Goal: Transaction & Acquisition: Purchase product/service

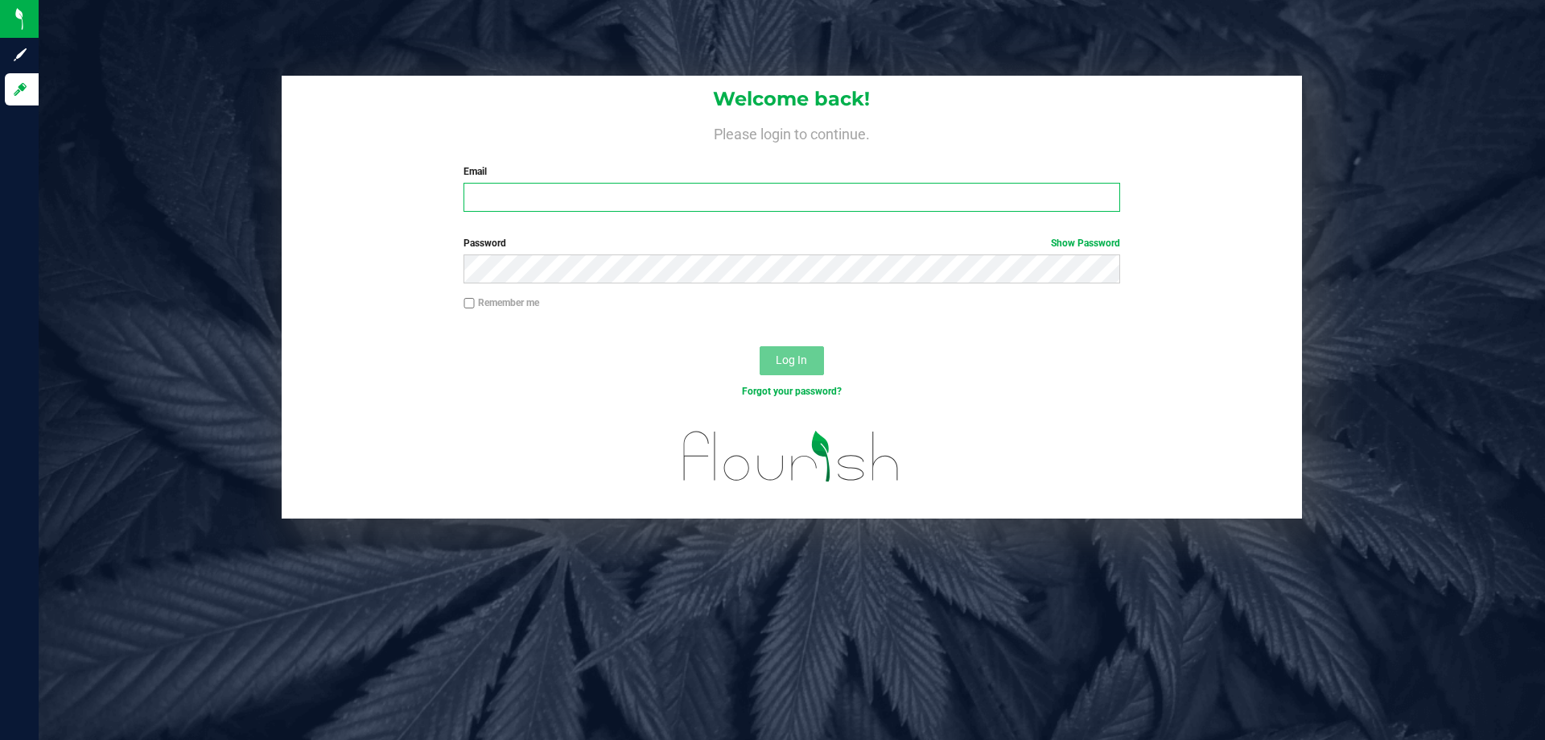
click at [496, 187] on input "Email" at bounding box center [791, 197] width 656 height 29
type input "kvernikos@liveparallel.com"
click at [760, 346] on button "Log In" at bounding box center [792, 360] width 64 height 29
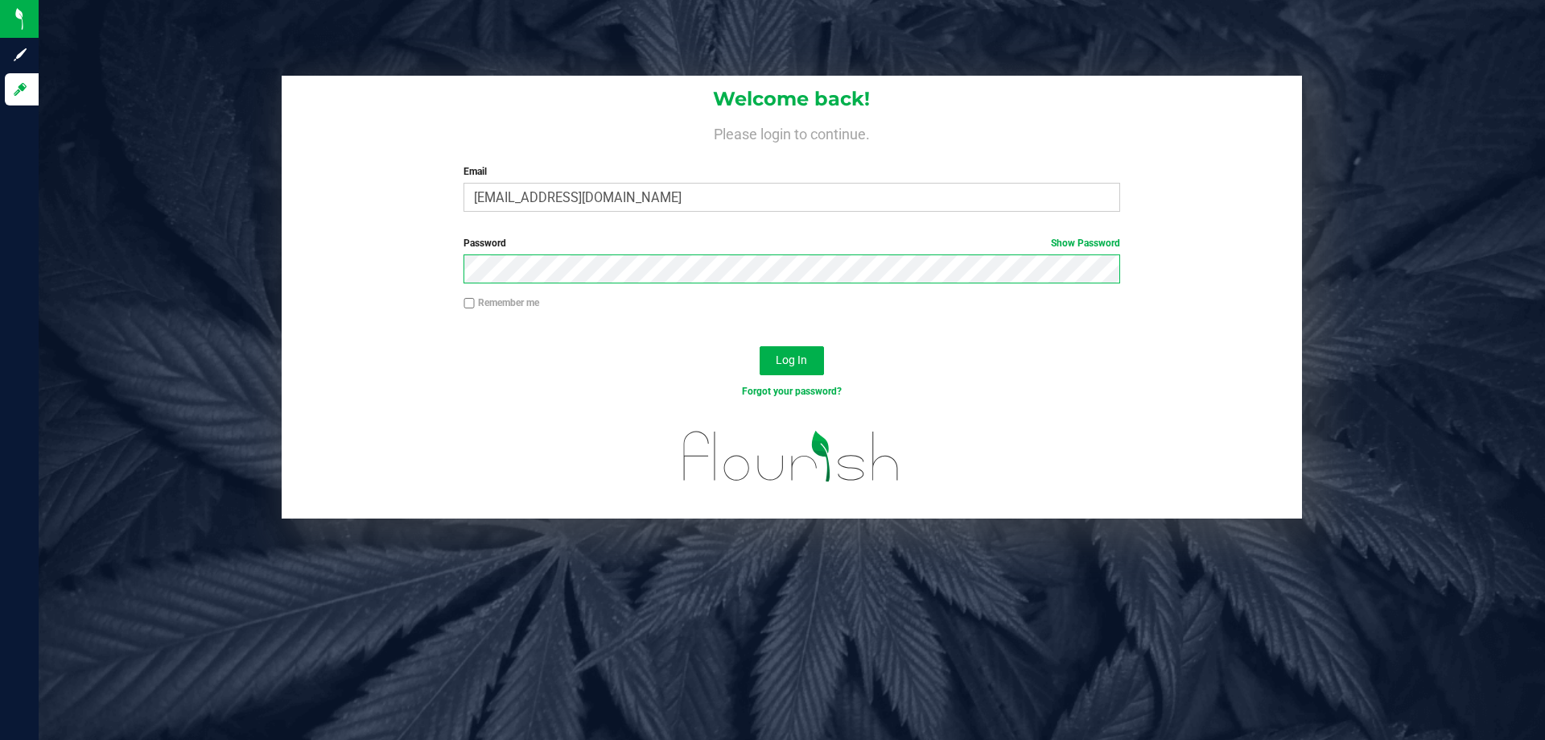
click at [760, 346] on button "Log In" at bounding box center [792, 360] width 64 height 29
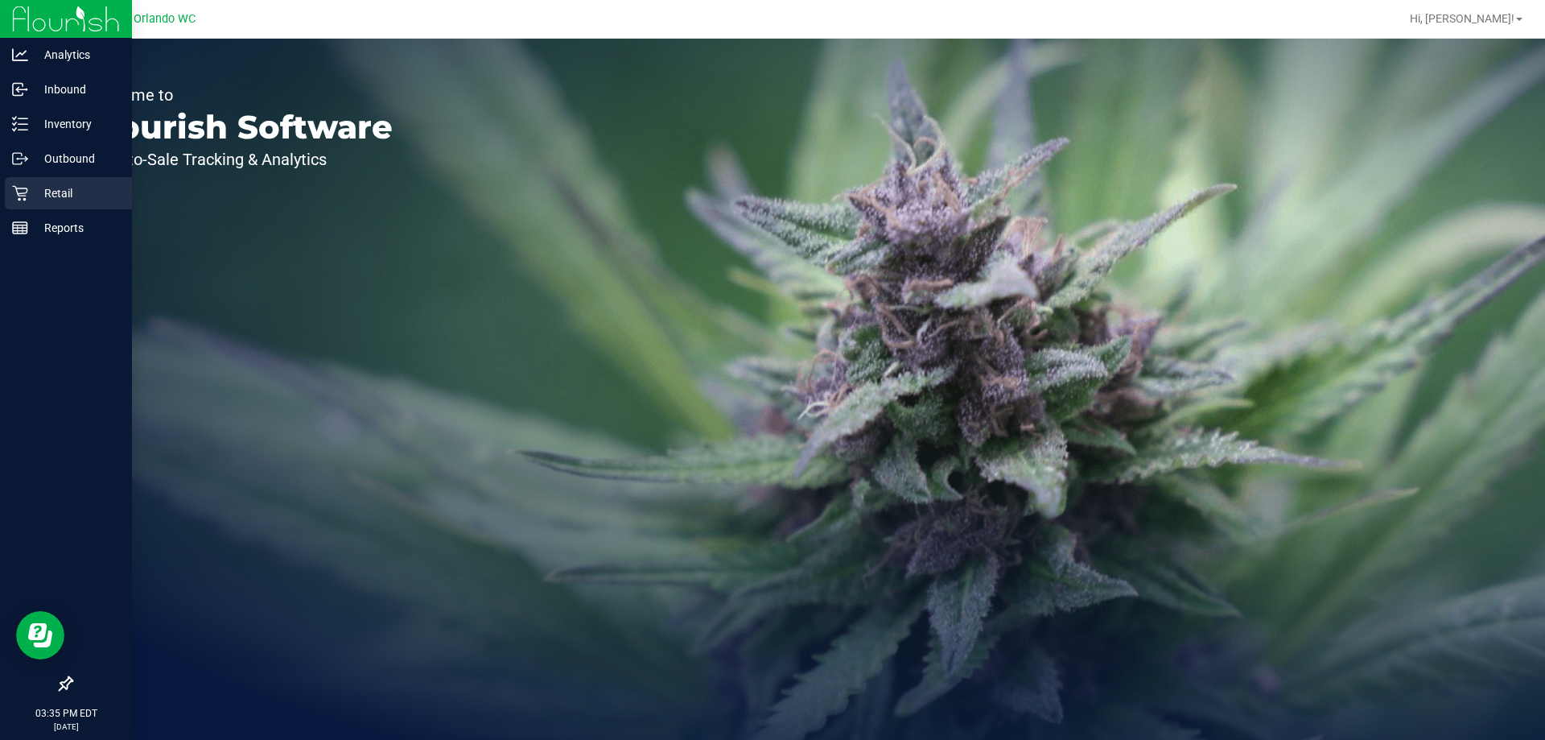
click at [19, 191] on icon at bounding box center [20, 193] width 16 height 16
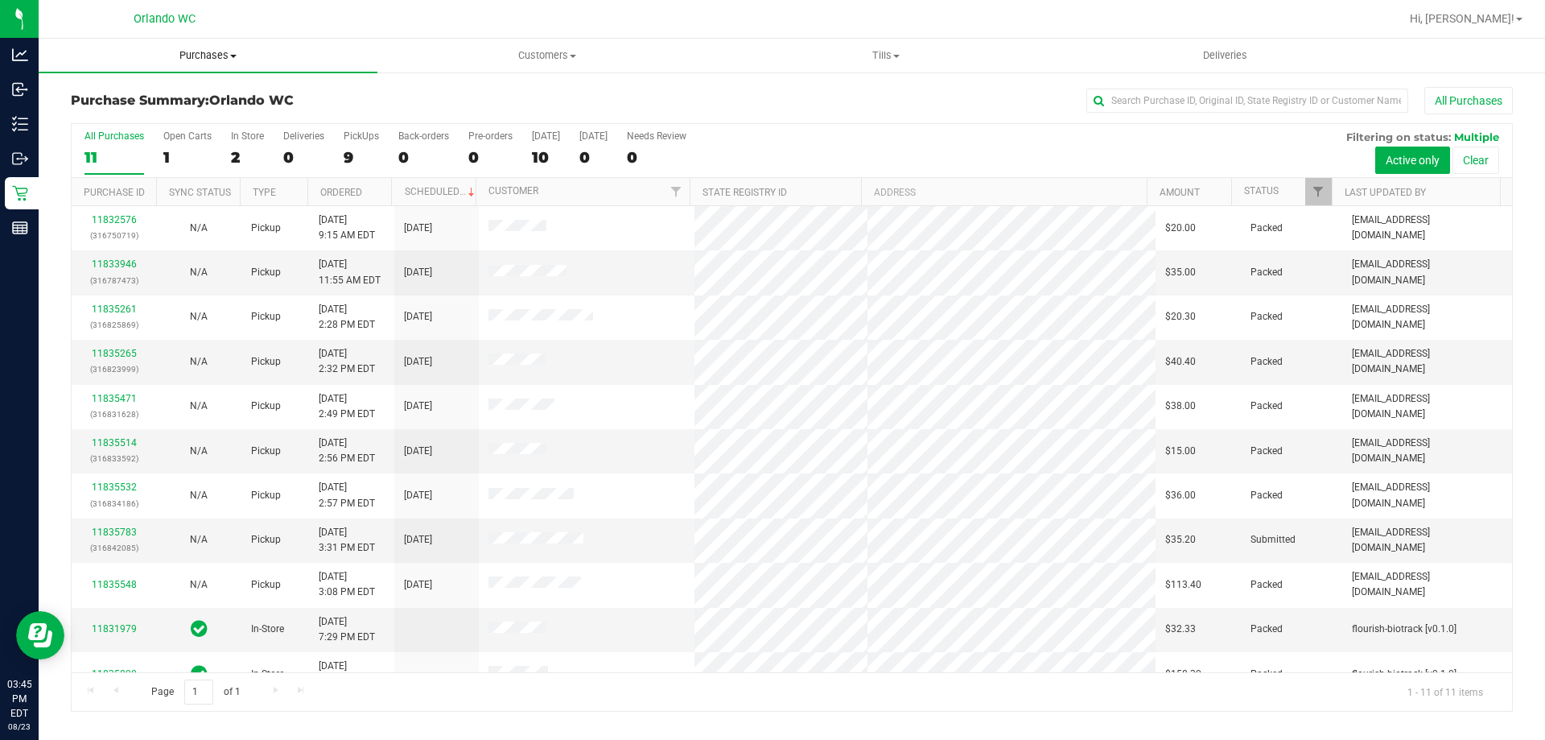
click at [216, 51] on span "Purchases" at bounding box center [208, 55] width 339 height 14
click at [161, 113] on li "Fulfillment" at bounding box center [208, 116] width 339 height 19
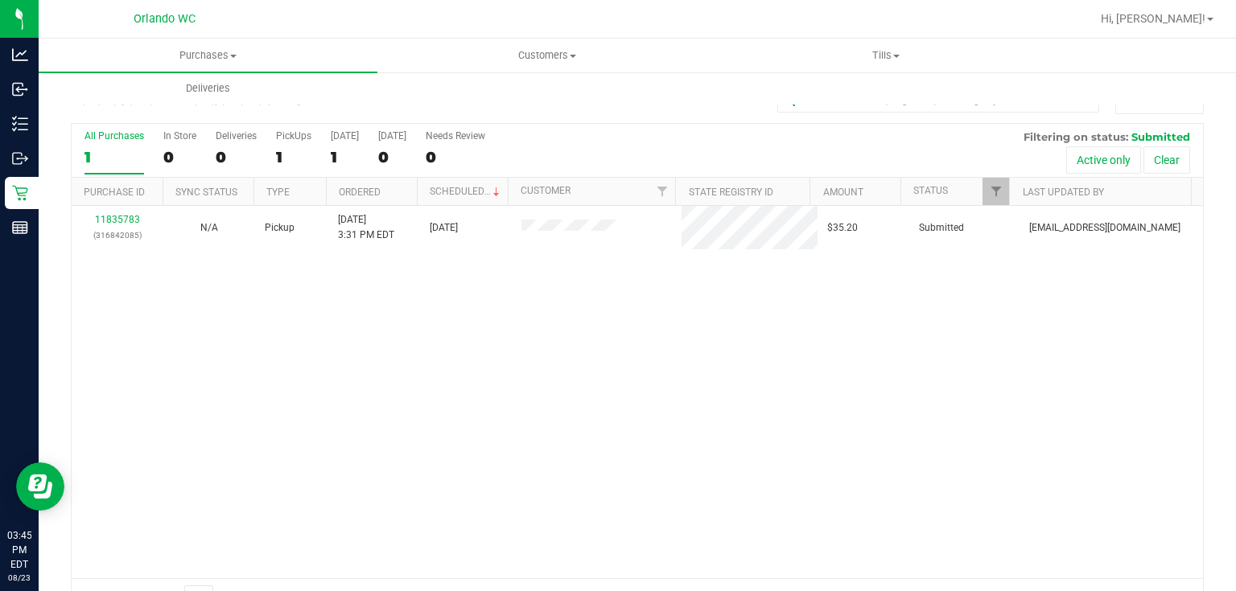
drag, startPoint x: 1528, startPoint y: 0, endPoint x: 402, endPoint y: 347, distance: 1178.0
click at [409, 354] on div "11835783 (316842085) N/A Pickup 8/23/2025 3:31 PM EDT 8/23/2025 $35.20 Submitte…" at bounding box center [637, 392] width 1131 height 373
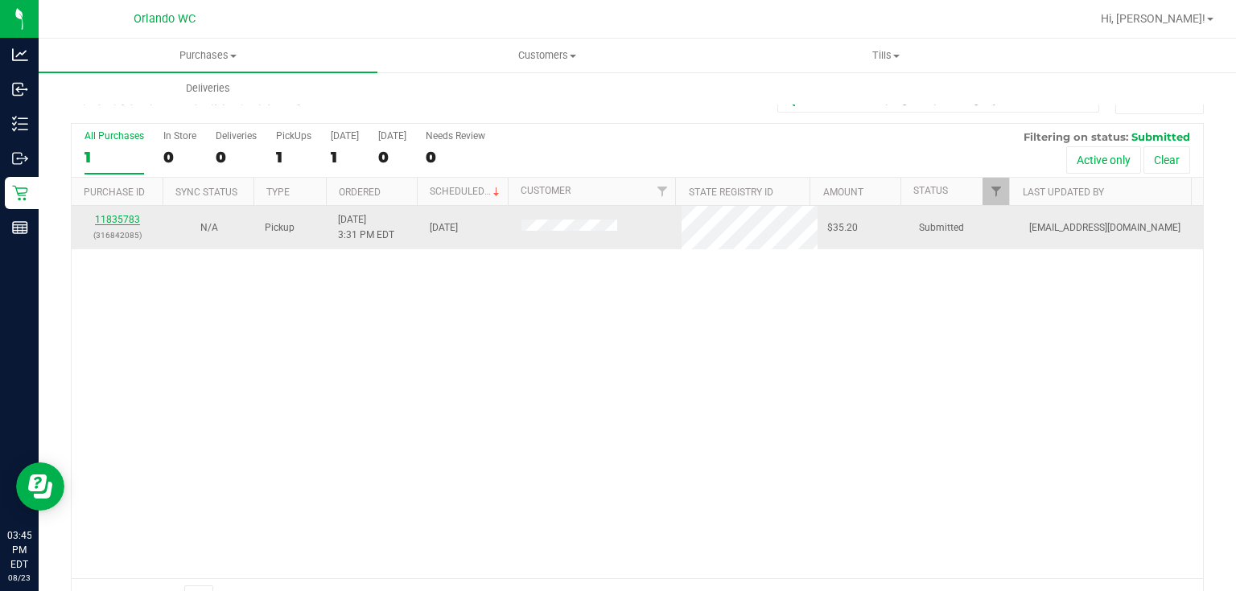
click at [131, 216] on link "11835783" at bounding box center [117, 219] width 45 height 11
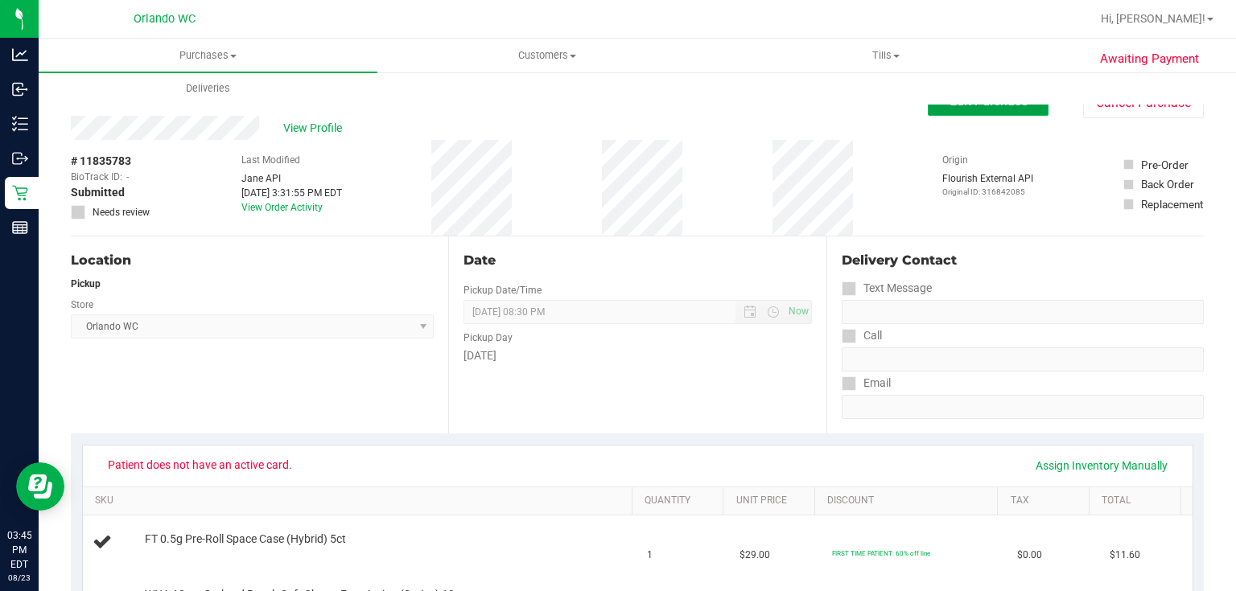
click at [1009, 109] on button "Edit Purchase" at bounding box center [988, 101] width 121 height 29
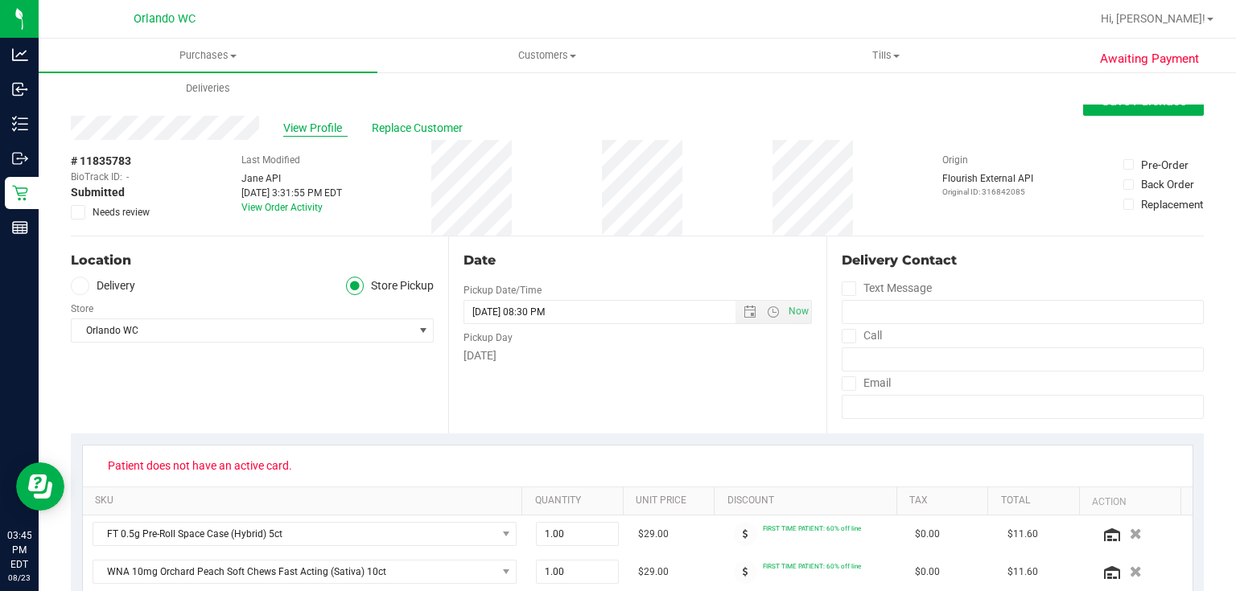
click at [316, 126] on span "View Profile" at bounding box center [315, 128] width 64 height 17
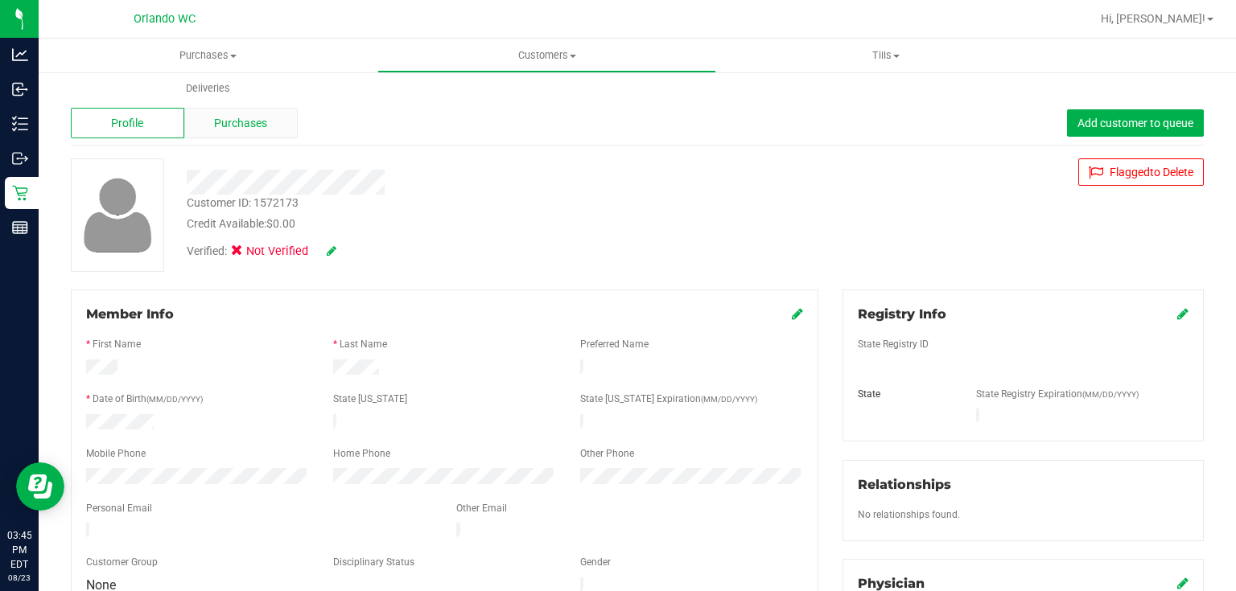
click at [257, 126] on span "Purchases" at bounding box center [240, 123] width 53 height 17
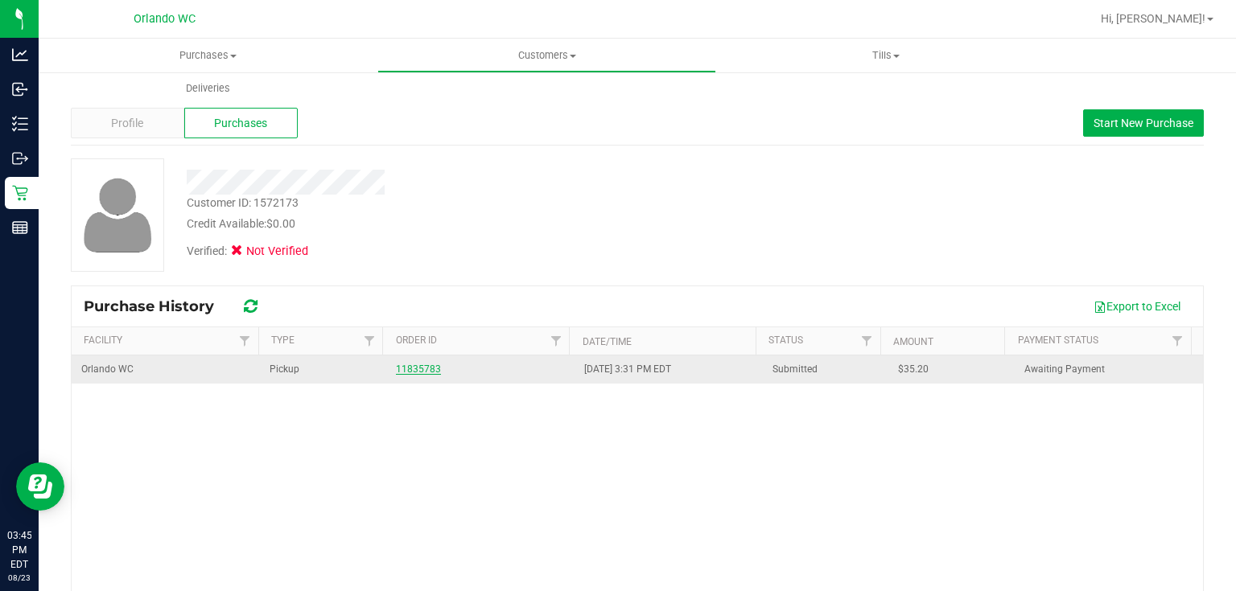
click at [421, 373] on link "11835783" at bounding box center [418, 369] width 45 height 11
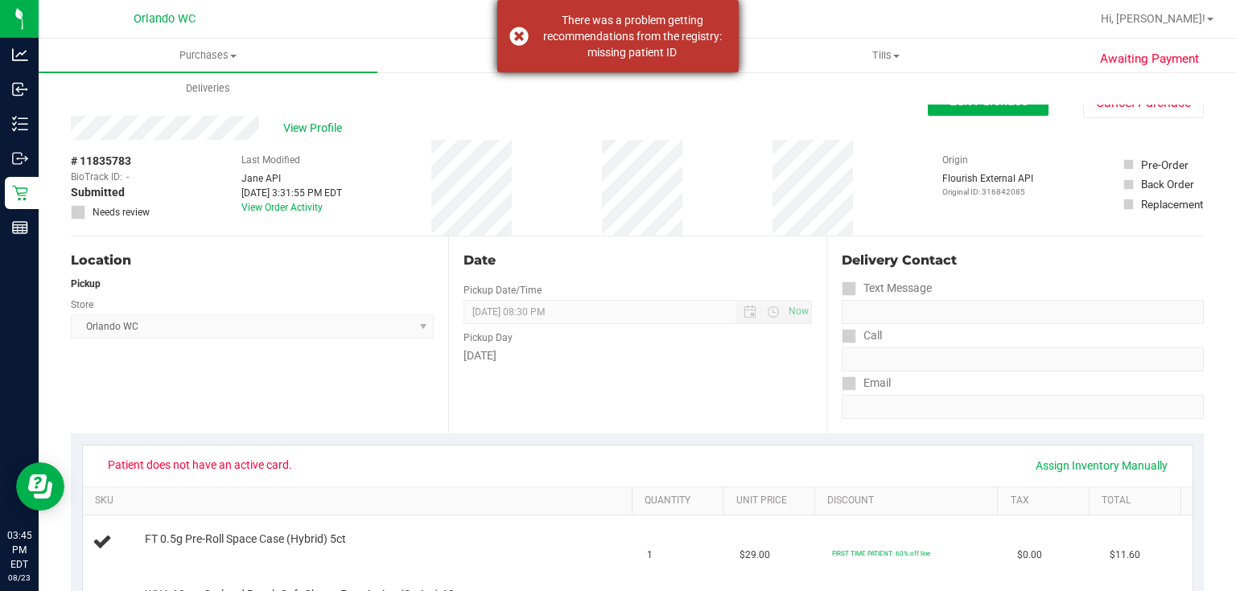
click at [521, 33] on div "There was a problem getting recommendations from the registry: missing patient …" at bounding box center [617, 36] width 241 height 72
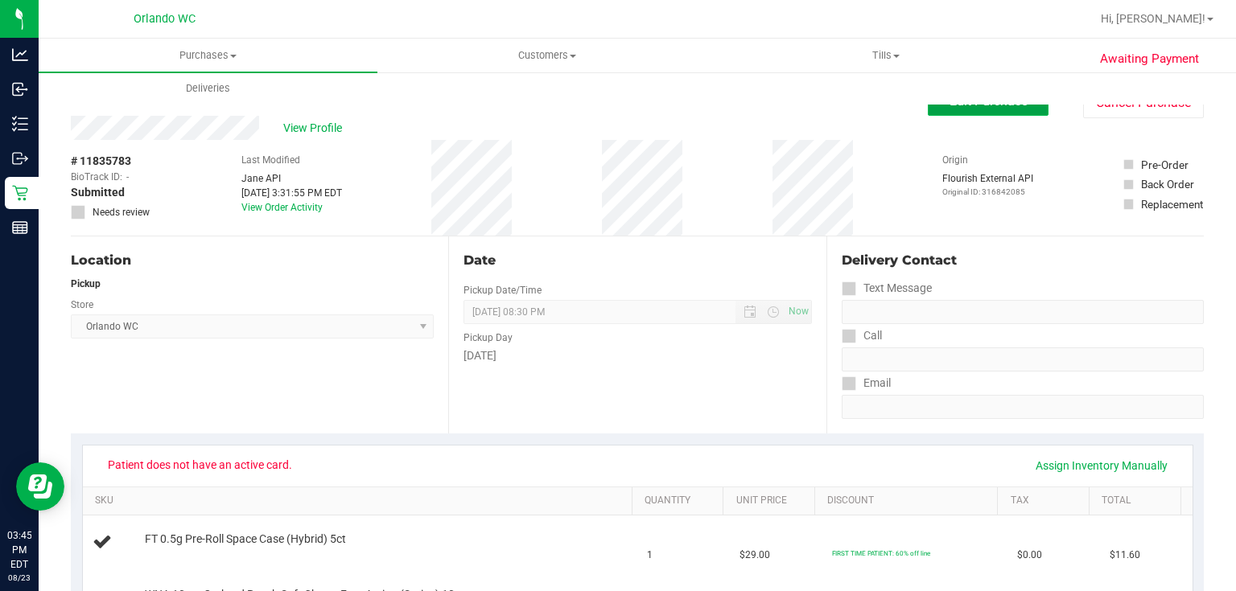
click at [1007, 114] on button "Edit Purchase" at bounding box center [988, 101] width 121 height 29
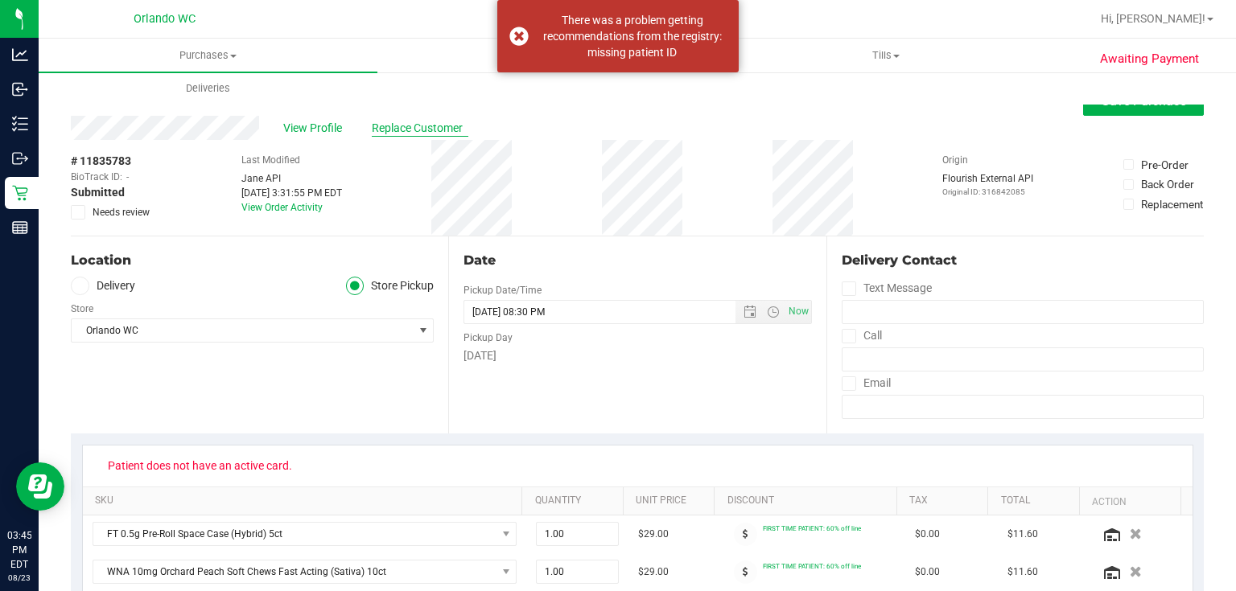
click at [429, 129] on span "Replace Customer" at bounding box center [420, 128] width 97 height 17
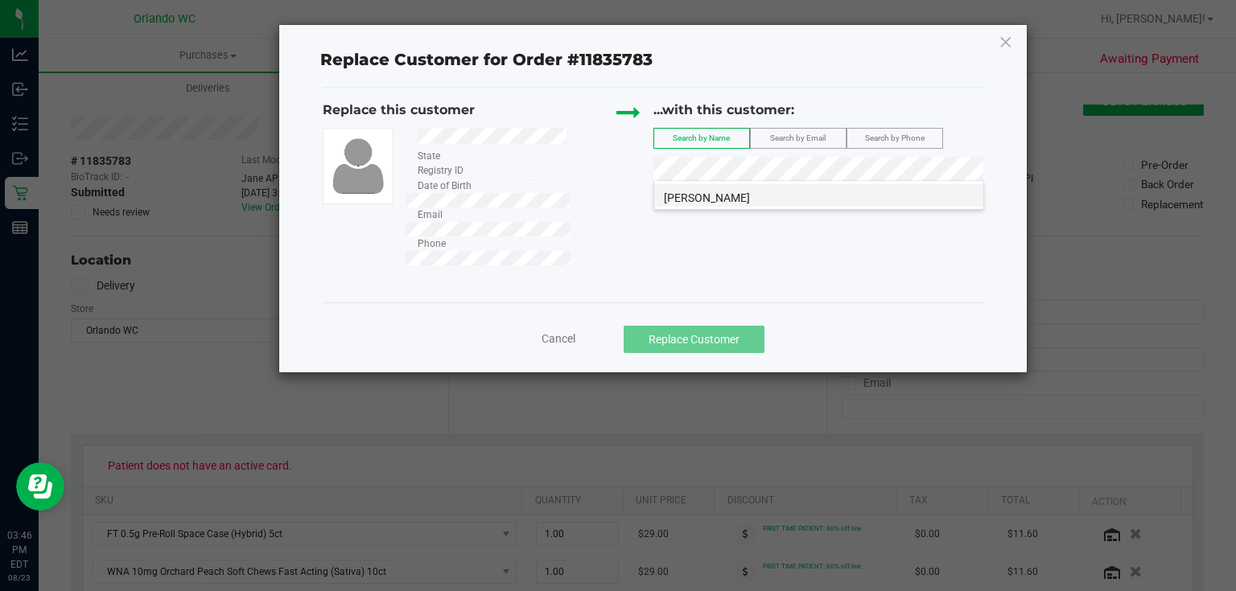
click at [754, 196] on li "Alicia Frascati" at bounding box center [818, 195] width 329 height 23
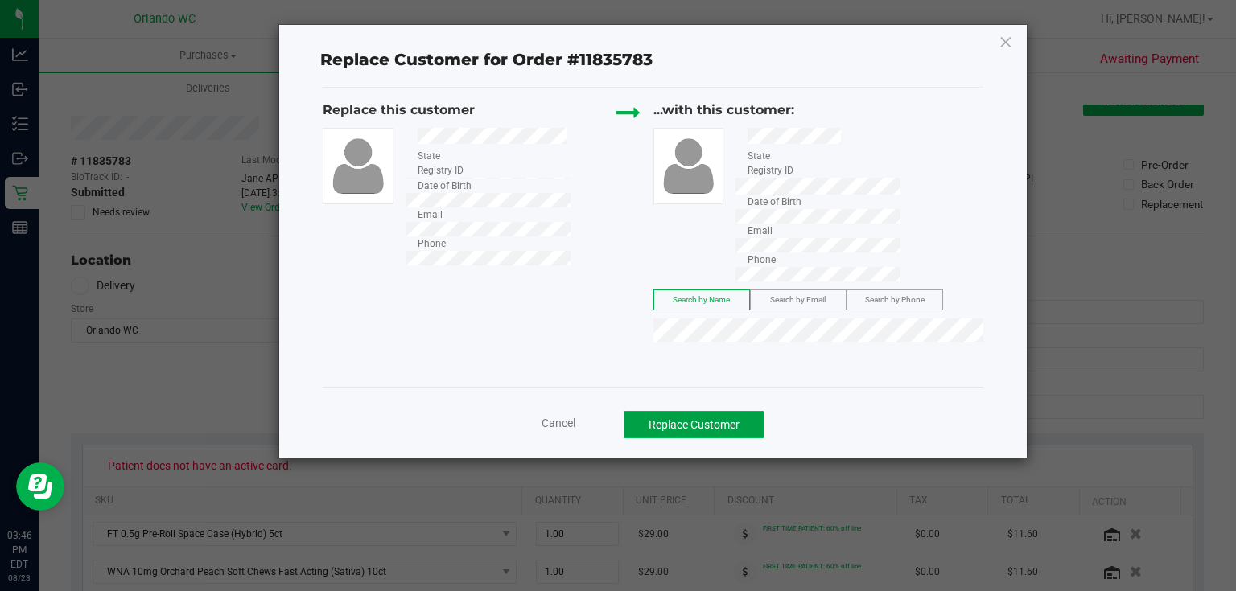
click at [735, 411] on button "Replace Customer" at bounding box center [694, 424] width 141 height 27
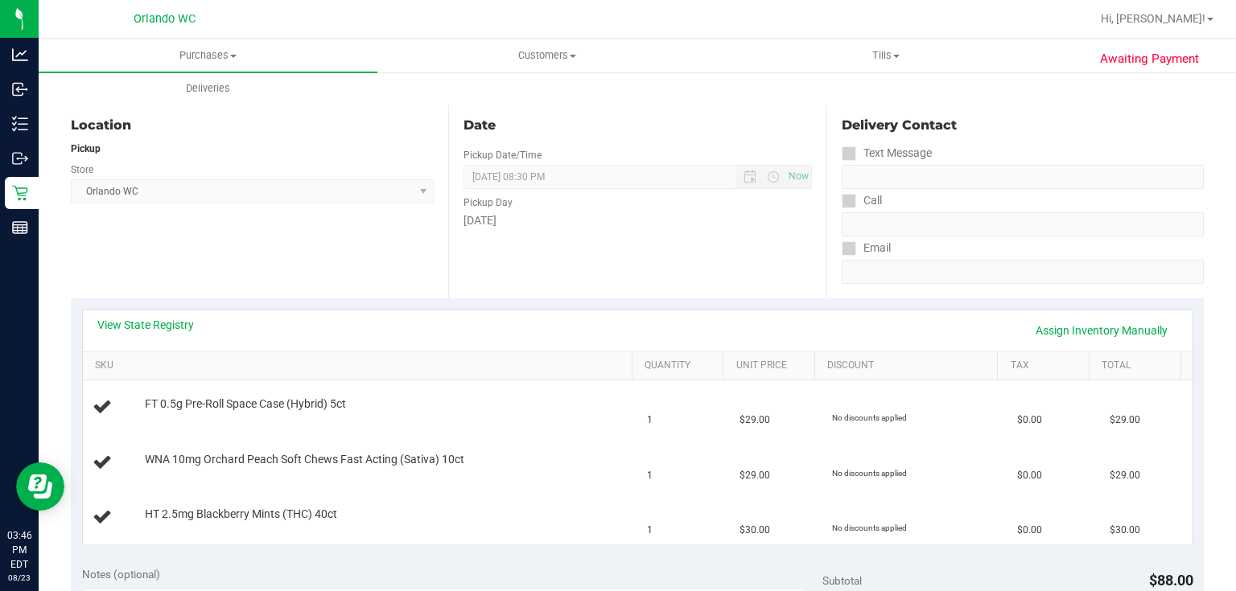
scroll to position [162, 0]
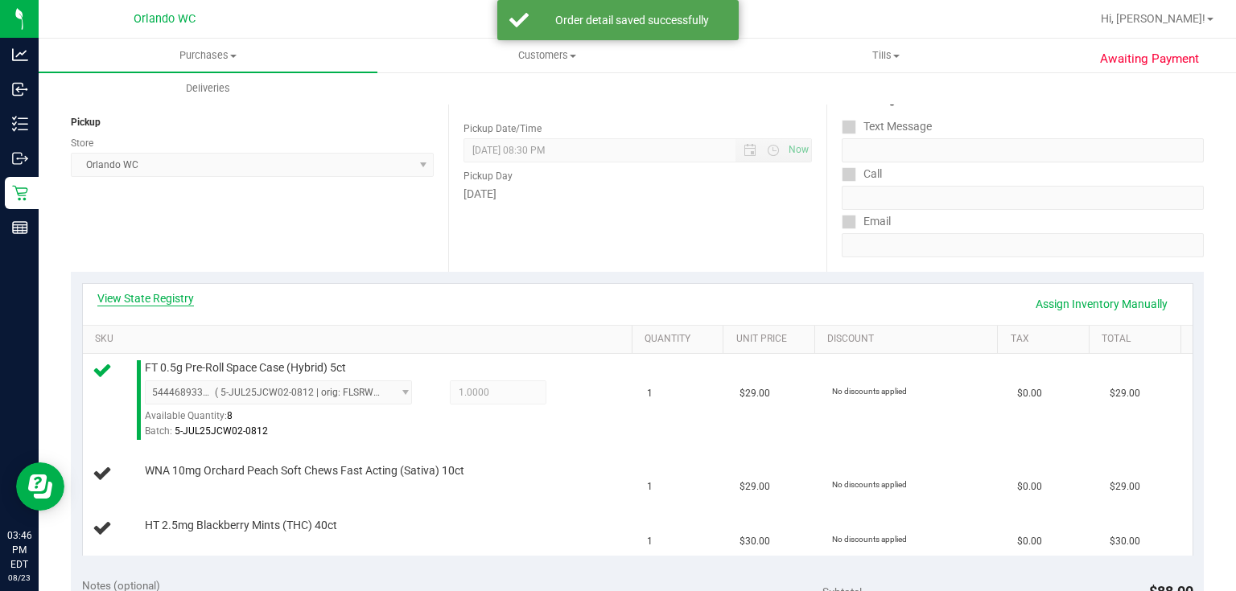
click at [164, 295] on link "View State Registry" at bounding box center [145, 298] width 97 height 16
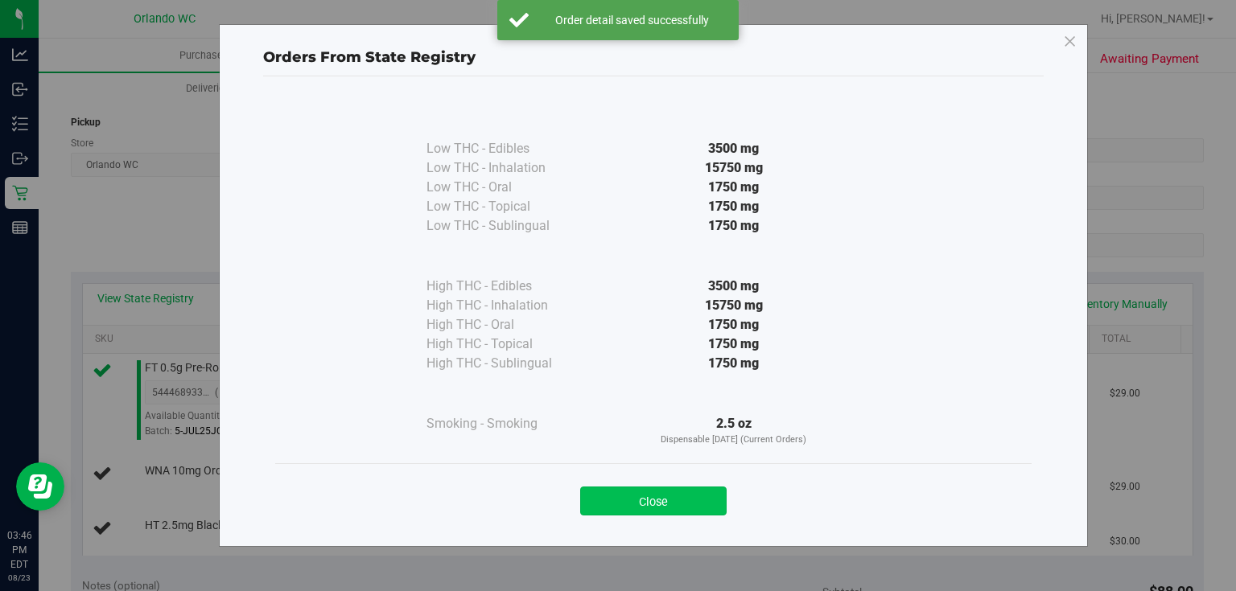
click at [694, 510] on button "Close" at bounding box center [653, 501] width 146 height 29
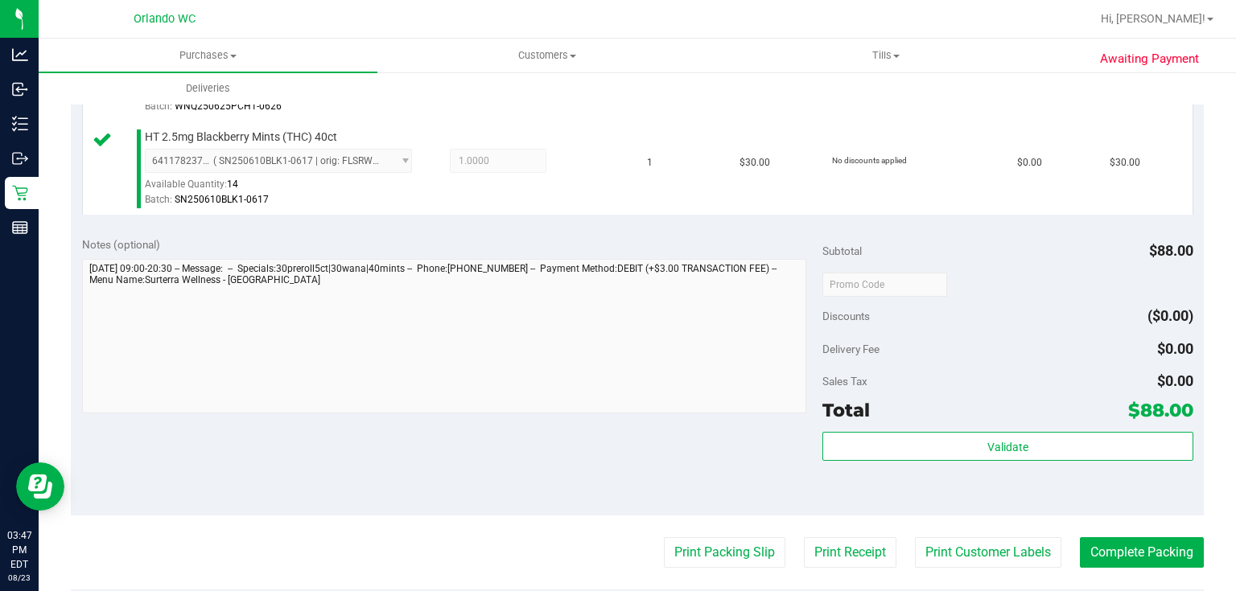
scroll to position [585, 0]
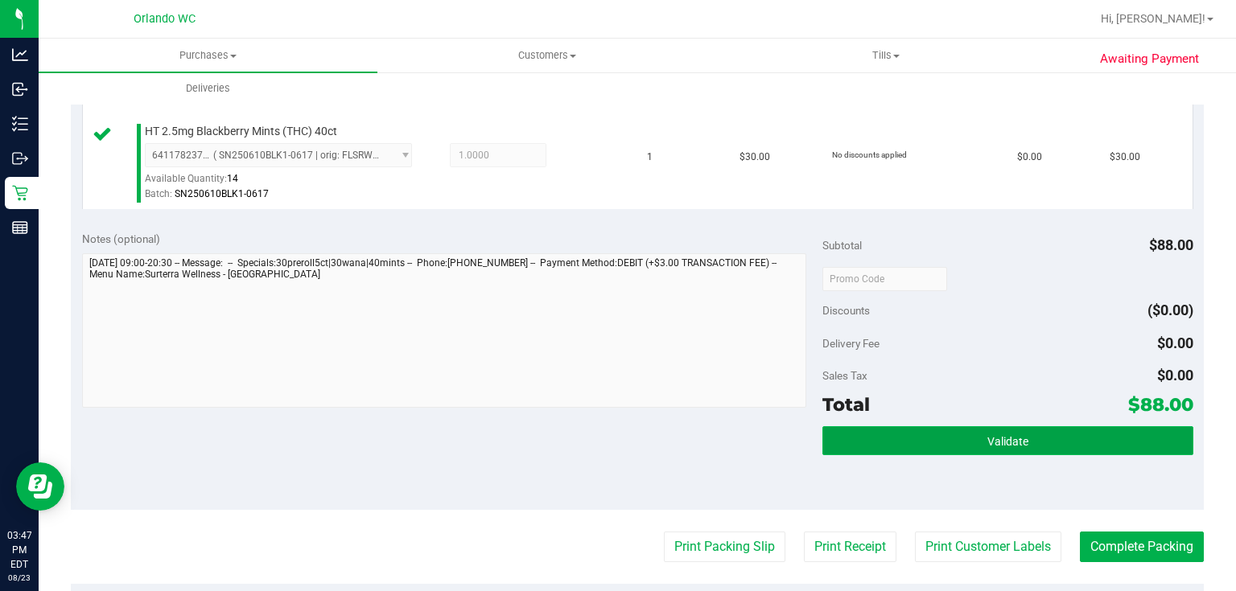
click at [1077, 451] on button "Validate" at bounding box center [1007, 440] width 370 height 29
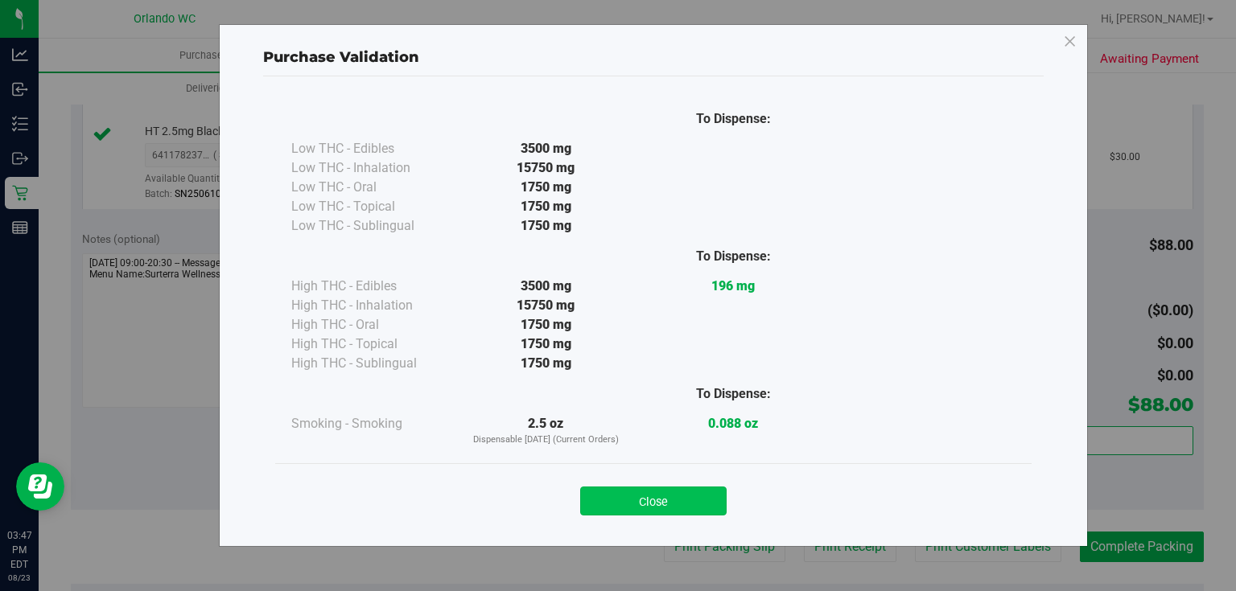
click at [680, 501] on button "Close" at bounding box center [653, 501] width 146 height 29
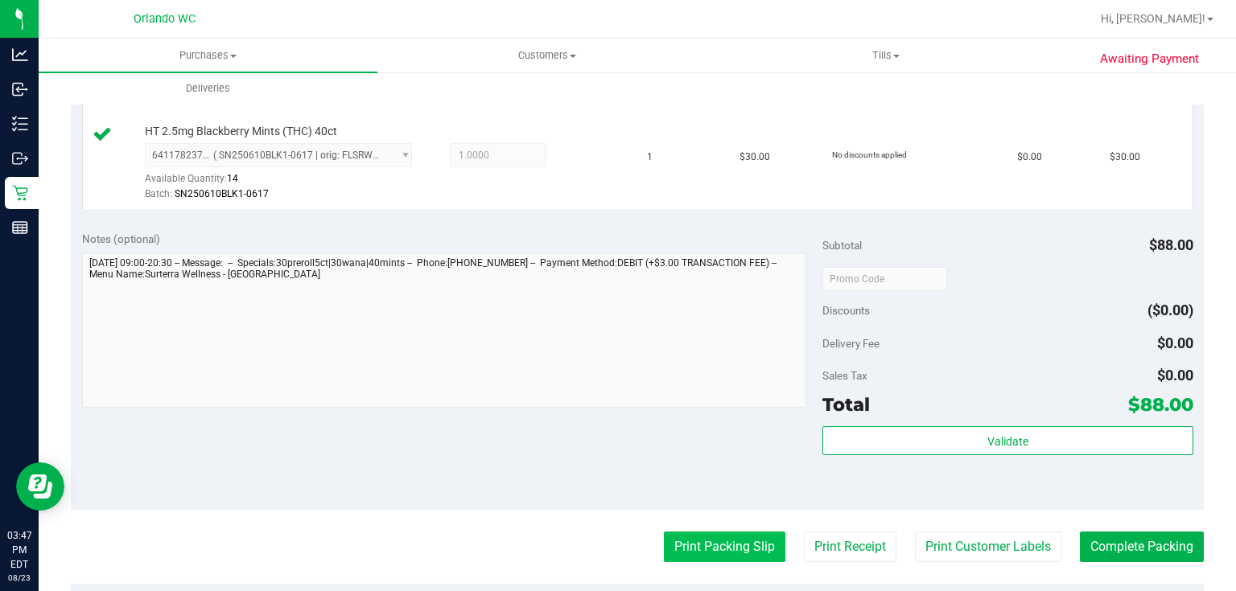
click at [708, 544] on button "Print Packing Slip" at bounding box center [725, 547] width 122 height 31
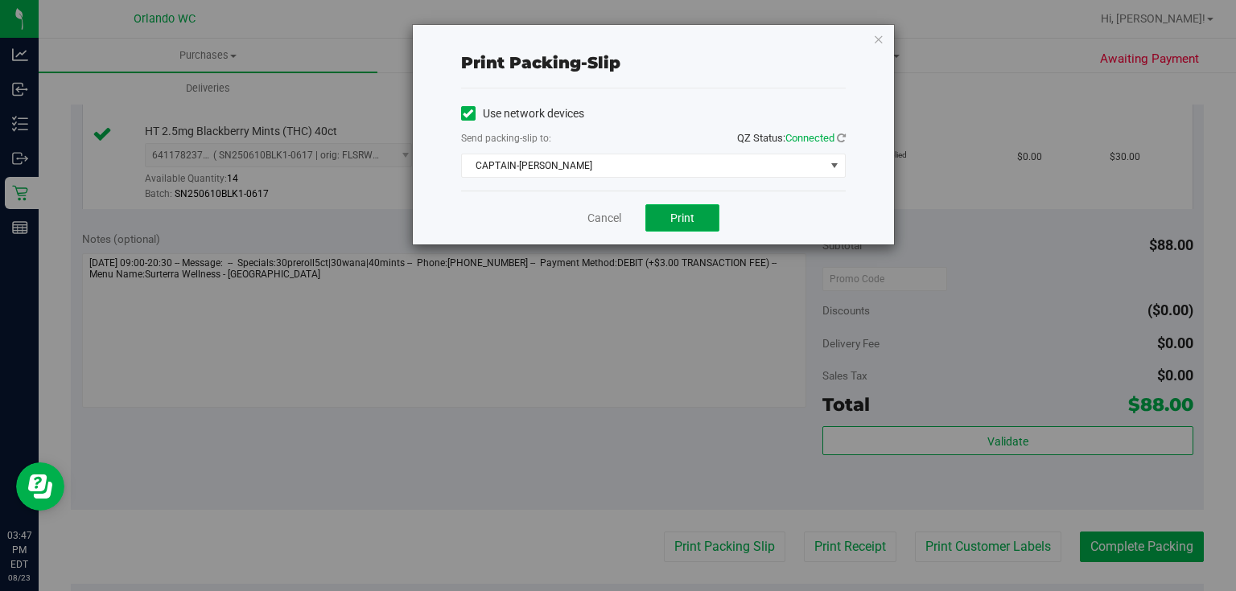
click at [684, 216] on span "Print" at bounding box center [682, 218] width 24 height 13
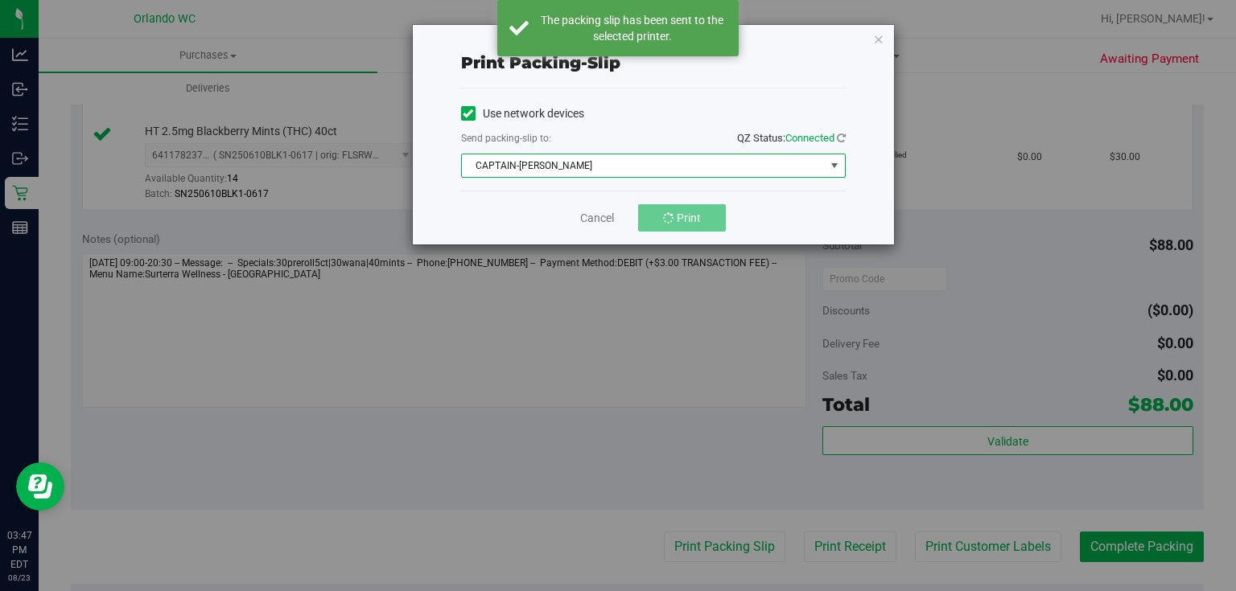
click at [663, 171] on span "CAPTAIN-KANGA" at bounding box center [643, 165] width 363 height 23
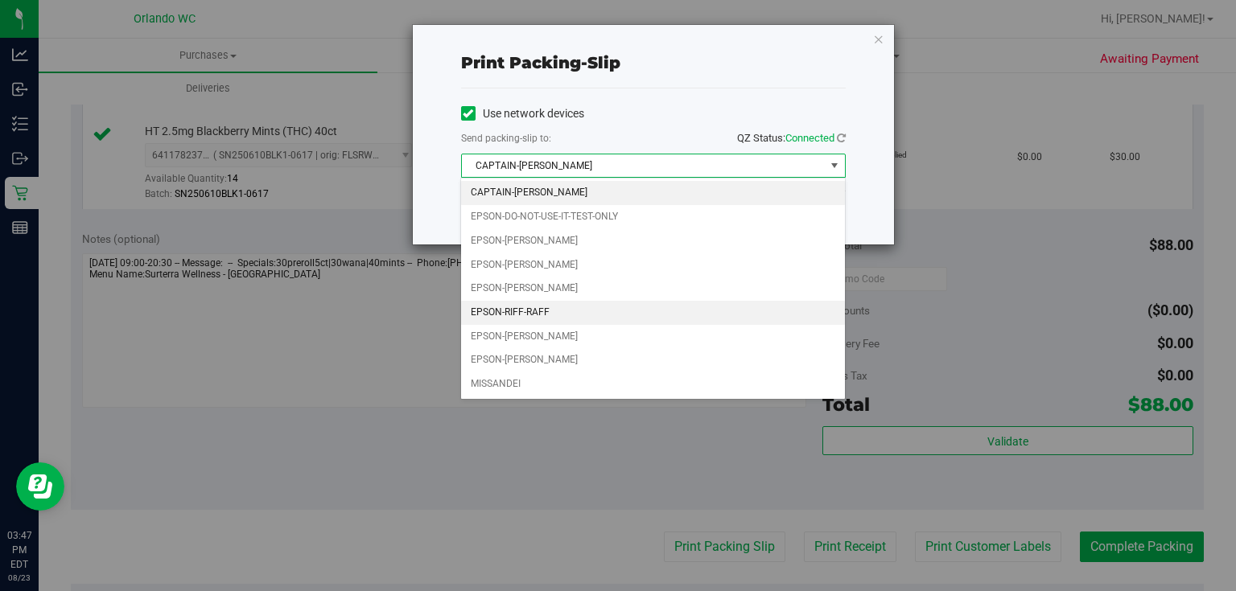
click at [554, 306] on li "EPSON-RIFF-RAFF" at bounding box center [652, 313] width 383 height 24
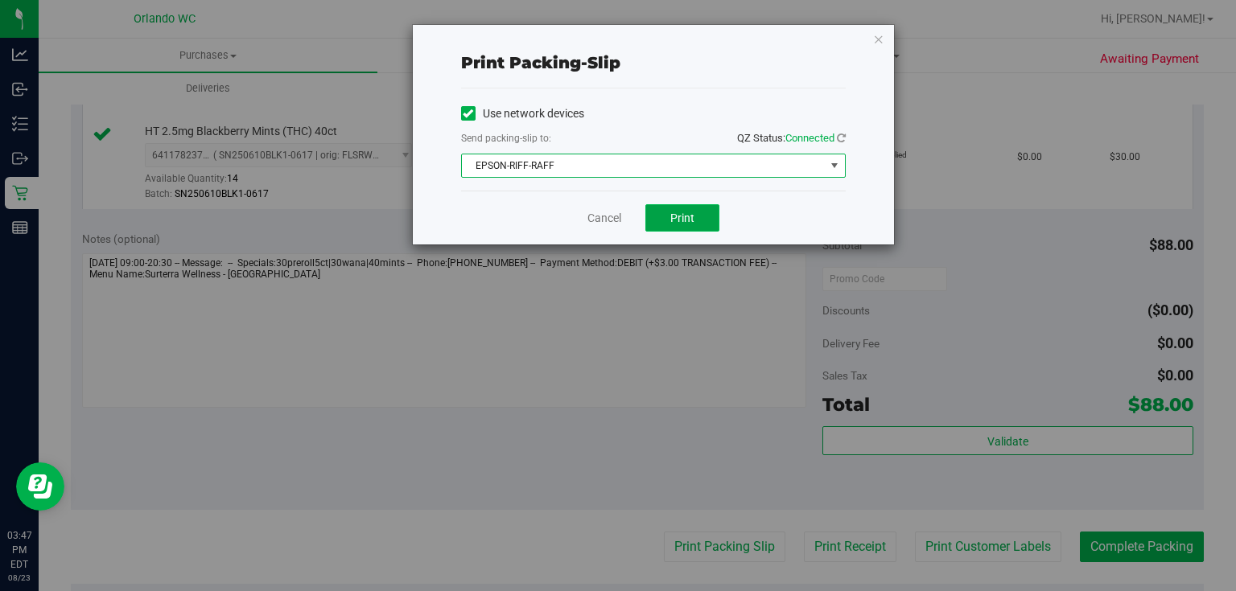
click at [708, 212] on button "Print" at bounding box center [682, 217] width 74 height 27
click at [713, 220] on button "Print" at bounding box center [682, 217] width 74 height 27
click at [608, 219] on link "Cancel" at bounding box center [604, 218] width 34 height 17
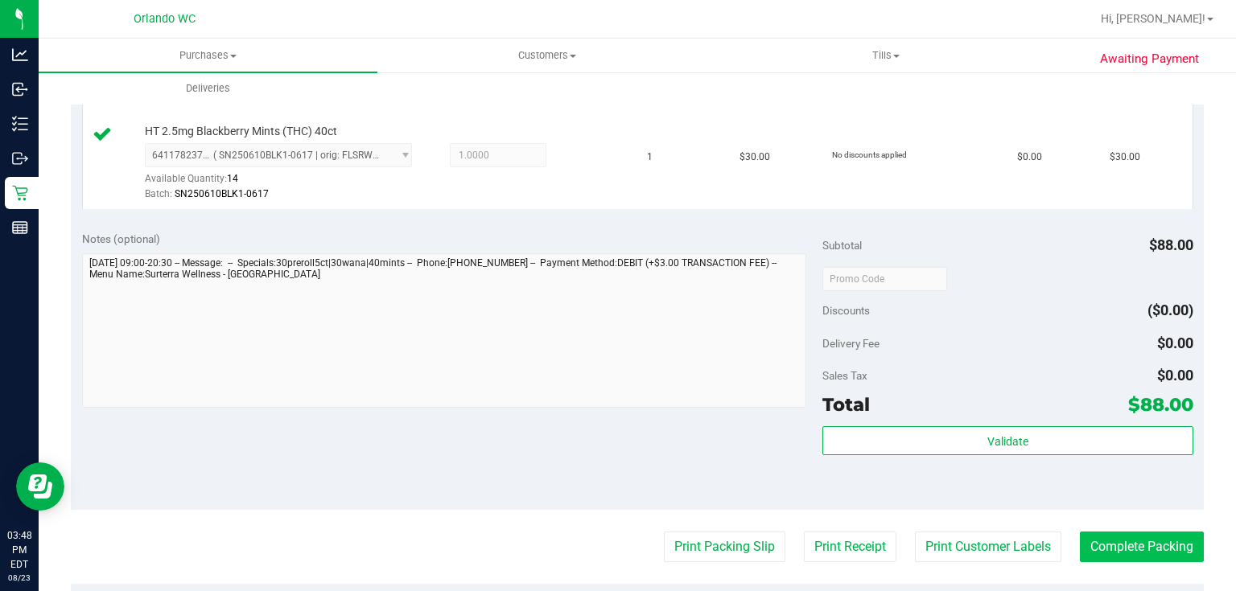
click at [1135, 538] on button "Complete Packing" at bounding box center [1142, 547] width 124 height 31
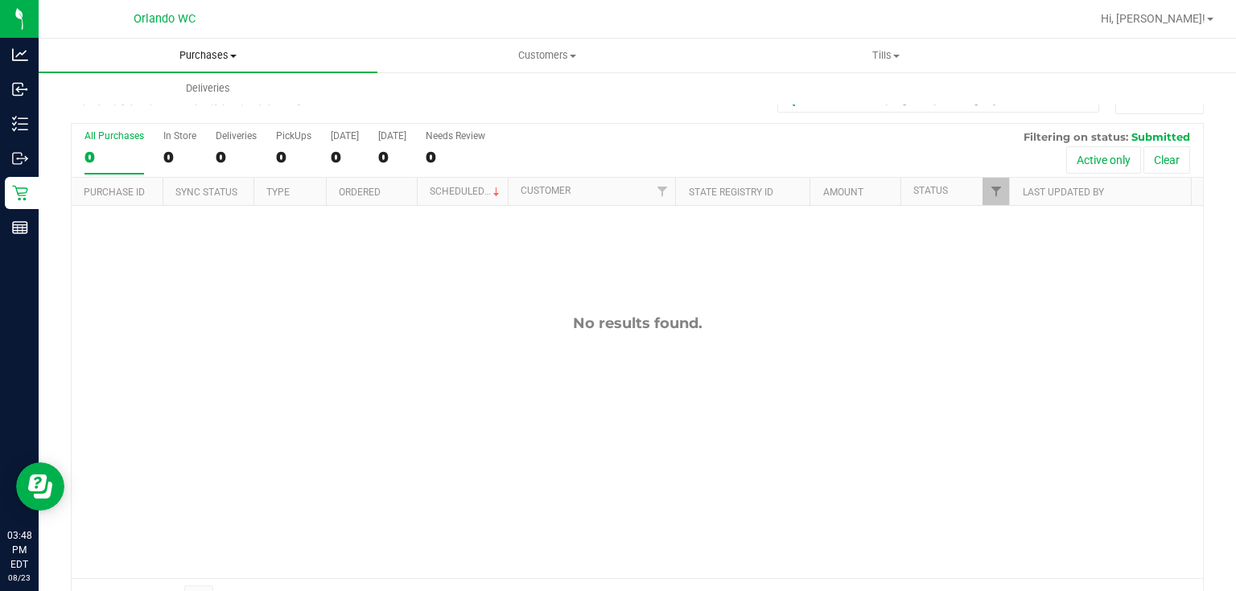
click at [223, 55] on span "Purchases" at bounding box center [208, 55] width 339 height 14
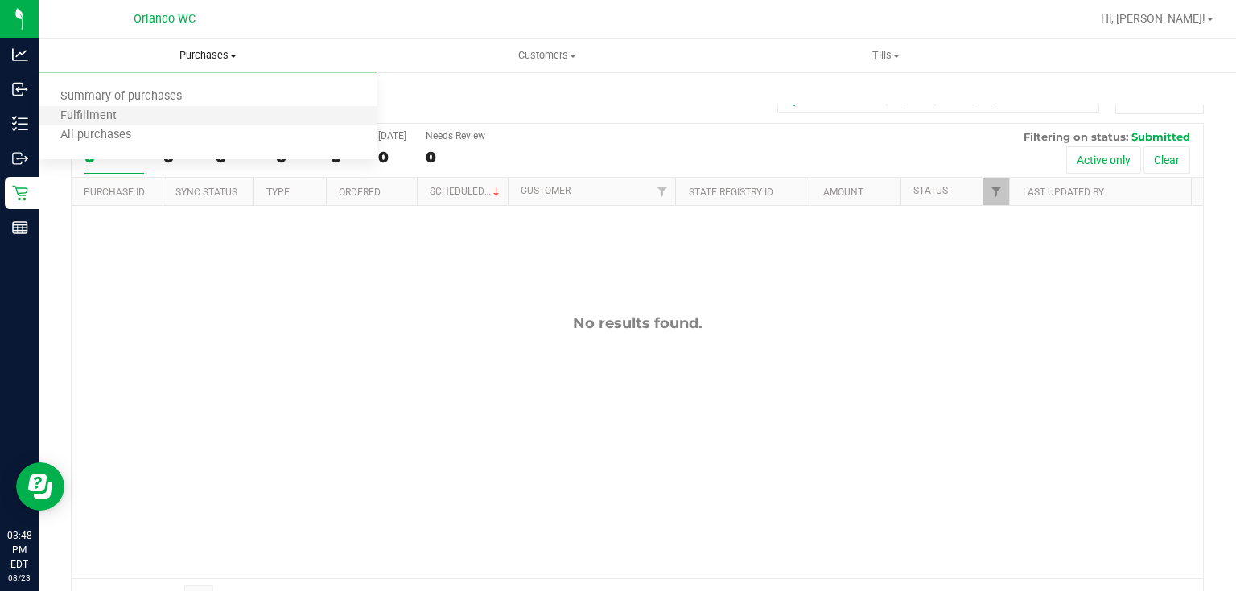
click at [161, 113] on li "Fulfillment" at bounding box center [208, 116] width 339 height 19
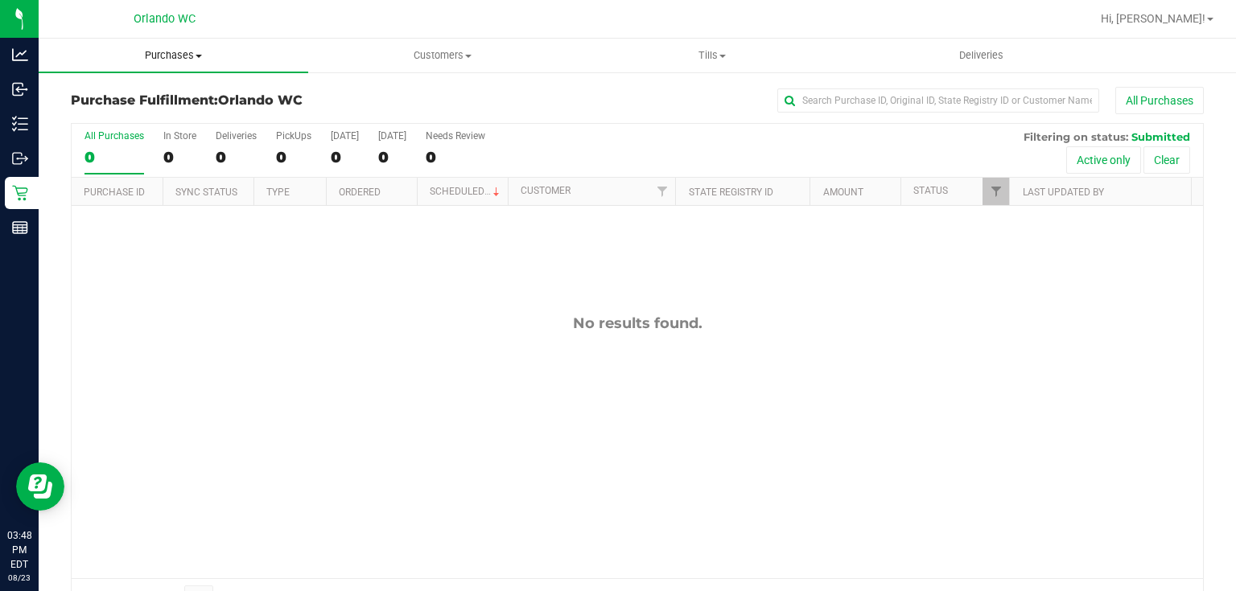
click at [190, 54] on span "Purchases" at bounding box center [174, 55] width 270 height 14
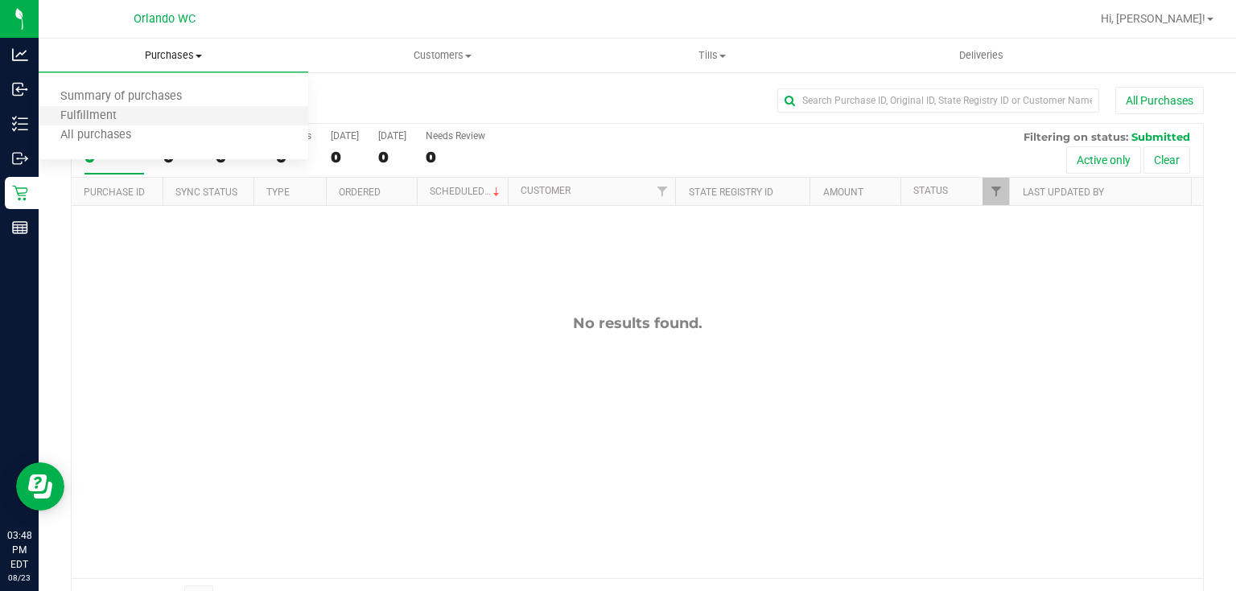
click at [142, 116] on li "Fulfillment" at bounding box center [174, 116] width 270 height 19
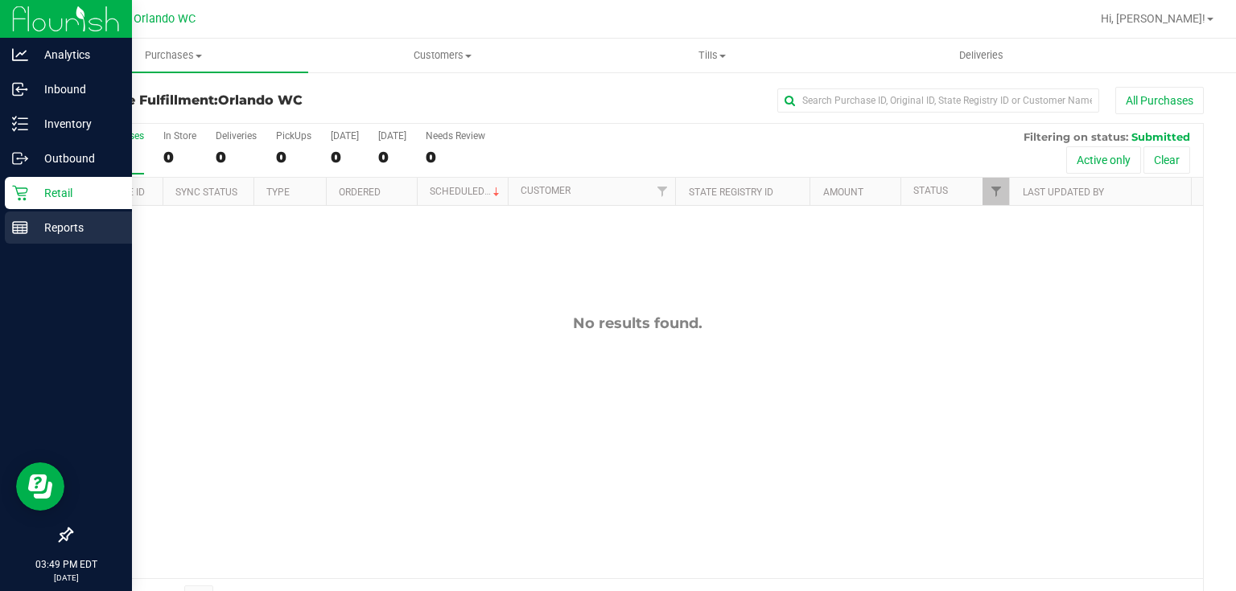
click at [26, 222] on rect at bounding box center [20, 227] width 14 height 11
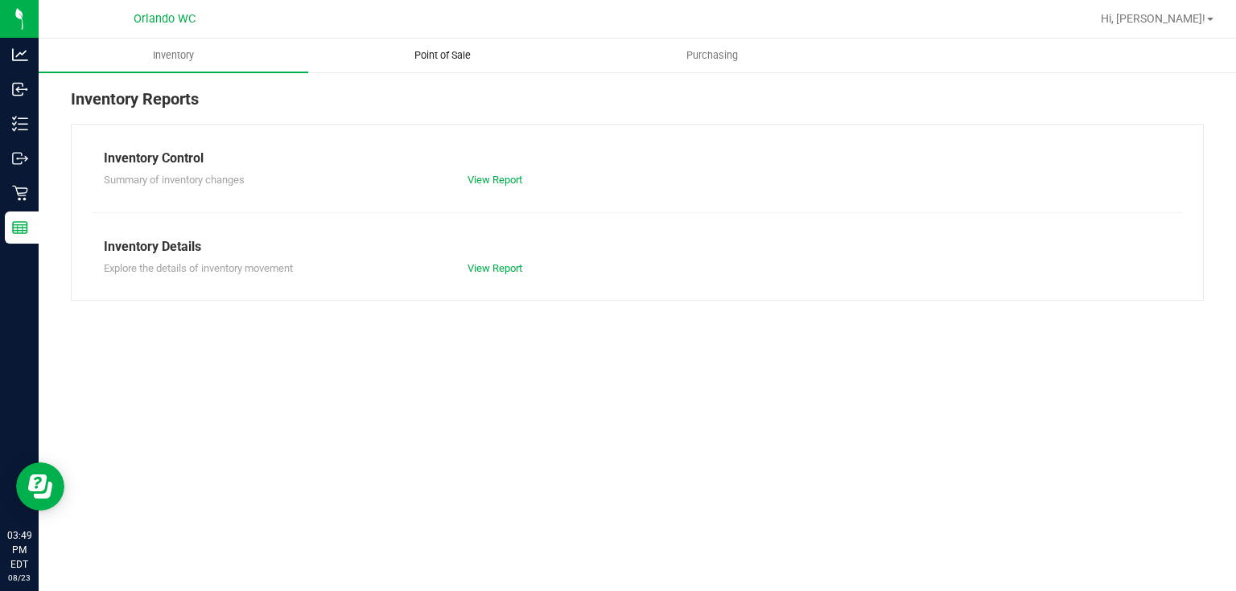
click at [454, 55] on span "Point of Sale" at bounding box center [443, 55] width 100 height 14
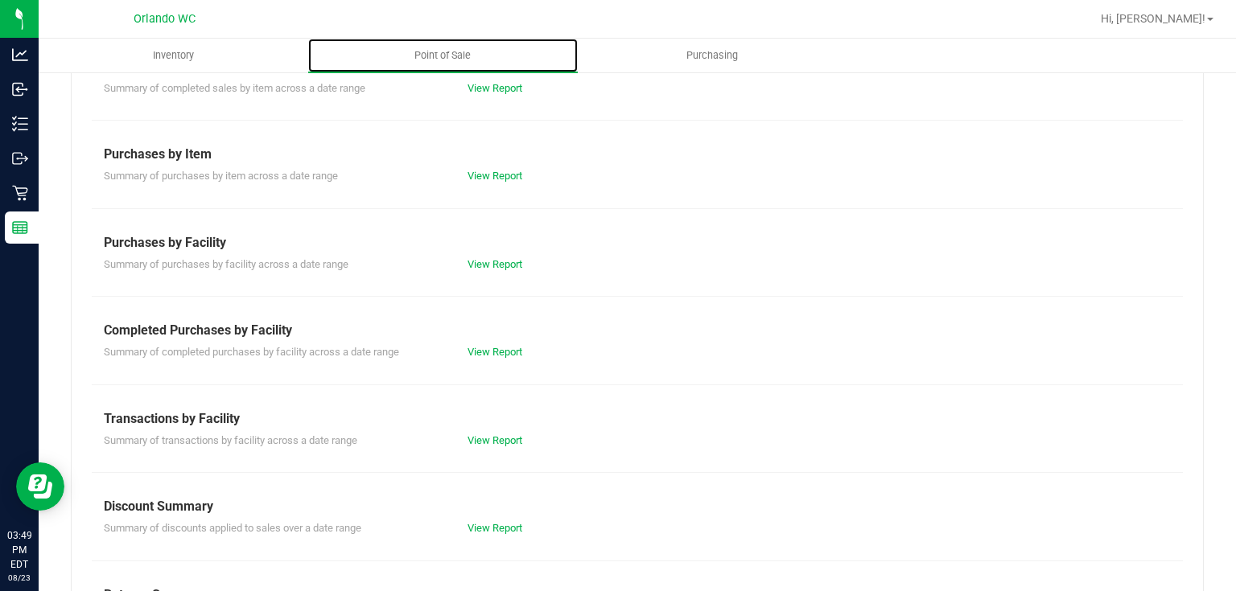
scroll to position [189, 0]
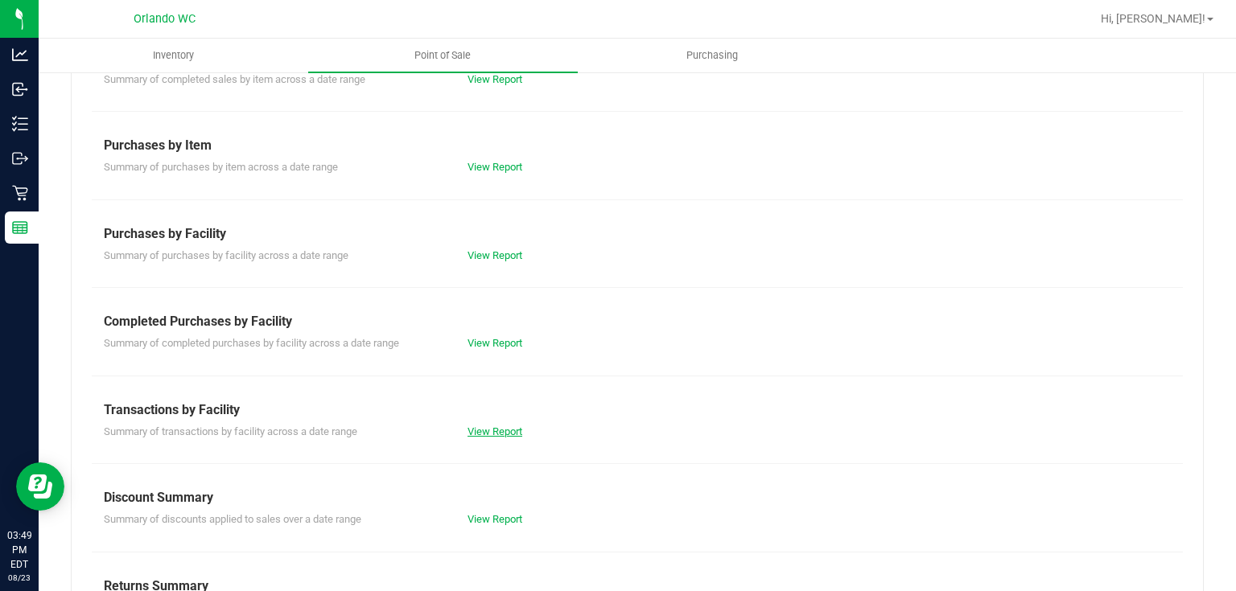
click at [496, 426] on link "View Report" at bounding box center [495, 432] width 55 height 12
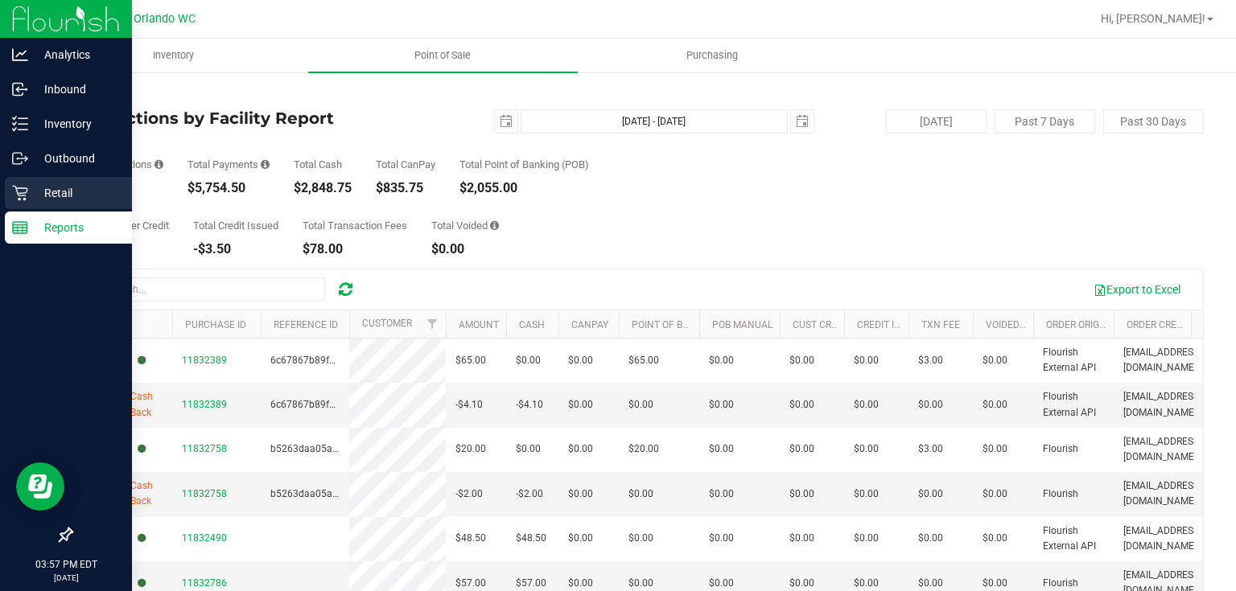
click at [29, 189] on p "Retail" at bounding box center [76, 192] width 97 height 19
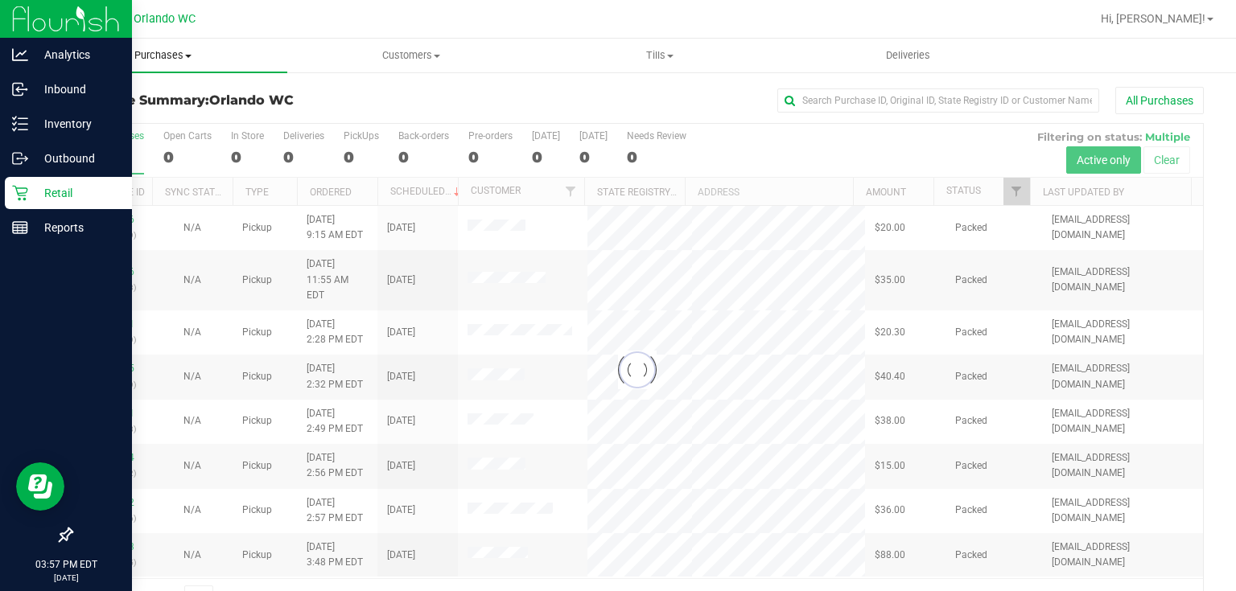
click at [167, 56] on span "Purchases" at bounding box center [163, 55] width 249 height 14
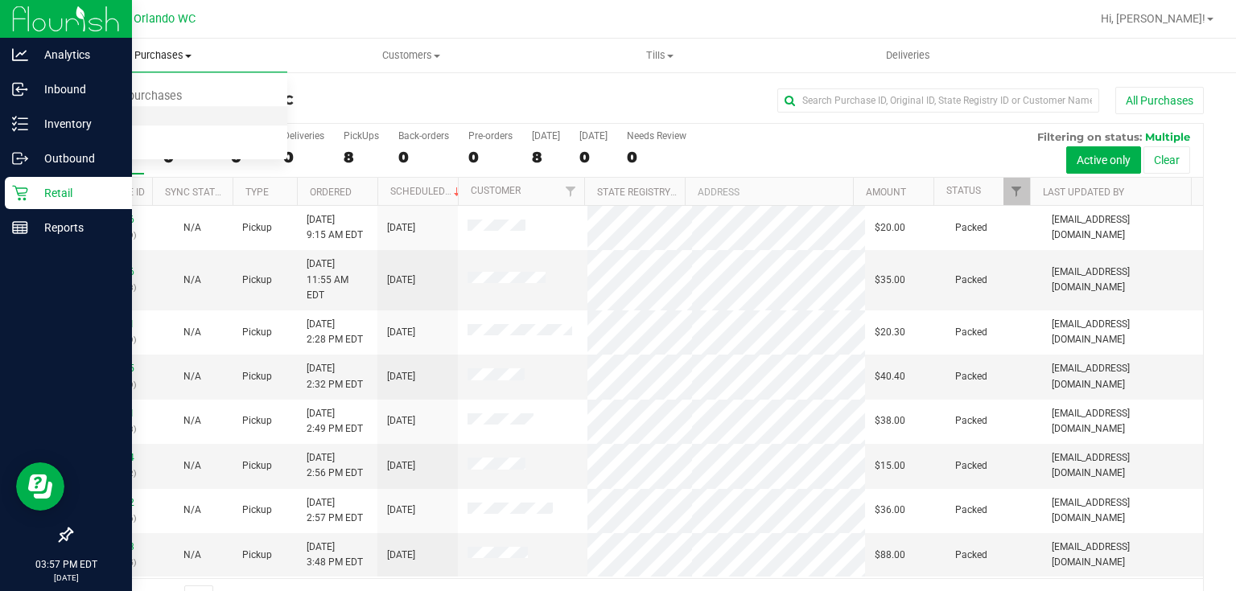
click at [126, 117] on span "Fulfillment" at bounding box center [89, 116] width 100 height 14
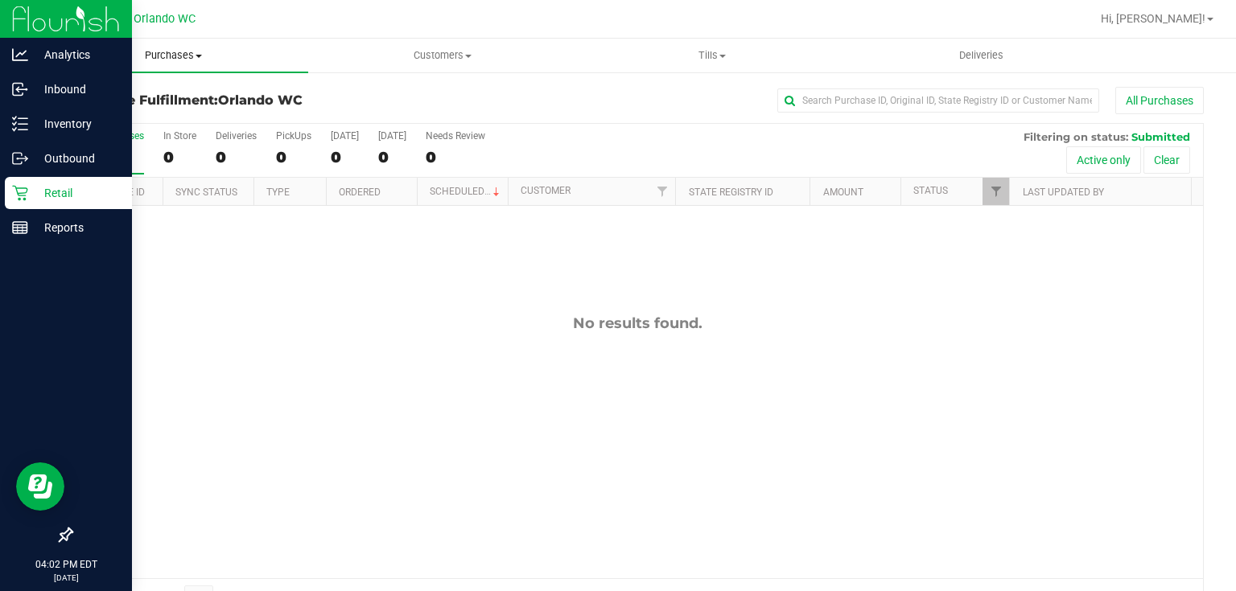
click at [167, 57] on span "Purchases" at bounding box center [174, 55] width 270 height 14
click at [145, 114] on li "Fulfillment" at bounding box center [174, 116] width 270 height 19
click at [812, 101] on input "text" at bounding box center [938, 101] width 322 height 24
drag, startPoint x: 812, startPoint y: 101, endPoint x: 789, endPoint y: 102, distance: 23.3
click at [789, 102] on input "yon" at bounding box center [938, 101] width 322 height 24
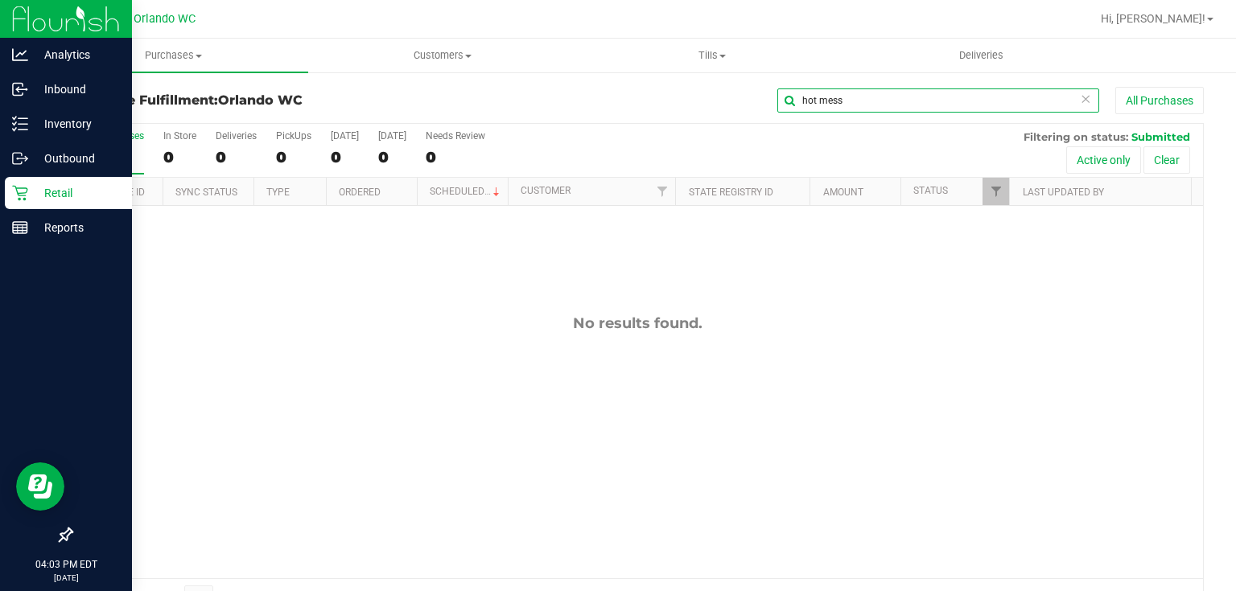
drag, startPoint x: 847, startPoint y: 106, endPoint x: 776, endPoint y: 108, distance: 70.8
click at [777, 107] on input "hot mess" at bounding box center [938, 101] width 322 height 24
type input "hot mess"
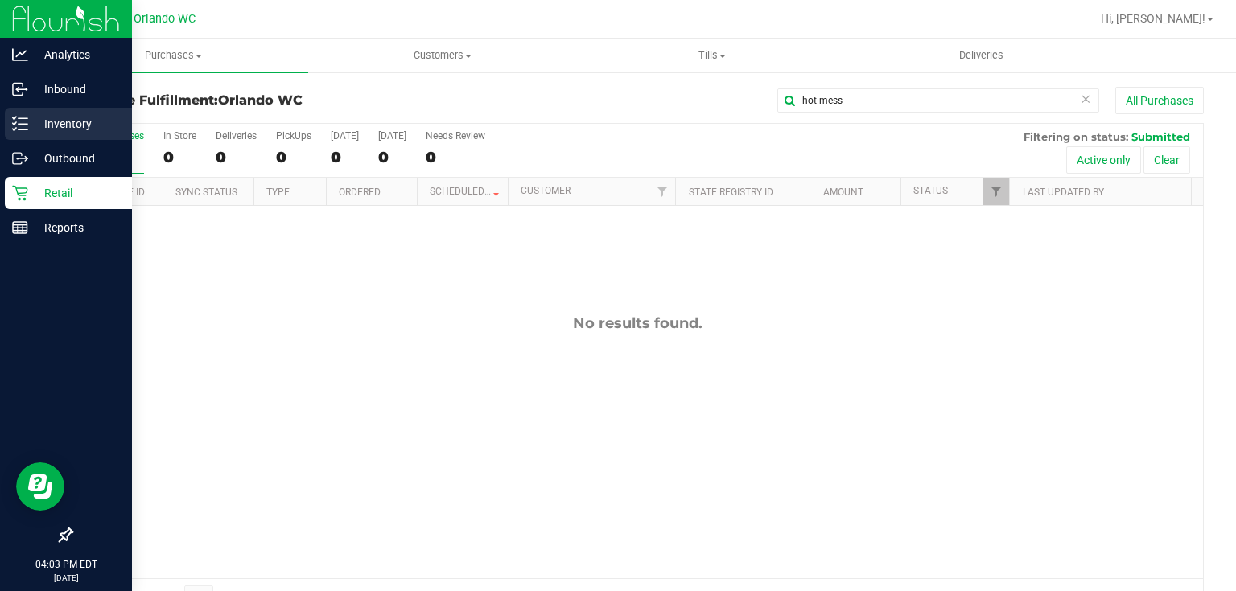
click at [20, 126] on icon at bounding box center [20, 124] width 16 height 16
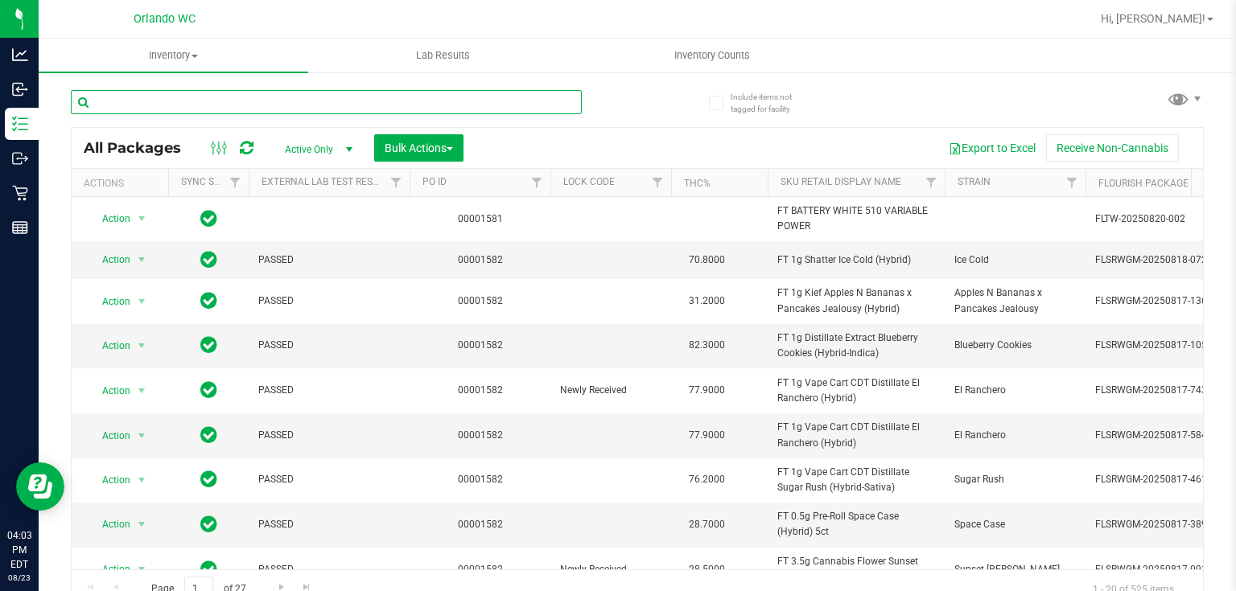
click at [192, 99] on input "text" at bounding box center [326, 102] width 511 height 24
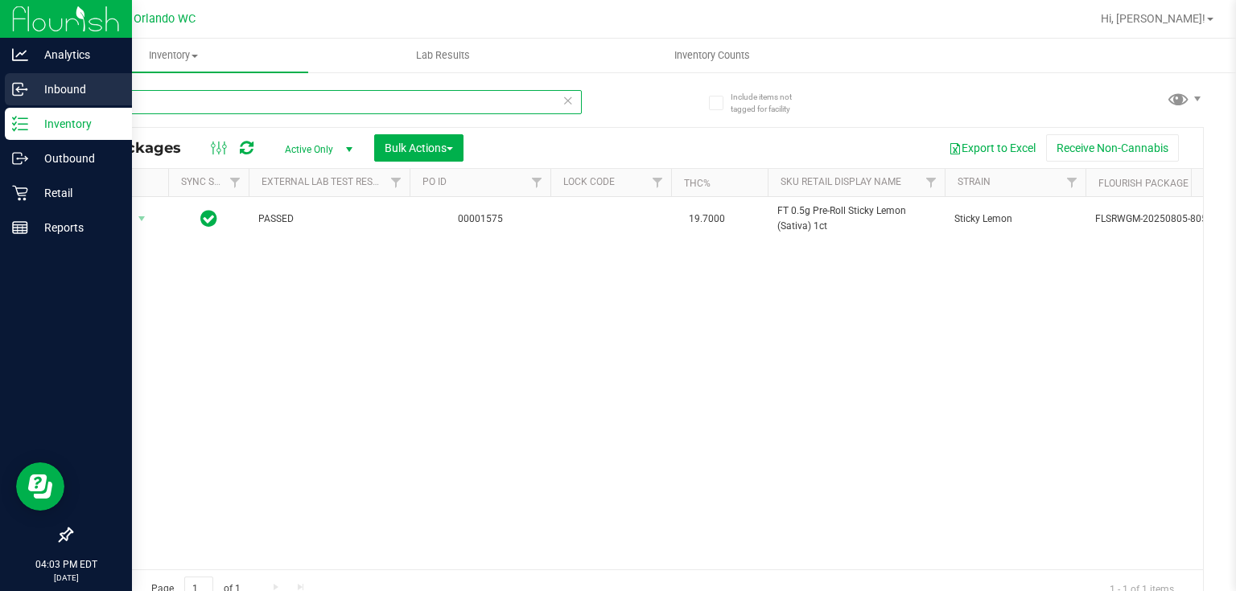
drag, startPoint x: 168, startPoint y: 101, endPoint x: 0, endPoint y: 93, distance: 168.3
click at [0, 93] on div "Analytics Inbound Inventory Outbound Retail Reports 04:03 PM EDT 08/23/2025 08/…" at bounding box center [618, 295] width 1236 height 591
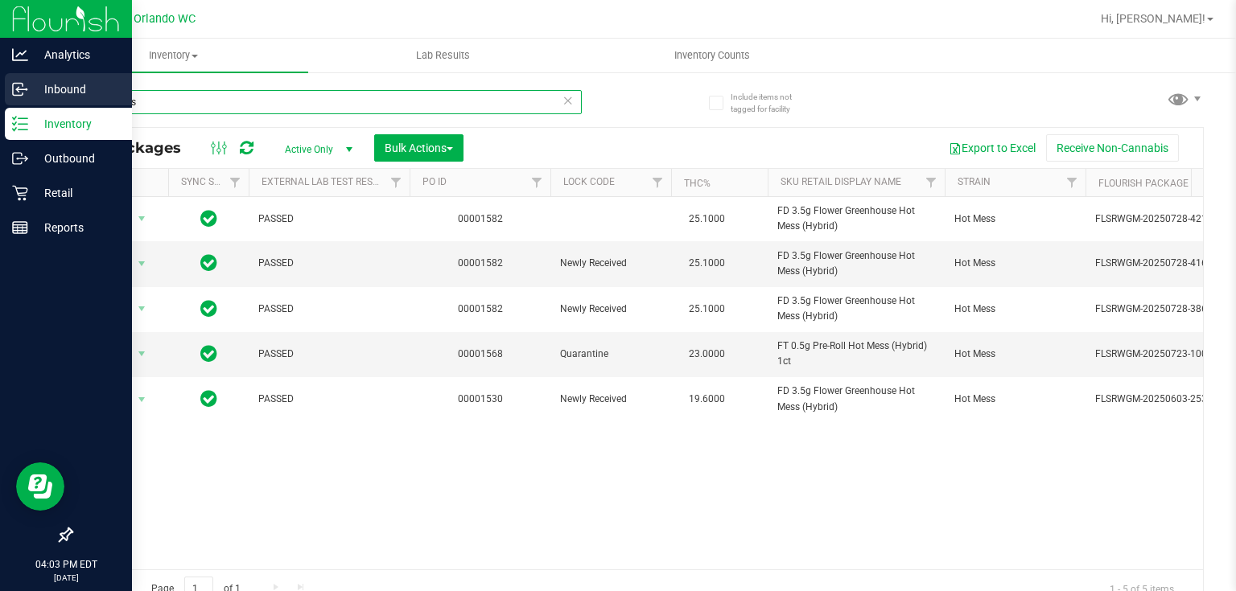
drag, startPoint x: 54, startPoint y: 95, endPoint x: 16, endPoint y: 89, distance: 38.2
click at [16, 89] on div "Analytics Inbound Inventory Outbound Retail Reports 04:03 PM EDT 08/23/2025 08/…" at bounding box center [618, 295] width 1236 height 591
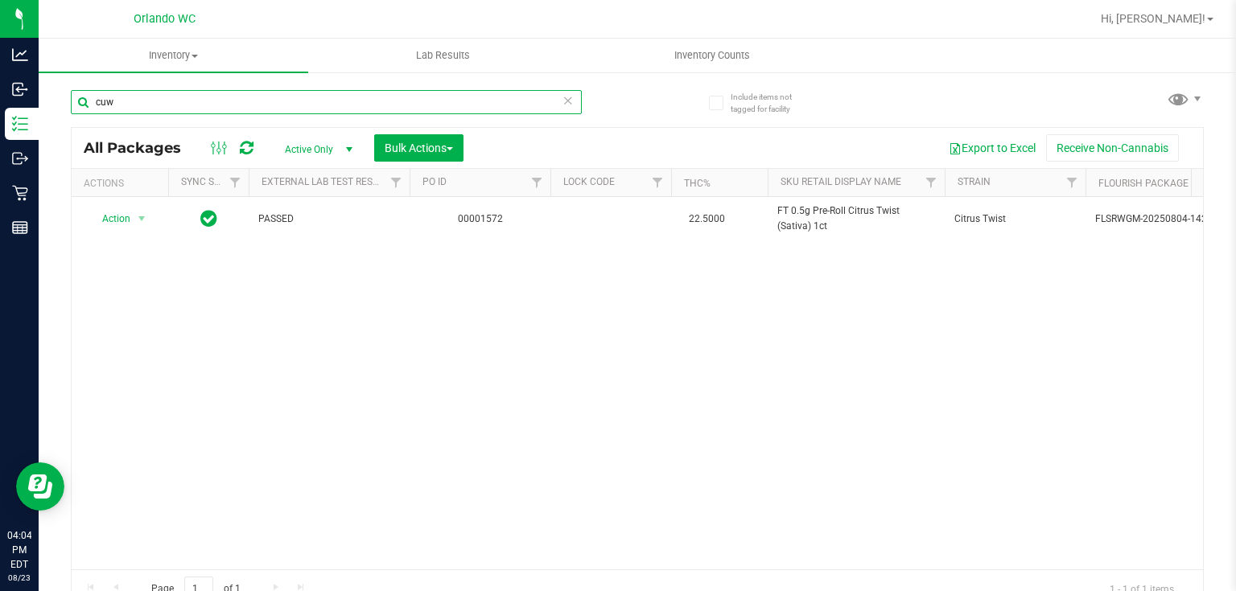
drag, startPoint x: 138, startPoint y: 97, endPoint x: 83, endPoint y: 90, distance: 55.9
click at [84, 90] on input "cuw" at bounding box center [326, 102] width 511 height 24
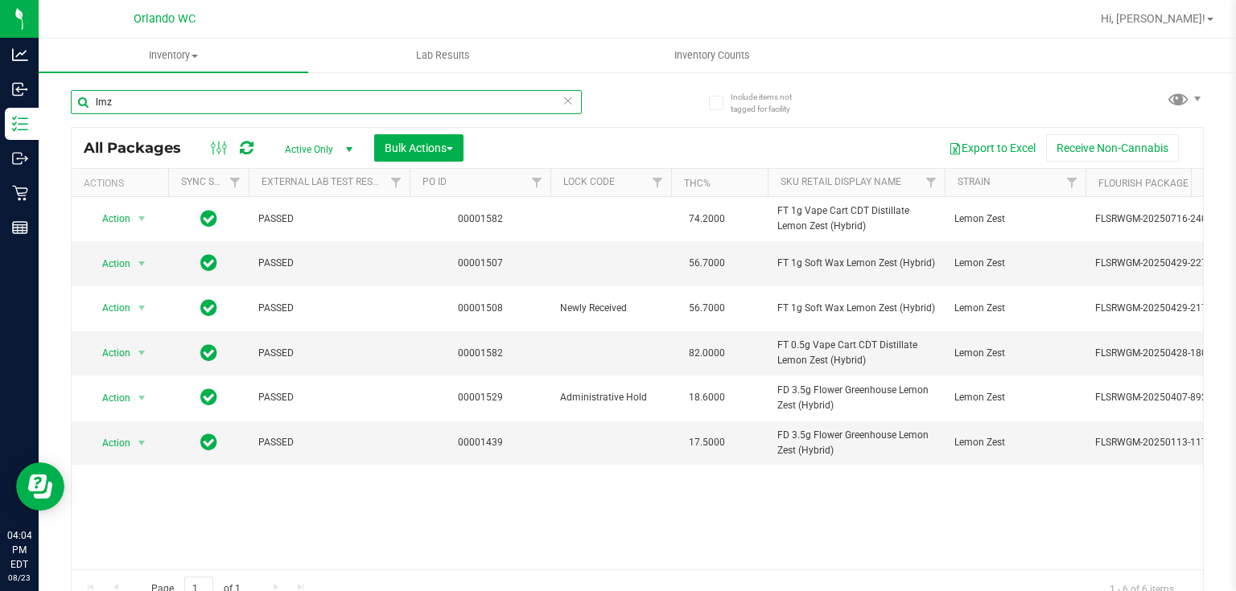
type input "lmz"
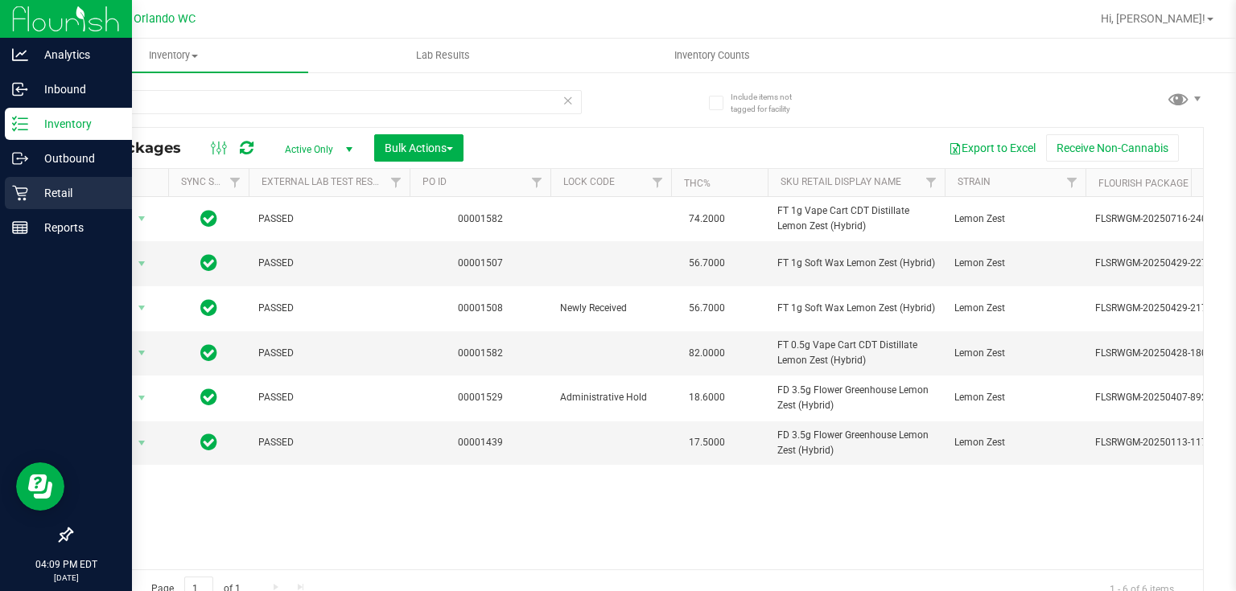
click at [28, 190] on p "Retail" at bounding box center [76, 192] width 97 height 19
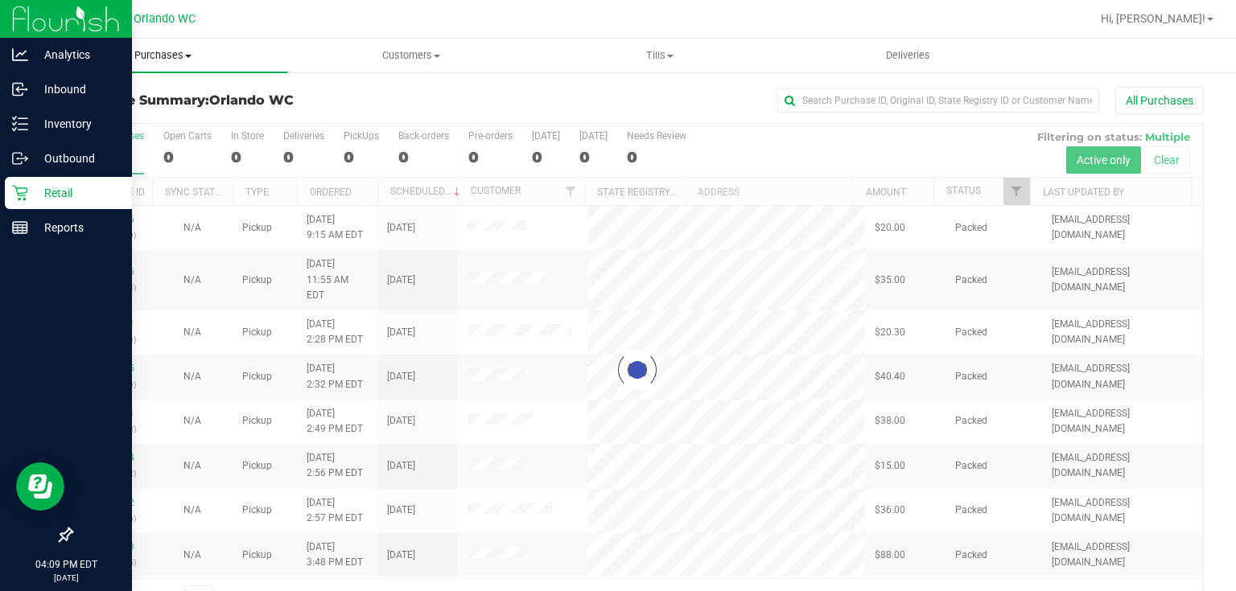
click at [179, 56] on span "Purchases" at bounding box center [163, 55] width 249 height 14
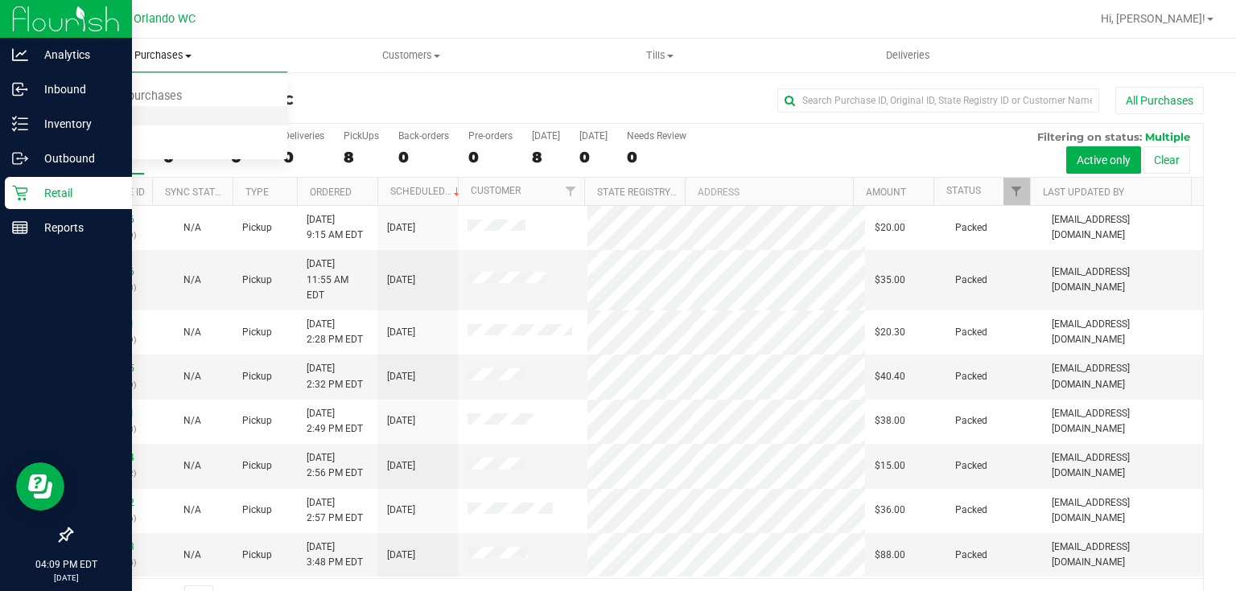
click at [111, 114] on span "Fulfillment" at bounding box center [89, 116] width 100 height 14
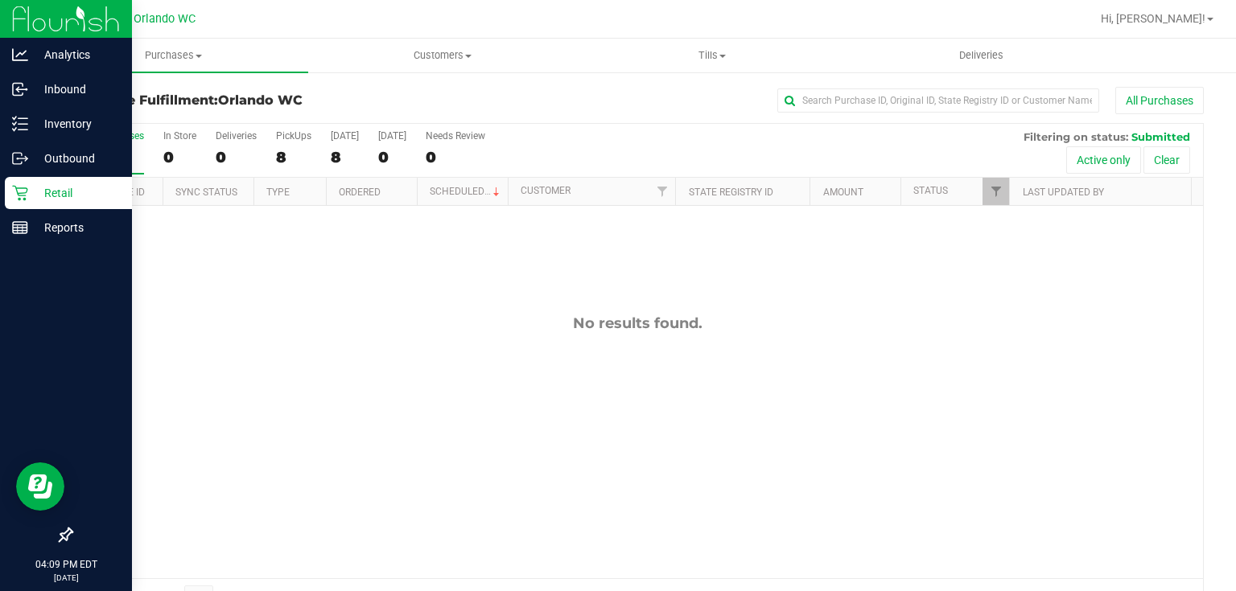
drag, startPoint x: 365, startPoint y: 285, endPoint x: 354, endPoint y: 113, distance: 171.7
click at [365, 266] on div "No results found." at bounding box center [637, 446] width 1131 height 481
click at [164, 55] on span "Purchases" at bounding box center [174, 55] width 270 height 14
click at [125, 120] on span "Fulfillment" at bounding box center [89, 116] width 100 height 14
click at [185, 56] on span "Purchases" at bounding box center [174, 55] width 270 height 14
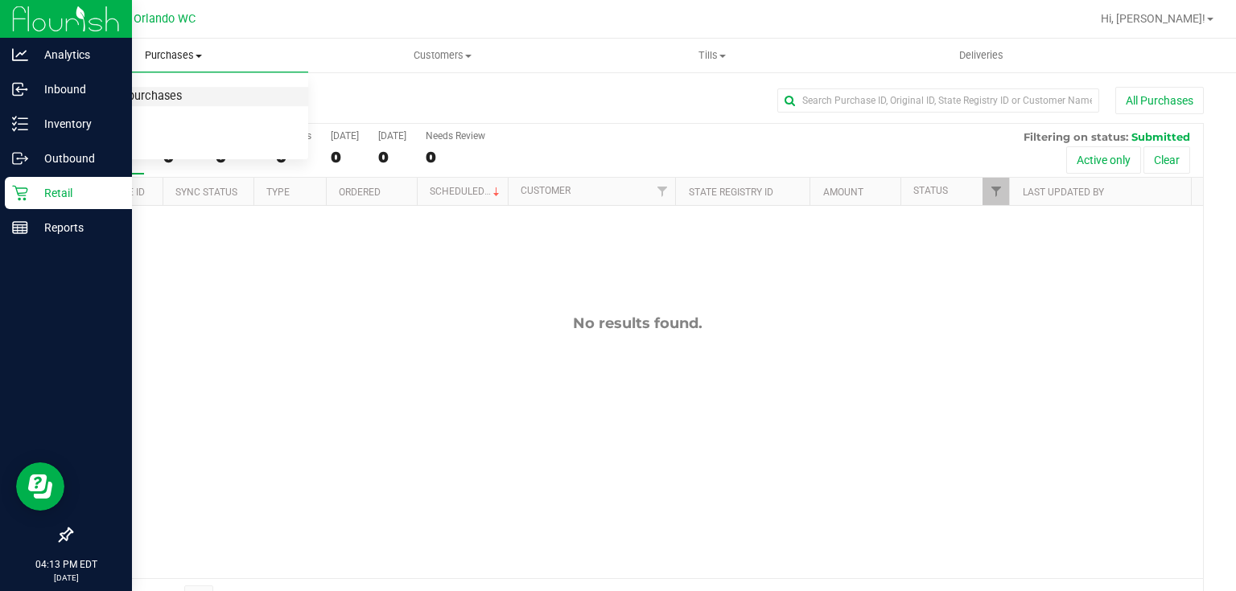
click at [182, 98] on span "Summary of purchases" at bounding box center [121, 97] width 165 height 14
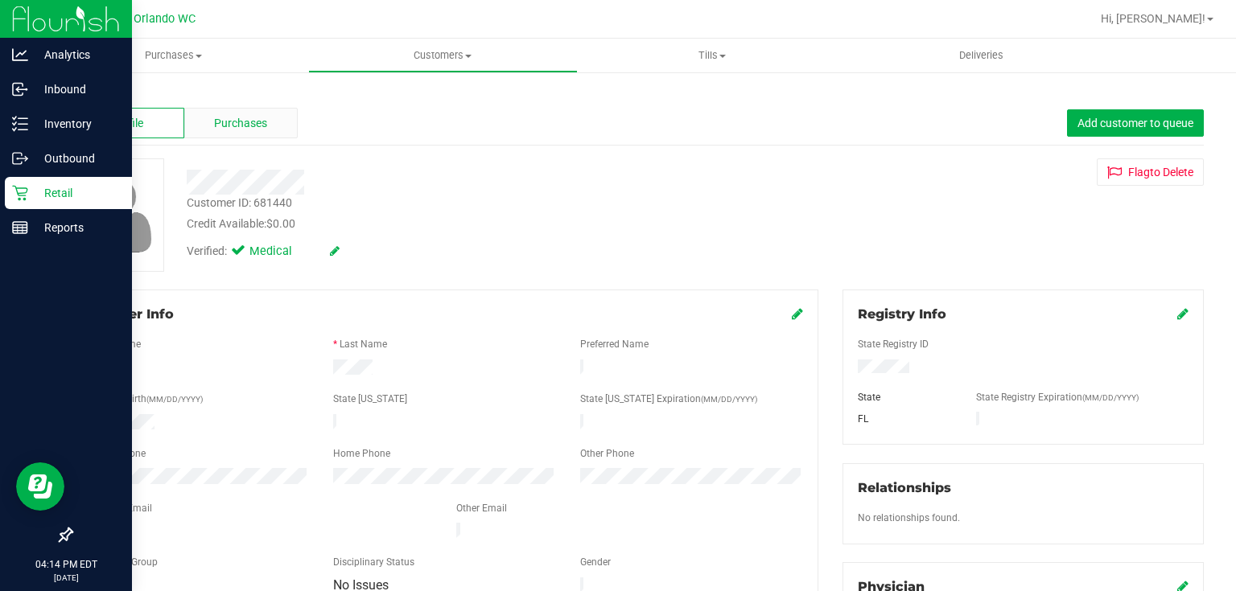
click at [261, 129] on span "Purchases" at bounding box center [240, 123] width 53 height 17
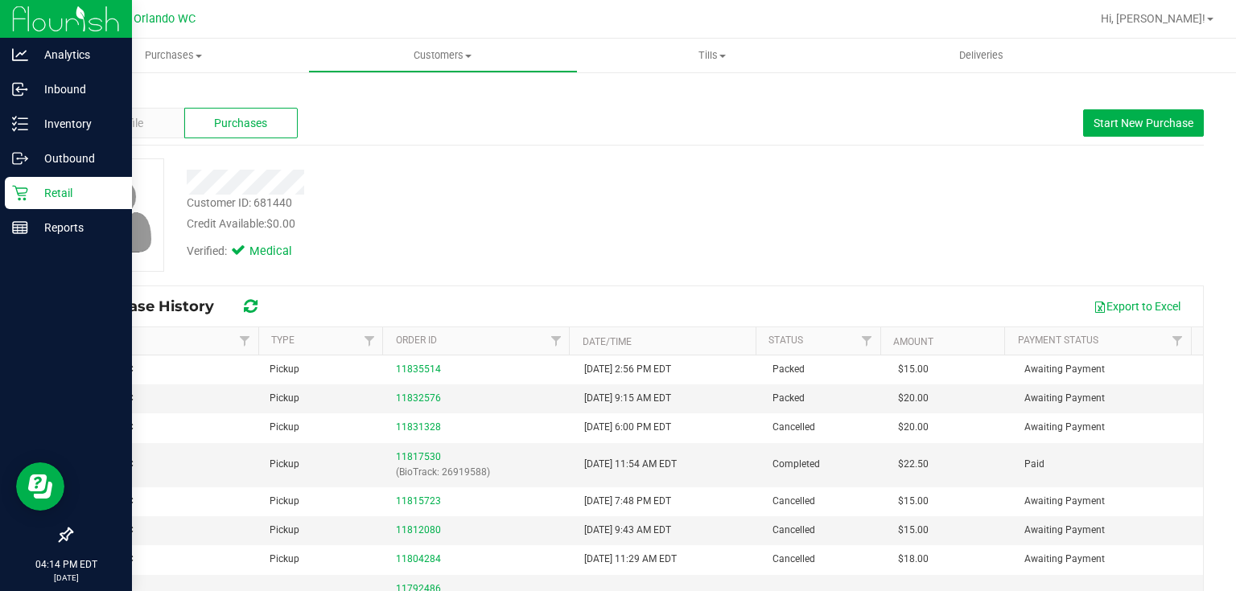
click at [86, 93] on link "Back" at bounding box center [84, 94] width 27 height 11
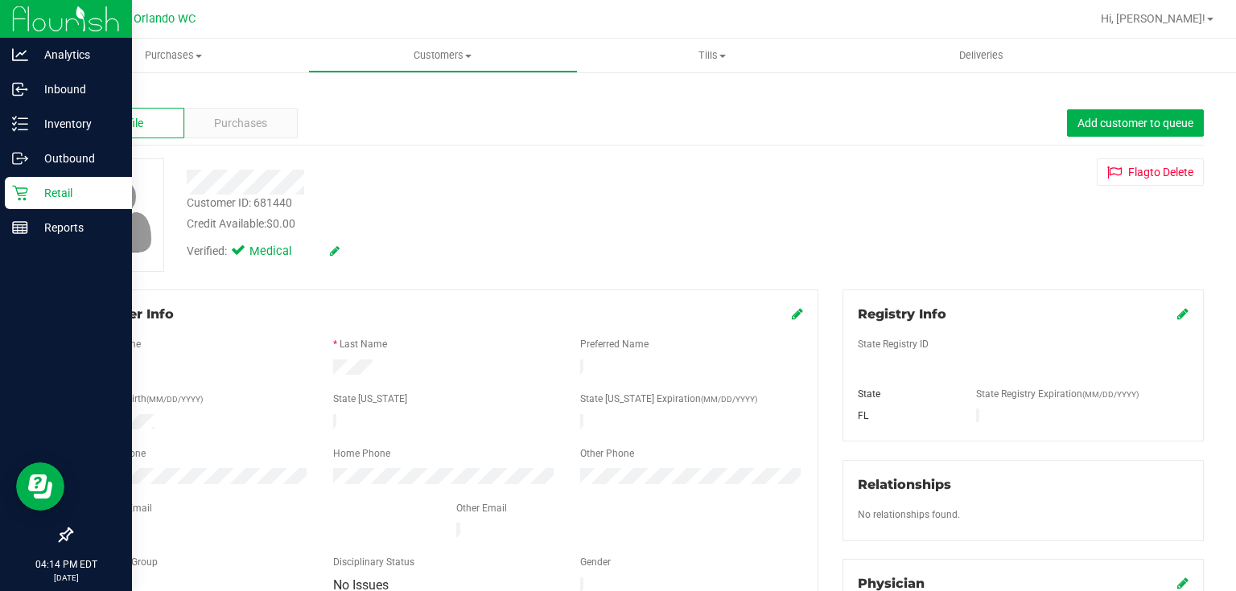
click at [86, 93] on link "Back" at bounding box center [84, 94] width 27 height 11
click at [245, 117] on span "Purchases" at bounding box center [240, 123] width 53 height 17
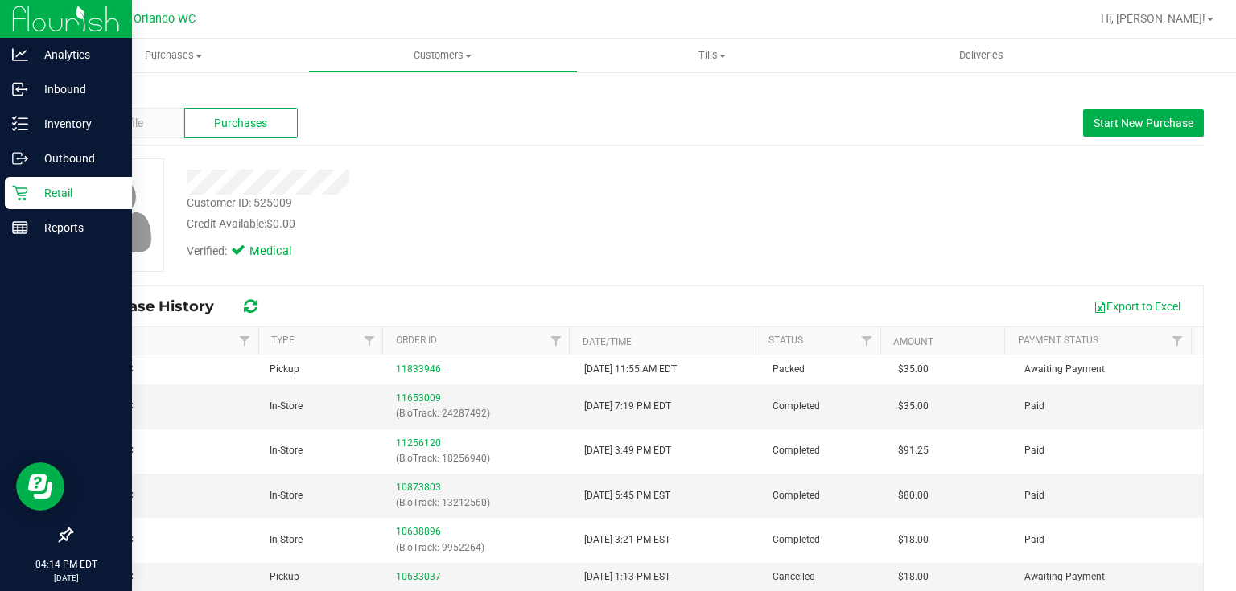
click at [92, 92] on link "Back" at bounding box center [84, 94] width 27 height 11
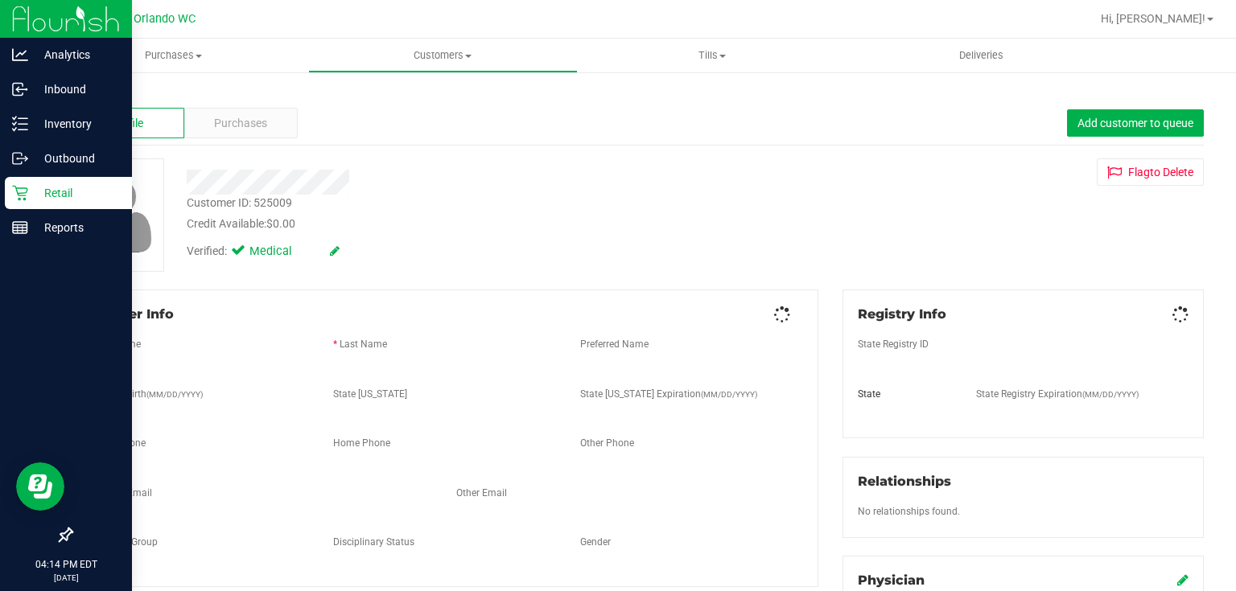
click at [92, 92] on link "Back" at bounding box center [84, 94] width 27 height 11
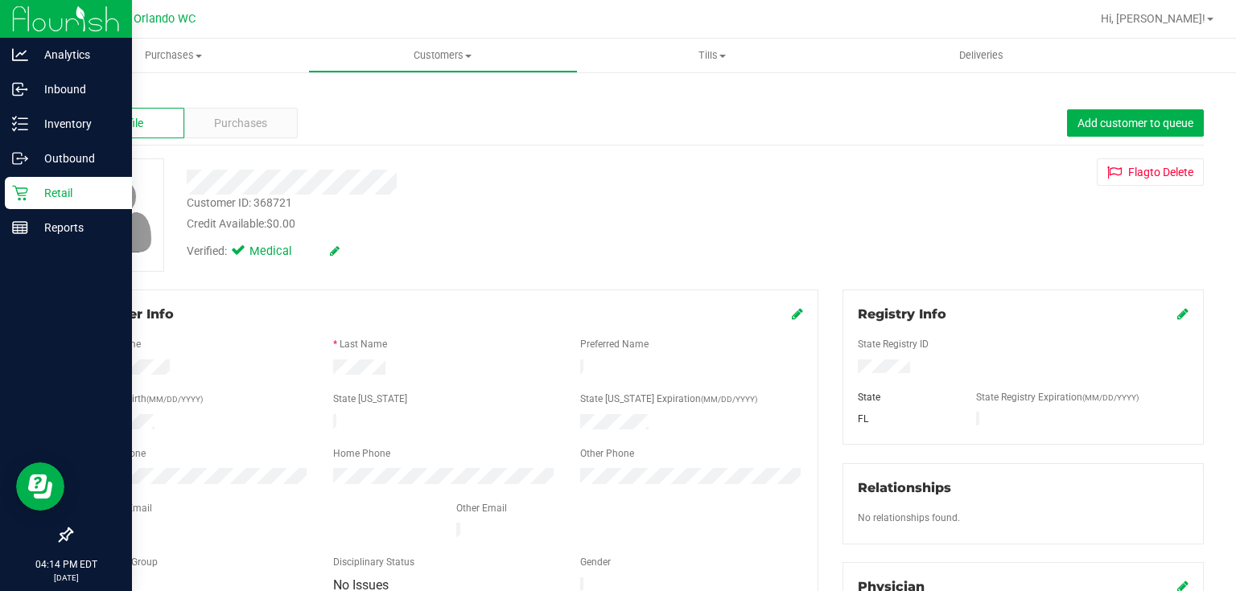
click at [238, 106] on div "Profile Purchases Add customer to queue" at bounding box center [637, 123] width 1133 height 44
click at [241, 113] on div "Purchases" at bounding box center [240, 123] width 113 height 31
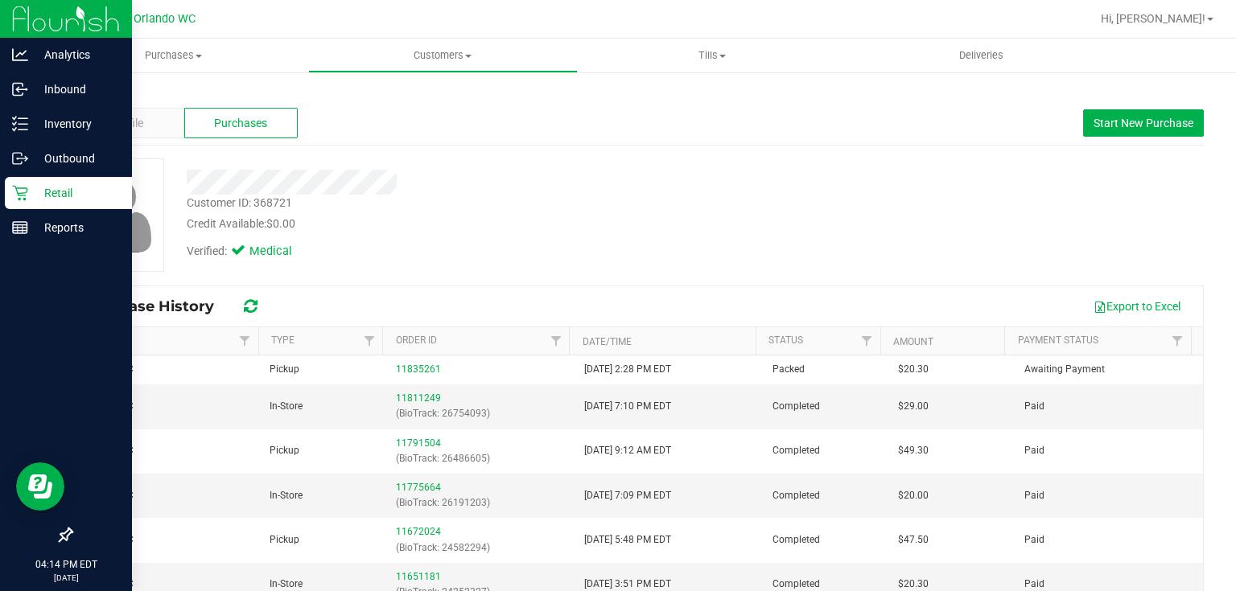
click at [89, 92] on link "Back" at bounding box center [84, 94] width 27 height 11
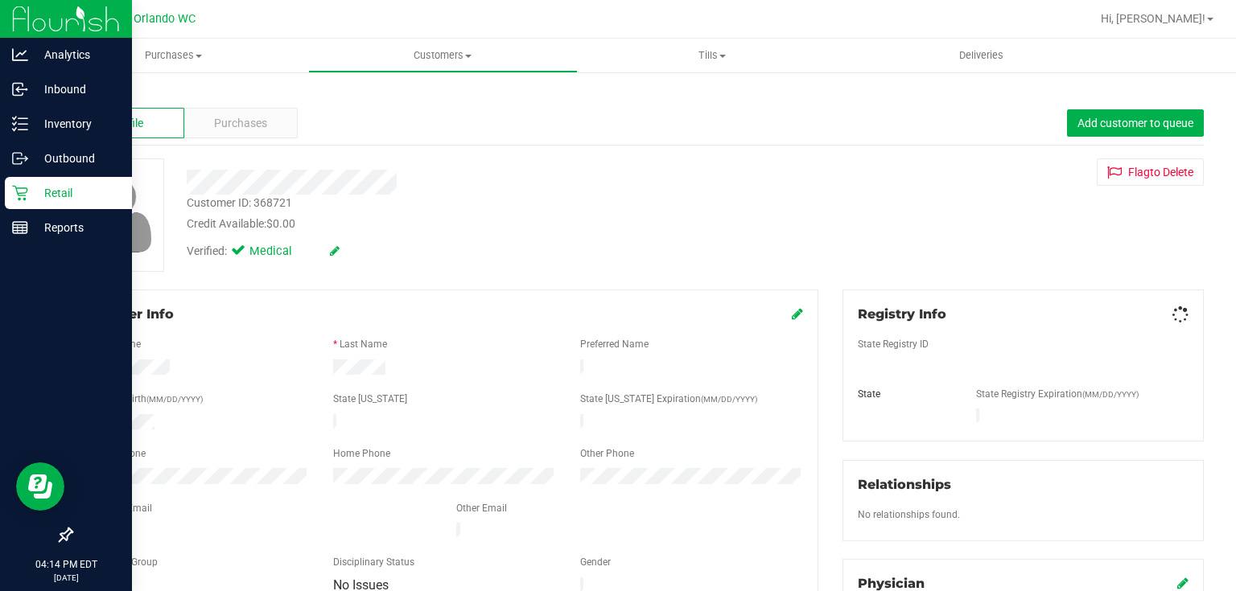
click at [89, 92] on link "Back" at bounding box center [84, 94] width 27 height 11
click at [257, 127] on span "Purchases" at bounding box center [240, 123] width 53 height 17
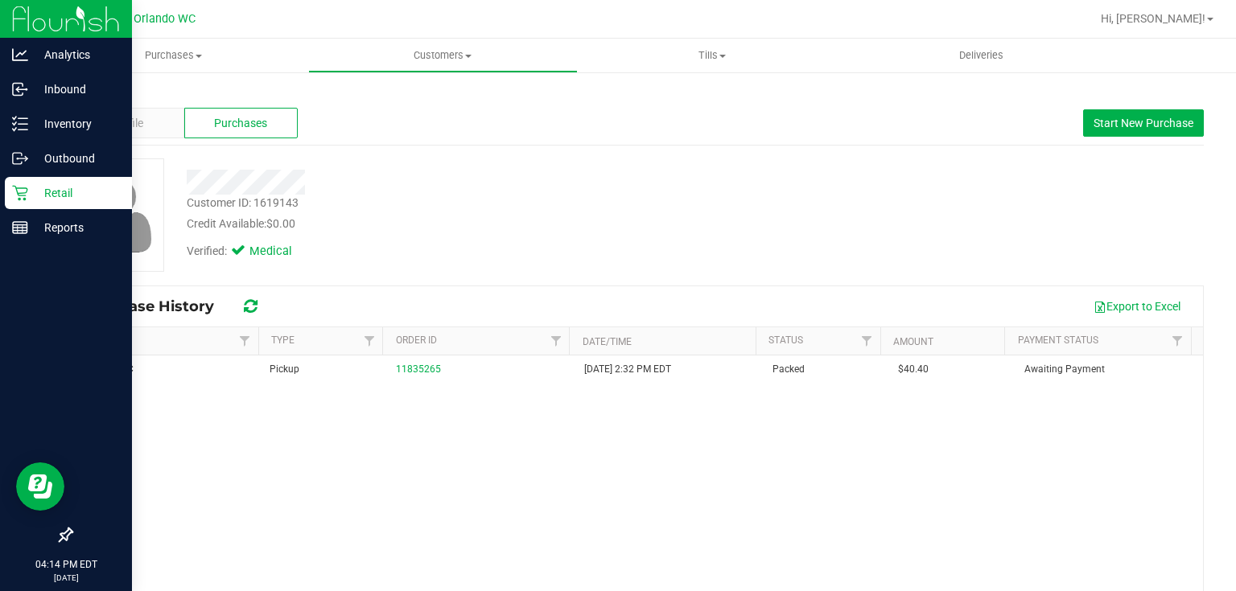
click at [80, 89] on link "Back" at bounding box center [84, 94] width 27 height 11
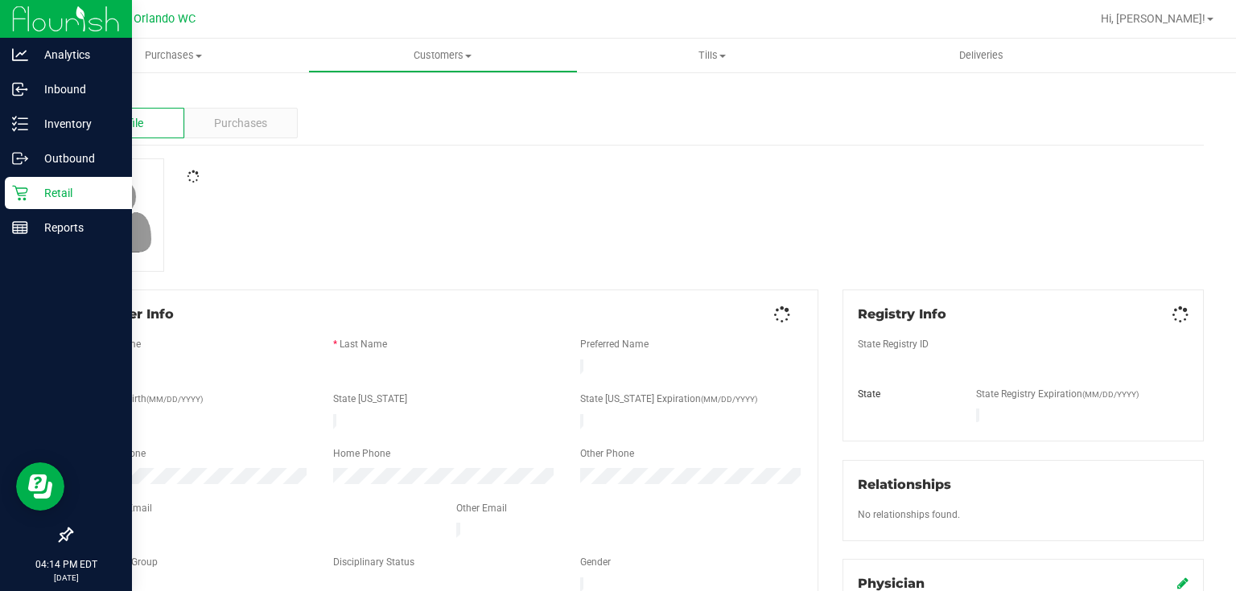
click at [80, 93] on link "Back" at bounding box center [84, 94] width 27 height 11
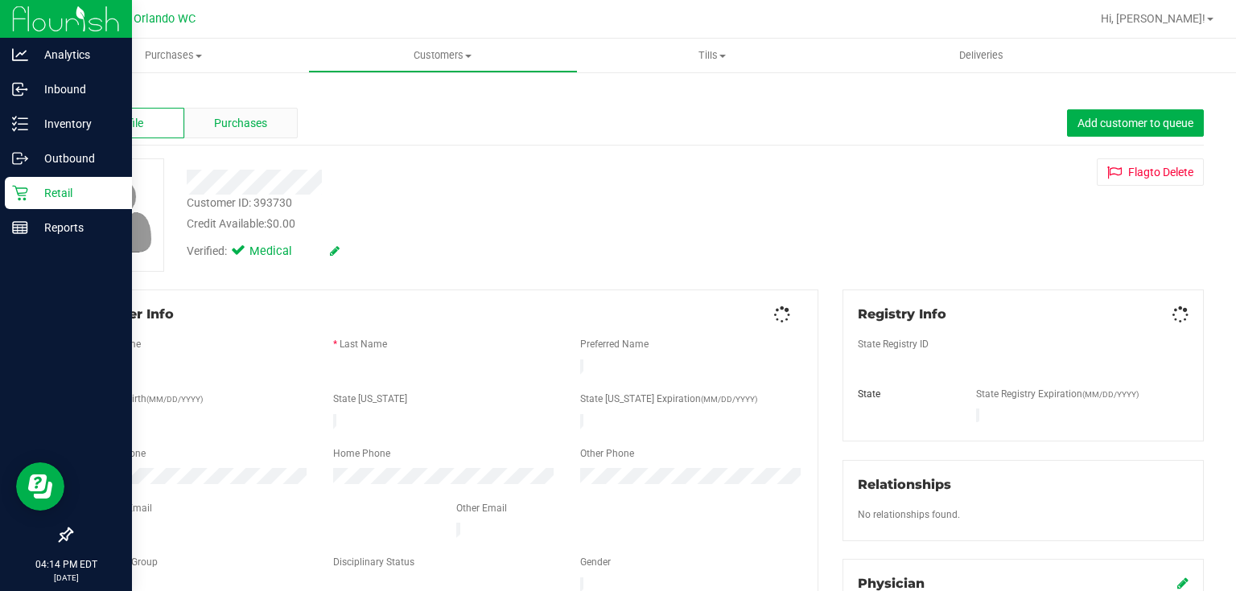
click at [214, 123] on span "Purchases" at bounding box center [240, 123] width 53 height 17
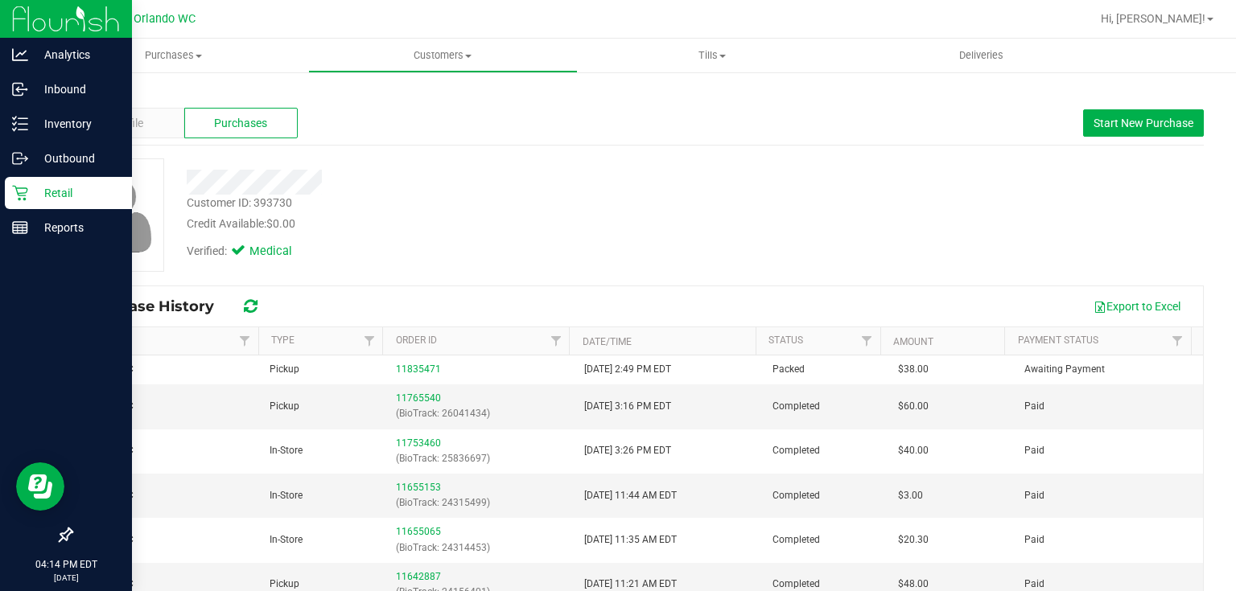
click at [87, 92] on link "Back" at bounding box center [84, 94] width 27 height 11
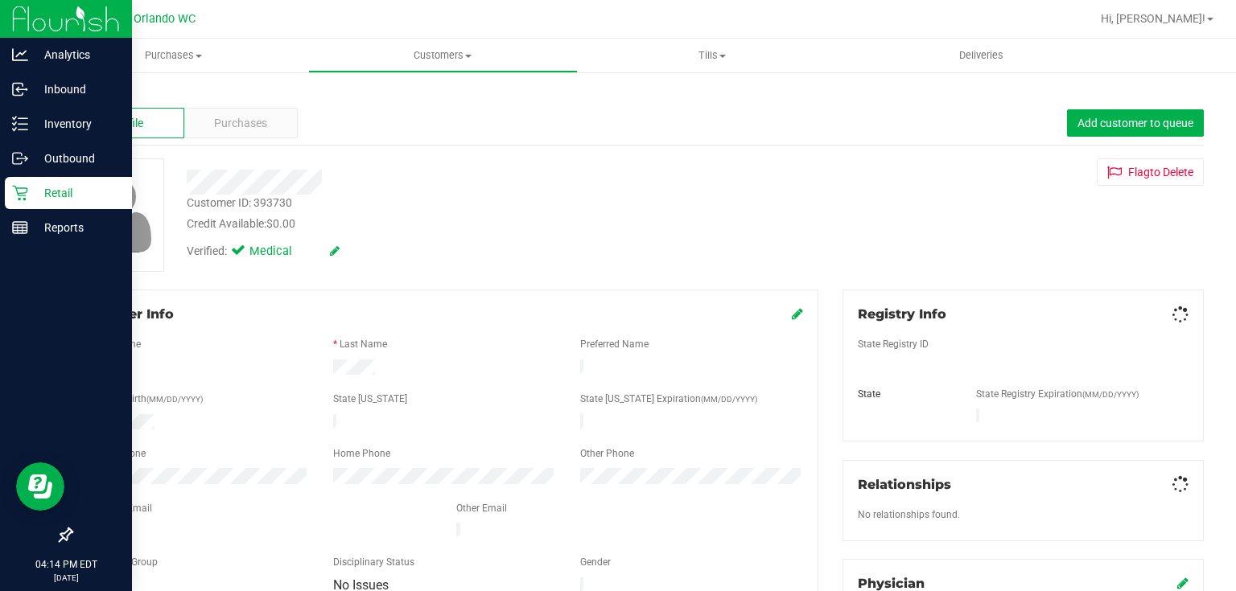
click at [87, 92] on link "Back" at bounding box center [84, 94] width 27 height 11
click at [257, 126] on span "Purchases" at bounding box center [240, 123] width 53 height 17
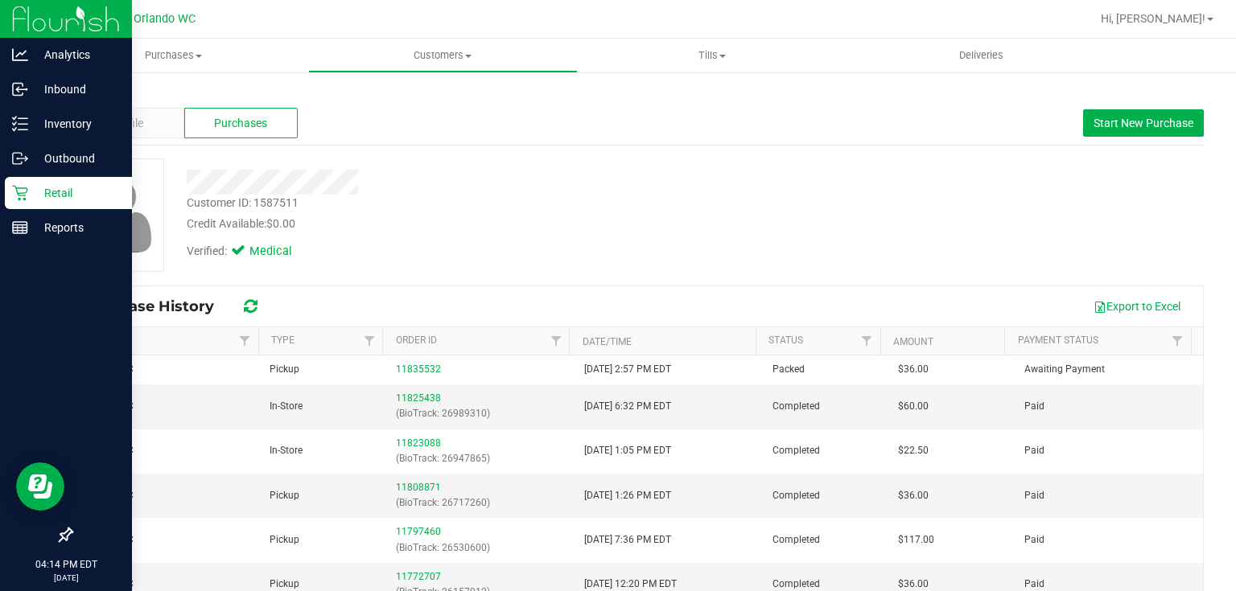
click at [88, 93] on link "Back" at bounding box center [84, 94] width 27 height 11
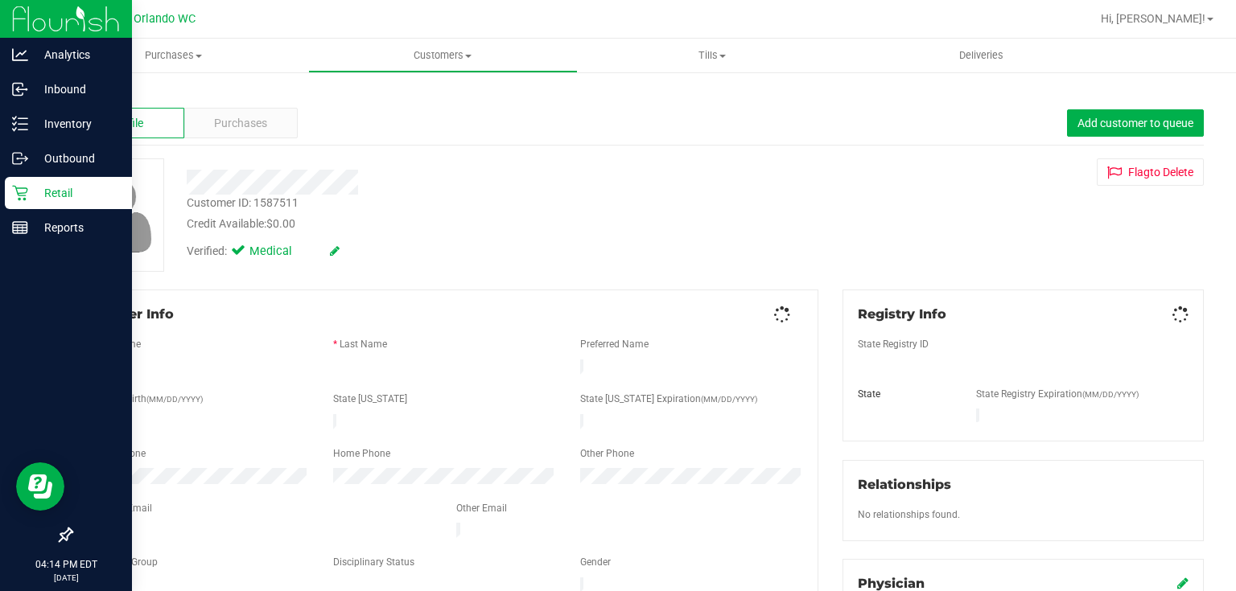
click at [88, 93] on link "Back" at bounding box center [84, 94] width 27 height 11
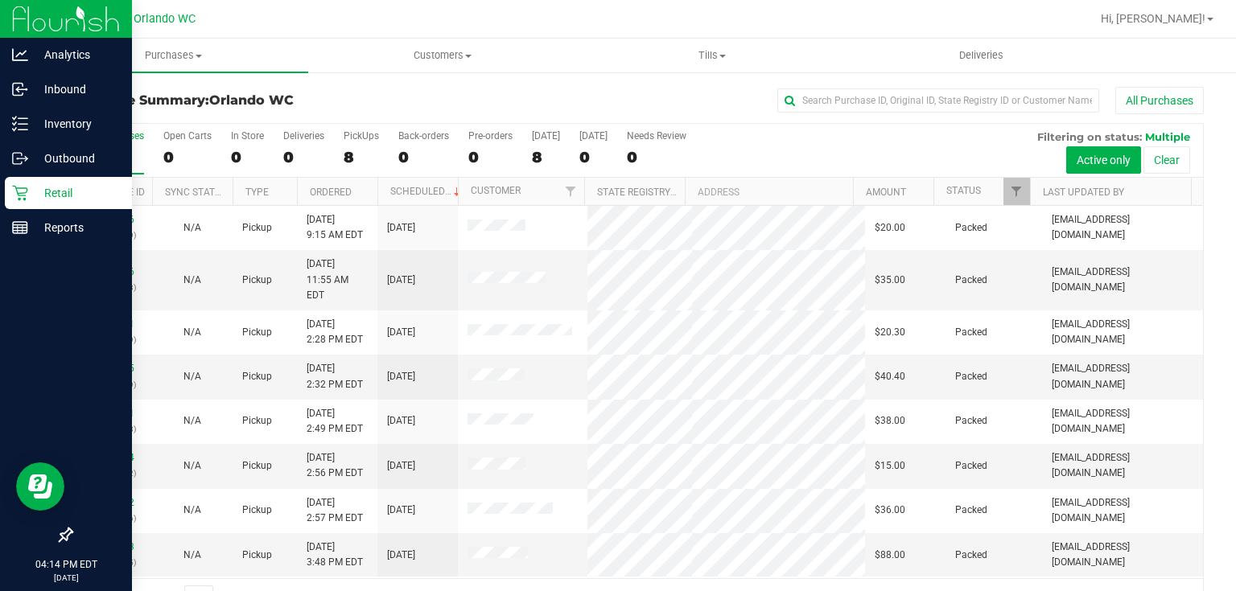
scroll to position [41, 0]
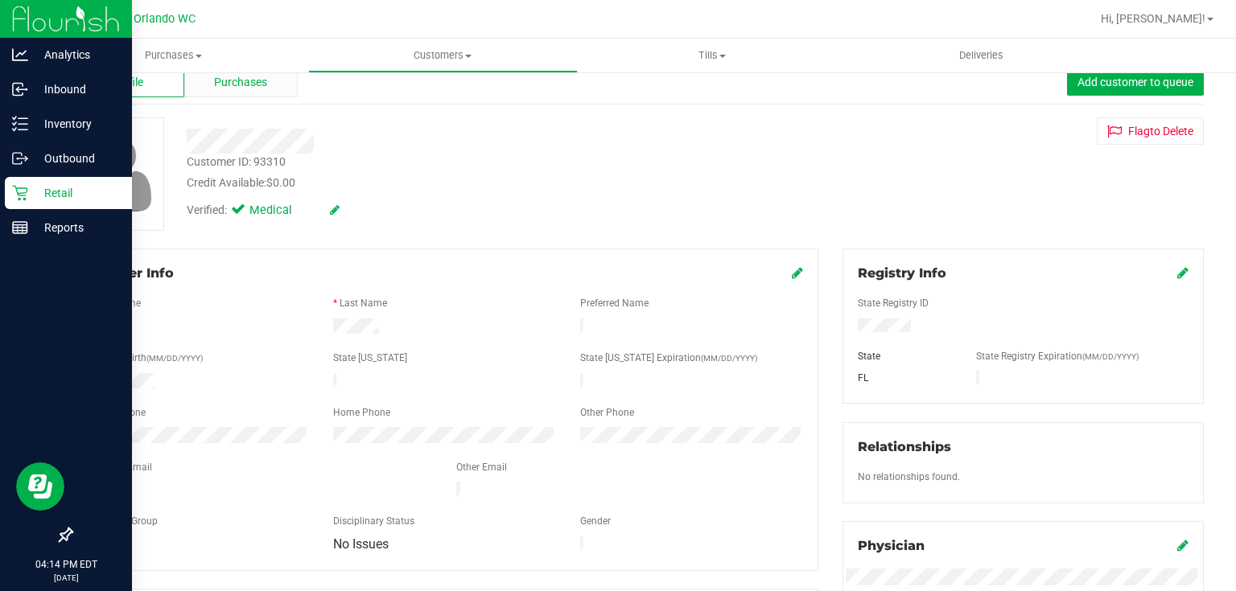
click at [252, 85] on span "Purchases" at bounding box center [240, 82] width 53 height 17
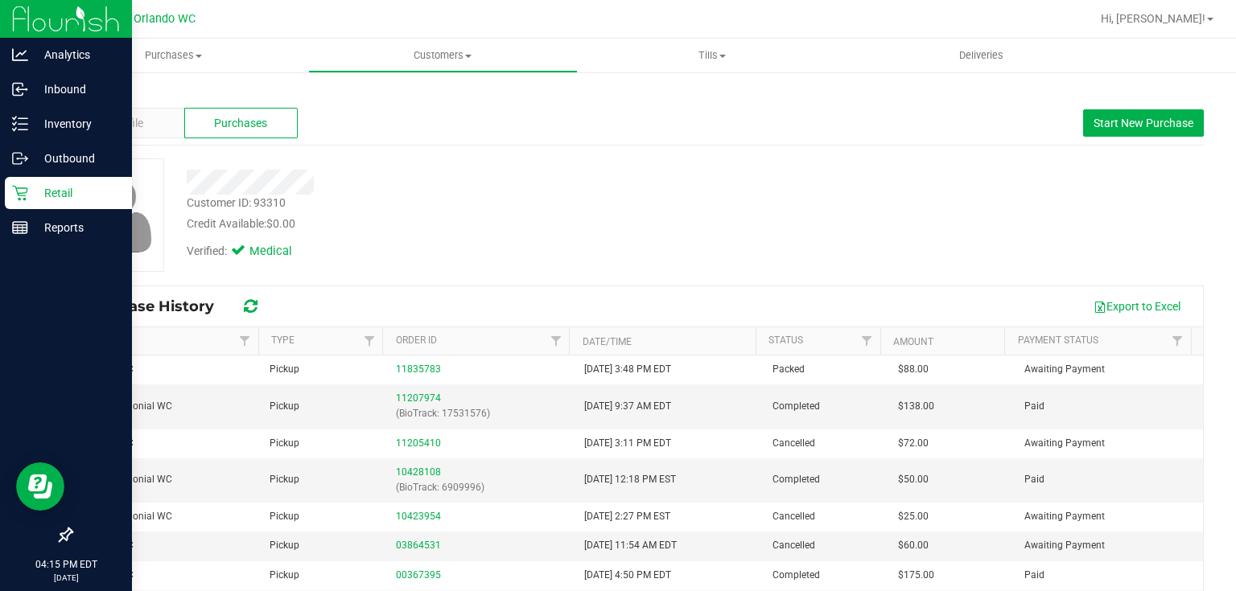
click at [92, 89] on link "Back" at bounding box center [84, 94] width 27 height 11
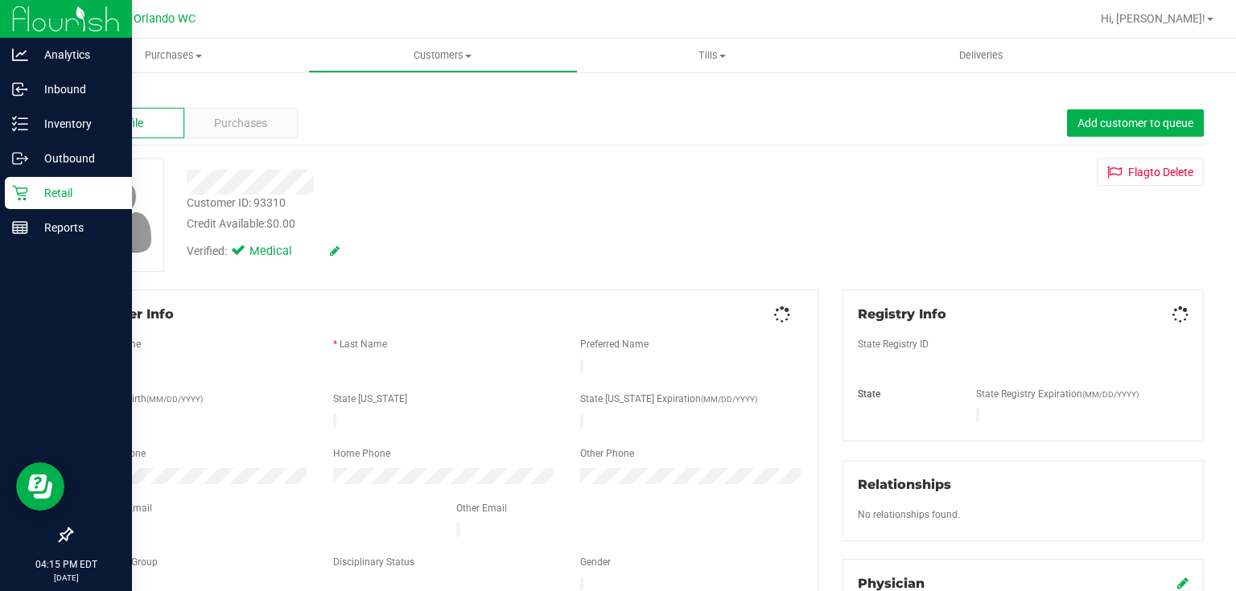
click at [90, 90] on link "Back" at bounding box center [84, 94] width 27 height 11
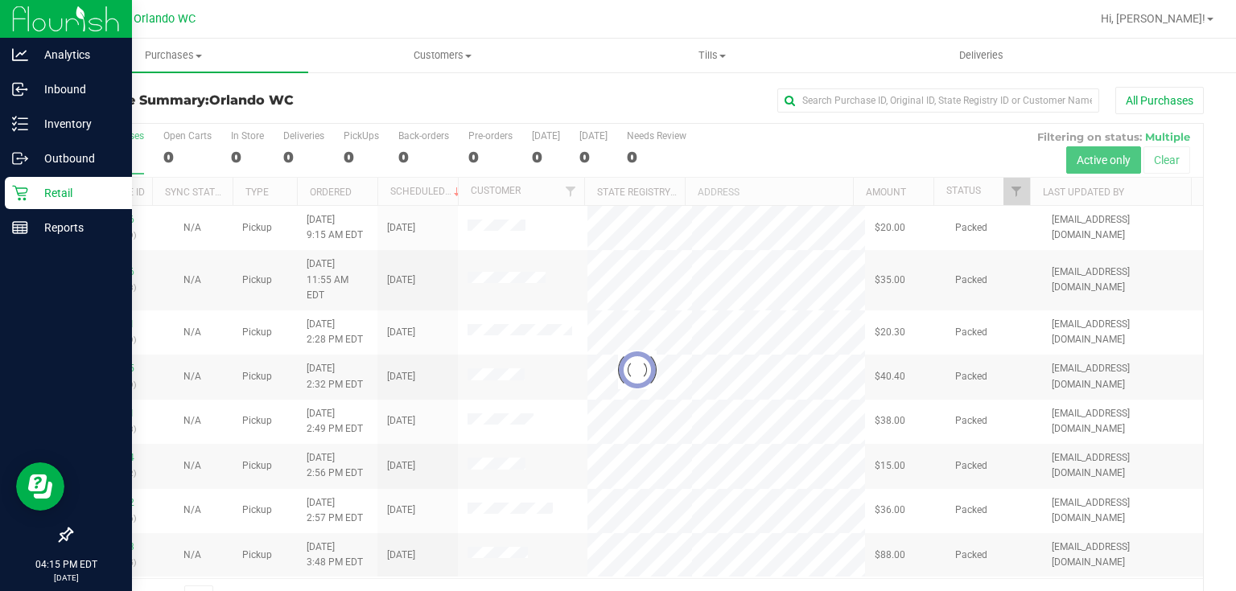
click at [28, 190] on p "Retail" at bounding box center [76, 192] width 97 height 19
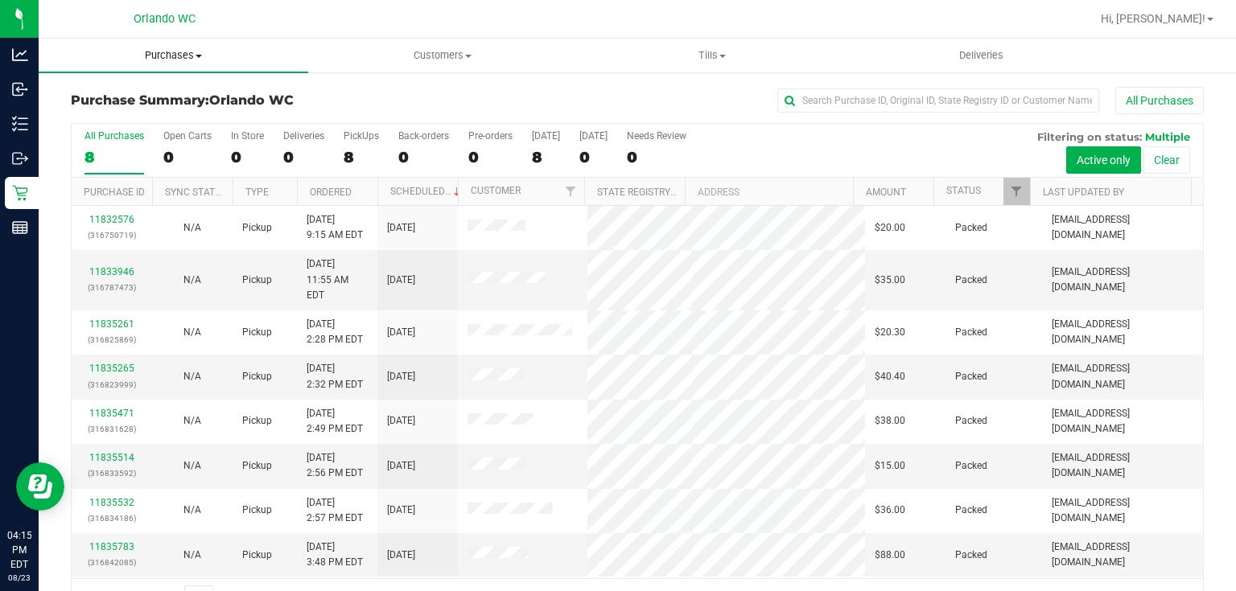
click at [166, 58] on span "Purchases" at bounding box center [174, 55] width 270 height 14
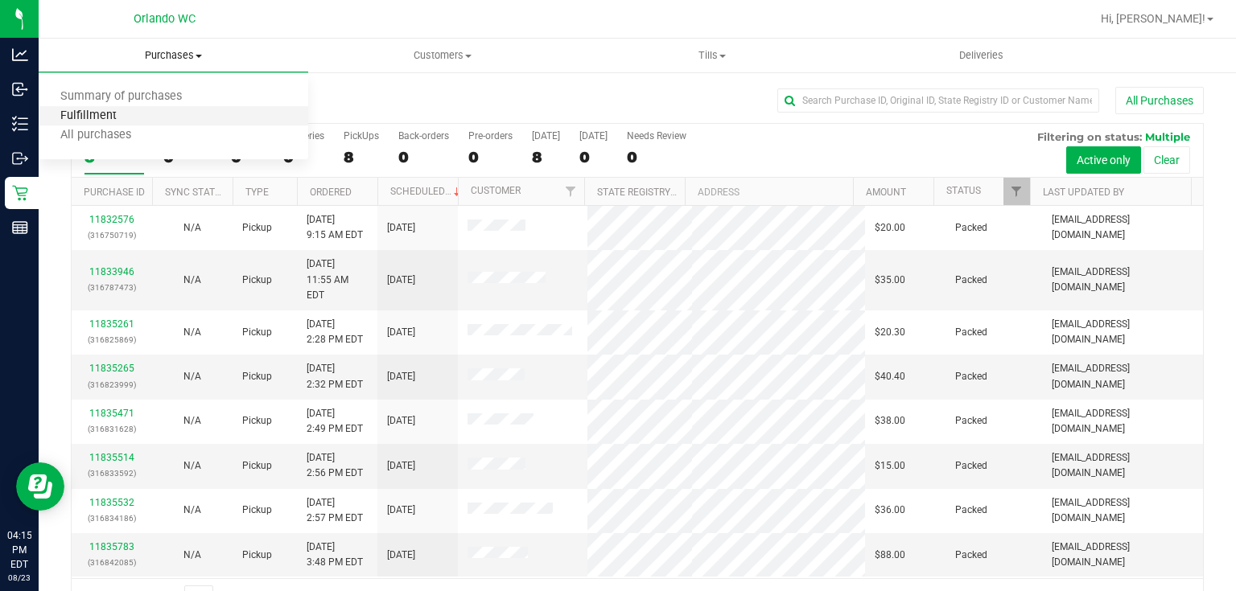
click at [131, 113] on span "Fulfillment" at bounding box center [89, 116] width 100 height 14
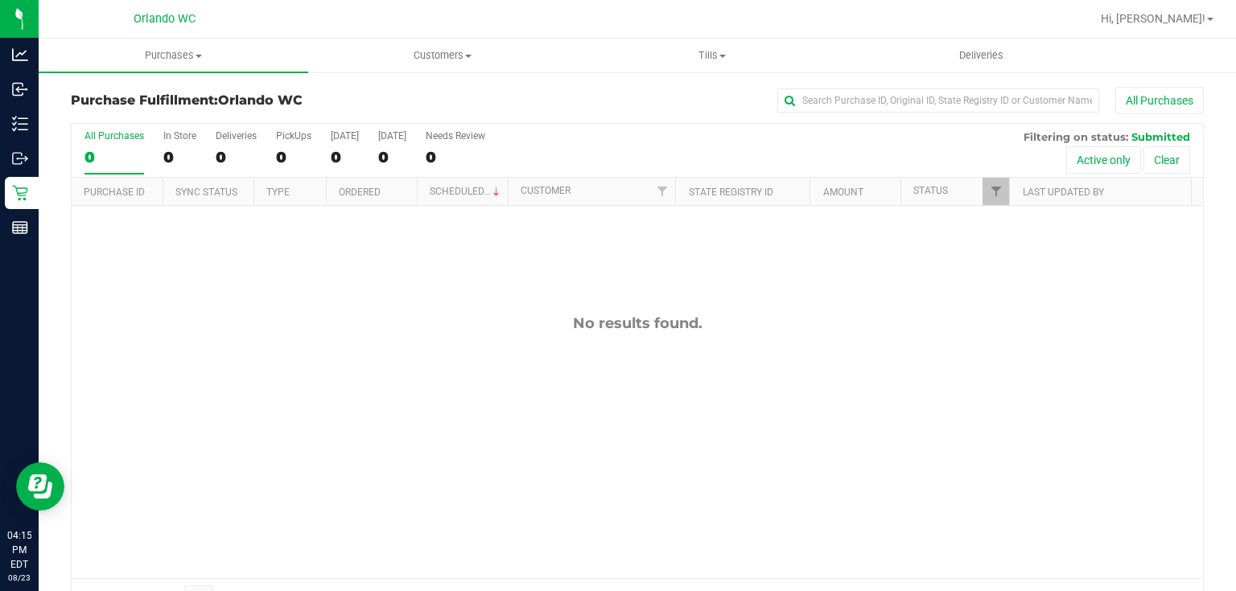
click at [420, 359] on div "No results found." at bounding box center [637, 446] width 1131 height 481
click at [187, 51] on span "Purchases" at bounding box center [174, 55] width 270 height 14
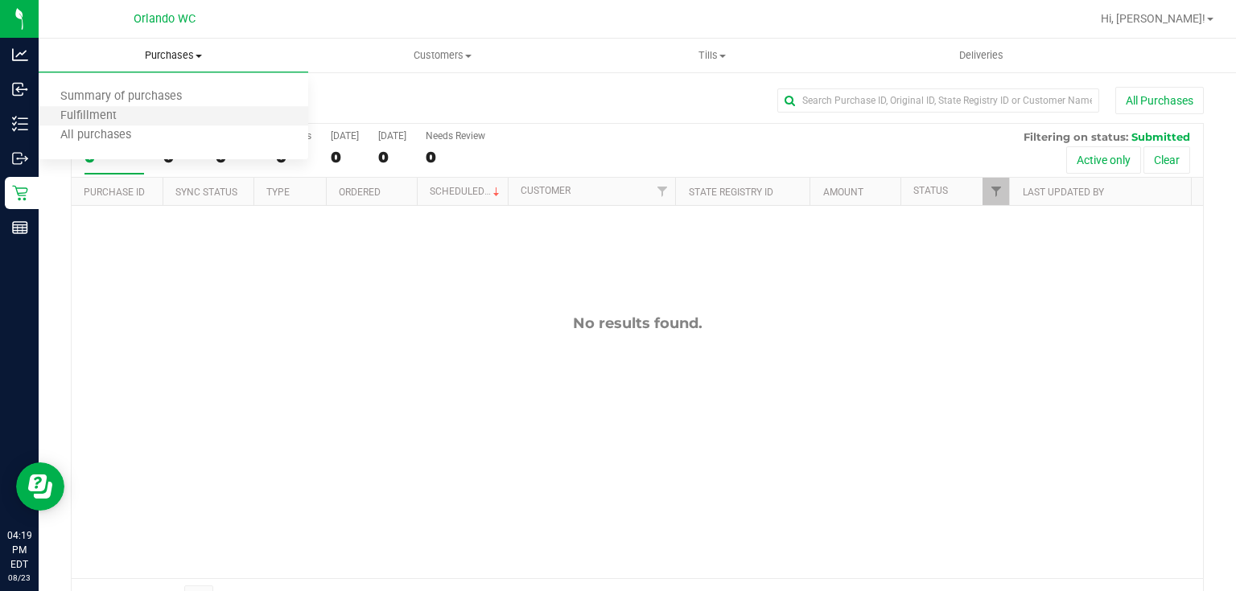
click at [151, 122] on li "Fulfillment" at bounding box center [174, 116] width 270 height 19
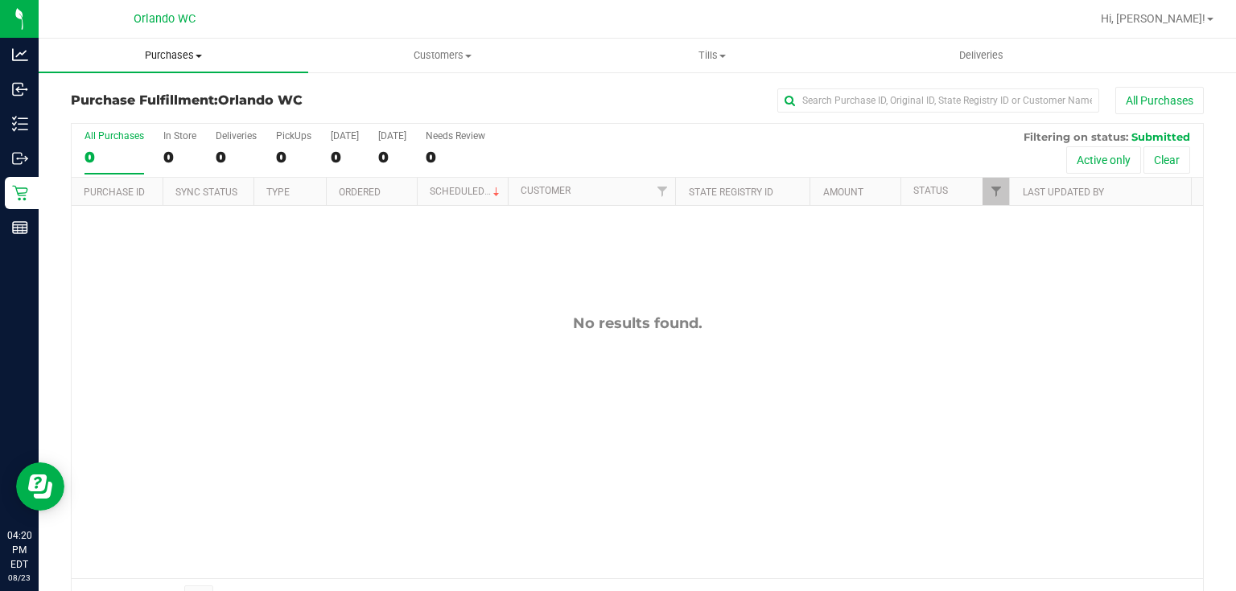
click at [177, 51] on span "Purchases" at bounding box center [174, 55] width 270 height 14
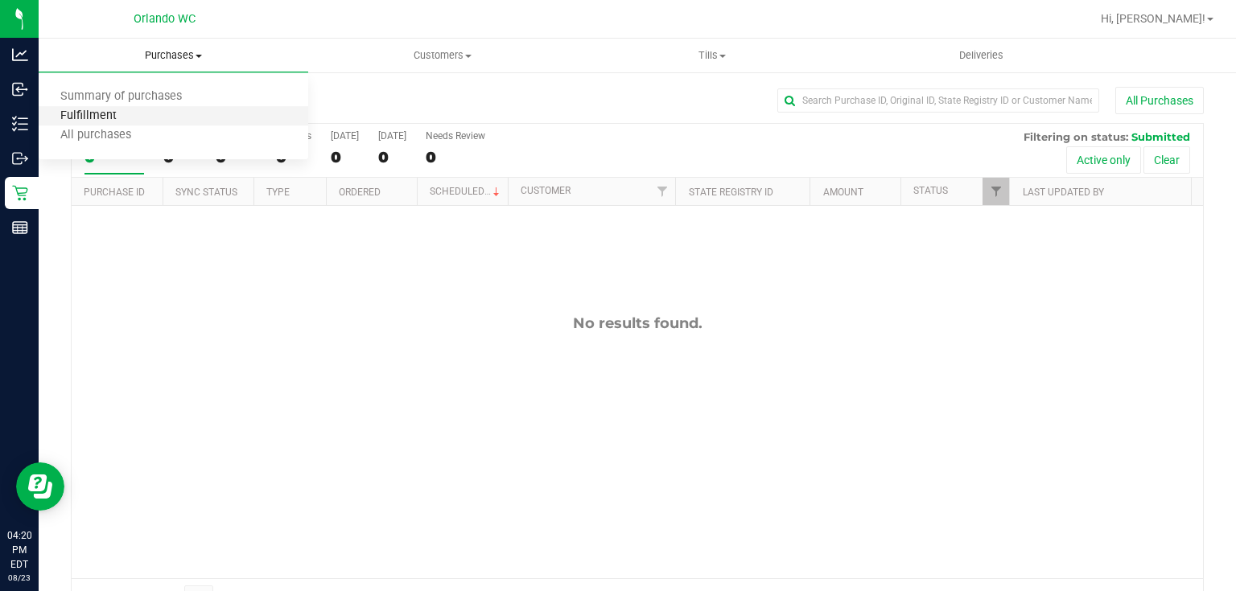
click at [122, 114] on span "Fulfillment" at bounding box center [89, 116] width 100 height 14
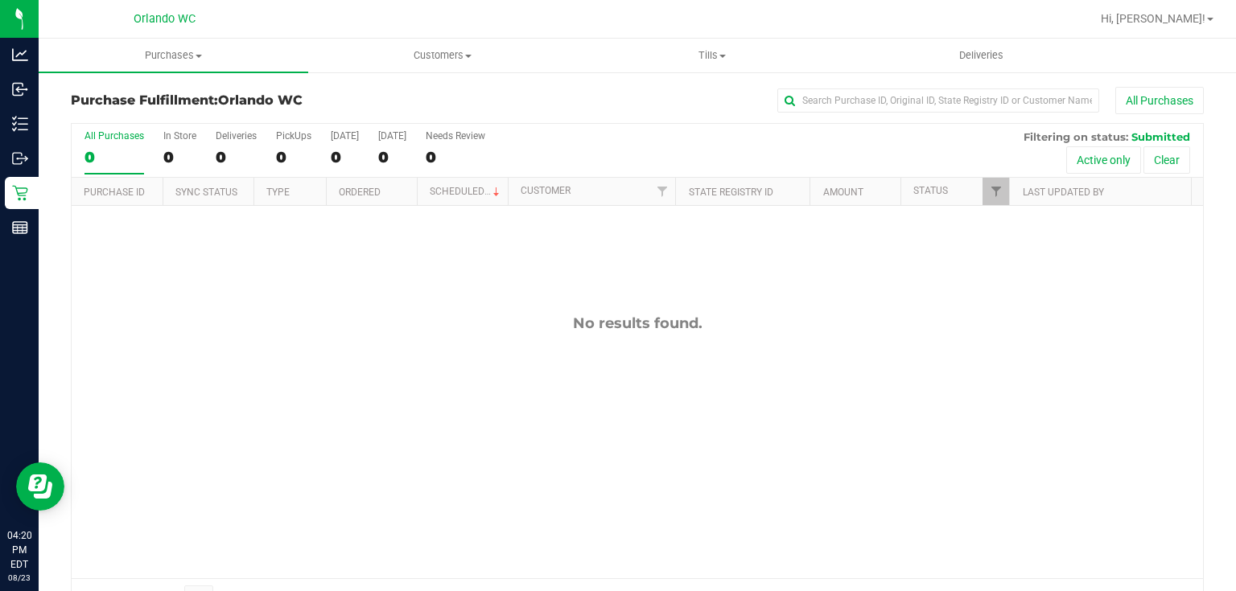
click at [163, 307] on div "No results found." at bounding box center [637, 446] width 1131 height 481
click at [179, 50] on span "Purchases" at bounding box center [174, 55] width 270 height 14
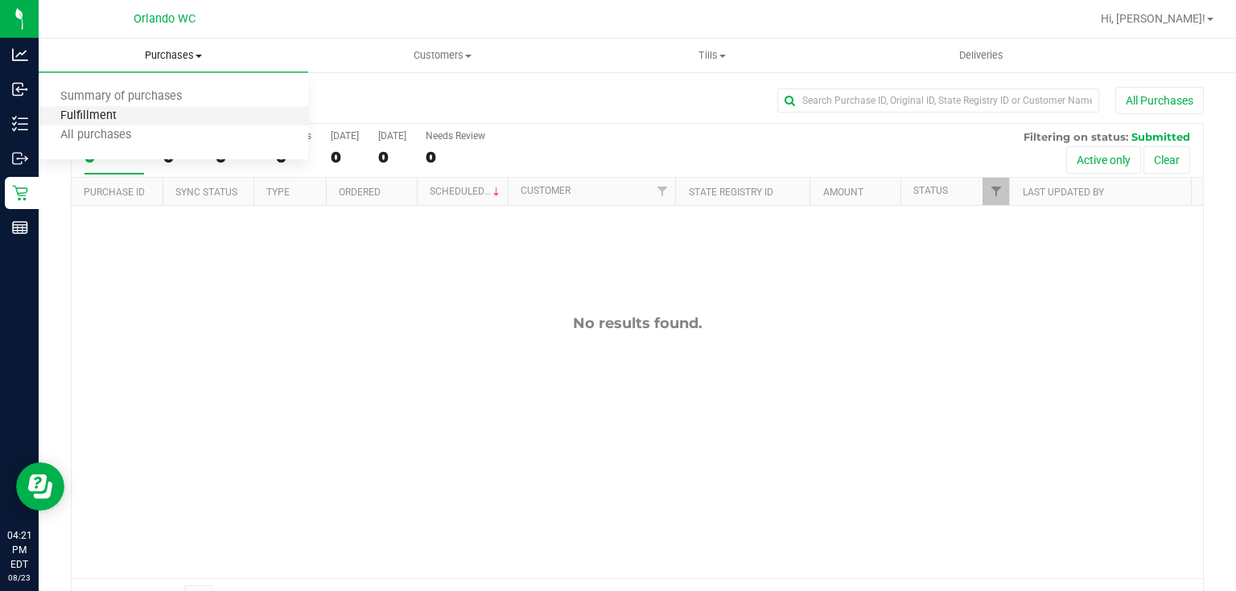
click at [104, 112] on span "Fulfillment" at bounding box center [89, 116] width 100 height 14
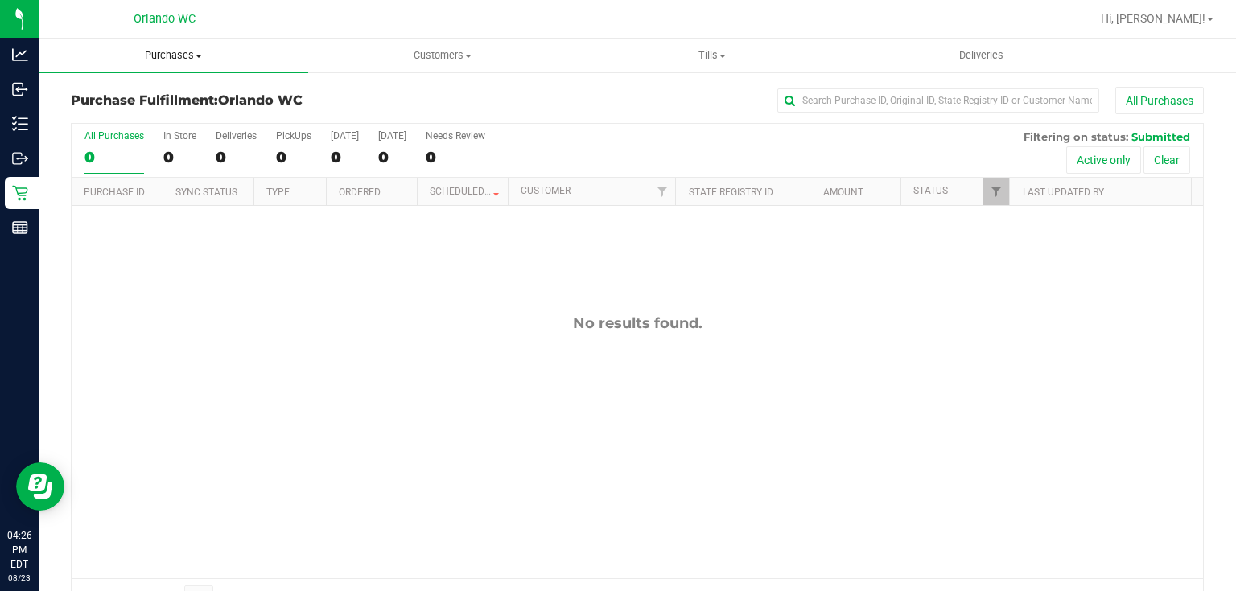
click at [171, 54] on span "Purchases" at bounding box center [174, 55] width 270 height 14
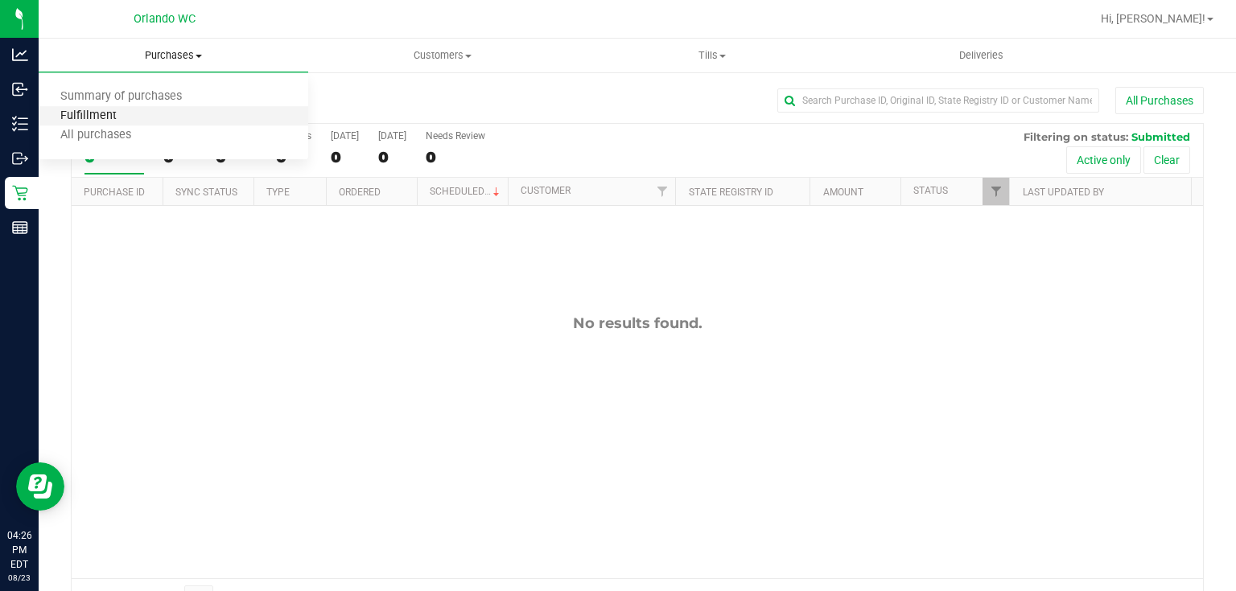
click at [113, 119] on span "Fulfillment" at bounding box center [89, 116] width 100 height 14
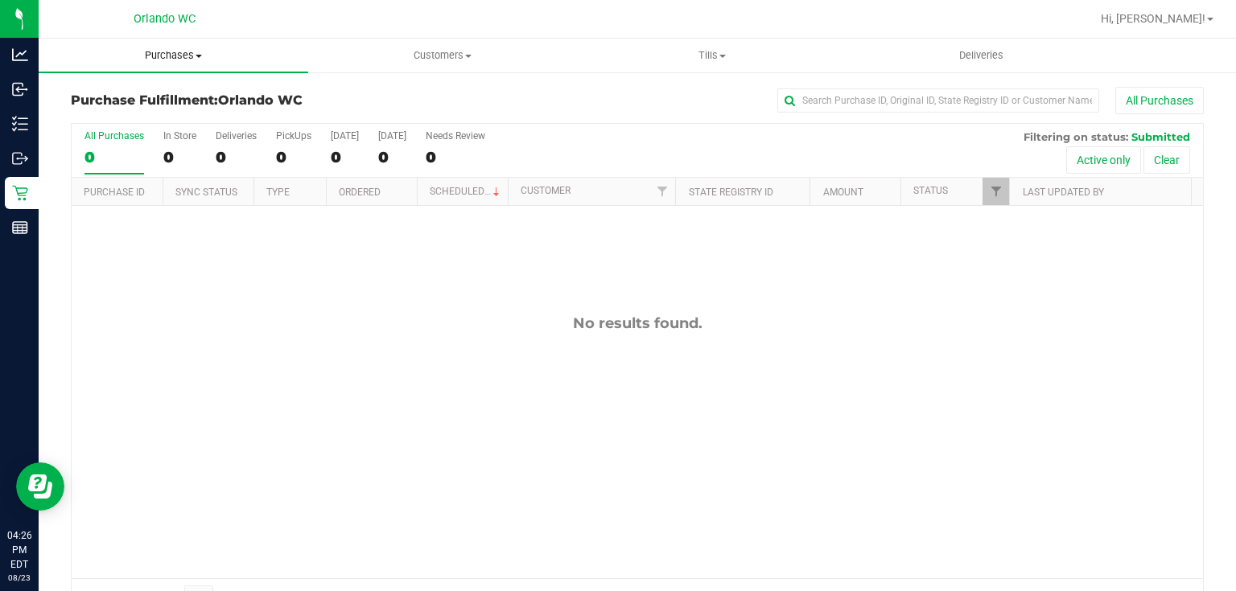
click at [164, 56] on span "Purchases" at bounding box center [174, 55] width 270 height 14
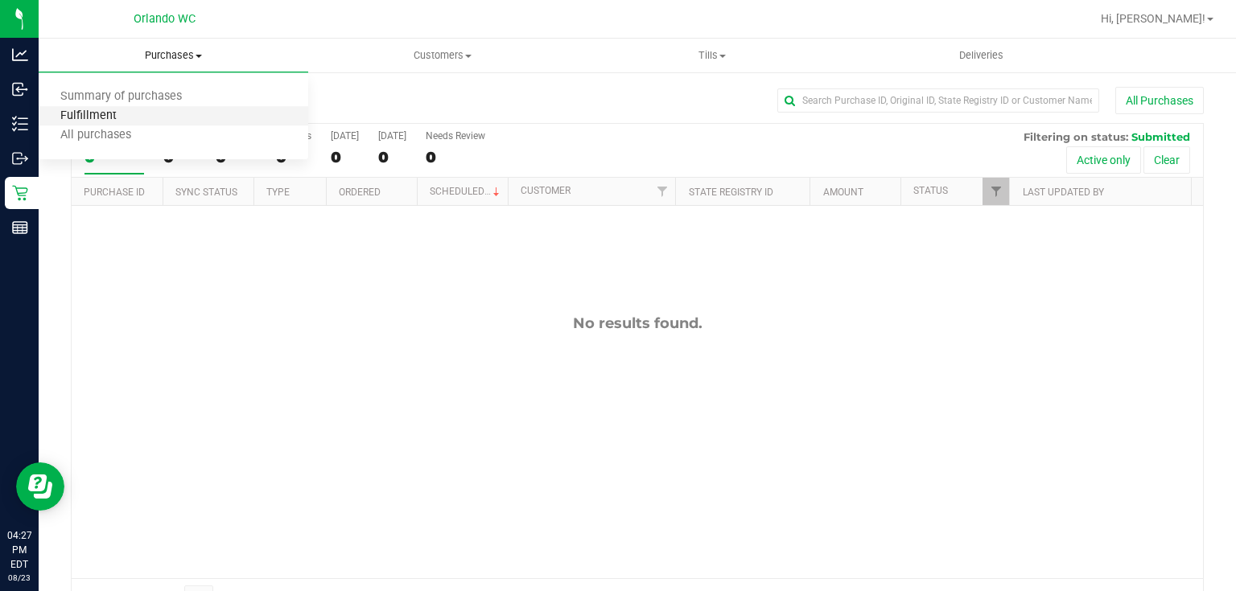
click at [131, 114] on span "Fulfillment" at bounding box center [89, 116] width 100 height 14
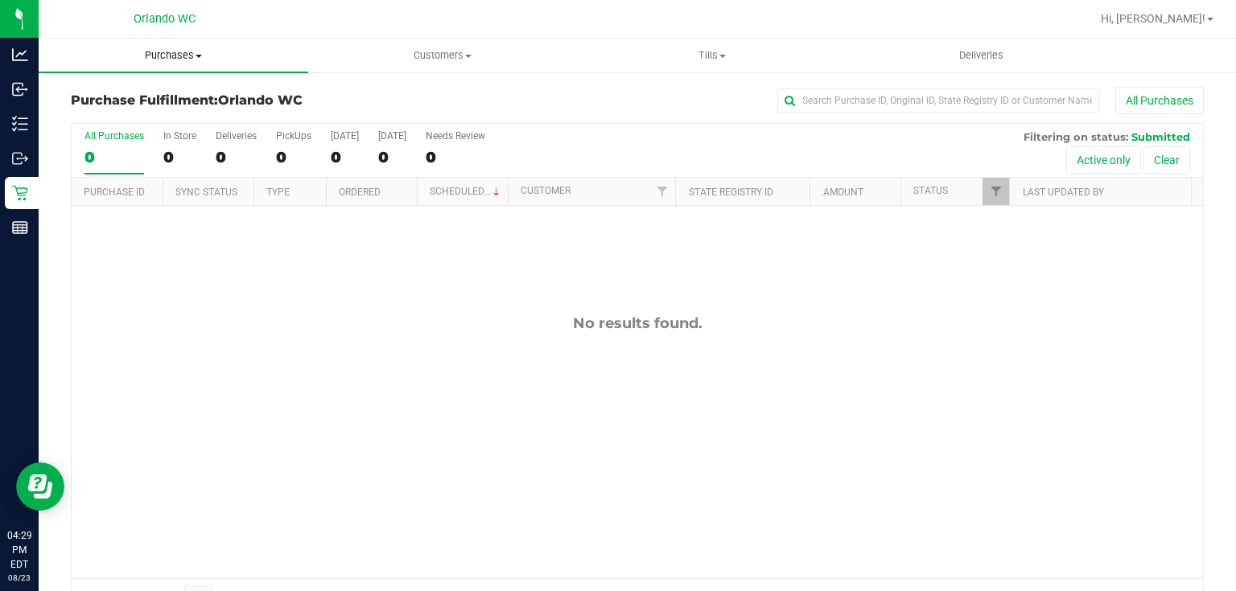
click at [187, 53] on span "Purchases" at bounding box center [174, 55] width 270 height 14
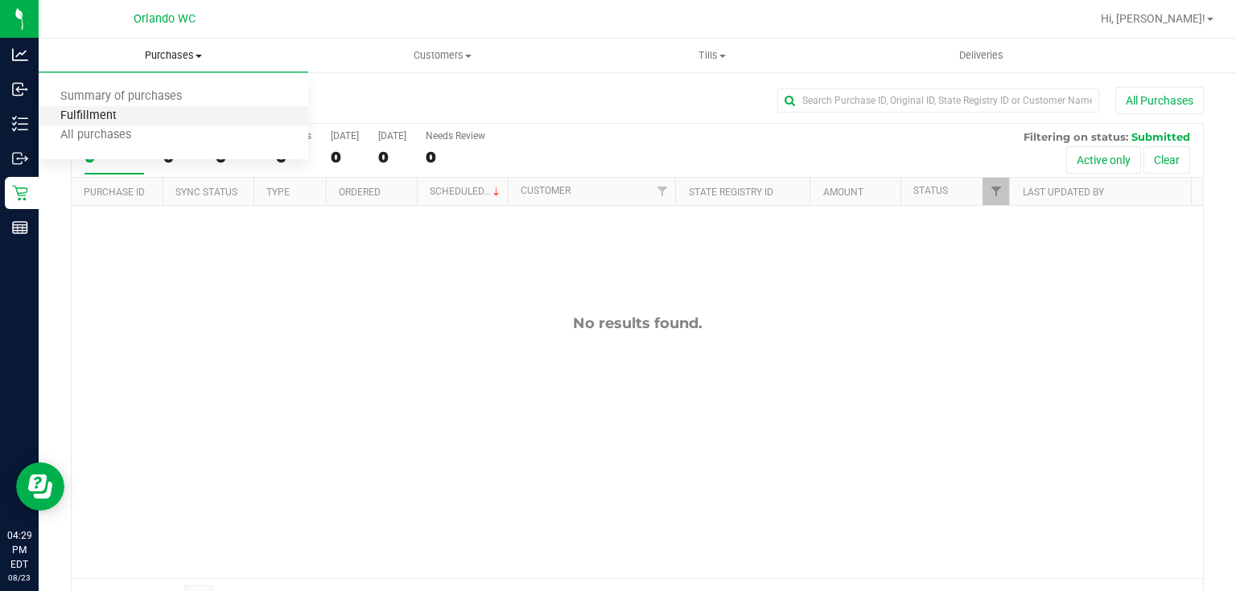
click at [112, 116] on span "Fulfillment" at bounding box center [89, 116] width 100 height 14
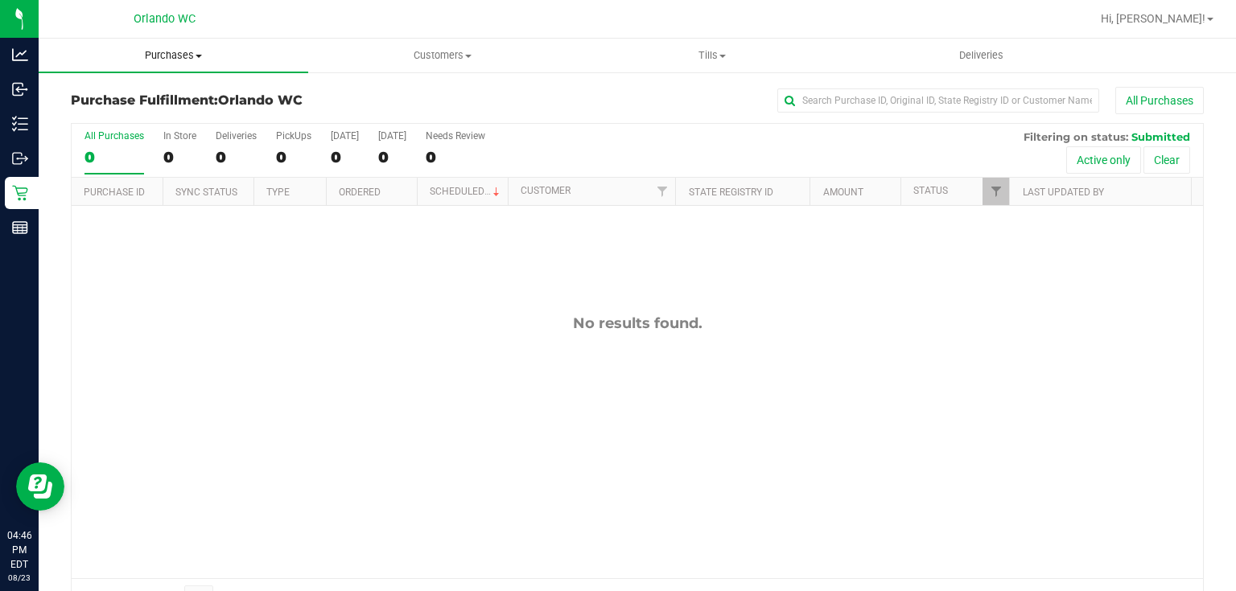
click at [167, 55] on span "Purchases" at bounding box center [174, 55] width 270 height 14
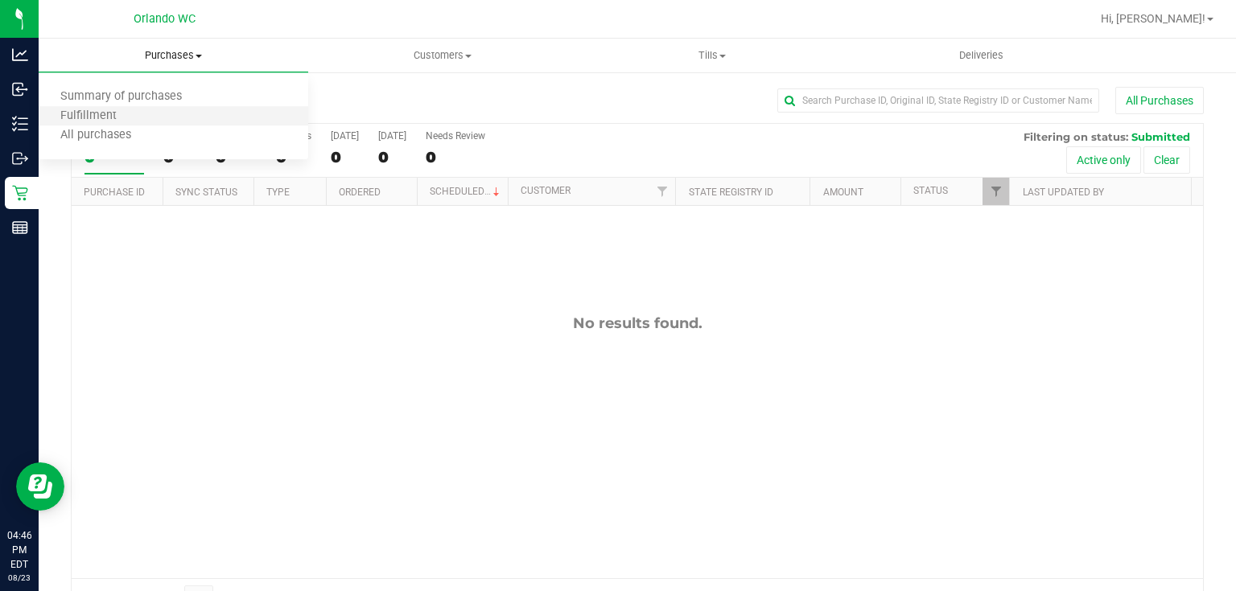
click at [145, 114] on li "Fulfillment" at bounding box center [174, 116] width 270 height 19
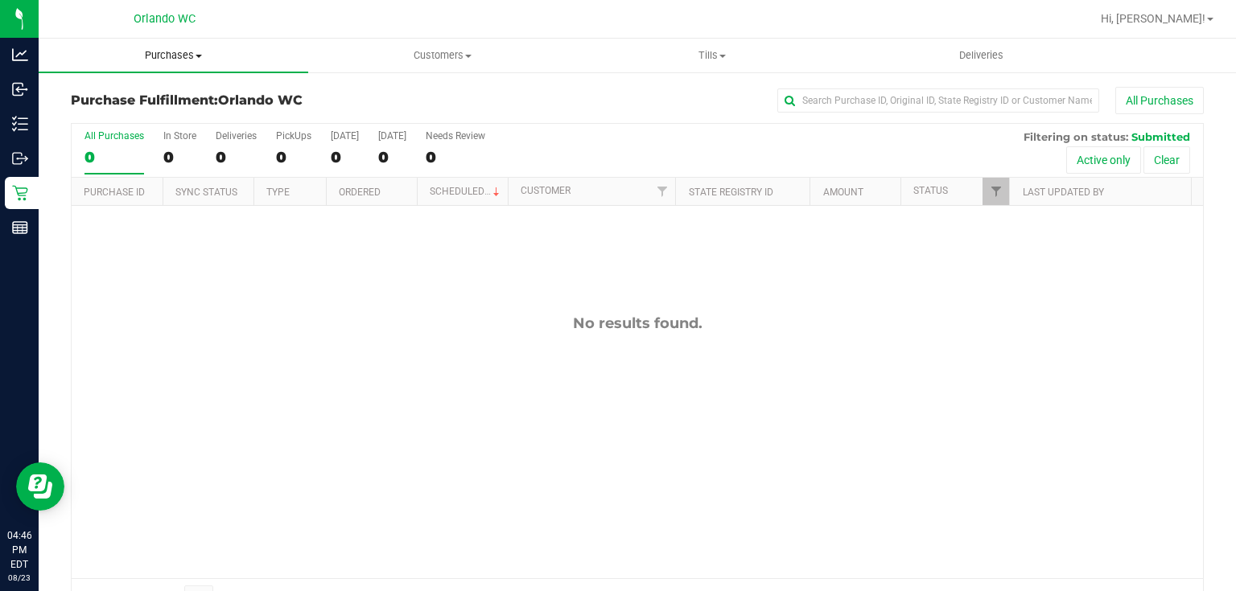
click at [178, 51] on span "Purchases" at bounding box center [174, 55] width 270 height 14
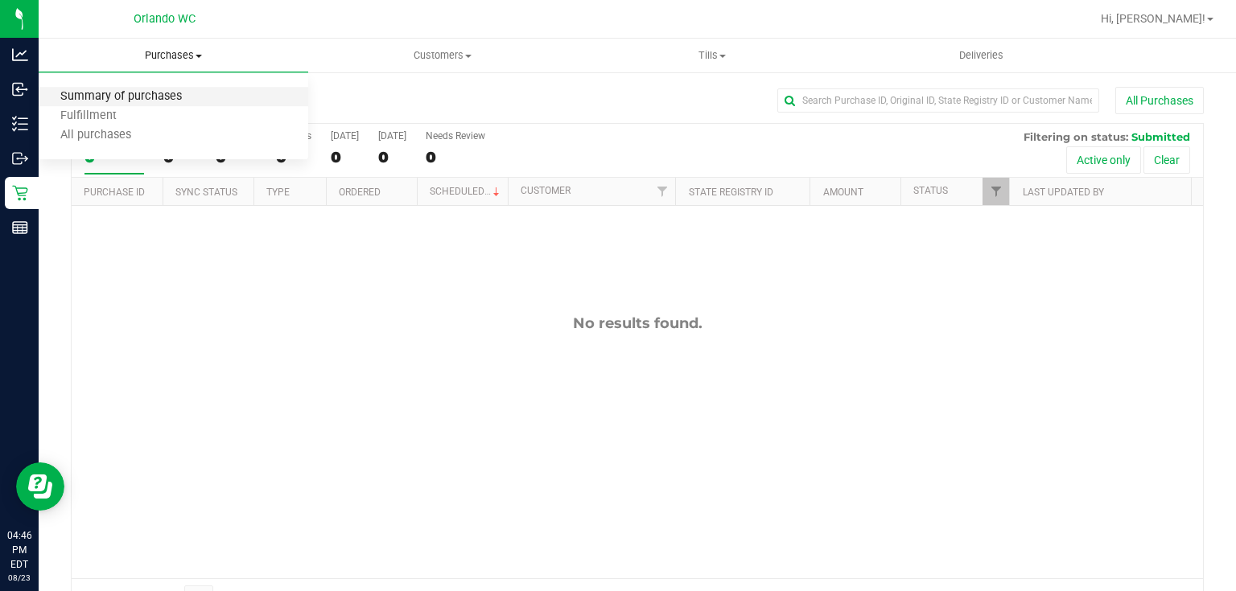
click at [162, 97] on span "Summary of purchases" at bounding box center [121, 97] width 165 height 14
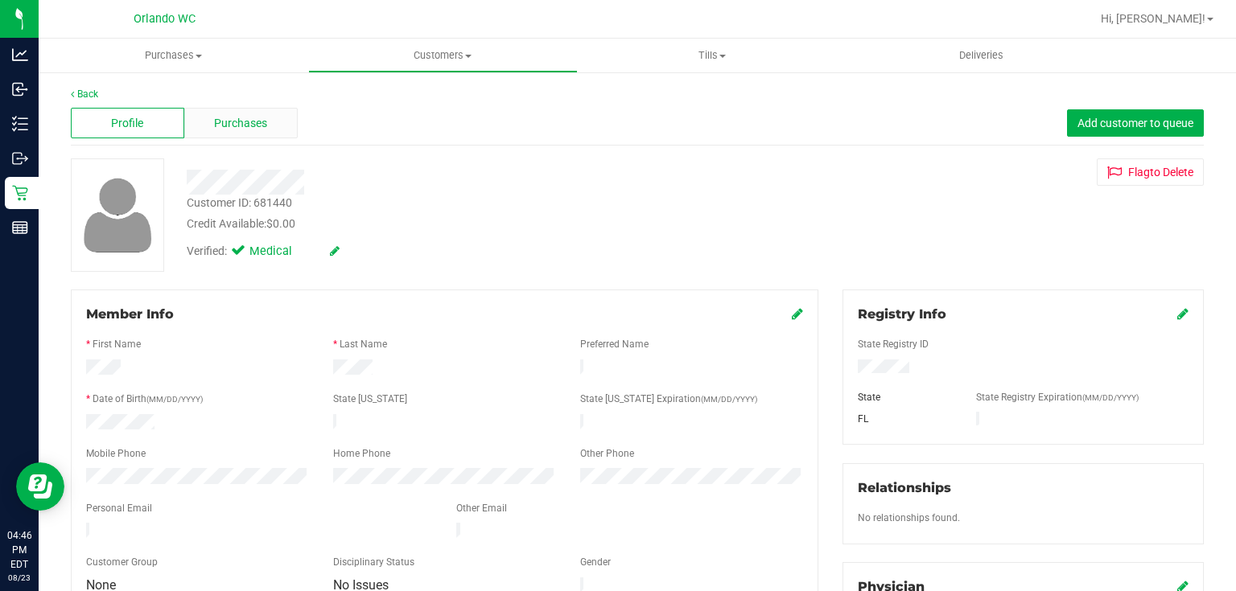
click at [264, 123] on span "Purchases" at bounding box center [240, 123] width 53 height 17
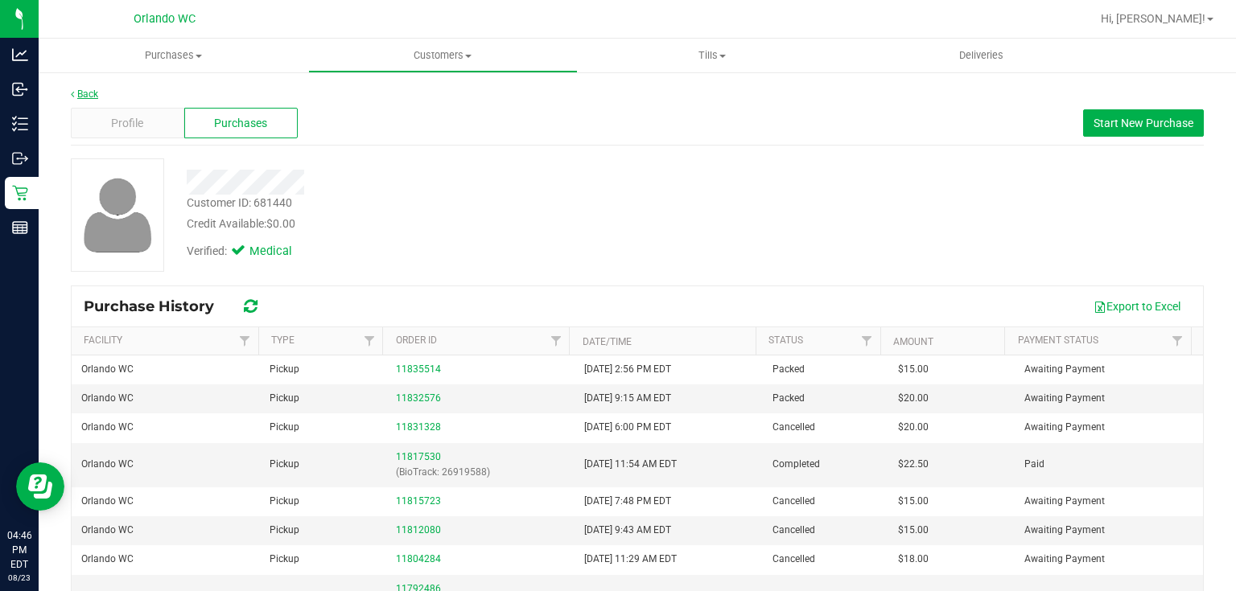
click at [89, 93] on link "Back" at bounding box center [84, 94] width 27 height 11
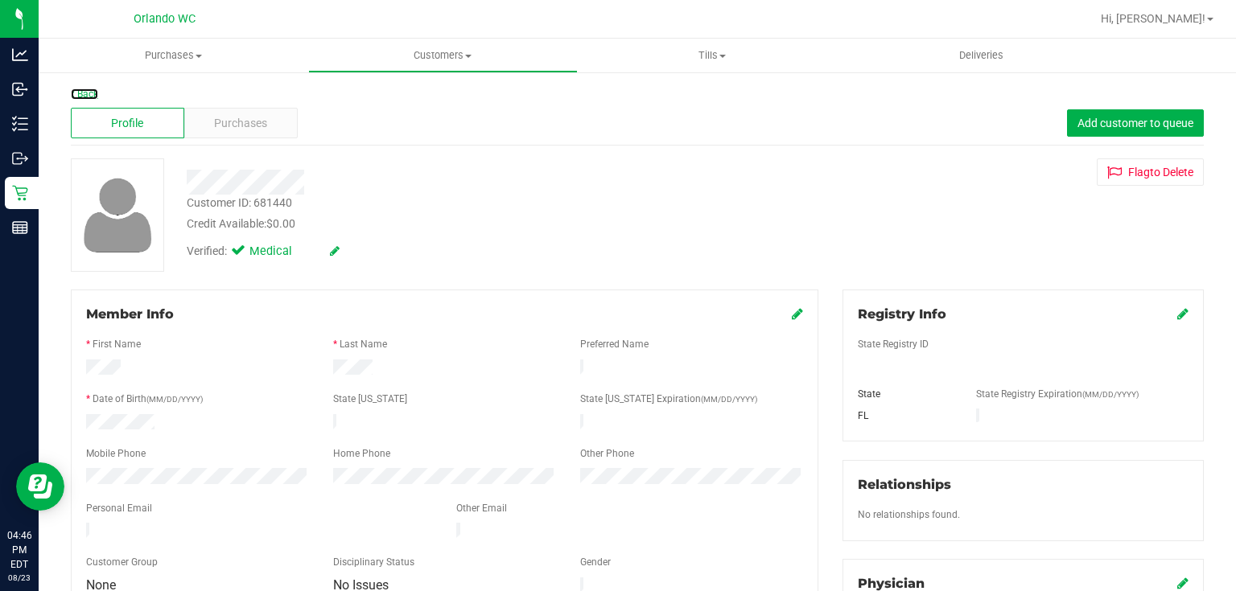
click at [89, 93] on link "Back" at bounding box center [84, 94] width 27 height 11
click at [229, 119] on span "Purchases" at bounding box center [240, 123] width 53 height 17
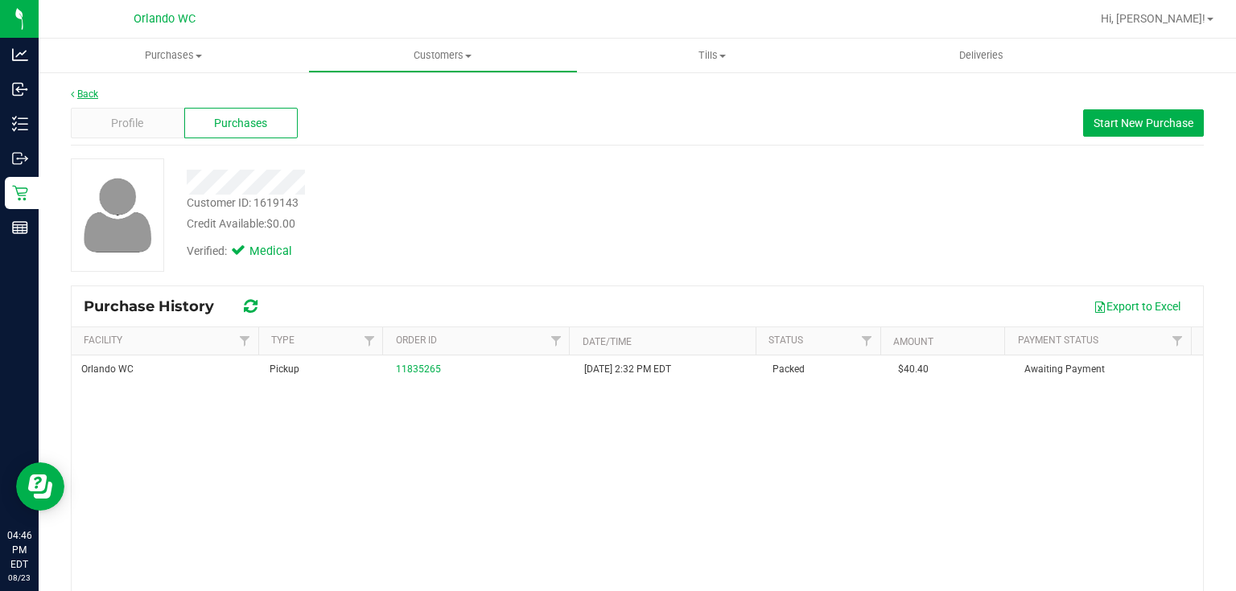
click at [91, 93] on link "Back" at bounding box center [84, 94] width 27 height 11
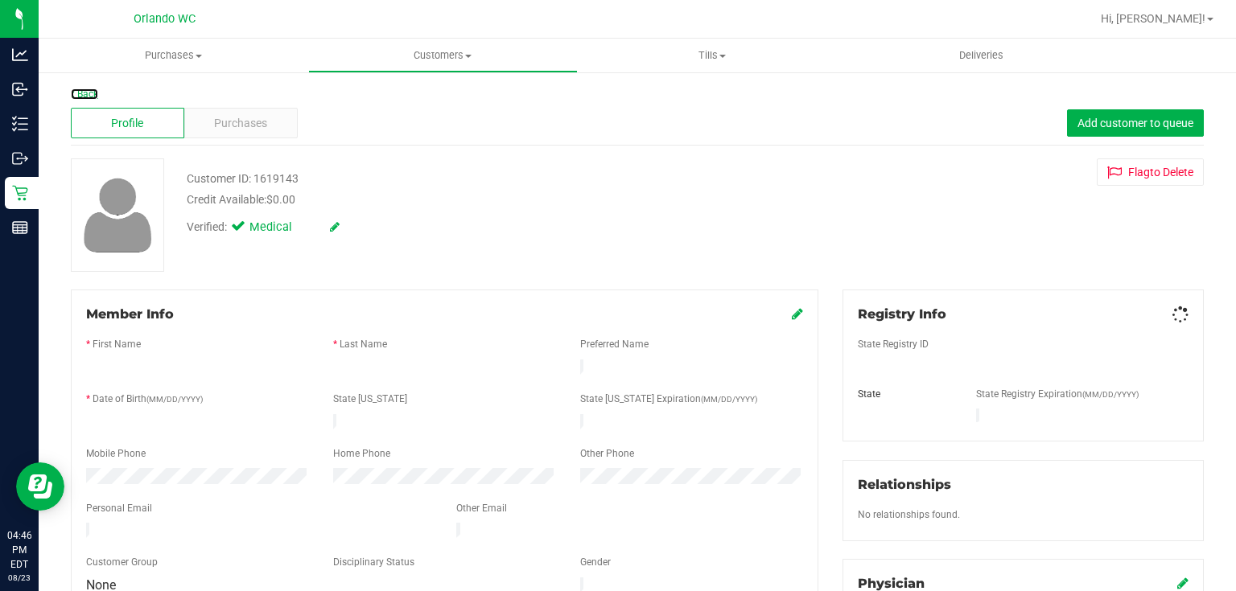
click at [91, 93] on link "Back" at bounding box center [84, 94] width 27 height 11
click at [246, 122] on span "Purchases" at bounding box center [240, 123] width 53 height 17
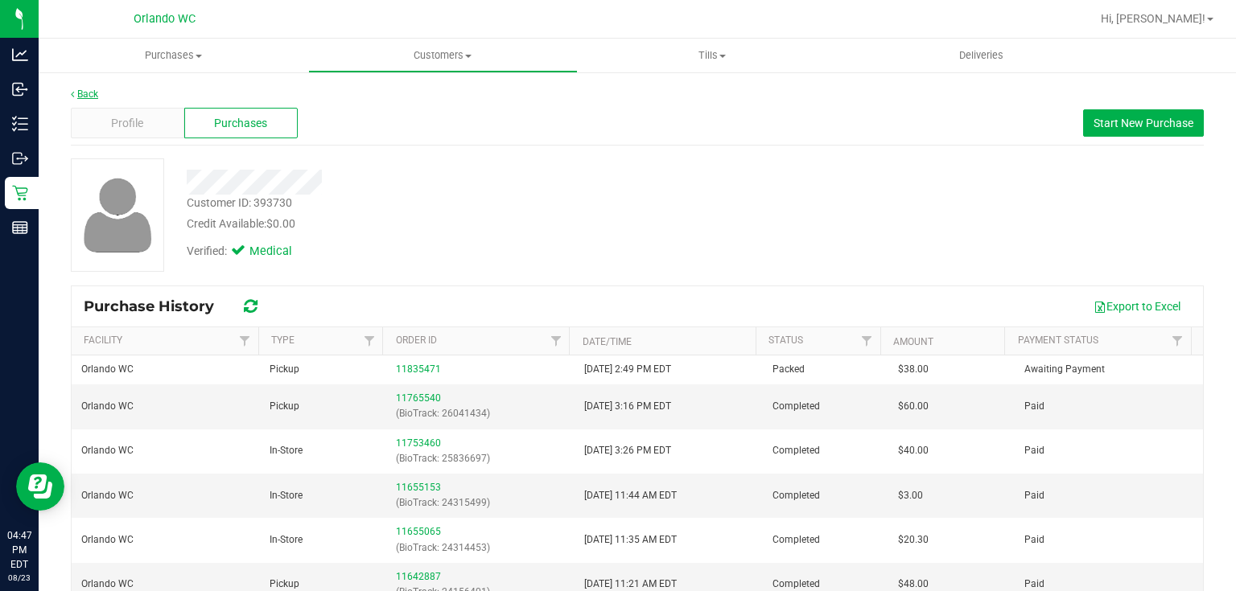
click at [89, 90] on link "Back" at bounding box center [84, 94] width 27 height 11
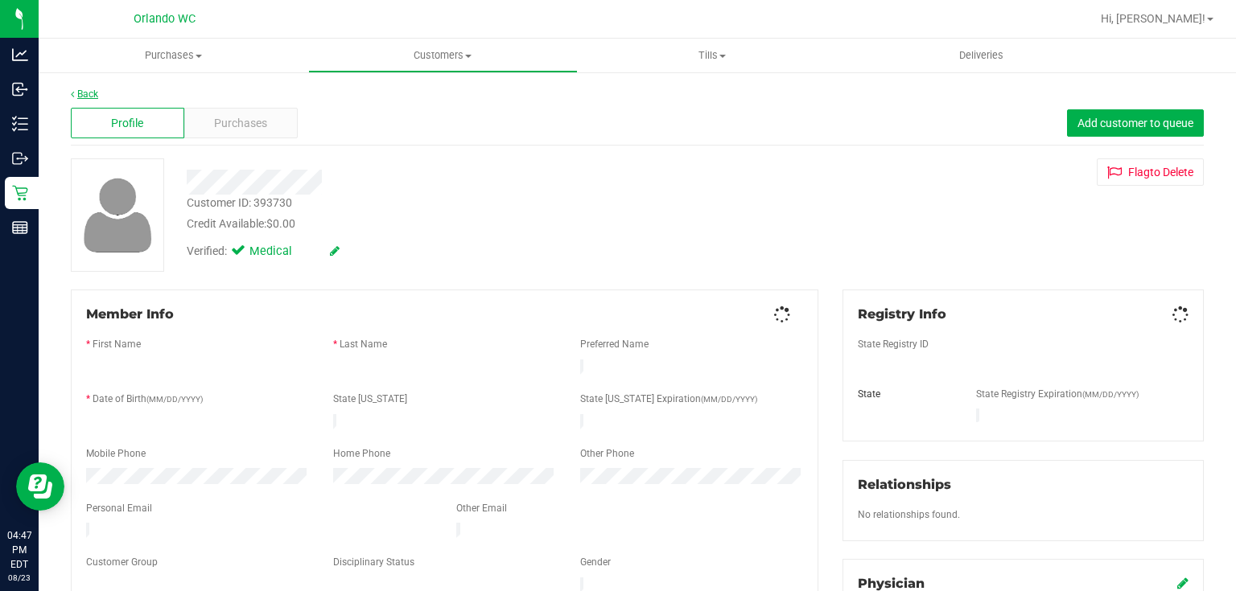
click at [89, 92] on link "Back" at bounding box center [84, 94] width 27 height 11
click at [261, 125] on span "Purchases" at bounding box center [240, 123] width 53 height 17
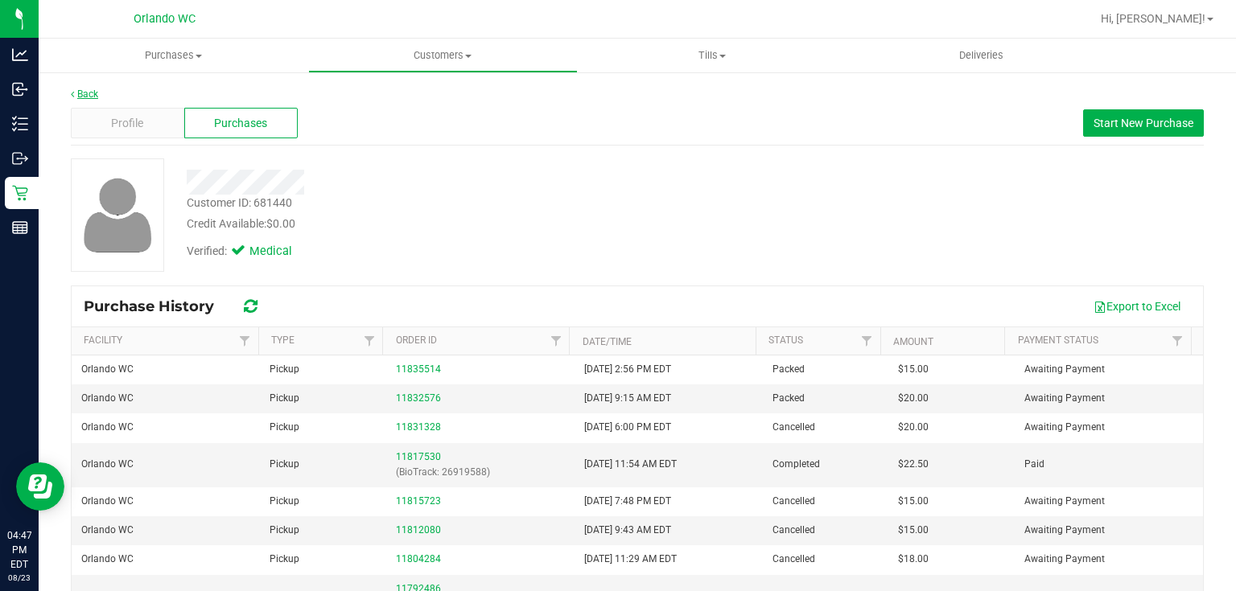
click at [89, 97] on link "Back" at bounding box center [84, 94] width 27 height 11
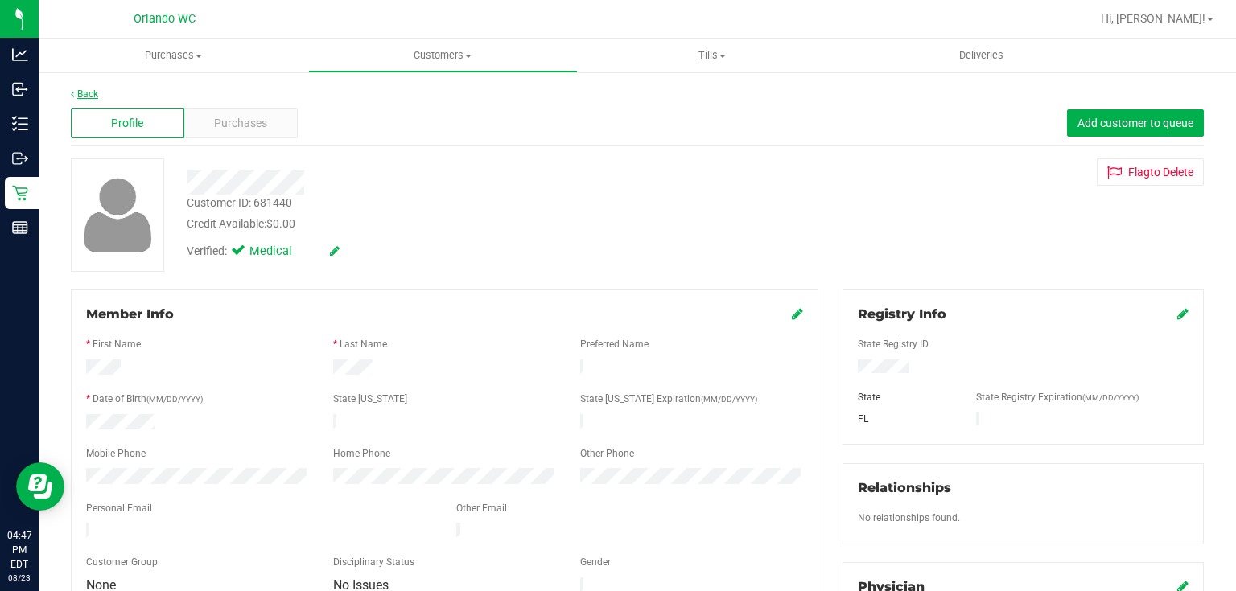
click at [89, 94] on link "Back" at bounding box center [84, 94] width 27 height 11
click at [241, 124] on span "Purchases" at bounding box center [240, 123] width 53 height 17
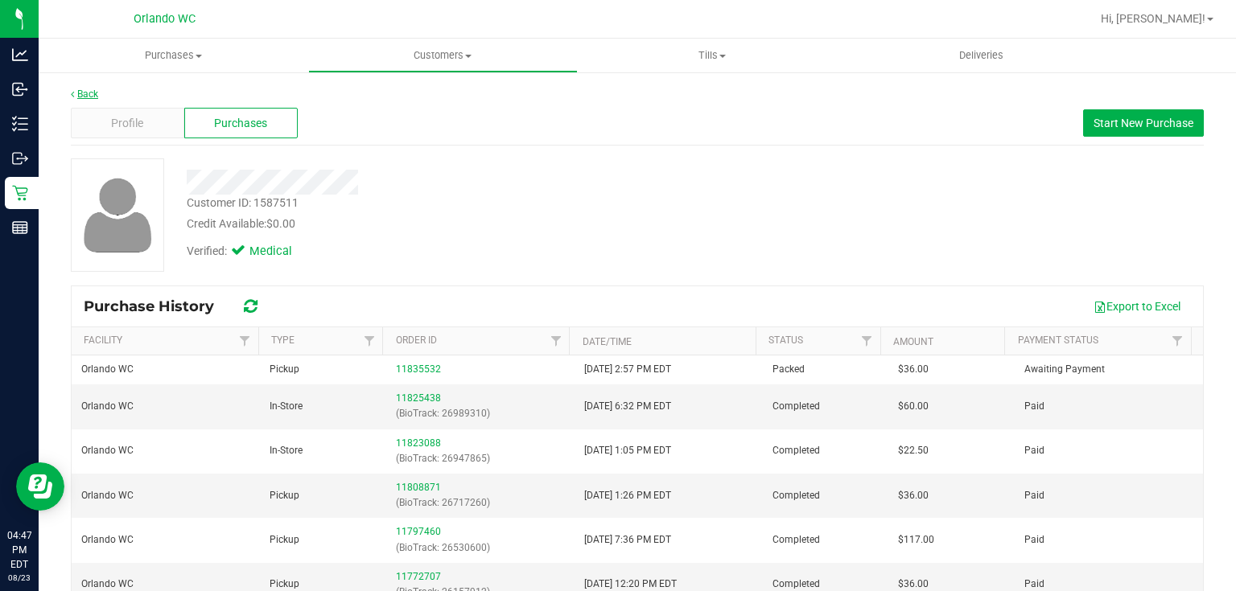
click at [91, 91] on link "Back" at bounding box center [84, 94] width 27 height 11
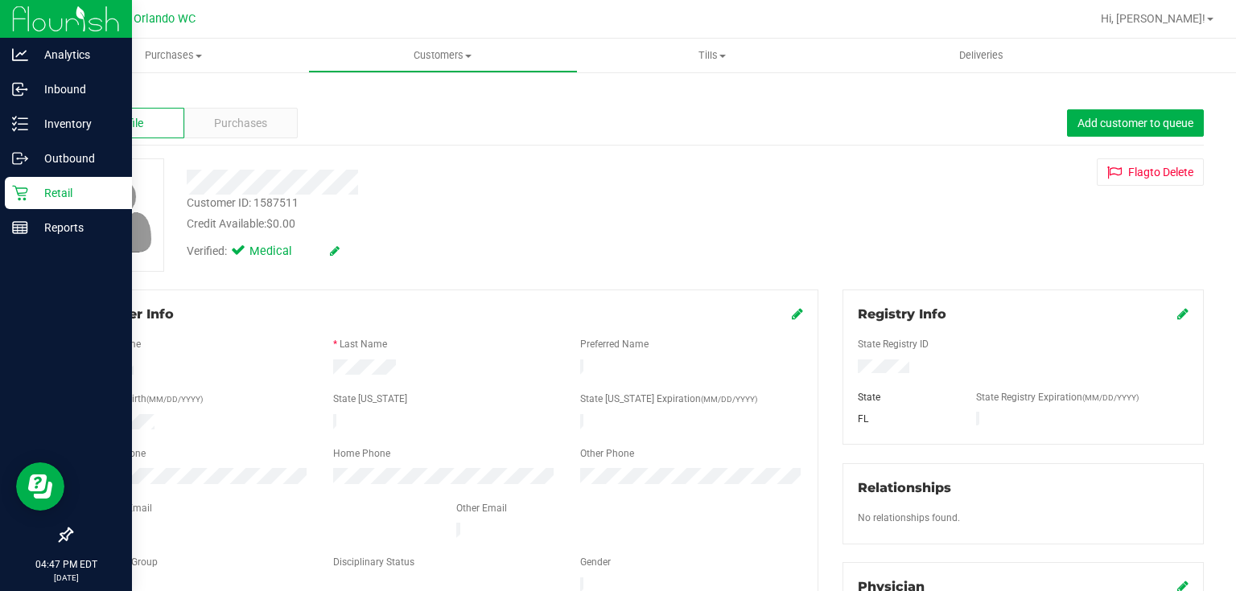
click at [18, 198] on icon at bounding box center [20, 193] width 16 height 16
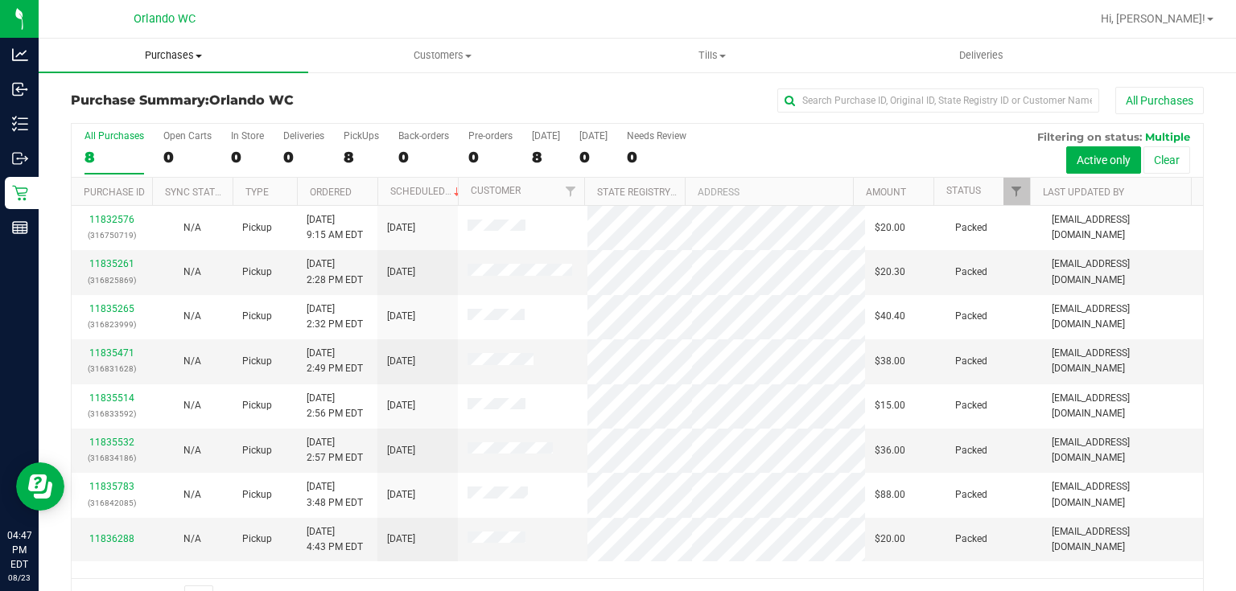
click at [171, 54] on span "Purchases" at bounding box center [174, 55] width 270 height 14
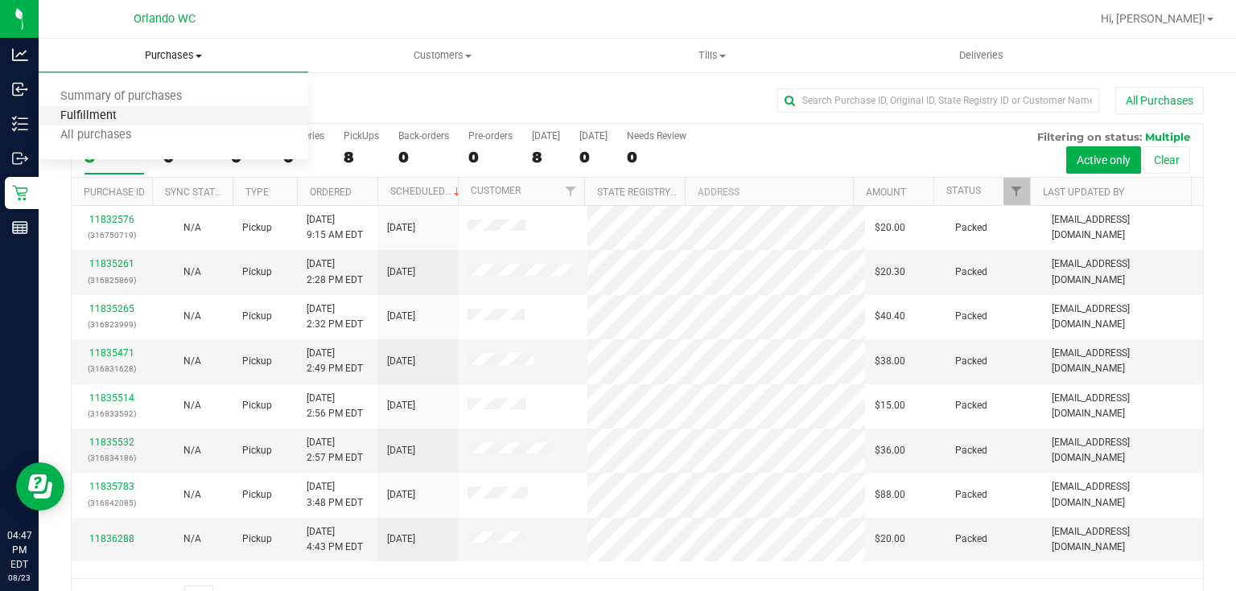
click at [132, 117] on span "Fulfillment" at bounding box center [89, 116] width 100 height 14
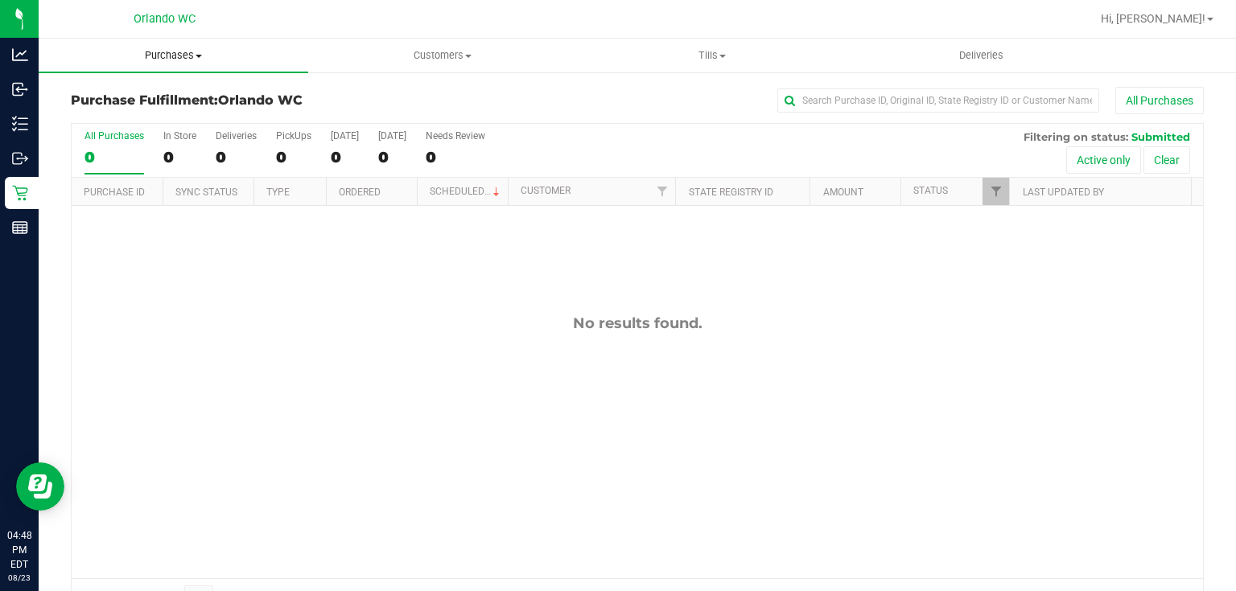
click at [187, 49] on span "Purchases" at bounding box center [174, 55] width 270 height 14
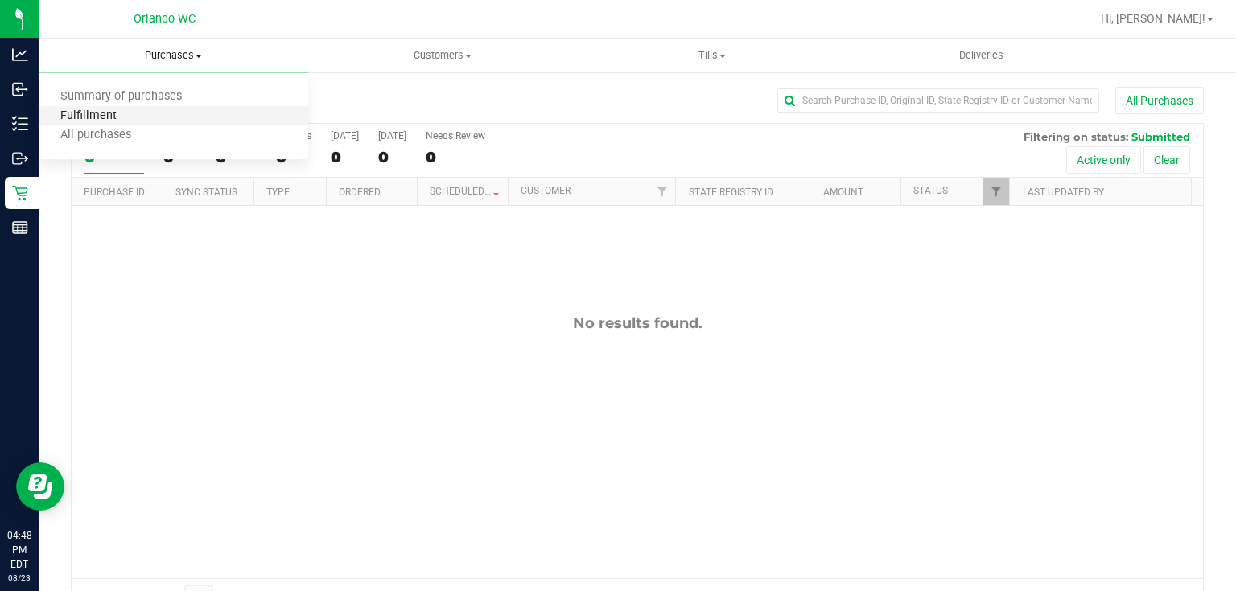
click at [106, 113] on span "Fulfillment" at bounding box center [89, 116] width 100 height 14
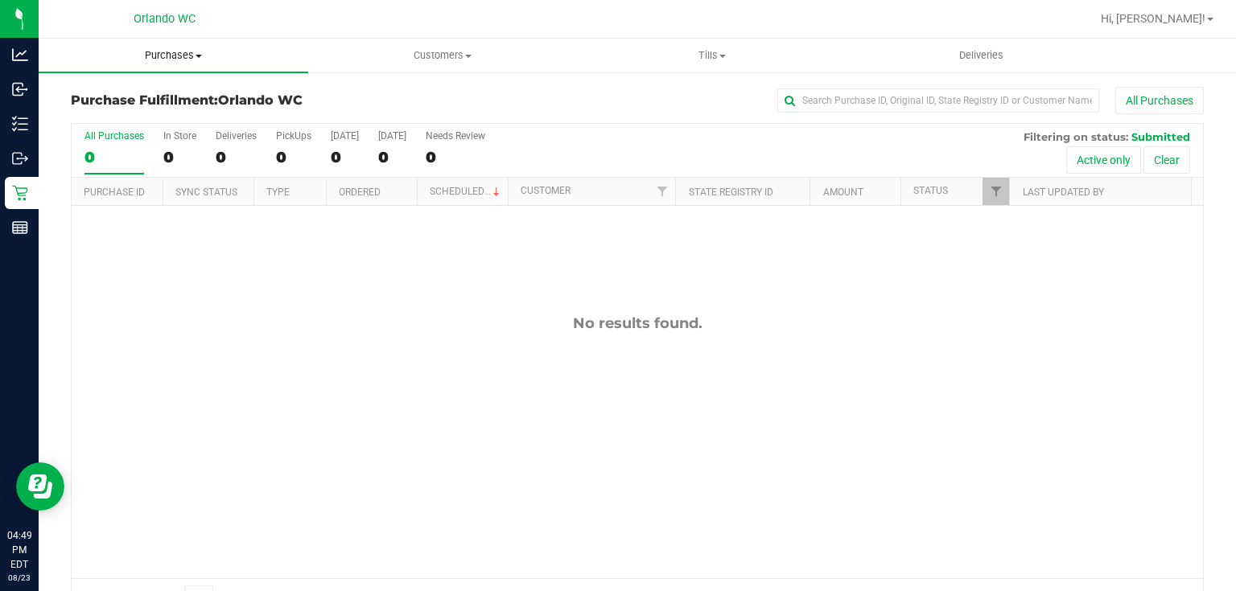
click at [191, 57] on span "Purchases" at bounding box center [174, 55] width 270 height 14
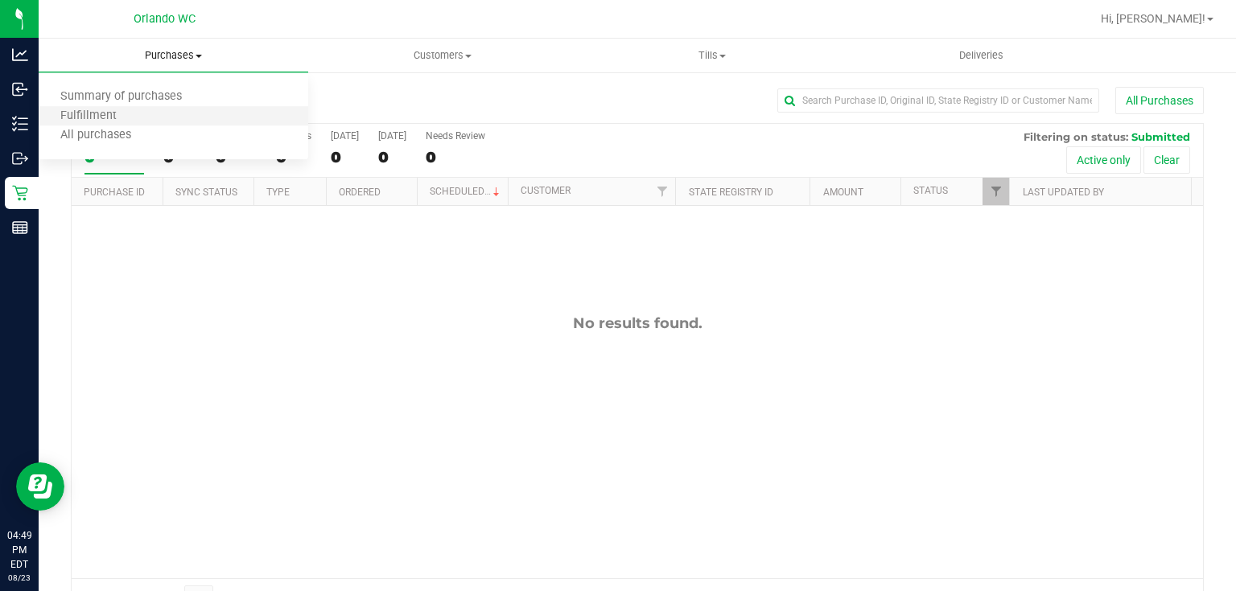
click at [139, 116] on li "Fulfillment" at bounding box center [174, 116] width 270 height 19
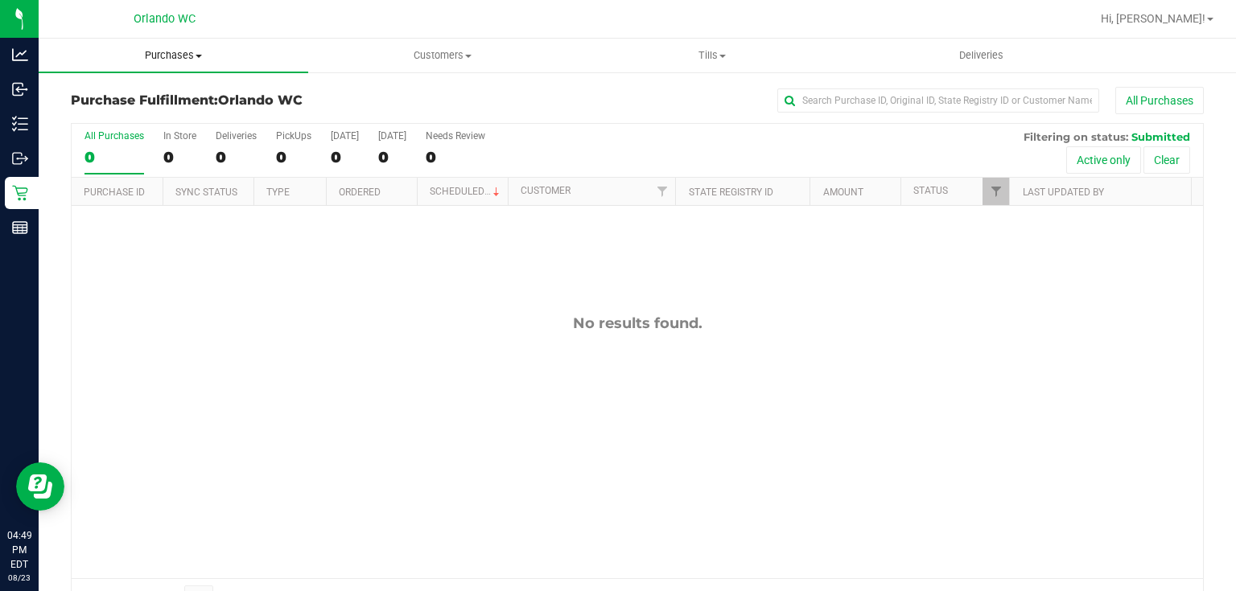
click at [172, 53] on span "Purchases" at bounding box center [174, 55] width 270 height 14
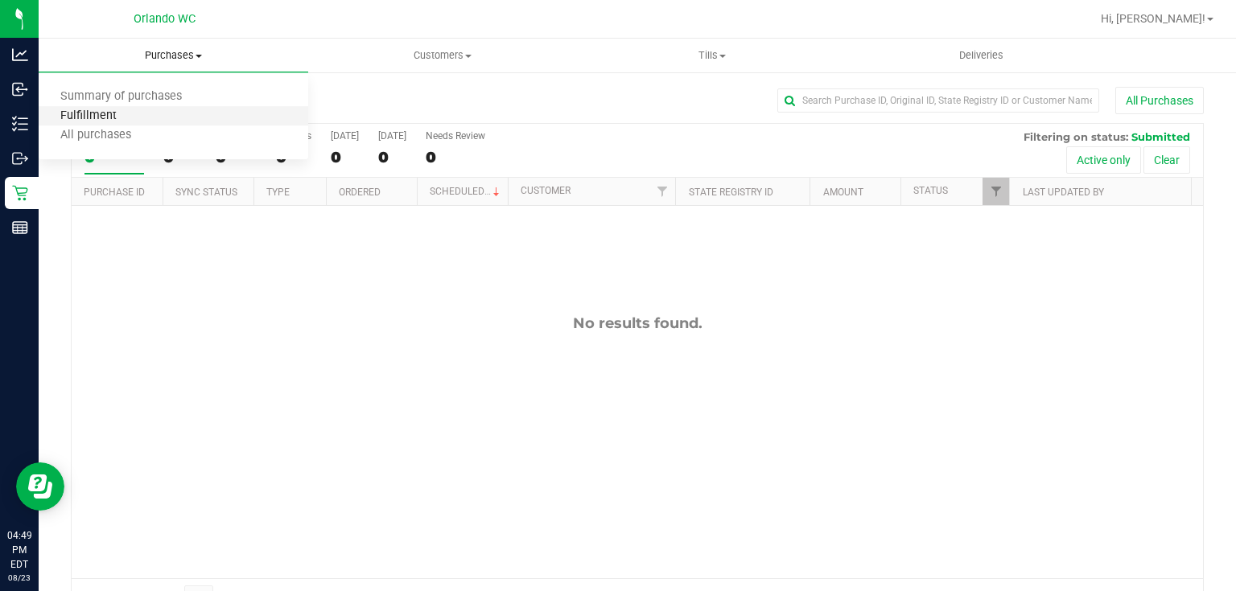
click at [105, 116] on span "Fulfillment" at bounding box center [89, 116] width 100 height 14
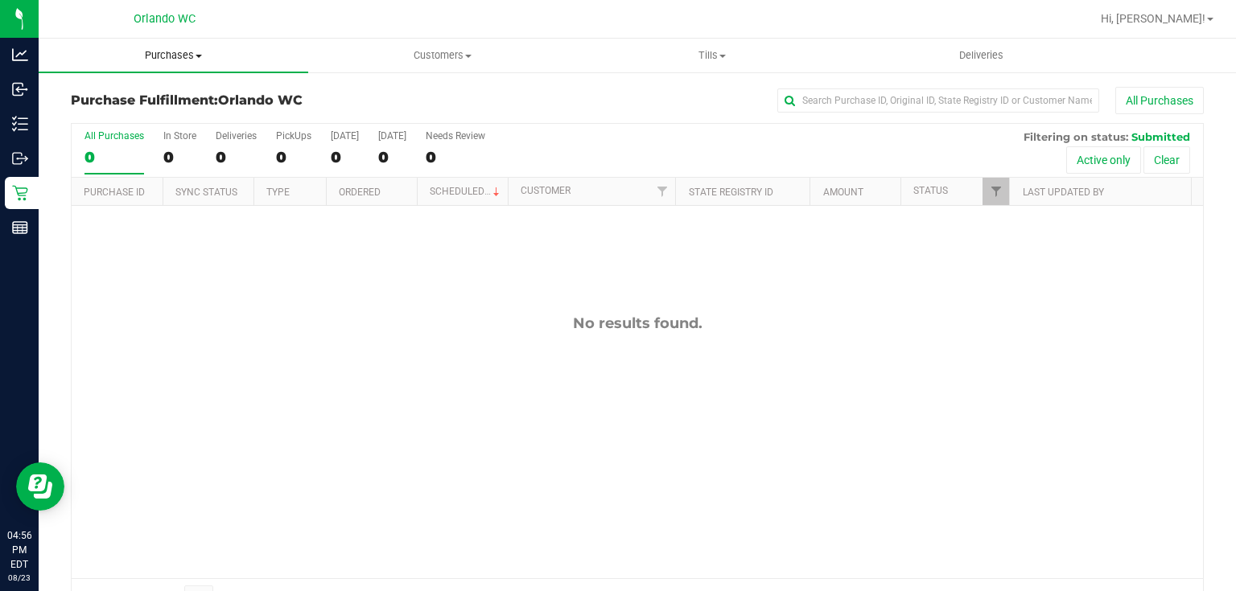
click at [162, 54] on span "Purchases" at bounding box center [174, 55] width 270 height 14
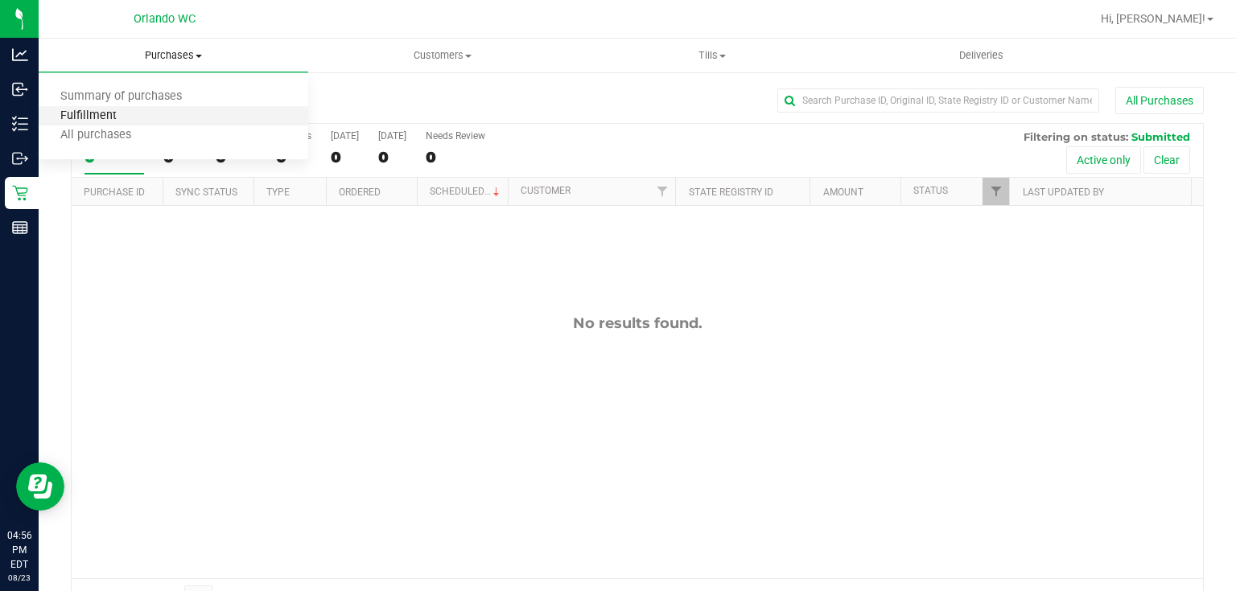
click at [106, 119] on span "Fulfillment" at bounding box center [89, 116] width 100 height 14
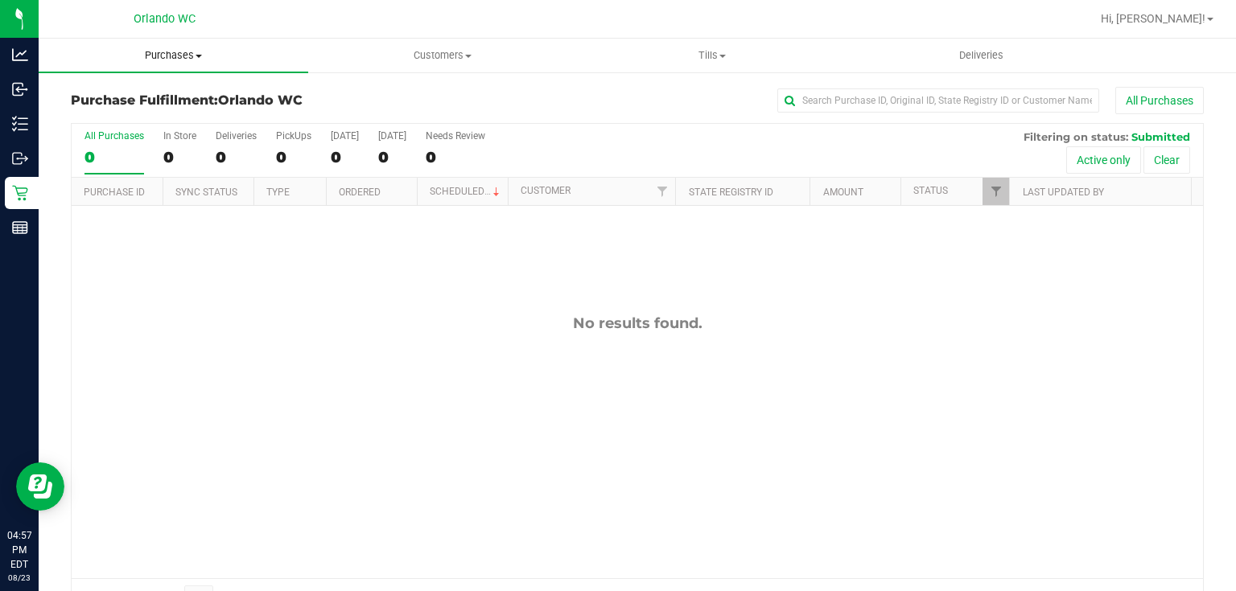
click at [182, 53] on span "Purchases" at bounding box center [174, 55] width 270 height 14
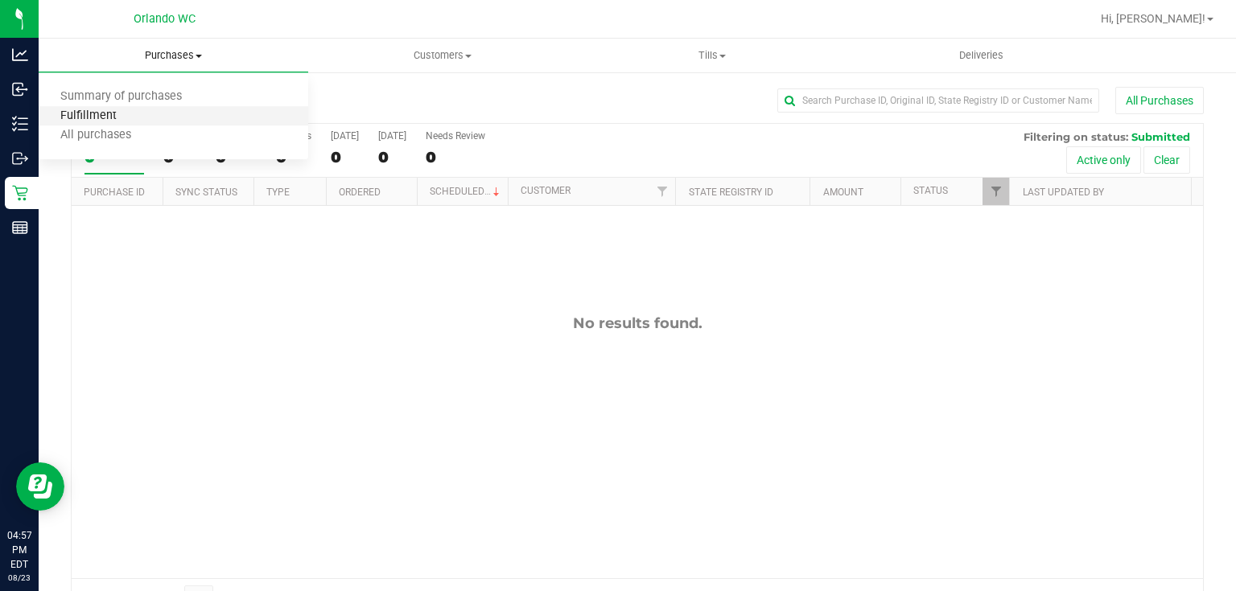
click at [108, 116] on span "Fulfillment" at bounding box center [89, 116] width 100 height 14
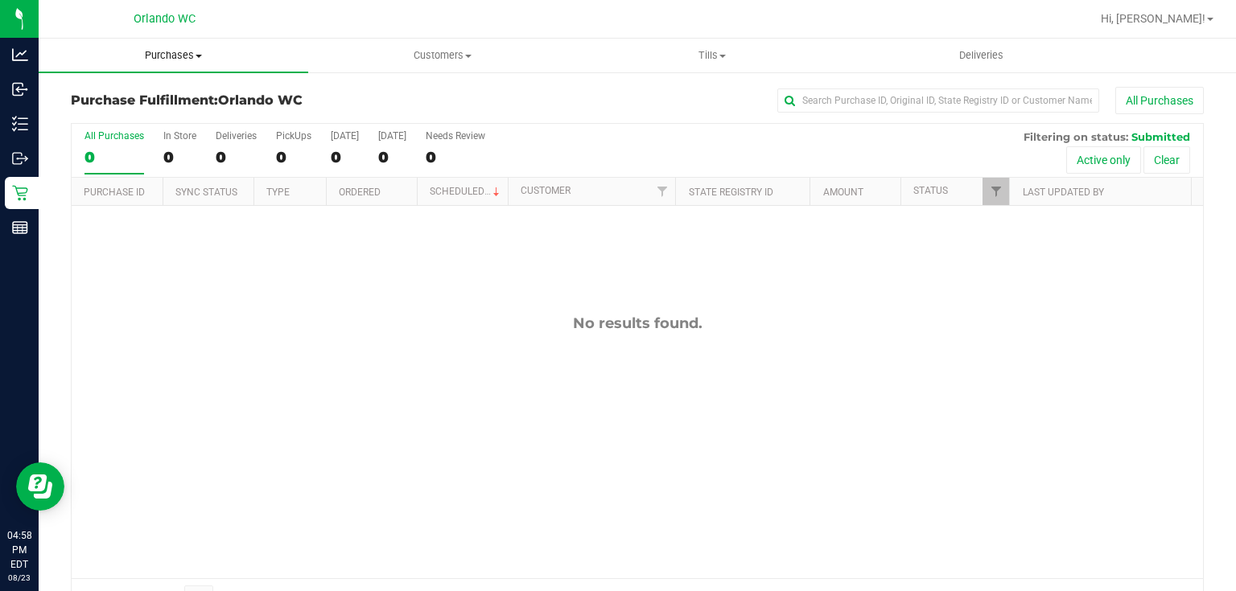
click at [165, 51] on span "Purchases" at bounding box center [174, 55] width 270 height 14
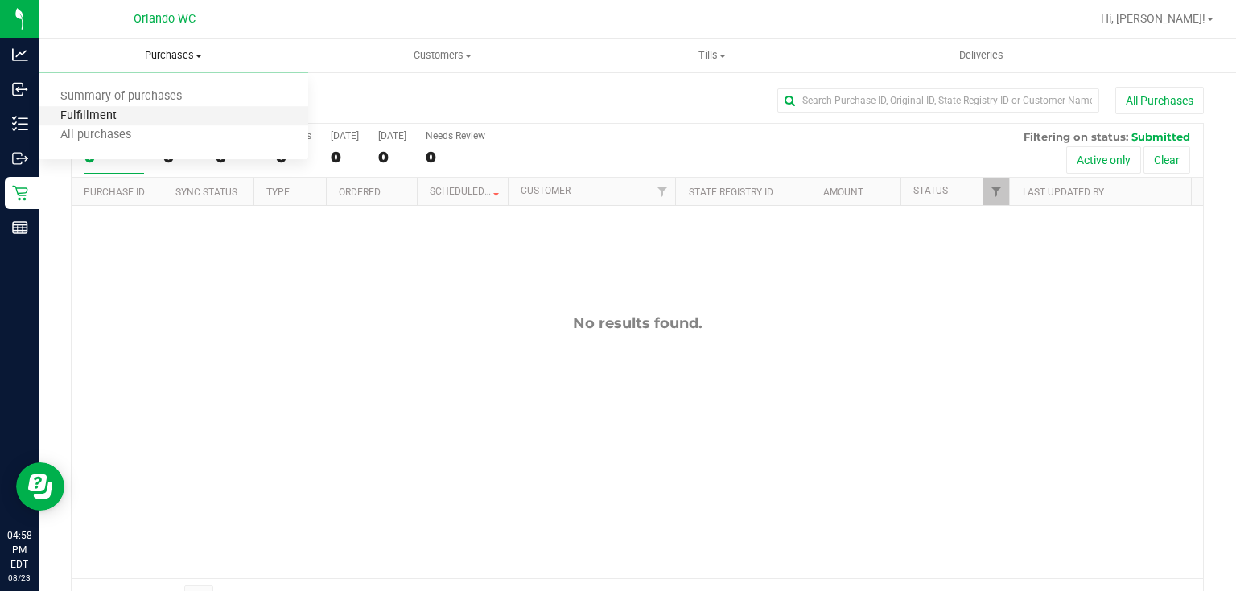
click at [125, 112] on span "Fulfillment" at bounding box center [89, 116] width 100 height 14
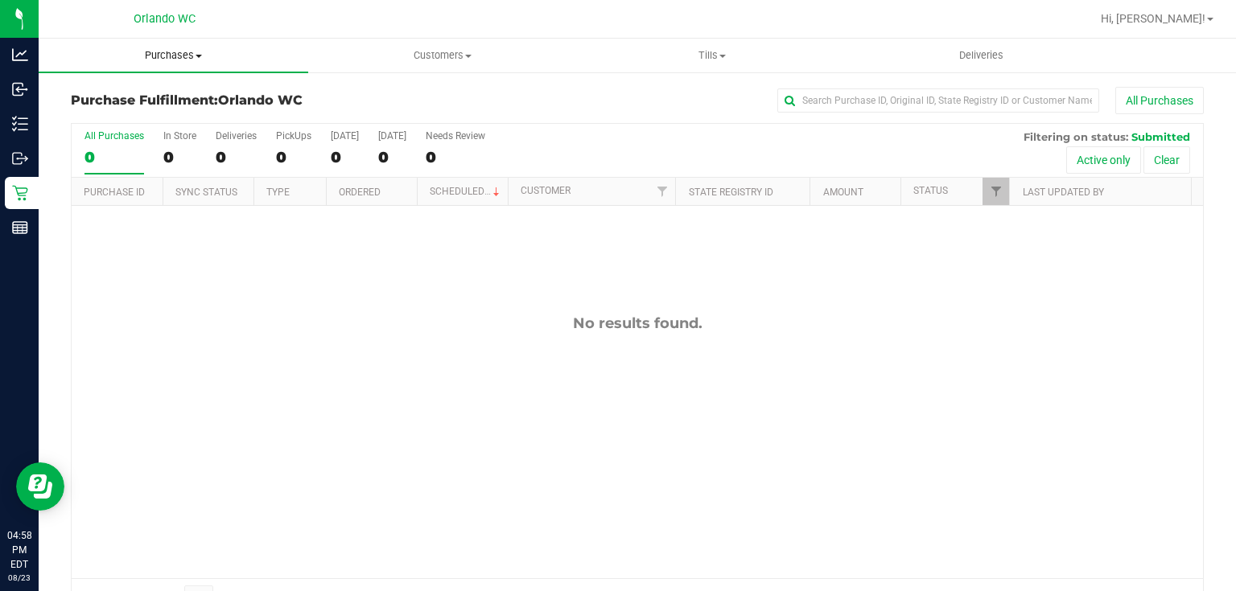
click at [179, 58] on span "Purchases" at bounding box center [174, 55] width 270 height 14
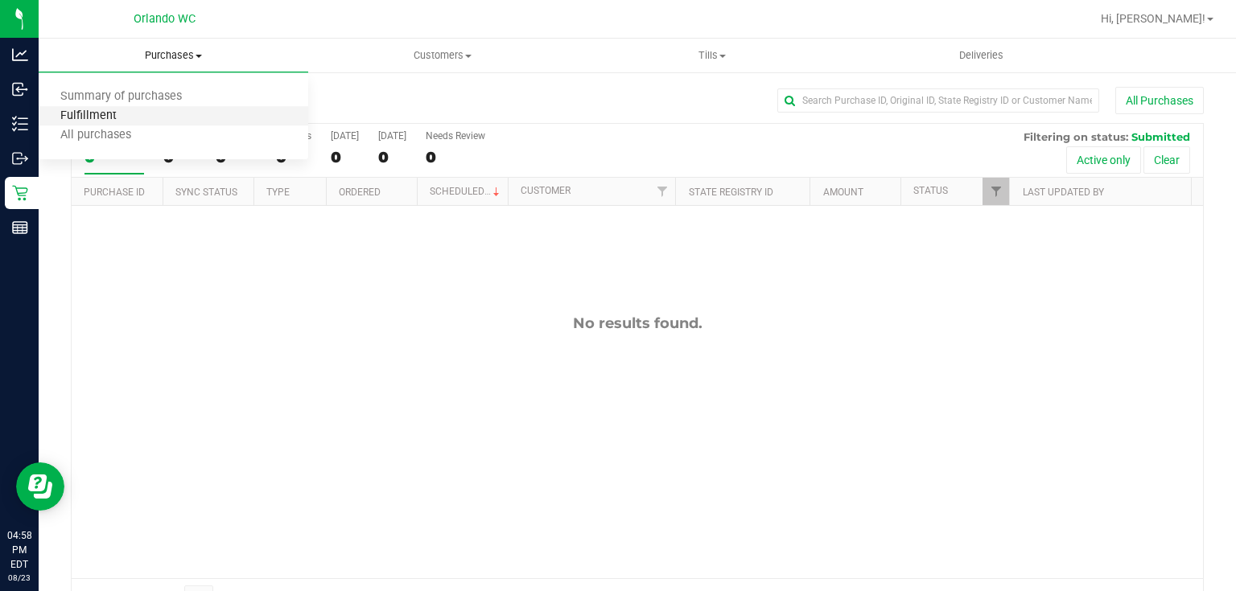
click at [126, 121] on span "Fulfillment" at bounding box center [89, 116] width 100 height 14
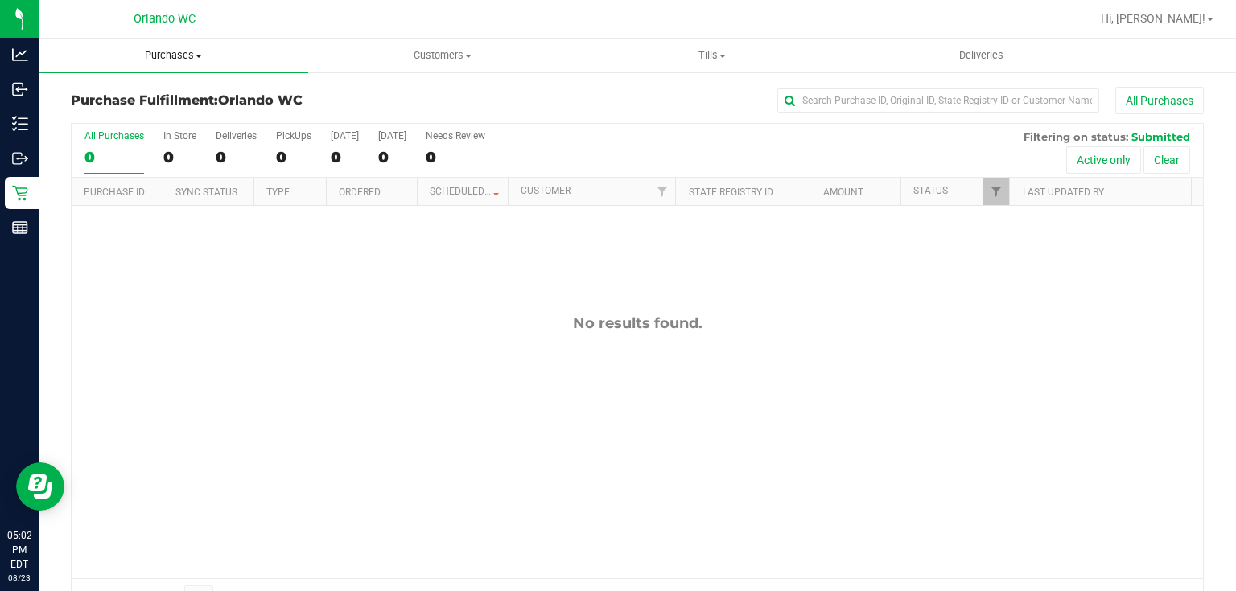
click at [179, 55] on span "Purchases" at bounding box center [174, 55] width 270 height 14
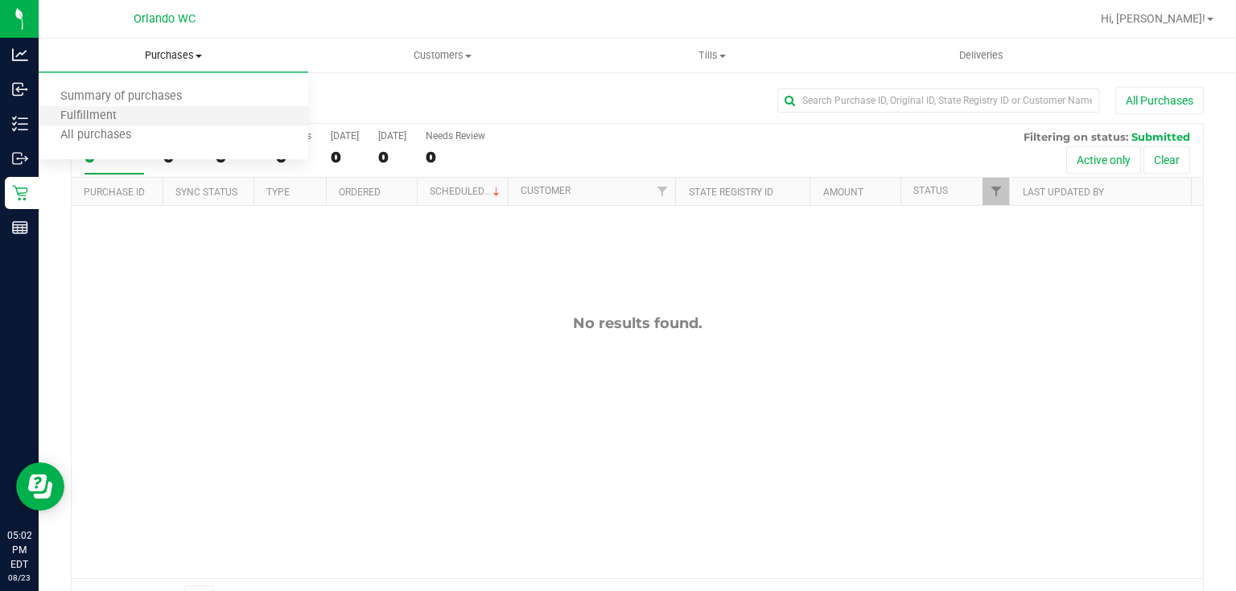
click at [140, 115] on li "Fulfillment" at bounding box center [174, 116] width 270 height 19
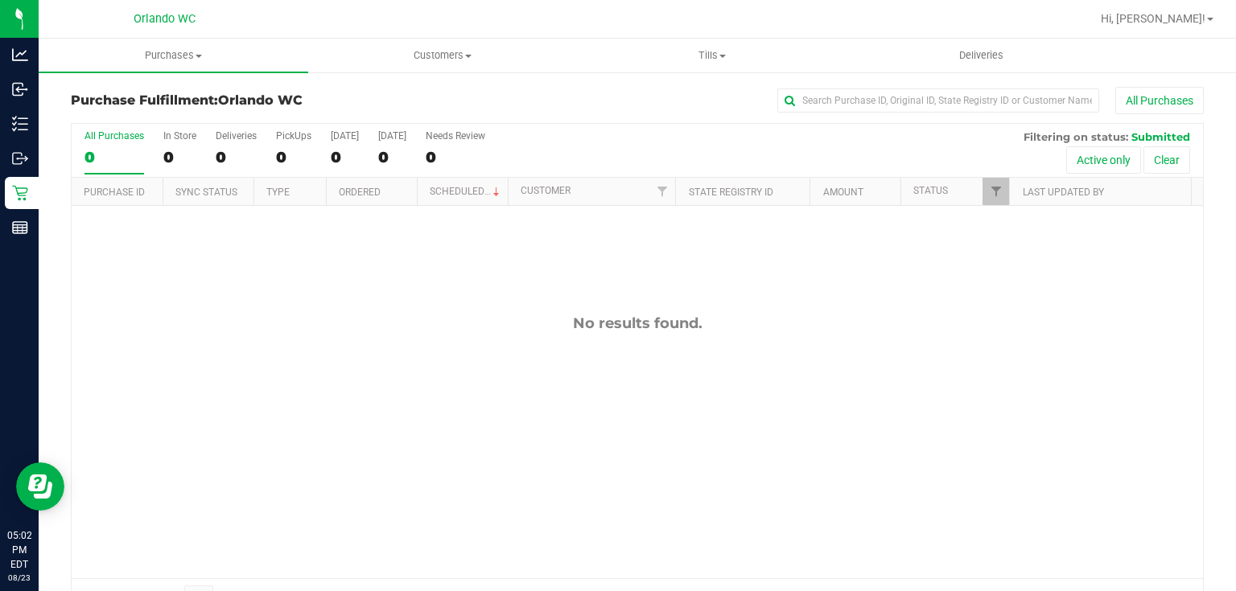
click at [340, 325] on div "No results found." at bounding box center [637, 324] width 1131 height 18
click at [187, 57] on span "Purchases" at bounding box center [174, 55] width 270 height 14
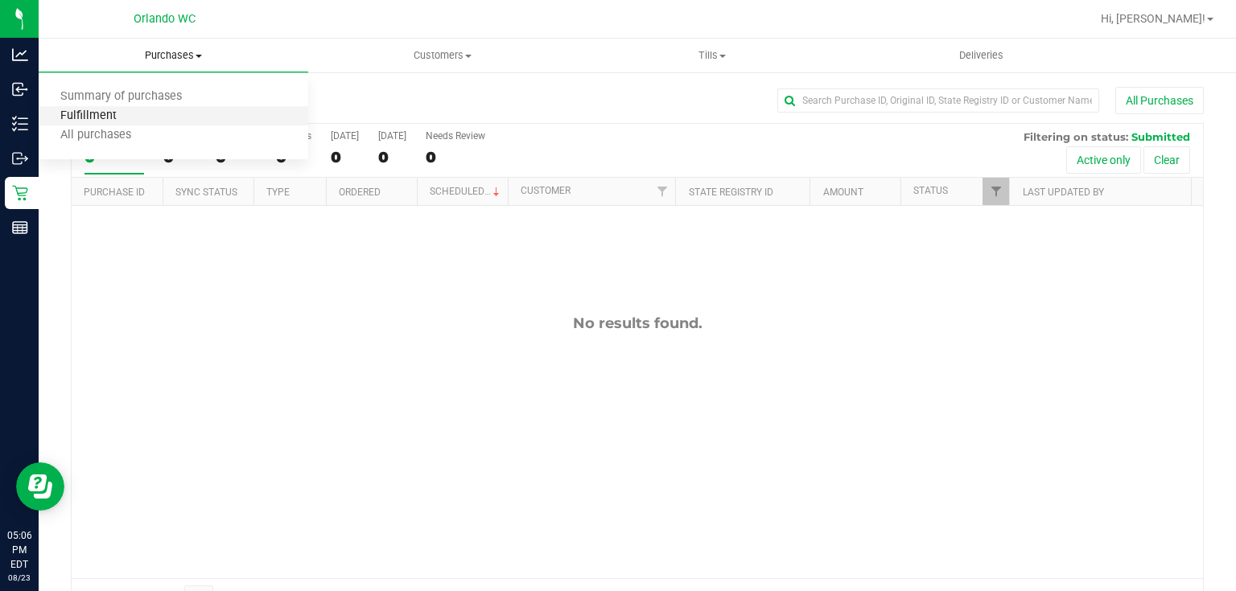
click at [109, 109] on span "Fulfillment" at bounding box center [89, 116] width 100 height 14
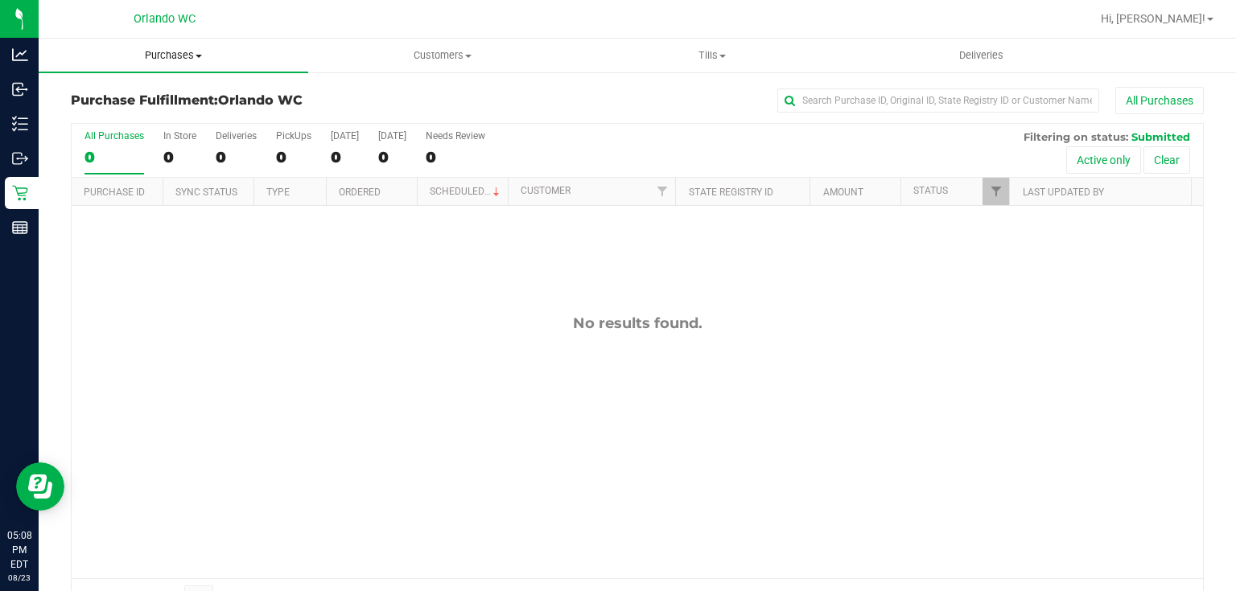
click at [167, 55] on span "Purchases" at bounding box center [174, 55] width 270 height 14
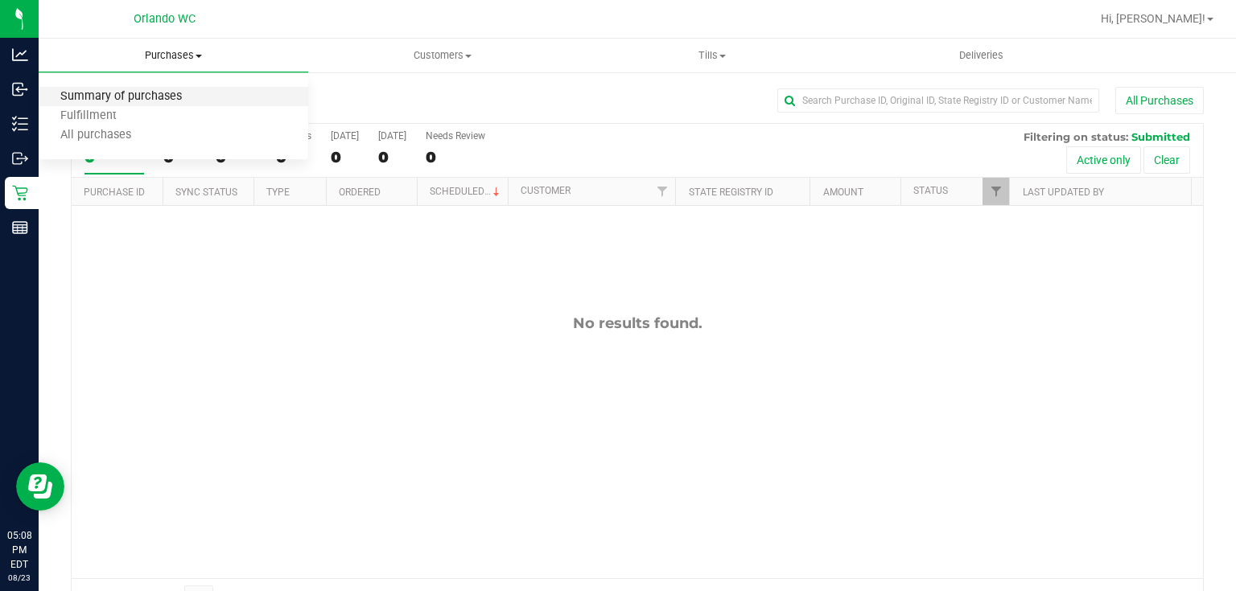
click at [159, 97] on span "Summary of purchases" at bounding box center [121, 97] width 165 height 14
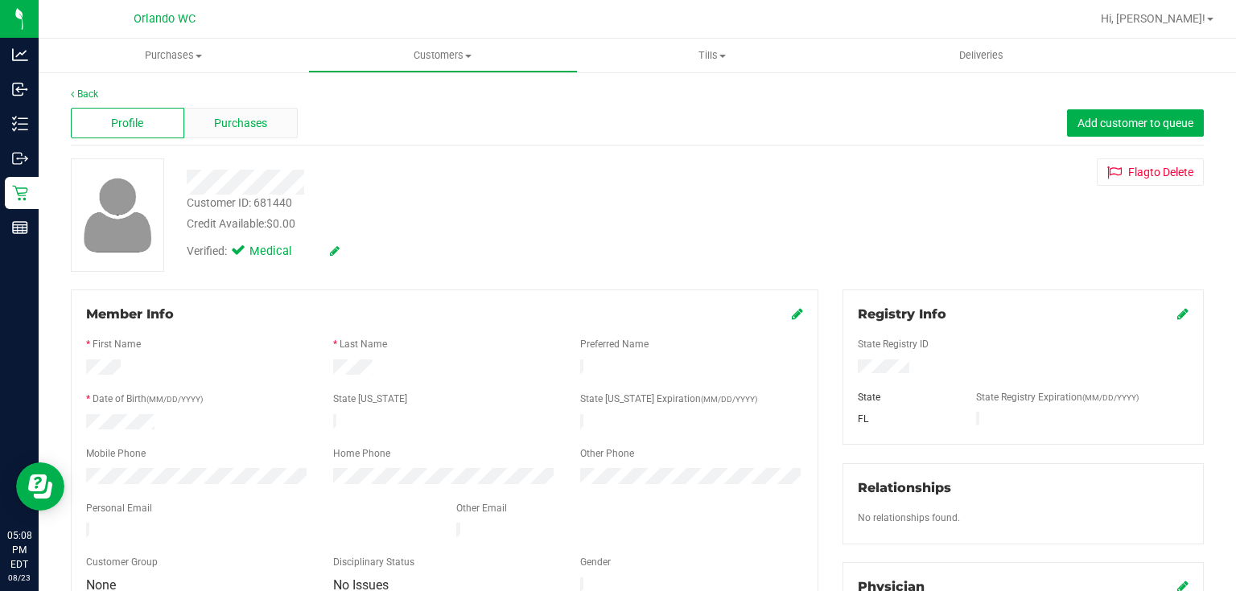
click at [251, 122] on span "Purchases" at bounding box center [240, 123] width 53 height 17
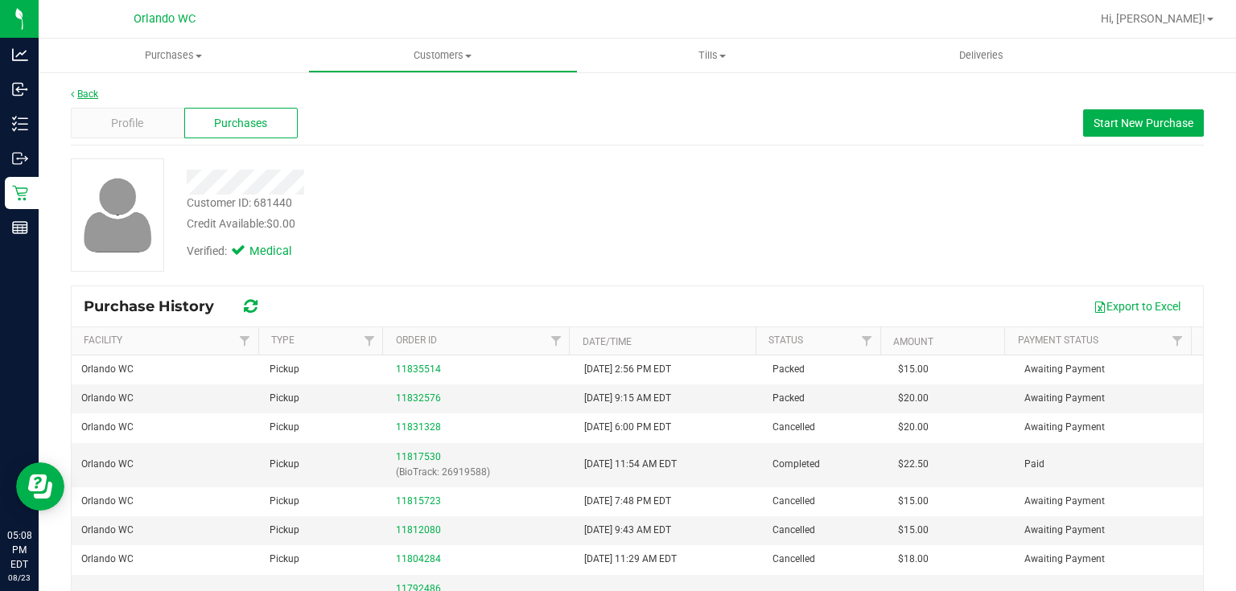
click at [74, 93] on link "Back" at bounding box center [84, 94] width 27 height 11
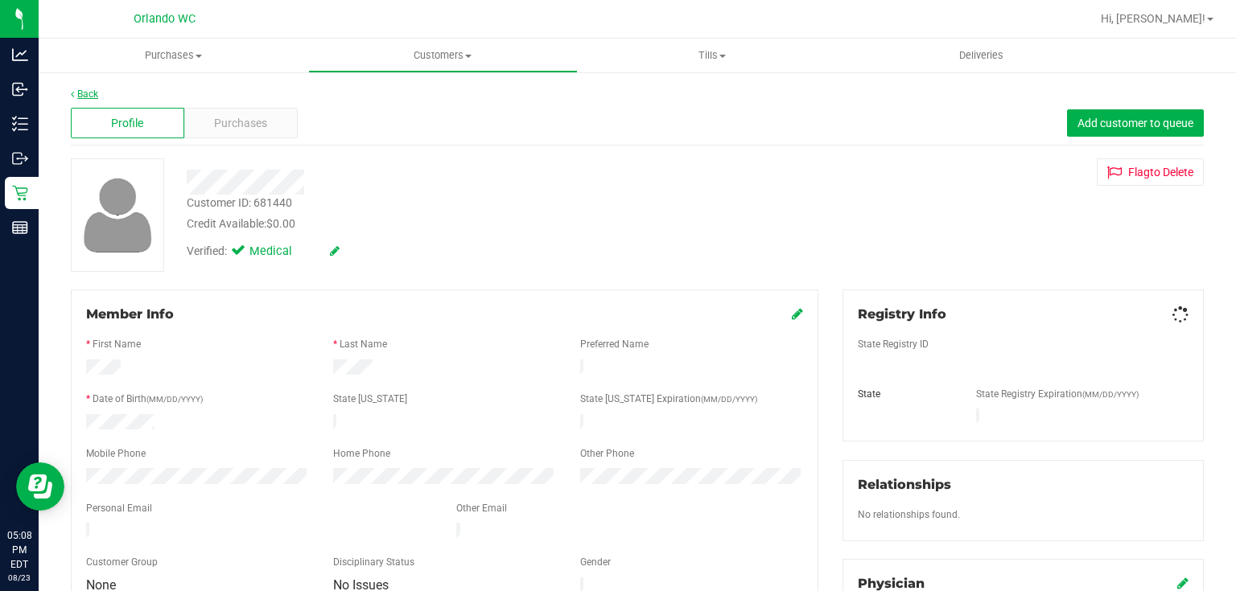
click at [81, 93] on link "Back" at bounding box center [84, 94] width 27 height 11
click at [260, 126] on span "Purchases" at bounding box center [240, 123] width 53 height 17
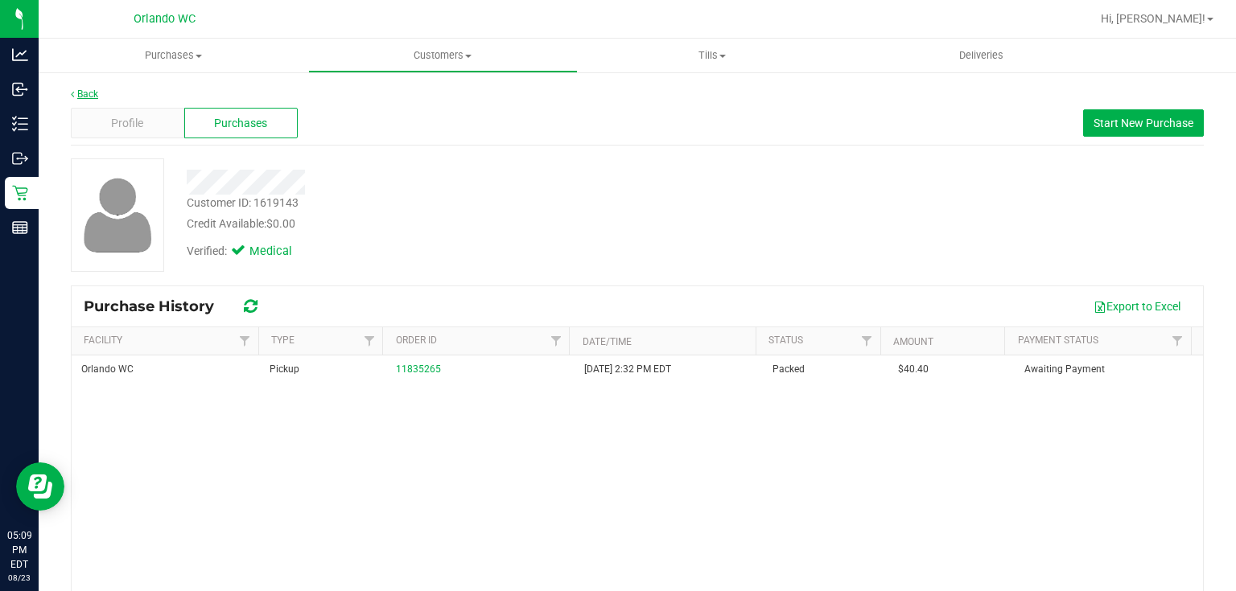
click at [81, 93] on link "Back" at bounding box center [84, 94] width 27 height 11
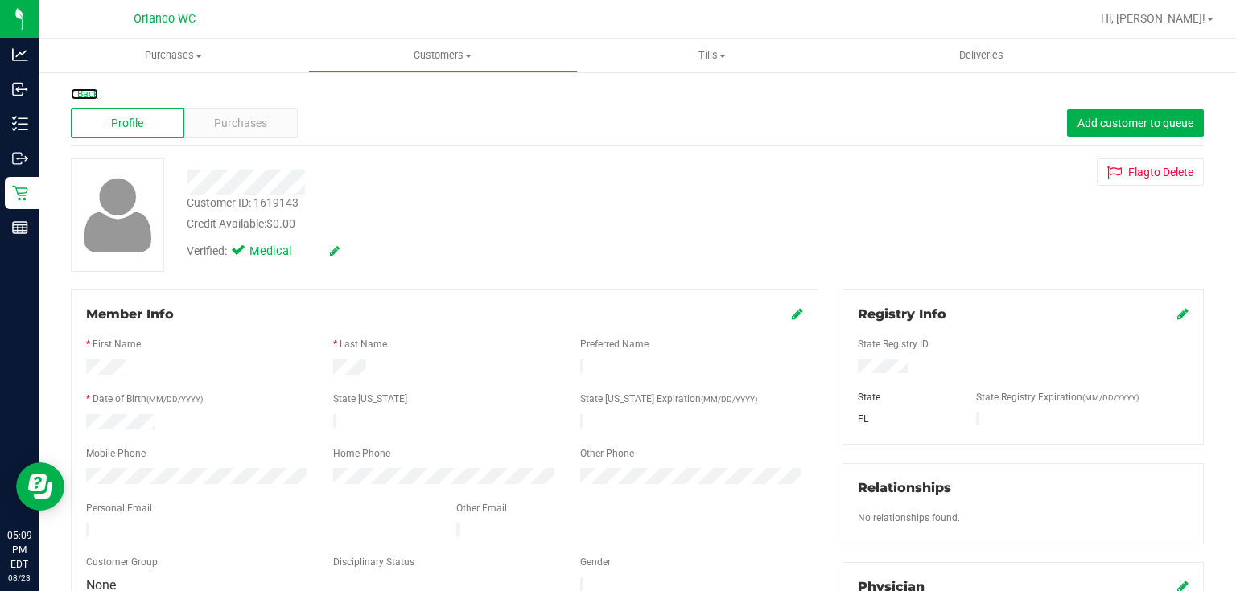
click at [81, 93] on link "Back" at bounding box center [84, 94] width 27 height 11
click at [248, 125] on span "Purchases" at bounding box center [240, 123] width 53 height 17
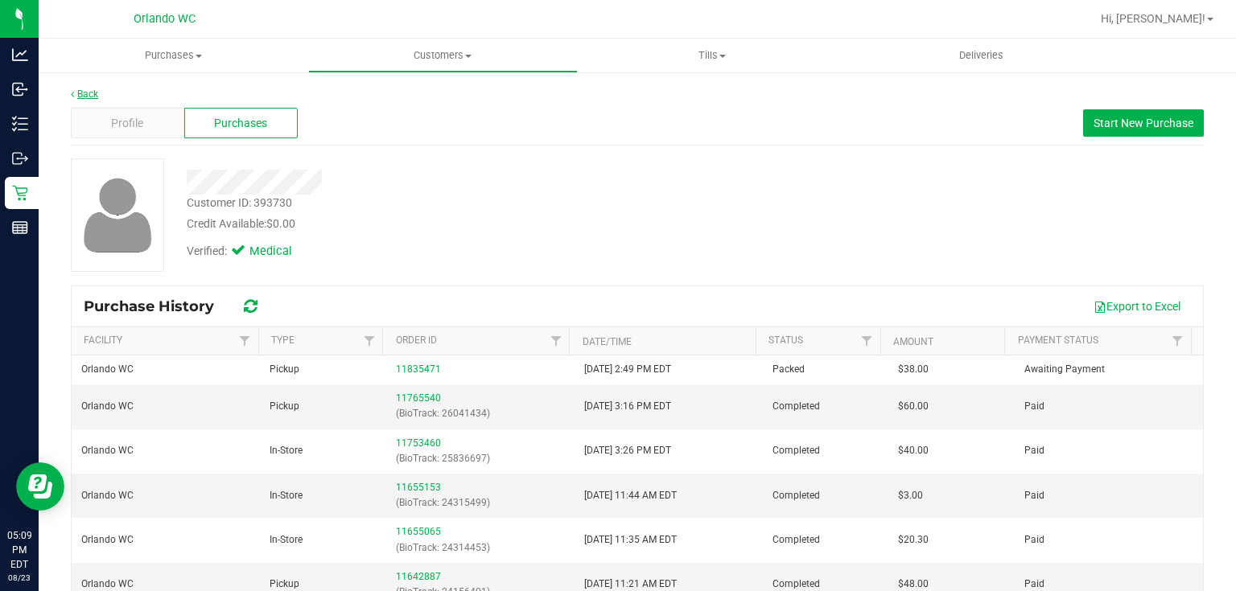
click at [84, 93] on link "Back" at bounding box center [84, 94] width 27 height 11
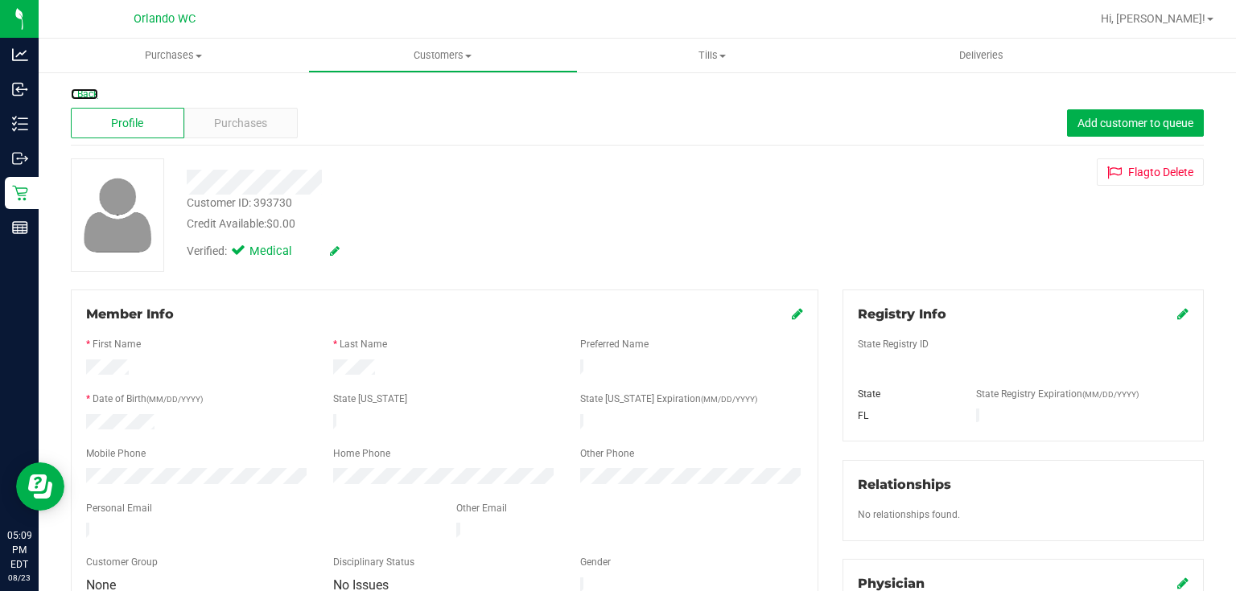
click at [84, 93] on link "Back" at bounding box center [84, 94] width 27 height 11
click at [244, 117] on span "Purchases" at bounding box center [240, 123] width 53 height 17
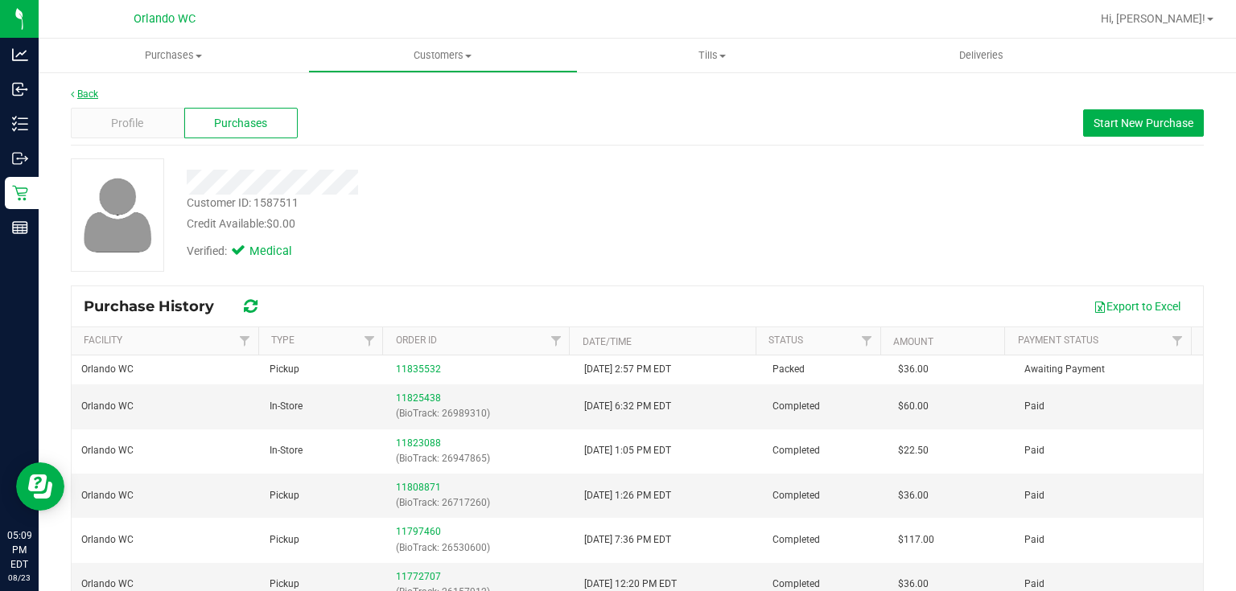
click at [89, 91] on link "Back" at bounding box center [84, 94] width 27 height 11
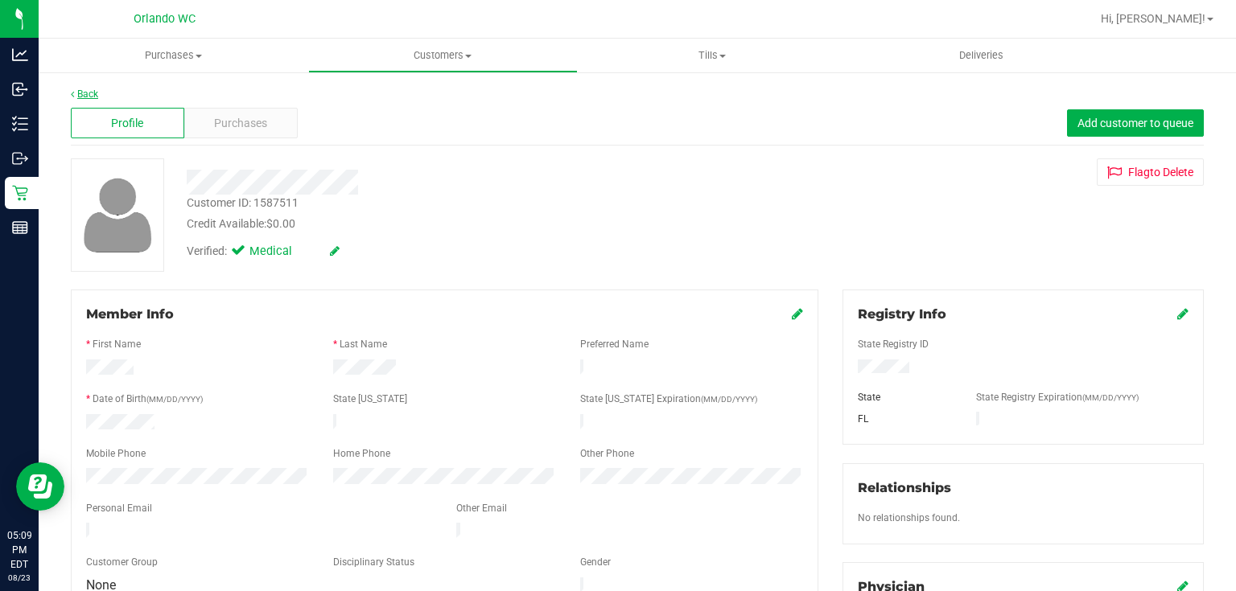
click at [90, 97] on link "Back" at bounding box center [84, 94] width 27 height 11
click at [267, 125] on div "Purchases" at bounding box center [240, 123] width 113 height 31
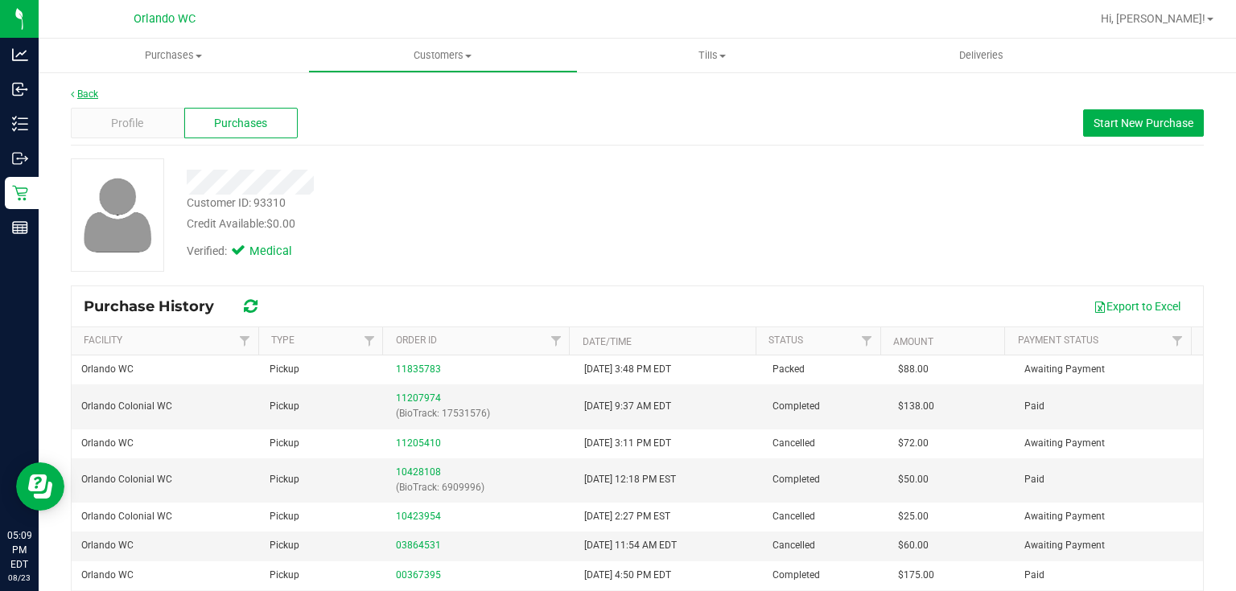
click at [93, 96] on link "Back" at bounding box center [84, 94] width 27 height 11
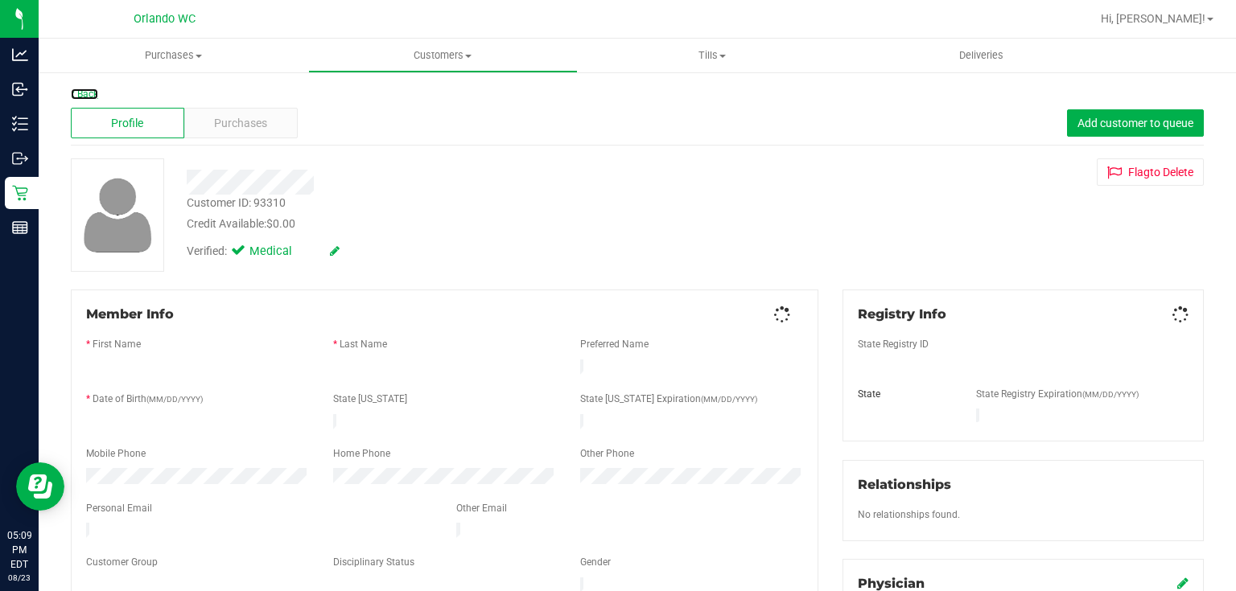
click at [93, 96] on link "Back" at bounding box center [84, 94] width 27 height 11
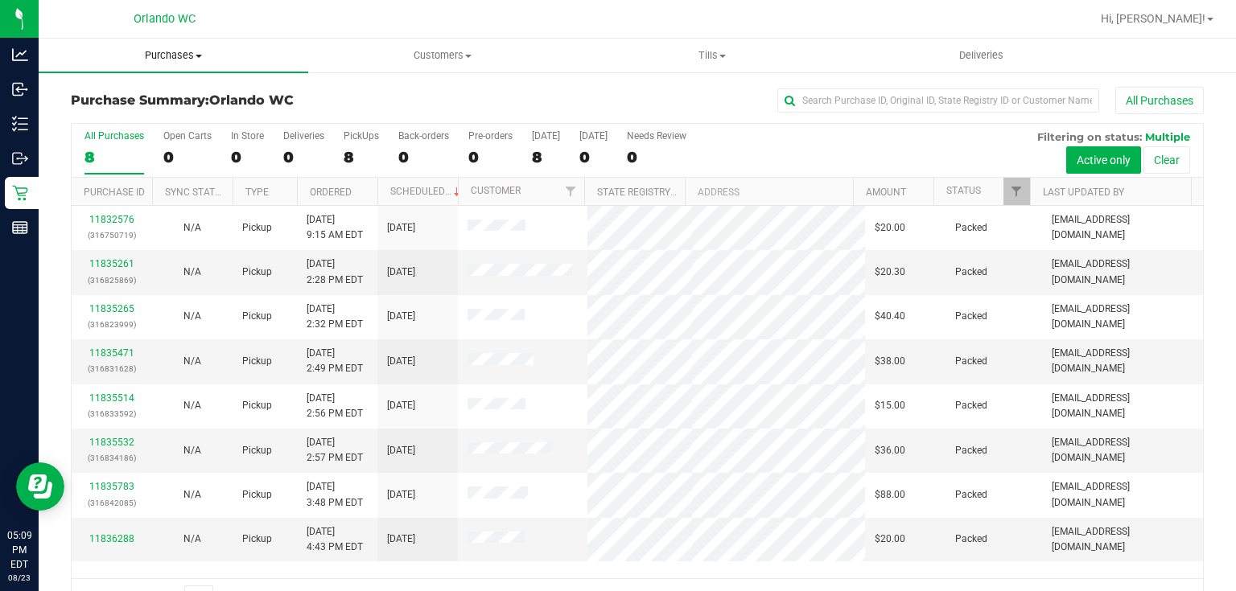
click at [187, 54] on span "Purchases" at bounding box center [174, 55] width 270 height 14
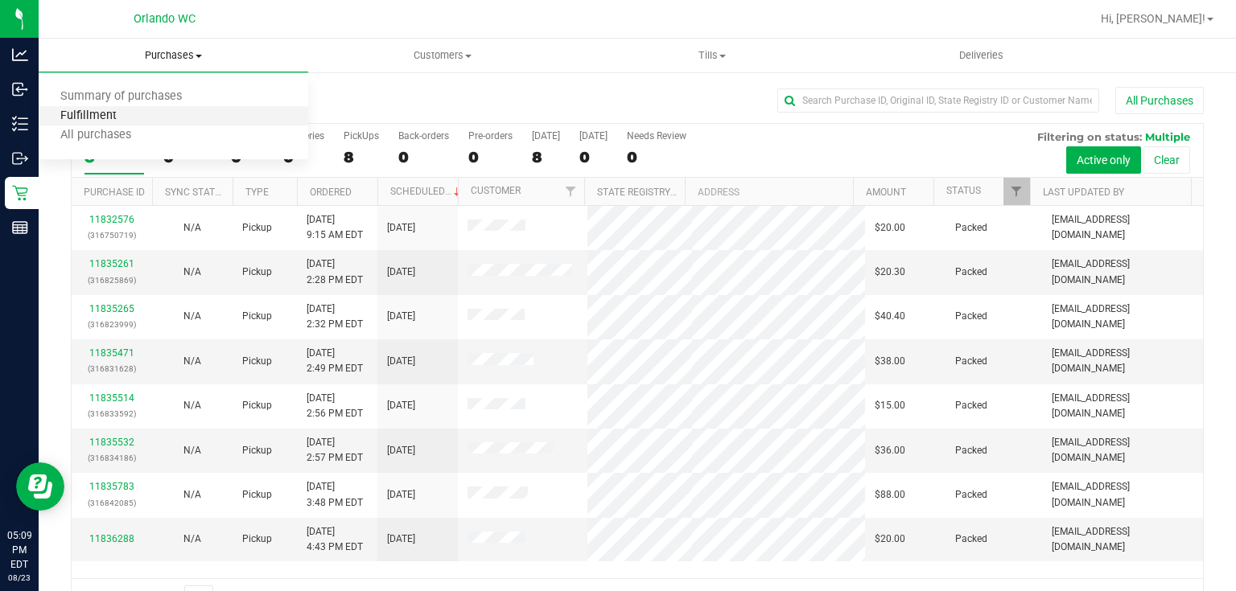
click at [124, 120] on span "Fulfillment" at bounding box center [89, 116] width 100 height 14
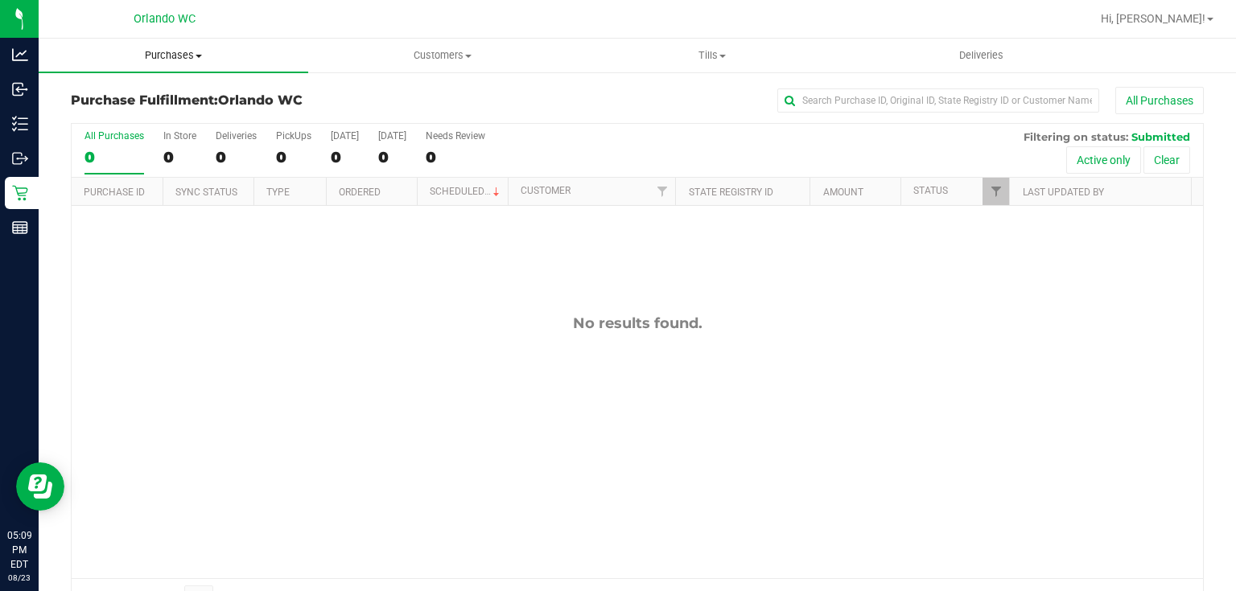
click at [171, 51] on span "Purchases" at bounding box center [174, 55] width 270 height 14
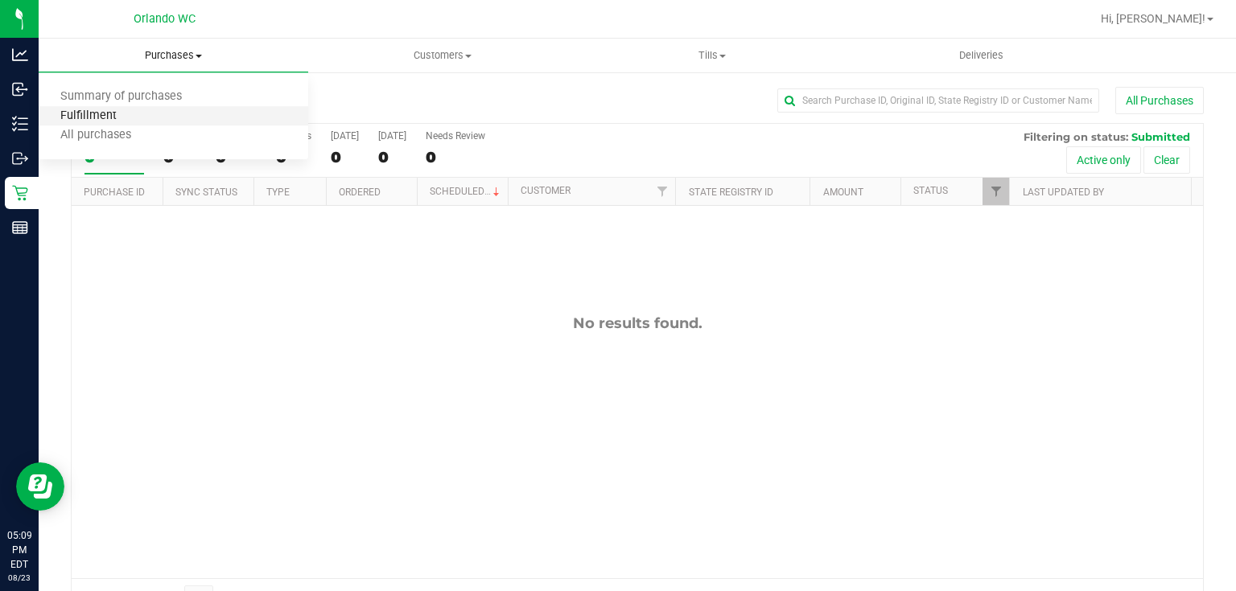
click at [114, 122] on span "Fulfillment" at bounding box center [89, 116] width 100 height 14
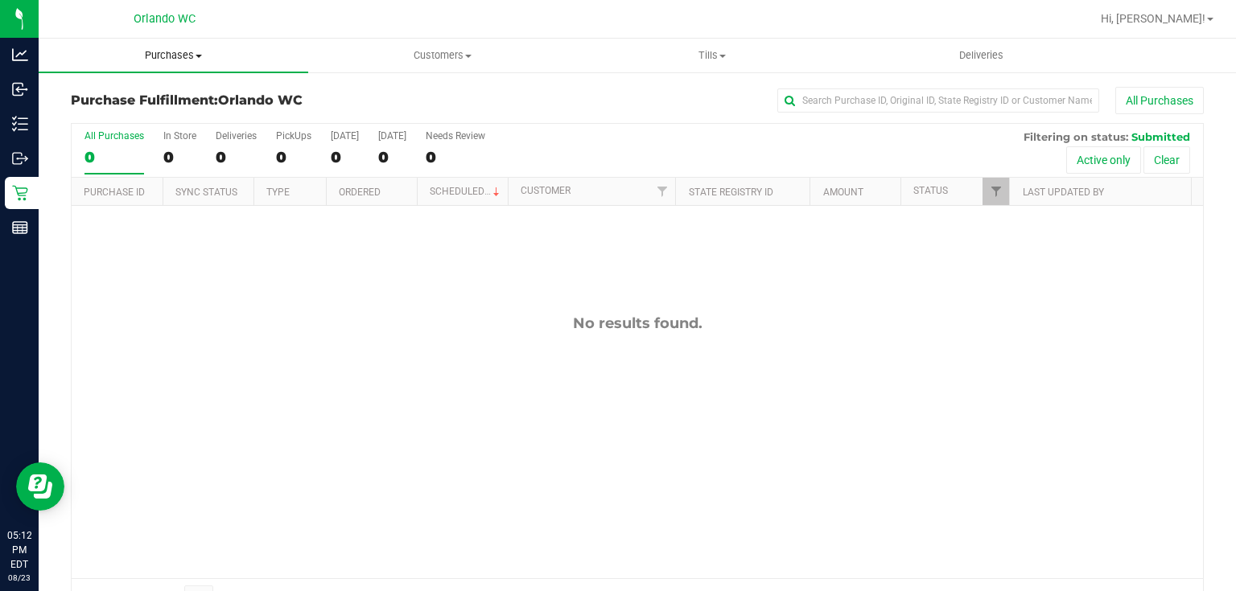
click at [176, 53] on span "Purchases" at bounding box center [174, 55] width 270 height 14
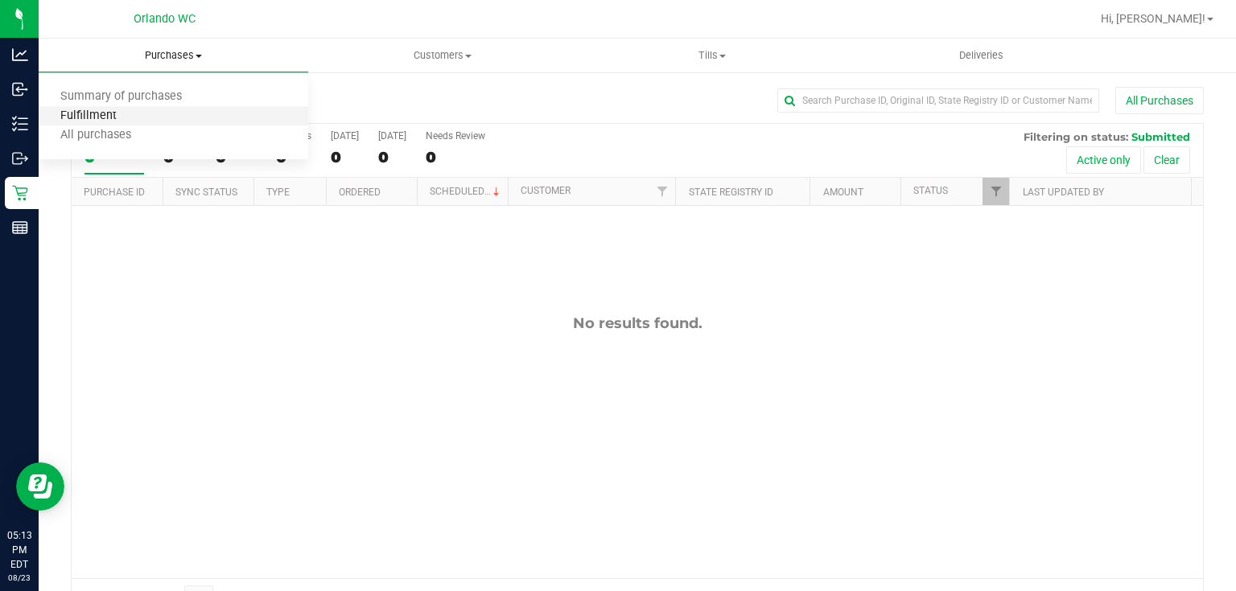
click at [129, 113] on span "Fulfillment" at bounding box center [89, 116] width 100 height 14
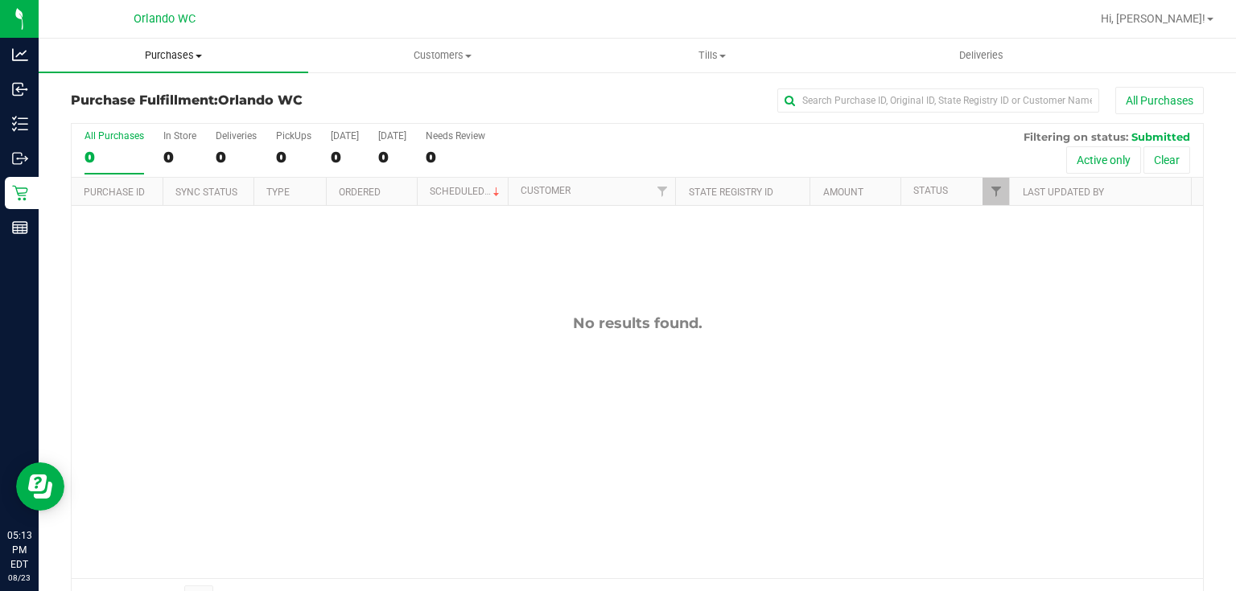
click at [179, 54] on span "Purchases" at bounding box center [174, 55] width 270 height 14
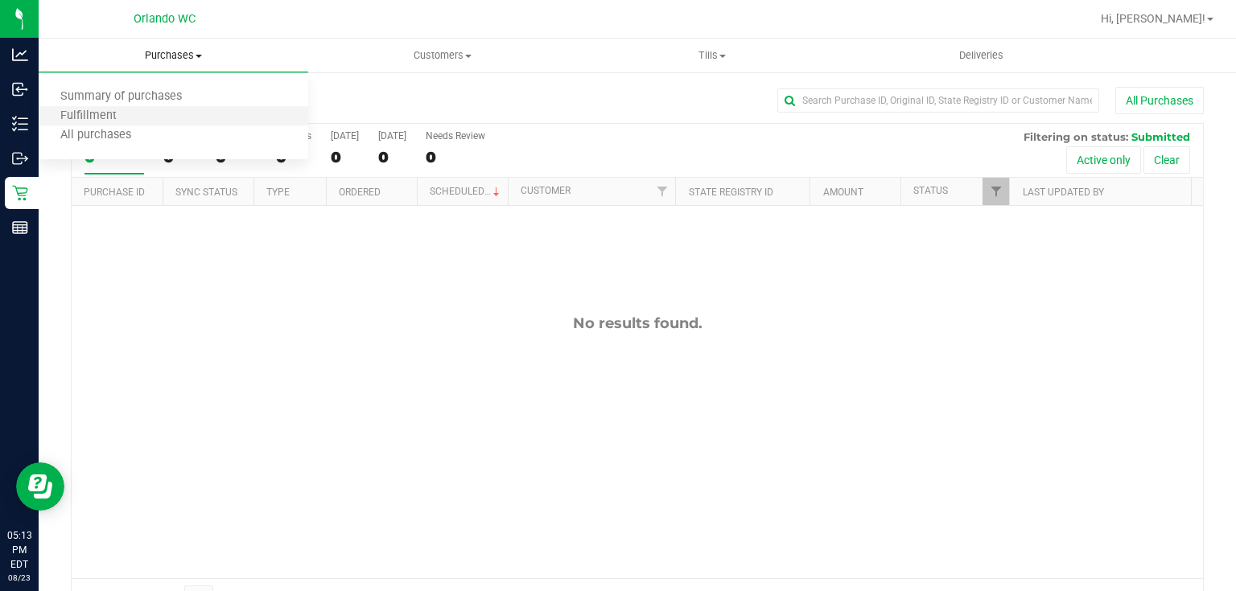
click at [135, 118] on li "Fulfillment" at bounding box center [174, 116] width 270 height 19
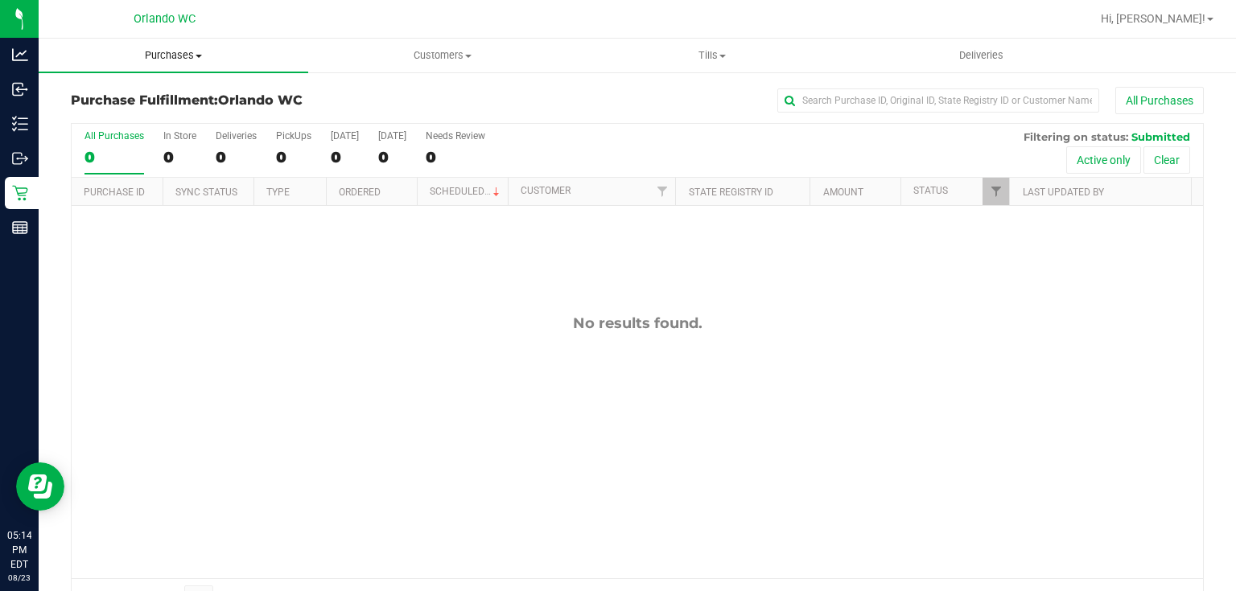
click at [180, 50] on span "Purchases" at bounding box center [174, 55] width 270 height 14
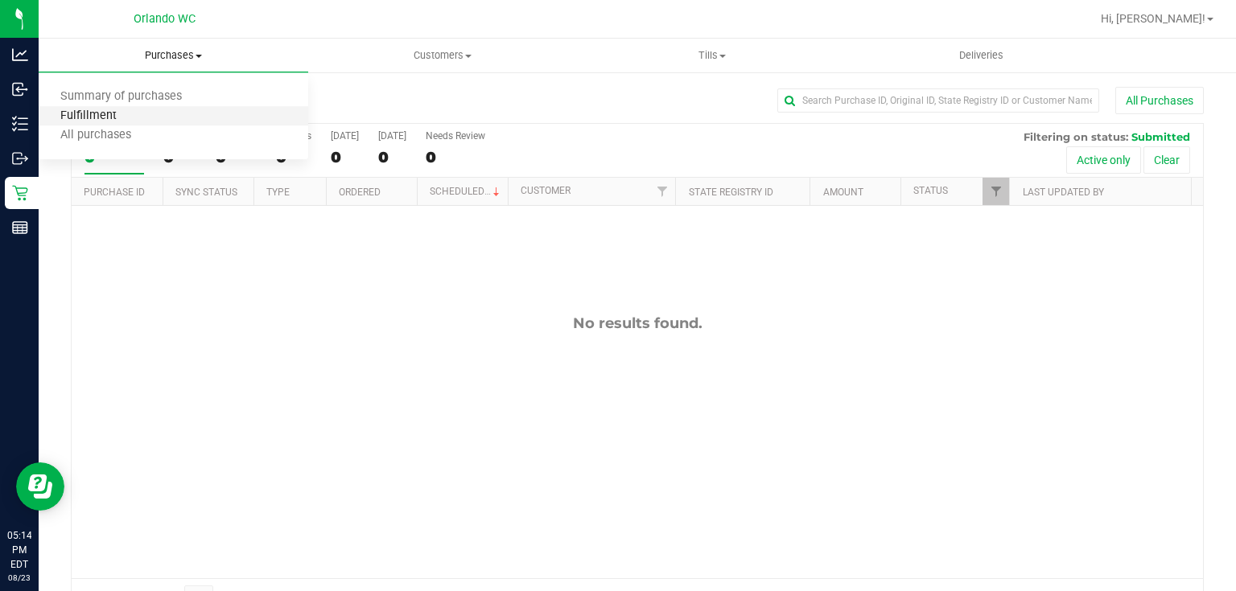
click at [119, 112] on span "Fulfillment" at bounding box center [89, 116] width 100 height 14
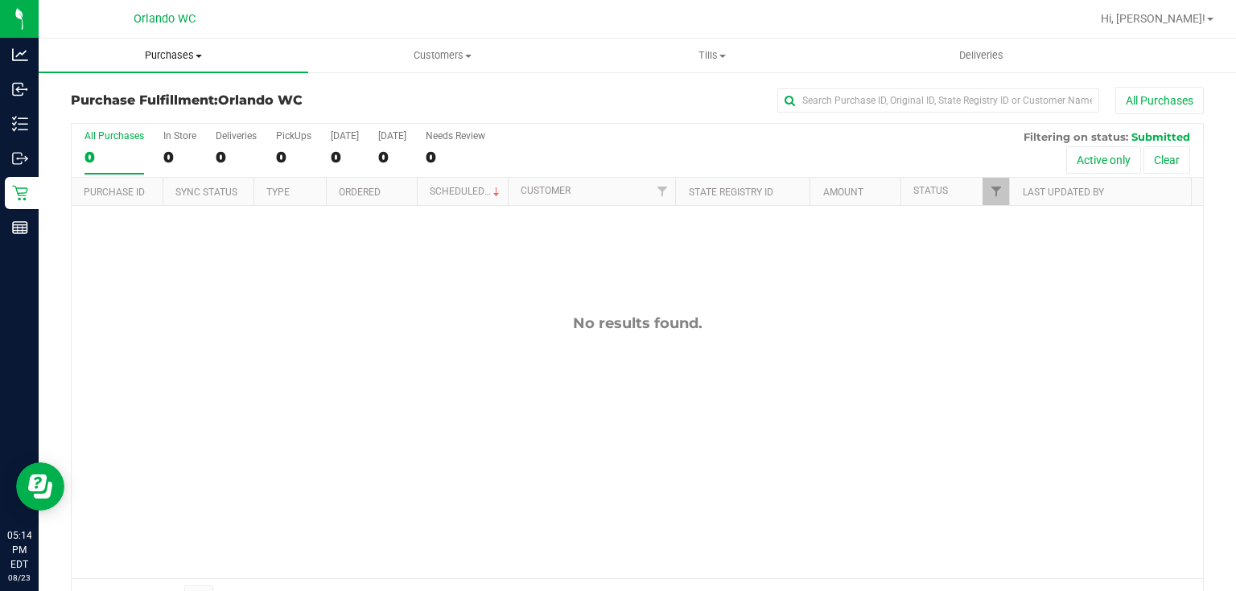
click at [192, 51] on span "Purchases" at bounding box center [174, 55] width 270 height 14
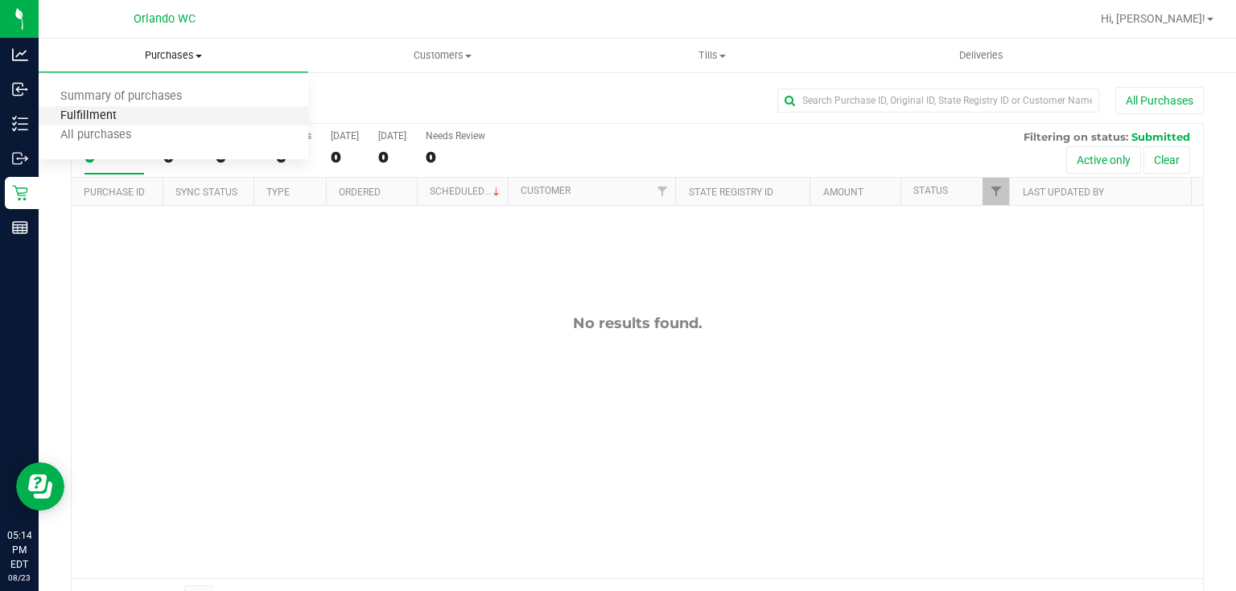
click at [126, 117] on span "Fulfillment" at bounding box center [89, 116] width 100 height 14
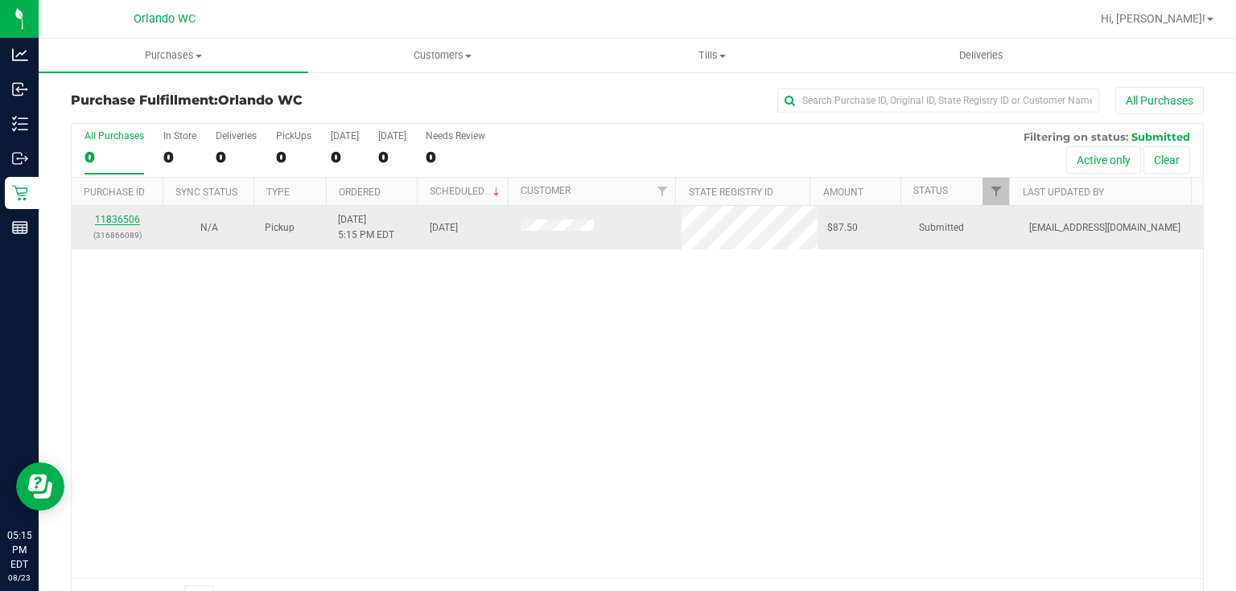
click at [113, 217] on link "11836506" at bounding box center [117, 219] width 45 height 11
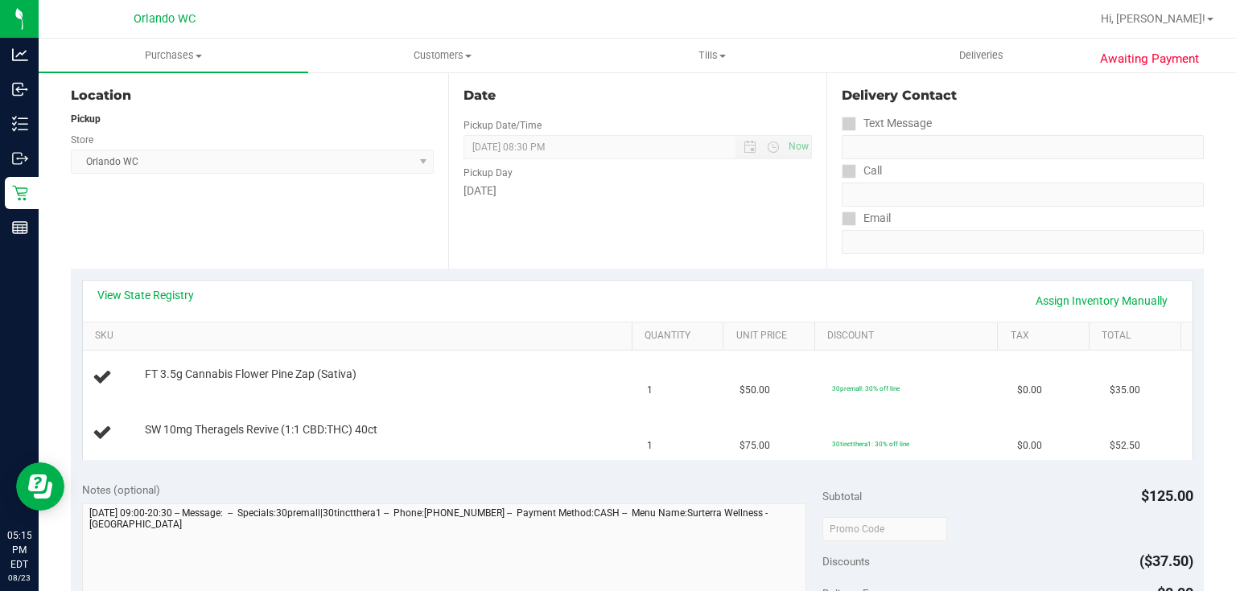
scroll to position [216, 0]
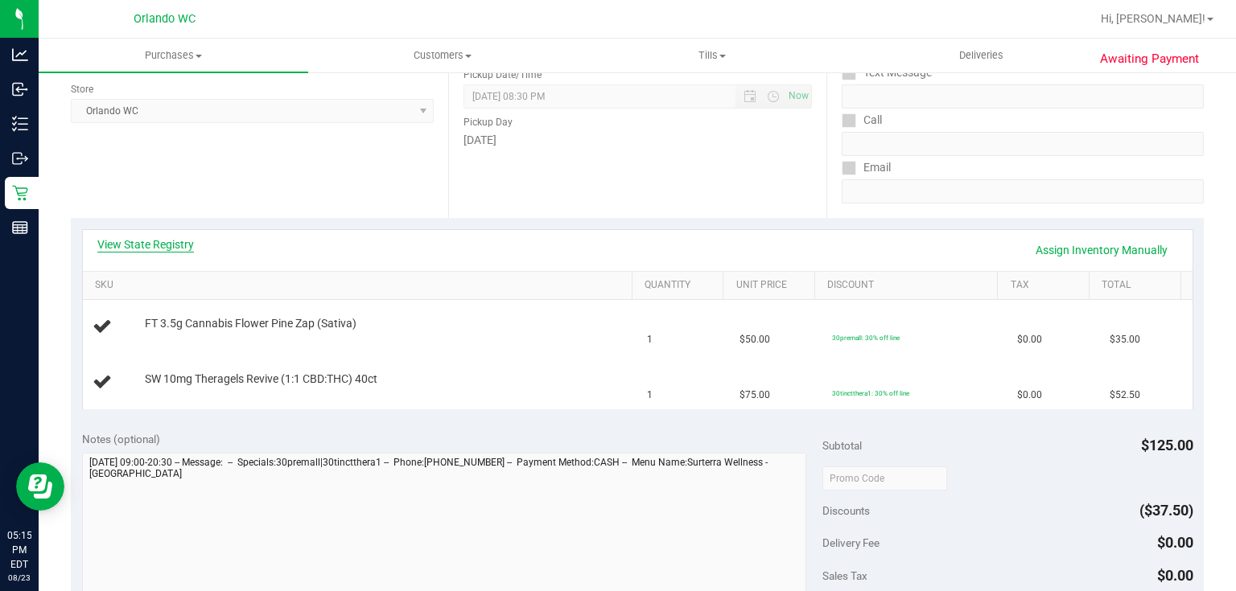
click at [163, 245] on link "View State Registry" at bounding box center [145, 245] width 97 height 16
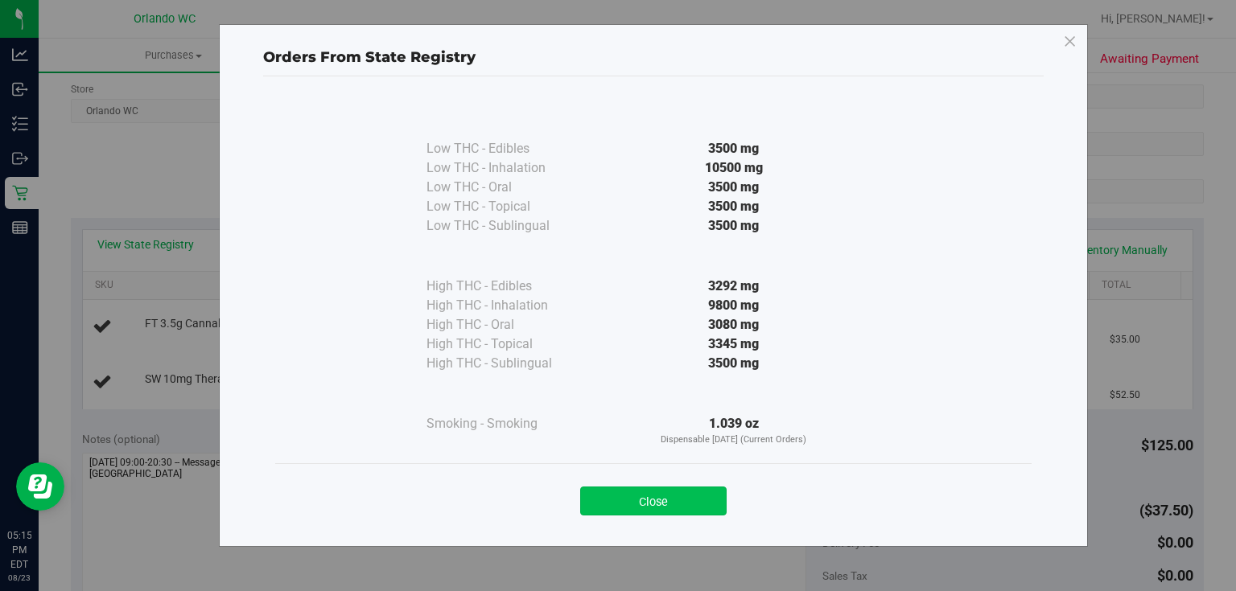
click at [678, 505] on button "Close" at bounding box center [653, 501] width 146 height 29
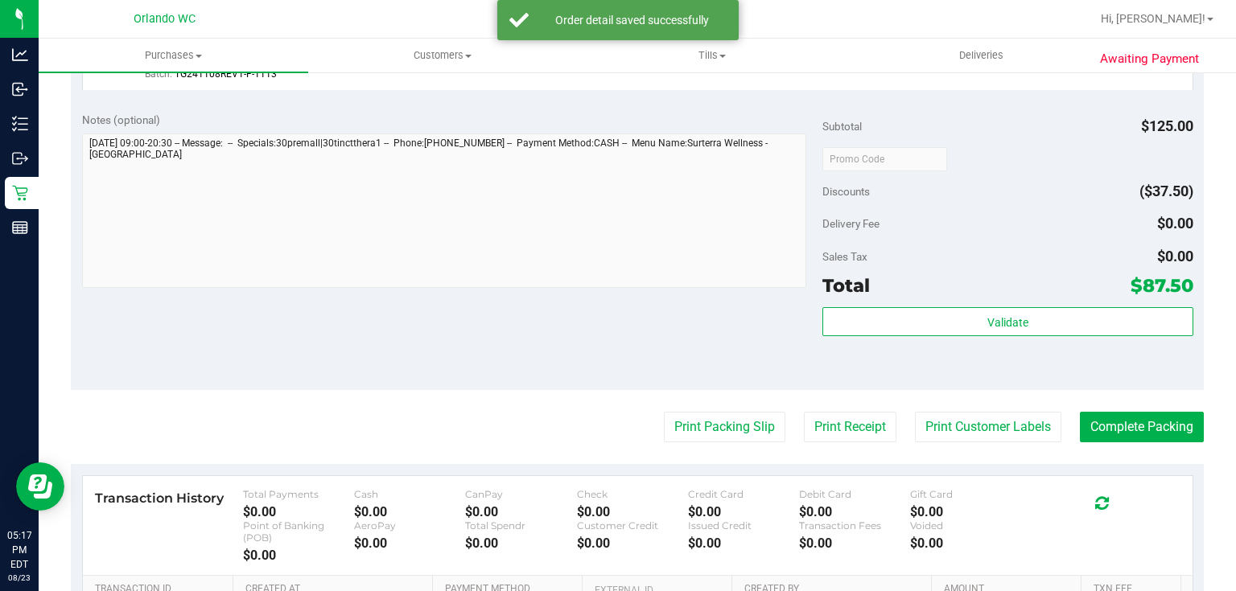
scroll to position [632, 0]
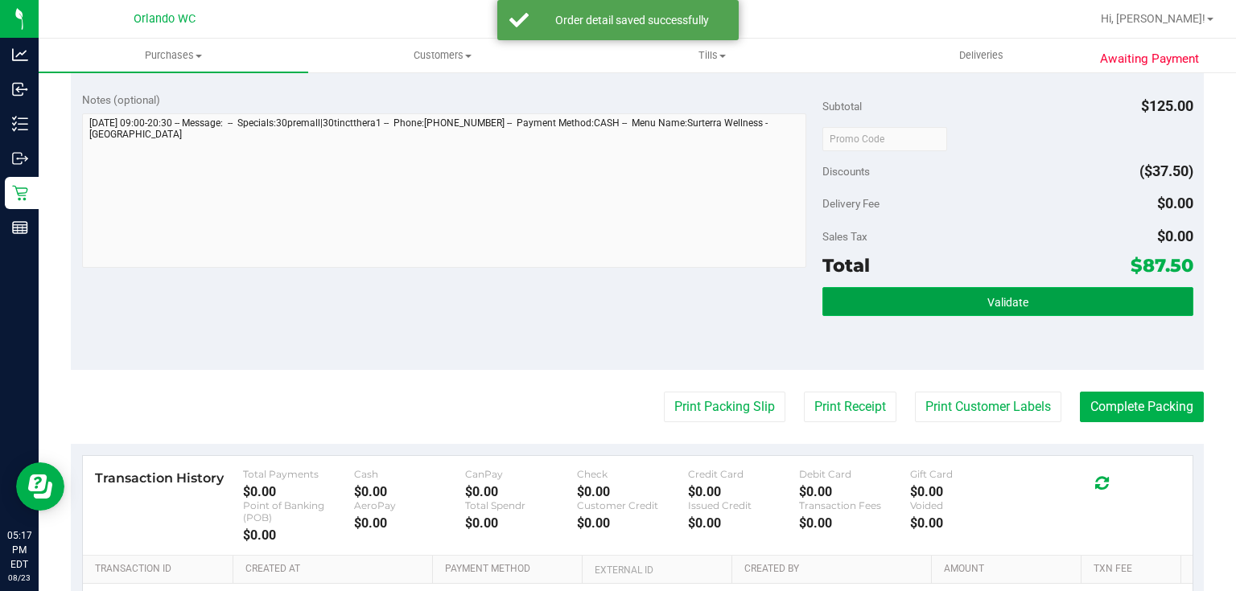
click at [1040, 295] on button "Validate" at bounding box center [1007, 301] width 370 height 29
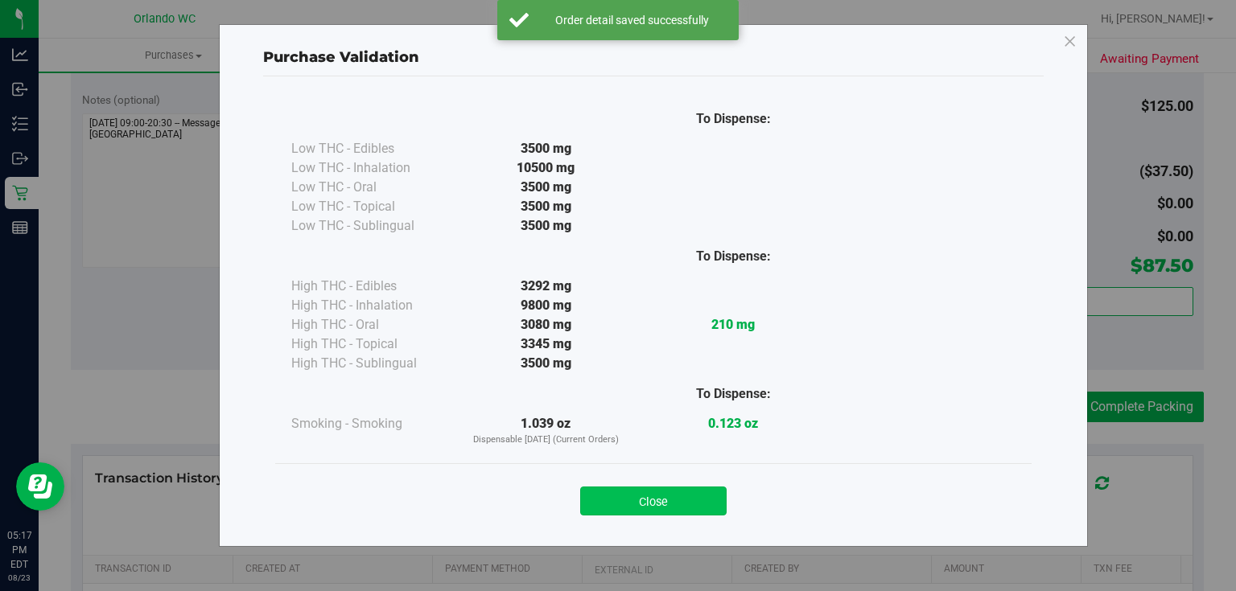
click at [653, 499] on button "Close" at bounding box center [653, 501] width 146 height 29
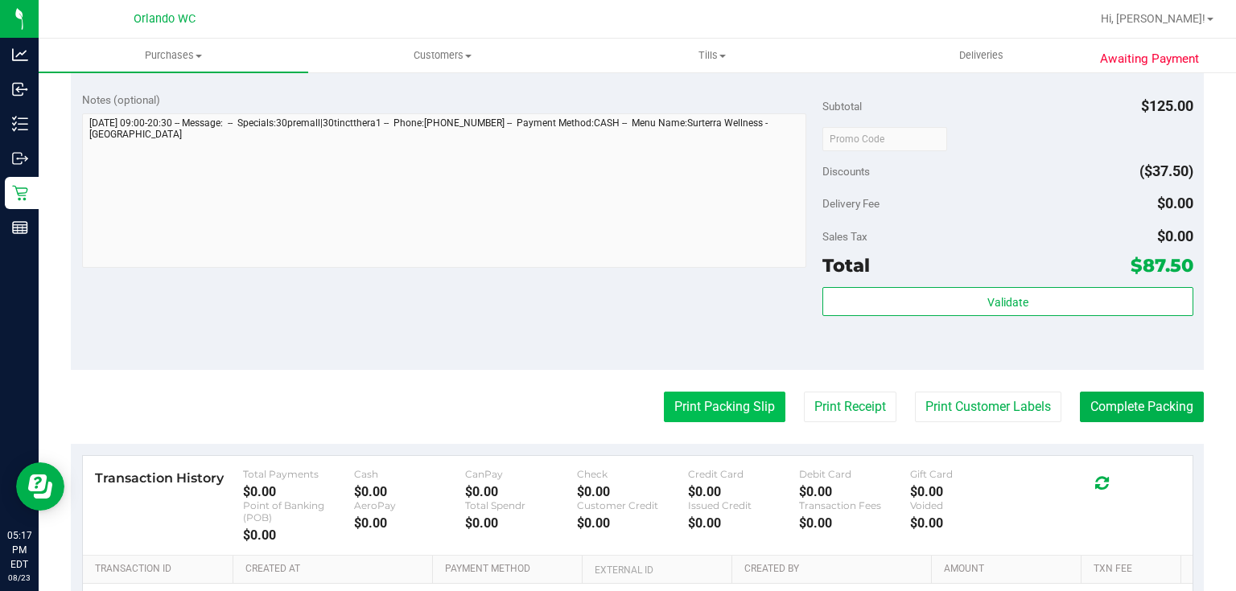
click at [724, 402] on button "Print Packing Slip" at bounding box center [725, 407] width 122 height 31
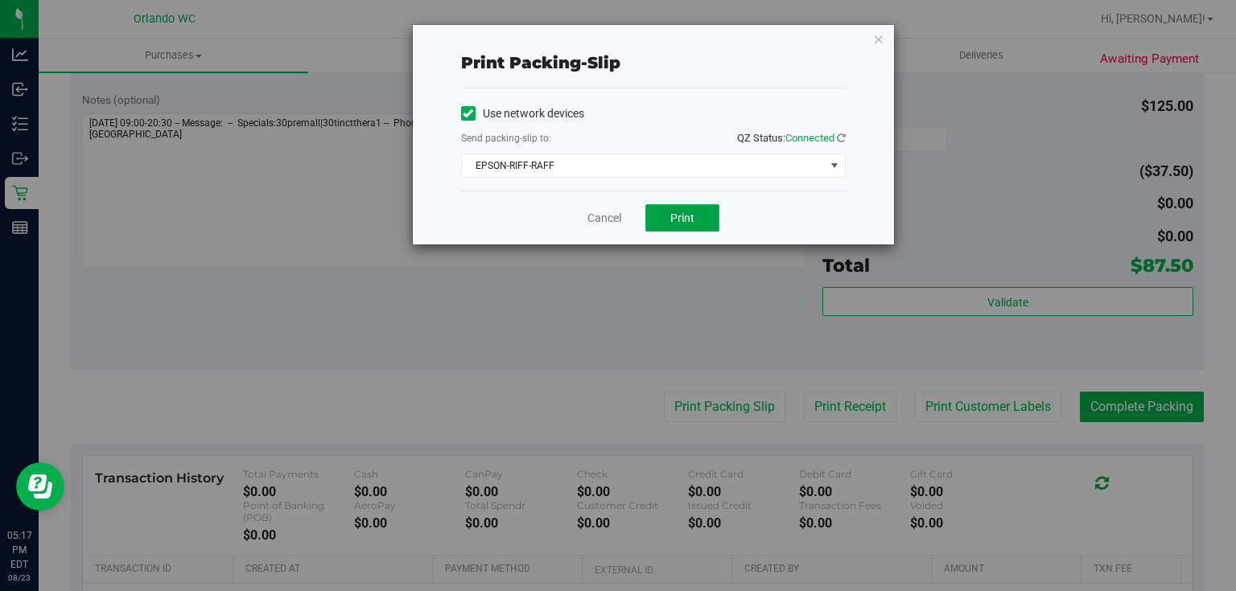
click at [682, 209] on button "Print" at bounding box center [682, 217] width 74 height 27
click at [612, 217] on link "Cancel" at bounding box center [604, 218] width 34 height 17
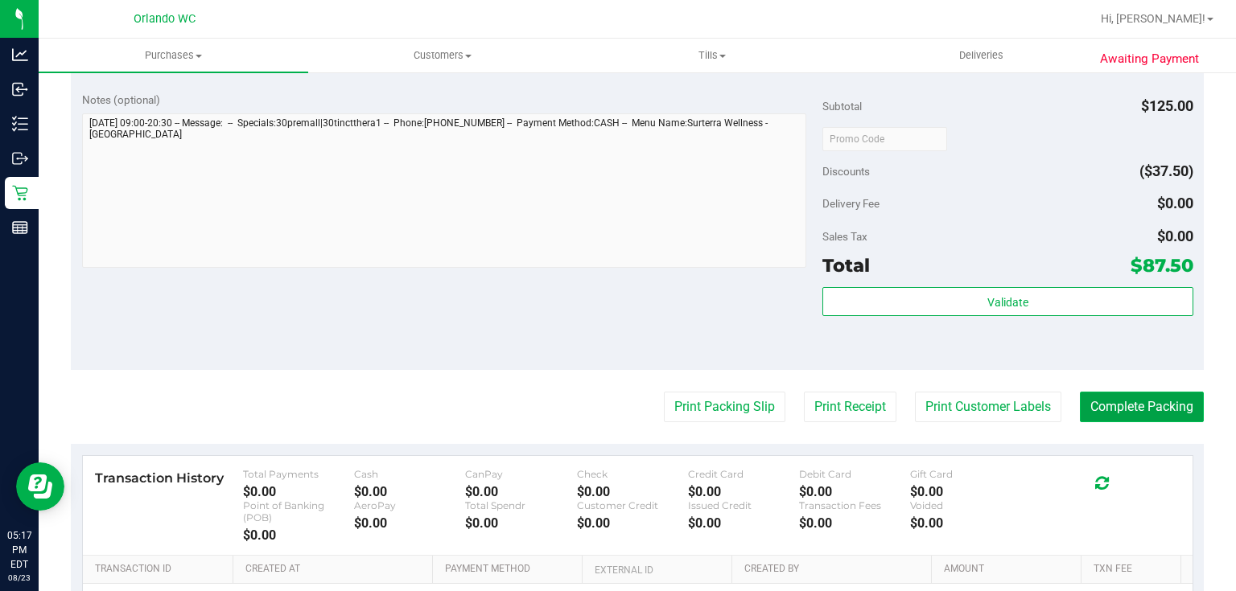
click at [1160, 402] on button "Complete Packing" at bounding box center [1142, 407] width 124 height 31
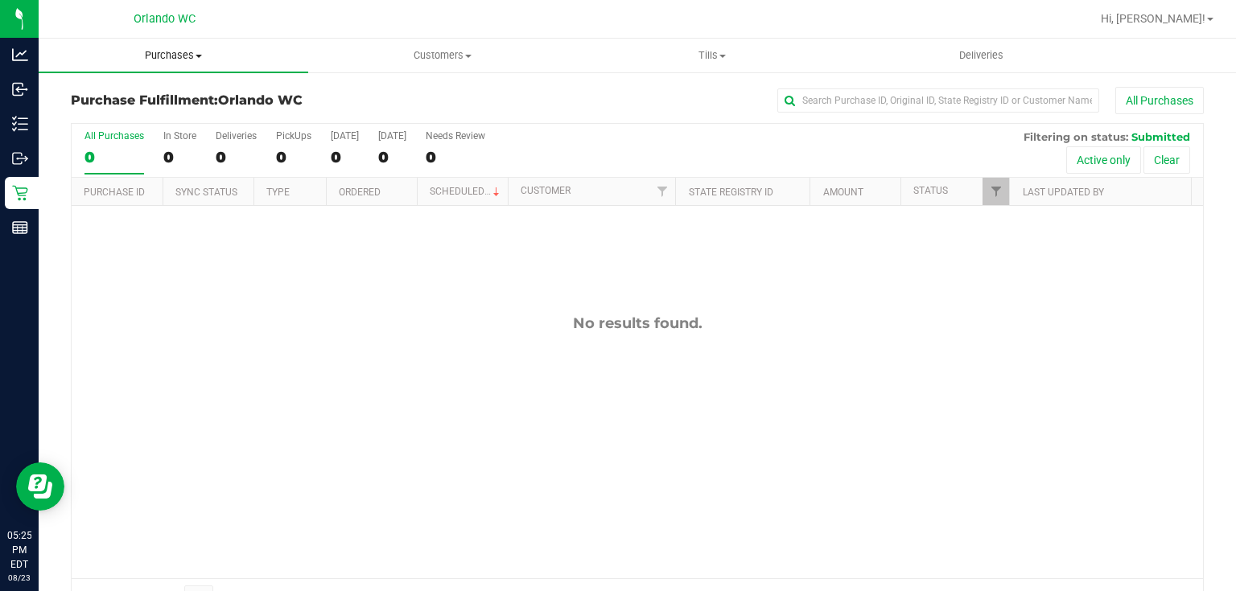
click at [168, 53] on span "Purchases" at bounding box center [174, 55] width 270 height 14
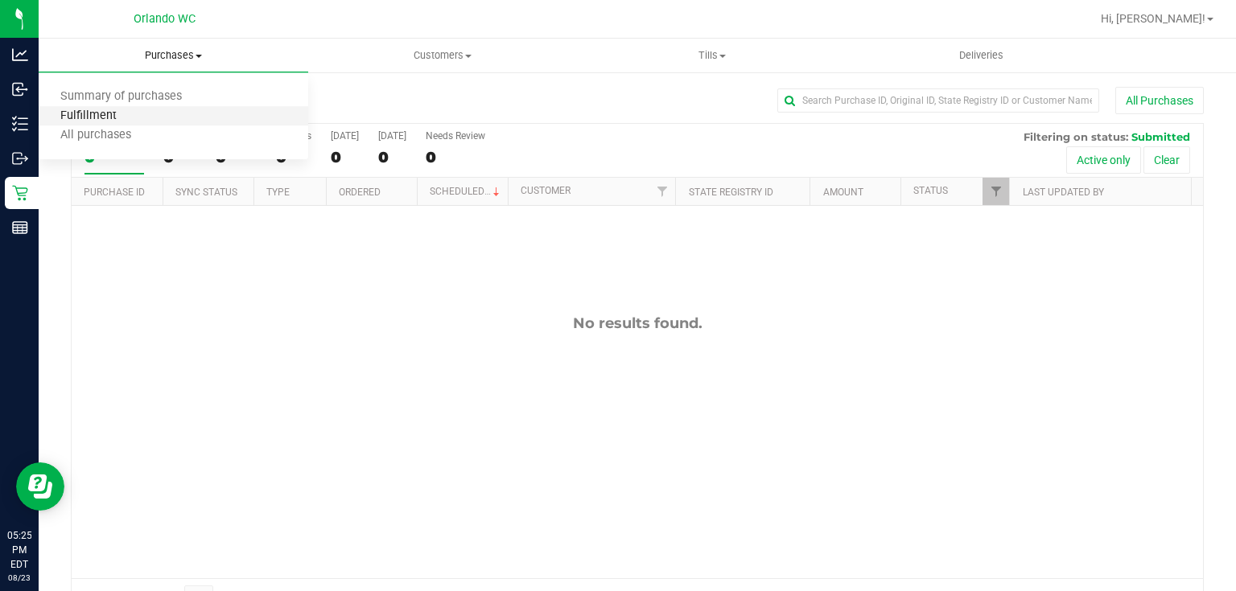
click at [131, 113] on span "Fulfillment" at bounding box center [89, 116] width 100 height 14
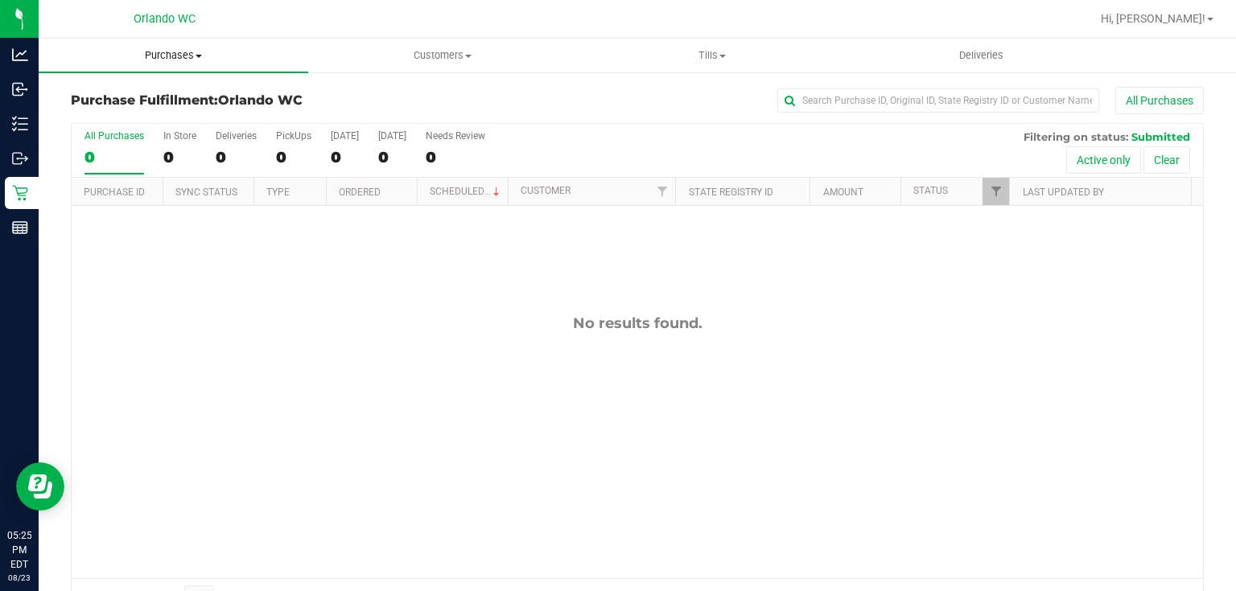
click at [161, 50] on span "Purchases" at bounding box center [174, 55] width 270 height 14
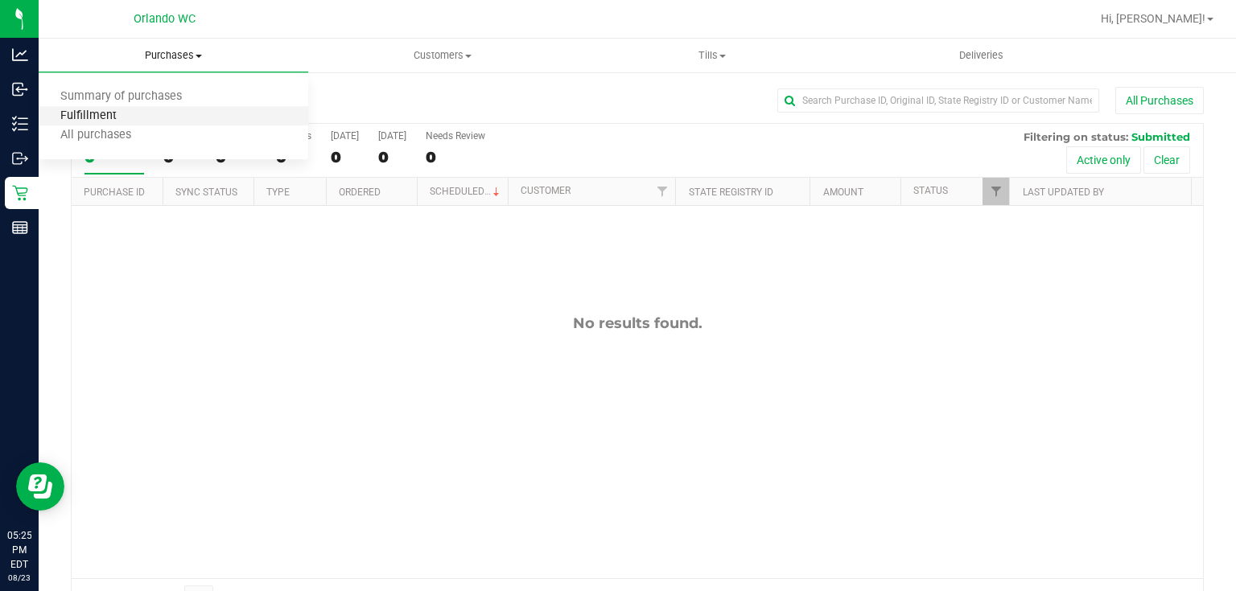
click at [119, 114] on span "Fulfillment" at bounding box center [89, 116] width 100 height 14
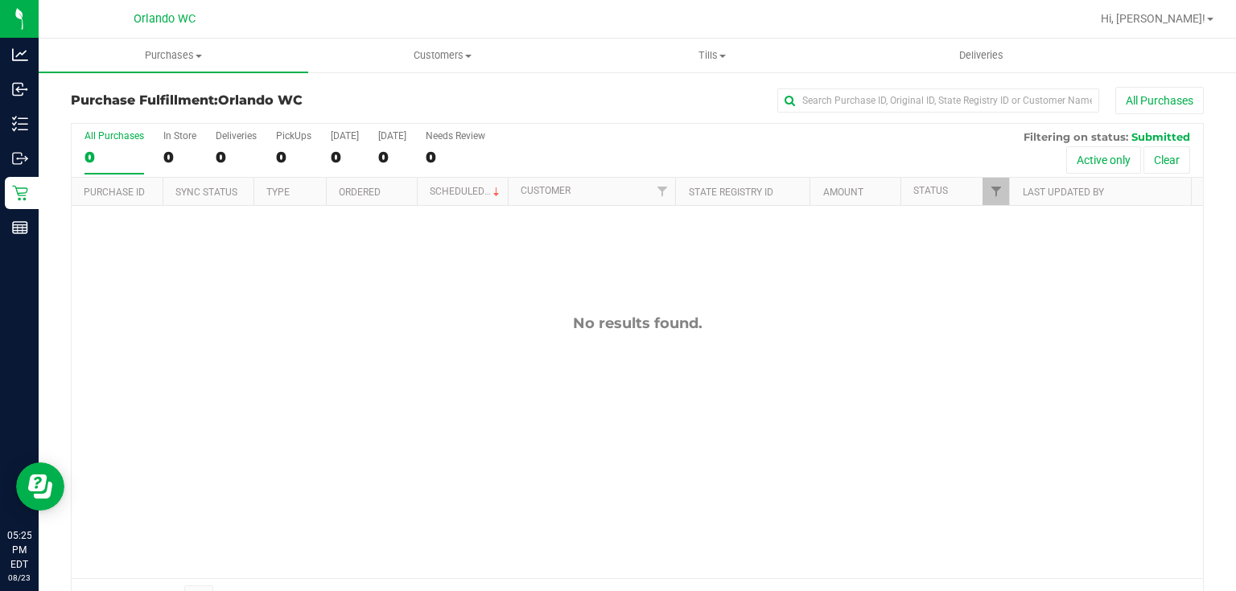
click at [394, 345] on div "No results found." at bounding box center [637, 446] width 1131 height 481
click at [190, 56] on span "Purchases" at bounding box center [174, 55] width 270 height 14
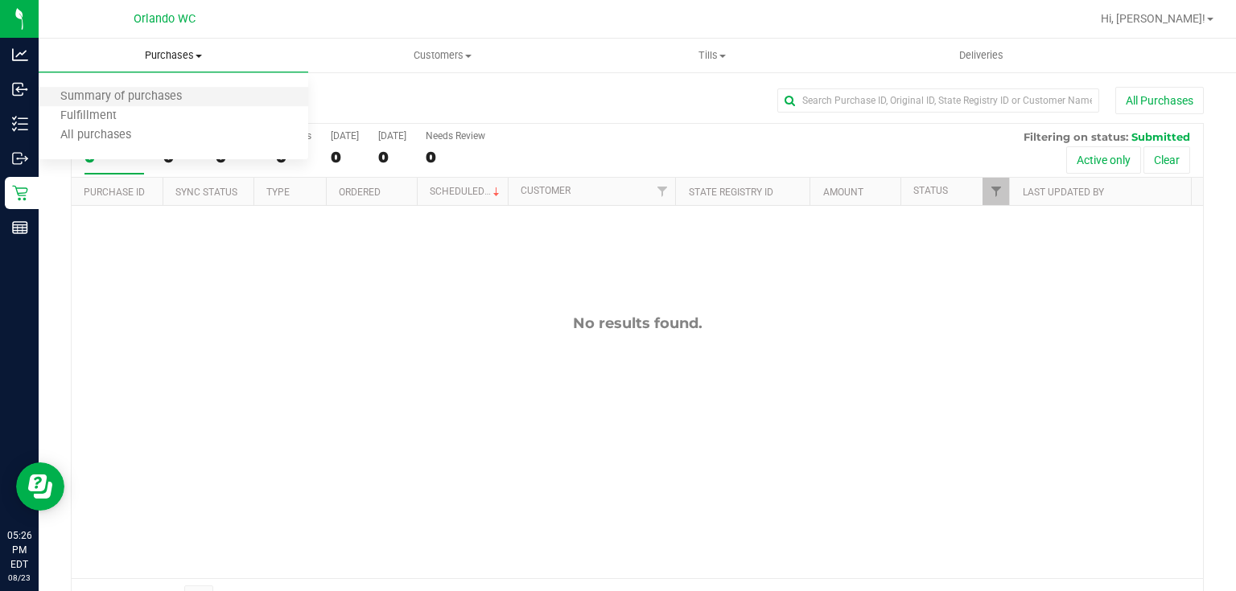
click at [179, 105] on li "Summary of purchases" at bounding box center [174, 97] width 270 height 19
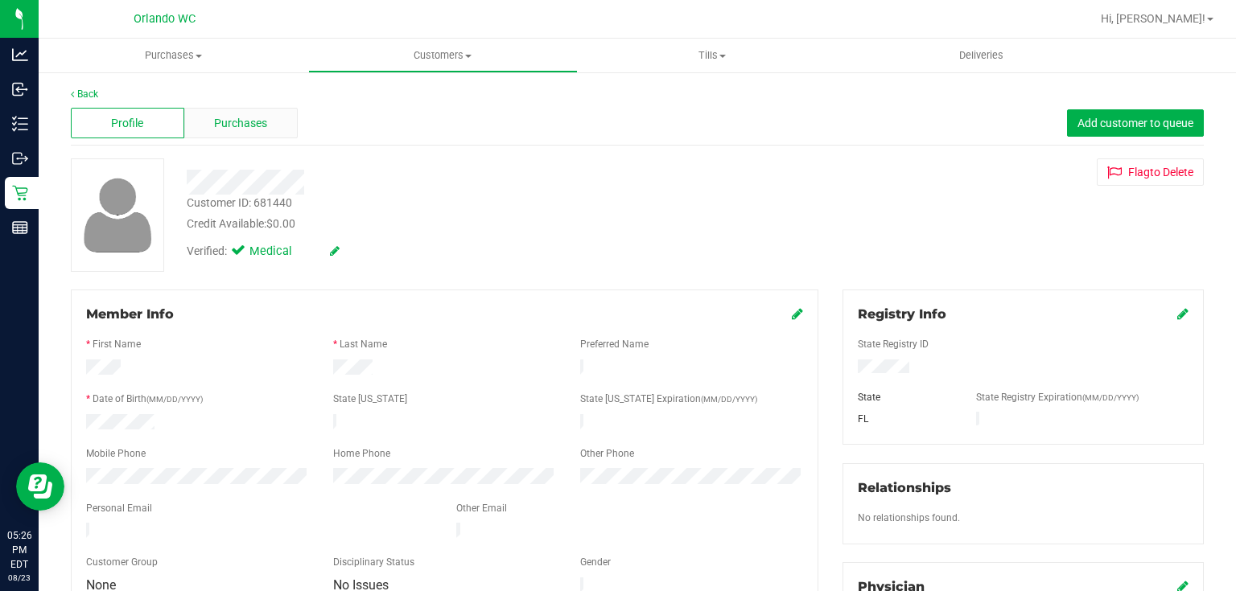
click at [277, 124] on div "Purchases" at bounding box center [240, 123] width 113 height 31
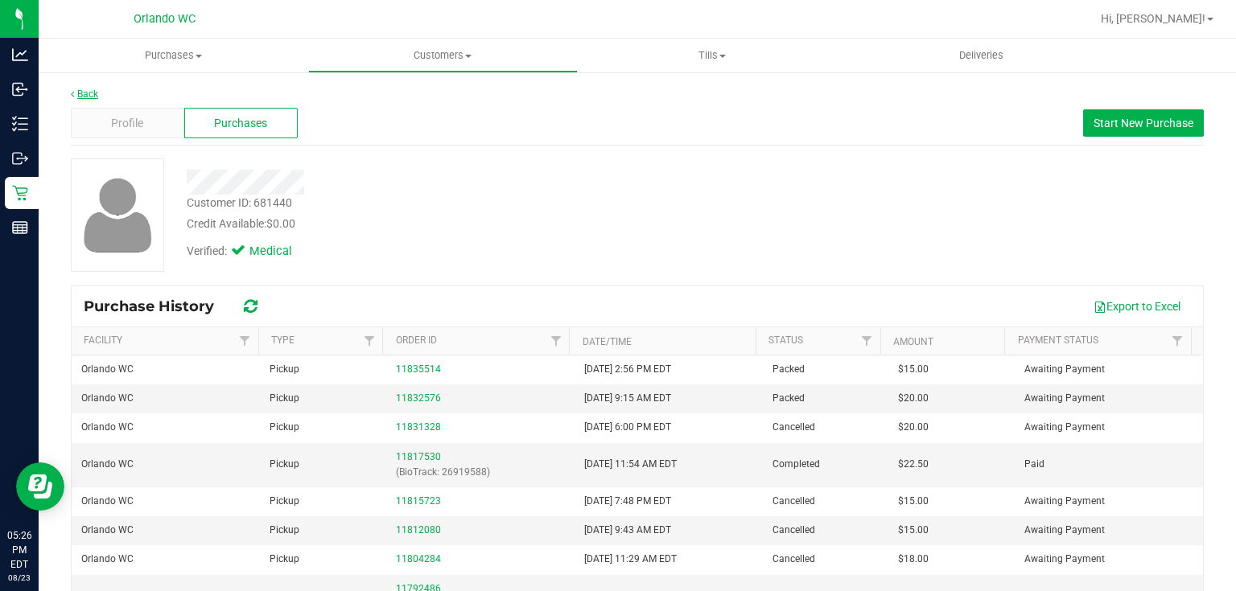
click at [89, 91] on link "Back" at bounding box center [84, 94] width 27 height 11
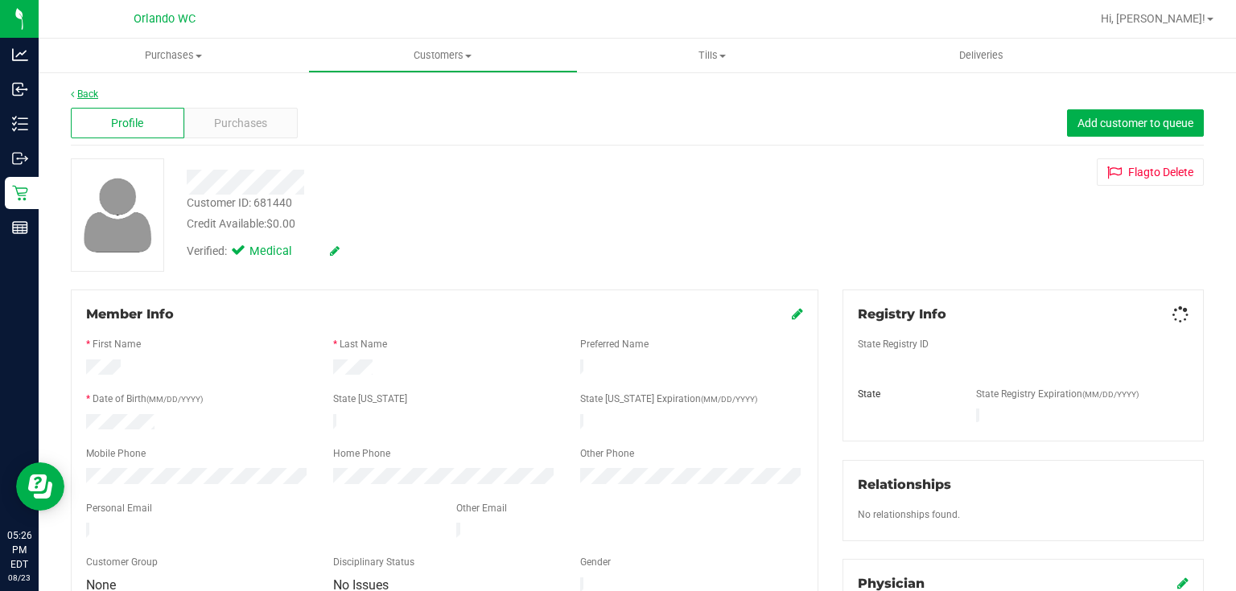
click at [89, 97] on link "Back" at bounding box center [84, 94] width 27 height 11
click at [266, 125] on div "Purchases" at bounding box center [240, 123] width 113 height 31
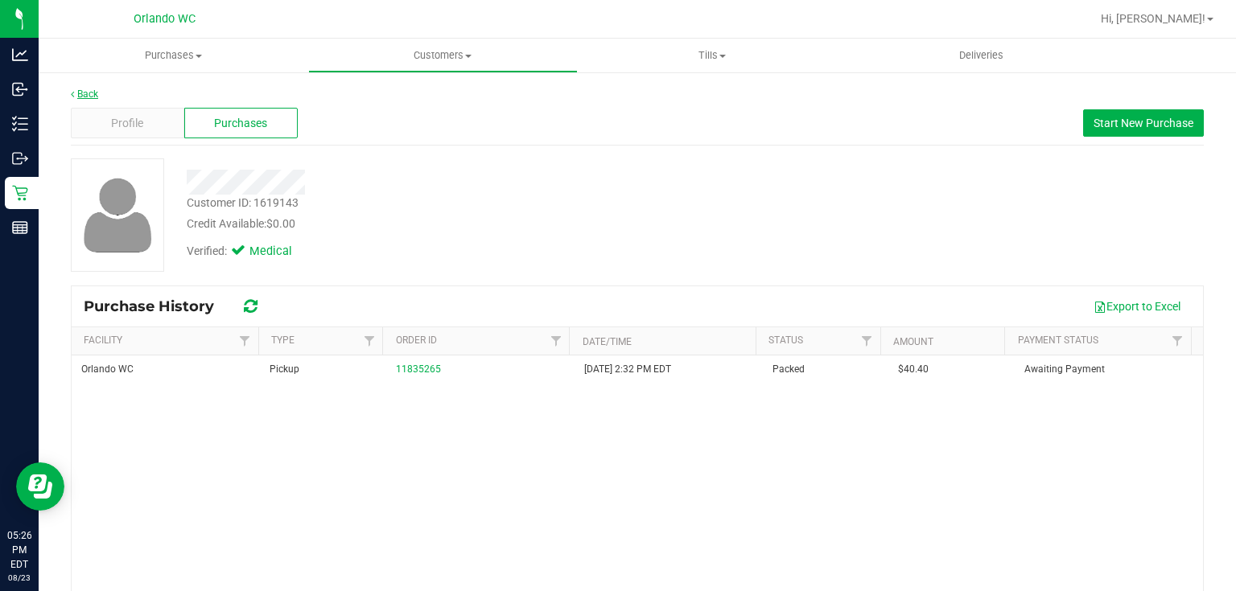
click at [93, 95] on link "Back" at bounding box center [84, 94] width 27 height 11
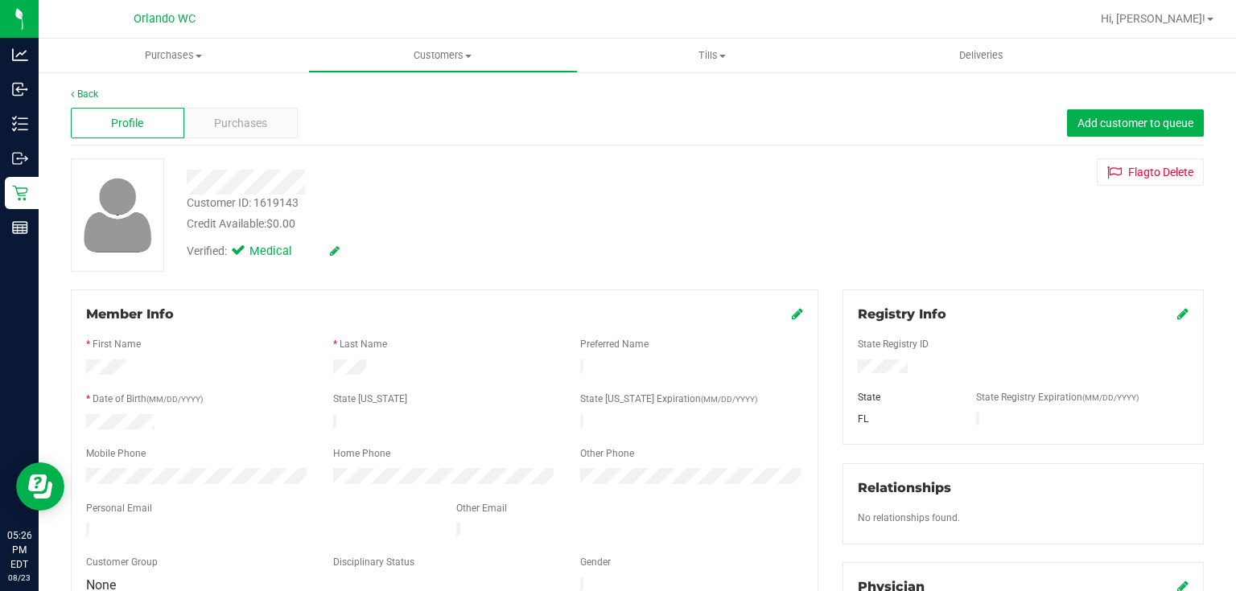
click at [468, 146] on div "Back Profile Purchases Add customer to queue Customer ID: 1619143 Credit Availa…" at bounding box center [637, 600] width 1133 height 1026
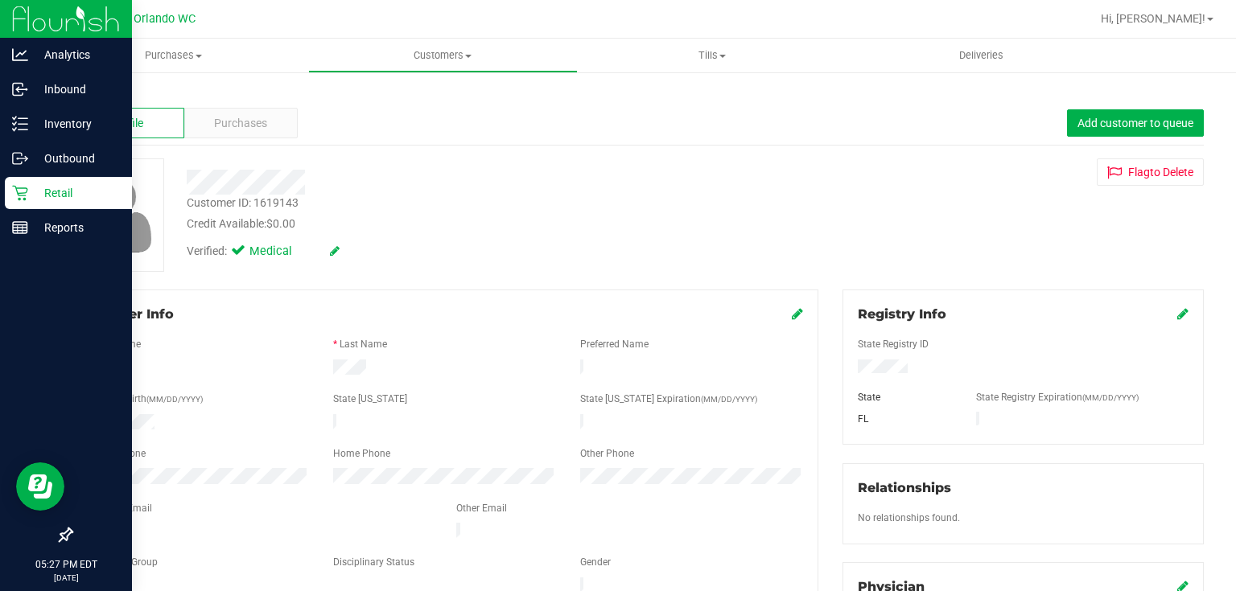
click at [23, 190] on icon at bounding box center [20, 193] width 16 height 16
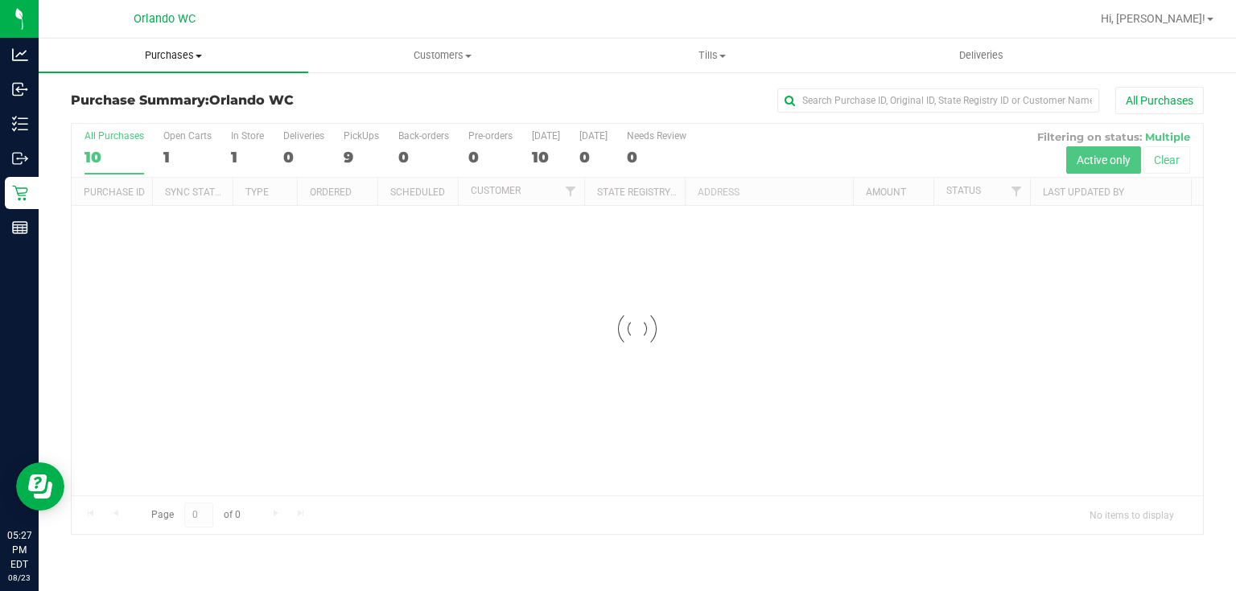
click at [179, 51] on span "Purchases" at bounding box center [174, 55] width 270 height 14
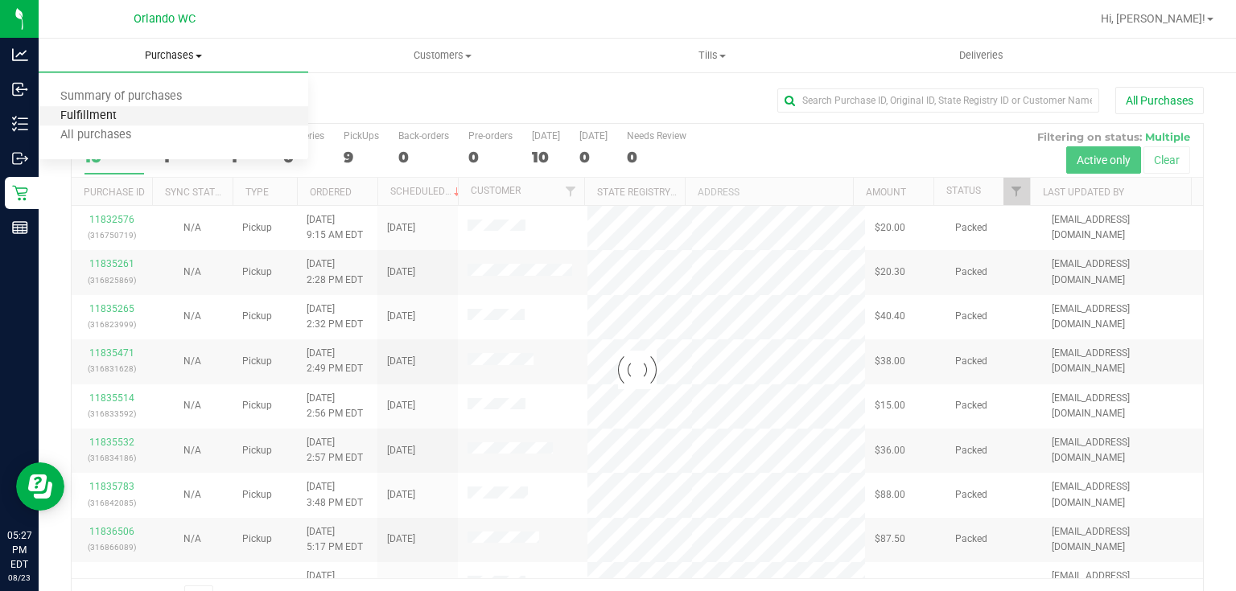
click at [115, 116] on span "Fulfillment" at bounding box center [89, 116] width 100 height 14
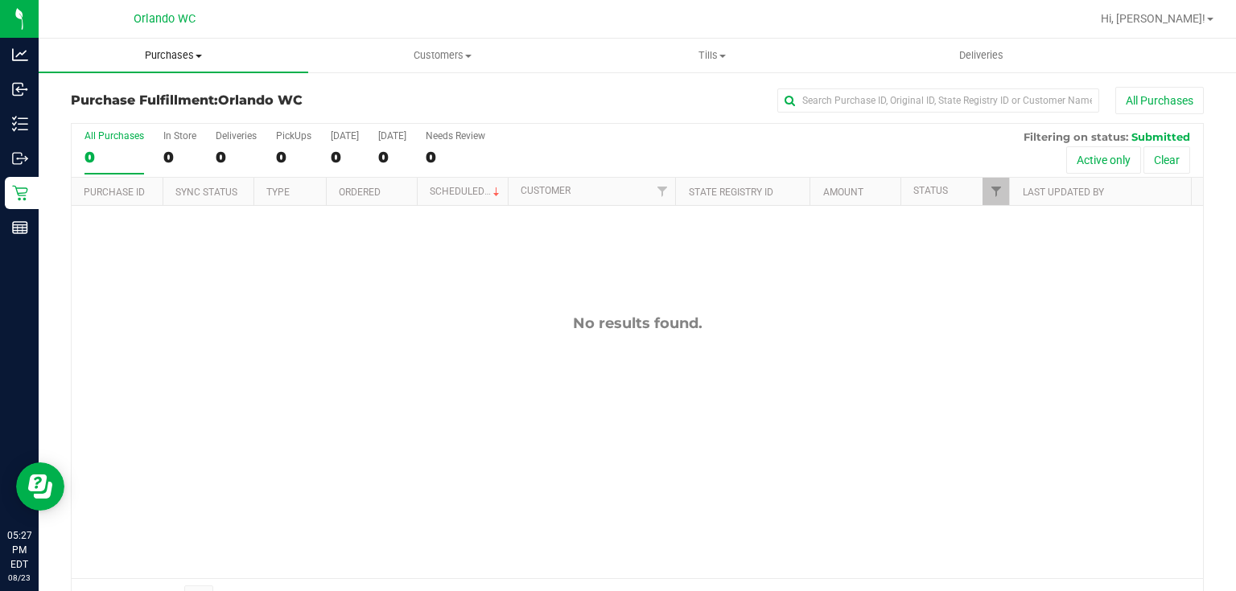
click at [180, 48] on span "Purchases" at bounding box center [174, 55] width 270 height 14
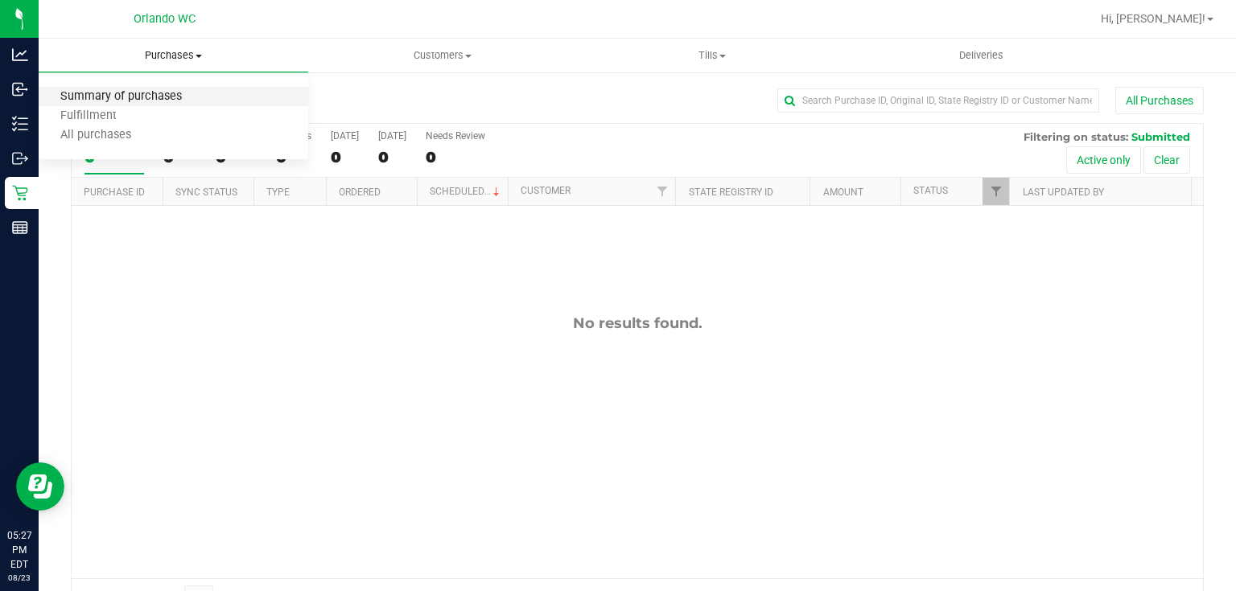
click at [175, 97] on span "Summary of purchases" at bounding box center [121, 97] width 165 height 14
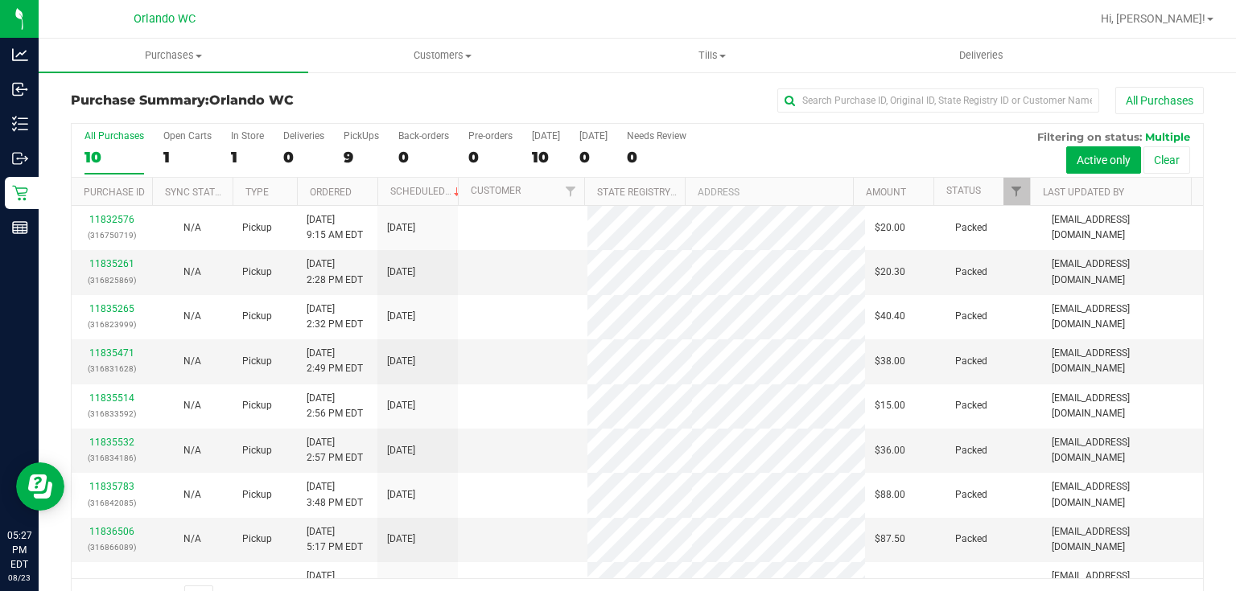
scroll to position [71, 0]
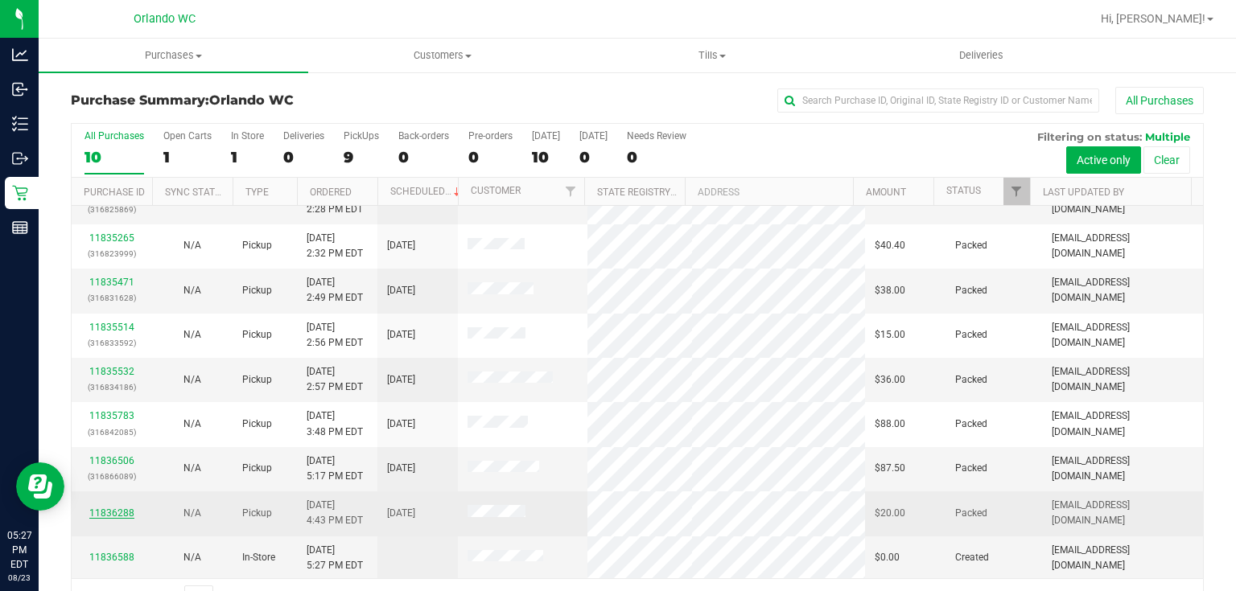
click at [122, 508] on link "11836288" at bounding box center [111, 513] width 45 height 11
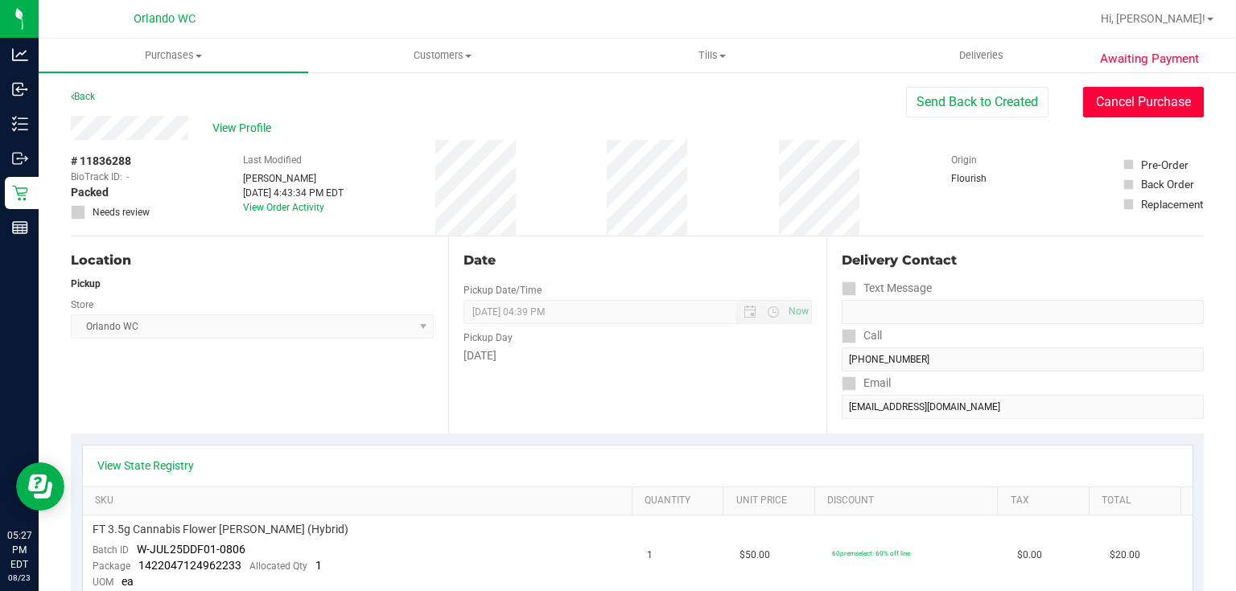
click at [1165, 115] on button "Cancel Purchase" at bounding box center [1143, 102] width 121 height 31
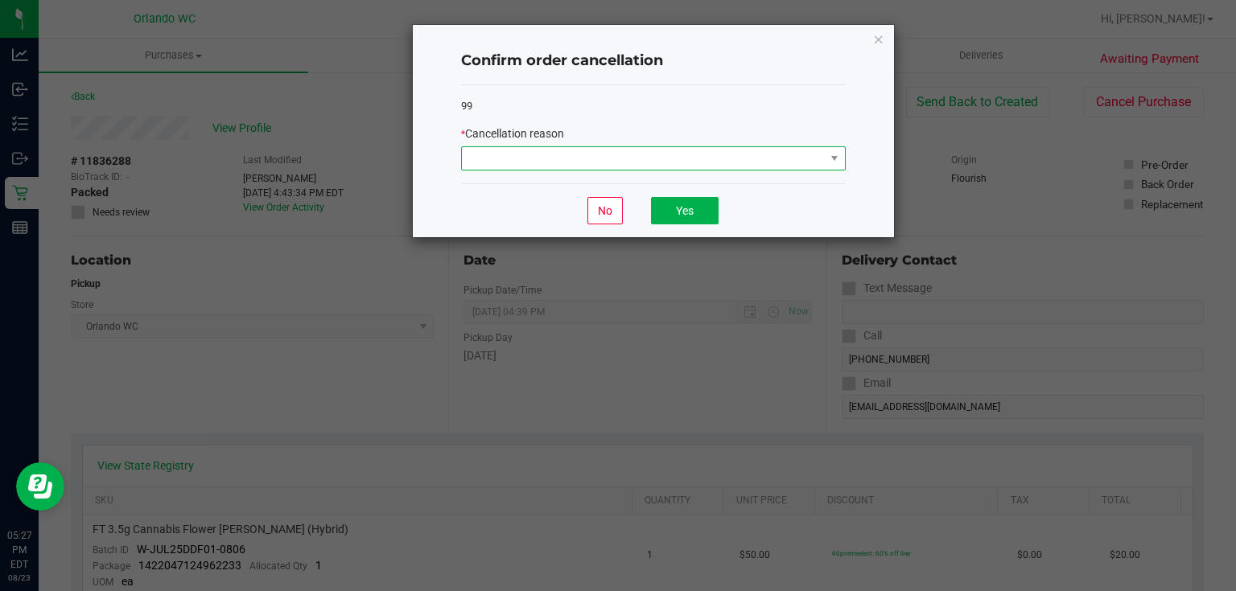
click at [715, 149] on span at bounding box center [643, 158] width 363 height 23
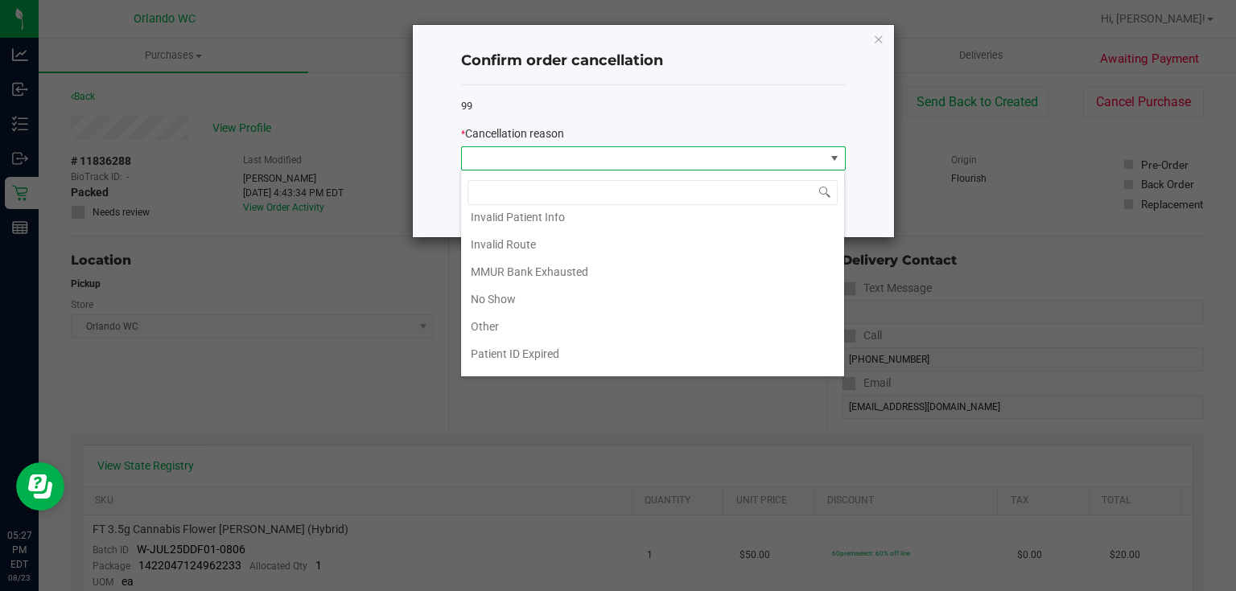
scroll to position [80, 0]
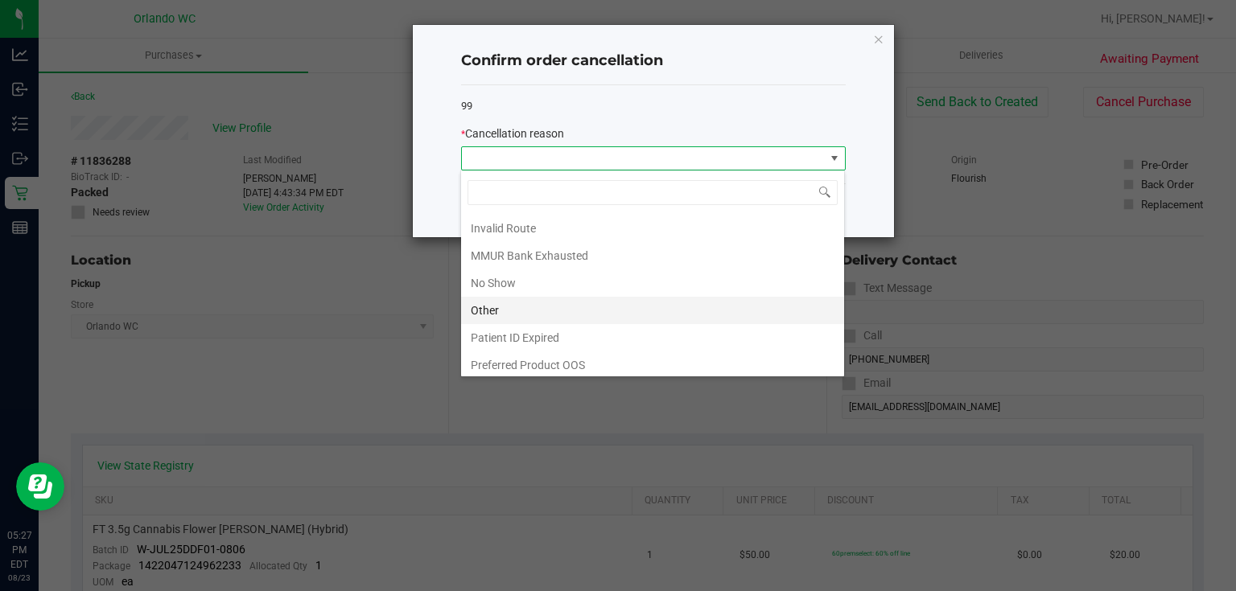
click at [654, 306] on li "Other" at bounding box center [652, 310] width 383 height 27
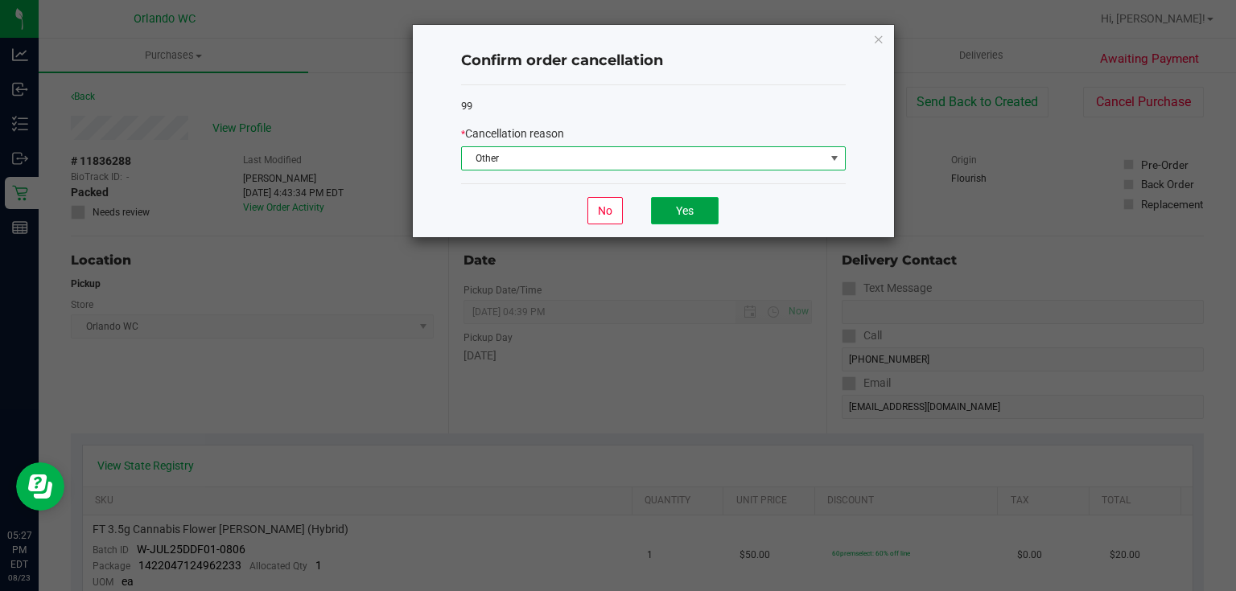
click at [702, 212] on button "Yes" at bounding box center [685, 210] width 68 height 27
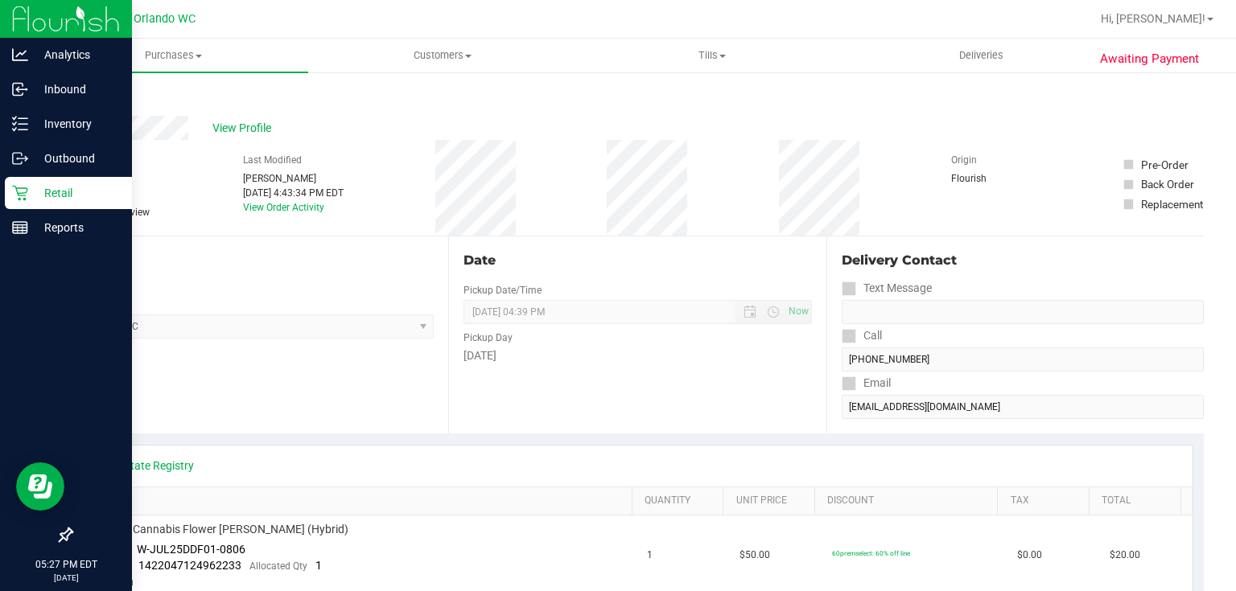
click at [38, 187] on p "Retail" at bounding box center [76, 192] width 97 height 19
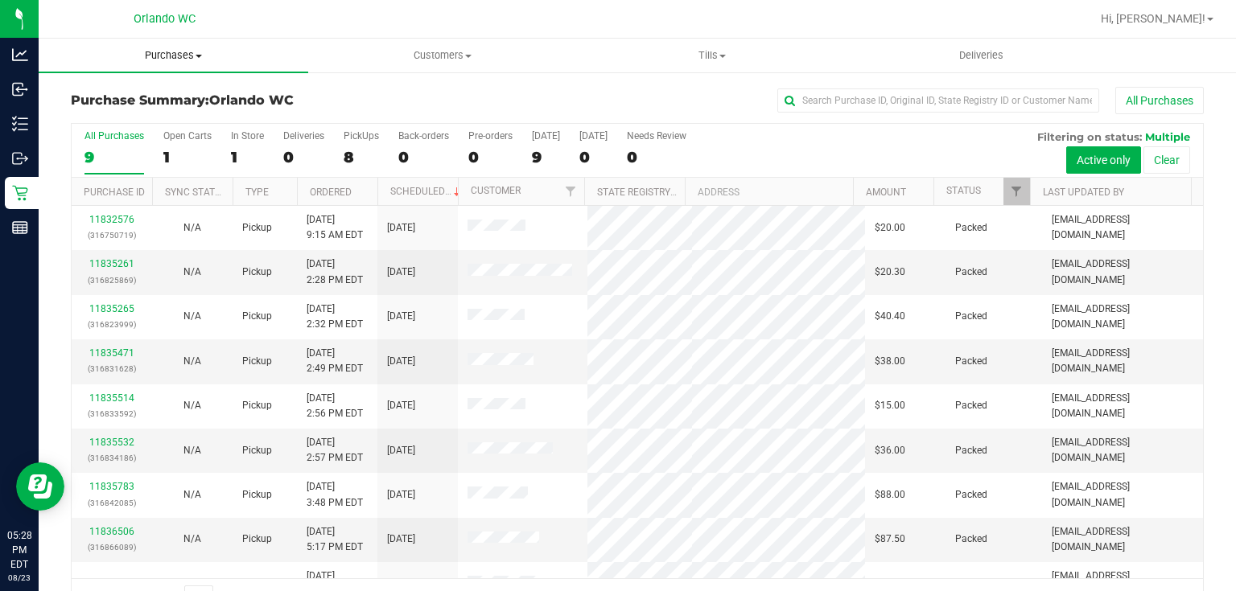
click at [174, 59] on span "Purchases" at bounding box center [174, 55] width 270 height 14
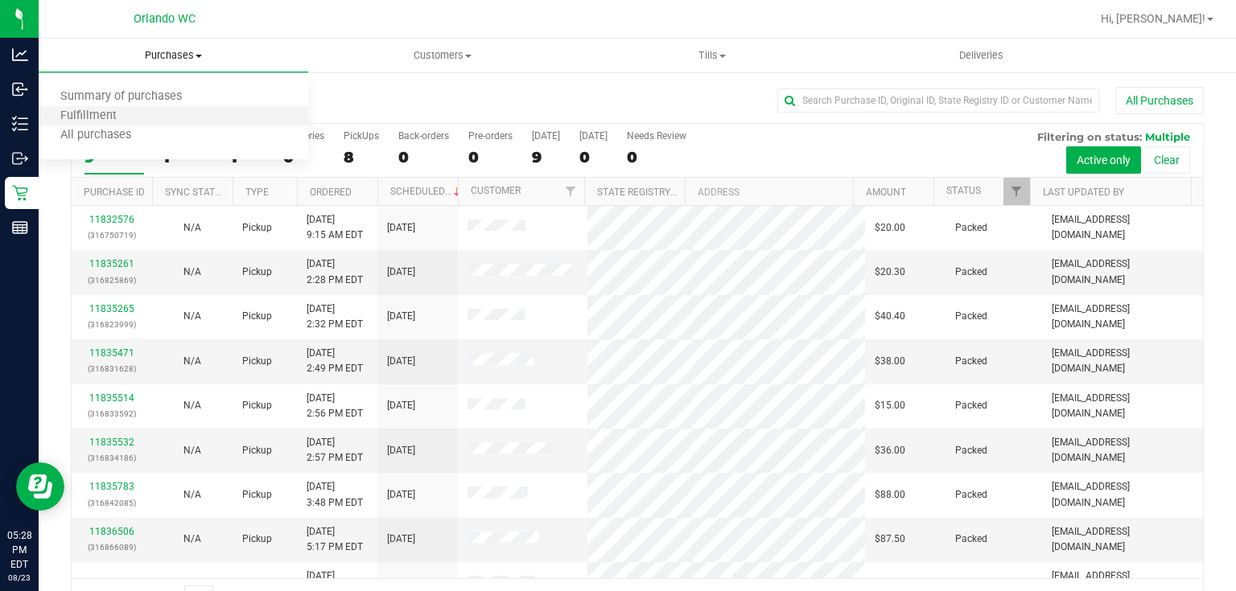
click at [138, 113] on li "Fulfillment" at bounding box center [174, 116] width 270 height 19
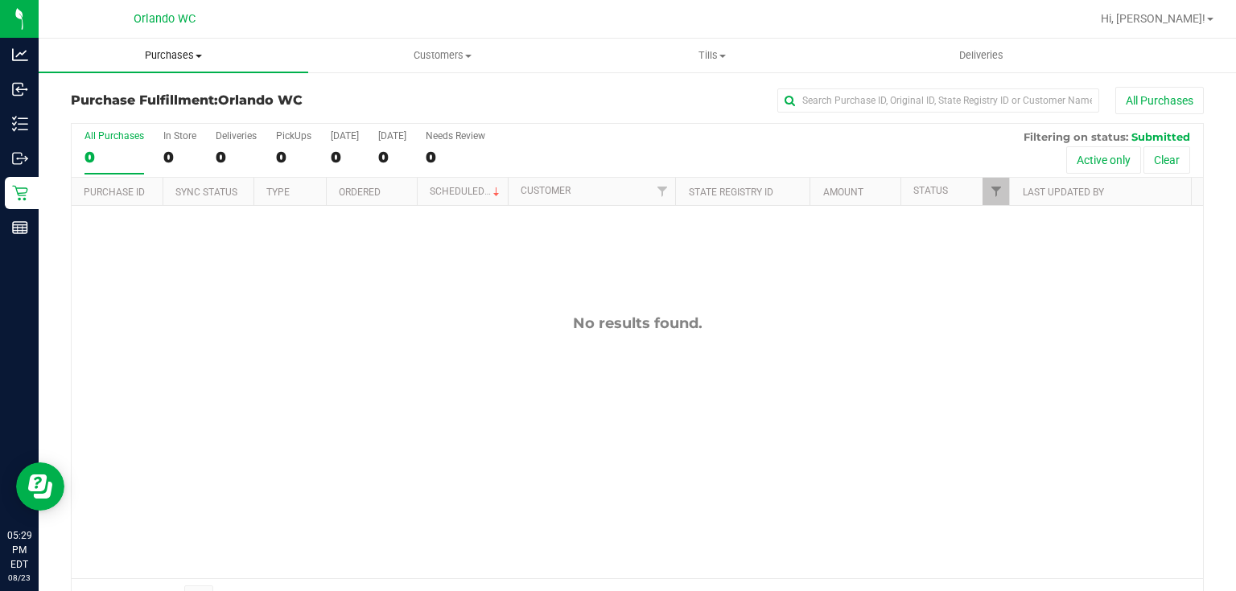
click at [180, 54] on span "Purchases" at bounding box center [174, 55] width 270 height 14
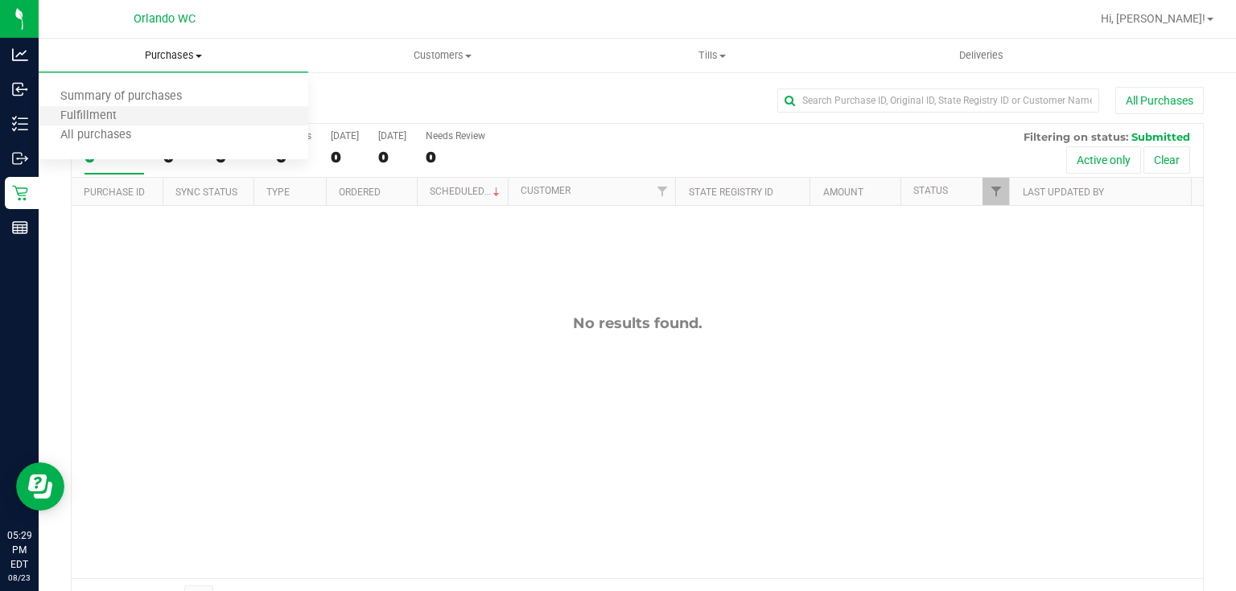
click at [150, 116] on li "Fulfillment" at bounding box center [174, 116] width 270 height 19
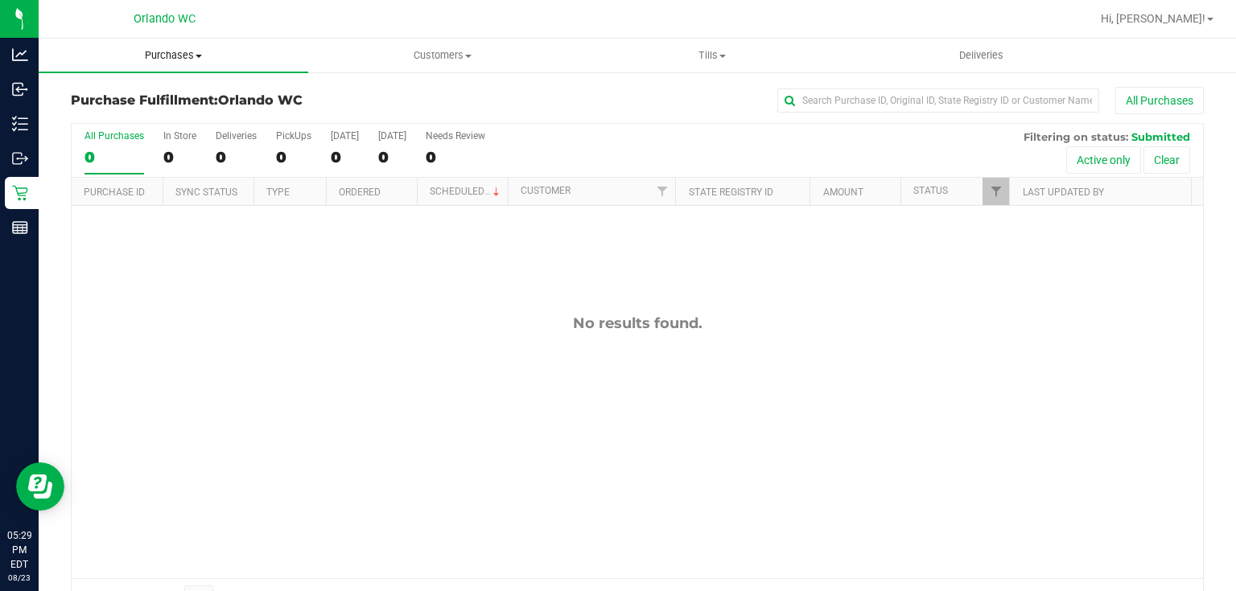
click at [163, 52] on span "Purchases" at bounding box center [174, 55] width 270 height 14
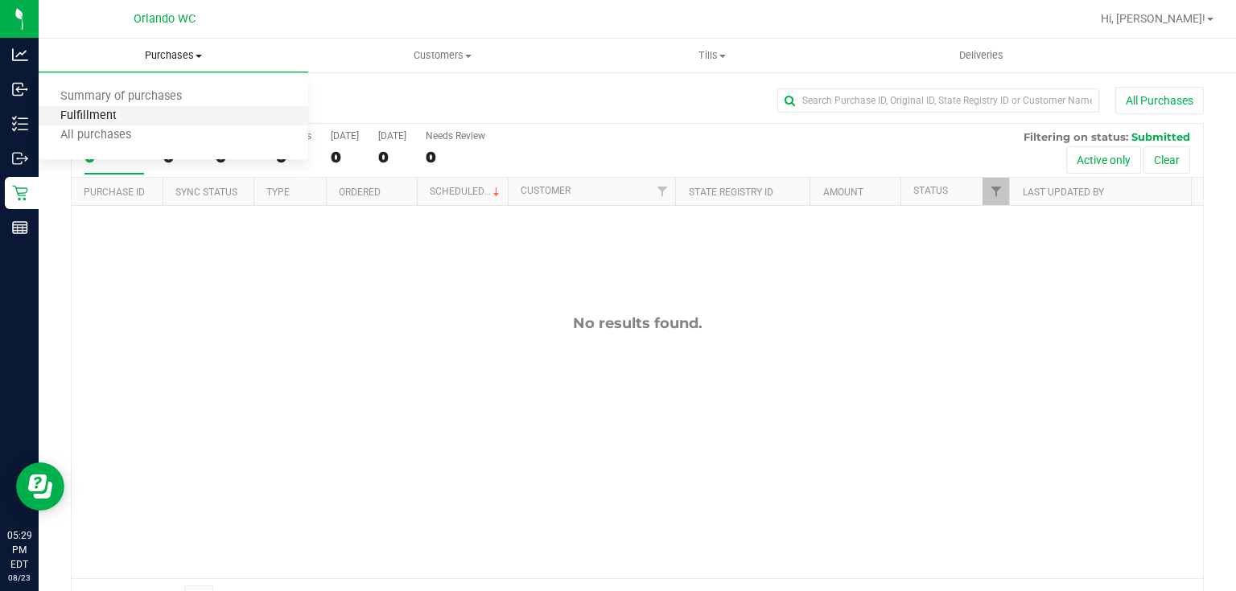
click at [114, 113] on span "Fulfillment" at bounding box center [89, 116] width 100 height 14
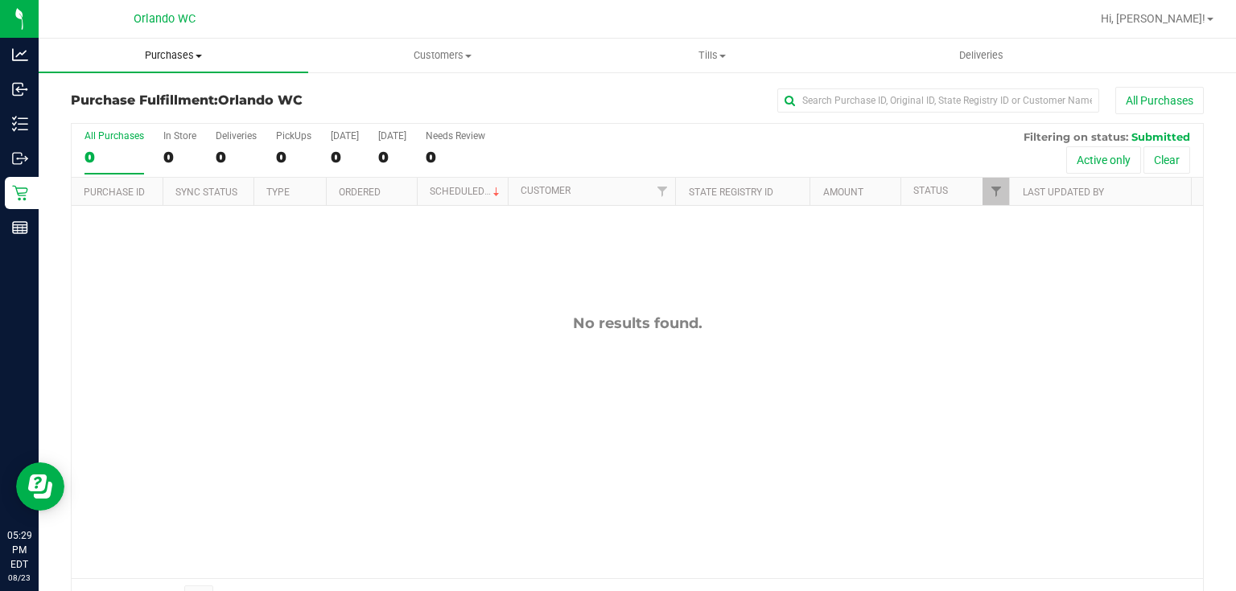
click at [174, 53] on span "Purchases" at bounding box center [174, 55] width 270 height 14
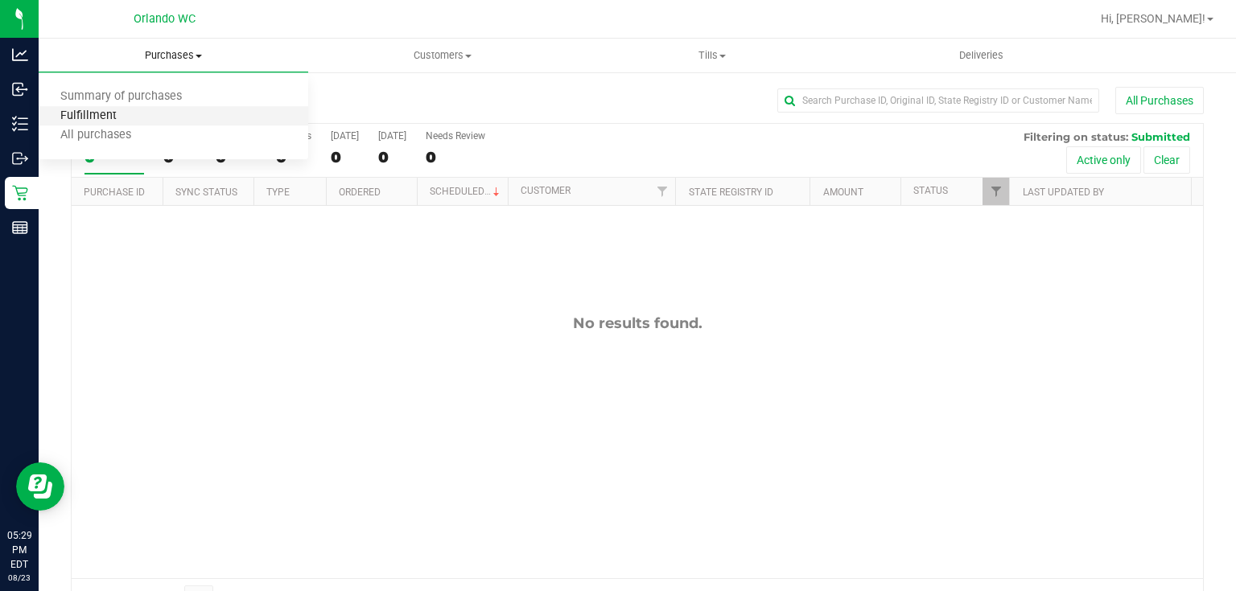
click at [130, 117] on span "Fulfillment" at bounding box center [89, 116] width 100 height 14
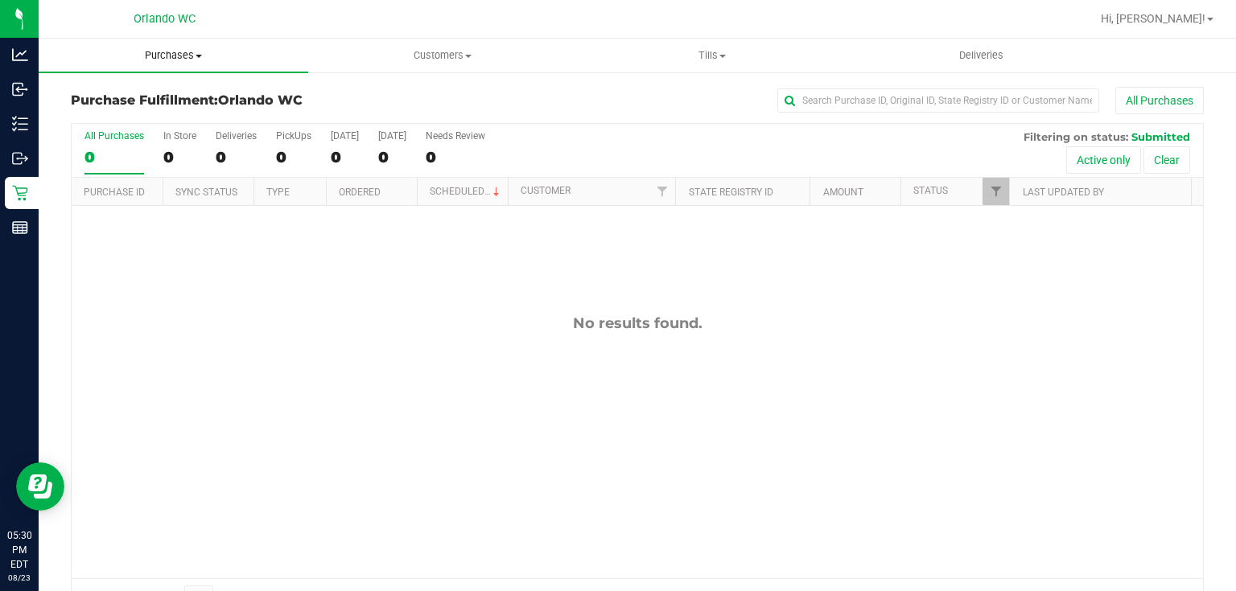
click at [186, 56] on span "Purchases" at bounding box center [174, 55] width 270 height 14
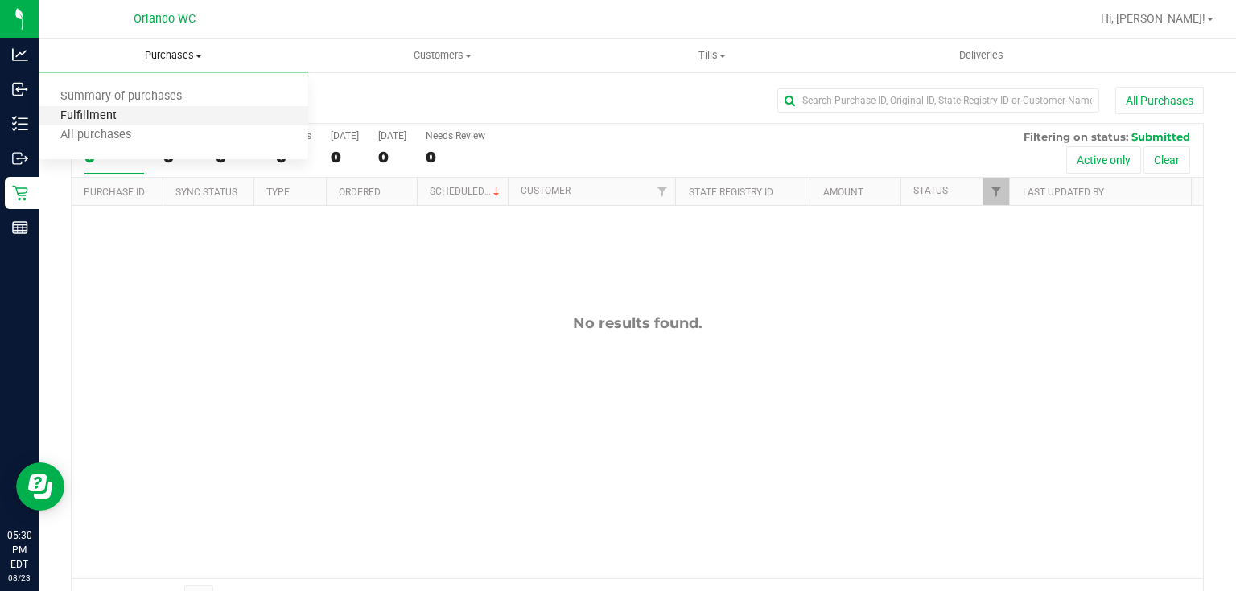
click at [122, 112] on span "Fulfillment" at bounding box center [89, 116] width 100 height 14
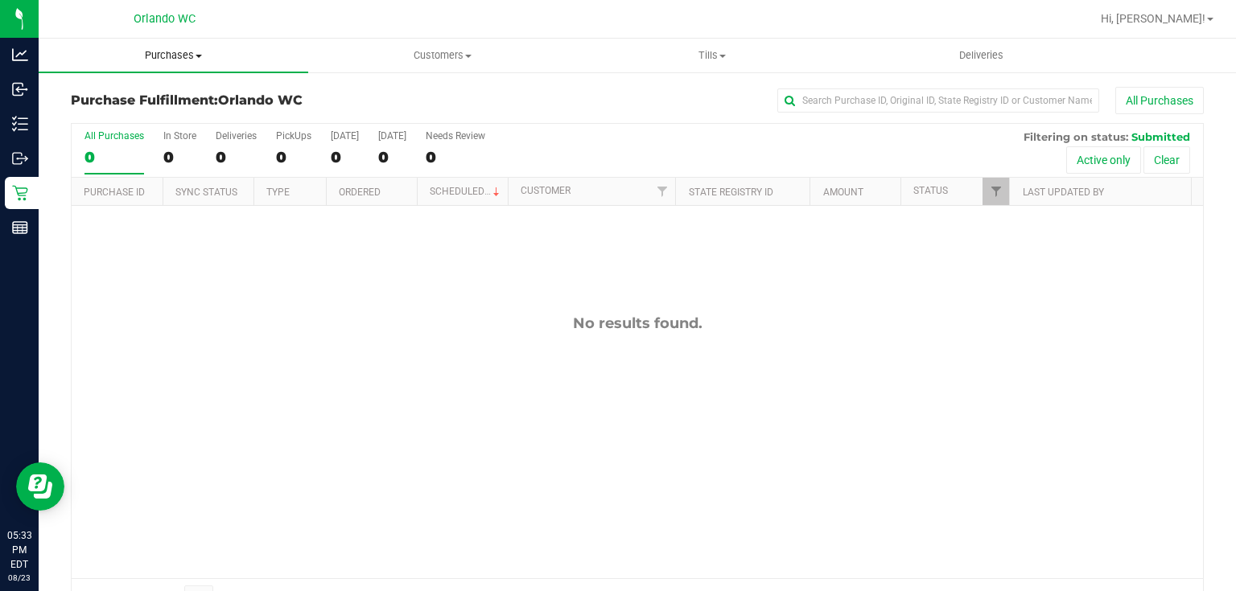
click at [168, 51] on span "Purchases" at bounding box center [174, 55] width 270 height 14
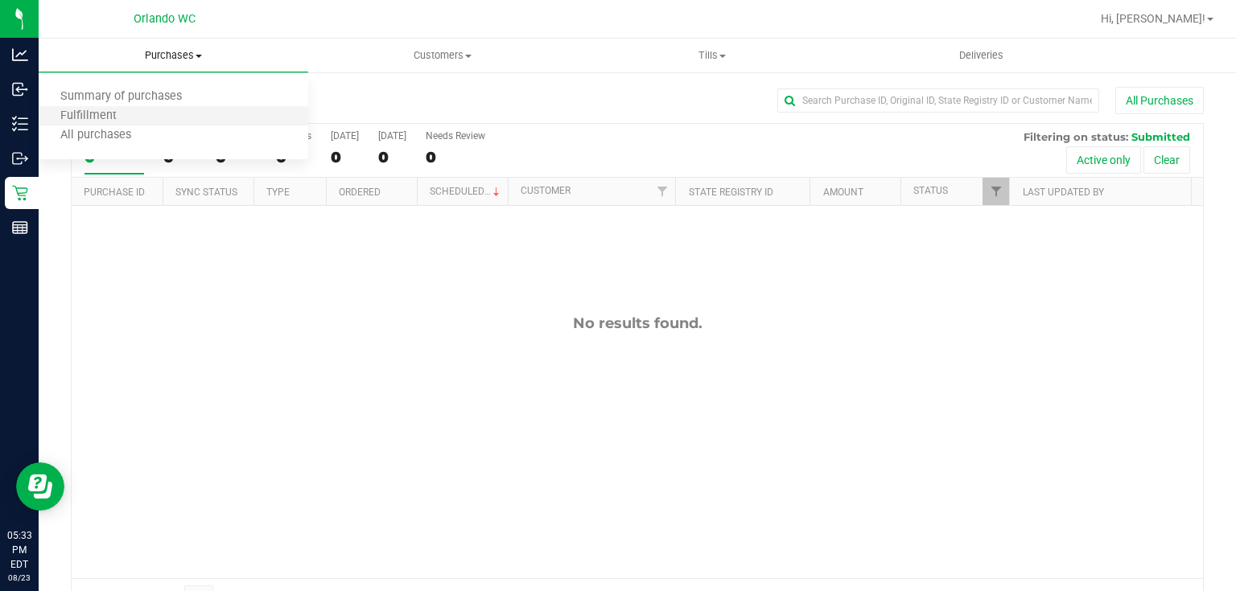
click at [138, 113] on li "Fulfillment" at bounding box center [174, 116] width 270 height 19
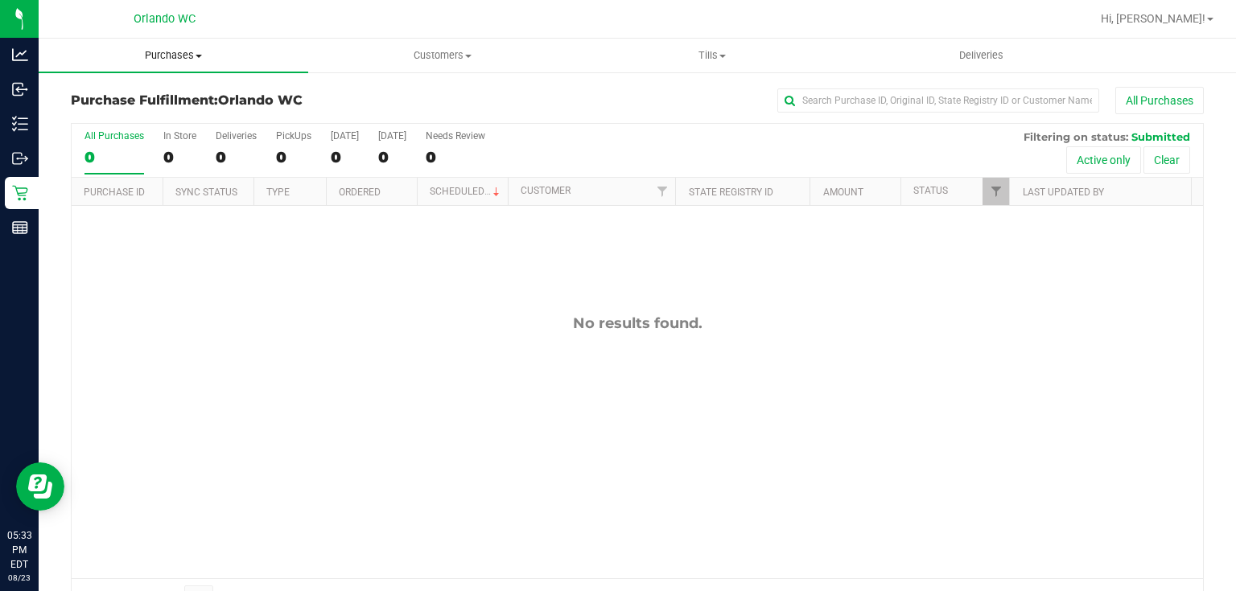
click at [167, 50] on span "Purchases" at bounding box center [174, 55] width 270 height 14
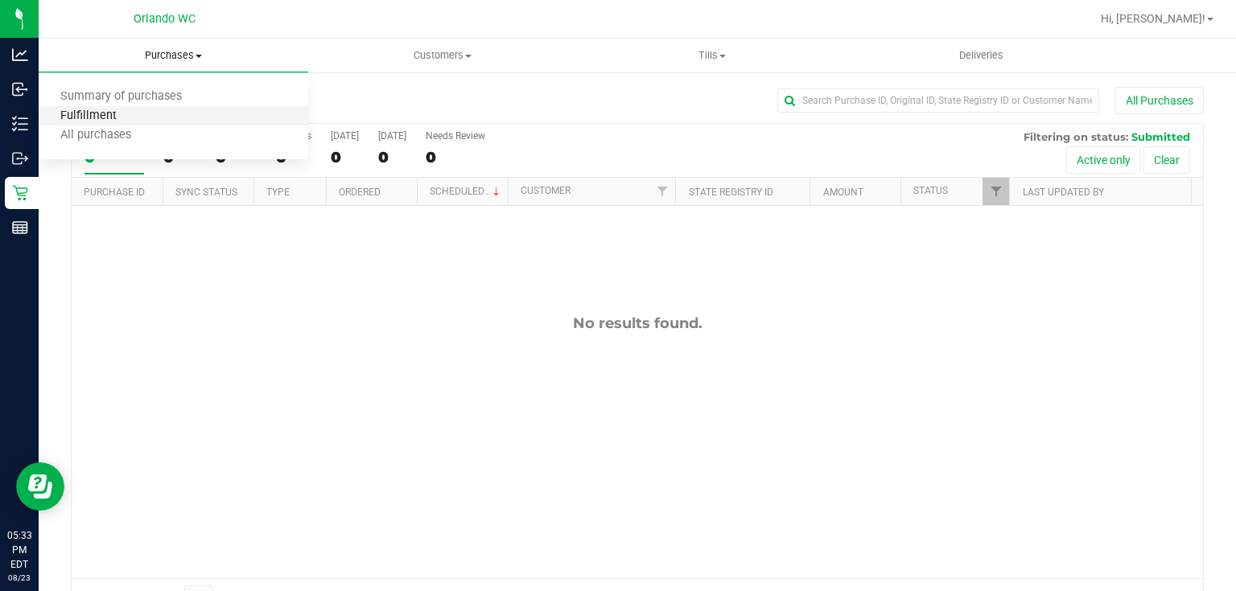
click at [118, 116] on span "Fulfillment" at bounding box center [89, 116] width 100 height 14
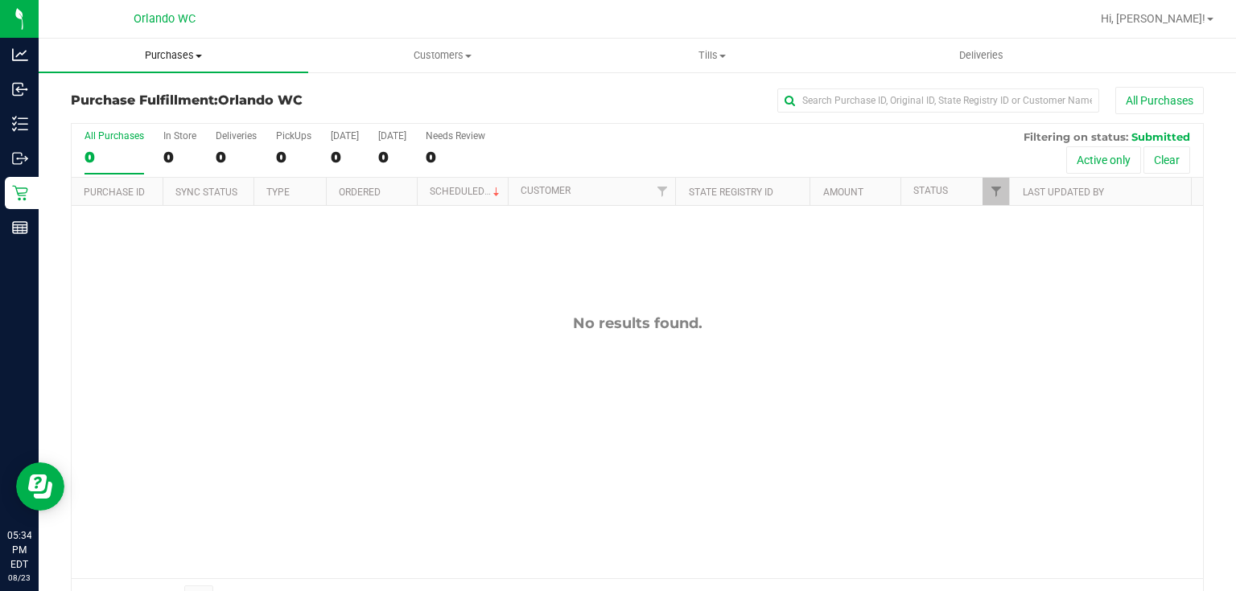
click at [176, 57] on span "Purchases" at bounding box center [174, 55] width 270 height 14
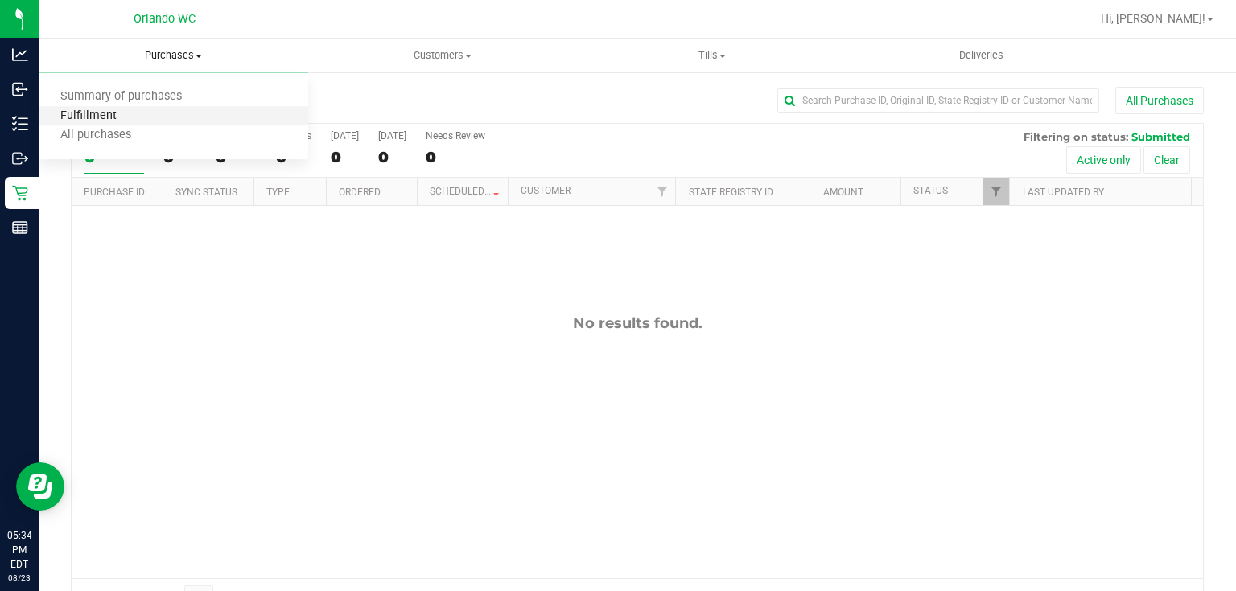
click at [123, 119] on span "Fulfillment" at bounding box center [89, 116] width 100 height 14
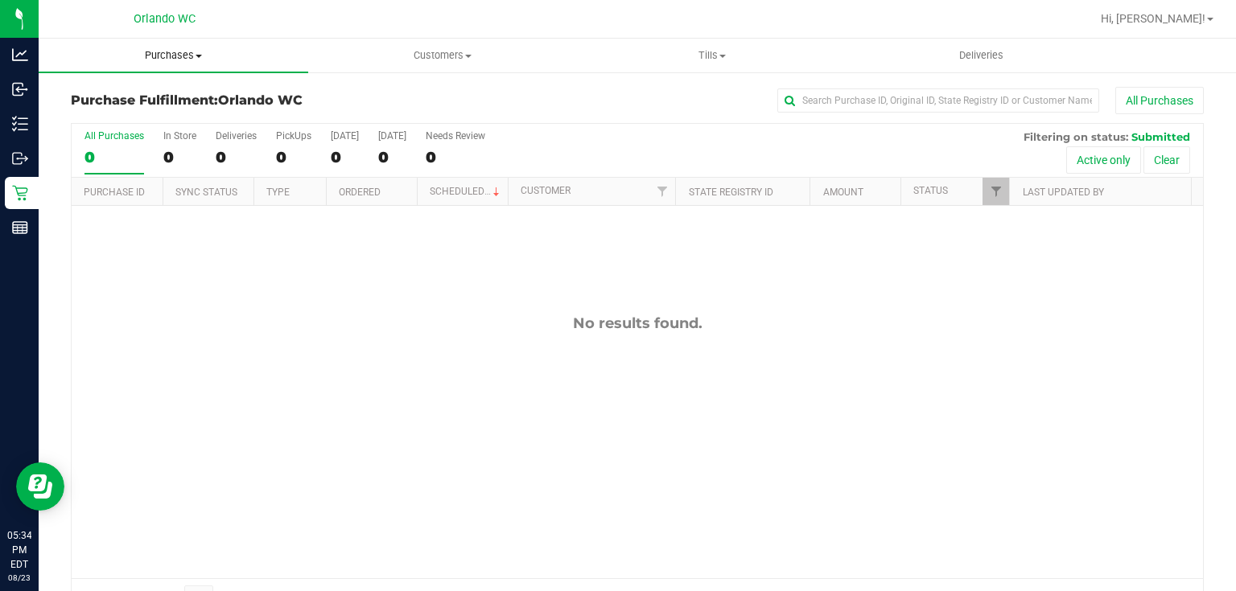
click at [179, 55] on span "Purchases" at bounding box center [174, 55] width 270 height 14
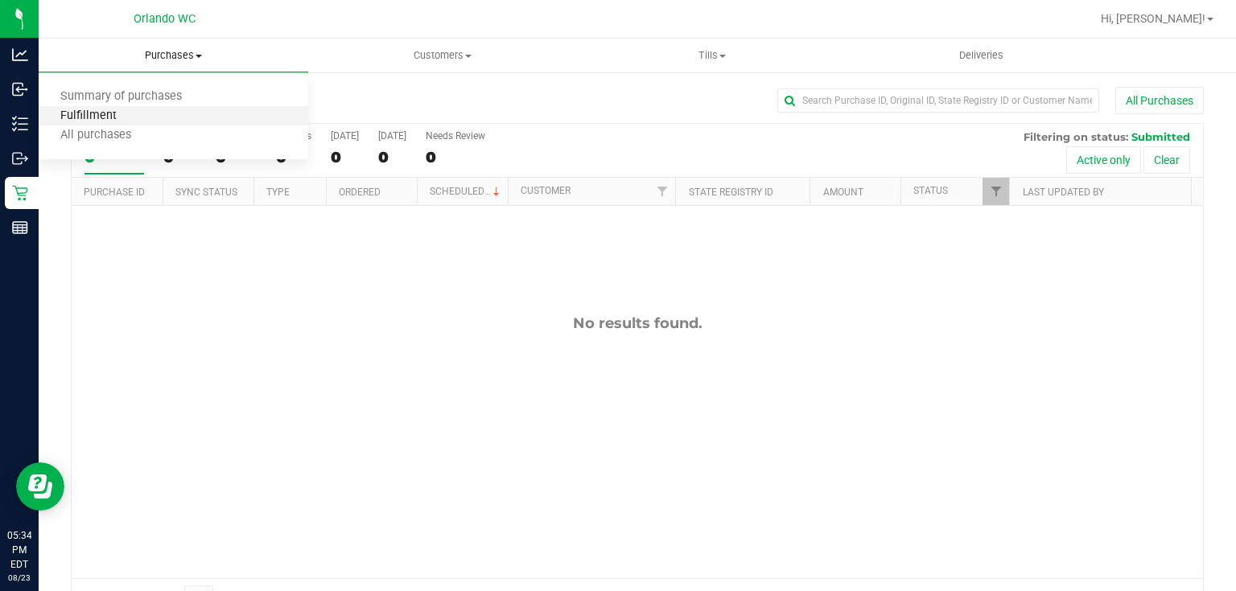
click at [122, 119] on span "Fulfillment" at bounding box center [89, 116] width 100 height 14
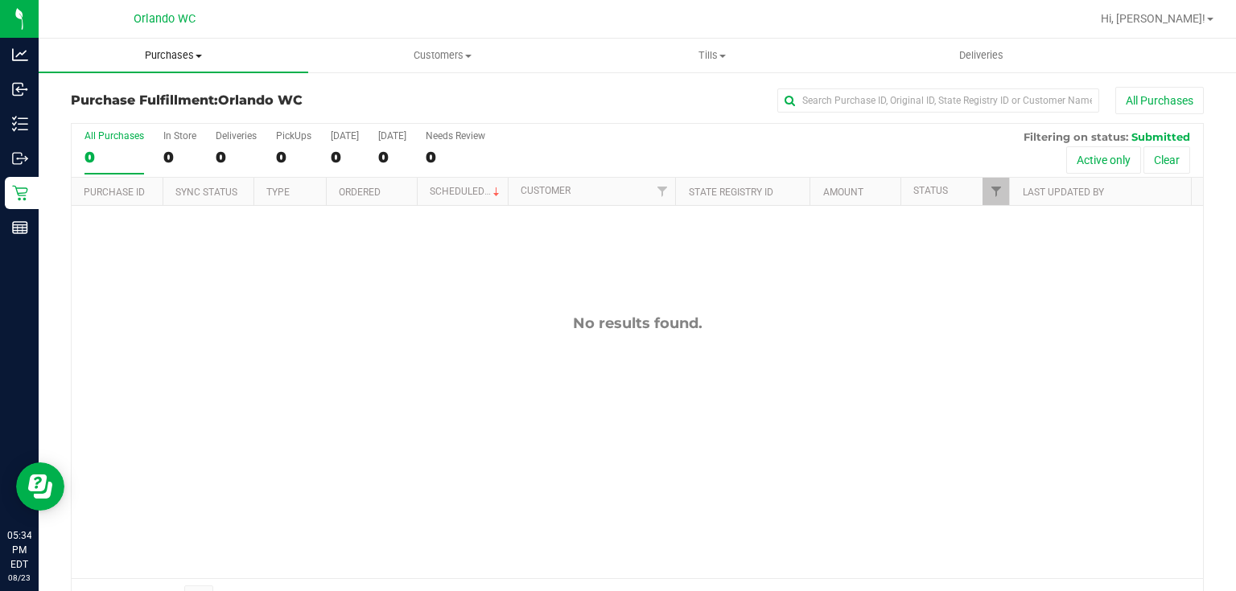
click at [170, 57] on span "Purchases" at bounding box center [174, 55] width 270 height 14
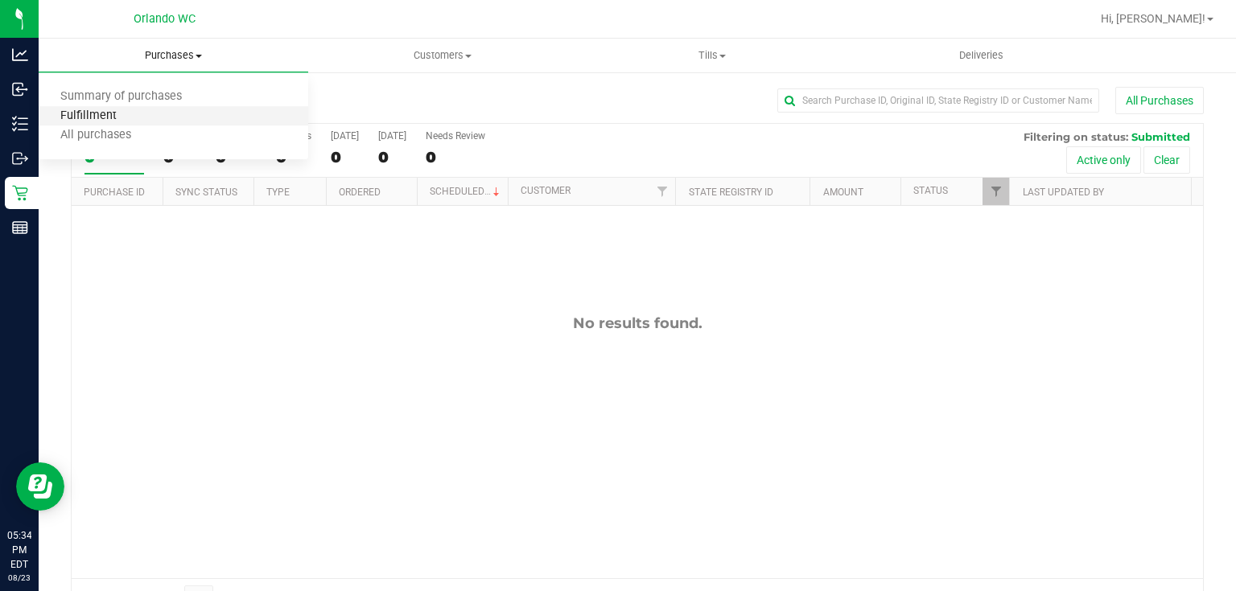
click at [113, 116] on span "Fulfillment" at bounding box center [89, 116] width 100 height 14
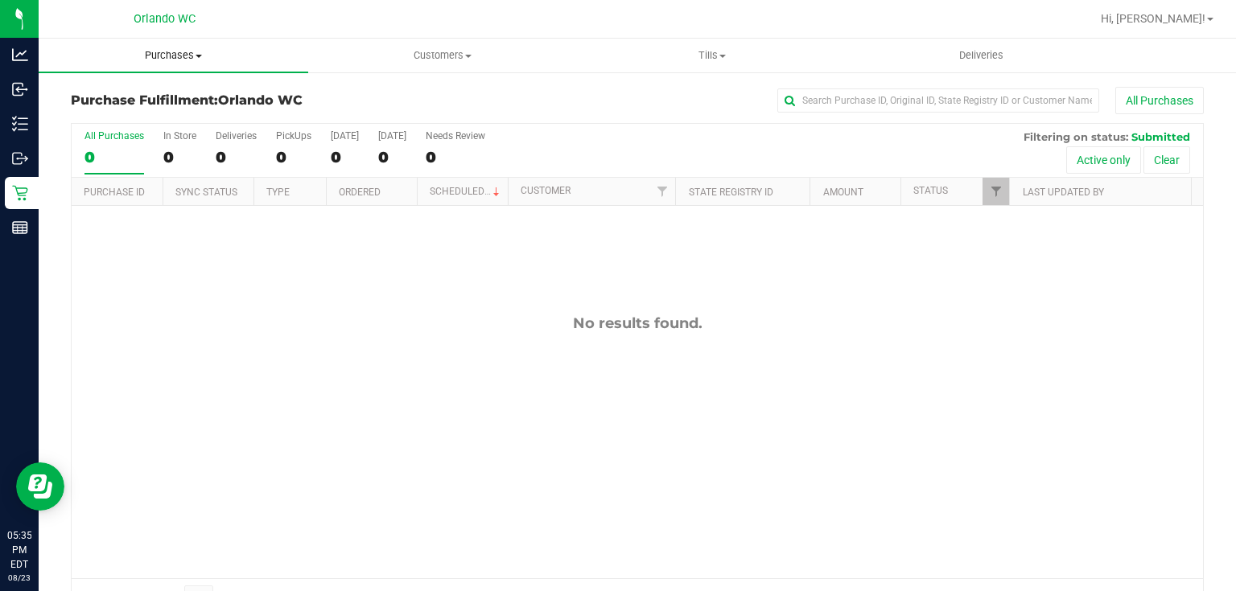
click at [171, 55] on span "Purchases" at bounding box center [174, 55] width 270 height 14
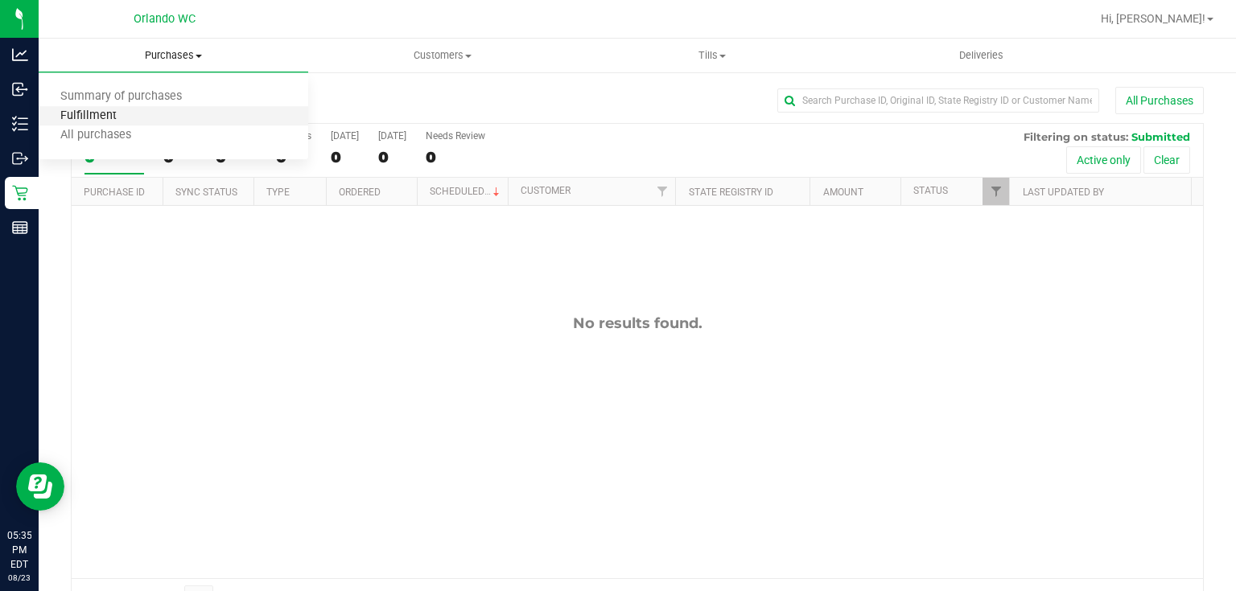
click at [105, 119] on span "Fulfillment" at bounding box center [89, 116] width 100 height 14
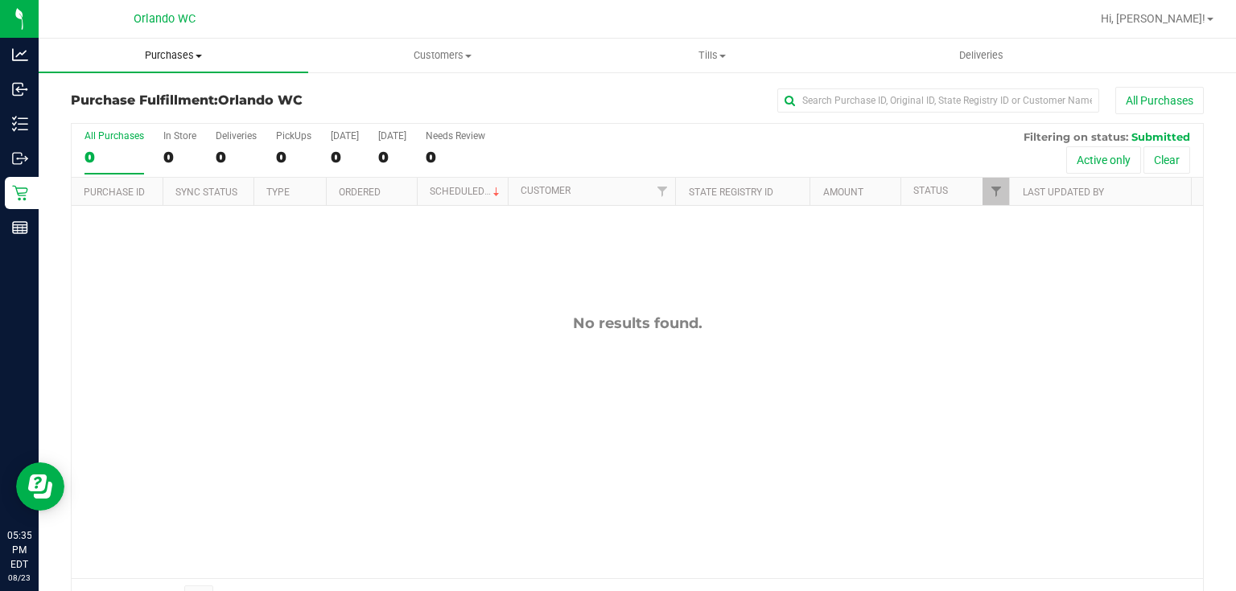
click at [173, 56] on span "Purchases" at bounding box center [174, 55] width 270 height 14
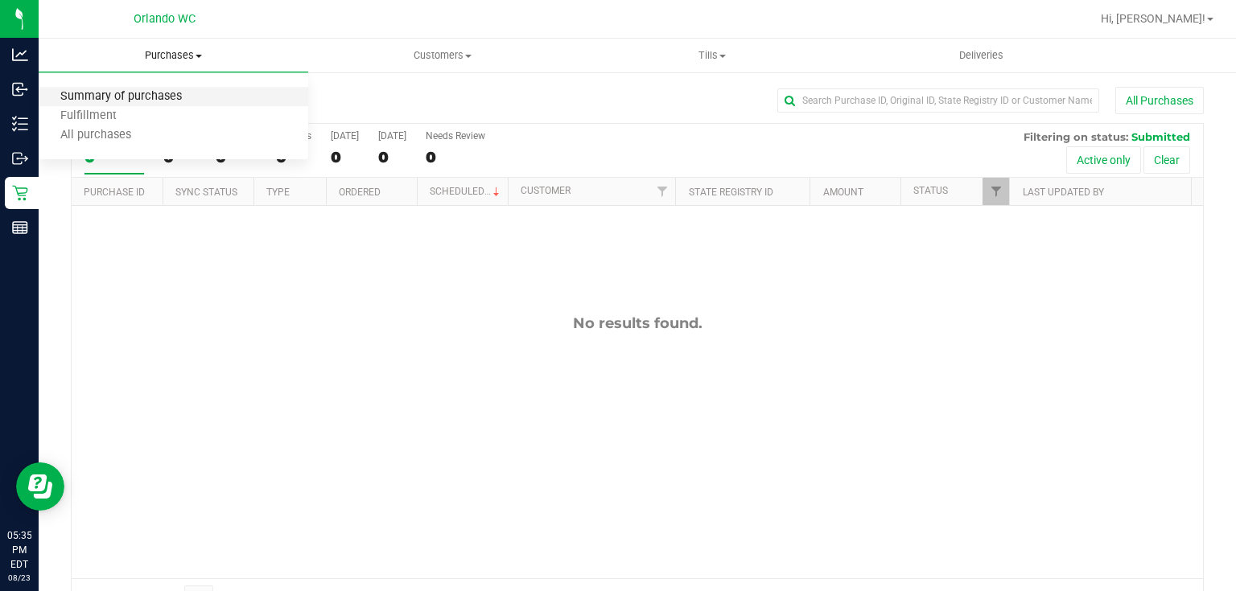
click at [148, 102] on span "Summary of purchases" at bounding box center [121, 97] width 165 height 14
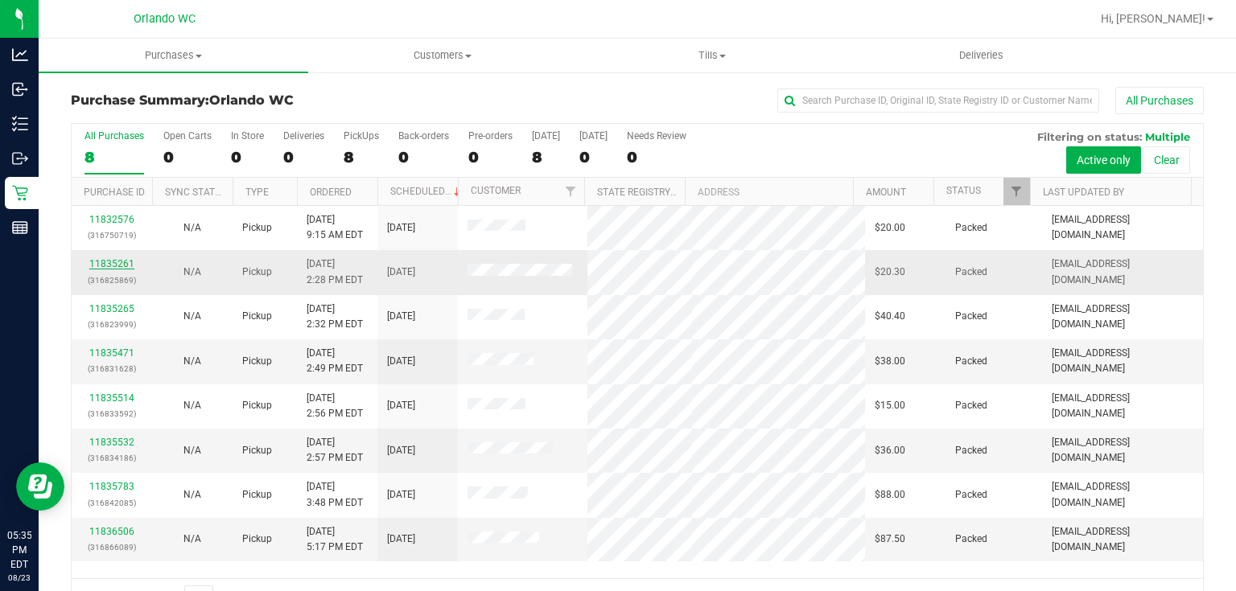
click at [110, 264] on link "11835261" at bounding box center [111, 263] width 45 height 11
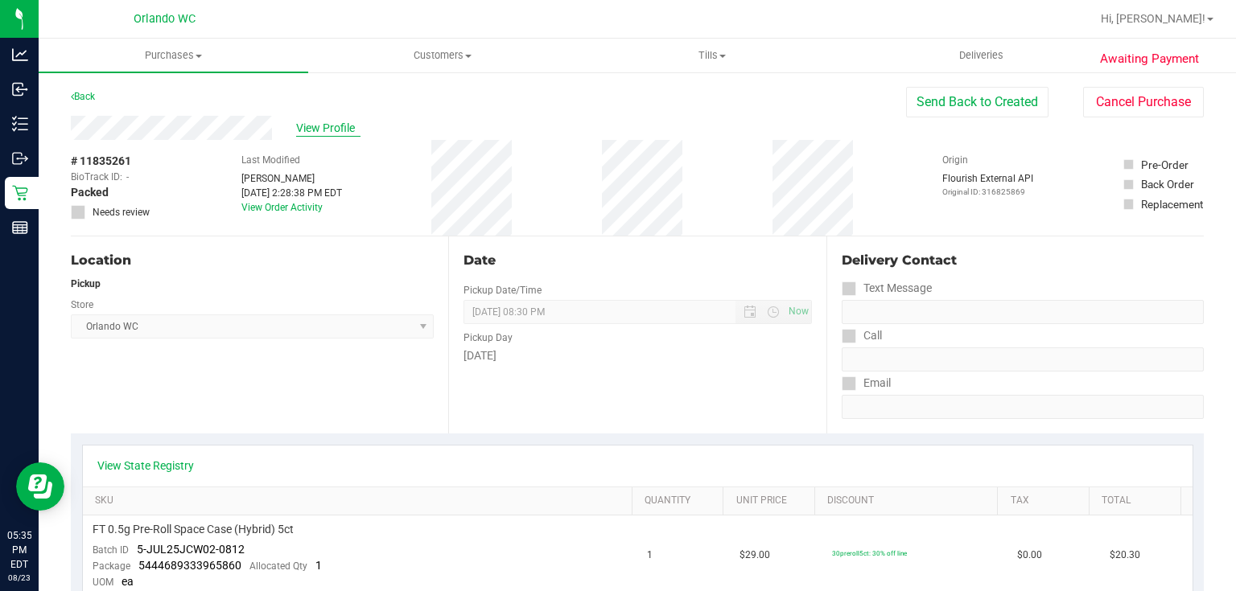
click at [327, 135] on span "View Profile" at bounding box center [328, 128] width 64 height 17
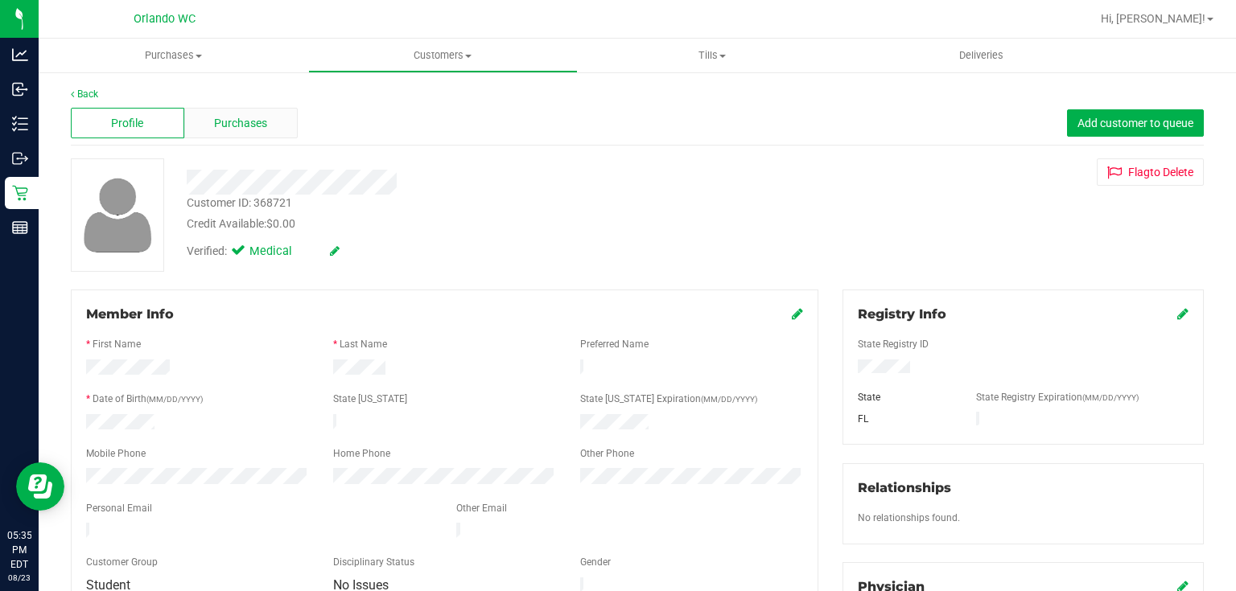
click at [264, 124] on span "Purchases" at bounding box center [240, 123] width 53 height 17
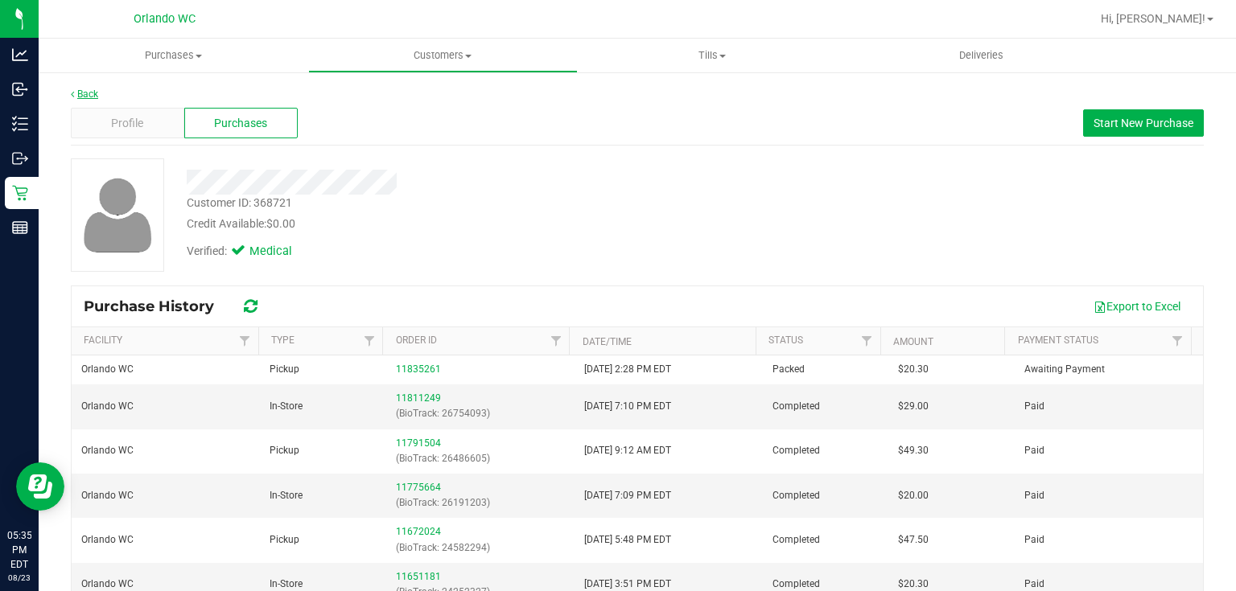
click at [84, 95] on link "Back" at bounding box center [84, 94] width 27 height 11
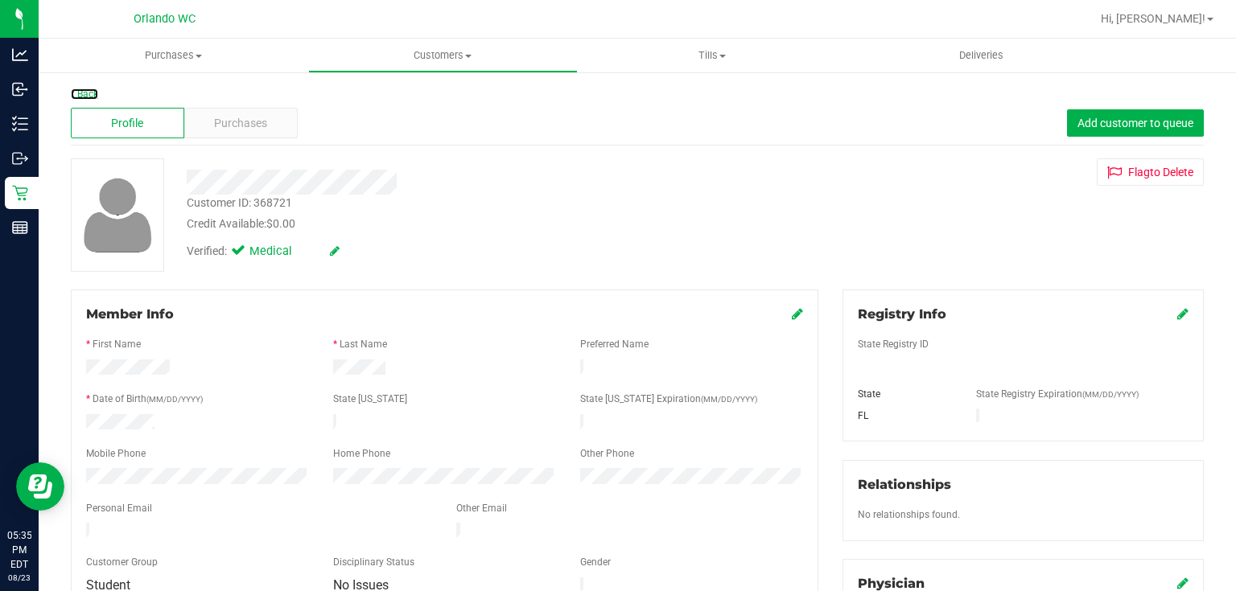
click at [84, 95] on link "Back" at bounding box center [84, 94] width 27 height 11
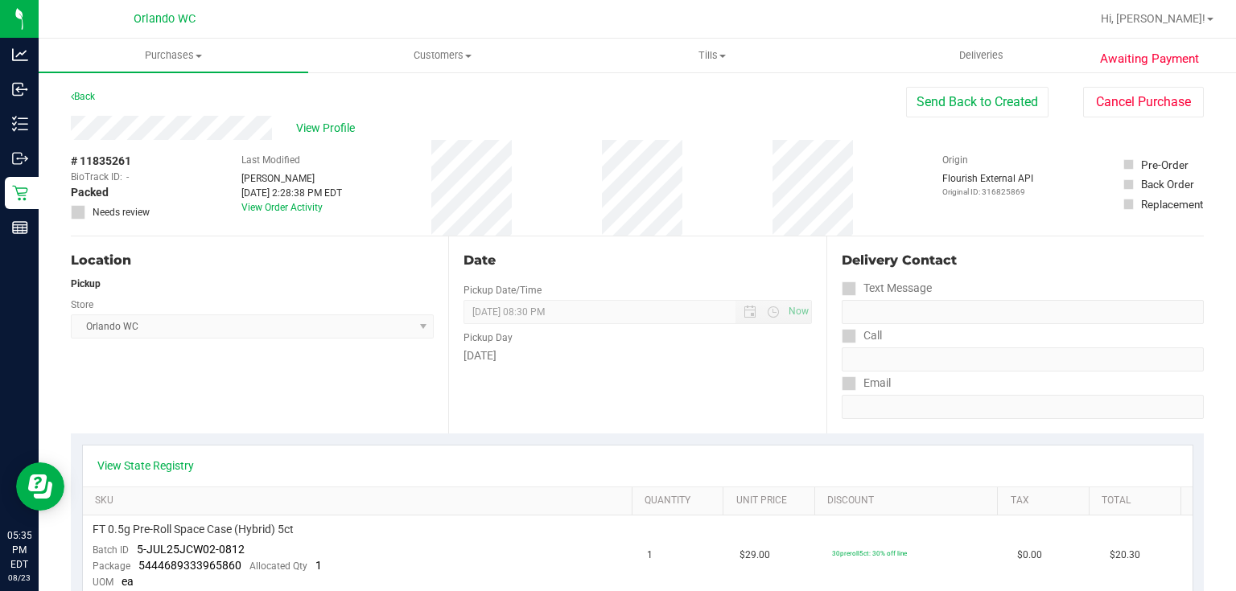
click at [84, 95] on link "Back" at bounding box center [83, 96] width 24 height 11
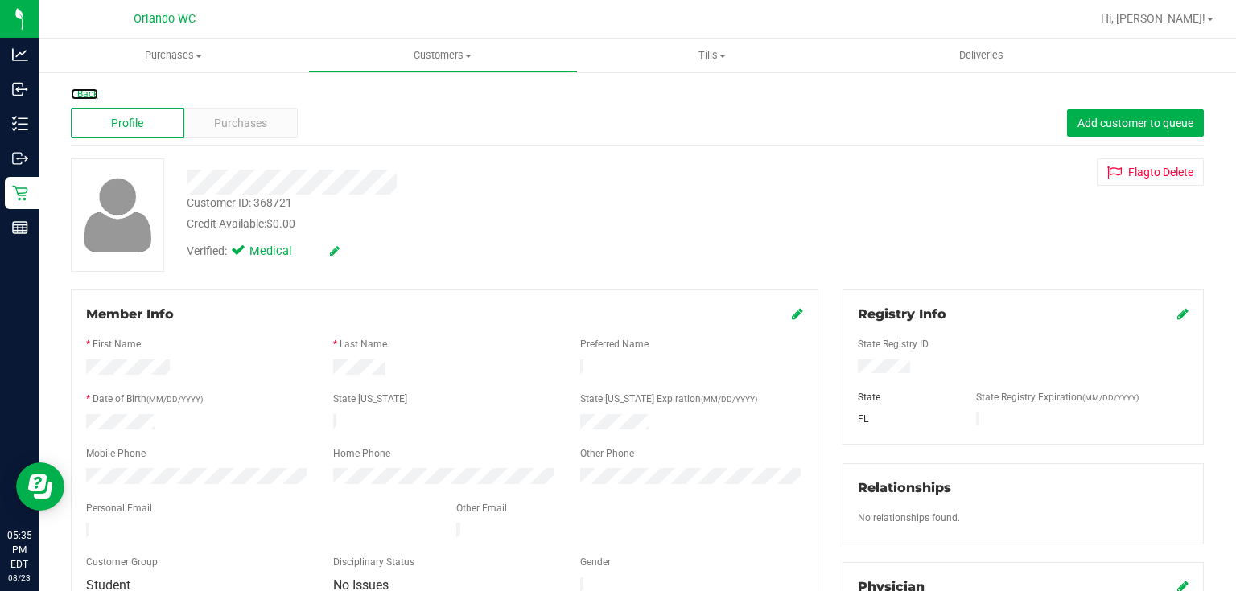
click at [84, 95] on link "Back" at bounding box center [84, 94] width 27 height 11
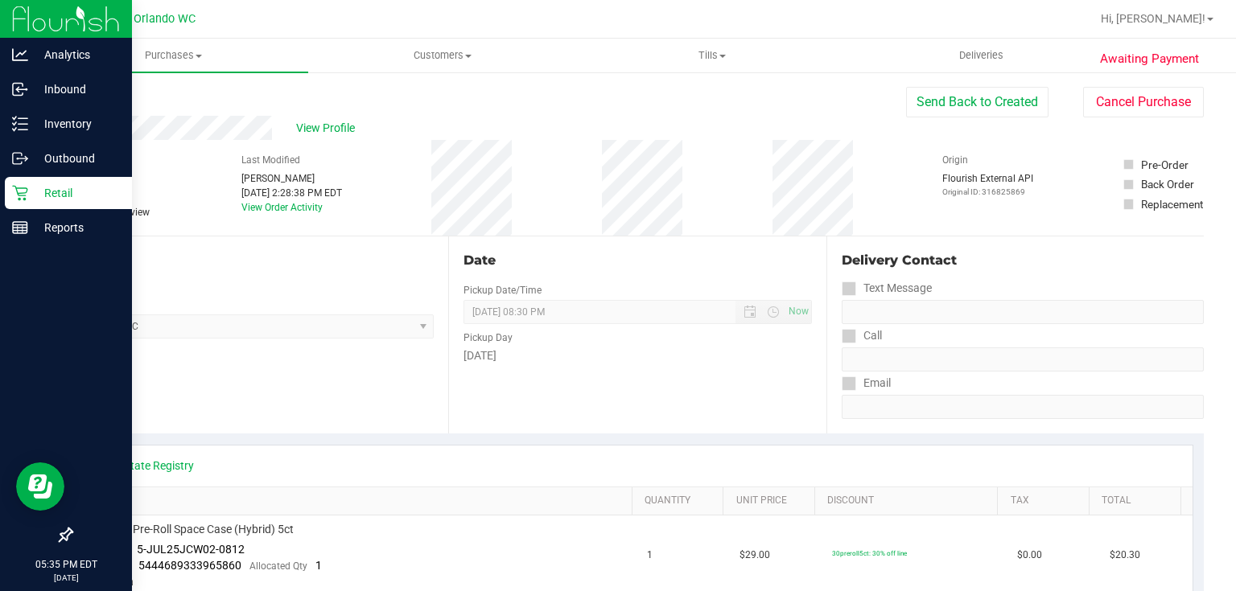
click at [30, 188] on p "Retail" at bounding box center [76, 192] width 97 height 19
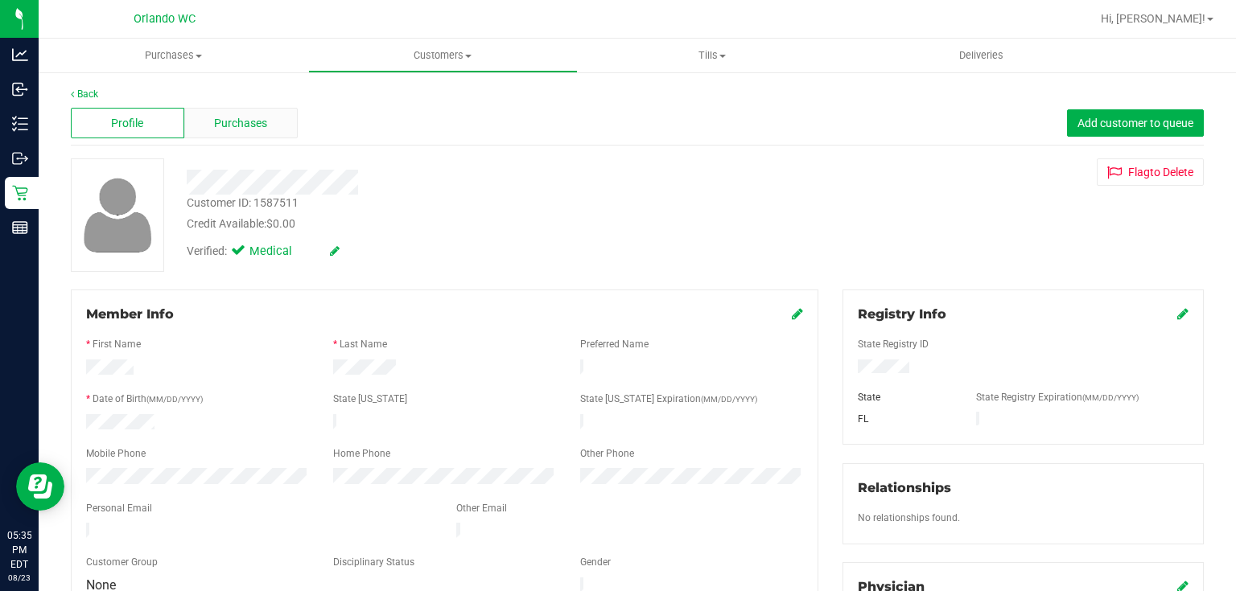
click at [255, 122] on span "Purchases" at bounding box center [240, 123] width 53 height 17
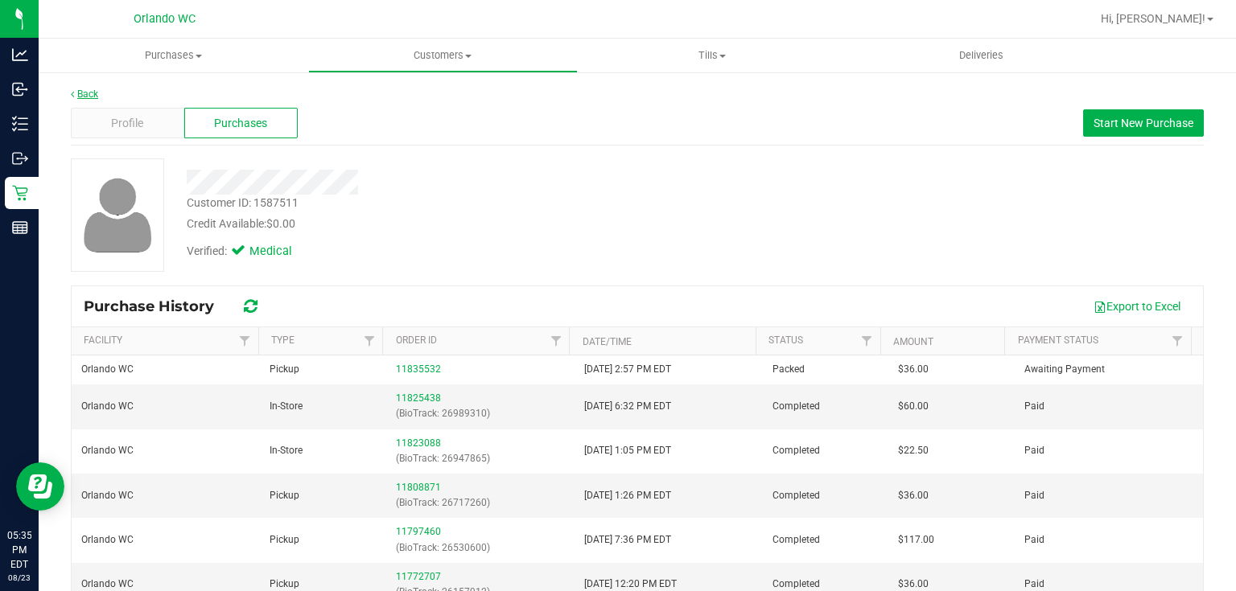
click at [87, 93] on link "Back" at bounding box center [84, 94] width 27 height 11
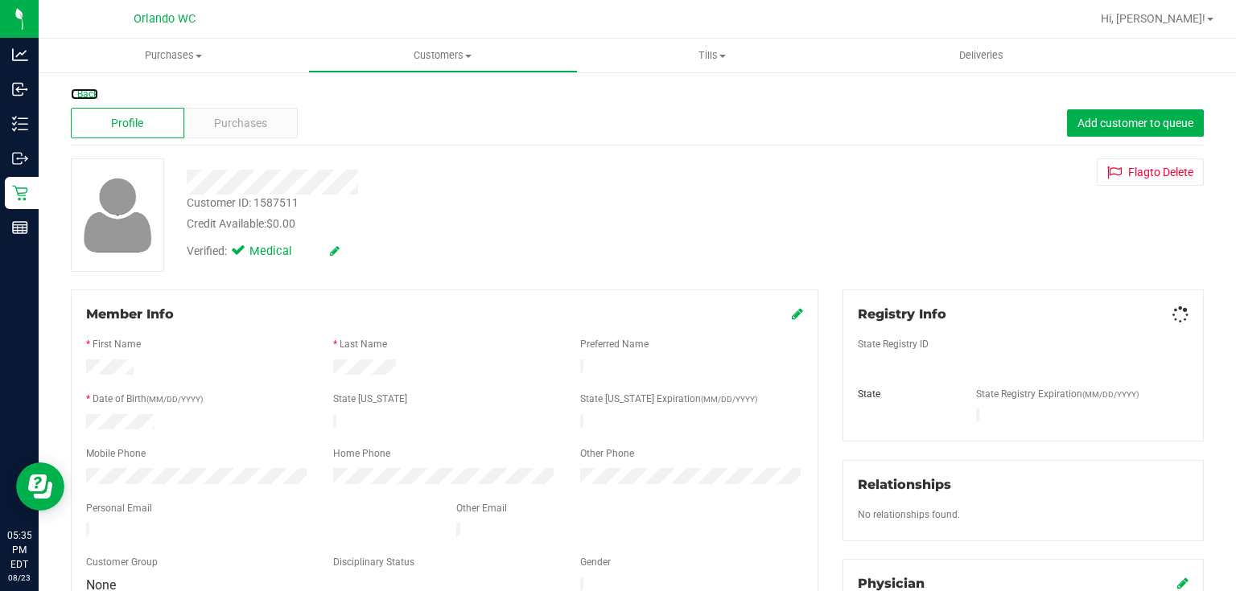
click at [87, 93] on link "Back" at bounding box center [84, 94] width 27 height 11
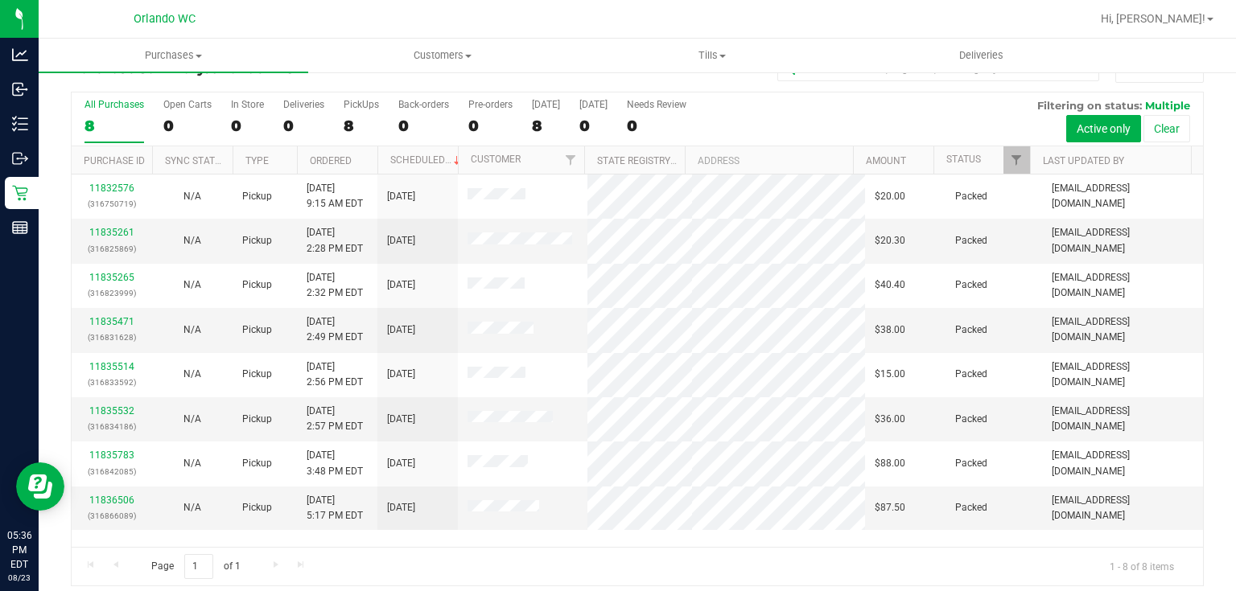
scroll to position [41, 0]
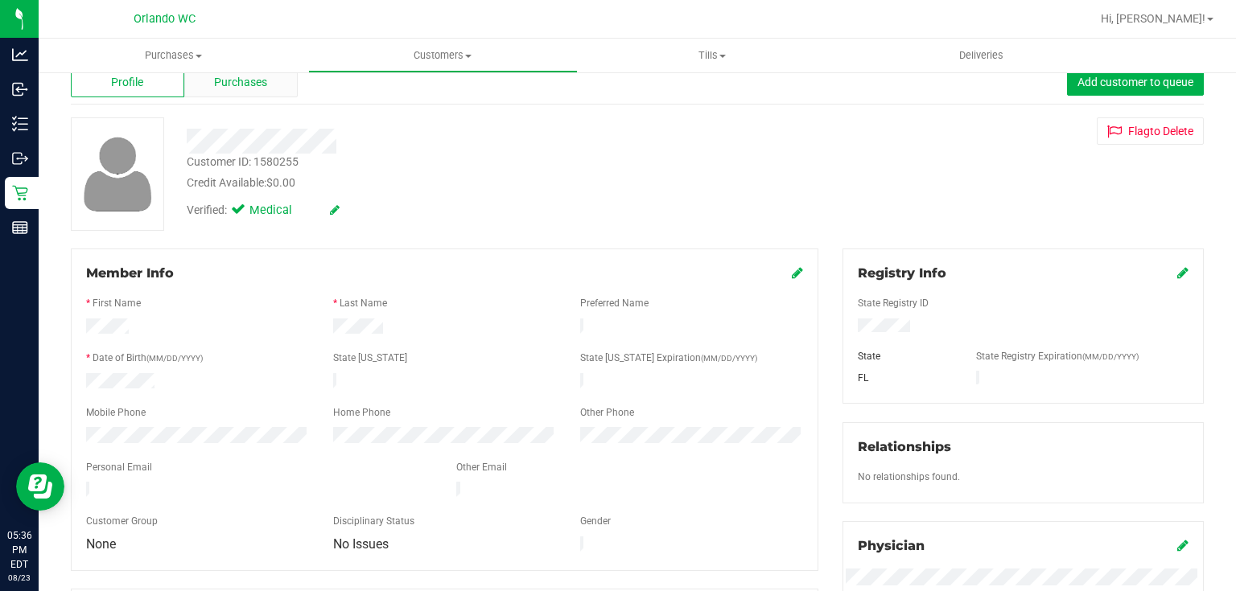
click at [280, 93] on div "Purchases" at bounding box center [240, 82] width 113 height 31
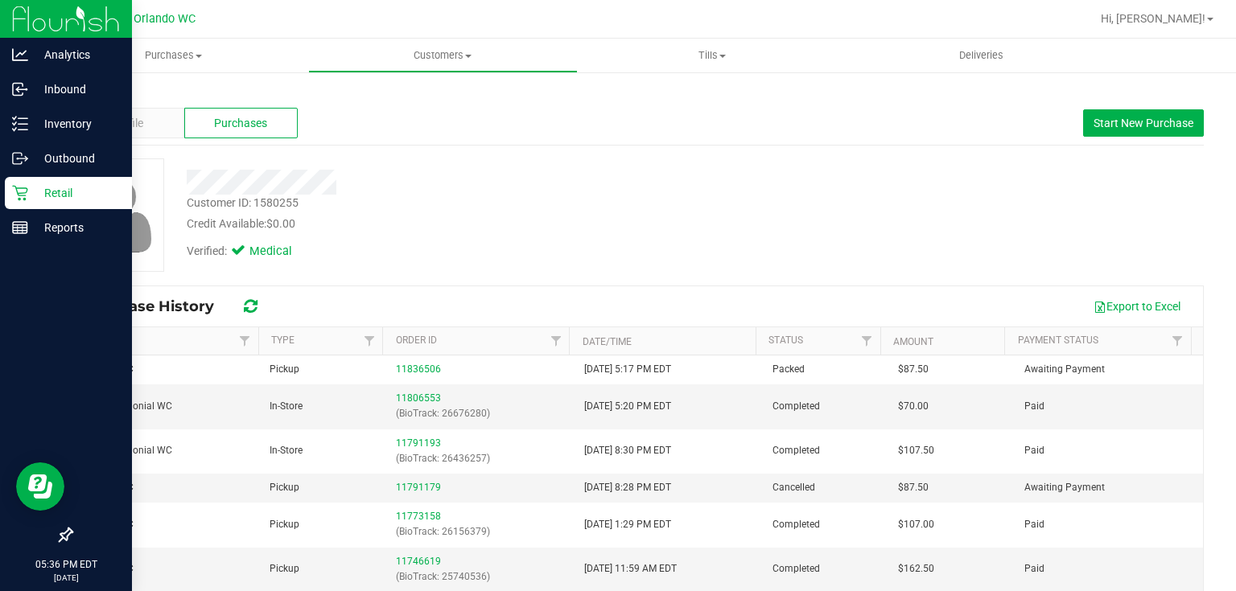
click at [25, 188] on icon at bounding box center [19, 193] width 15 height 15
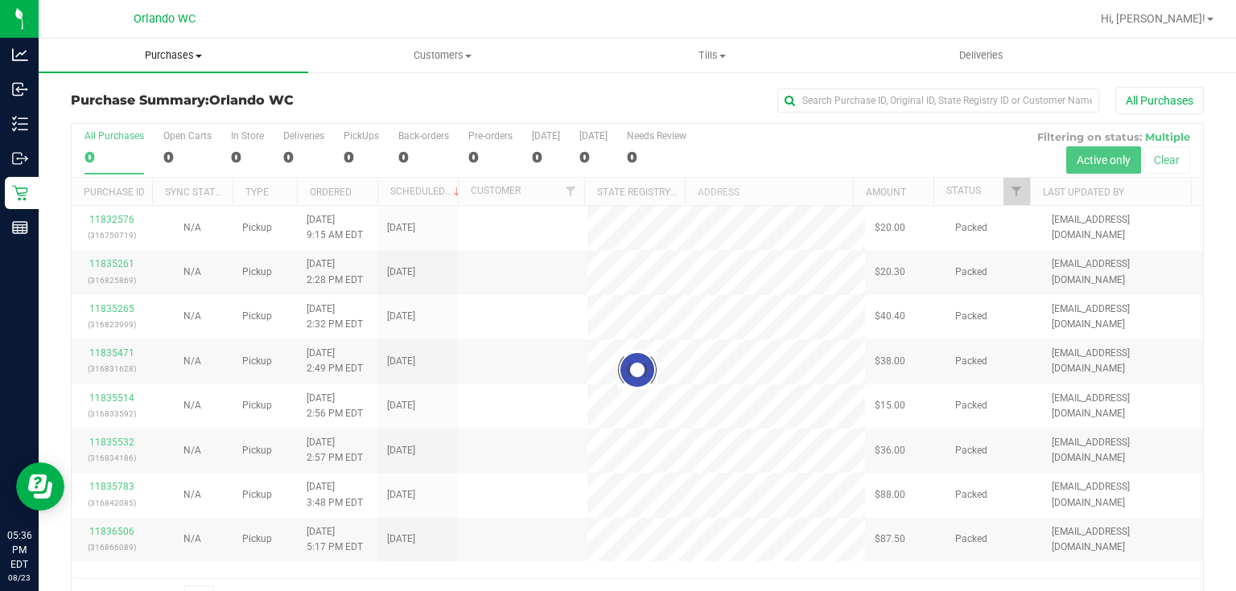
click at [174, 53] on span "Purchases" at bounding box center [174, 55] width 270 height 14
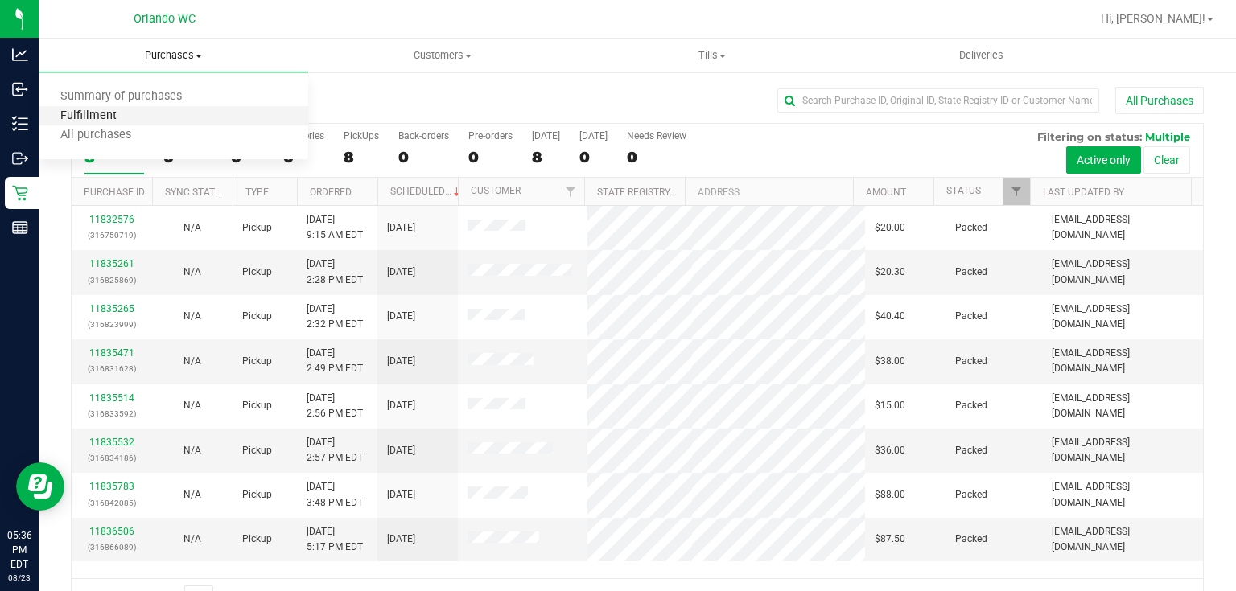
click at [105, 111] on span "Fulfillment" at bounding box center [89, 116] width 100 height 14
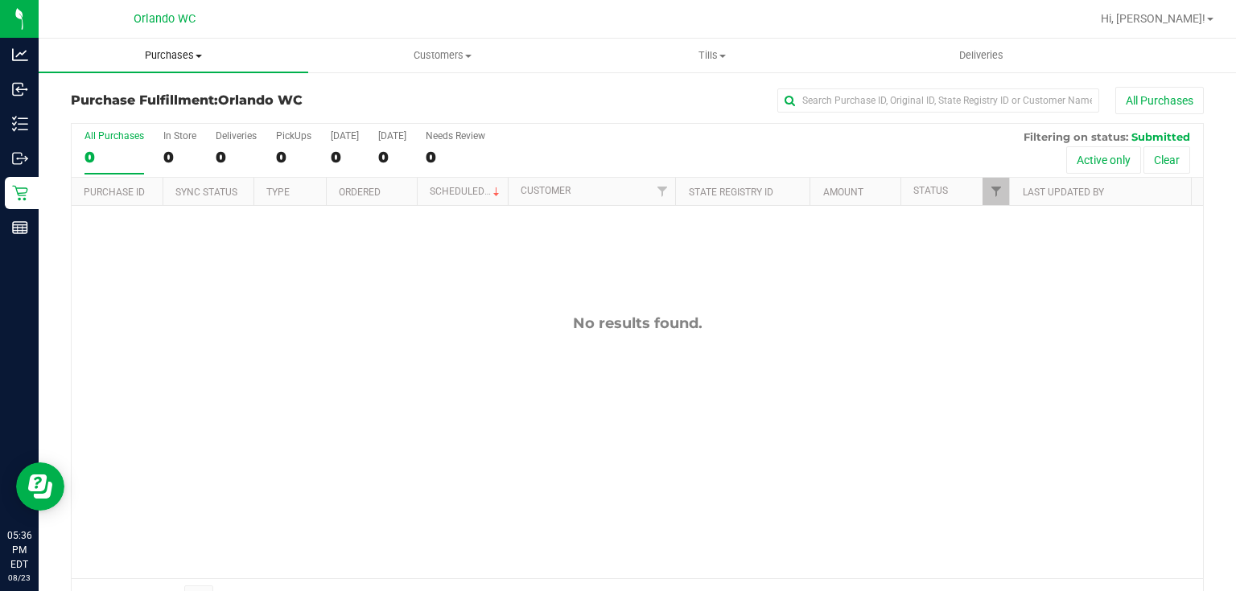
click at [167, 55] on span "Purchases" at bounding box center [174, 55] width 270 height 14
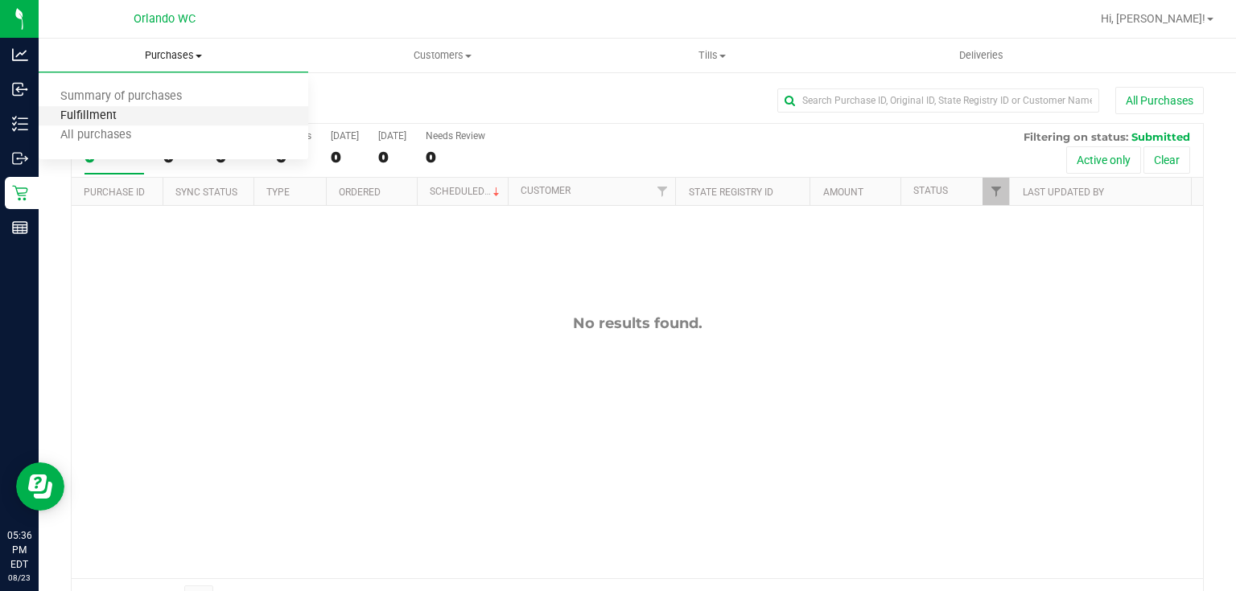
click at [105, 114] on span "Fulfillment" at bounding box center [89, 116] width 100 height 14
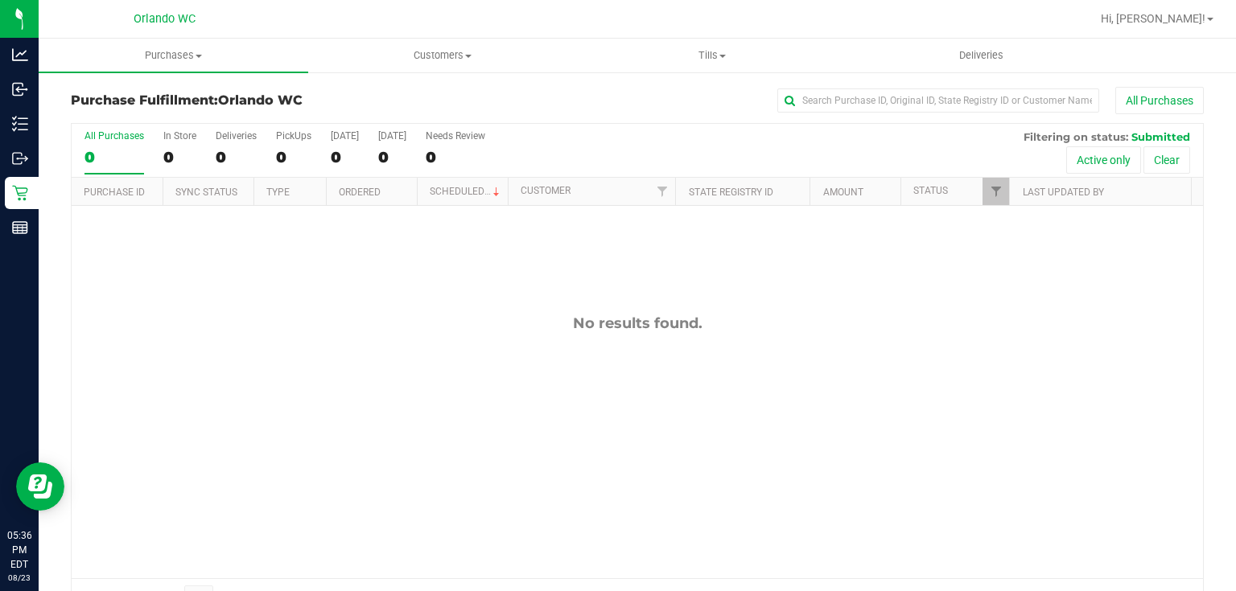
click at [381, 286] on div "No results found." at bounding box center [637, 446] width 1131 height 481
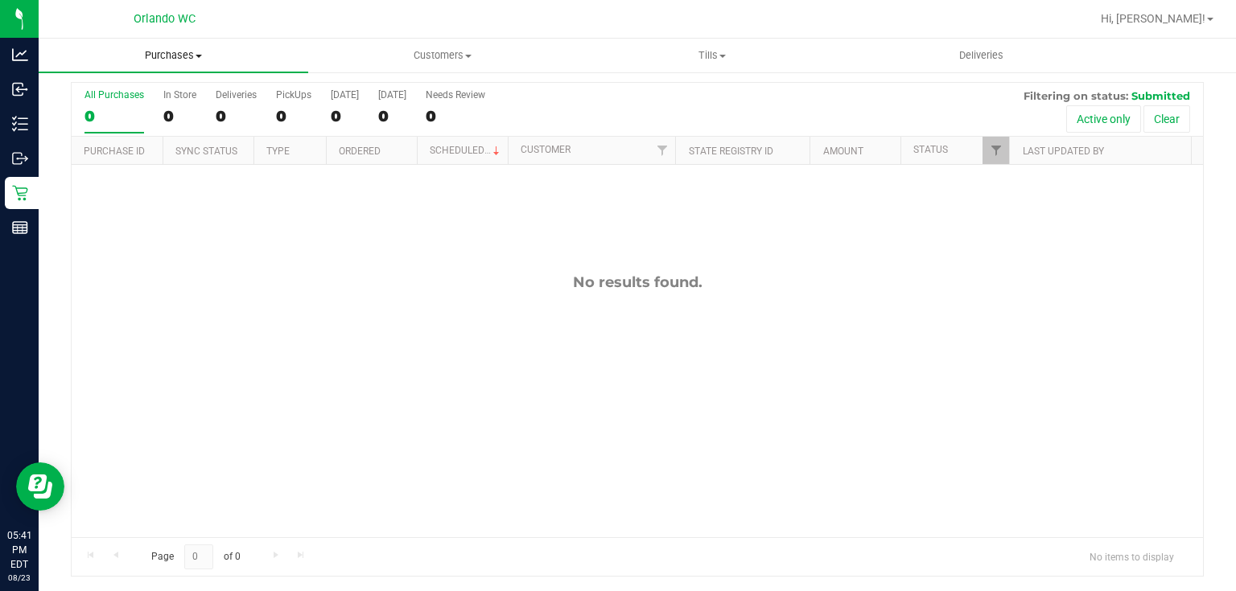
click at [160, 53] on span "Purchases" at bounding box center [174, 55] width 270 height 14
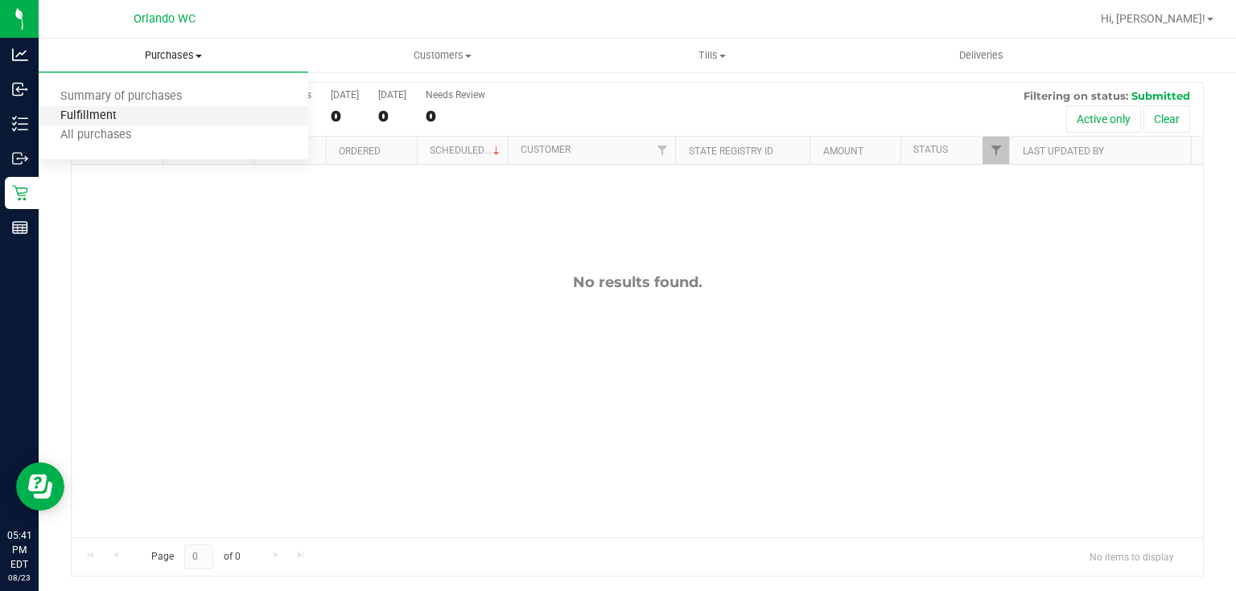
click at [126, 113] on span "Fulfillment" at bounding box center [89, 116] width 100 height 14
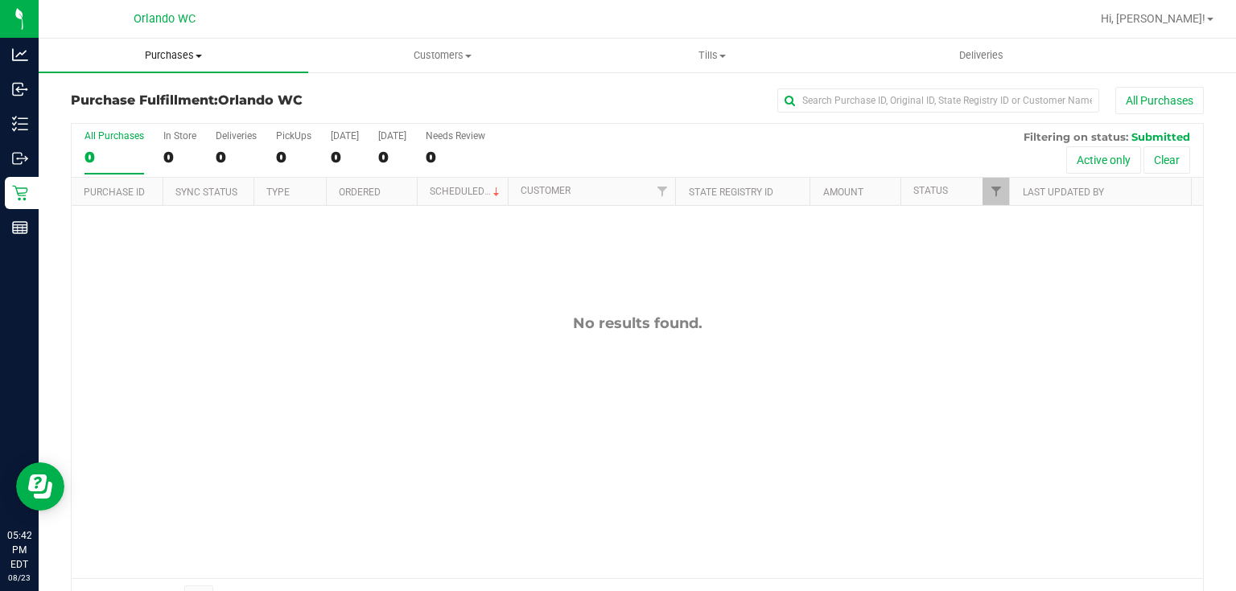
click at [179, 52] on span "Purchases" at bounding box center [174, 55] width 270 height 14
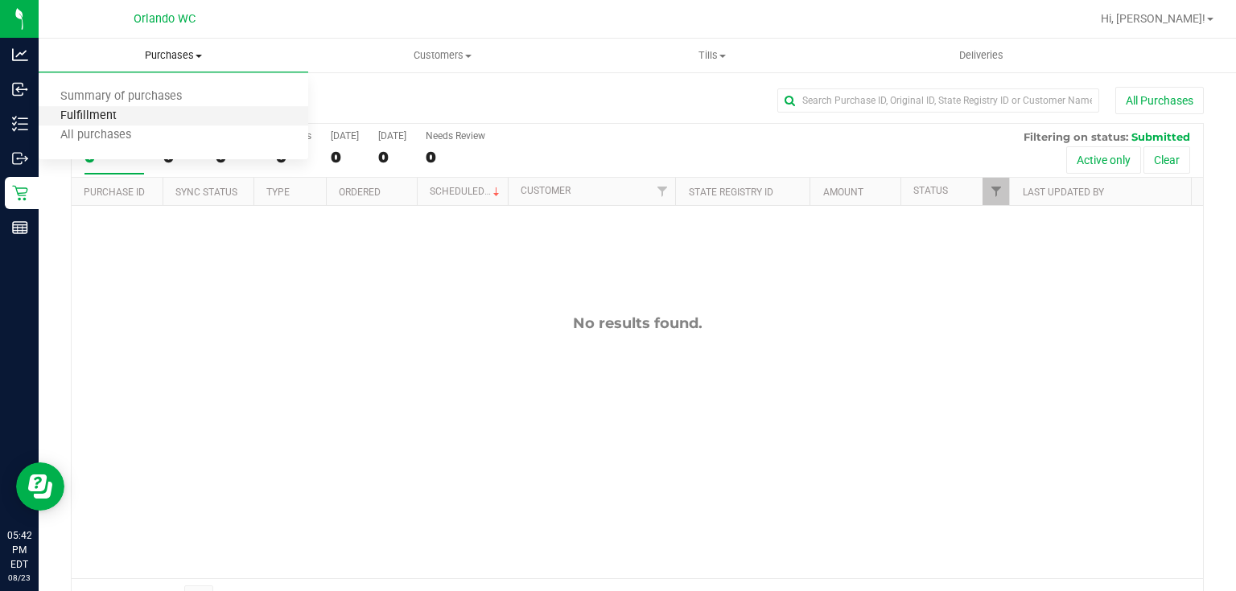
click at [101, 114] on span "Fulfillment" at bounding box center [89, 116] width 100 height 14
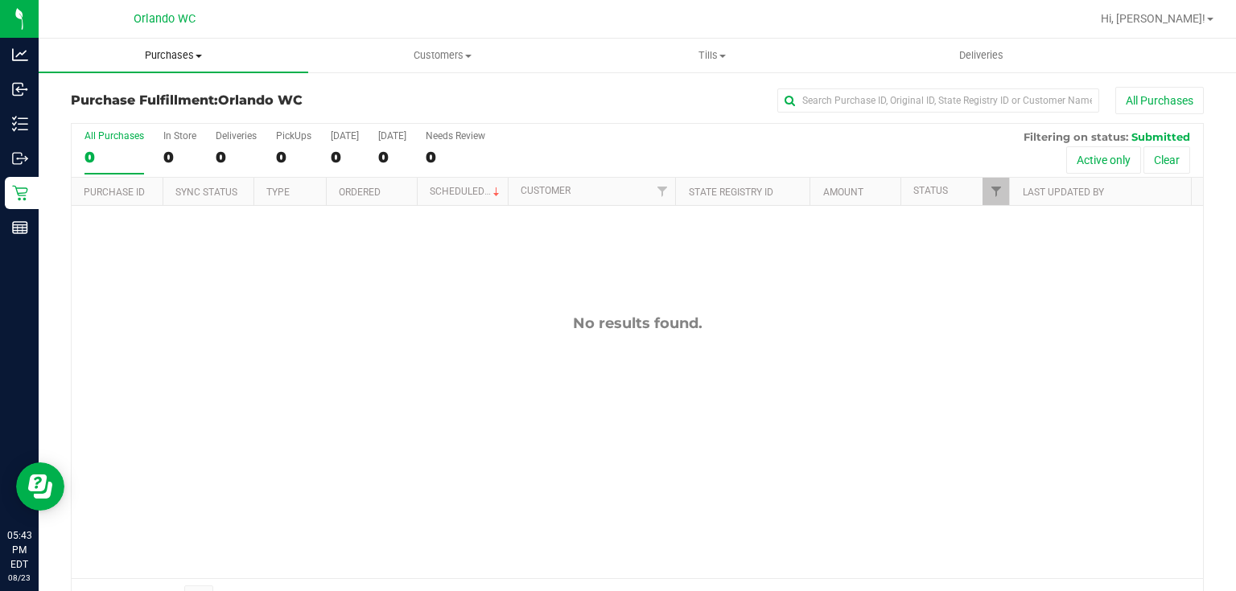
click at [174, 53] on span "Purchases" at bounding box center [174, 55] width 270 height 14
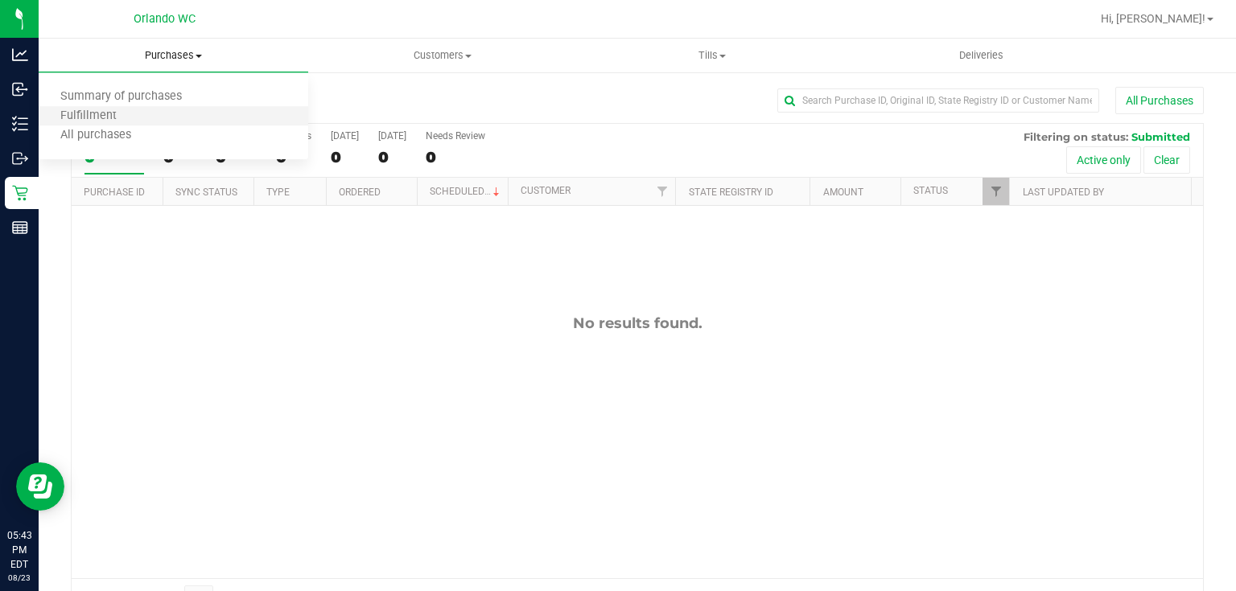
click at [166, 113] on li "Fulfillment" at bounding box center [174, 116] width 270 height 19
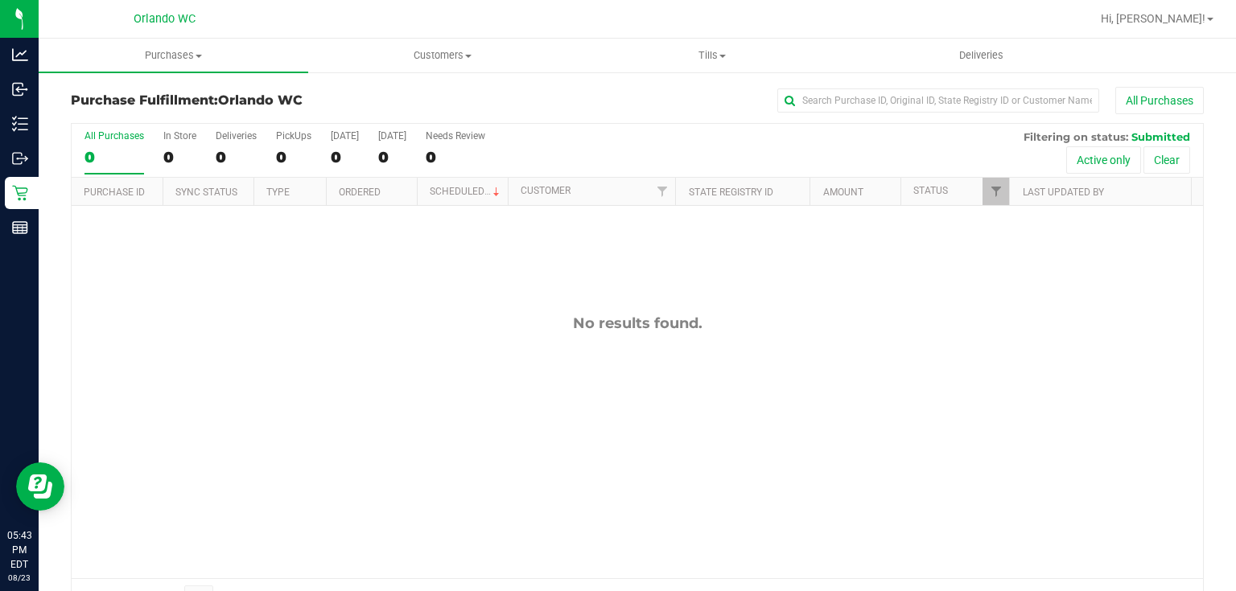
click at [348, 410] on div "No results found." at bounding box center [637, 446] width 1131 height 481
click at [190, 55] on span "Purchases" at bounding box center [174, 55] width 270 height 14
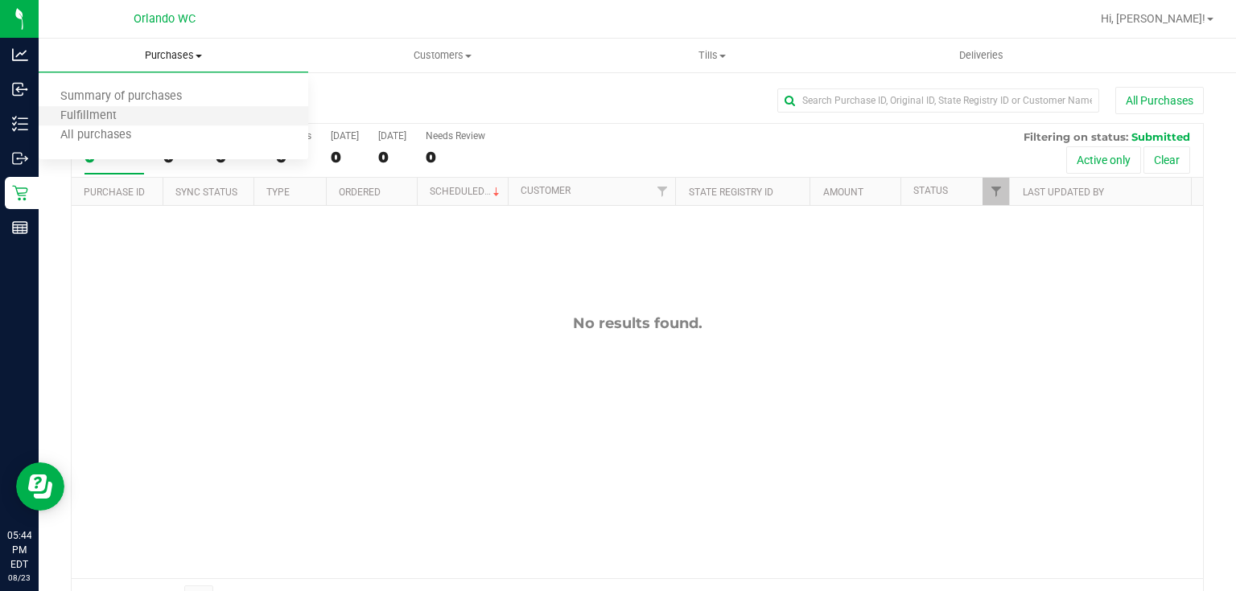
click at [138, 119] on li "Fulfillment" at bounding box center [174, 116] width 270 height 19
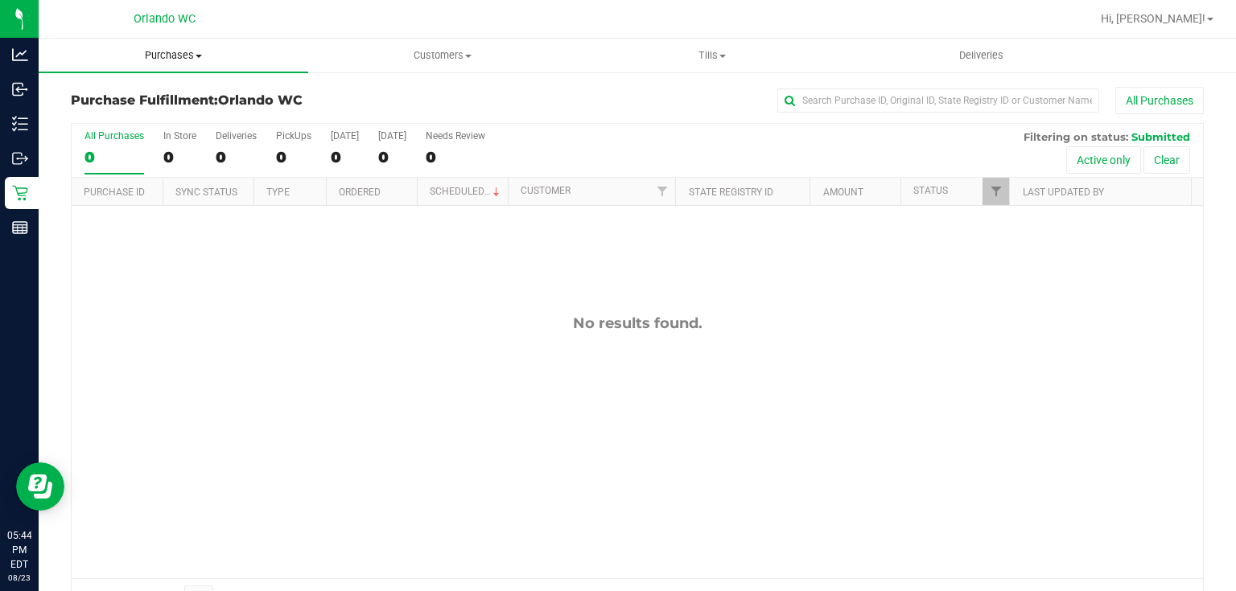
click at [166, 56] on span "Purchases" at bounding box center [174, 55] width 270 height 14
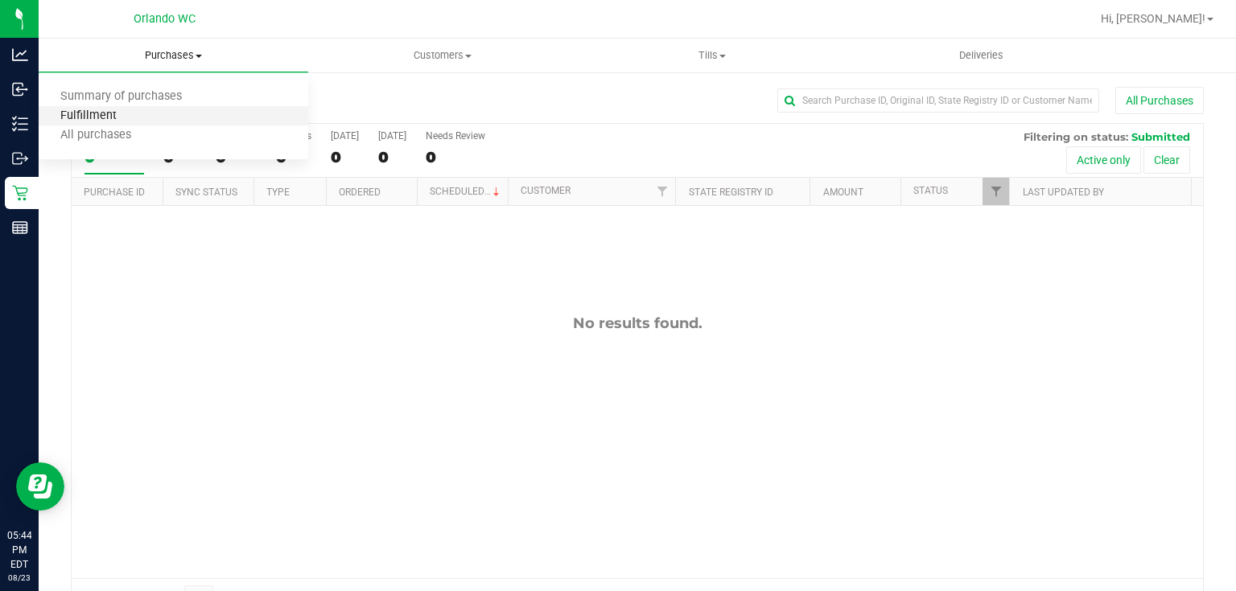
click at [116, 113] on span "Fulfillment" at bounding box center [89, 116] width 100 height 14
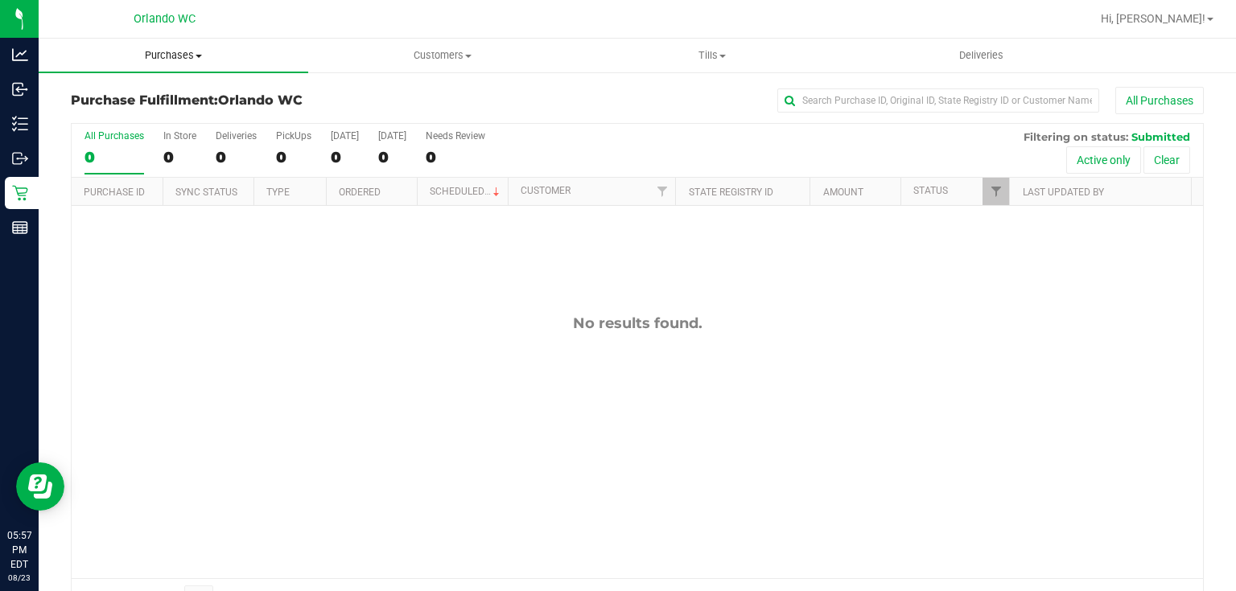
click at [171, 53] on span "Purchases" at bounding box center [174, 55] width 270 height 14
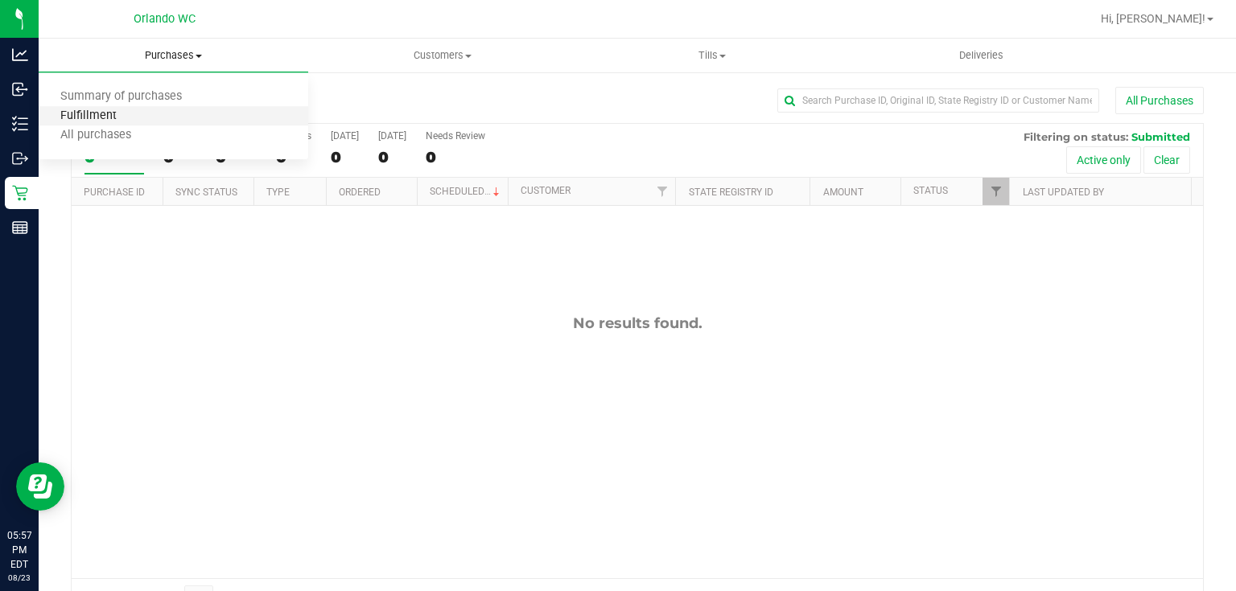
click at [113, 122] on span "Fulfillment" at bounding box center [89, 116] width 100 height 14
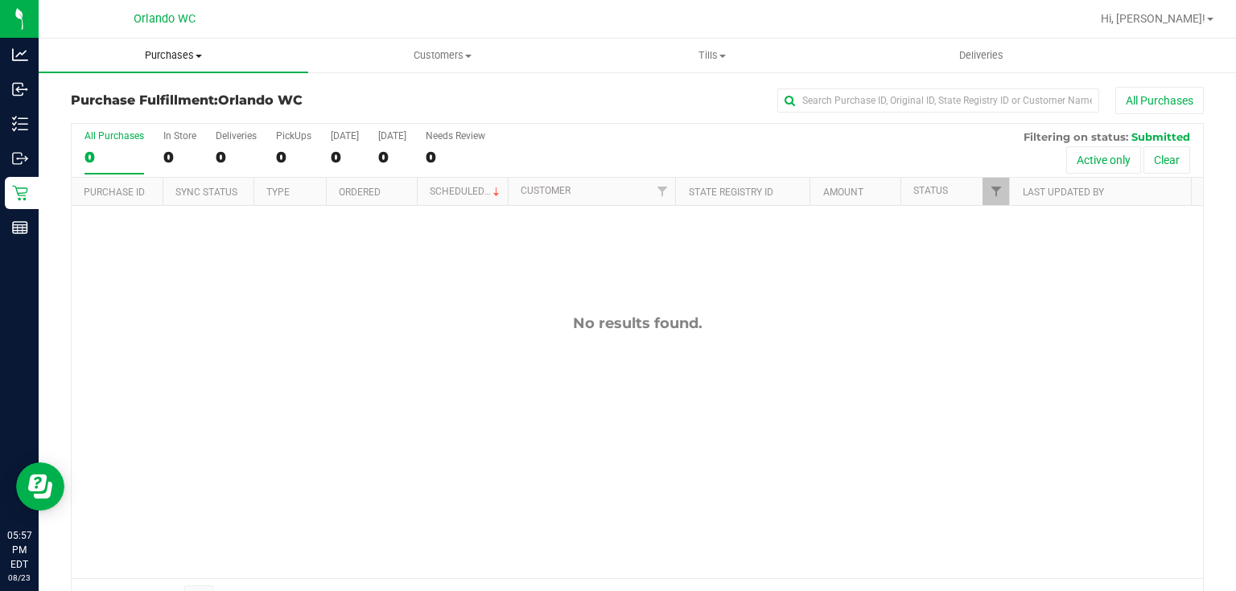
click at [183, 51] on span "Purchases" at bounding box center [174, 55] width 270 height 14
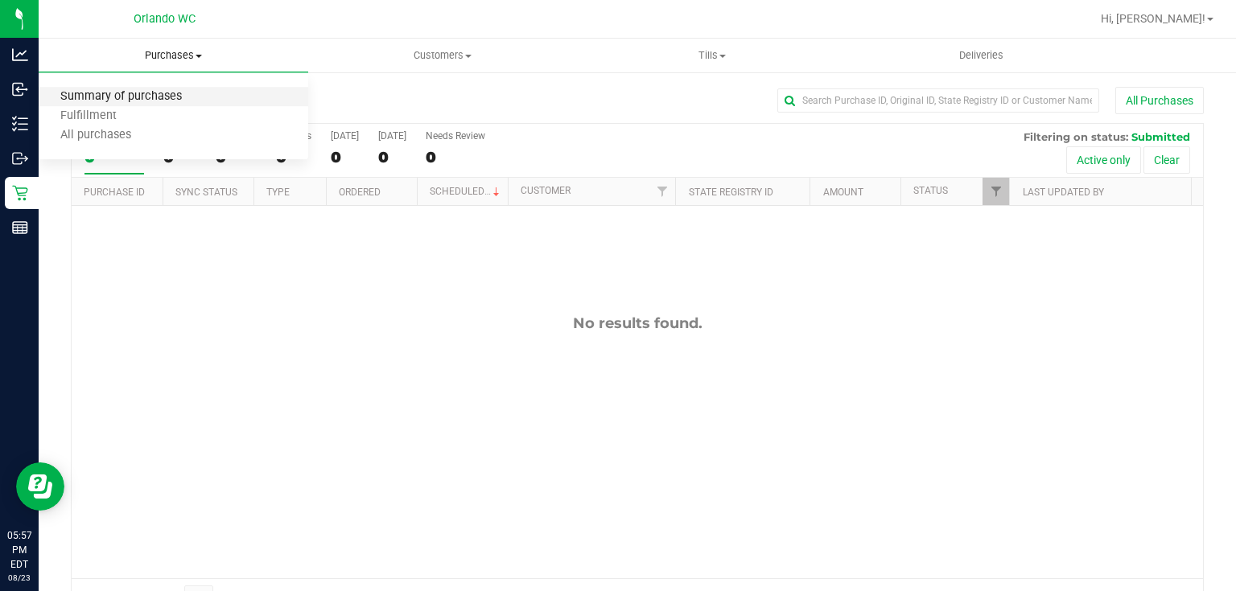
click at [152, 95] on span "Summary of purchases" at bounding box center [121, 97] width 165 height 14
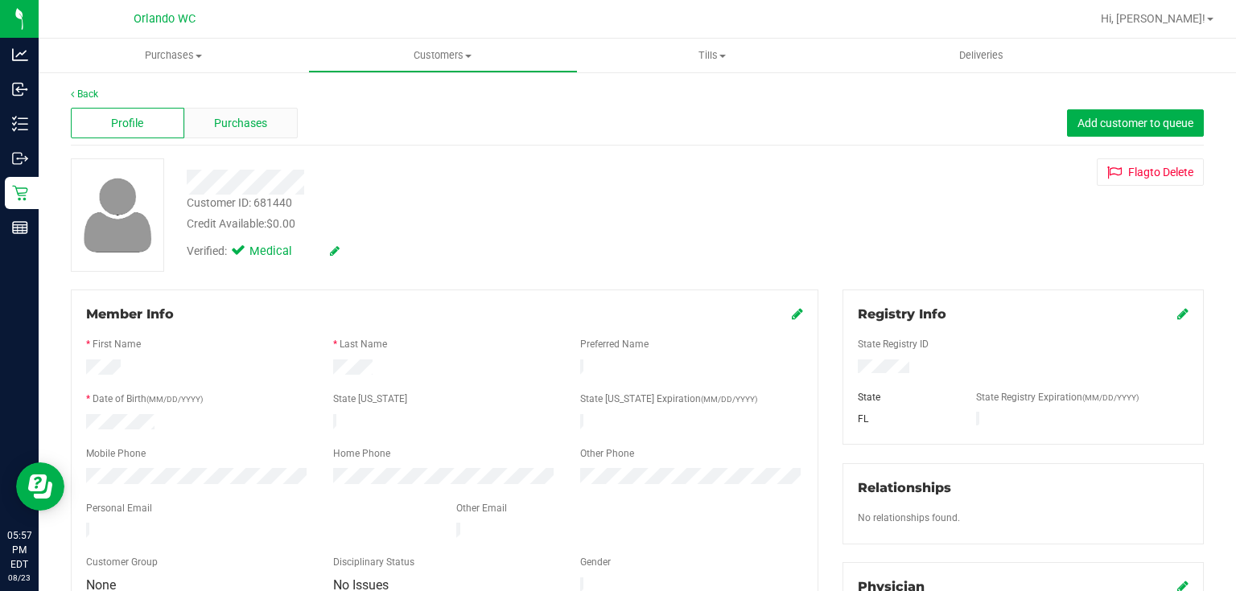
click at [259, 120] on span "Purchases" at bounding box center [240, 123] width 53 height 17
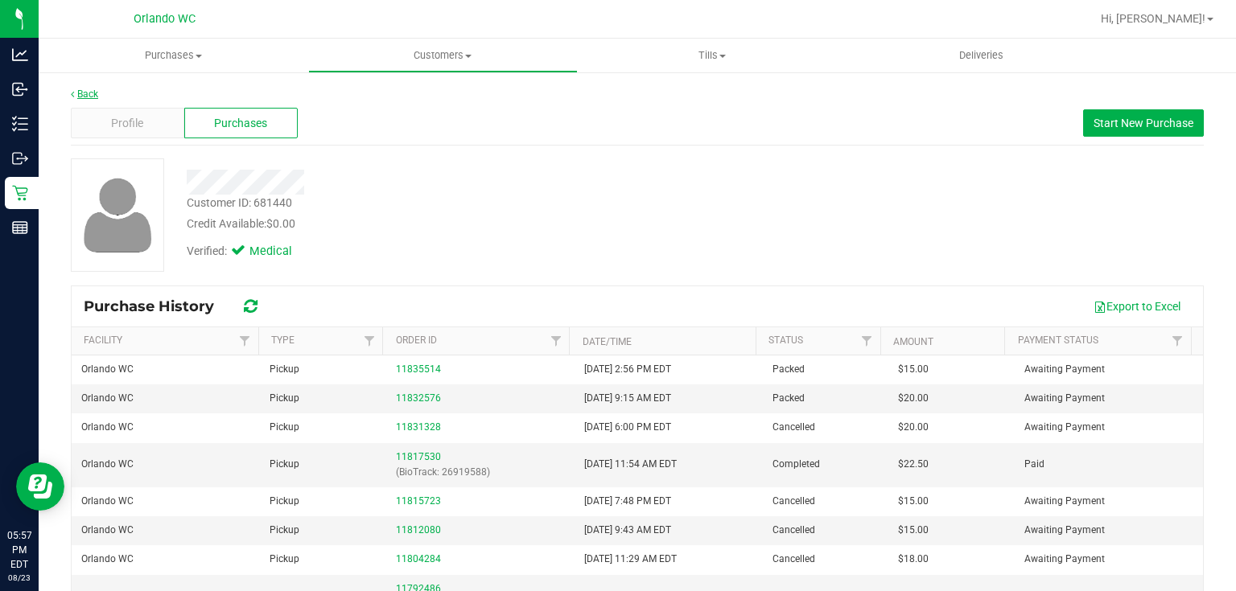
click at [90, 93] on link "Back" at bounding box center [84, 94] width 27 height 11
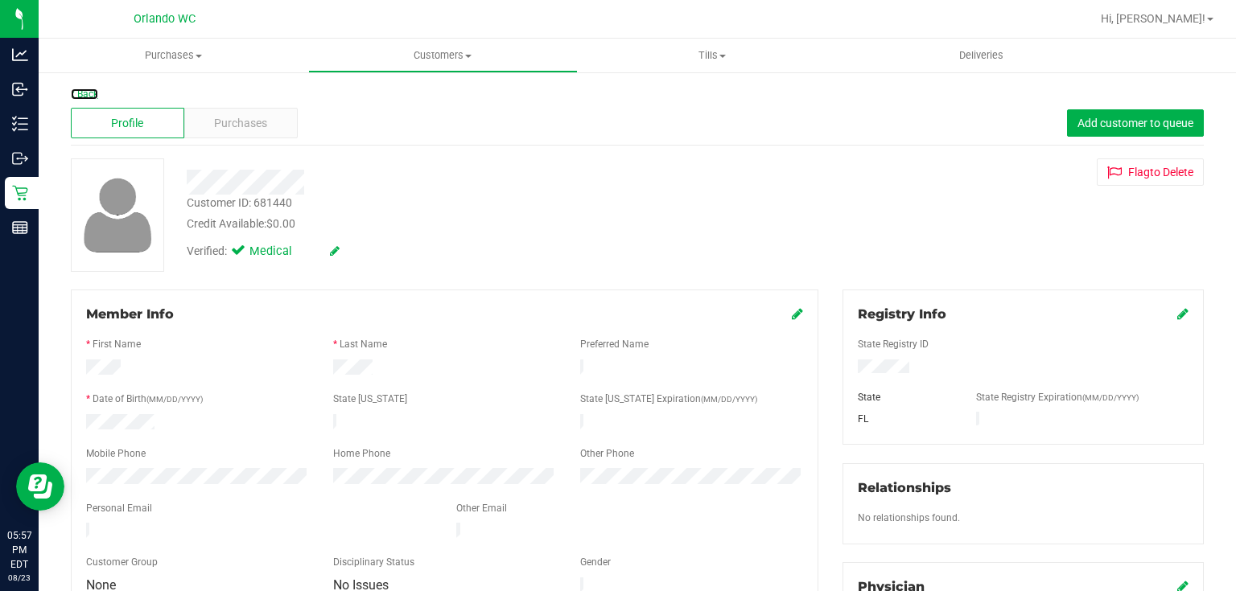
click at [90, 93] on link "Back" at bounding box center [84, 94] width 27 height 11
click at [226, 122] on span "Purchases" at bounding box center [240, 123] width 53 height 17
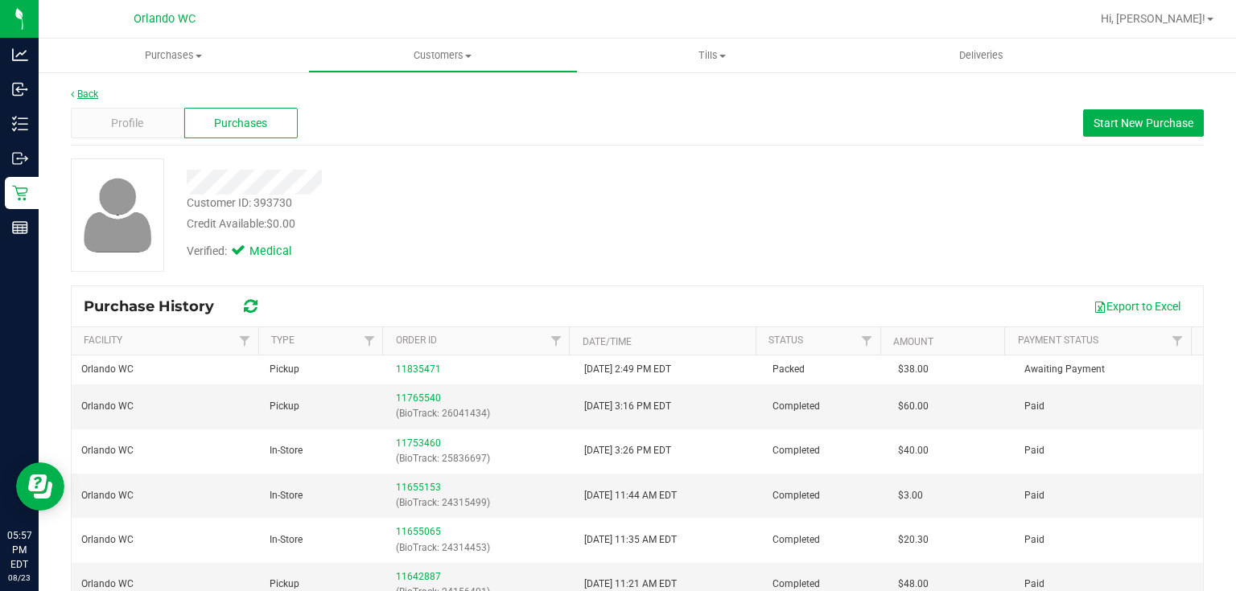
click at [83, 92] on link "Back" at bounding box center [84, 94] width 27 height 11
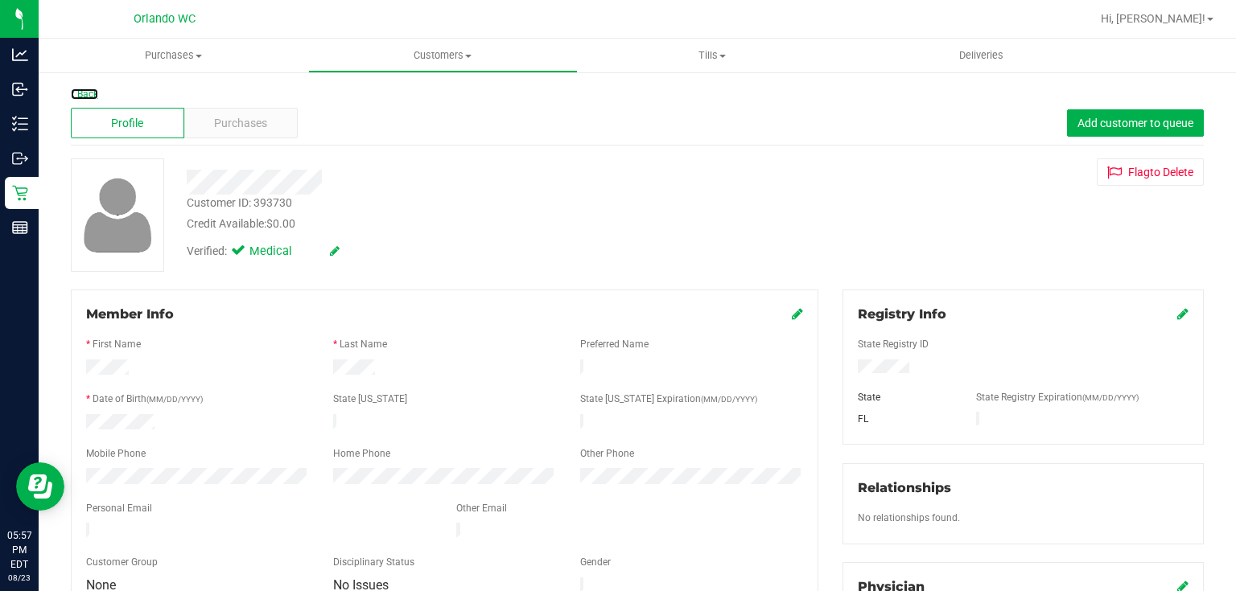
click at [80, 93] on link "Back" at bounding box center [84, 94] width 27 height 11
click at [255, 119] on span "Purchases" at bounding box center [240, 123] width 53 height 17
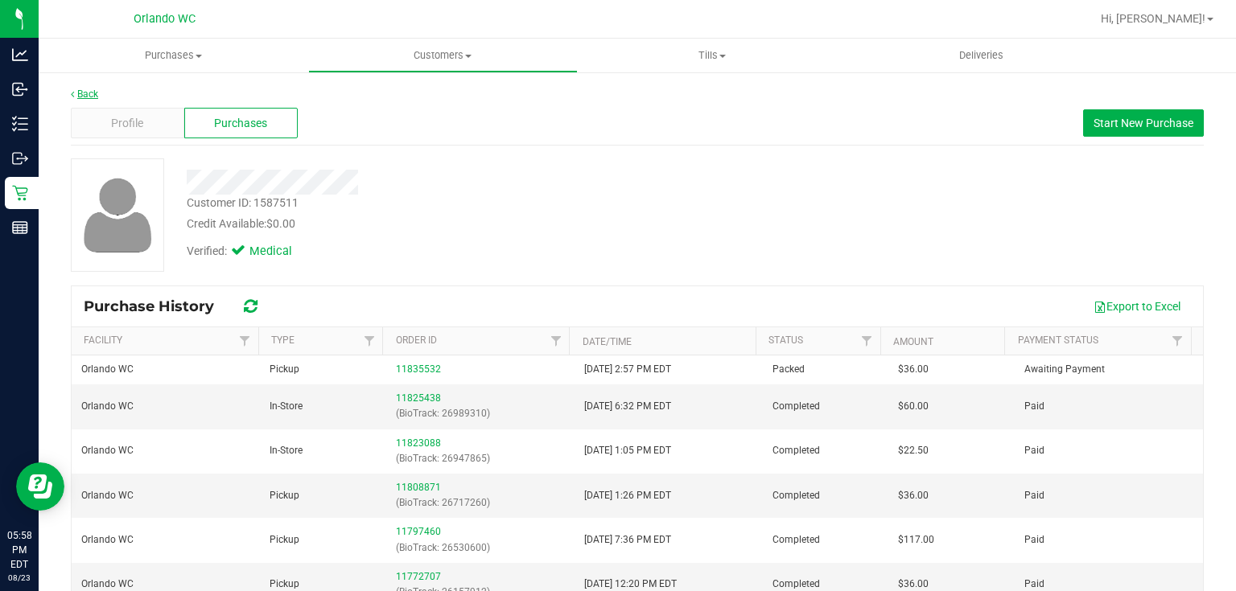
click at [85, 91] on link "Back" at bounding box center [84, 94] width 27 height 11
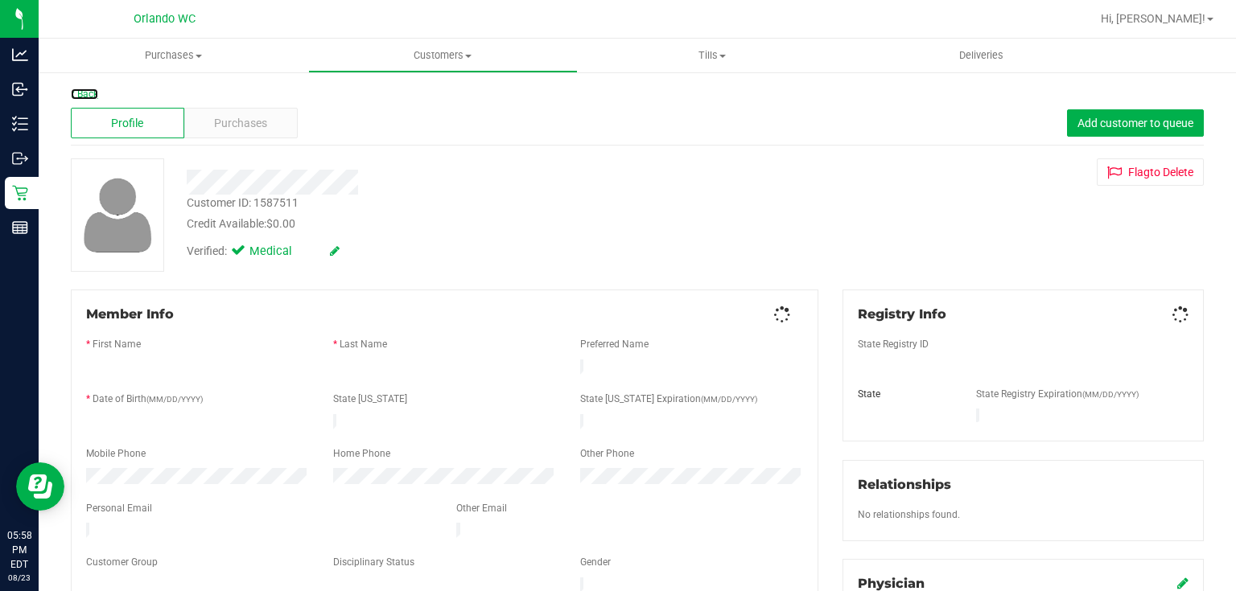
click at [85, 91] on link "Back" at bounding box center [84, 94] width 27 height 11
click at [244, 130] on span "Purchases" at bounding box center [240, 123] width 53 height 17
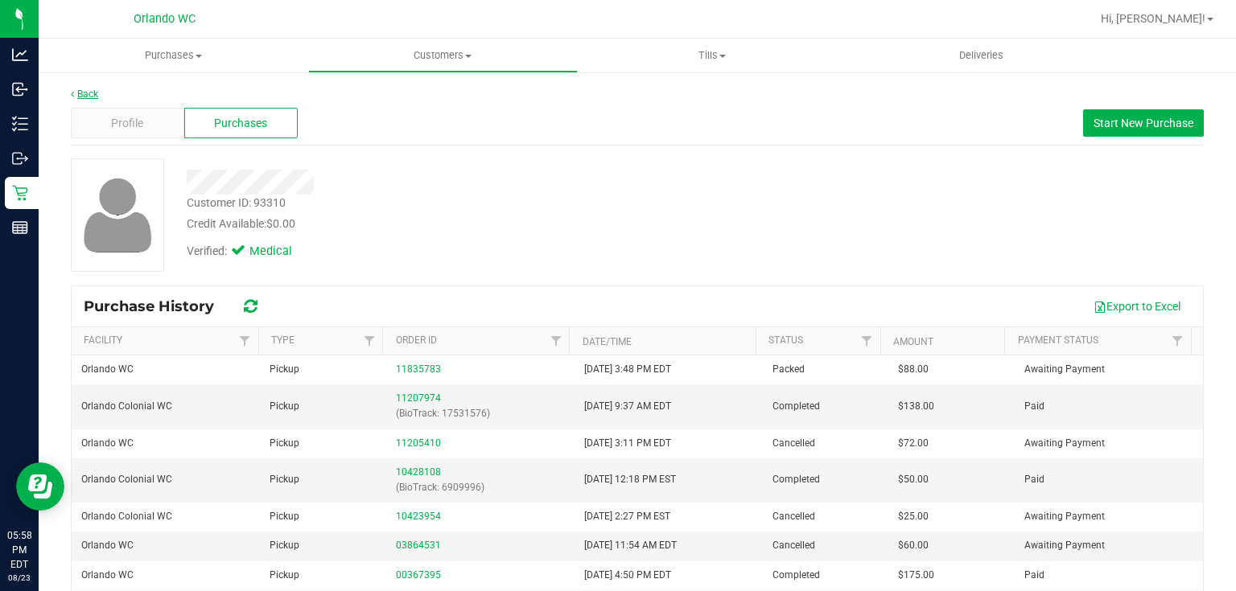
click at [93, 91] on link "Back" at bounding box center [84, 94] width 27 height 11
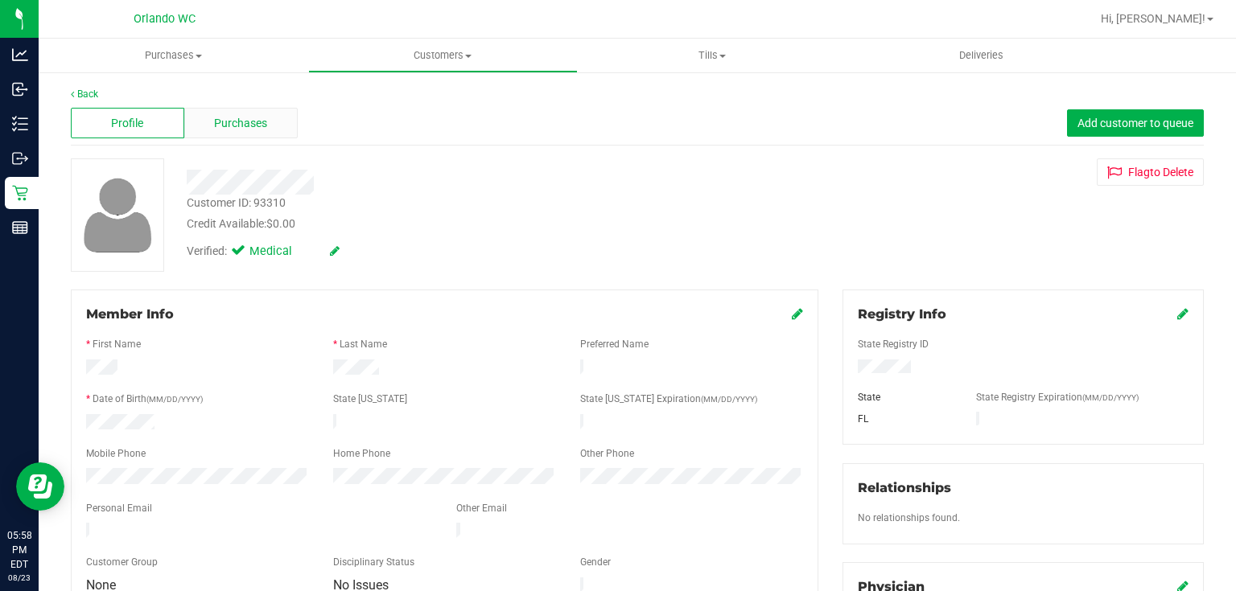
click at [270, 125] on div "Purchases" at bounding box center [240, 123] width 113 height 31
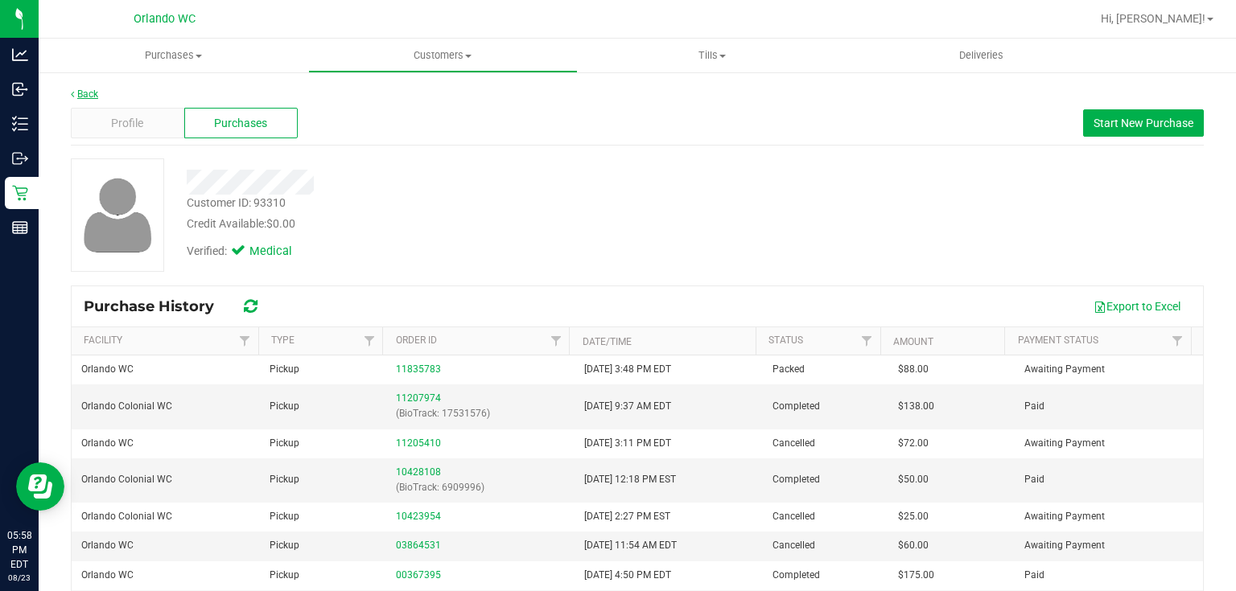
click at [91, 93] on link "Back" at bounding box center [84, 94] width 27 height 11
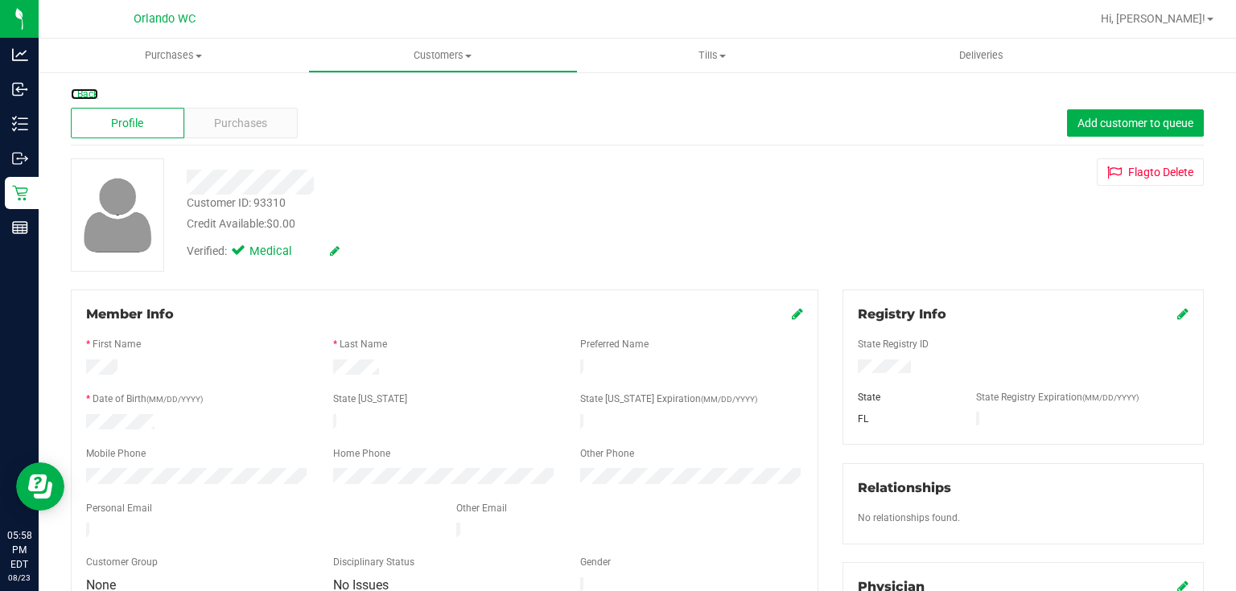
click at [91, 93] on link "Back" at bounding box center [84, 94] width 27 height 11
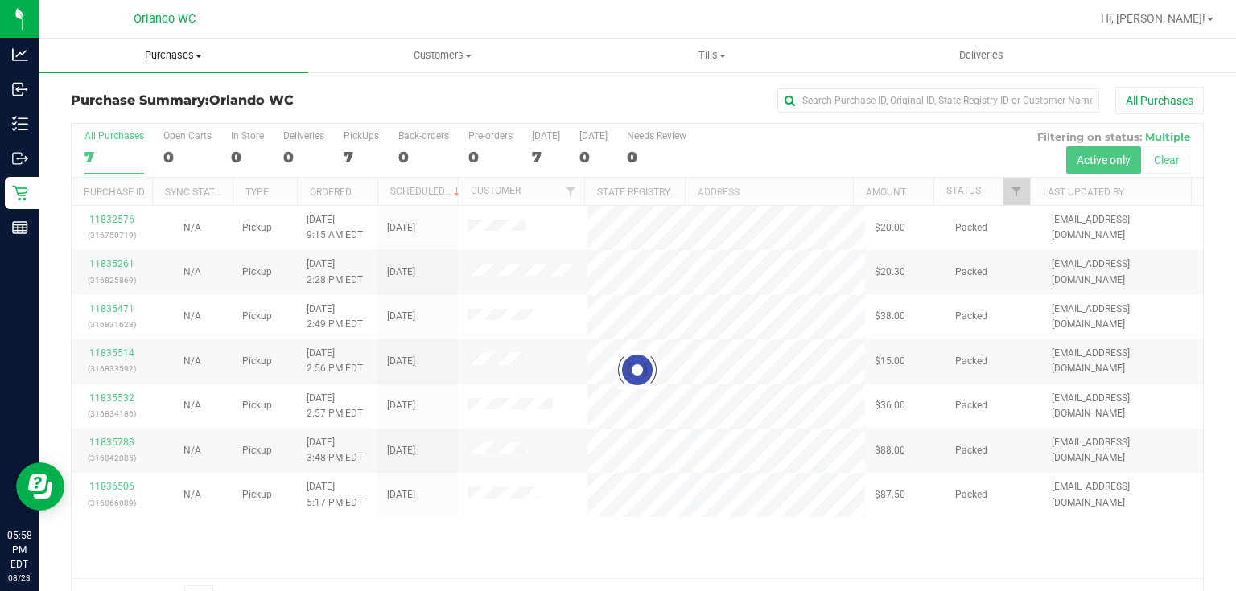
click at [192, 56] on span "Purchases" at bounding box center [174, 55] width 270 height 14
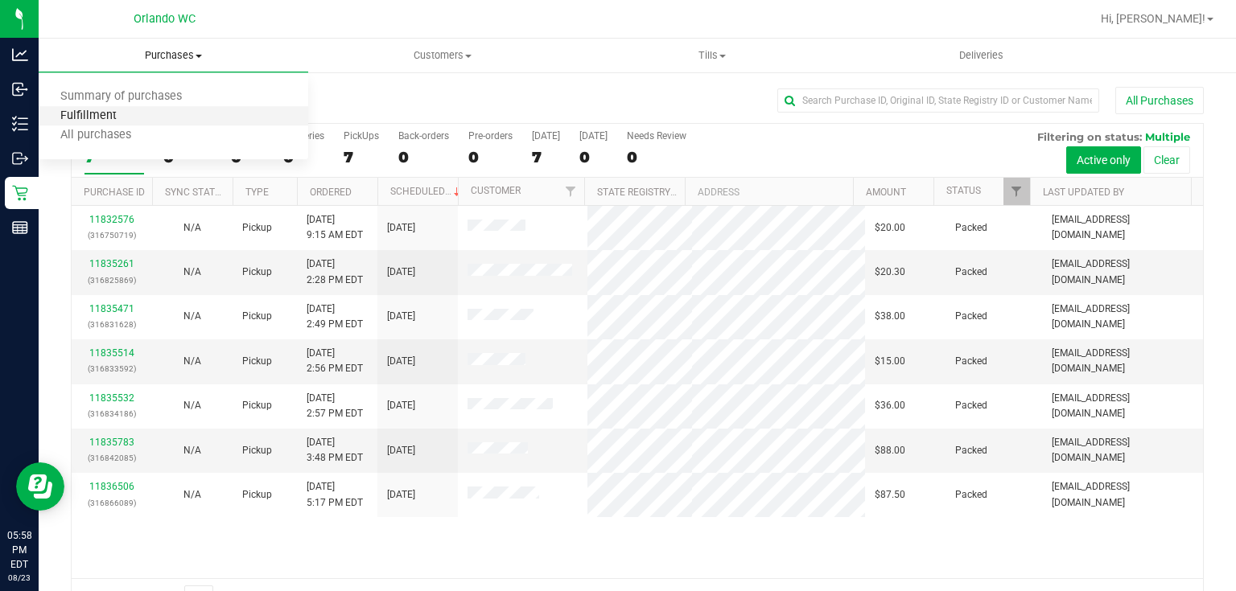
click at [132, 114] on span "Fulfillment" at bounding box center [89, 116] width 100 height 14
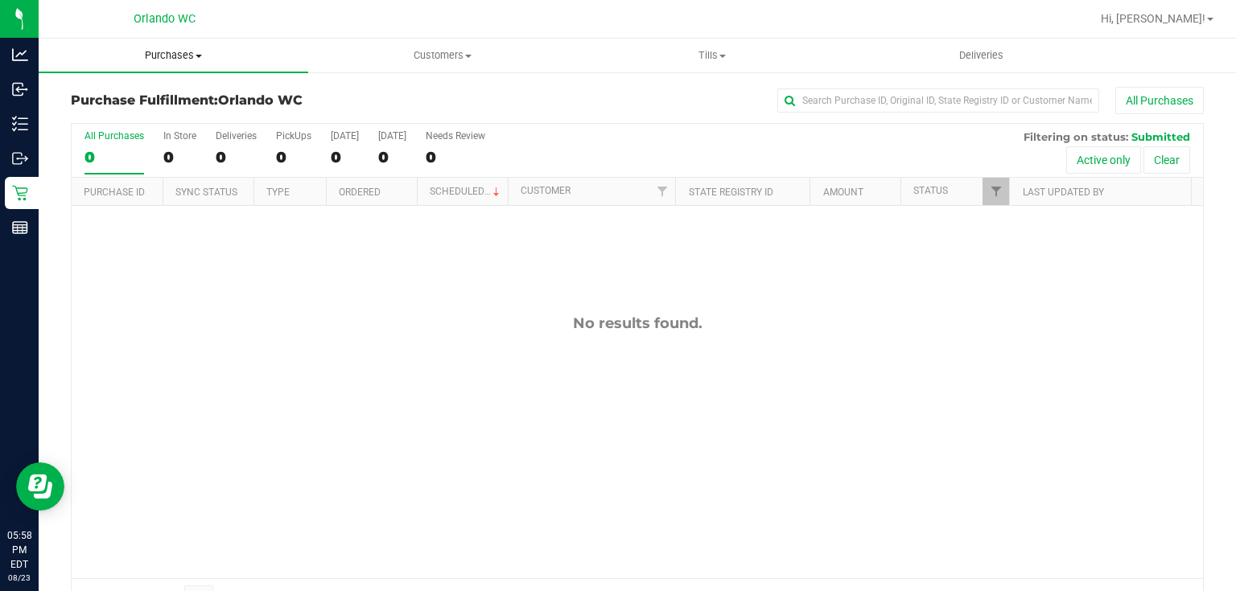
click at [183, 56] on span "Purchases" at bounding box center [174, 55] width 270 height 14
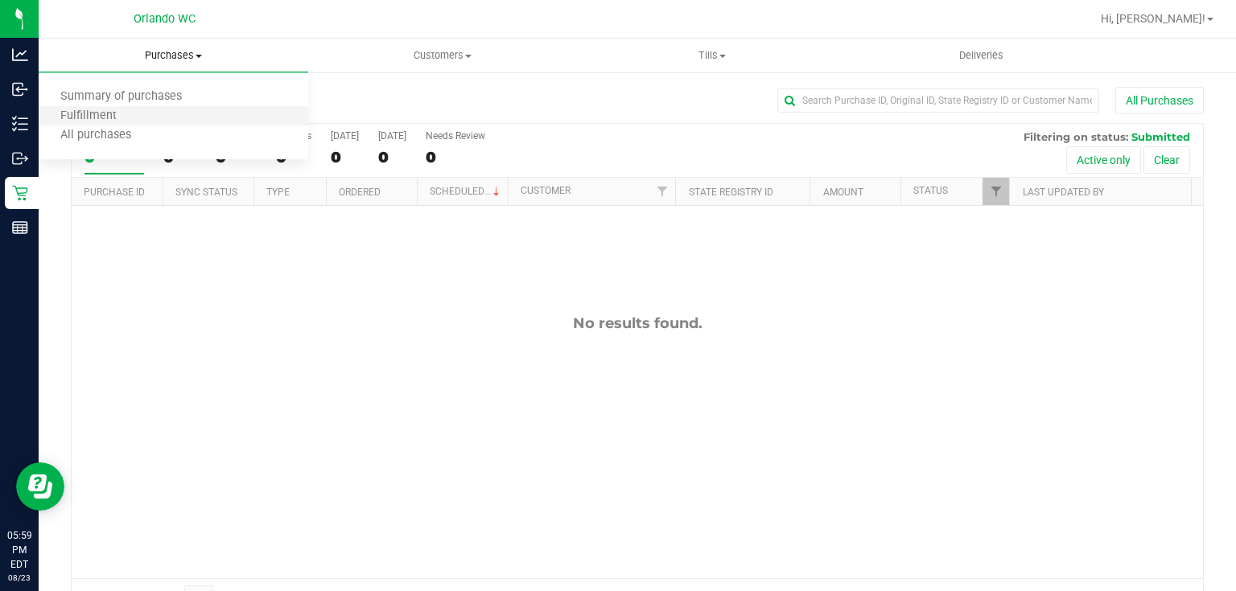
click at [136, 116] on li "Fulfillment" at bounding box center [174, 116] width 270 height 19
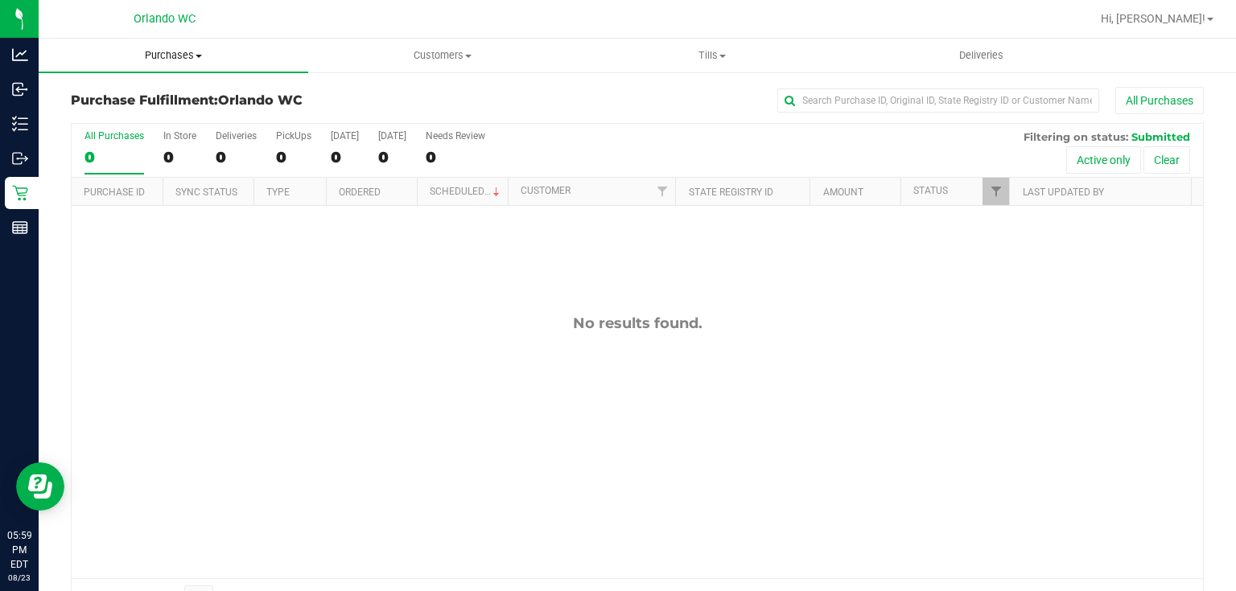
click at [187, 53] on span "Purchases" at bounding box center [174, 55] width 270 height 14
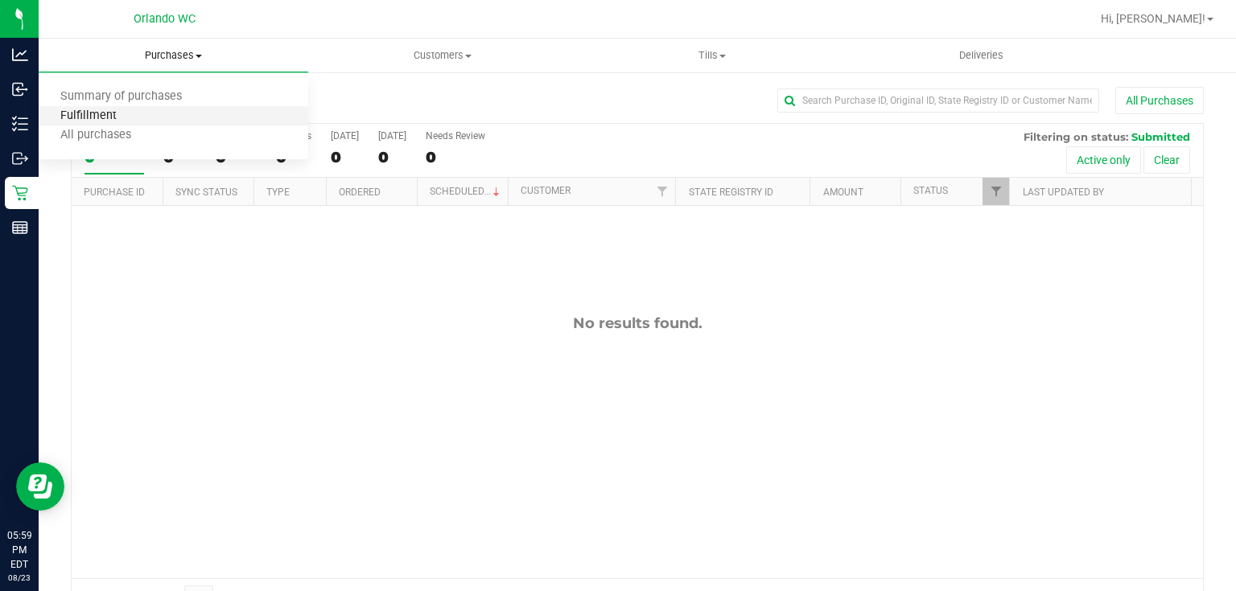
click at [124, 116] on span "Fulfillment" at bounding box center [89, 116] width 100 height 14
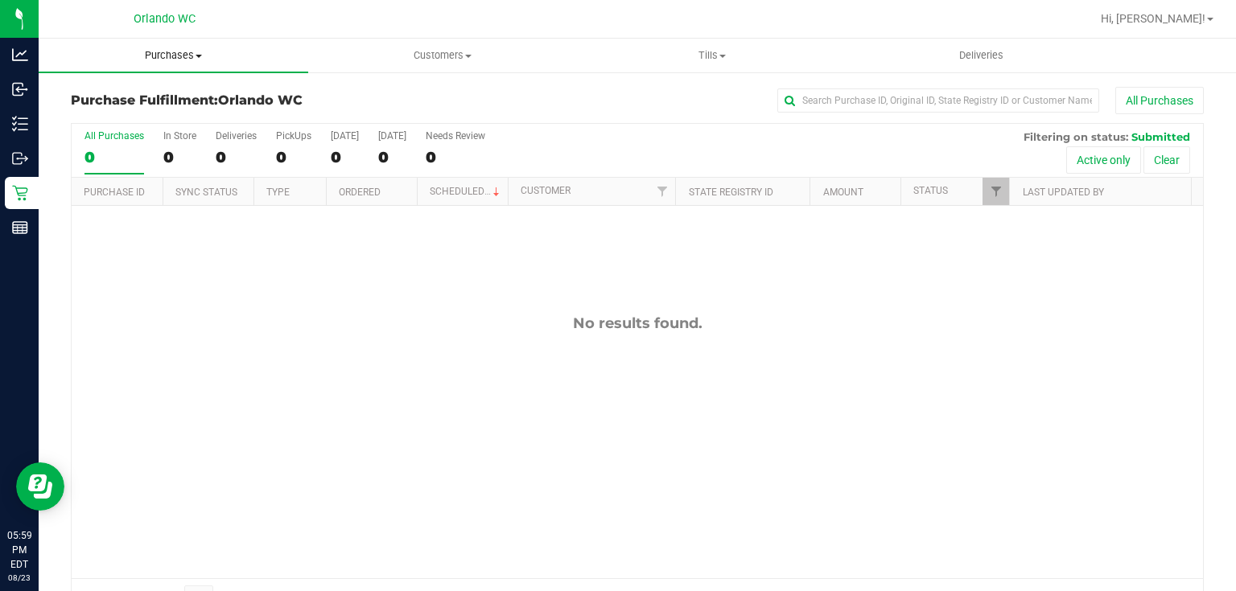
click at [185, 54] on span "Purchases" at bounding box center [174, 55] width 270 height 14
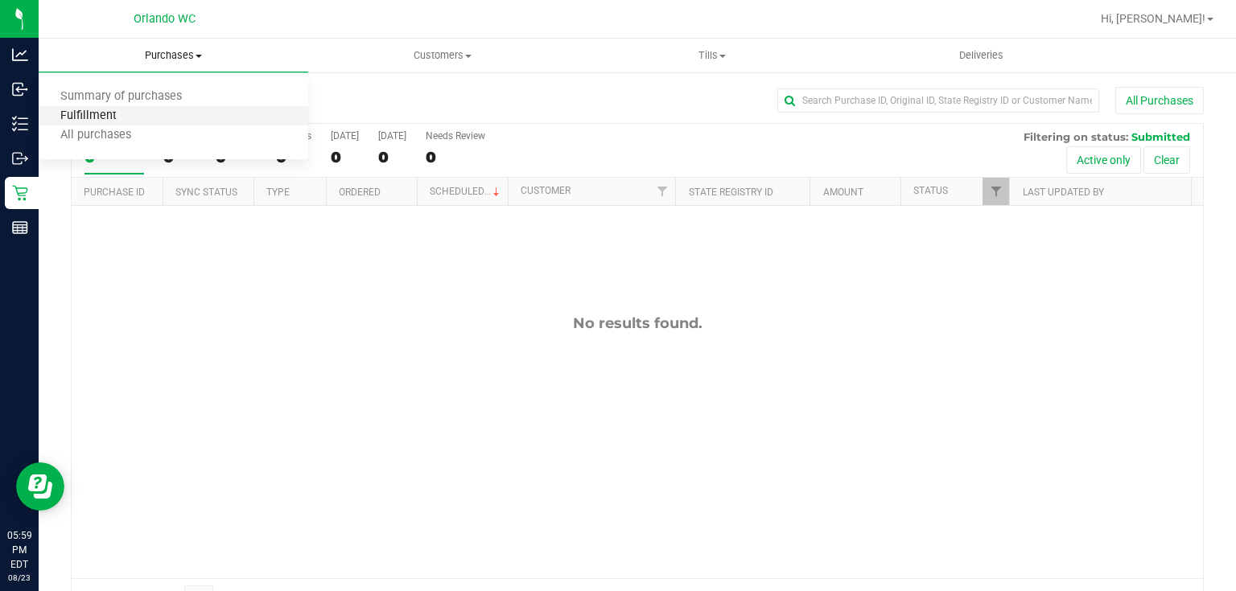
click at [119, 116] on span "Fulfillment" at bounding box center [89, 116] width 100 height 14
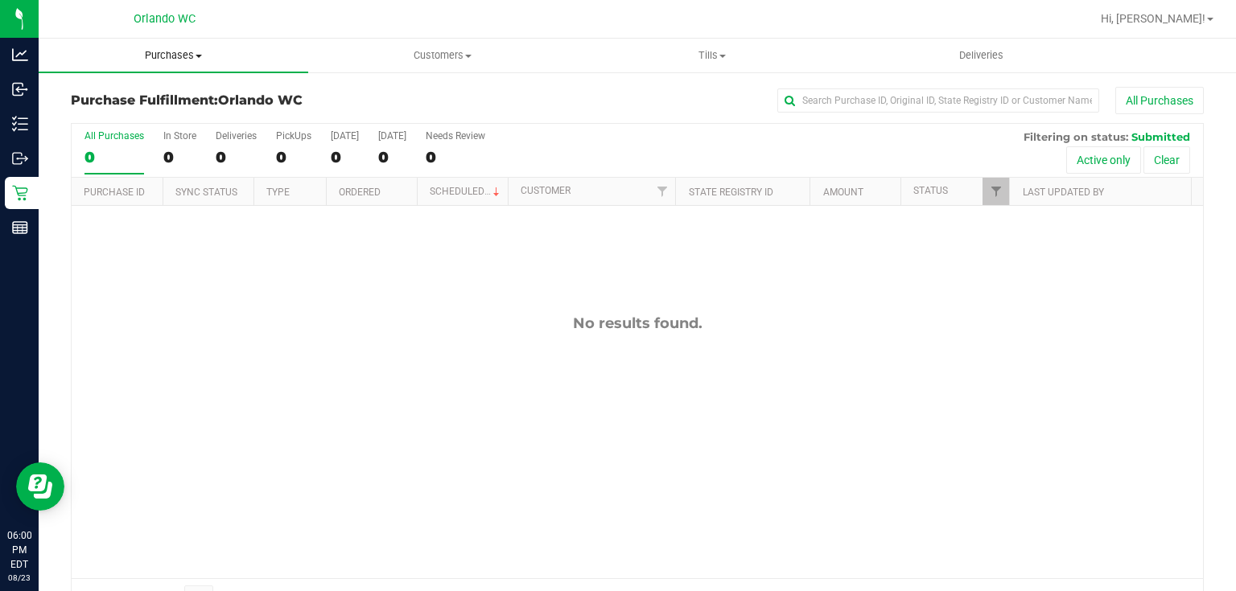
click at [171, 53] on span "Purchases" at bounding box center [174, 55] width 270 height 14
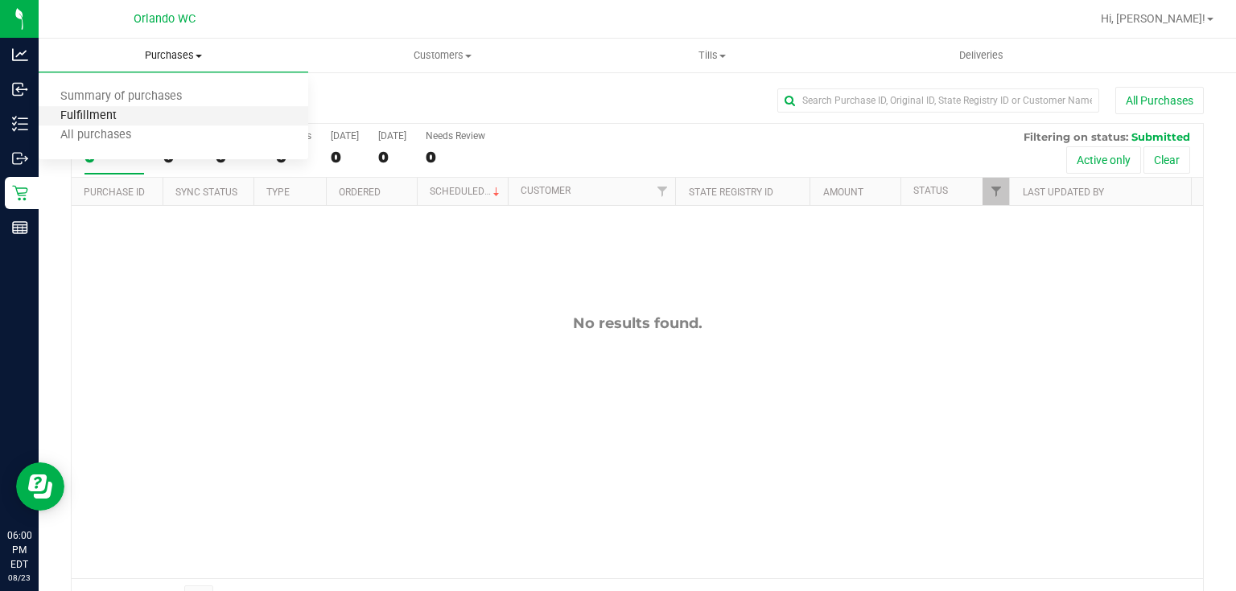
click at [108, 117] on span "Fulfillment" at bounding box center [89, 116] width 100 height 14
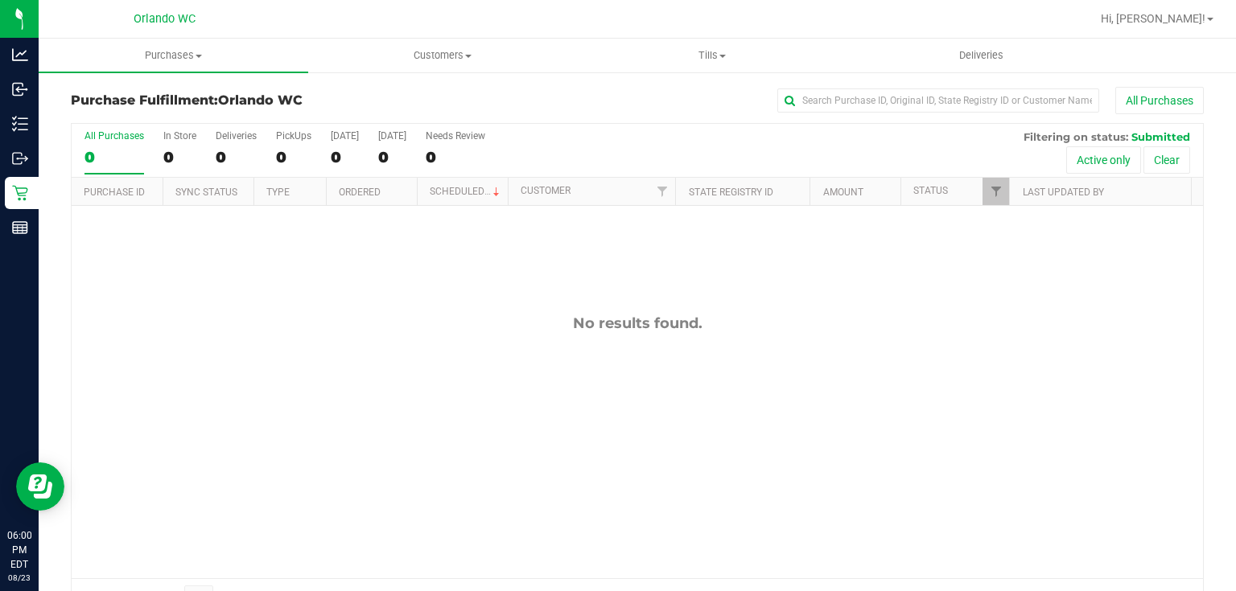
click at [556, 422] on div "No results found." at bounding box center [637, 446] width 1131 height 481
click at [172, 57] on span "Purchases" at bounding box center [174, 55] width 270 height 14
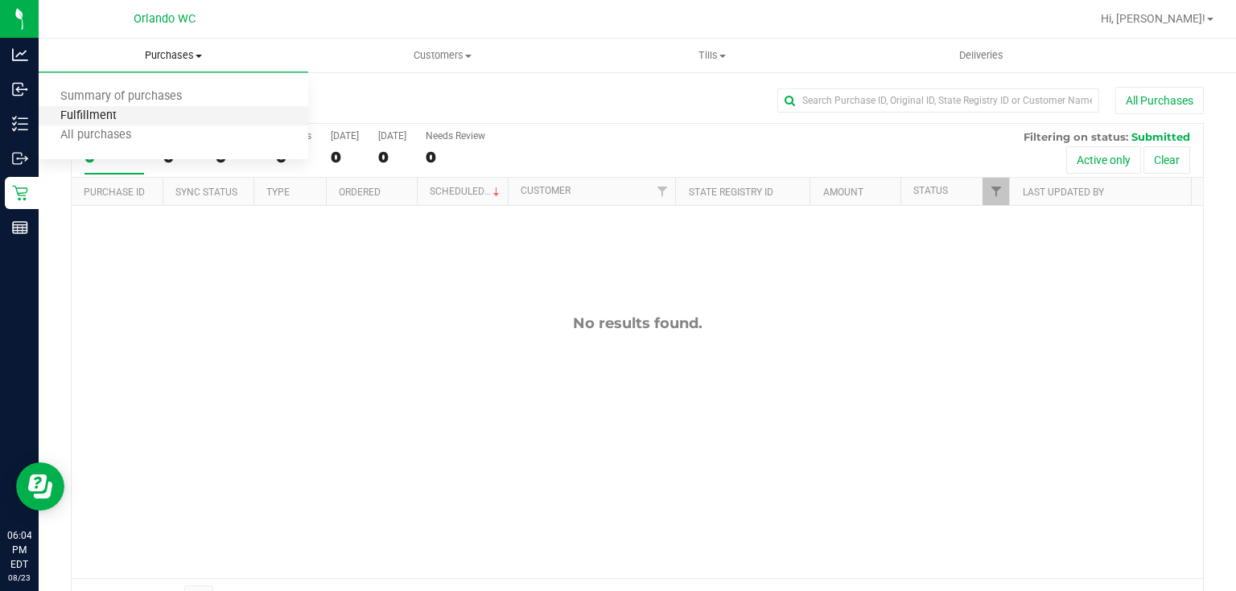
click at [122, 121] on span "Fulfillment" at bounding box center [89, 116] width 100 height 14
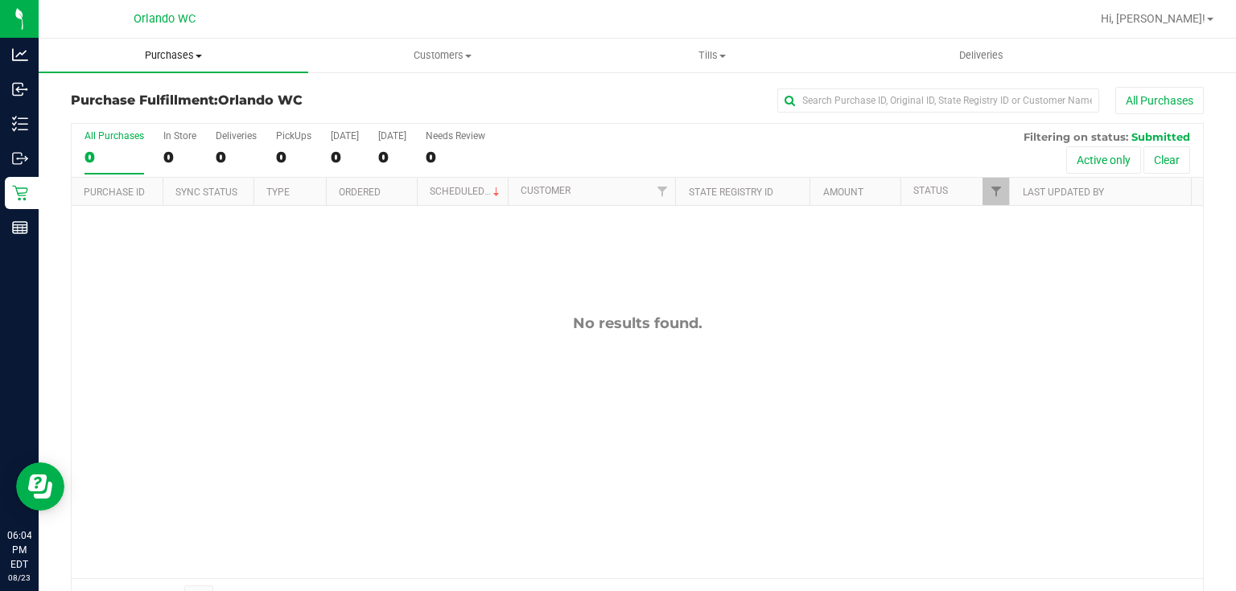
click at [163, 53] on span "Purchases" at bounding box center [174, 55] width 270 height 14
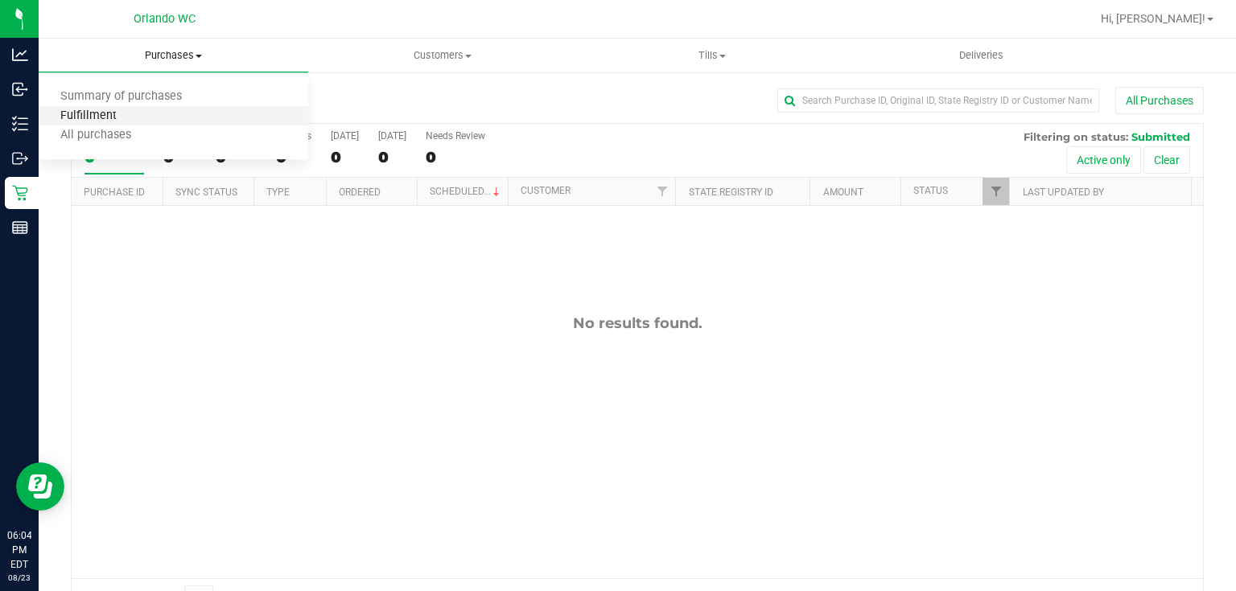
click at [102, 117] on span "Fulfillment" at bounding box center [89, 116] width 100 height 14
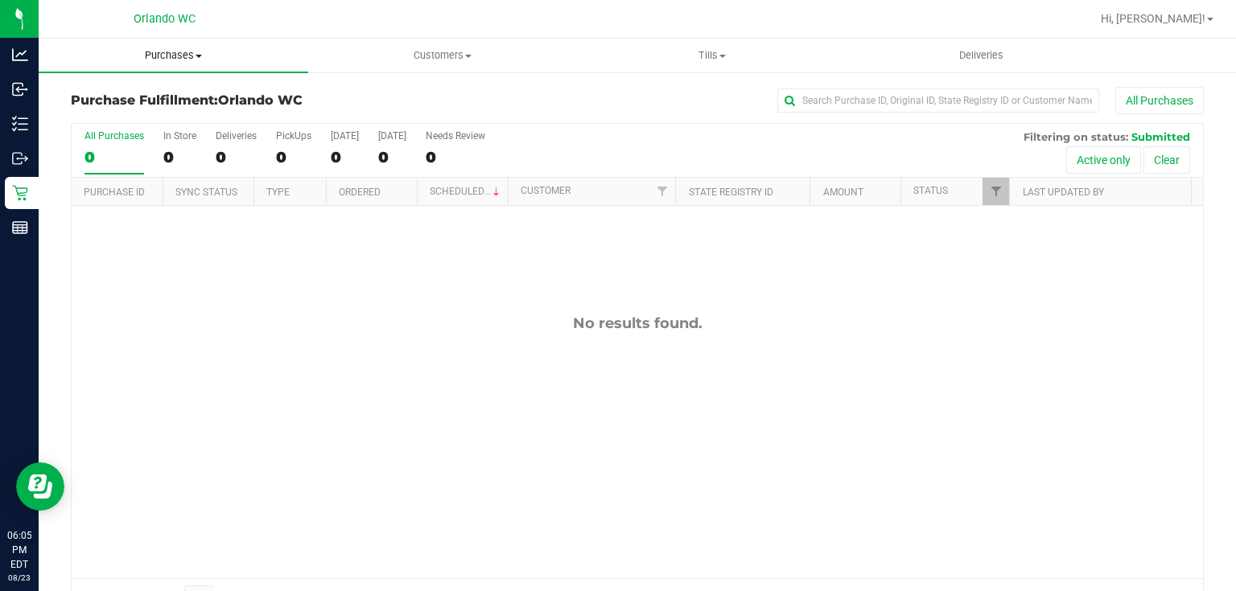
click at [156, 52] on span "Purchases" at bounding box center [174, 55] width 270 height 14
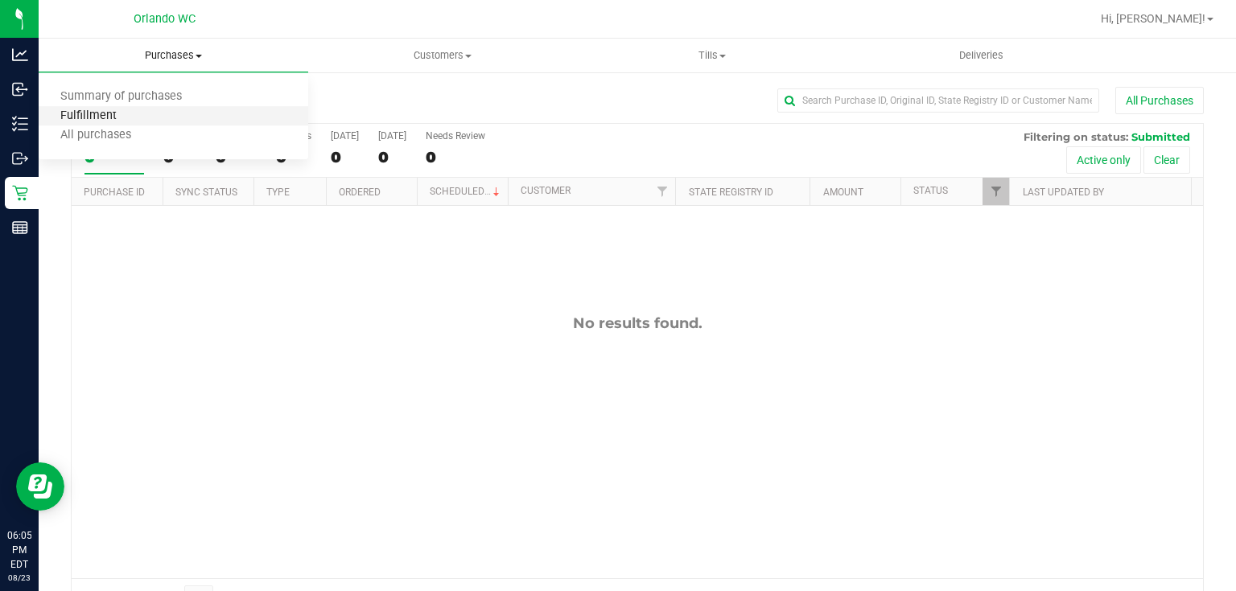
click at [123, 117] on span "Fulfillment" at bounding box center [89, 116] width 100 height 14
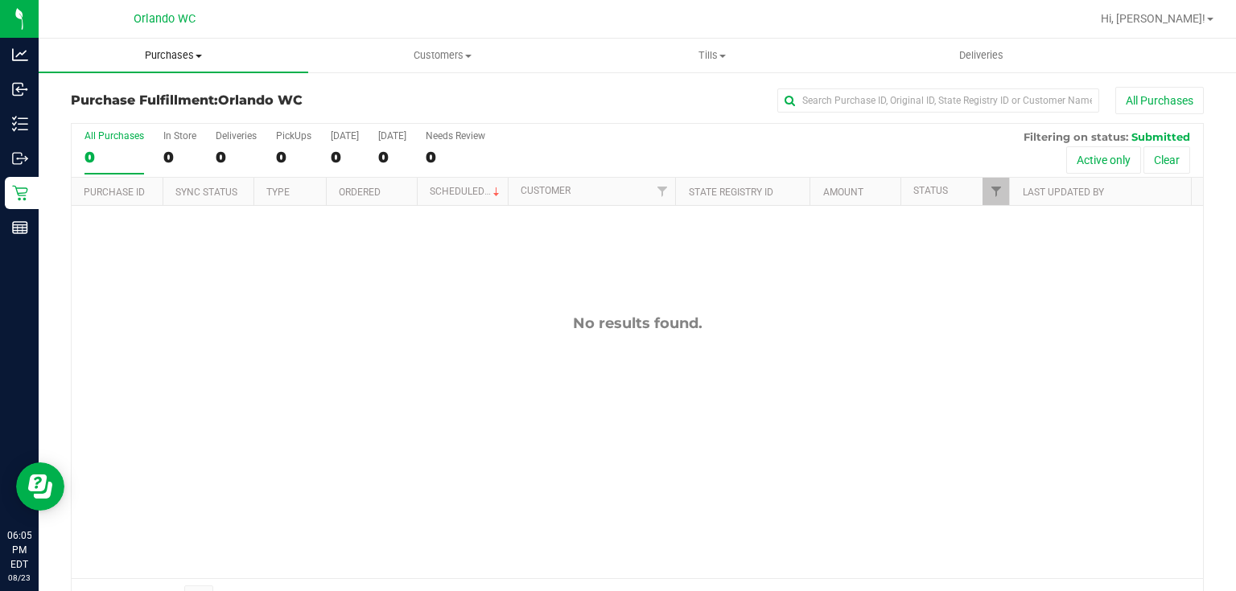
click at [191, 56] on span "Purchases" at bounding box center [174, 55] width 270 height 14
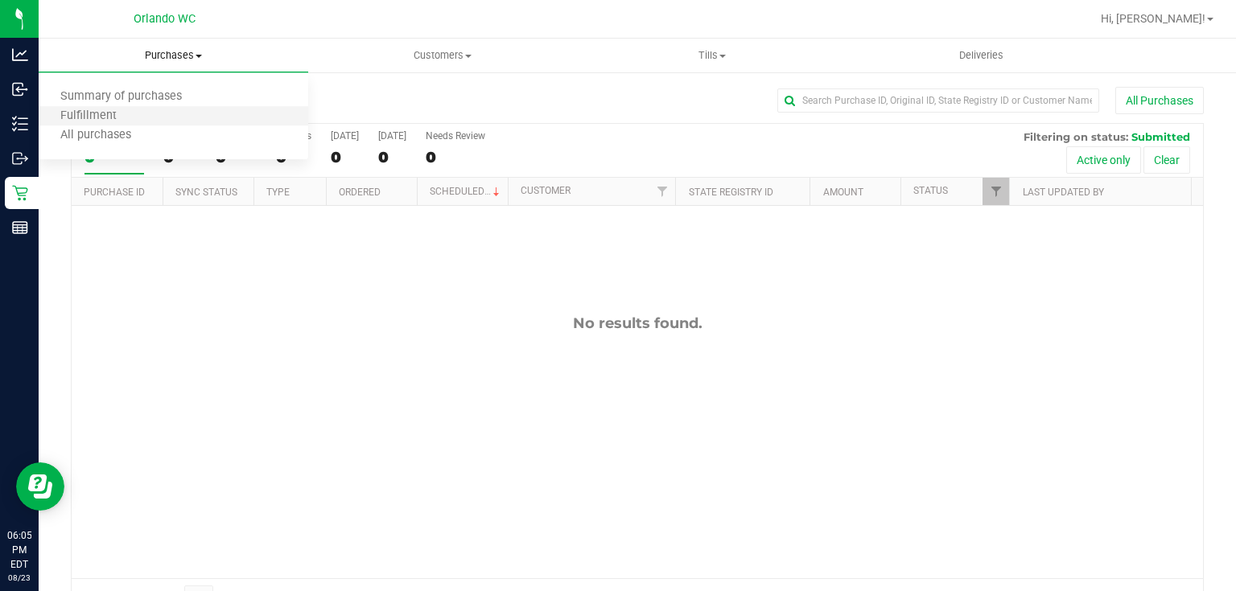
click at [145, 114] on li "Fulfillment" at bounding box center [174, 116] width 270 height 19
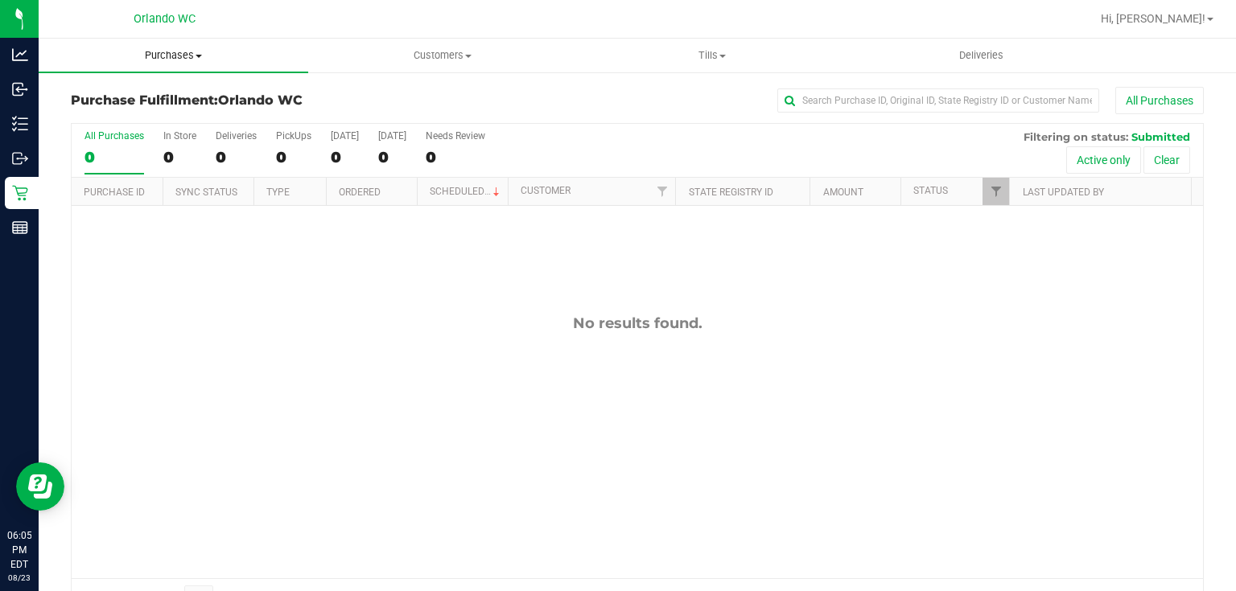
click at [173, 54] on span "Purchases" at bounding box center [174, 55] width 270 height 14
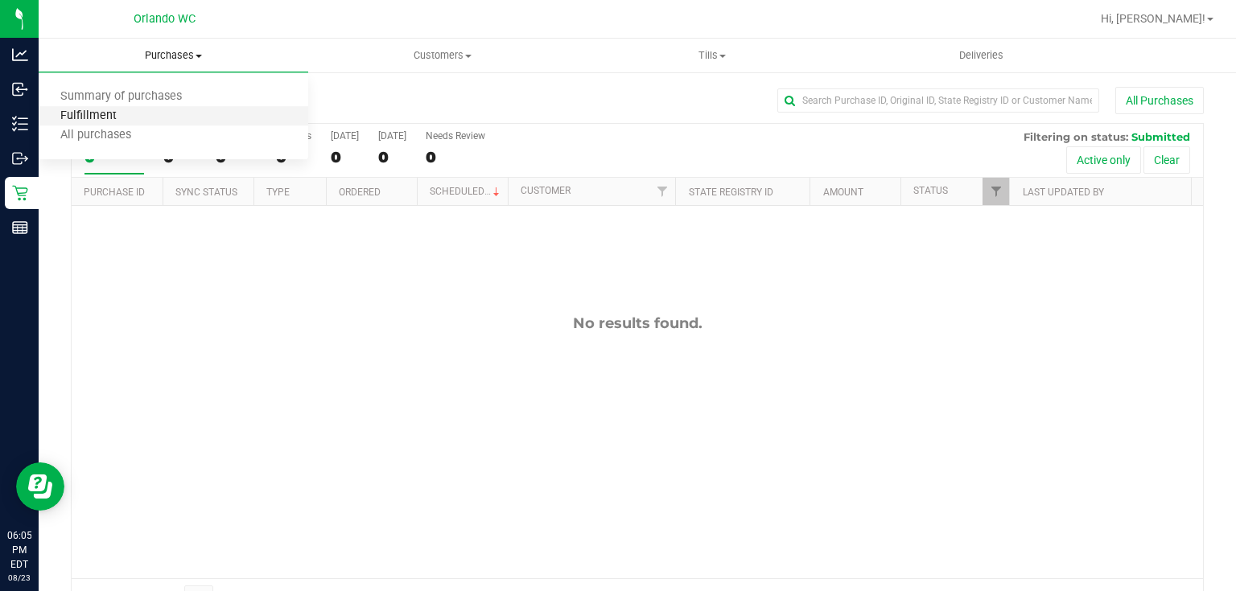
click at [129, 113] on span "Fulfillment" at bounding box center [89, 116] width 100 height 14
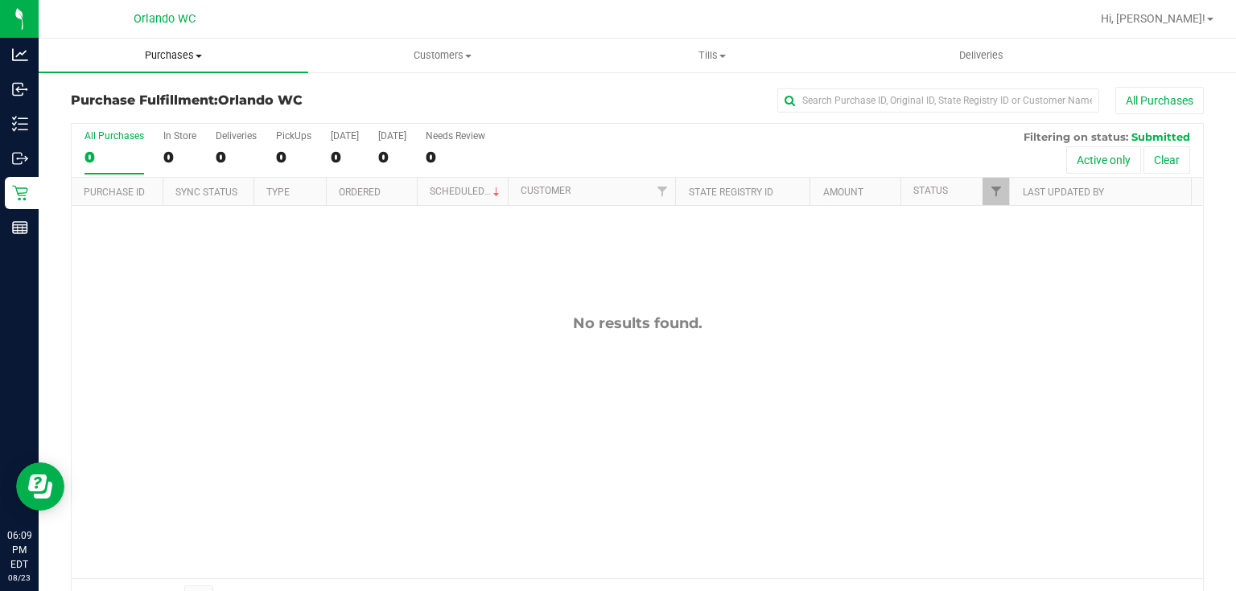
click at [167, 52] on span "Purchases" at bounding box center [174, 55] width 270 height 14
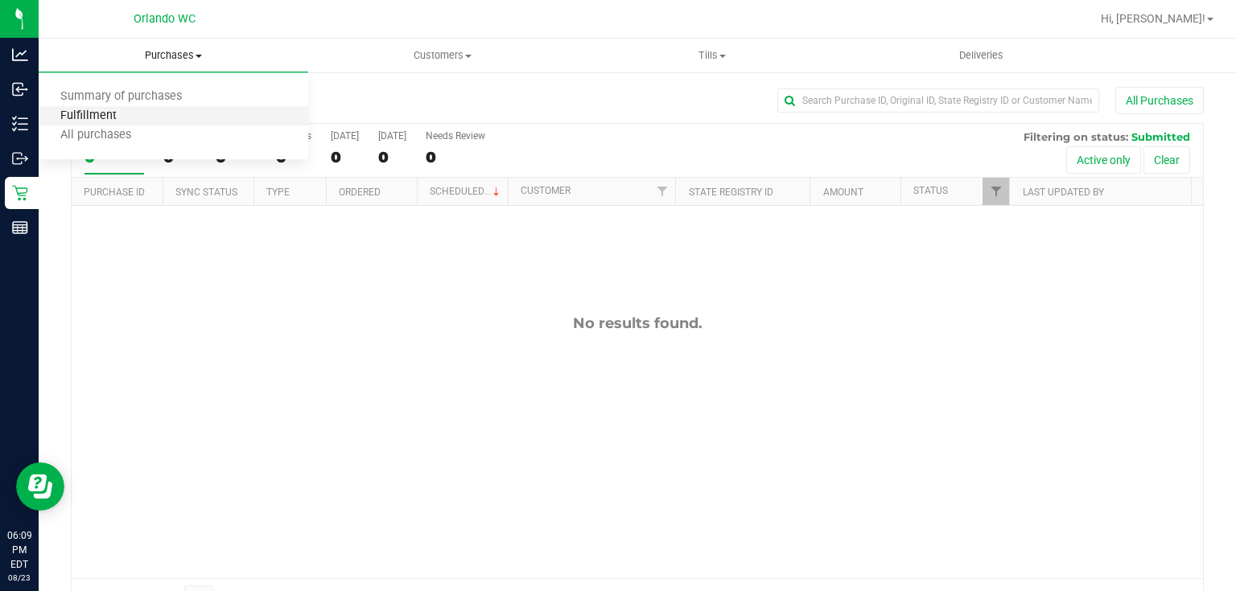
click at [117, 121] on span "Fulfillment" at bounding box center [89, 116] width 100 height 14
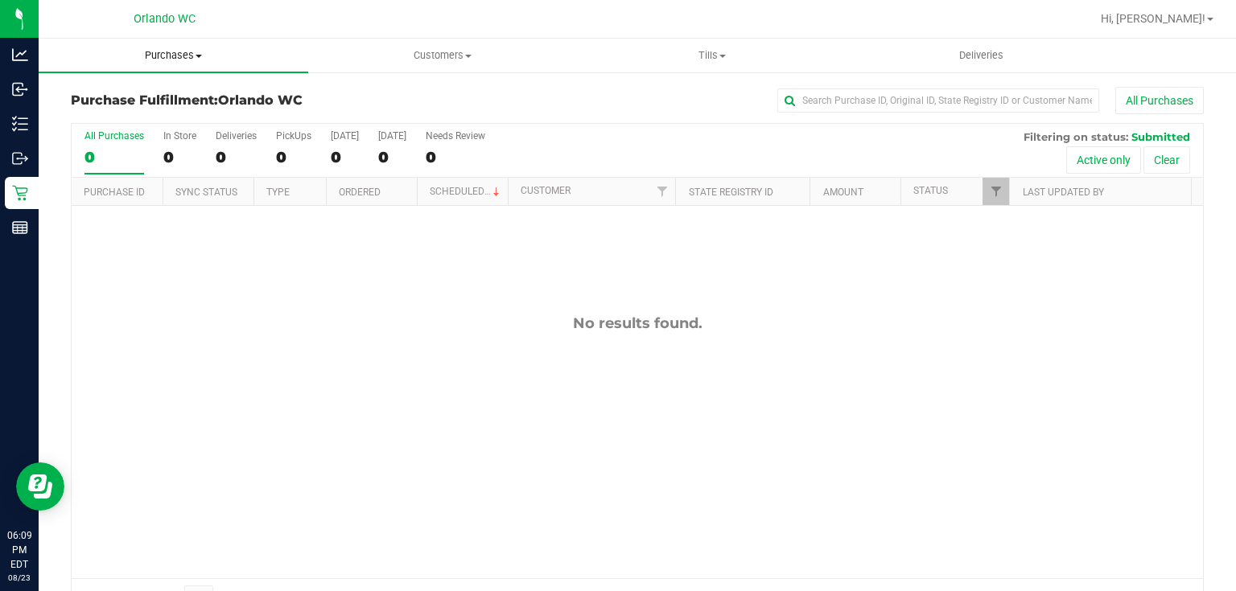
click at [179, 55] on span "Purchases" at bounding box center [174, 55] width 270 height 14
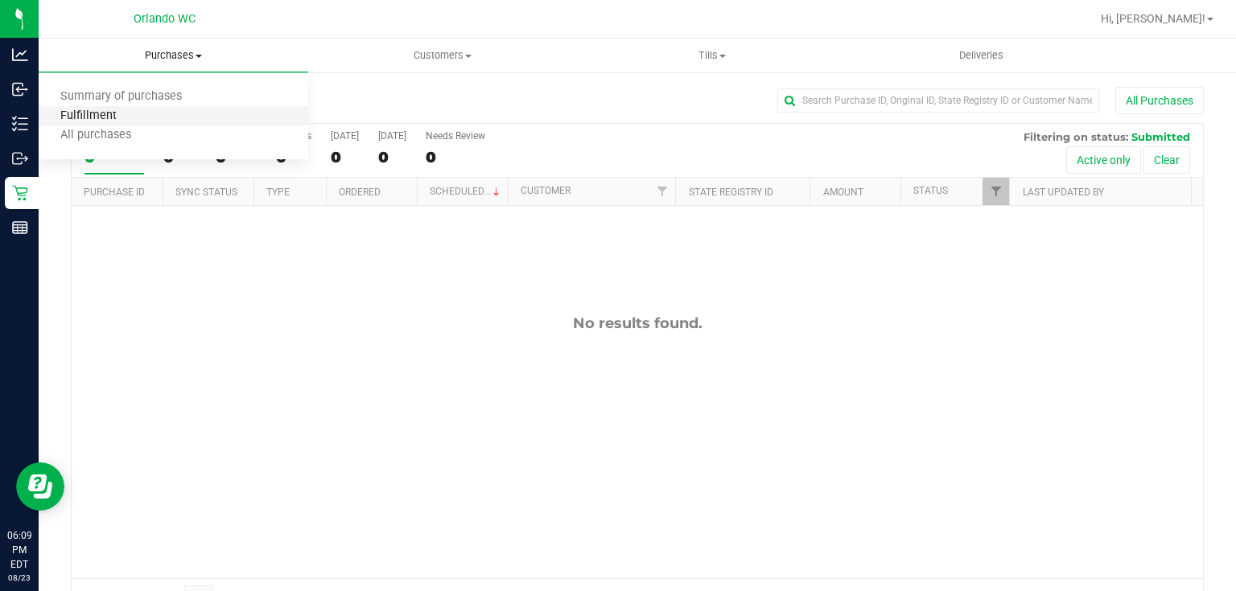
click at [134, 122] on span "Fulfillment" at bounding box center [89, 116] width 100 height 14
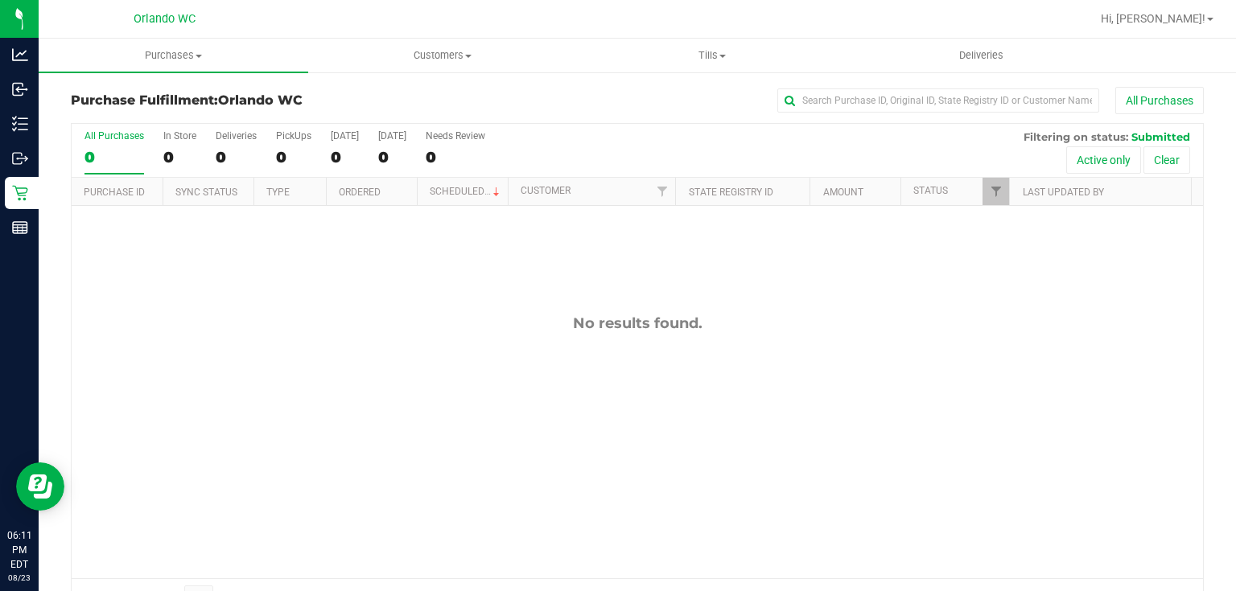
click at [318, 342] on div "No results found." at bounding box center [637, 446] width 1131 height 481
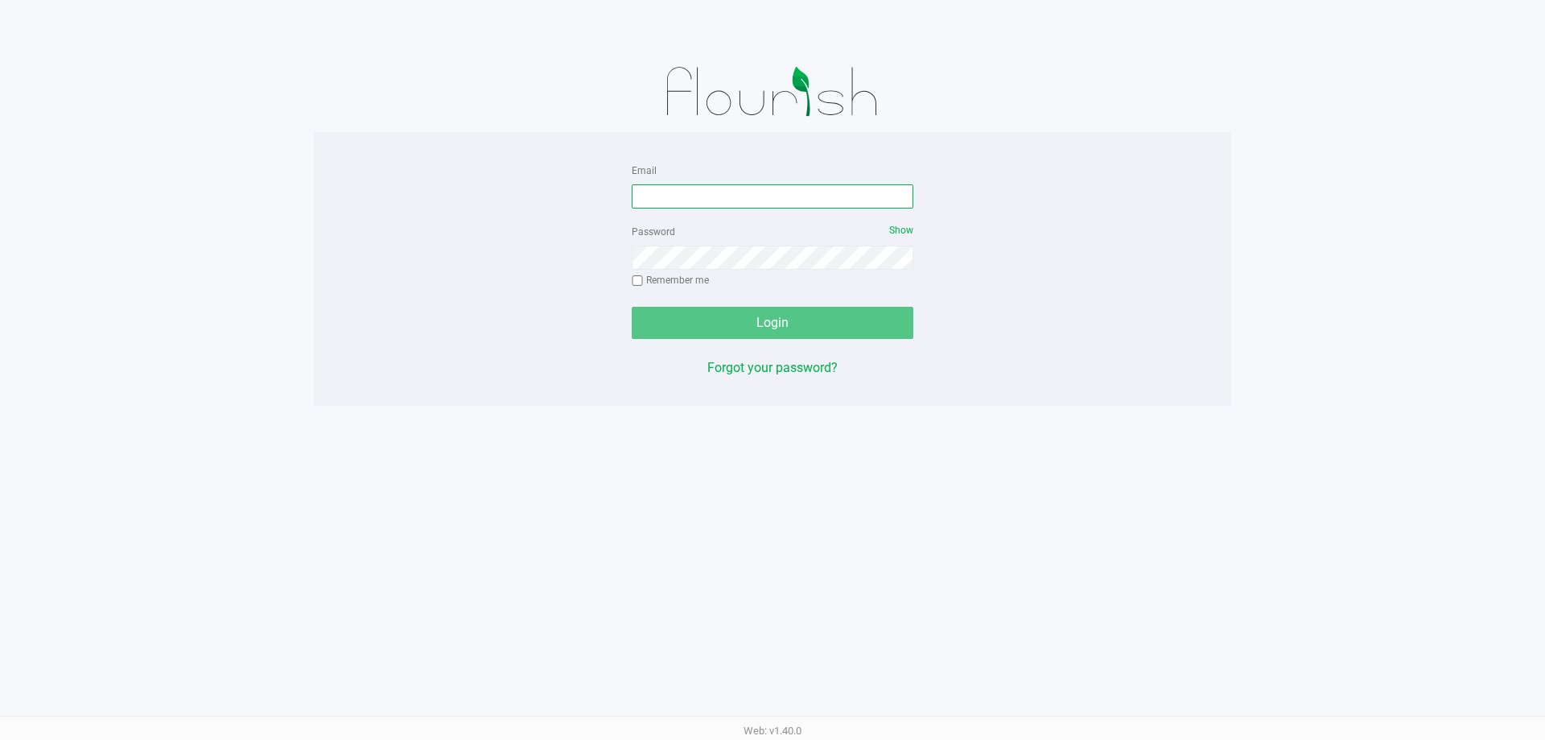
click at [737, 203] on input "Email" at bounding box center [773, 196] width 282 height 24
type input "[EMAIL_ADDRESS][DOMAIN_NAME]"
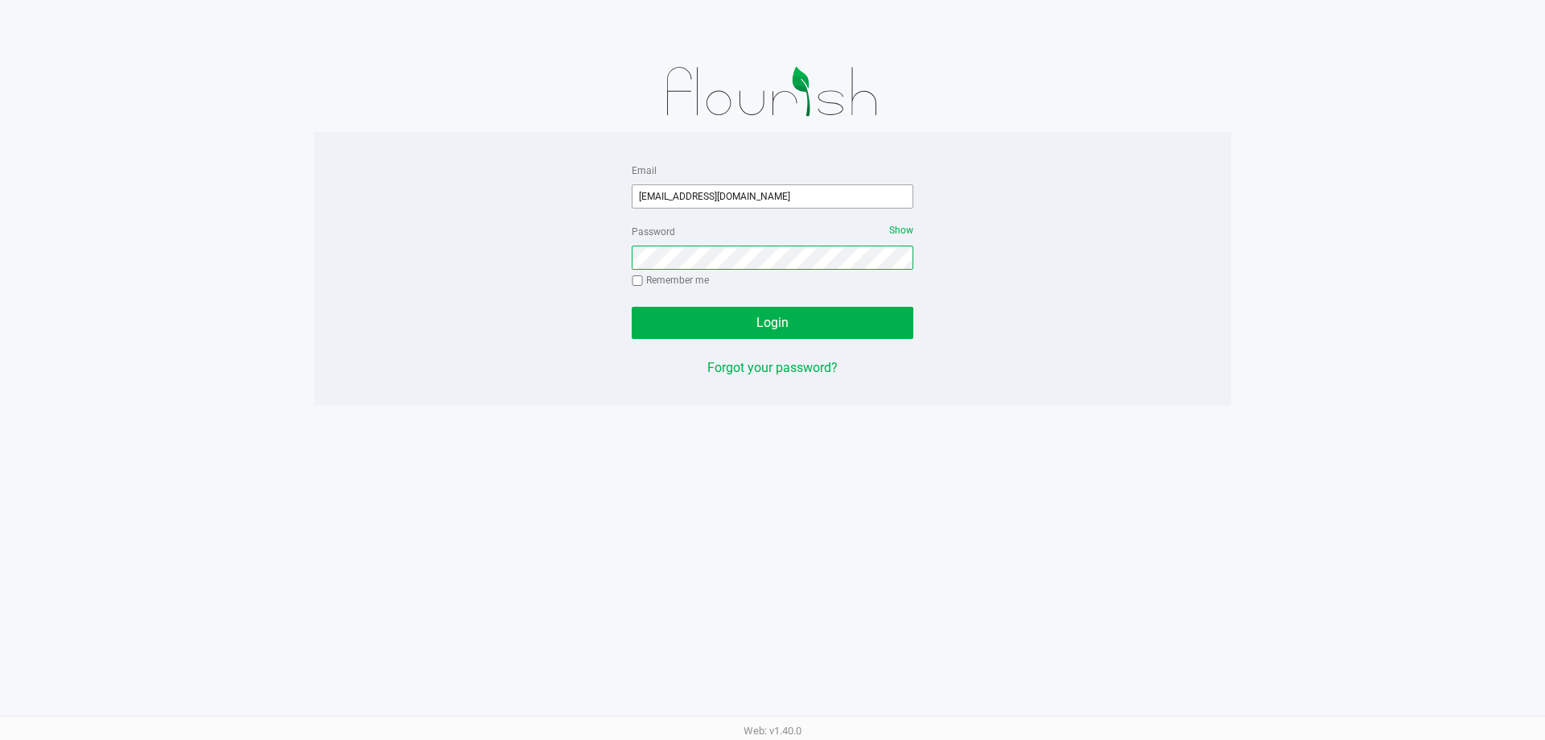
click at [632, 307] on button "Login" at bounding box center [773, 323] width 282 height 32
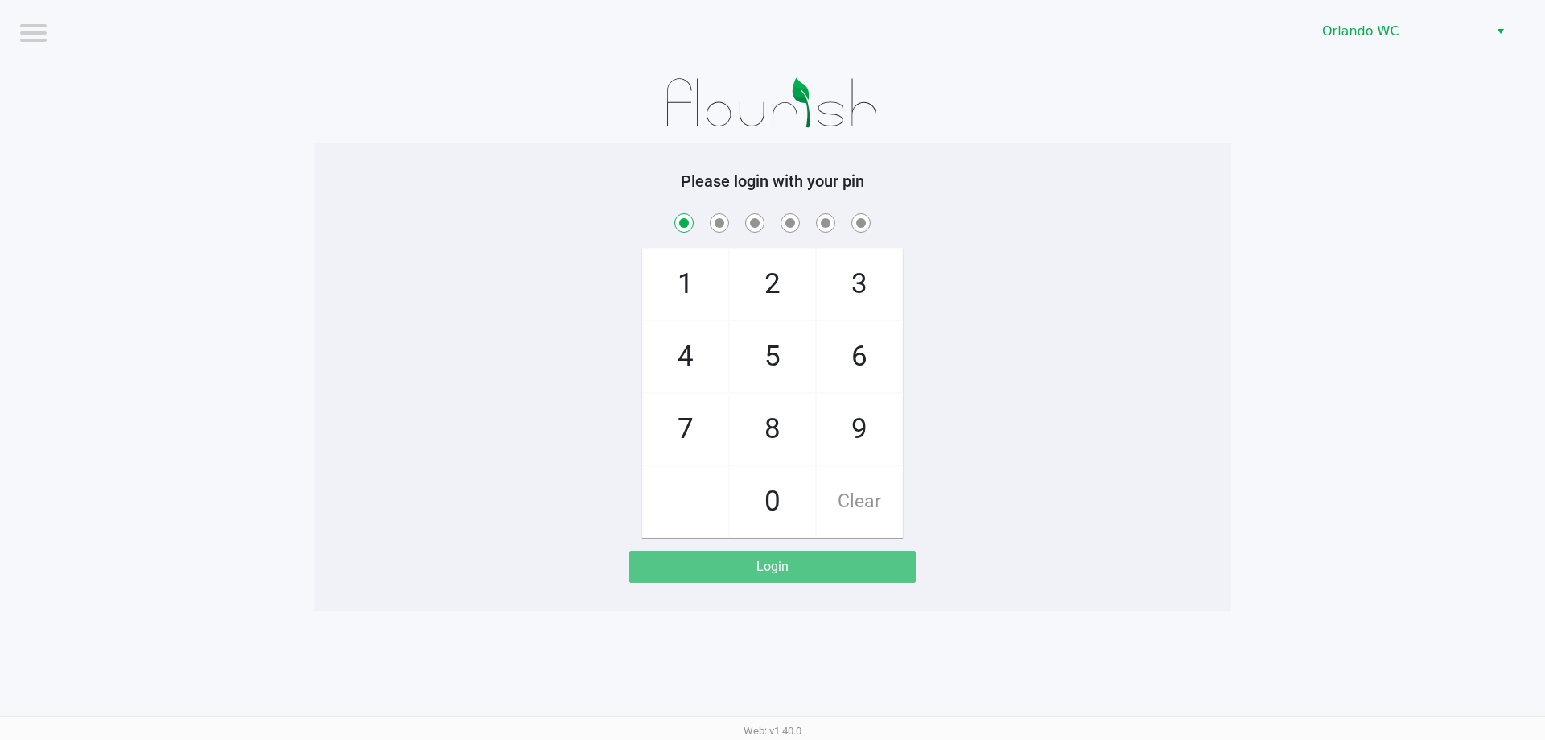
checkbox input "true"
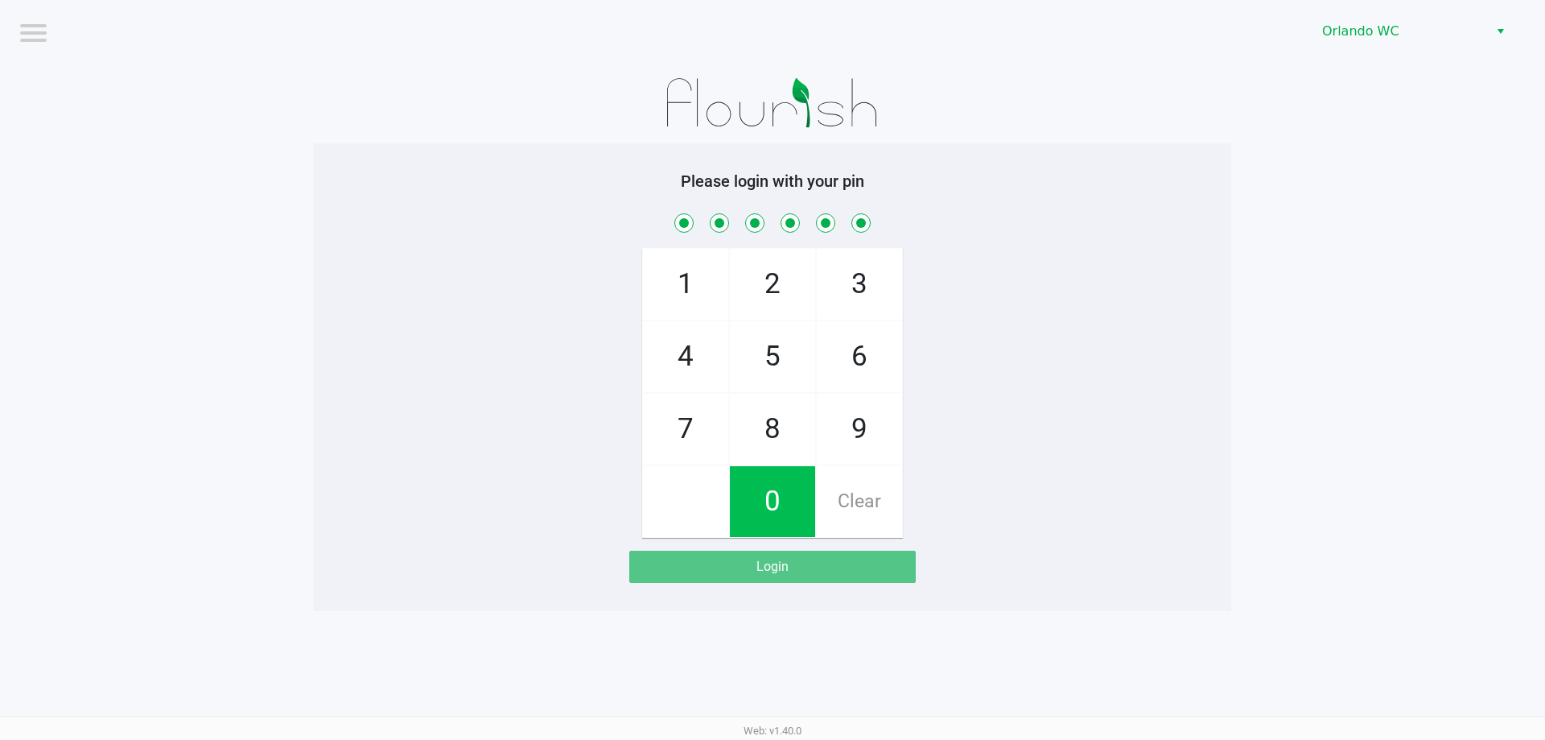
checkbox input "true"
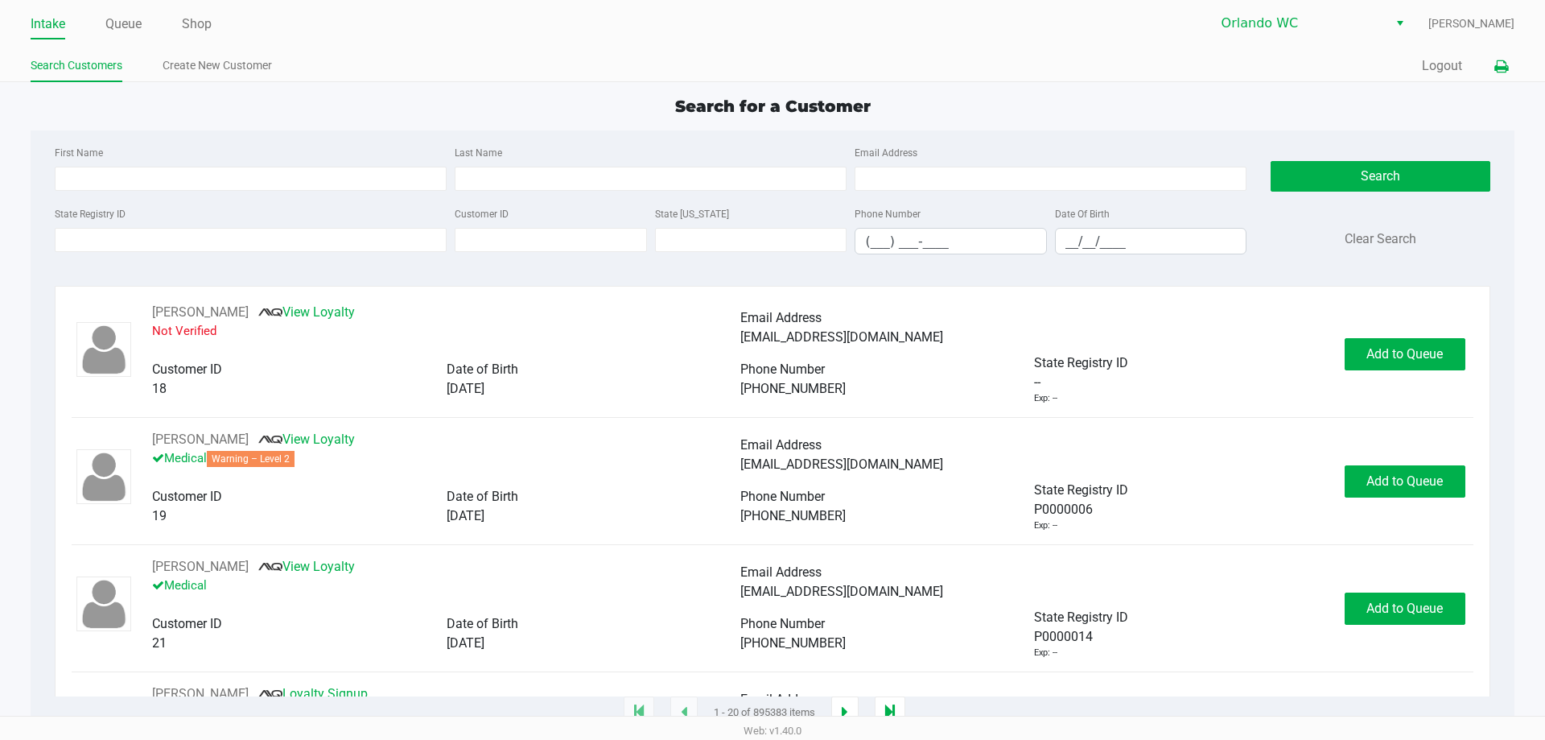
click at [770, 62] on icon at bounding box center [1501, 66] width 14 height 11
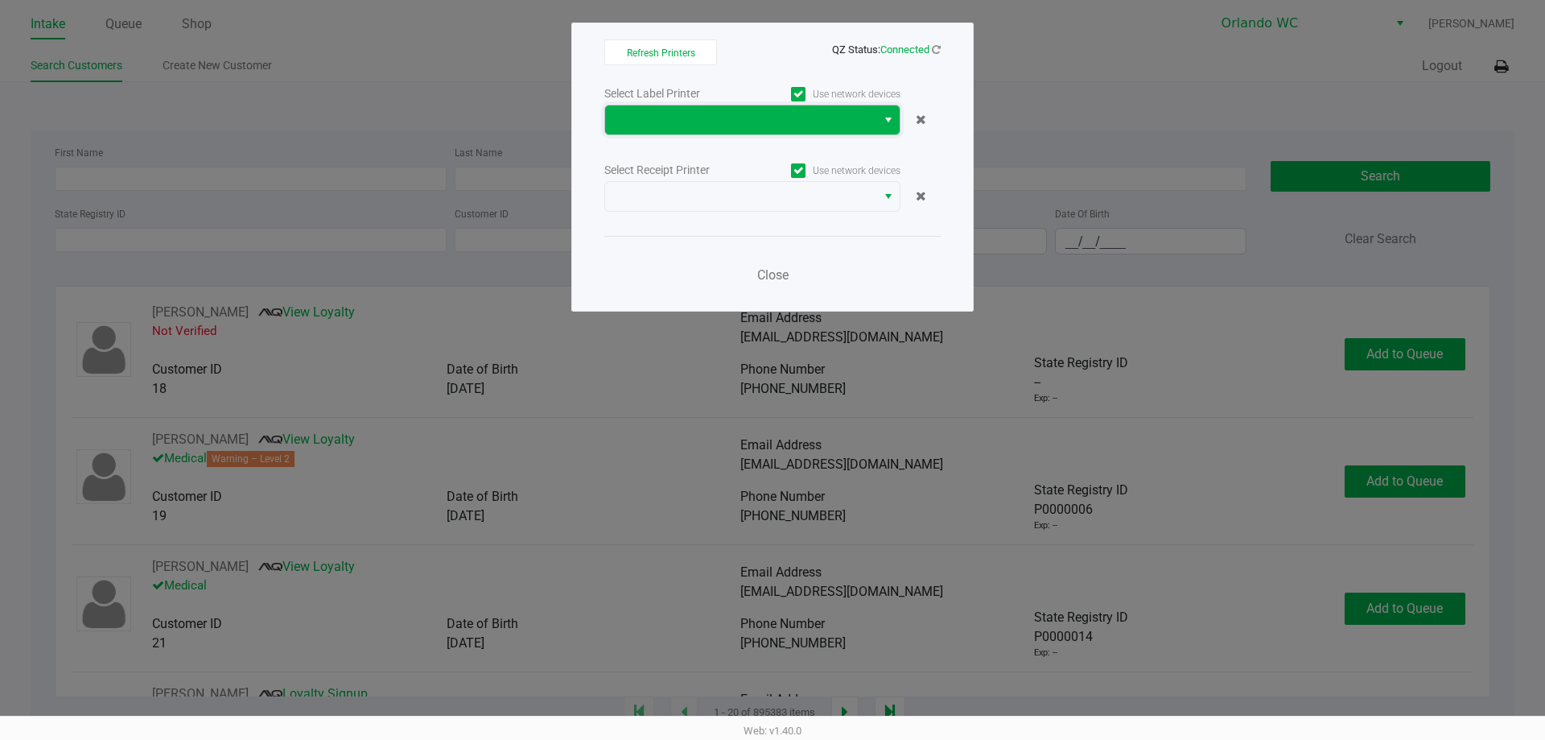
click at [770, 113] on span at bounding box center [741, 119] width 252 height 19
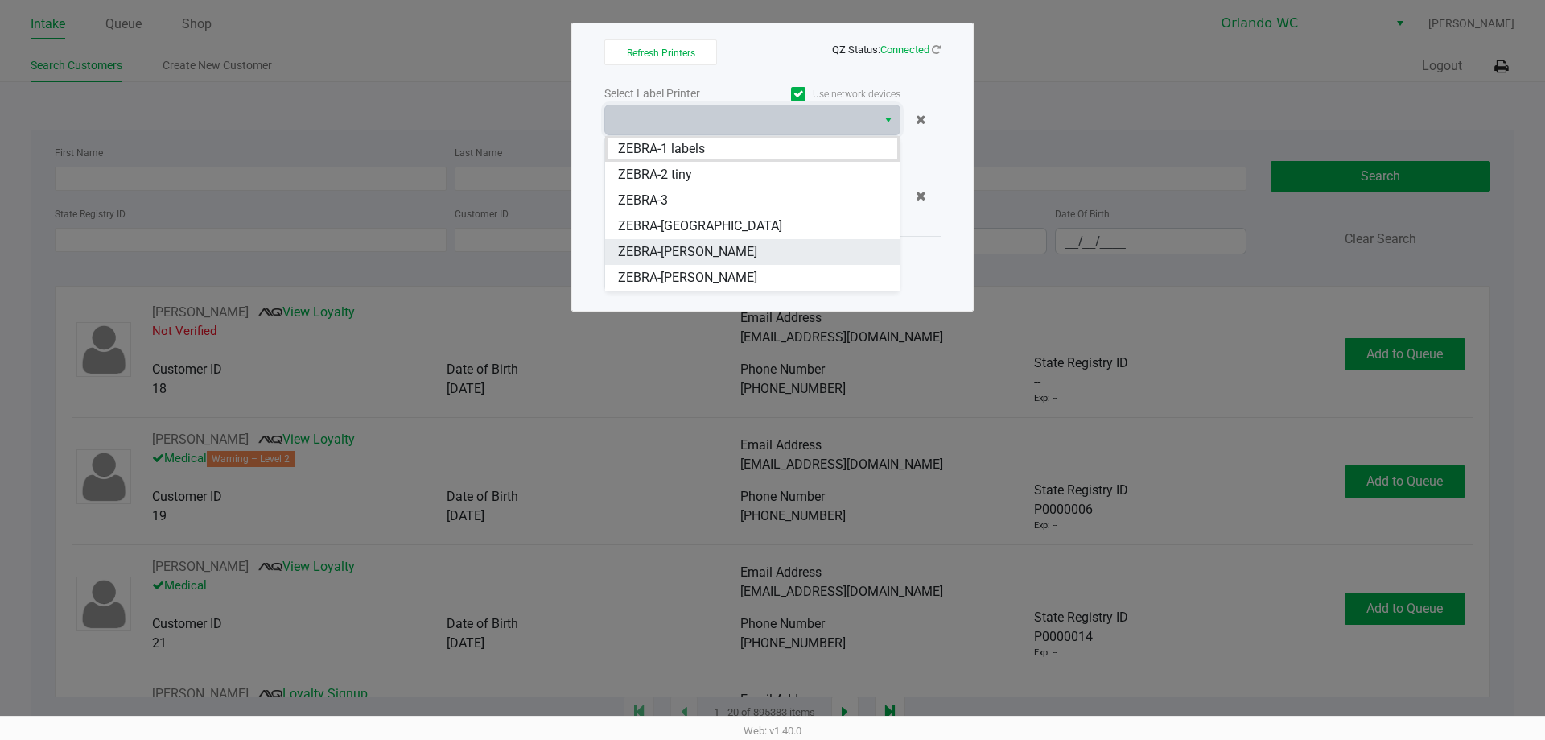
click at [733, 253] on span "ZEBRA-RODNEY-ATKINS" at bounding box center [687, 251] width 139 height 19
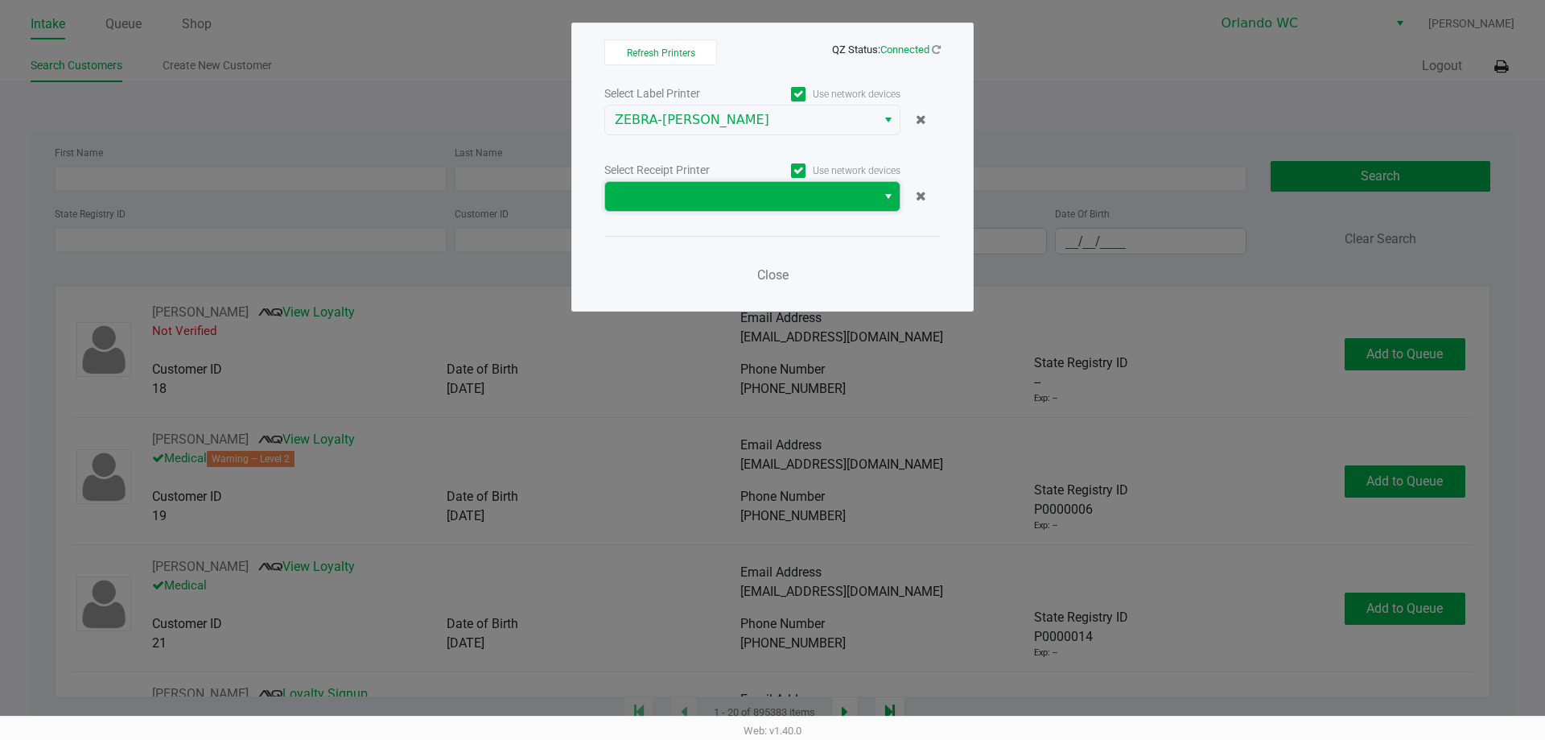
click at [770, 200] on span at bounding box center [741, 196] width 252 height 19
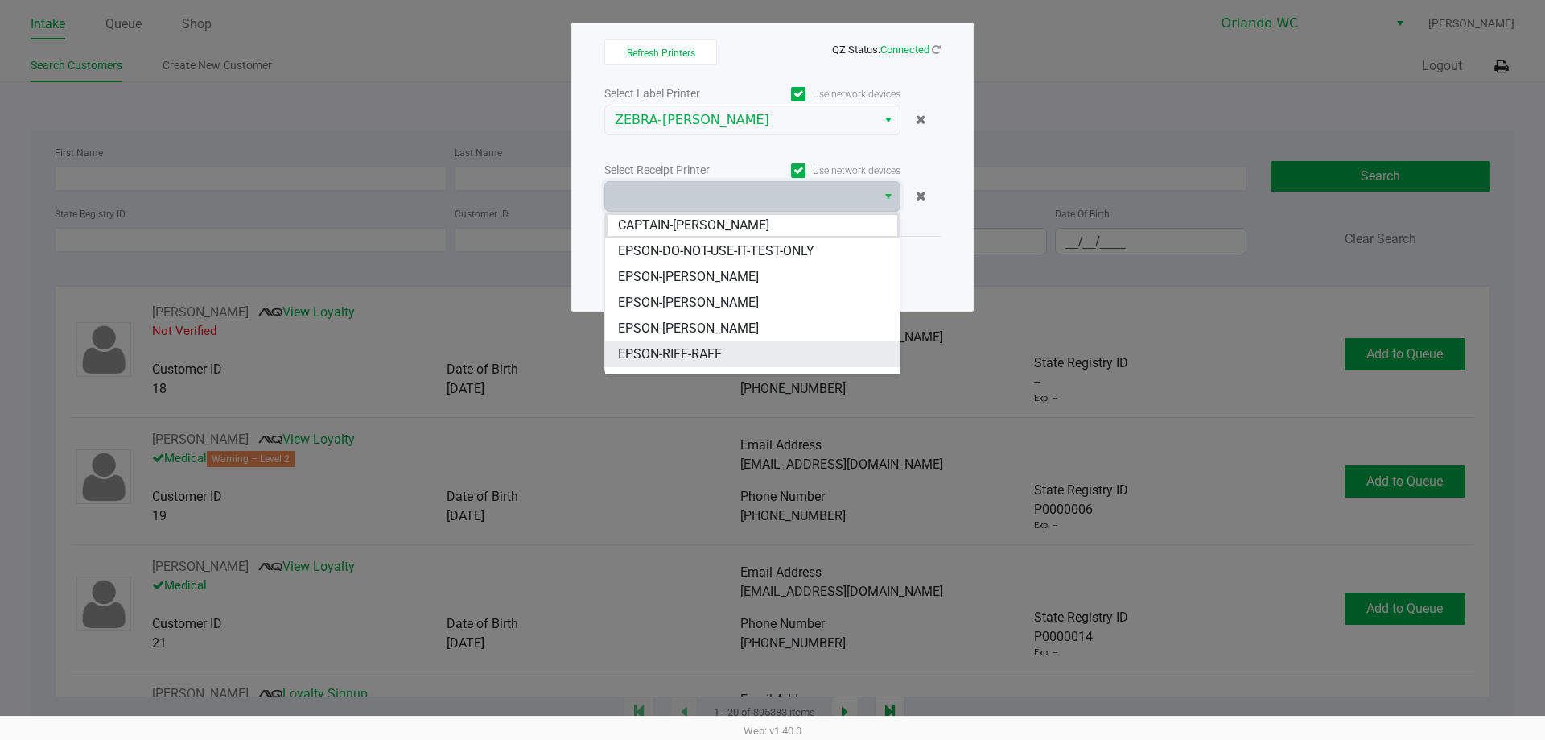
drag, startPoint x: 758, startPoint y: 357, endPoint x: 764, endPoint y: 330, distance: 27.9
click at [758, 356] on li "EPSON-RIFF-RAFF" at bounding box center [752, 354] width 295 height 26
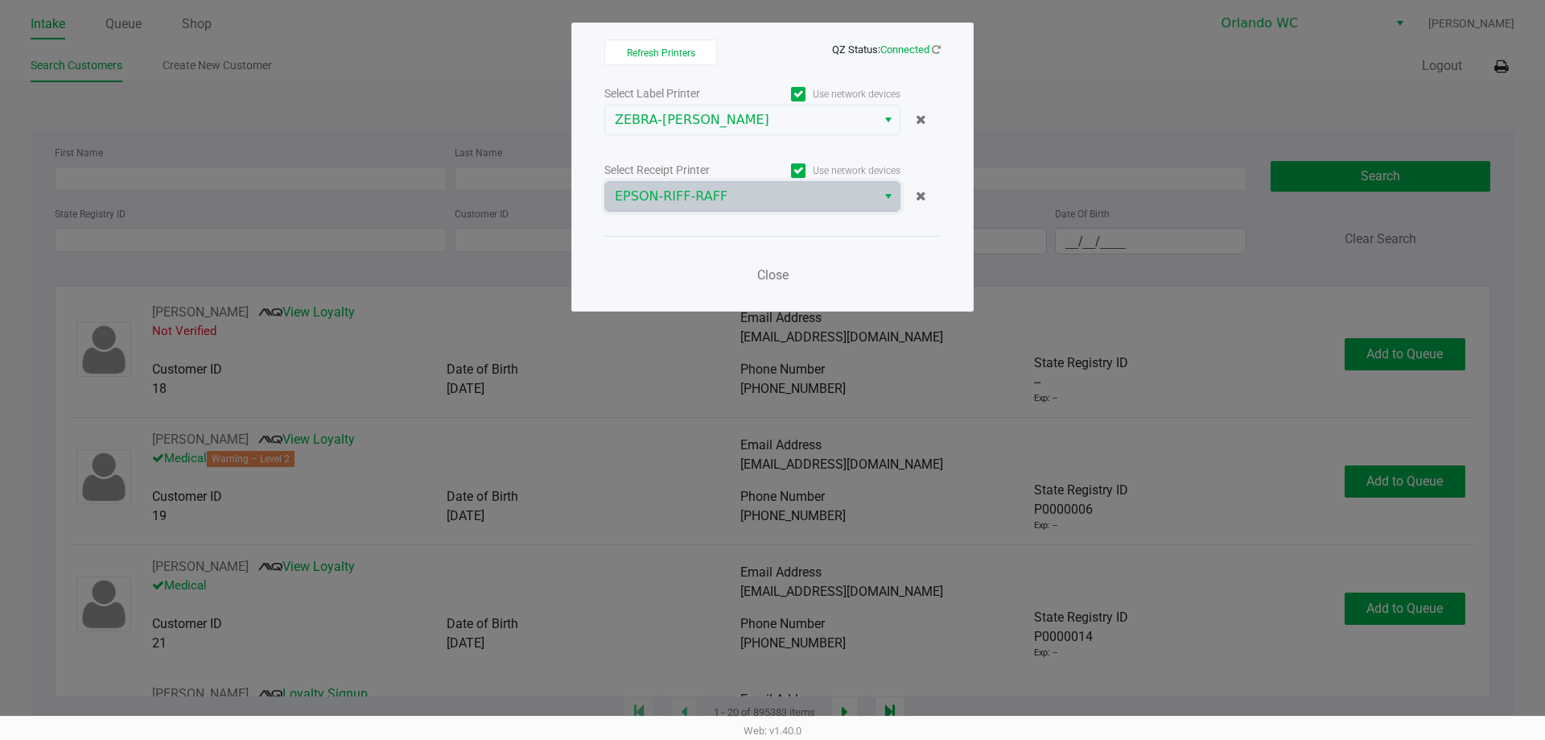
drag, startPoint x: 935, startPoint y: 49, endPoint x: 918, endPoint y: 49, distance: 16.9
click at [770, 49] on icon at bounding box center [936, 49] width 9 height 10
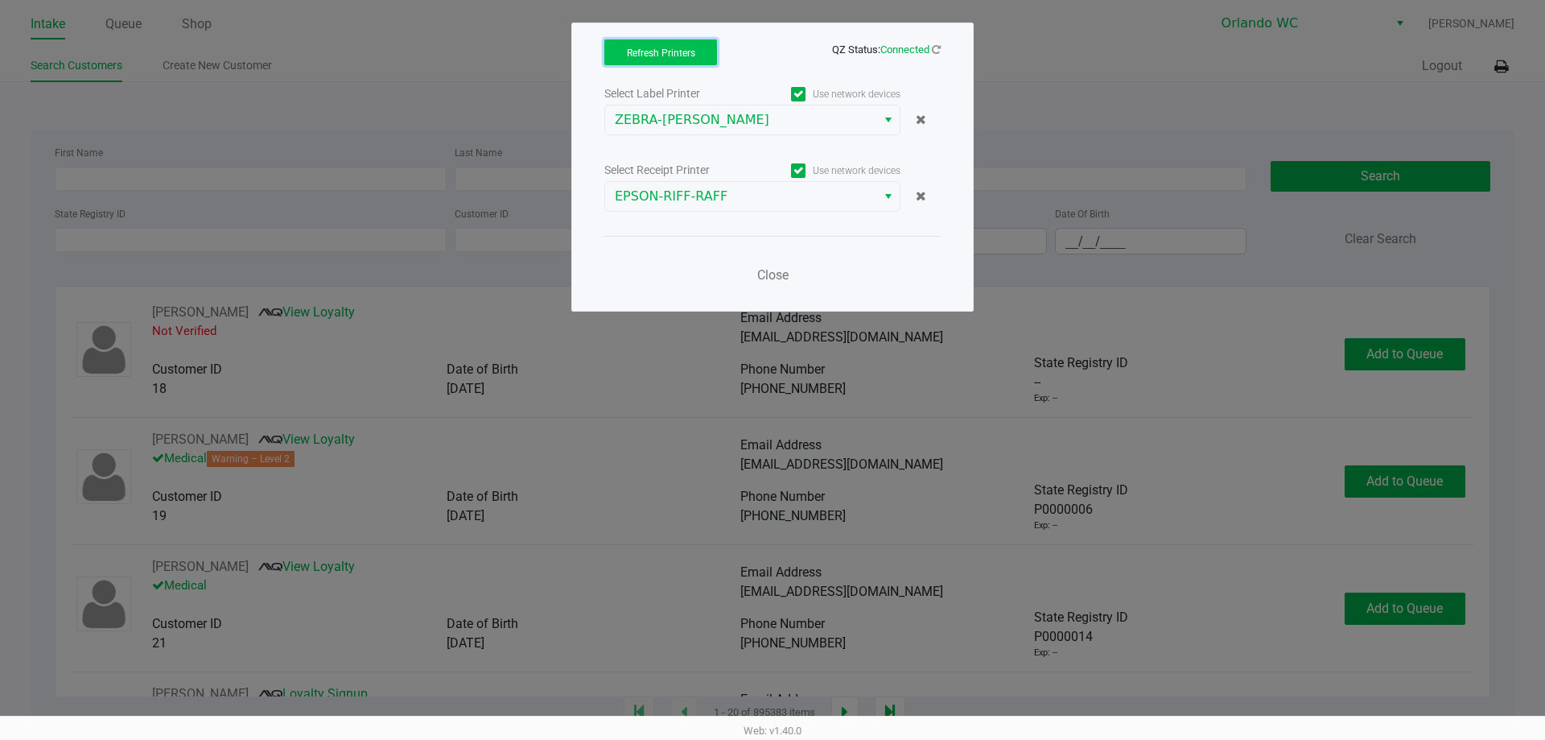
click at [671, 58] on span "Refresh Printers" at bounding box center [661, 52] width 68 height 11
click at [770, 274] on span "Close" at bounding box center [772, 274] width 31 height 15
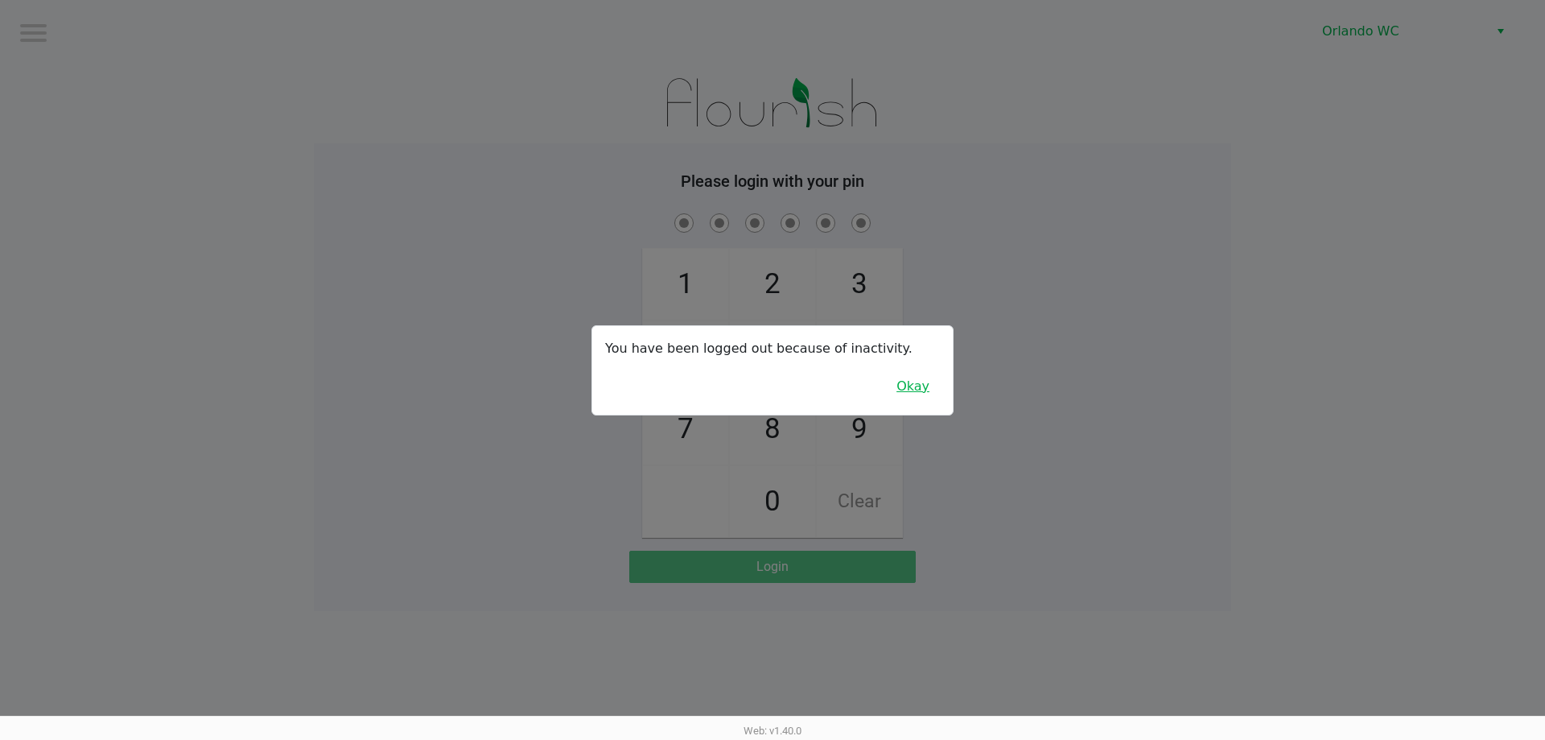
click at [770, 391] on button "Okay" at bounding box center [913, 386] width 54 height 31
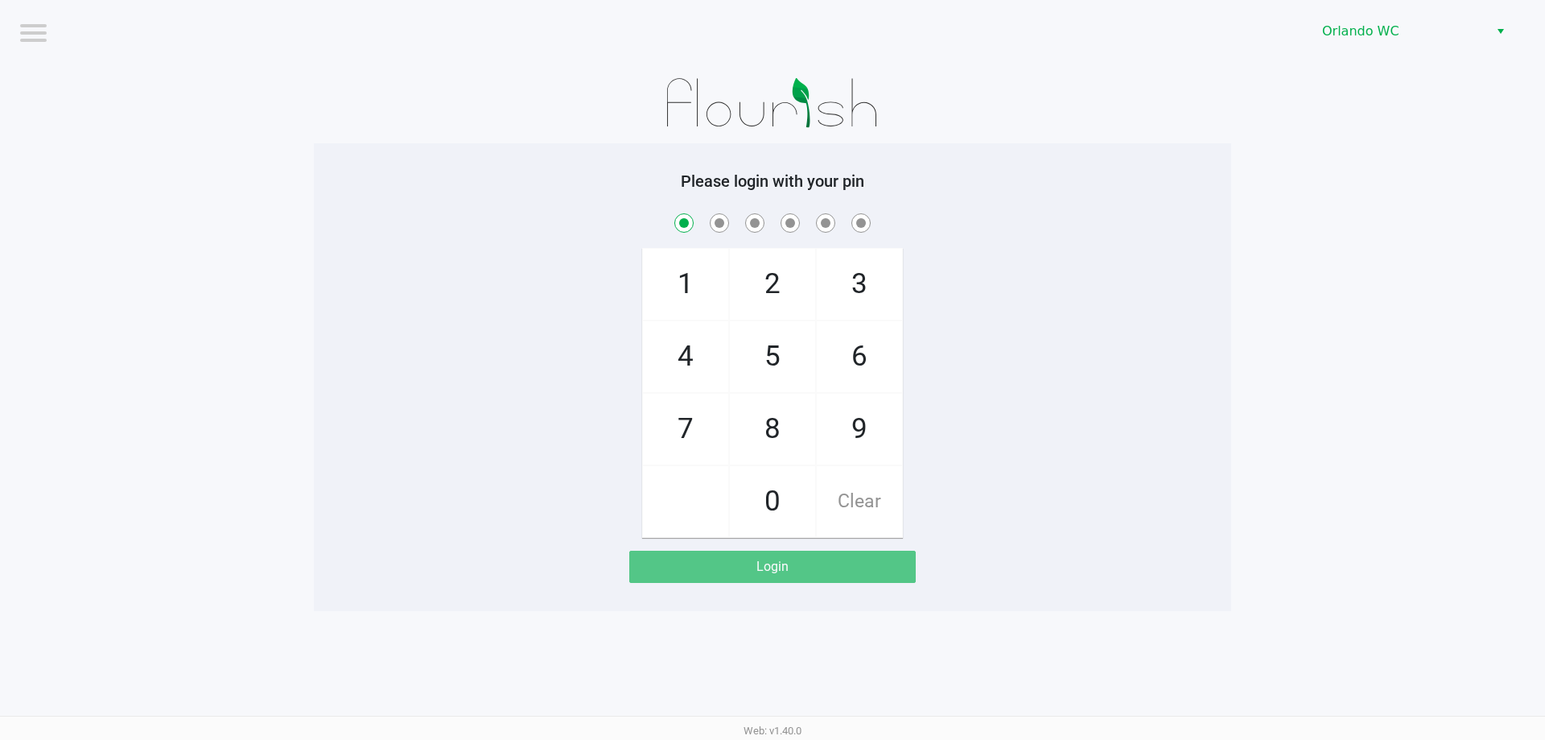
checkbox input "true"
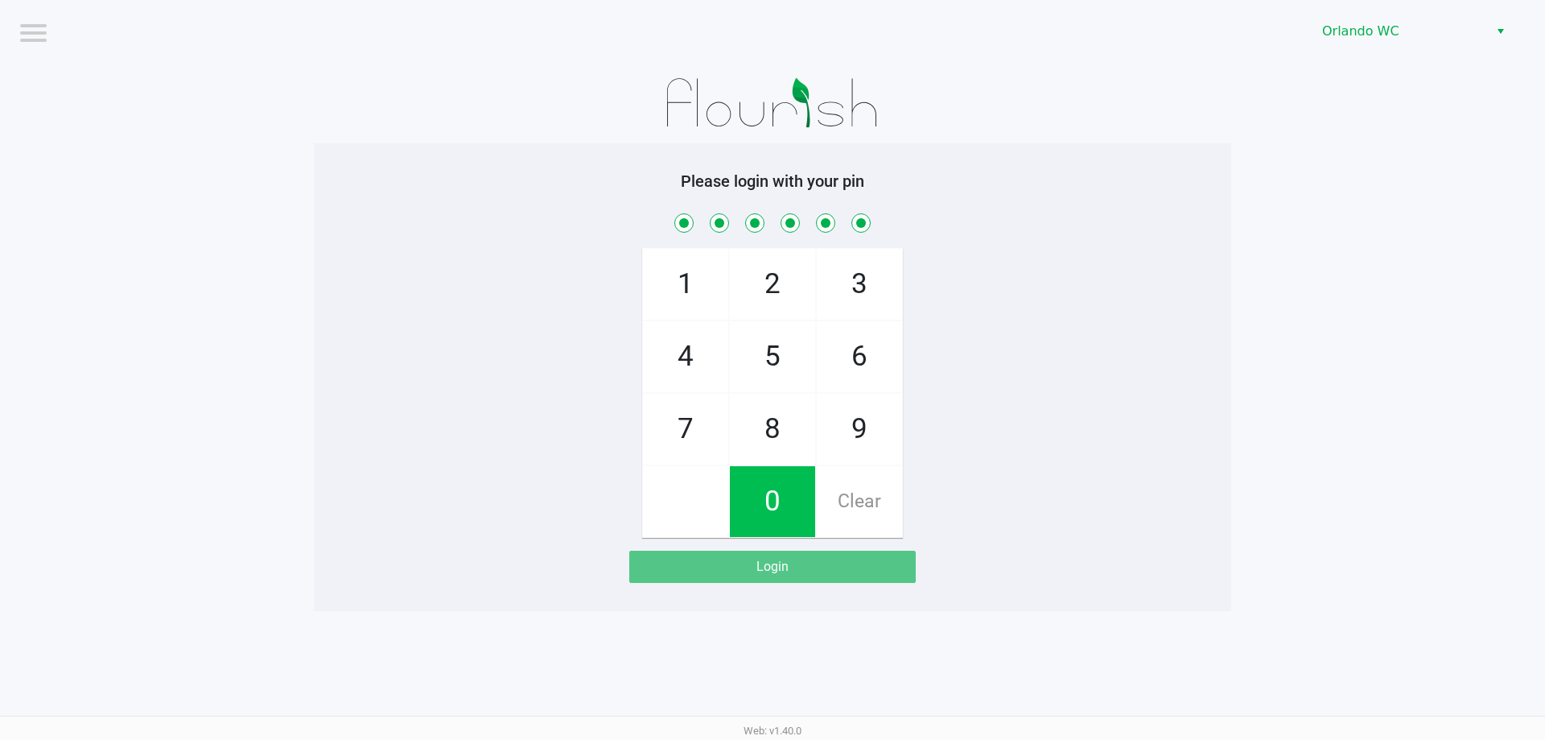
checkbox input "true"
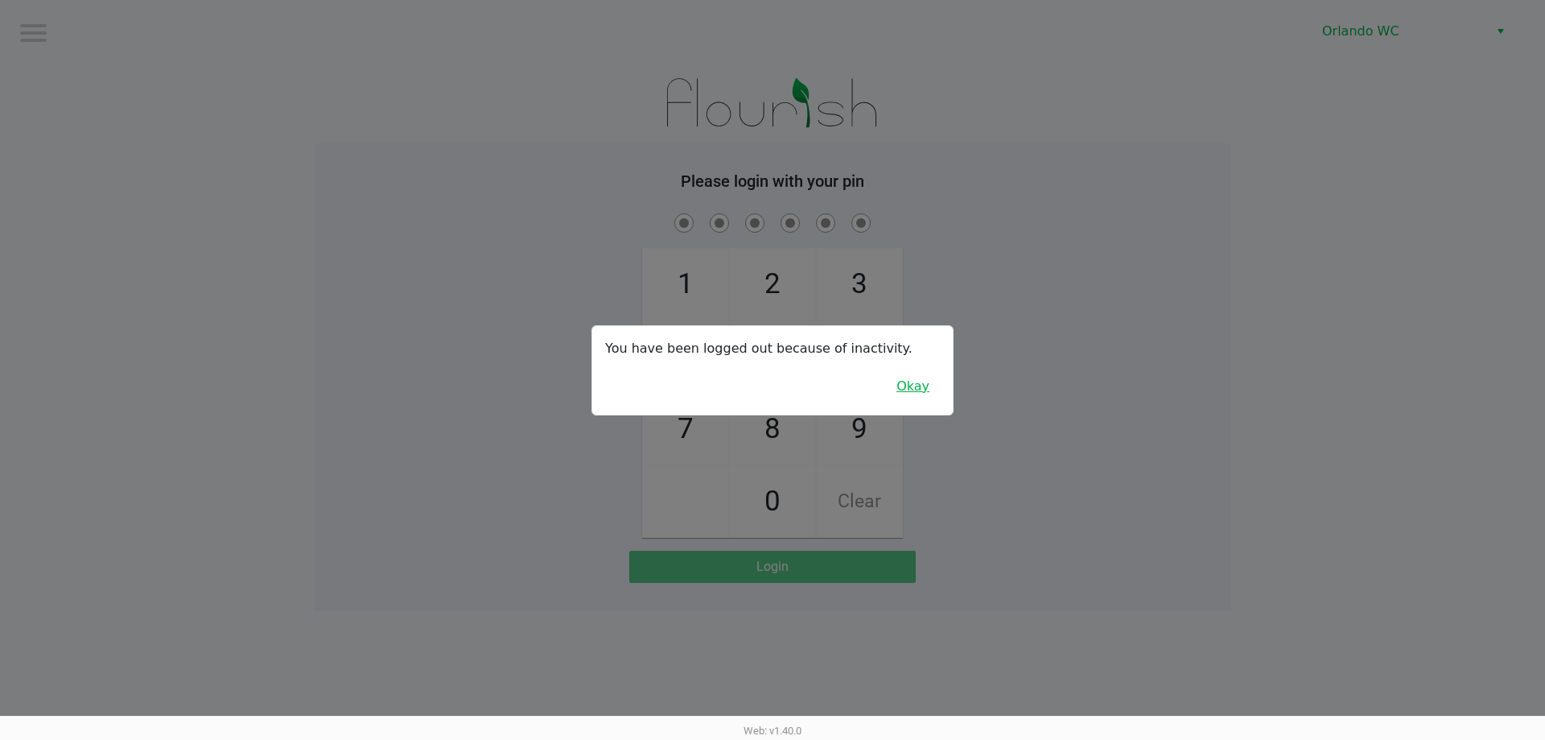
click at [770, 394] on button "Okay" at bounding box center [913, 386] width 54 height 31
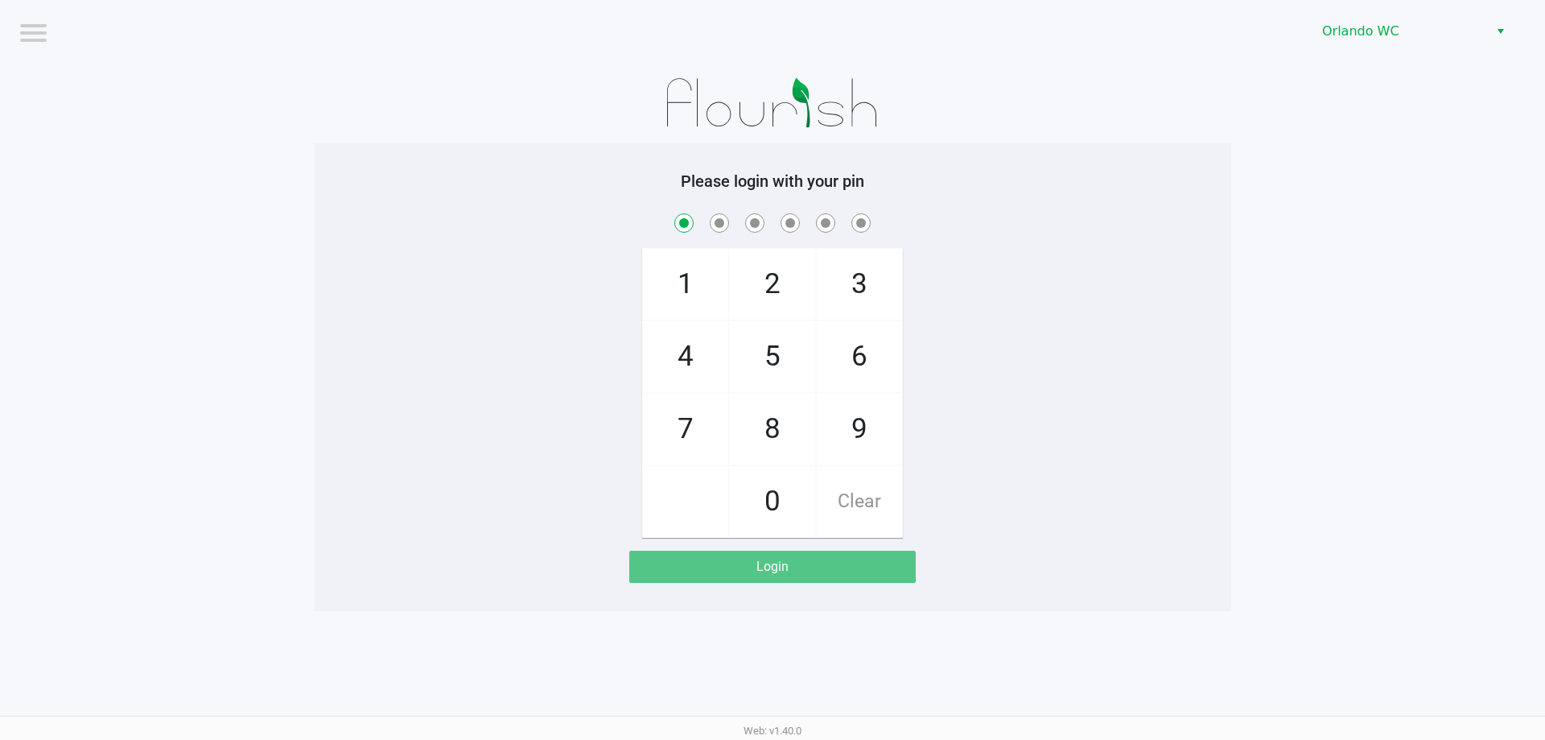
checkbox input "true"
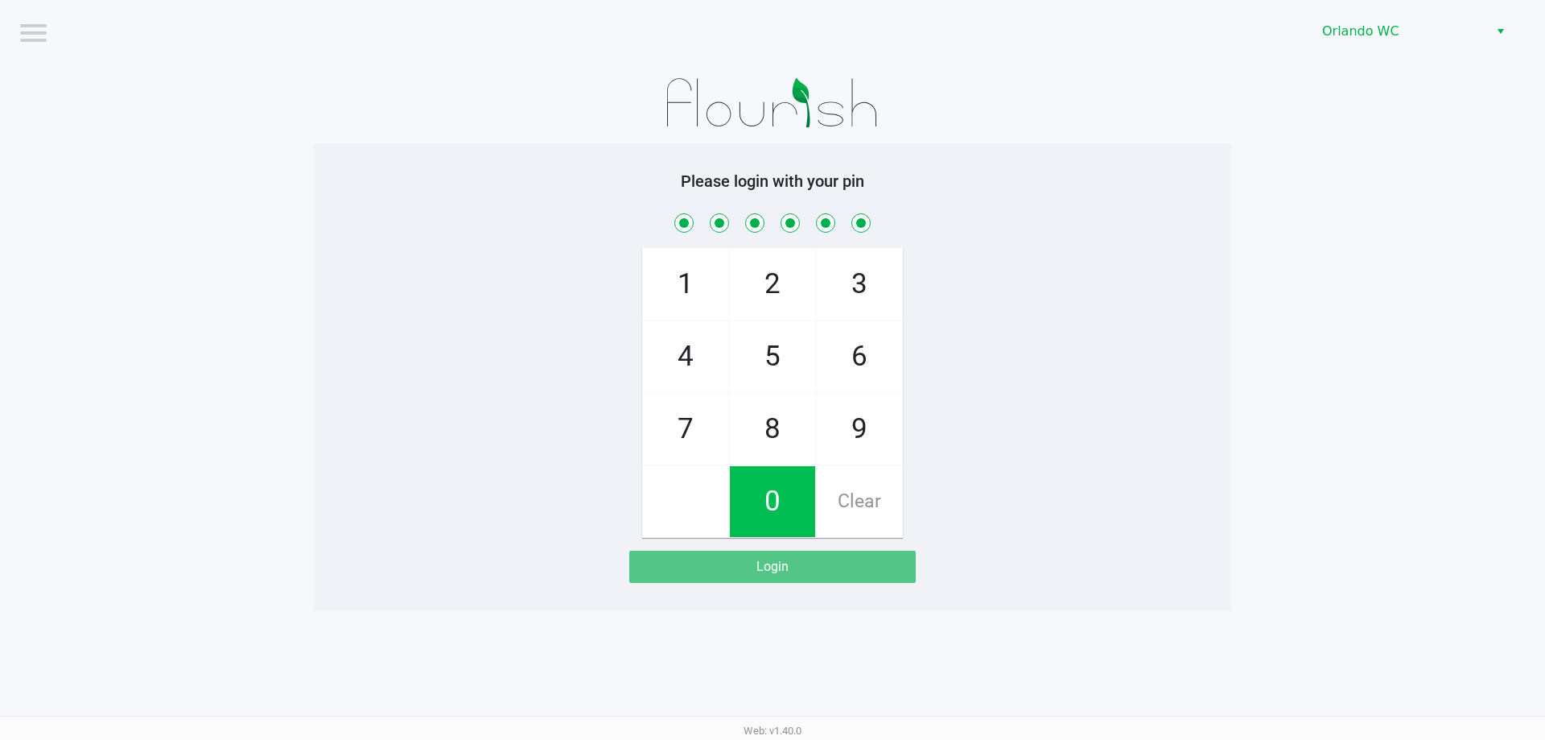
checkbox input "true"
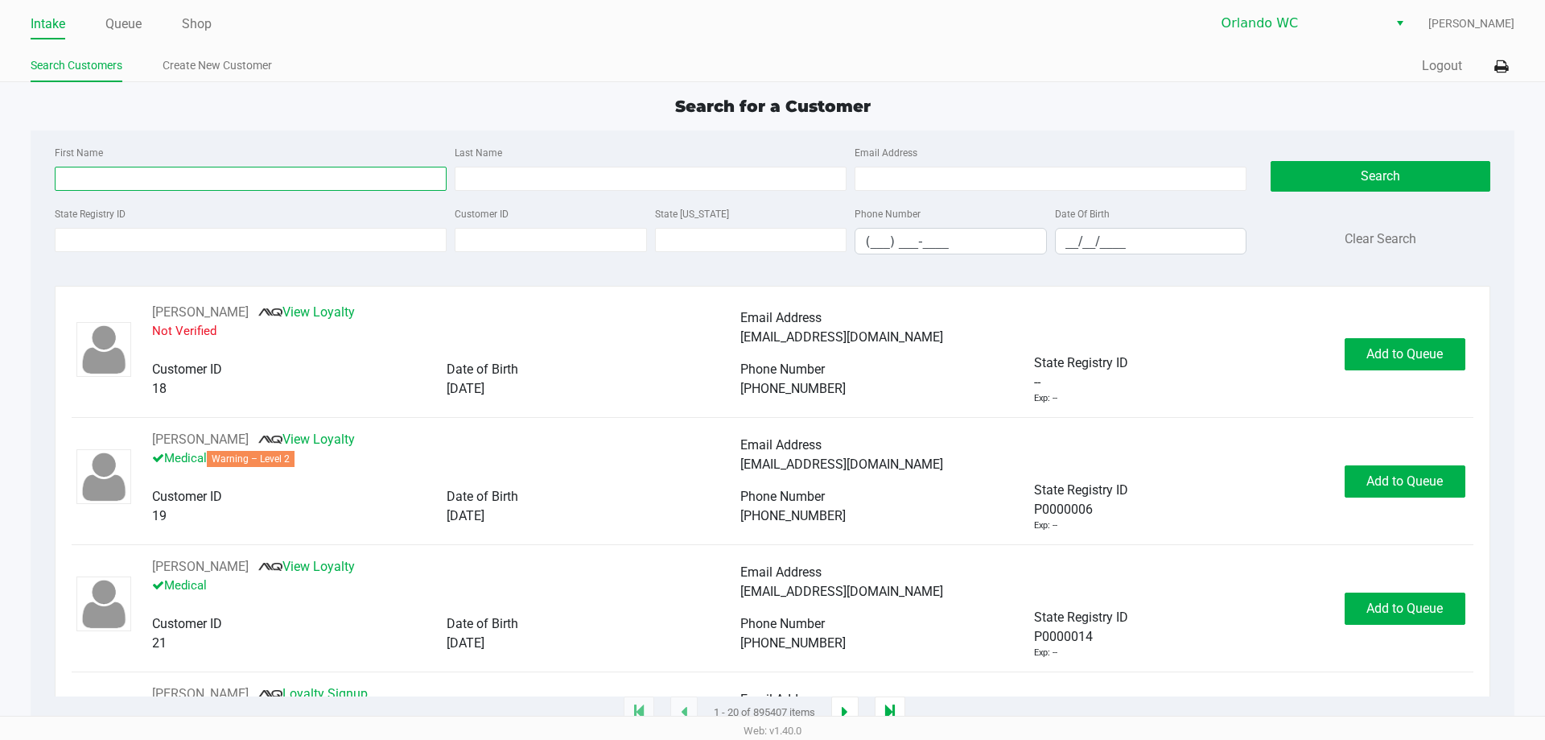
click at [260, 178] on input "First Name" at bounding box center [251, 179] width 392 height 24
click at [107, 171] on input "First Name" at bounding box center [251, 179] width 392 height 24
type input "brian"
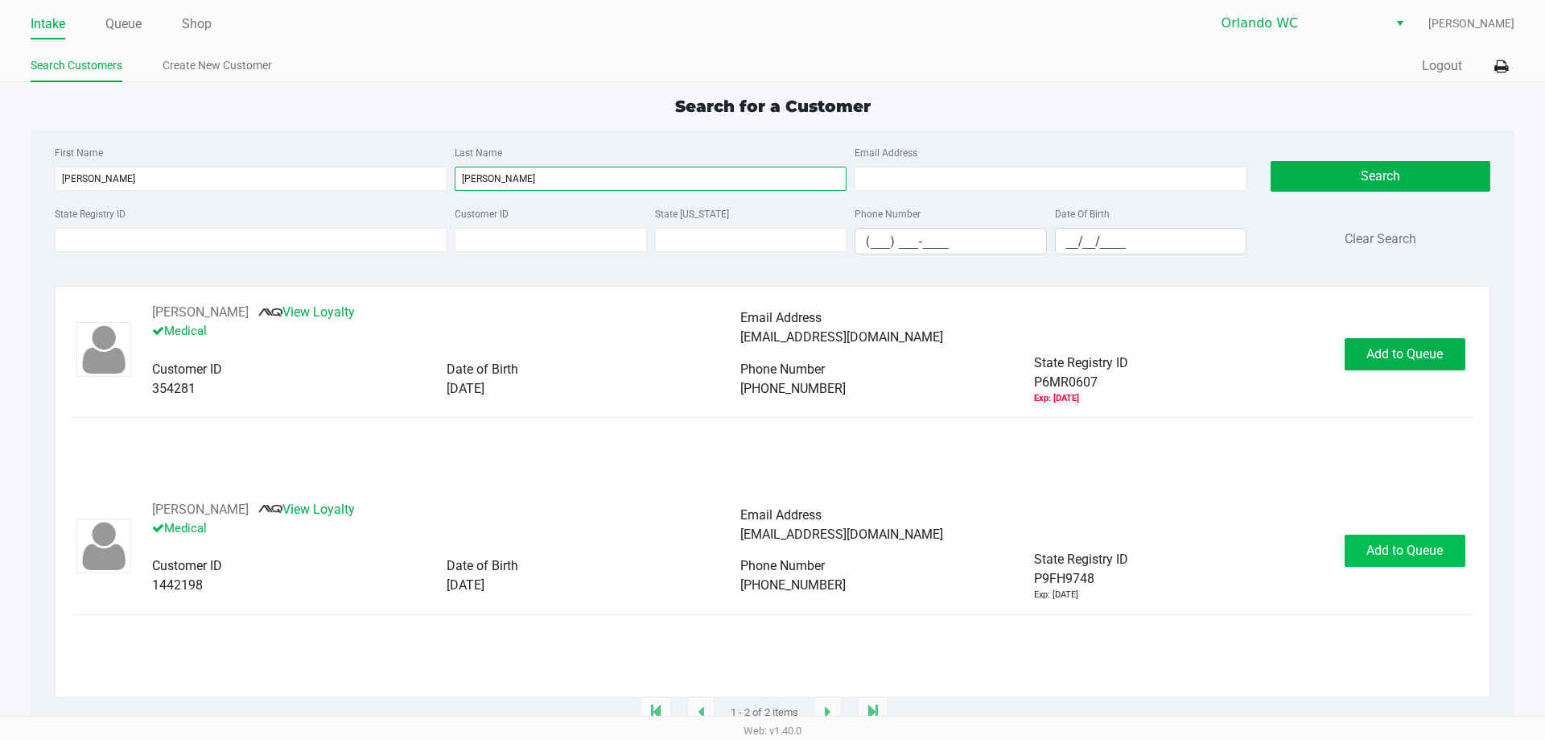
type input "hancock"
click at [770, 554] on span "Add to Queue" at bounding box center [1404, 549] width 76 height 15
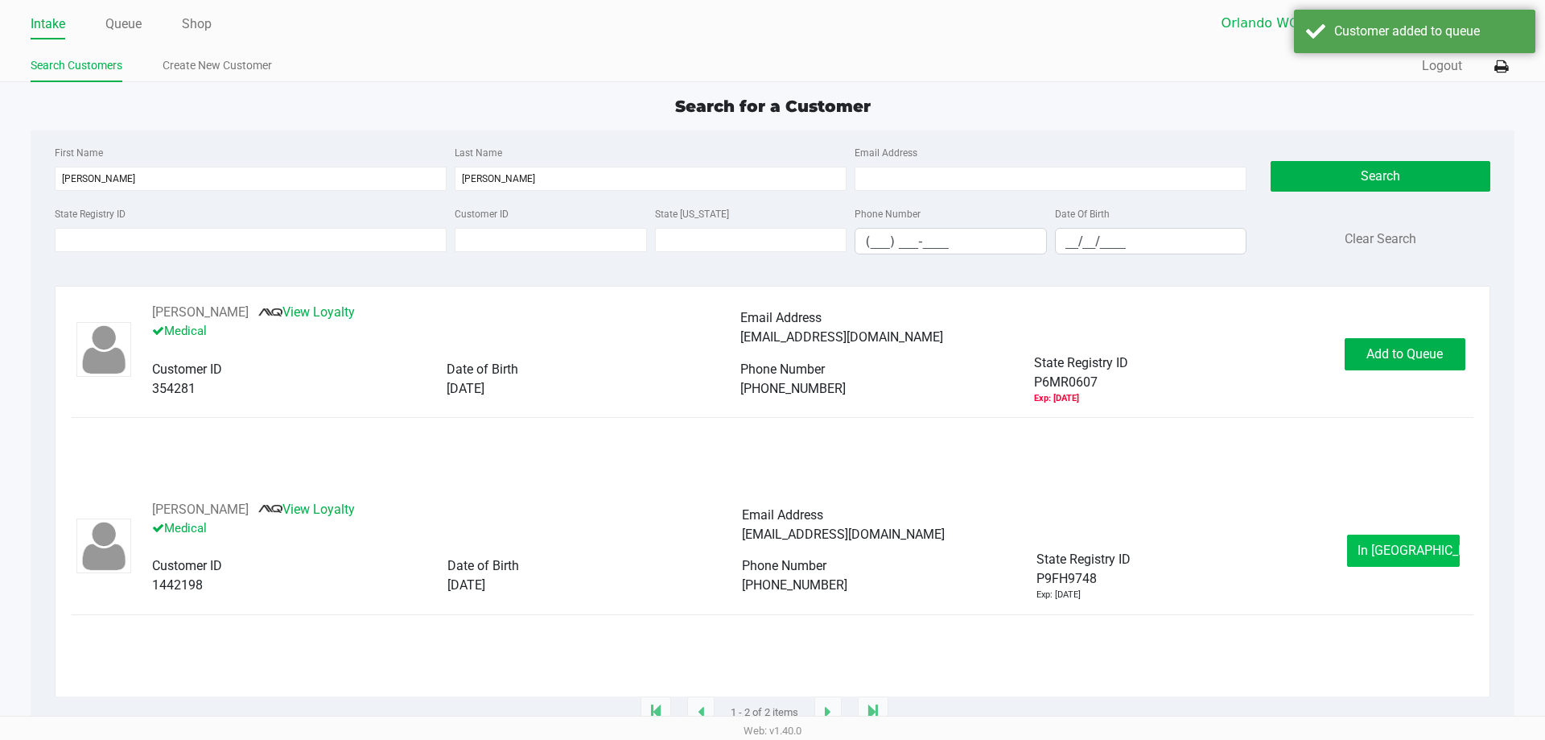
click at [770, 557] on button "In Queue" at bounding box center [1403, 550] width 113 height 32
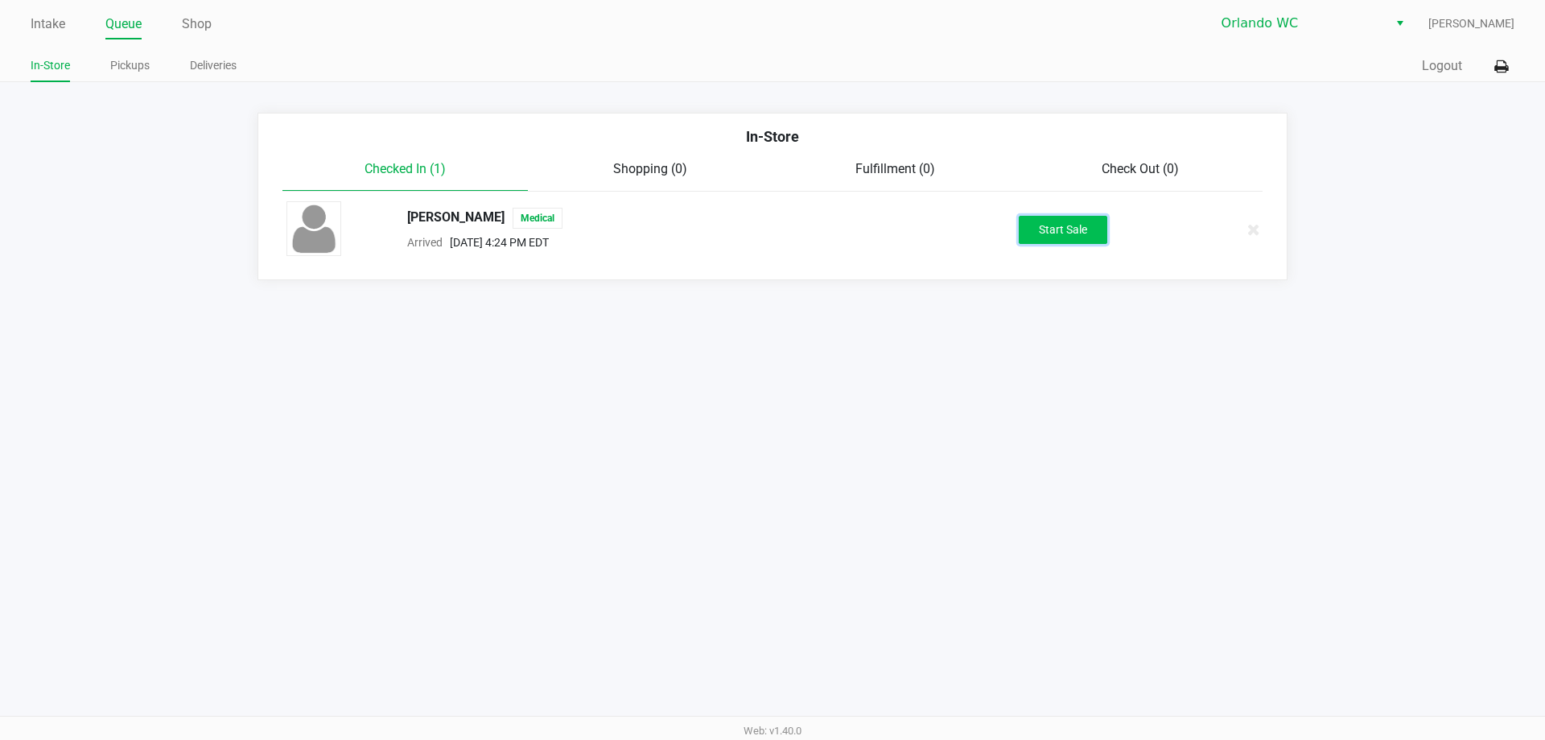
click at [770, 225] on button "Start Sale" at bounding box center [1063, 230] width 89 height 28
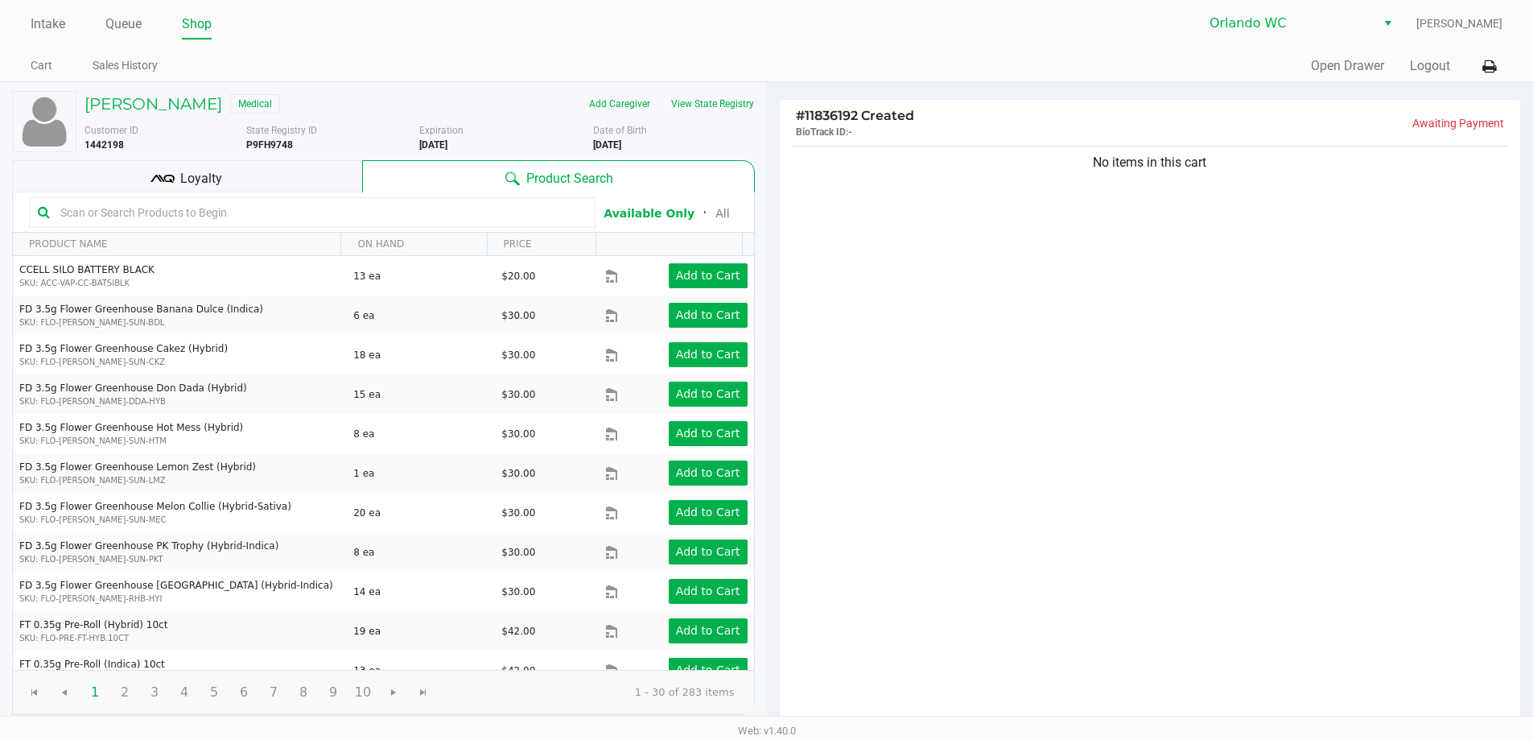
click at [770, 248] on div "No items in this cart" at bounding box center [1150, 434] width 741 height 584
click at [281, 211] on input "text" at bounding box center [320, 212] width 533 height 24
click at [164, 214] on input "text" at bounding box center [320, 212] width 533 height 24
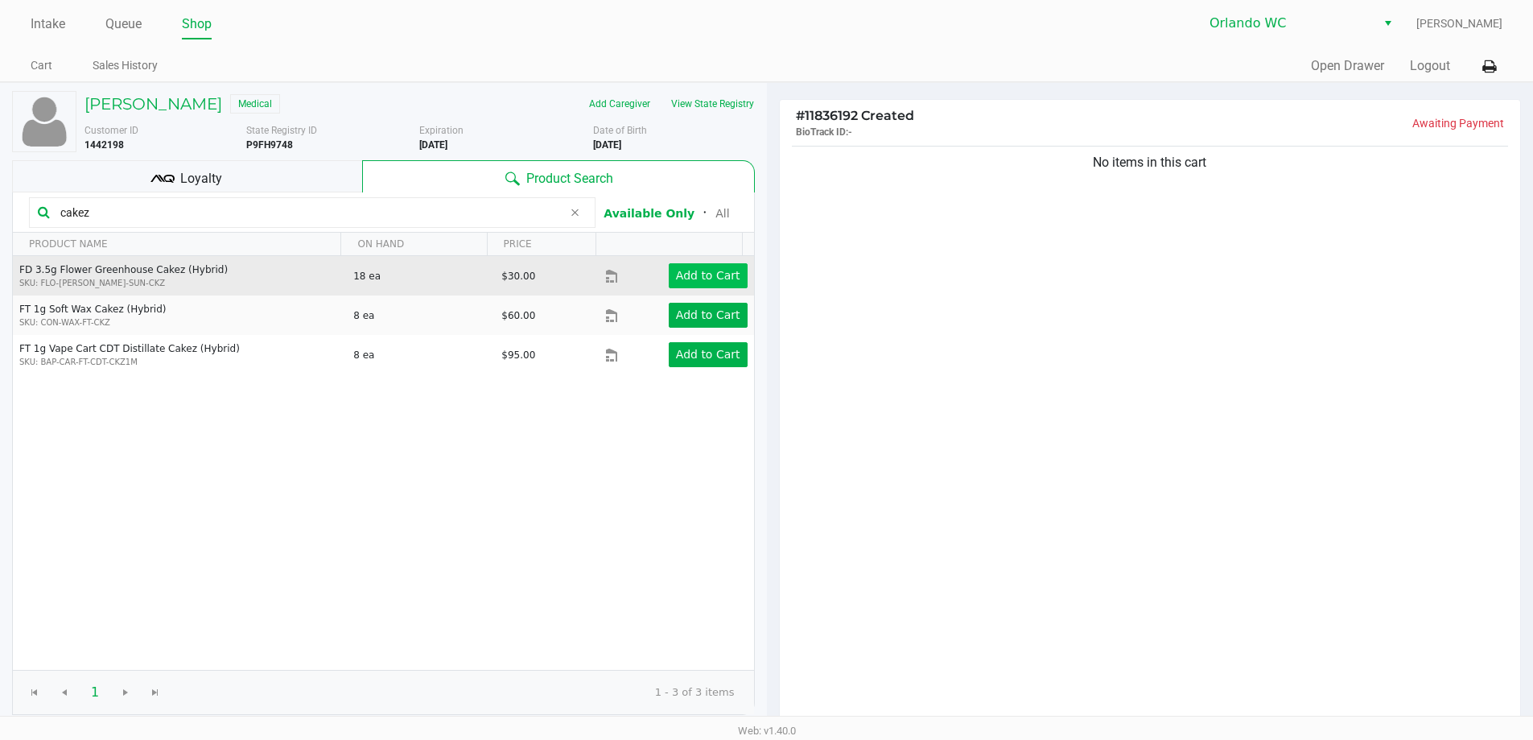
type input "cakez"
click at [684, 275] on app-button-loader "Add to Cart" at bounding box center [708, 275] width 64 height 13
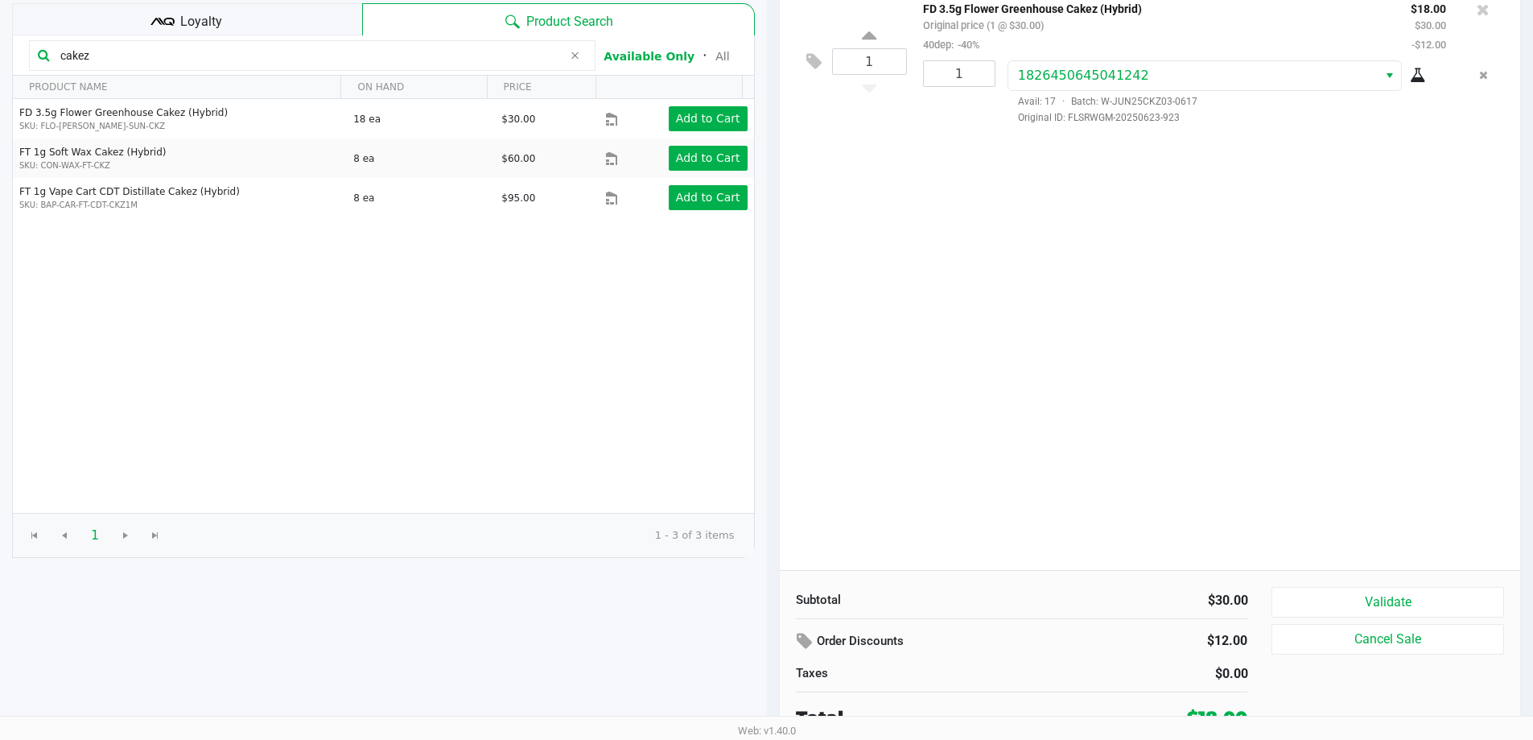
scroll to position [165, 0]
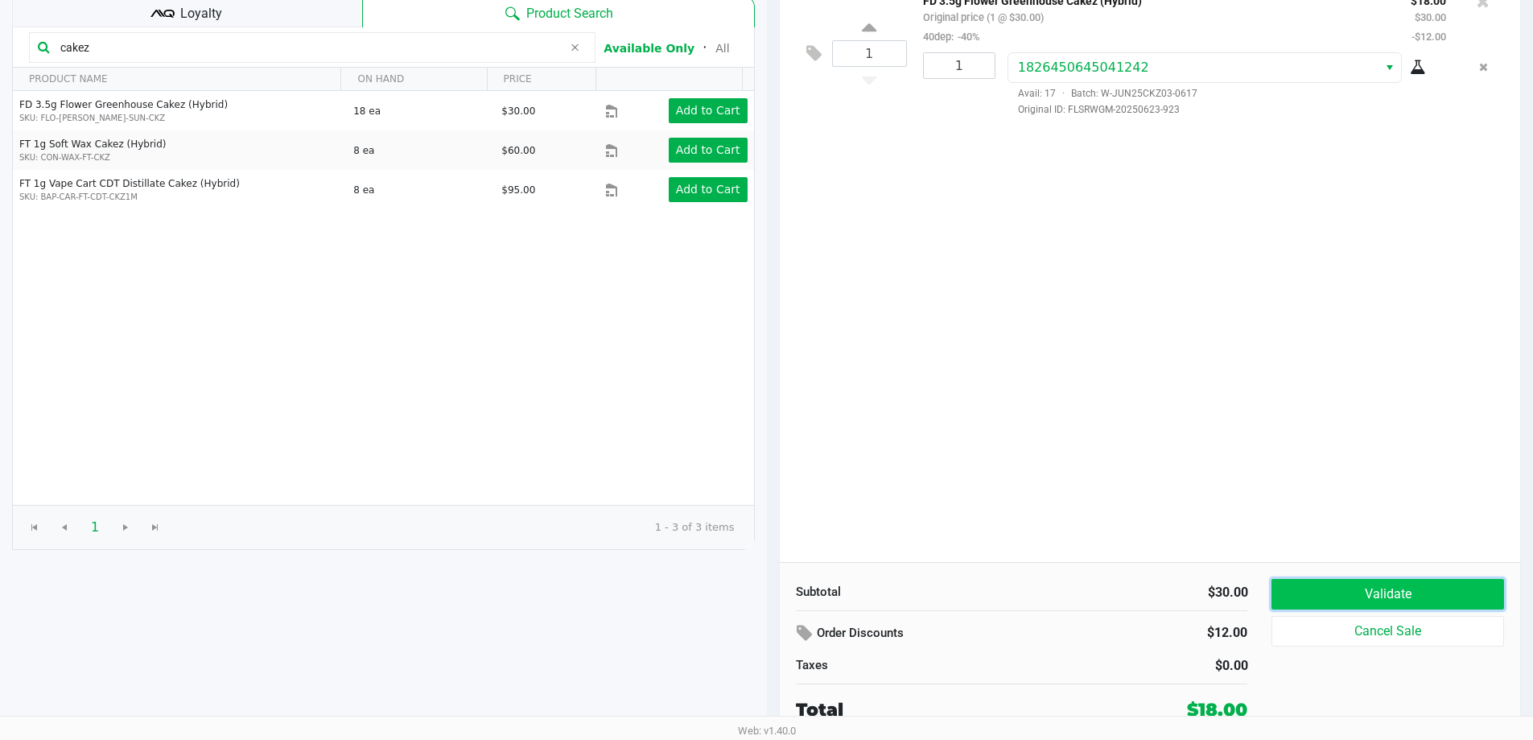
click at [770, 595] on button "Validate" at bounding box center [1387, 594] width 232 height 31
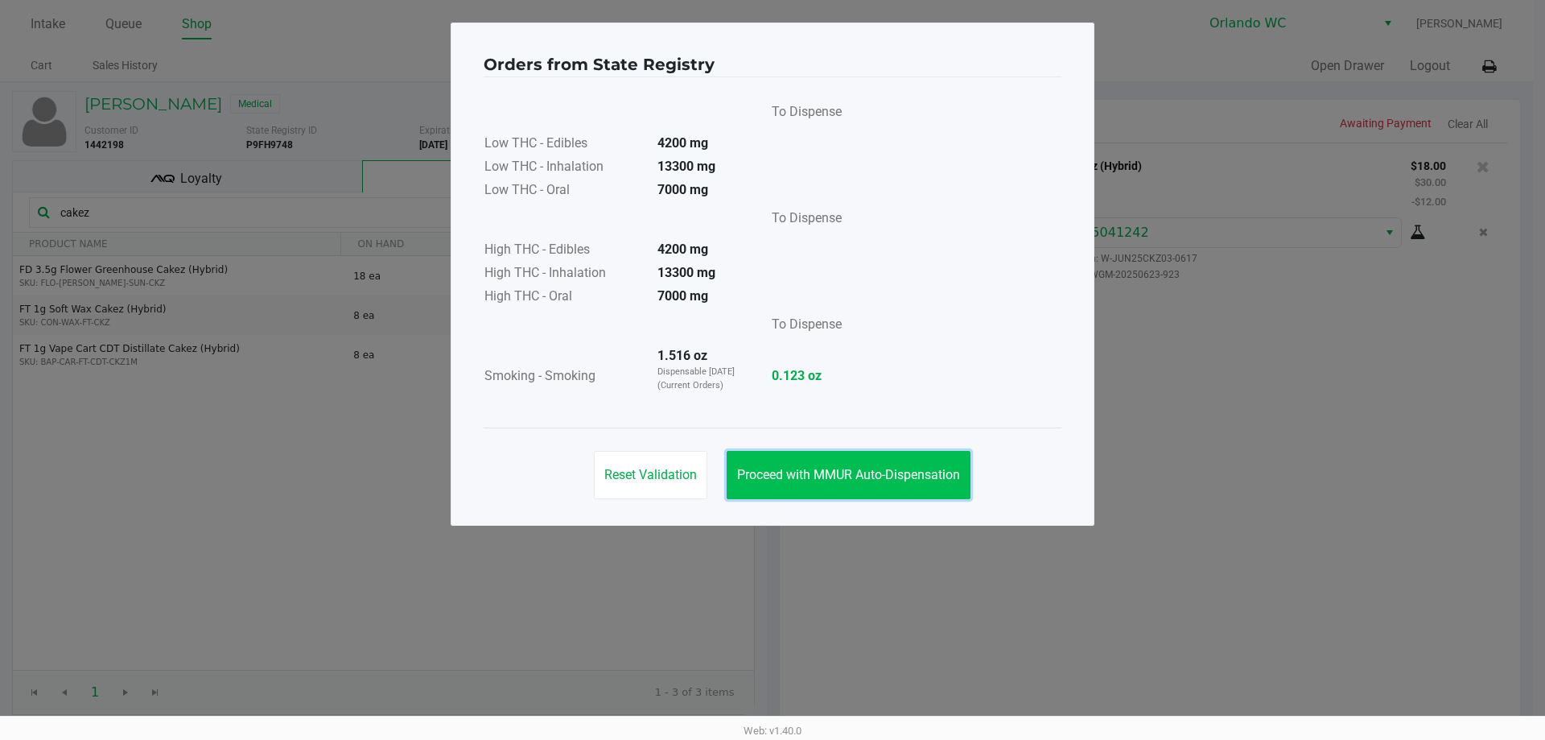
click at [770, 469] on span "Proceed with MMUR Auto-Dispensation" at bounding box center [848, 474] width 223 height 15
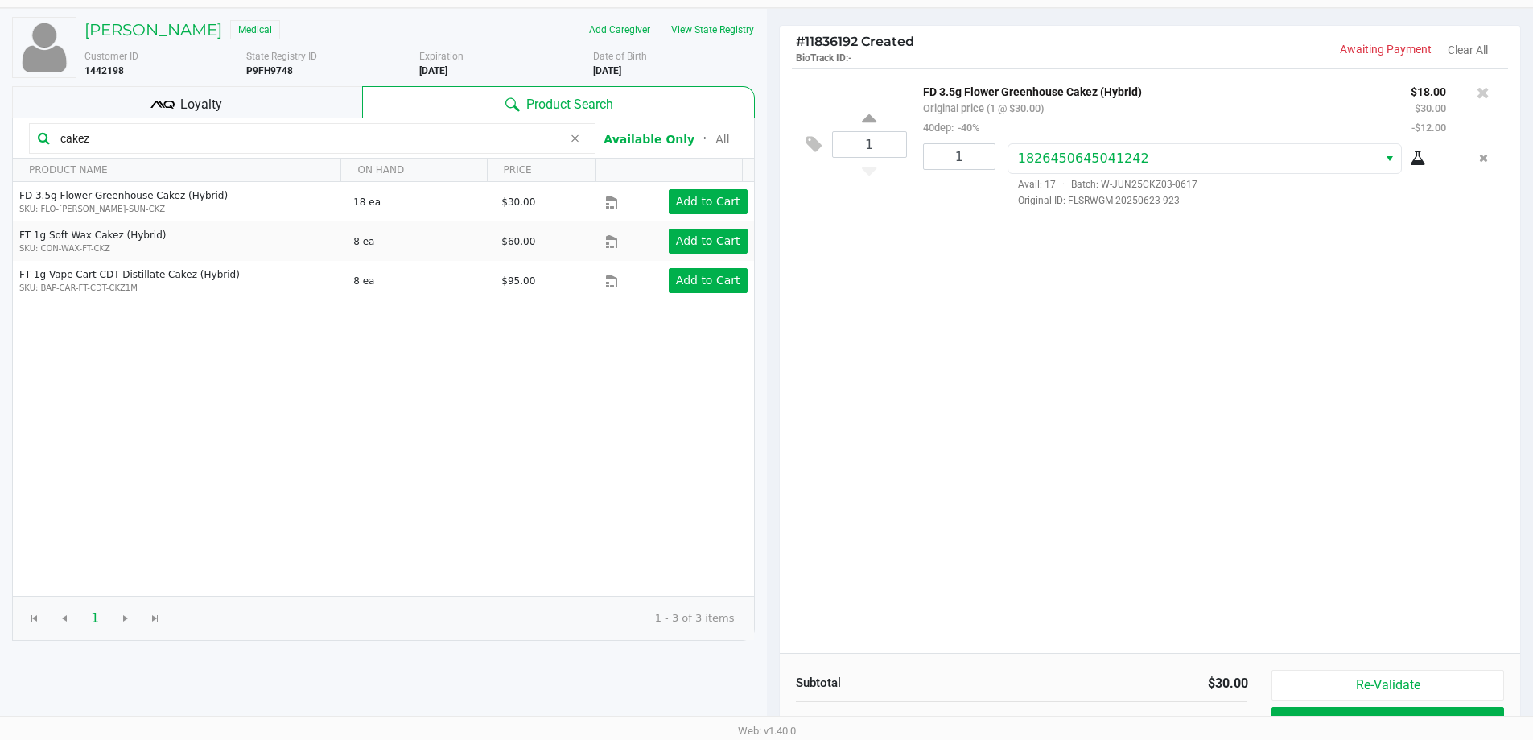
scroll to position [165, 0]
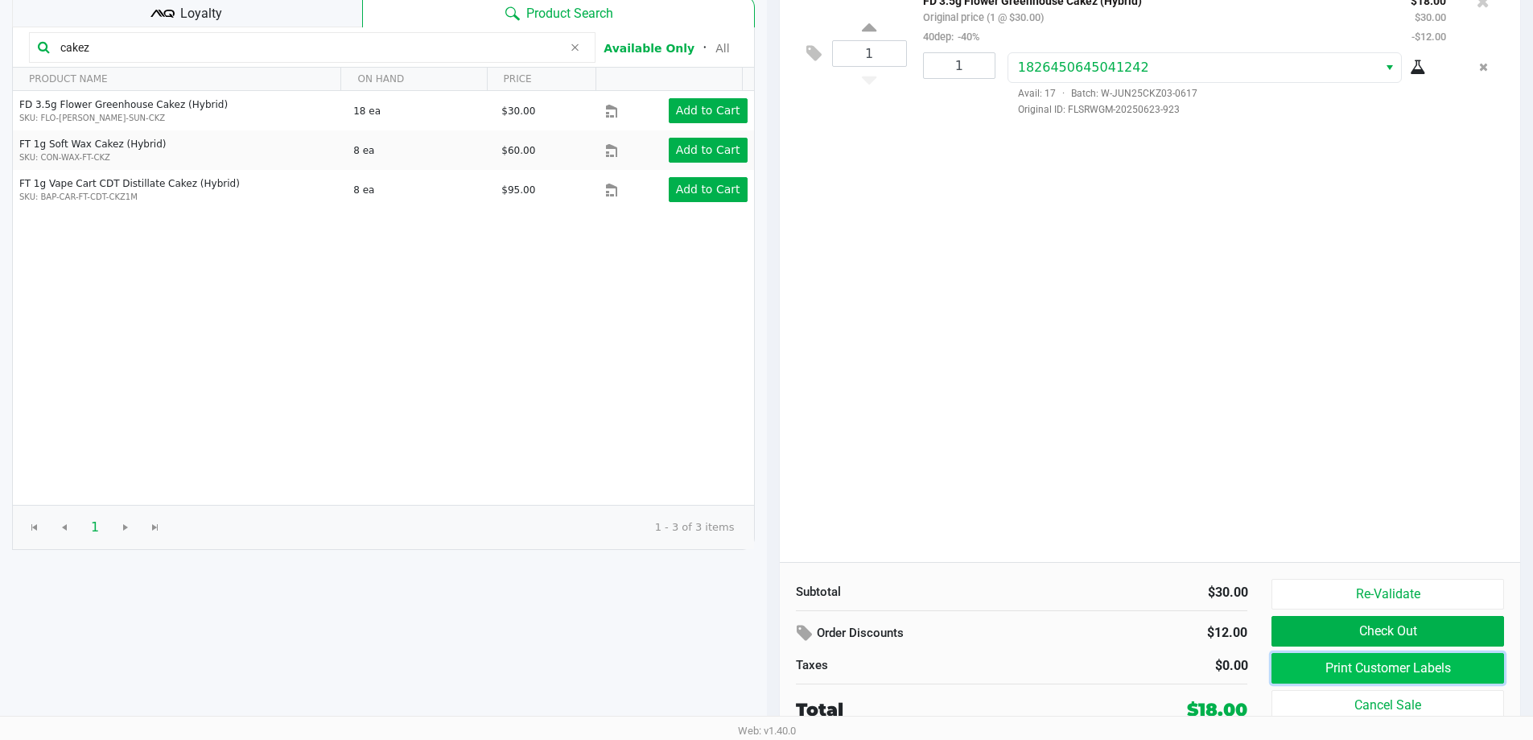
click at [770, 664] on button "Print Customer Labels" at bounding box center [1387, 668] width 232 height 31
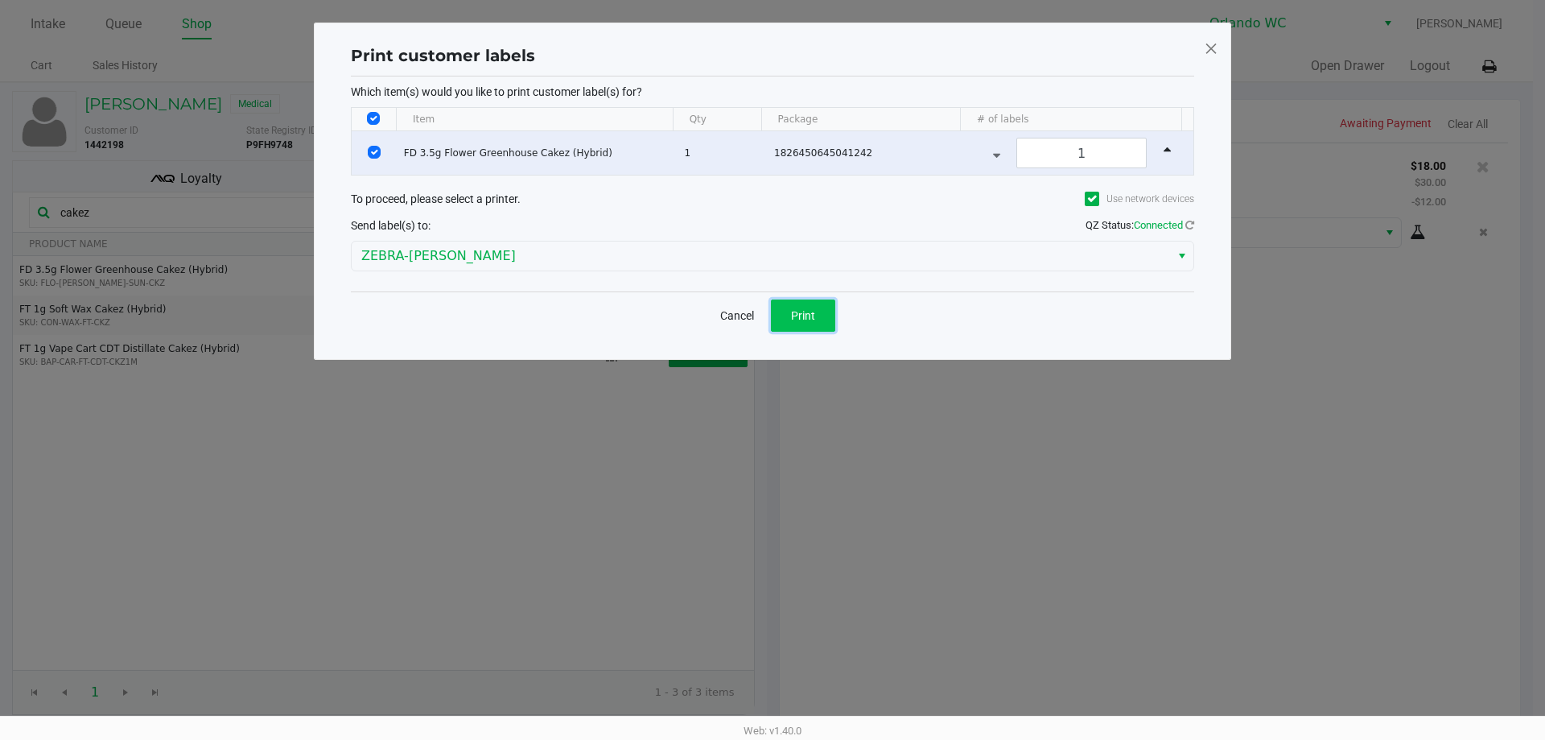
click at [770, 314] on button "Print" at bounding box center [803, 315] width 64 height 32
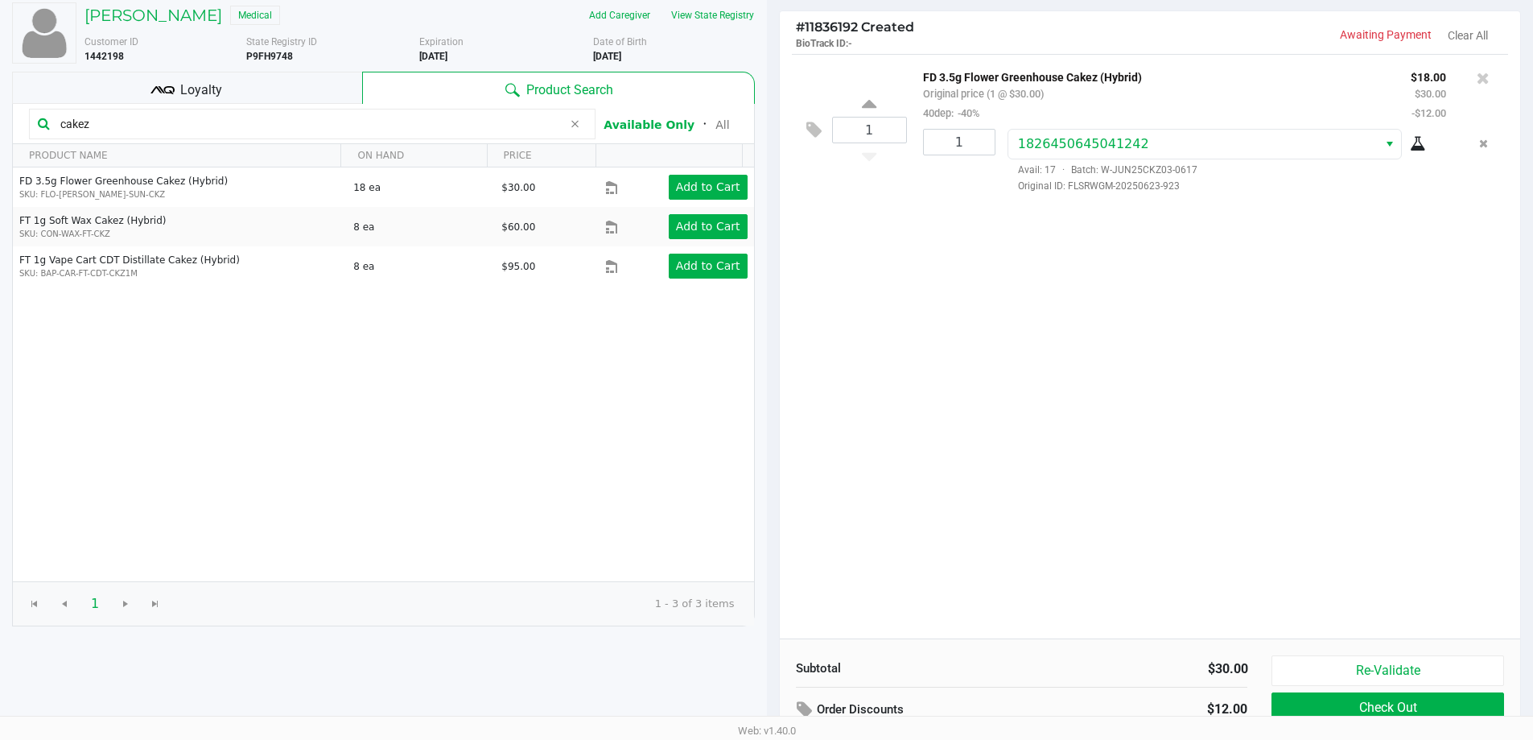
scroll to position [165, 0]
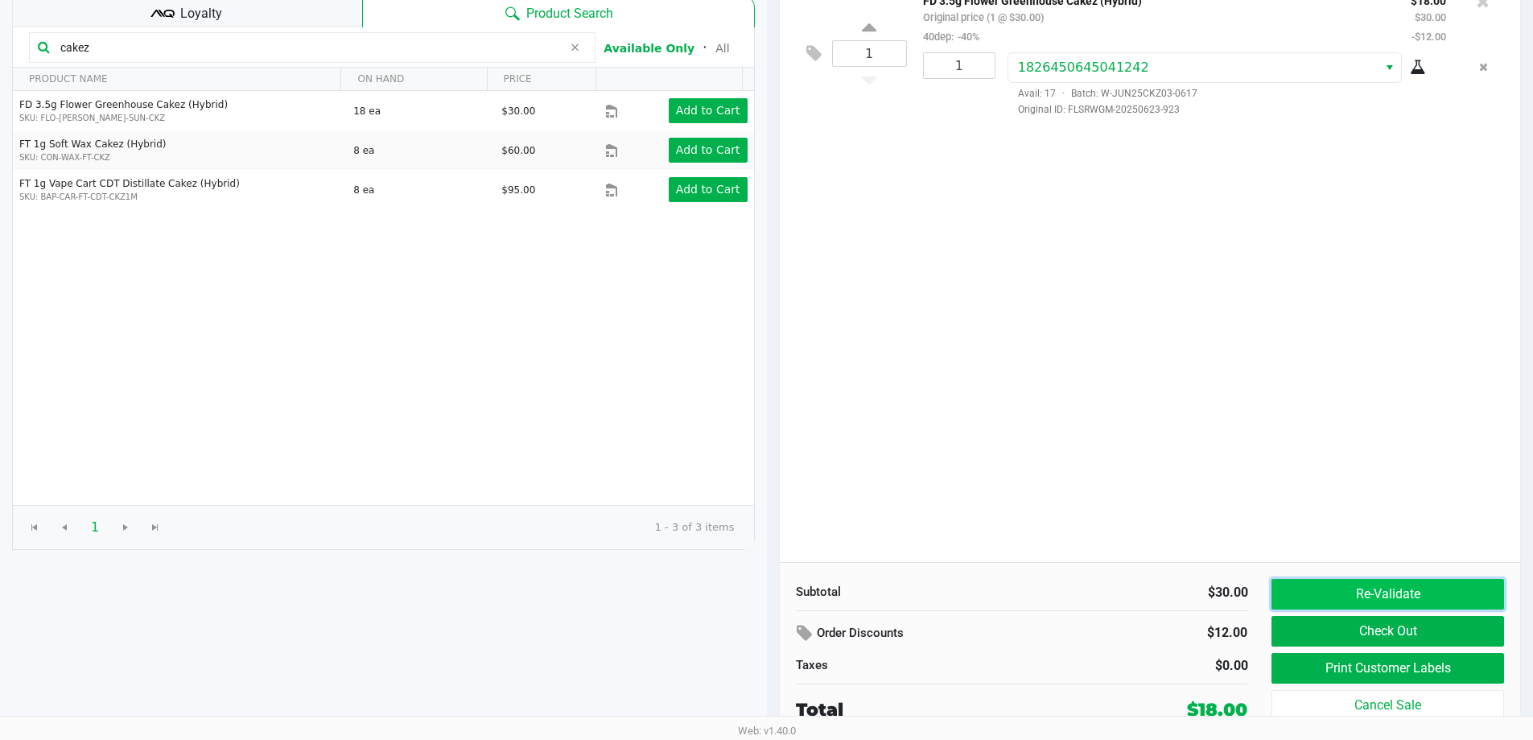
click at [770, 595] on button "Re-Validate" at bounding box center [1387, 594] width 232 height 31
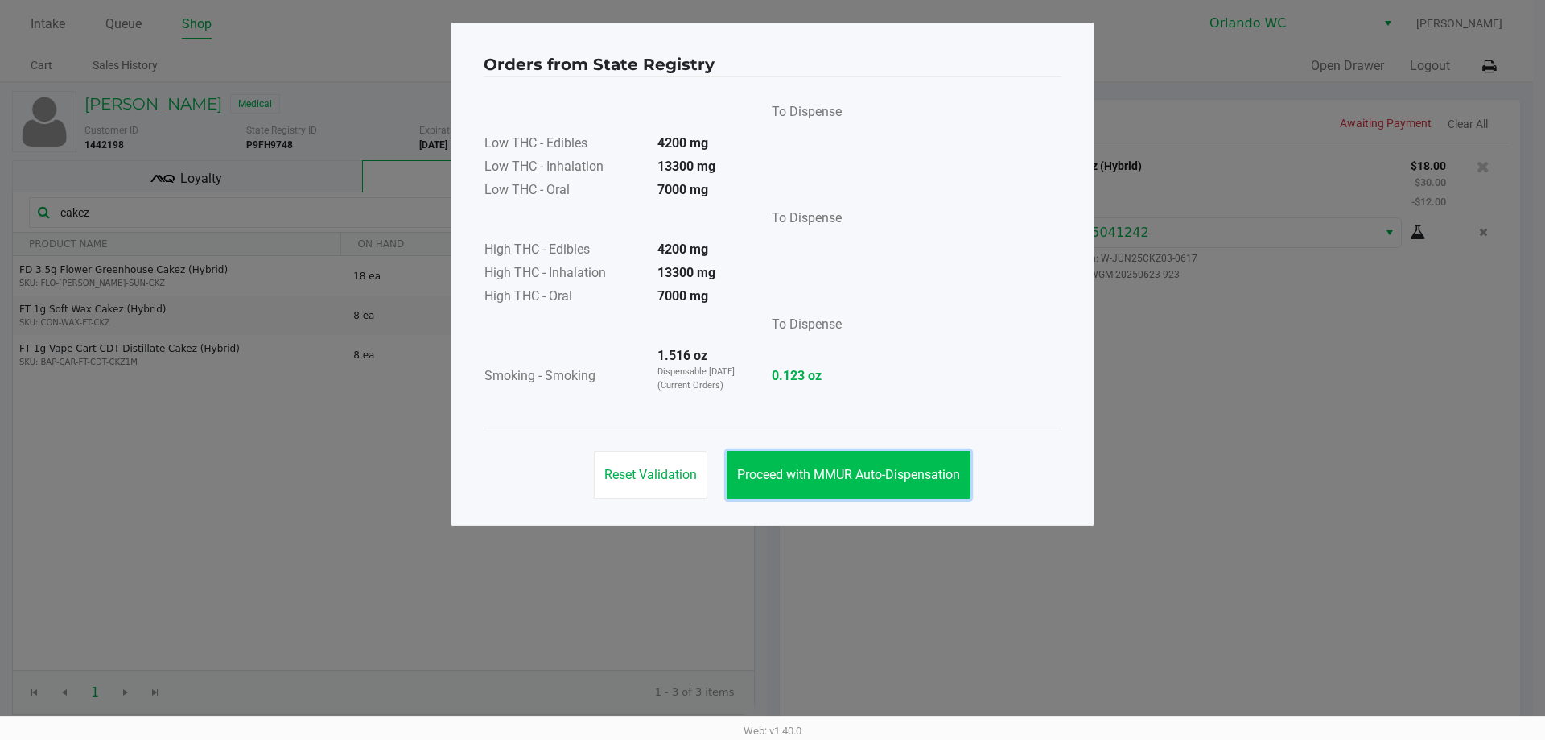
click at [770, 471] on span "Proceed with MMUR Auto-Dispensation" at bounding box center [848, 474] width 223 height 15
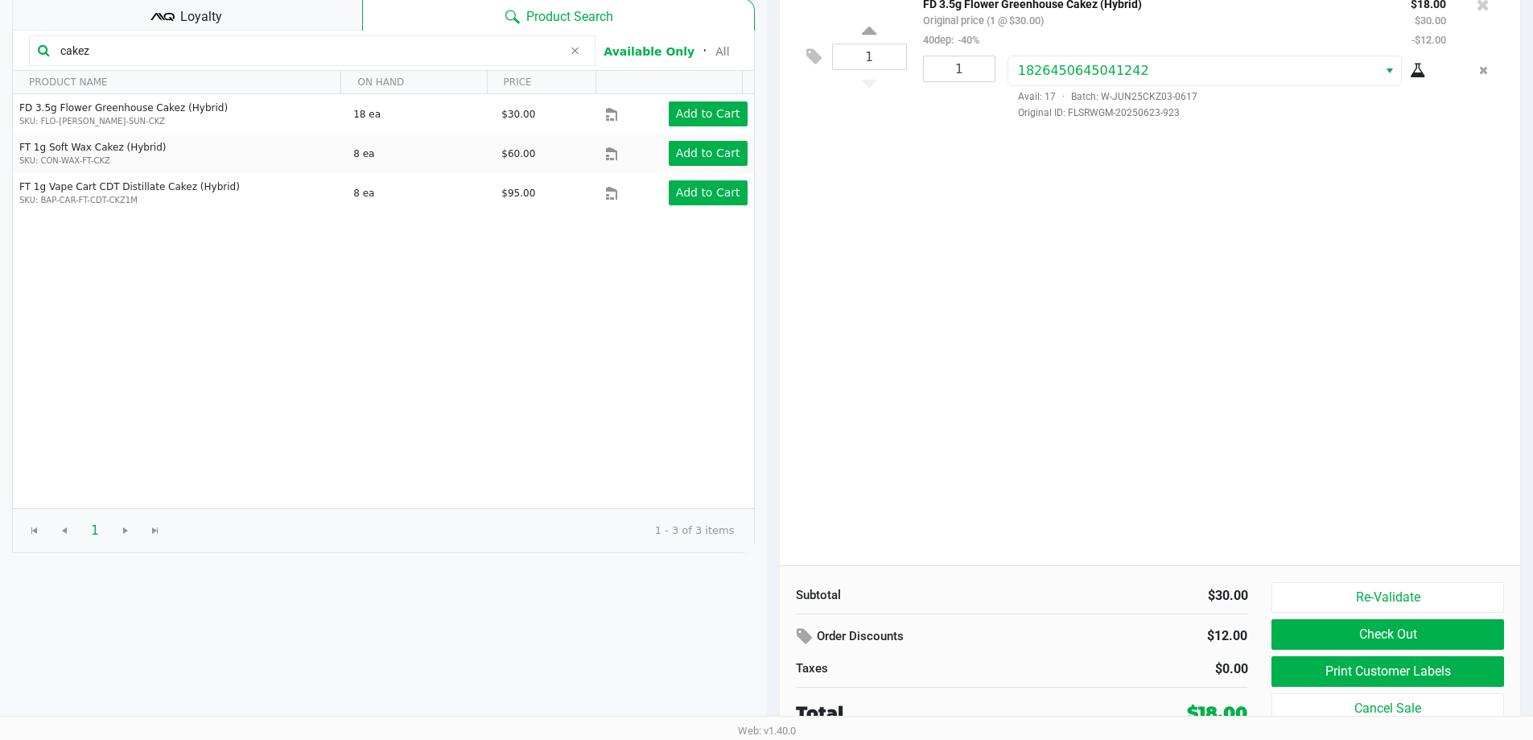
scroll to position [165, 0]
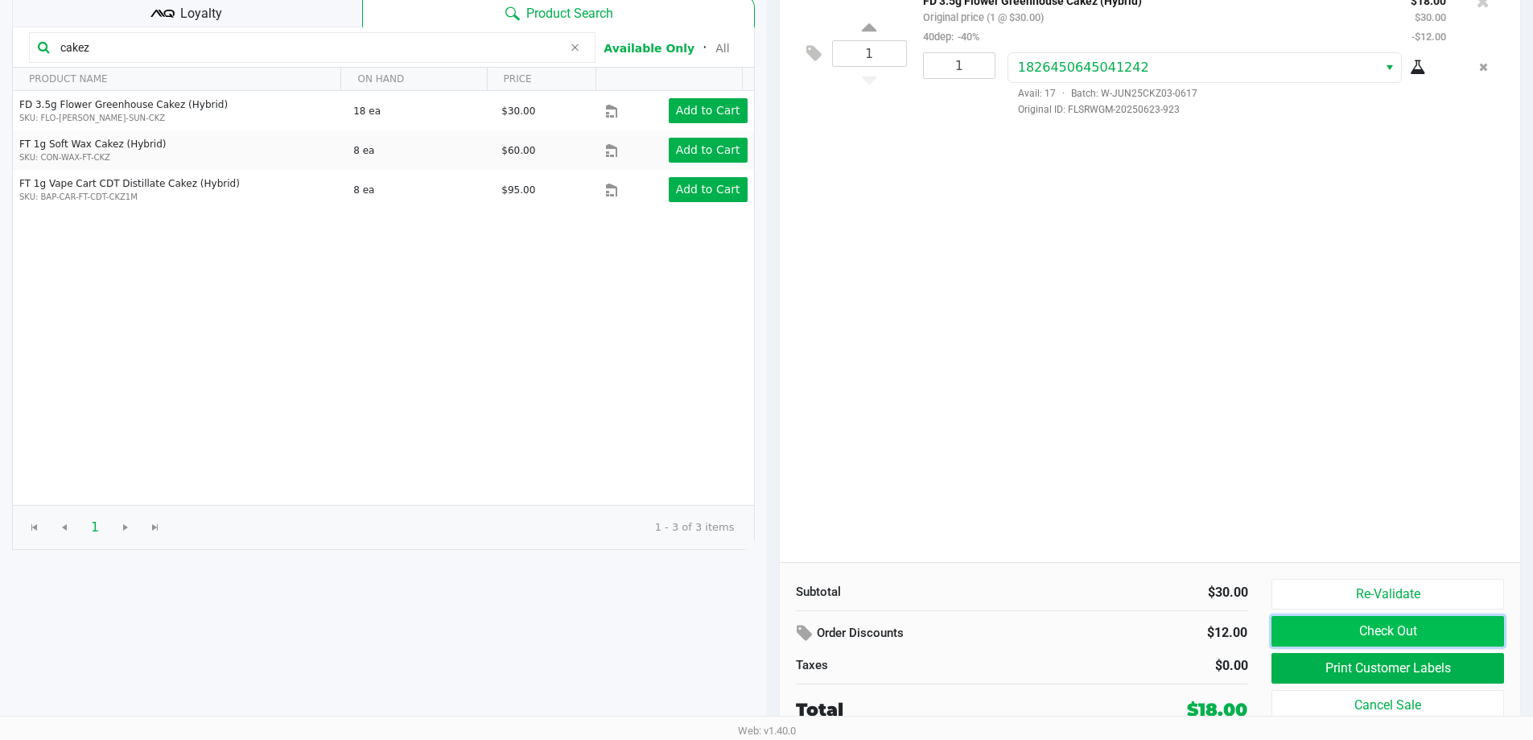
click at [770, 632] on button "Check Out" at bounding box center [1387, 631] width 232 height 31
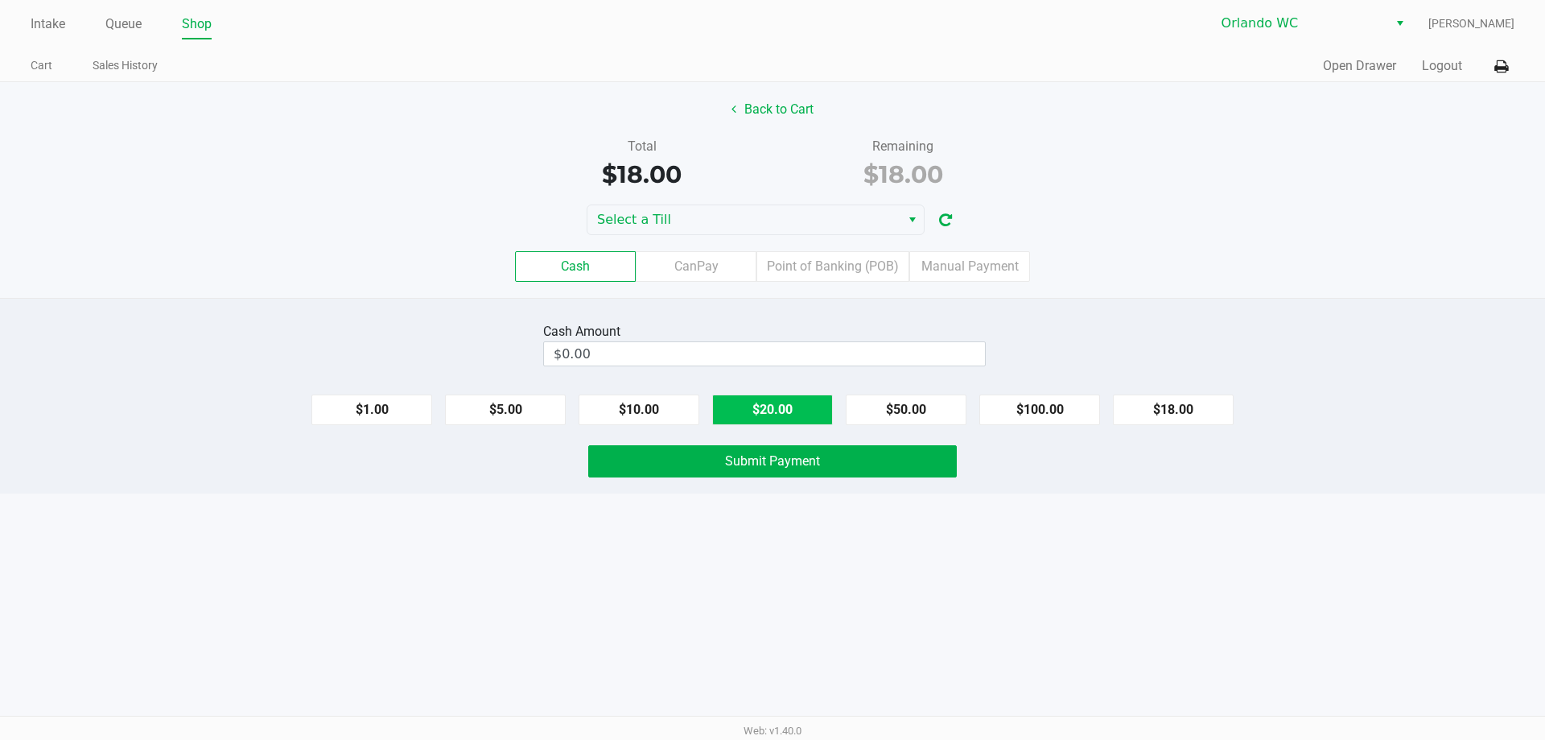
click at [770, 406] on button "$20.00" at bounding box center [772, 409] width 121 height 31
type input "$20.00"
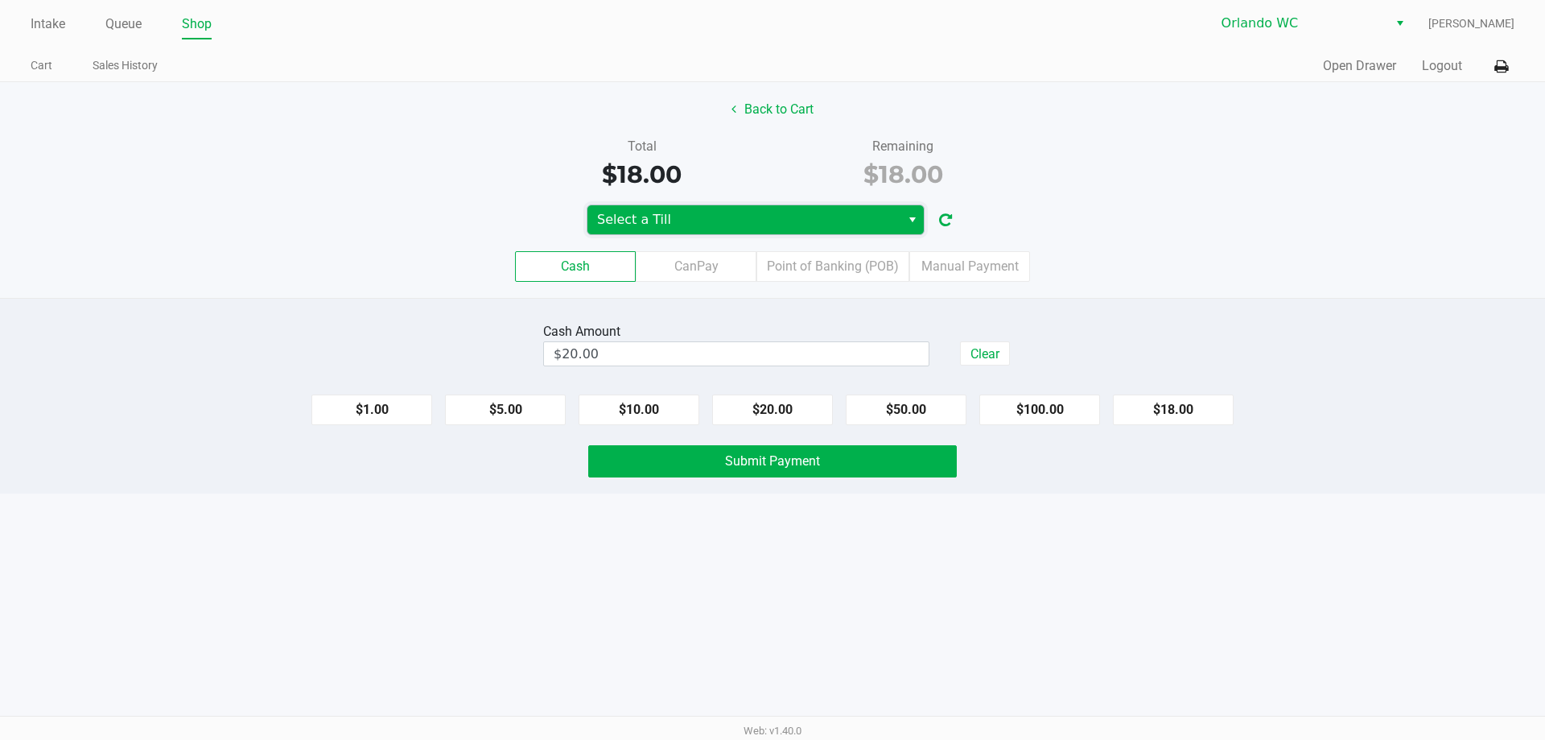
click at [770, 218] on span "Select a Till" at bounding box center [744, 219] width 294 height 19
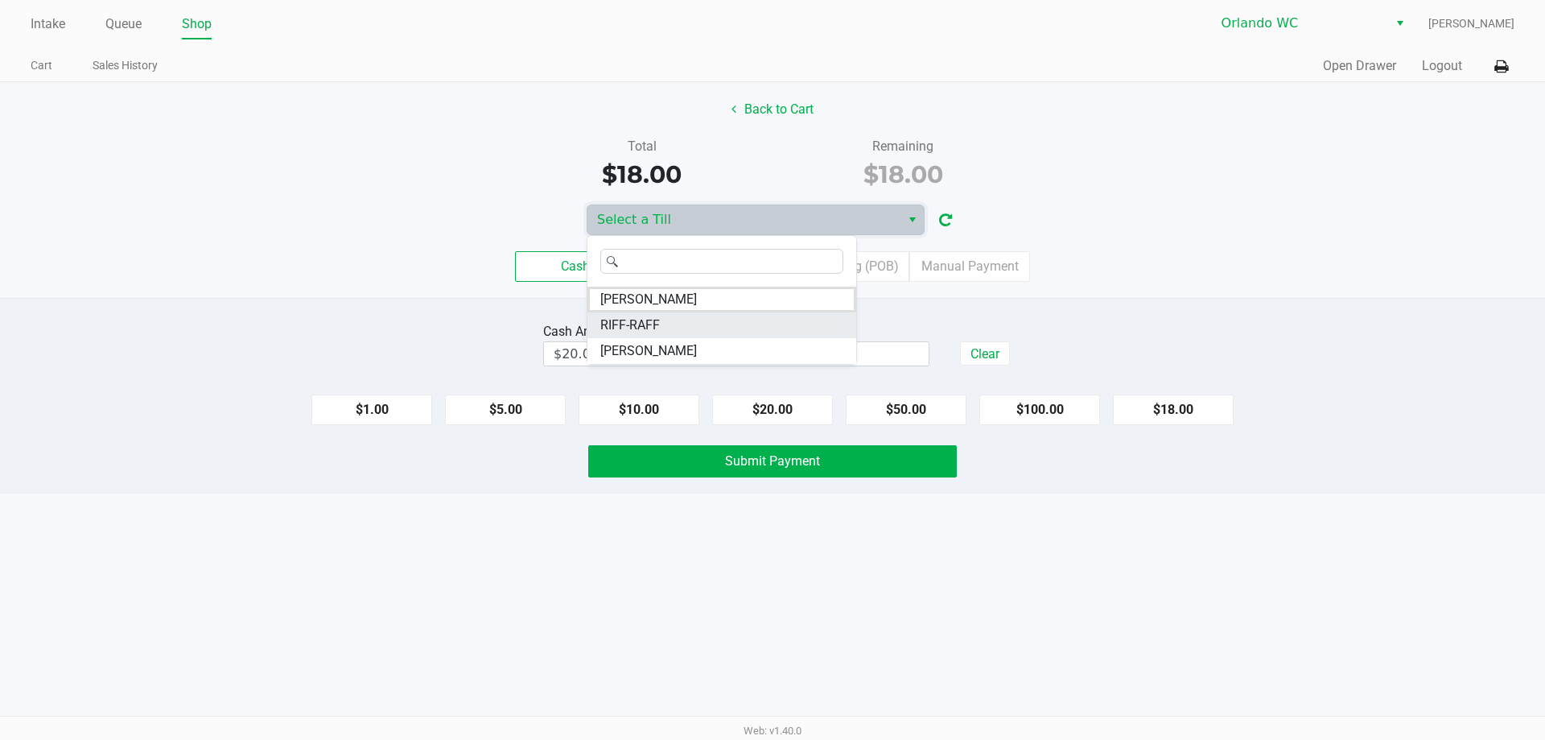
click at [730, 333] on li "RIFF-RAFF" at bounding box center [721, 325] width 269 height 26
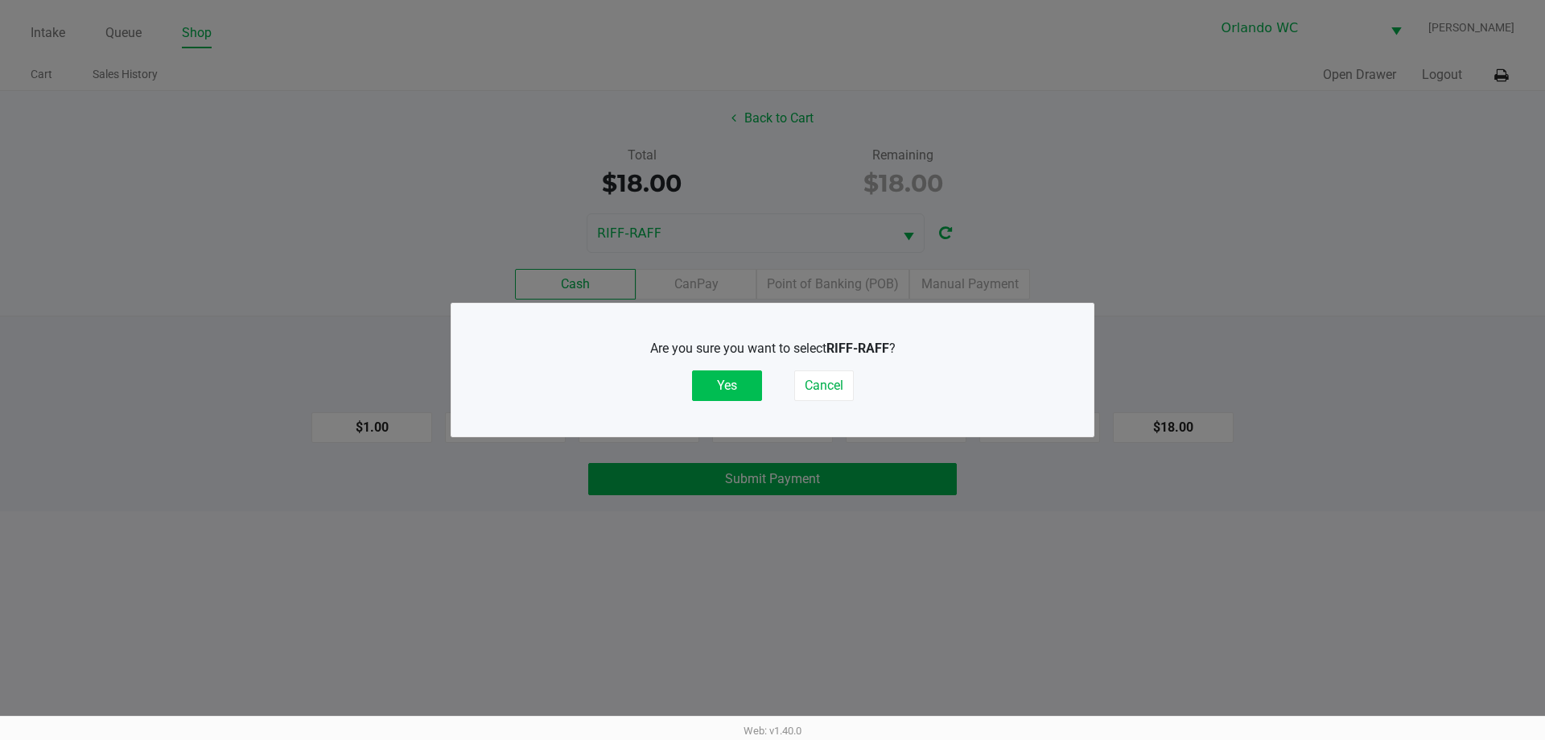
click at [735, 386] on button "Yes" at bounding box center [727, 385] width 70 height 31
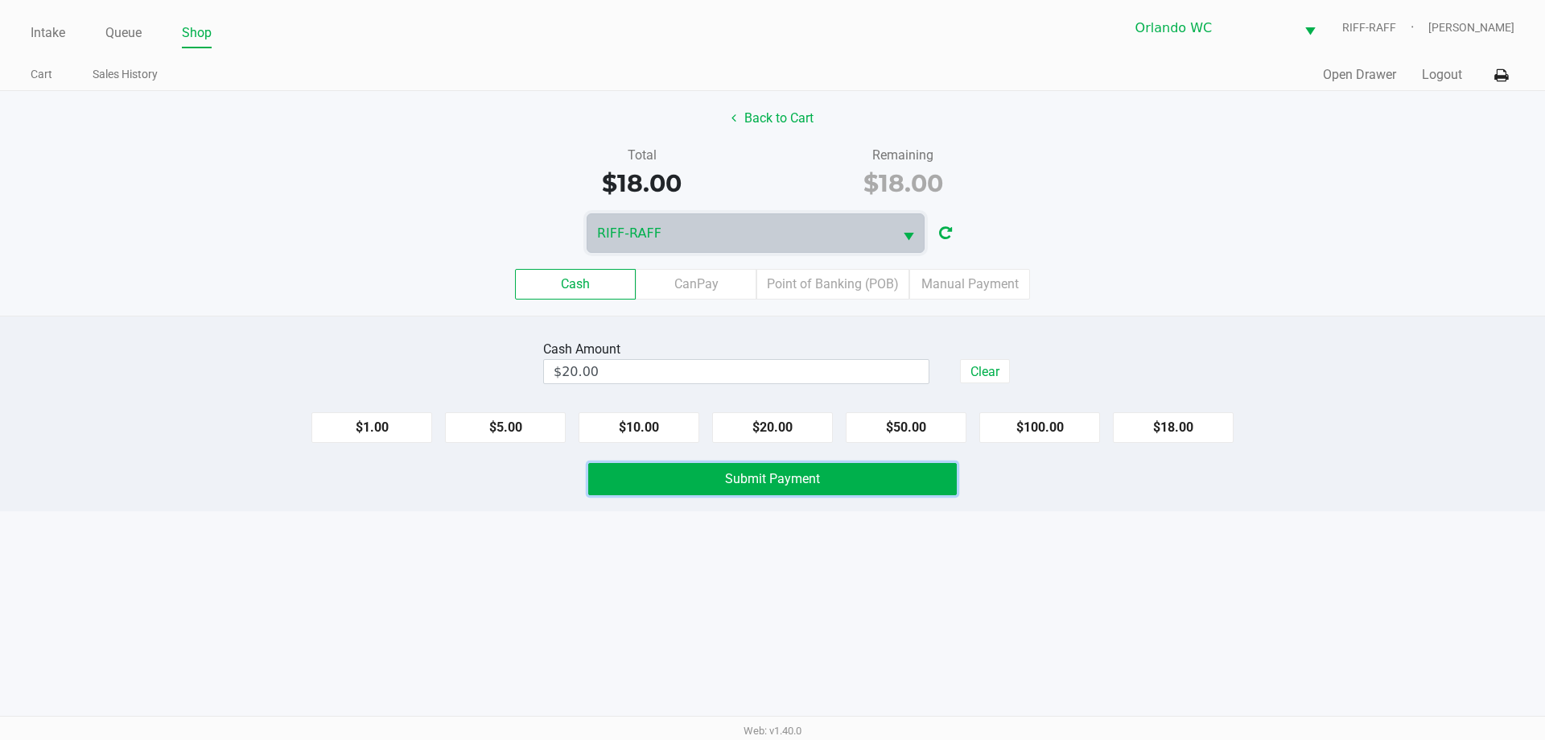
click at [752, 477] on span "Submit Payment" at bounding box center [772, 478] width 95 height 15
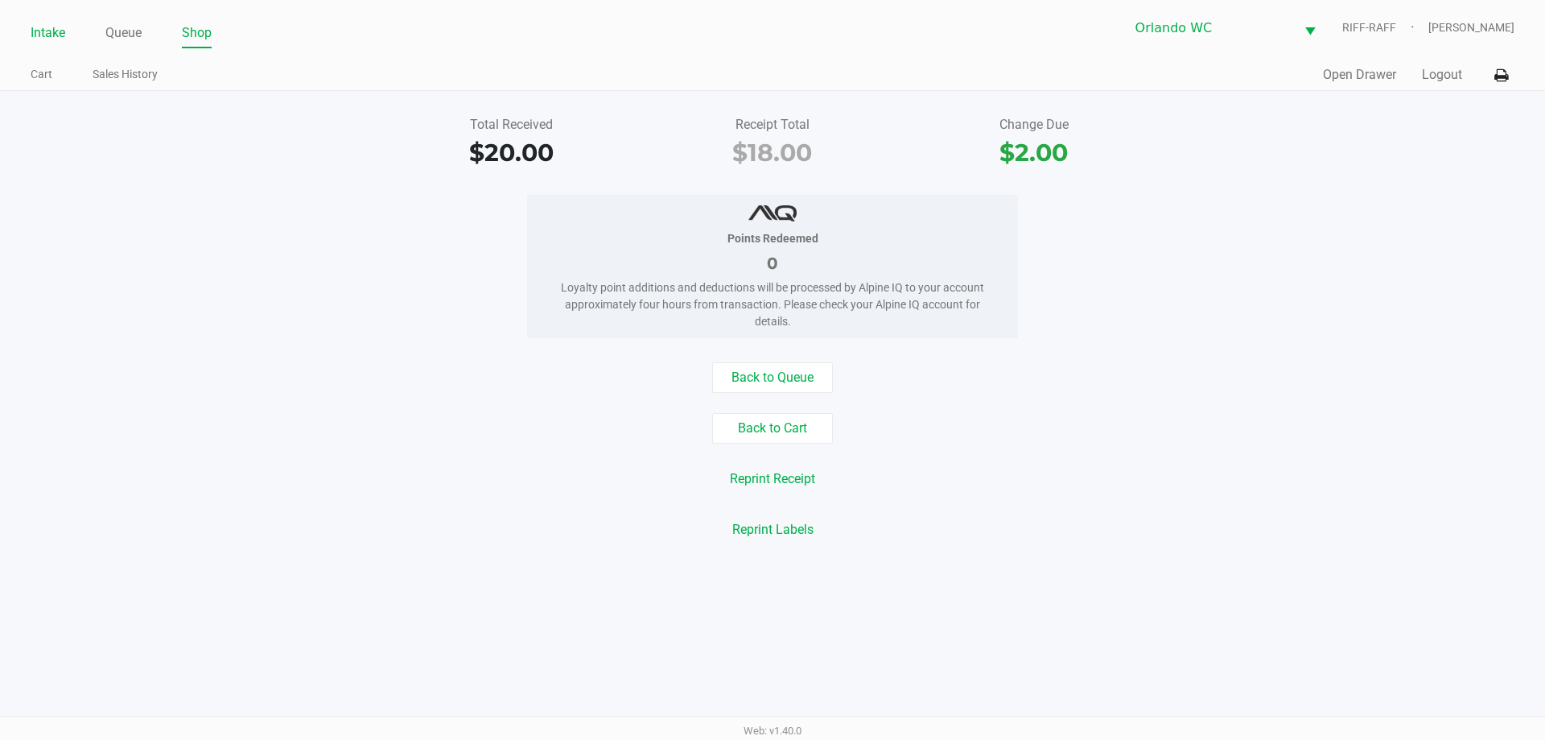
click at [51, 26] on link "Intake" at bounding box center [48, 33] width 35 height 23
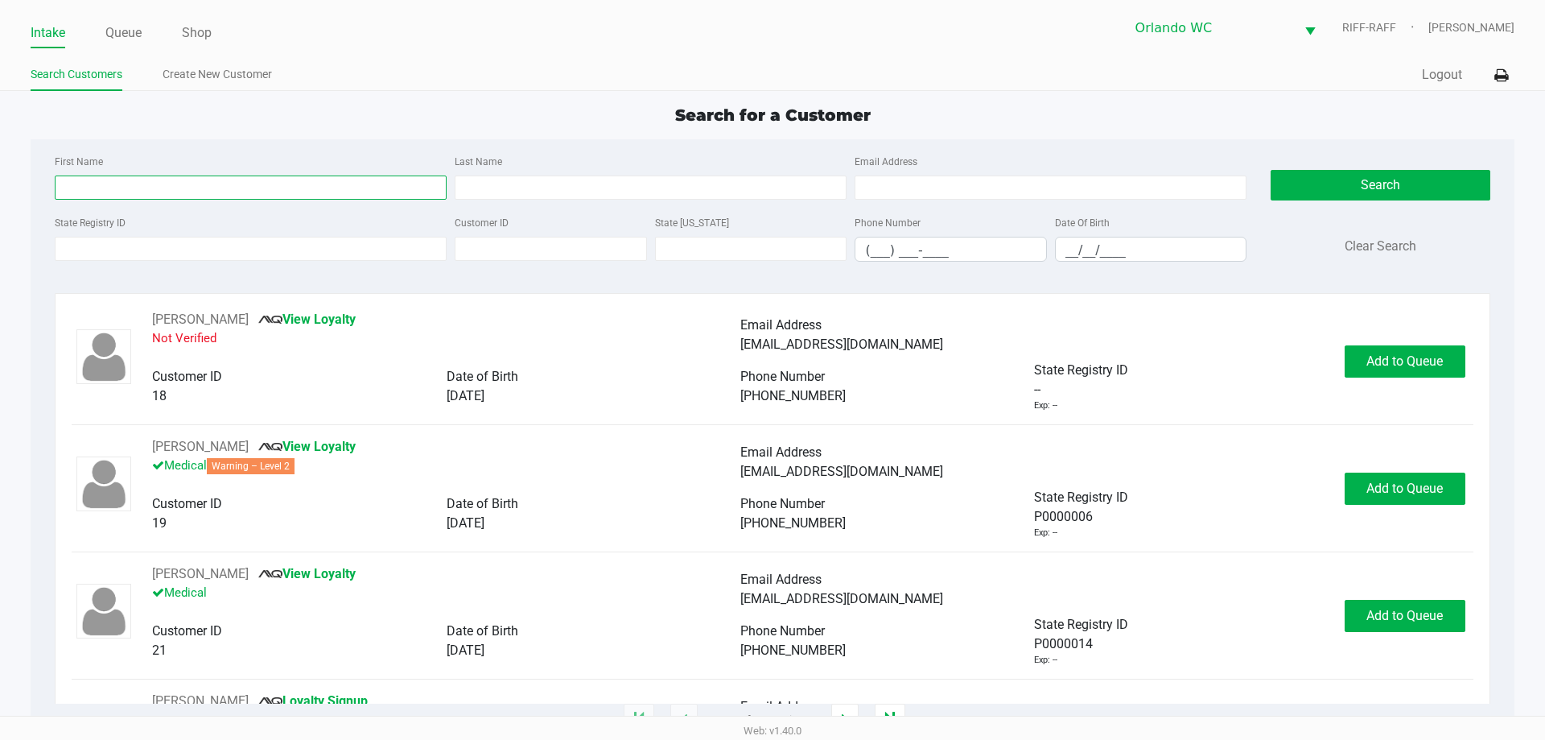
click at [188, 185] on input "First Name" at bounding box center [251, 187] width 392 height 24
click at [174, 190] on input "First Name" at bounding box center [251, 187] width 392 height 24
type input "patrick"
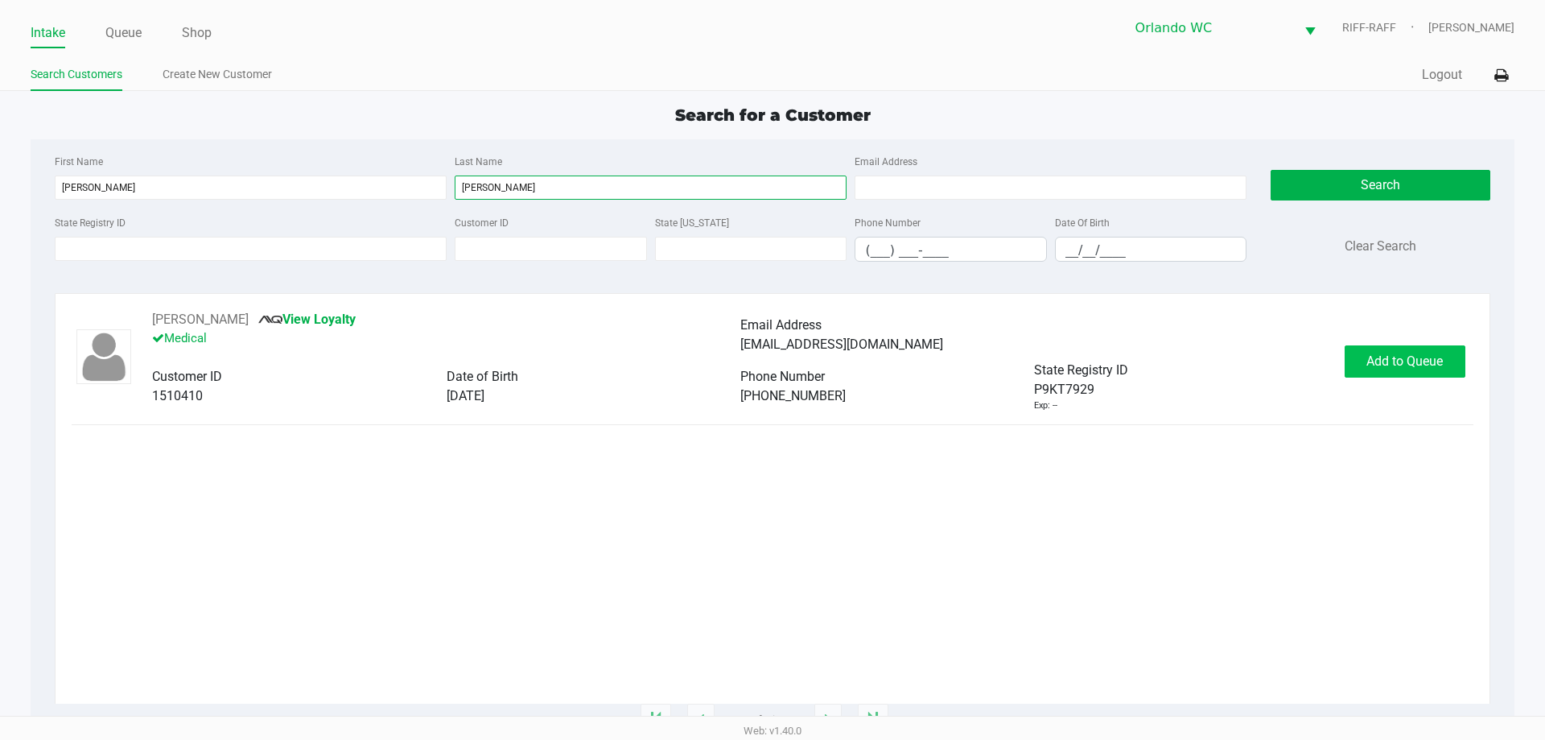
type input "mccready"
click at [770, 353] on span "Add to Queue" at bounding box center [1404, 360] width 76 height 15
click at [635, 562] on div "PJ MCCREADY View Loyalty Medical Email Address pjmccready@live.com Customer ID …" at bounding box center [772, 506] width 1401 height 393
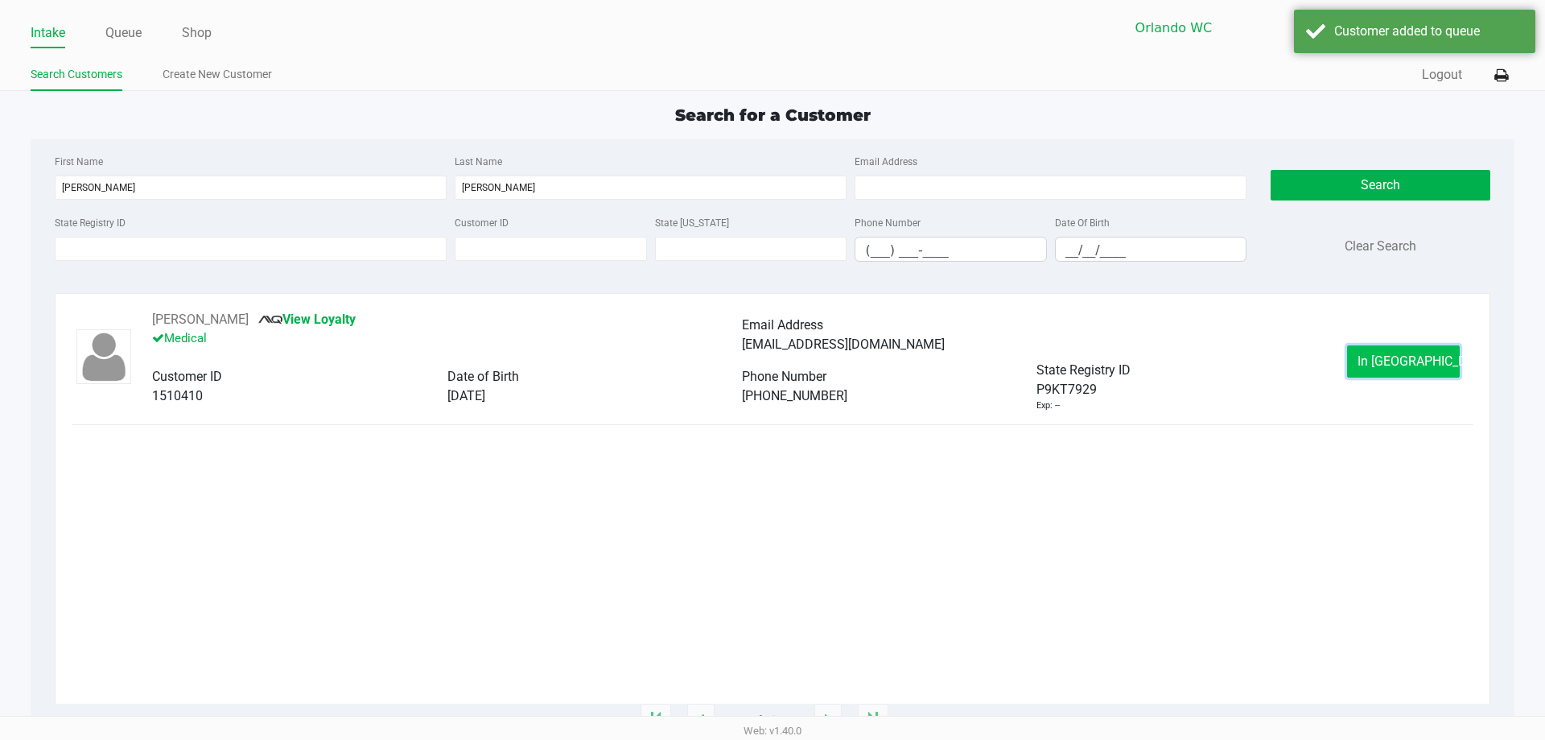
click at [770, 365] on span "In Queue" at bounding box center [1424, 360] width 135 height 15
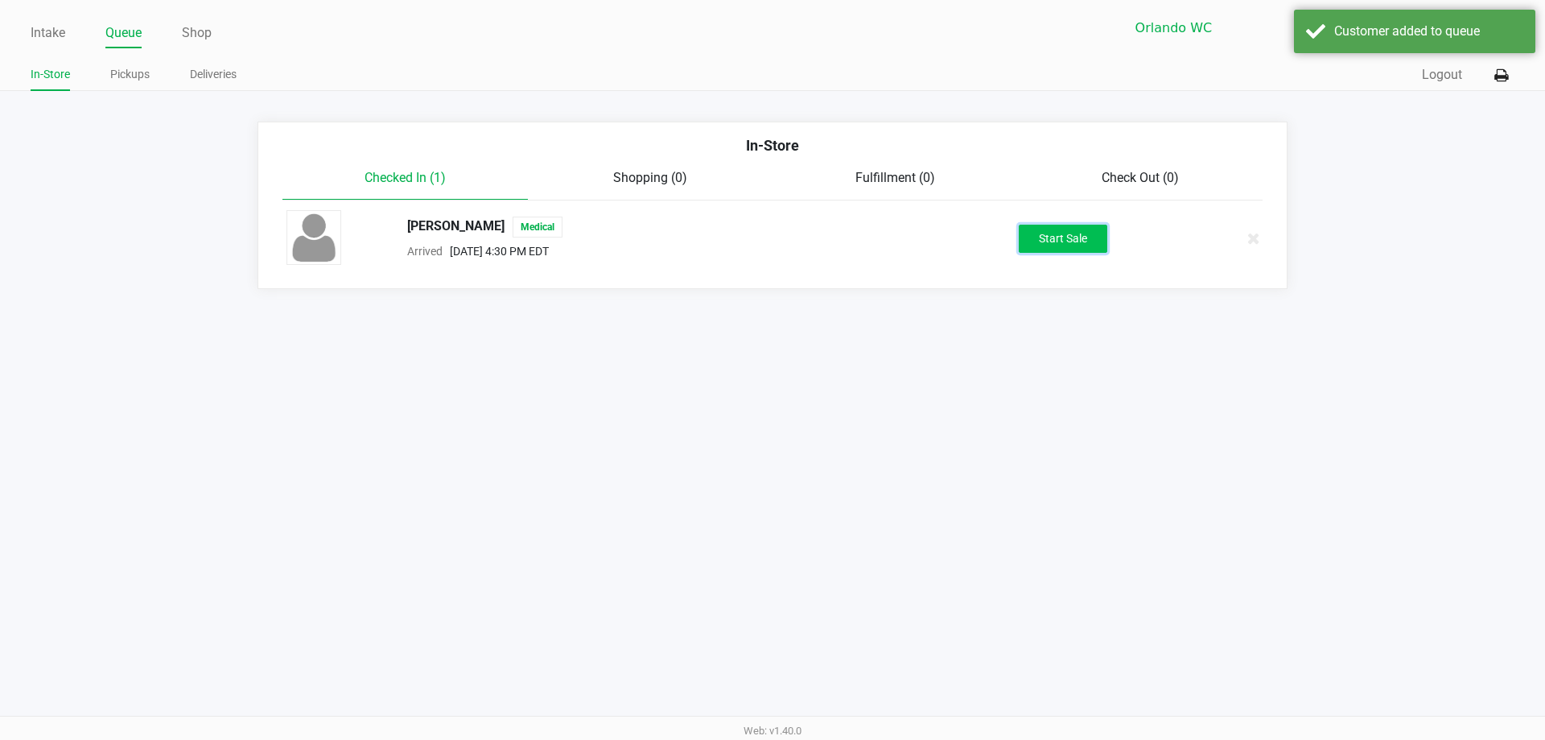
click at [770, 240] on button "Start Sale" at bounding box center [1063, 239] width 89 height 28
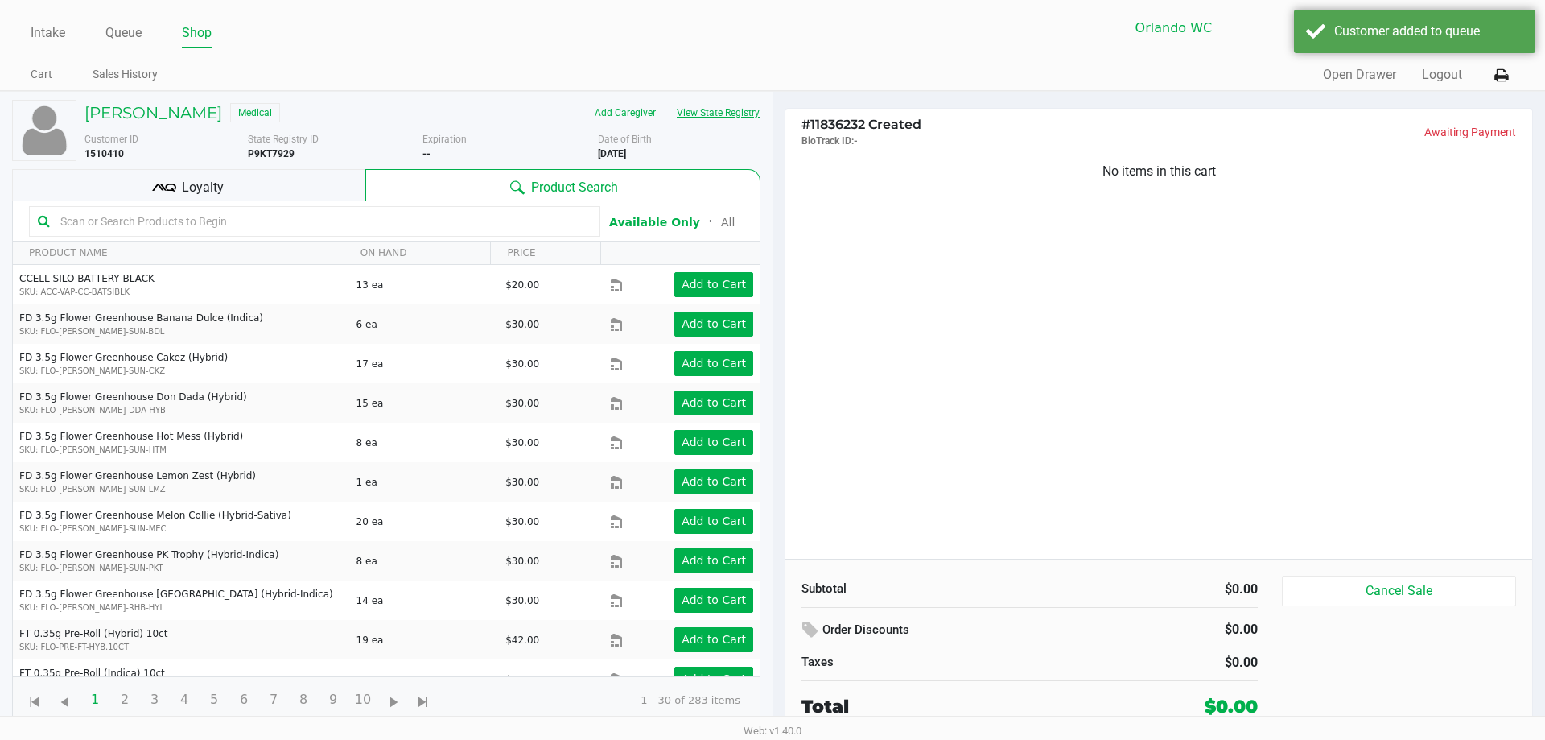
click at [724, 108] on button "View State Registry" at bounding box center [713, 113] width 94 height 26
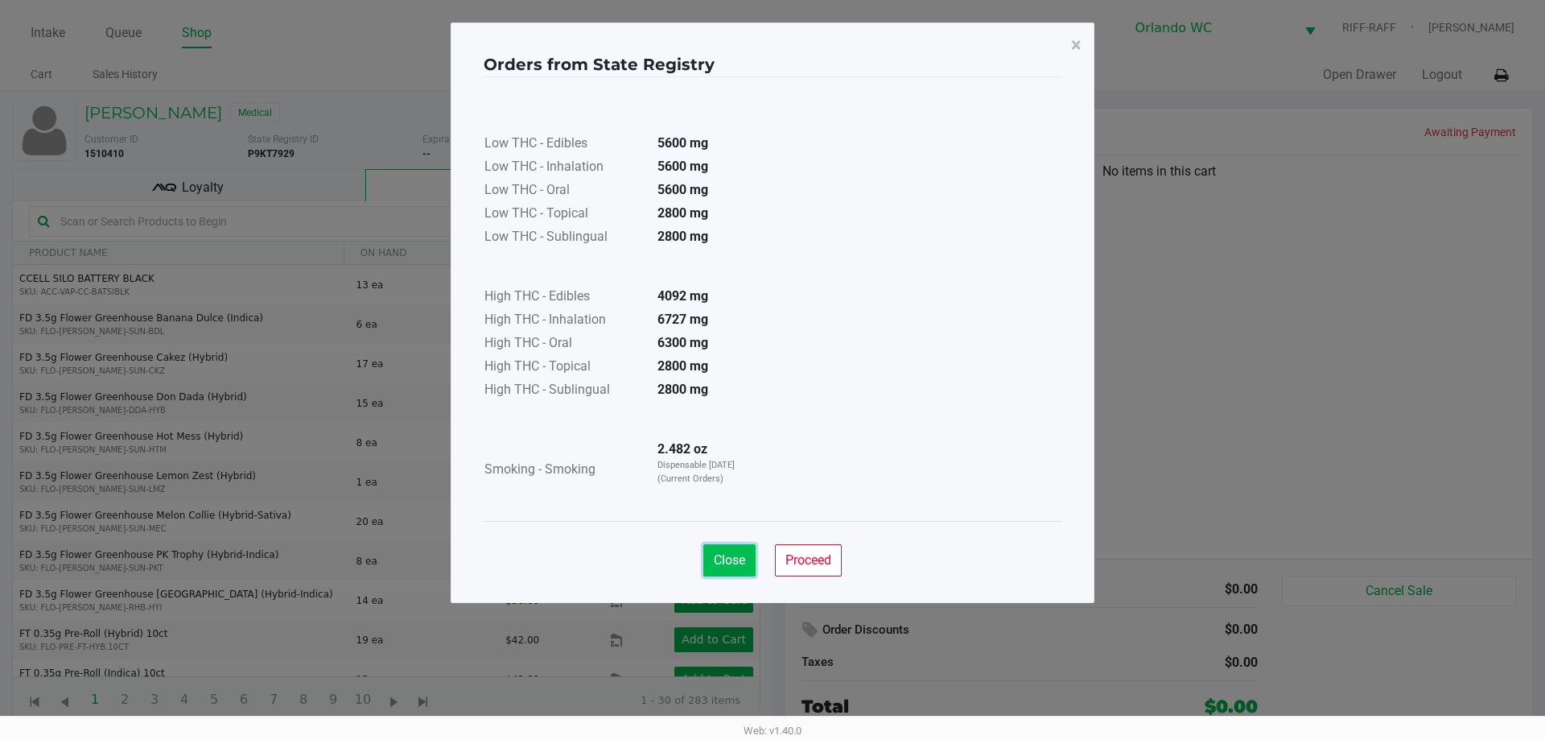
click at [733, 562] on span "Close" at bounding box center [729, 559] width 31 height 15
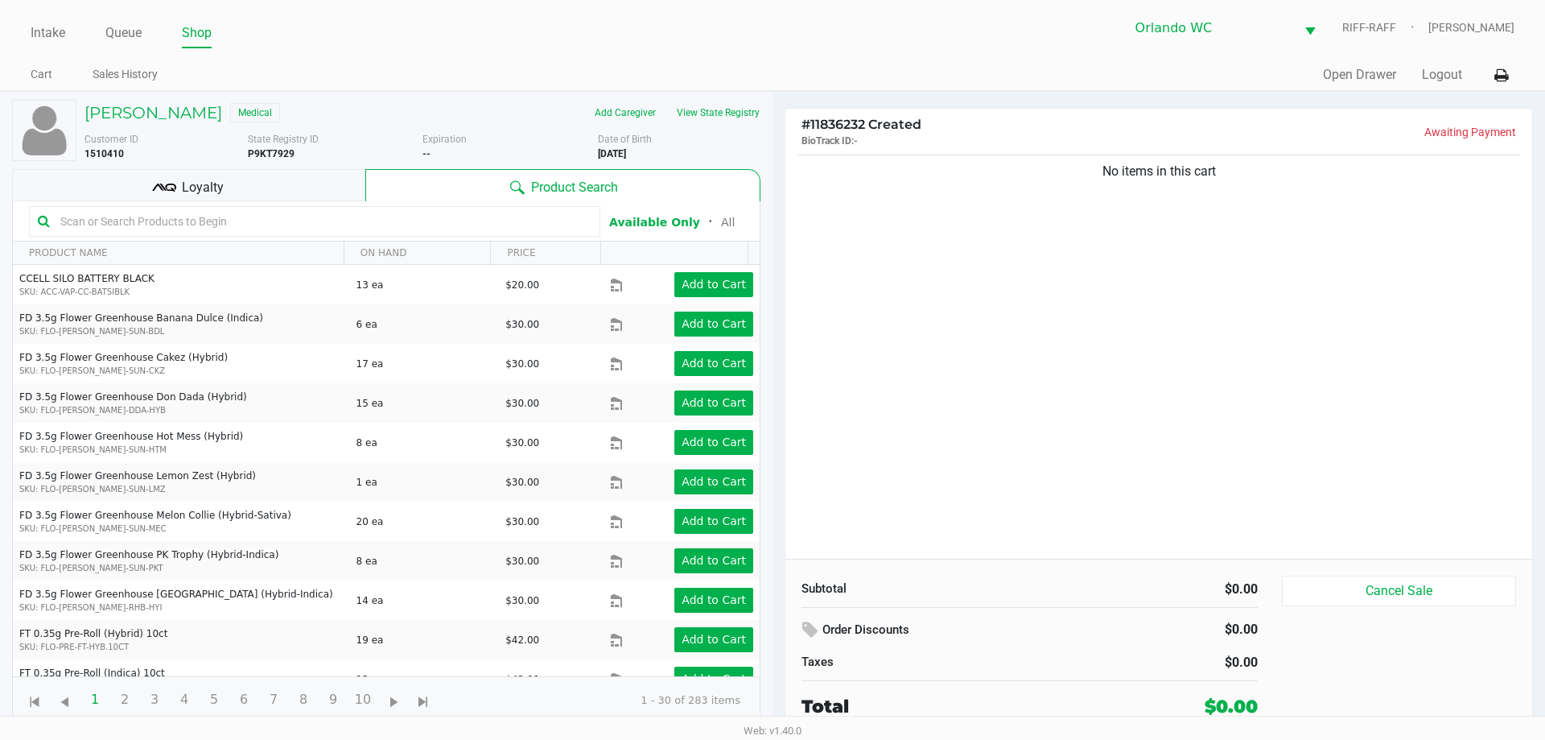
click at [770, 414] on div "No items in this cart" at bounding box center [1158, 354] width 747 height 407
click at [191, 223] on input "text" at bounding box center [323, 221] width 538 height 24
click at [127, 212] on input "text" at bounding box center [323, 221] width 538 height 24
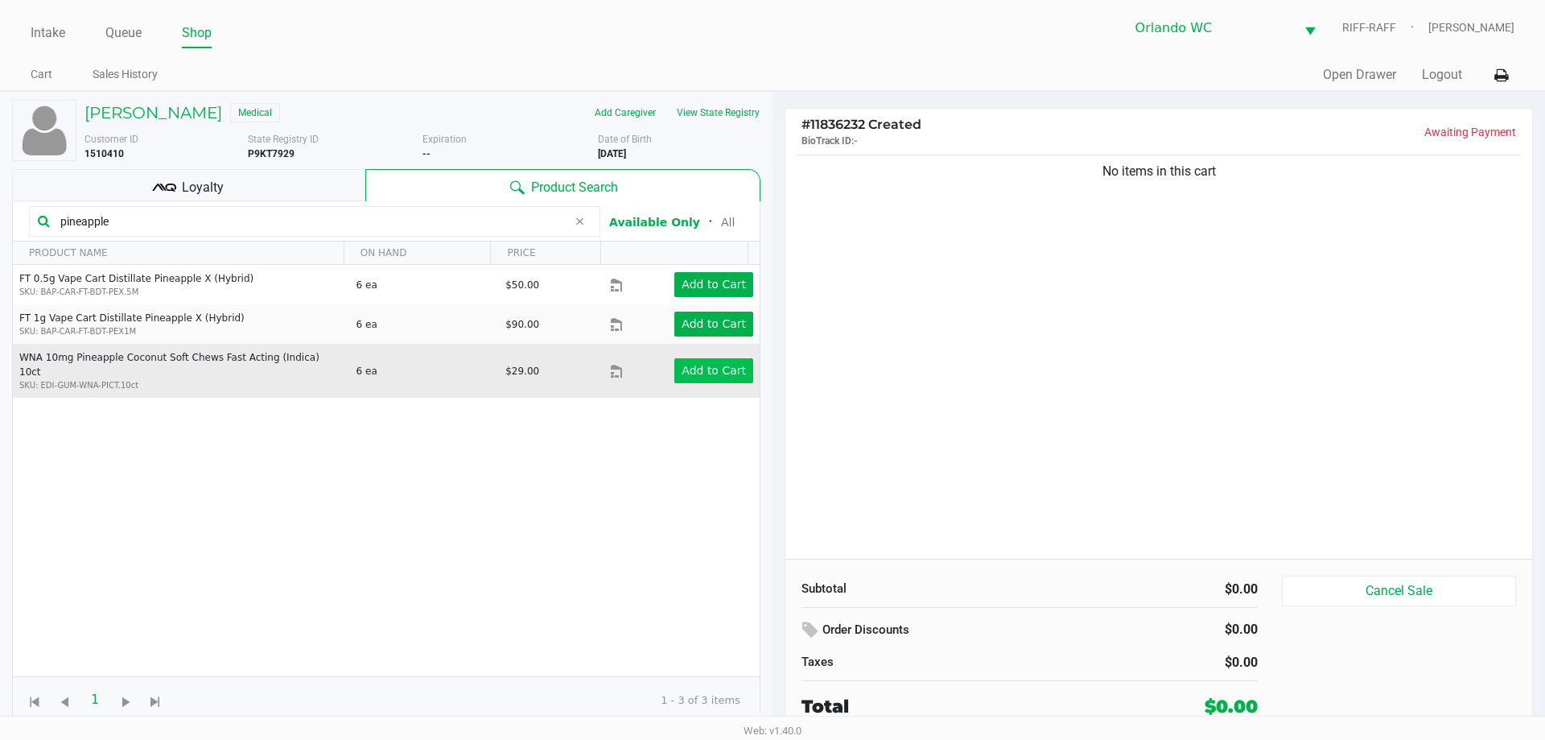
type input "pineapple"
click at [697, 364] on app-button-loader "Add to Cart" at bounding box center [714, 370] width 64 height 13
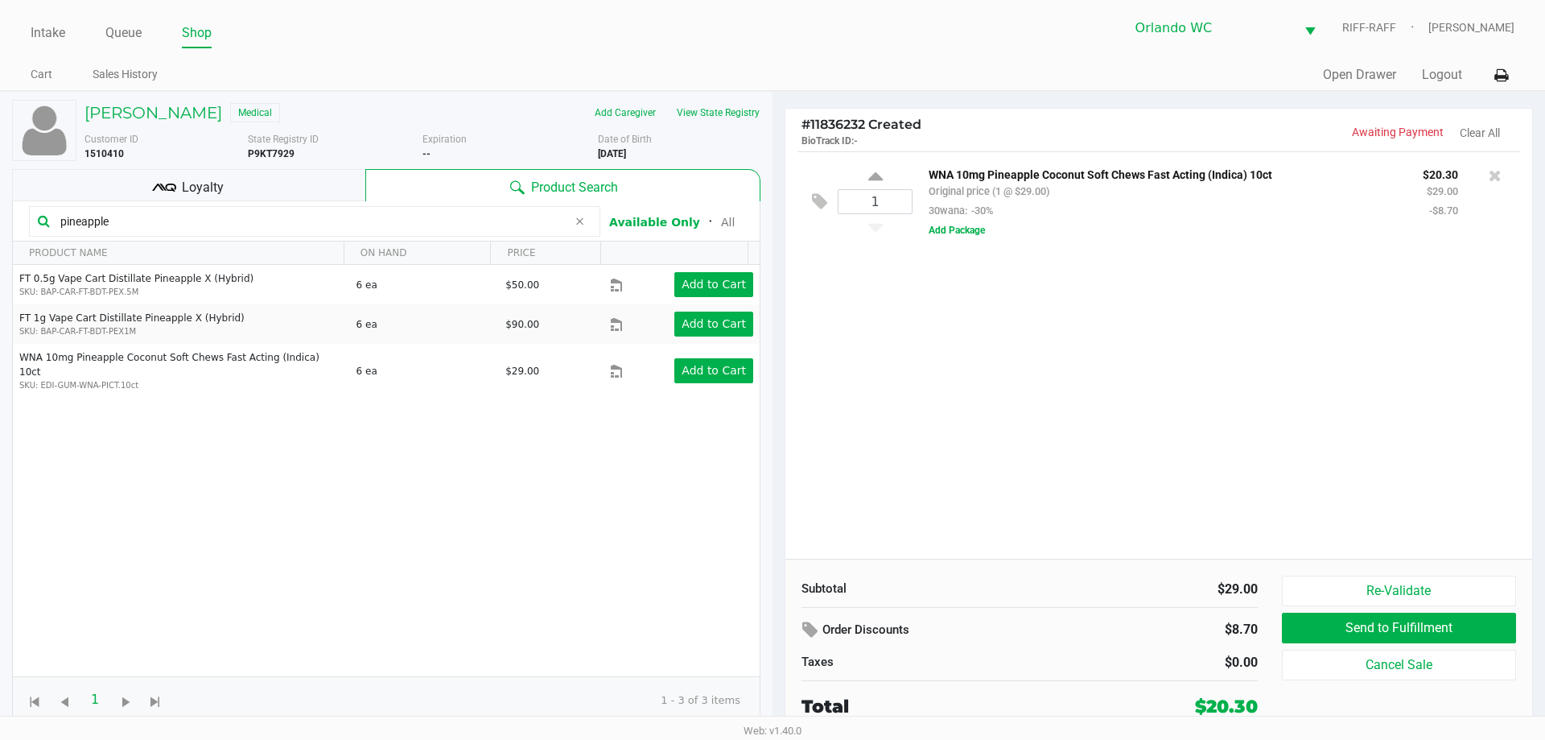
drag, startPoint x: 122, startPoint y: 220, endPoint x: 28, endPoint y: 207, distance: 95.0
click at [28, 207] on kendo-grid-toolbar "pineapple Available Only ᛫ All" at bounding box center [386, 221] width 747 height 40
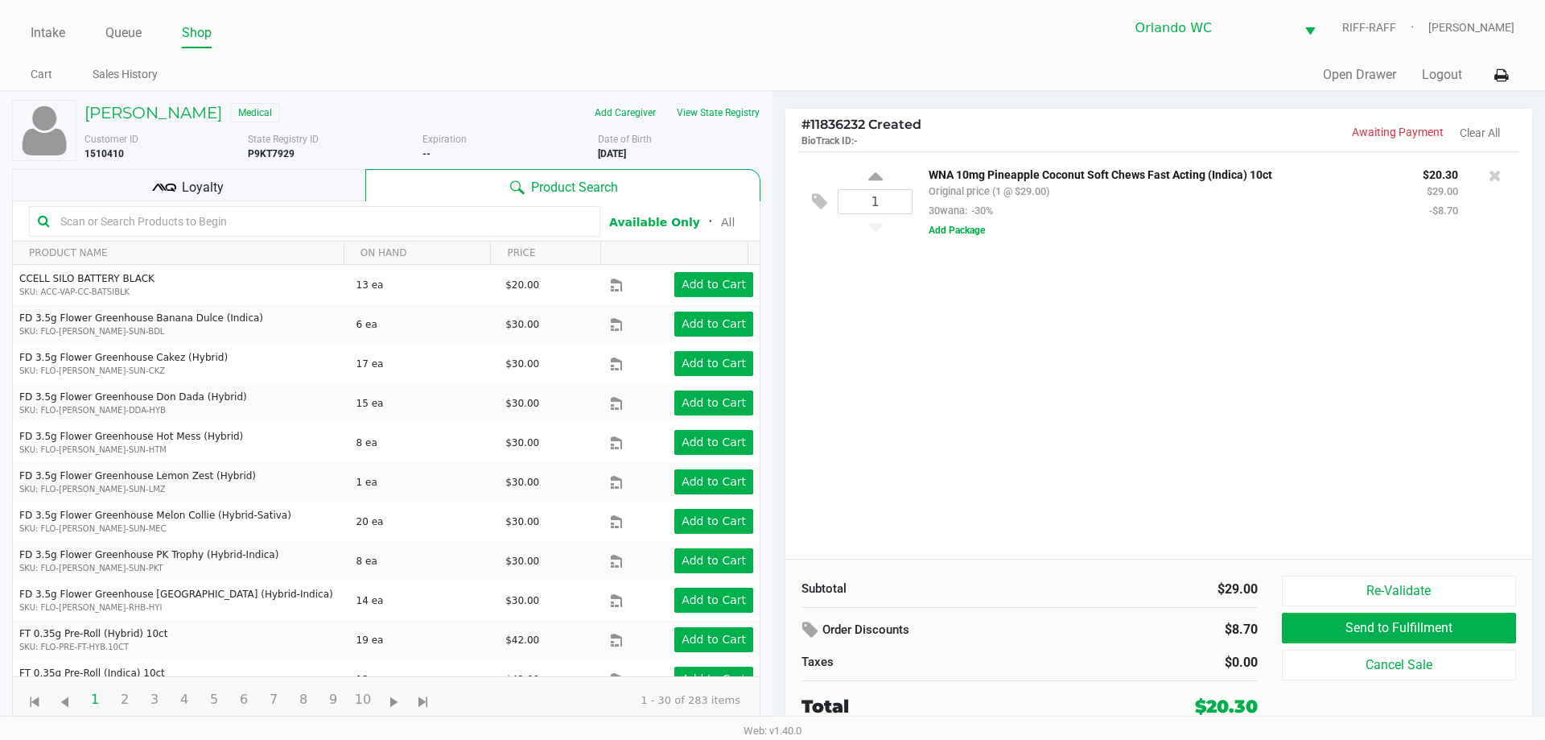
click at [130, 219] on input "text" at bounding box center [323, 221] width 538 height 24
click at [132, 219] on input "text" at bounding box center [323, 221] width 538 height 24
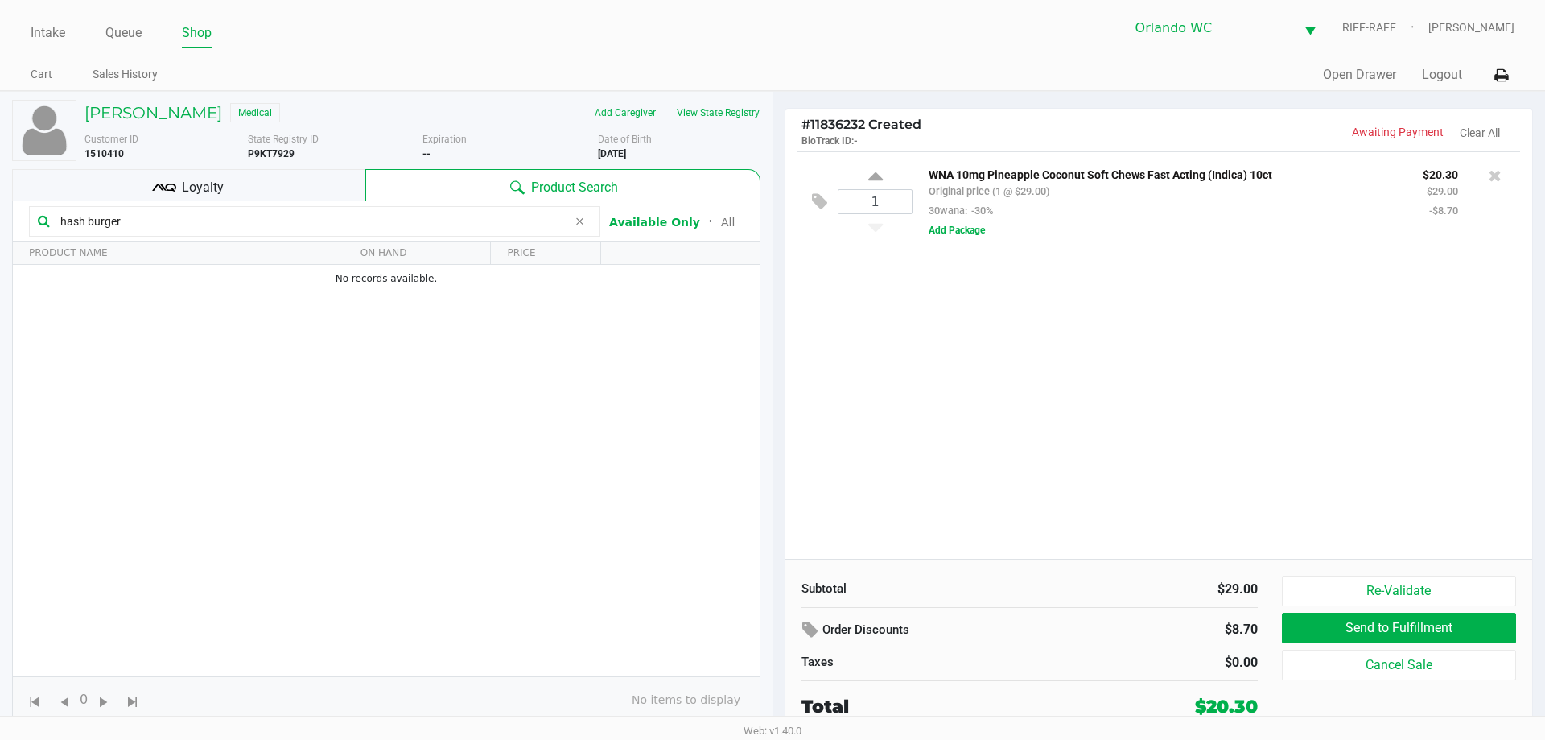
drag, startPoint x: 164, startPoint y: 226, endPoint x: 0, endPoint y: 210, distance: 164.9
click at [2, 213] on div "PJ MCCREADY Medical Add Caregiver View State Registry Customer ID 1510410 State…" at bounding box center [386, 414] width 772 height 645
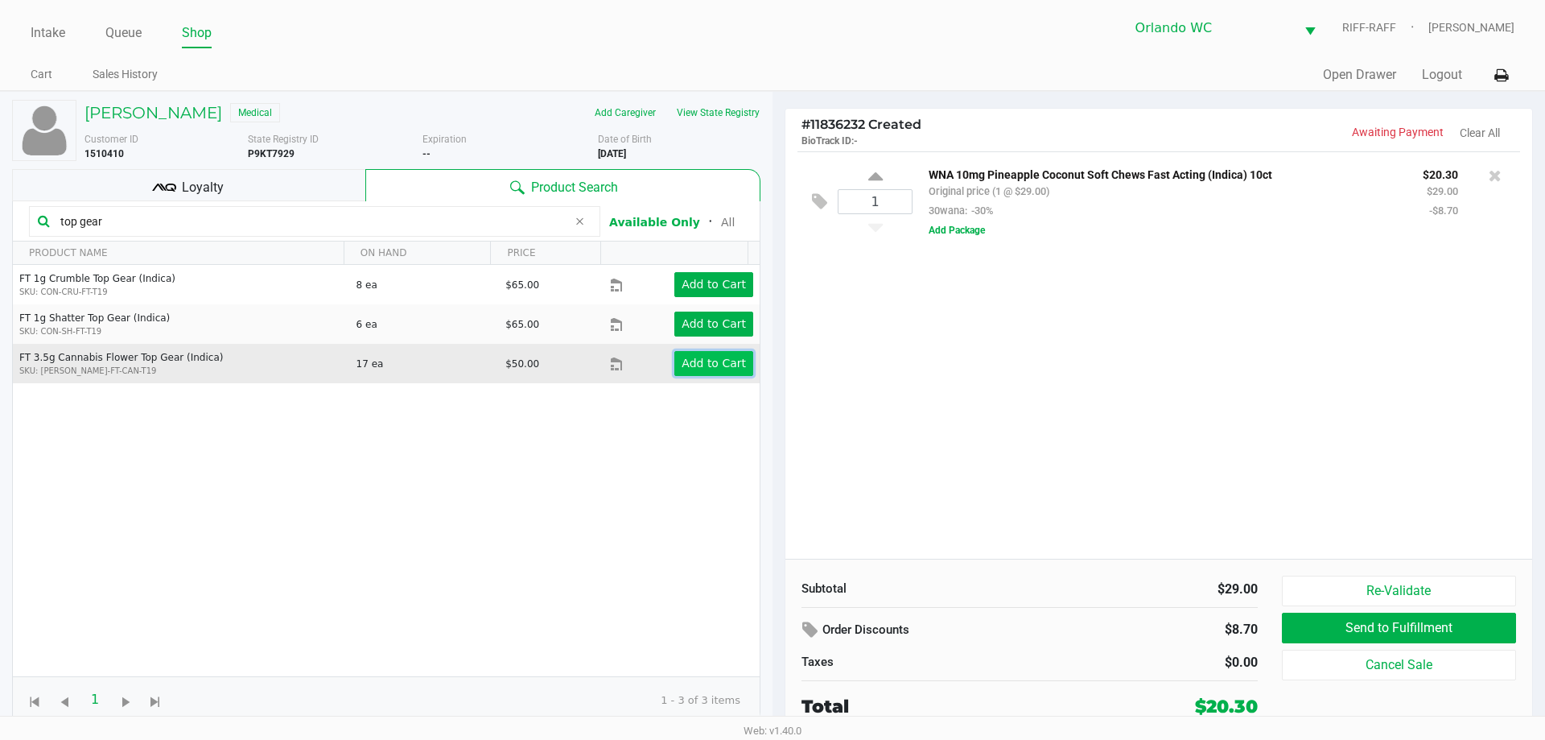
click at [720, 365] on app-button-loader "Add to Cart" at bounding box center [714, 362] width 64 height 13
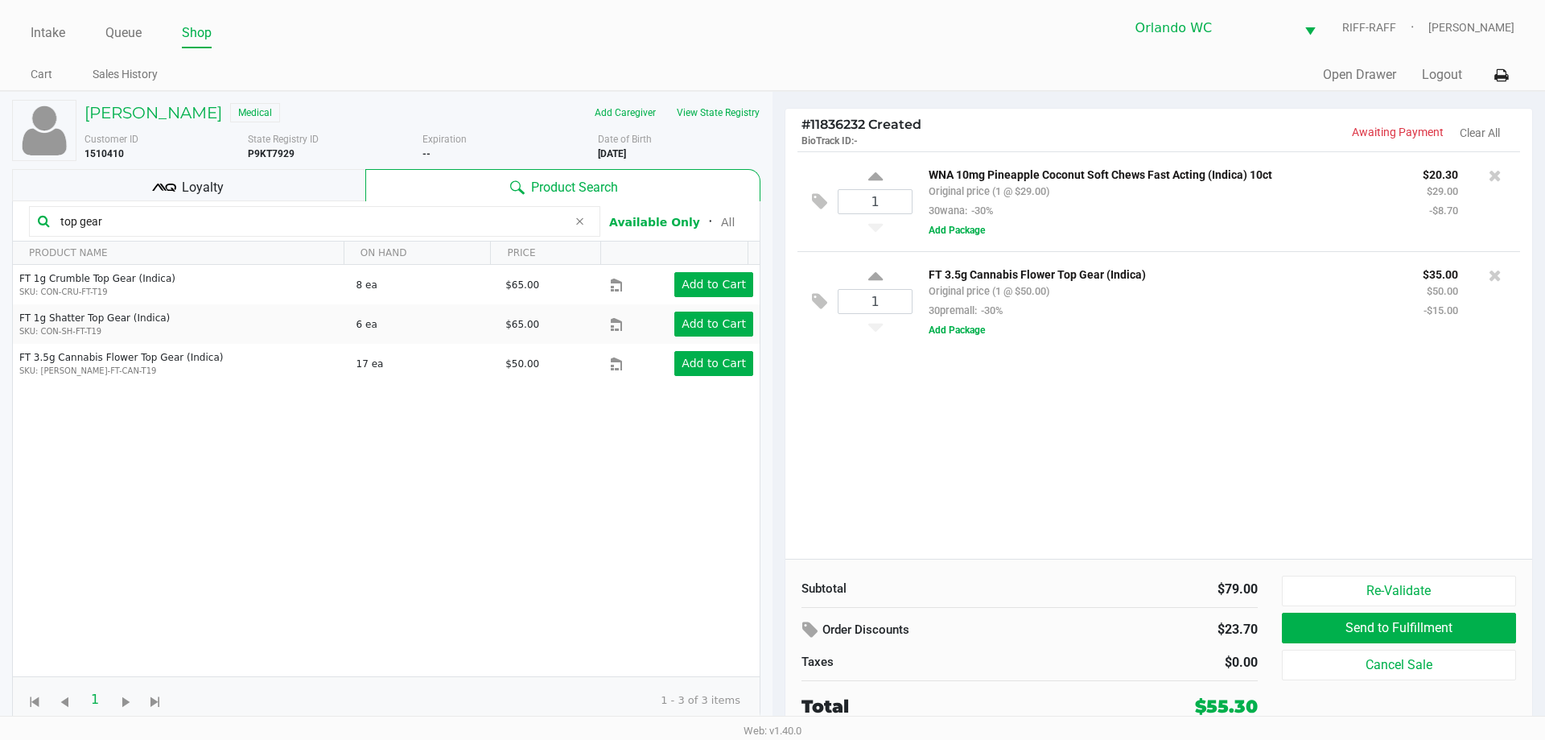
click at [770, 439] on div "1 WNA 10mg Pineapple Coconut Soft Chews Fast Acting (Indica) 10ct Original pric…" at bounding box center [1158, 354] width 747 height 407
drag, startPoint x: 109, startPoint y: 220, endPoint x: 0, endPoint y: 210, distance: 109.9
click at [0, 210] on div "PJ MCCREADY Medical Add Caregiver View State Registry Customer ID 1510410 State…" at bounding box center [386, 414] width 772 height 645
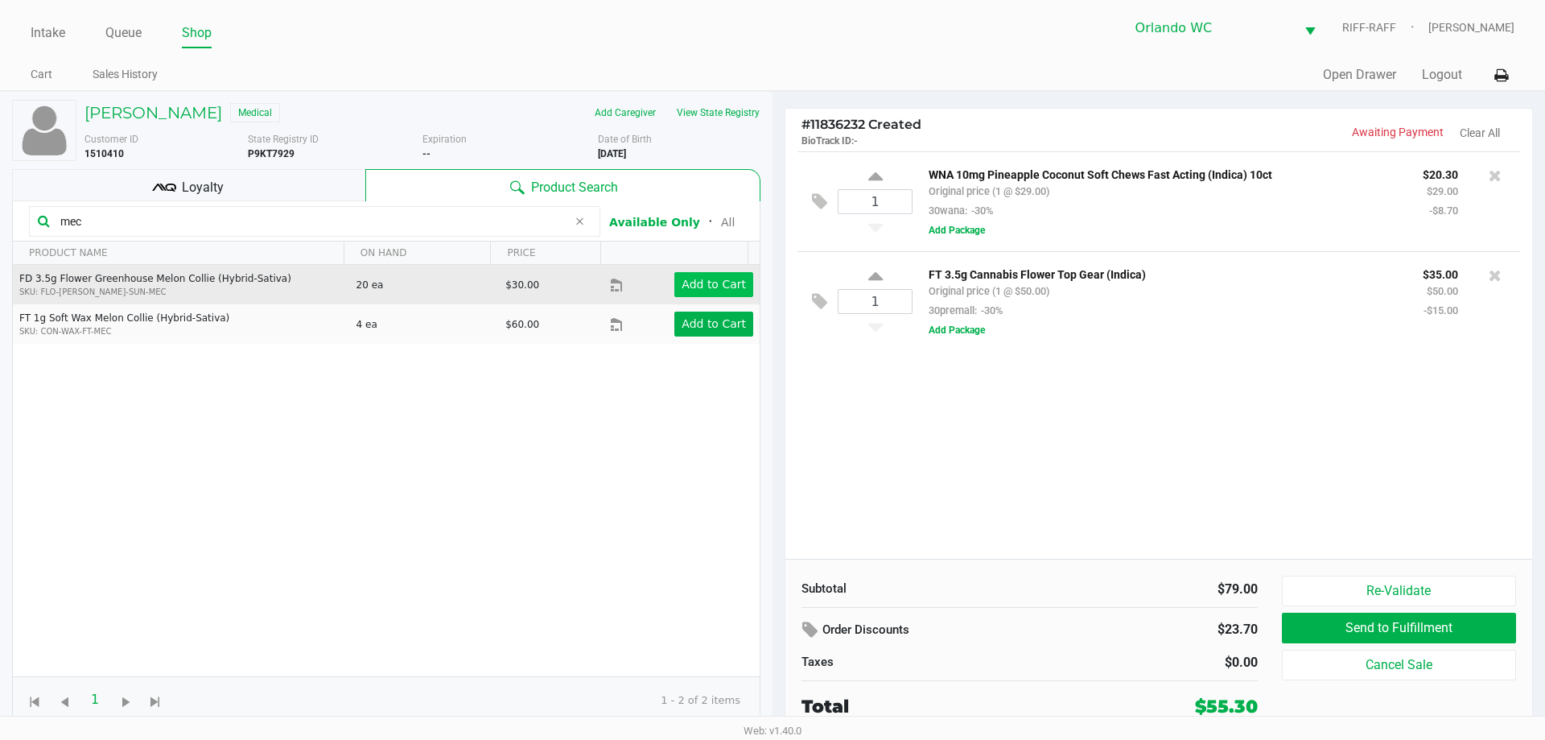
type input "mec"
click at [713, 290] on app-button-loader "Add to Cart" at bounding box center [714, 284] width 64 height 13
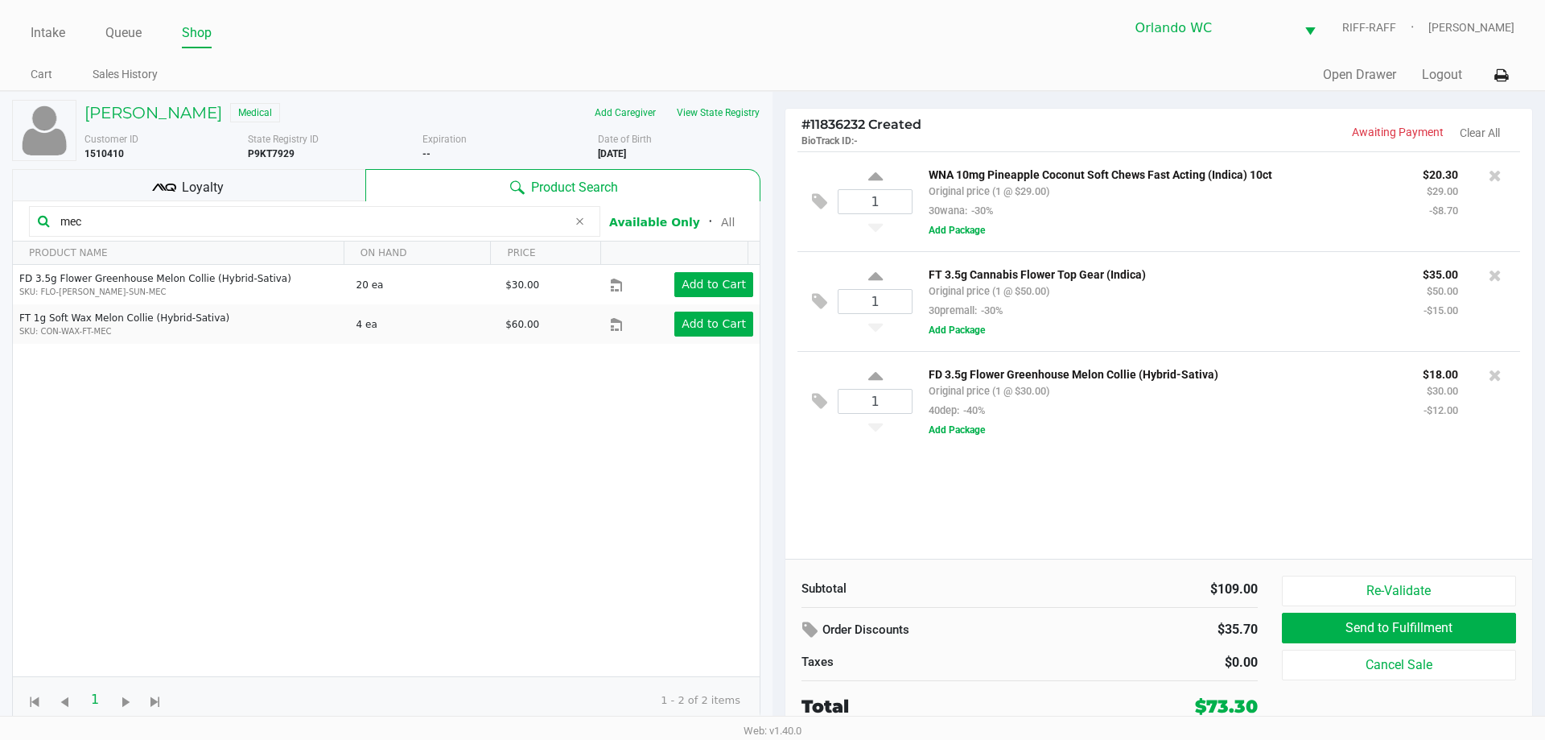
click at [770, 477] on div "1 WNA 10mg Pineapple Coconut Soft Chews Fast Acting (Indica) 10ct Original pric…" at bounding box center [1158, 354] width 747 height 407
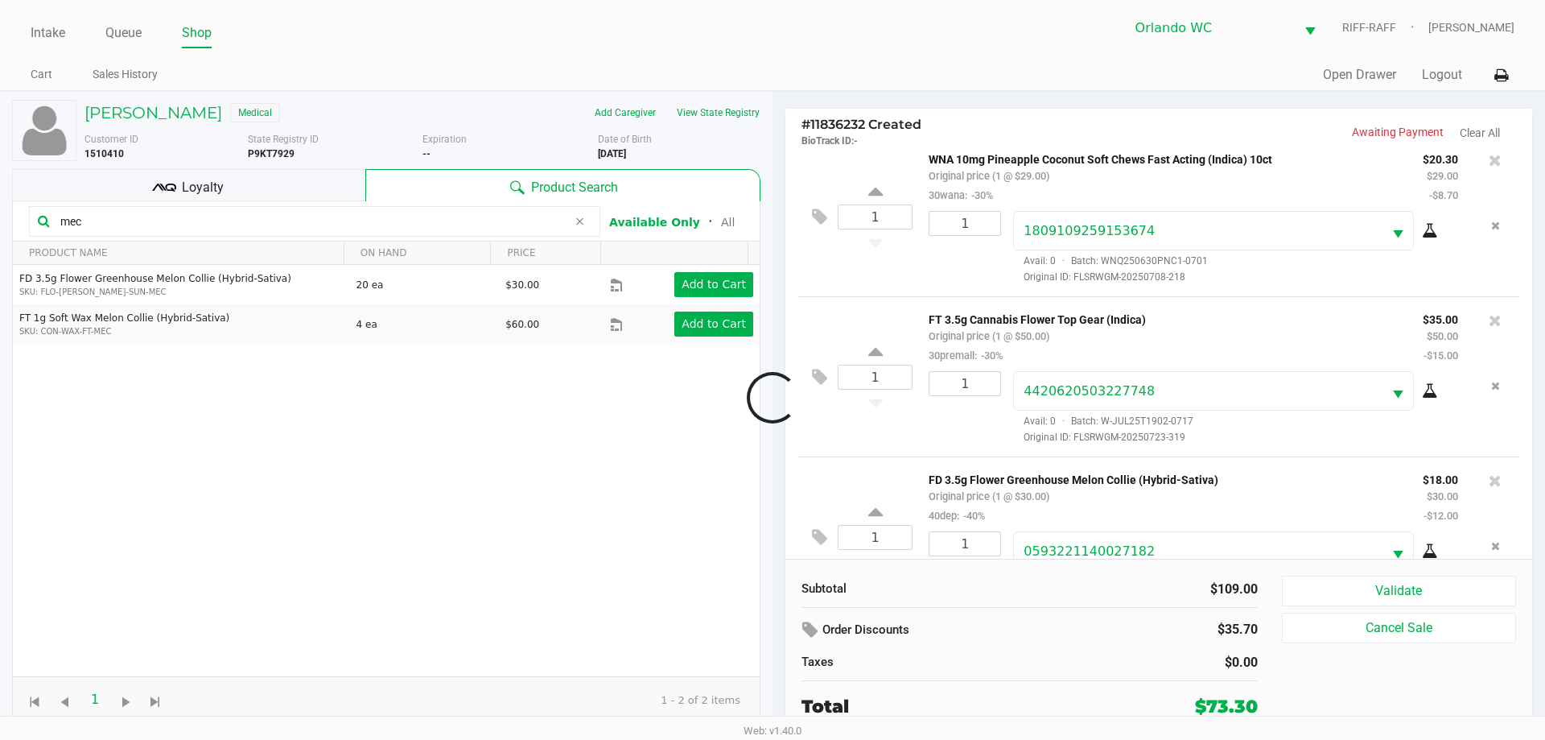
scroll to position [76, 0]
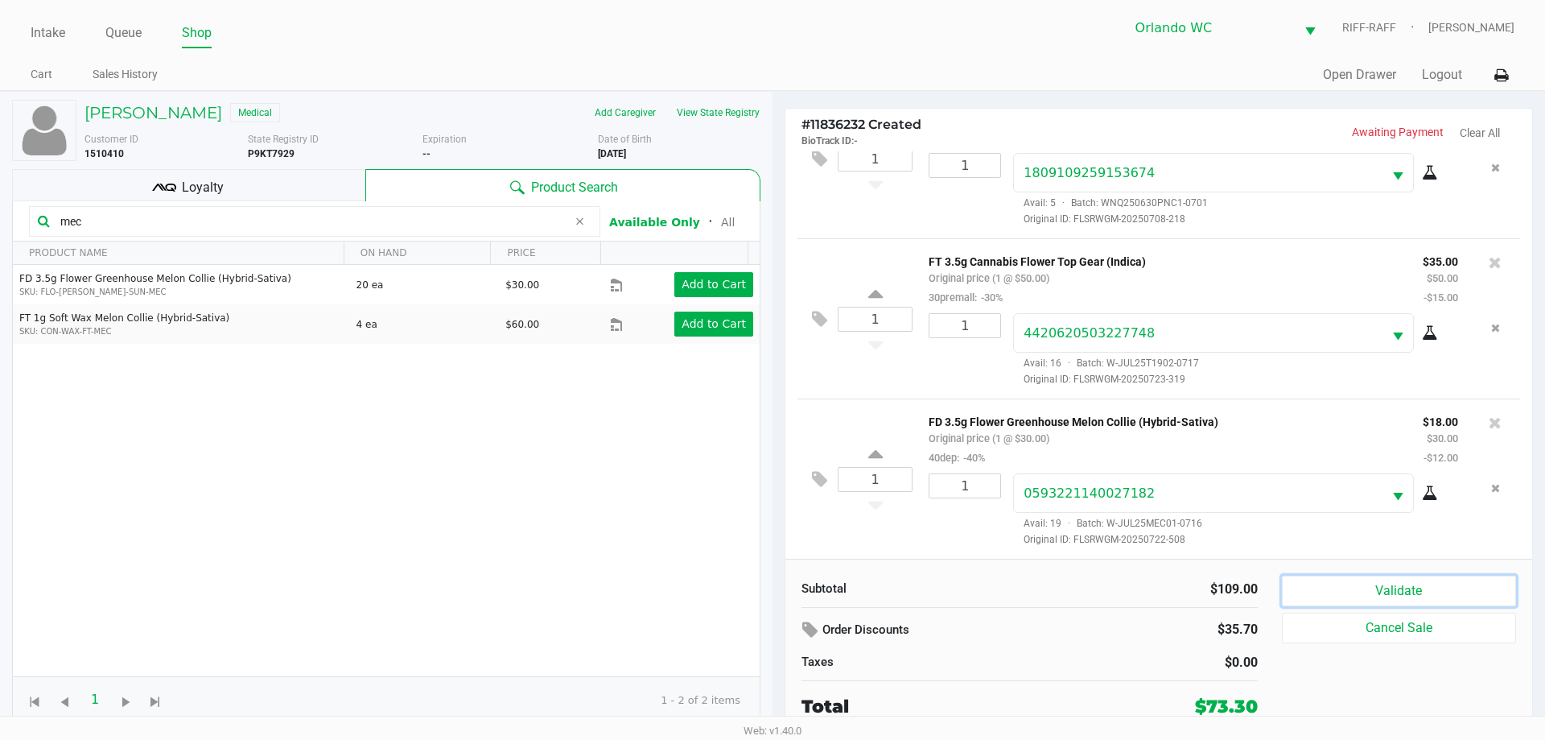
click at [770, 591] on button "Validate" at bounding box center [1399, 590] width 234 height 31
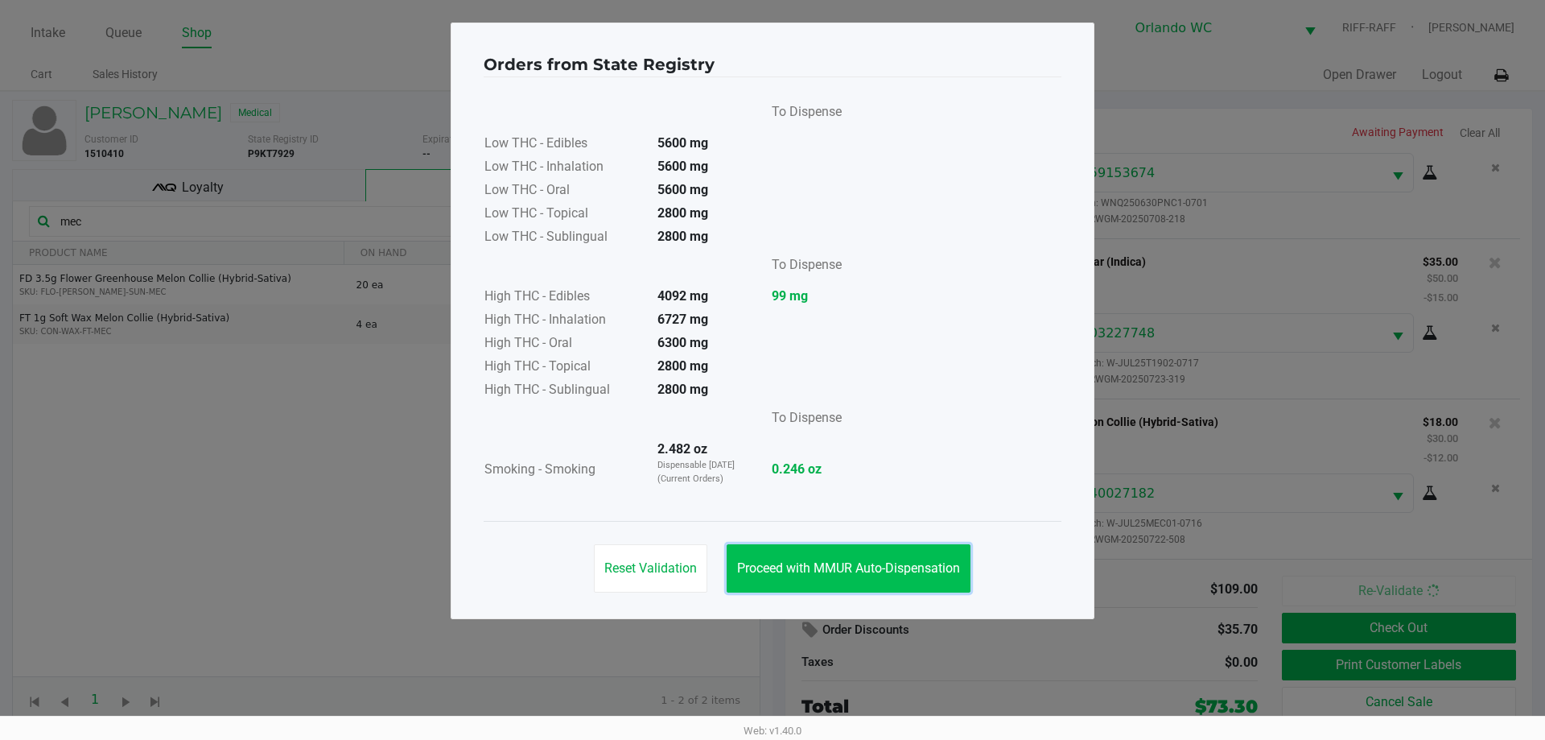
click at [770, 558] on button "Proceed with MMUR Auto-Dispensation" at bounding box center [849, 568] width 244 height 48
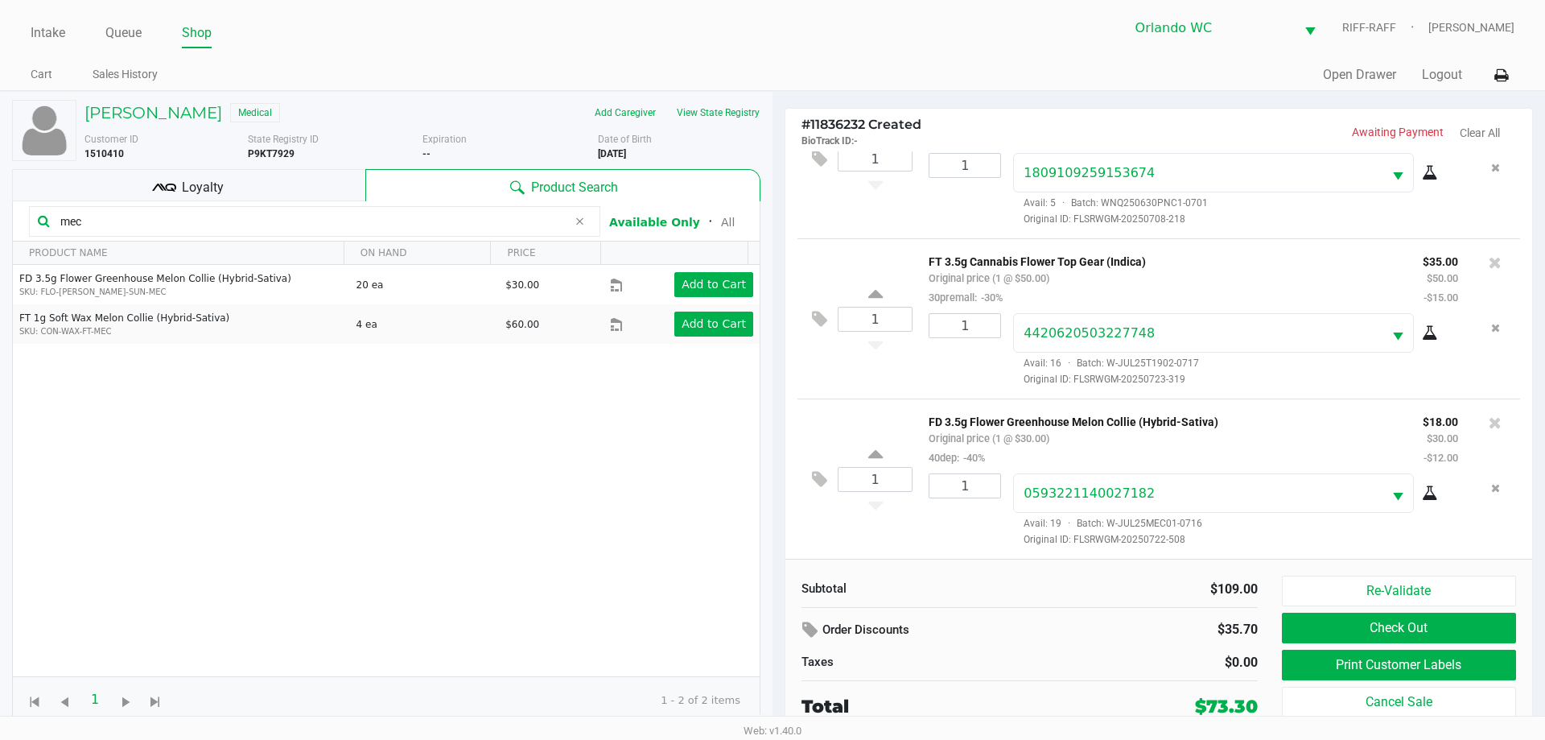
click at [201, 187] on span "Loyalty" at bounding box center [203, 187] width 42 height 19
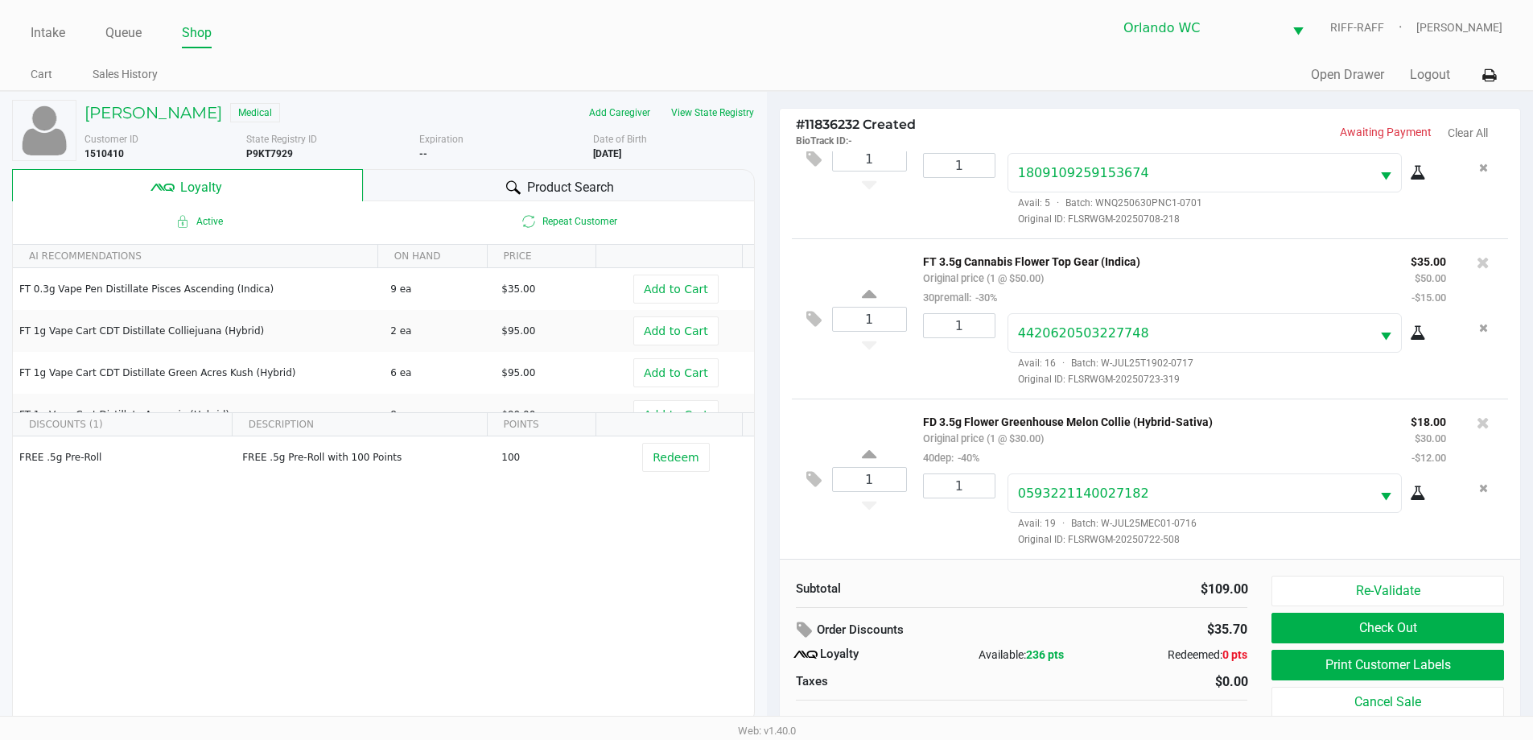
click at [554, 605] on div "FREE .5g Pre-Roll FREE .5g Pre-Roll with 100 Points 100 Redeem" at bounding box center [383, 557] width 741 height 242
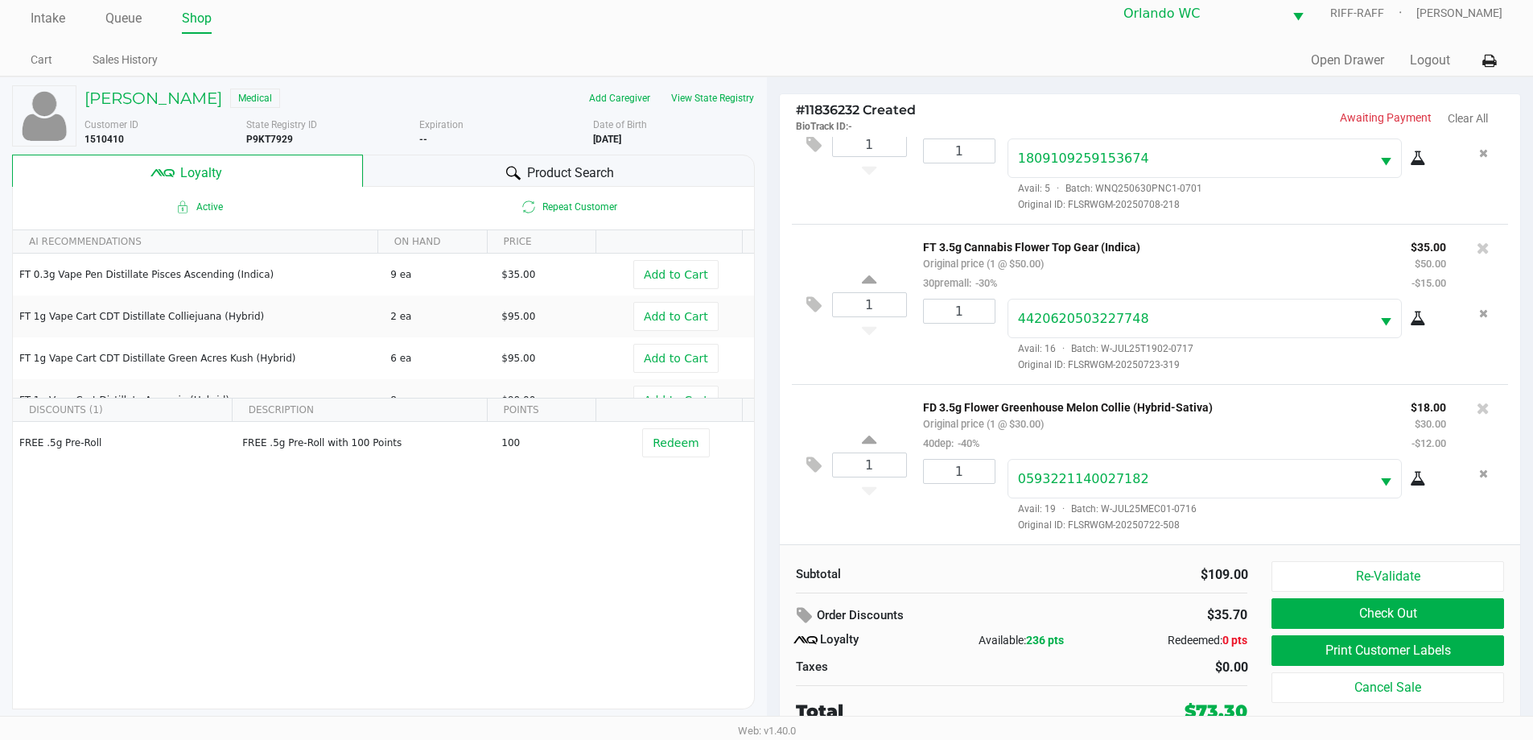
scroll to position [16, 0]
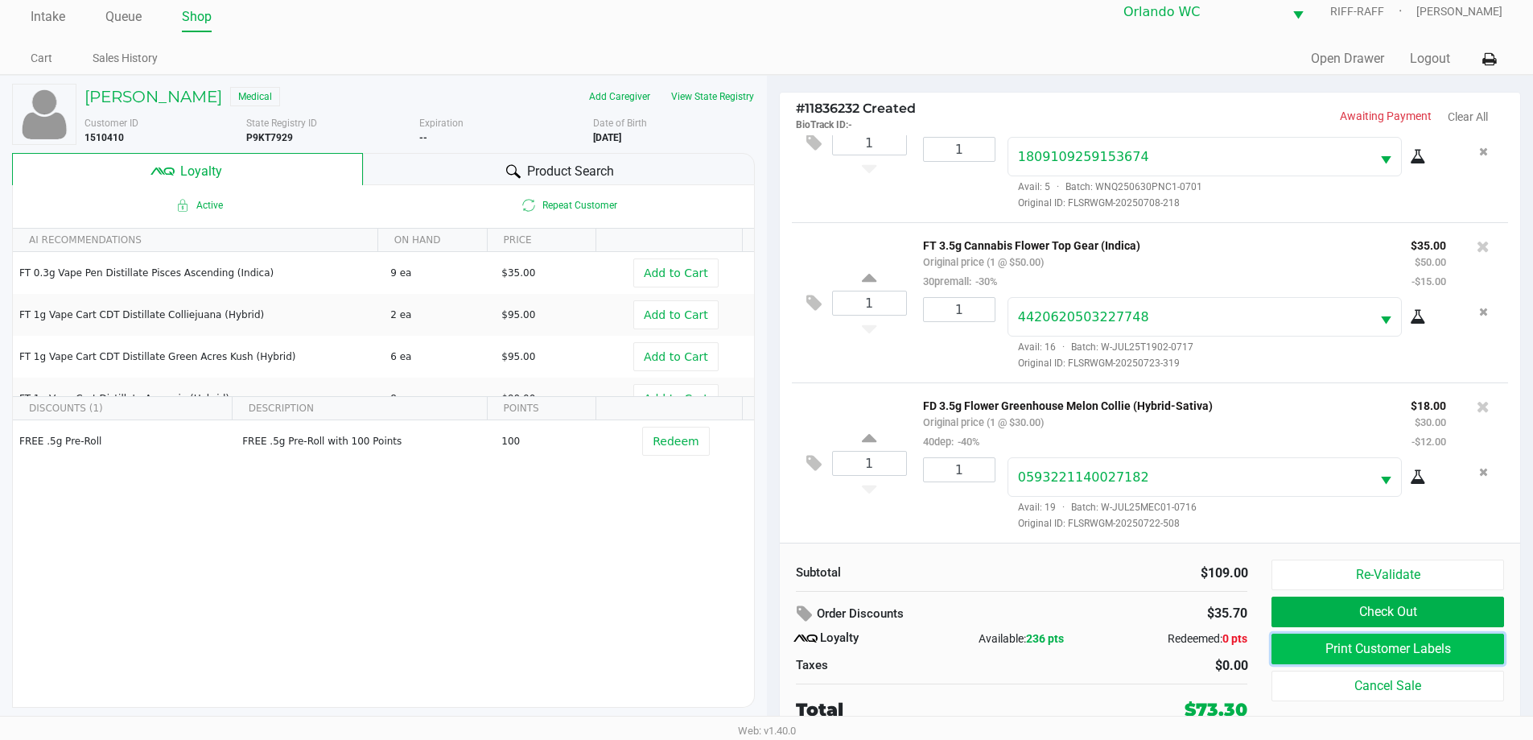
click at [770, 647] on button "Print Customer Labels" at bounding box center [1387, 648] width 232 height 31
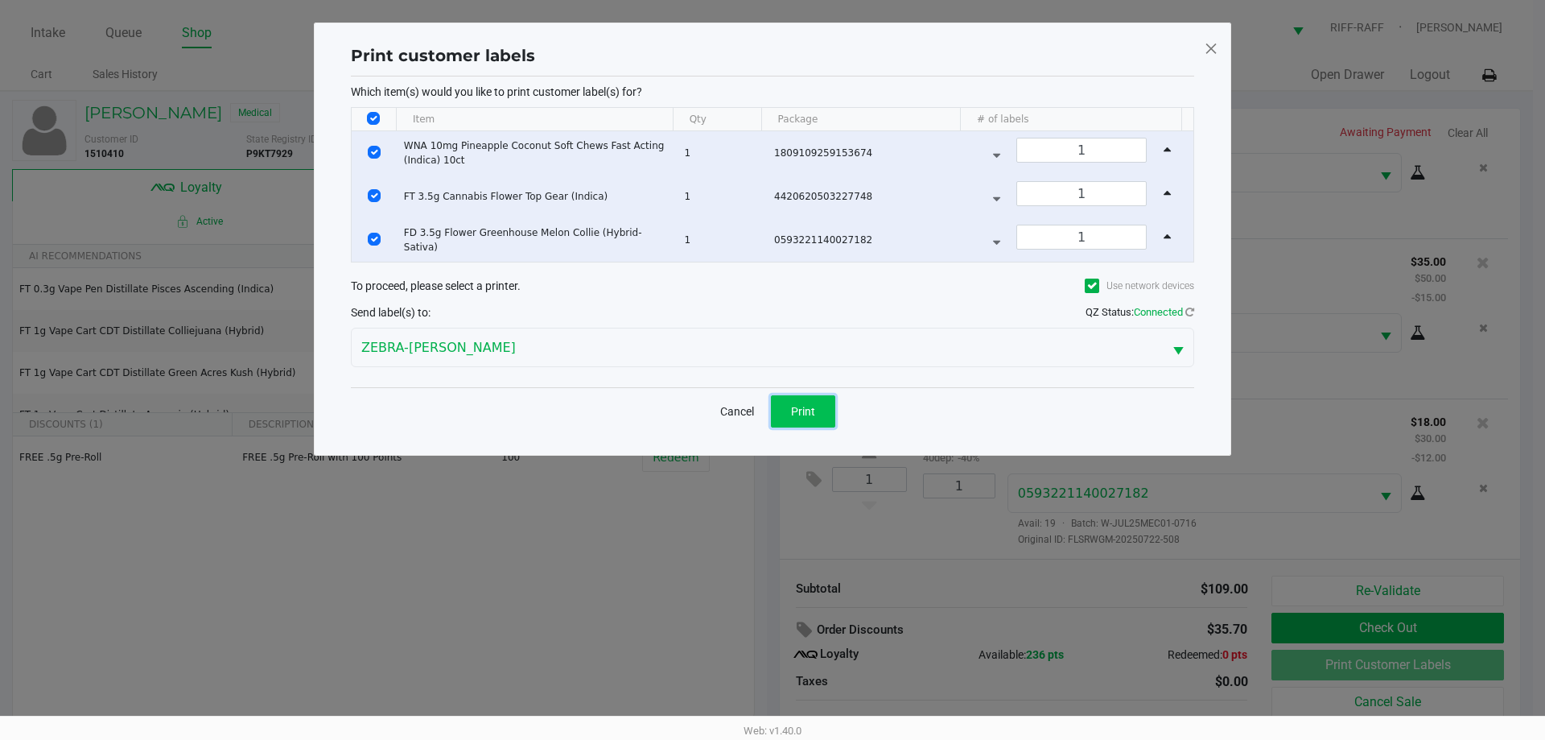
click at [770, 411] on button "Print" at bounding box center [803, 411] width 64 height 32
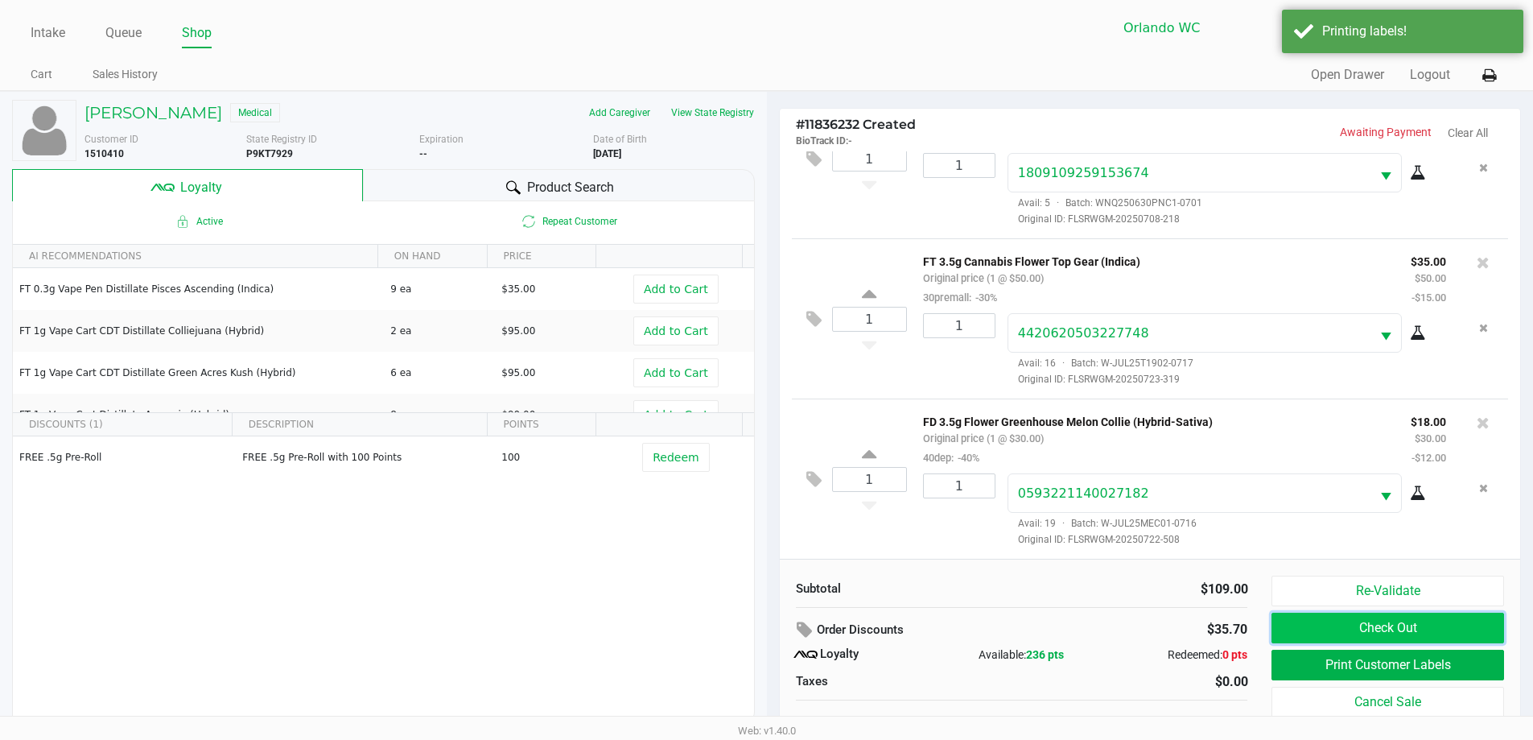
click at [770, 622] on button "Check Out" at bounding box center [1387, 627] width 232 height 31
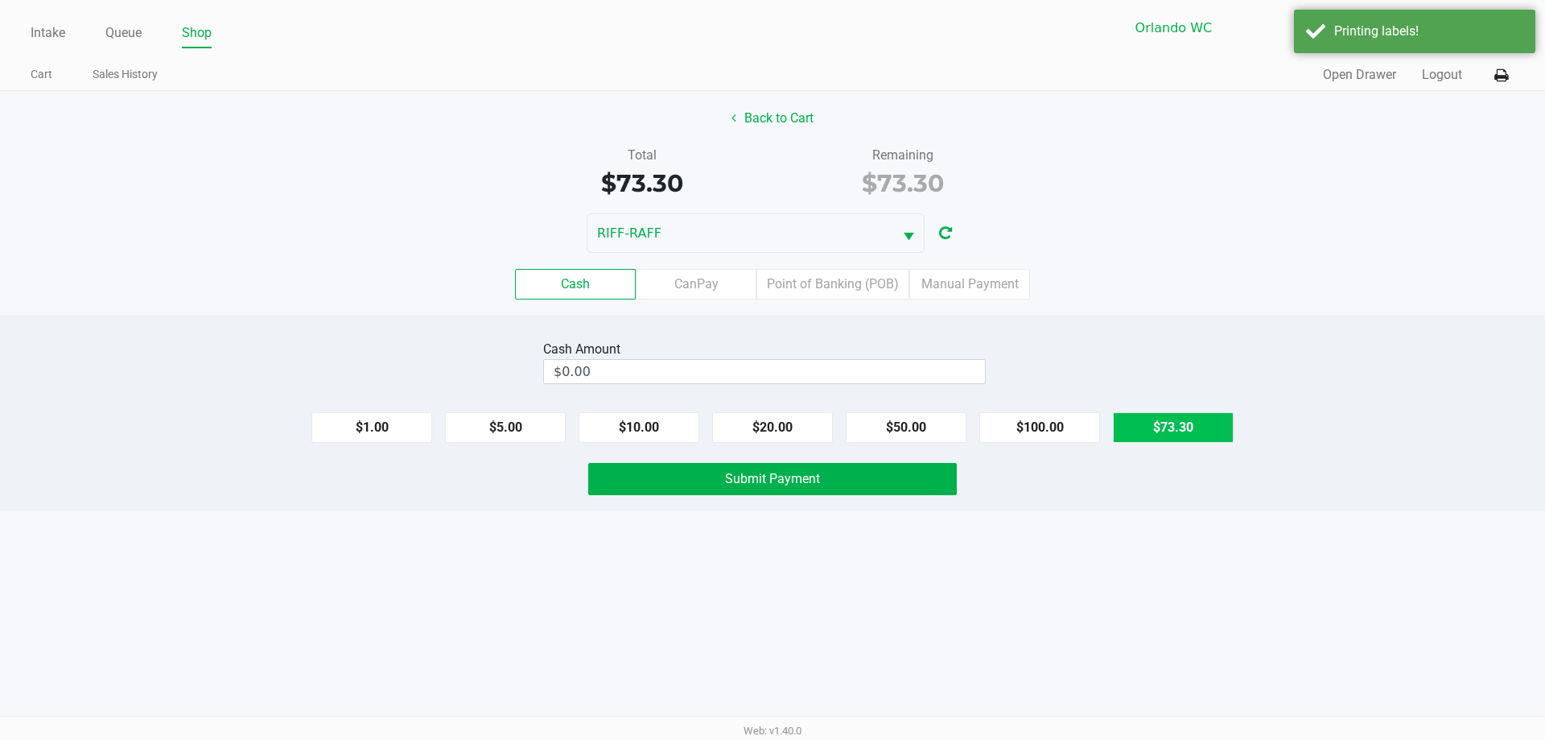
click at [770, 425] on button "$73.30" at bounding box center [1173, 427] width 121 height 31
click at [770, 285] on label "Point of Banking (POB)" at bounding box center [832, 284] width 153 height 31
click at [0, 0] on 7 "Point of Banking (POB)" at bounding box center [0, 0] width 0 height 0
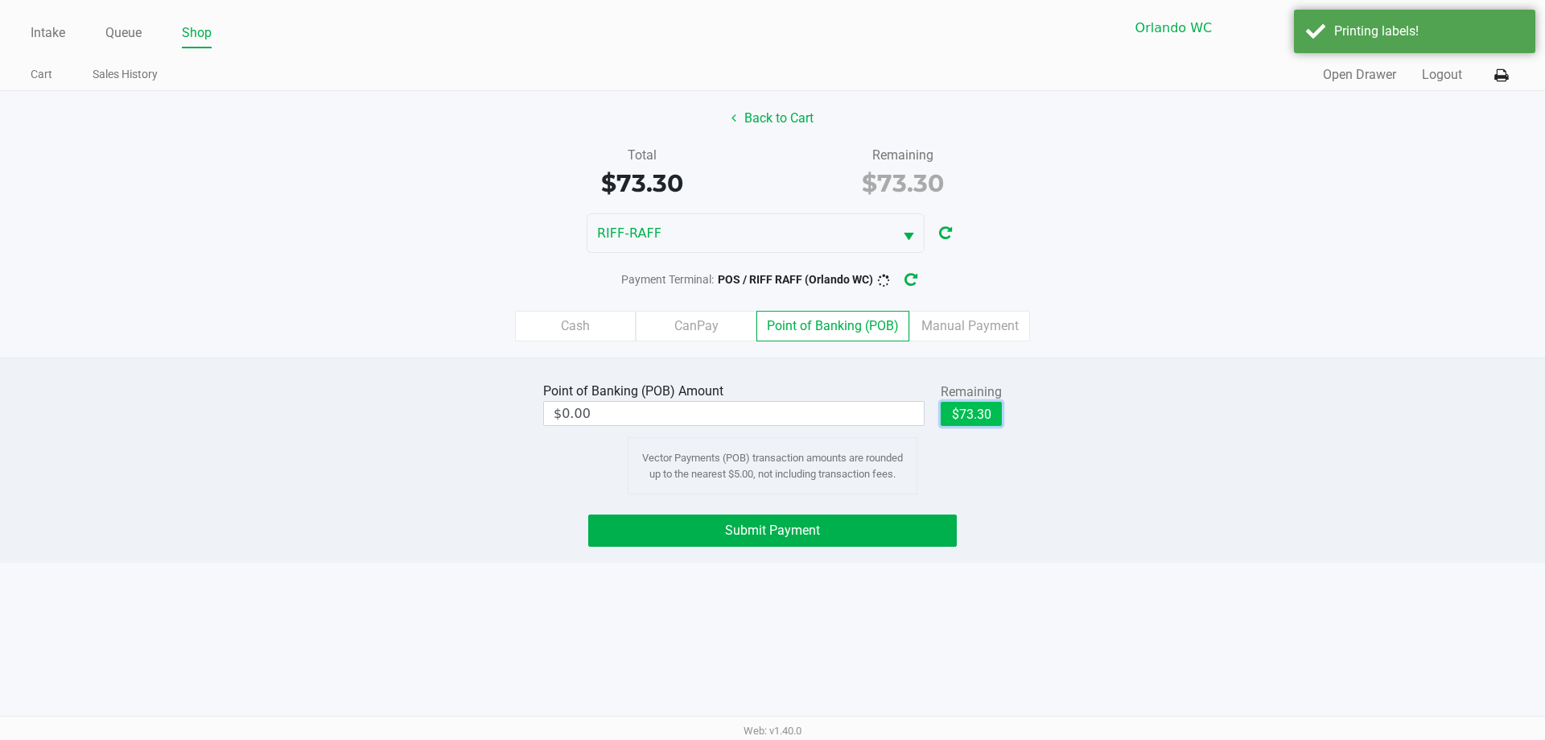
click at [770, 414] on button "$73.30" at bounding box center [971, 414] width 61 height 24
type input "$73.30"
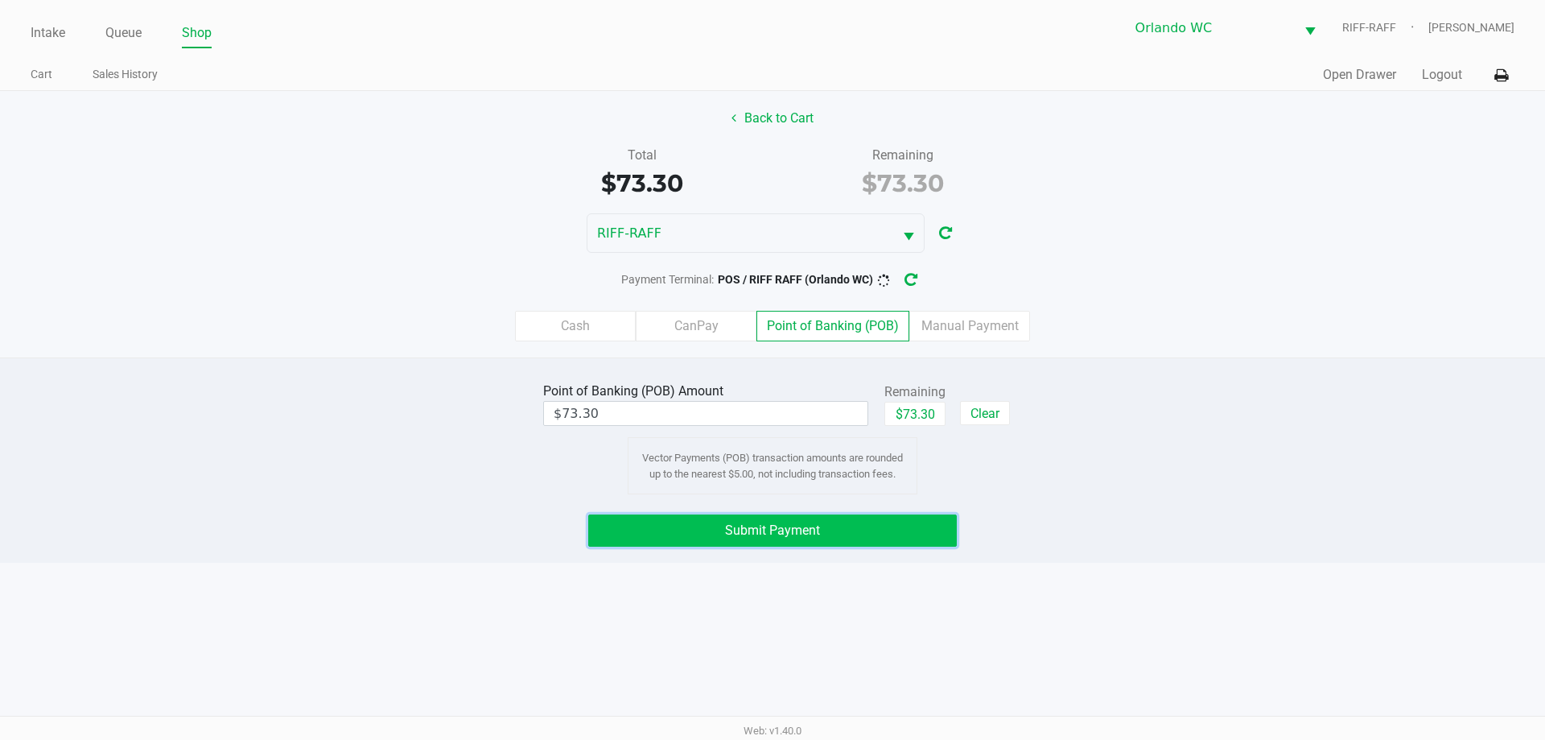
click at [770, 520] on button "Submit Payment" at bounding box center [772, 530] width 369 height 32
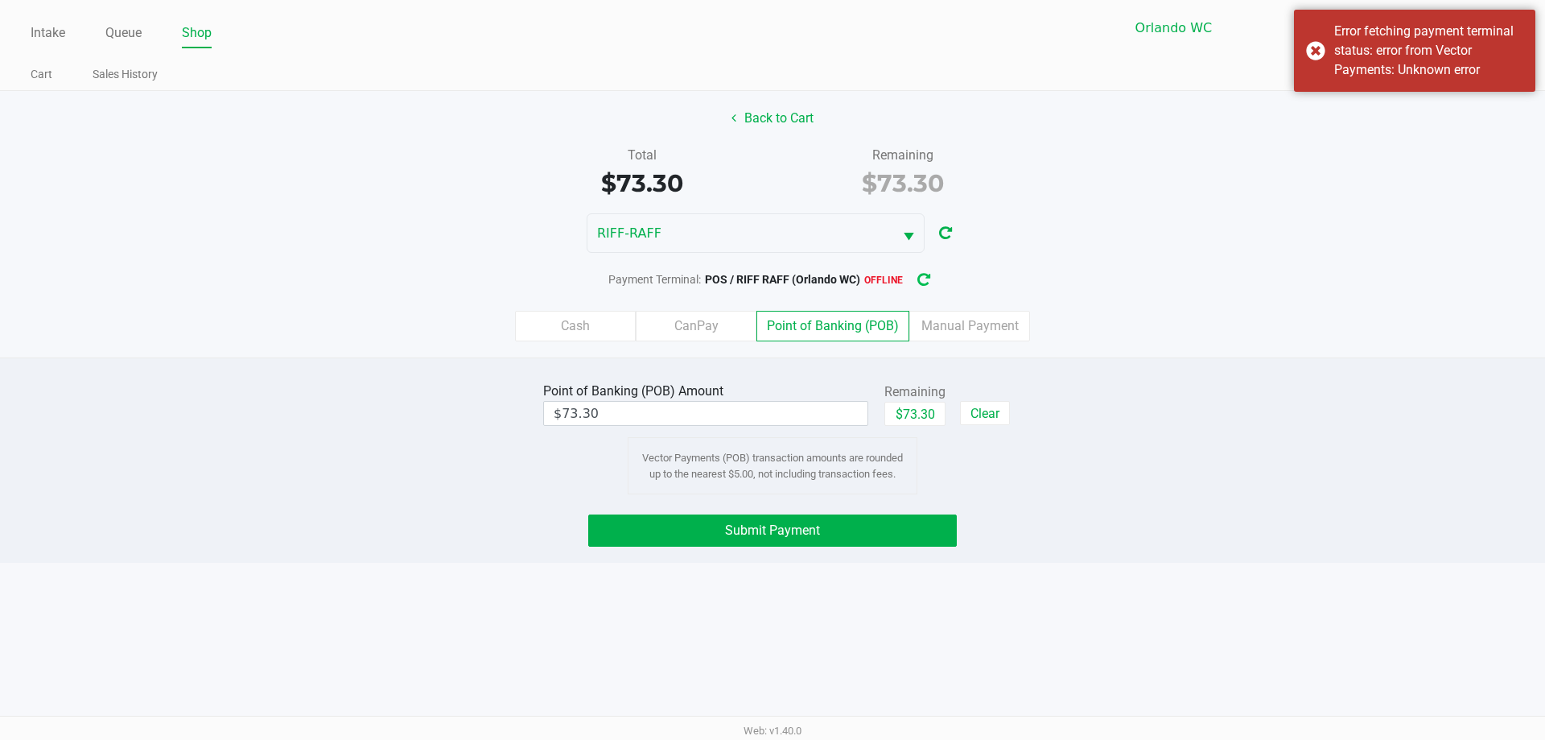
click at [770, 274] on icon "button" at bounding box center [923, 279] width 13 height 11
click at [770, 528] on button "Submit Payment" at bounding box center [772, 530] width 369 height 32
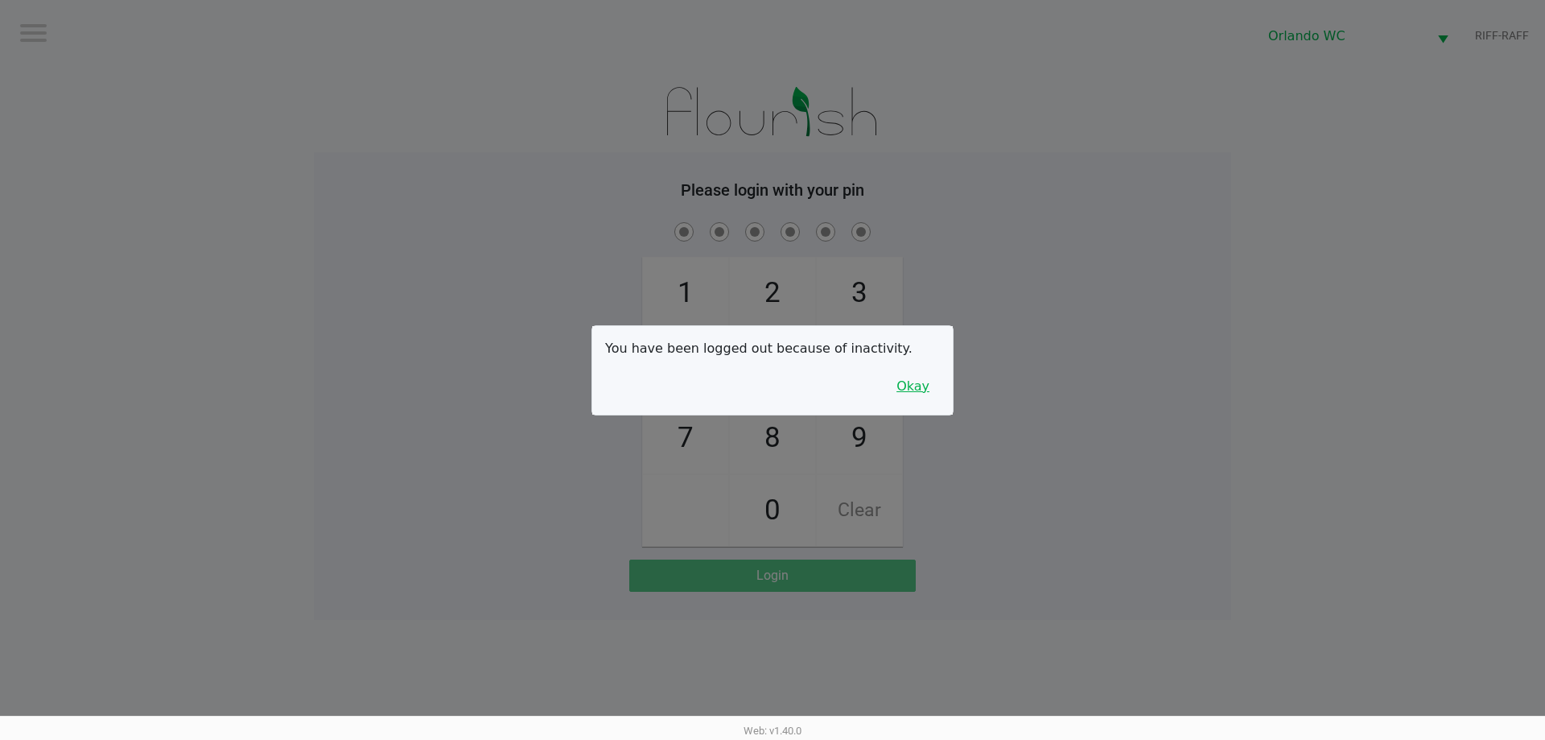
click at [770, 386] on button "Okay" at bounding box center [913, 386] width 54 height 31
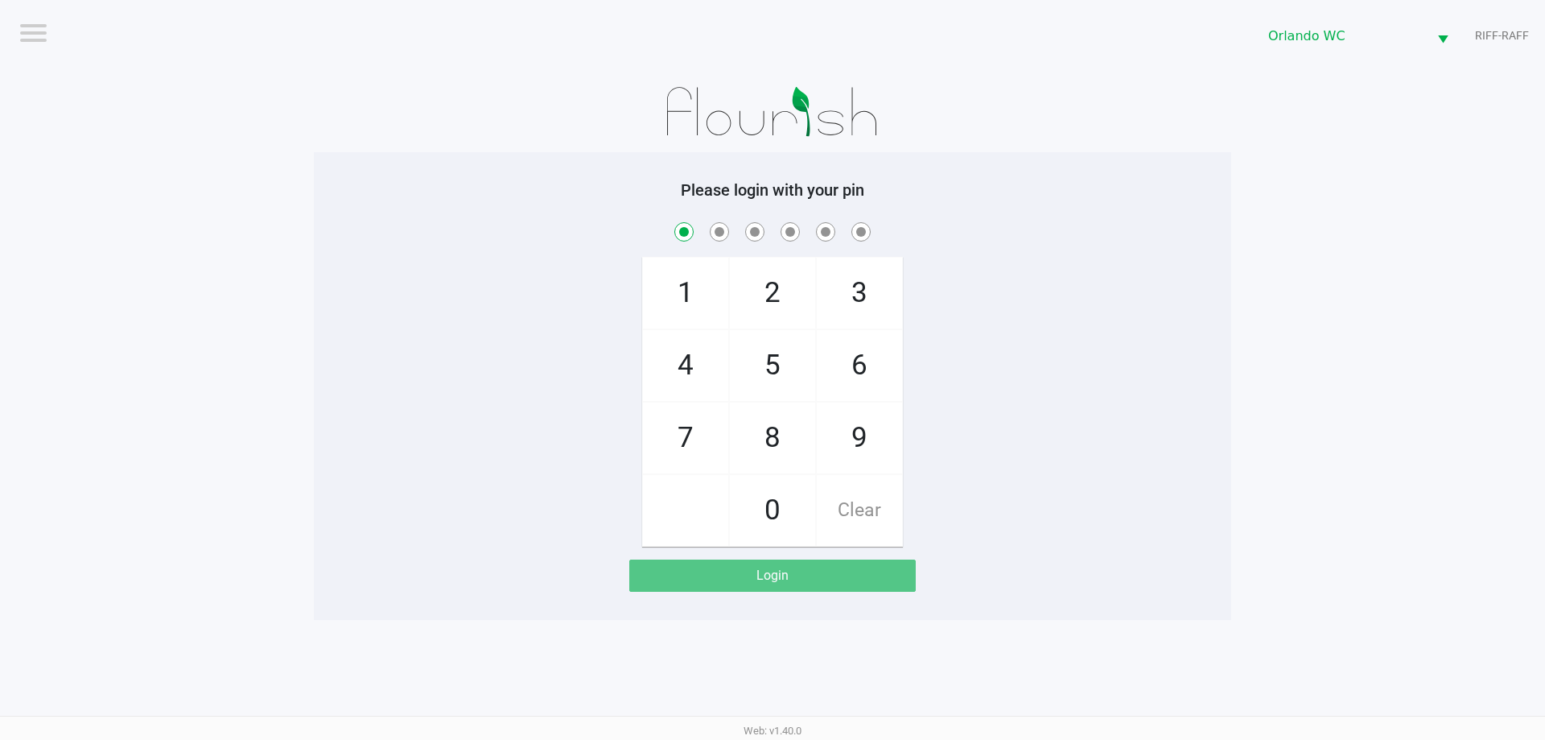
checkbox input "true"
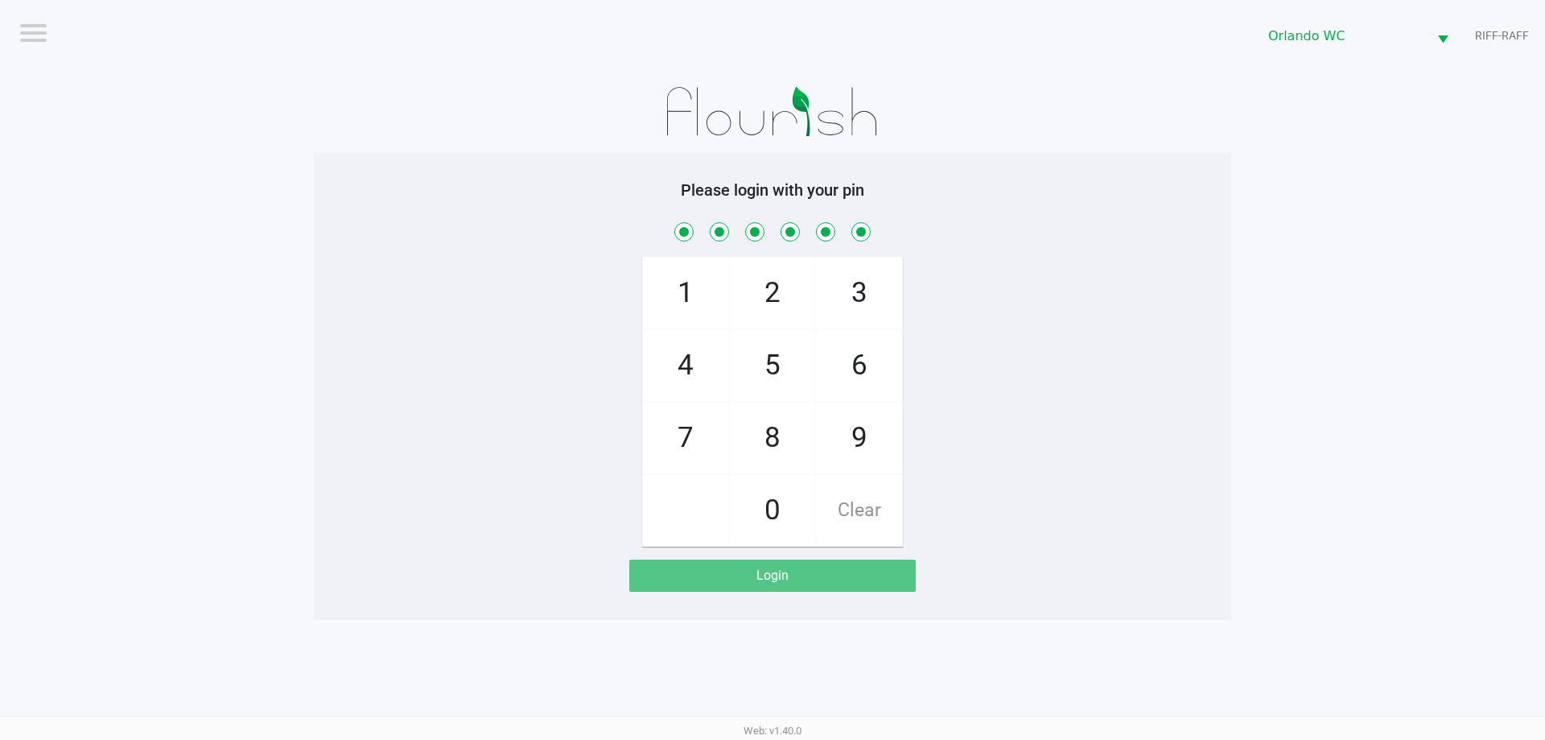
checkbox input "true"
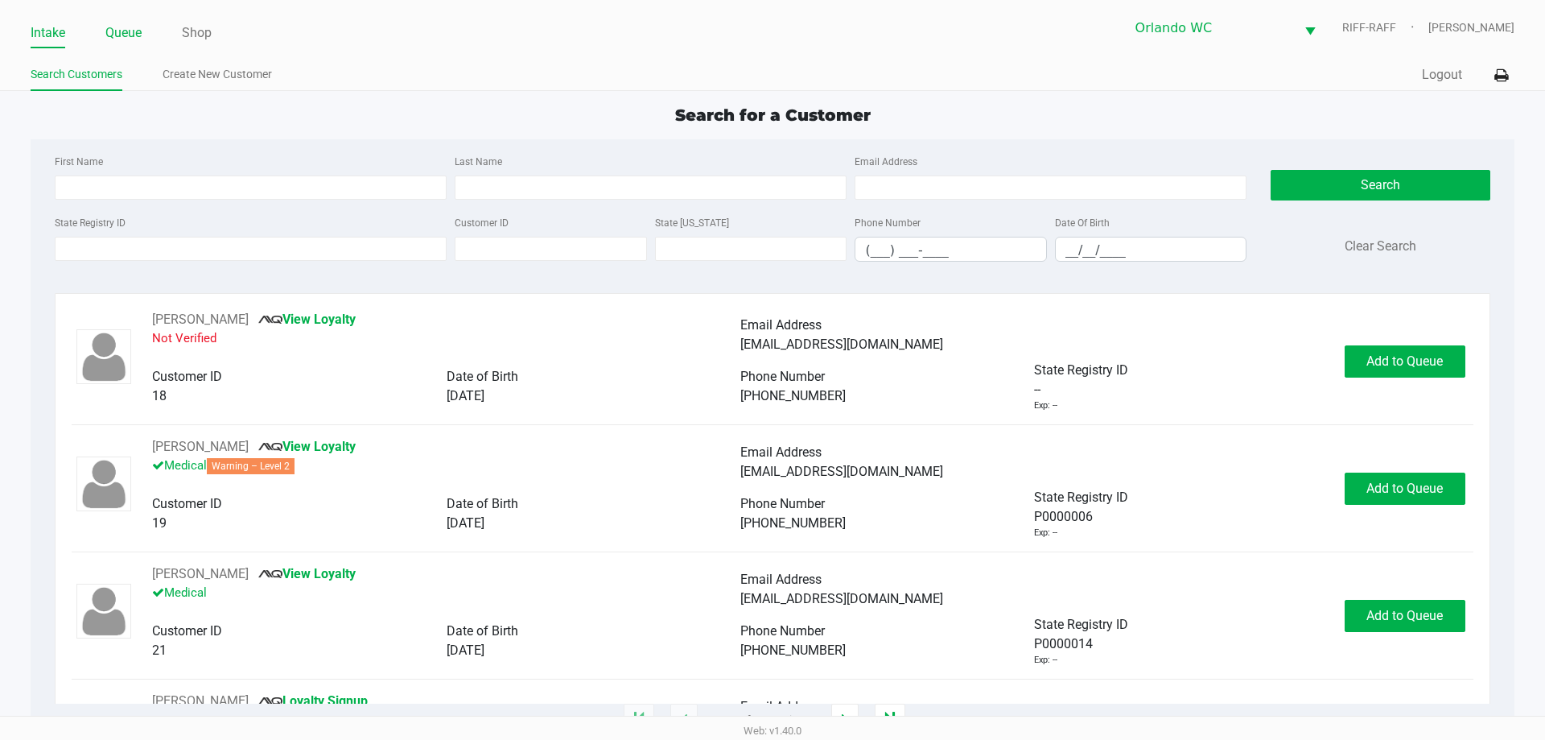
click at [130, 30] on link "Queue" at bounding box center [123, 33] width 36 height 23
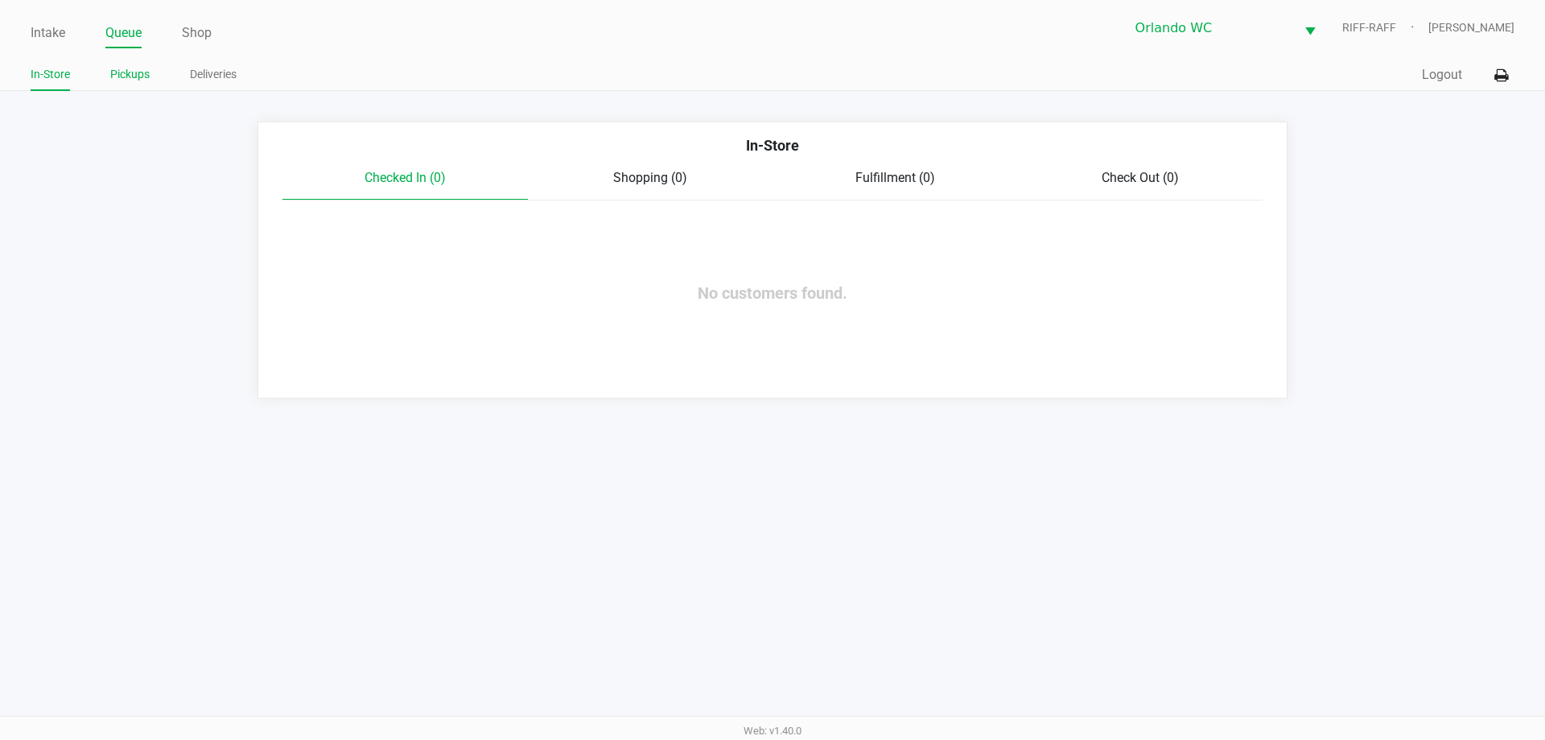
click at [140, 73] on link "Pickups" at bounding box center [129, 74] width 39 height 20
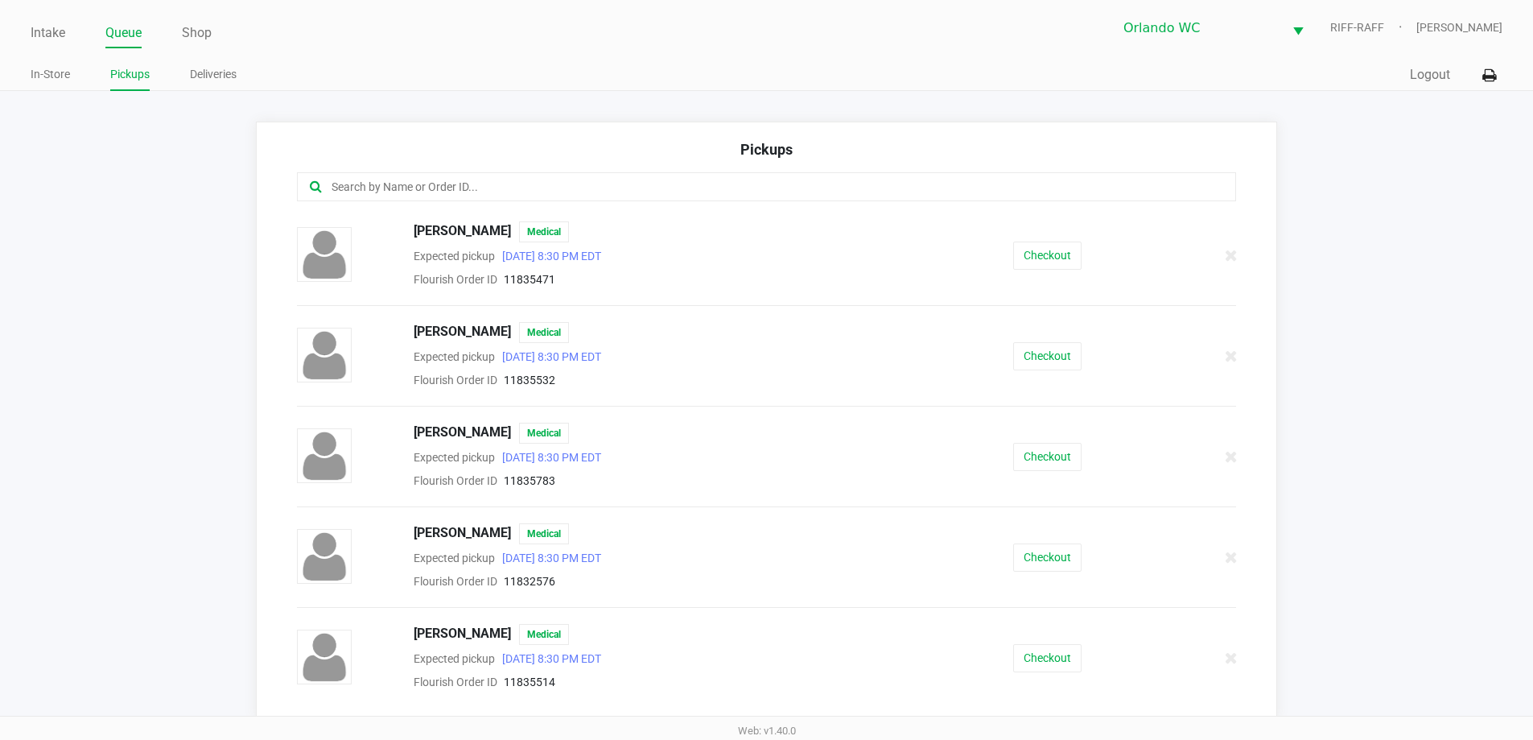
click at [453, 175] on div at bounding box center [767, 186] width 940 height 29
click at [689, 737] on div "Web: v1.40.0" at bounding box center [766, 729] width 1533 height 29
click at [599, 75] on ul "In-Store Pickups Deliveries" at bounding box center [398, 76] width 735 height 27
click at [53, 31] on link "Intake" at bounding box center [48, 33] width 35 height 23
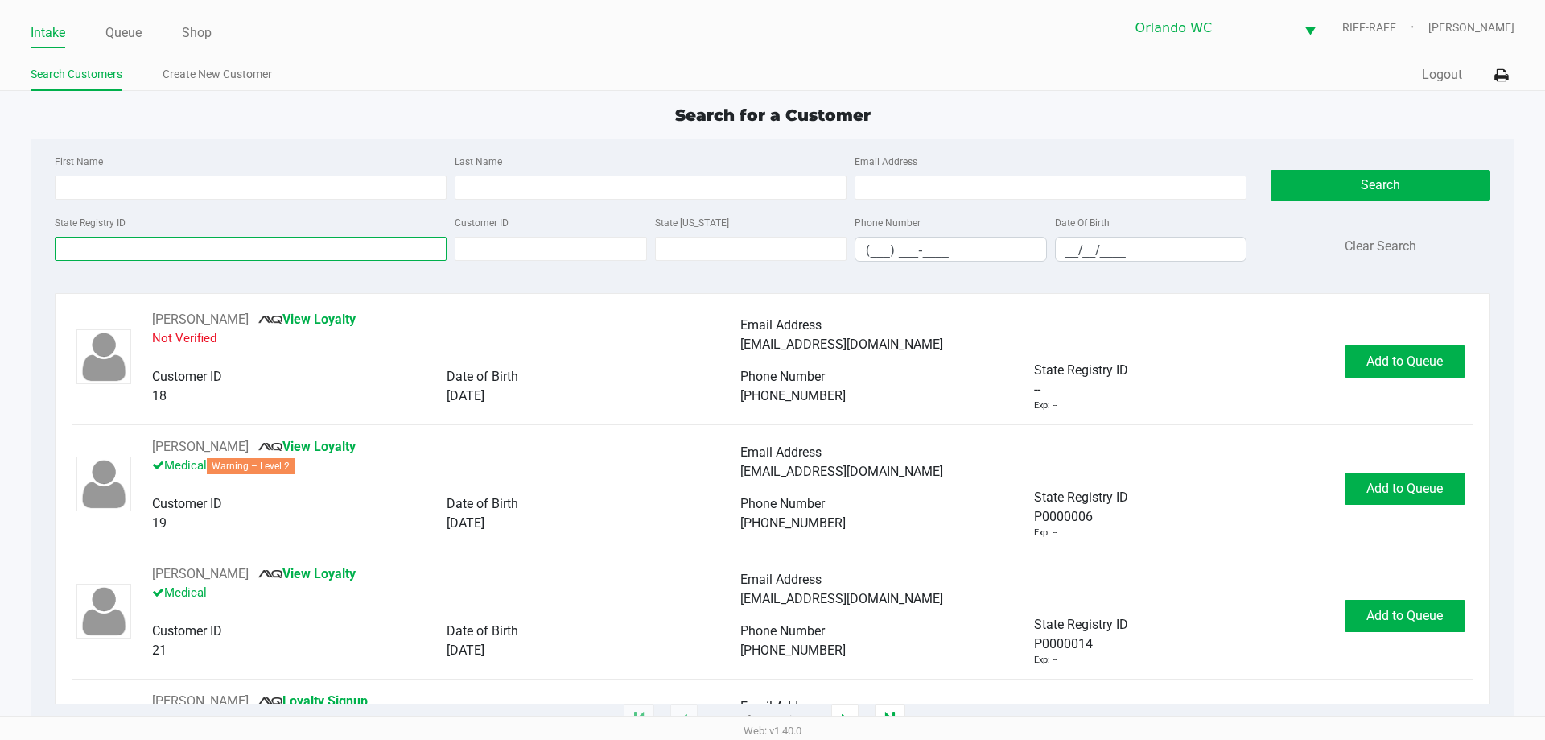
click at [109, 239] on input "State Registry ID" at bounding box center [251, 249] width 392 height 24
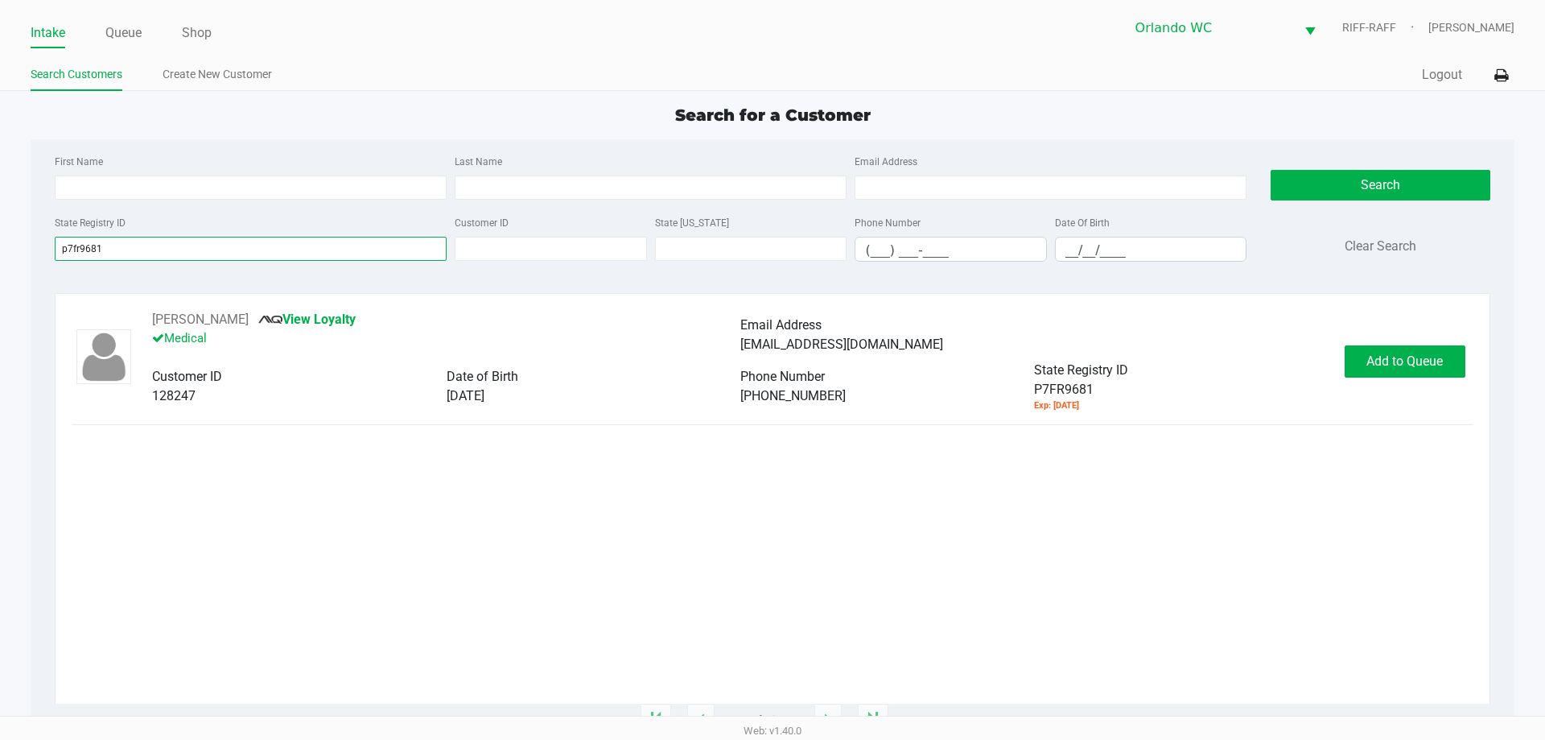
type input "p7fr9681"
click at [770, 484] on div "Missy BARNES View Loyalty Medical Email Address massagebymissy@msn.com Customer…" at bounding box center [772, 506] width 1401 height 393
click at [770, 365] on span "Add to Queue" at bounding box center [1404, 360] width 76 height 15
click at [770, 364] on span "In Queue" at bounding box center [1424, 360] width 135 height 15
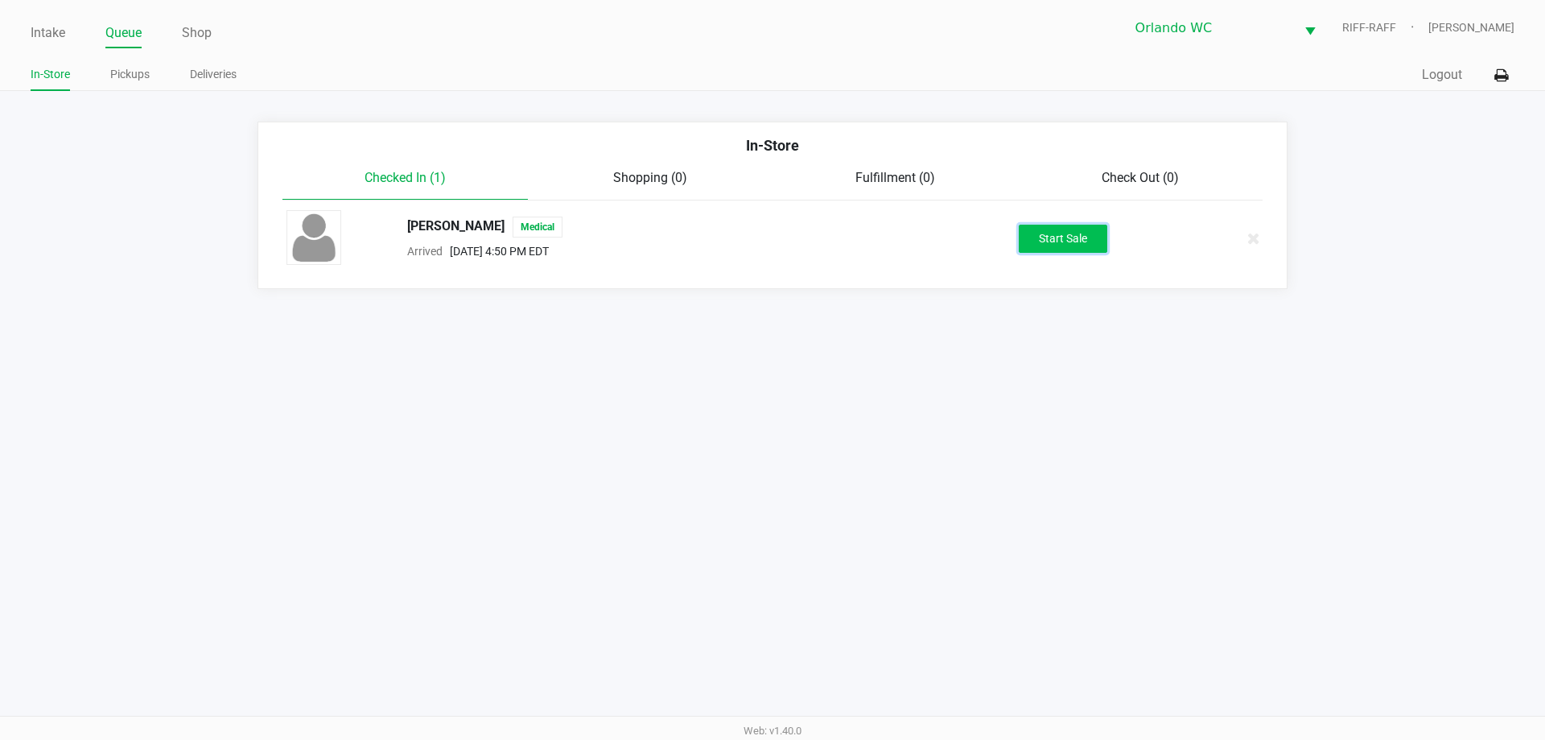
click at [770, 234] on button "Start Sale" at bounding box center [1063, 239] width 89 height 28
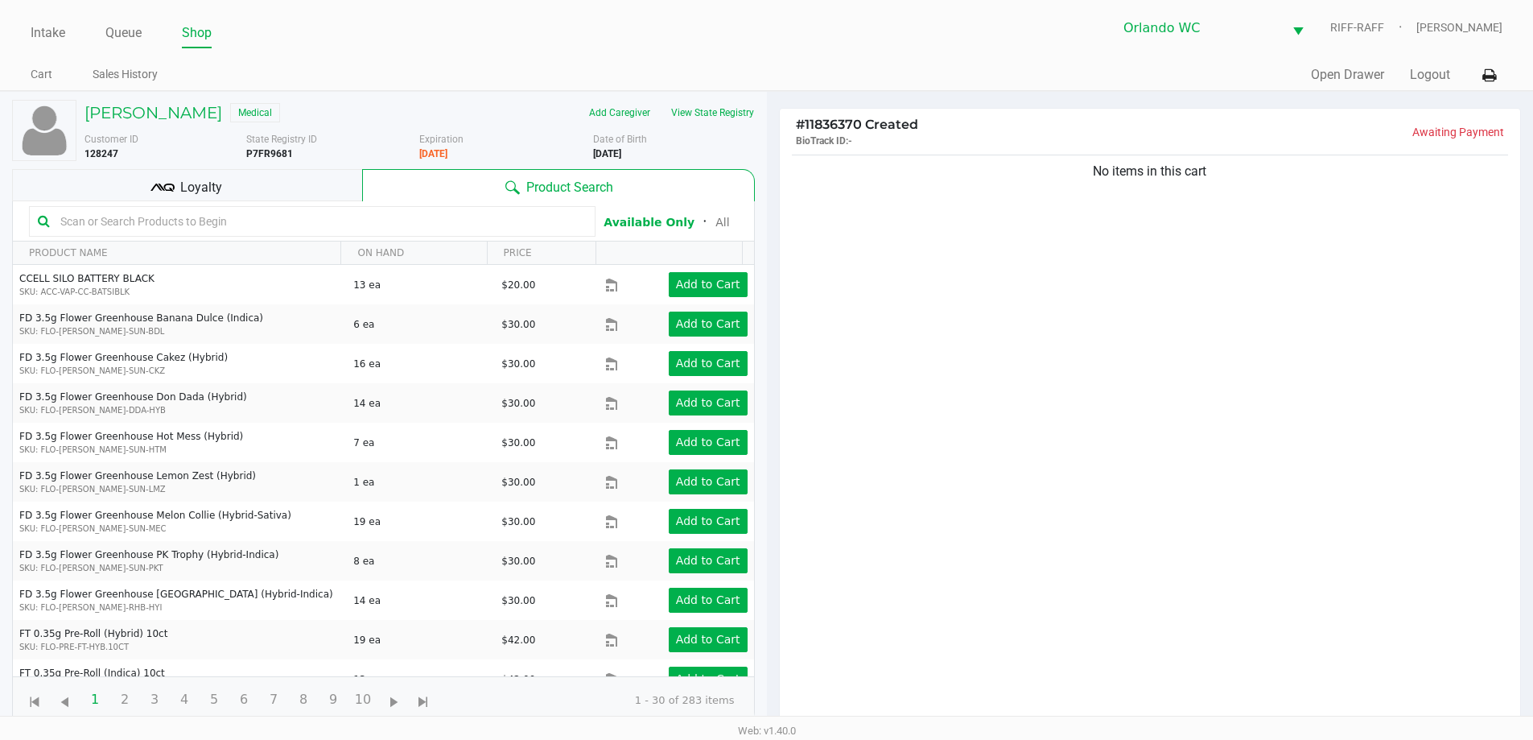
click at [351, 220] on input "text" at bounding box center [320, 221] width 533 height 24
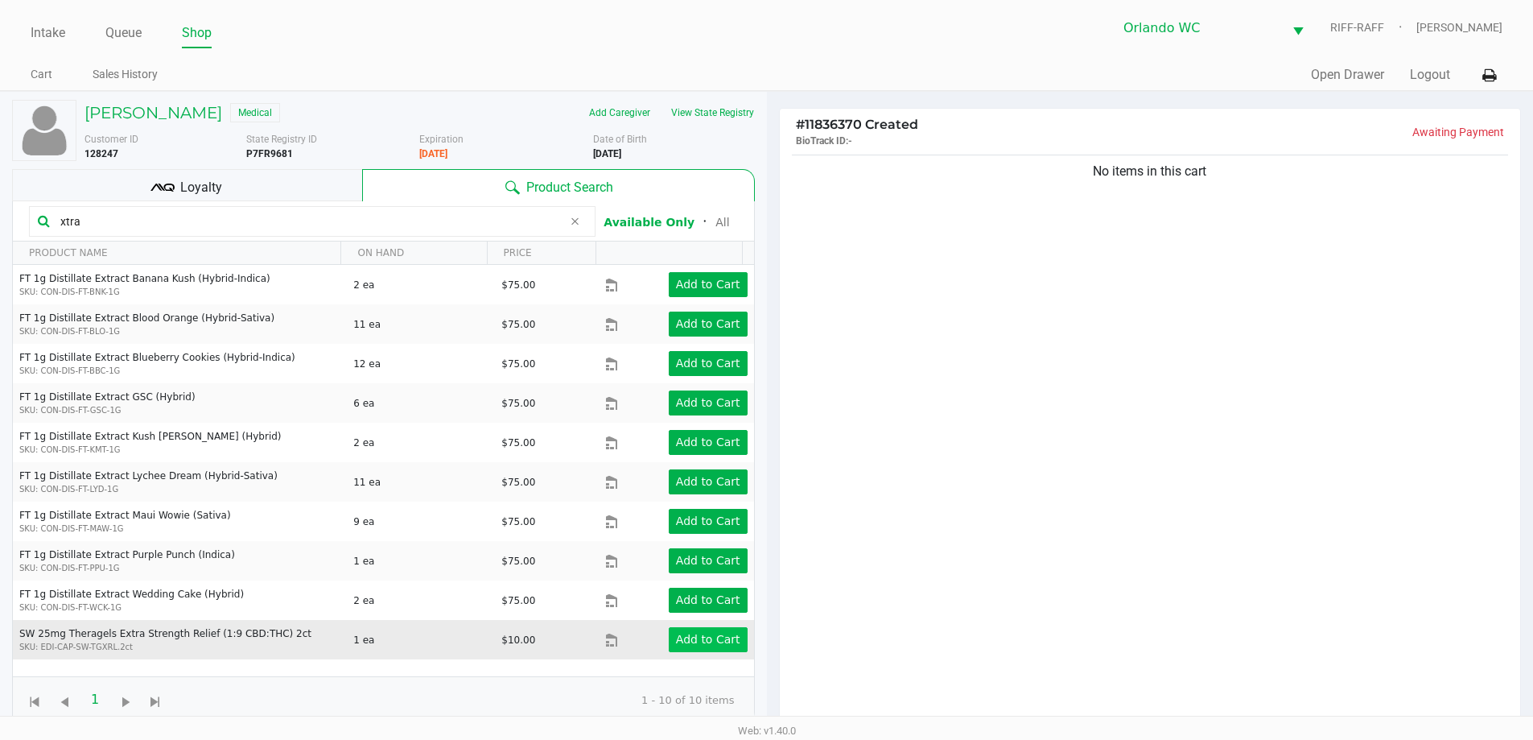
type input "xtra"
click at [705, 649] on button "Add to Cart" at bounding box center [708, 639] width 79 height 25
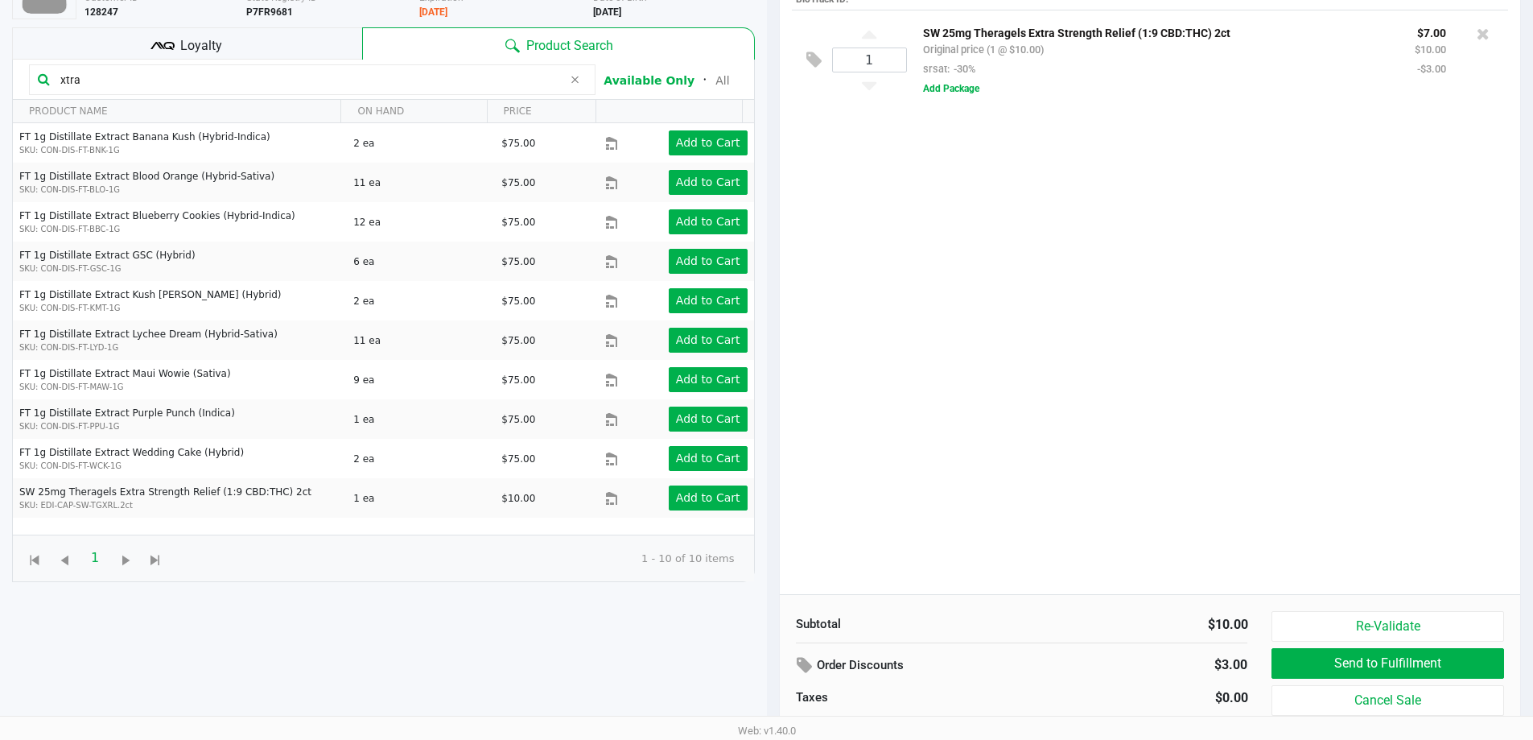
scroll to position [174, 0]
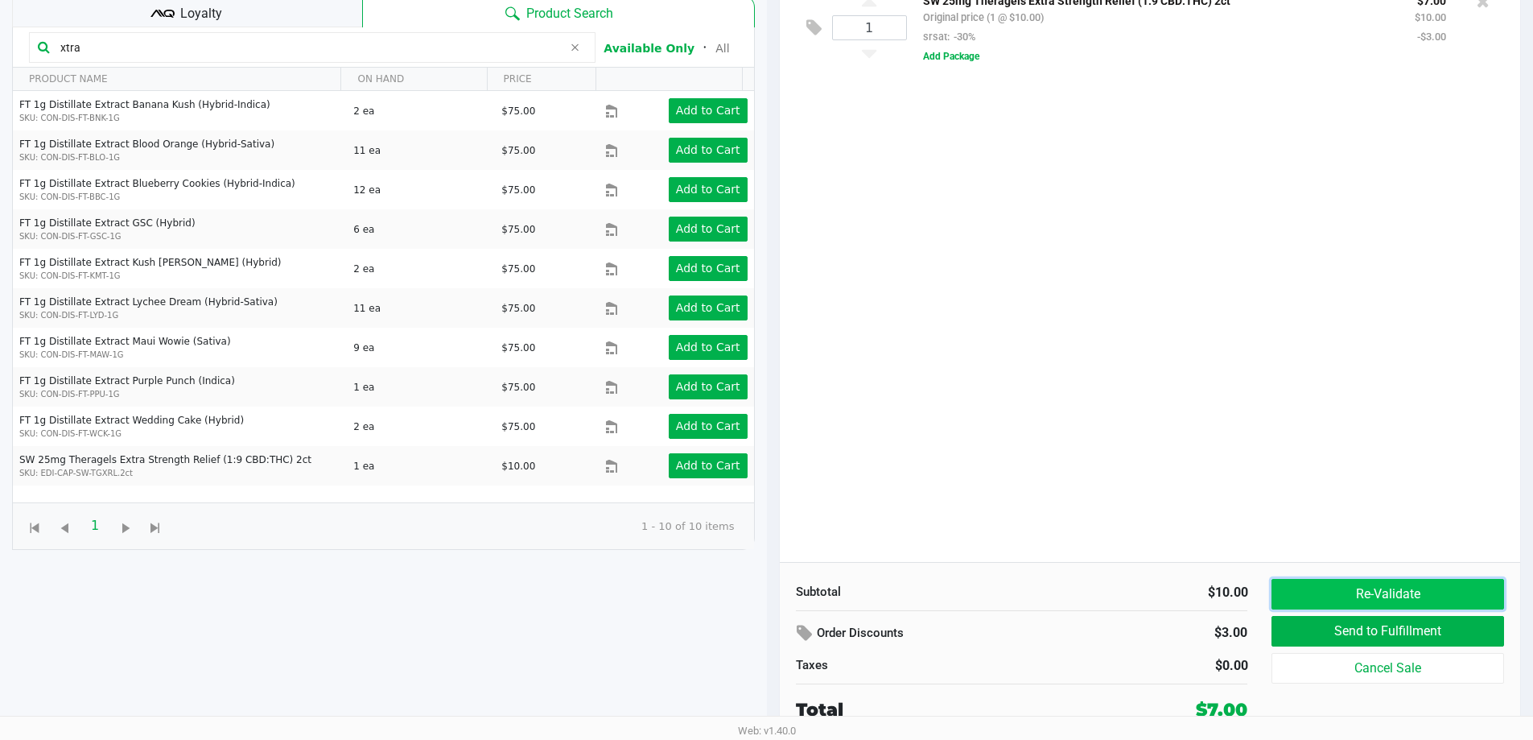
click at [770, 595] on button "Re-Validate" at bounding box center [1387, 594] width 232 height 31
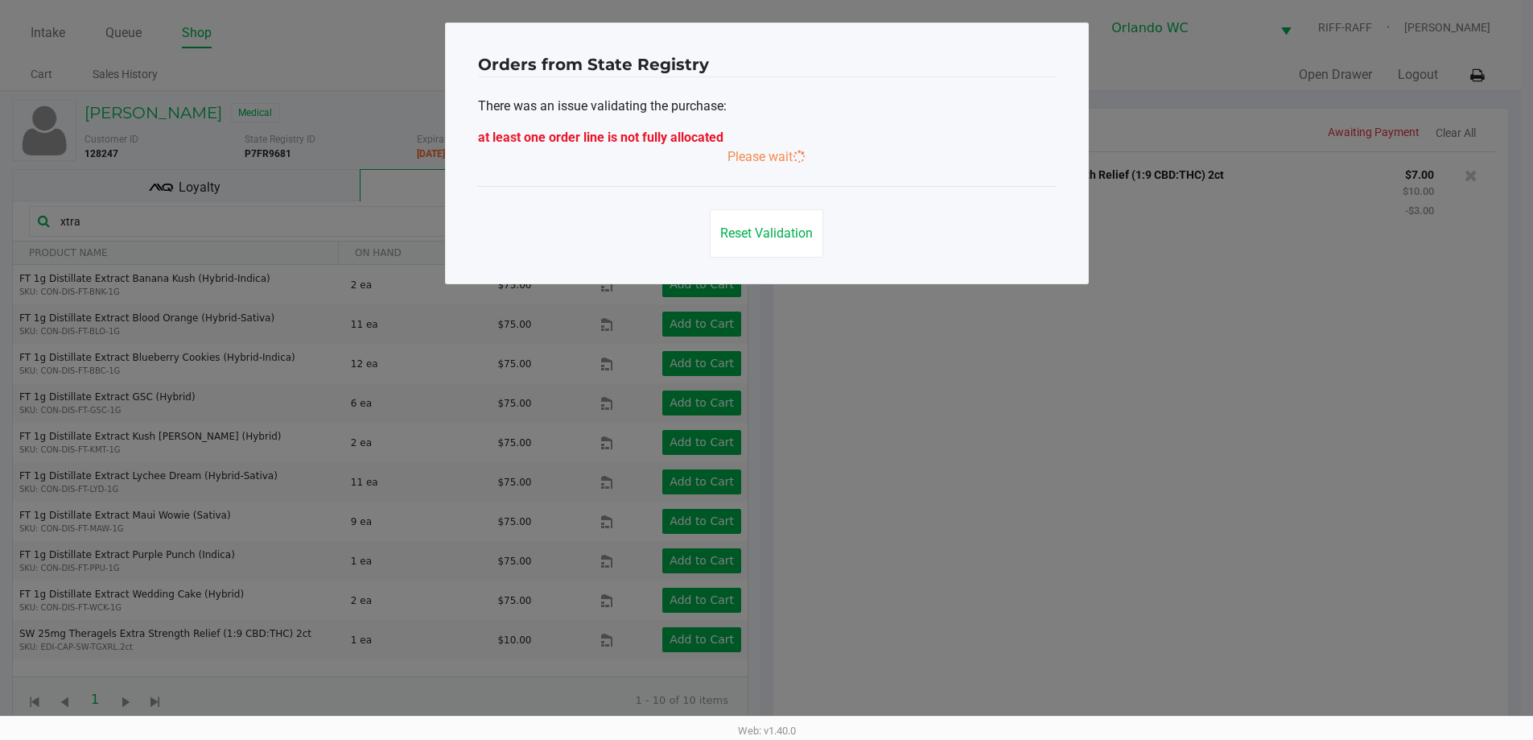
scroll to position [0, 0]
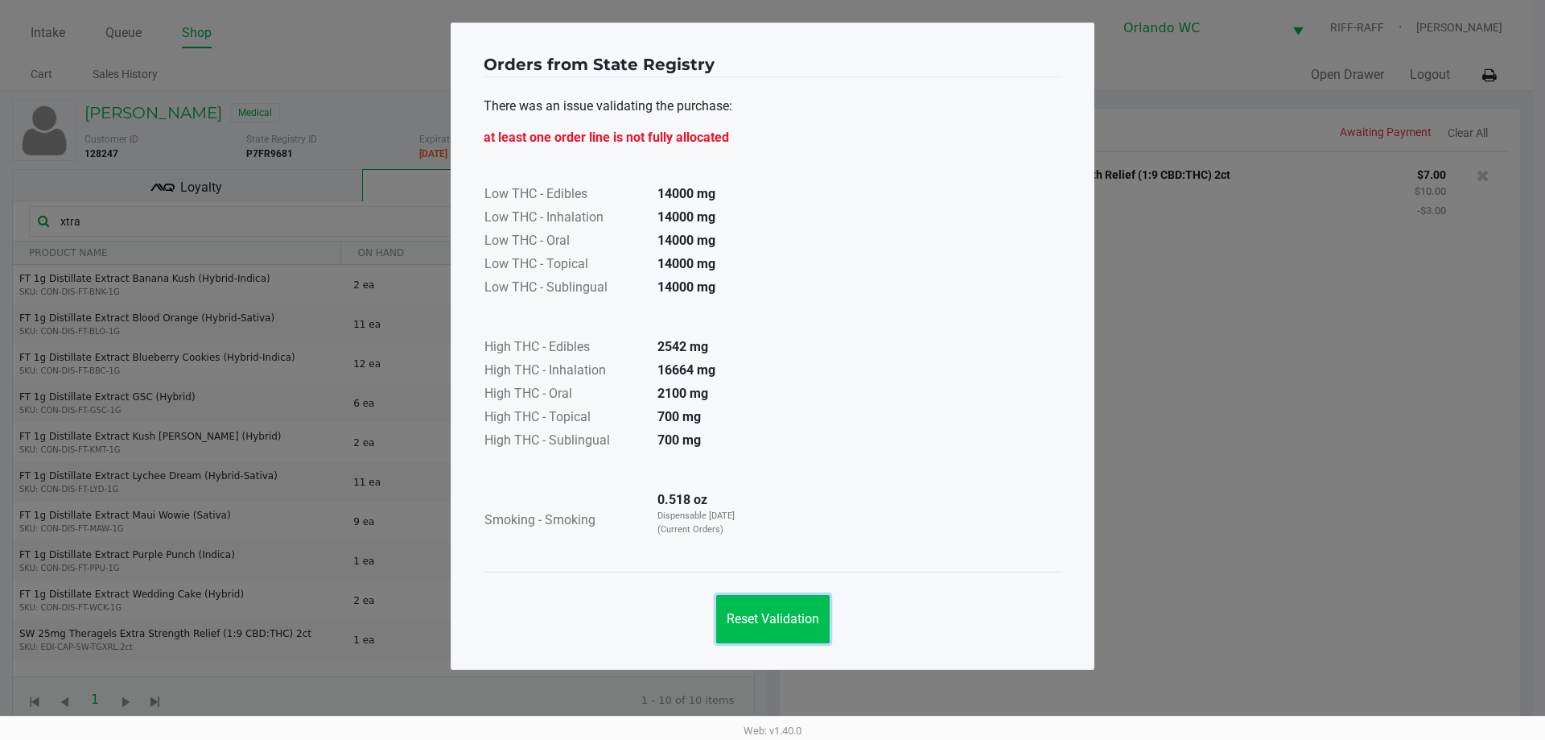
click at [770, 606] on button "Reset Validation" at bounding box center [772, 619] width 113 height 48
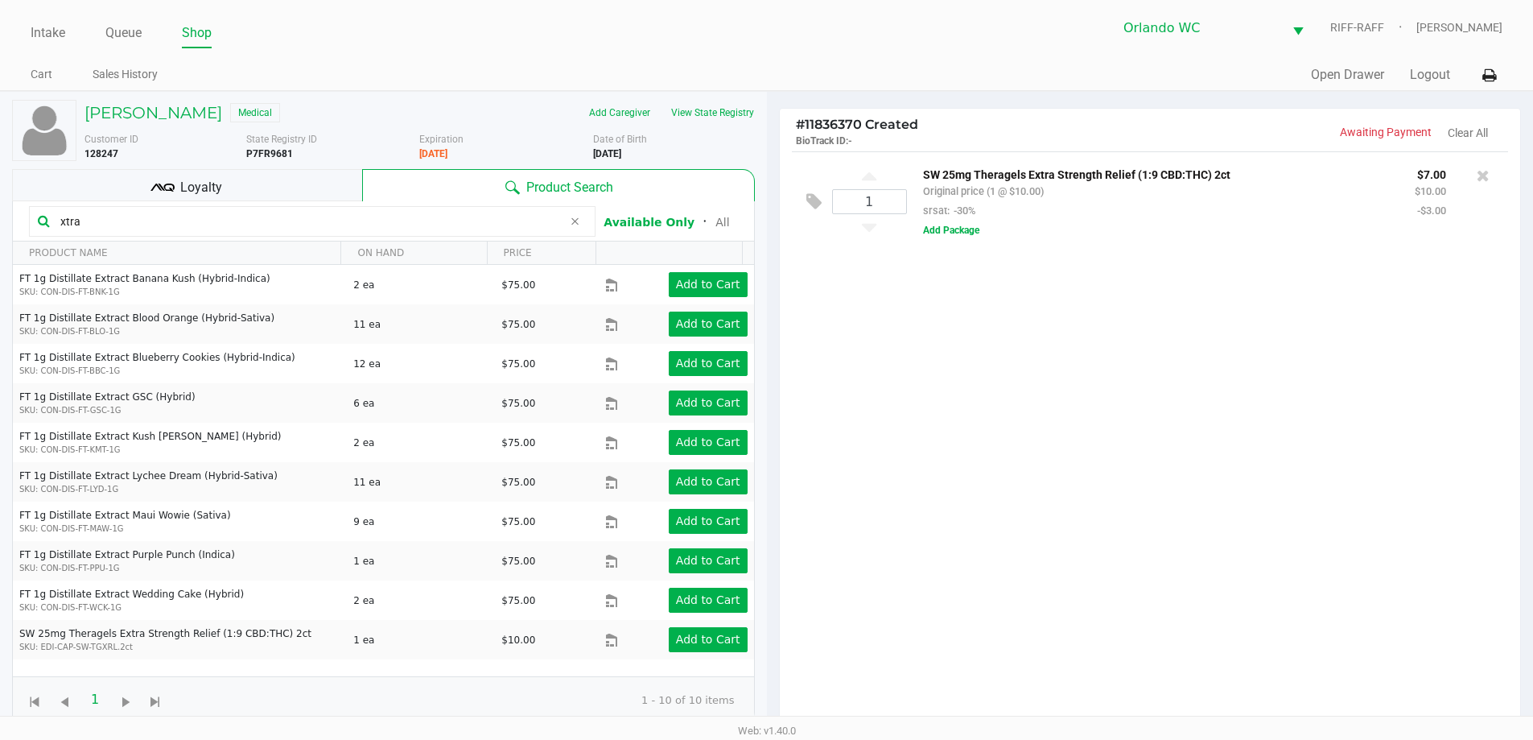
click at [206, 183] on span "Loyalty" at bounding box center [201, 187] width 42 height 19
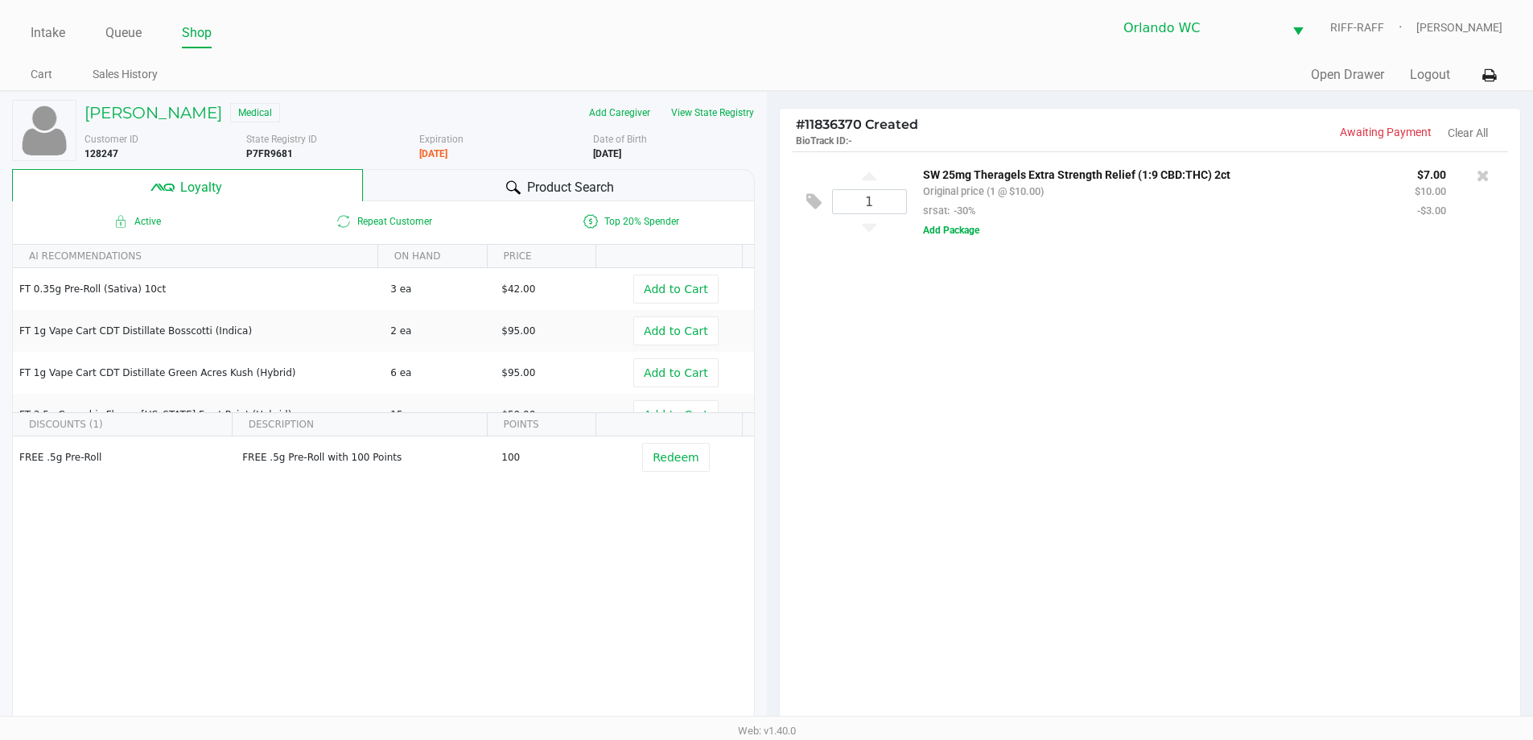
click at [770, 461] on div "1 SW 25mg Theragels Extra Strength Relief (1:9 CBD:THC) 2ct Original price (1 @…" at bounding box center [1150, 443] width 741 height 584
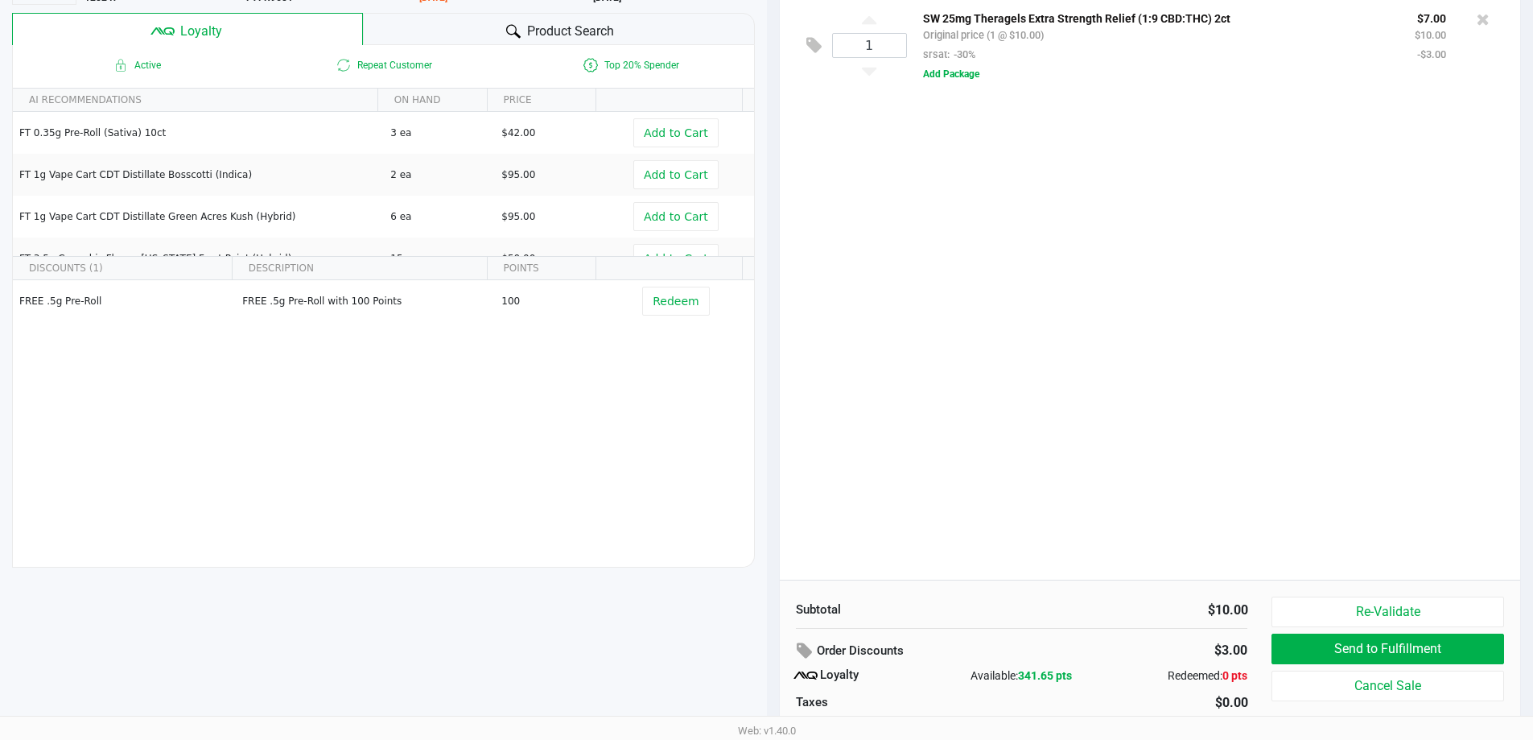
scroll to position [193, 0]
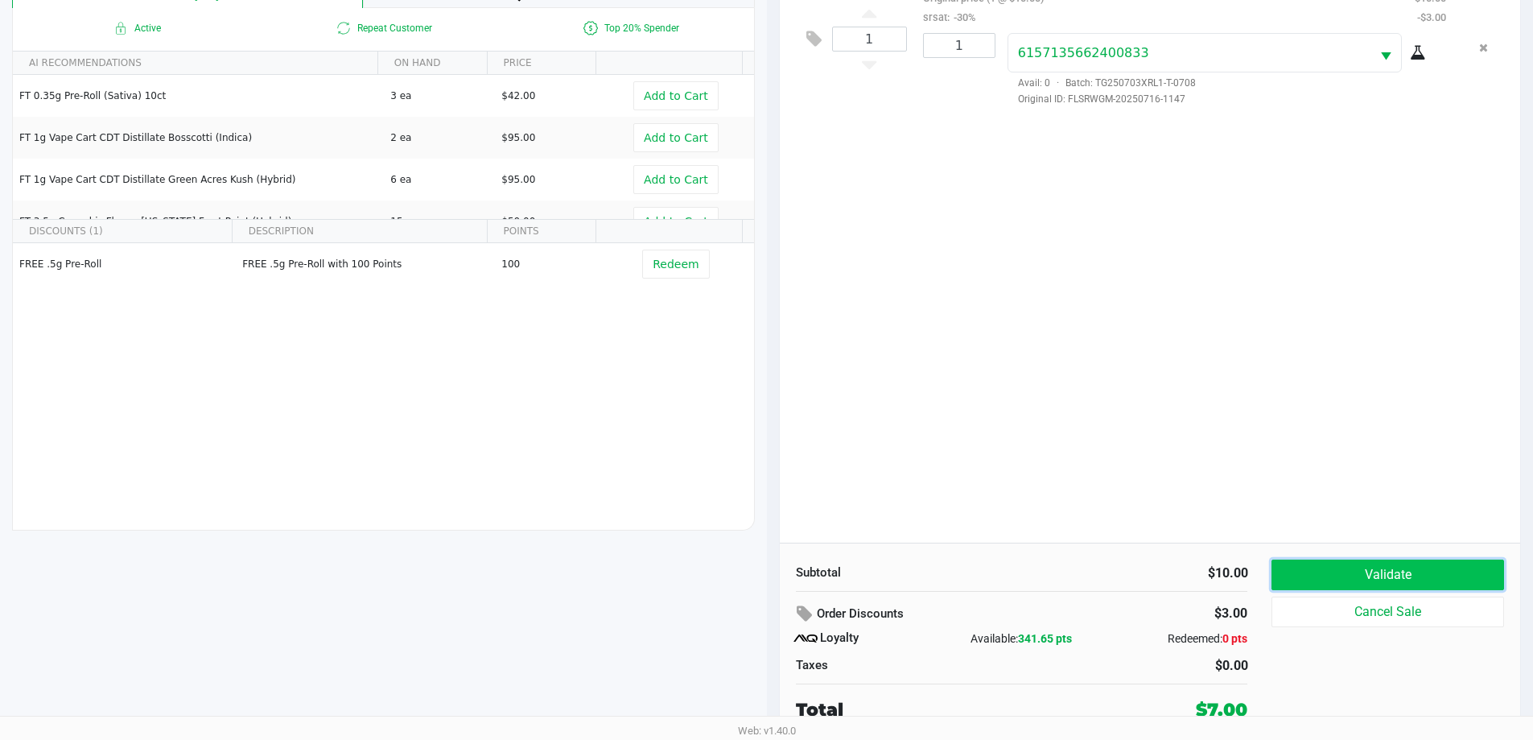
click at [770, 575] on button "Validate" at bounding box center [1387, 574] width 232 height 31
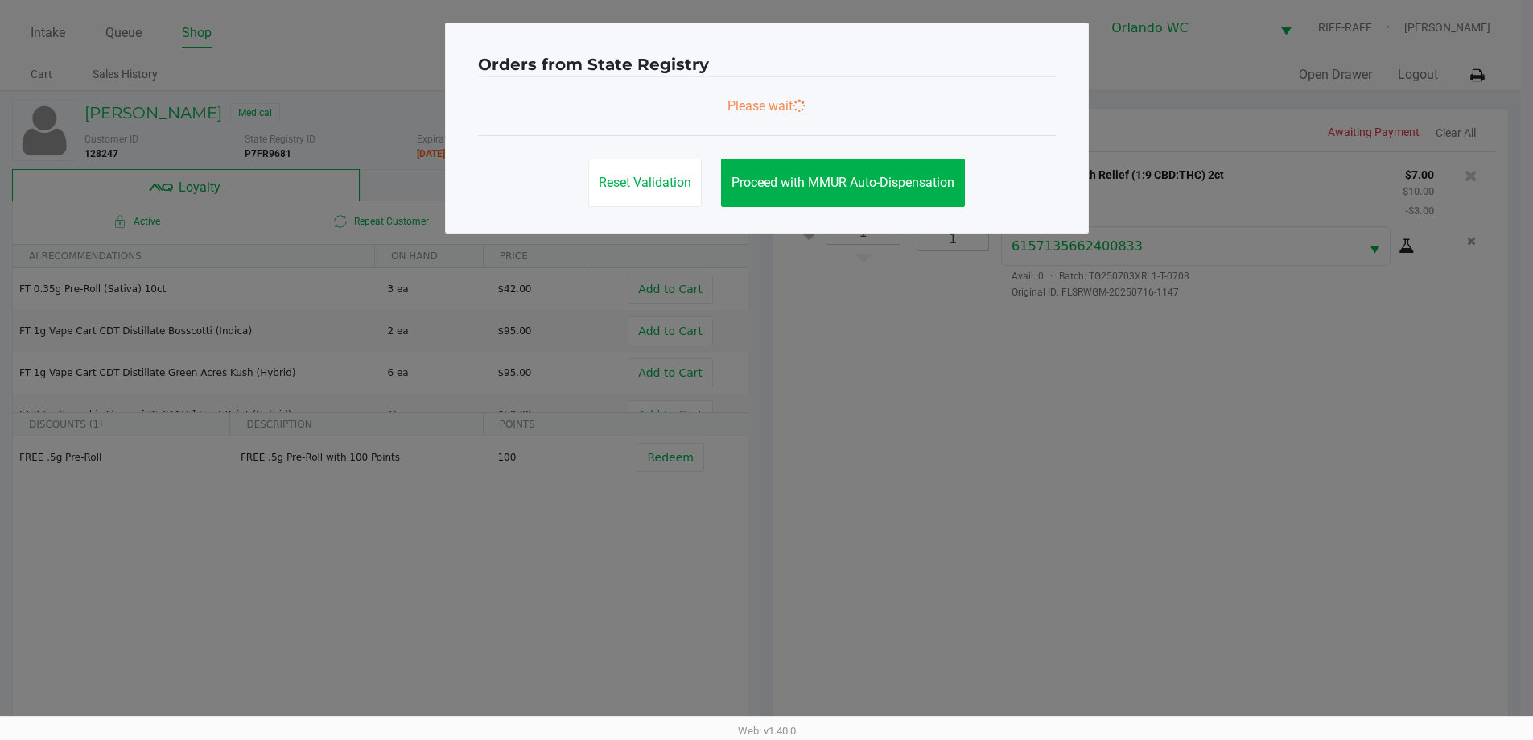
scroll to position [0, 0]
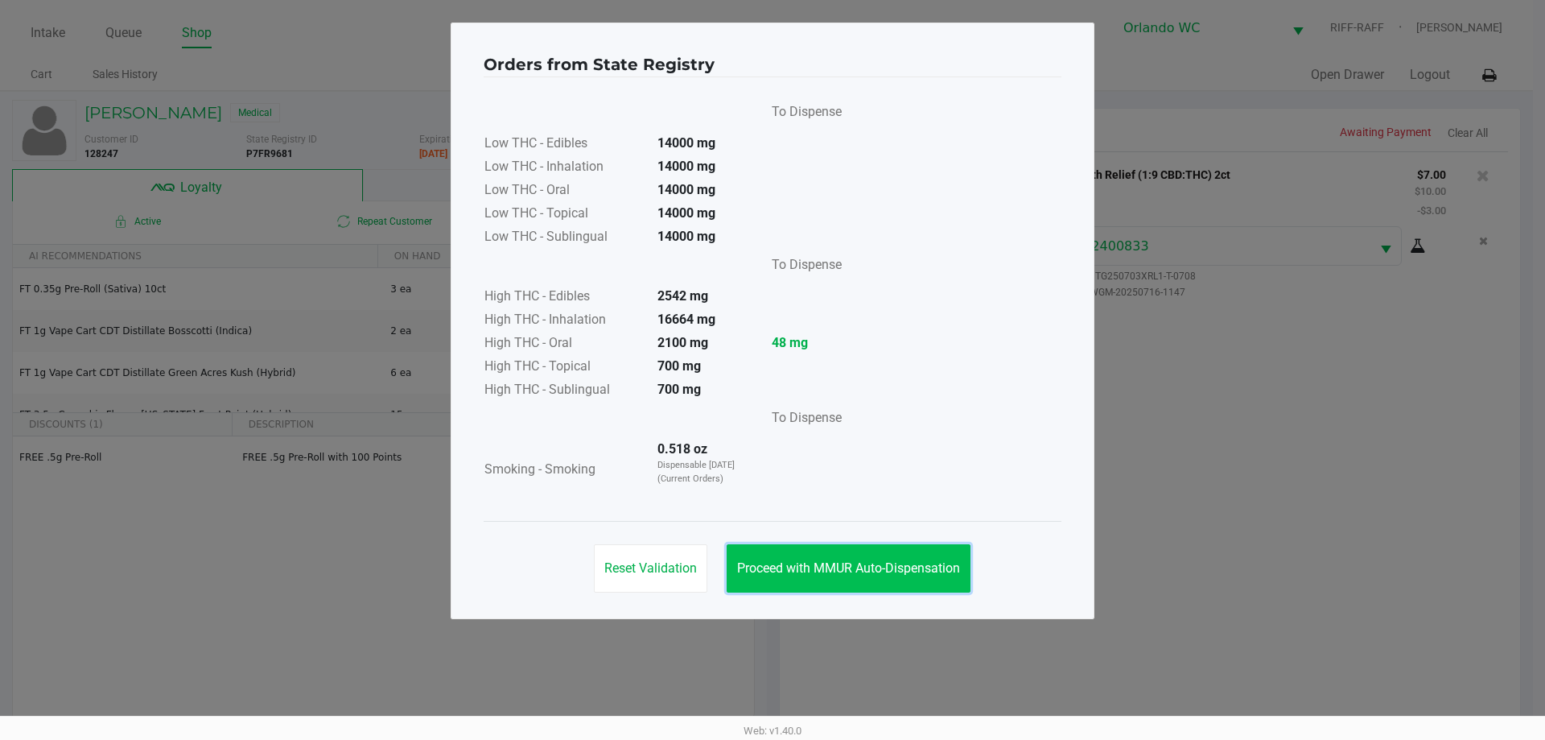
click at [770, 557] on button "Proceed with MMUR Auto-Dispensation" at bounding box center [849, 568] width 244 height 48
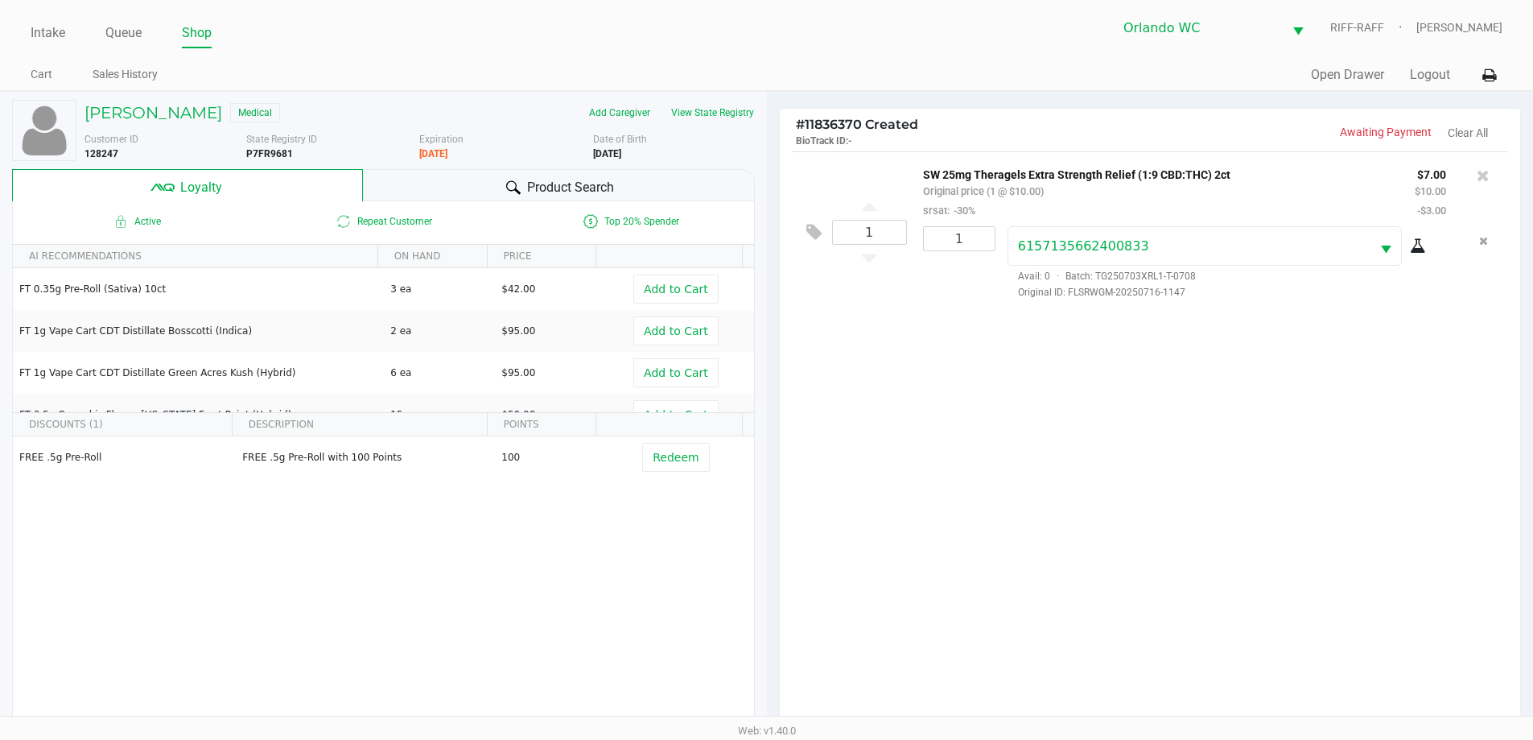
click at [770, 506] on div "1 SW 25mg Theragels Extra Strength Relief (1:9 CBD:THC) 2ct Original price (1 @…" at bounding box center [1150, 443] width 741 height 584
click at [727, 105] on button "View State Registry" at bounding box center [708, 113] width 94 height 26
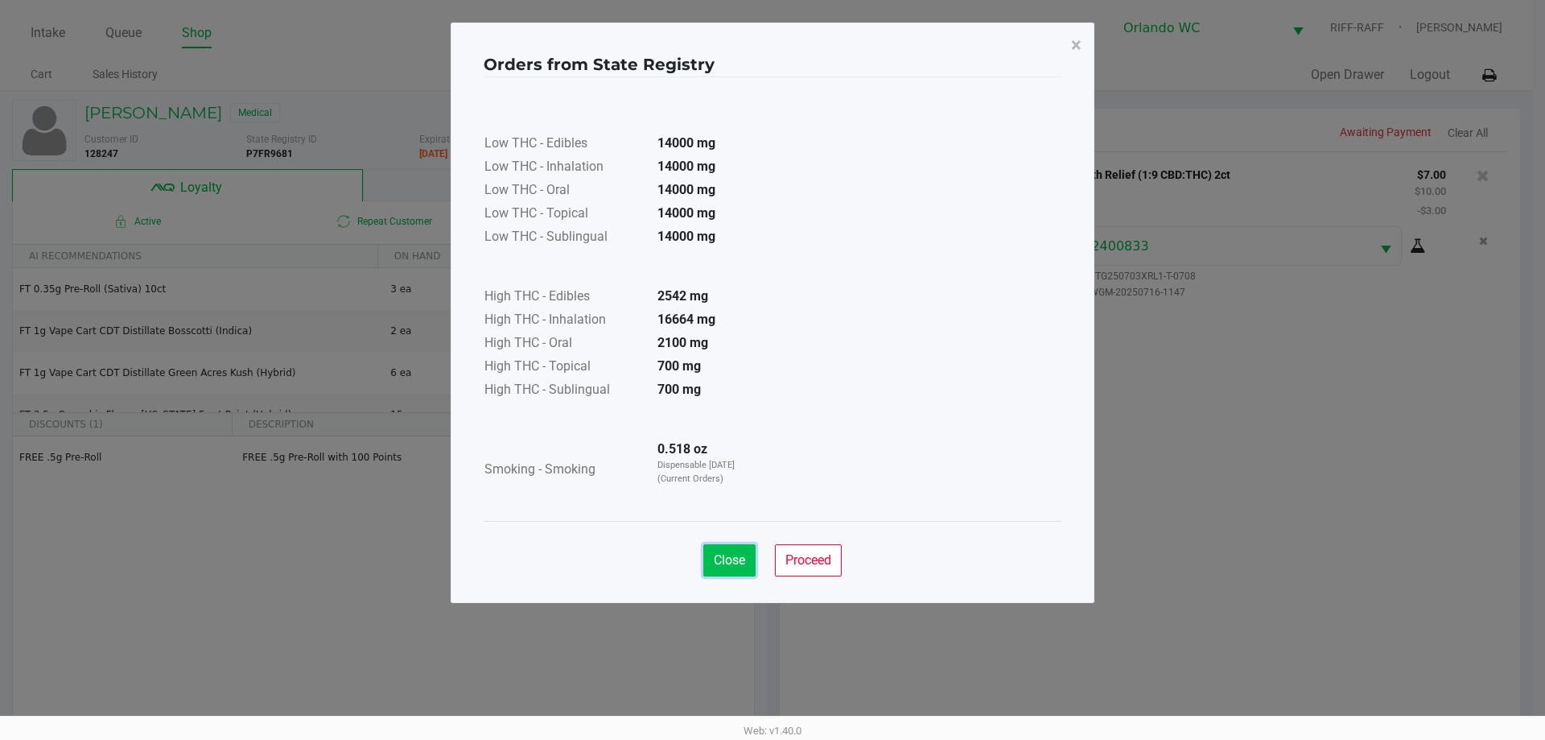
click at [730, 551] on button "Close" at bounding box center [729, 560] width 52 height 32
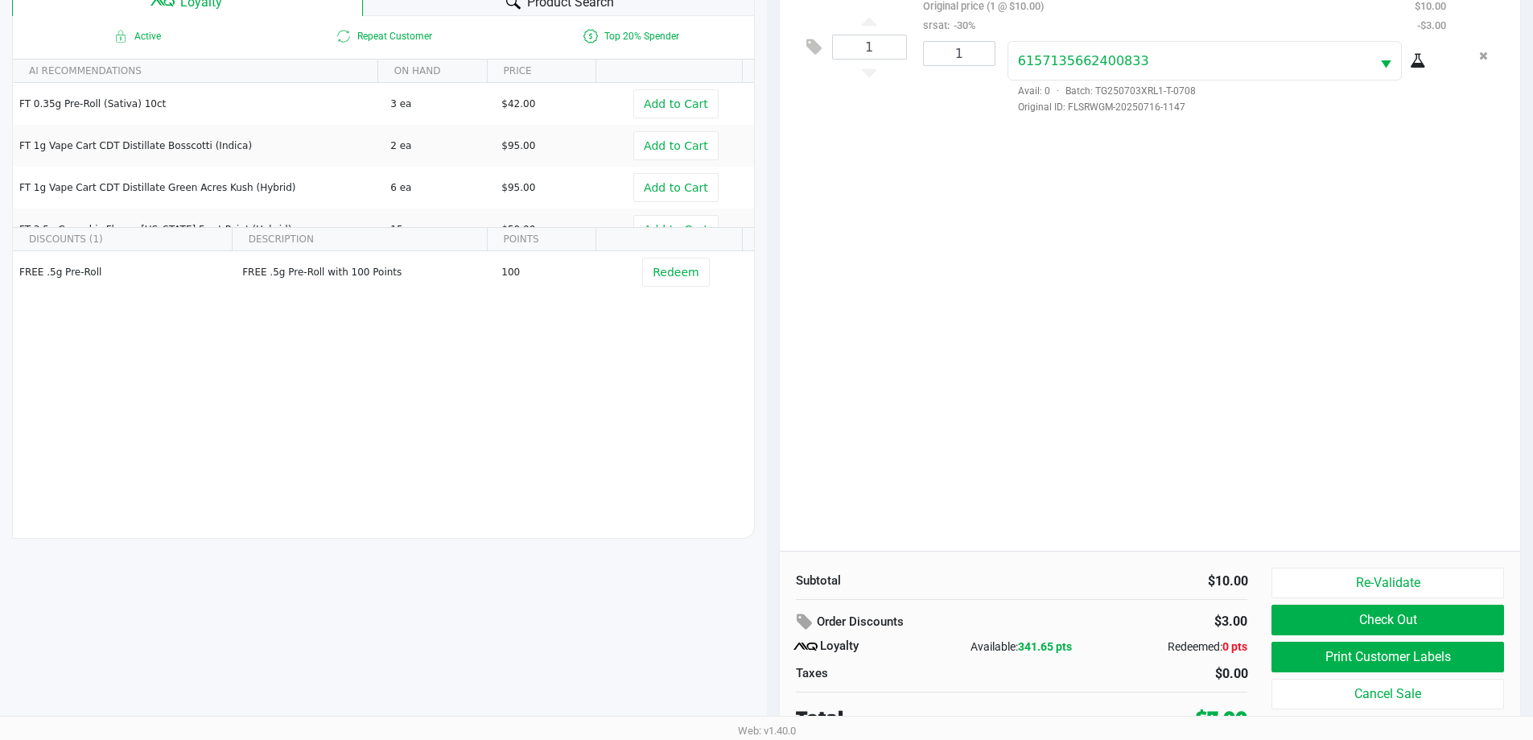
scroll to position [186, 0]
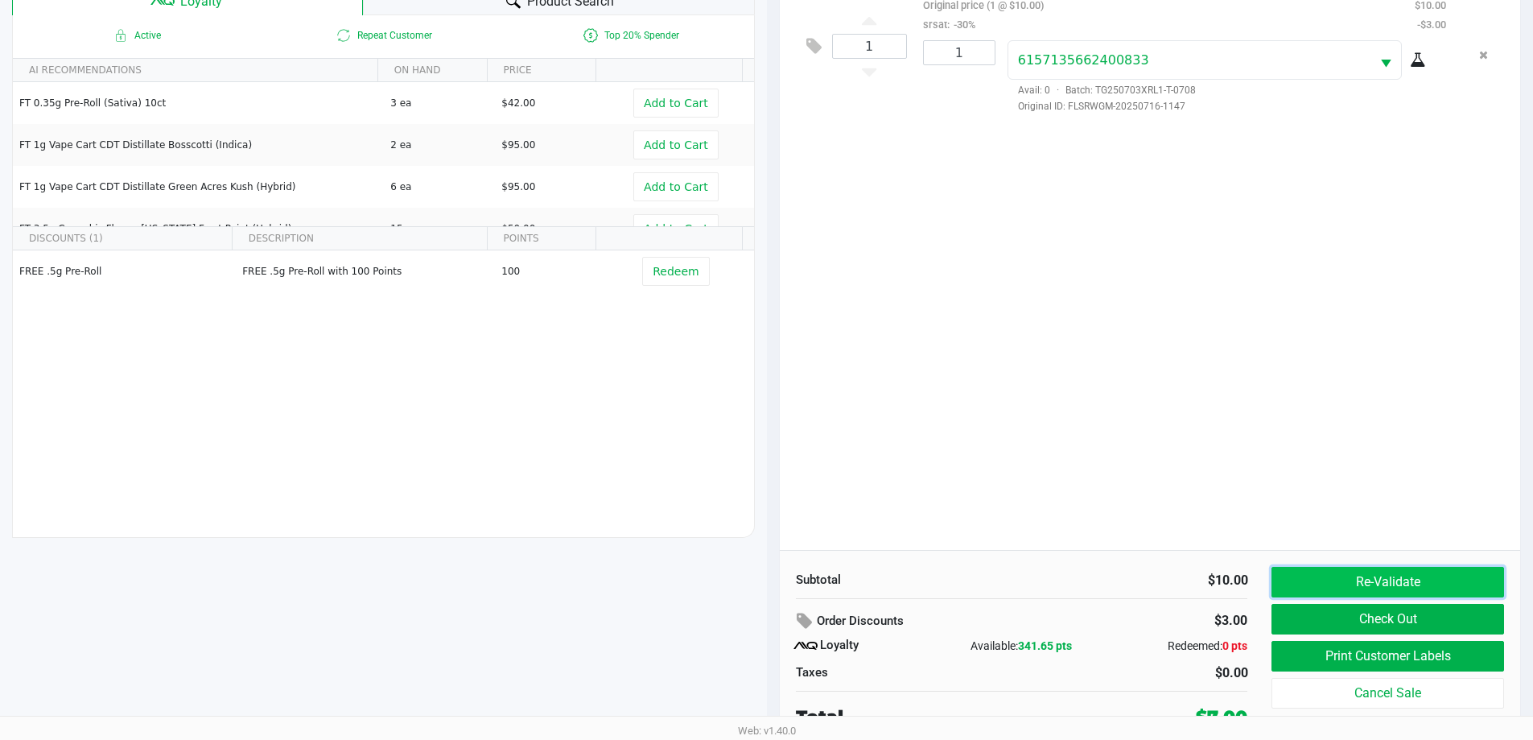
click at [770, 586] on button "Re-Validate" at bounding box center [1387, 581] width 232 height 31
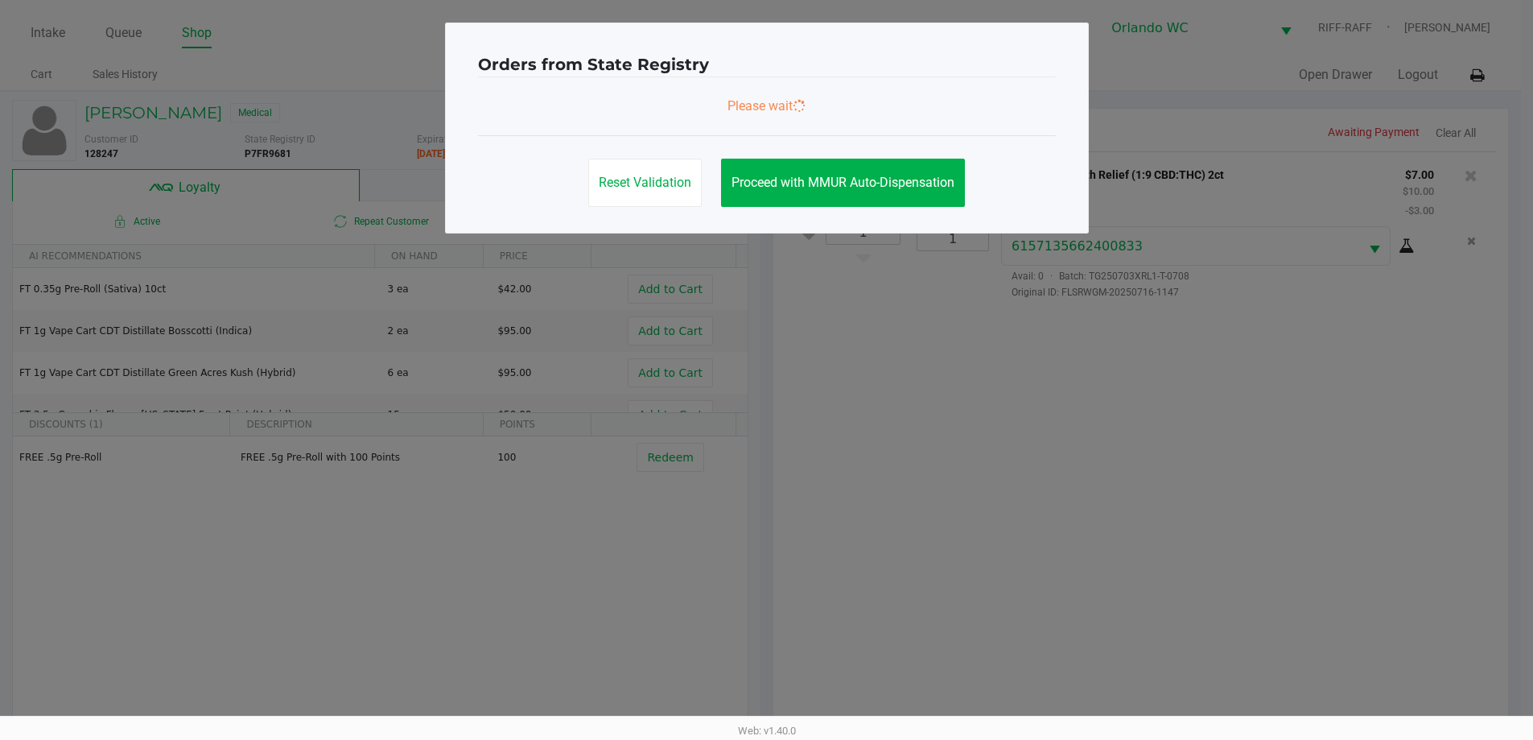
scroll to position [0, 0]
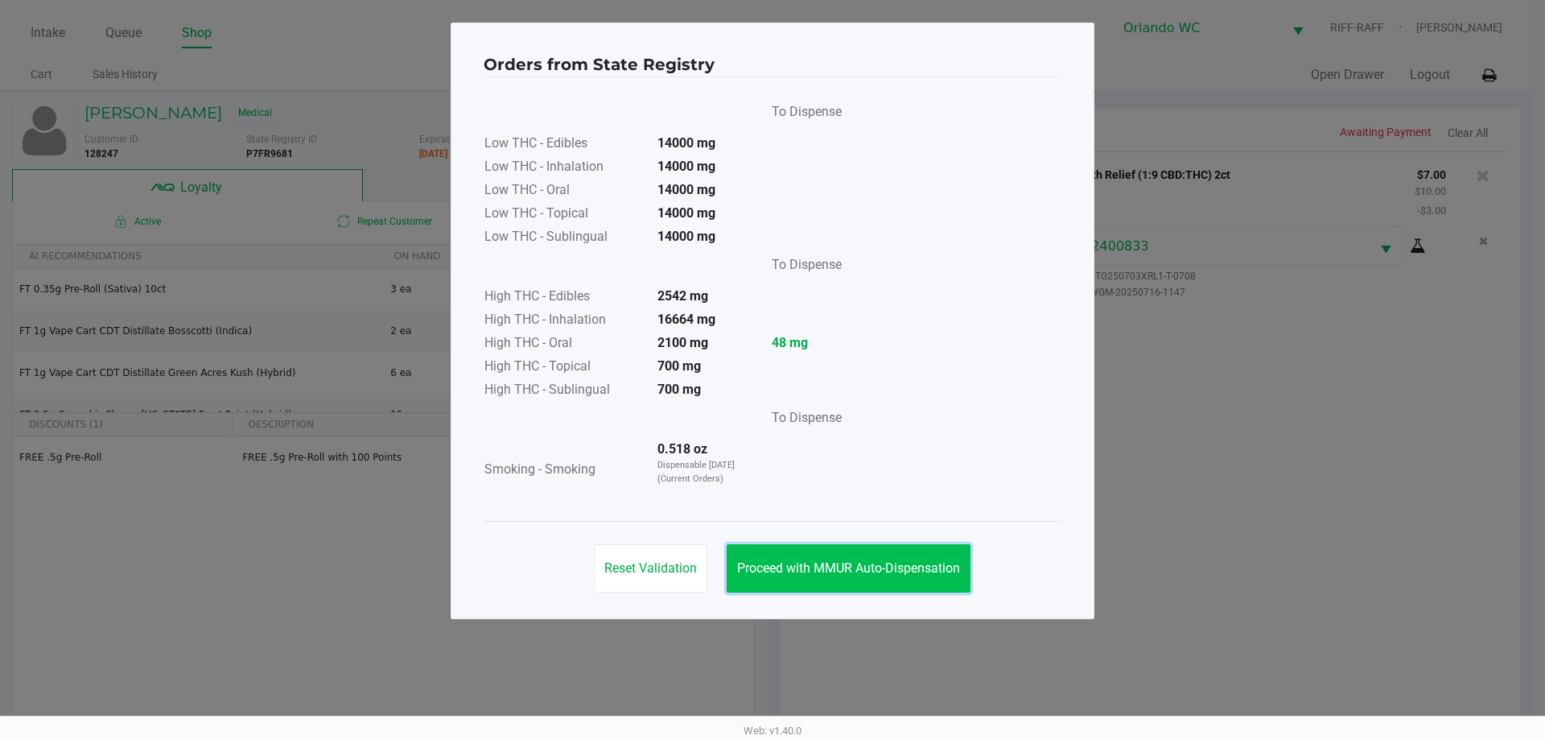
click at [770, 566] on span "Proceed with MMUR Auto-Dispensation" at bounding box center [848, 567] width 223 height 15
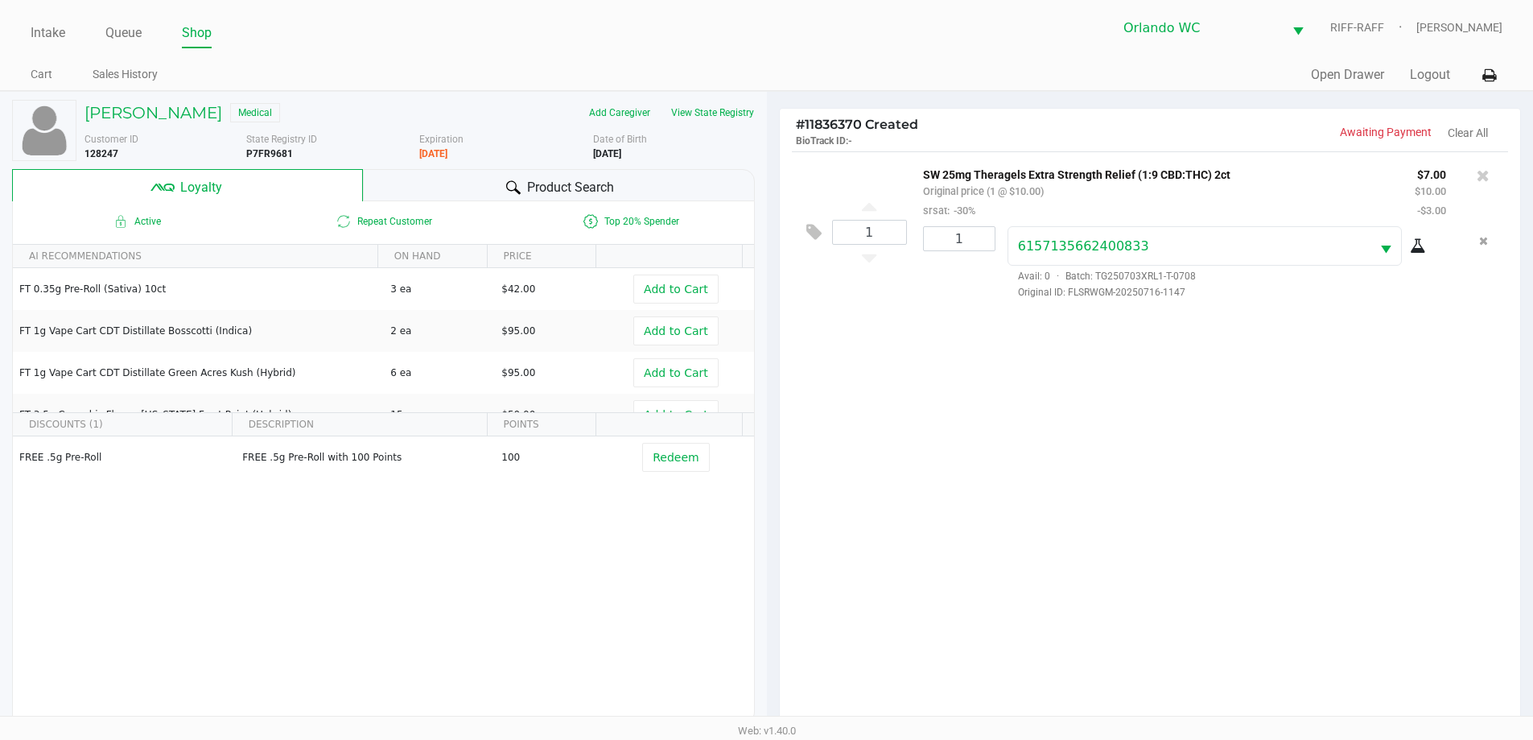
click at [770, 521] on div "1 SW 25mg Theragels Extra Strength Relief (1:9 CBD:THC) 2ct Original price (1 @…" at bounding box center [1150, 443] width 741 height 584
click at [770, 399] on div "1 SW 25mg Theragels Extra Strength Relief (1:9 CBD:THC) 2ct Original price (1 @…" at bounding box center [1150, 443] width 741 height 584
click at [468, 181] on div "Product Search" at bounding box center [559, 185] width 392 height 32
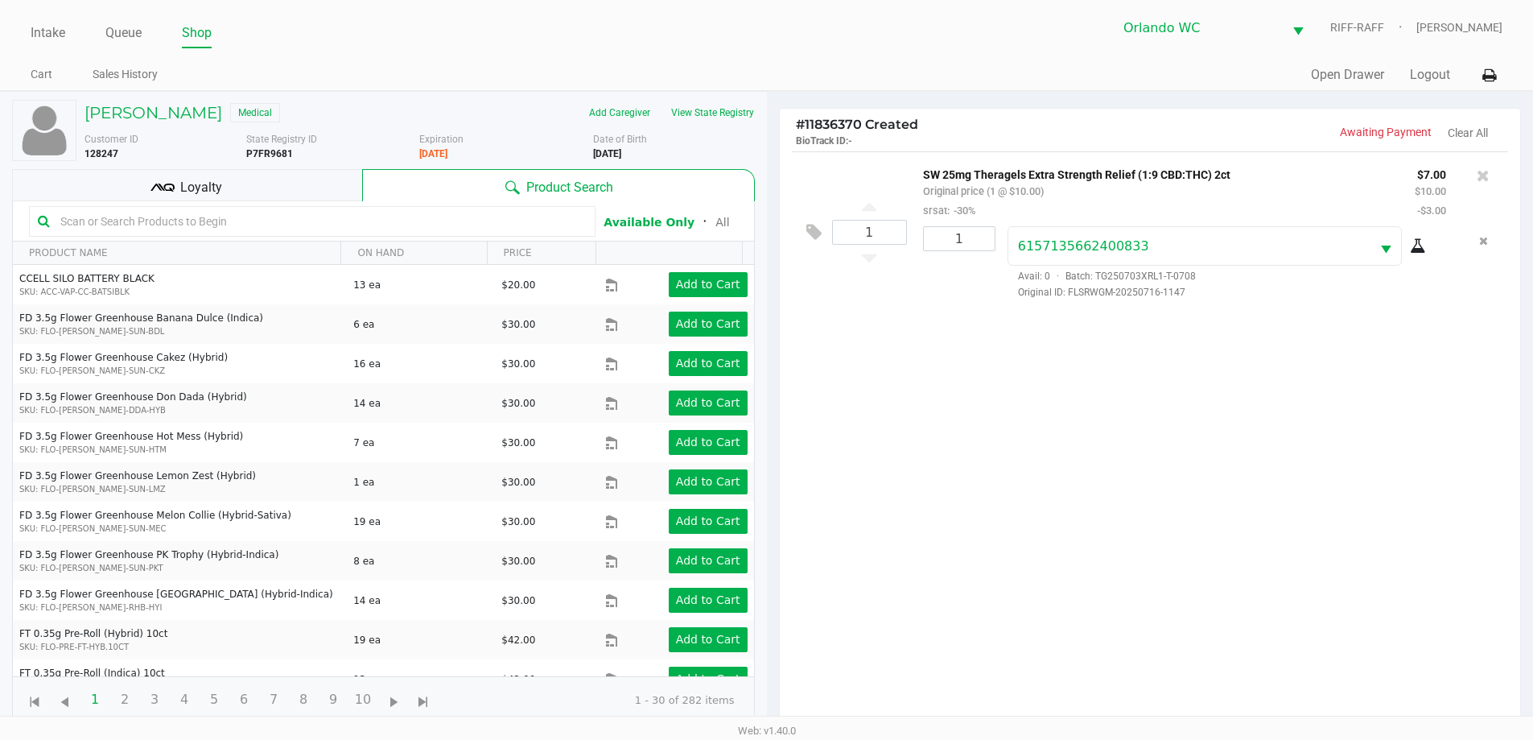
click at [314, 185] on div "Loyalty" at bounding box center [187, 185] width 350 height 32
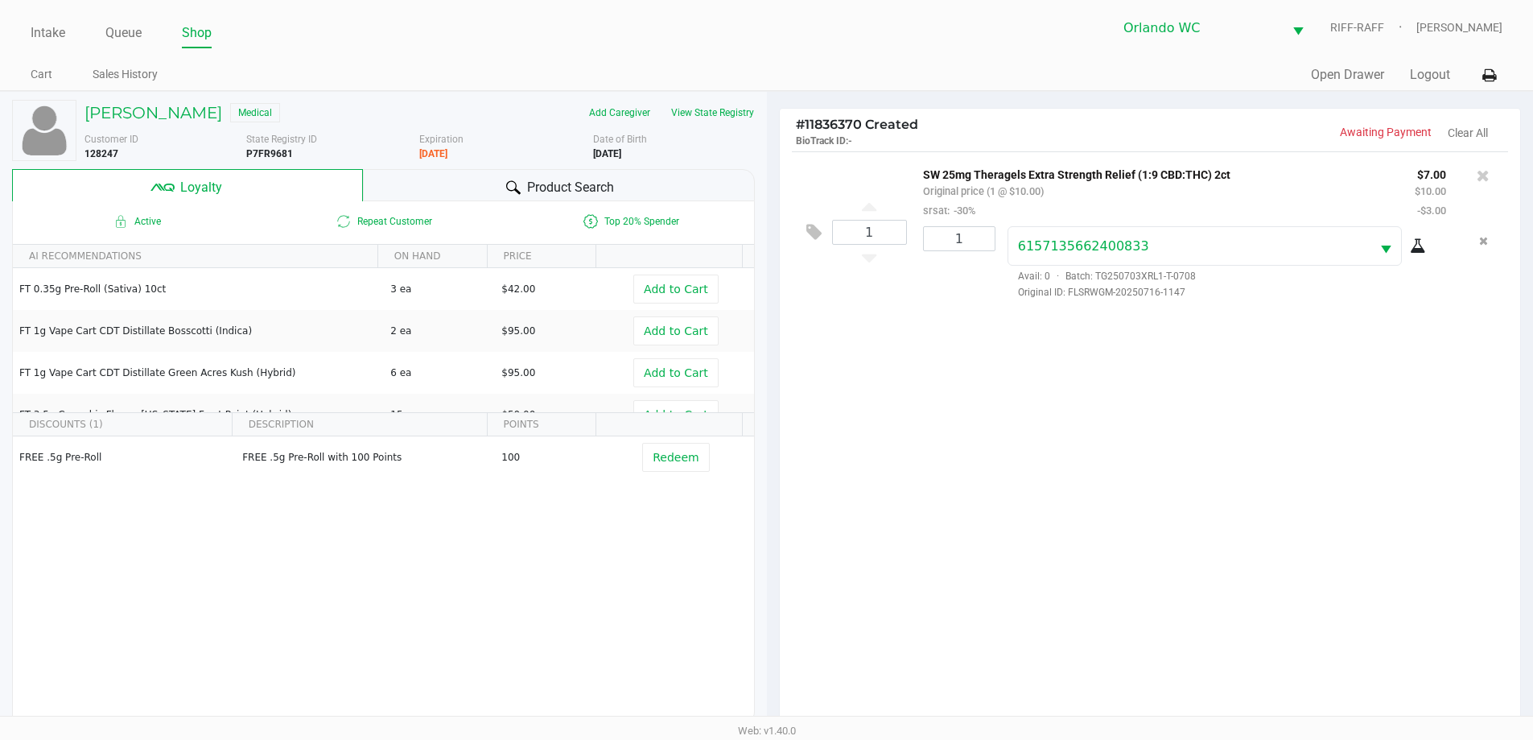
click at [486, 185] on div "Product Search" at bounding box center [559, 185] width 392 height 32
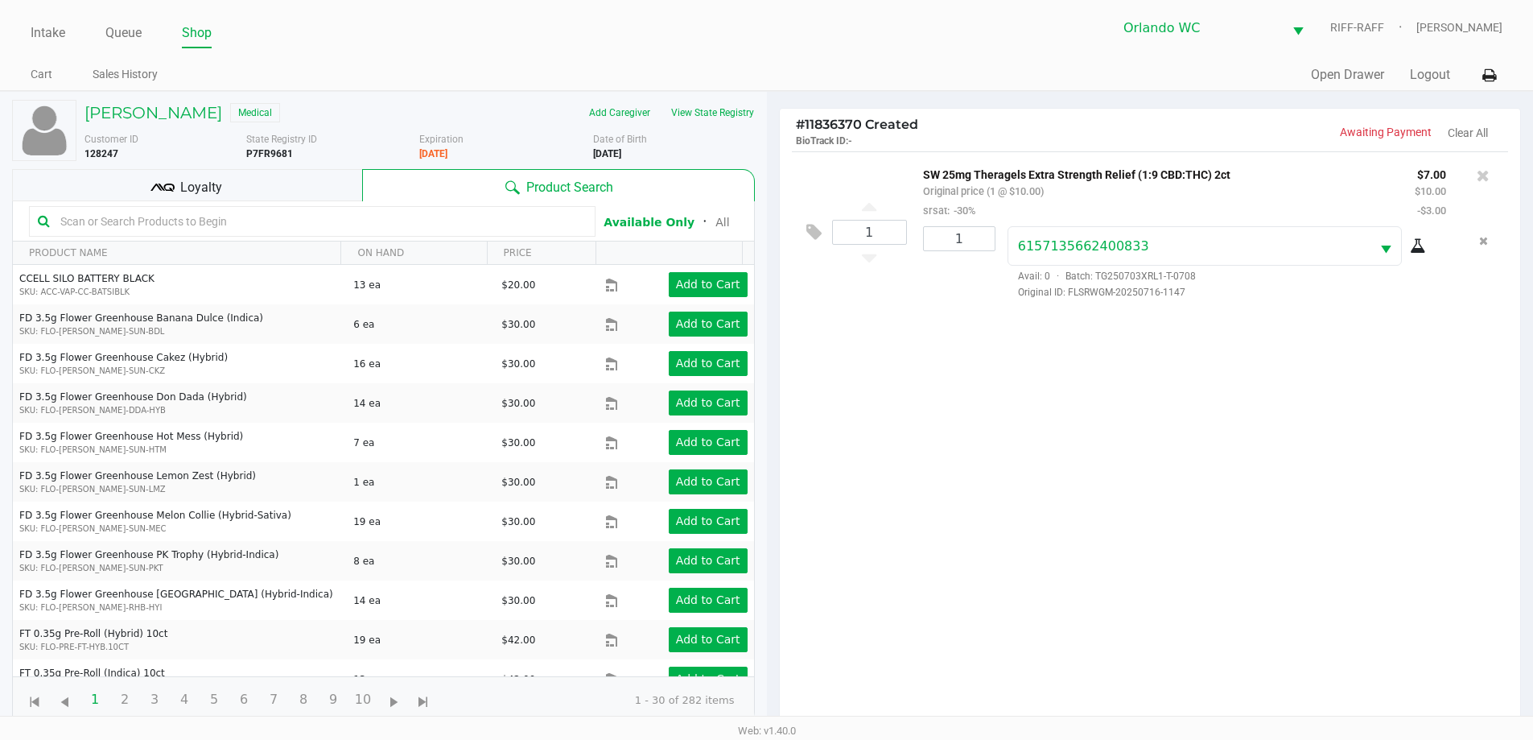
click at [770, 461] on div "1 SW 25mg Theragels Extra Strength Relief (1:9 CBD:THC) 2ct Original price (1 @…" at bounding box center [1150, 443] width 741 height 584
click at [770, 406] on div "1 SW 25mg Theragels Extra Strength Relief (1:9 CBD:THC) 2ct Original price (1 @…" at bounding box center [1150, 443] width 741 height 584
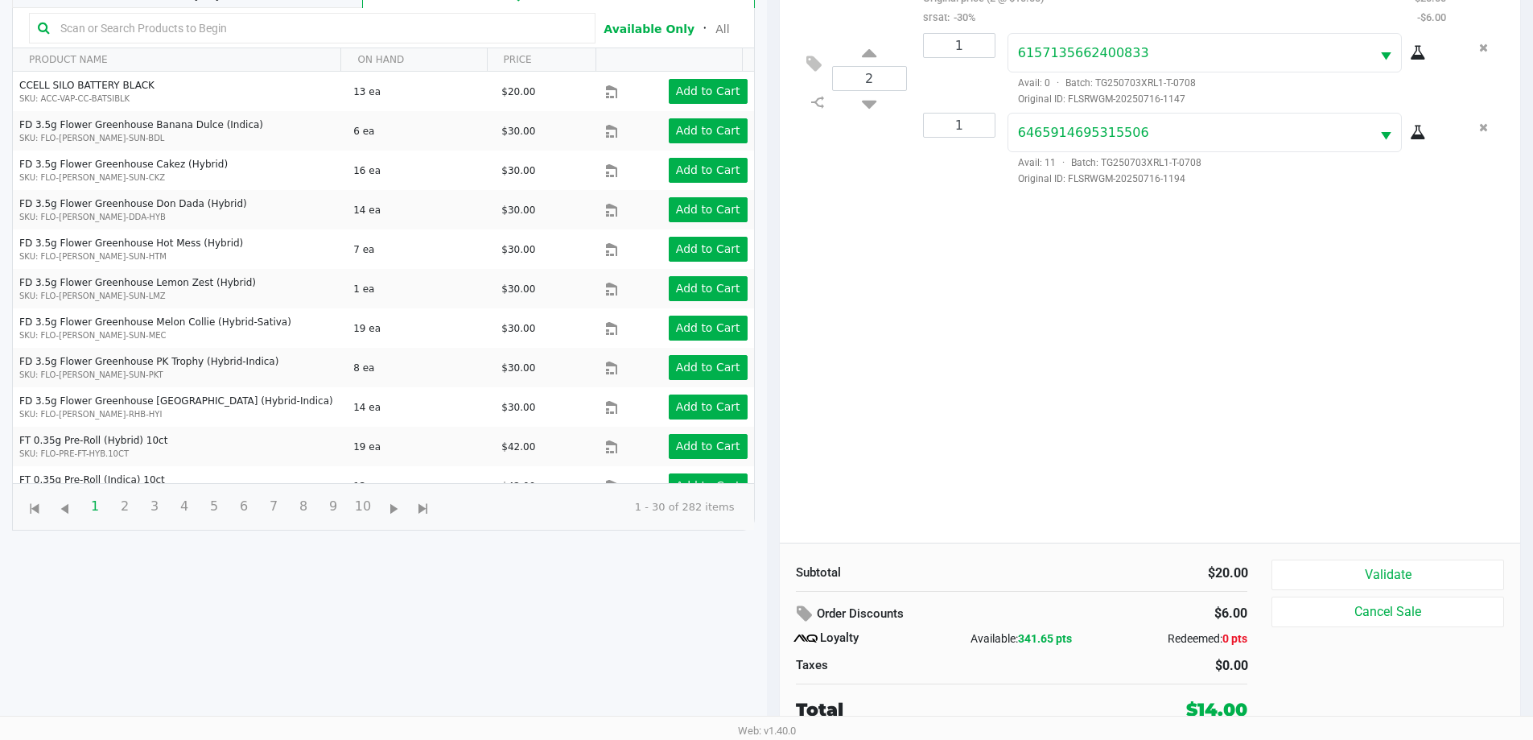
click at [770, 593] on div "Validate Cancel Sale" at bounding box center [1393, 640] width 244 height 163
click at [770, 583] on button "Validate" at bounding box center [1387, 574] width 232 height 31
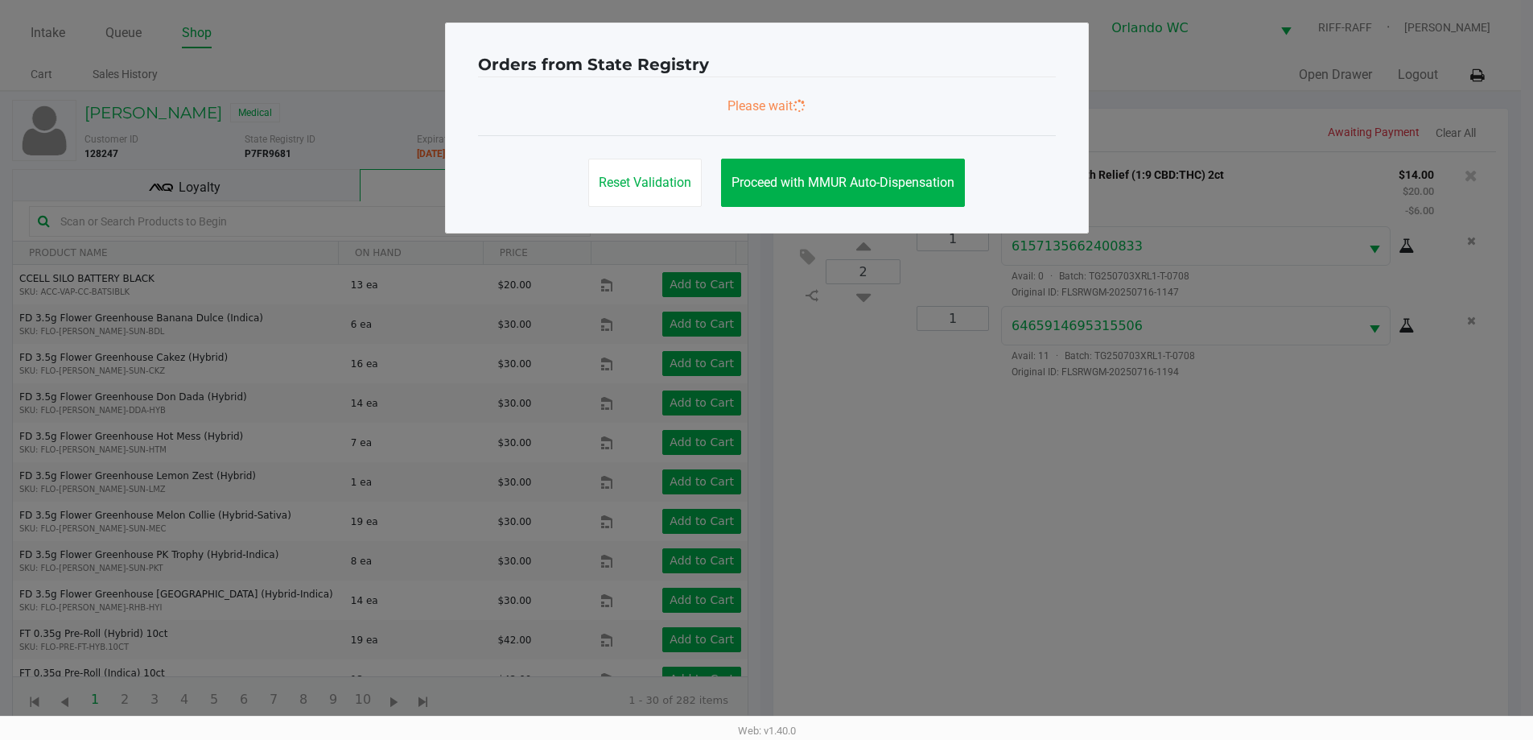
scroll to position [0, 0]
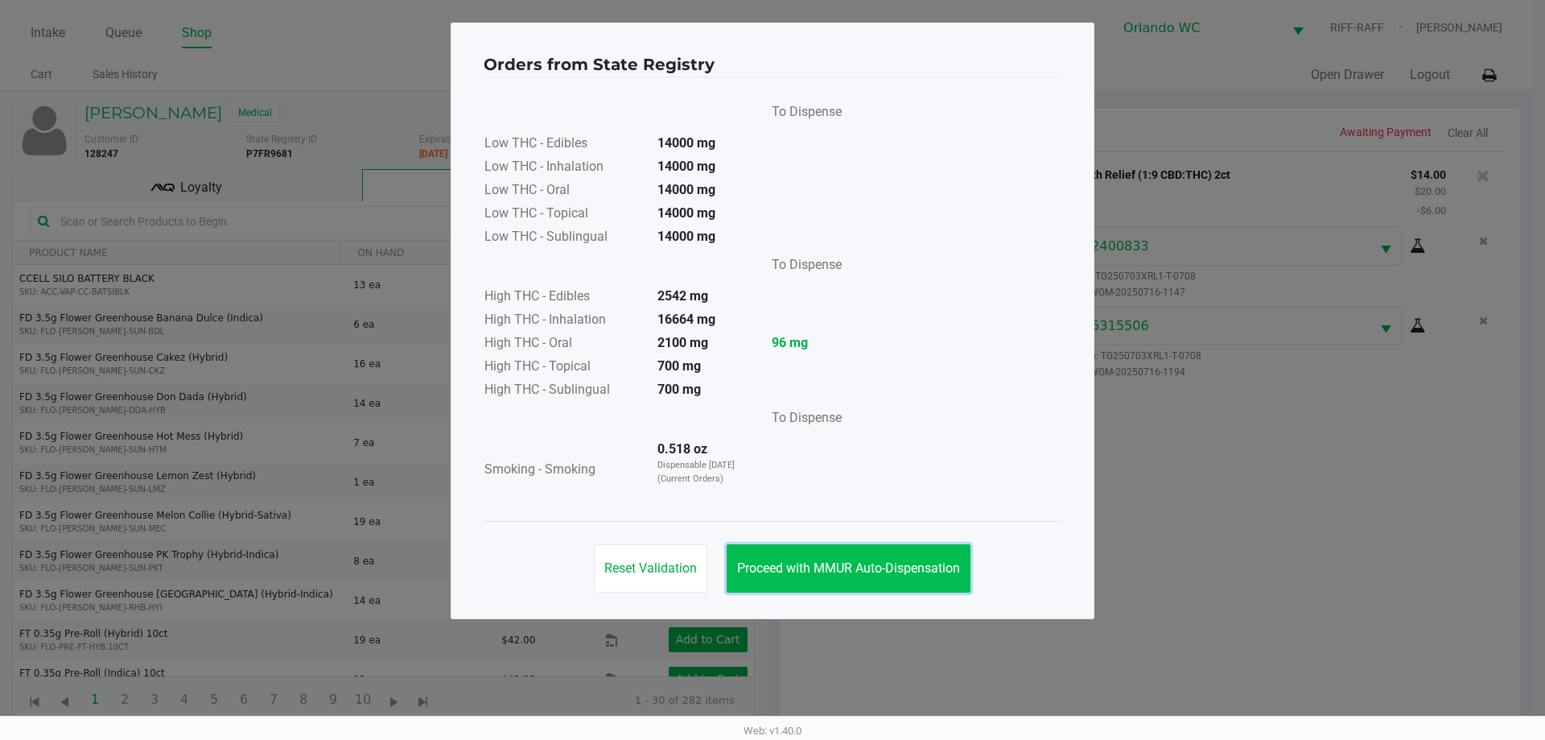
click at [770, 560] on span "Proceed with MMUR Auto-Dispensation" at bounding box center [848, 567] width 223 height 15
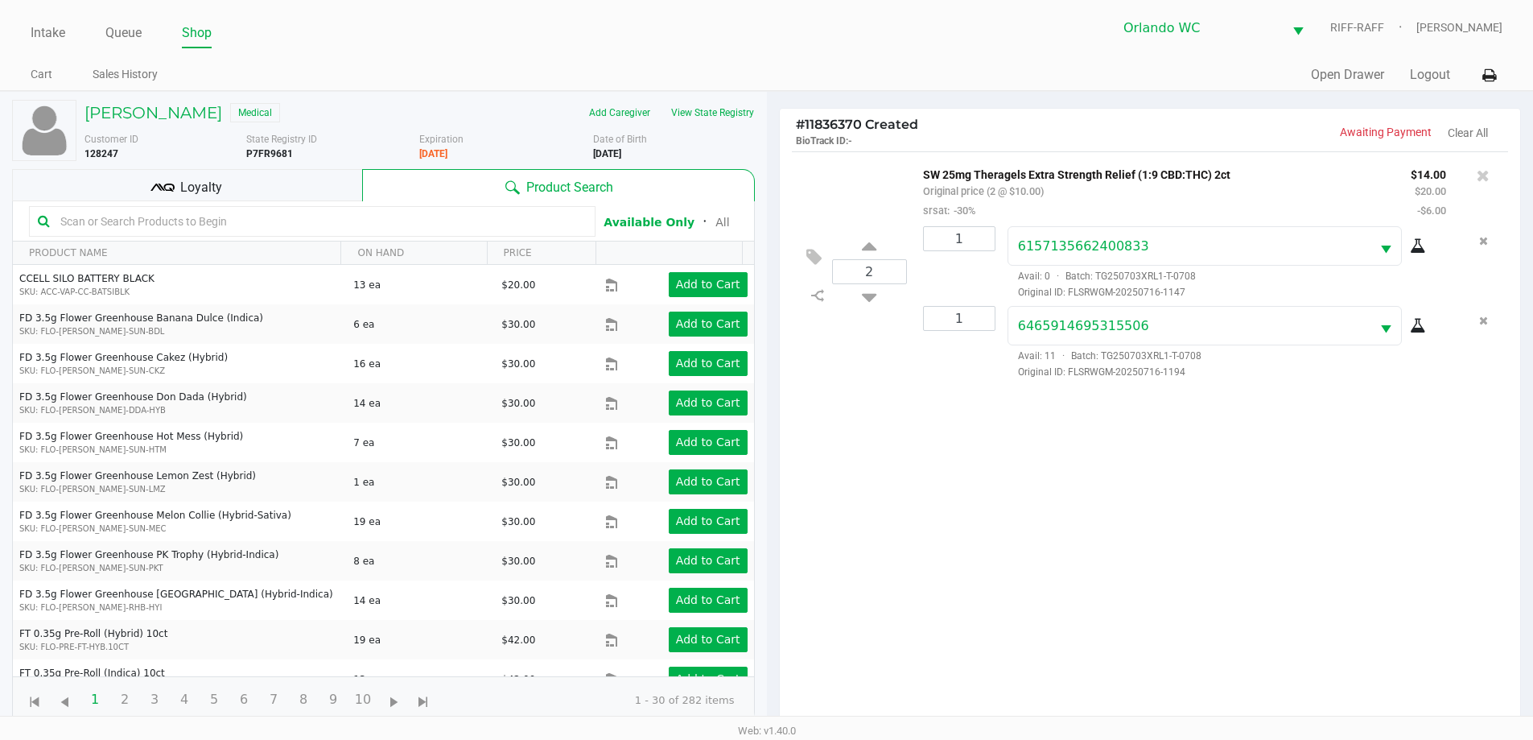
scroll to position [193, 0]
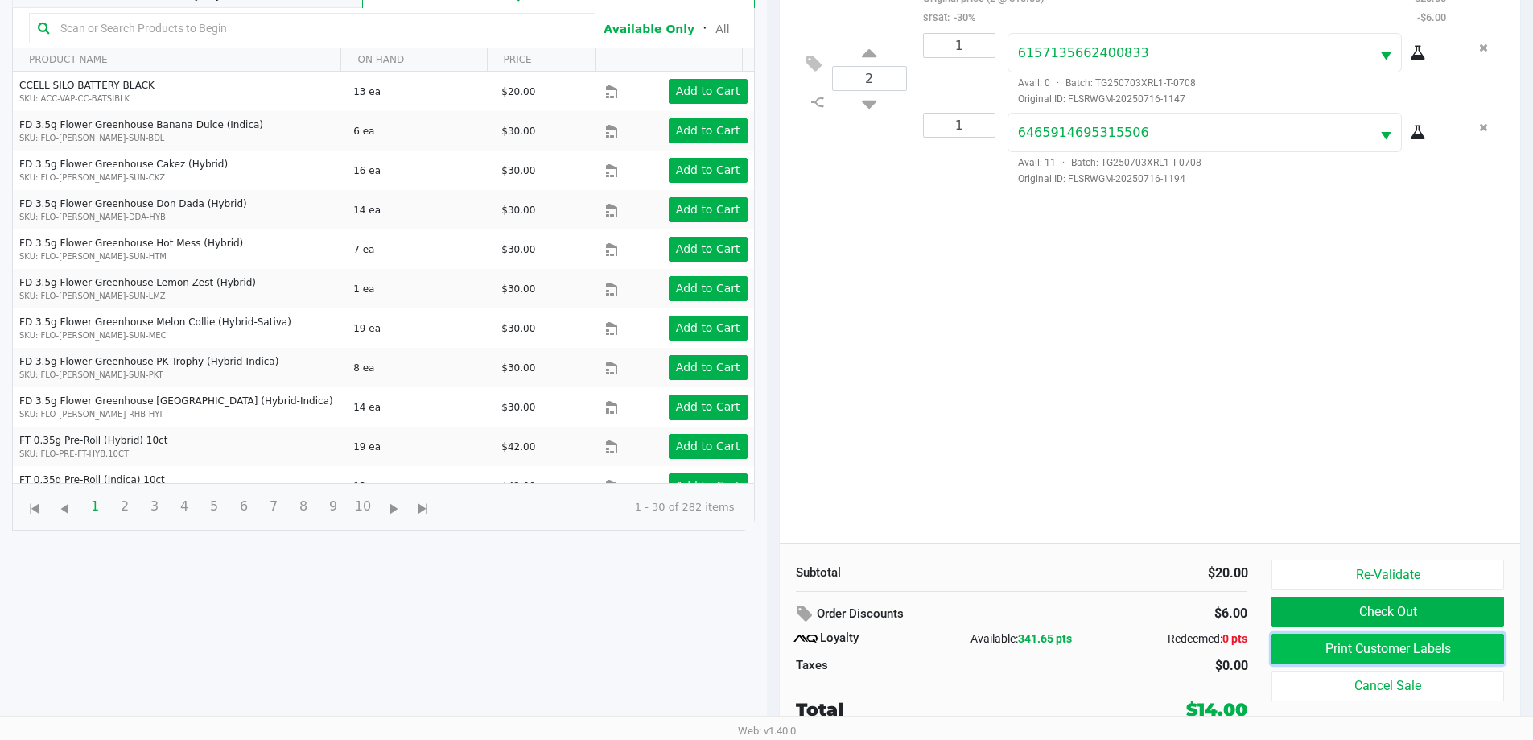
click at [770, 645] on button "Print Customer Labels" at bounding box center [1387, 648] width 232 height 31
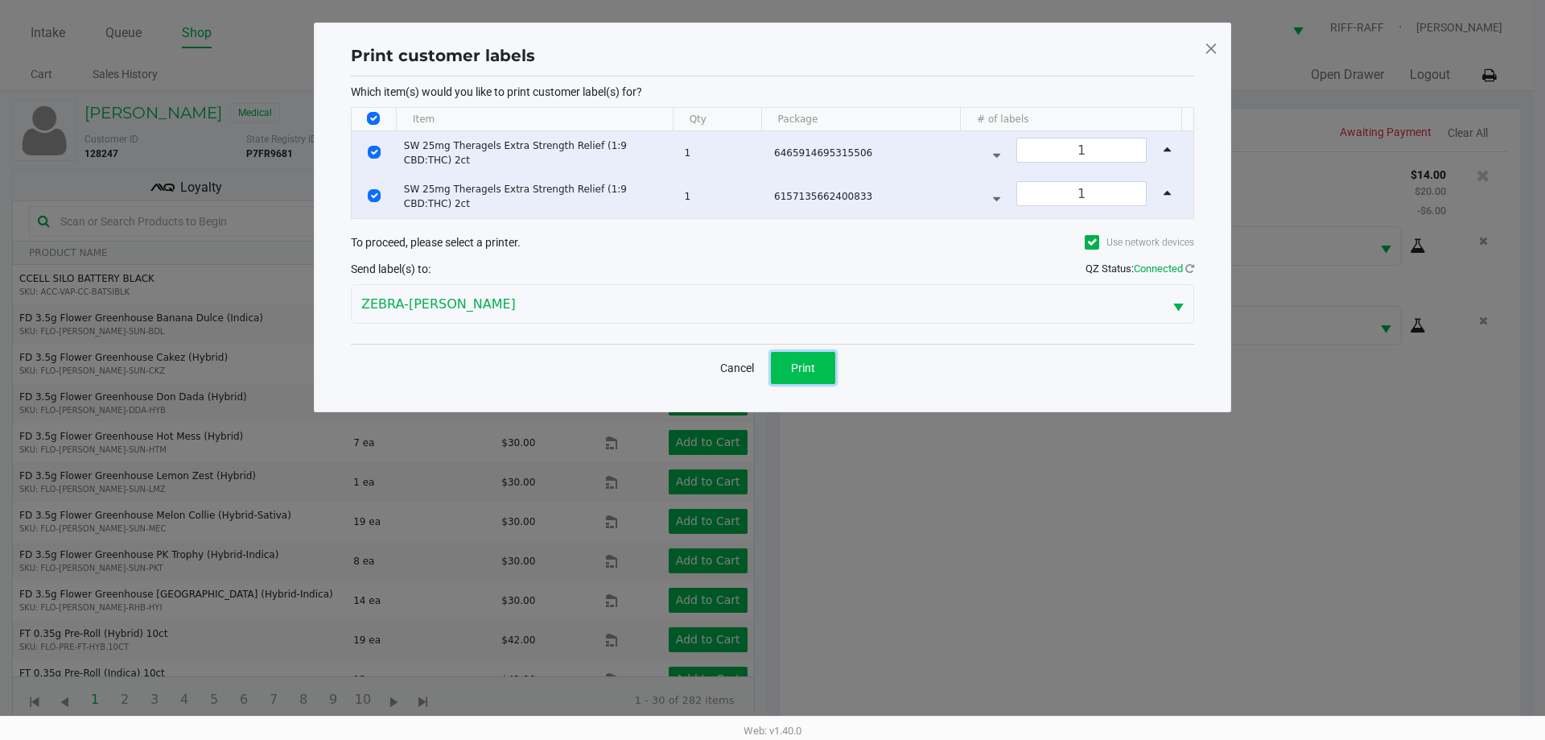
click at [770, 364] on span "Print" at bounding box center [803, 367] width 24 height 13
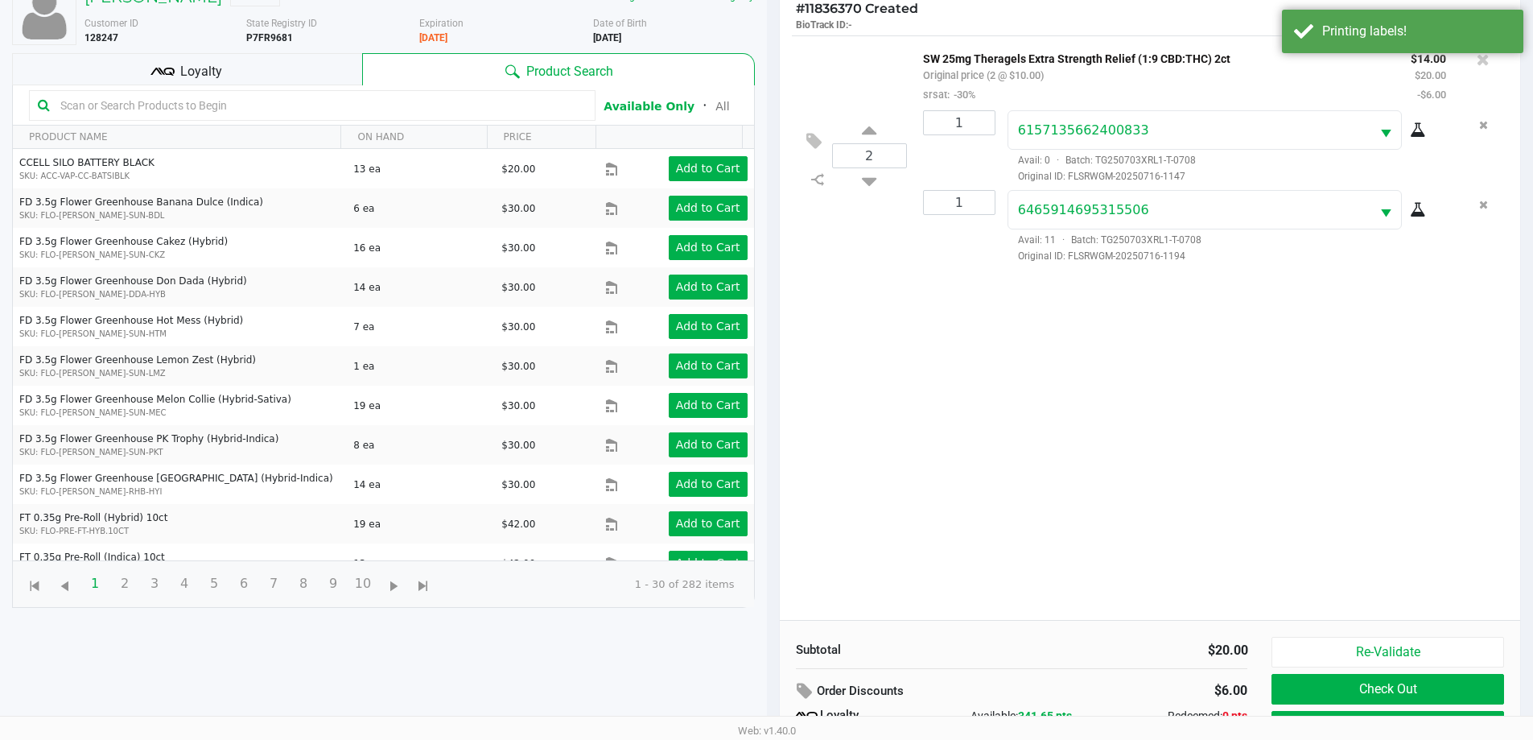
scroll to position [193, 0]
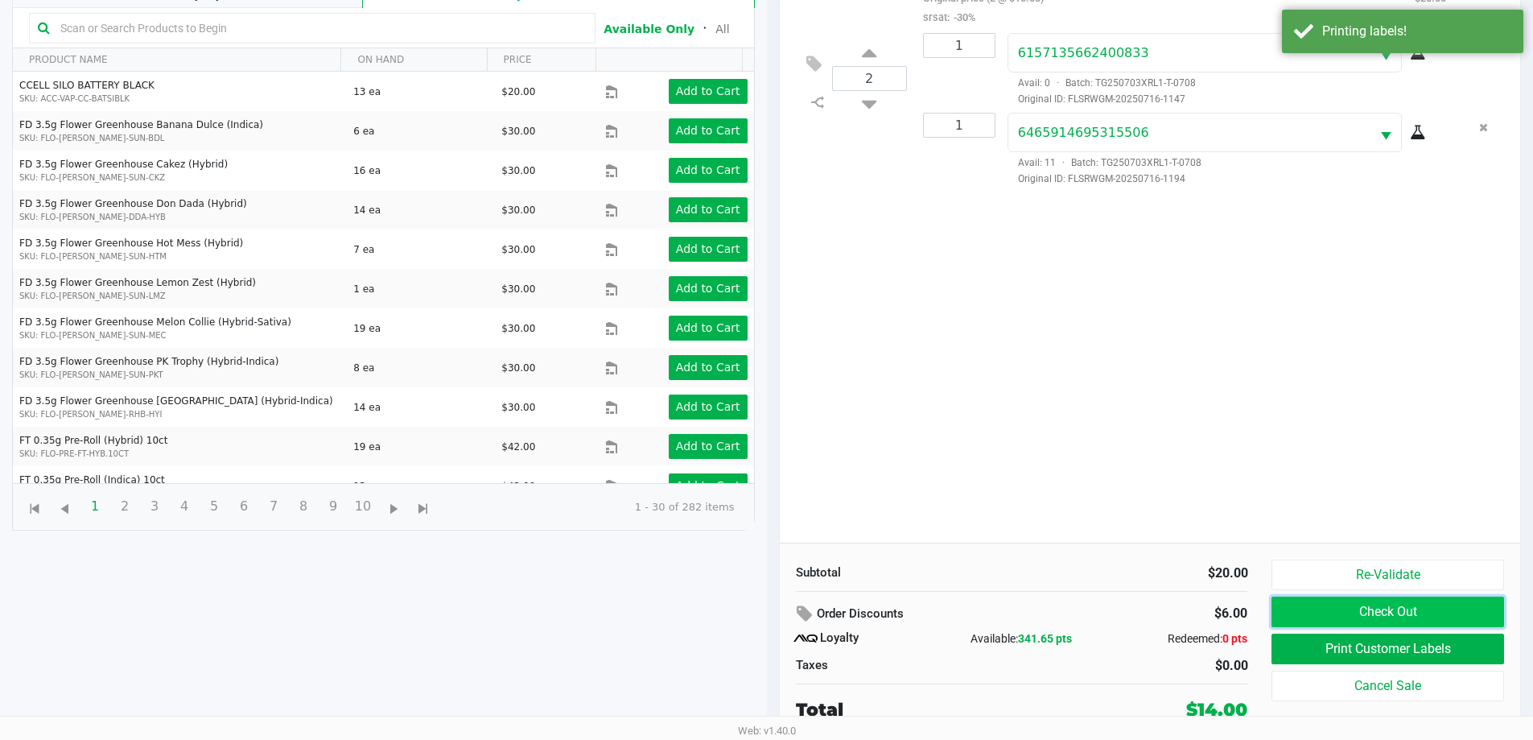
click at [770, 608] on button "Check Out" at bounding box center [1387, 611] width 232 height 31
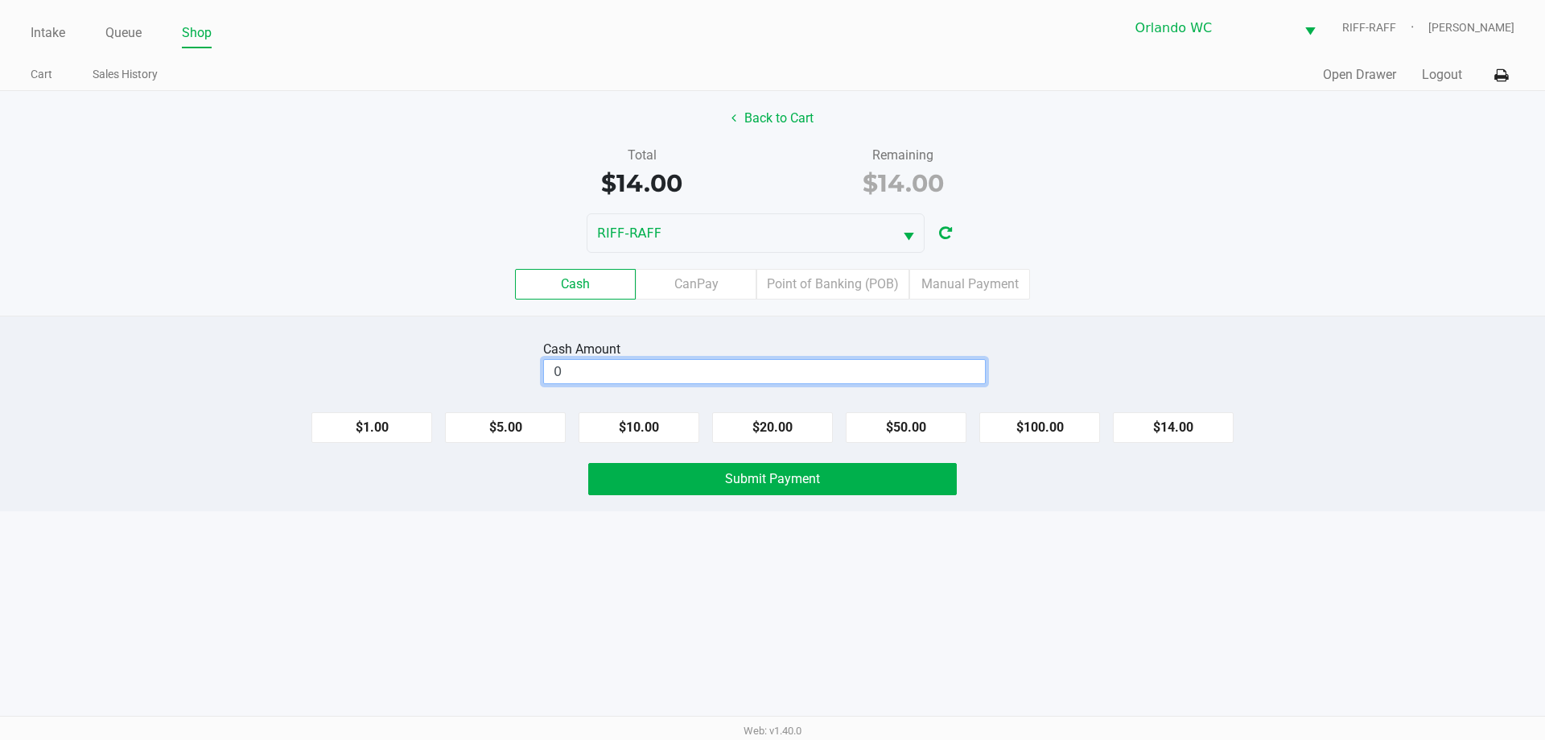
click at [632, 373] on input "0" at bounding box center [764, 371] width 441 height 23
click at [770, 475] on button "Submit Payment" at bounding box center [772, 479] width 369 height 32
type input "$20.00"
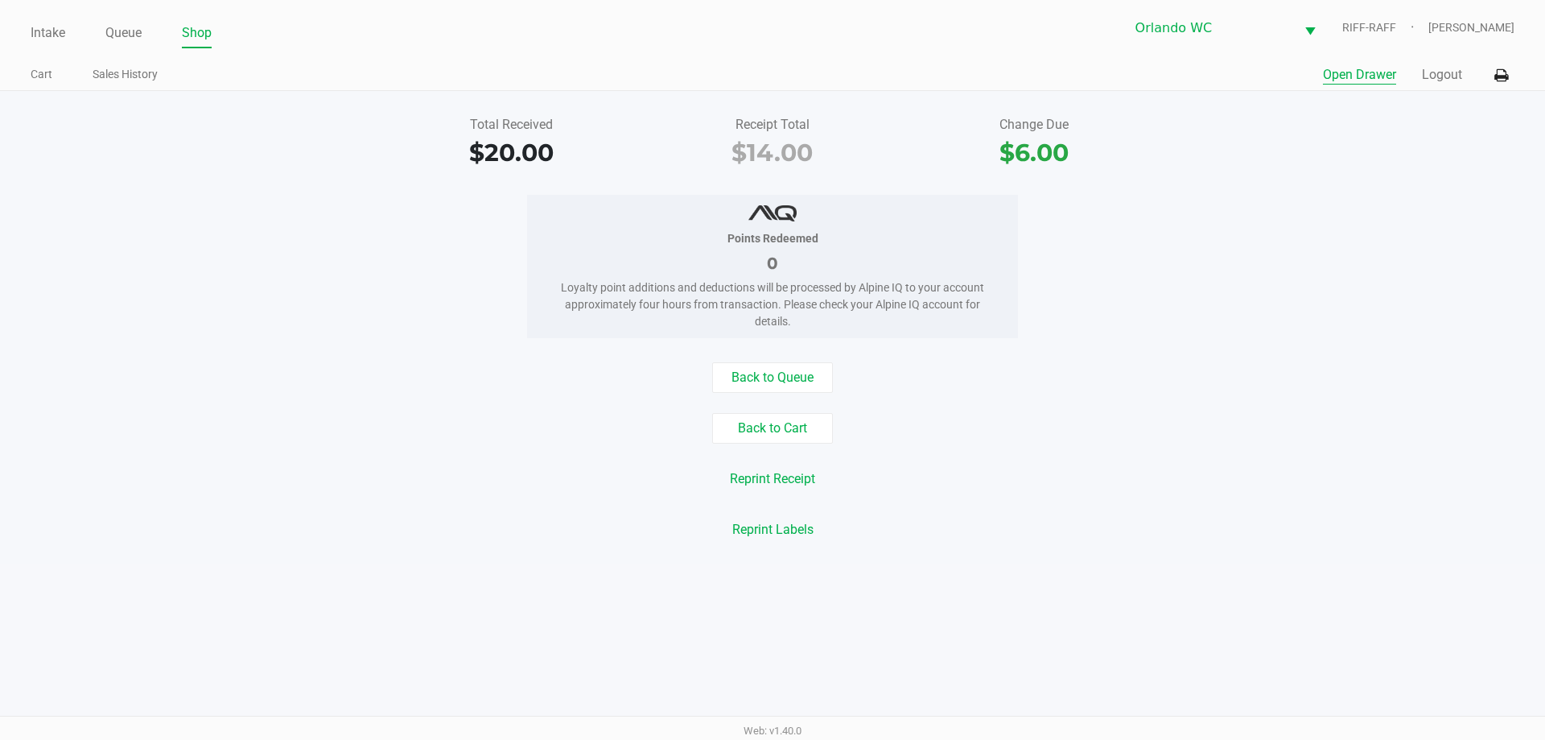
click at [770, 76] on button "Open Drawer" at bounding box center [1359, 74] width 73 height 19
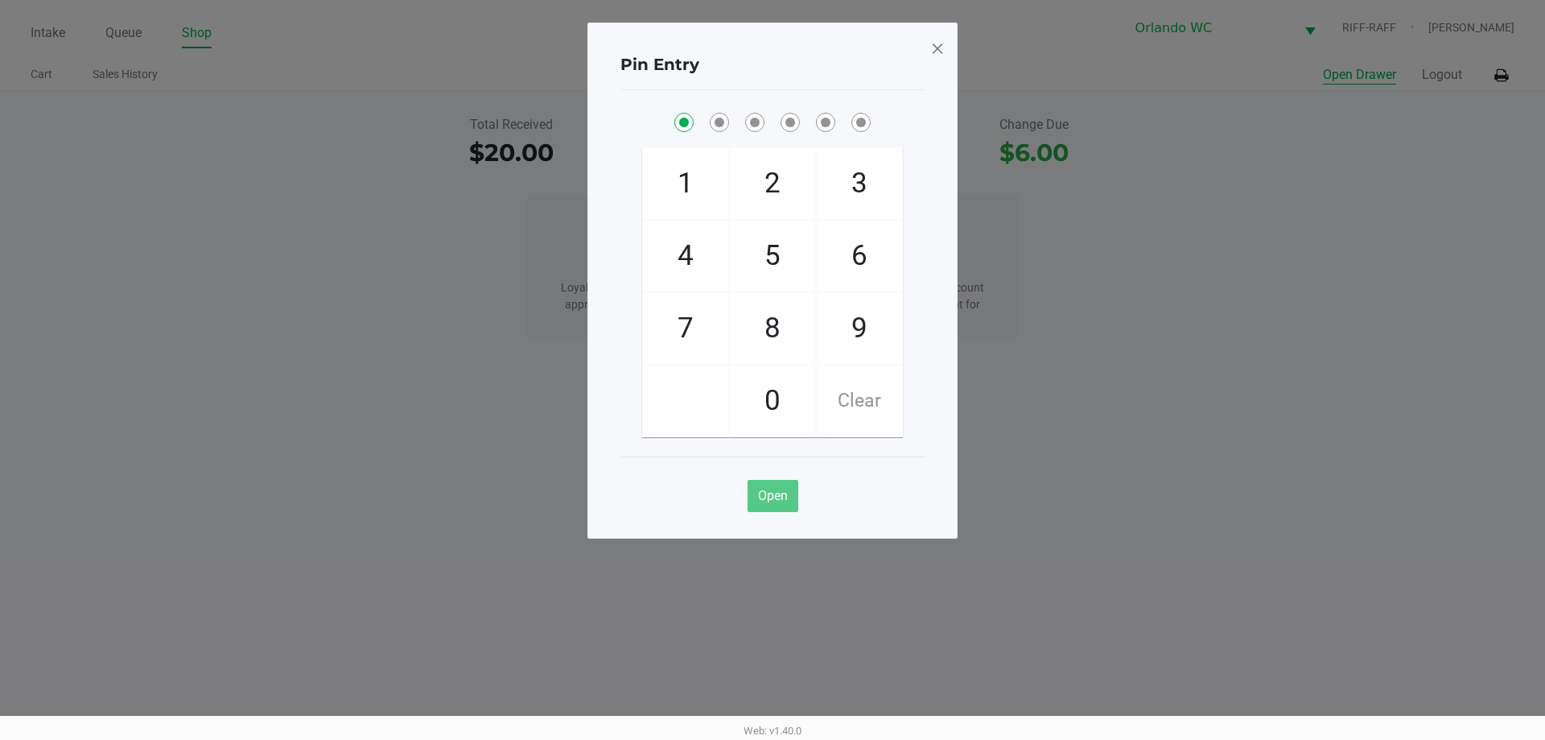
checkbox input "true"
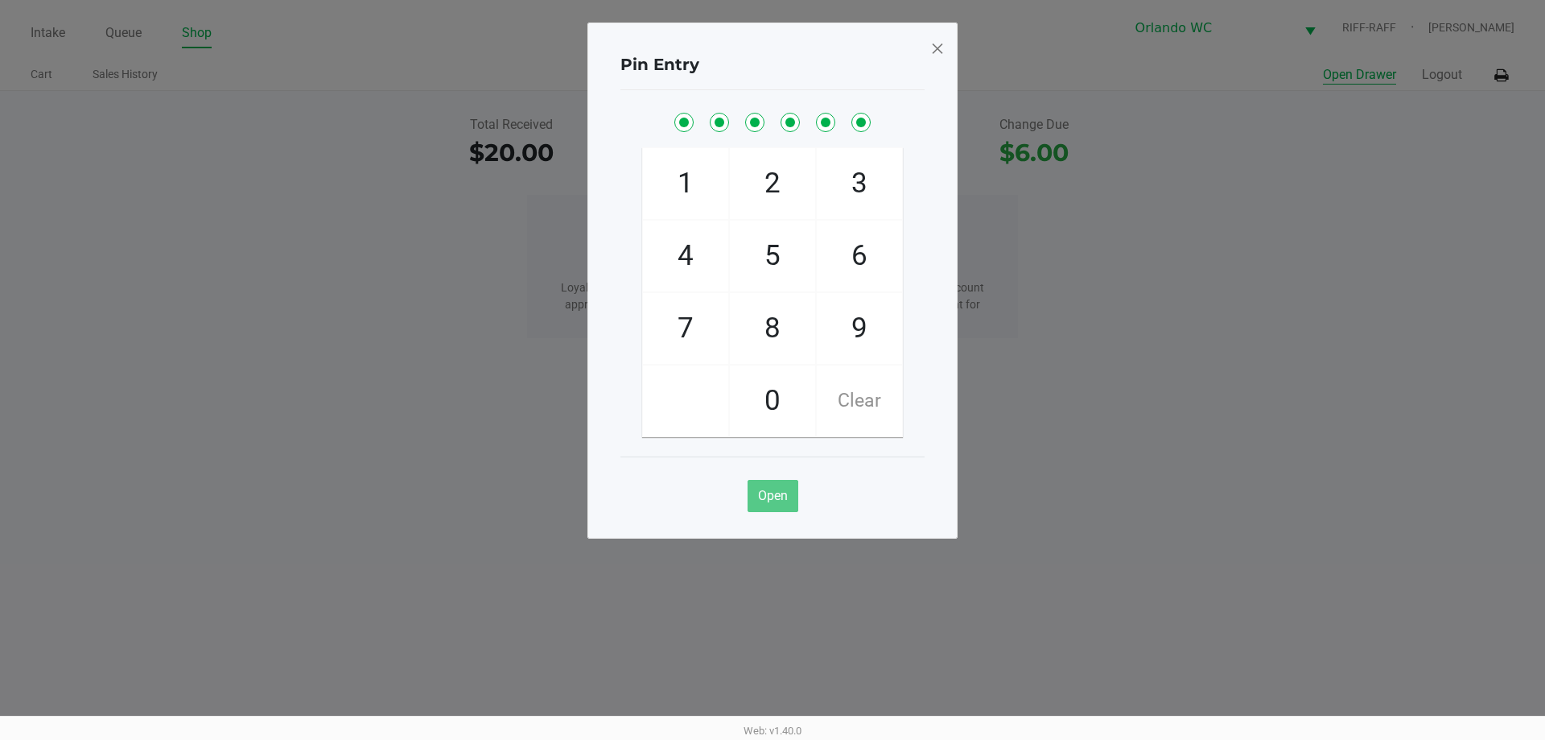
checkbox input "true"
click at [770, 48] on span at bounding box center [937, 48] width 14 height 26
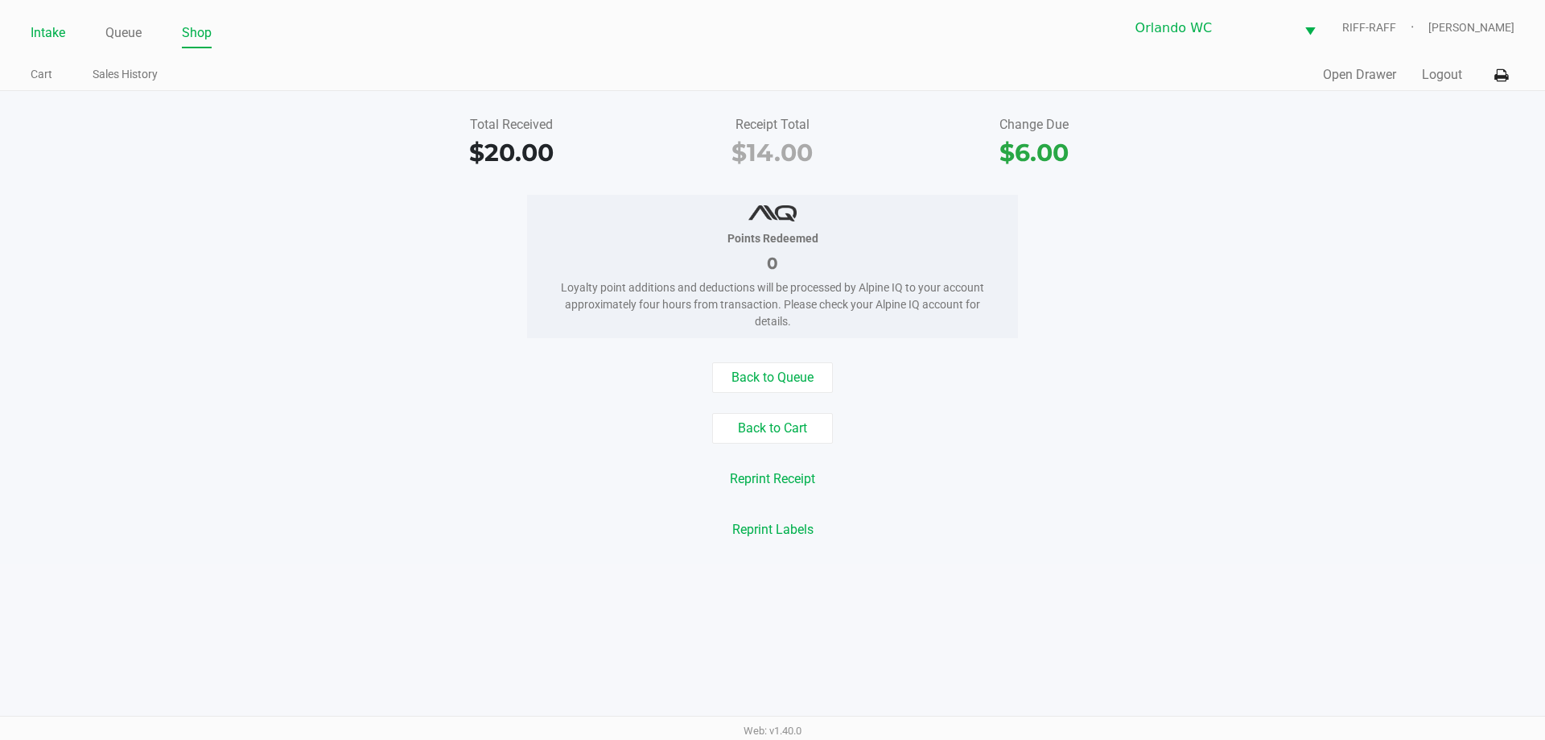
click at [44, 27] on link "Intake" at bounding box center [48, 33] width 35 height 23
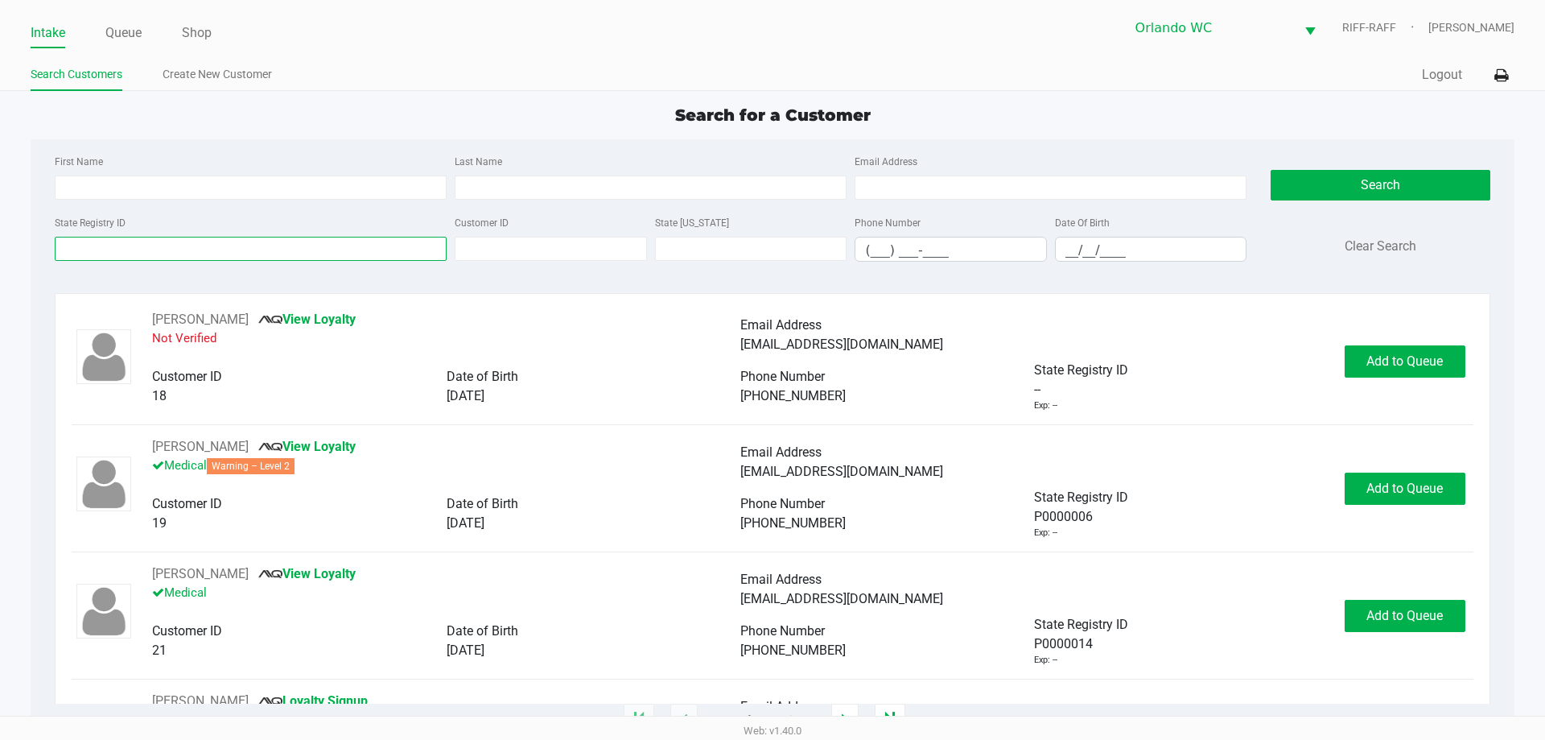
click at [154, 249] on input "State Registry ID" at bounding box center [251, 249] width 392 height 24
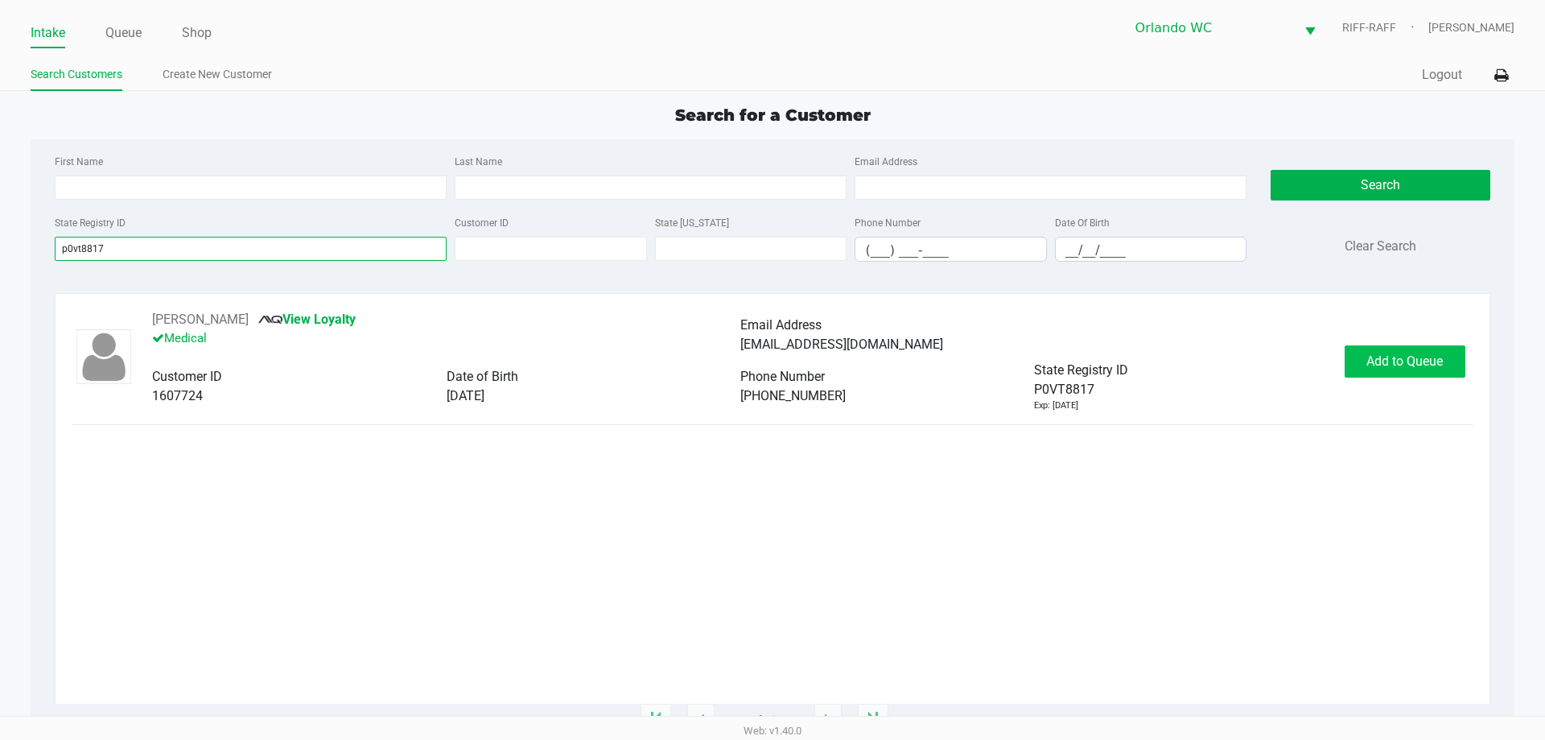
type input "p0vt8817"
click at [770, 362] on span "Add to Queue" at bounding box center [1404, 360] width 76 height 15
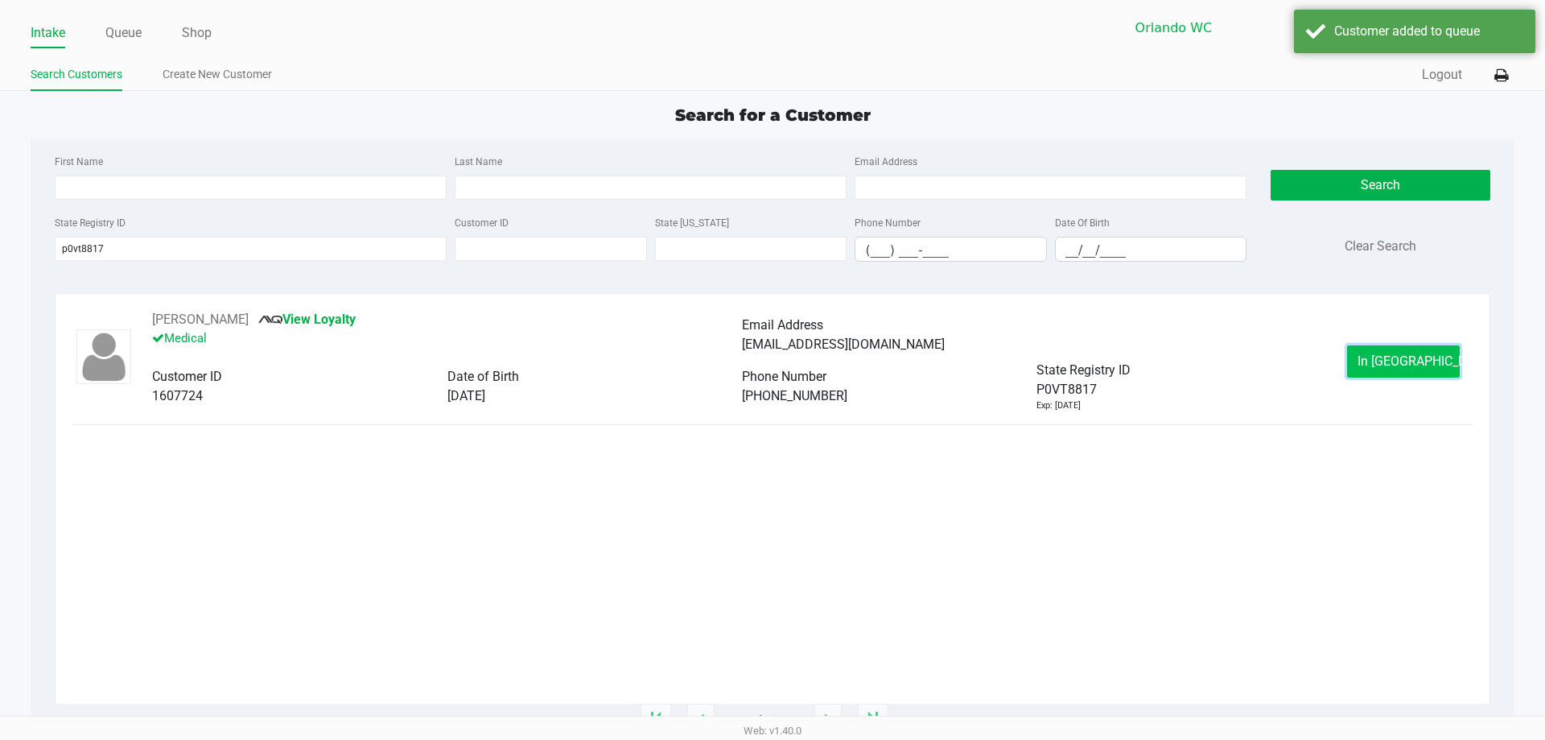
click at [770, 358] on button "In Queue" at bounding box center [1403, 361] width 113 height 32
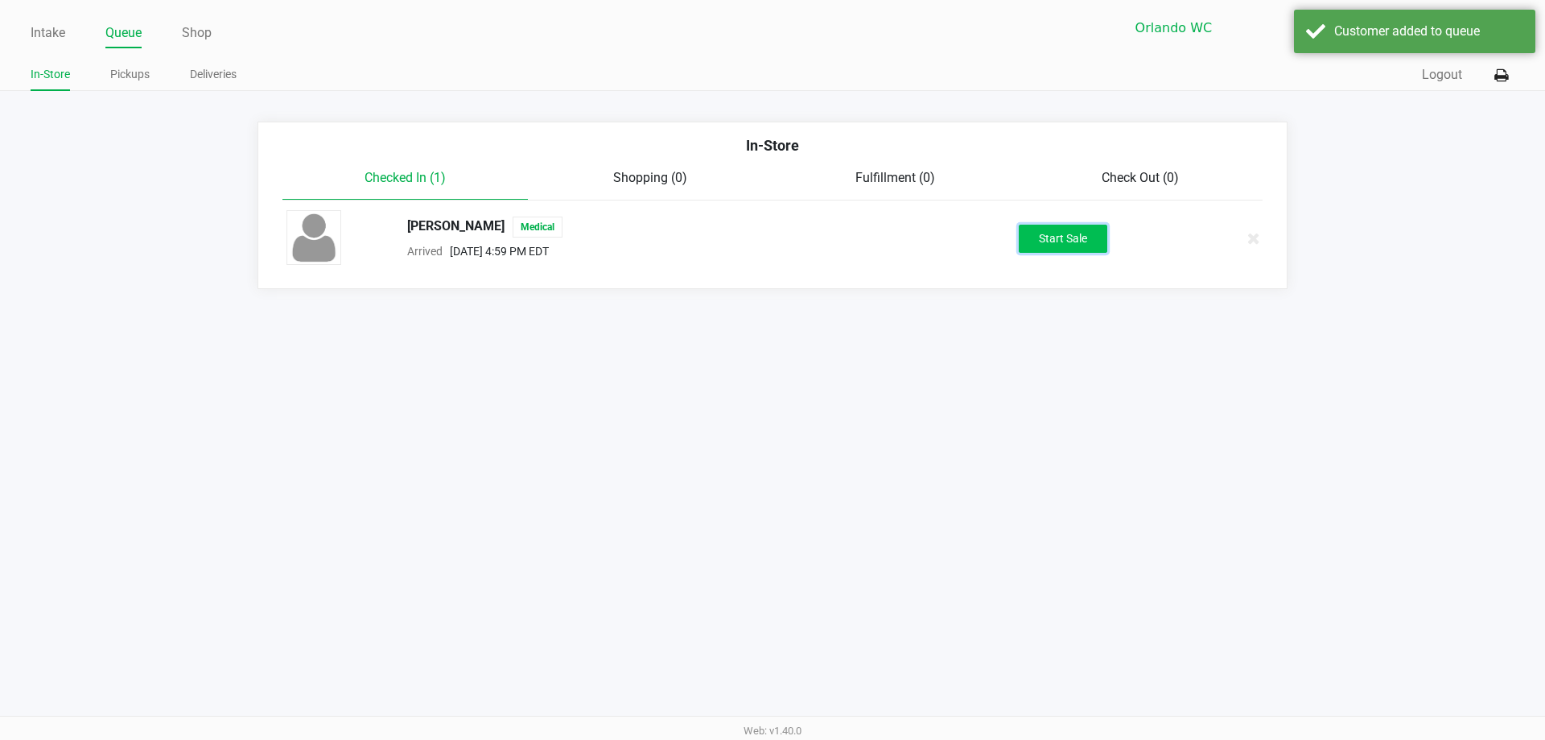
click at [770, 241] on button "Start Sale" at bounding box center [1063, 239] width 89 height 28
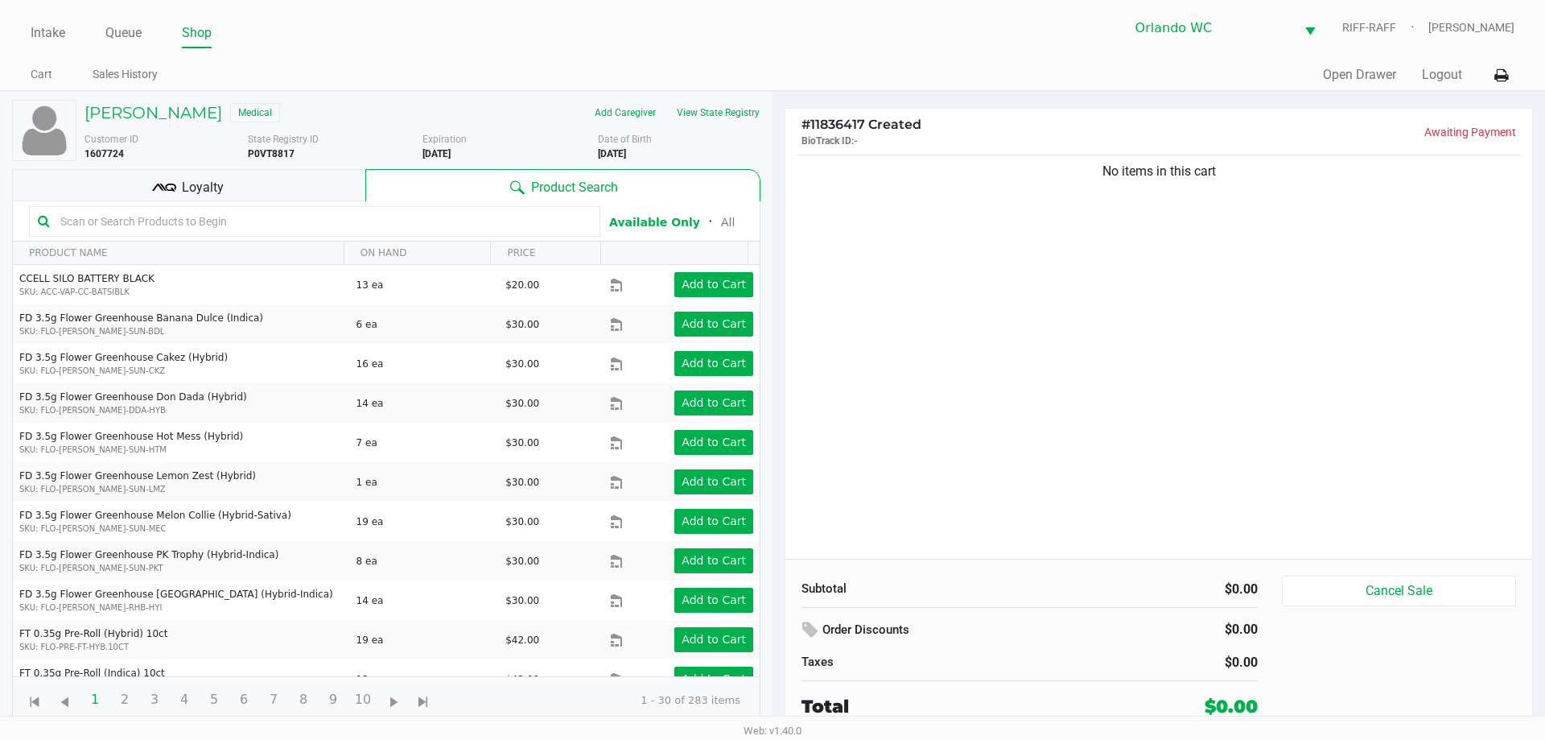
click at [90, 215] on input "text" at bounding box center [323, 221] width 538 height 24
click at [711, 112] on button "View State Registry" at bounding box center [713, 113] width 94 height 26
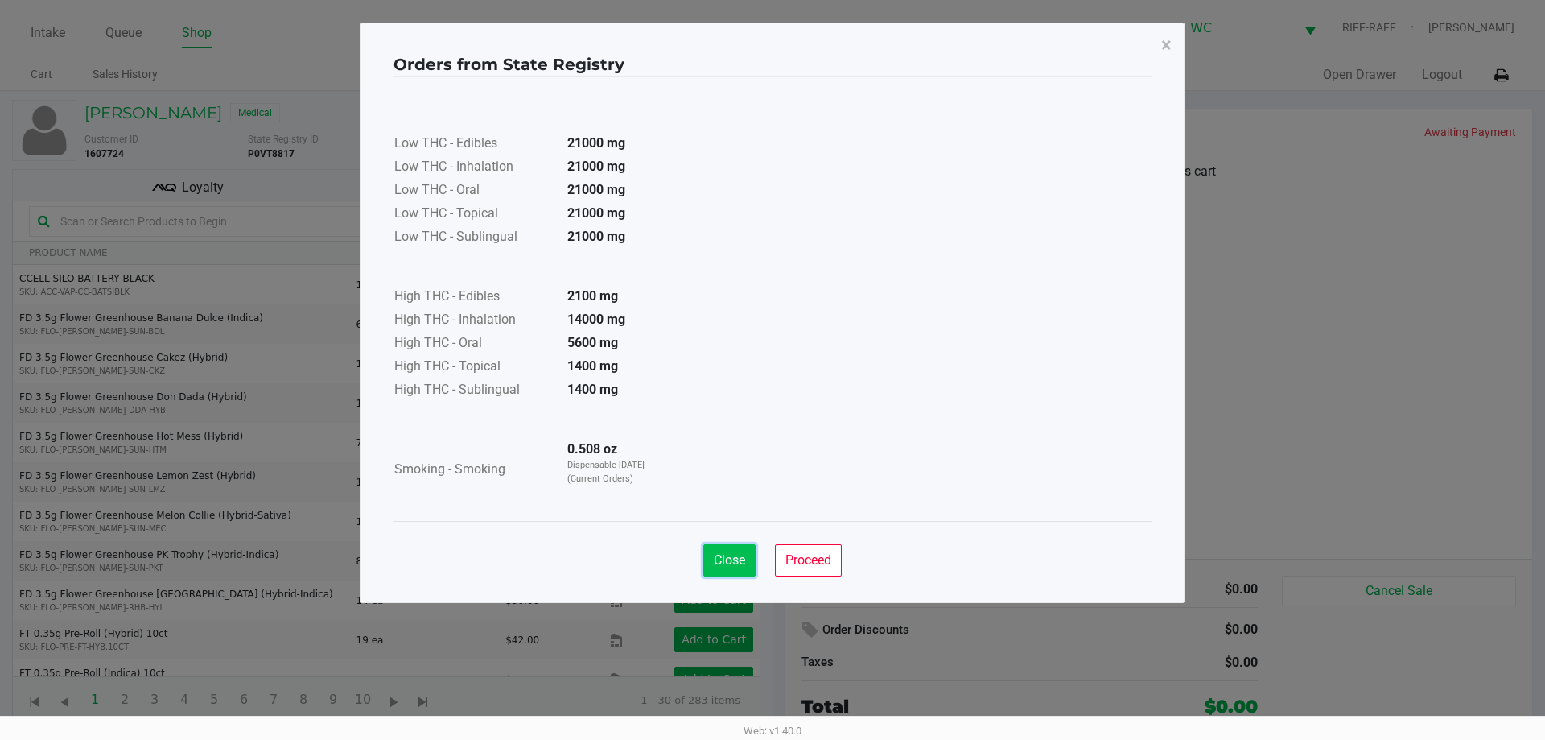
click at [715, 552] on span "Close" at bounding box center [729, 559] width 31 height 15
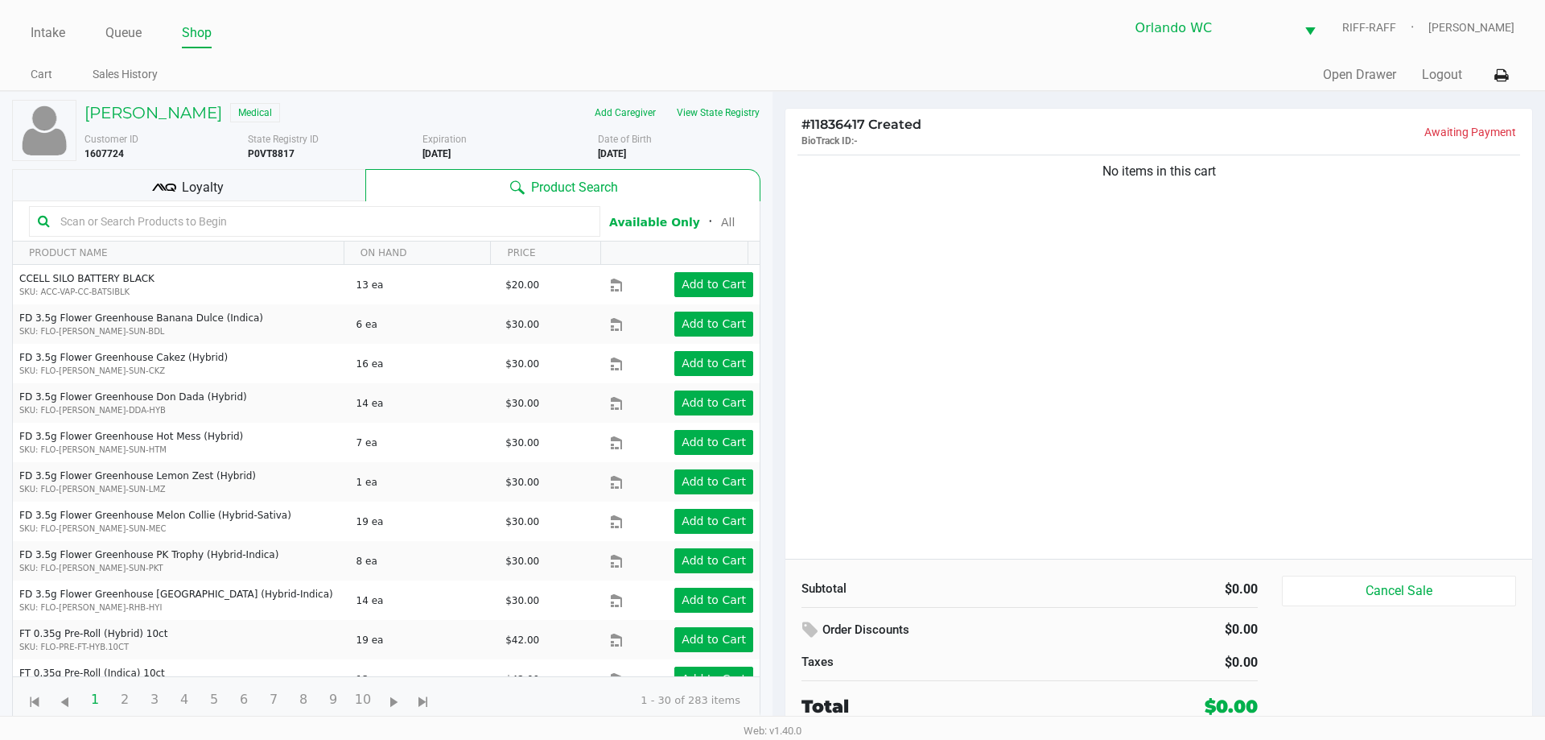
click at [199, 230] on input "text" at bounding box center [323, 221] width 538 height 24
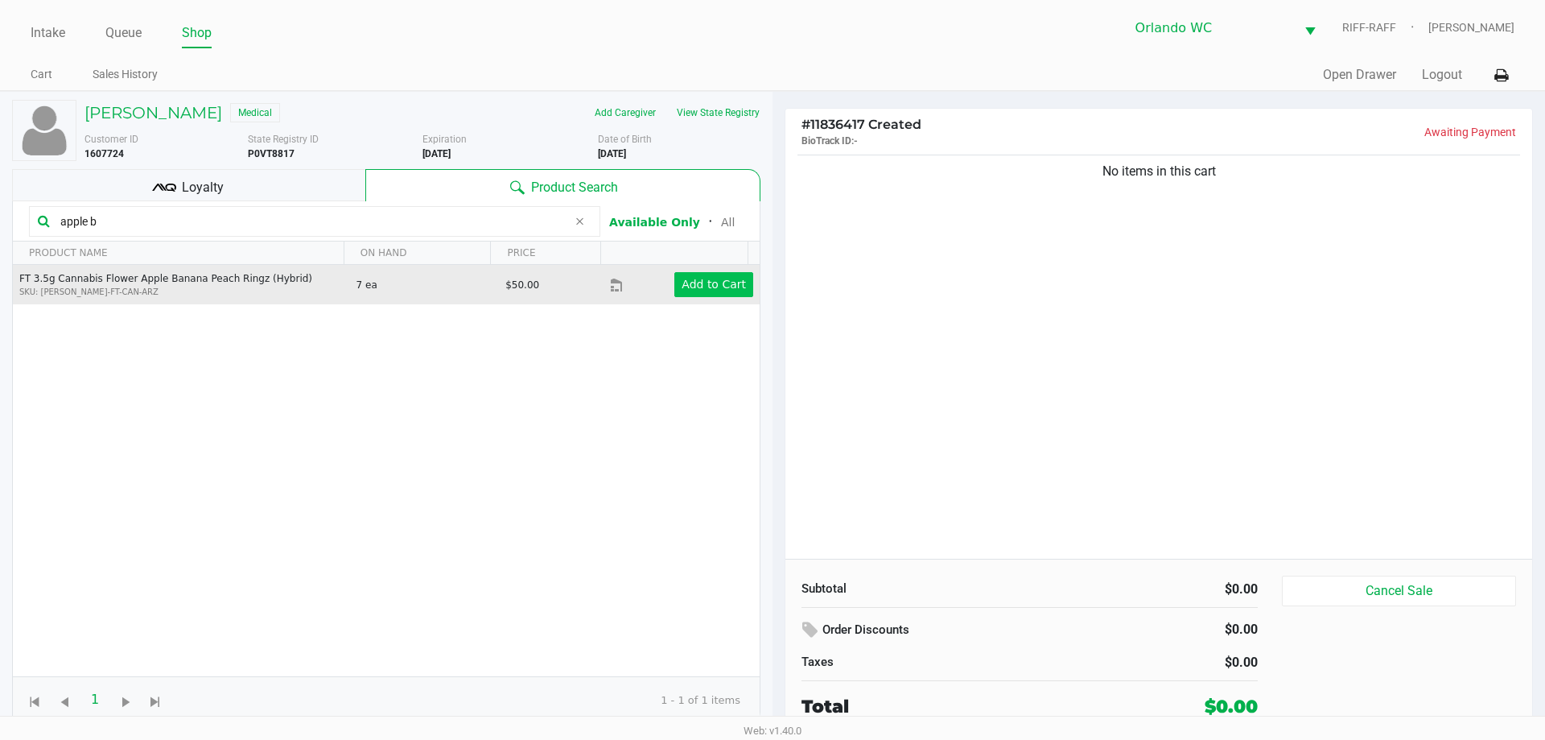
type input "apple b"
click at [712, 282] on app-button-loader "Add to Cart" at bounding box center [714, 284] width 64 height 13
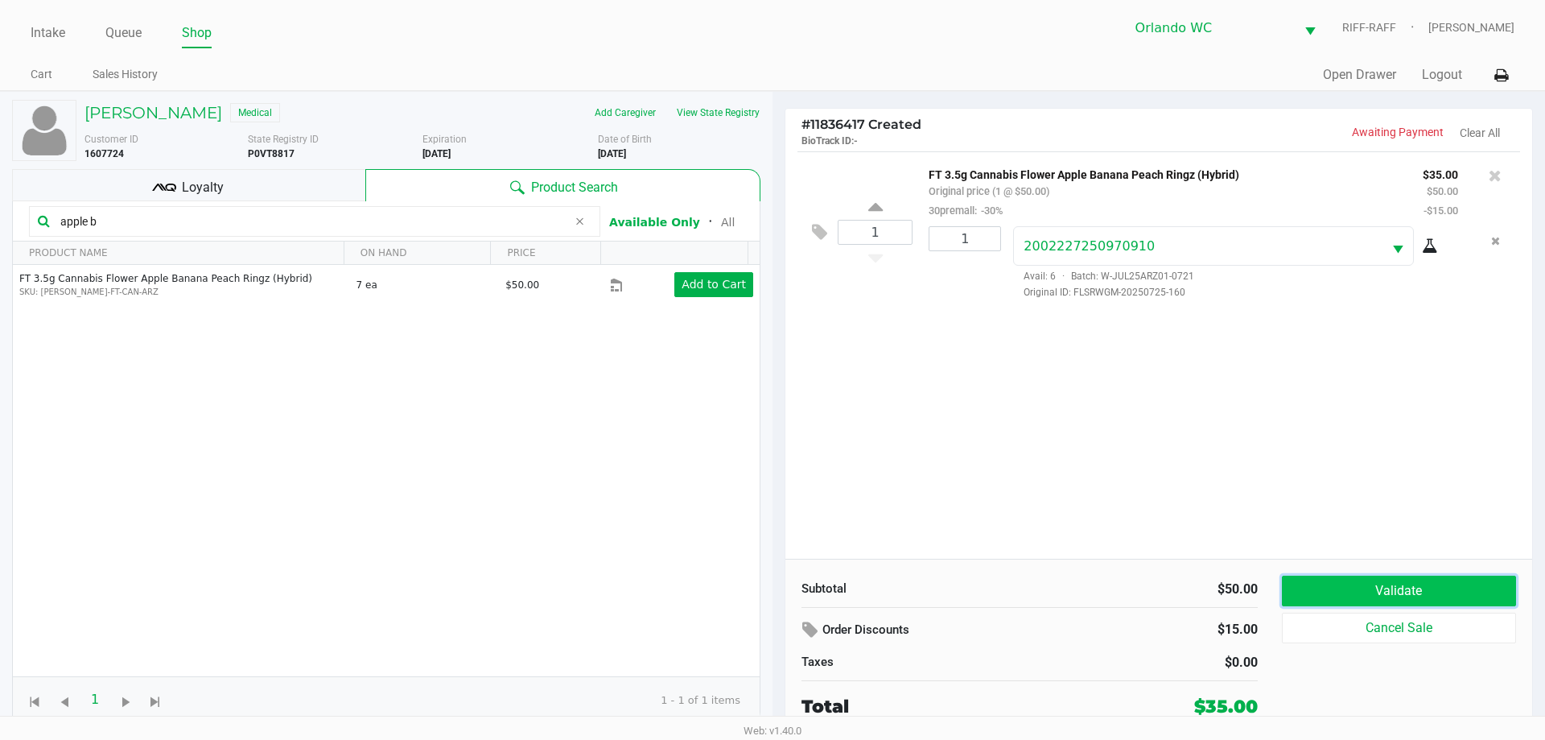
click at [770, 580] on button "Validate" at bounding box center [1399, 590] width 234 height 31
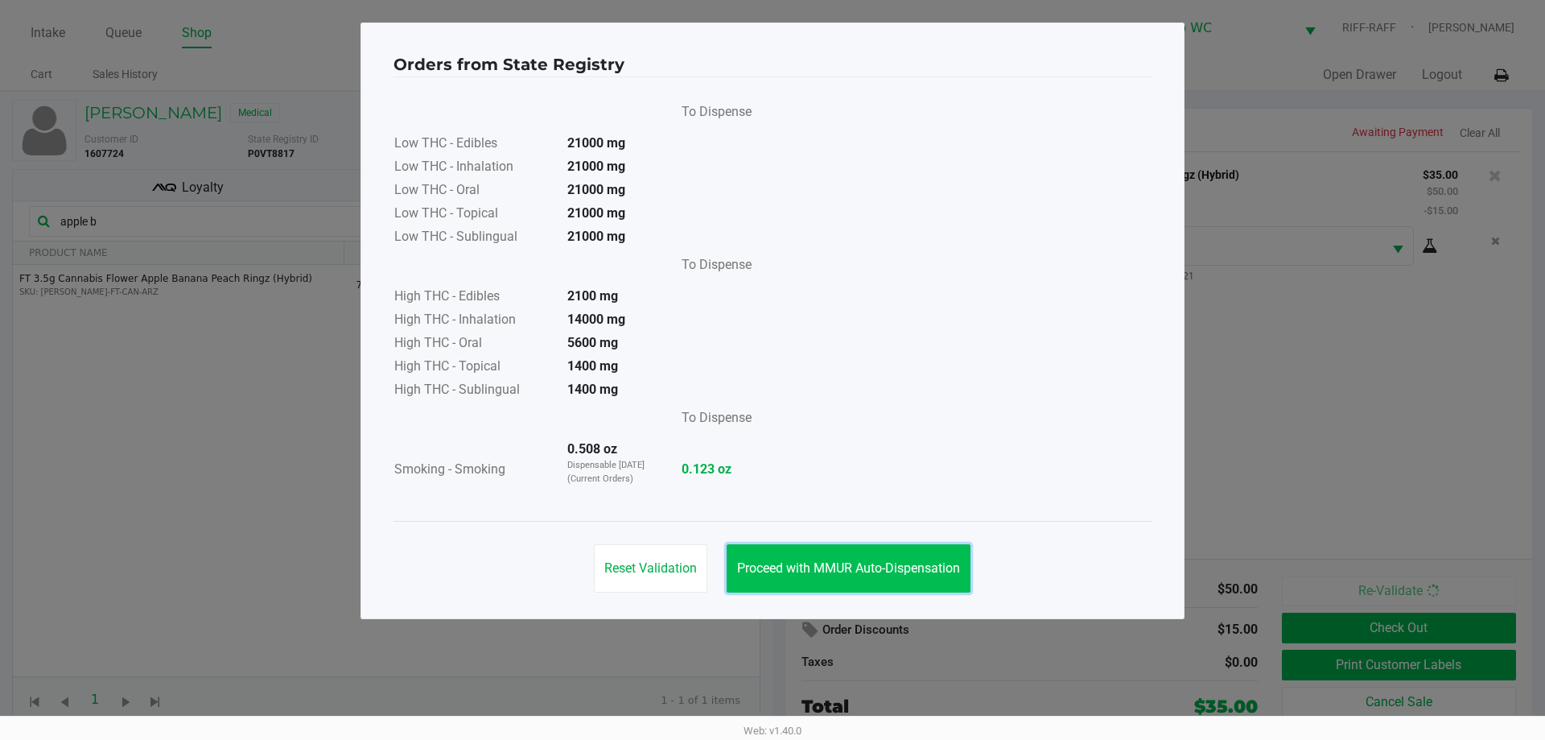
click at [770, 558] on button "Proceed with MMUR Auto-Dispensation" at bounding box center [849, 568] width 244 height 48
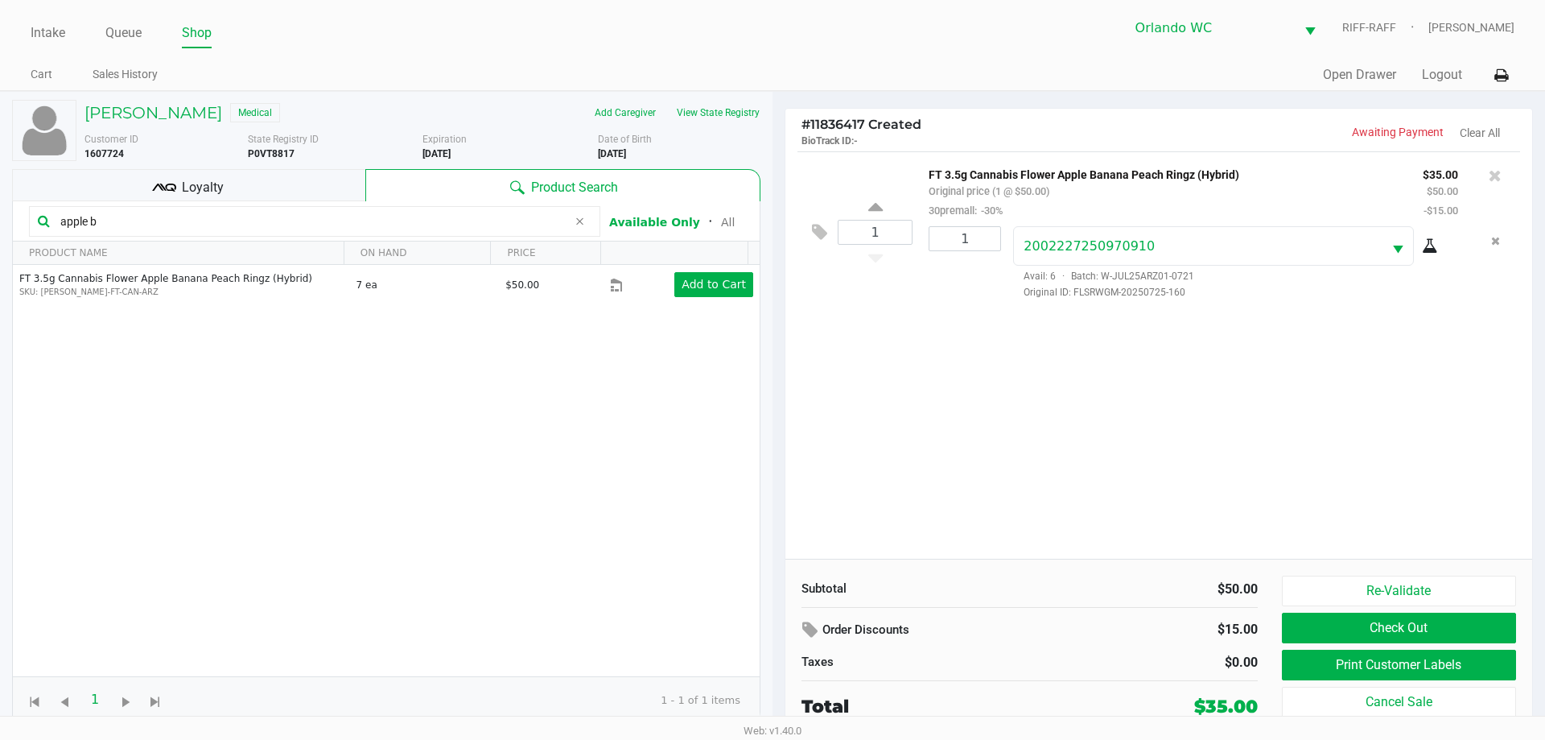
click at [228, 179] on div "Loyalty" at bounding box center [188, 185] width 353 height 32
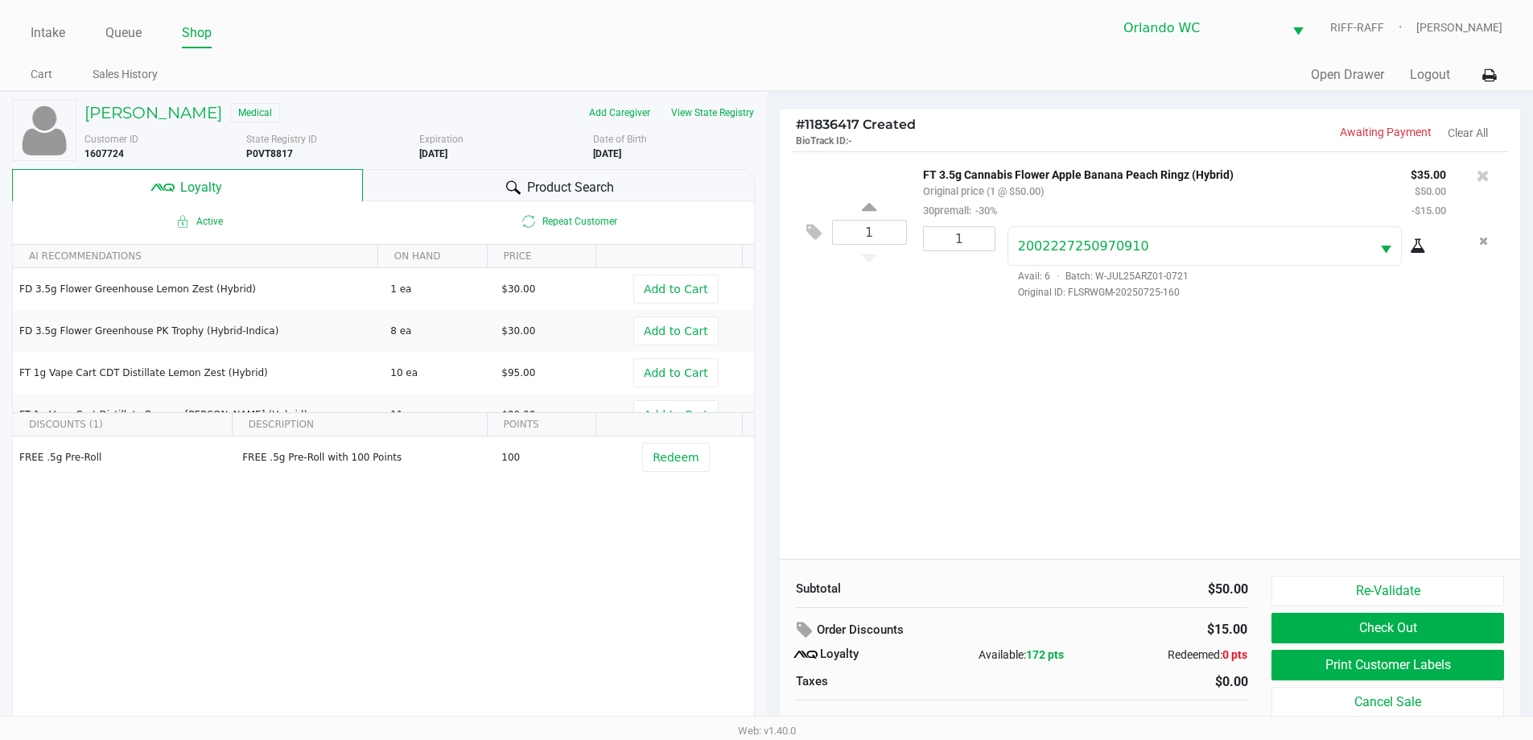
click at [770, 426] on div "1 FT 3.5g Cannabis Flower Apple Banana Peach Ringz (Hybrid) Original price (1 @…" at bounding box center [1150, 354] width 741 height 407
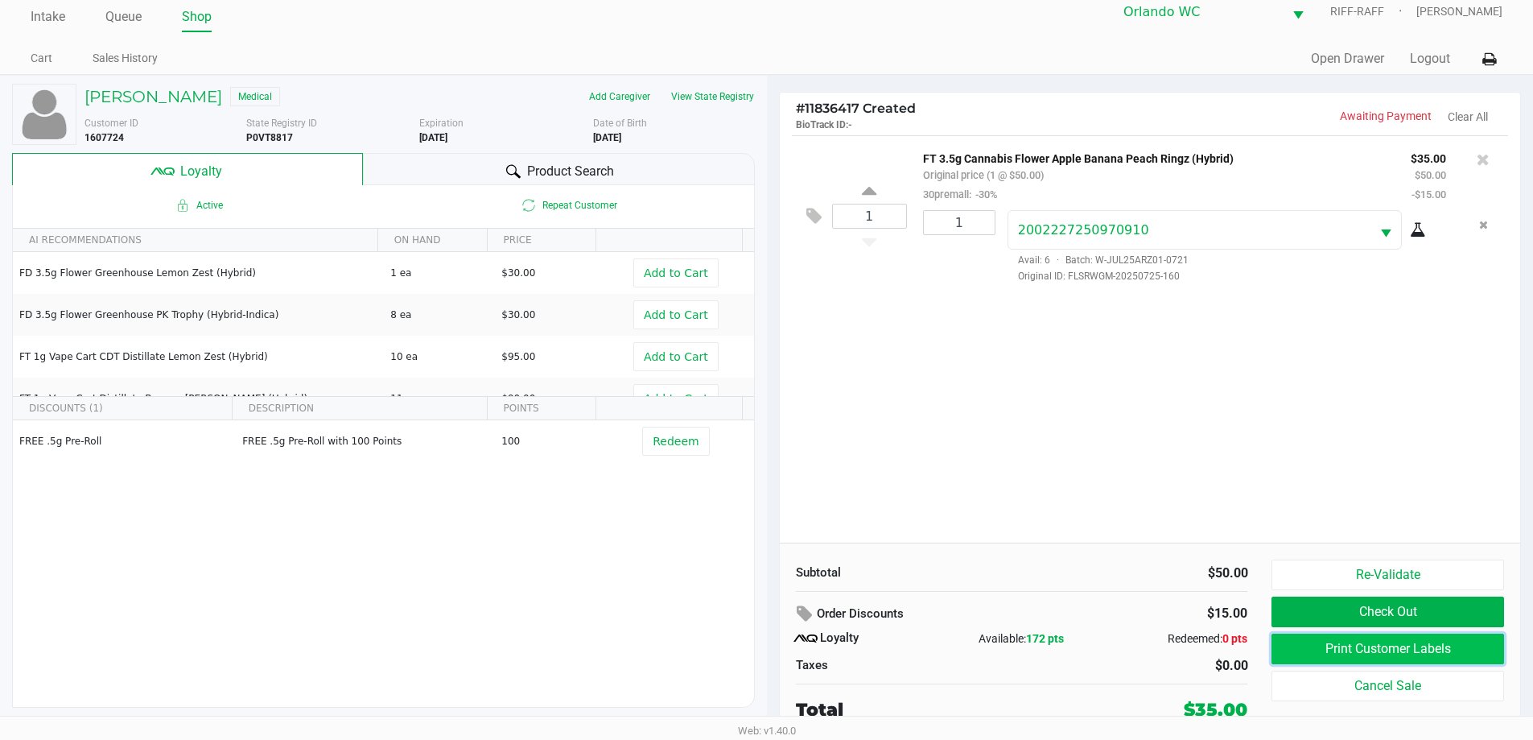
click at [770, 644] on button "Print Customer Labels" at bounding box center [1387, 648] width 232 height 31
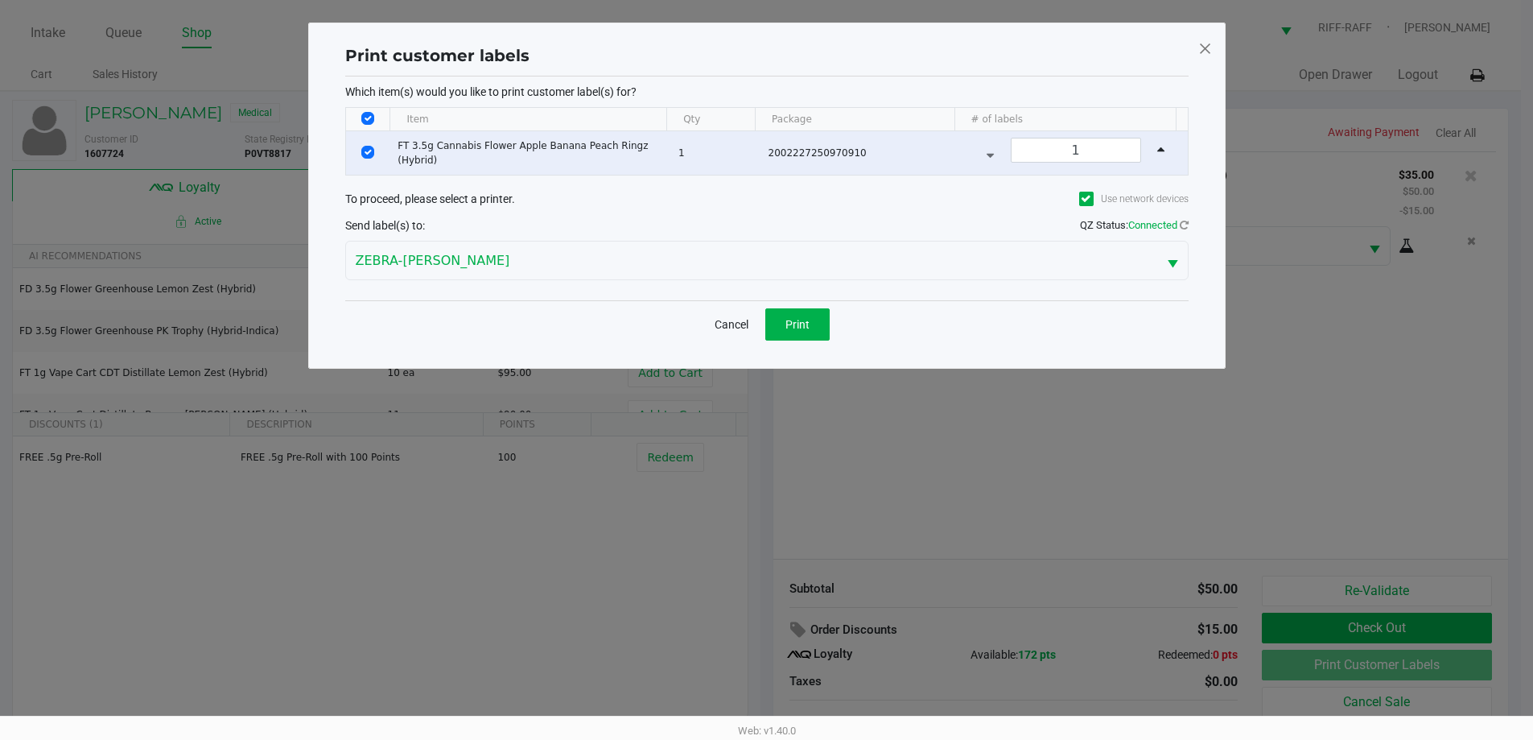
scroll to position [0, 0]
click at [770, 323] on span "Print" at bounding box center [803, 324] width 24 height 13
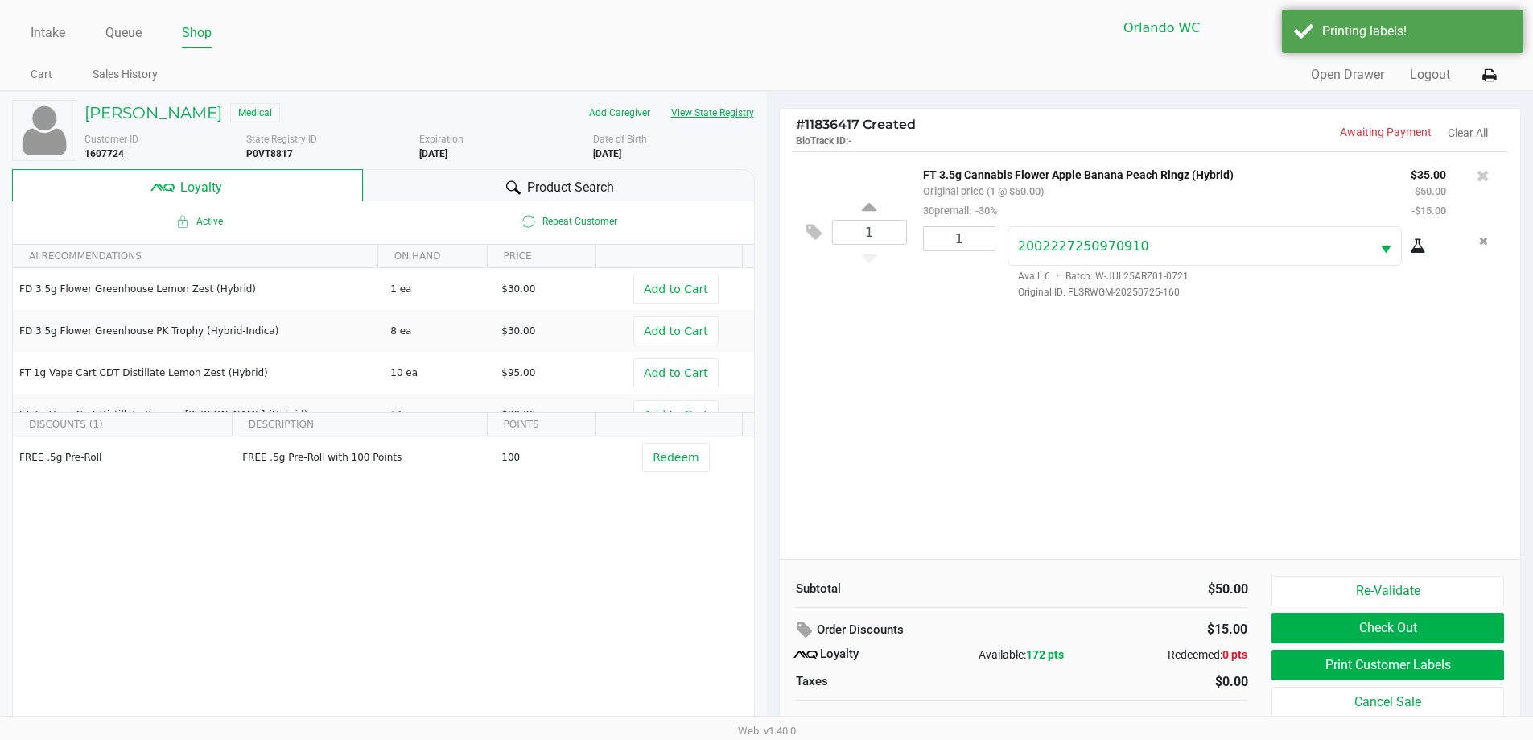
click at [719, 110] on button "View State Registry" at bounding box center [708, 113] width 94 height 26
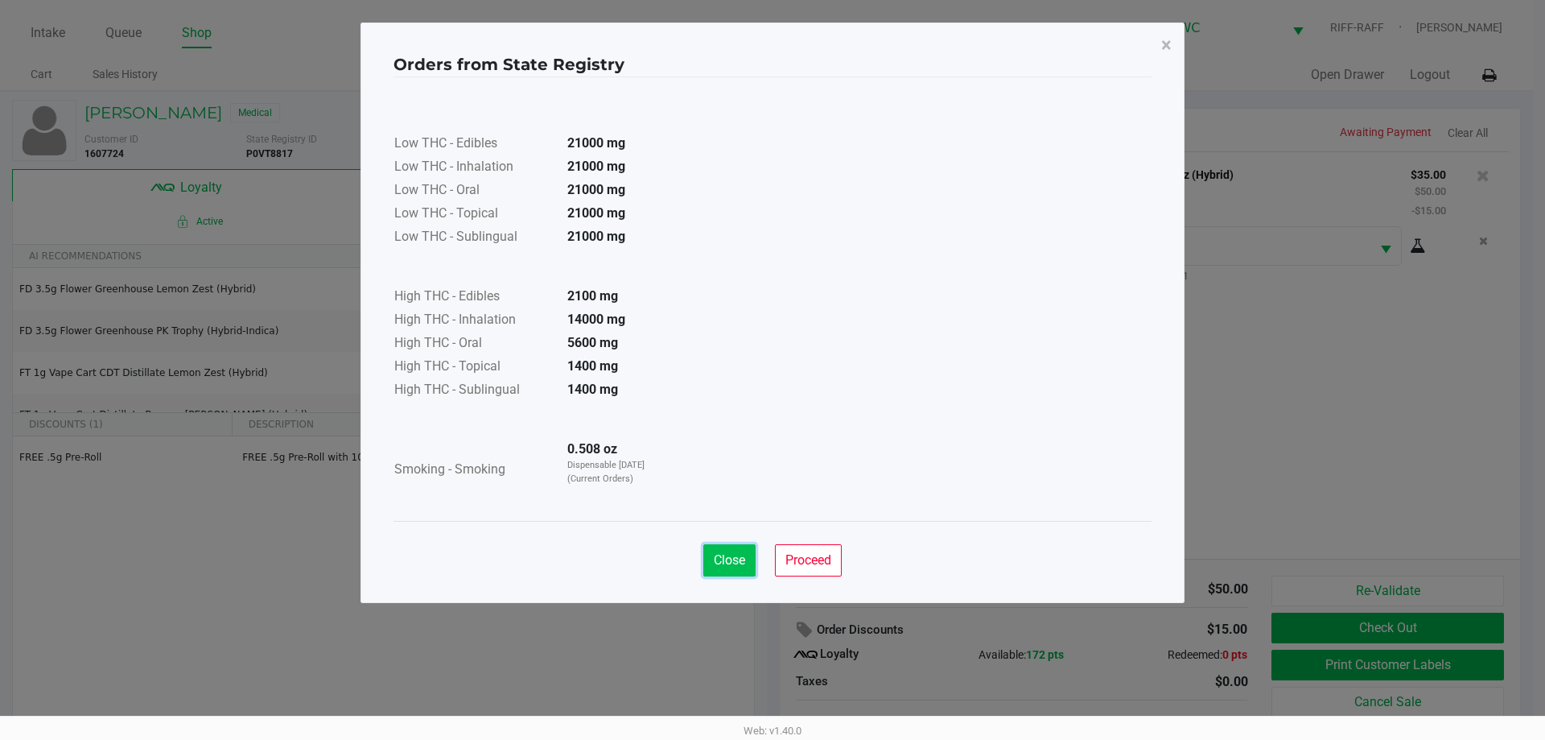
click at [736, 559] on span "Close" at bounding box center [729, 559] width 31 height 15
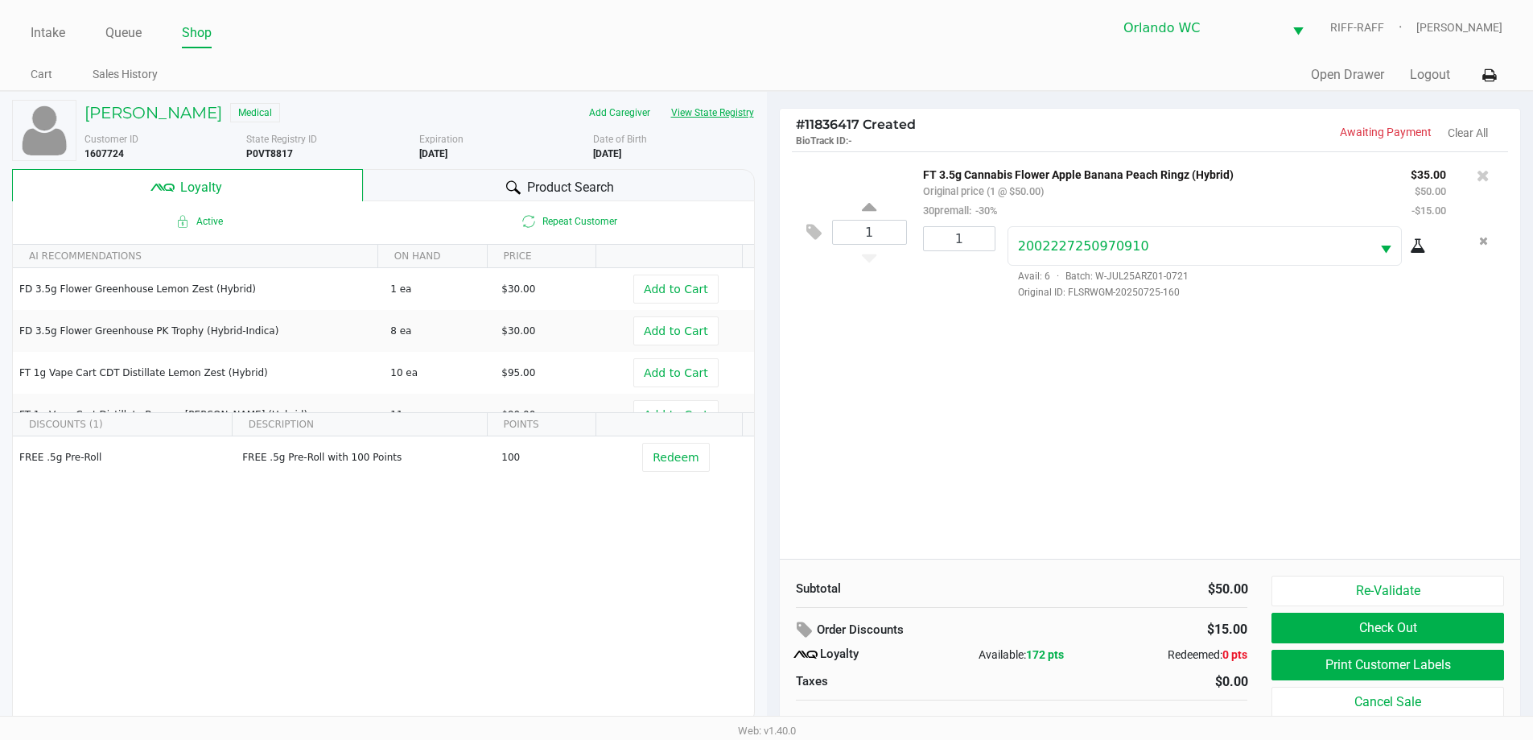
scroll to position [16, 0]
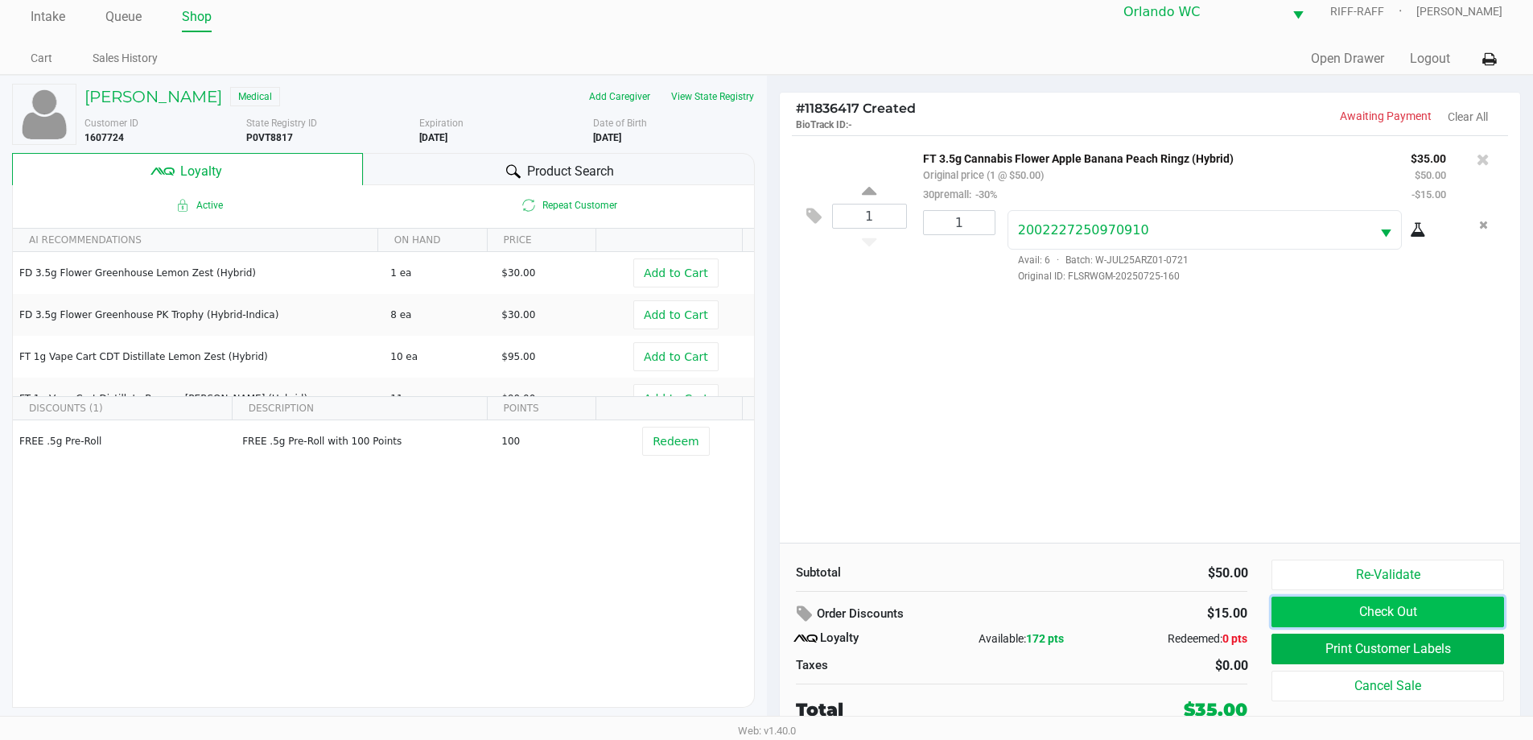
click at [770, 609] on button "Check Out" at bounding box center [1387, 611] width 232 height 31
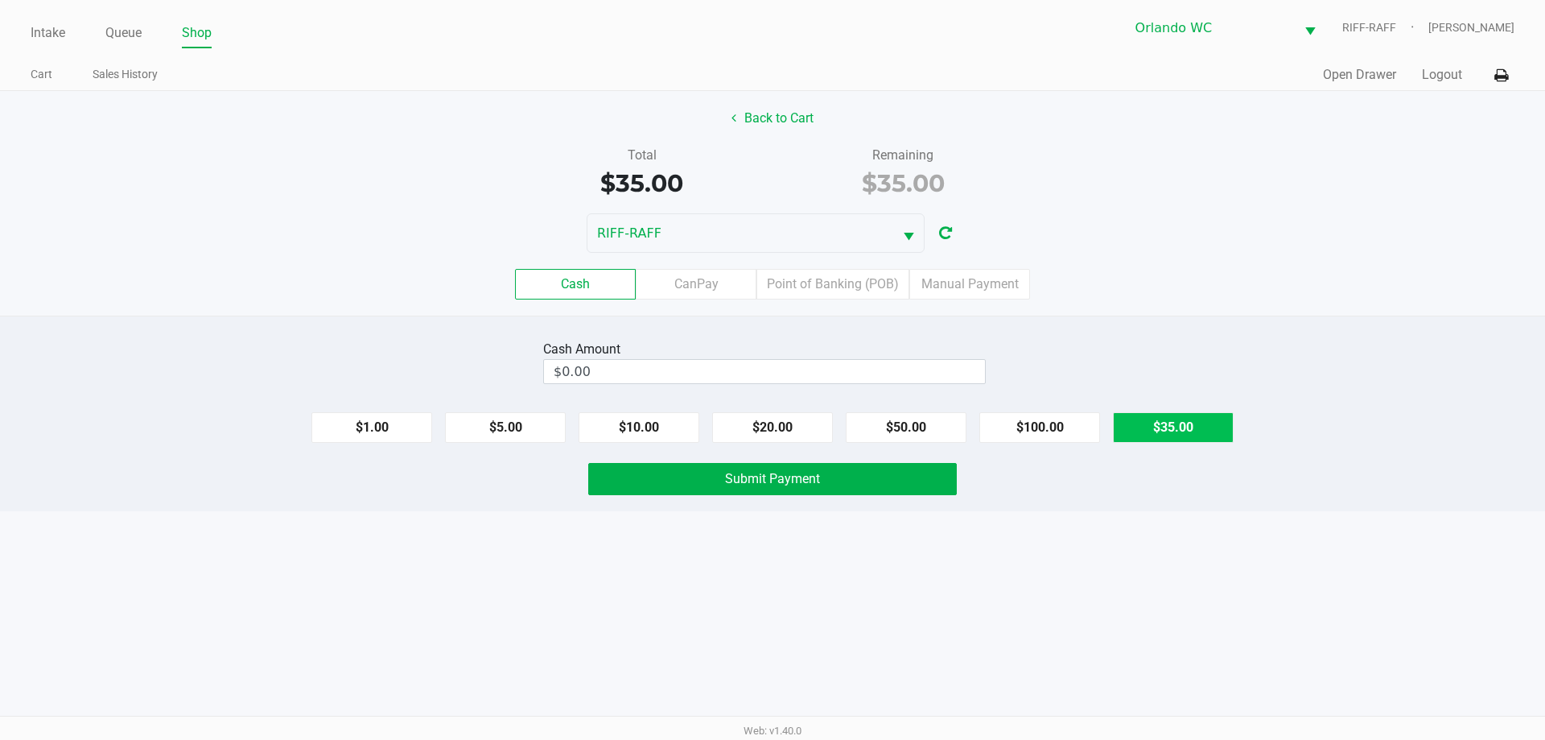
click at [770, 431] on button "$35.00" at bounding box center [1173, 427] width 121 height 31
click at [770, 290] on label "Point of Banking (POB)" at bounding box center [832, 284] width 153 height 31
click at [0, 0] on 7 "Point of Banking (POB)" at bounding box center [0, 0] width 0 height 0
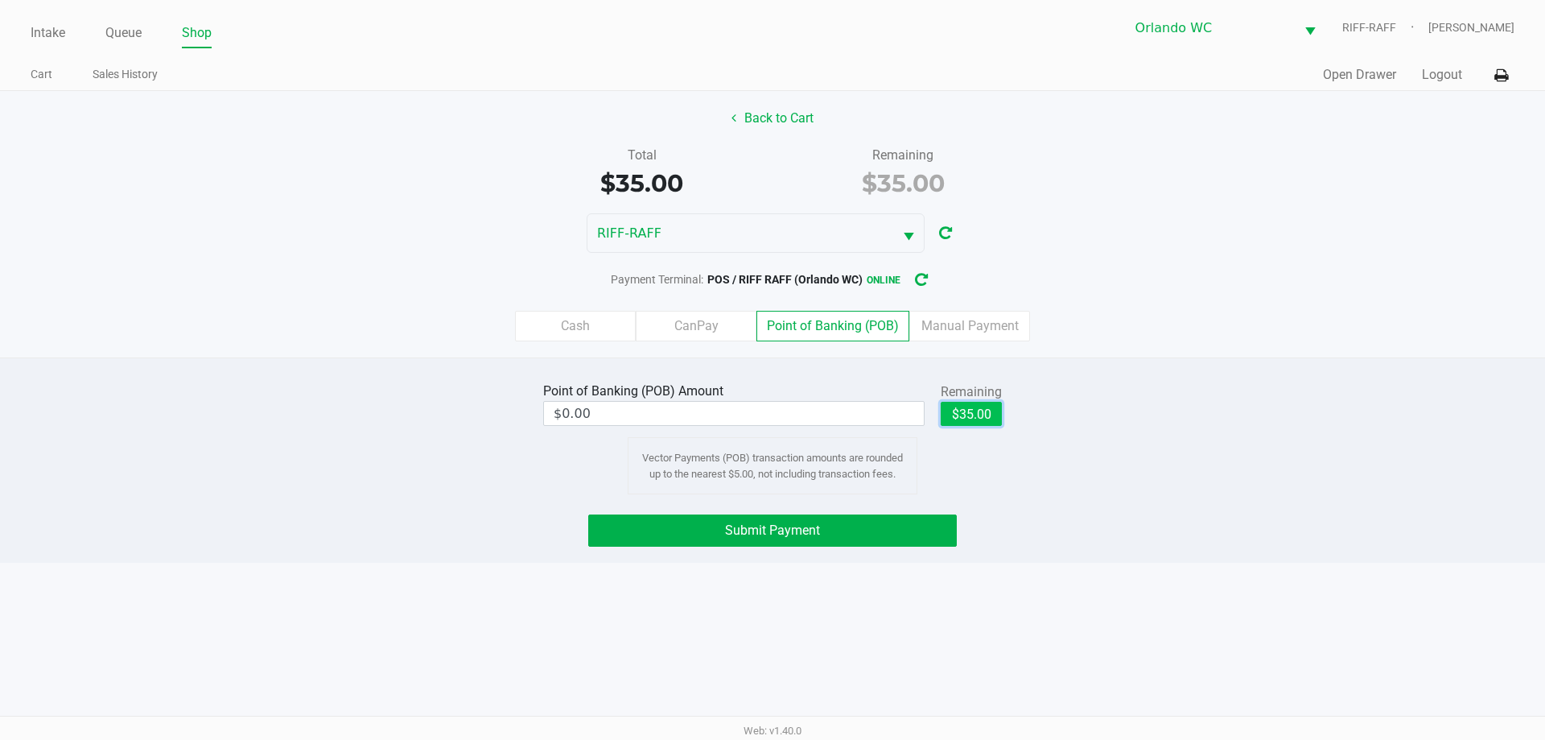
click at [770, 415] on button "$35.00" at bounding box center [971, 414] width 61 height 24
type input "$35.00"
click at [770, 532] on button "Submit Payment" at bounding box center [772, 530] width 369 height 32
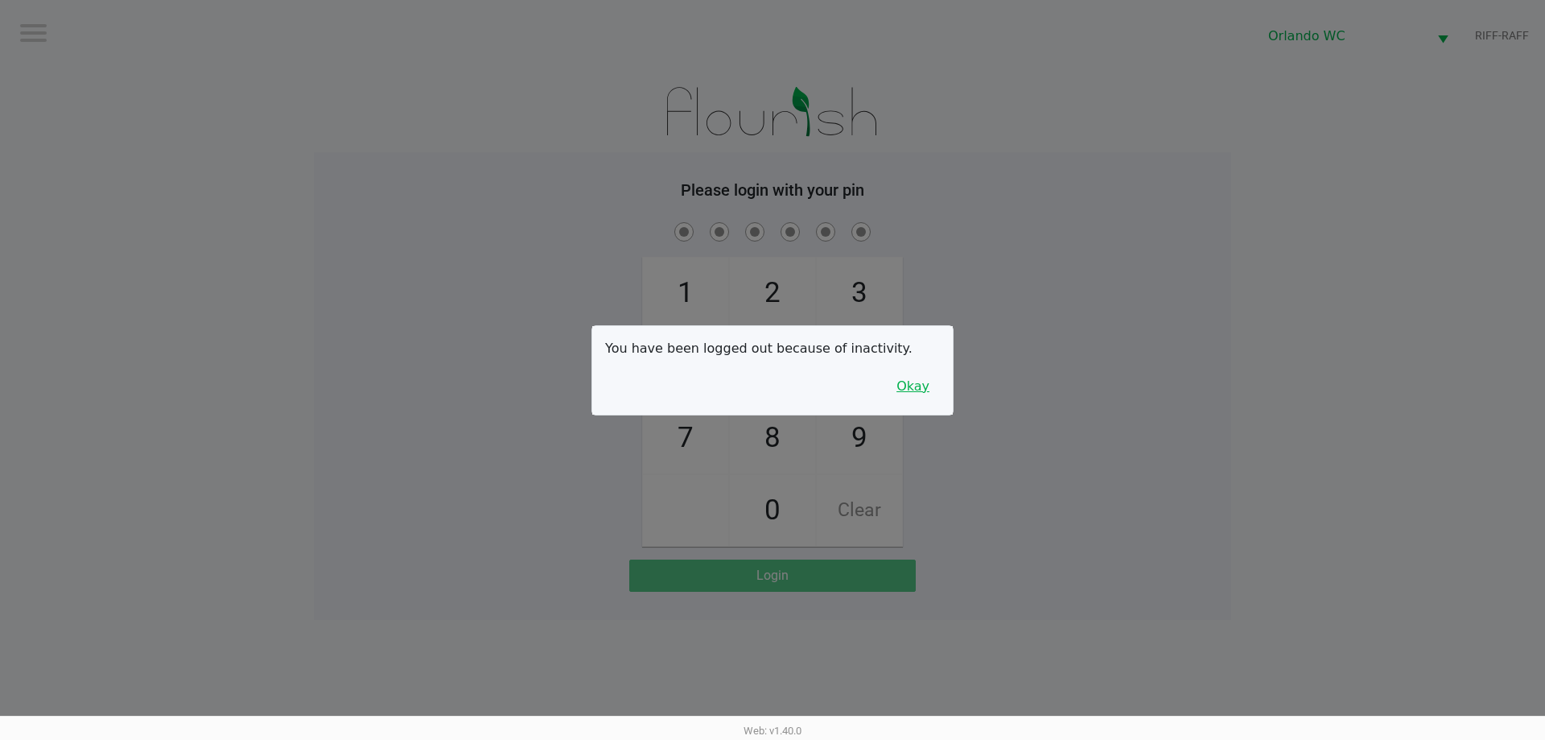
click at [770, 389] on button "Okay" at bounding box center [913, 386] width 54 height 31
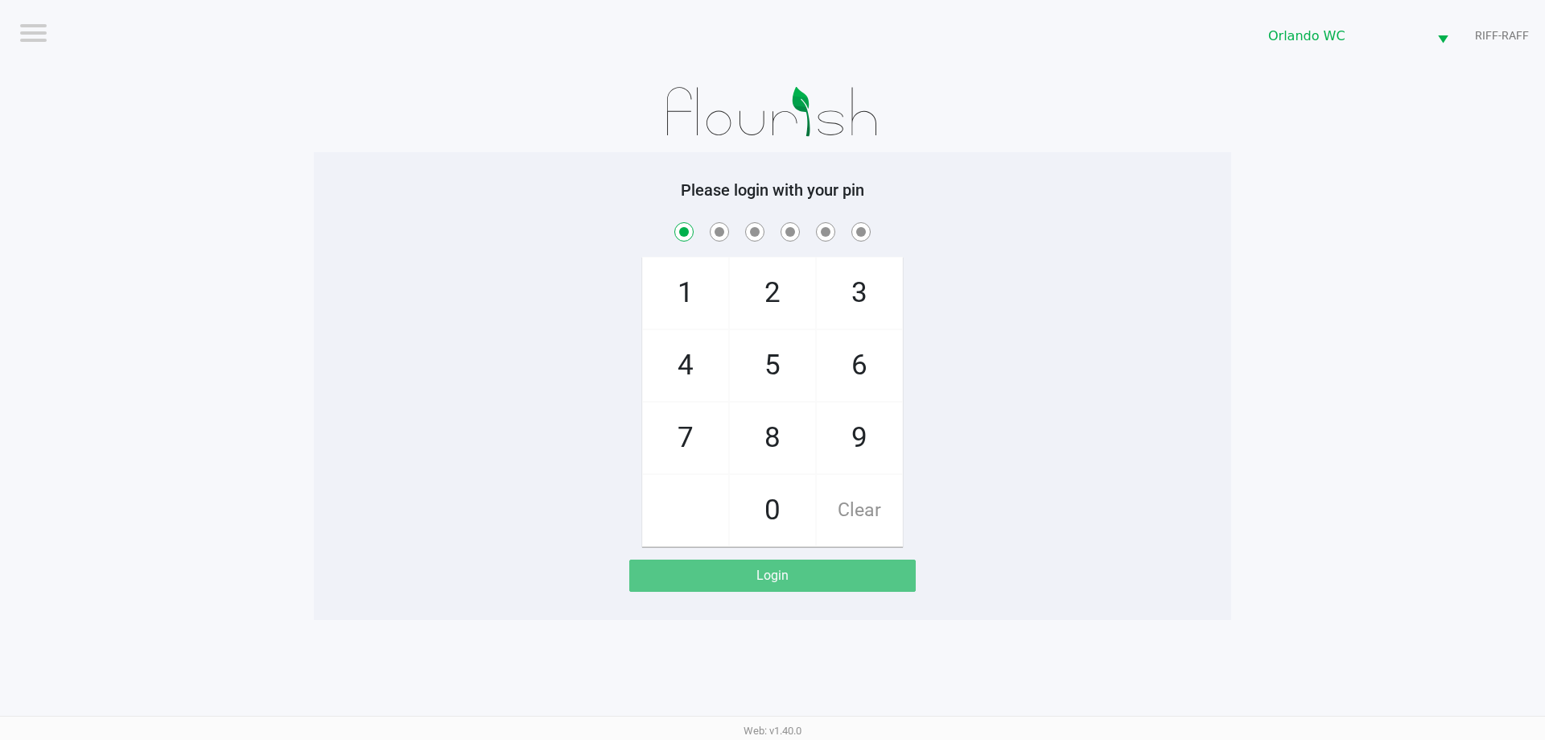
checkbox input "true"
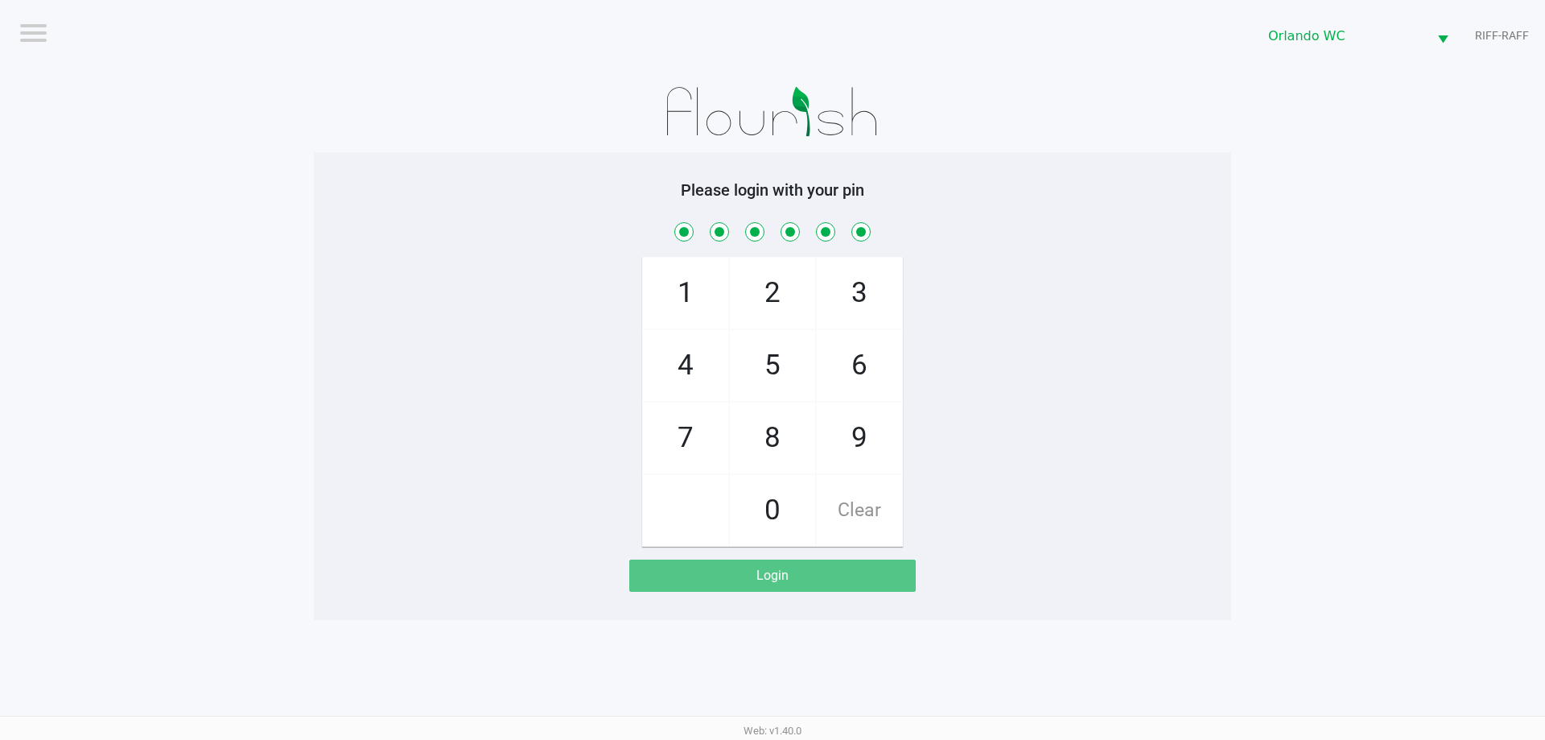
checkbox input "true"
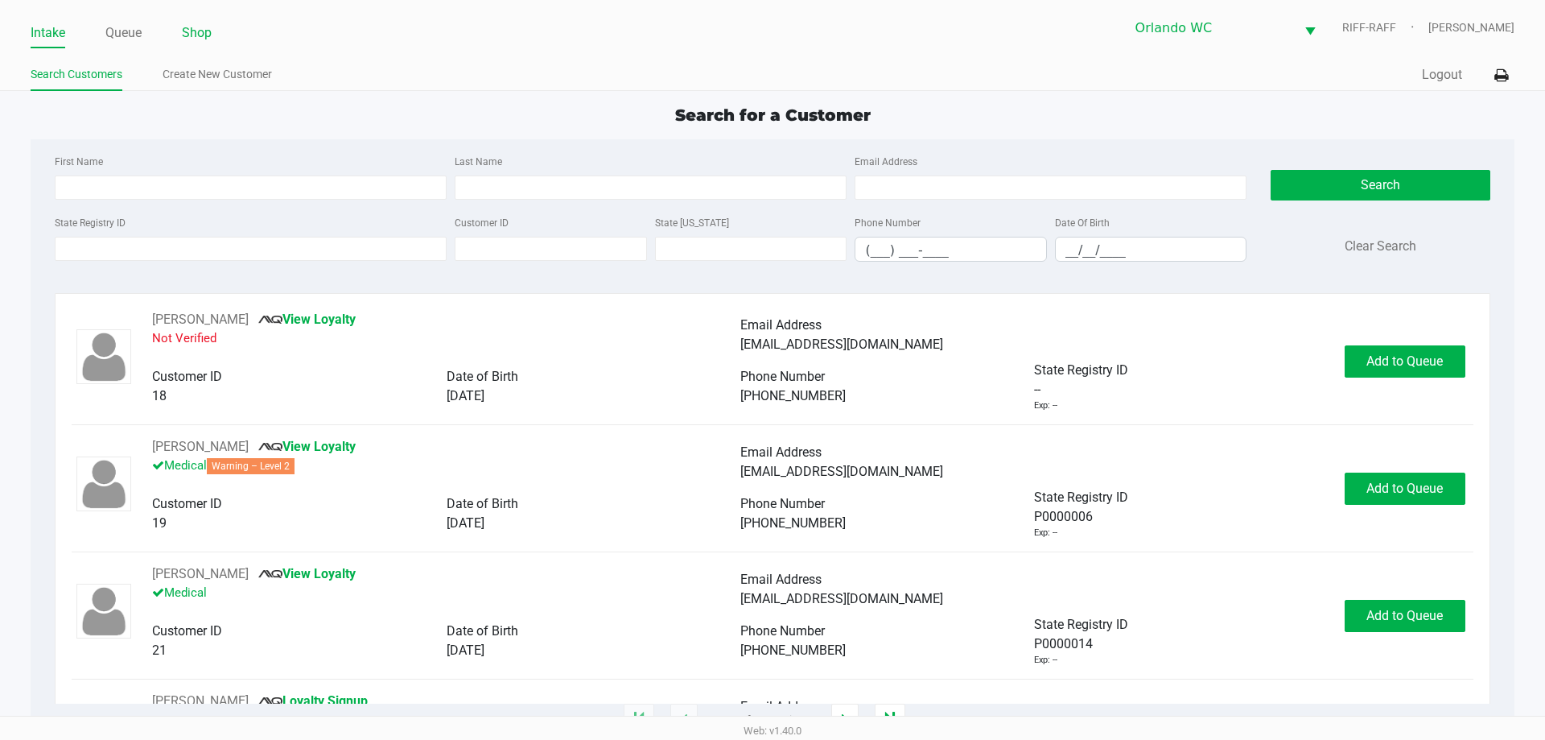
click at [208, 32] on link "Shop" at bounding box center [197, 33] width 30 height 23
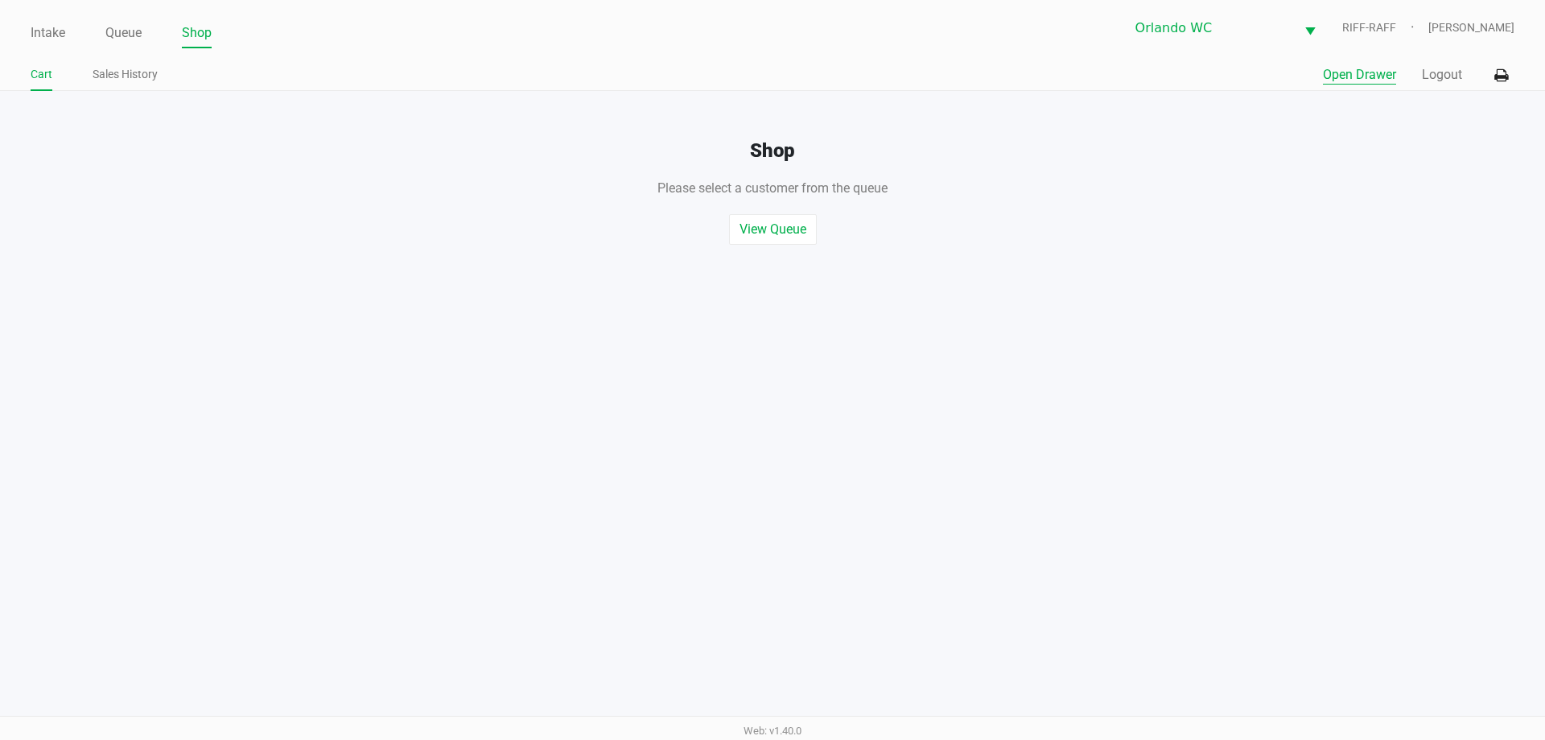
click at [770, 67] on button "Open Drawer" at bounding box center [1359, 74] width 73 height 19
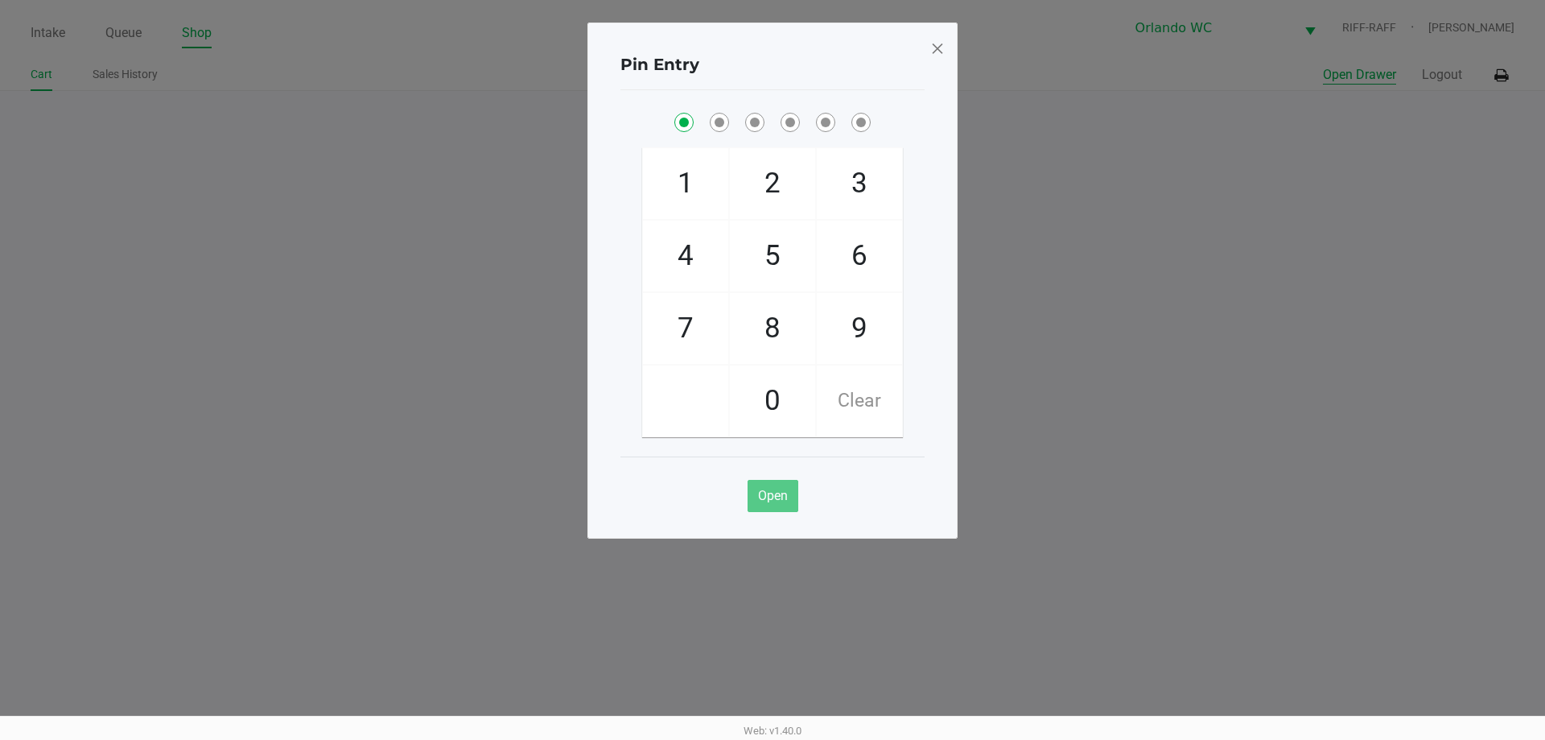
checkbox input "true"
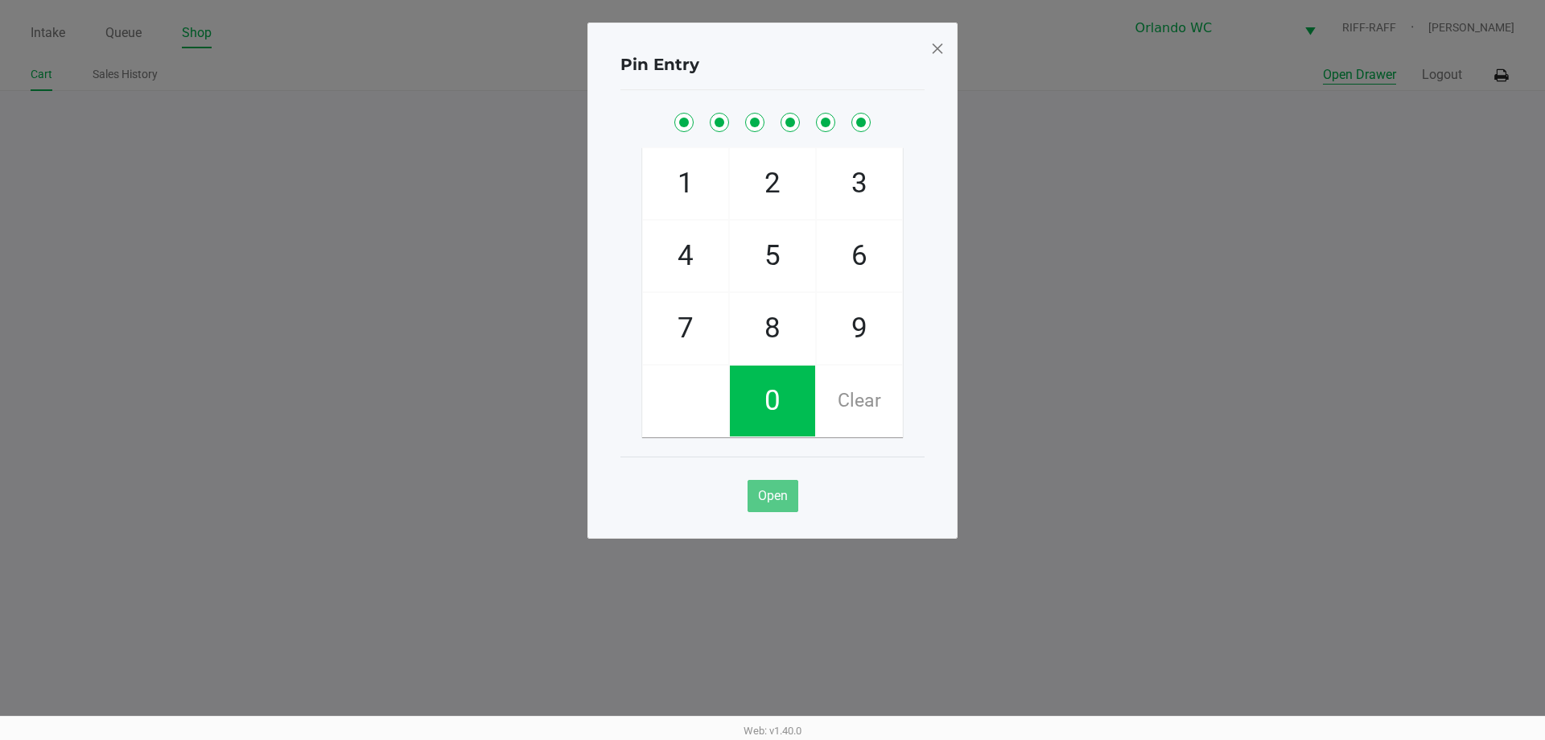
checkbox input "true"
click at [770, 46] on span at bounding box center [937, 48] width 14 height 26
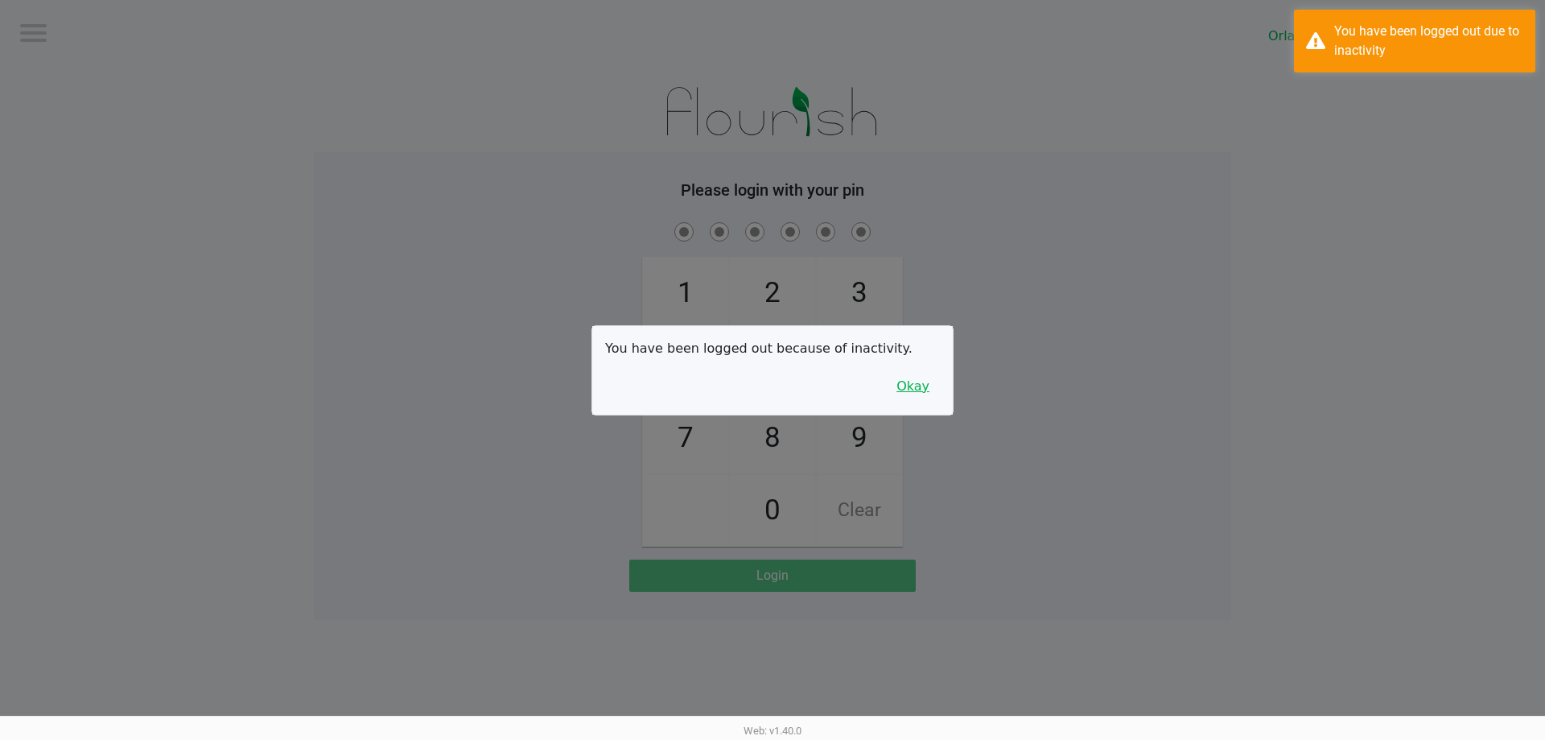
click at [770, 385] on button "Okay" at bounding box center [913, 386] width 54 height 31
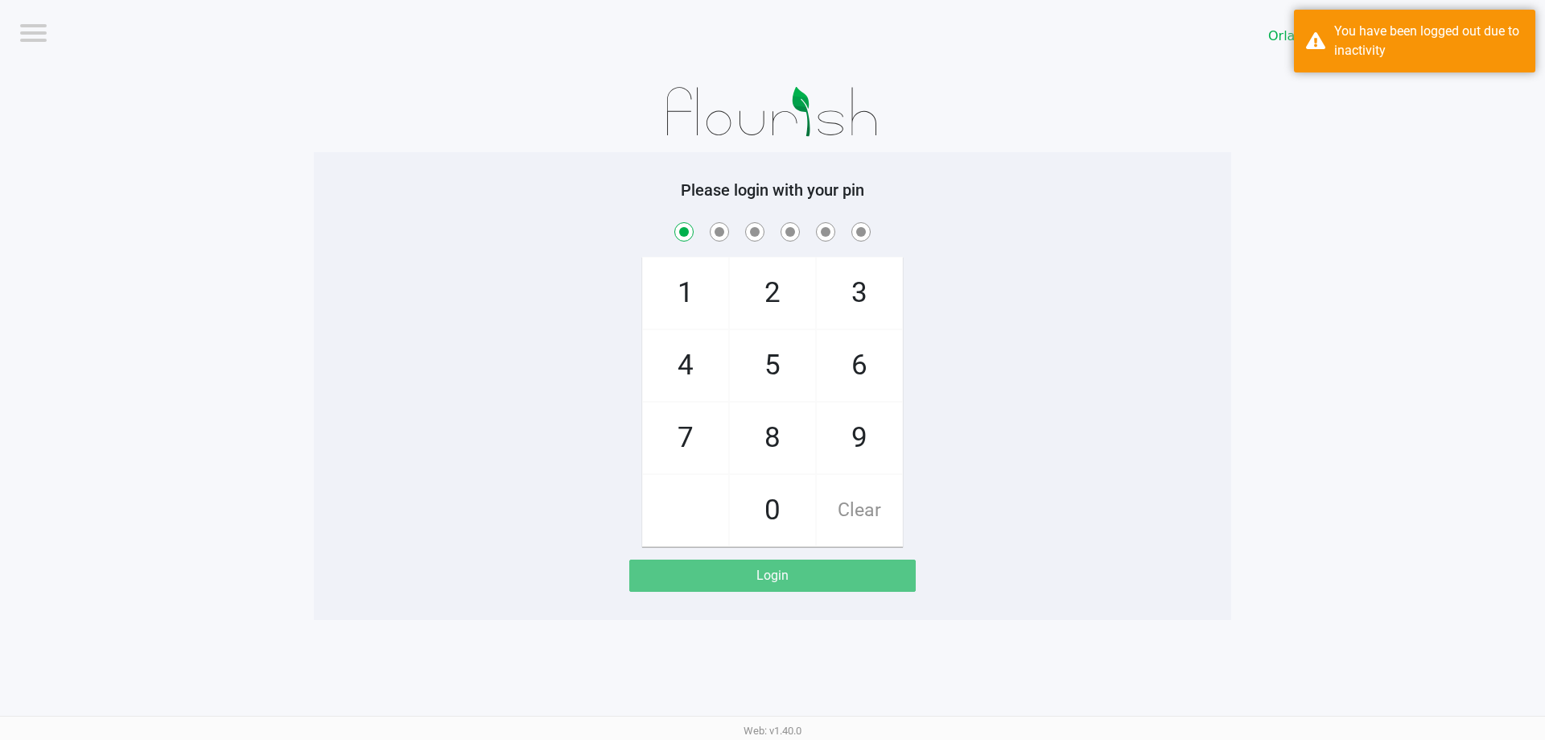
checkbox input "true"
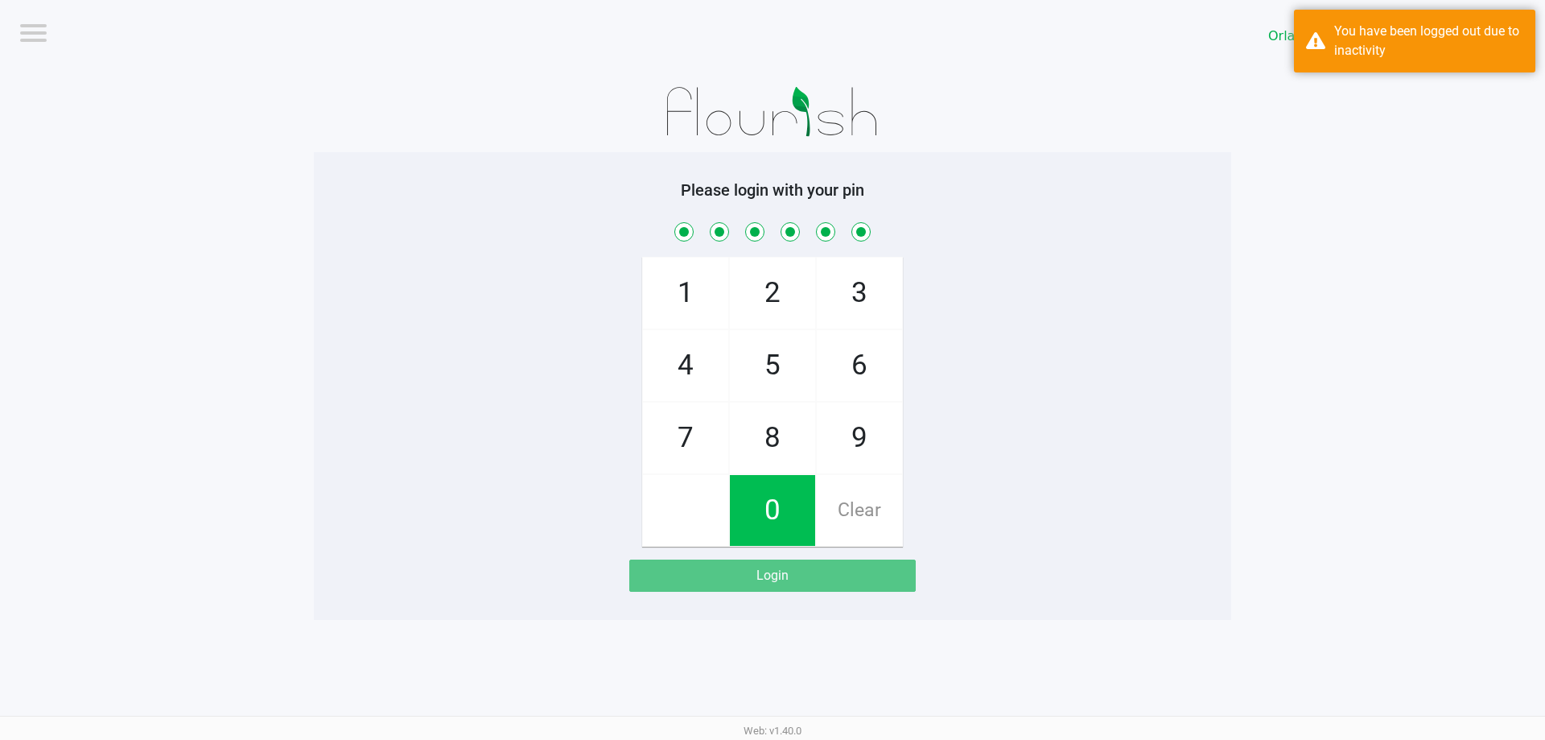
checkbox input "true"
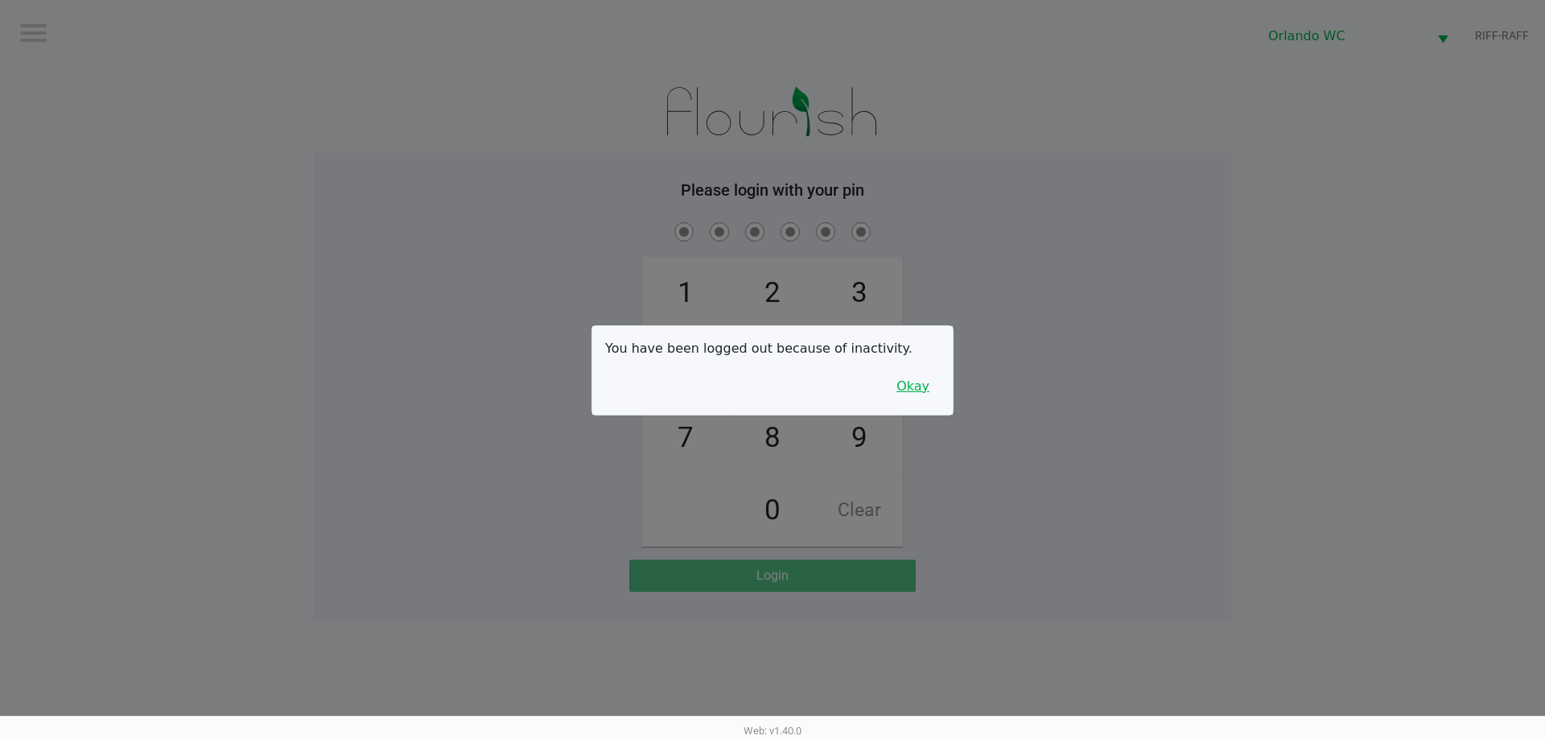
click at [770, 385] on button "Okay" at bounding box center [913, 386] width 54 height 31
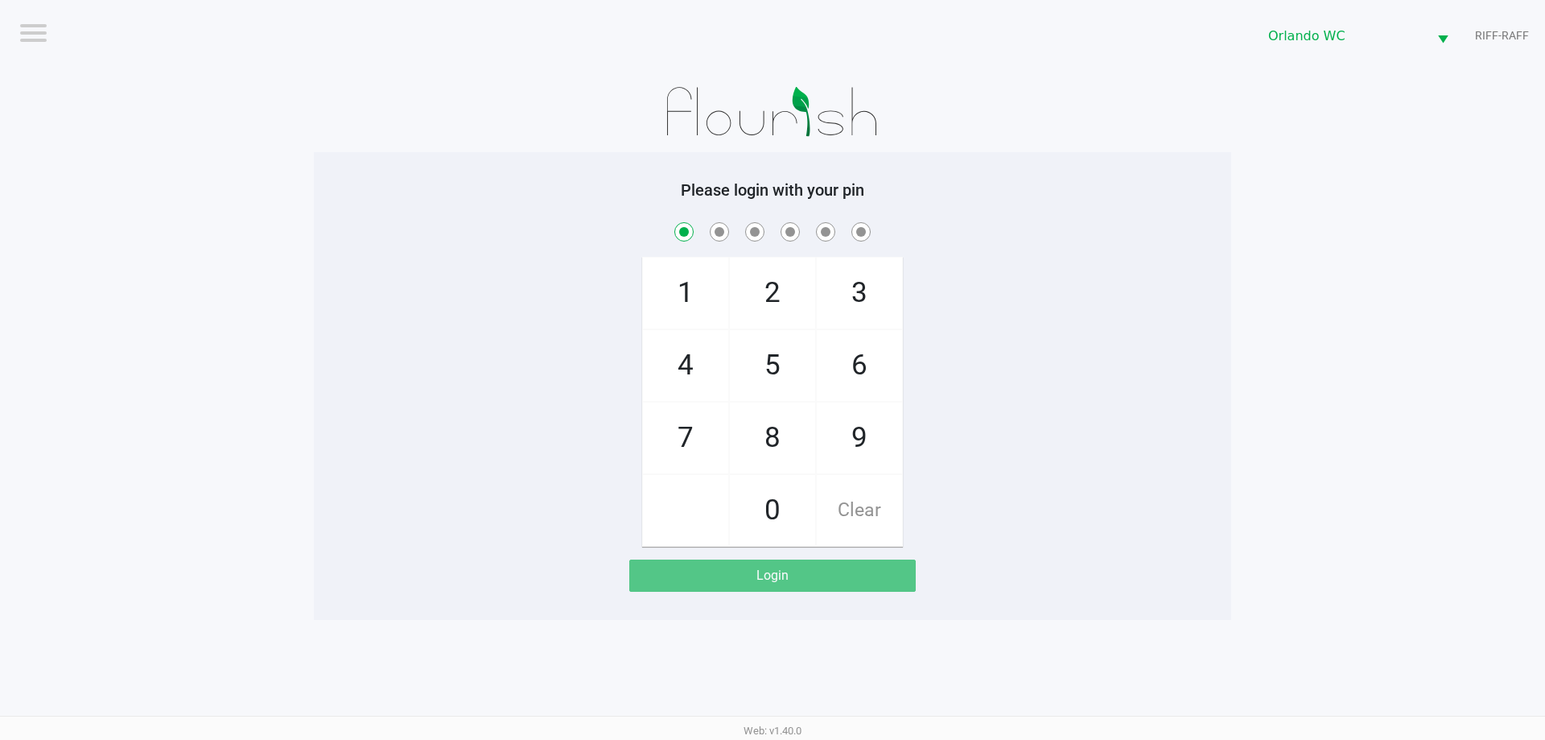
checkbox input "true"
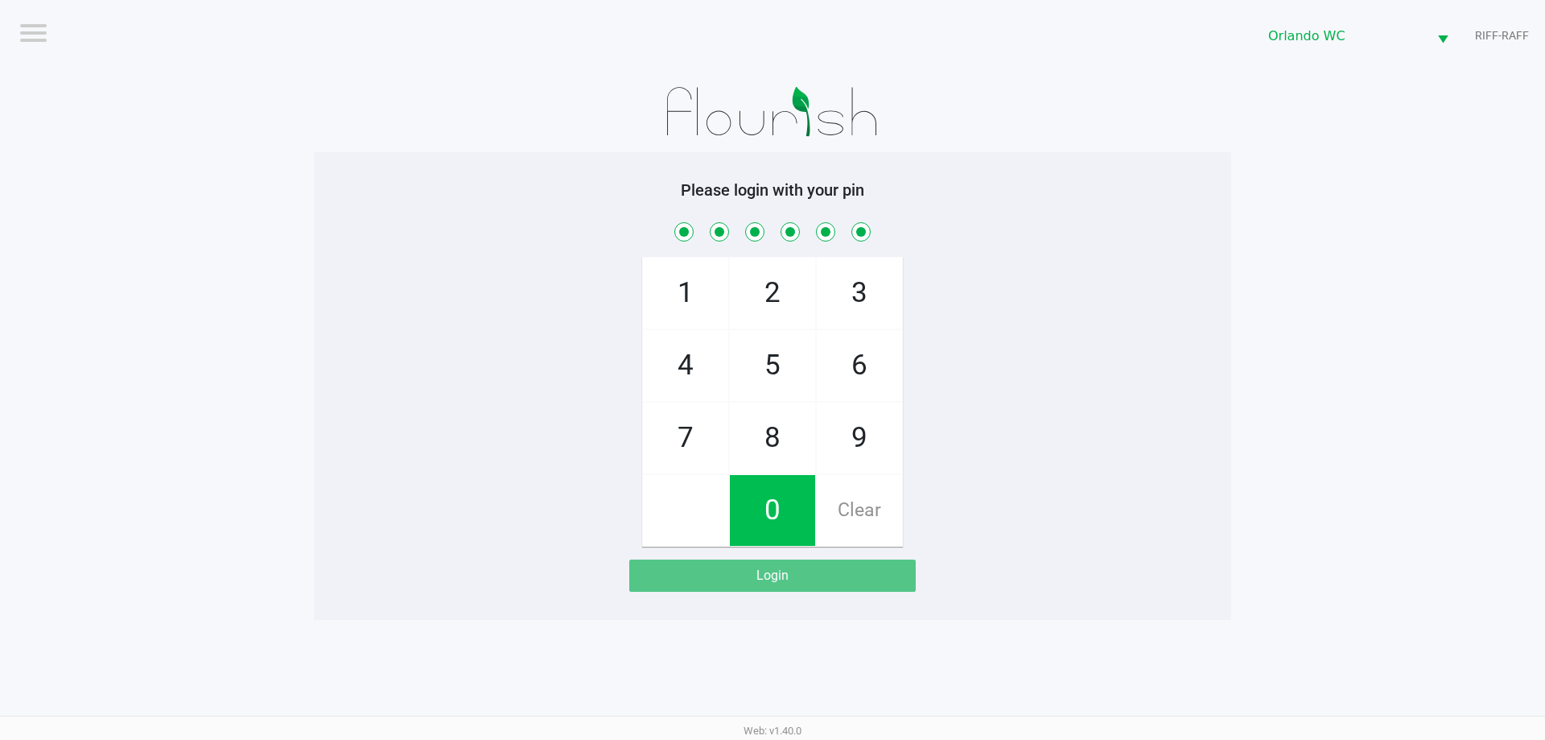
checkbox input "true"
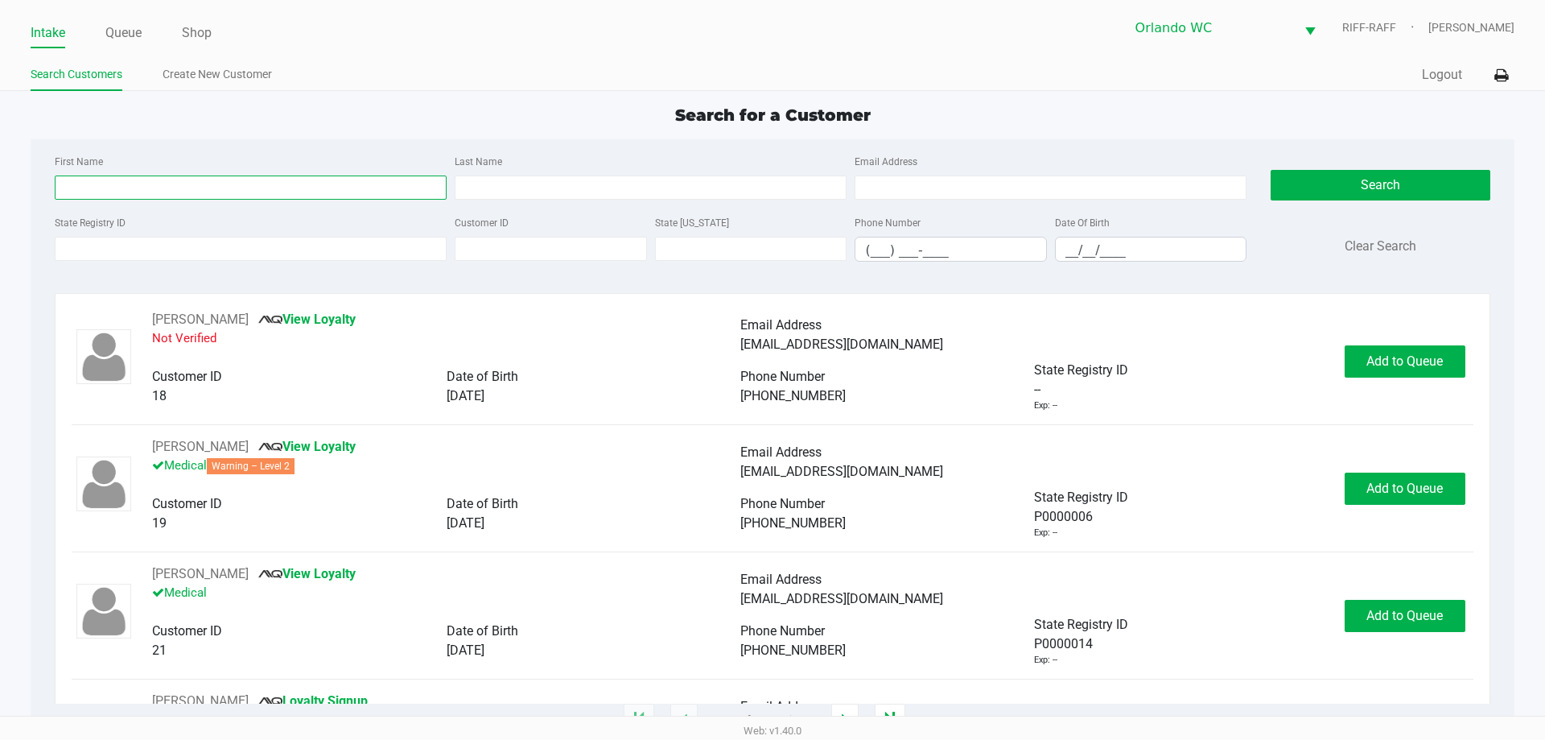
click at [231, 192] on input "First Name" at bounding box center [251, 187] width 392 height 24
type input "alejandro"
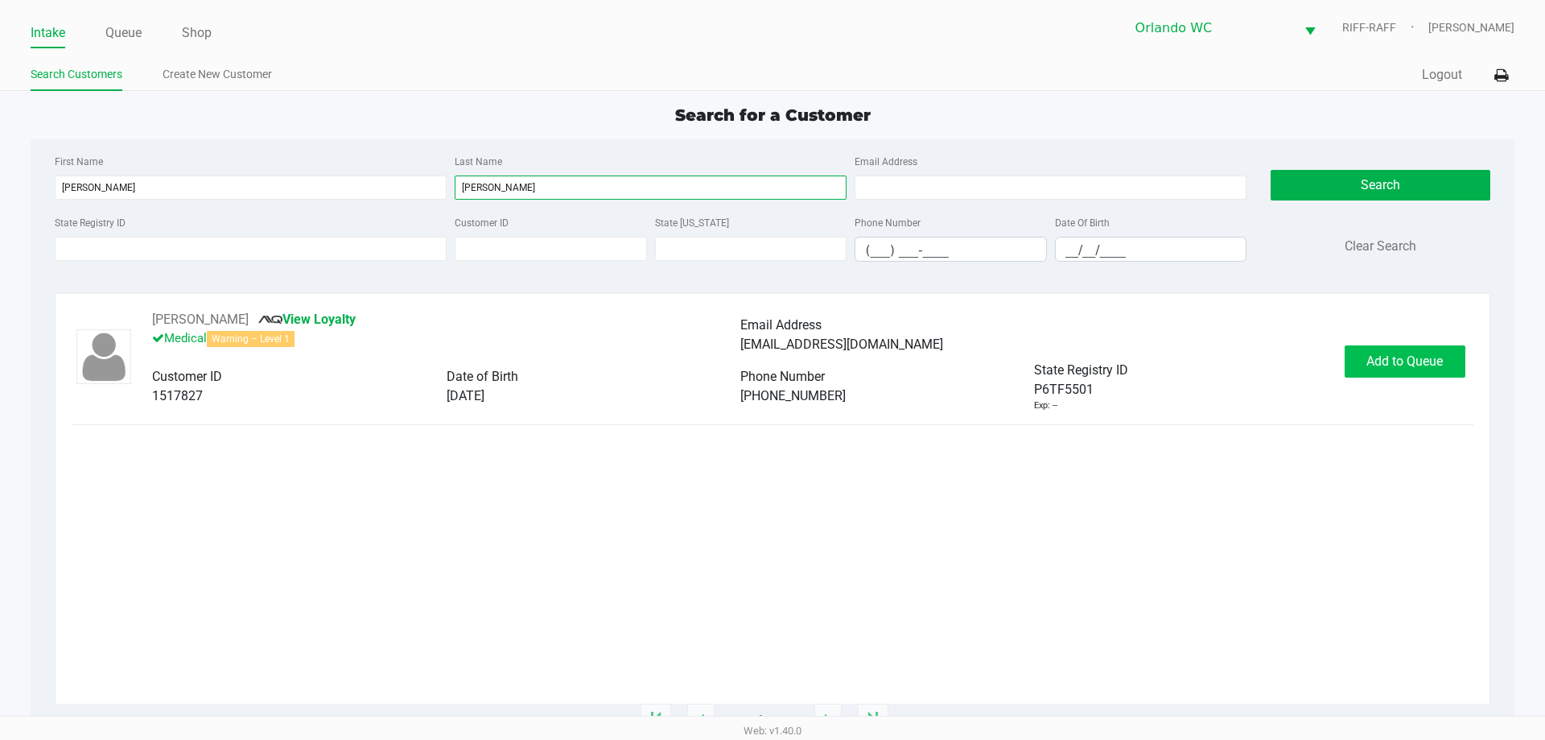
type input "betances"
click at [770, 363] on span "Add to Queue" at bounding box center [1404, 360] width 76 height 15
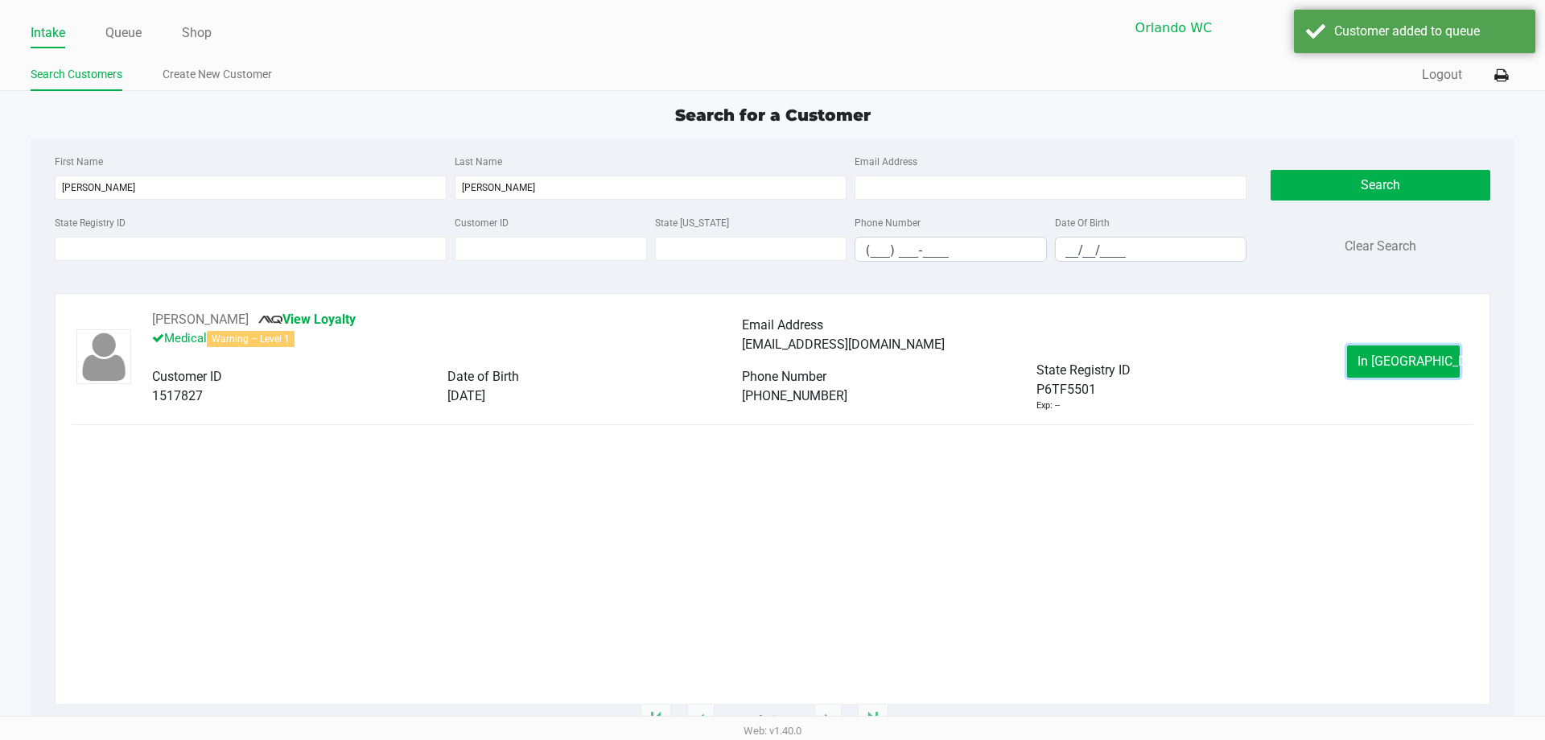
click at [770, 363] on span "In Queue" at bounding box center [1424, 360] width 135 height 15
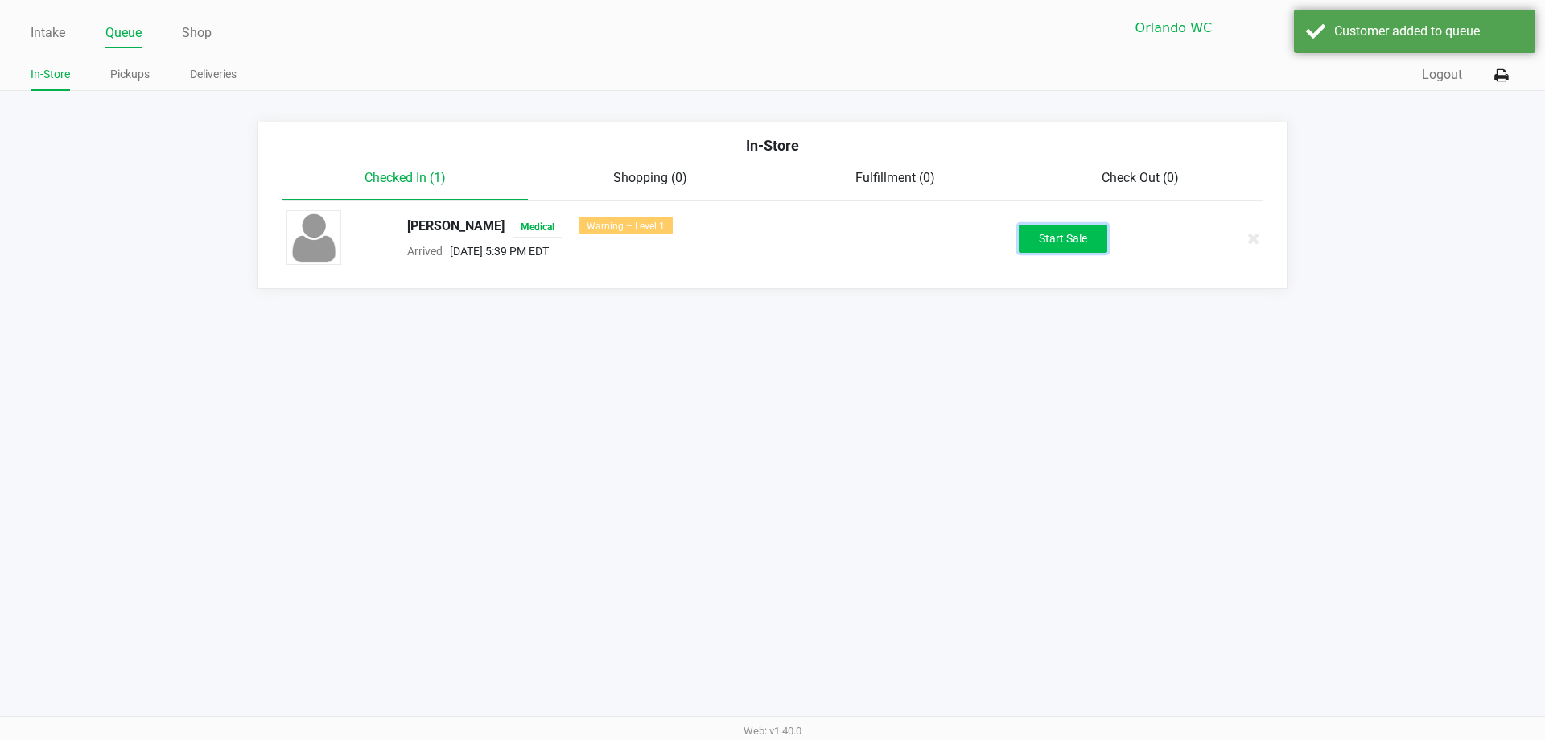
click at [770, 237] on button "Start Sale" at bounding box center [1063, 239] width 89 height 28
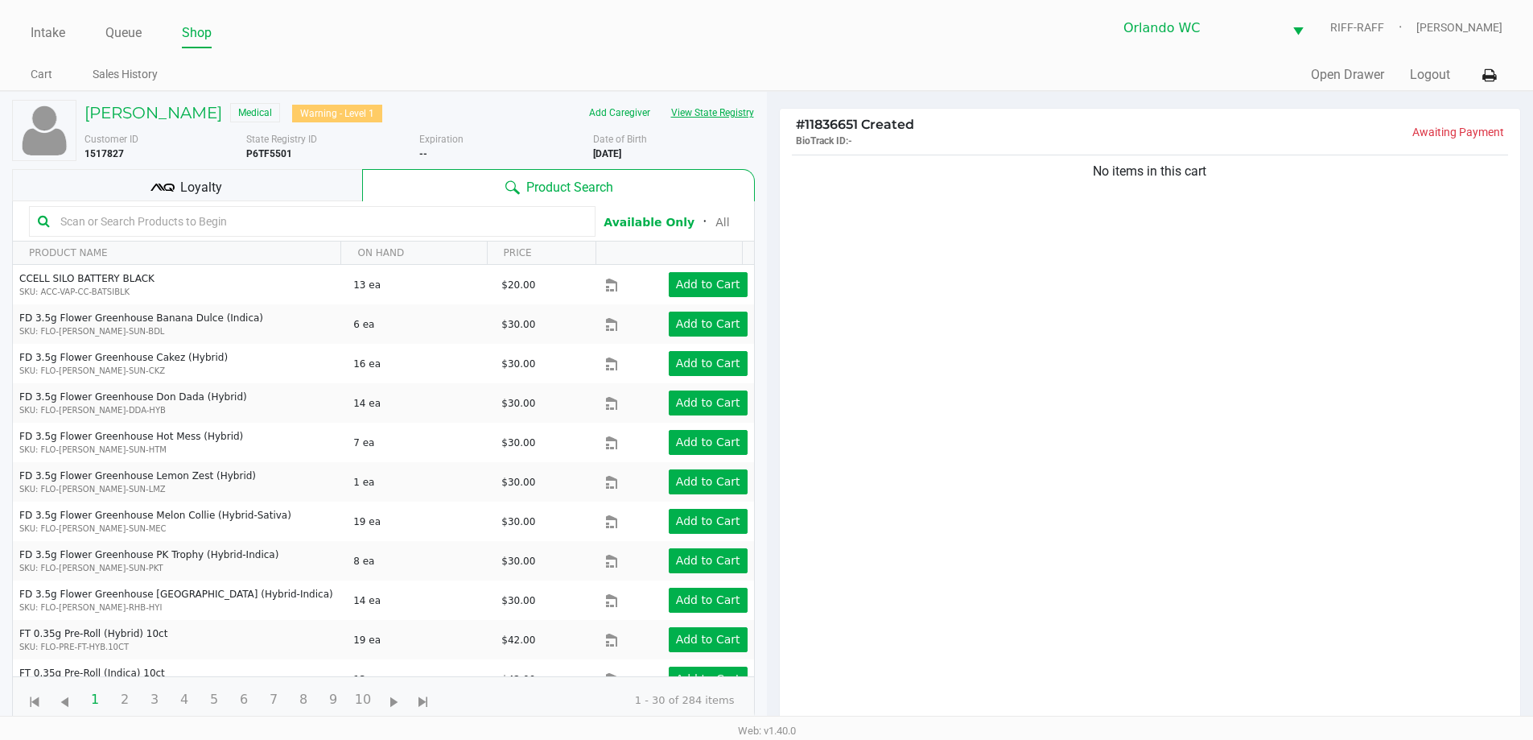
click at [714, 117] on button "View State Registry" at bounding box center [708, 113] width 94 height 26
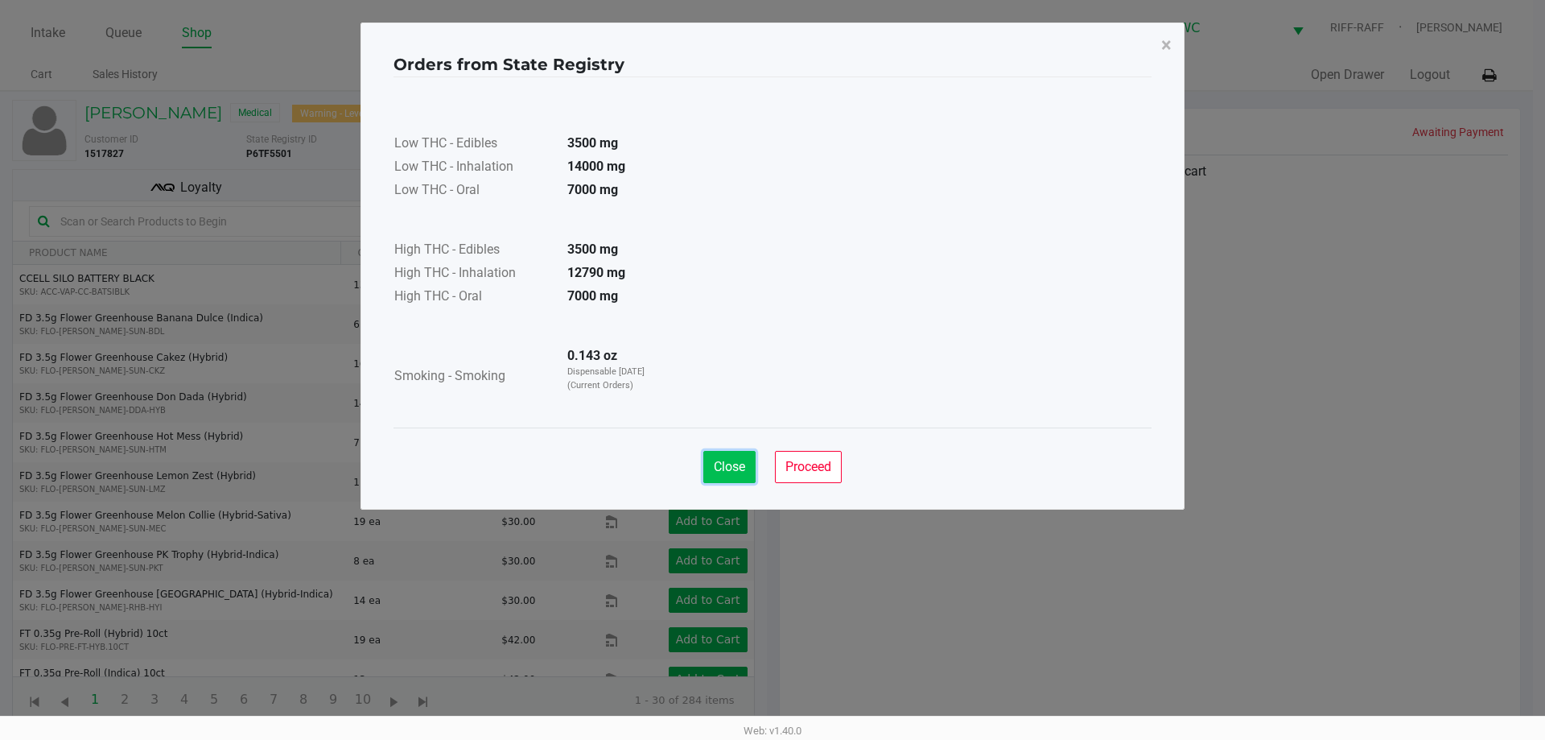
click at [719, 454] on button "Close" at bounding box center [729, 467] width 52 height 32
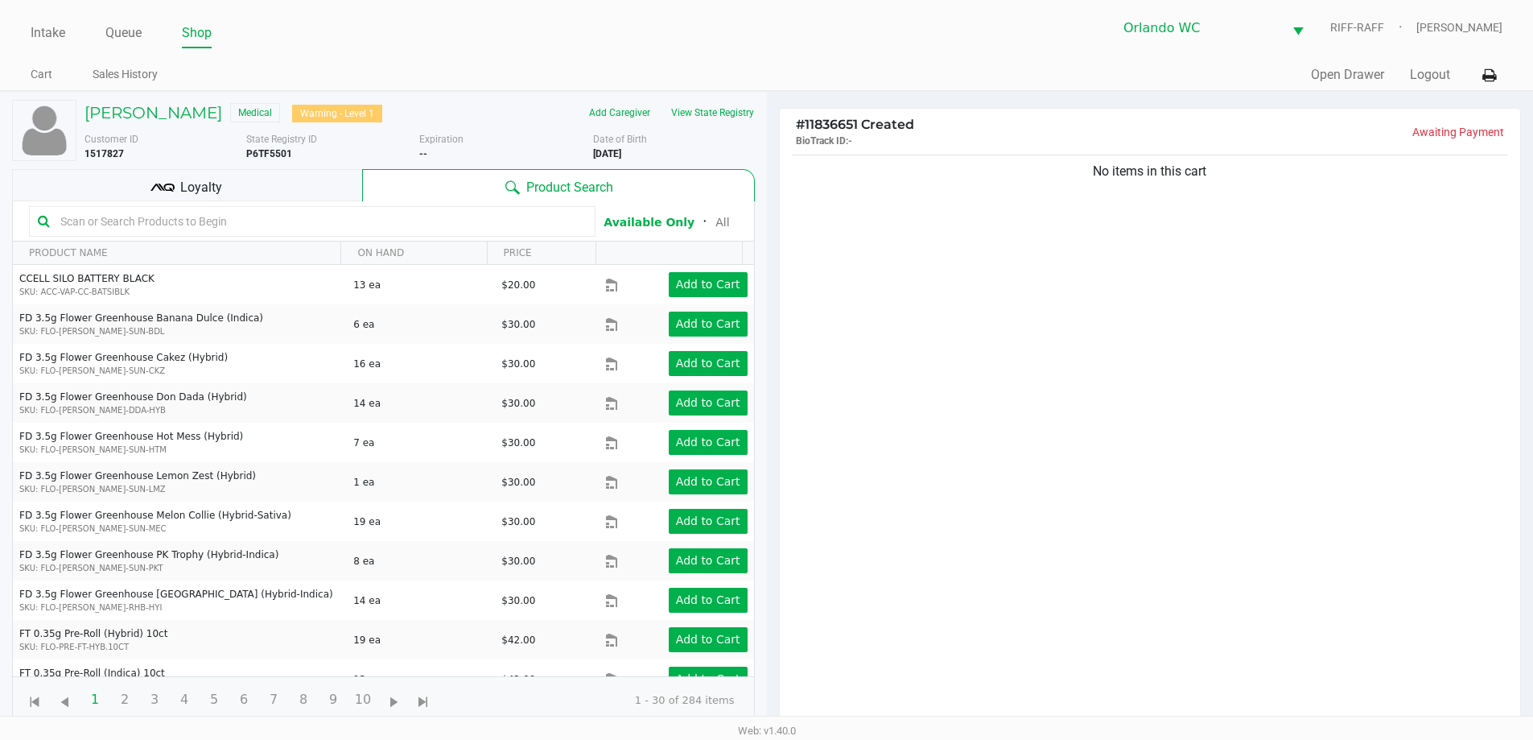
click at [770, 319] on div "No items in this cart" at bounding box center [1150, 443] width 741 height 584
click at [274, 219] on input "text" at bounding box center [320, 221] width 533 height 24
click at [365, 220] on input "text" at bounding box center [320, 221] width 533 height 24
click at [433, 219] on input "text" at bounding box center [320, 221] width 533 height 24
click at [398, 212] on input "text" at bounding box center [320, 221] width 533 height 24
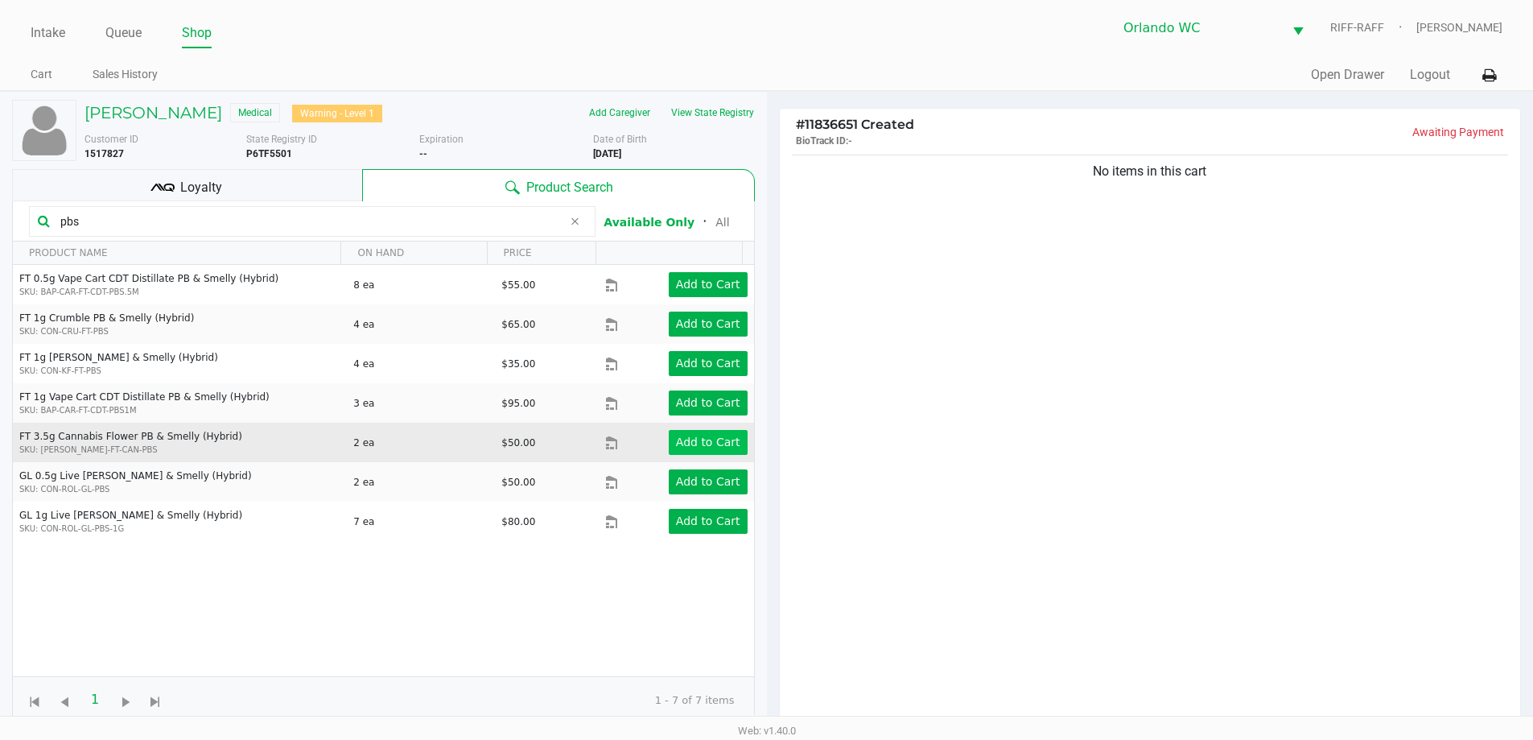
type input "pbs"
click at [705, 444] on app-button-loader "Add to Cart" at bounding box center [708, 441] width 64 height 13
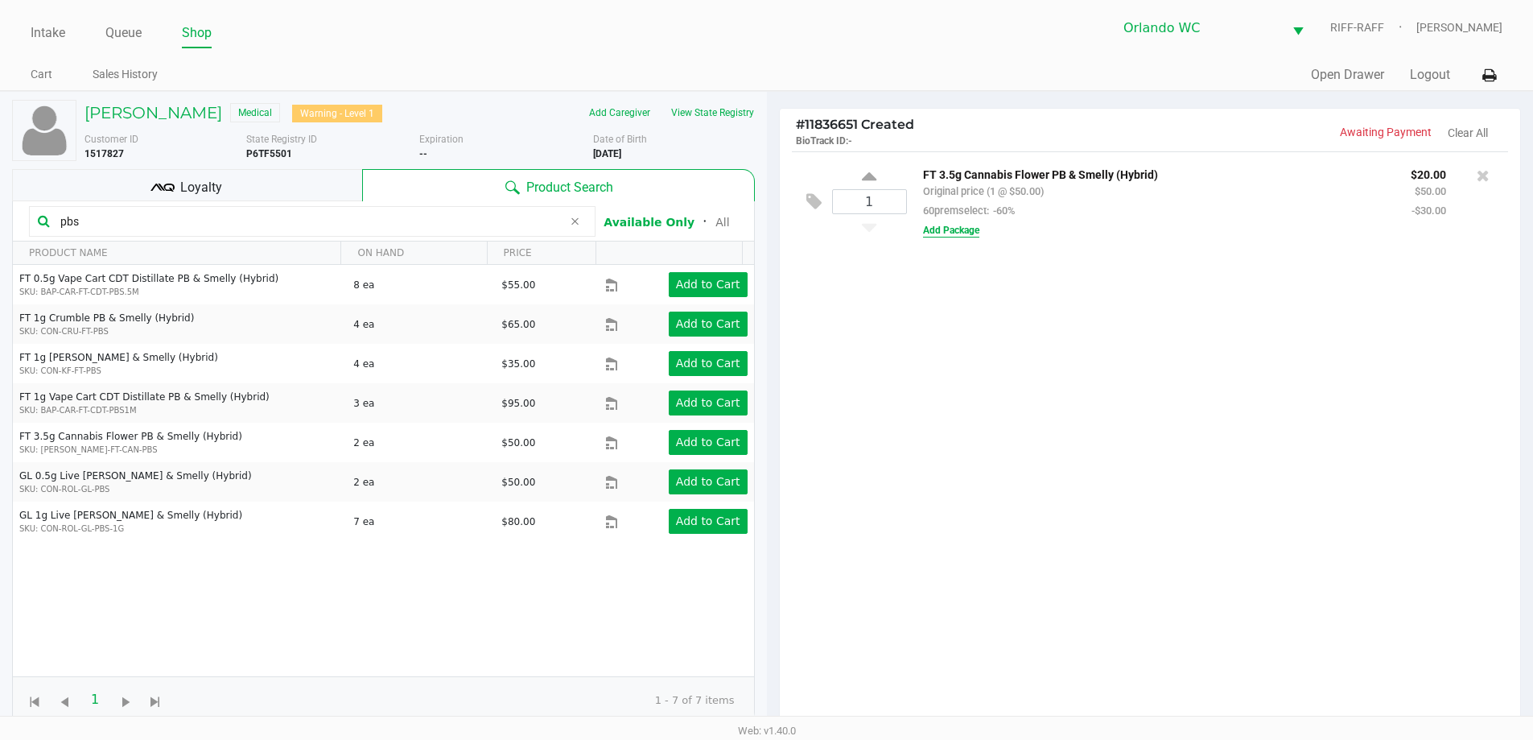
click at [770, 232] on button "Add Package" at bounding box center [951, 230] width 56 height 14
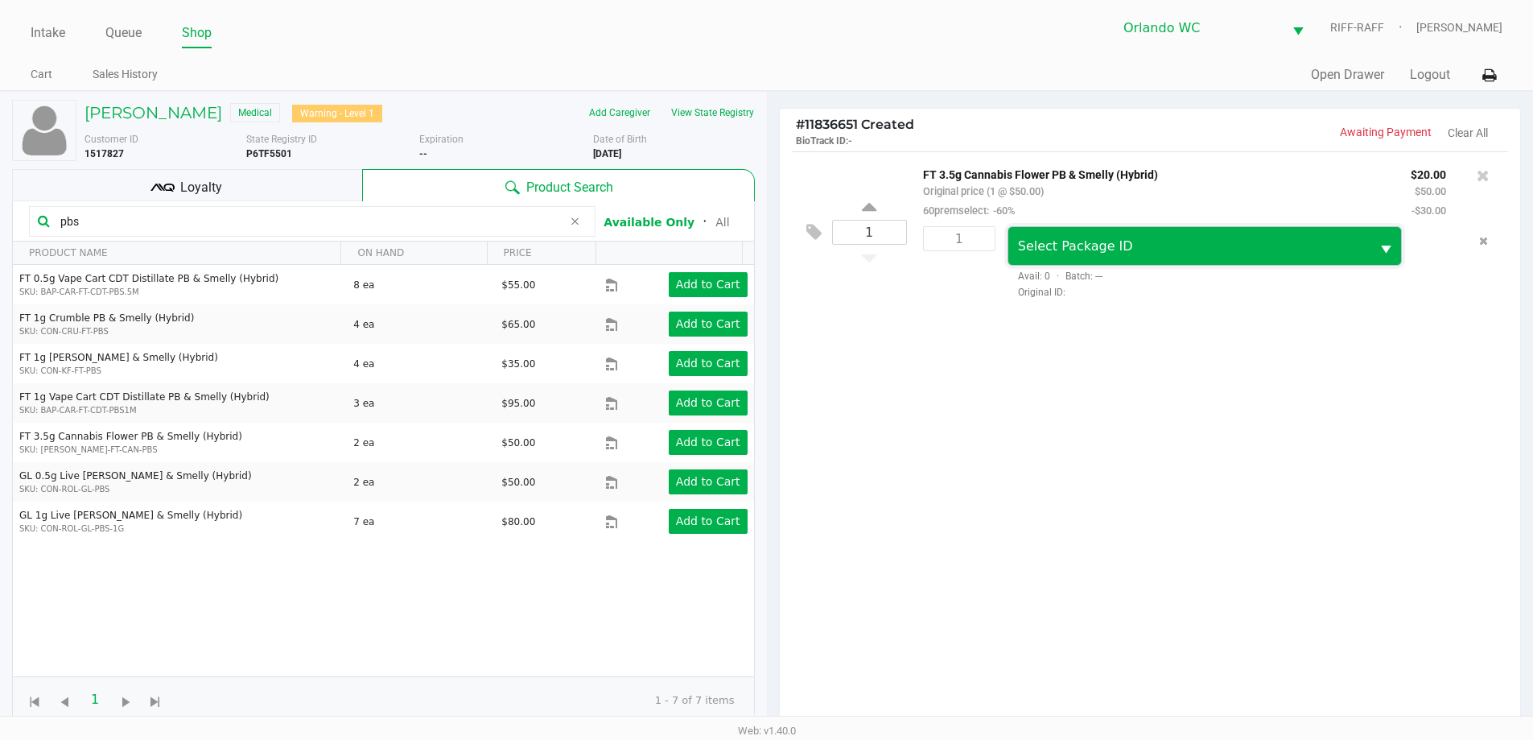
click at [770, 250] on span "Select Package ID" at bounding box center [1075, 245] width 115 height 15
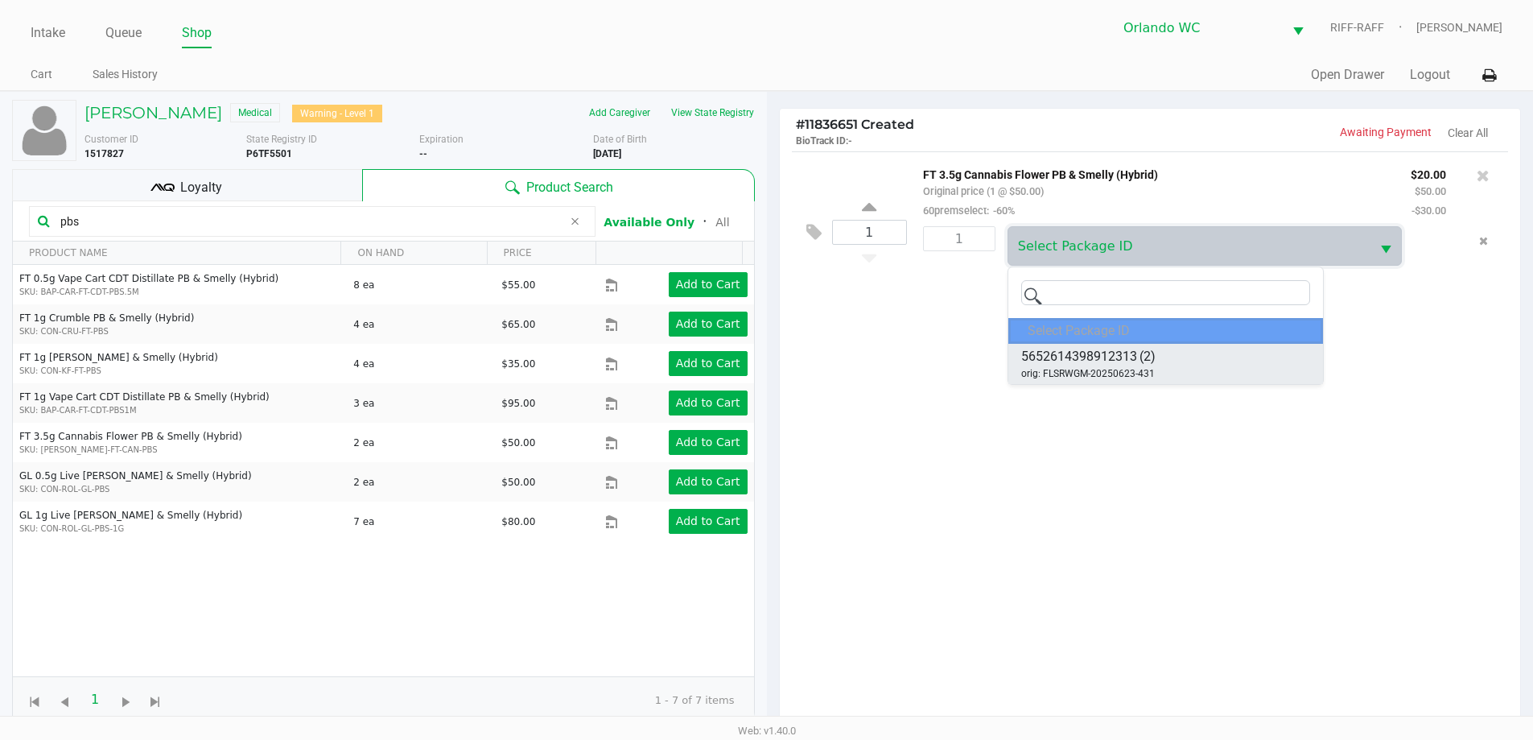
click at [770, 360] on span "5652614398912313" at bounding box center [1079, 356] width 116 height 19
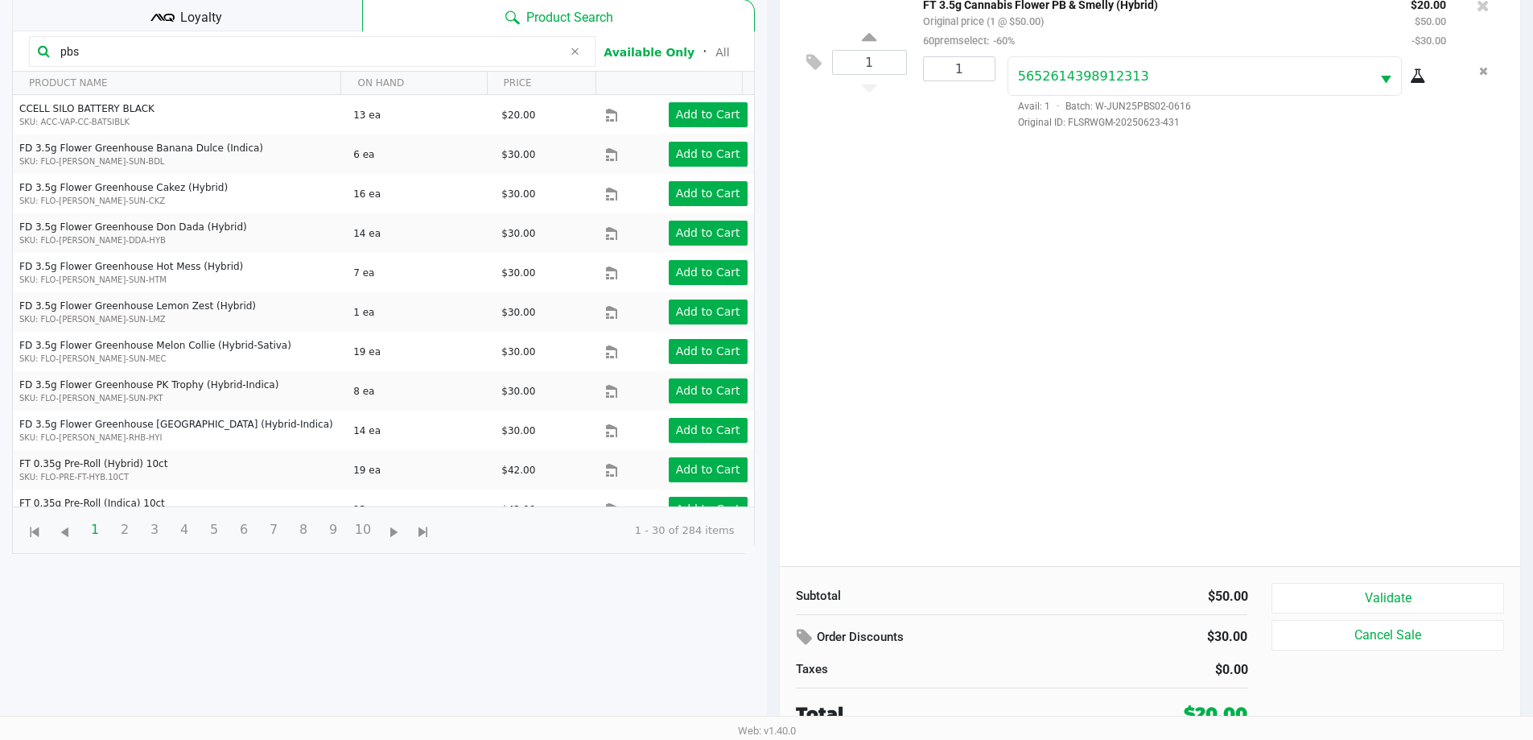
scroll to position [171, 0]
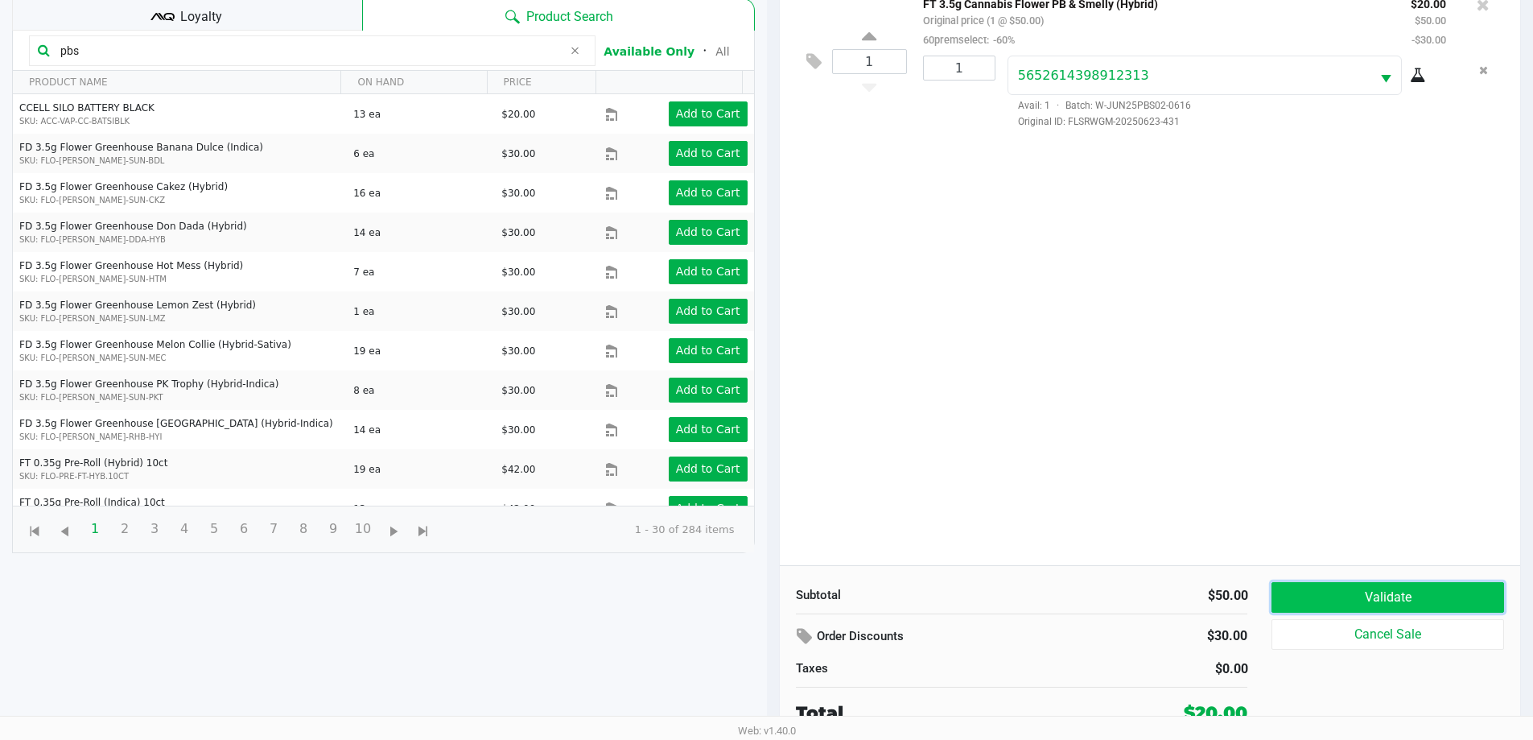
click at [770, 595] on button "Validate" at bounding box center [1387, 597] width 232 height 31
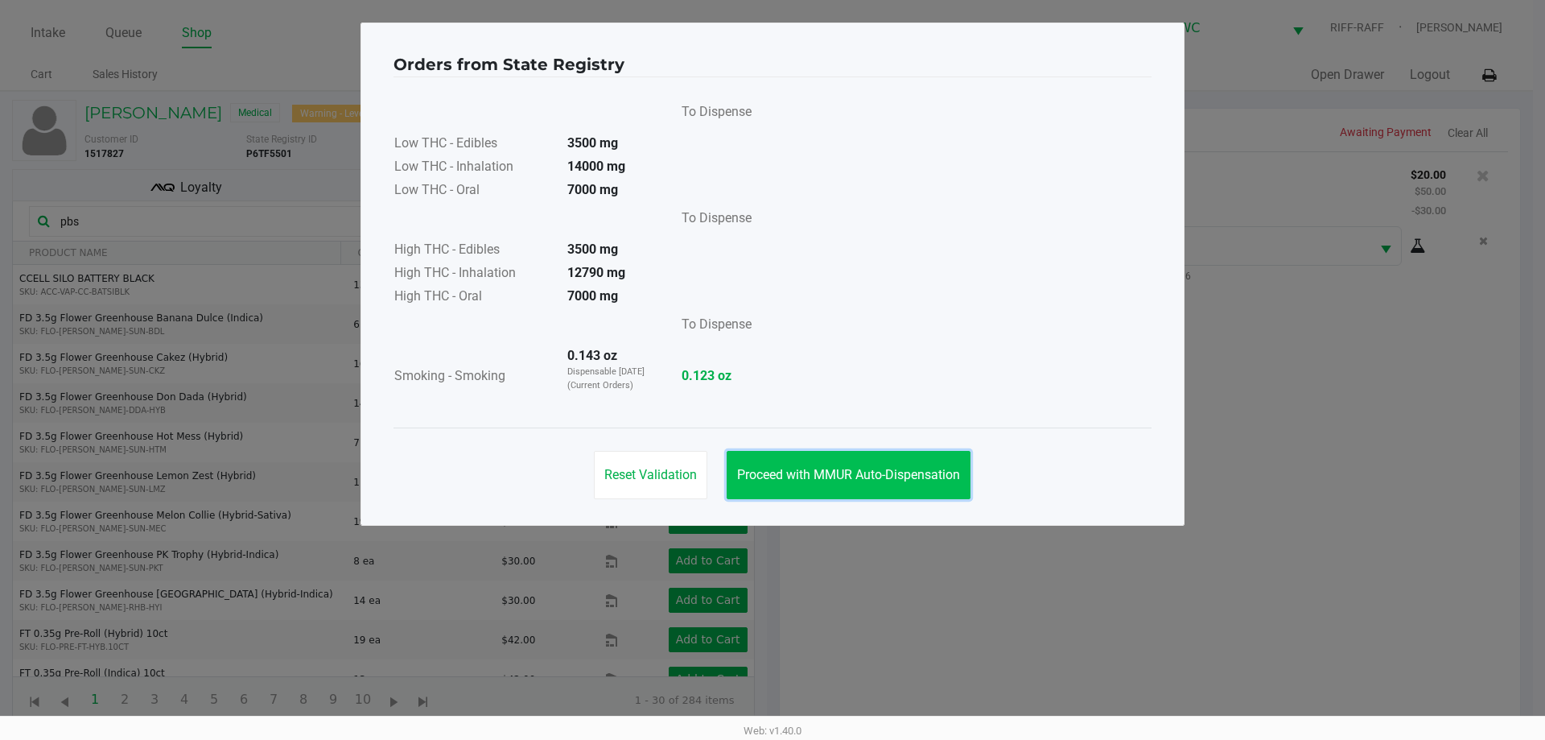
click at [770, 475] on span "Proceed with MMUR Auto-Dispensation" at bounding box center [848, 474] width 223 height 15
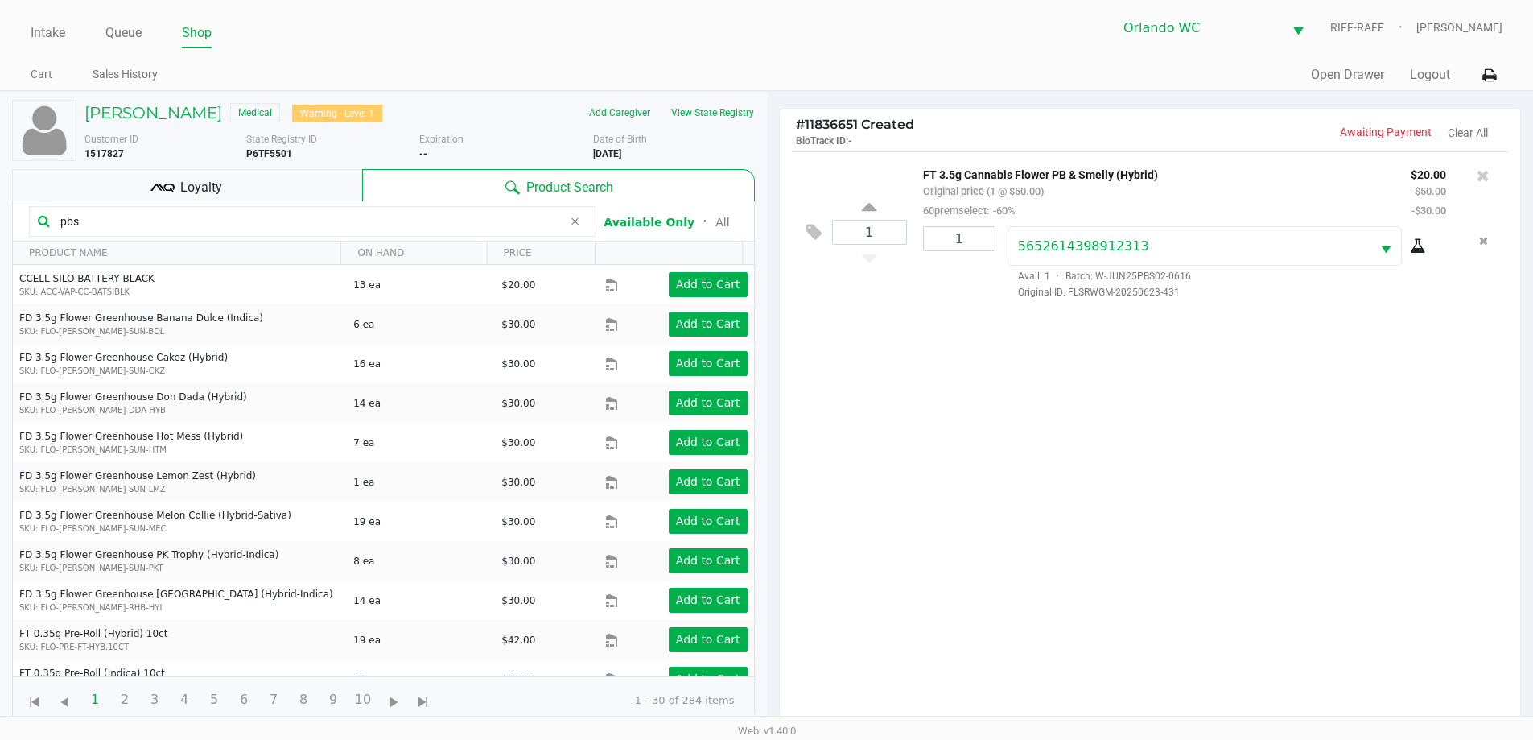
click at [770, 618] on div "1 FT 3.5g Cannabis Flower PB & Smelly (Hybrid) Original price (1 @ $50.00) 60pr…" at bounding box center [1150, 443] width 741 height 584
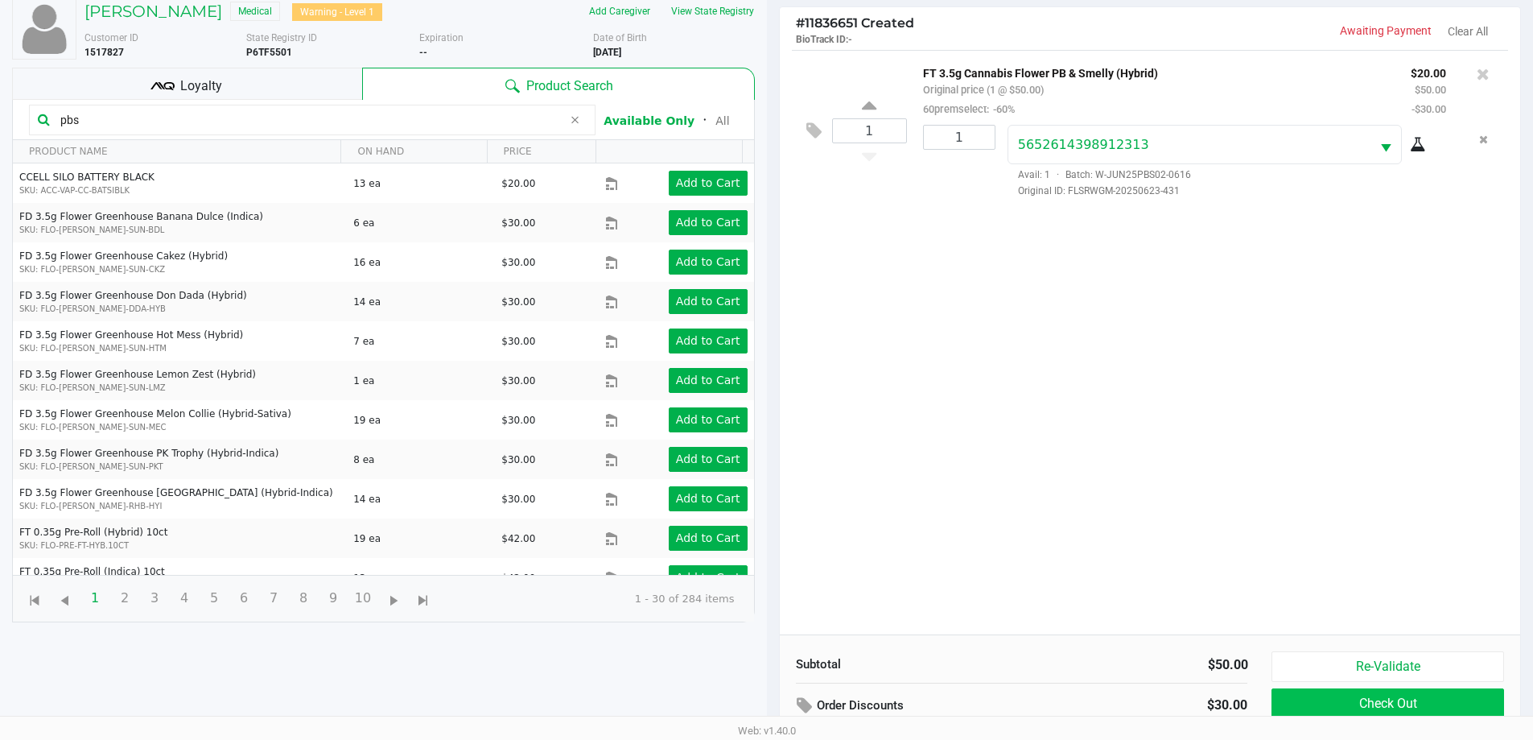
scroll to position [131, 0]
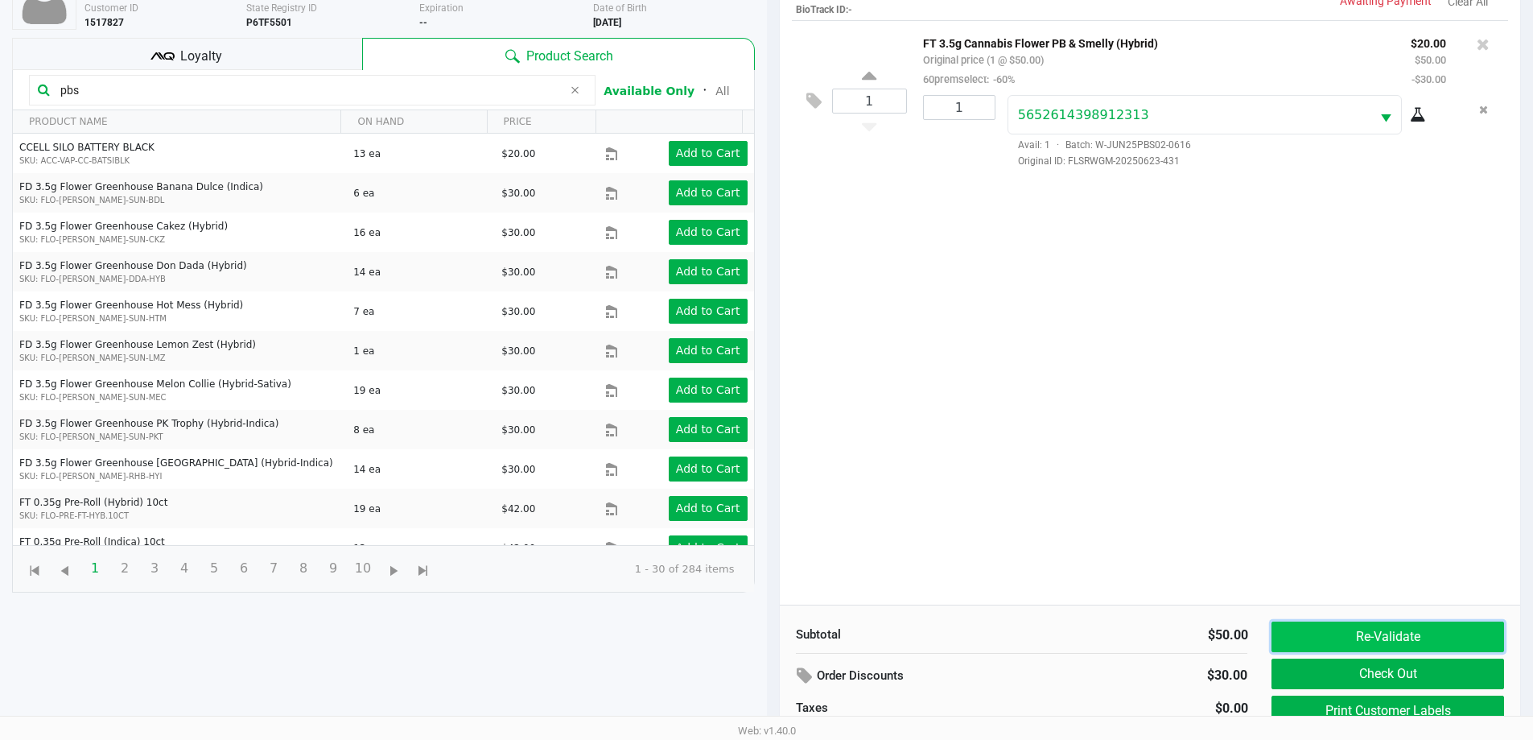
click at [770, 634] on button "Re-Validate" at bounding box center [1387, 636] width 232 height 31
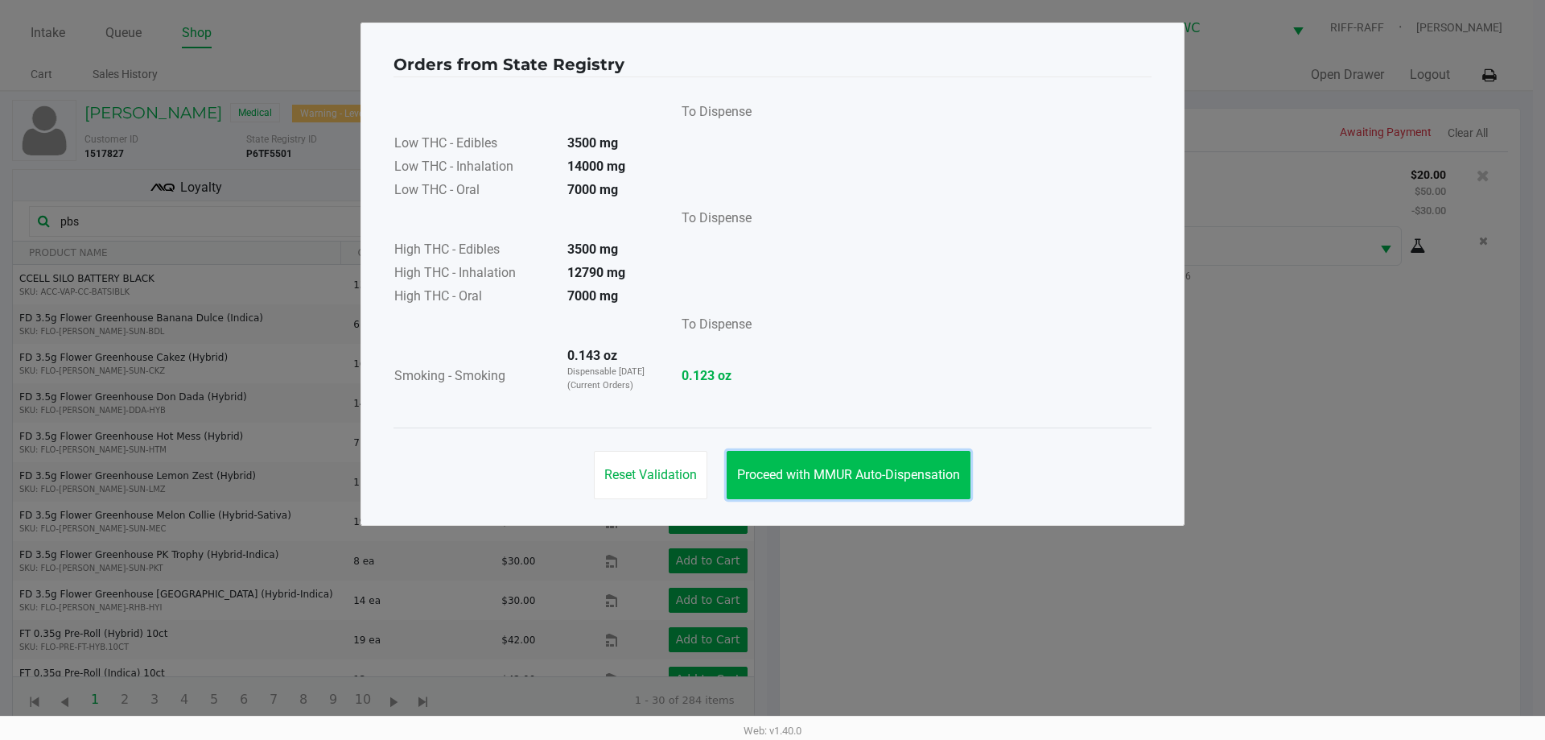
click at [770, 480] on span "Proceed with MMUR Auto-Dispensation" at bounding box center [848, 474] width 223 height 15
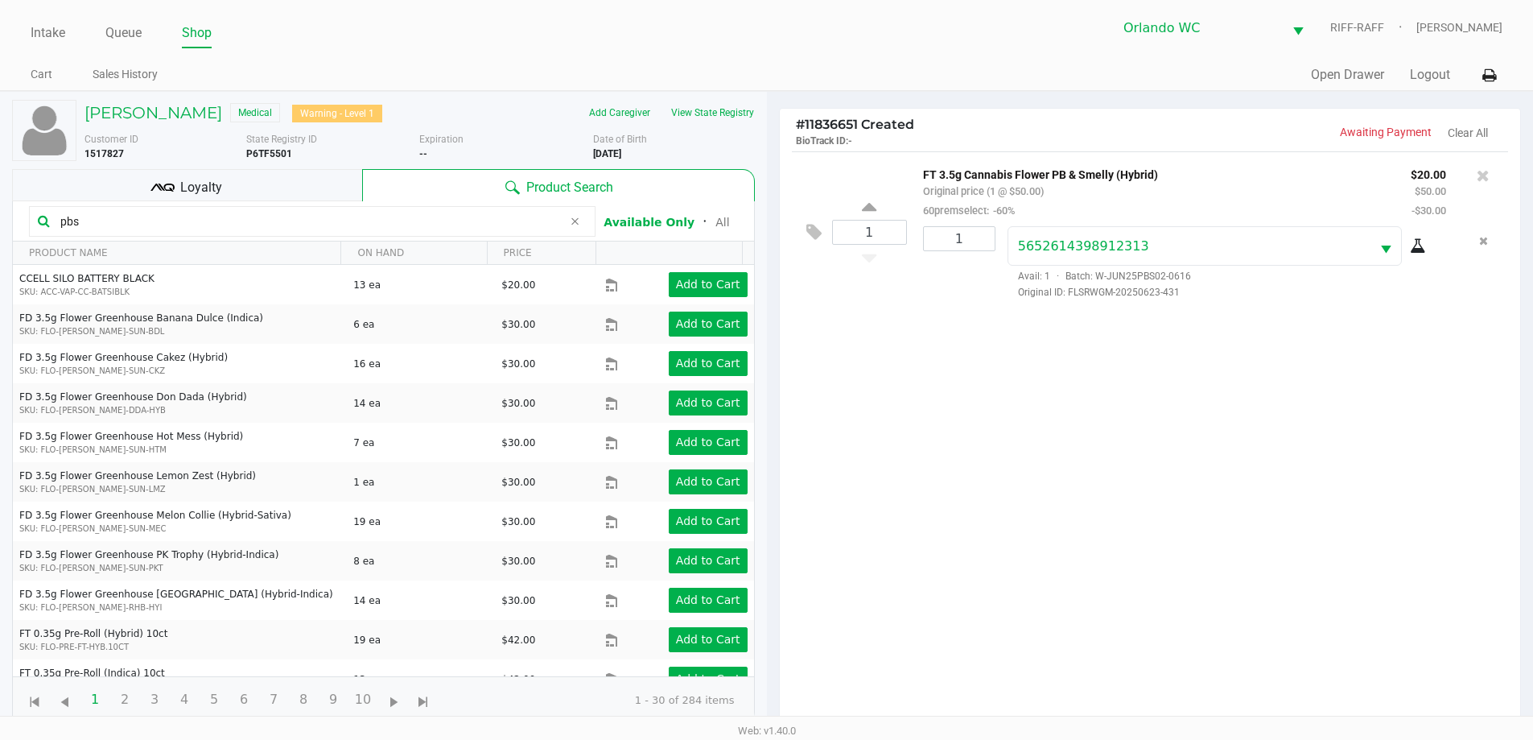
scroll to position [174, 0]
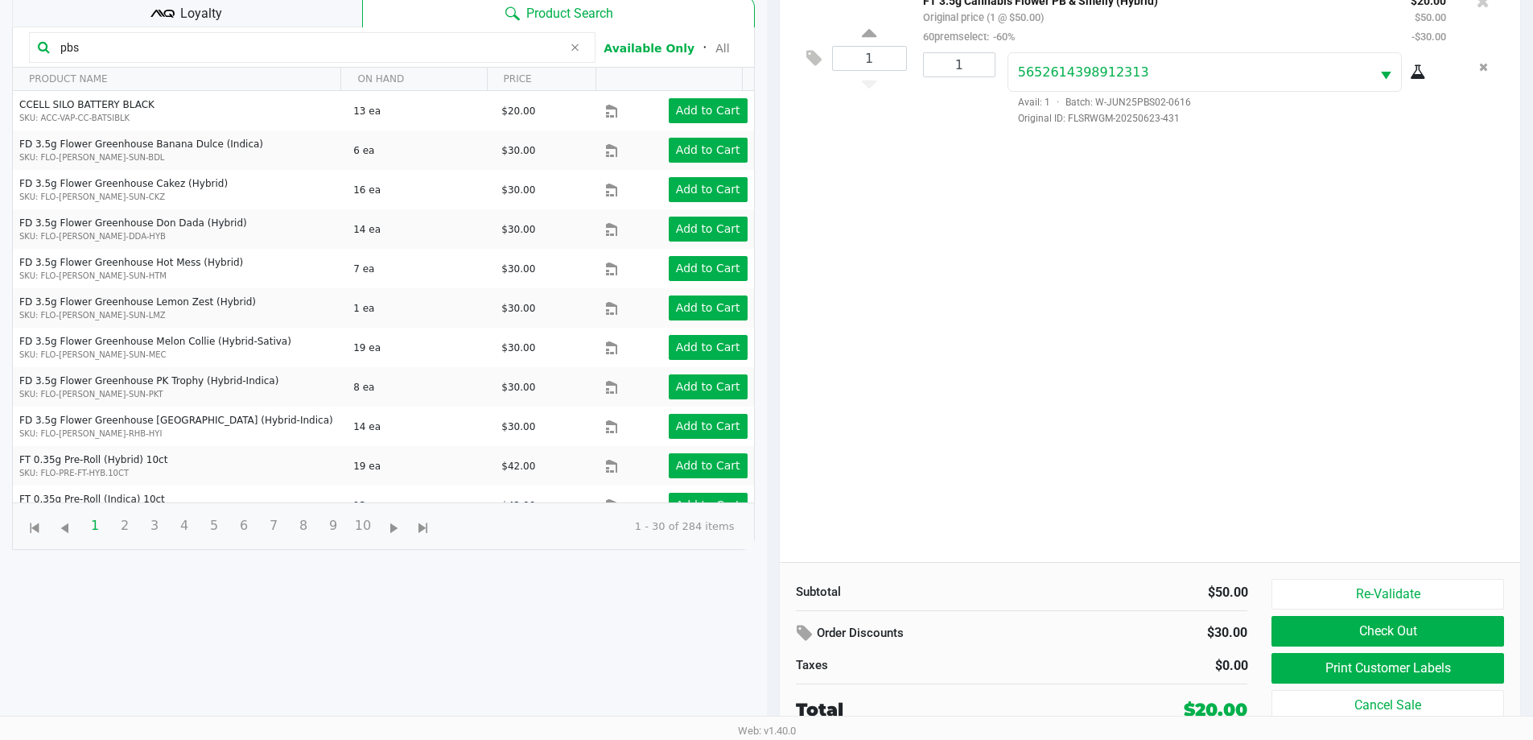
click at [240, 18] on div "Loyalty" at bounding box center [187, 11] width 350 height 32
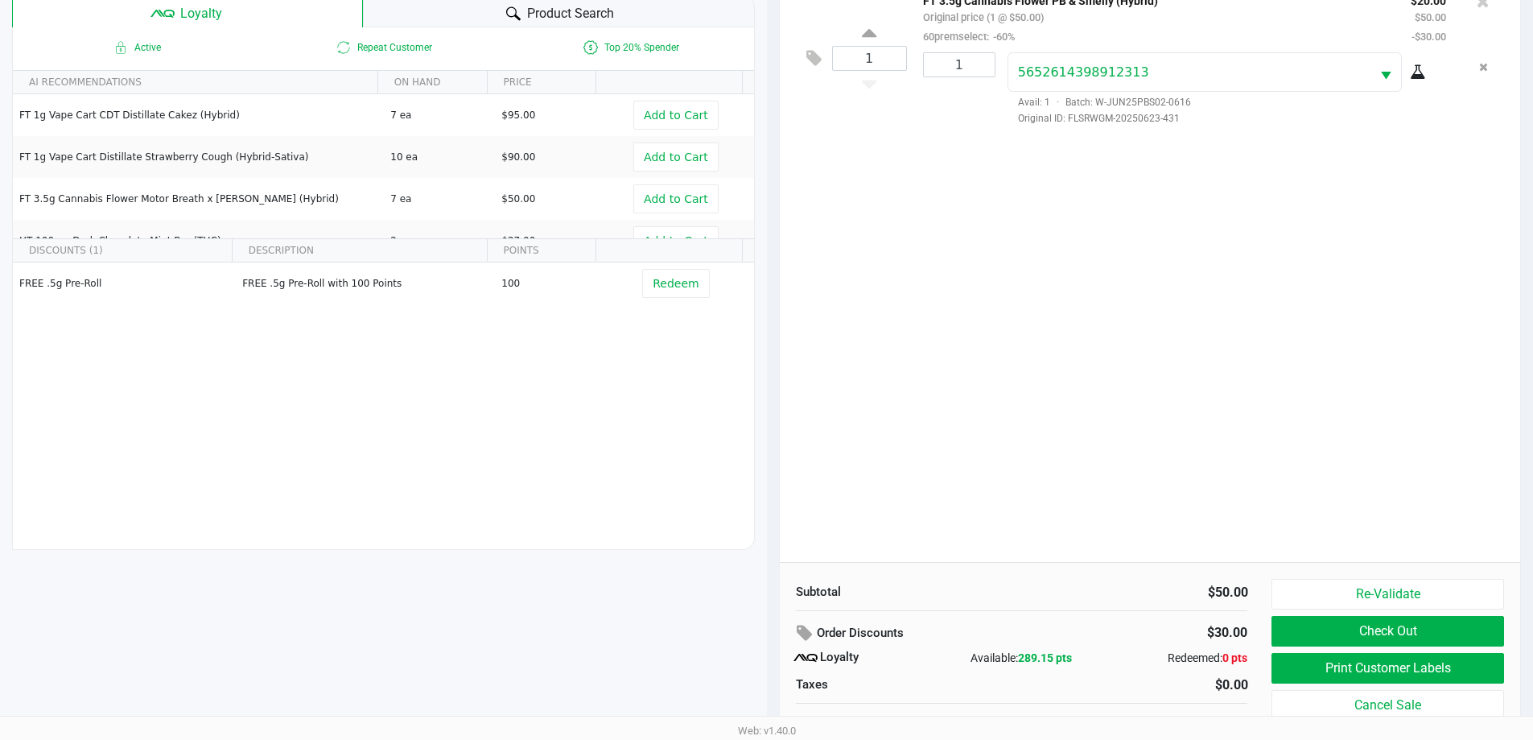
click at [770, 367] on div "1 FT 3.5g Cannabis Flower PB & Smelly (Hybrid) Original price (1 @ $50.00) 60pr…" at bounding box center [1150, 269] width 741 height 584
click at [770, 336] on div "1 FT 3.5g Cannabis Flower PB & Smelly (Hybrid) Original price (1 @ $50.00) 60pr…" at bounding box center [1150, 269] width 741 height 584
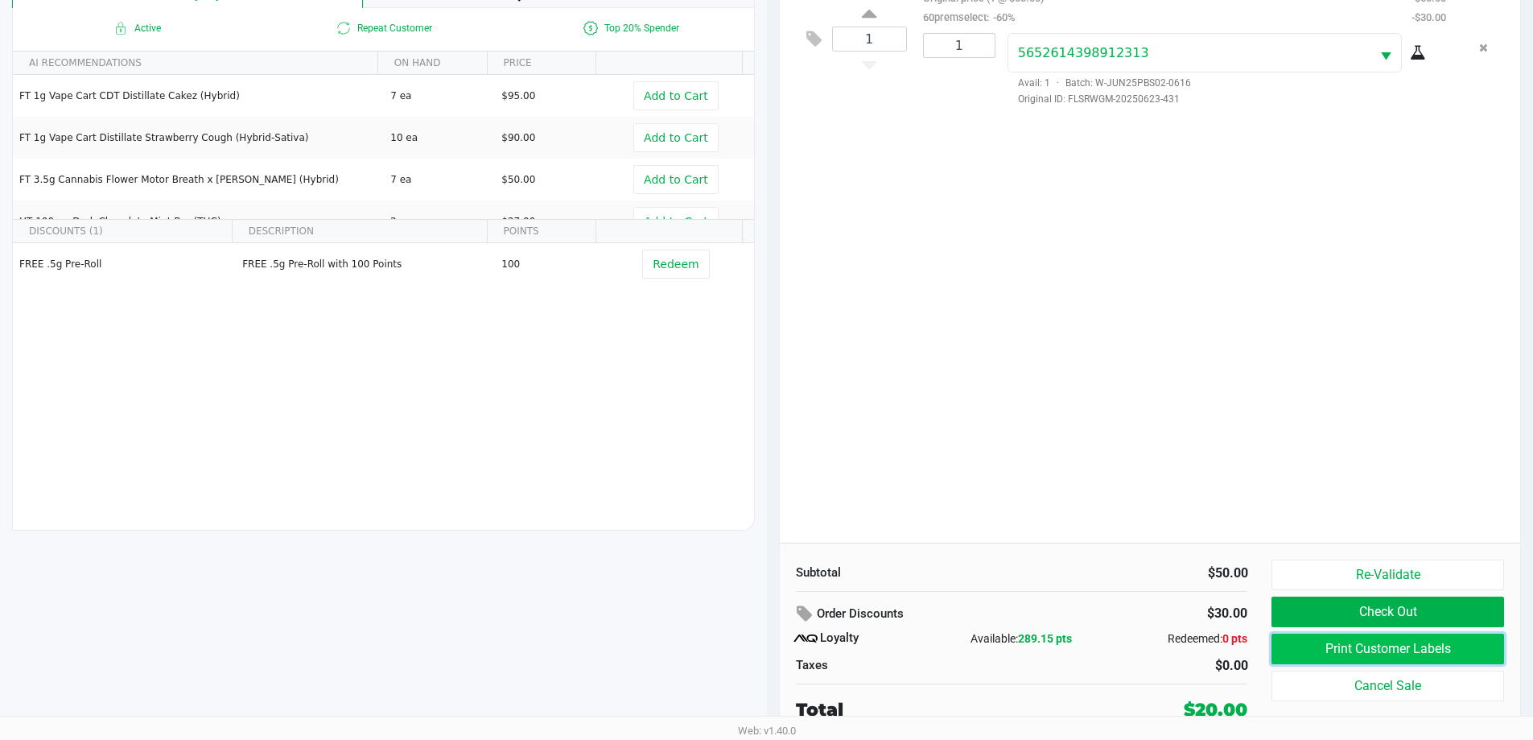
click at [770, 650] on button "Print Customer Labels" at bounding box center [1387, 648] width 232 height 31
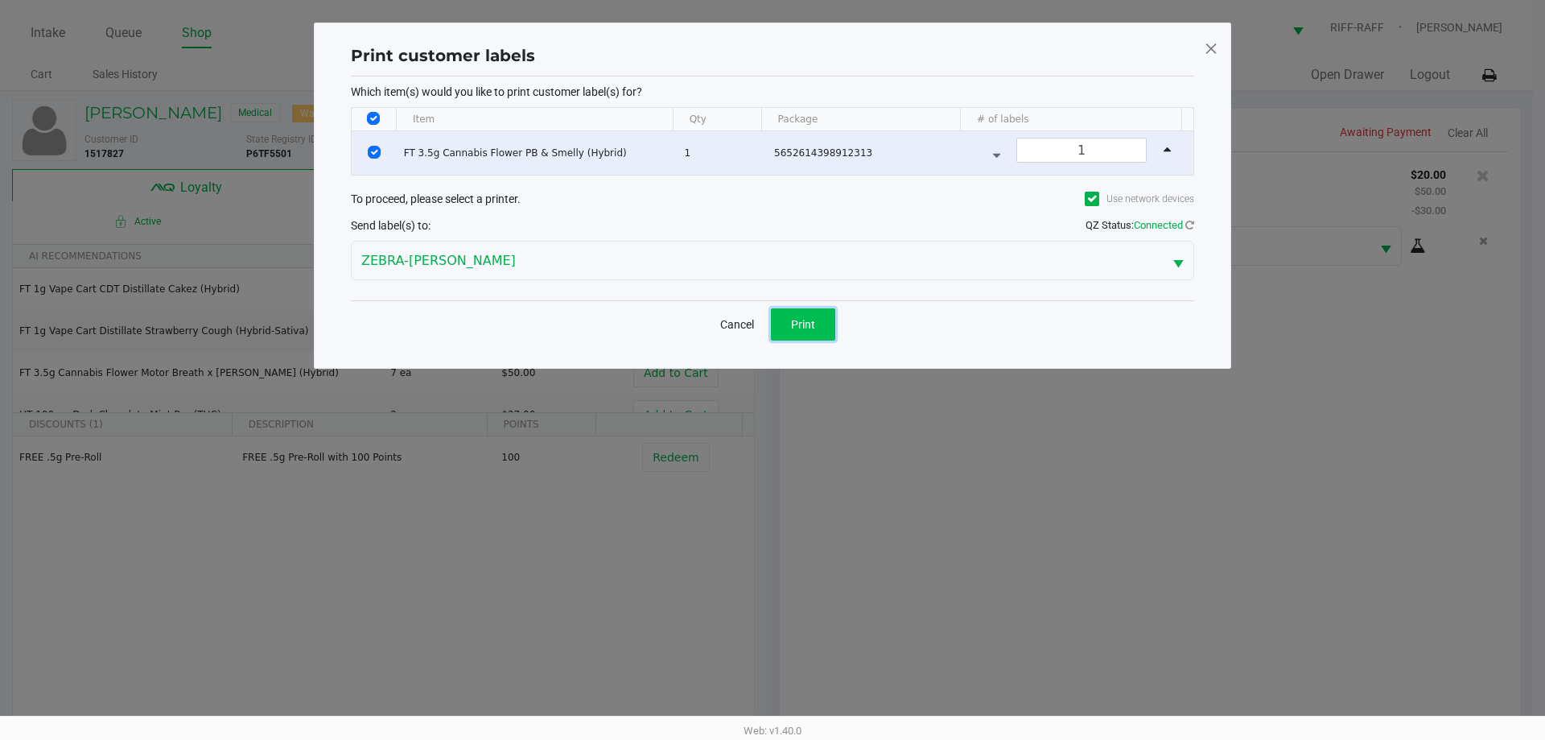
click at [770, 321] on button "Print" at bounding box center [803, 324] width 64 height 32
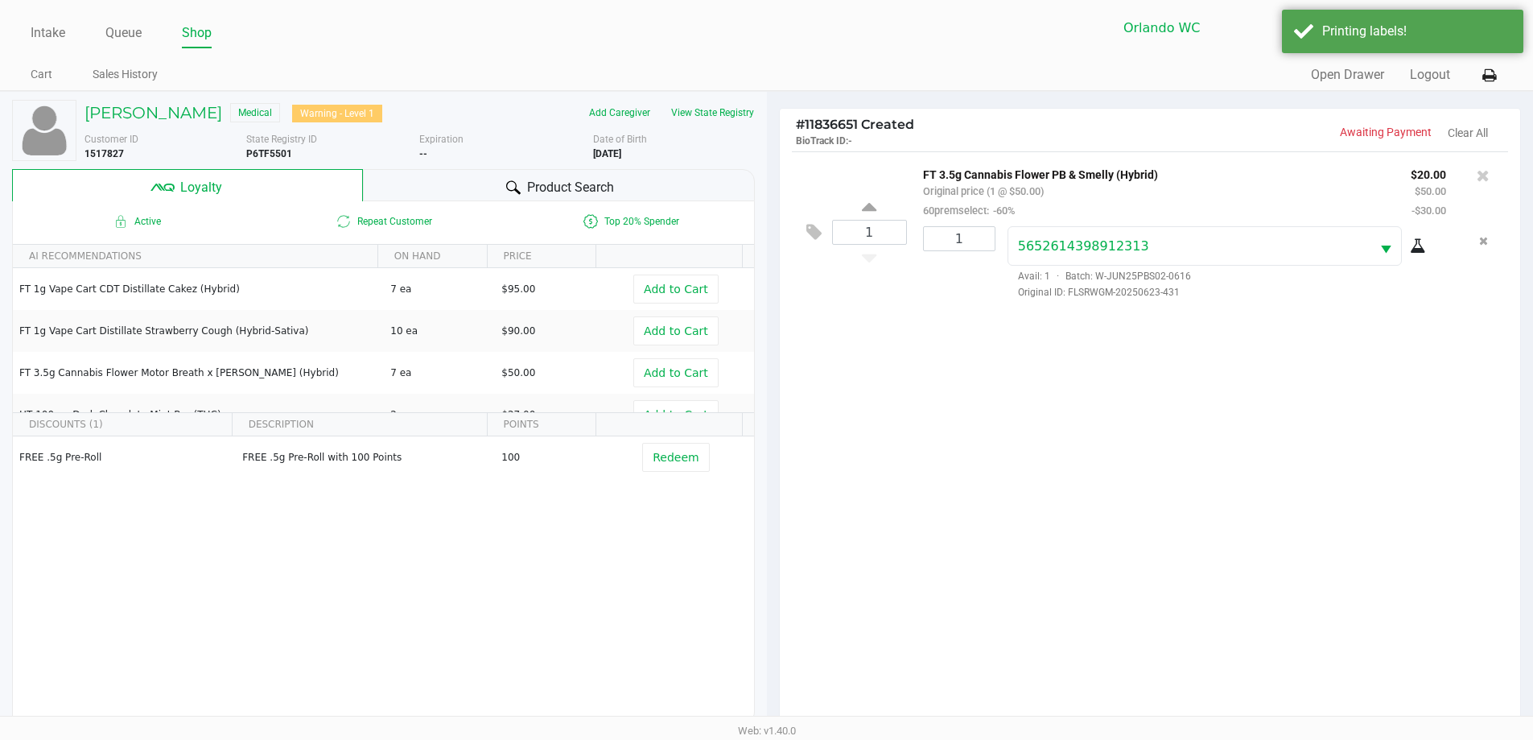
scroll to position [193, 0]
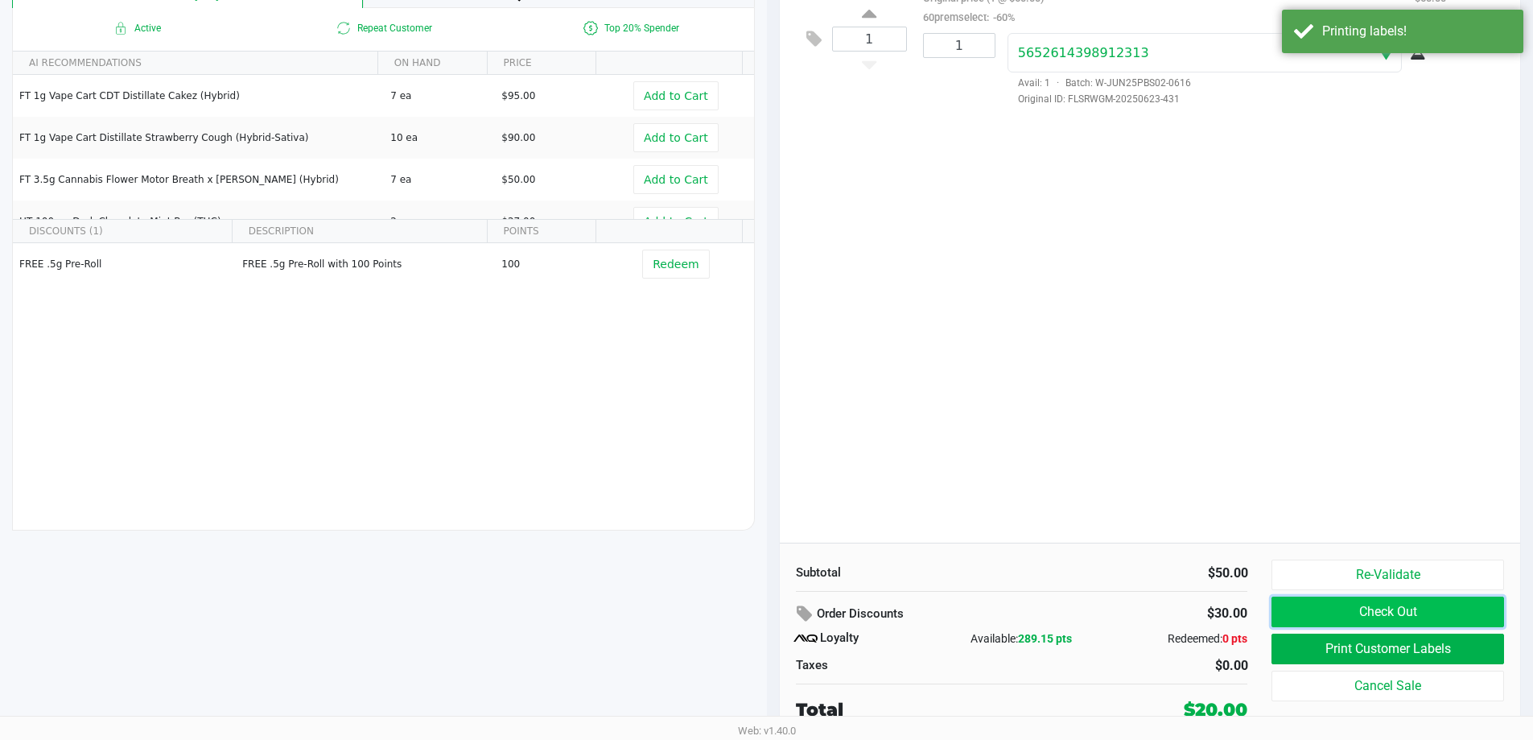
click at [770, 608] on button "Check Out" at bounding box center [1387, 611] width 232 height 31
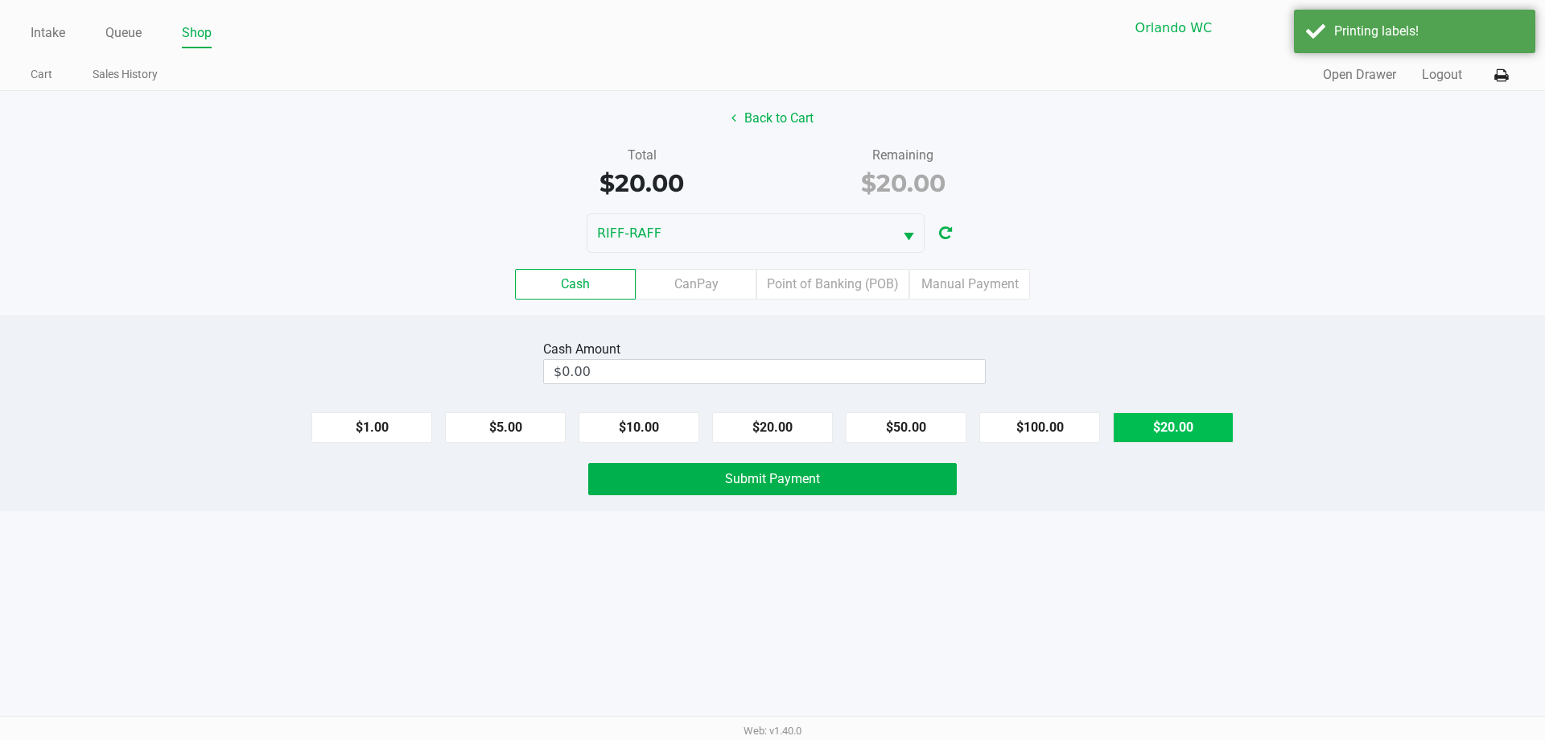
click at [770, 422] on button "$20.00" at bounding box center [1173, 427] width 121 height 31
type input "$20.00"
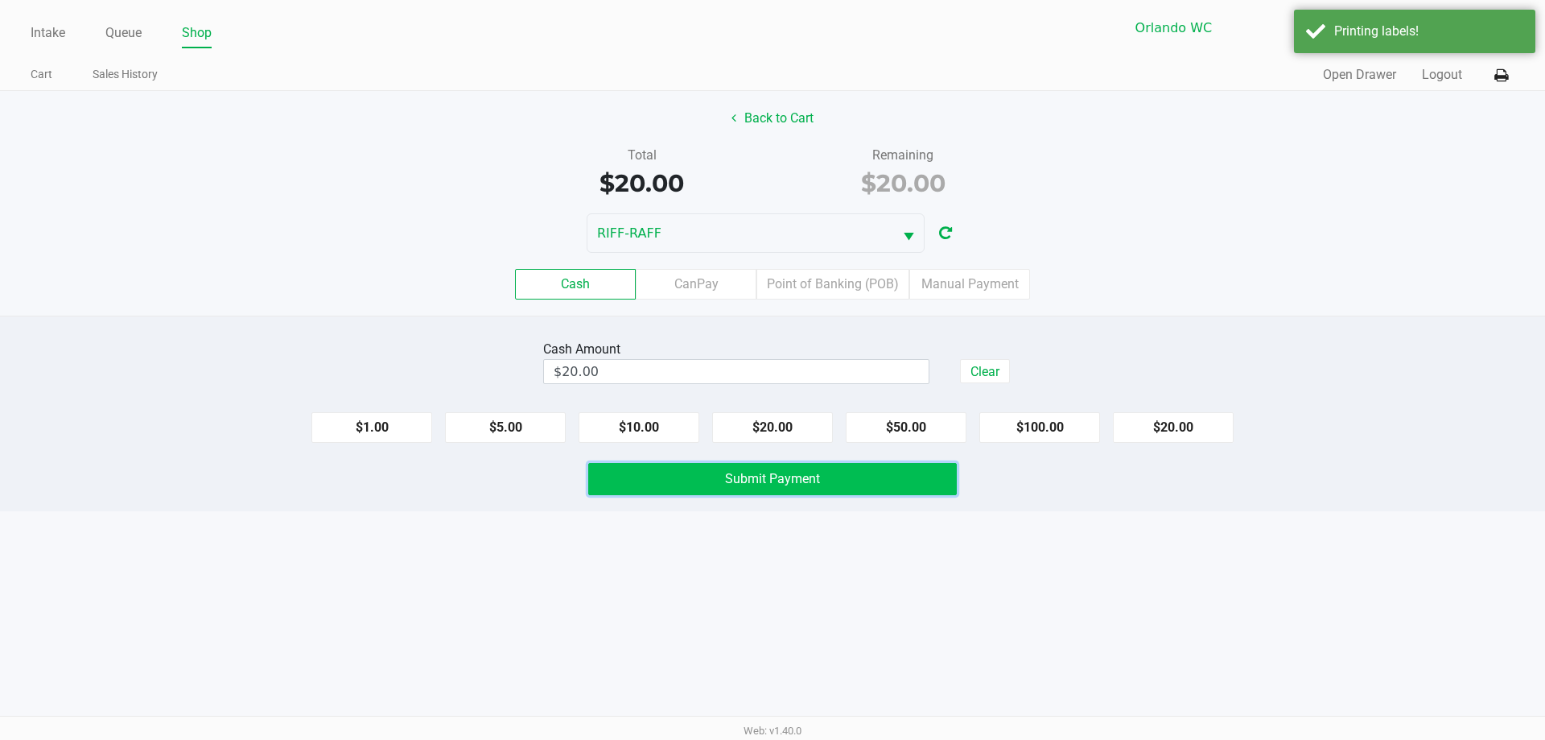
click at [770, 478] on button "Submit Payment" at bounding box center [772, 479] width 369 height 32
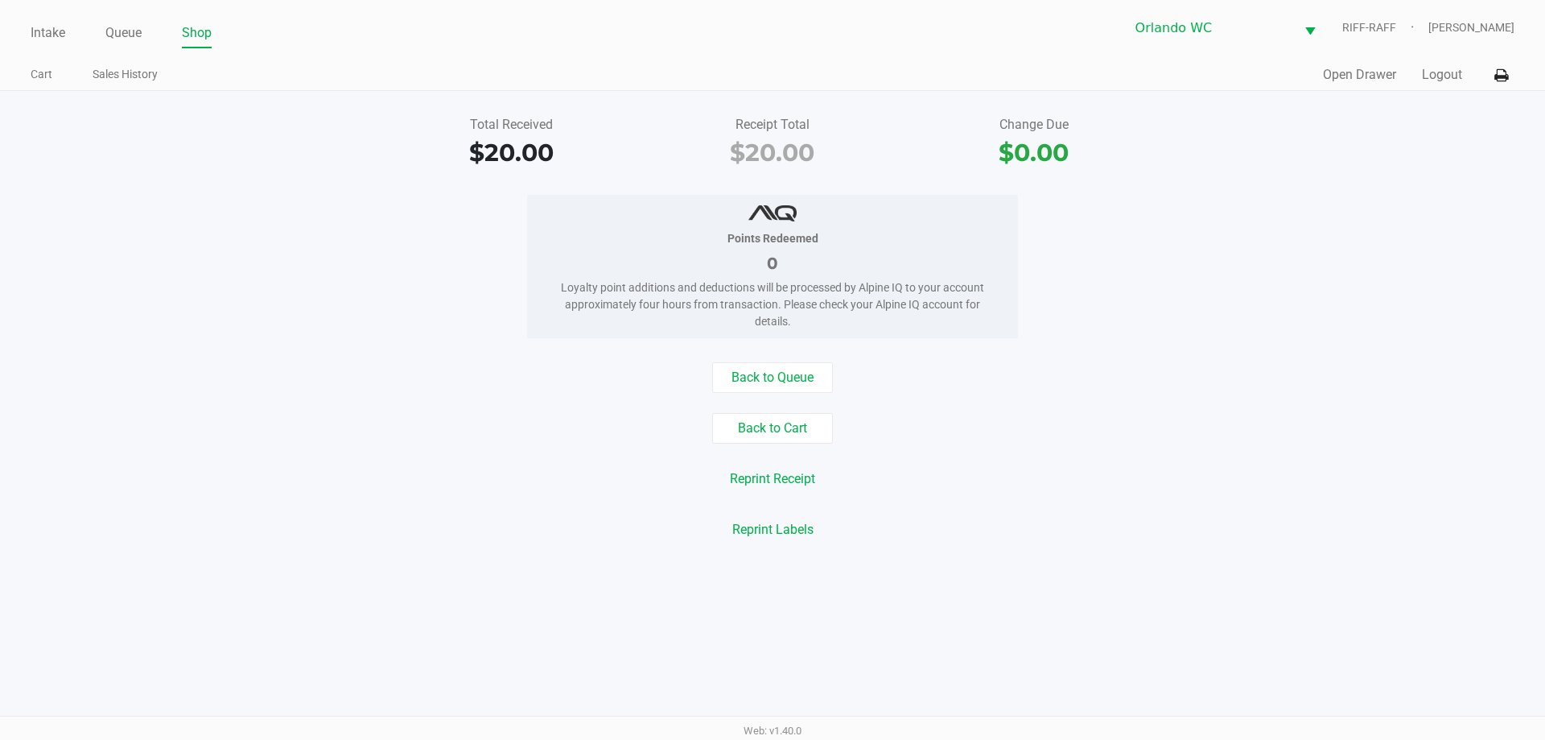
click at [21, 27] on div "Intake Queue Shop Orlando WC RIFF-RAFF Kurt Vernikos Cart Sales History Quick S…" at bounding box center [772, 45] width 1545 height 91
click at [38, 30] on link "Intake" at bounding box center [48, 33] width 35 height 23
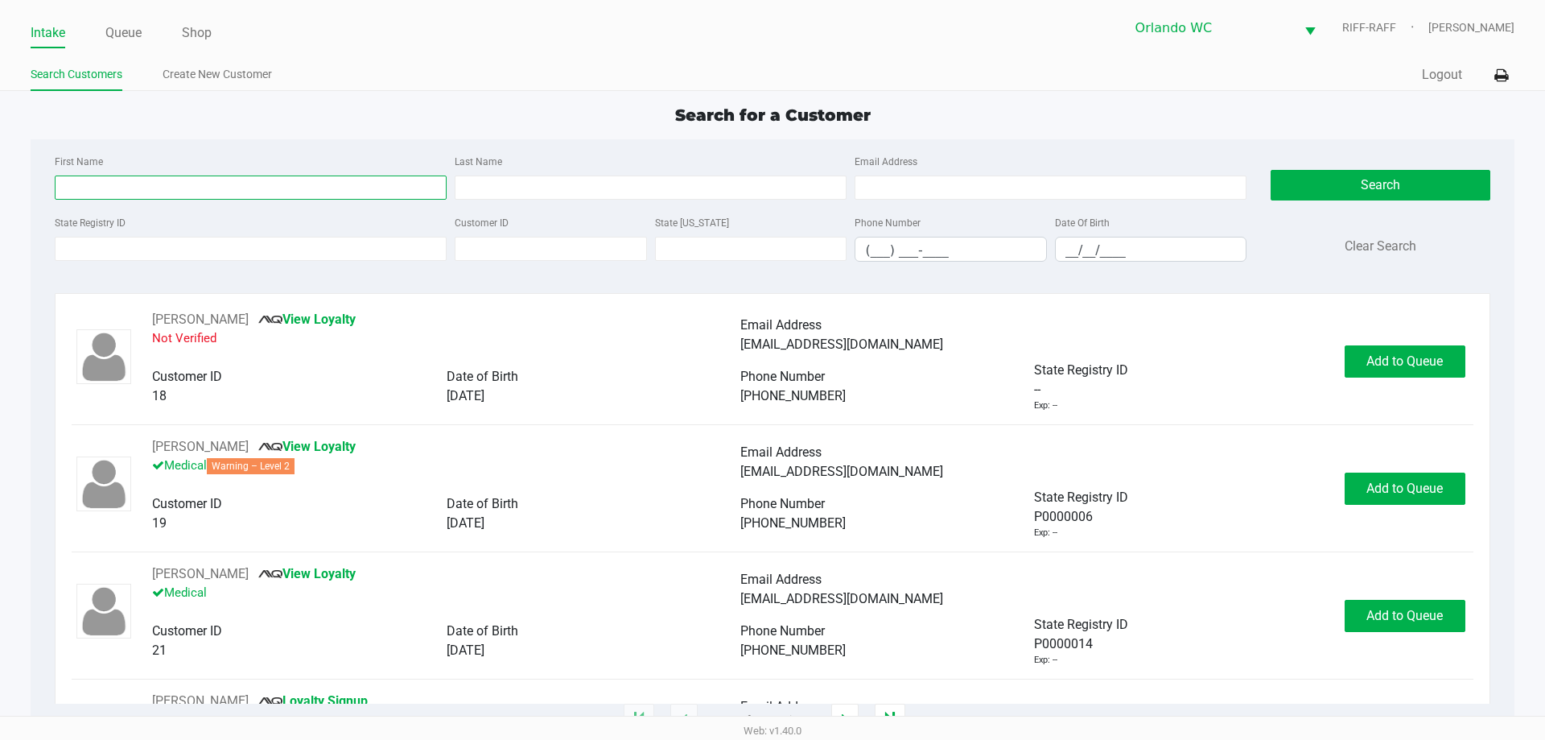
click at [241, 195] on input "First Name" at bounding box center [251, 187] width 392 height 24
type input "steve"
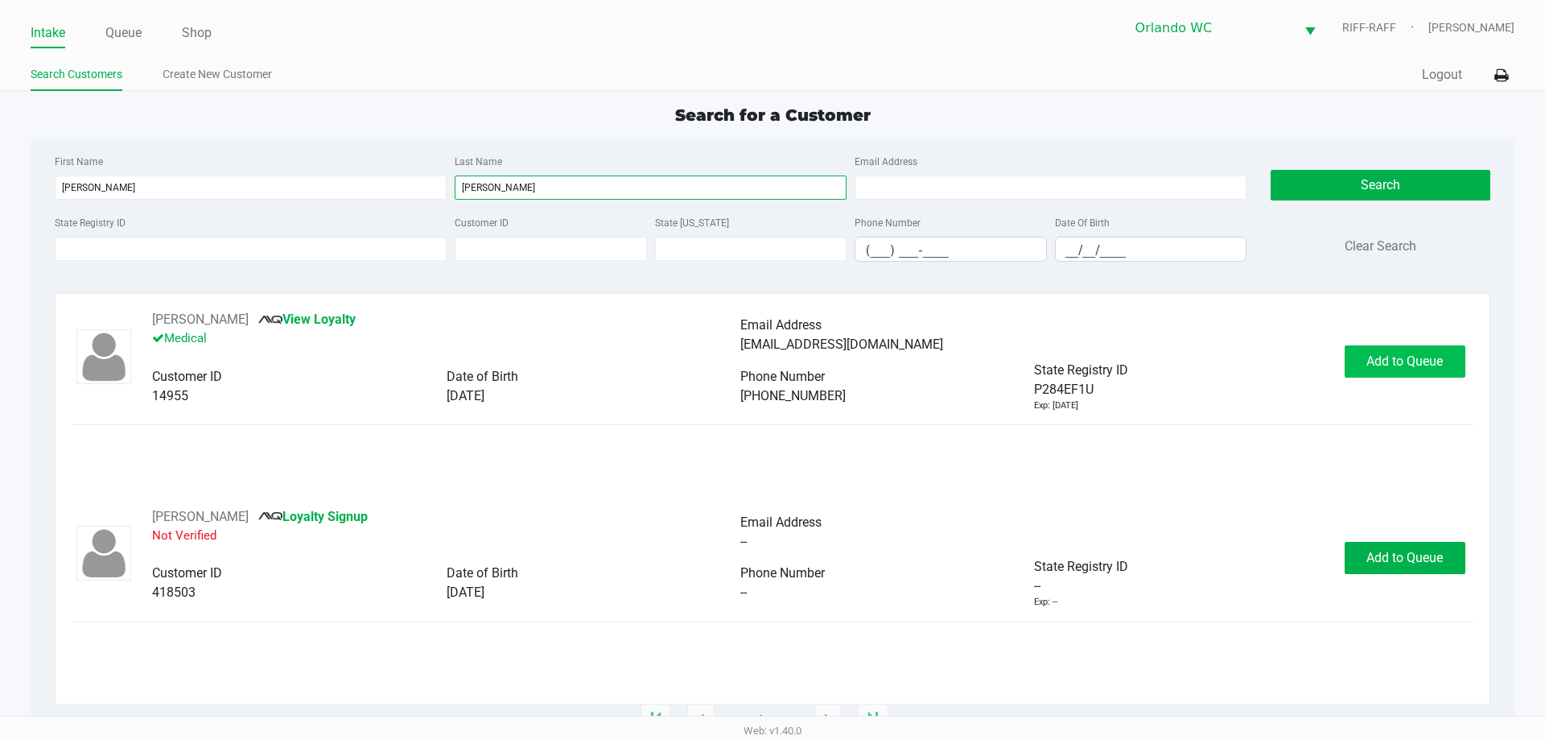
type input "hopper"
click at [770, 356] on span "Add to Queue" at bounding box center [1404, 360] width 76 height 15
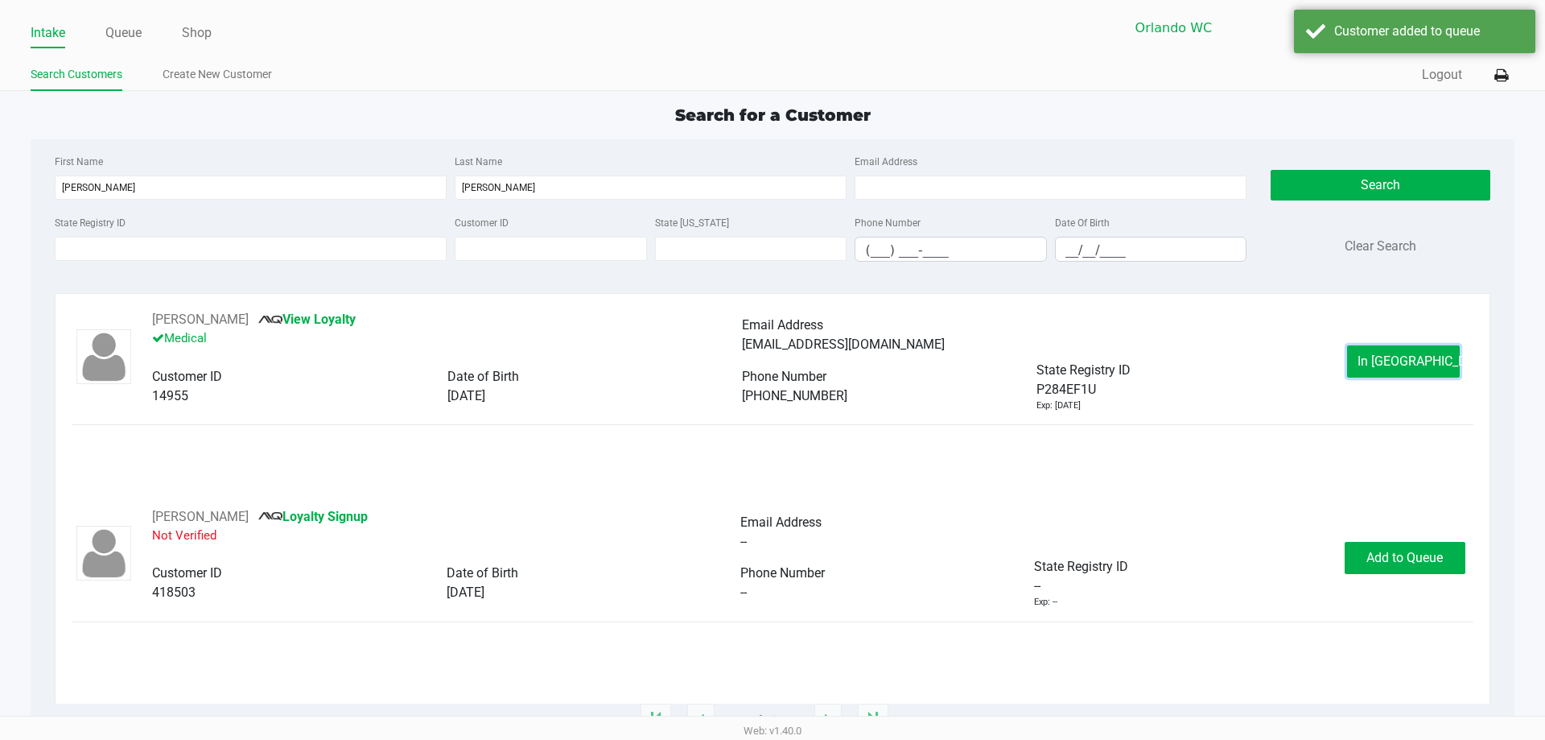
click at [770, 356] on span "In Queue" at bounding box center [1424, 360] width 135 height 15
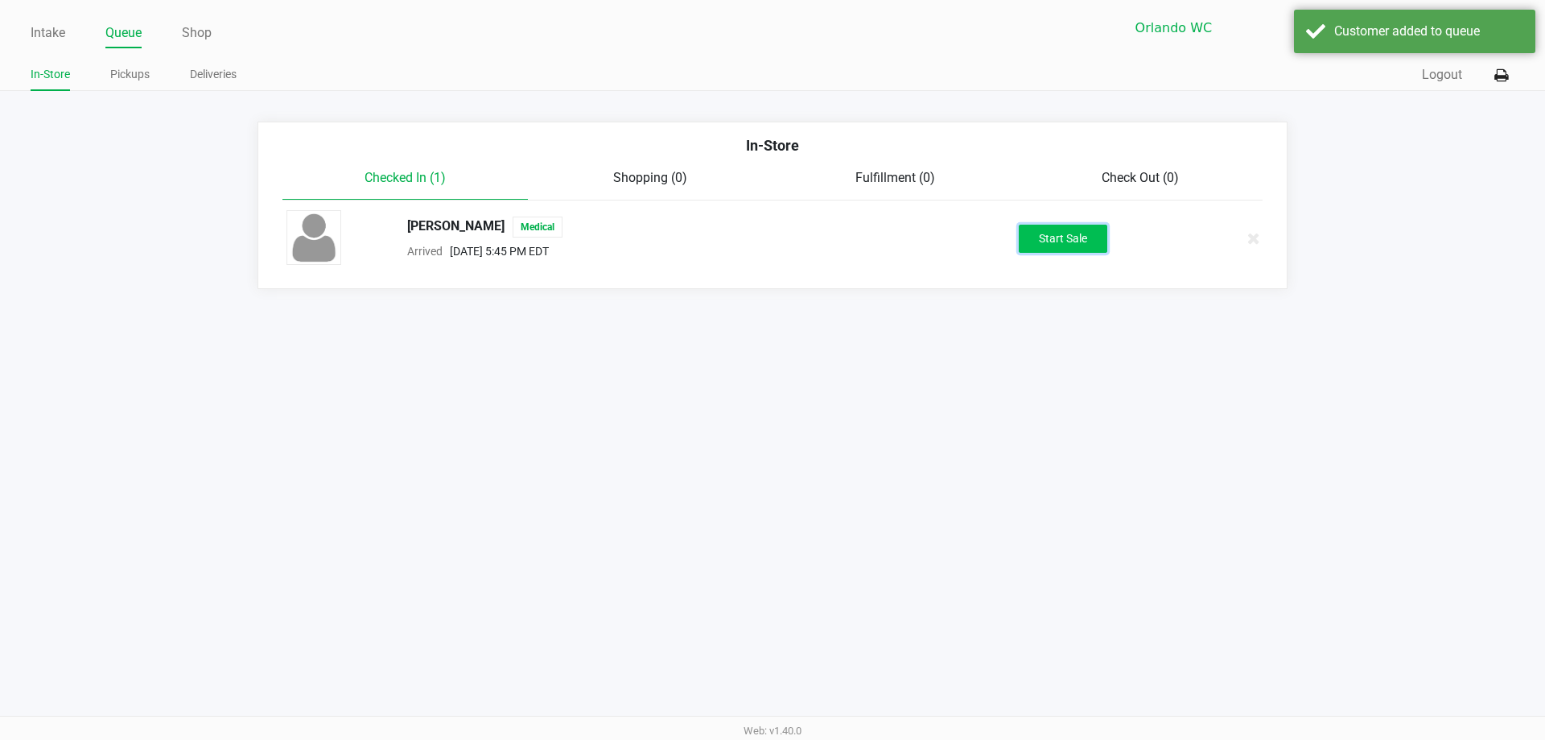
click at [770, 241] on button "Start Sale" at bounding box center [1063, 239] width 89 height 28
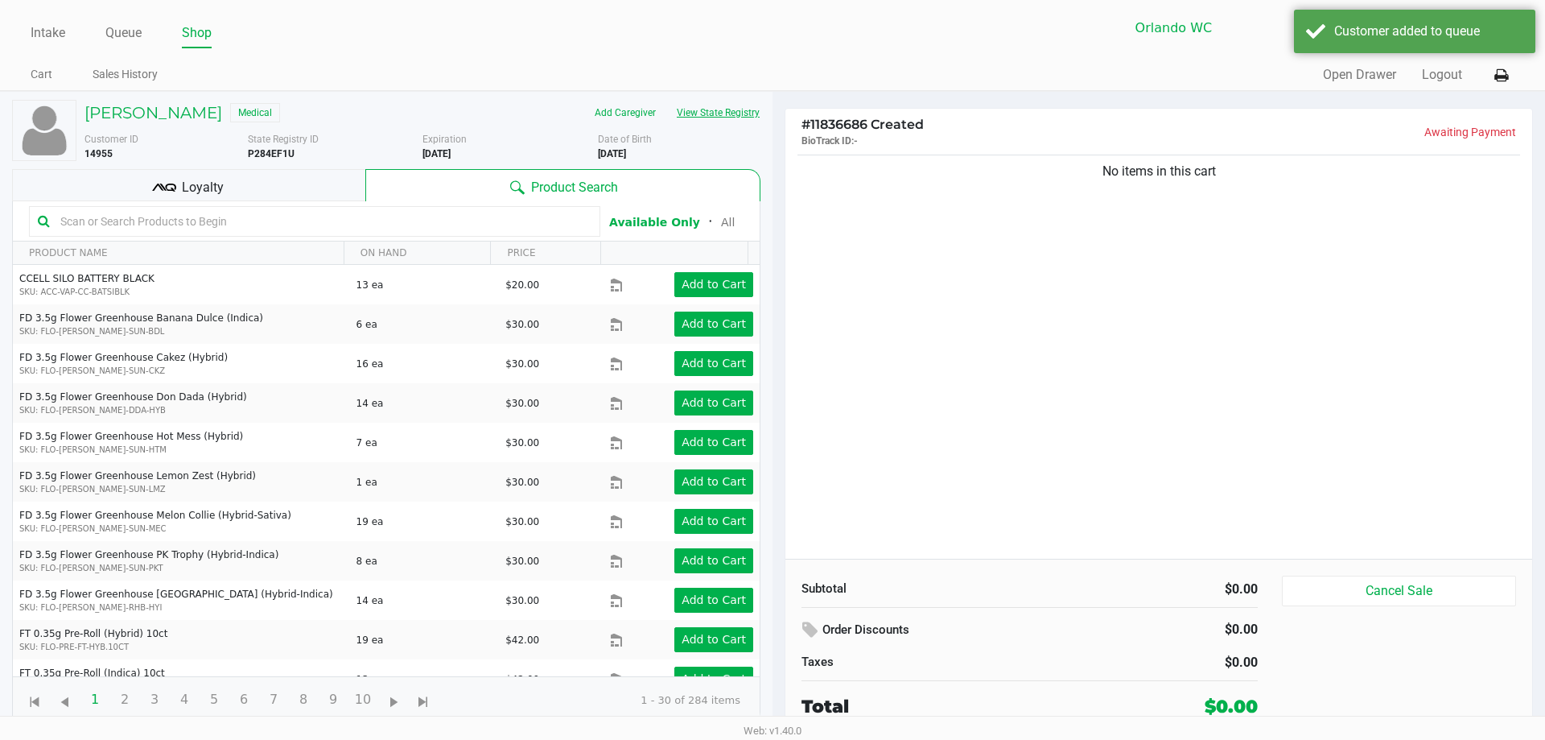
click at [717, 111] on button "View State Registry" at bounding box center [713, 113] width 94 height 26
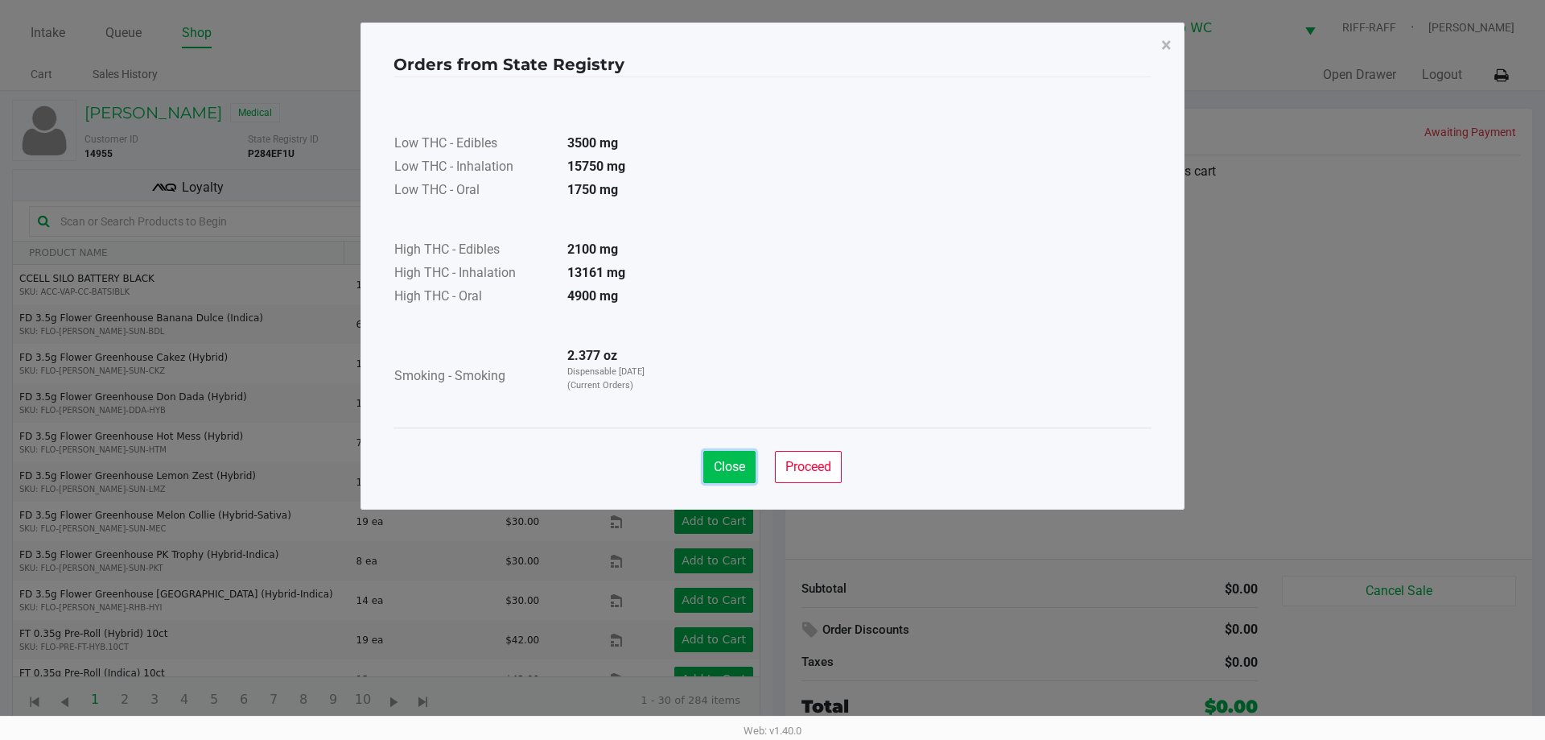
click at [727, 459] on span "Close" at bounding box center [729, 466] width 31 height 15
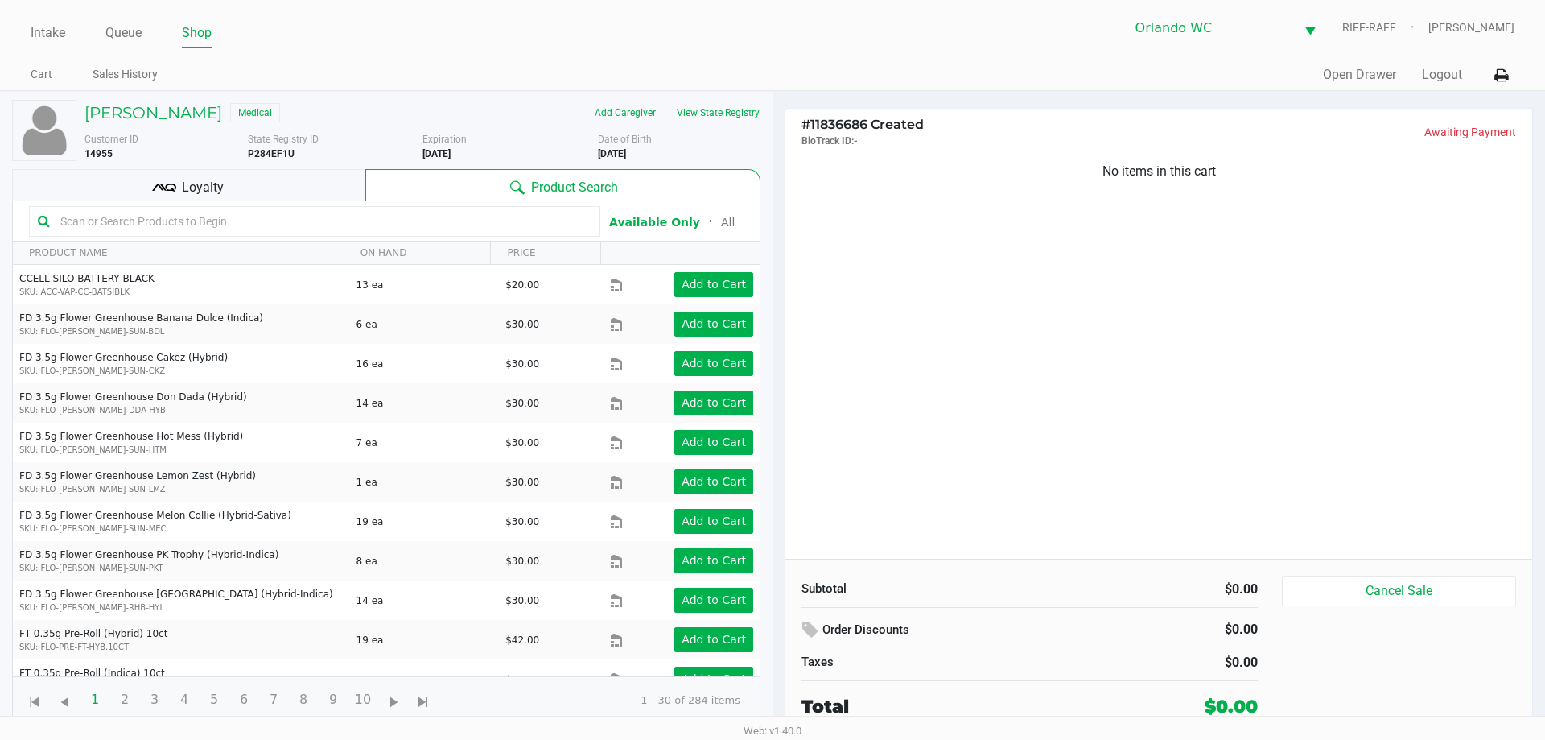
click at [270, 218] on input "text" at bounding box center [323, 221] width 538 height 24
click at [462, 219] on input "text" at bounding box center [323, 221] width 538 height 24
click at [309, 216] on input "text" at bounding box center [323, 221] width 538 height 24
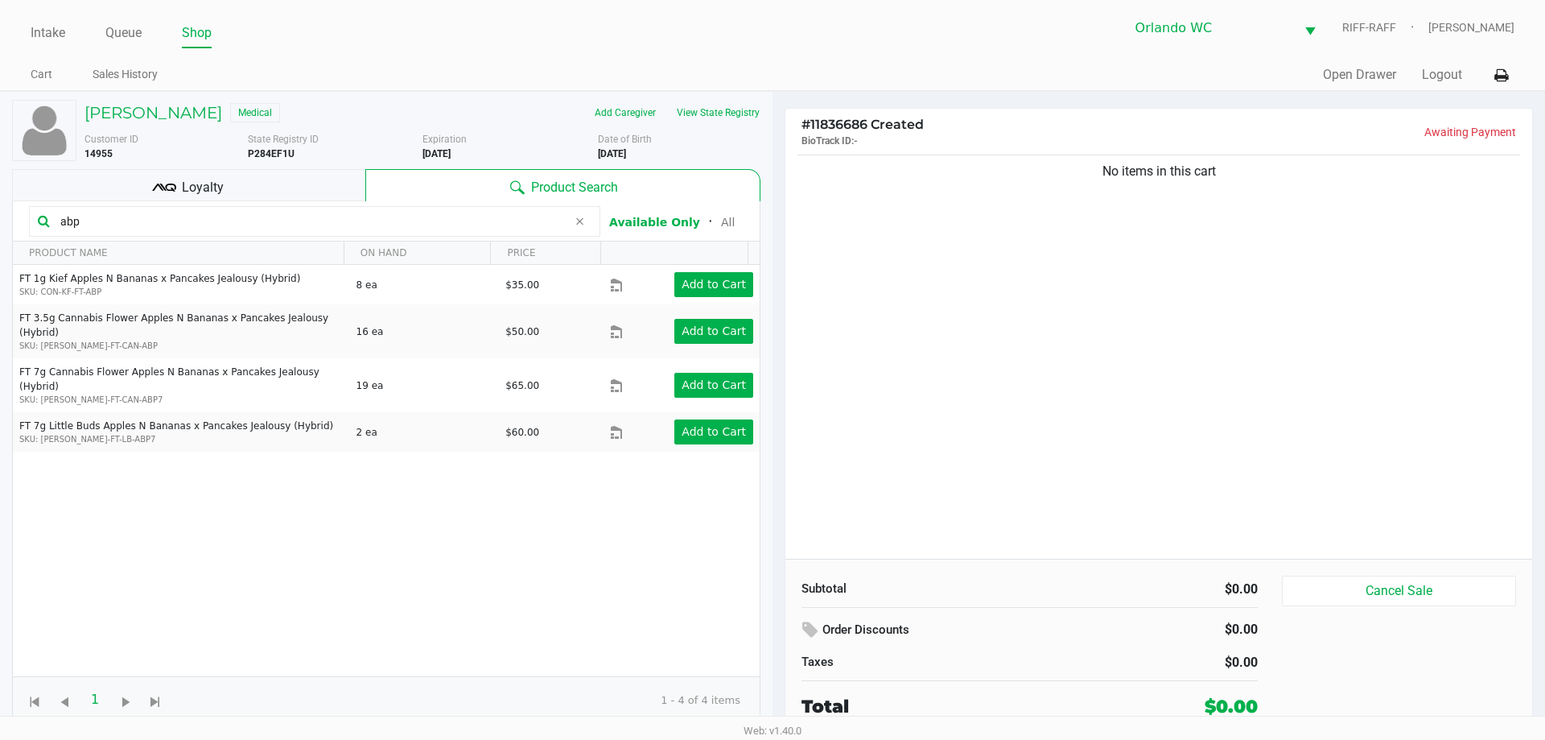
drag, startPoint x: 135, startPoint y: 220, endPoint x: 35, endPoint y: 203, distance: 102.0
click at [36, 203] on kendo-grid-toolbar "abp Available Only ᛫ All" at bounding box center [386, 221] width 747 height 40
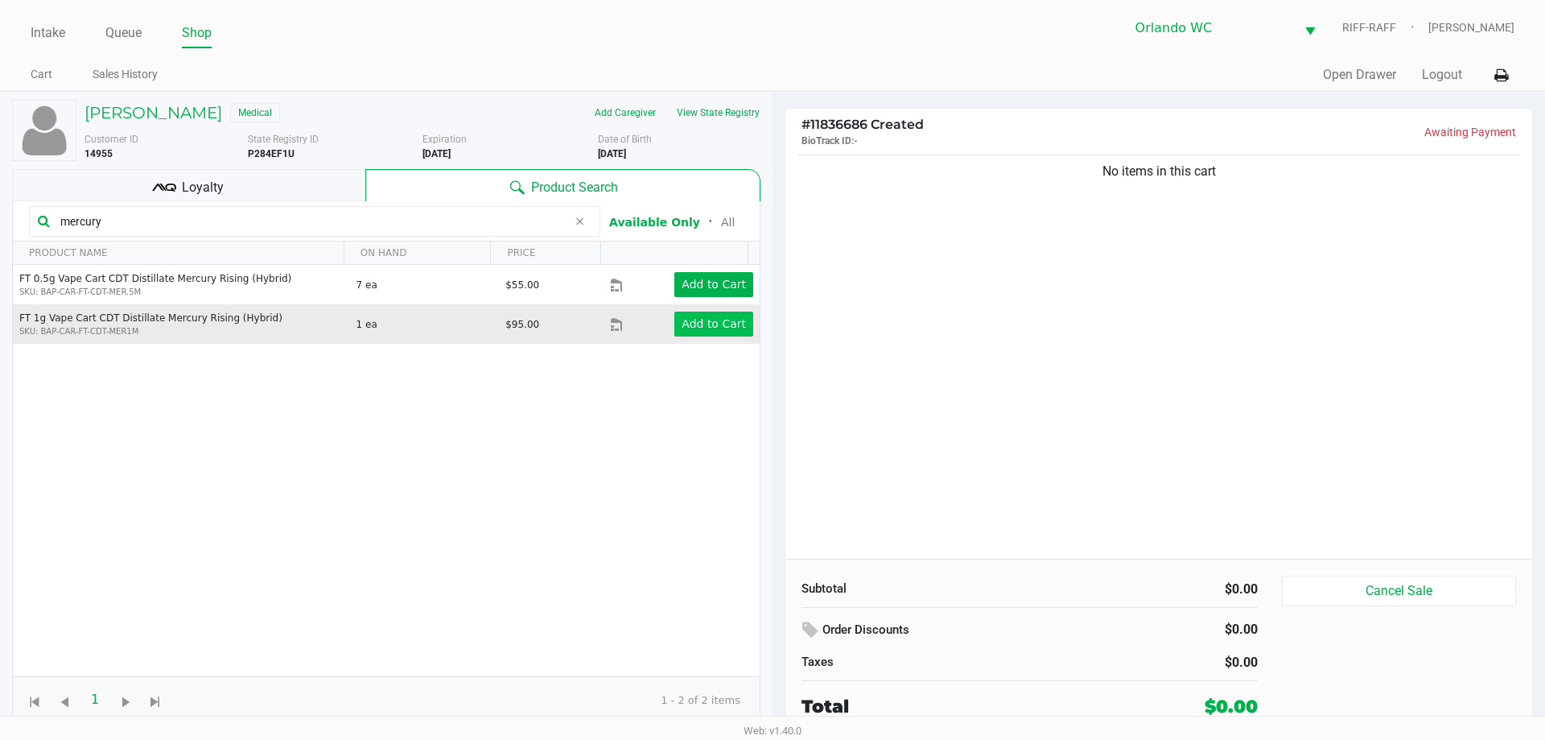
type input "mercury"
click at [719, 325] on app-button-loader "Add to Cart" at bounding box center [714, 323] width 64 height 13
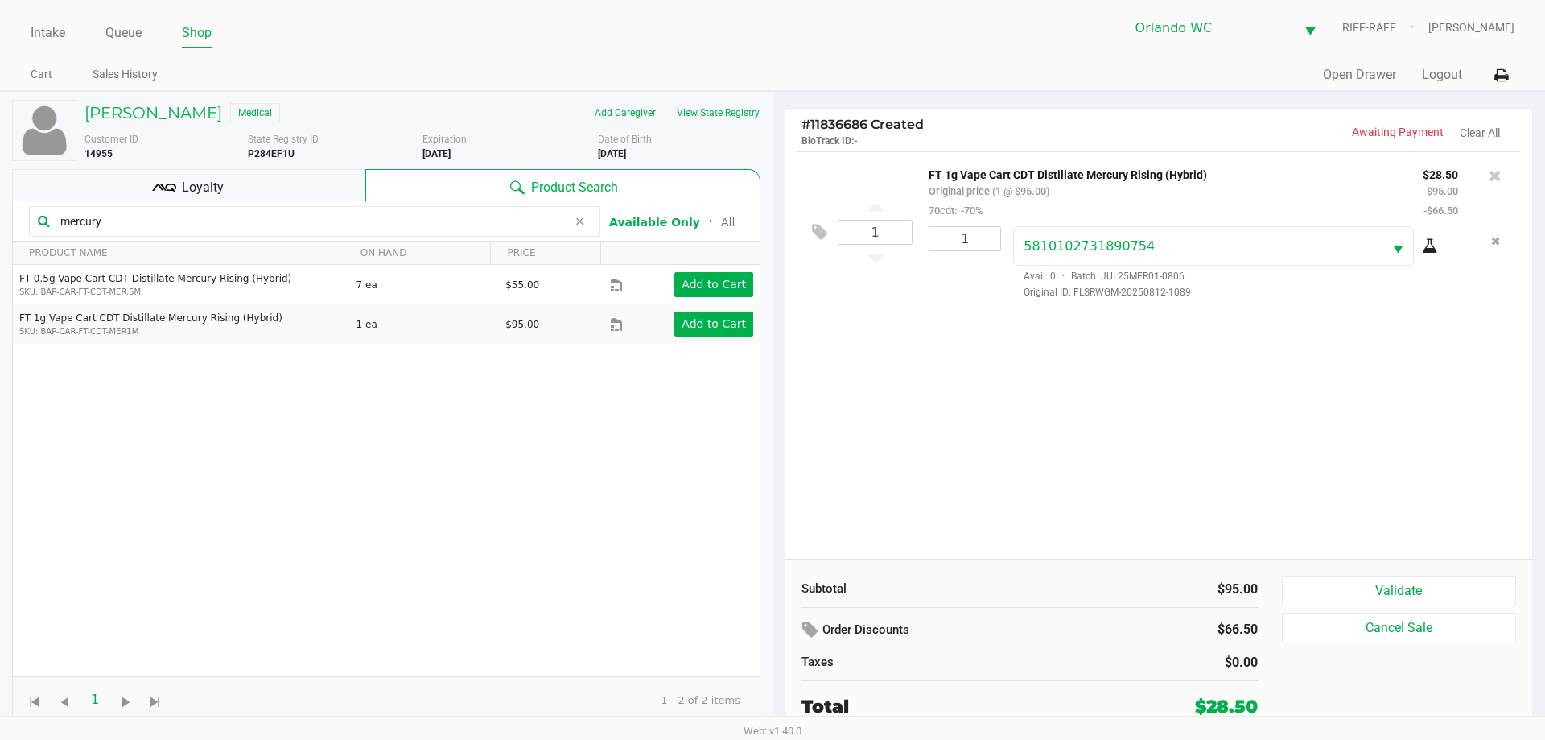
click at [218, 175] on div "Loyalty" at bounding box center [188, 185] width 353 height 32
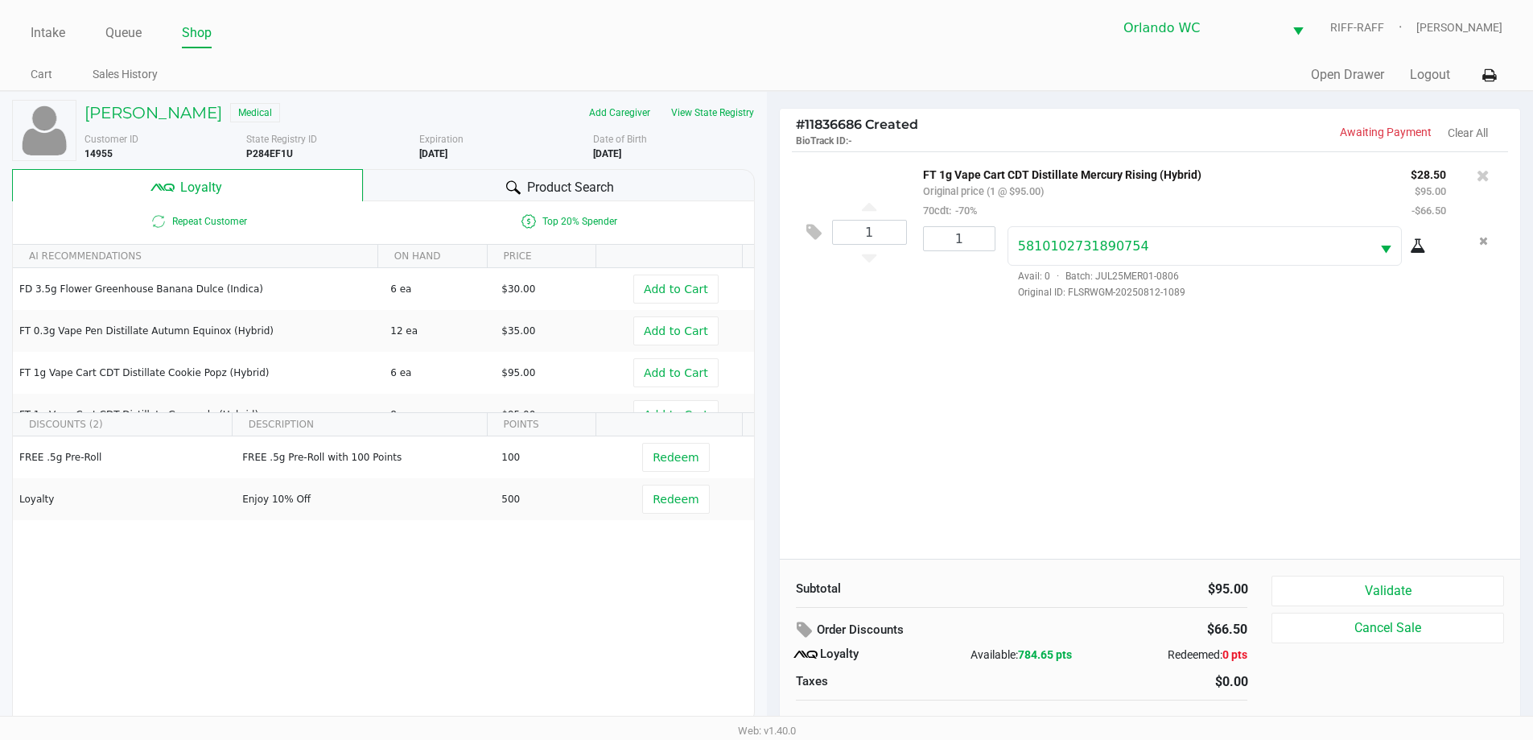
click at [647, 588] on div "FREE .5g Pre-Roll FREE .5g Pre-Roll with 100 Points 100 Redeem Loyalty Enjoy 10…" at bounding box center [383, 557] width 741 height 242
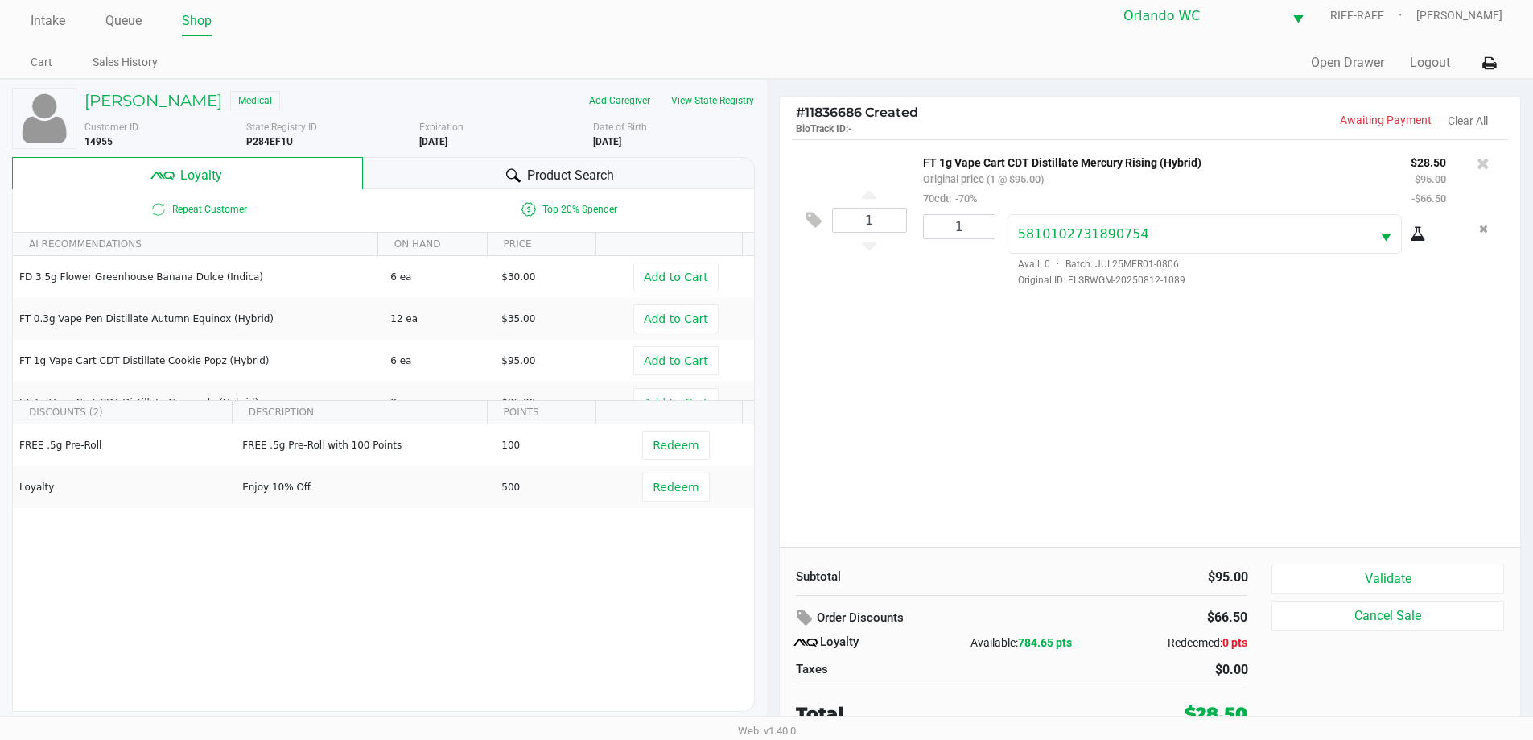
scroll to position [16, 0]
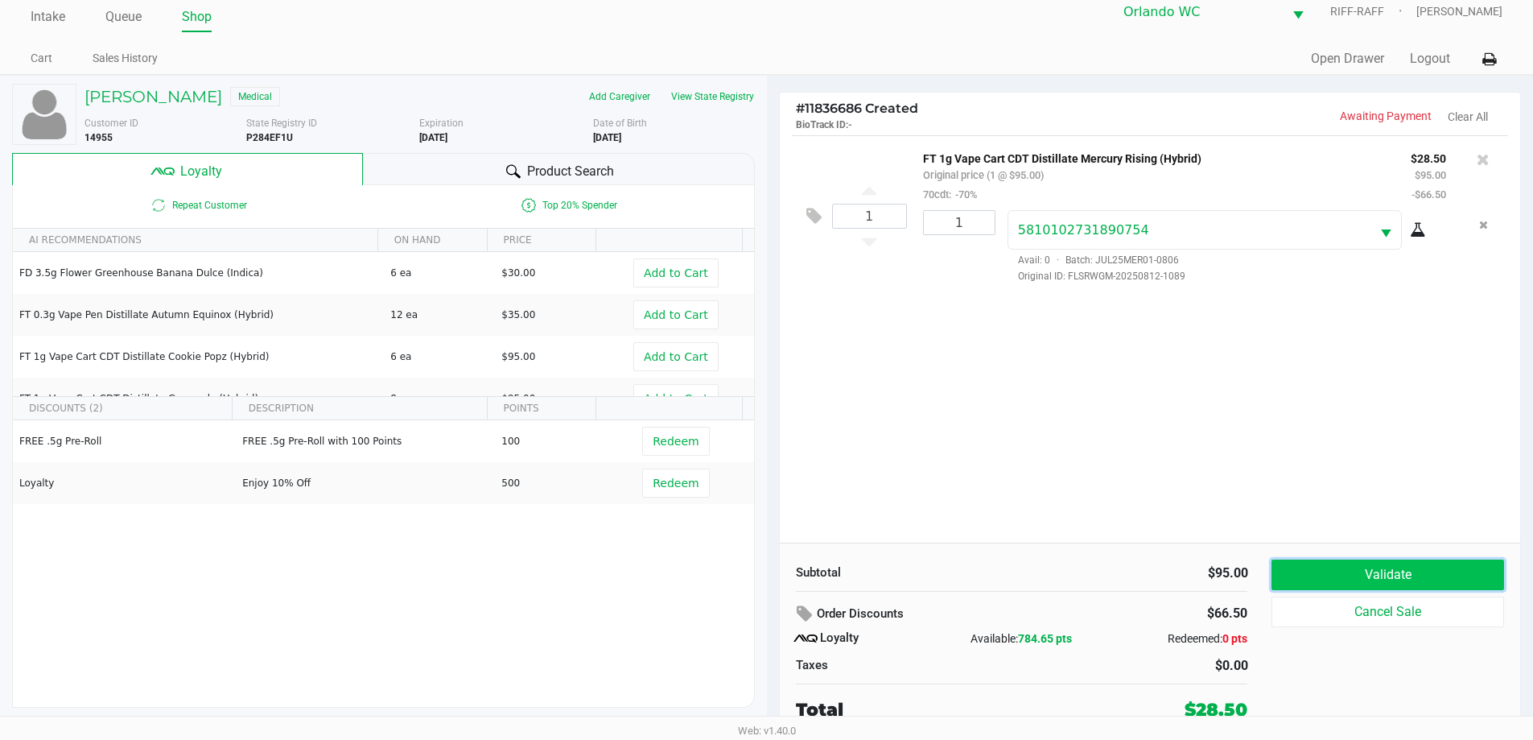
click at [770, 576] on button "Validate" at bounding box center [1387, 574] width 232 height 31
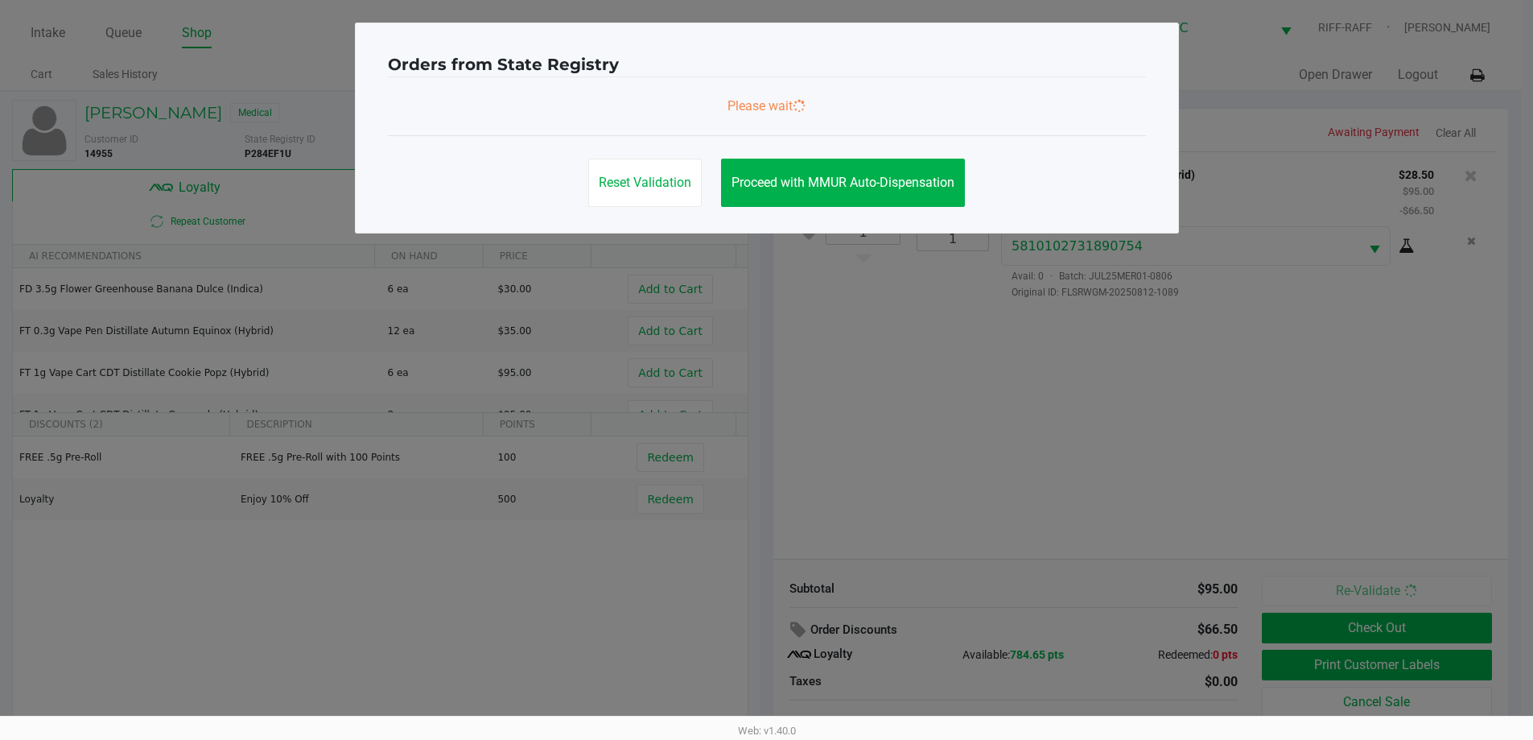
scroll to position [0, 0]
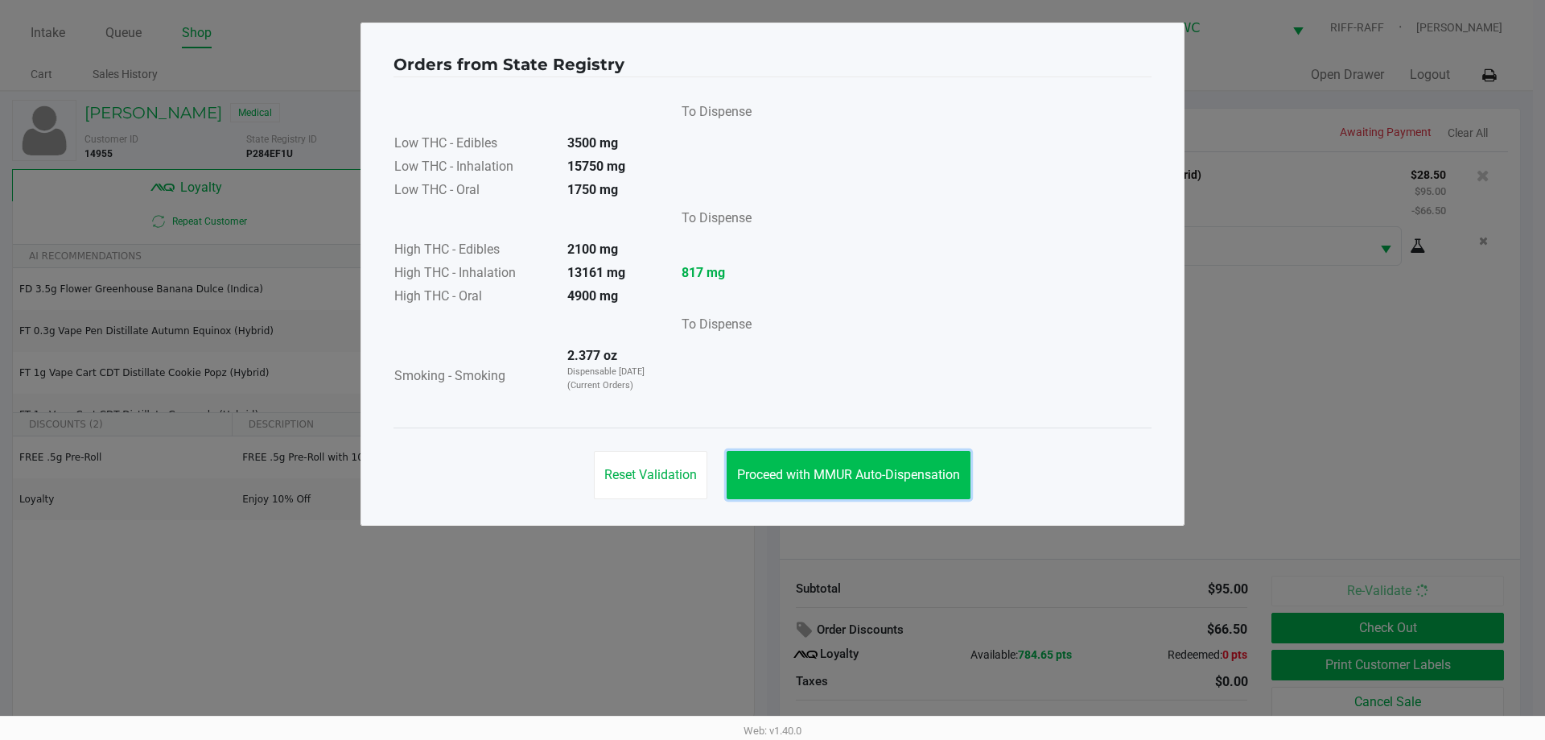
click at [770, 472] on span "Proceed with MMUR Auto-Dispensation" at bounding box center [848, 474] width 223 height 15
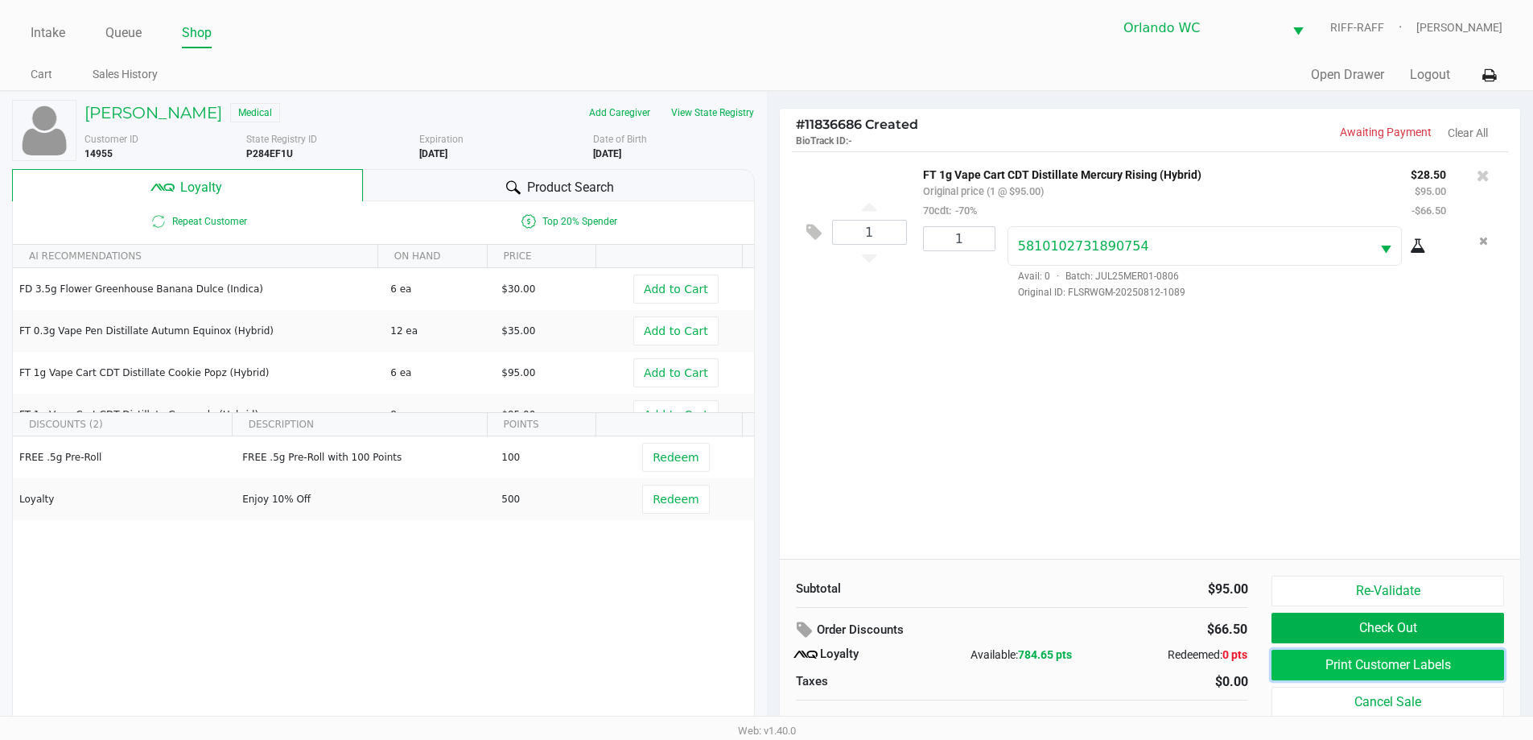
click at [770, 661] on button "Print Customer Labels" at bounding box center [1387, 664] width 232 height 31
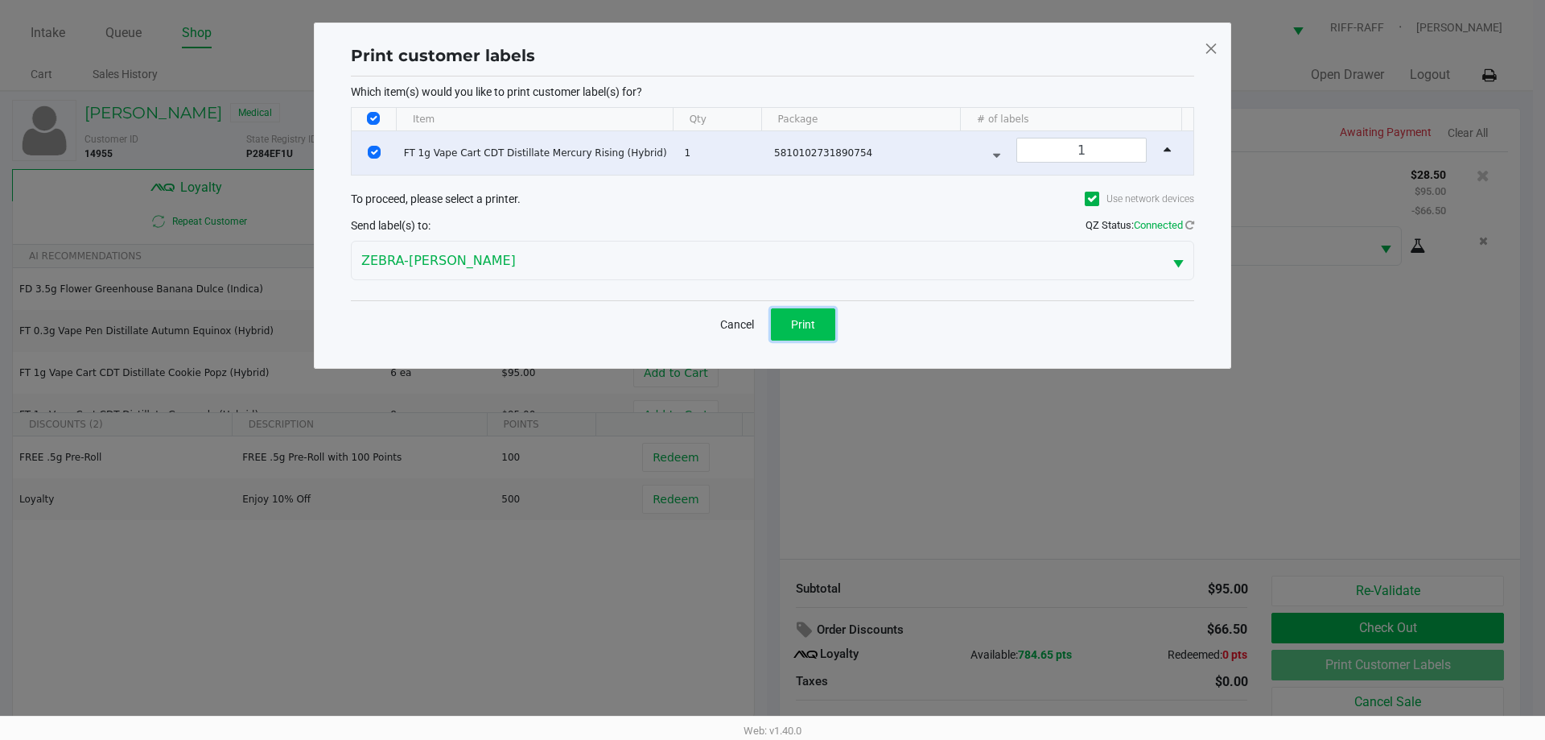
click at [770, 325] on button "Print" at bounding box center [803, 324] width 64 height 32
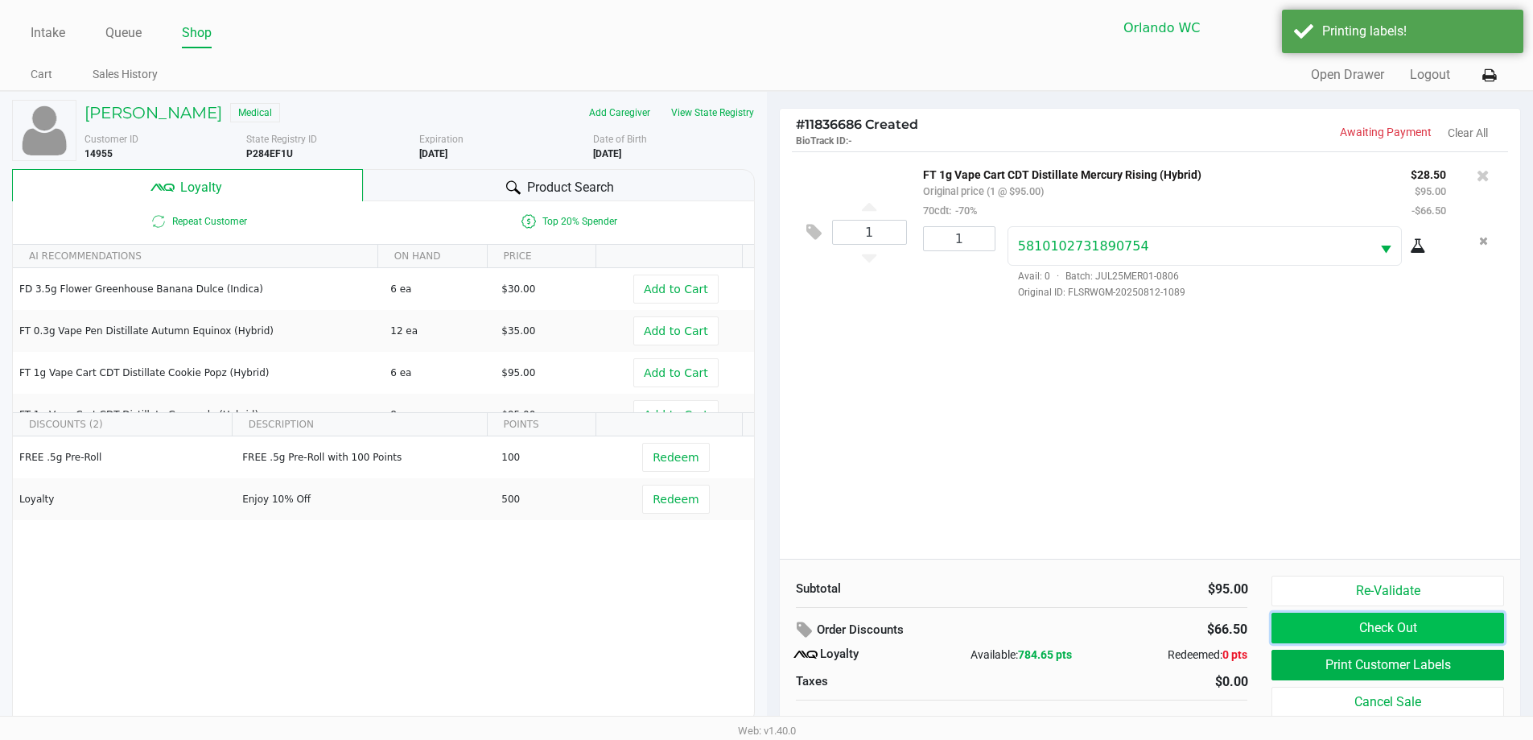
click at [770, 636] on button "Check Out" at bounding box center [1387, 627] width 232 height 31
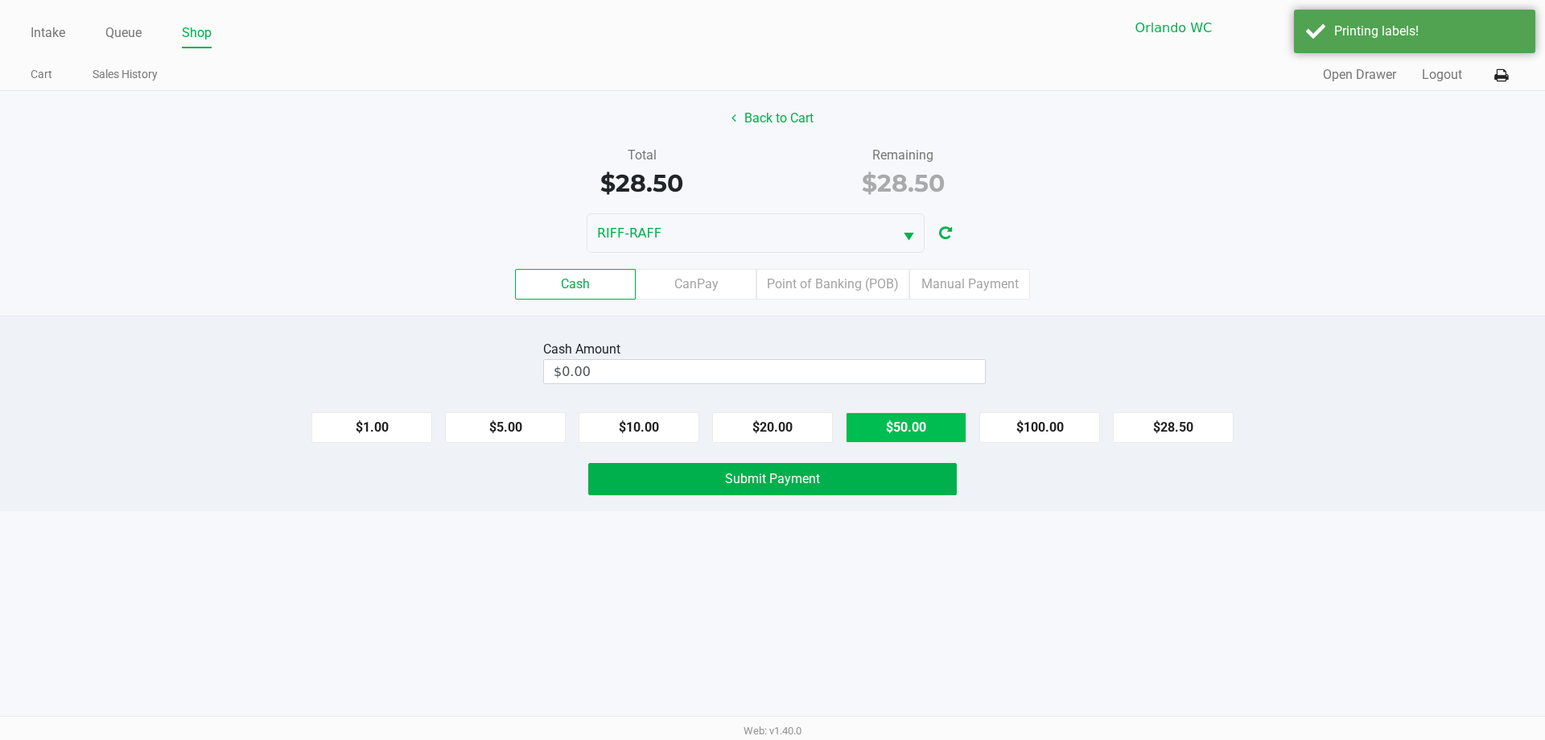
click at [770, 426] on button "$50.00" at bounding box center [906, 427] width 121 height 31
type input "$50.00"
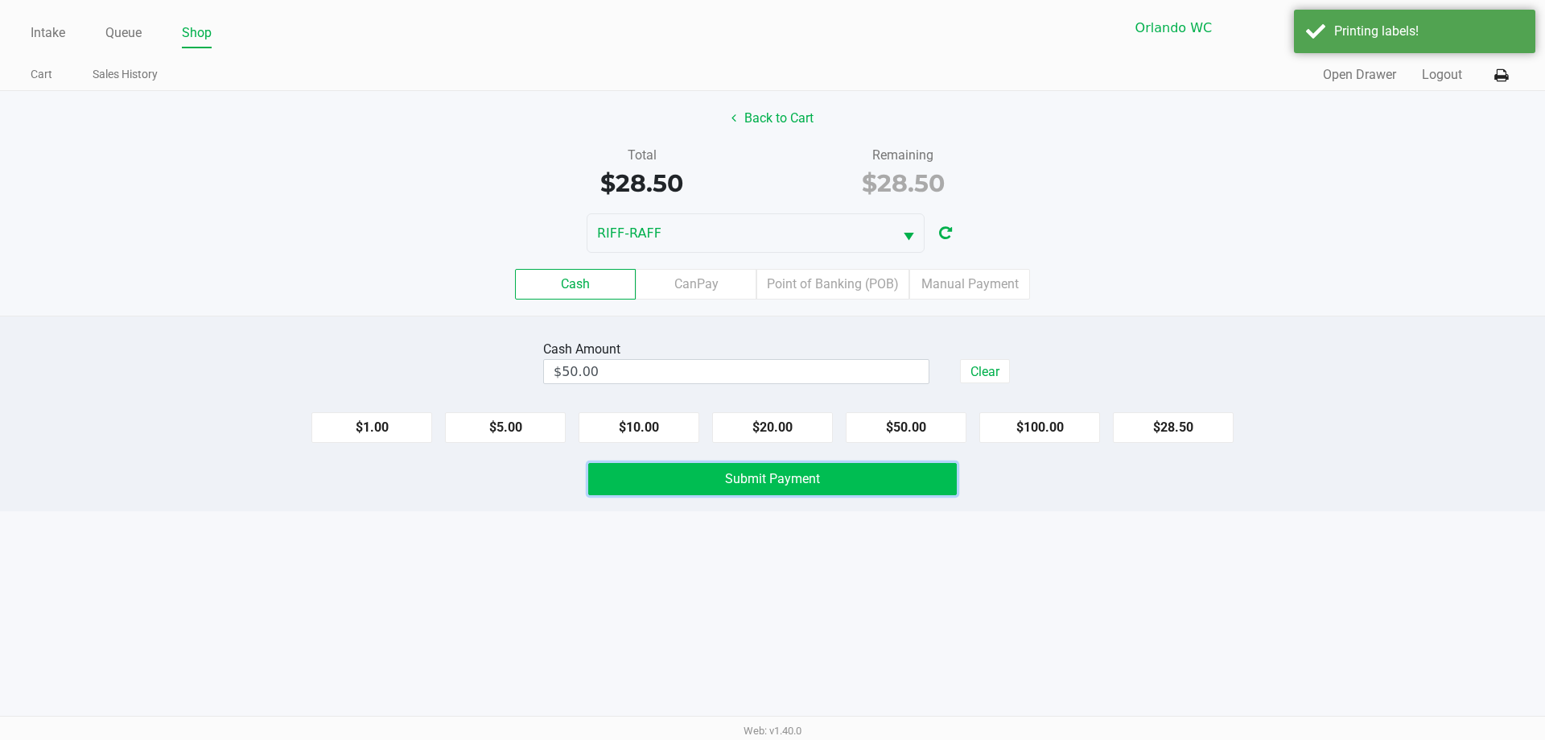
click at [770, 480] on span "Submit Payment" at bounding box center [772, 478] width 95 height 15
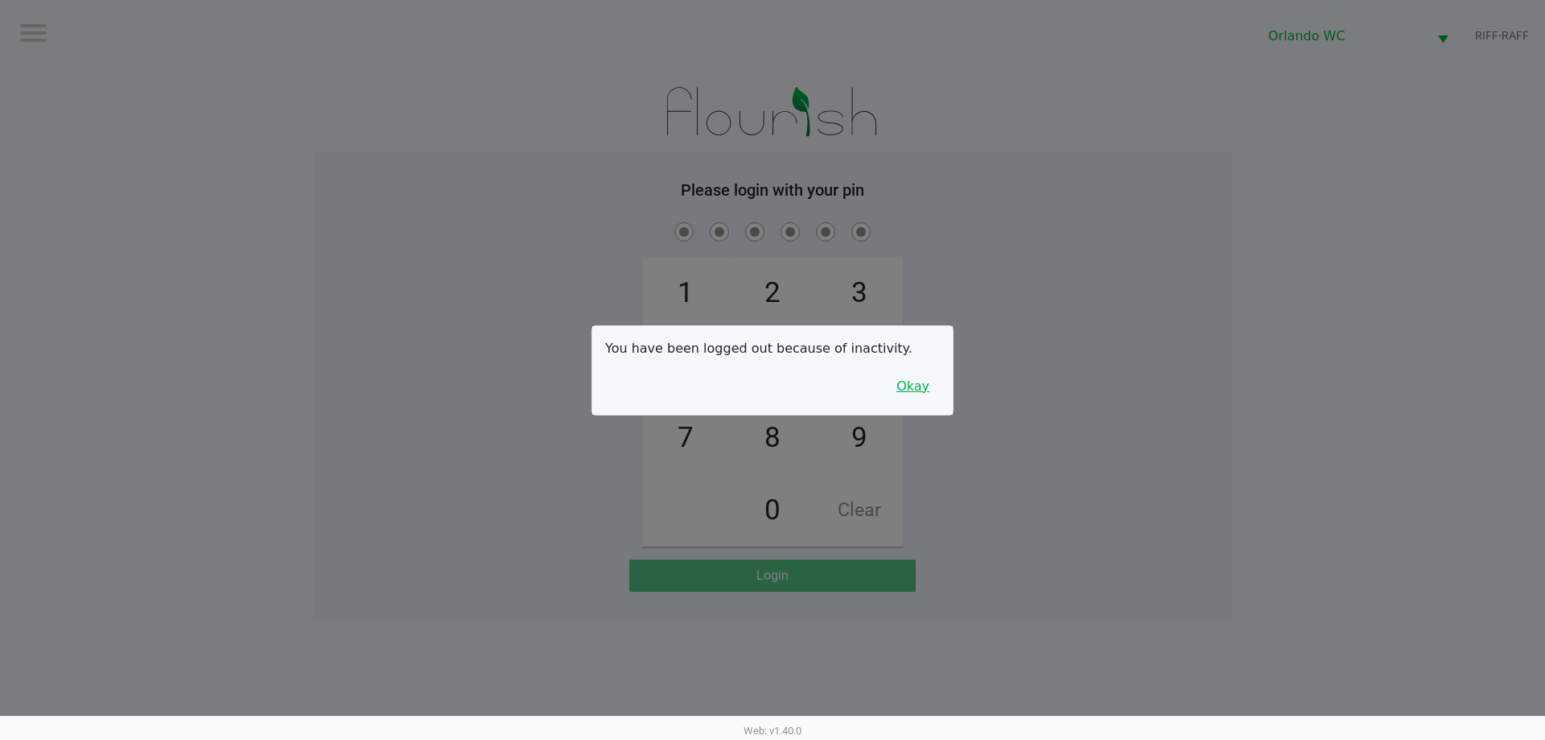
click at [770, 386] on button "Okay" at bounding box center [913, 386] width 54 height 31
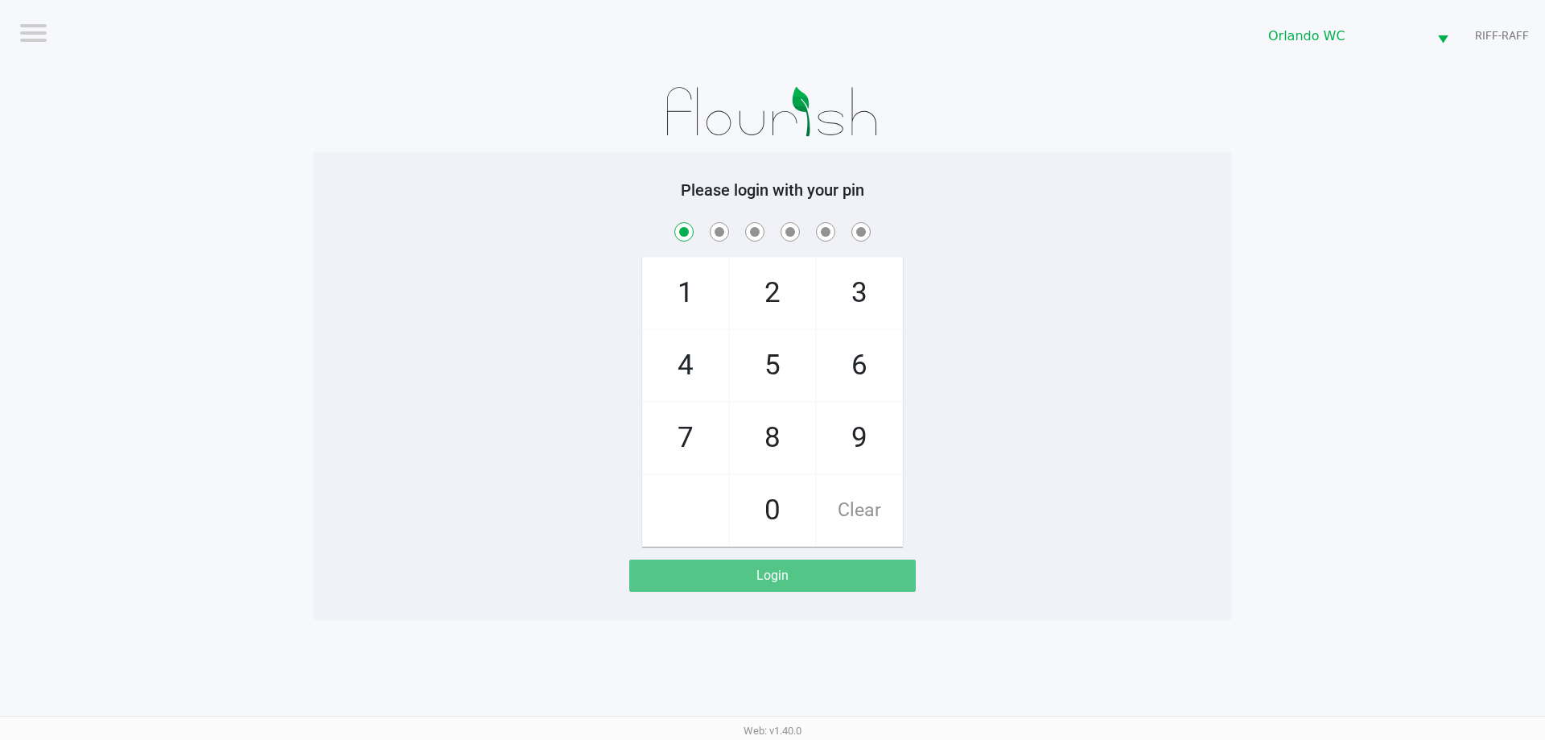
checkbox input "true"
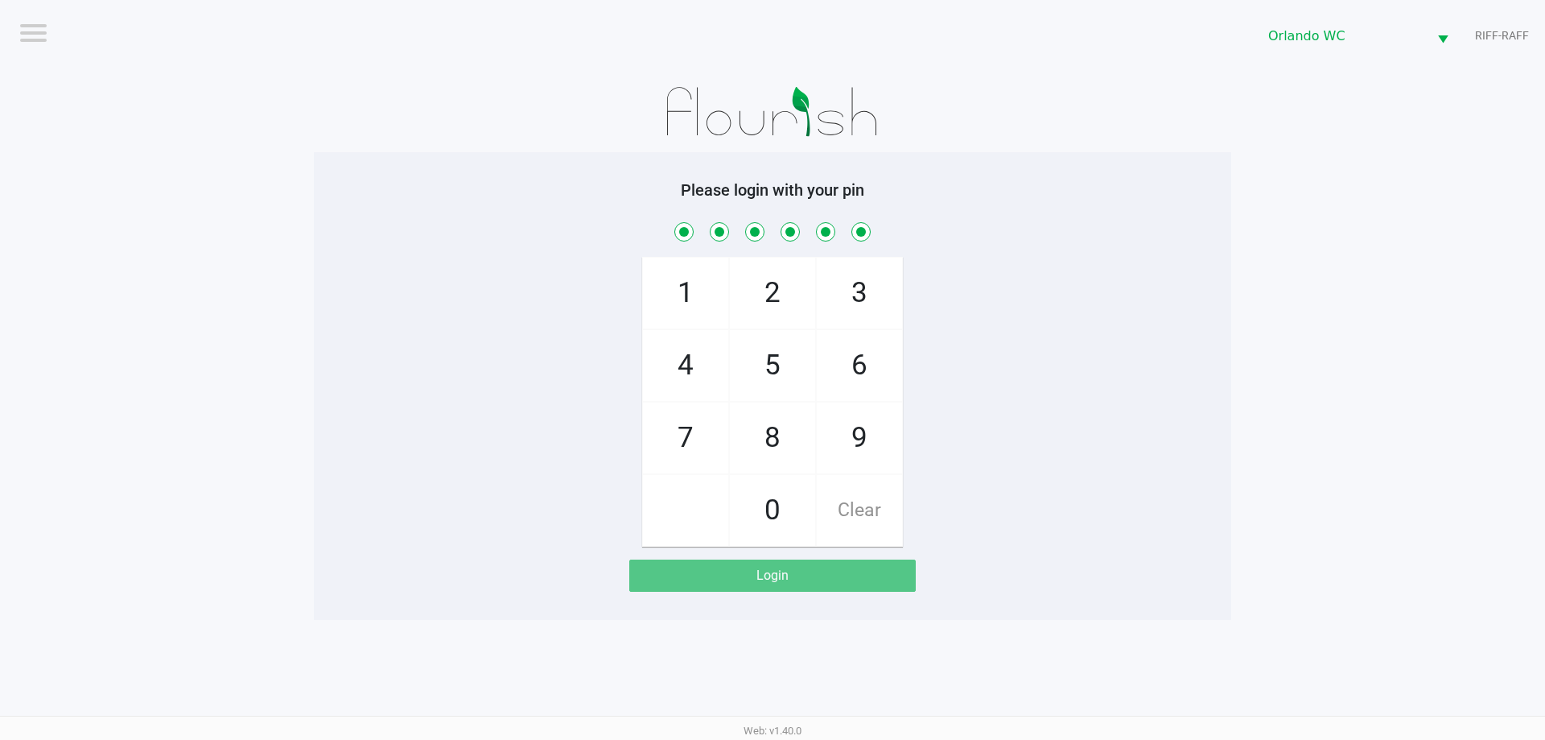
checkbox input "true"
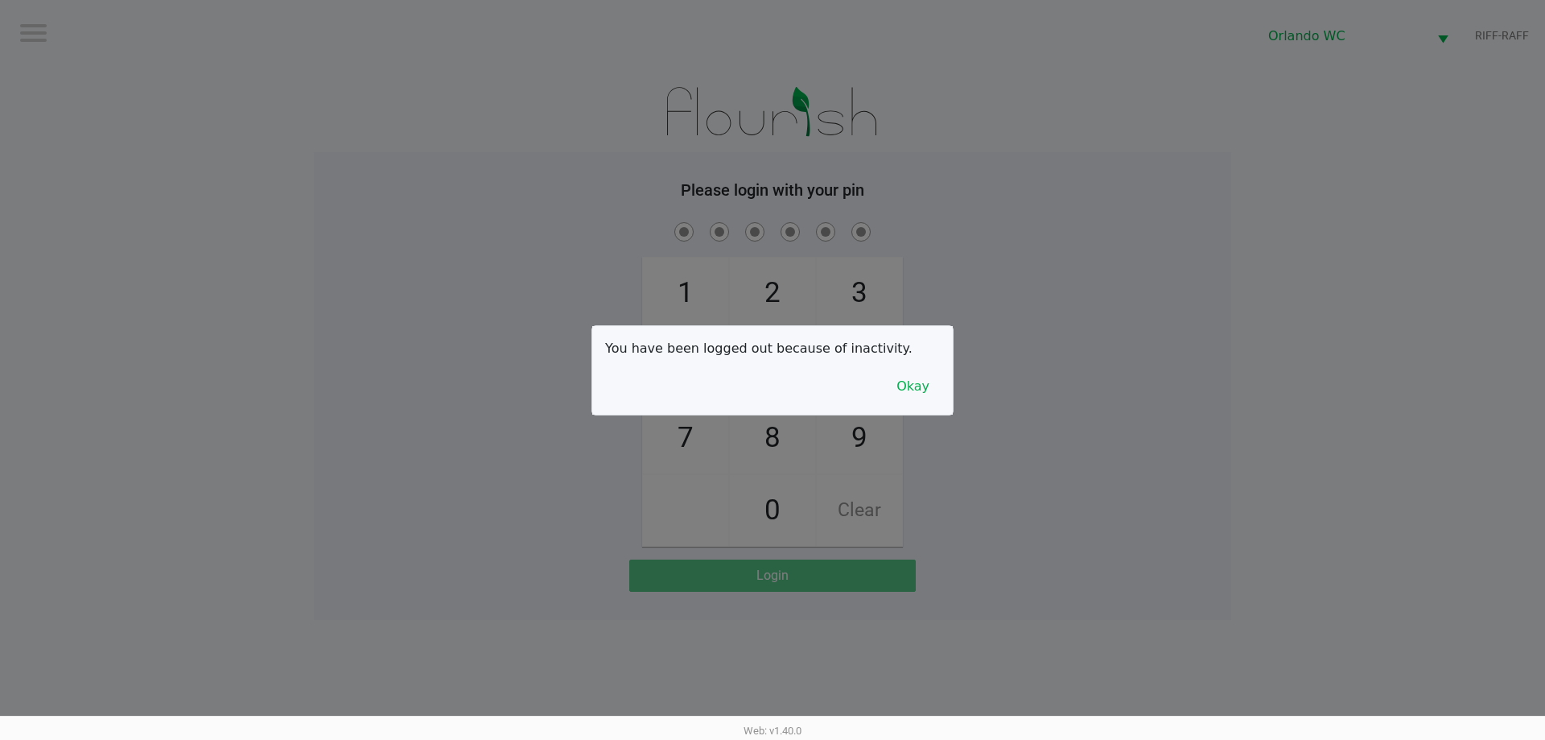
click at [747, 712] on div at bounding box center [772, 370] width 1545 height 740
click at [770, 385] on button "Okay" at bounding box center [913, 386] width 54 height 31
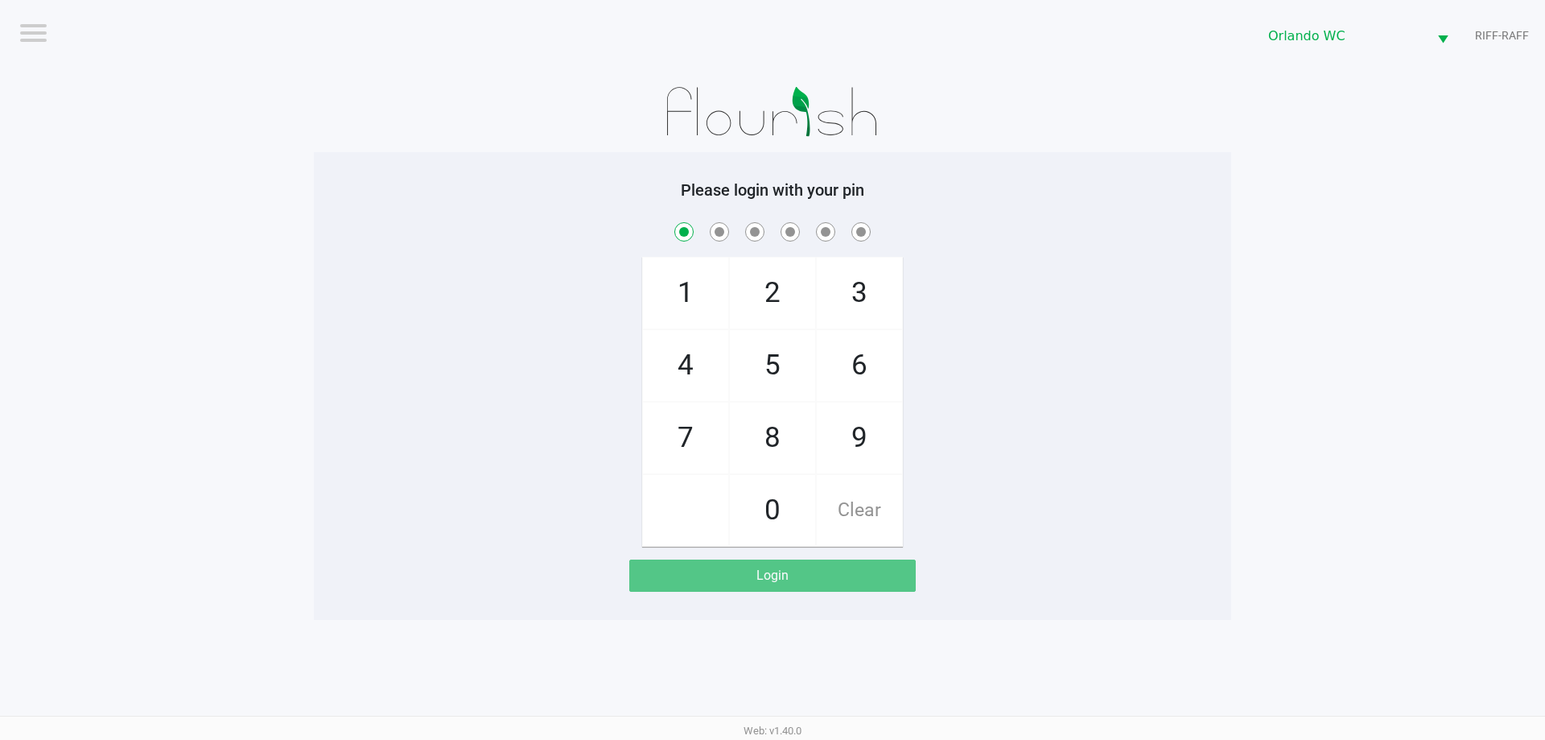
checkbox input "true"
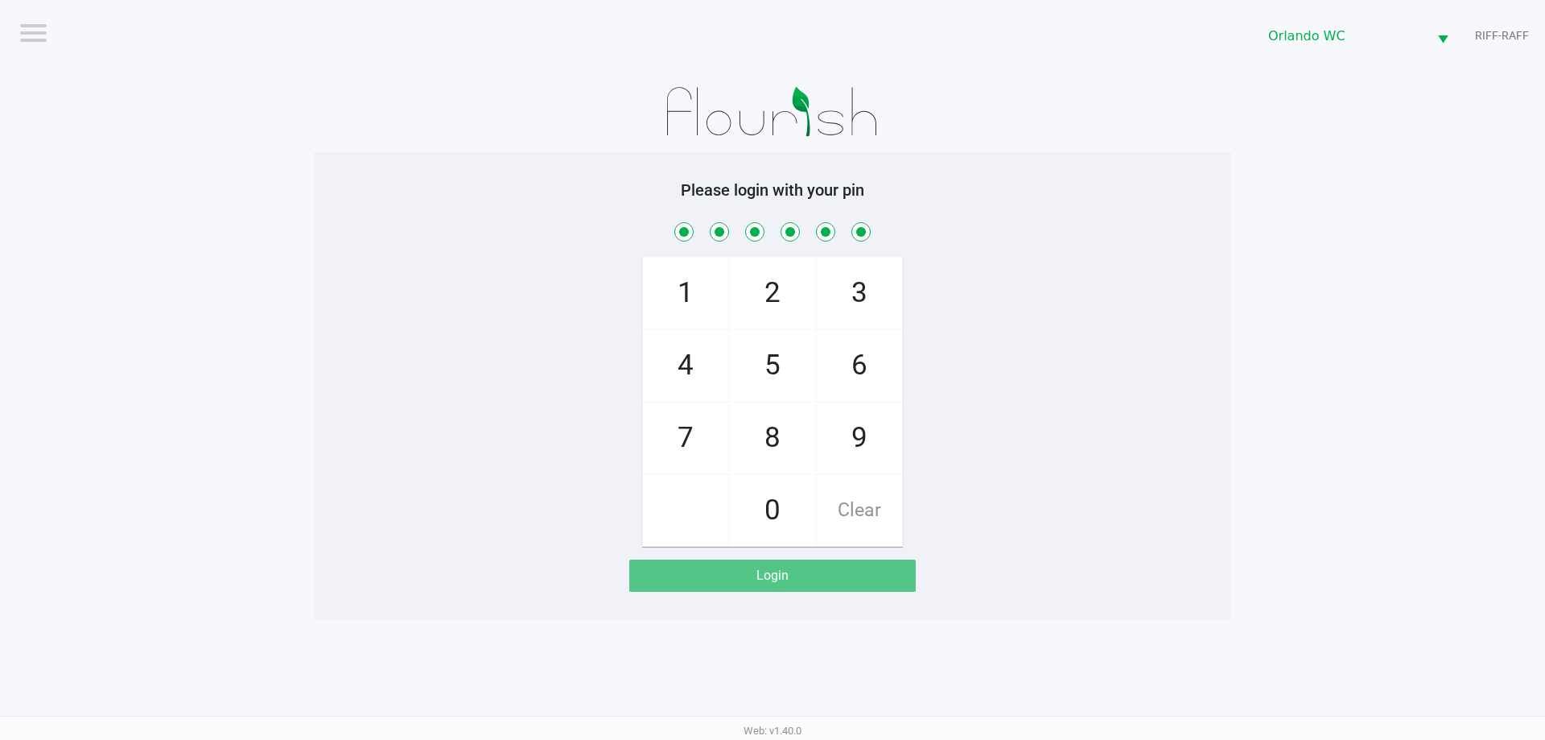
checkbox input "true"
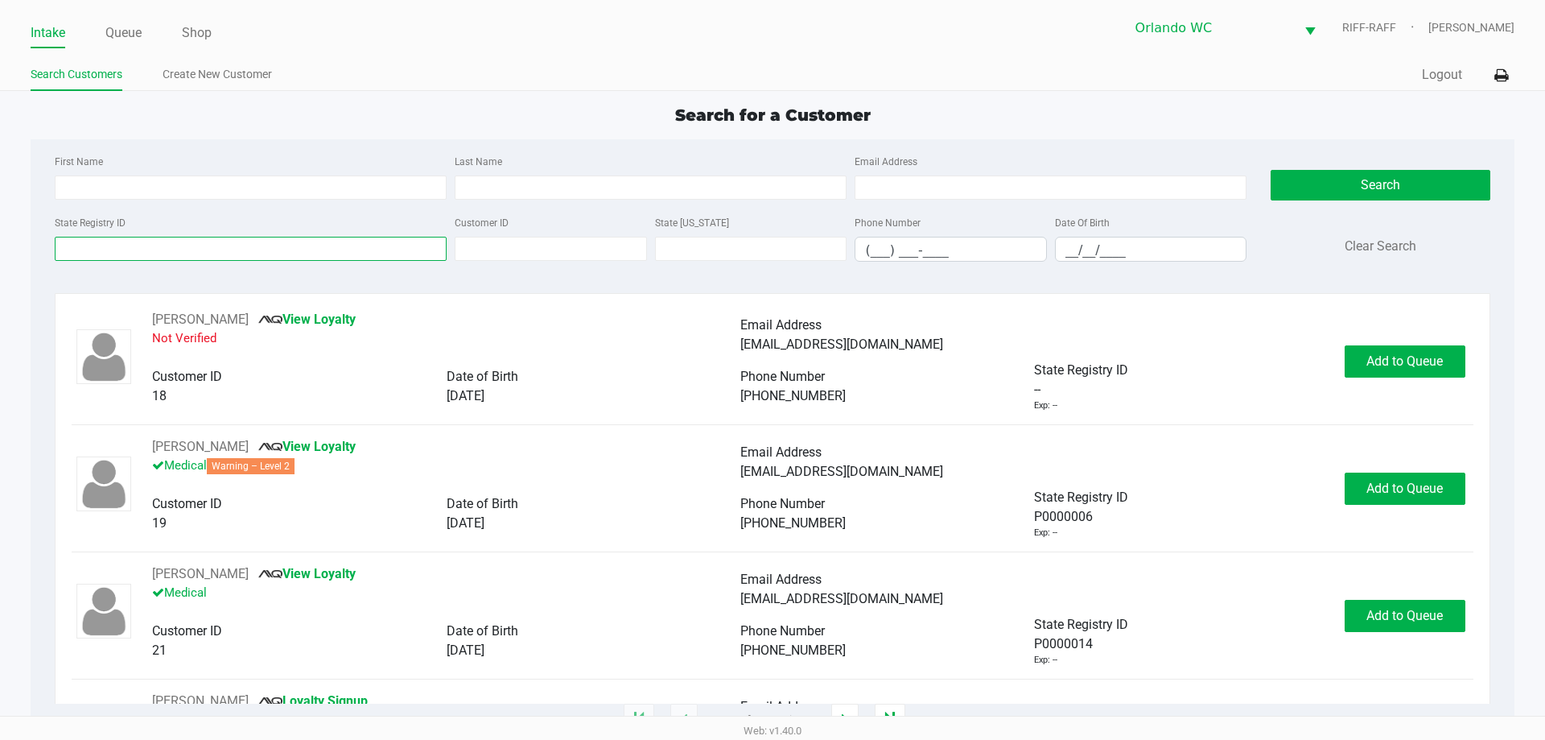
click at [227, 246] on input "State Registry ID" at bounding box center [251, 249] width 392 height 24
click at [252, 180] on input "First Name" at bounding box center [251, 187] width 392 height 24
type input "randall"
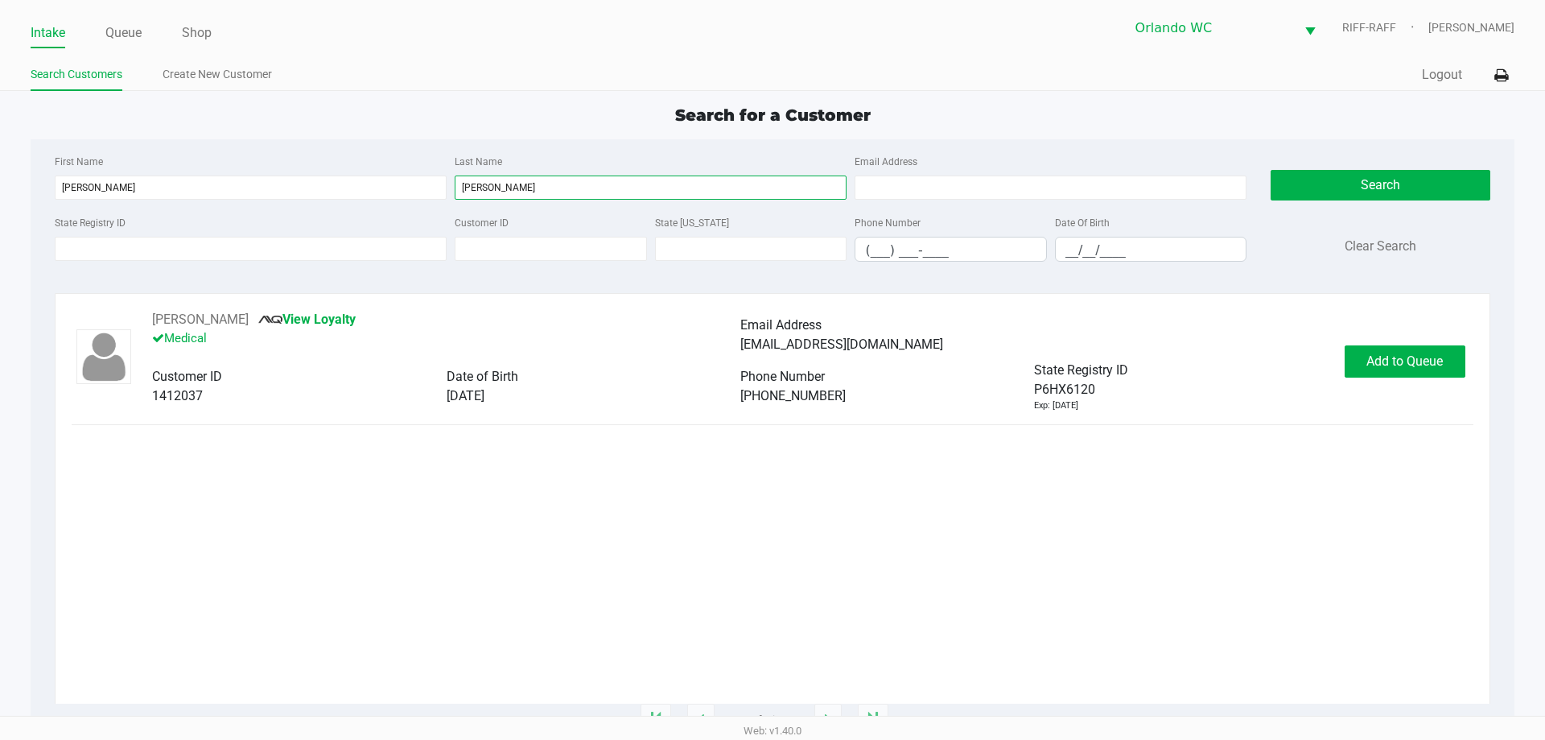
type input "sims"
click at [768, 592] on div "Randall Sims View Loyalty Medical Email Address archerybyrandy@gmail.com Custom…" at bounding box center [772, 506] width 1401 height 393
click at [768, 595] on div "Randall Sims View Loyalty Medical Email Address archerybyrandy@gmail.com Custom…" at bounding box center [772, 506] width 1401 height 393
click at [770, 364] on button "Add to Queue" at bounding box center [1405, 361] width 121 height 32
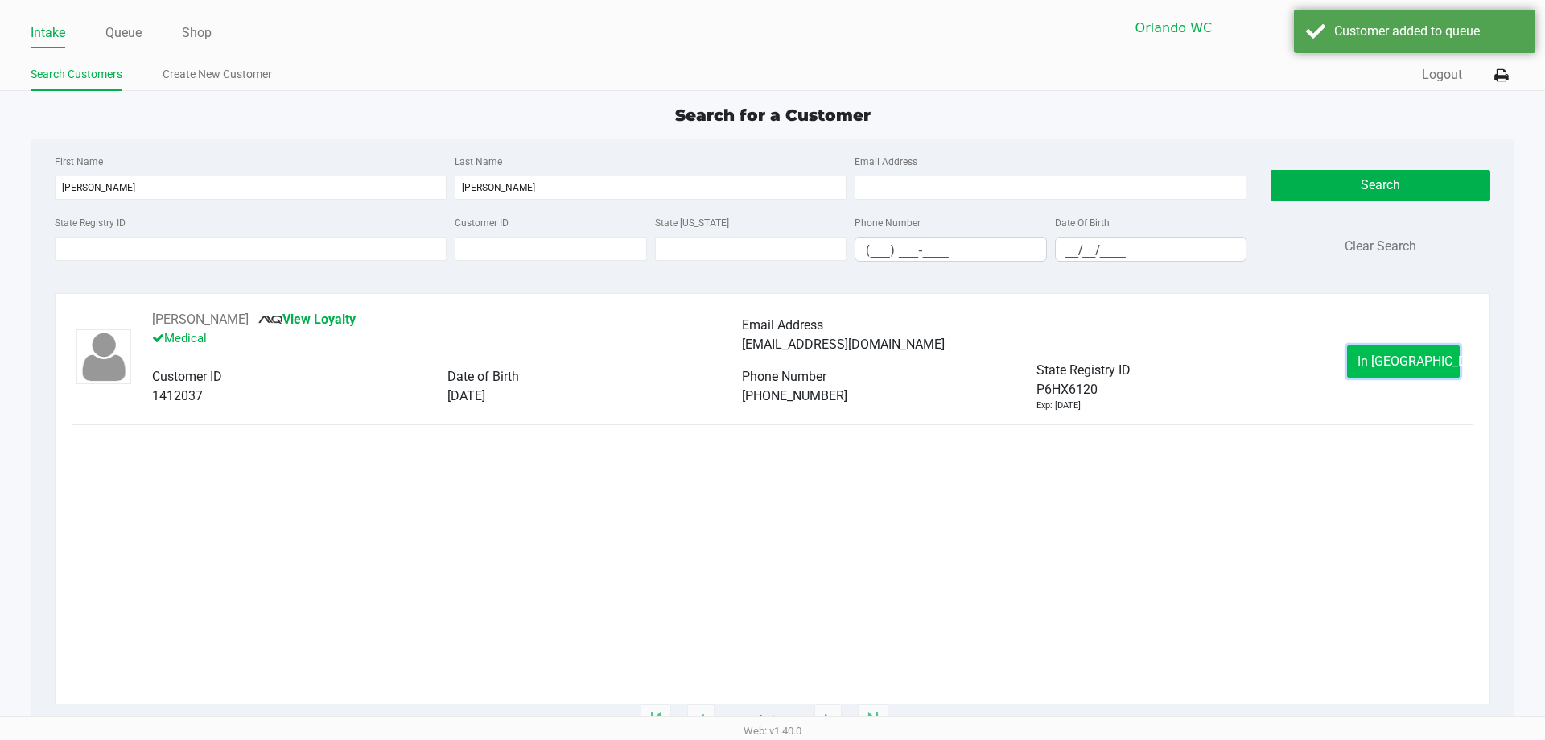
click at [770, 364] on button "In Queue" at bounding box center [1403, 361] width 113 height 32
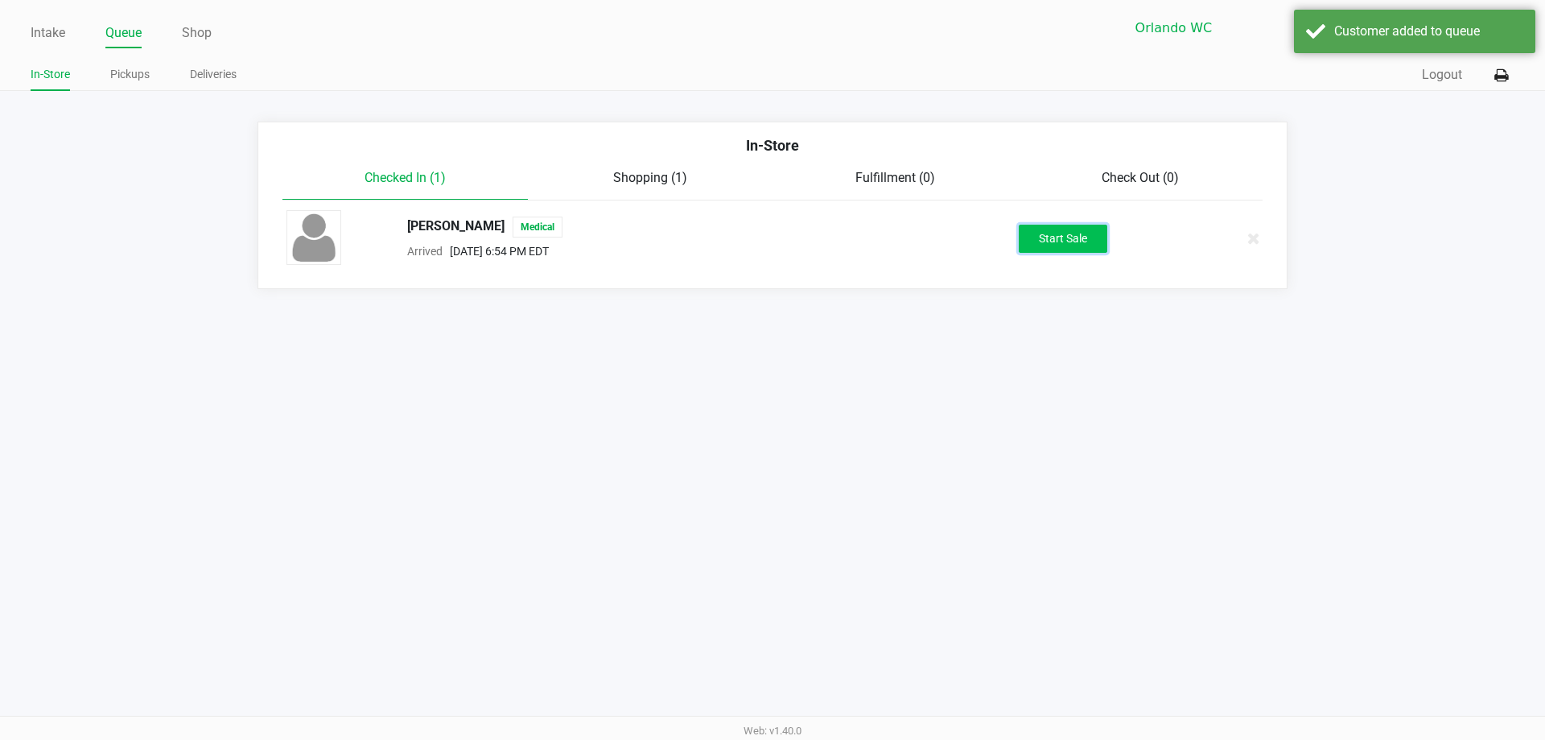
click at [770, 241] on button "Start Sale" at bounding box center [1063, 239] width 89 height 28
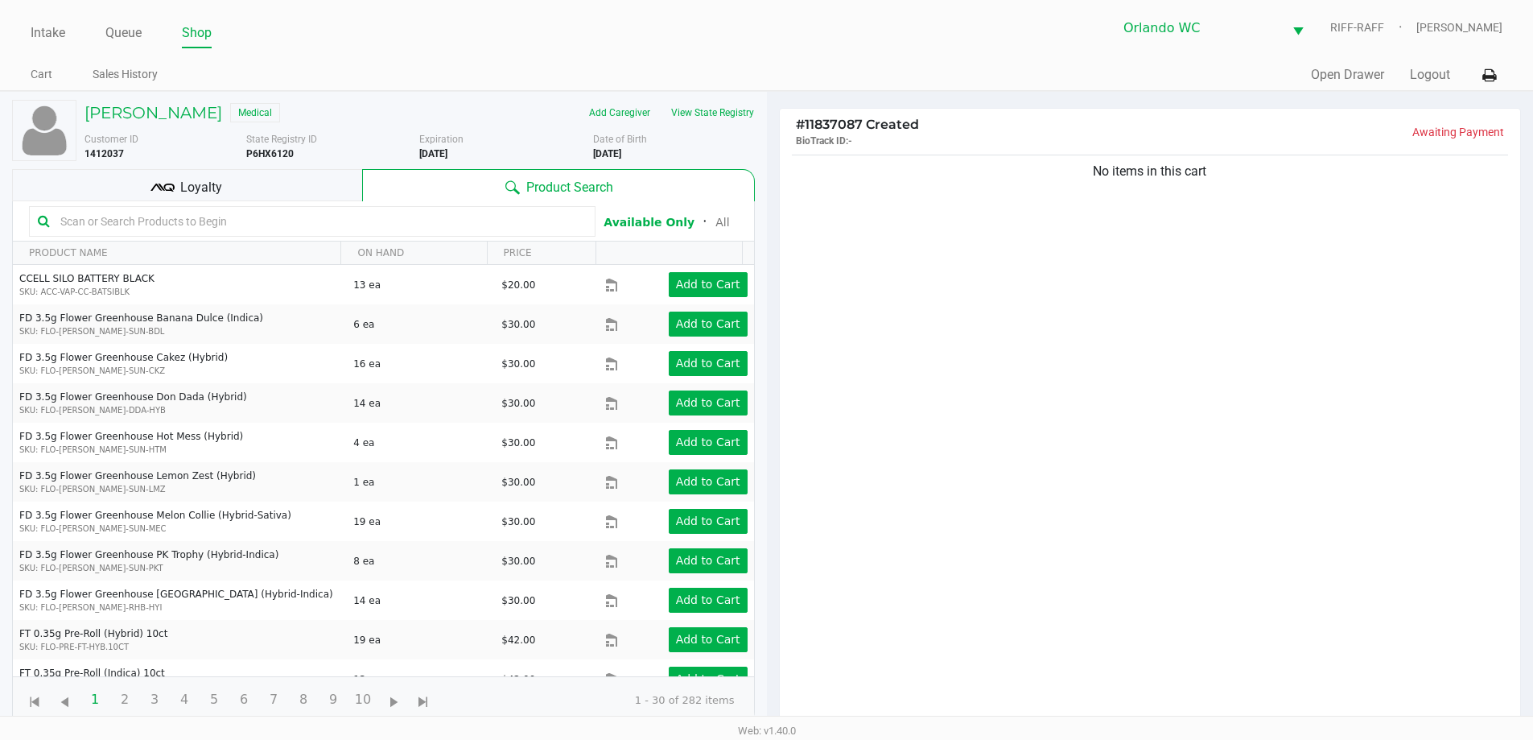
click at [297, 220] on input "text" at bounding box center [320, 221] width 533 height 24
click at [149, 109] on h5 "Randall Sims" at bounding box center [153, 112] width 138 height 19
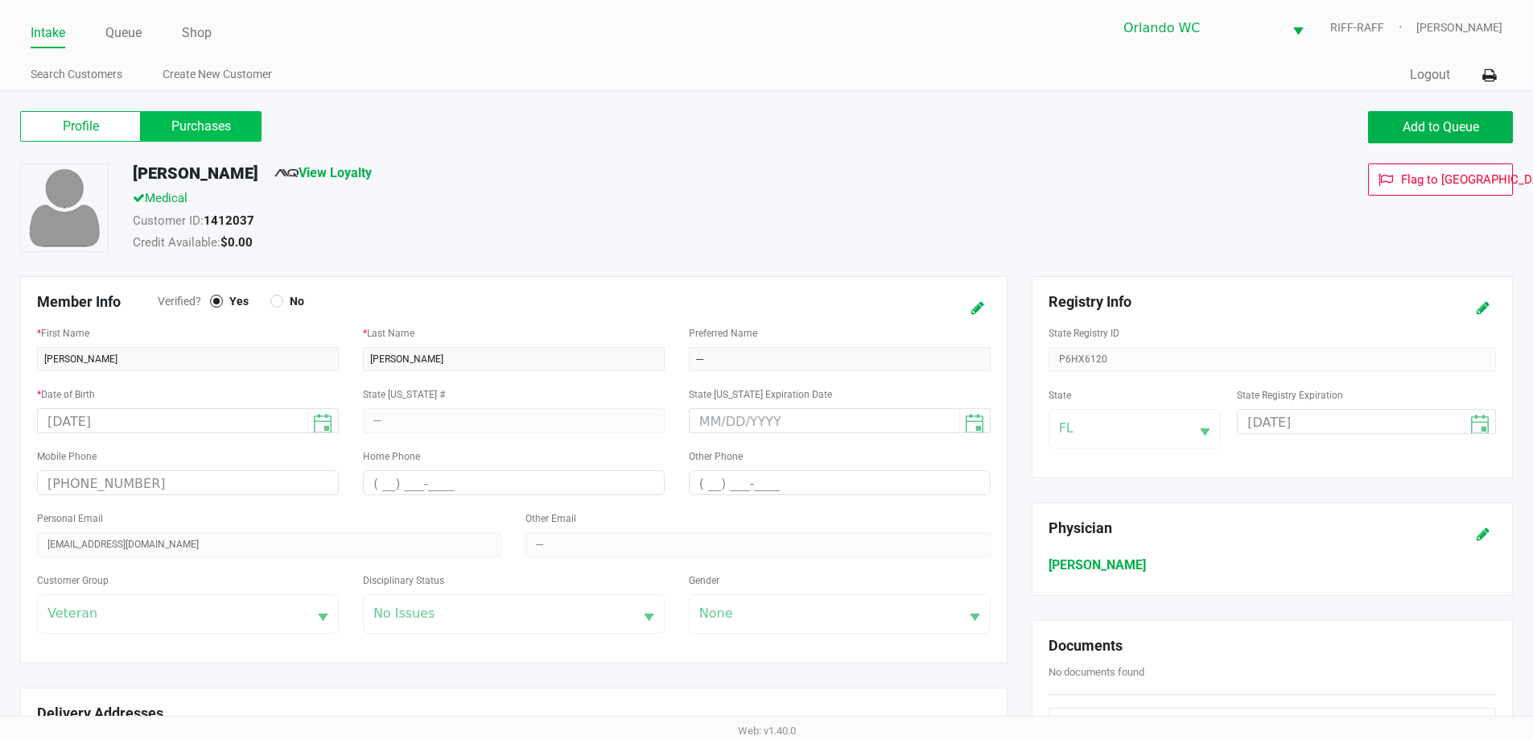
click at [200, 125] on label "Purchases" at bounding box center [201, 126] width 121 height 31
click at [0, 0] on 1 "Purchases" at bounding box center [0, 0] width 0 height 0
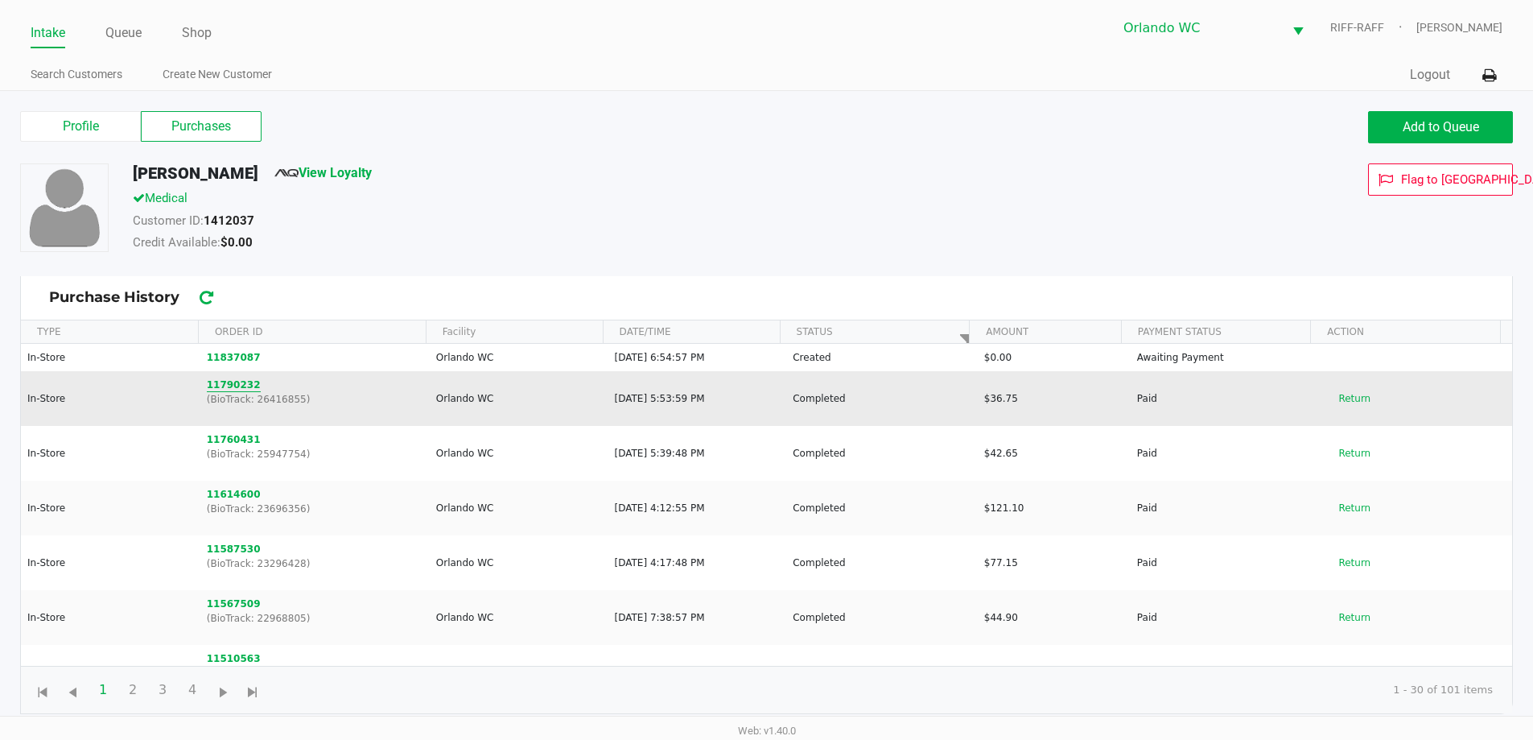
click at [238, 385] on button "11790232" at bounding box center [234, 384] width 54 height 14
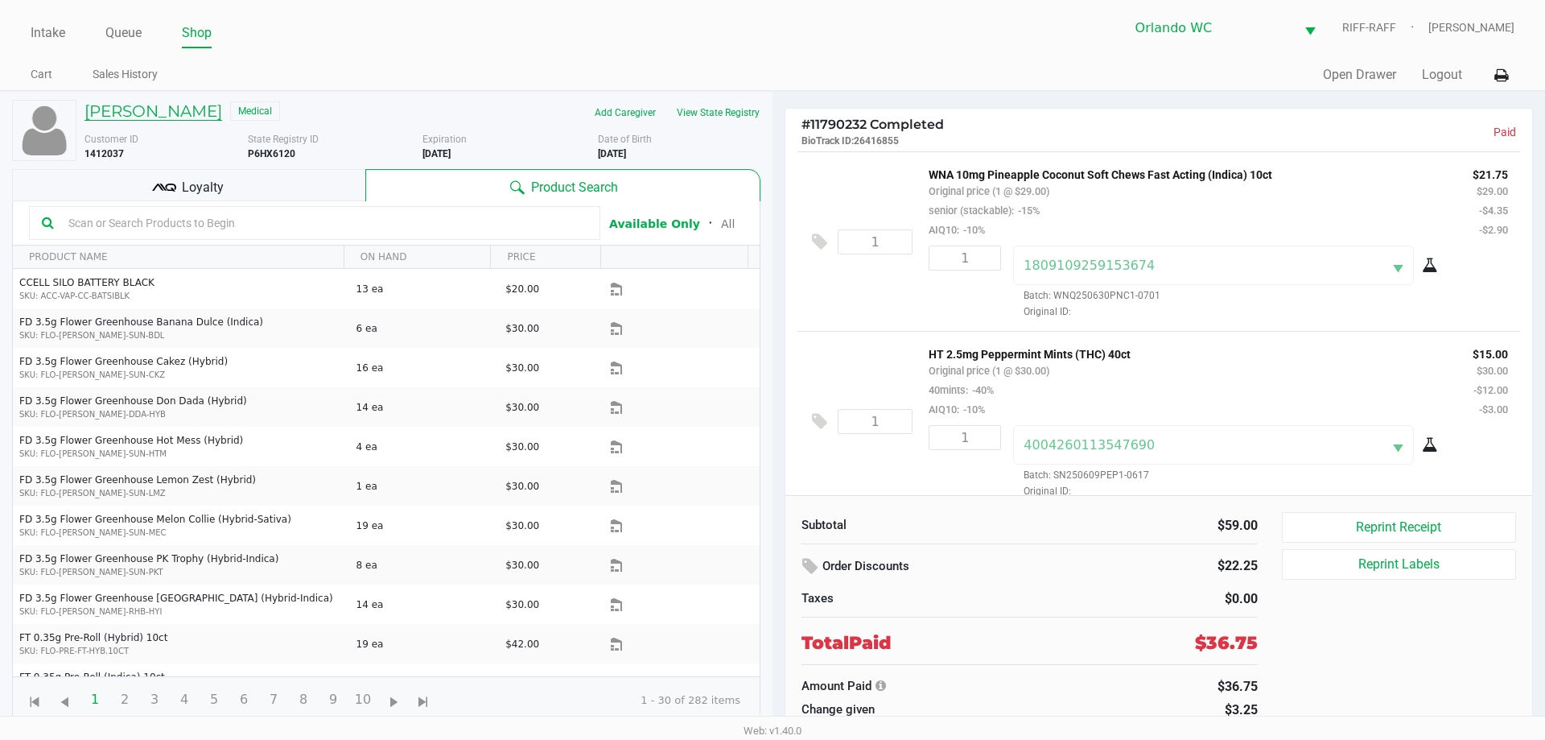
click at [138, 114] on h5 "Randall Sims" at bounding box center [153, 110] width 138 height 19
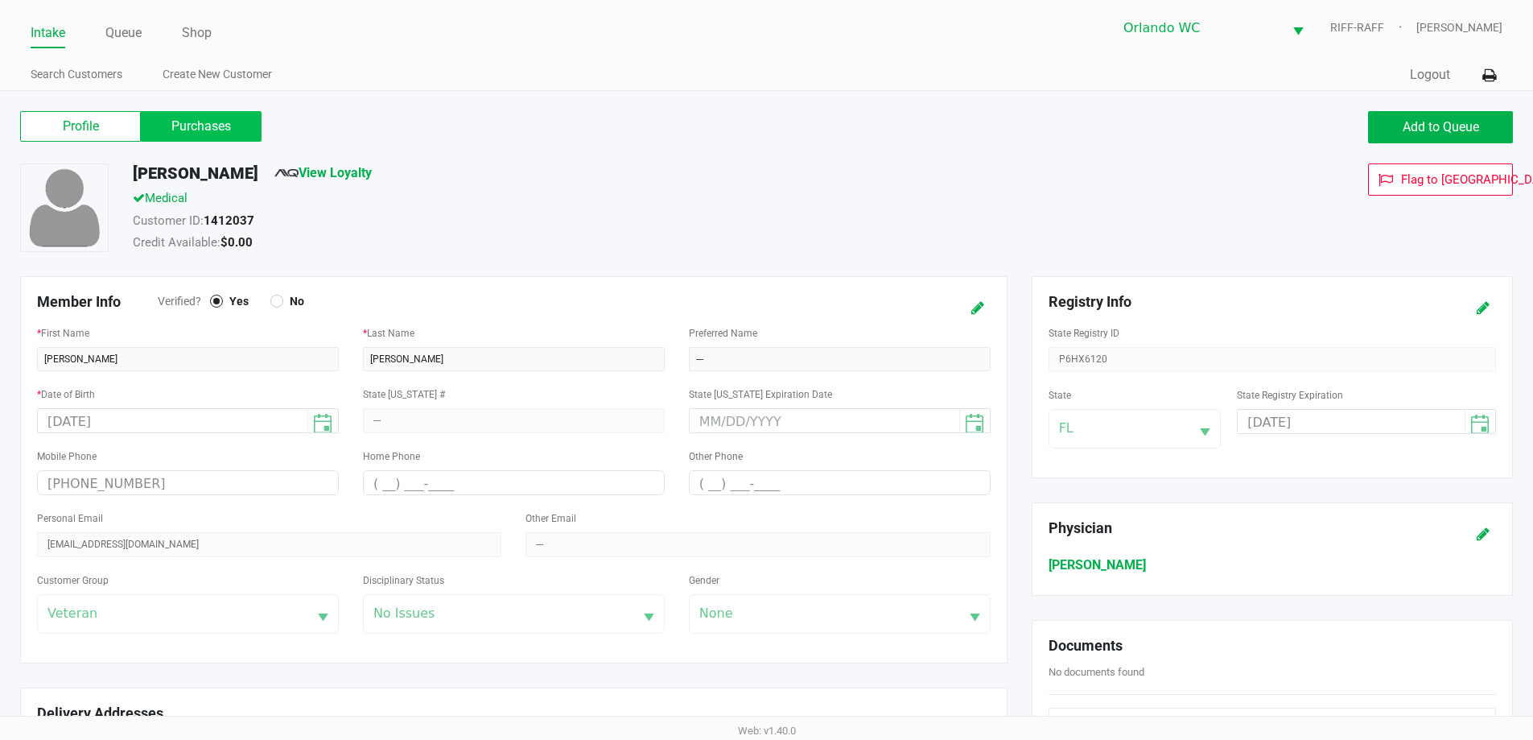
click at [222, 136] on label "Purchases" at bounding box center [201, 126] width 121 height 31
click at [0, 0] on 1 "Purchases" at bounding box center [0, 0] width 0 height 0
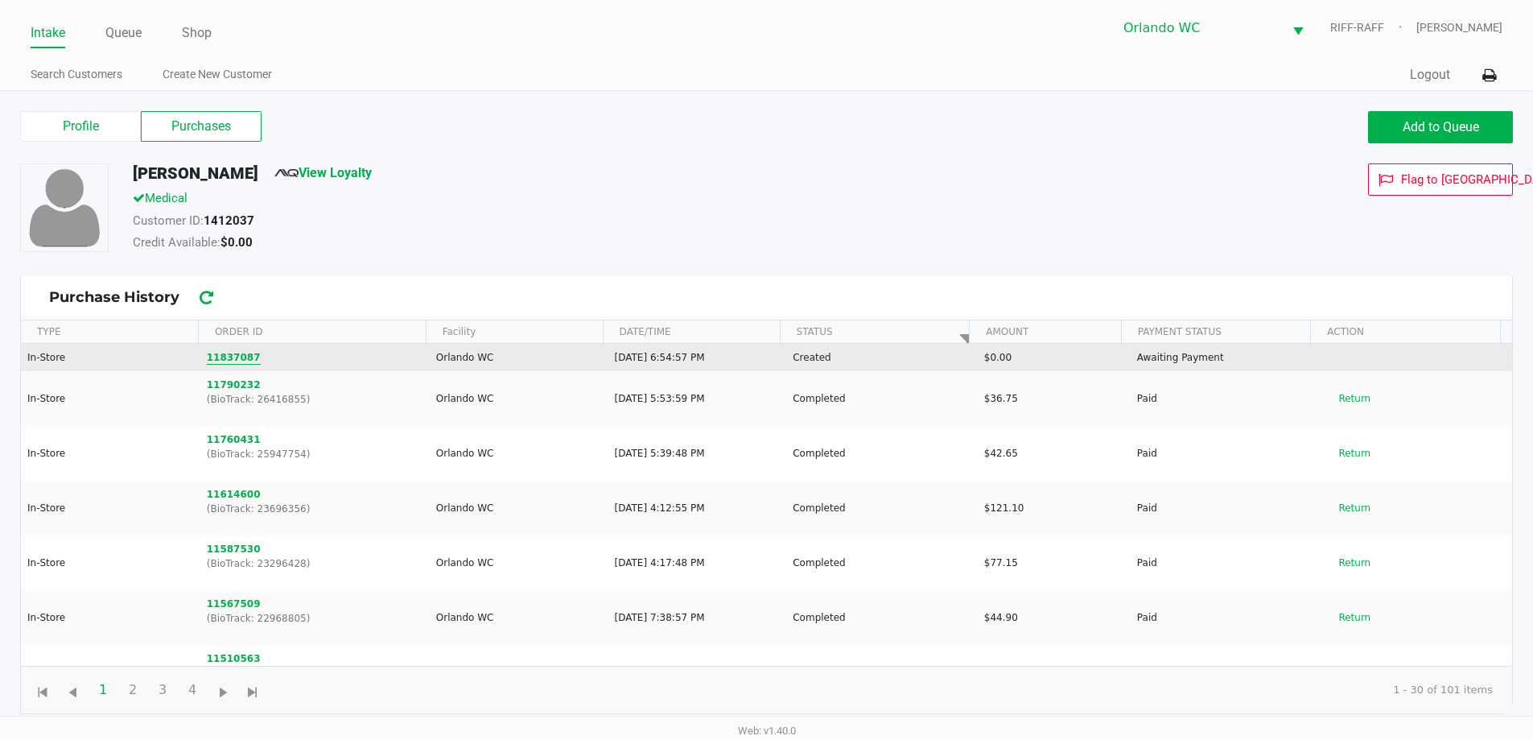
click at [237, 360] on button "11837087" at bounding box center [234, 357] width 54 height 14
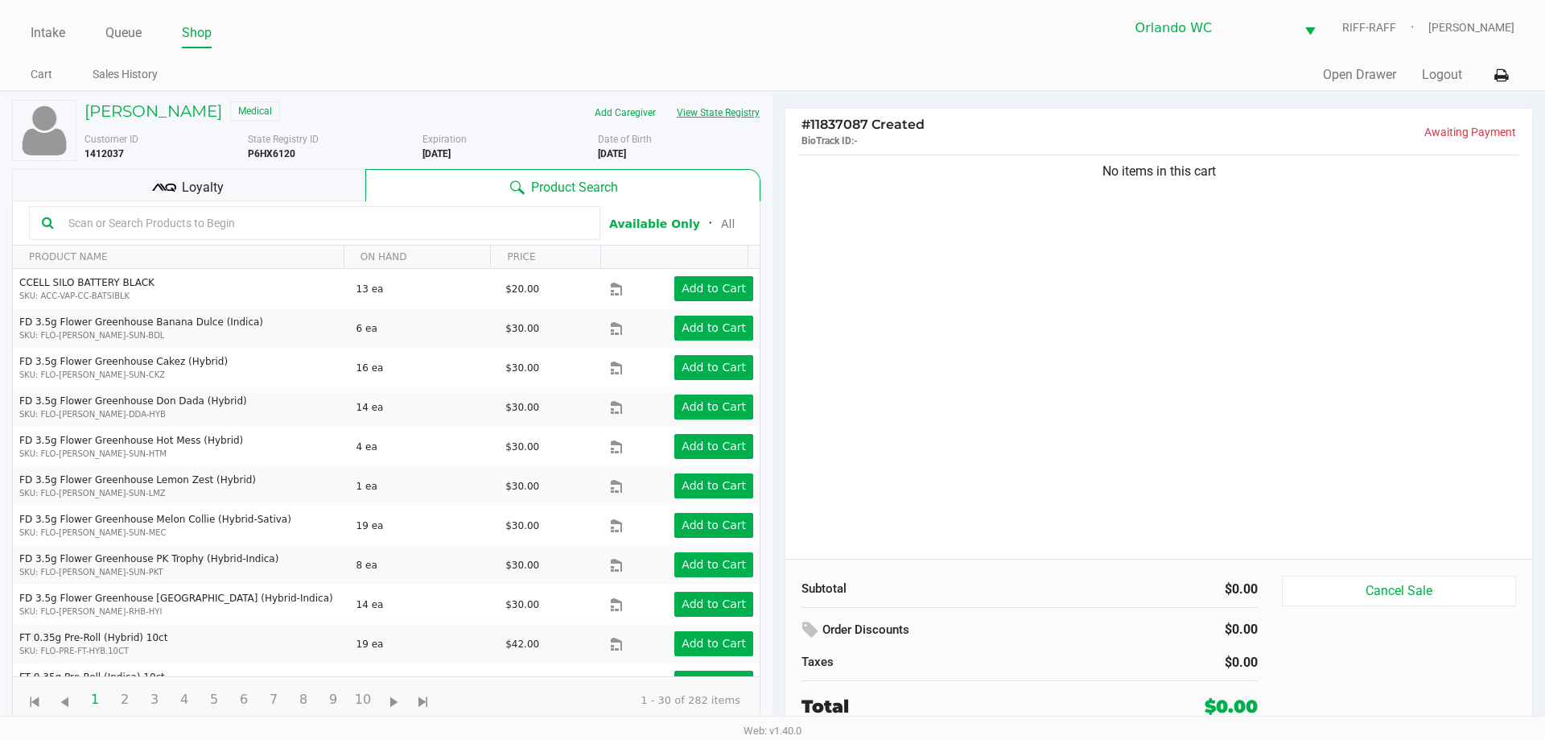
click at [683, 111] on button "View State Registry" at bounding box center [713, 113] width 94 height 26
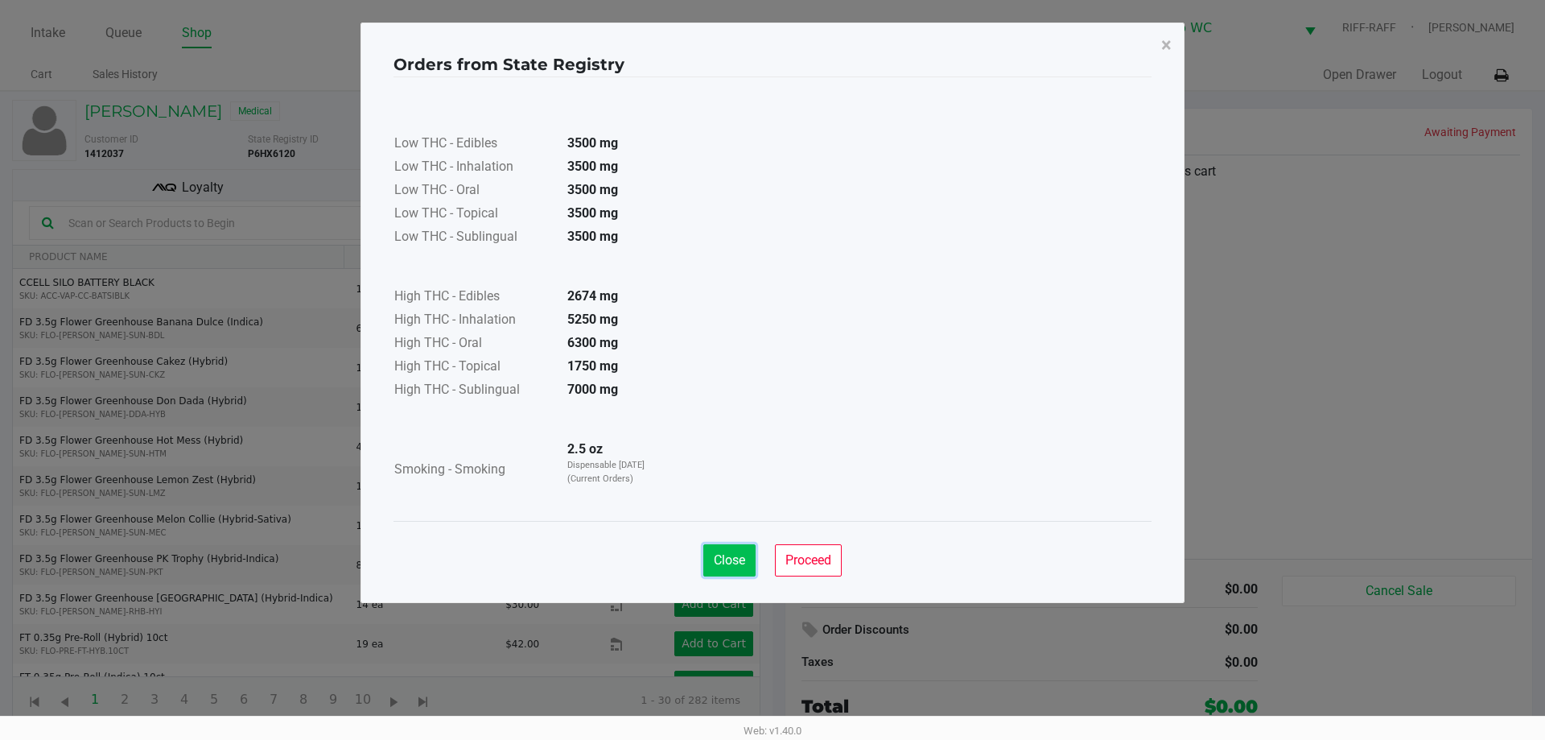
click at [734, 550] on button "Close" at bounding box center [729, 560] width 52 height 32
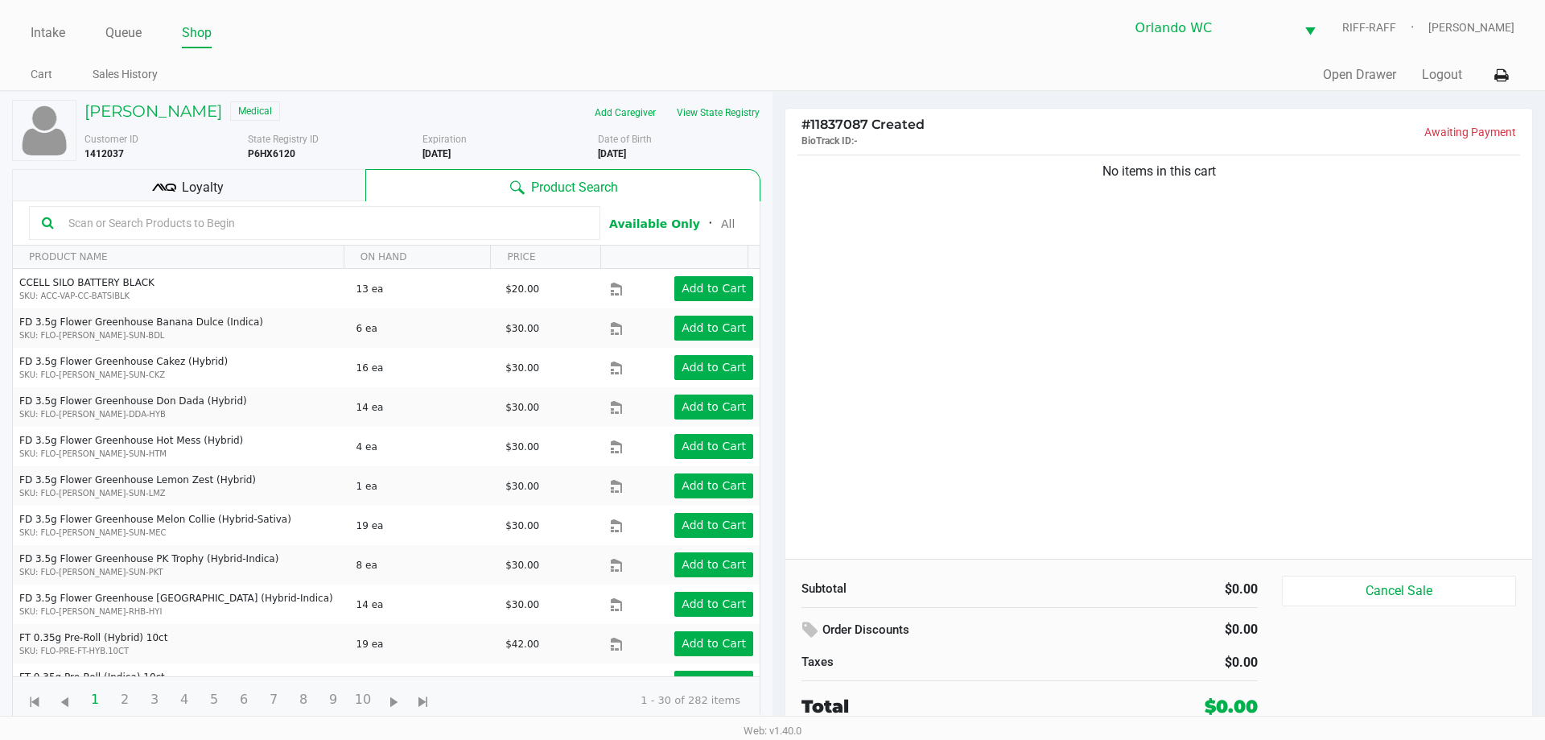
click at [304, 228] on input "text" at bounding box center [324, 223] width 525 height 24
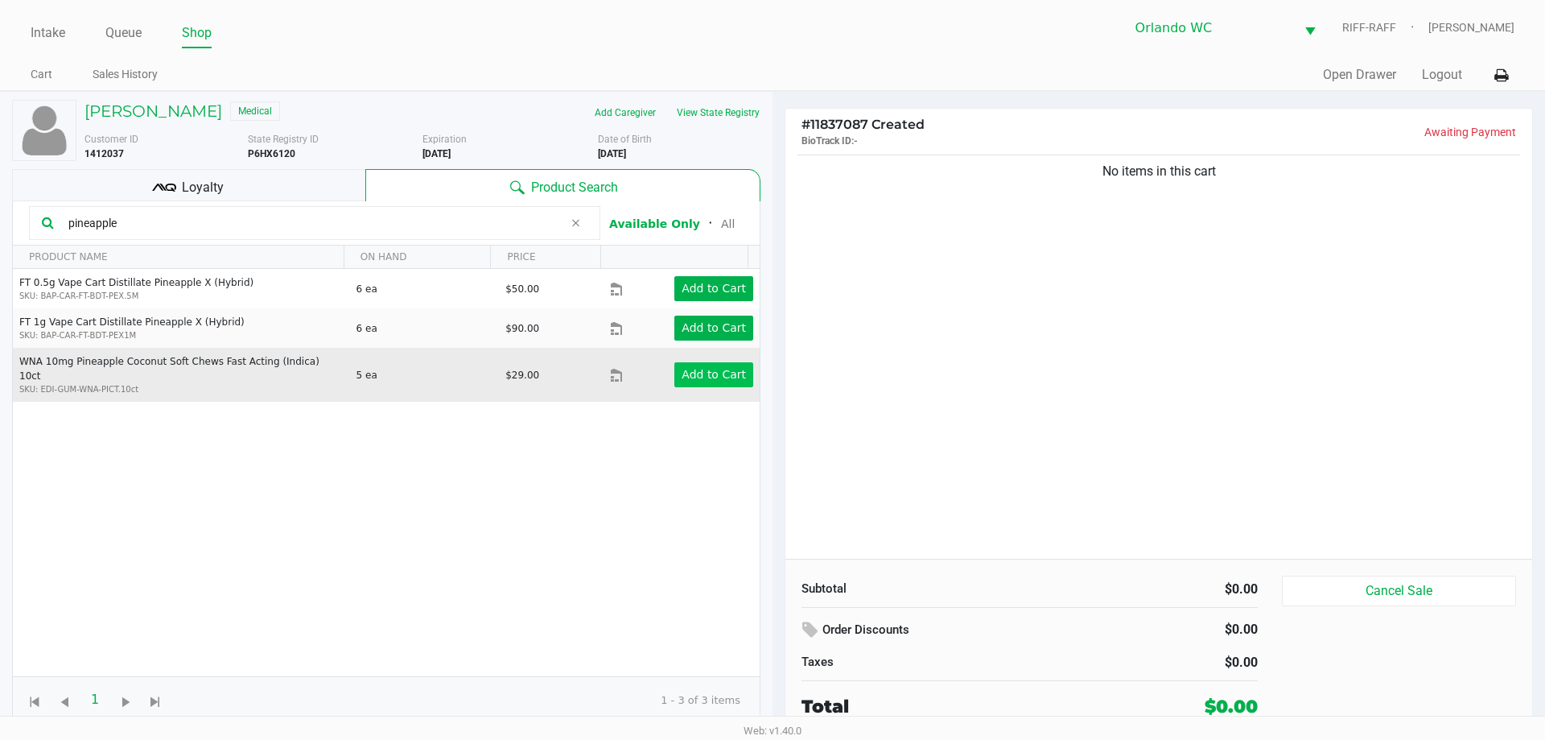
type input "pineapple"
click at [711, 370] on app-button-loader "Add to Cart" at bounding box center [714, 374] width 64 height 13
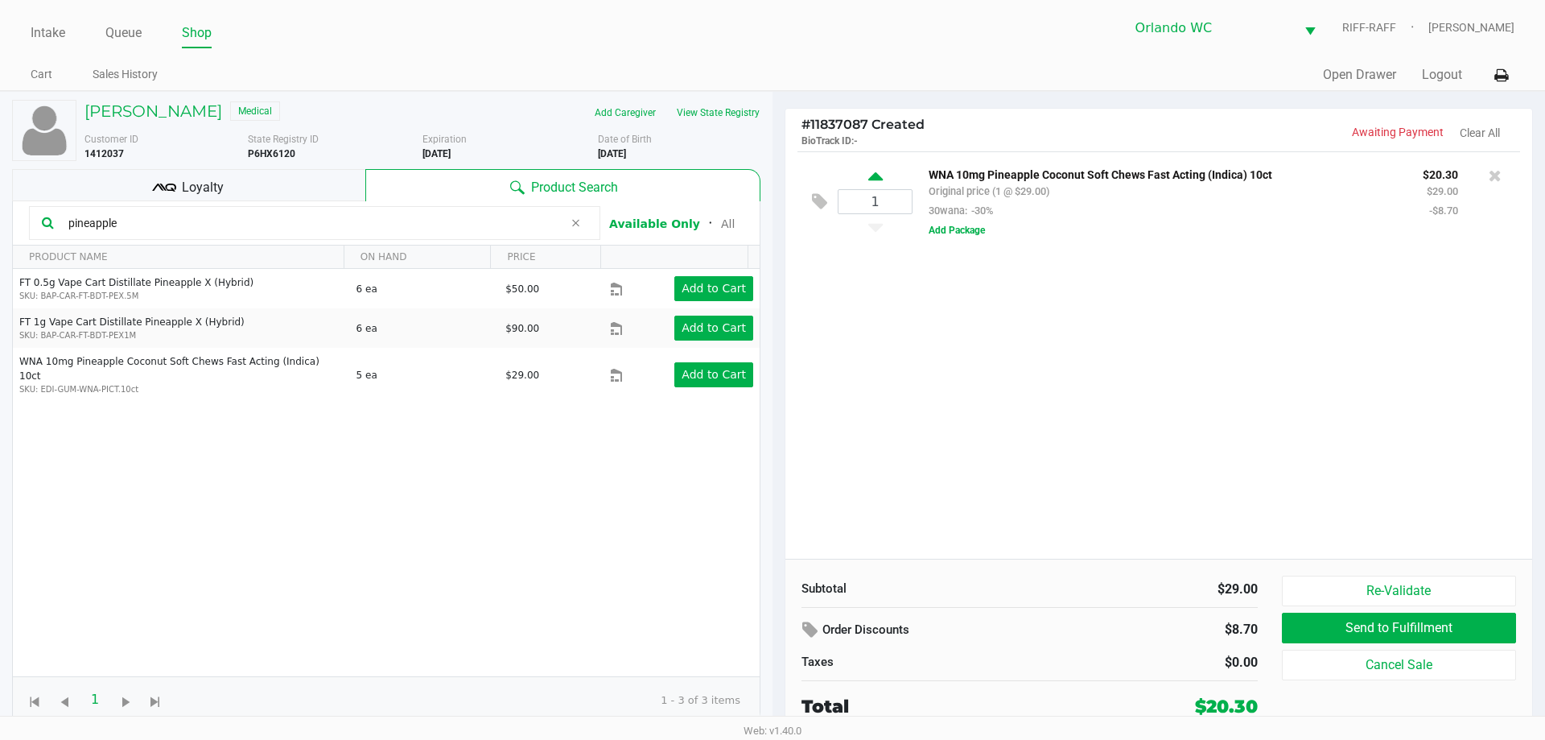
click at [770, 174] on icon at bounding box center [875, 179] width 14 height 20
type input "2"
click at [770, 388] on div "2 WNA 10mg Pineapple Coconut Soft Chews Fast Acting (Indica) 10ct Original pric…" at bounding box center [1158, 354] width 747 height 407
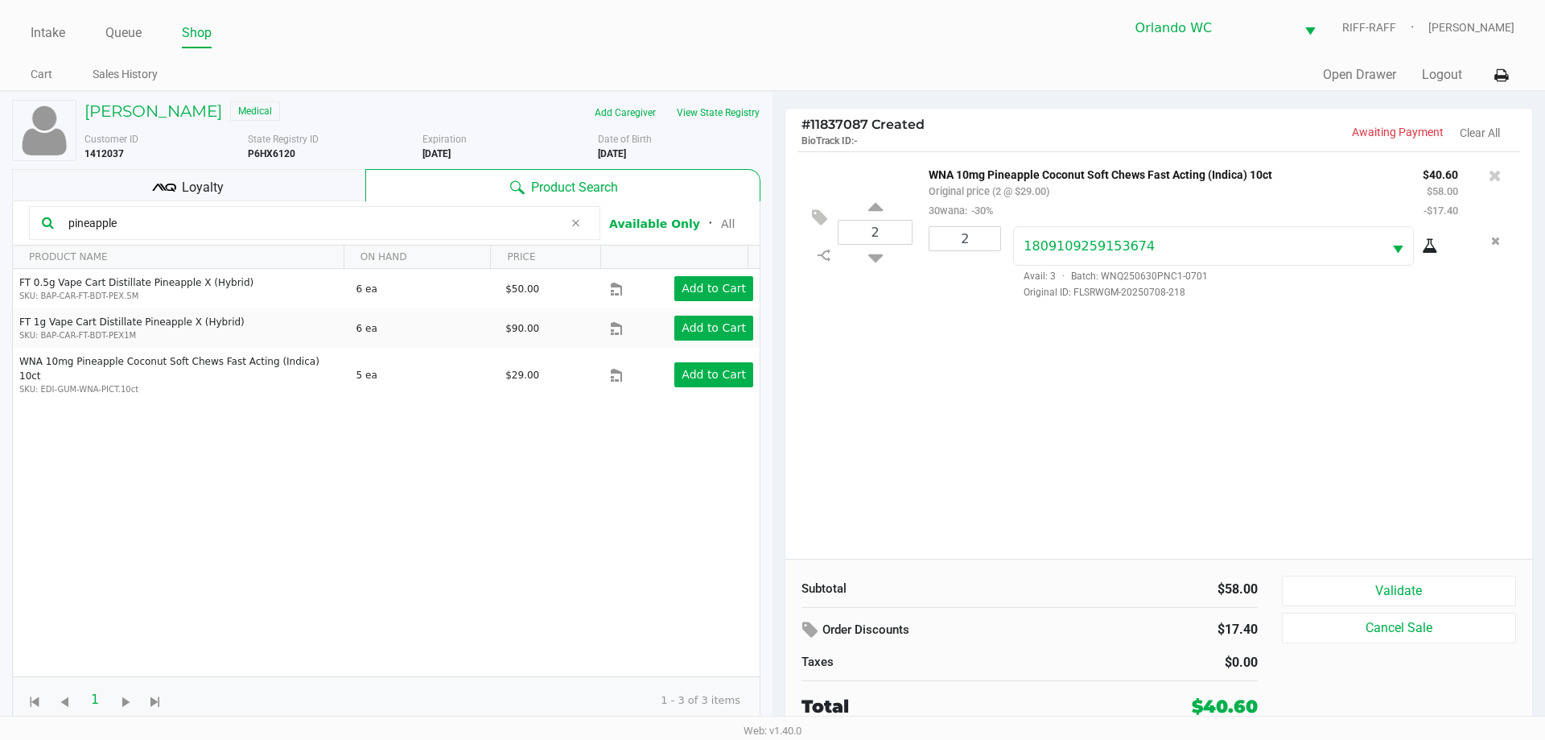
click at [183, 185] on span "Loyalty" at bounding box center [203, 187] width 42 height 19
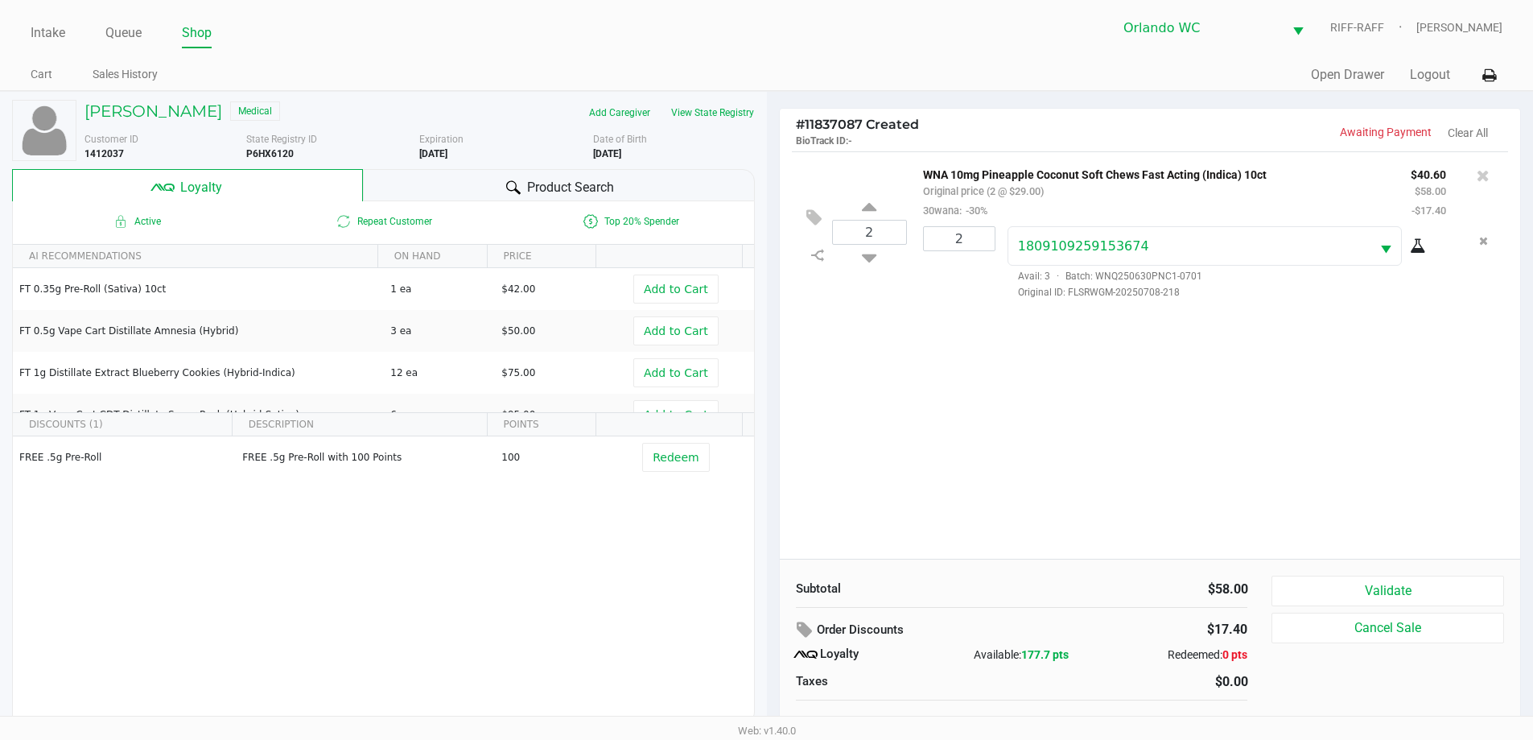
click at [567, 583] on div "FREE .5g Pre-Roll FREE .5g Pre-Roll with 100 Points 100 Redeem" at bounding box center [383, 557] width 741 height 242
click at [770, 590] on button "Validate" at bounding box center [1387, 590] width 232 height 31
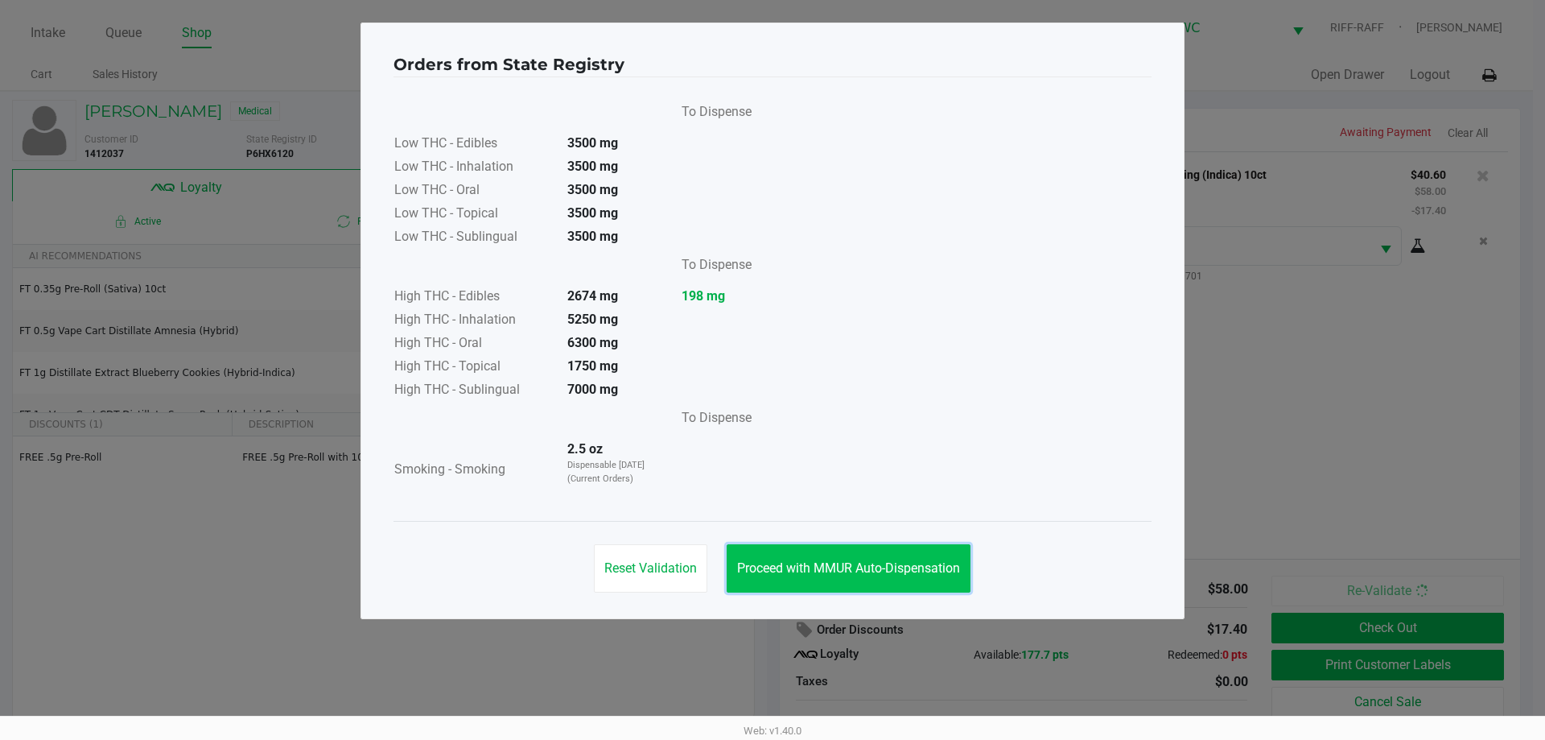
click at [770, 562] on span "Proceed with MMUR Auto-Dispensation" at bounding box center [848, 567] width 223 height 15
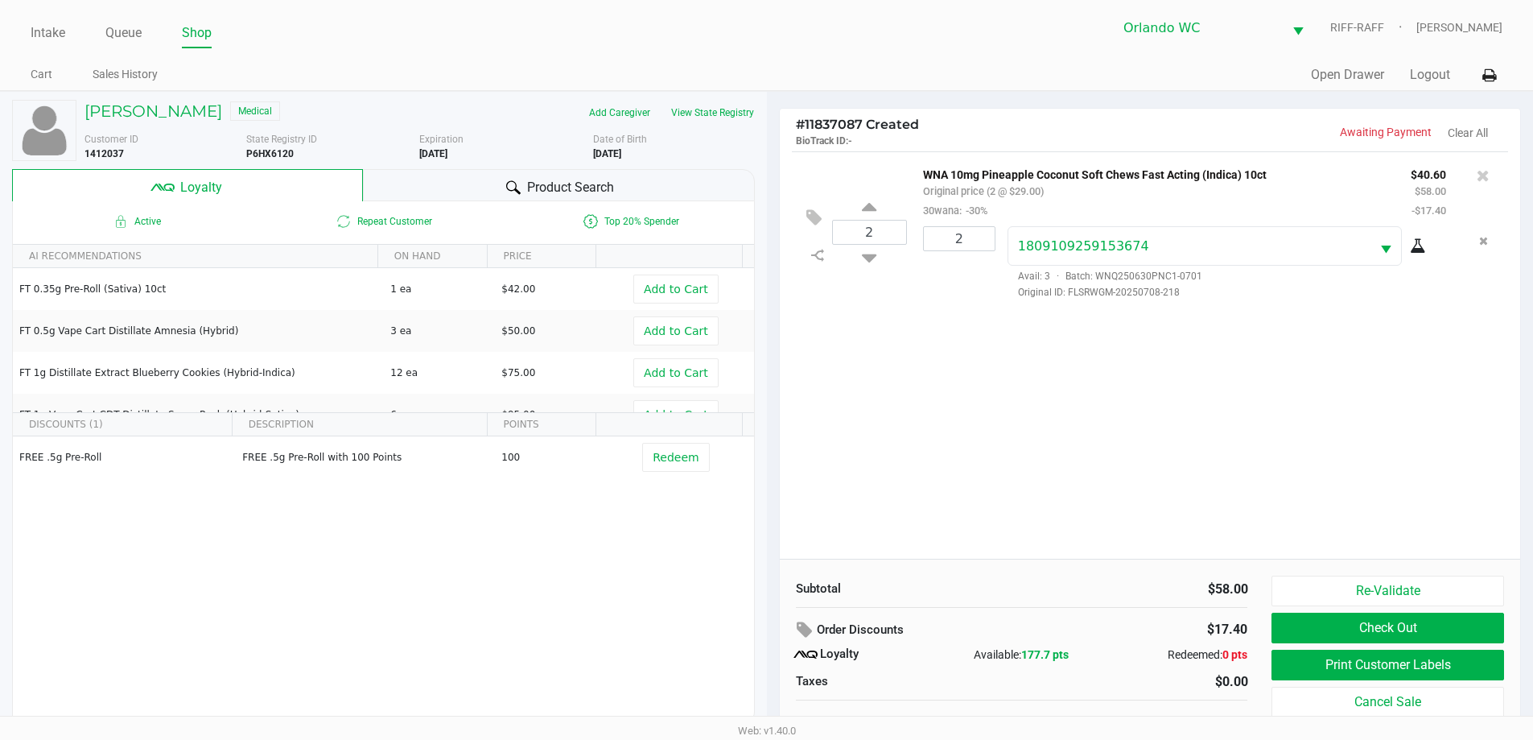
scroll to position [16, 0]
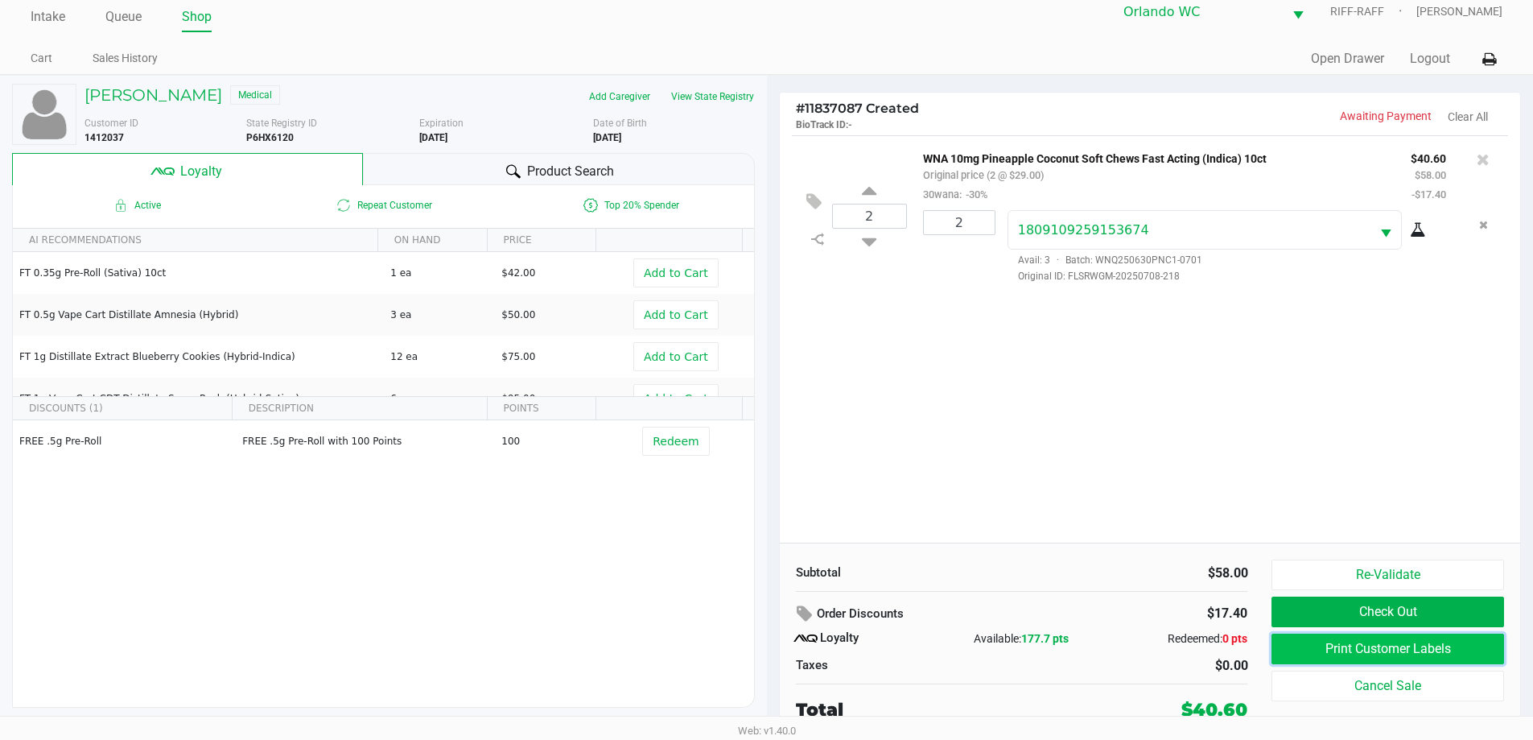
click at [770, 650] on button "Print Customer Labels" at bounding box center [1387, 648] width 232 height 31
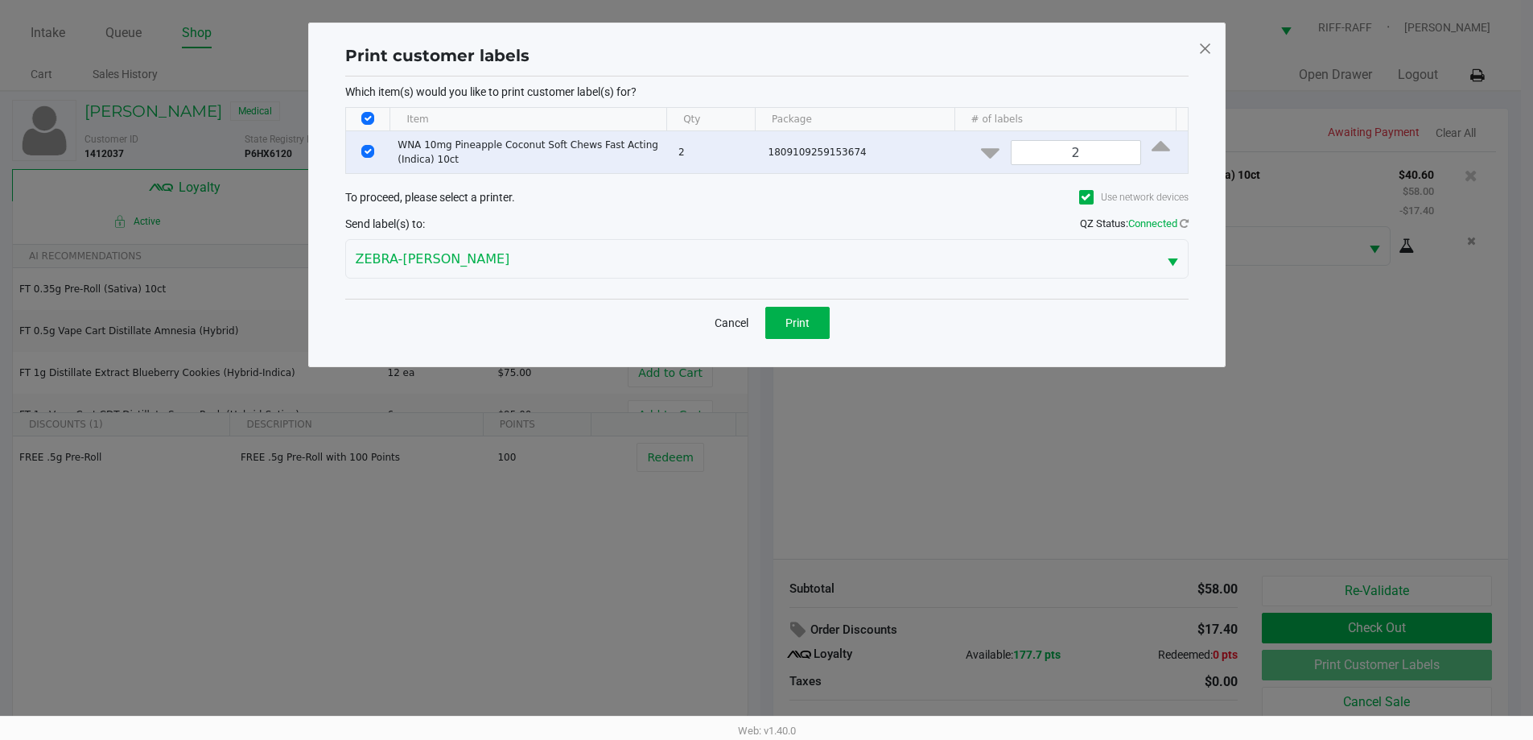
scroll to position [0, 0]
click at [770, 317] on span "Print" at bounding box center [803, 322] width 24 height 13
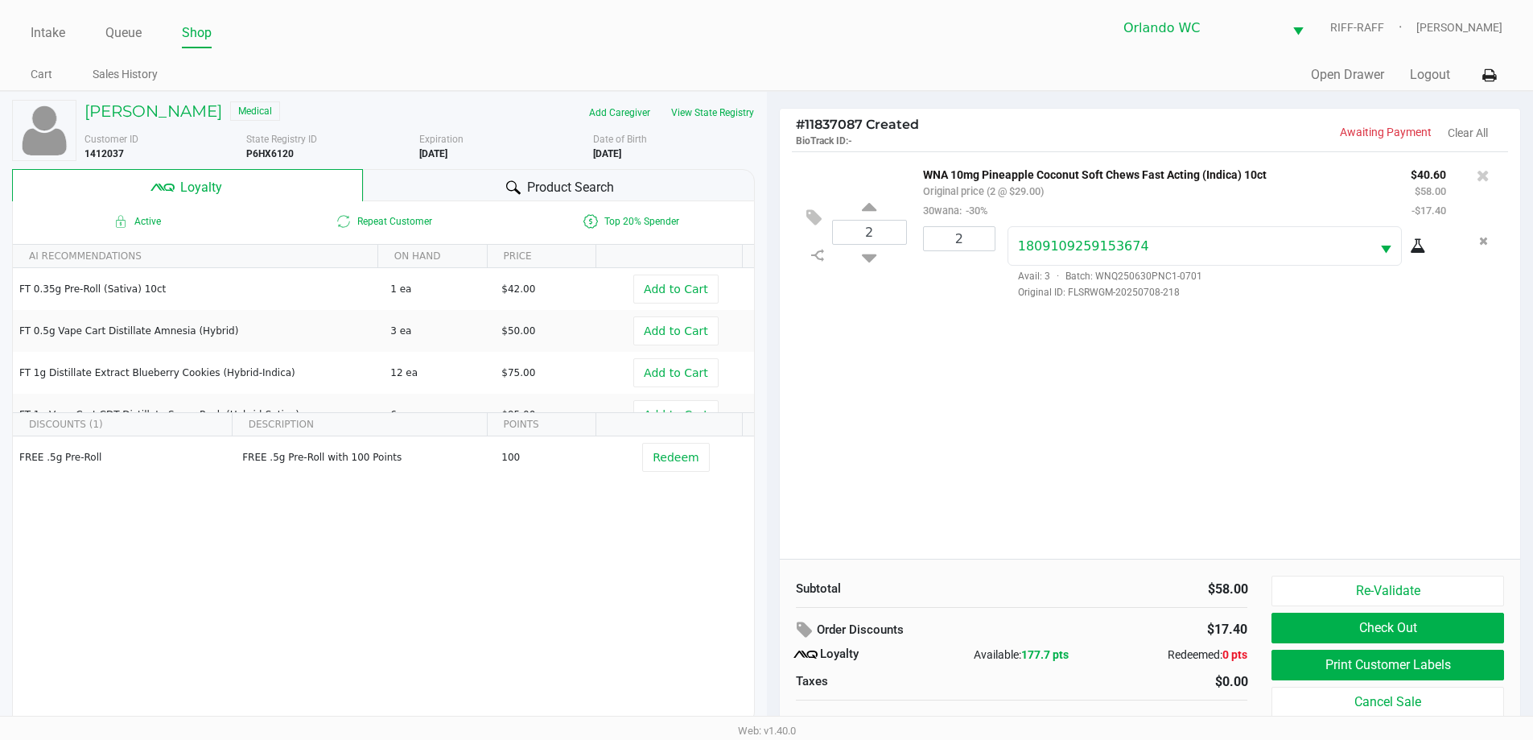
scroll to position [16, 0]
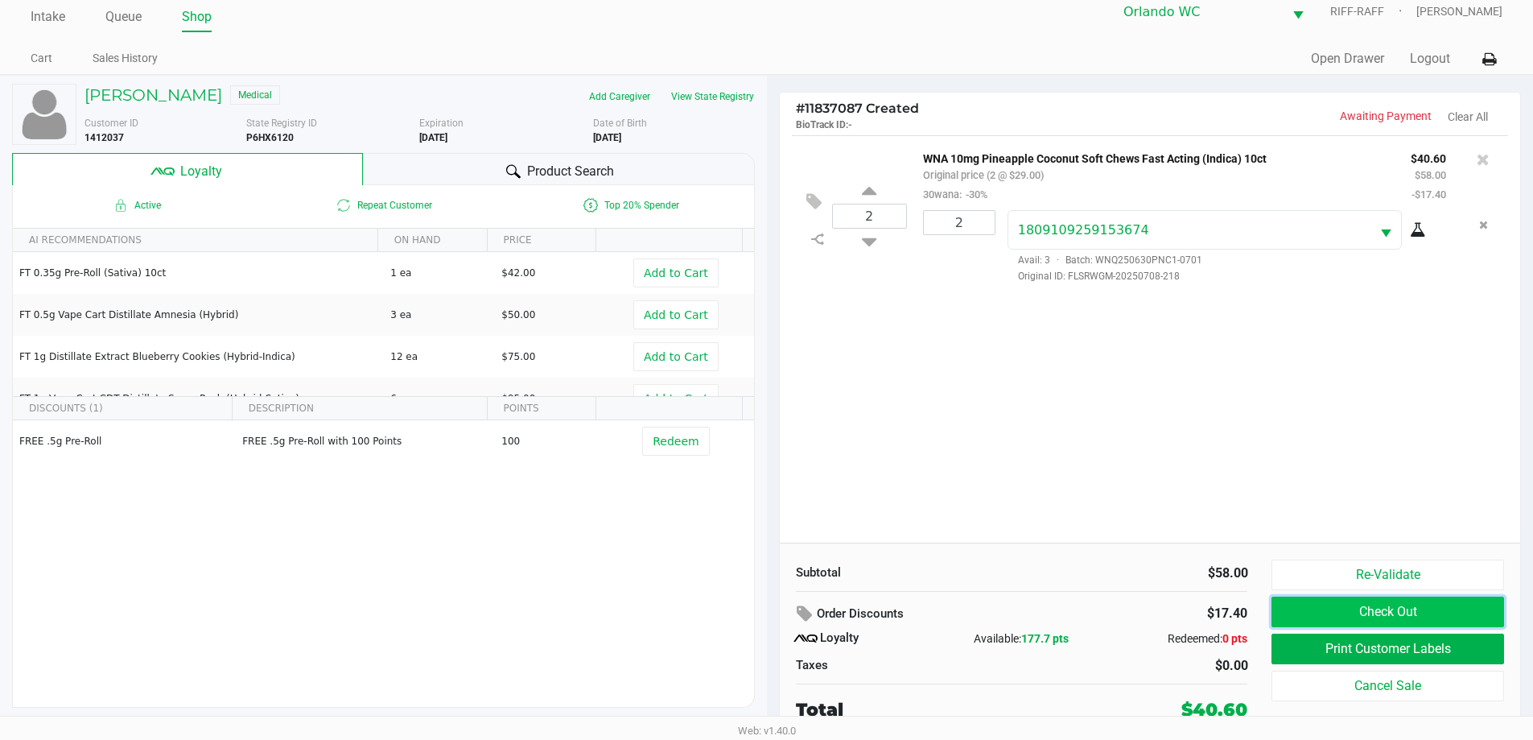
click at [770, 611] on button "Check Out" at bounding box center [1387, 611] width 232 height 31
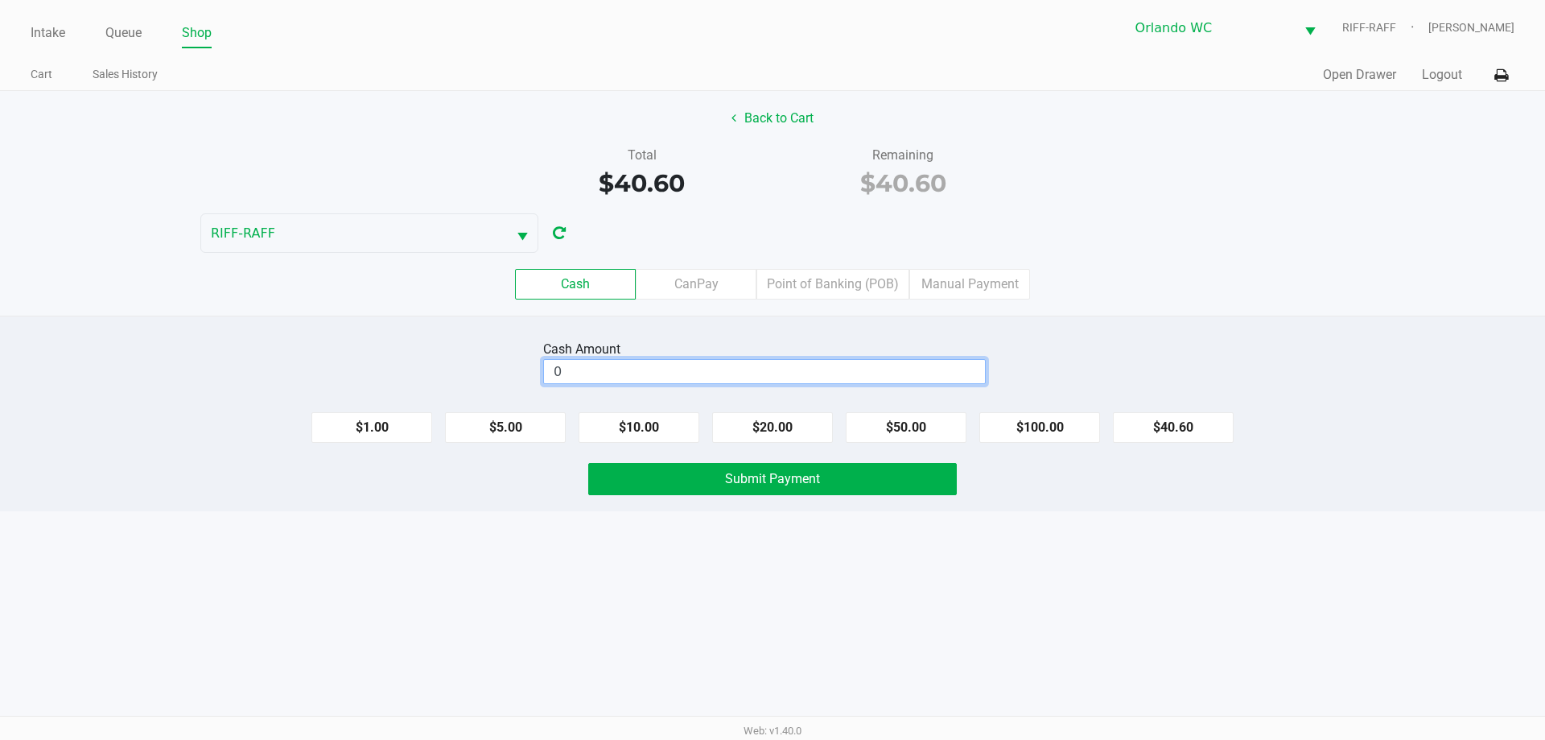
click at [770, 371] on input "0" at bounding box center [764, 371] width 441 height 23
click at [770, 484] on button "Submit Payment" at bounding box center [772, 479] width 369 height 32
type input "$41.00"
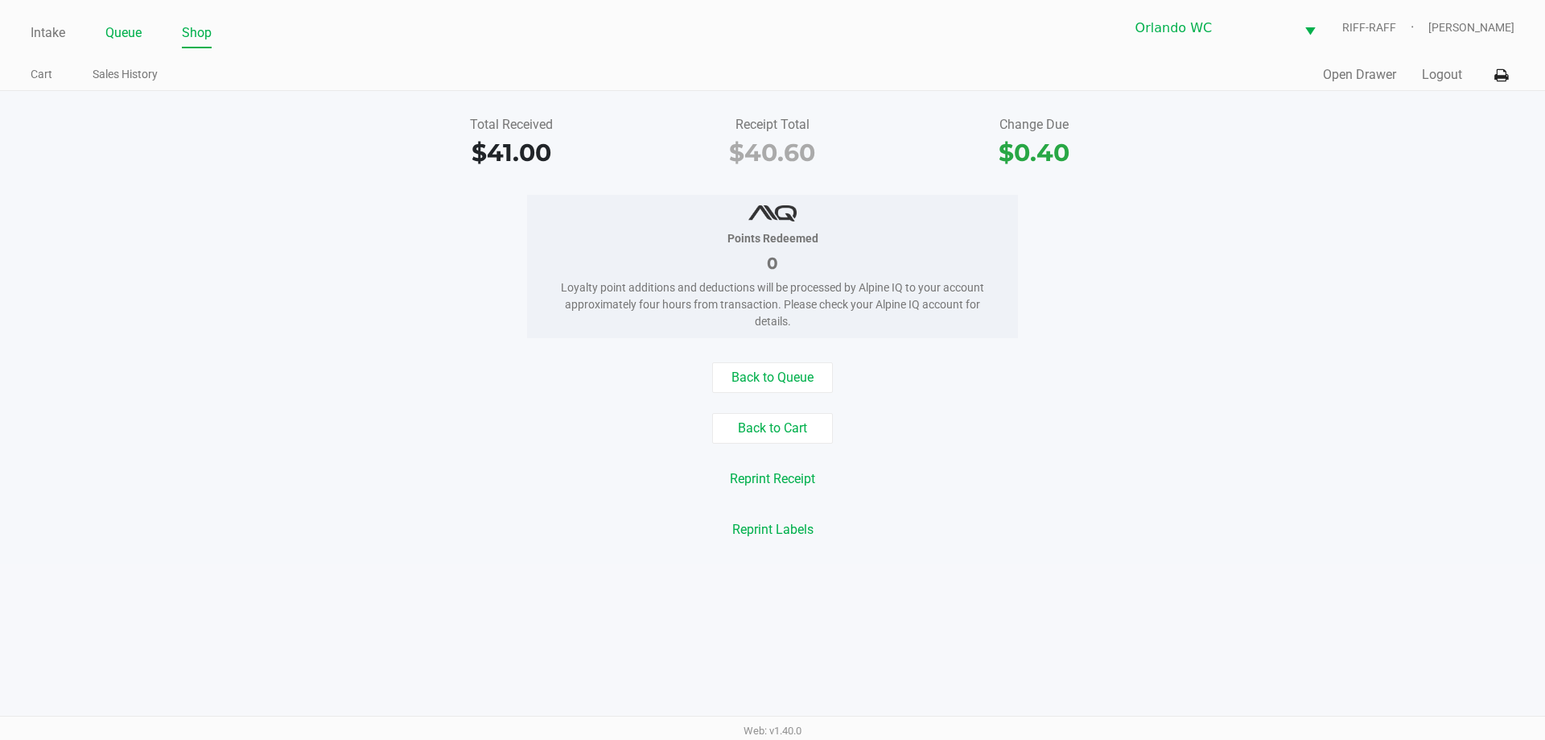
click at [138, 34] on link "Queue" at bounding box center [123, 33] width 36 height 23
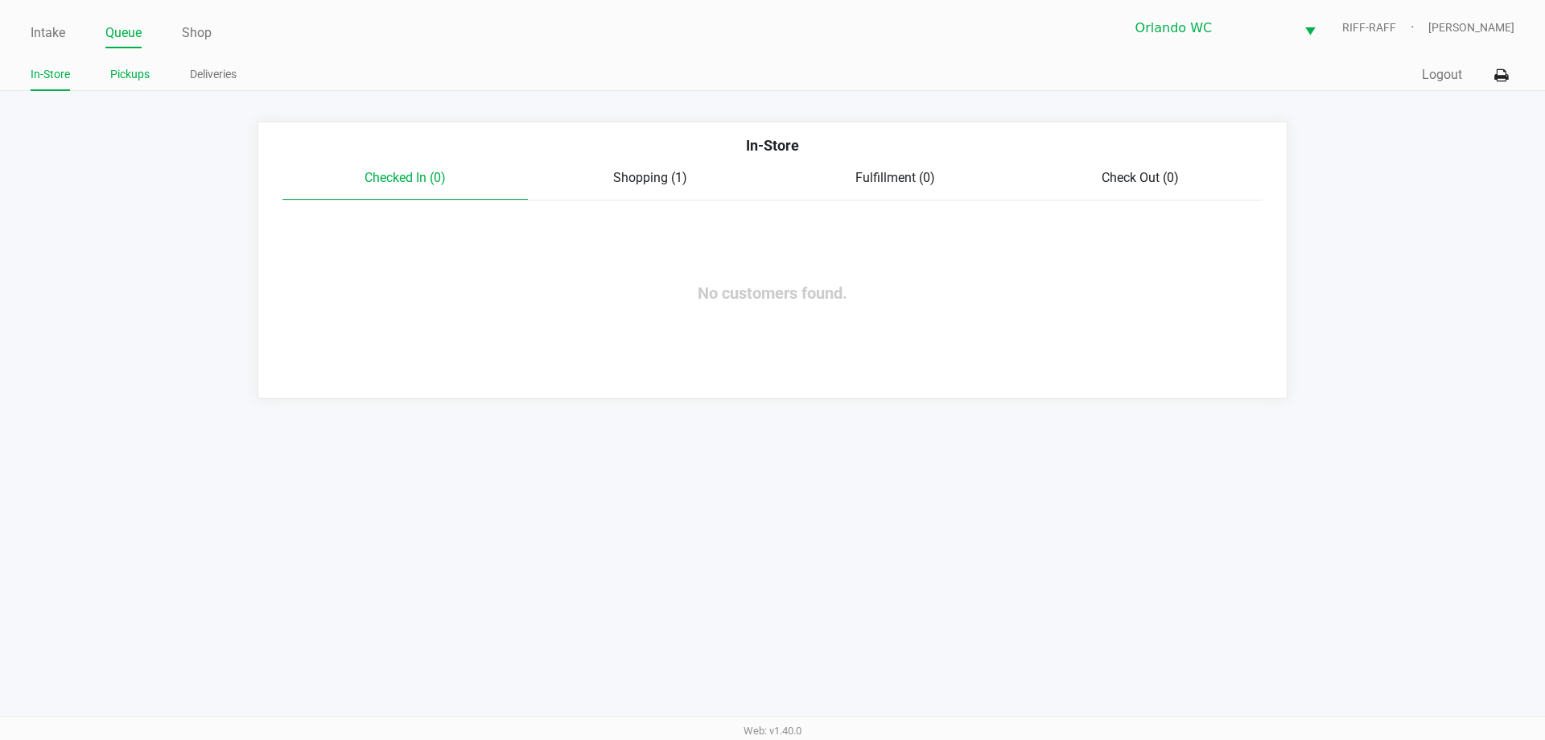
click at [136, 73] on link "Pickups" at bounding box center [129, 74] width 39 height 20
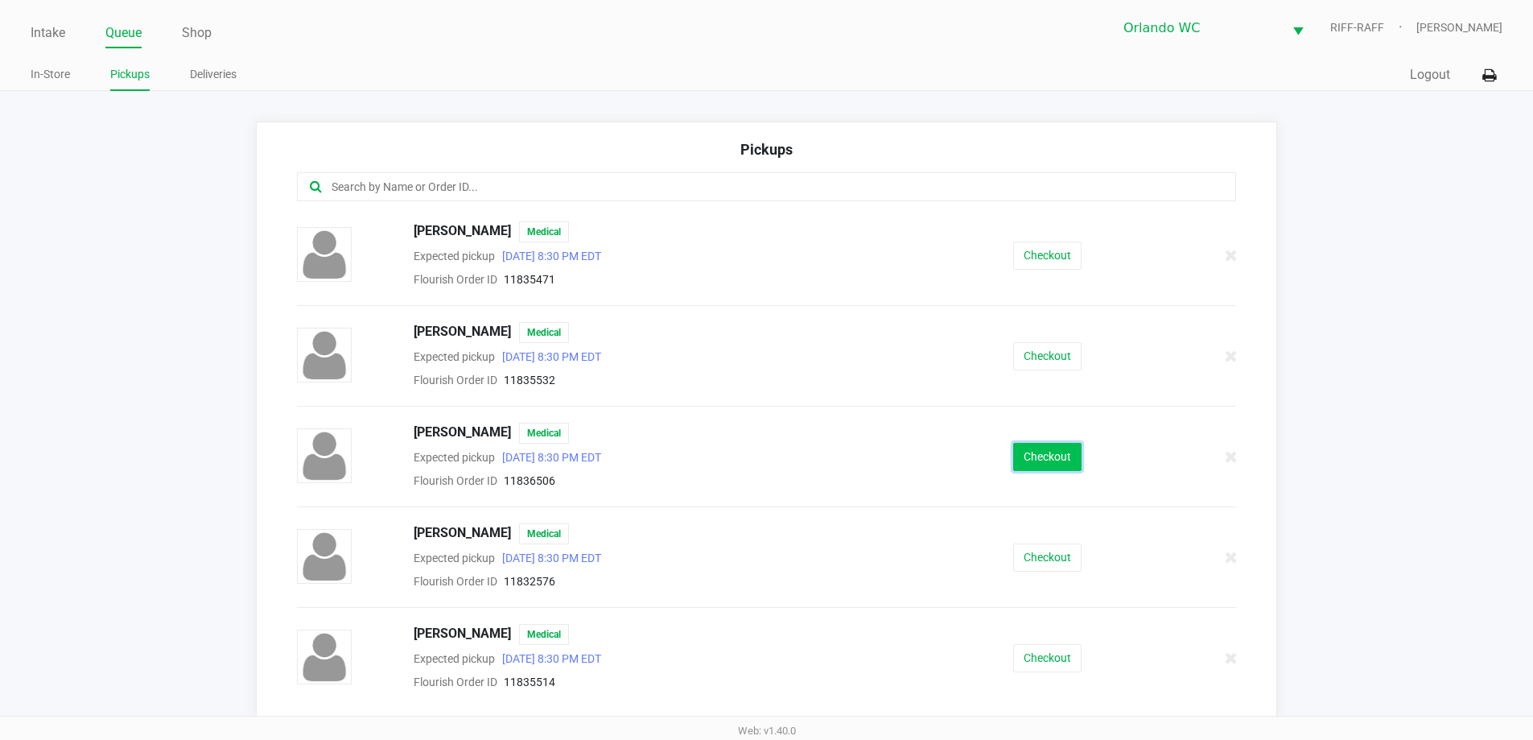
click at [770, 456] on button "Checkout" at bounding box center [1047, 457] width 68 height 28
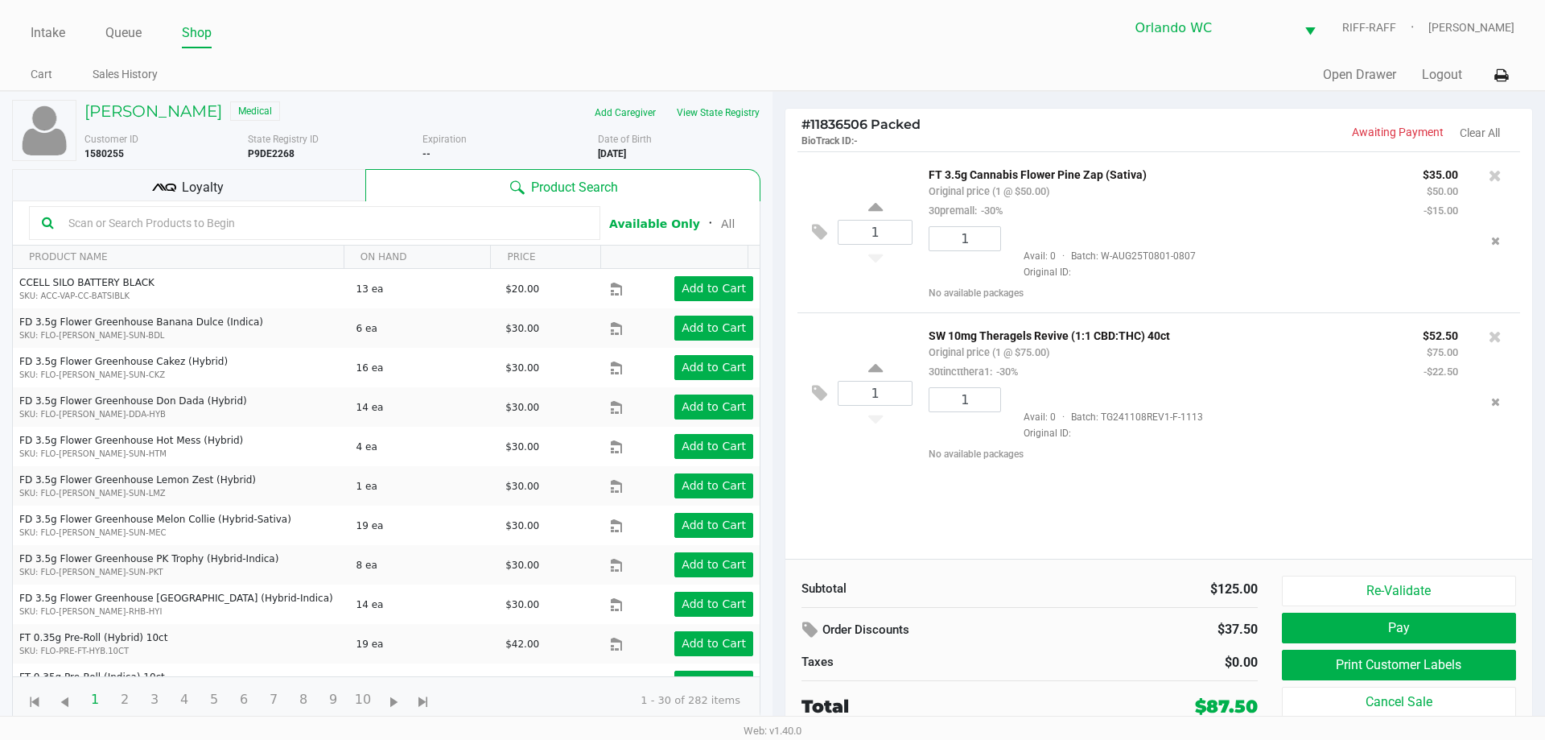
click at [770, 525] on div "1 FT 3.5g Cannabis Flower Pine Zap (Sativa) Original price (1 @ $50.00) 30prema…" at bounding box center [1158, 354] width 747 height 407
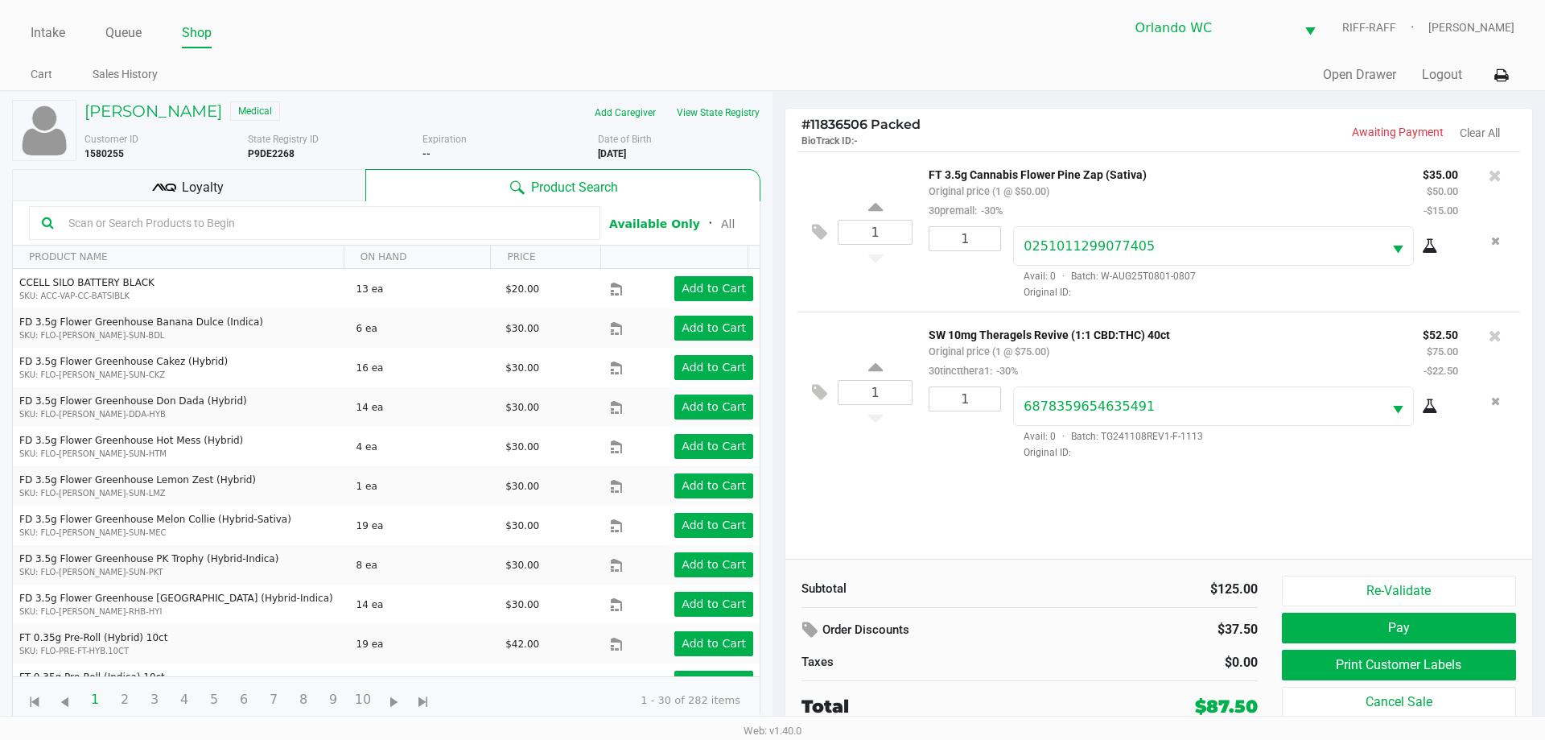
click at [204, 179] on span "Loyalty" at bounding box center [203, 187] width 42 height 19
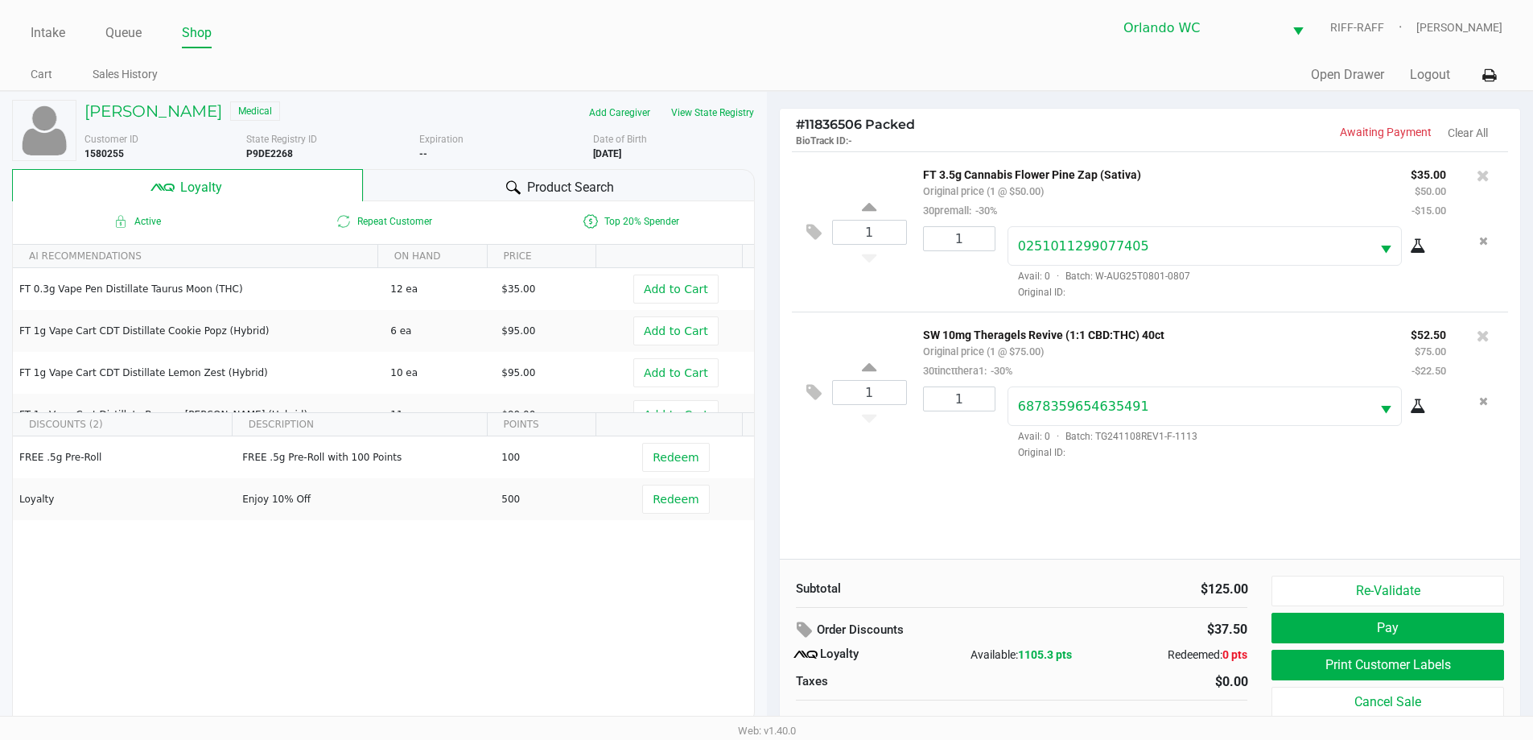
click at [510, 596] on div "FREE .5g Pre-Roll FREE .5g Pre-Roll with 100 Points 100 Redeem Loyalty Enjoy 10…" at bounding box center [383, 557] width 741 height 242
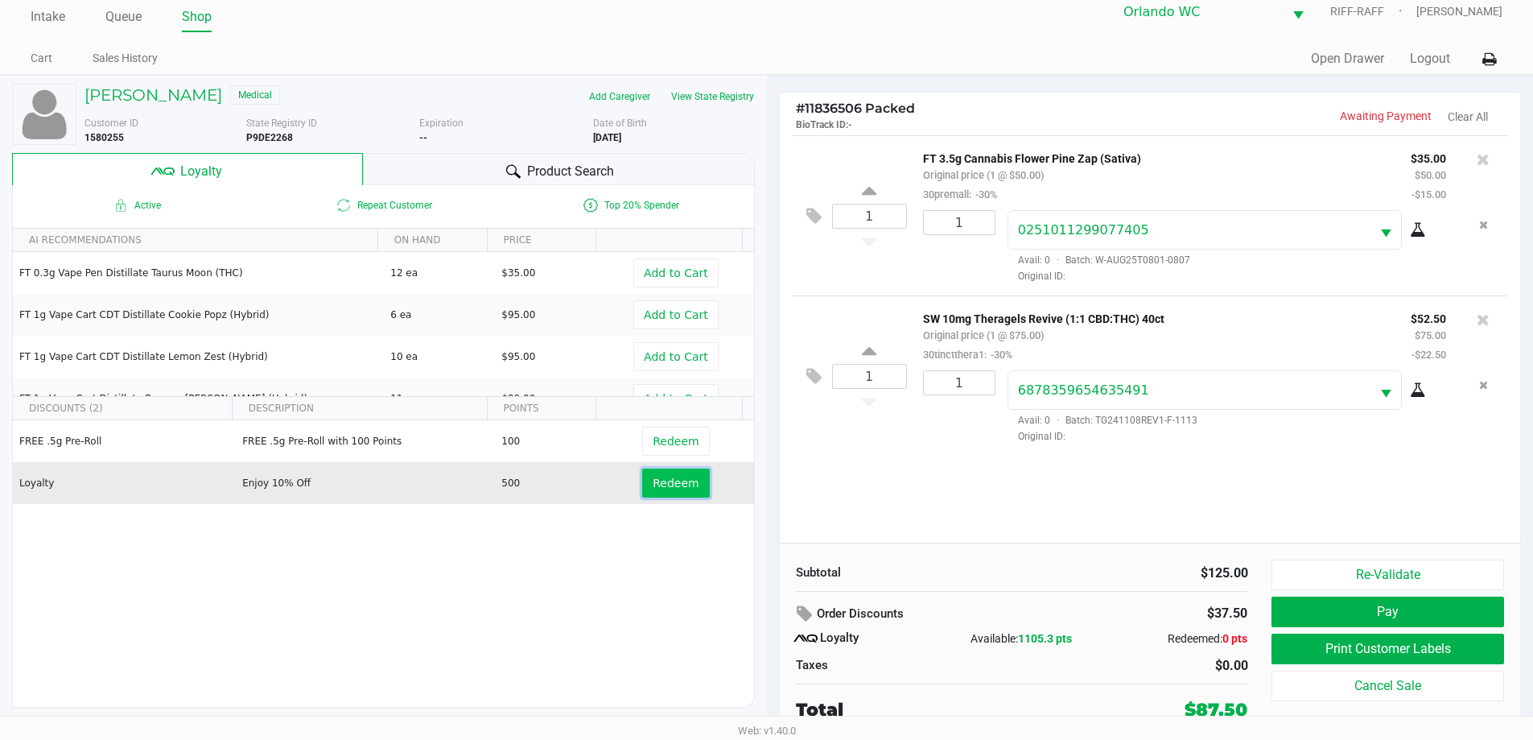
click at [674, 483] on span "Redeem" at bounding box center [676, 482] width 46 height 13
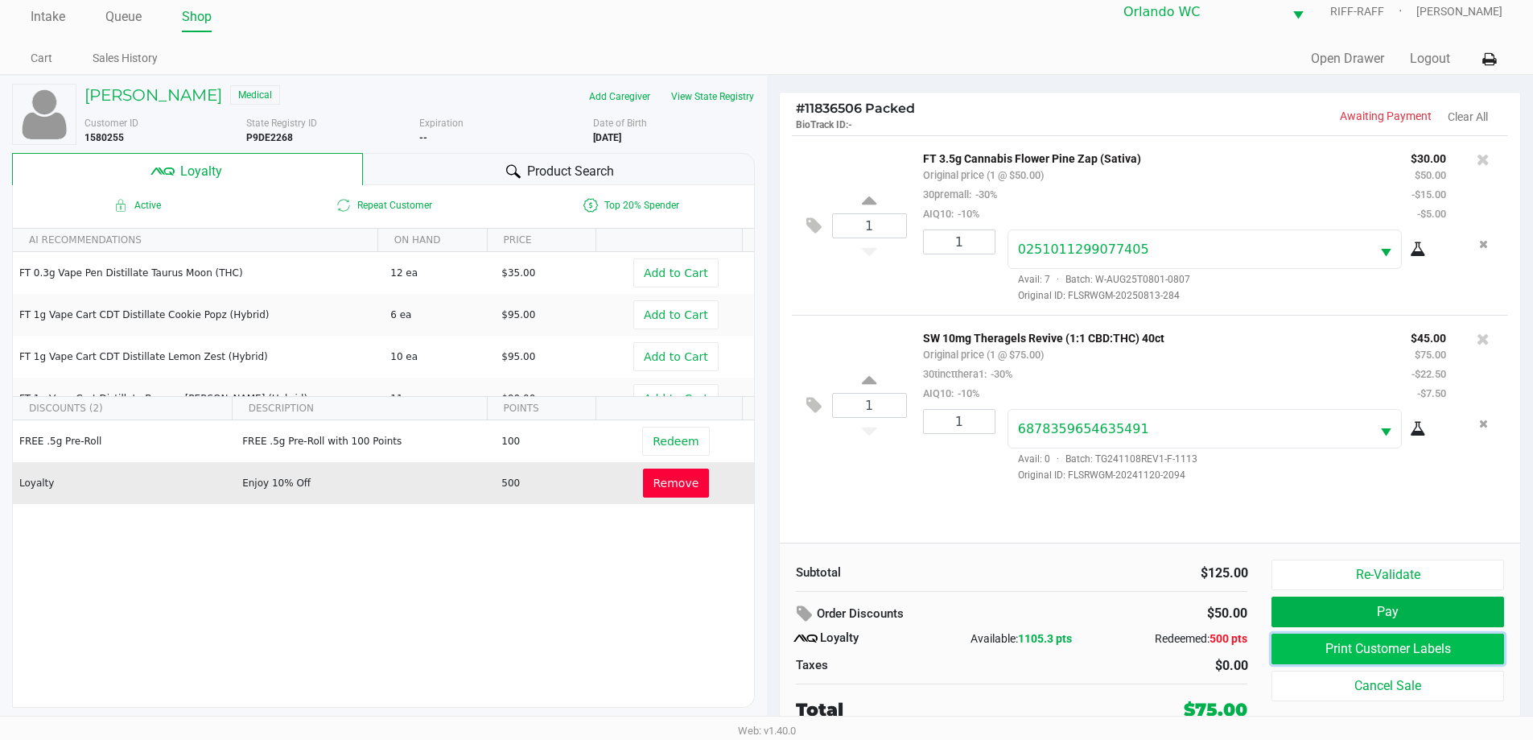
click at [770, 649] on button "Print Customer Labels" at bounding box center [1387, 648] width 232 height 31
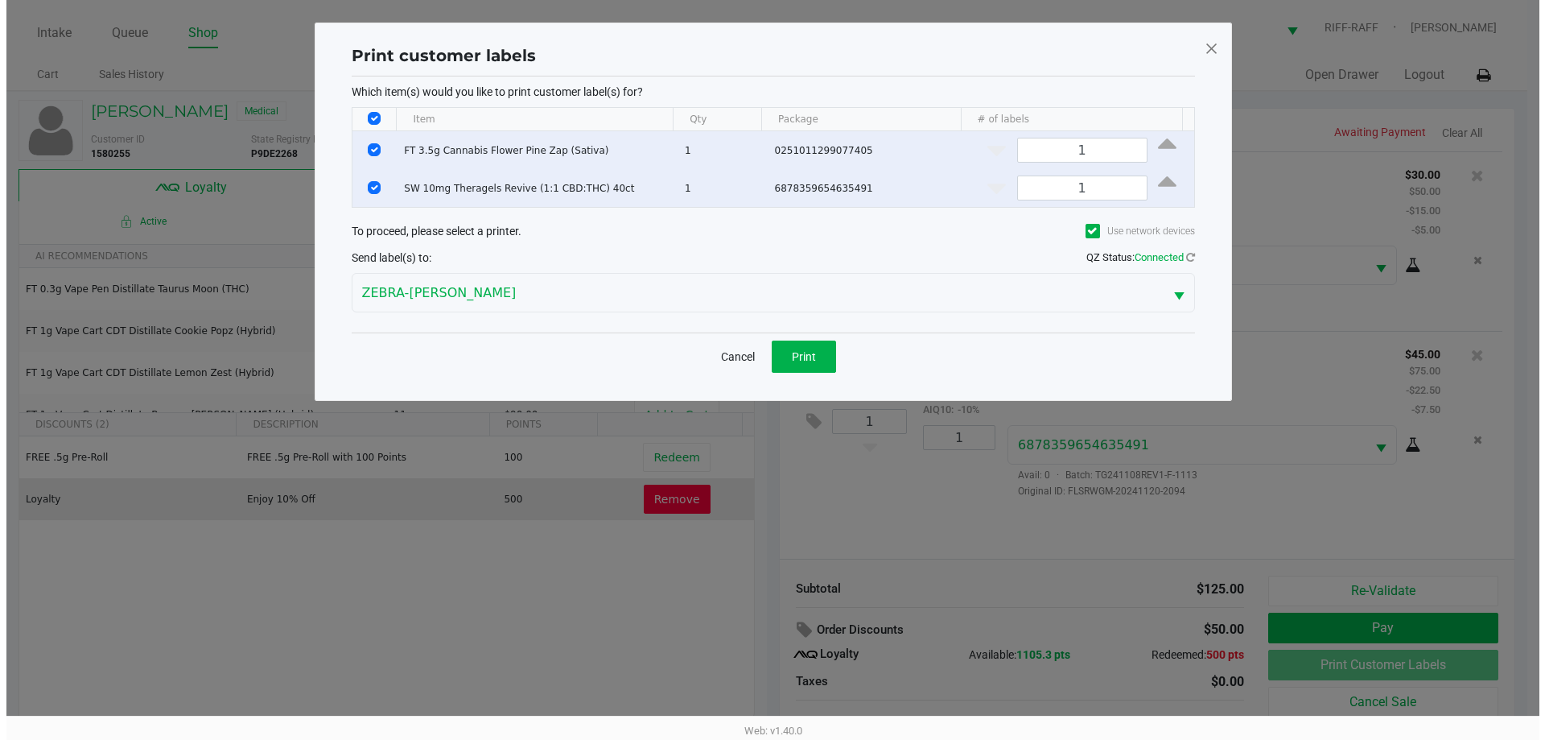
scroll to position [0, 0]
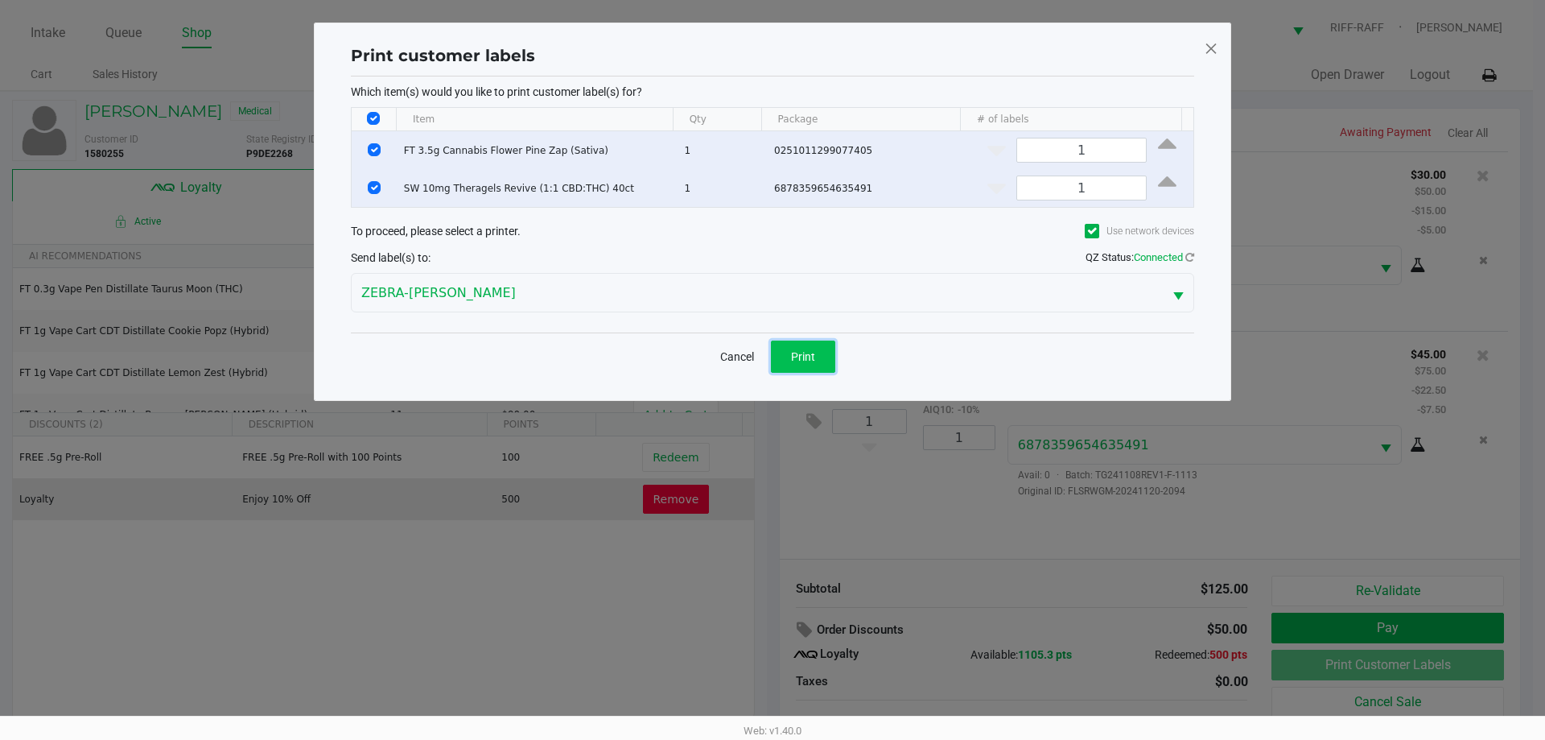
click at [770, 365] on button "Print" at bounding box center [803, 356] width 64 height 32
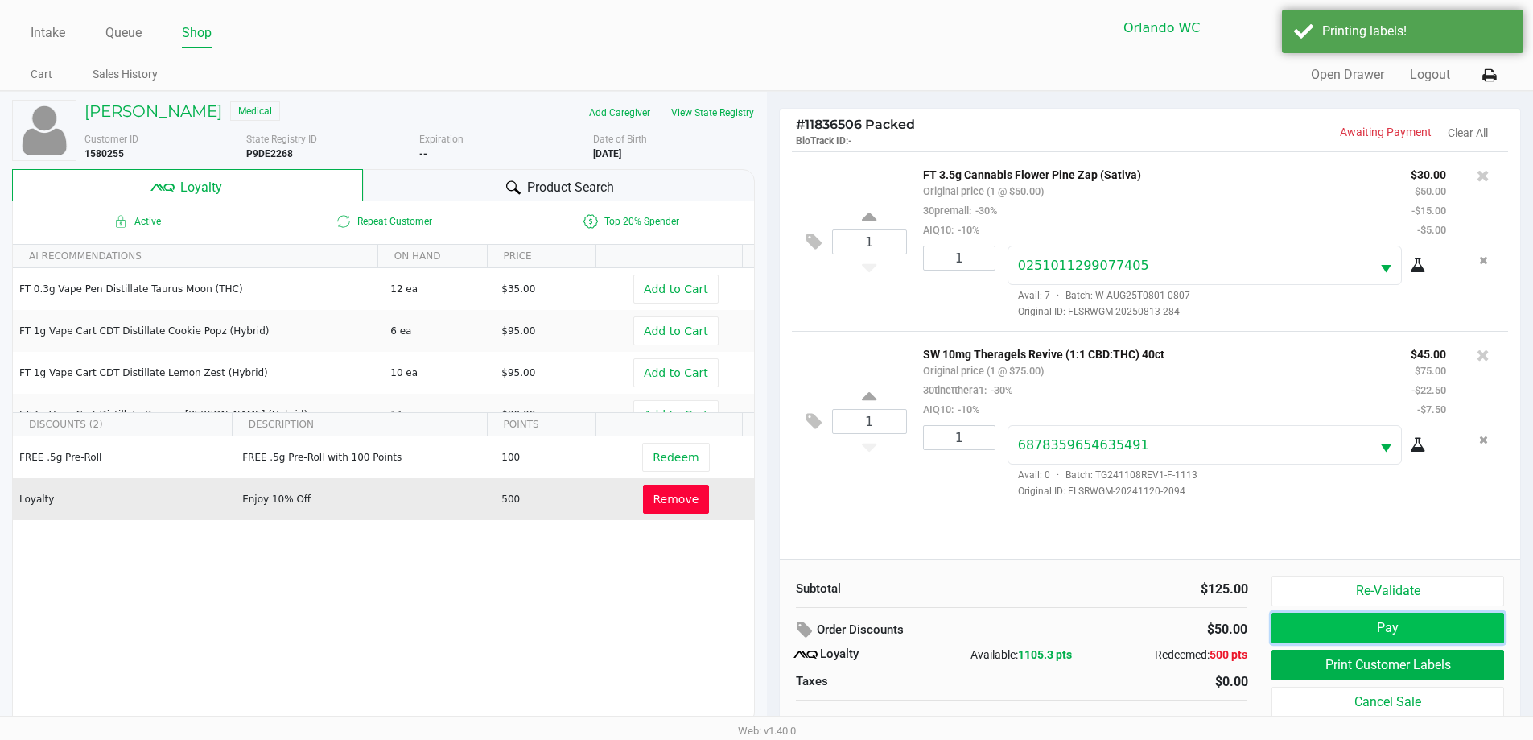
click at [770, 620] on button "Pay" at bounding box center [1387, 627] width 232 height 31
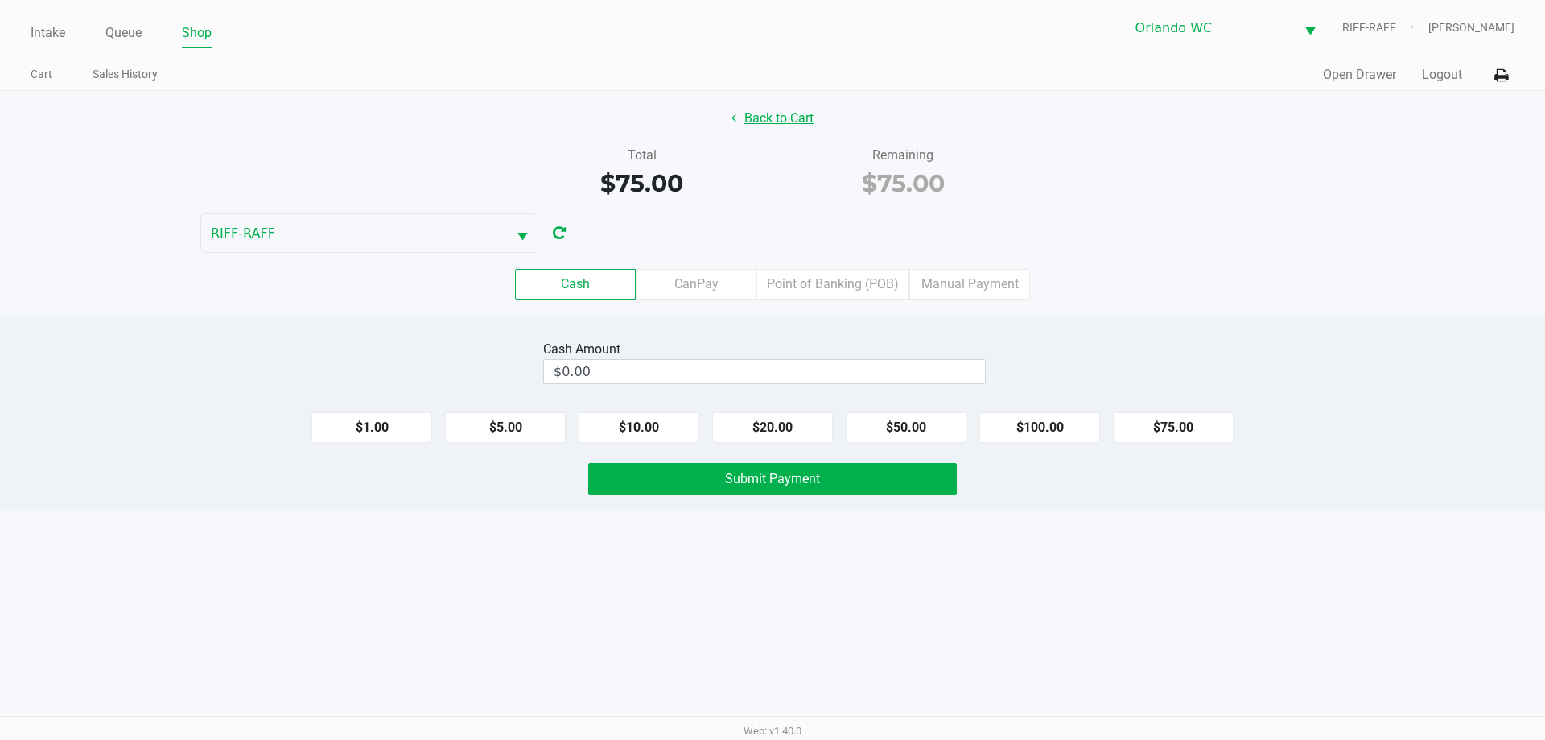
click at [770, 118] on button "Back to Cart" at bounding box center [772, 118] width 103 height 31
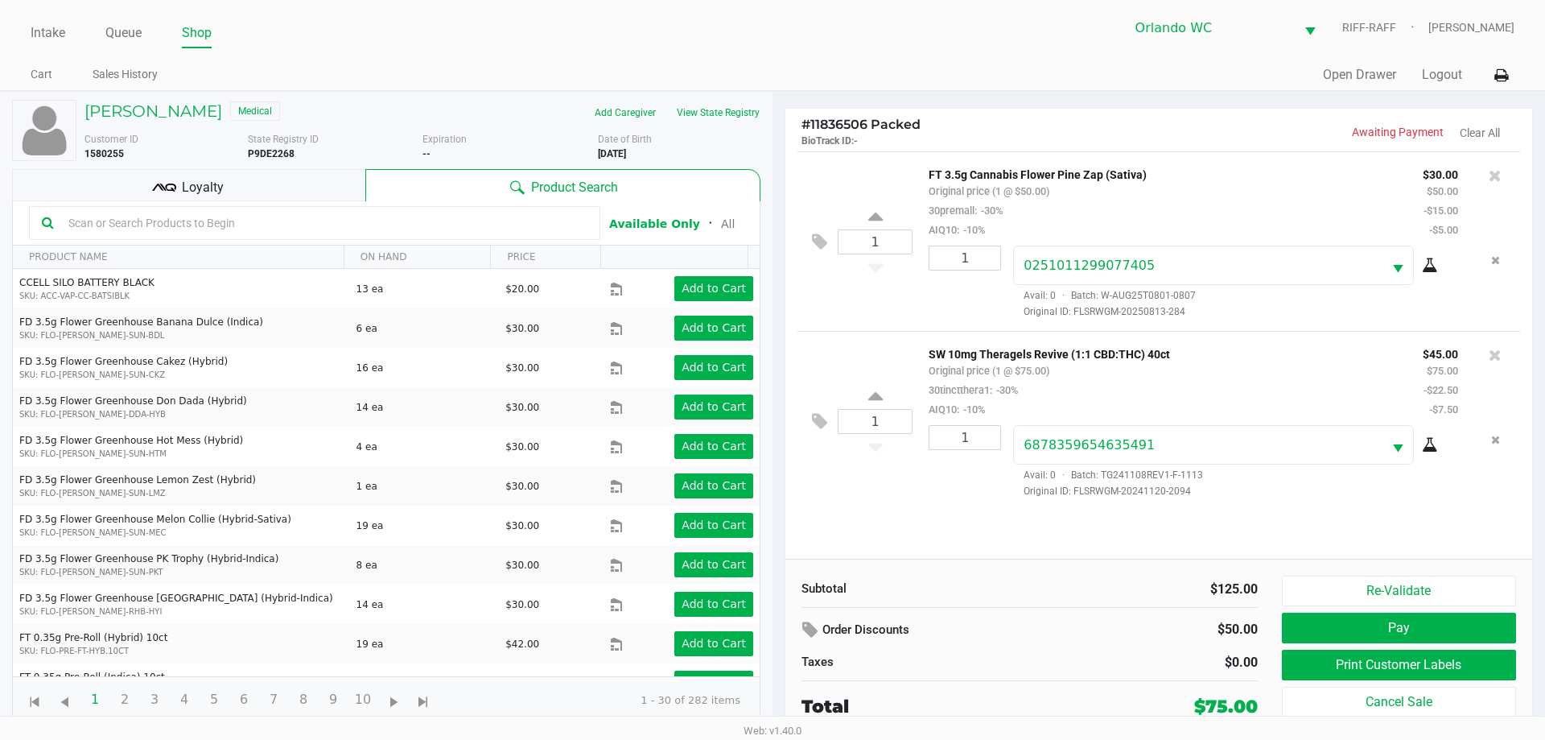
click at [770, 546] on div "1 FT 3.5g Cannabis Flower Pine Zap (Sativa) Original price (1 @ $50.00) 30prema…" at bounding box center [1158, 354] width 747 height 407
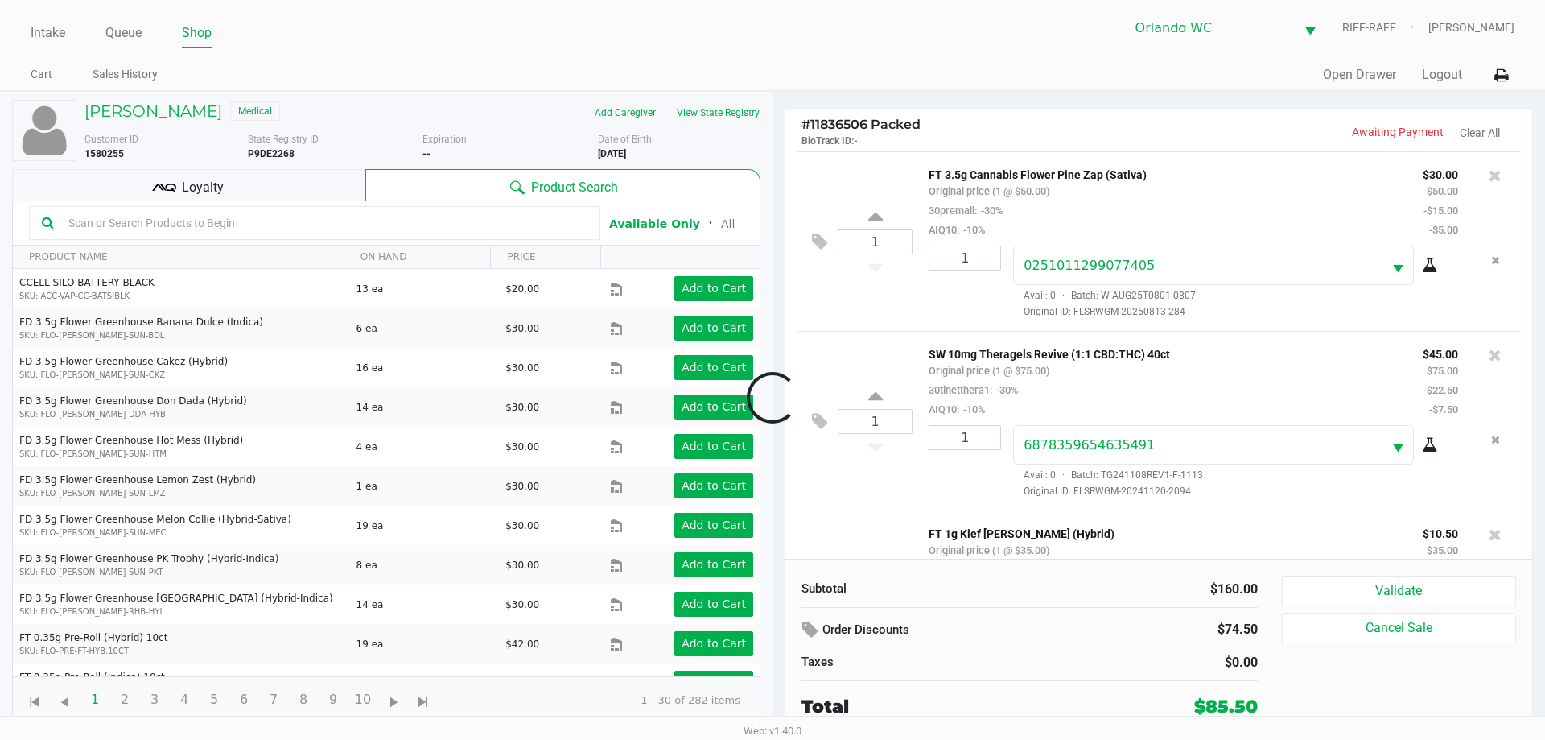
scroll to position [134, 0]
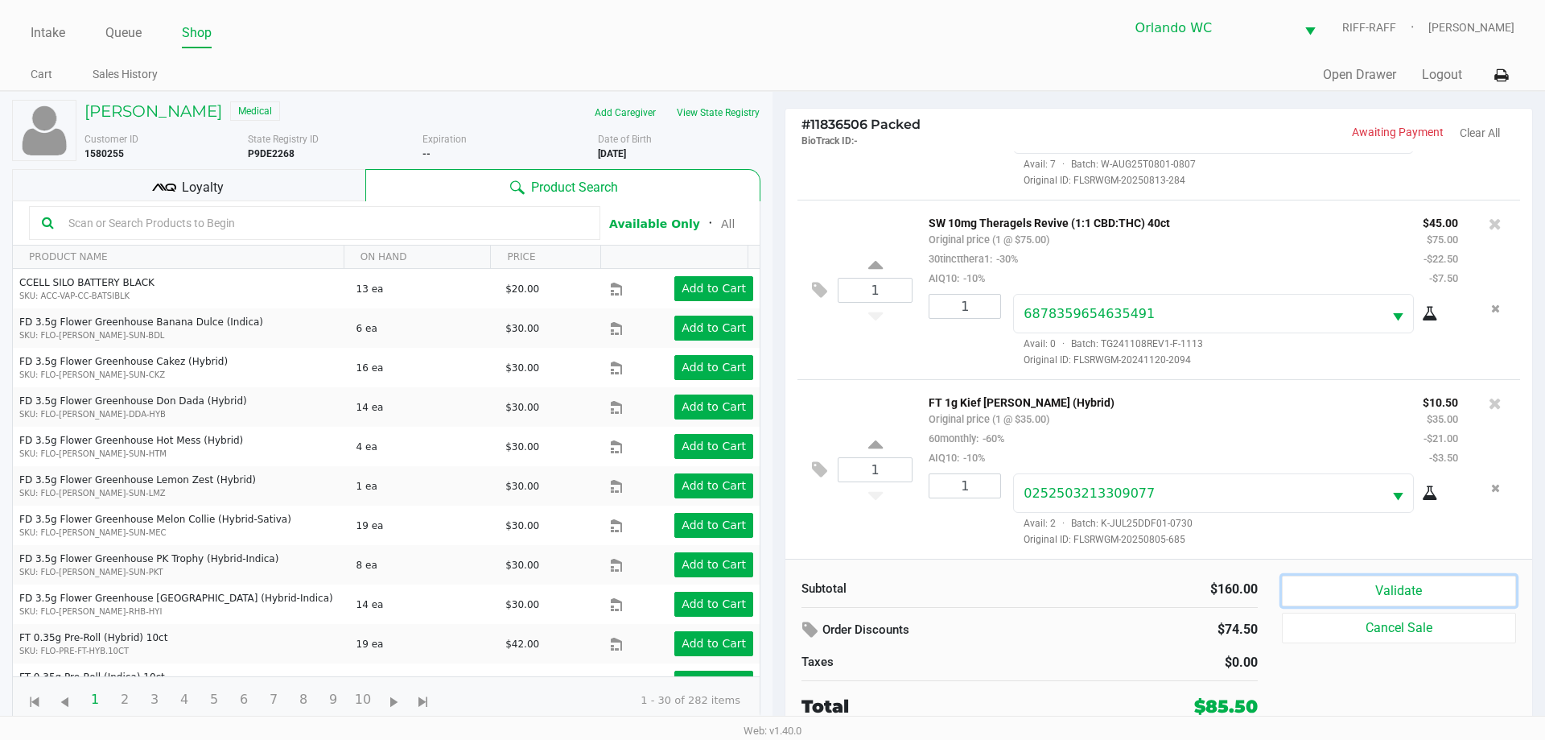
click at [770, 583] on button "Validate" at bounding box center [1399, 590] width 234 height 31
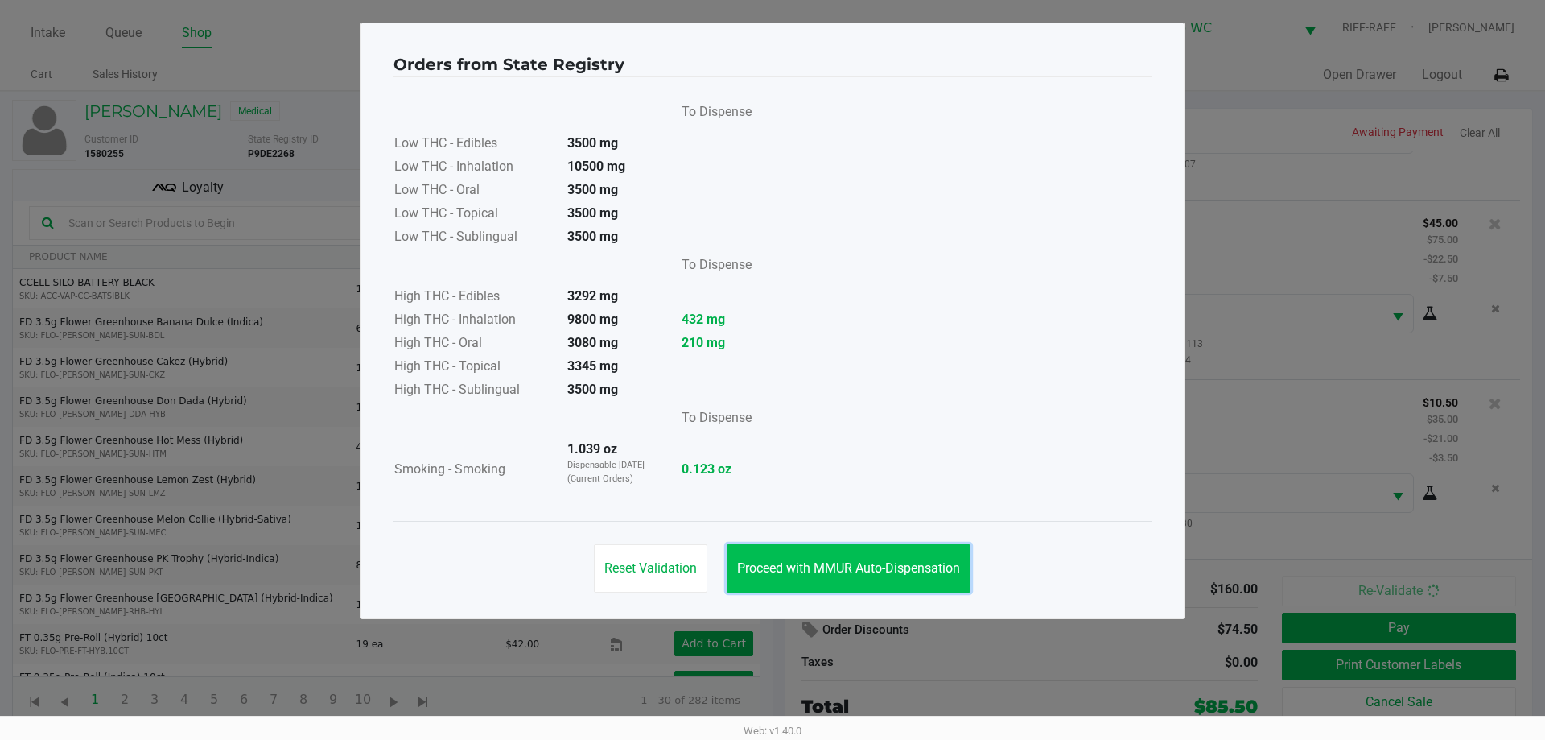
click at [770, 574] on span "Proceed with MMUR Auto-Dispensation" at bounding box center [848, 567] width 223 height 15
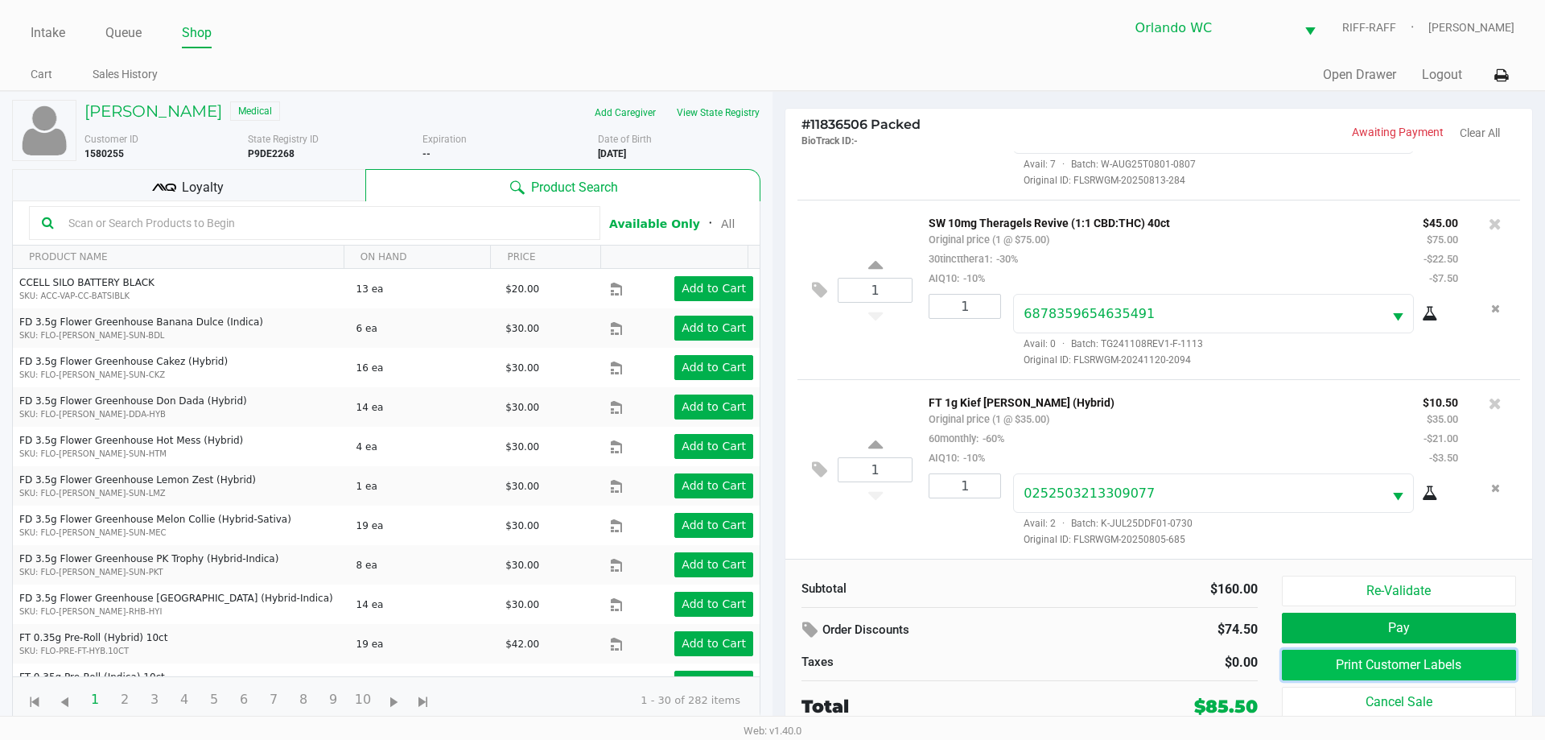
click at [770, 661] on button "Print Customer Labels" at bounding box center [1399, 664] width 234 height 31
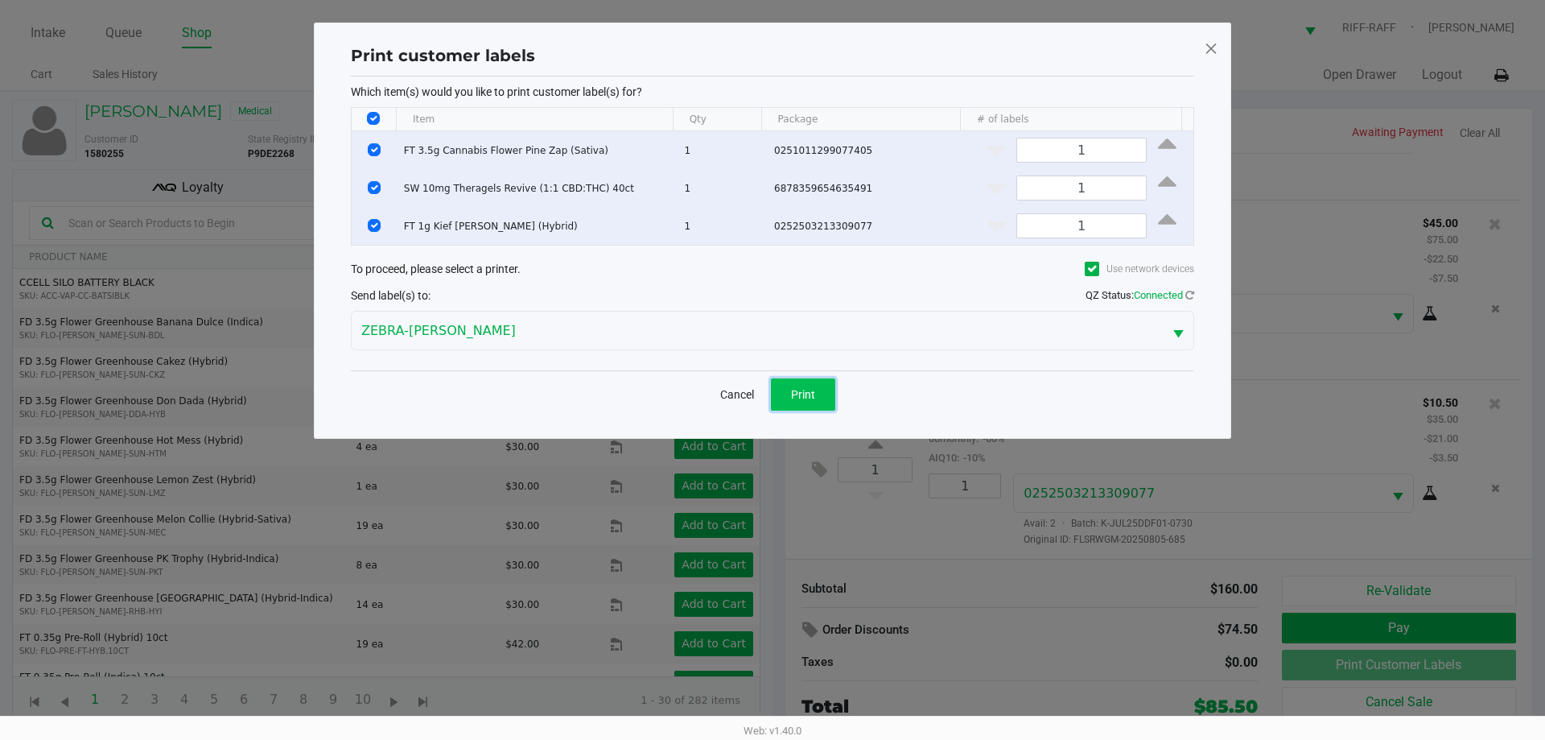
click at [770, 393] on span "Print" at bounding box center [803, 394] width 24 height 13
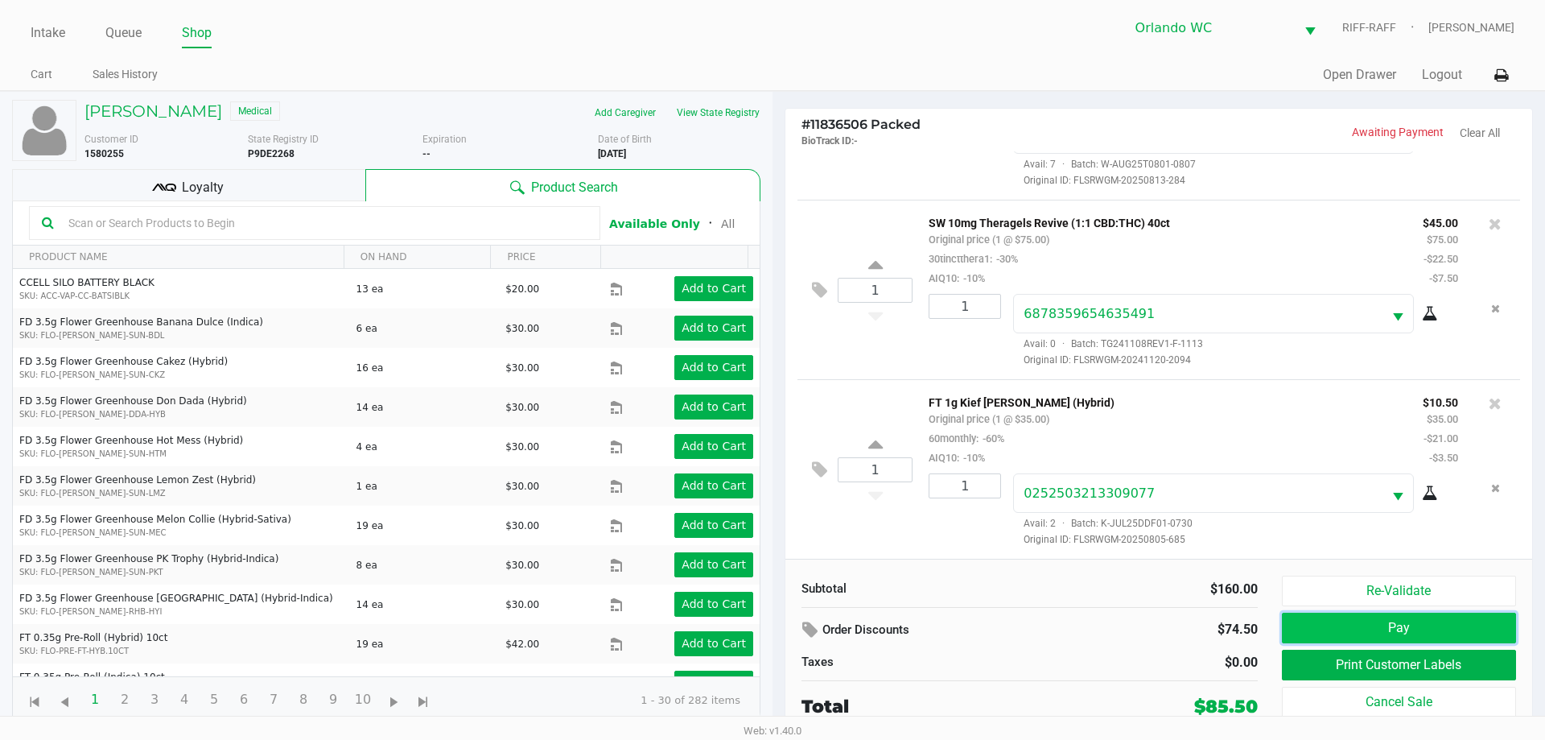
click at [770, 637] on button "Pay" at bounding box center [1399, 627] width 234 height 31
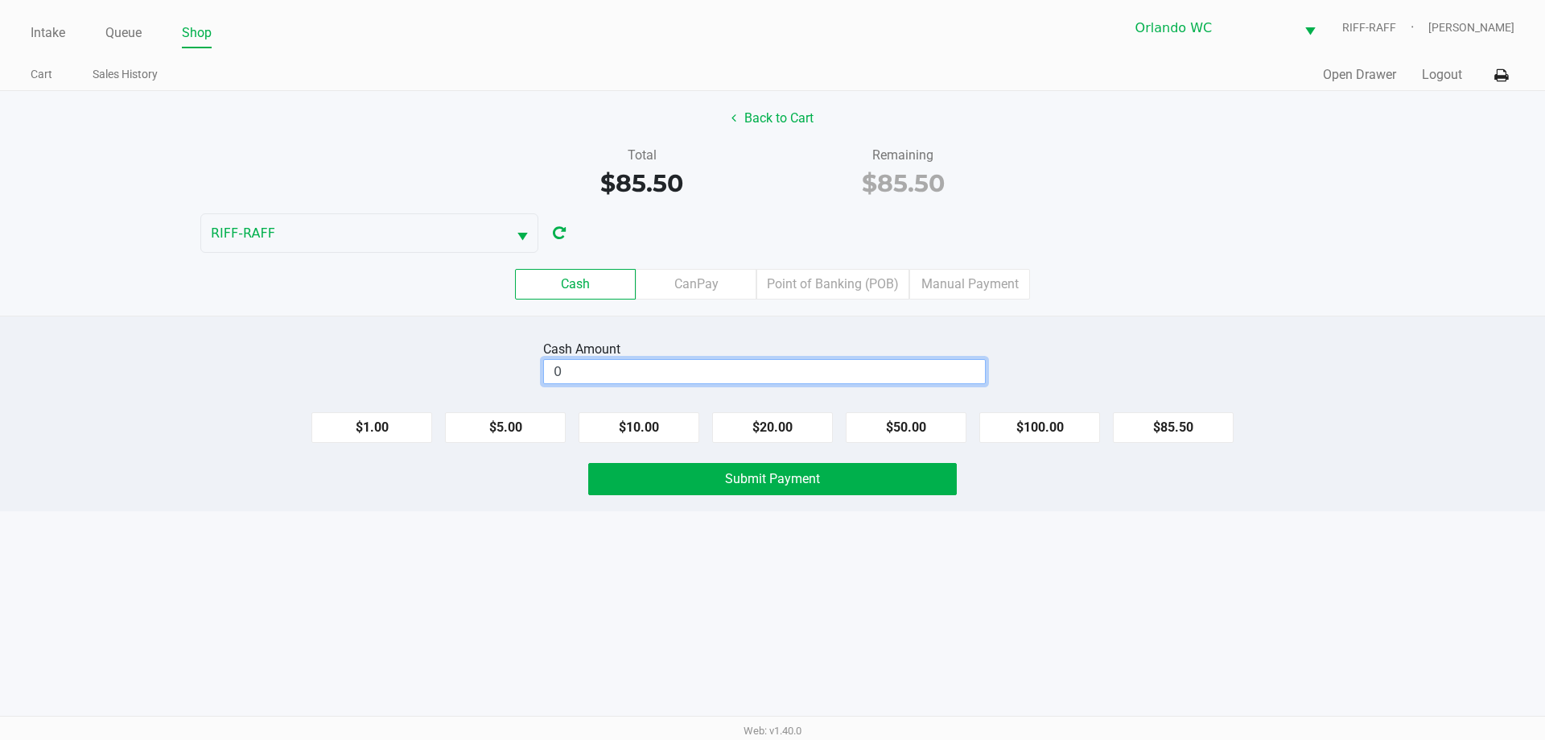
click at [770, 375] on input "0" at bounding box center [764, 371] width 441 height 23
click at [770, 563] on div "Intake Queue Shop Orlando WC RIFF-RAFF Kurt Vernikos Cart Sales History Quick S…" at bounding box center [772, 370] width 1545 height 740
type input "$90.00"
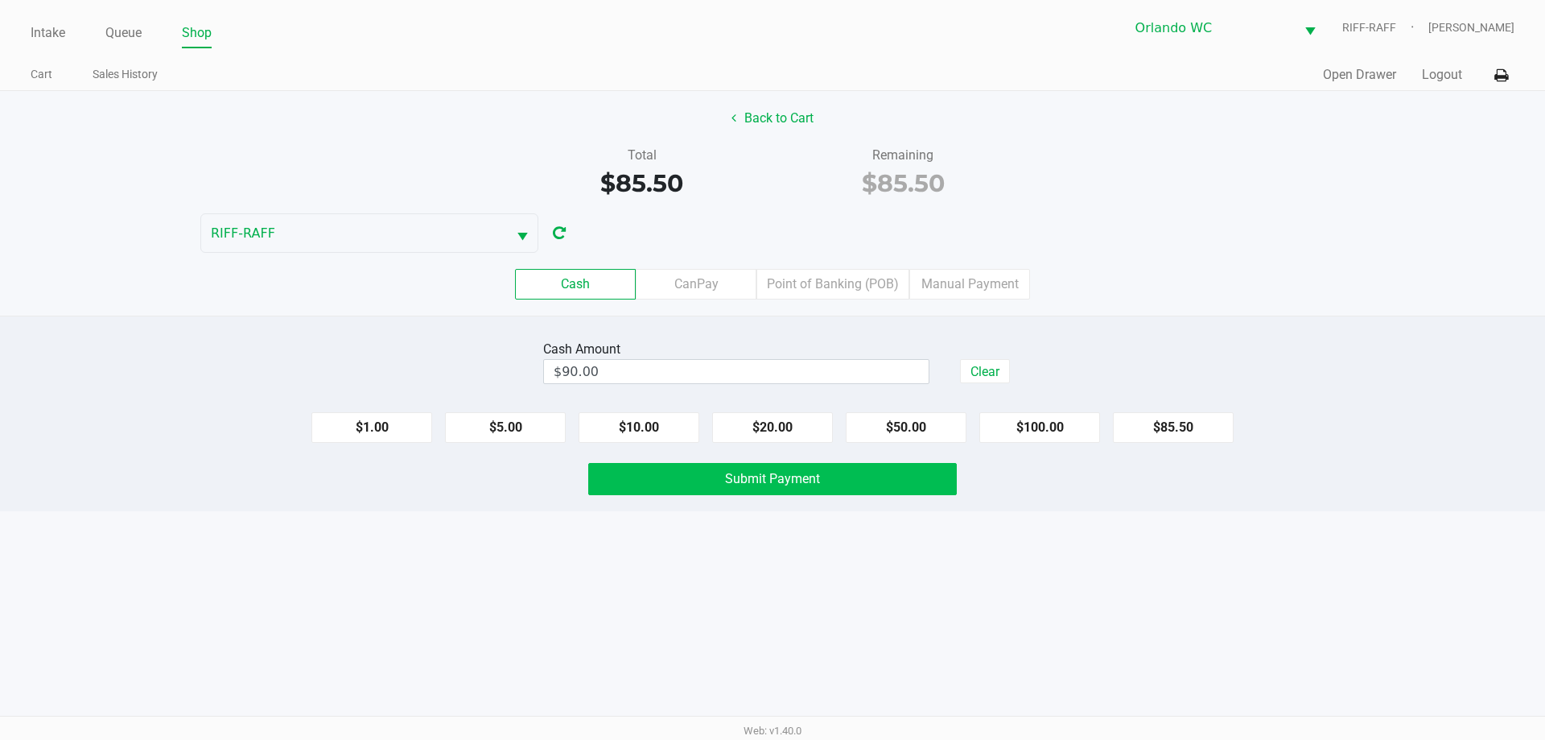
click at [770, 480] on button "Submit Payment" at bounding box center [772, 479] width 369 height 32
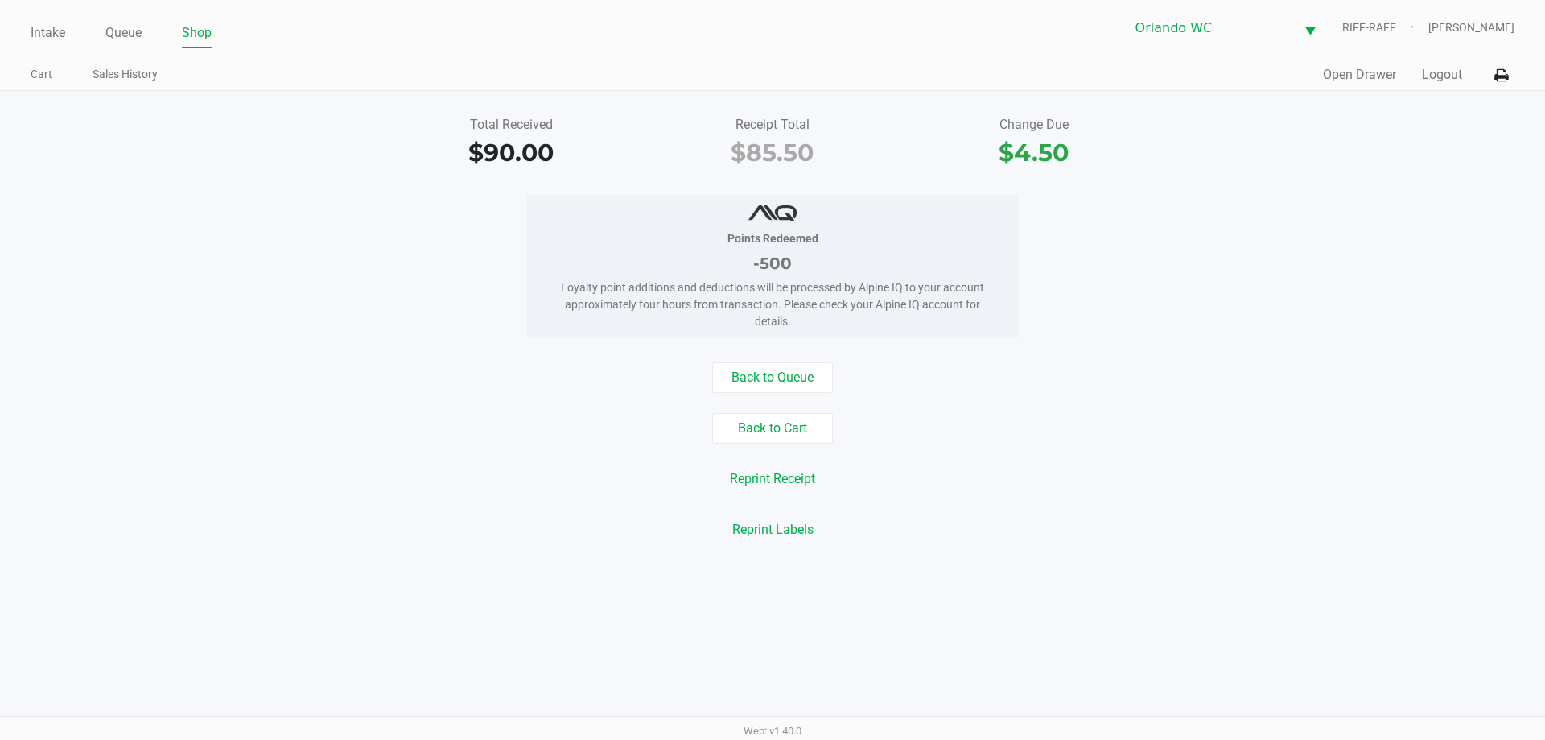
click at [694, 690] on div "Intake Queue Shop Orlando WC RIFF-RAFF Kurt Vernikos Cart Sales History Quick S…" at bounding box center [772, 370] width 1545 height 740
click at [46, 31] on link "Intake" at bounding box center [48, 33] width 35 height 23
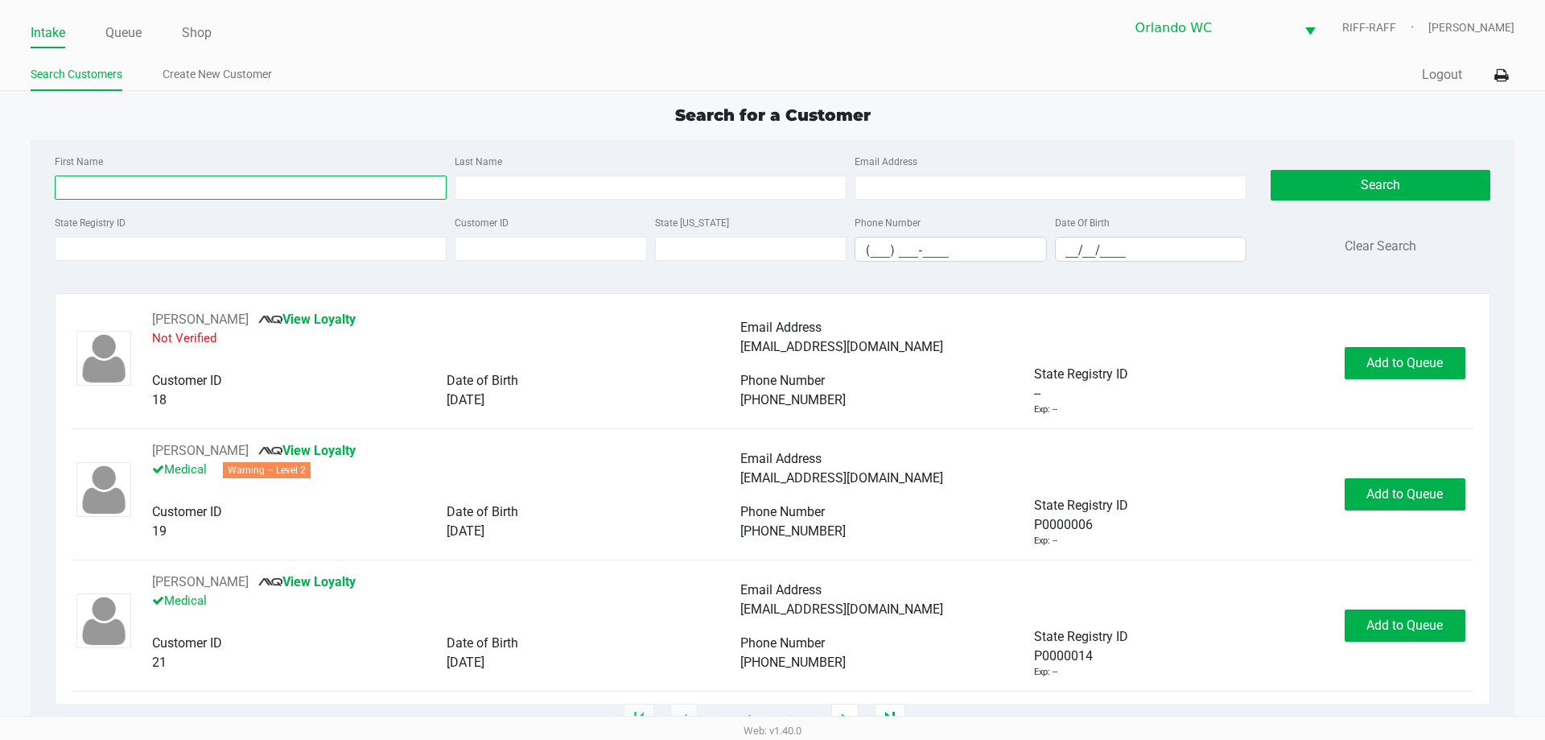
click at [137, 182] on input "First Name" at bounding box center [251, 187] width 392 height 24
type input "melinda"
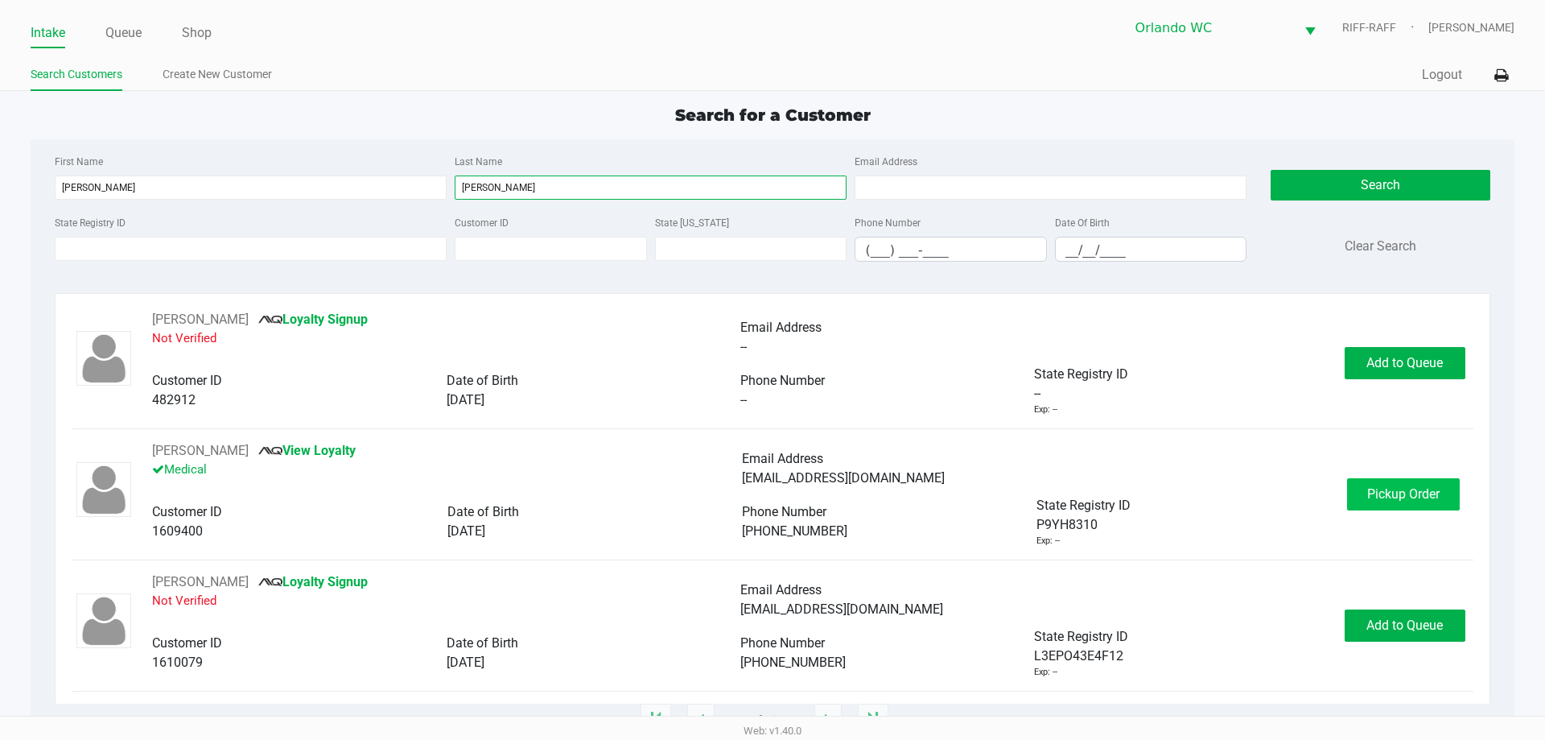
type input "medina"
click at [770, 486] on span "Pickup Order" at bounding box center [1403, 493] width 72 height 15
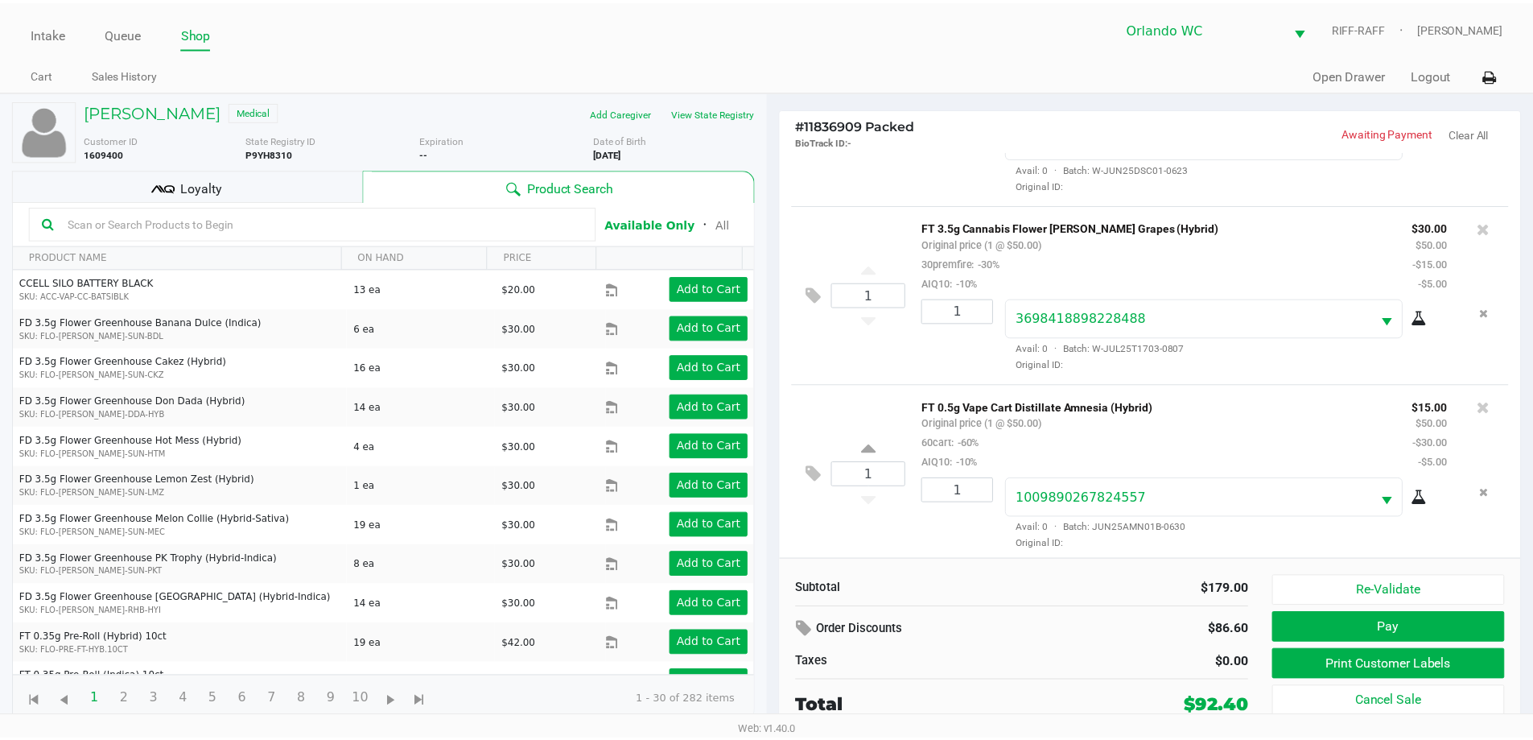
scroll to position [314, 0]
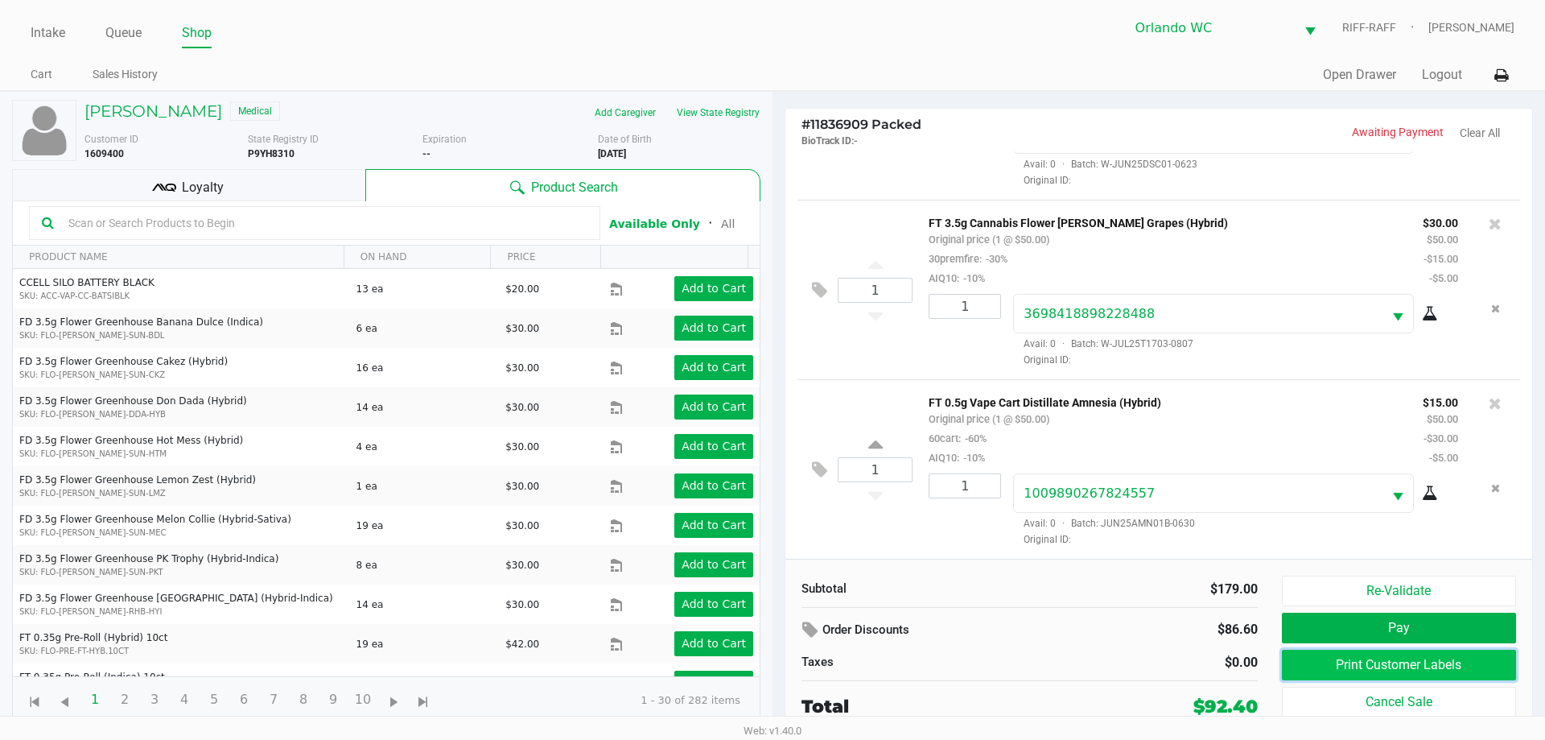
click at [770, 666] on button "Print Customer Labels" at bounding box center [1399, 664] width 234 height 31
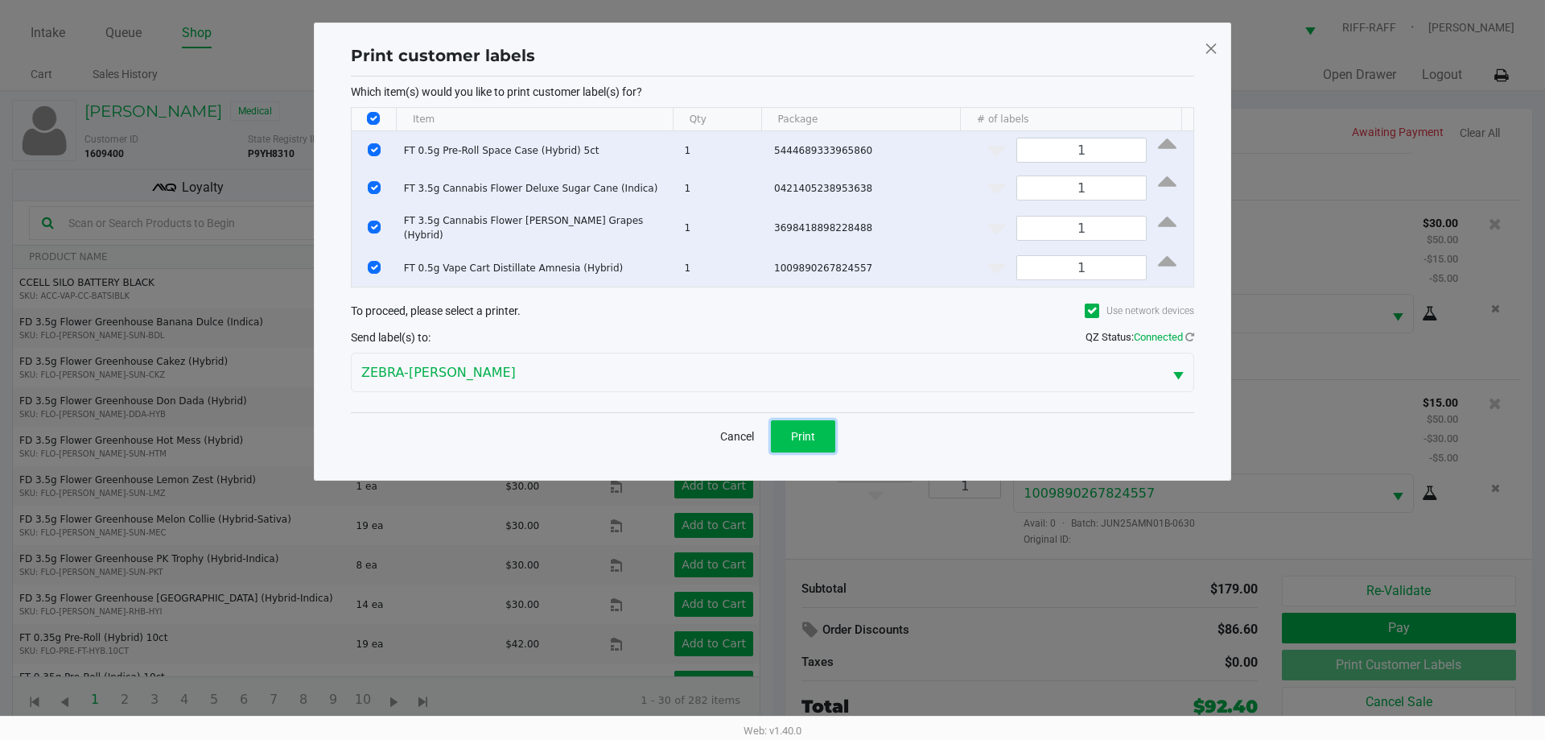
click at [770, 435] on button "Print" at bounding box center [803, 436] width 64 height 32
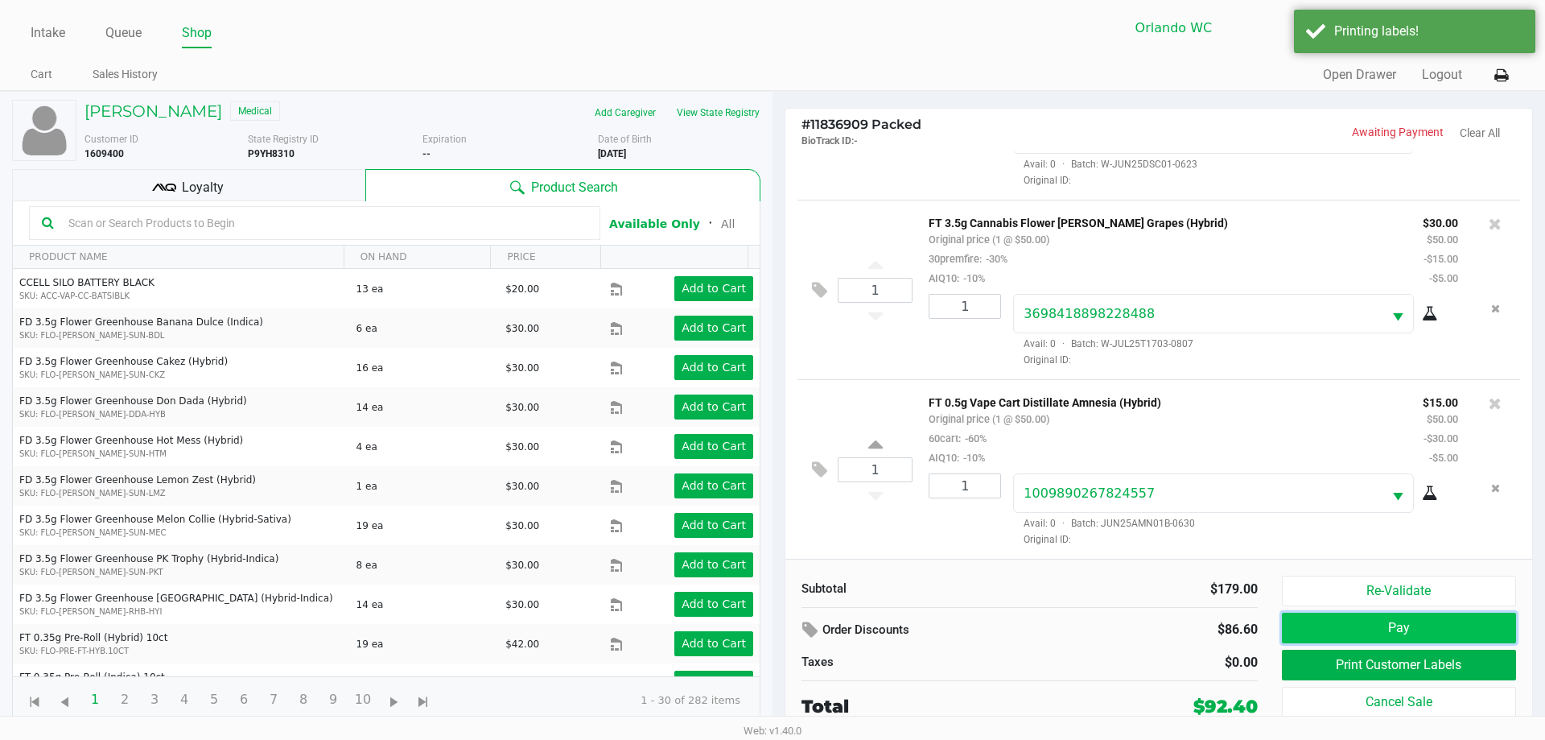
click at [770, 624] on button "Pay" at bounding box center [1399, 627] width 234 height 31
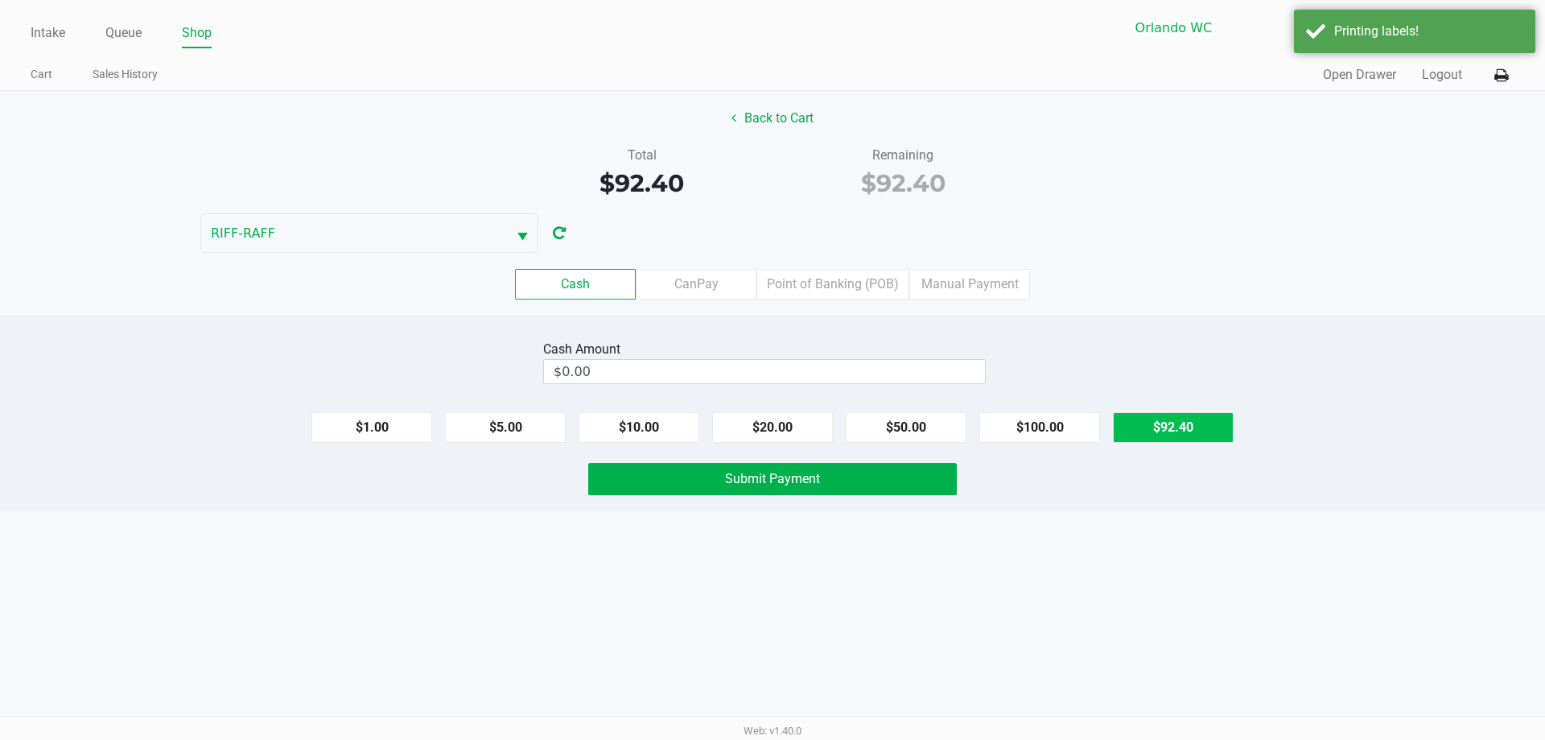
click at [770, 434] on button "$92.40" at bounding box center [1173, 427] width 121 height 31
click at [770, 281] on label "Point of Banking (POB)" at bounding box center [832, 284] width 153 height 31
click at [0, 0] on 7 "Point of Banking (POB)" at bounding box center [0, 0] width 0 height 0
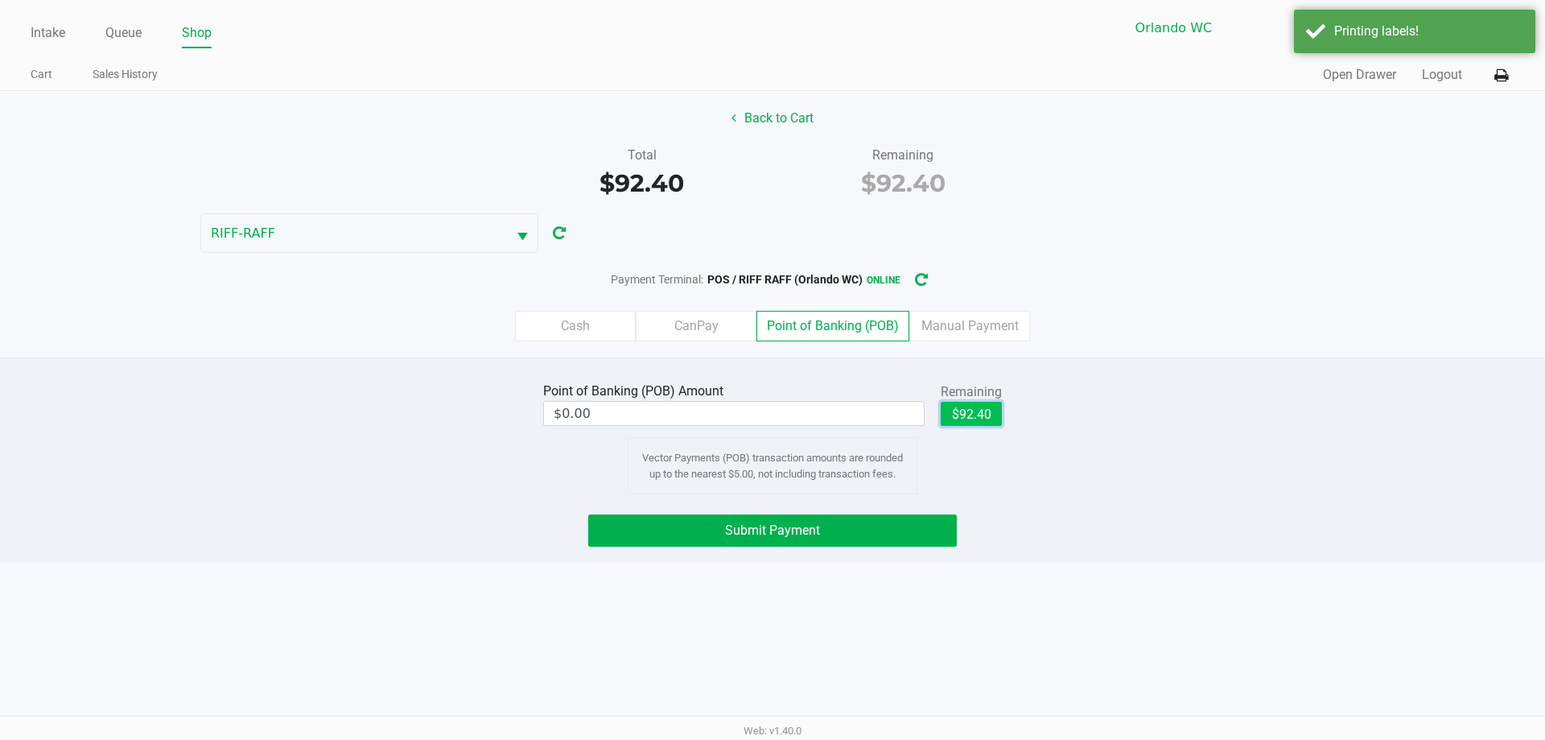
click at [770, 410] on button "$92.40" at bounding box center [971, 414] width 61 height 24
type input "$92.40"
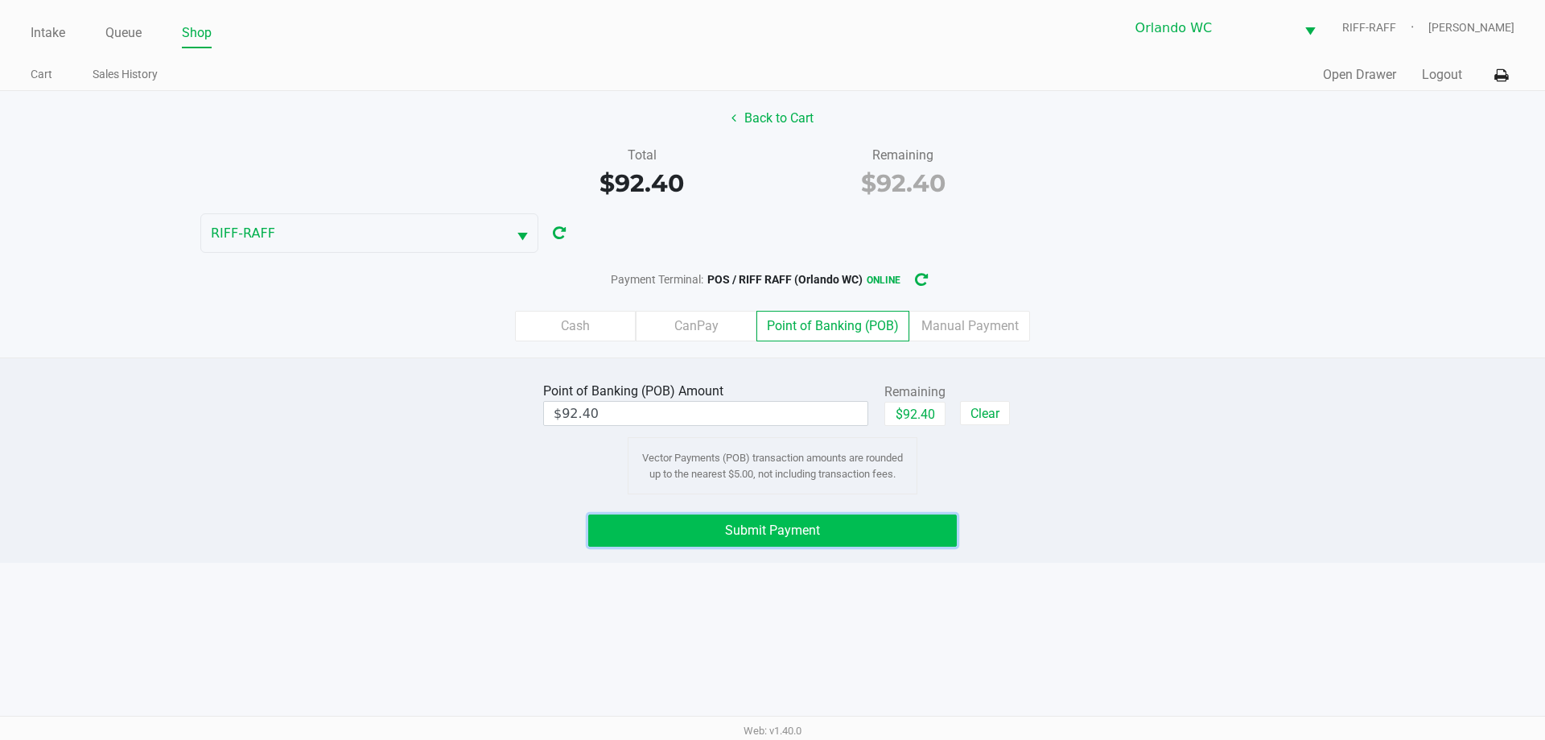
click at [770, 525] on button "Submit Payment" at bounding box center [772, 530] width 369 height 32
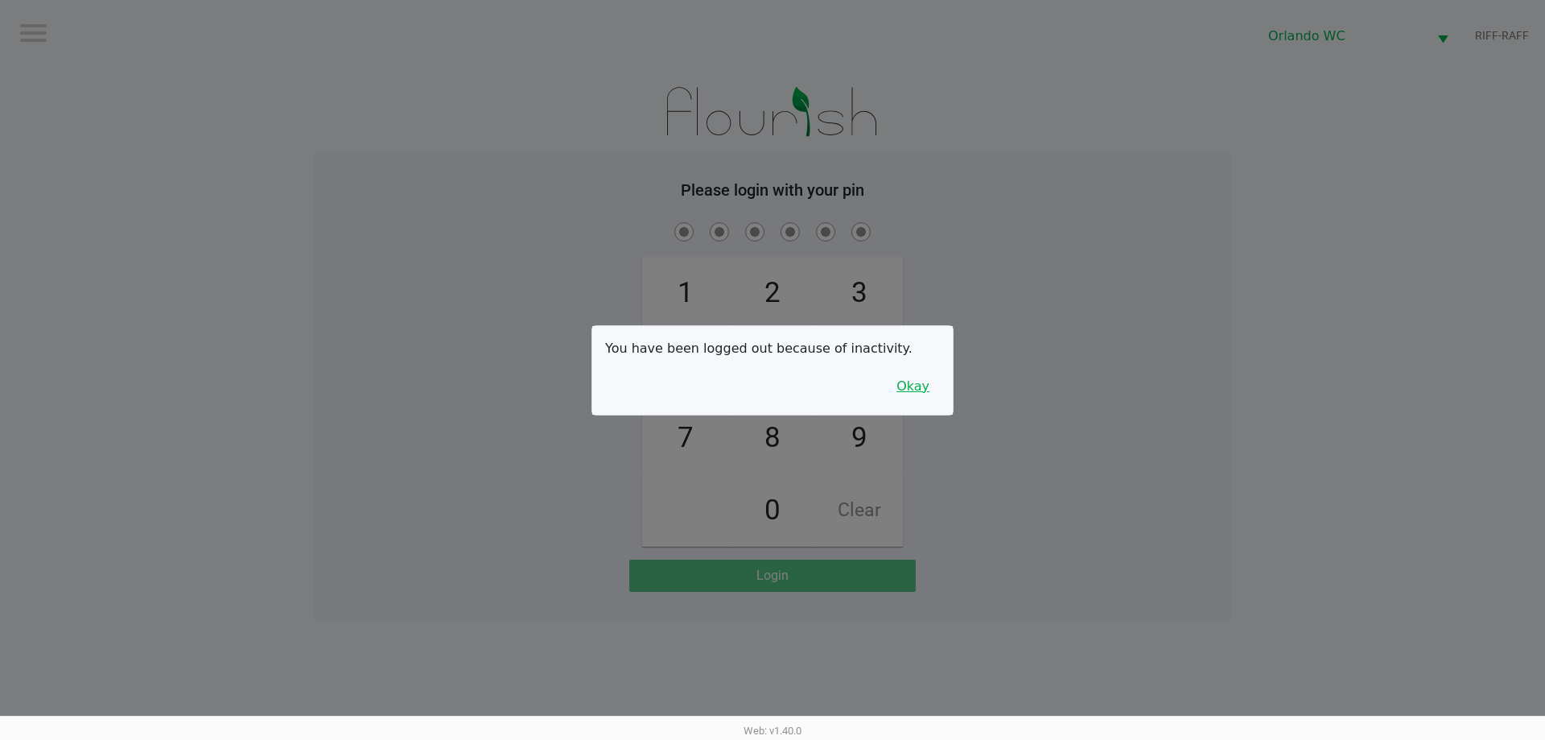
click at [770, 385] on button "Okay" at bounding box center [913, 386] width 54 height 31
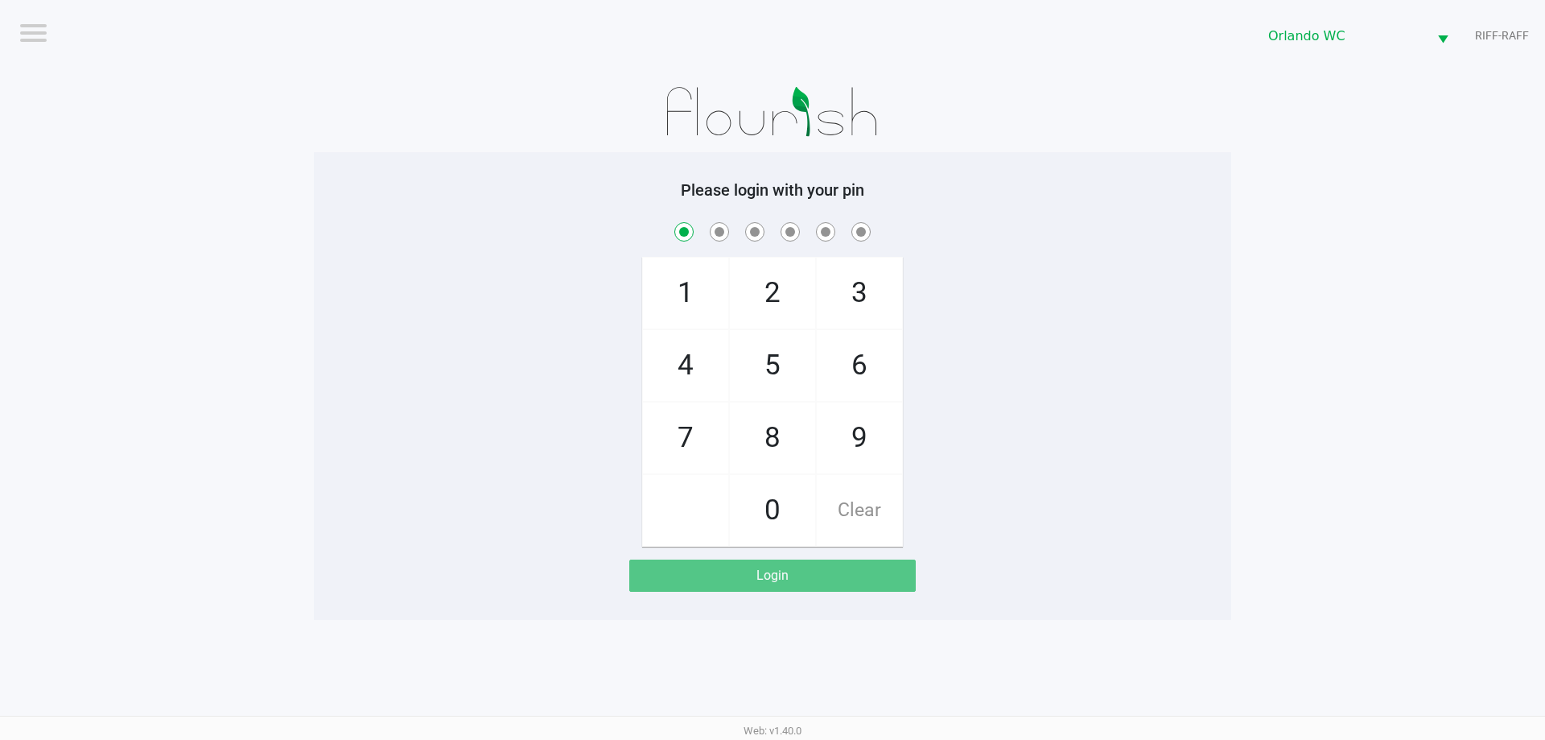
checkbox input "true"
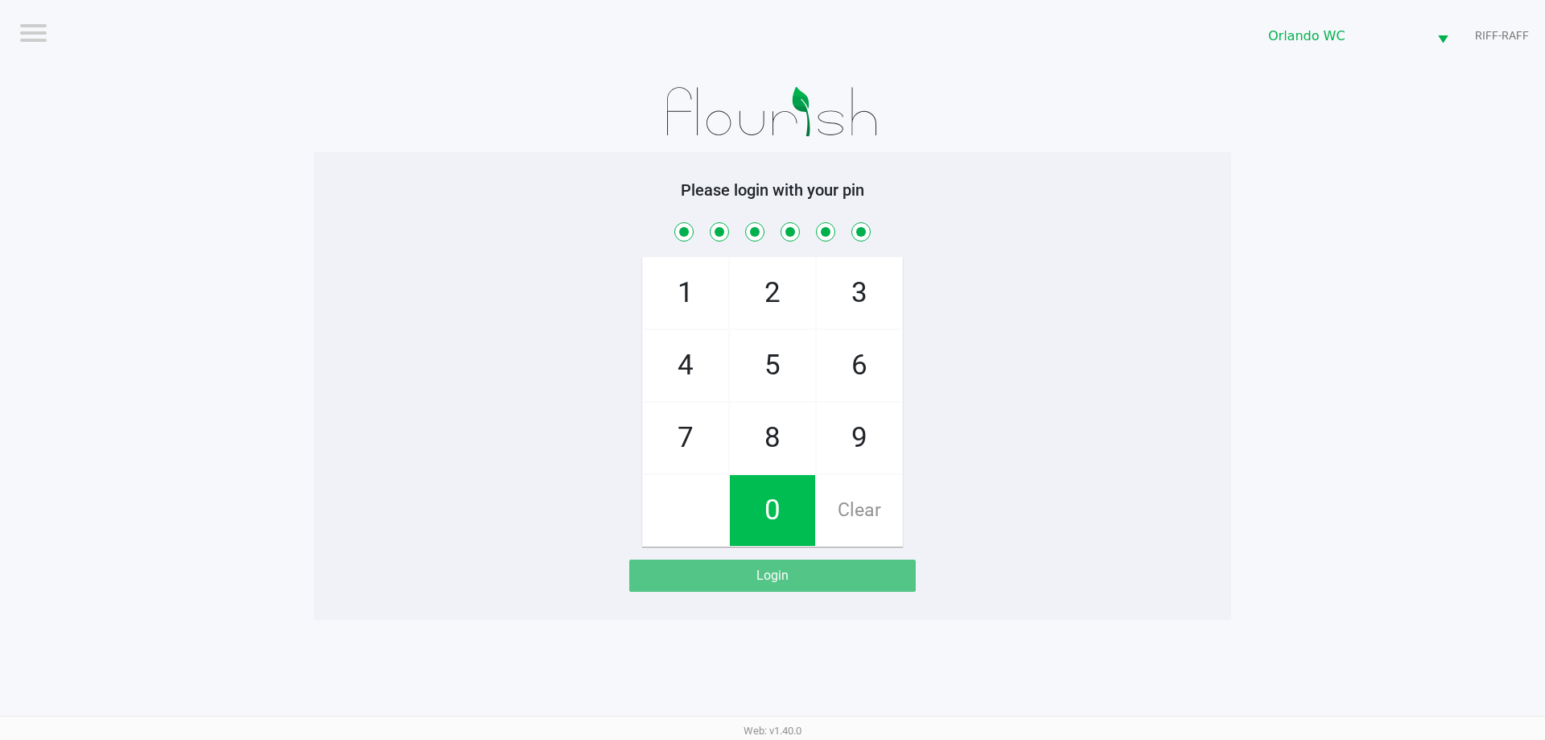
checkbox input "true"
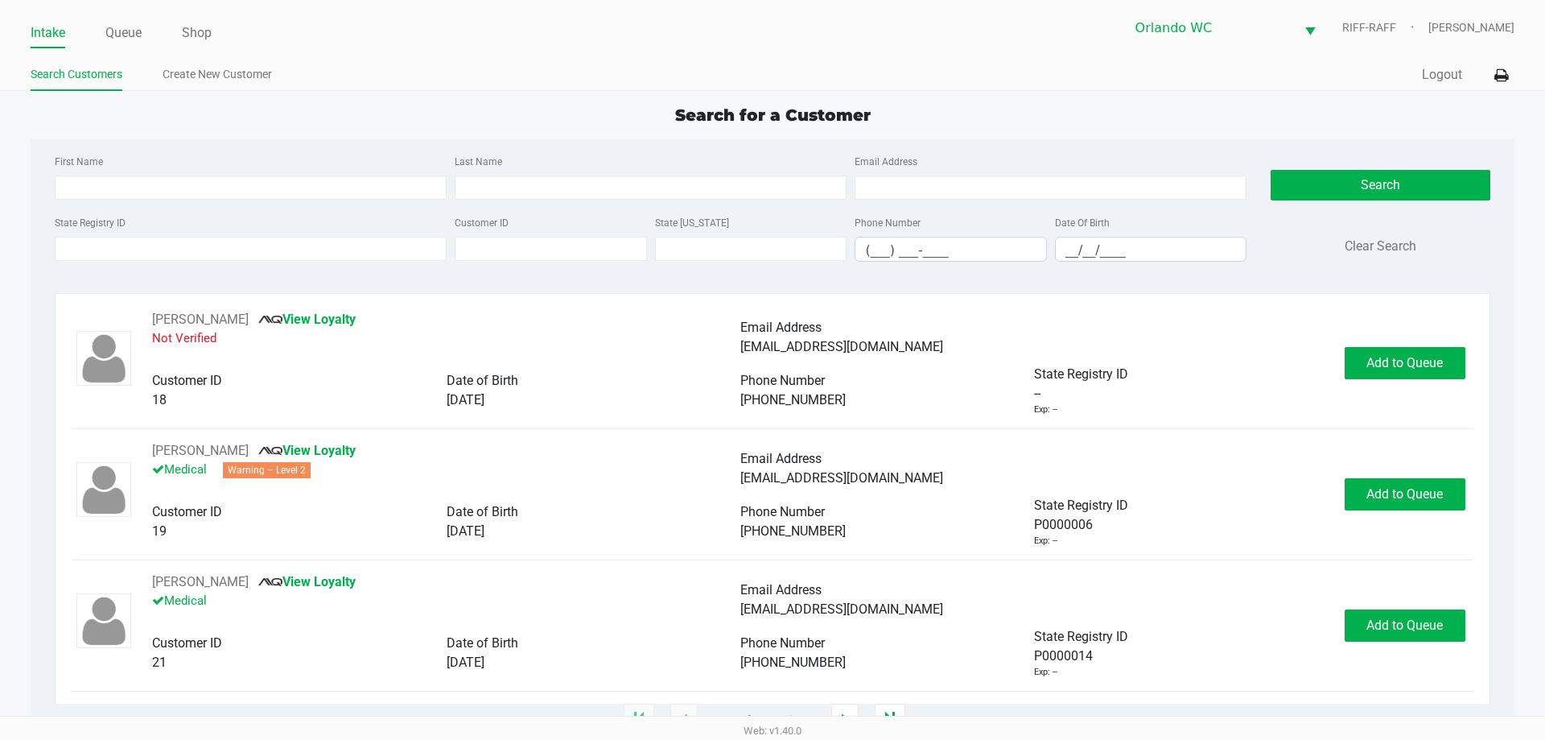
click at [644, 736] on div "Web: v1.40.0" at bounding box center [772, 729] width 1545 height 29
click at [104, 249] on input "State Registry ID" at bounding box center [251, 249] width 392 height 24
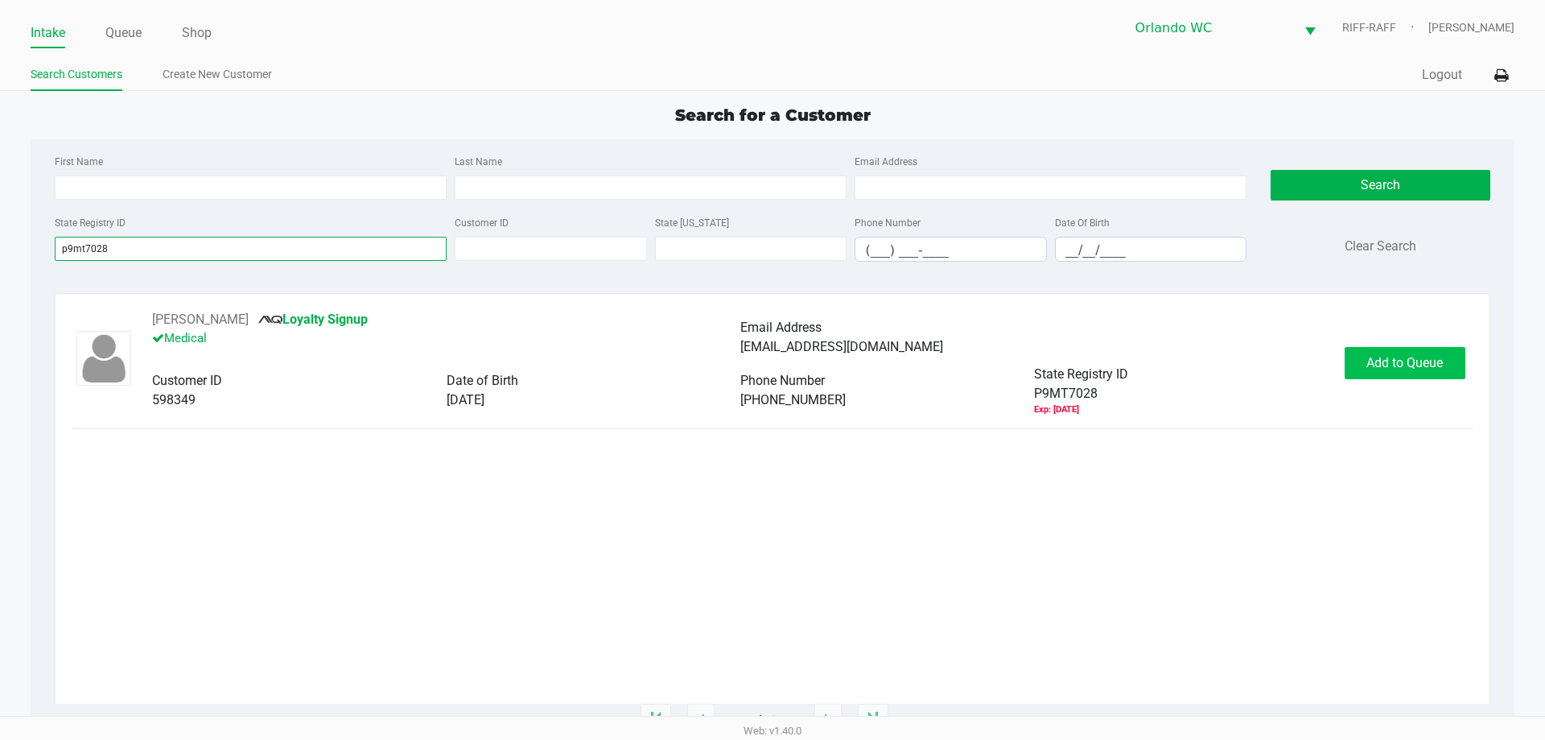
type input "p9mt7028"
click at [770, 368] on span "Add to Queue" at bounding box center [1404, 362] width 76 height 15
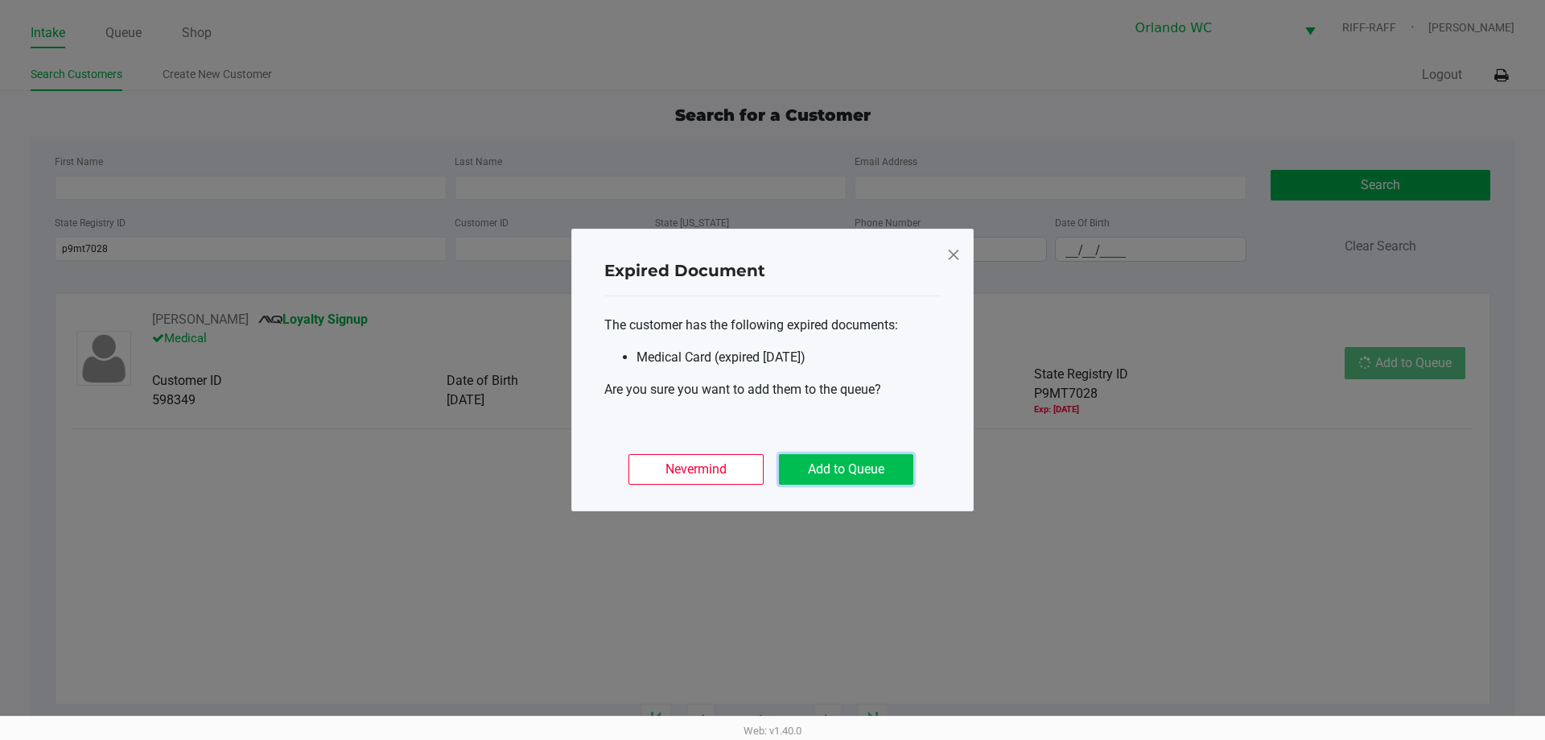
click at [770, 471] on button "Add to Queue" at bounding box center [846, 469] width 134 height 31
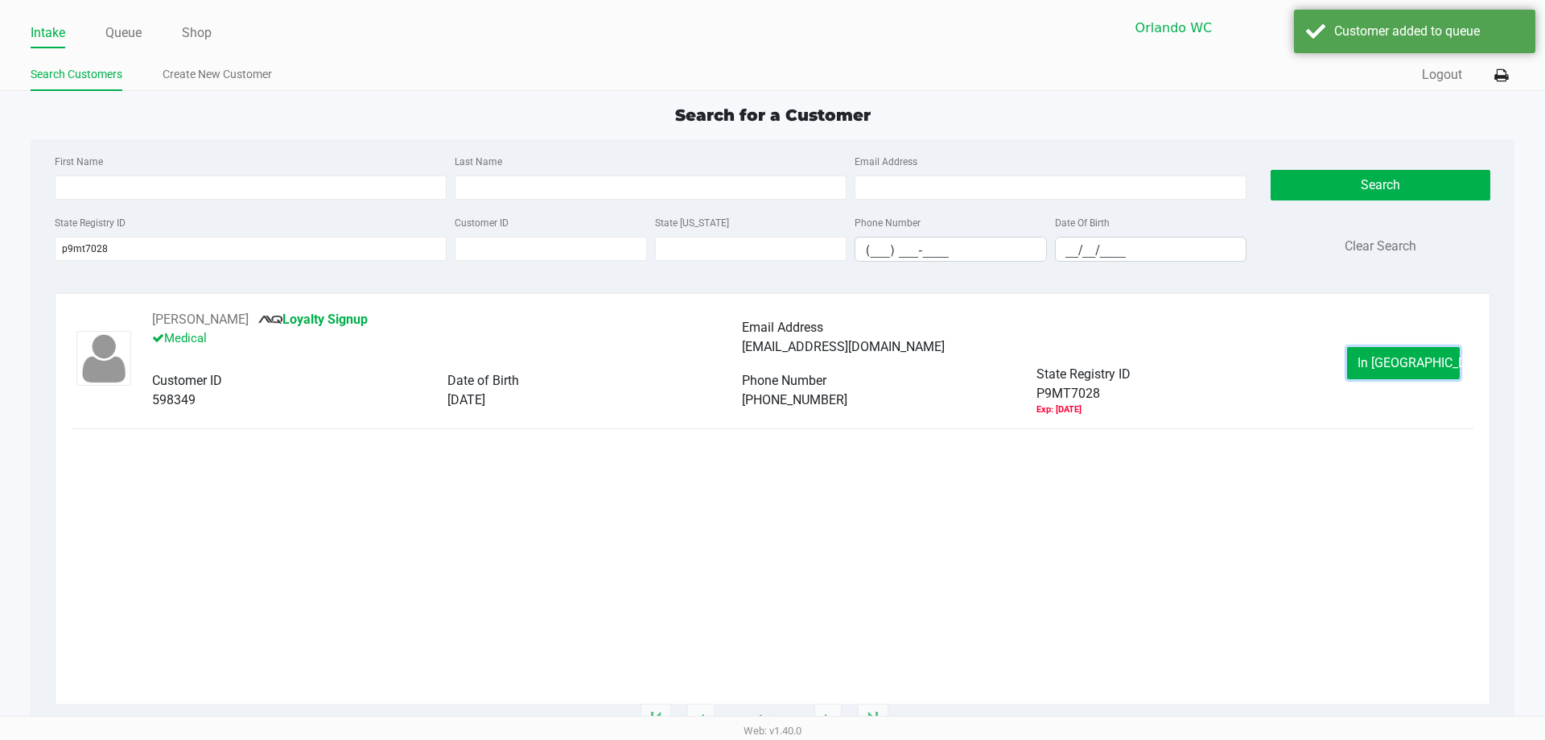
click at [770, 352] on button "In Queue" at bounding box center [1403, 363] width 113 height 32
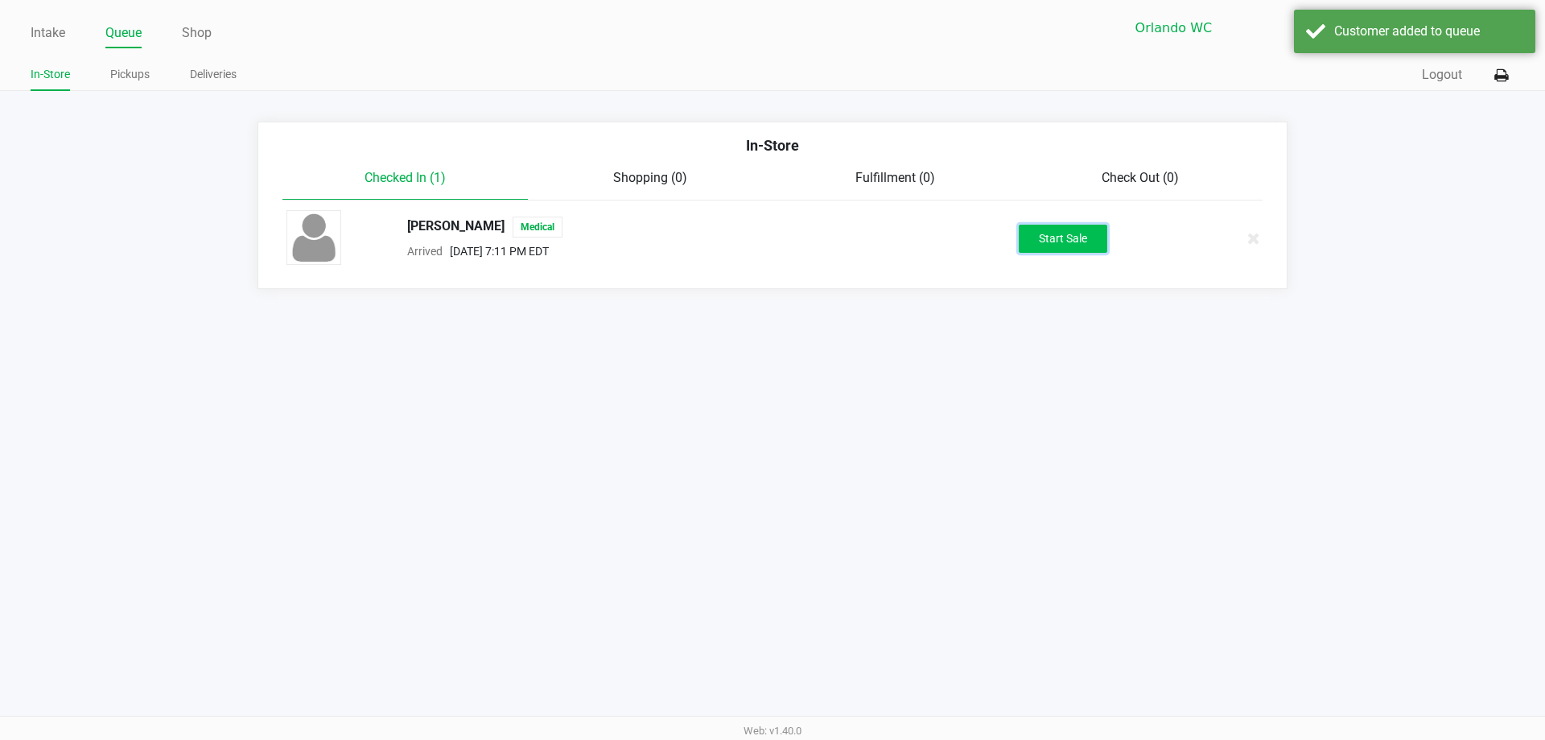
click at [770, 229] on button "Start Sale" at bounding box center [1063, 239] width 89 height 28
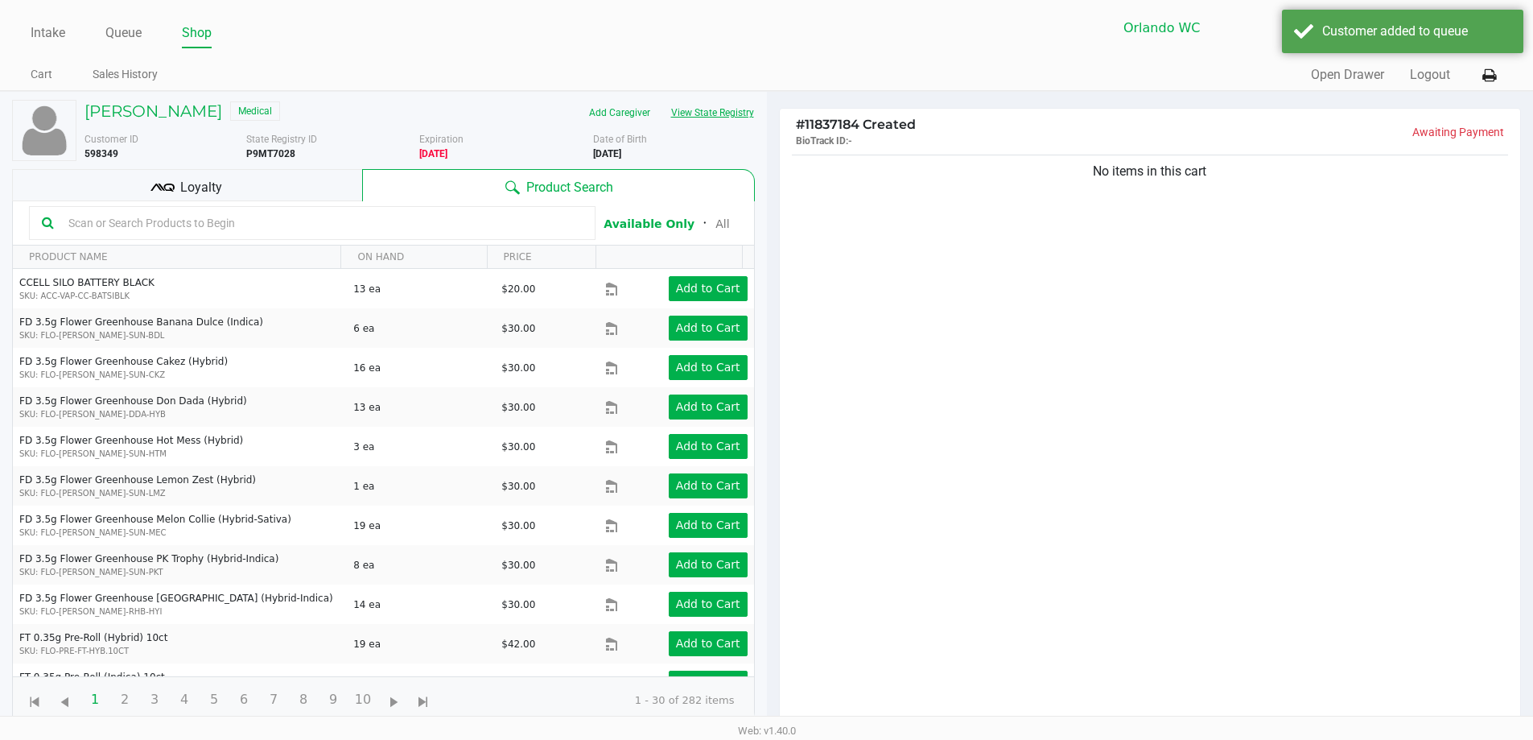
click at [716, 108] on button "View State Registry" at bounding box center [708, 113] width 94 height 26
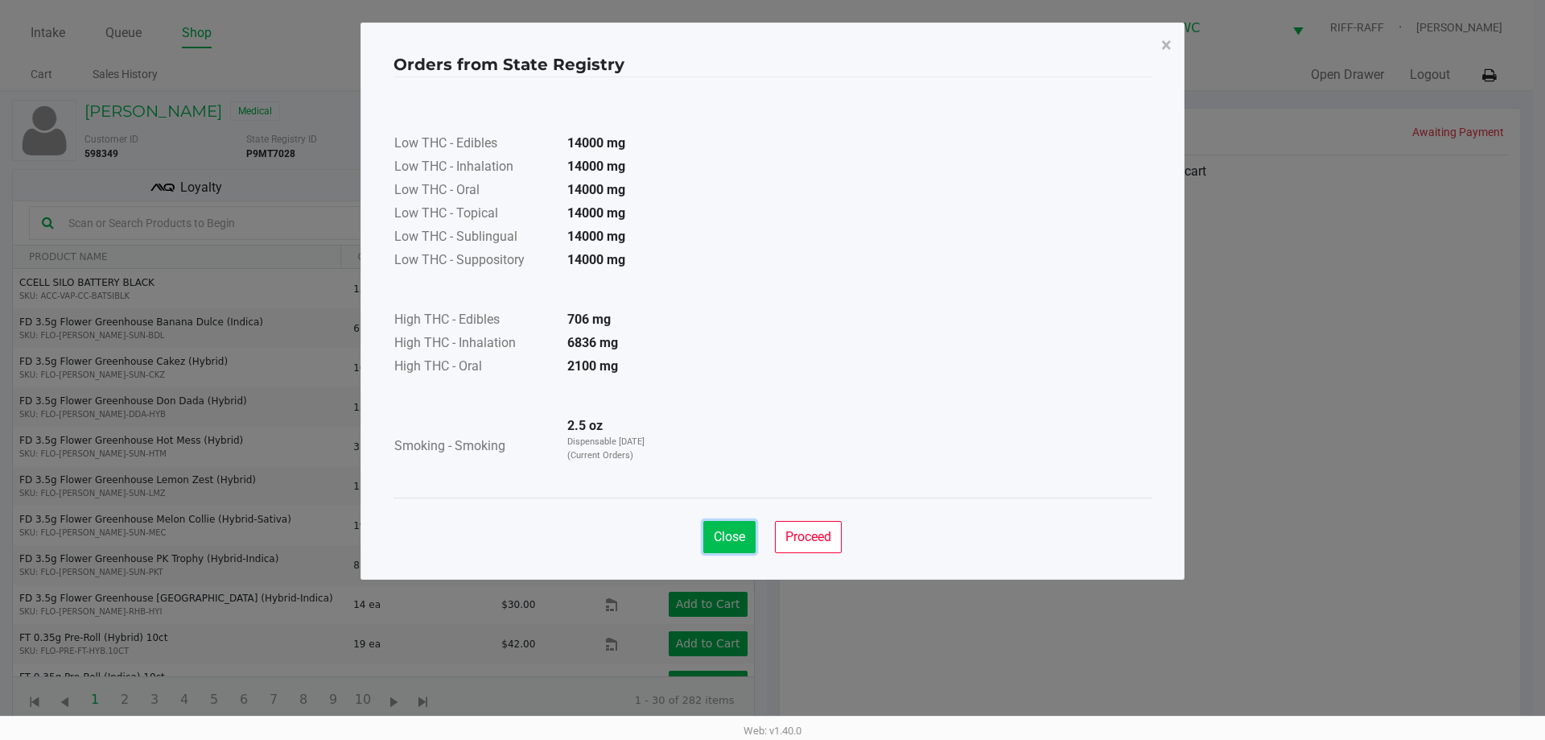
click at [727, 538] on span "Close" at bounding box center [729, 536] width 31 height 15
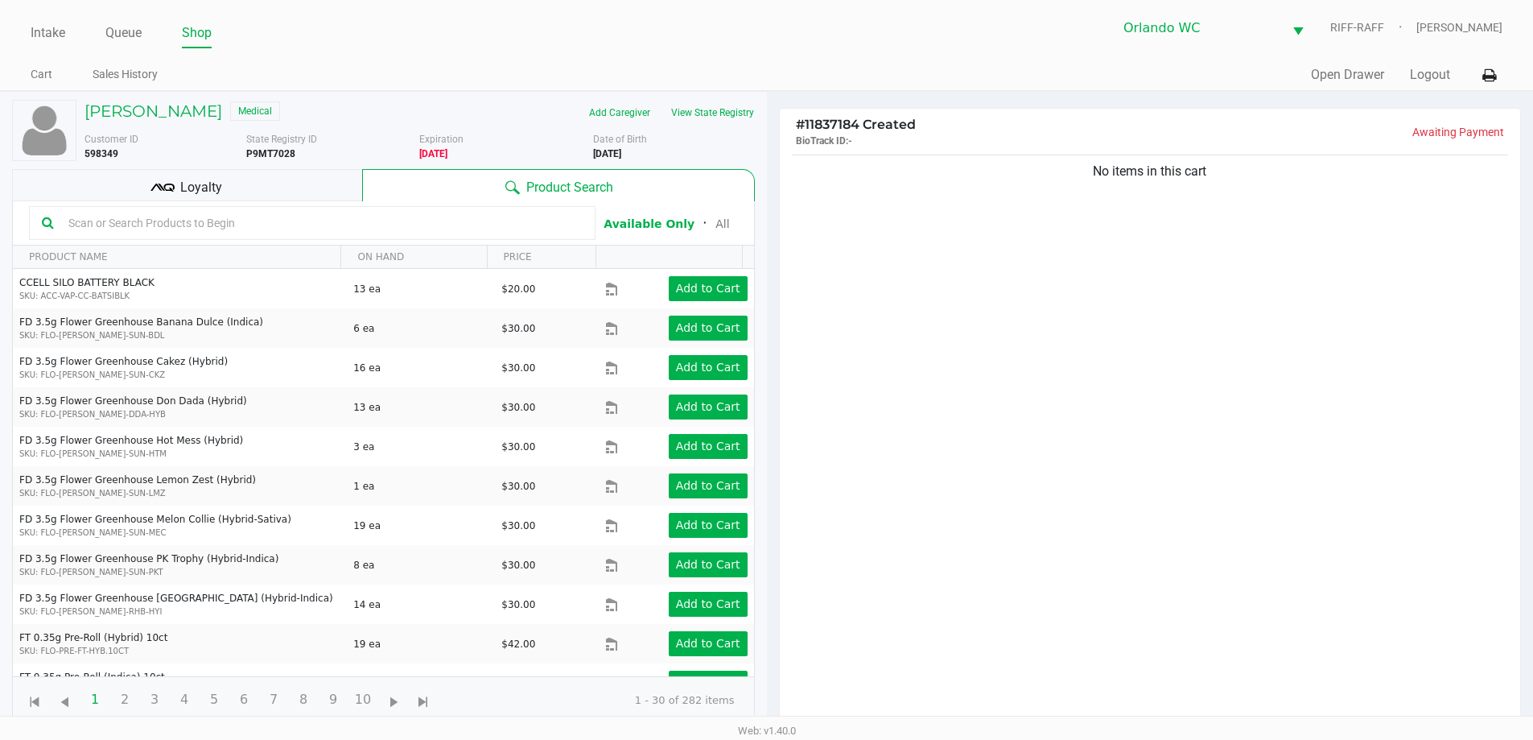
click at [295, 224] on input "text" at bounding box center [322, 223] width 521 height 24
click at [175, 179] on div "Loyalty" at bounding box center [187, 185] width 350 height 32
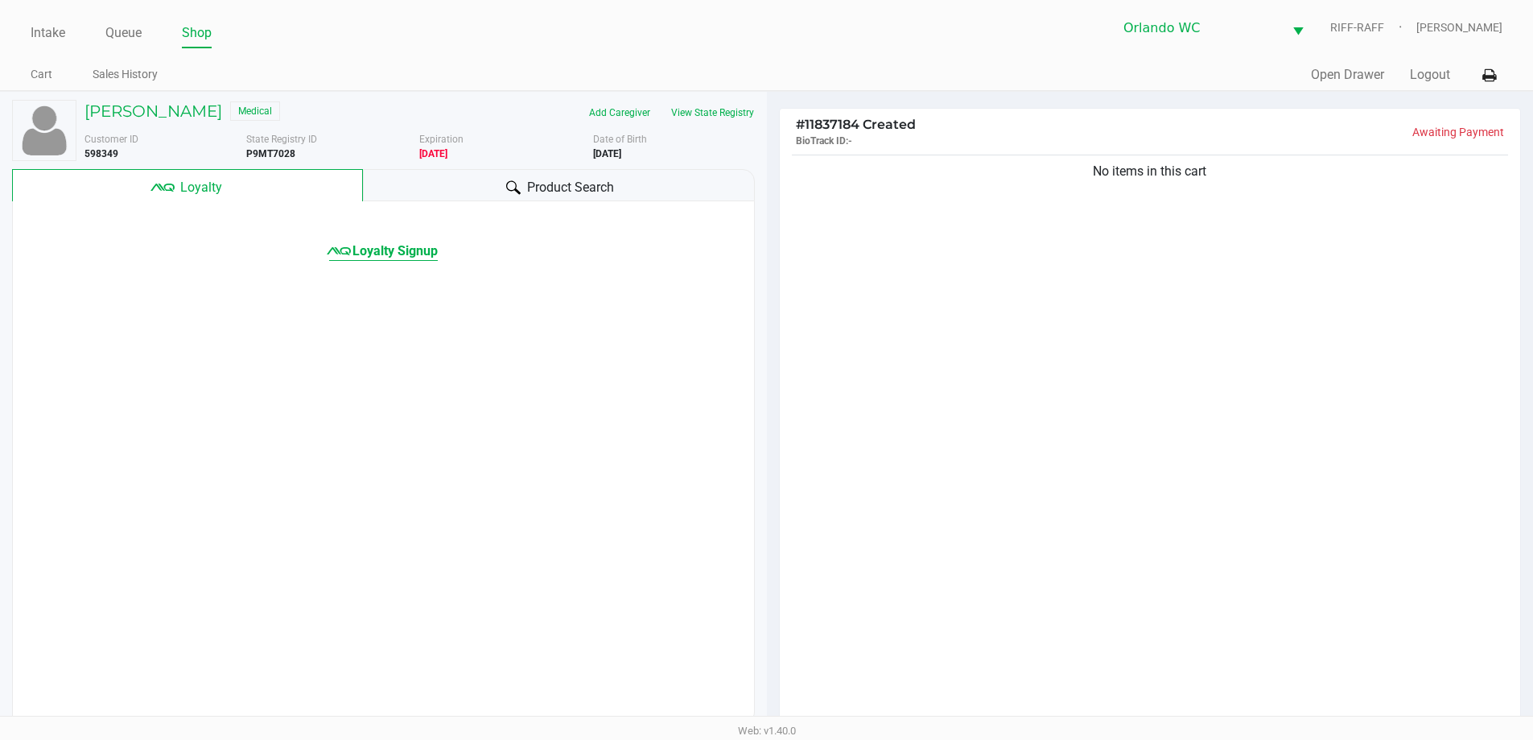
click at [382, 249] on span "Loyalty Signup" at bounding box center [394, 250] width 85 height 19
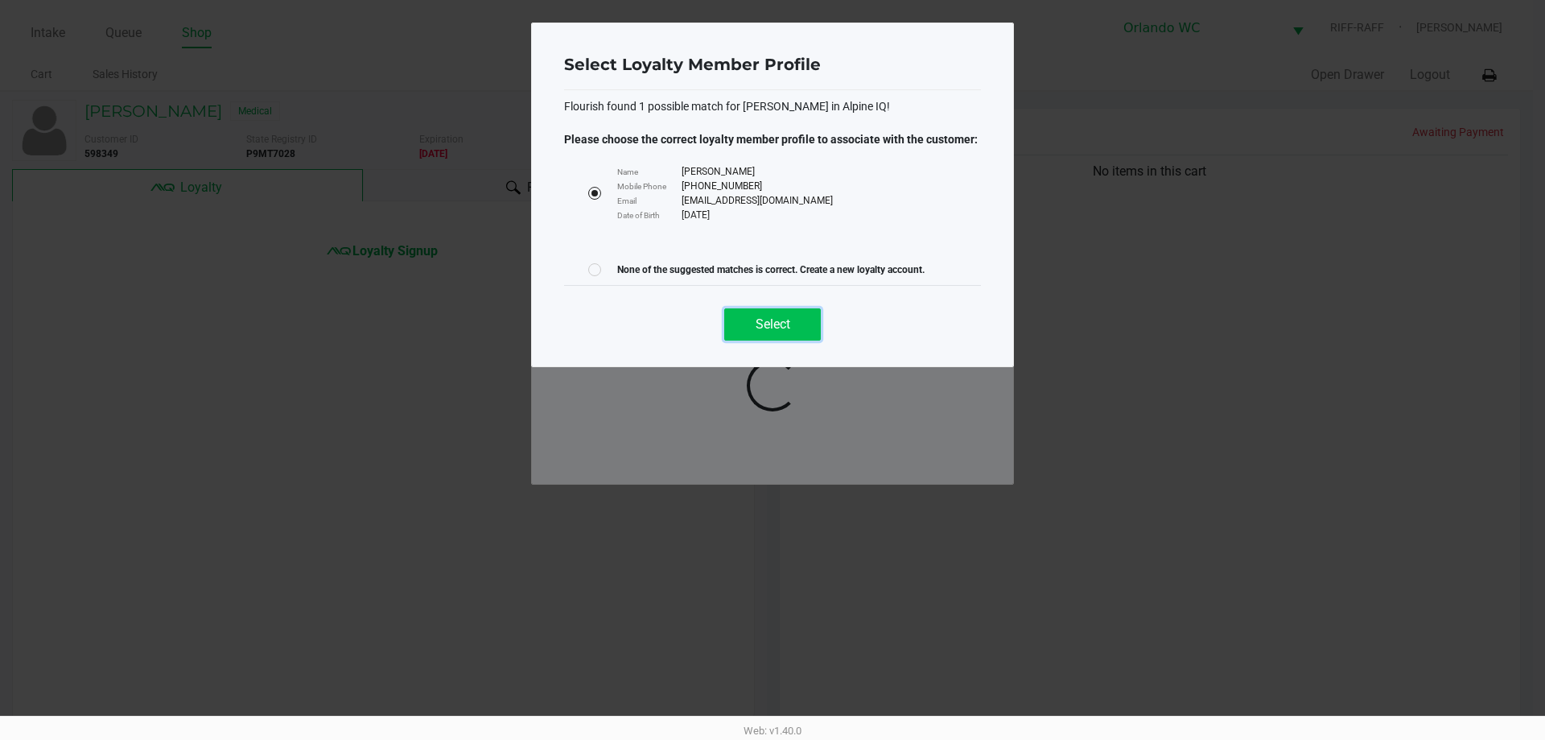
click at [770, 321] on button "Select" at bounding box center [772, 324] width 97 height 32
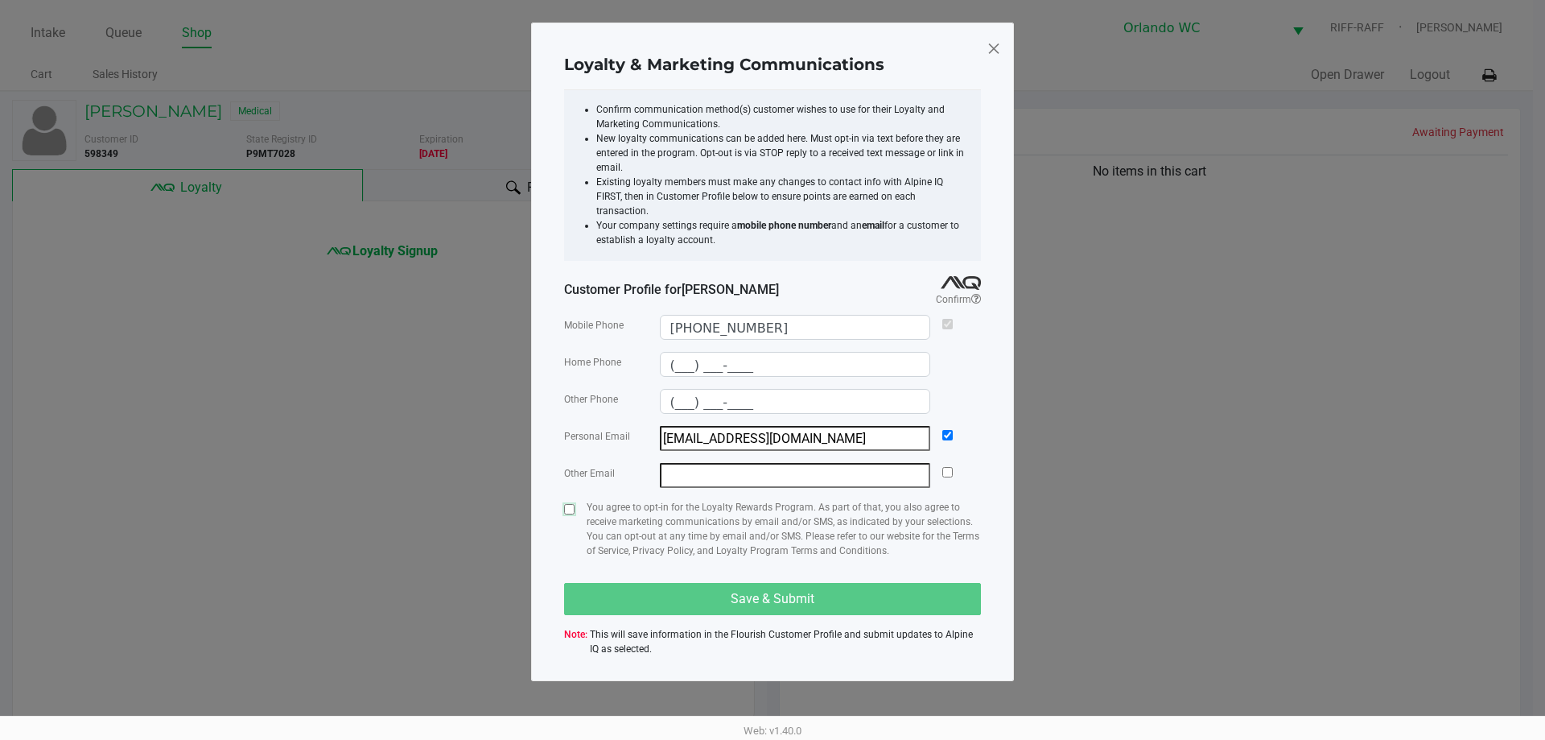
click at [571, 504] on input "checkbox" at bounding box center [569, 509] width 10 height 10
checkbox input "true"
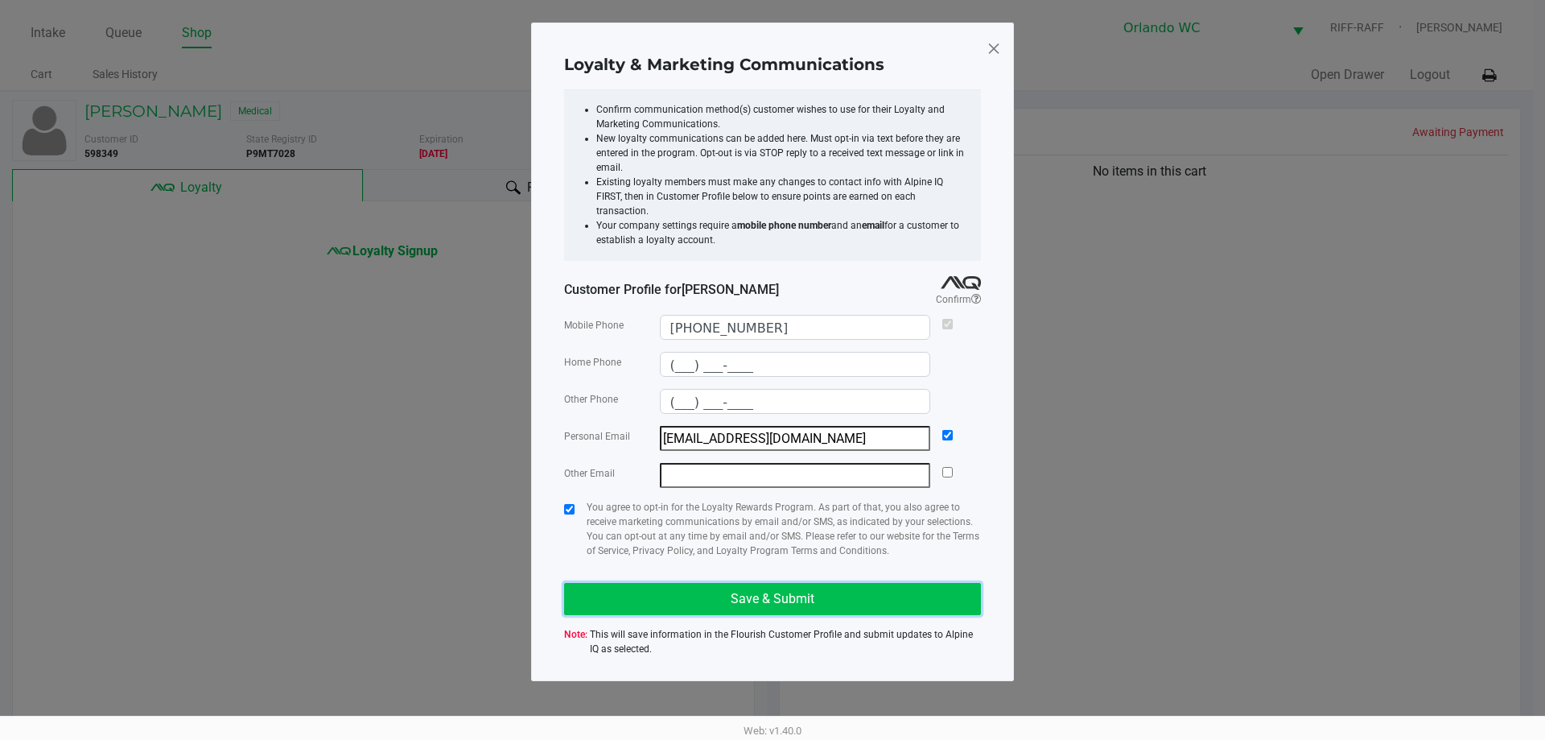
click at [690, 583] on button "Save & Submit" at bounding box center [772, 599] width 417 height 32
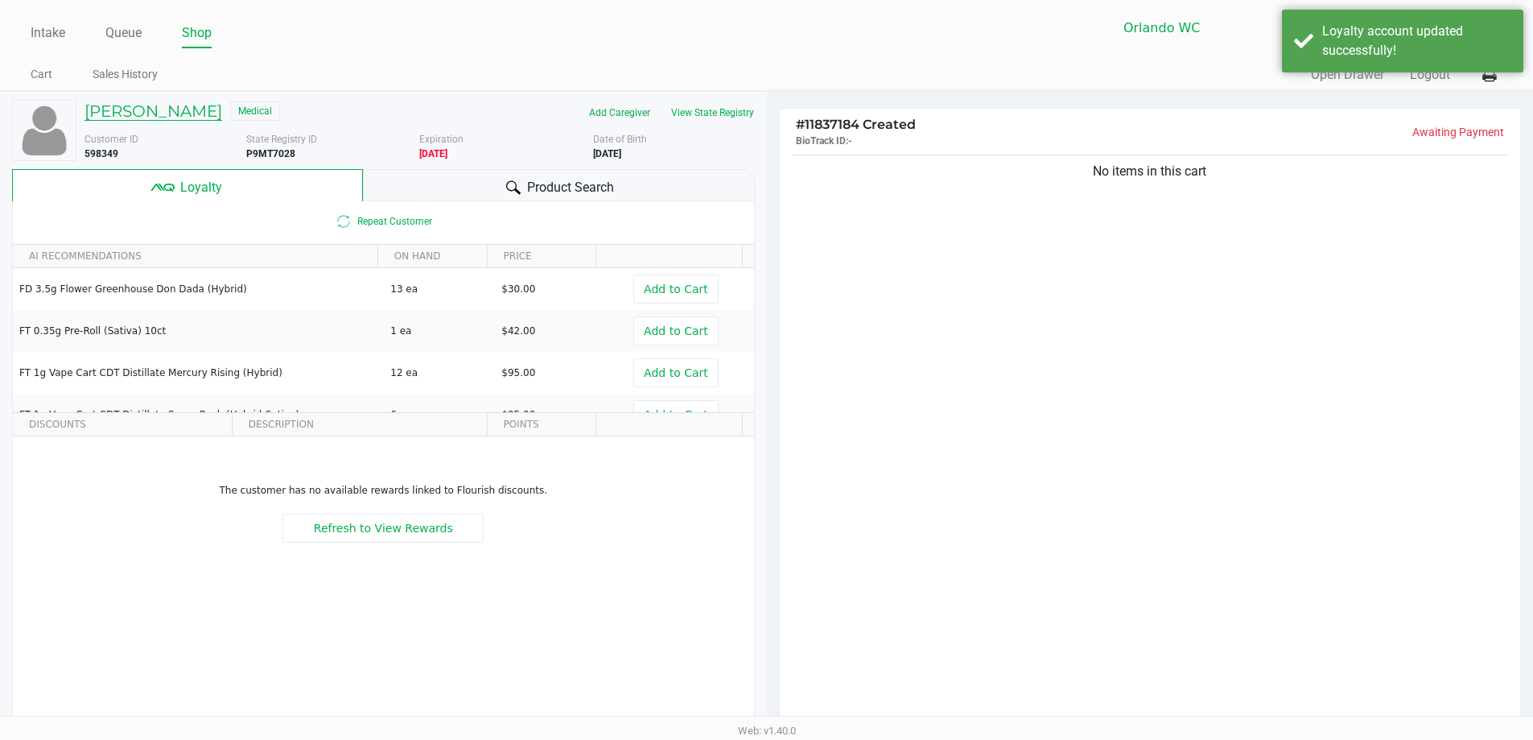
click at [179, 110] on h5 "Alexander Owhadi" at bounding box center [153, 110] width 138 height 19
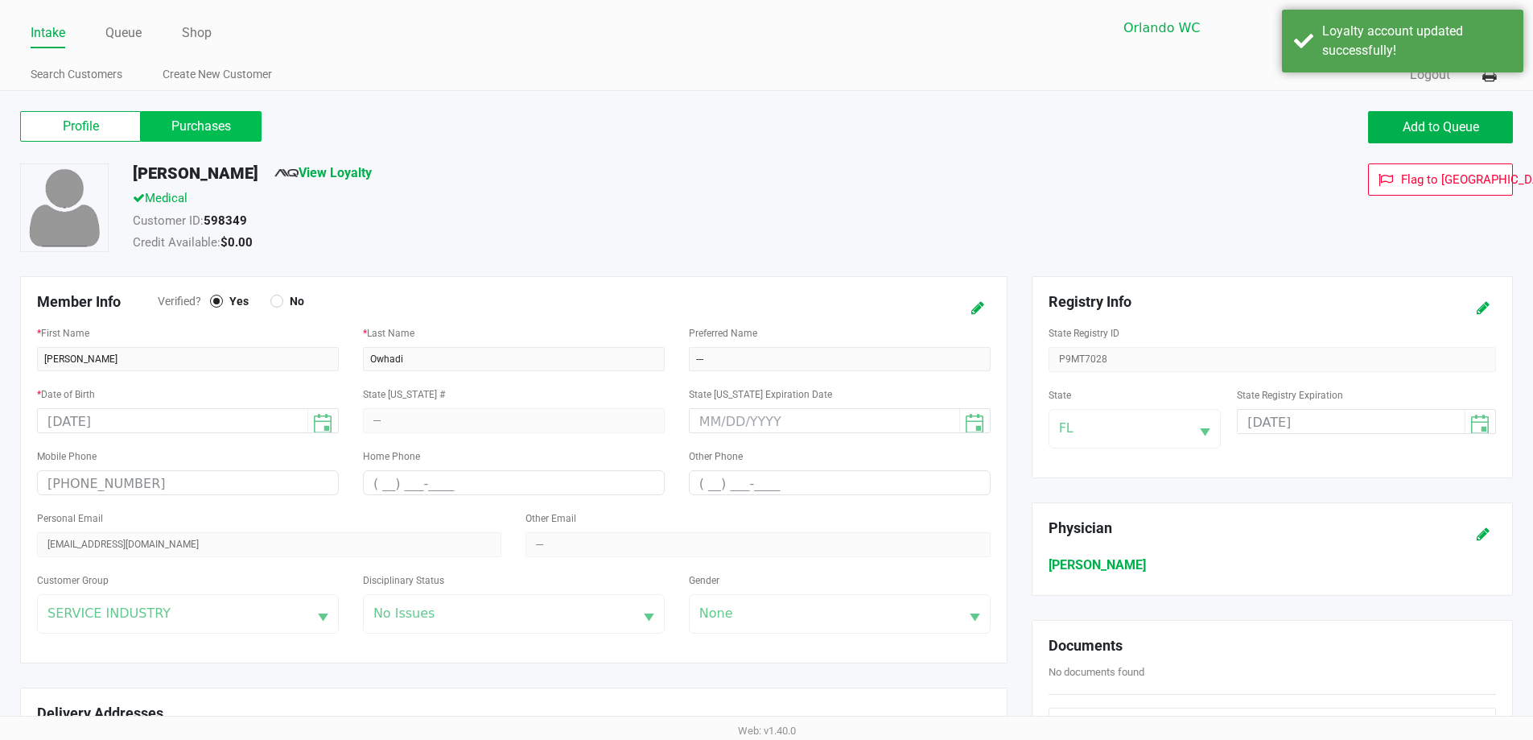
click at [204, 138] on label "Purchases" at bounding box center [201, 126] width 121 height 31
click at [0, 0] on 1 "Purchases" at bounding box center [0, 0] width 0 height 0
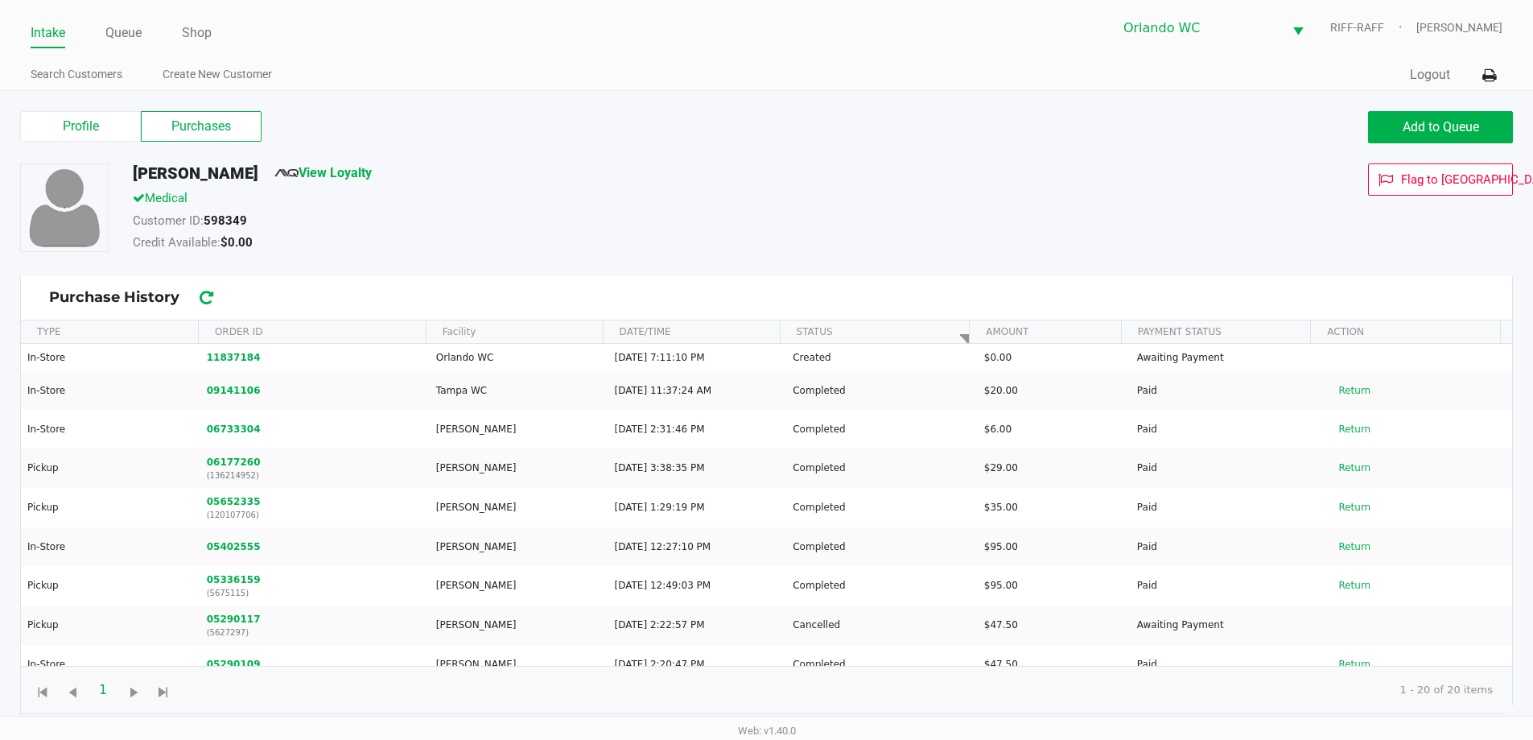
click at [207, 120] on label "Purchases" at bounding box center [201, 126] width 121 height 31
click at [0, 0] on 1 "Purchases" at bounding box center [0, 0] width 0 height 0
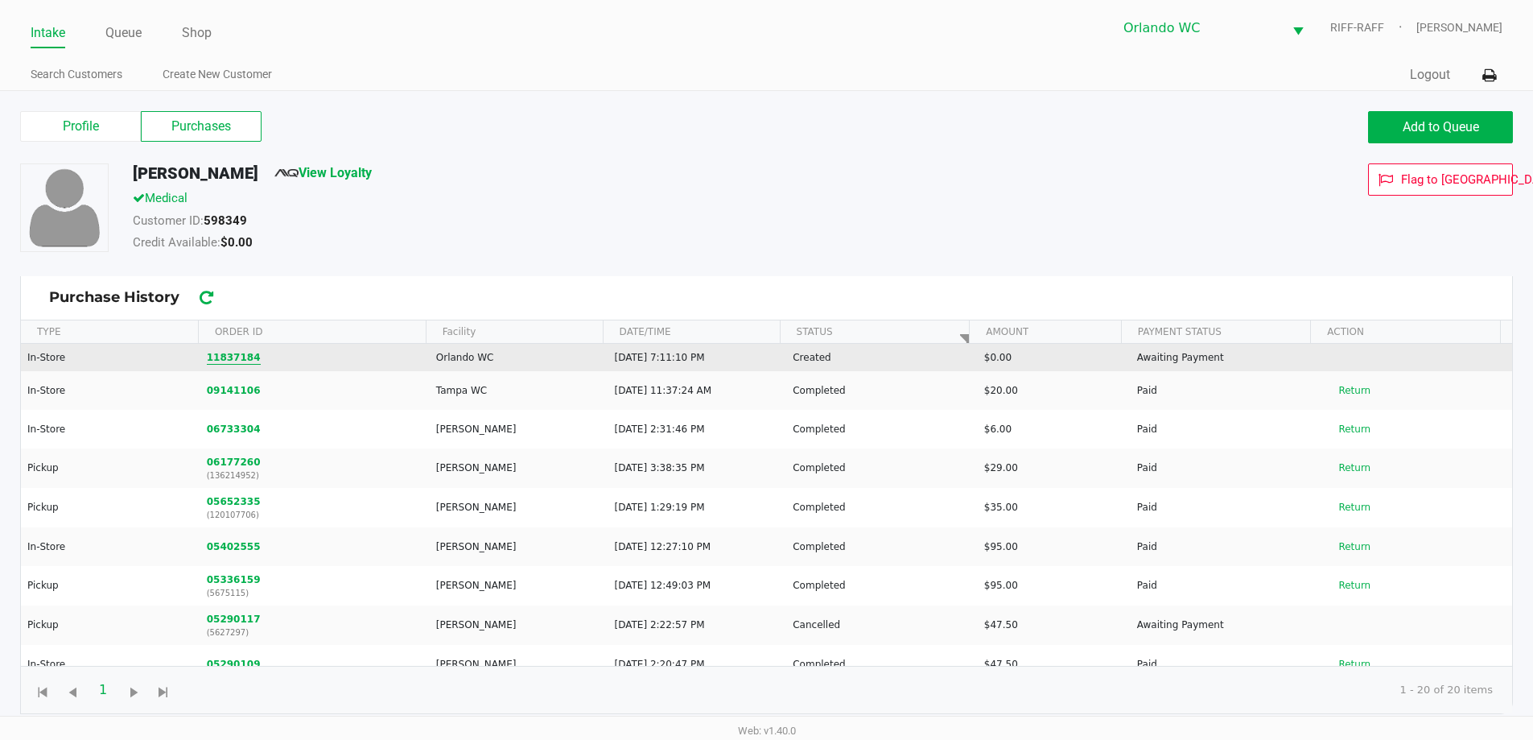
click at [233, 360] on button "11837184" at bounding box center [234, 357] width 54 height 14
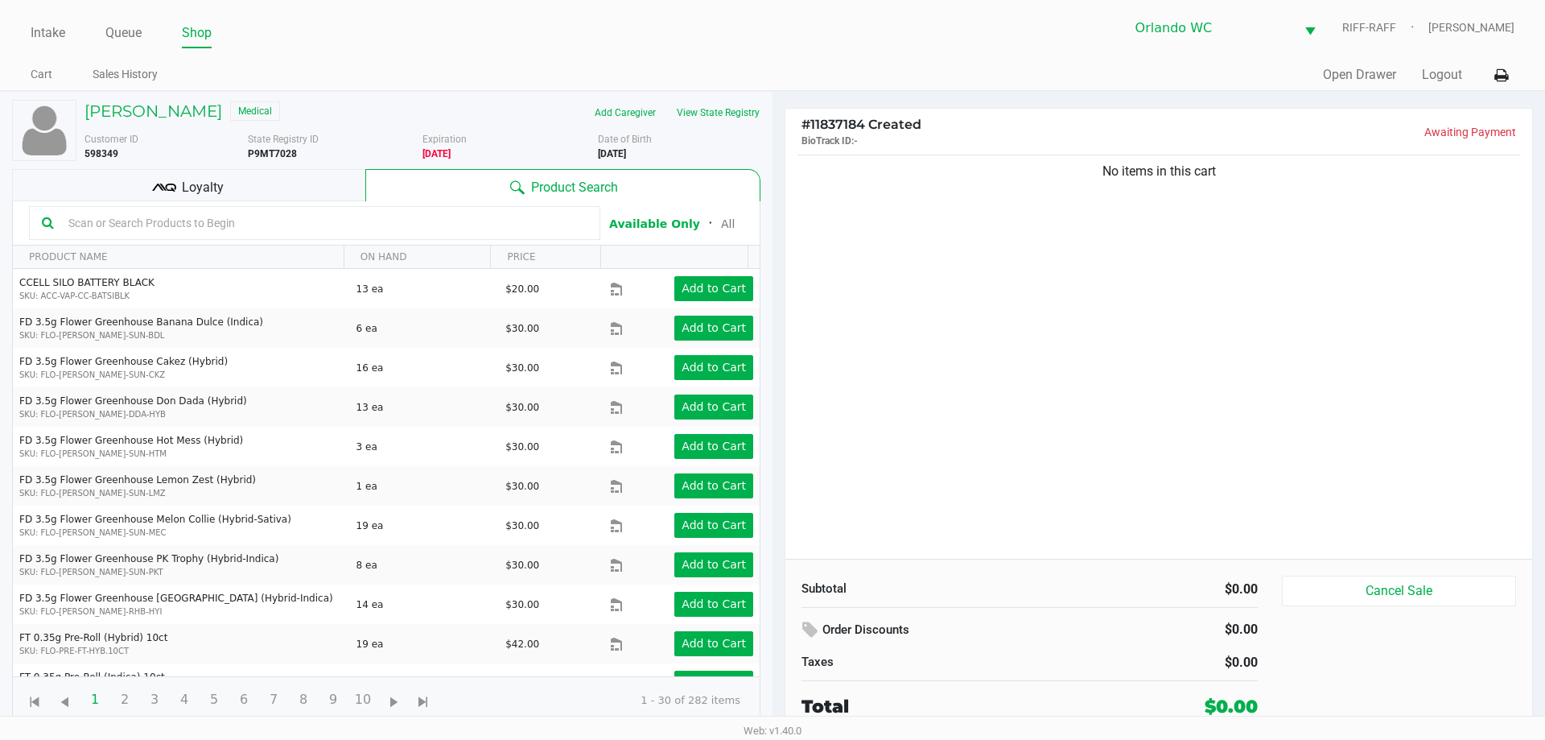
click at [191, 218] on input "text" at bounding box center [324, 223] width 525 height 24
click at [231, 221] on input "text" at bounding box center [324, 223] width 525 height 24
click at [182, 223] on input "text" at bounding box center [324, 223] width 525 height 24
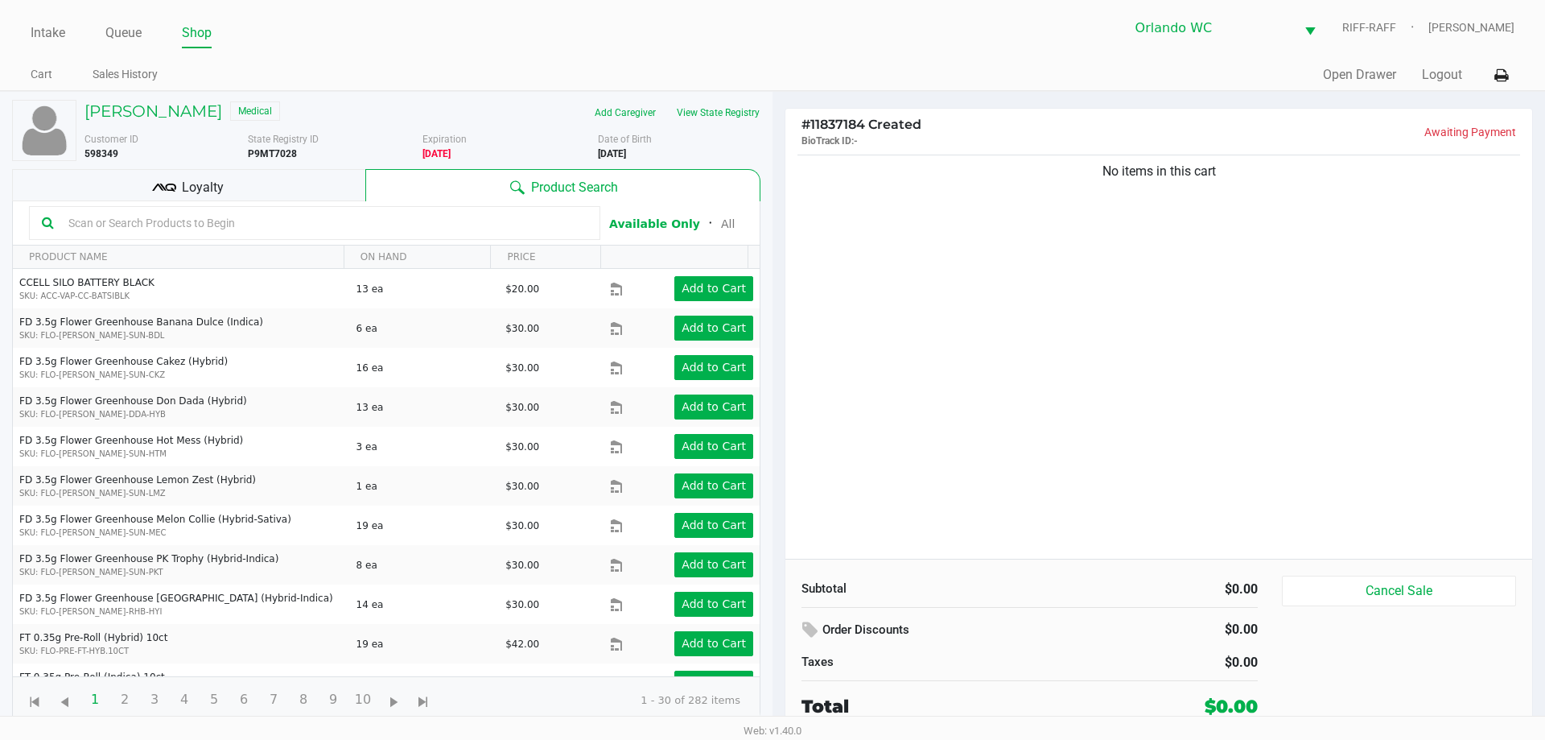
click at [182, 223] on input "text" at bounding box center [324, 223] width 525 height 24
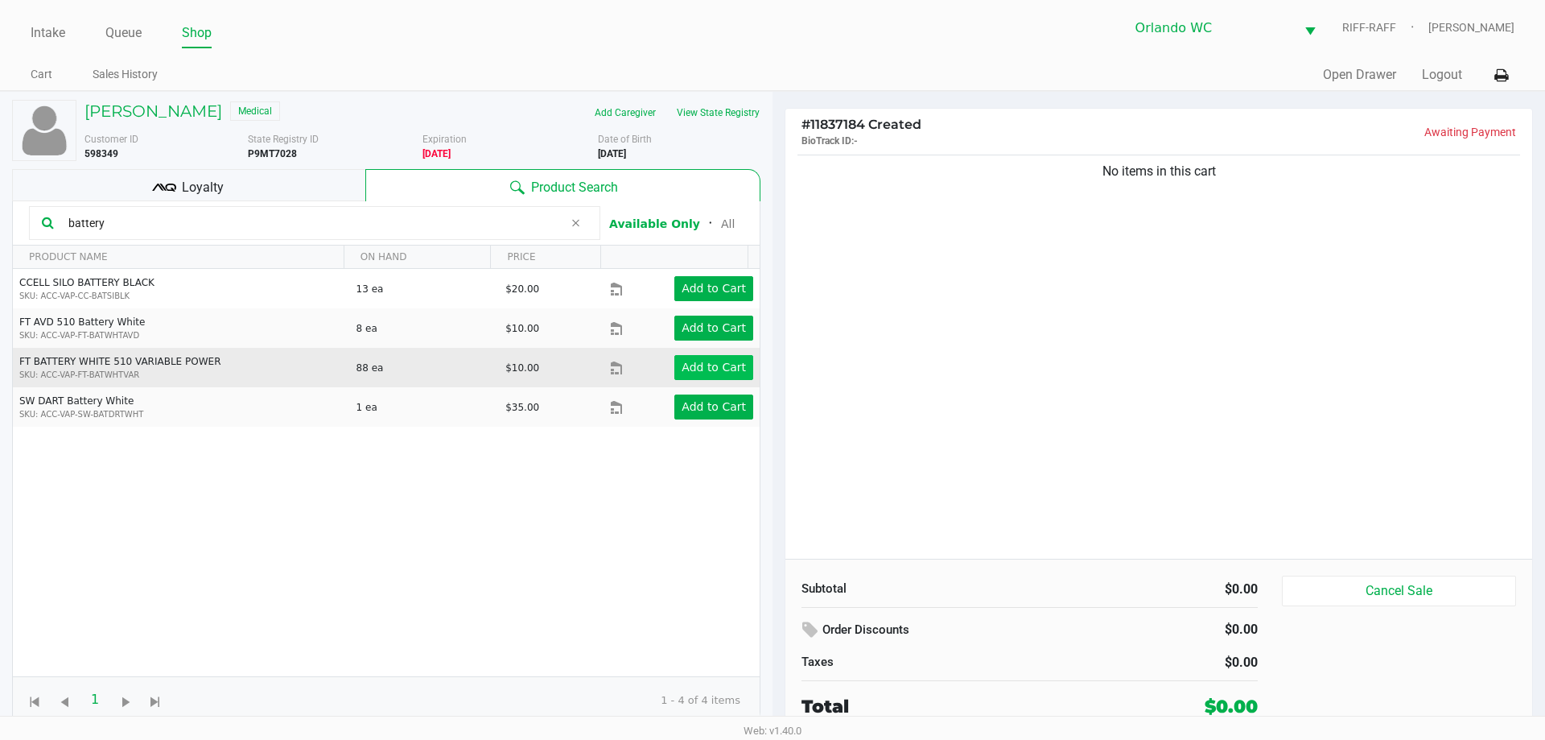
type input "battery"
click at [719, 357] on button "Add to Cart" at bounding box center [713, 367] width 79 height 25
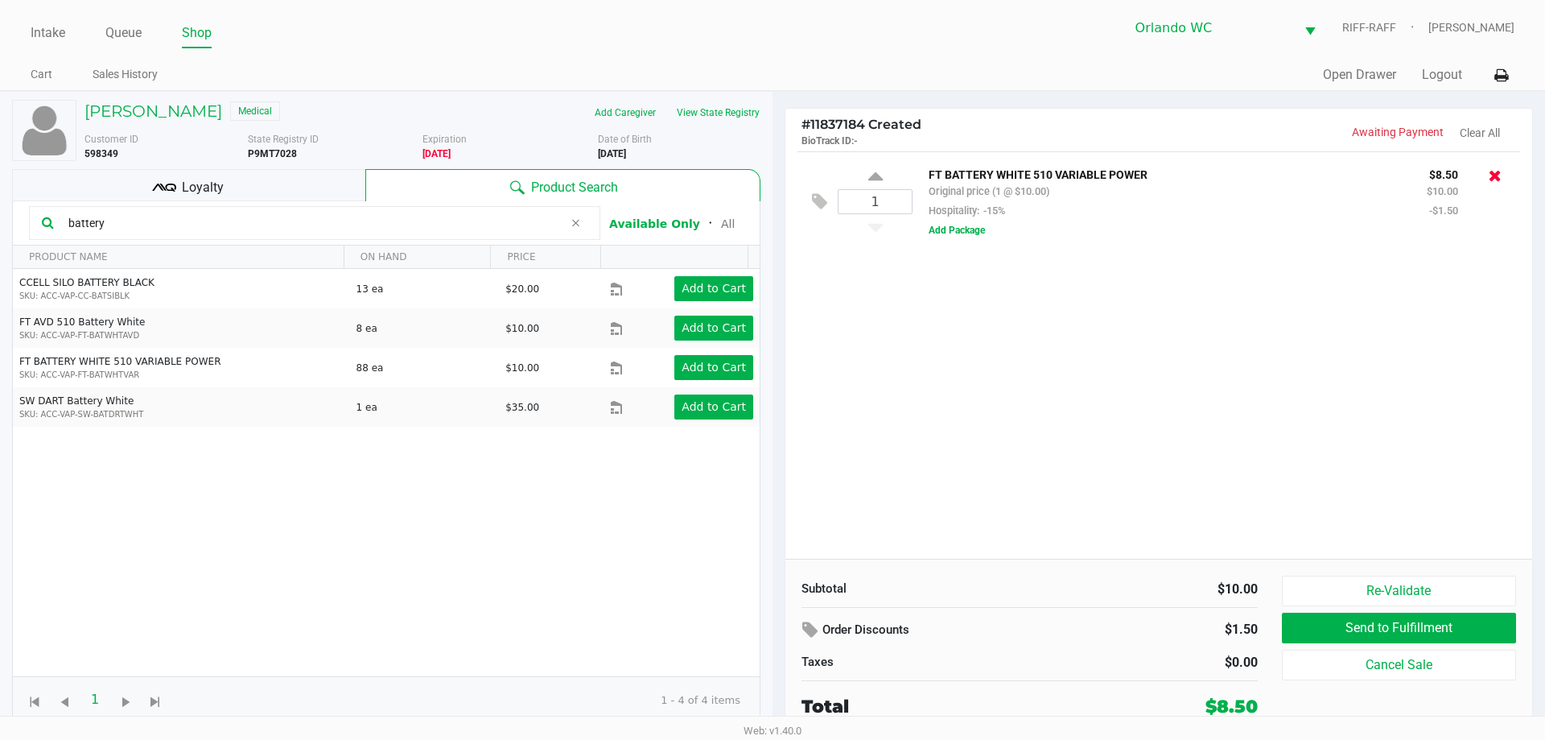
click at [770, 174] on icon at bounding box center [1495, 175] width 13 height 16
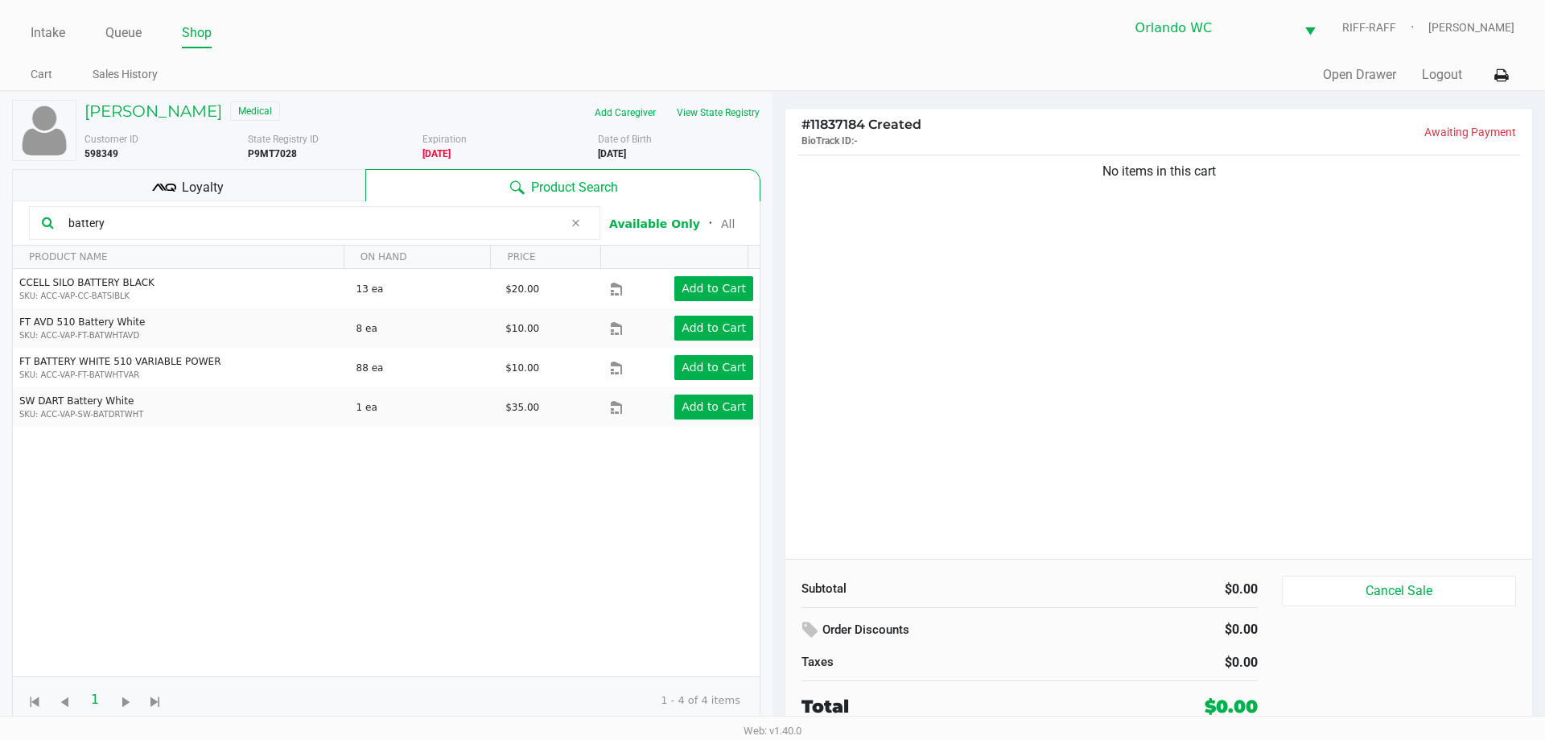
drag, startPoint x: 70, startPoint y: 220, endPoint x: 23, endPoint y: 220, distance: 47.5
click at [23, 220] on kendo-grid-toolbar "battery Available Only ᛫ All" at bounding box center [386, 223] width 747 height 44
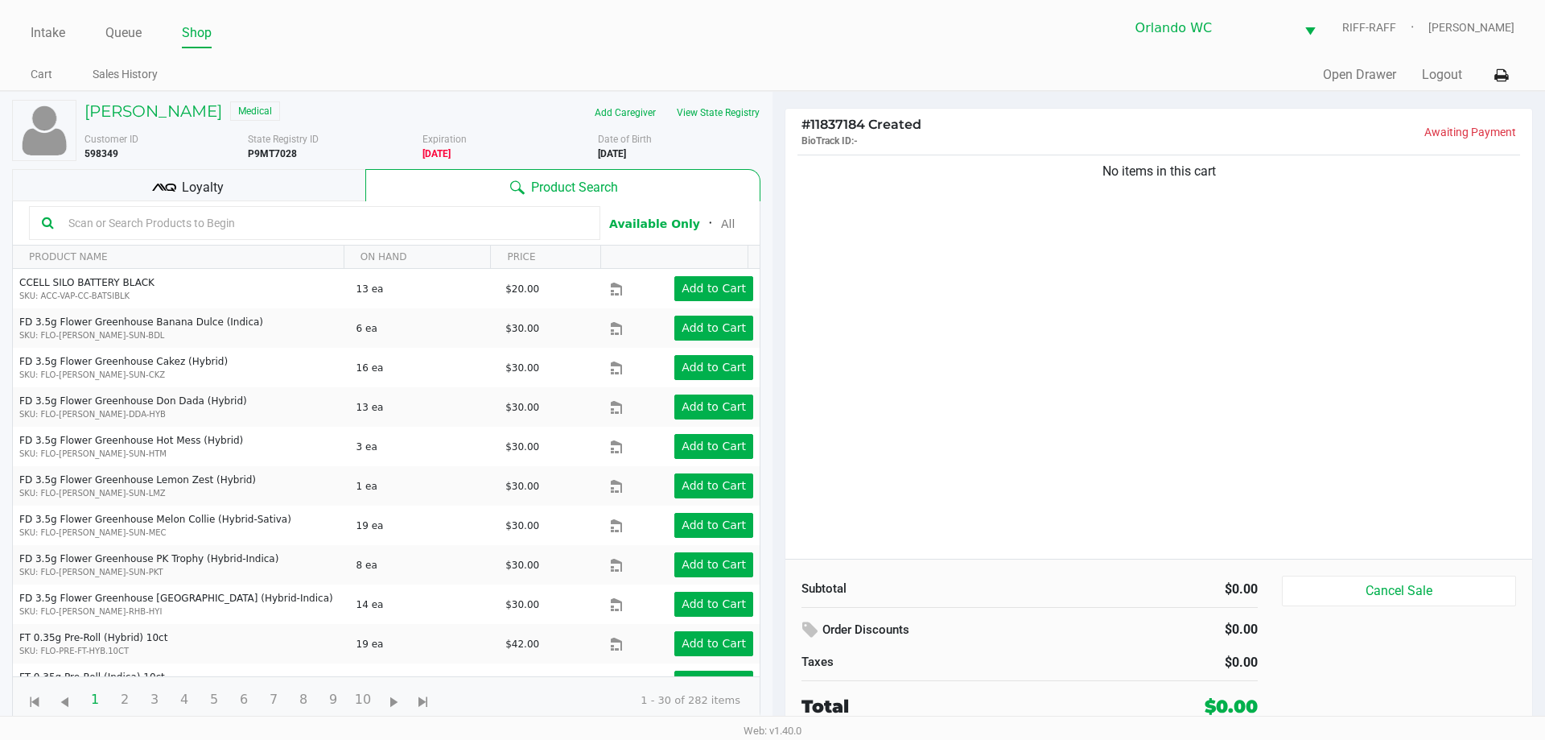
click at [173, 226] on input "text" at bounding box center [324, 223] width 525 height 24
click at [174, 227] on input "text" at bounding box center [324, 223] width 525 height 24
click at [174, 229] on input "text" at bounding box center [324, 223] width 525 height 24
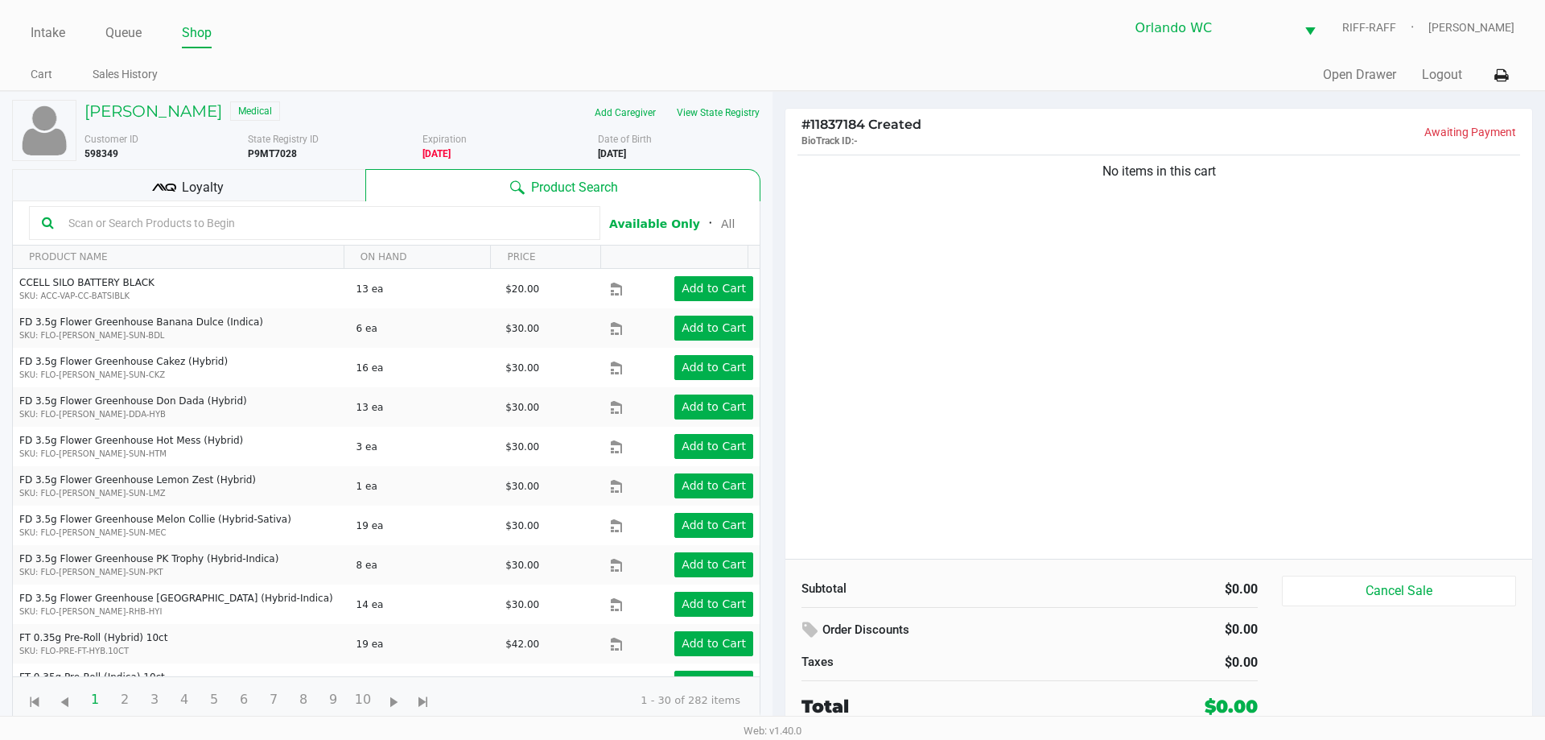
click at [176, 228] on input "text" at bounding box center [324, 223] width 525 height 24
click at [233, 227] on input "text" at bounding box center [324, 223] width 525 height 24
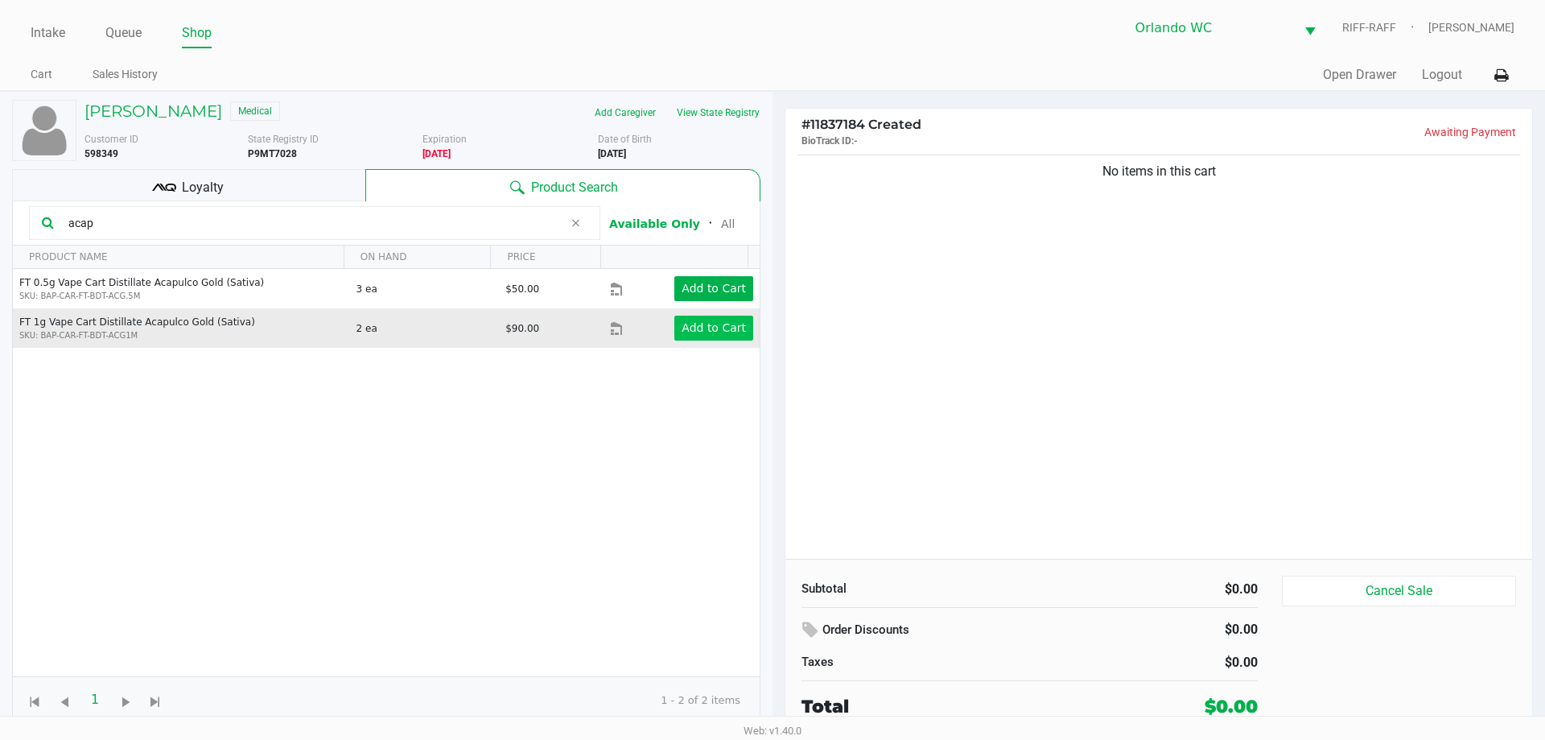
type input "acap"
click at [714, 327] on app-button-loader "Add to Cart" at bounding box center [714, 327] width 64 height 13
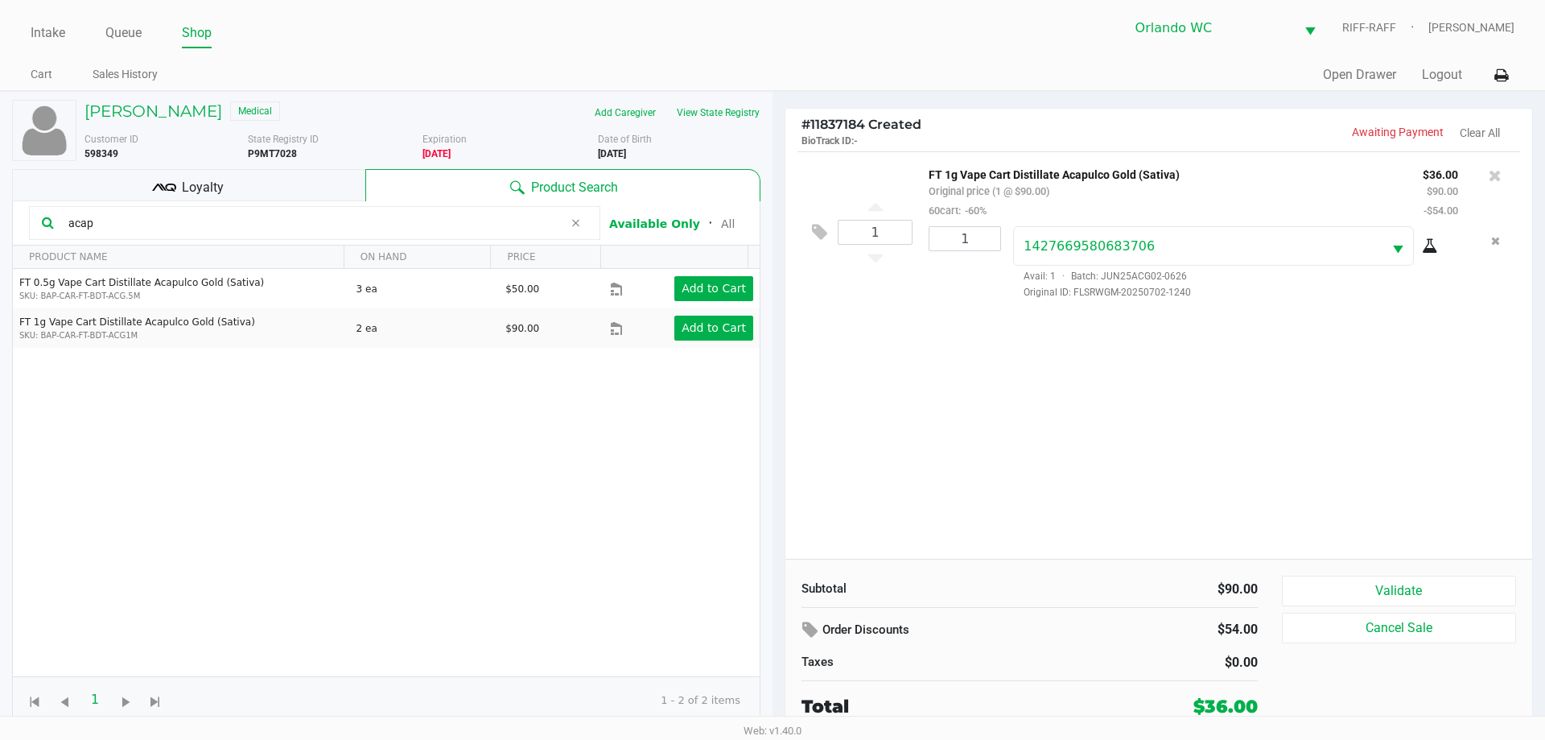
click at [770, 442] on div "1 FT 1g Vape Cart Distillate Acapulco Gold (Sativa) Original price (1 @ $90.00)…" at bounding box center [1158, 354] width 747 height 407
click at [770, 595] on button "Validate" at bounding box center [1399, 590] width 234 height 31
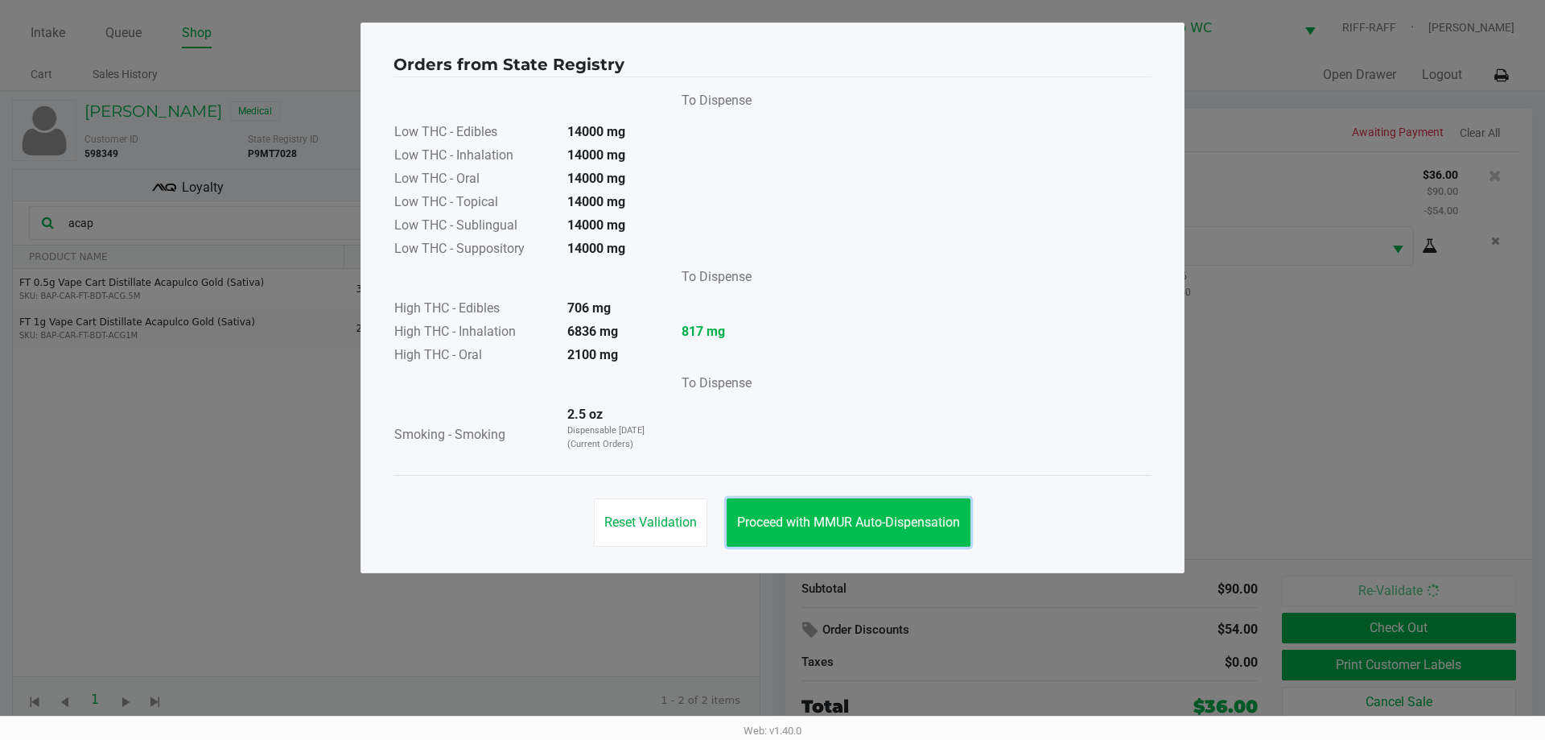
click at [770, 521] on span "Proceed with MMUR Auto-Dispensation" at bounding box center [848, 521] width 223 height 15
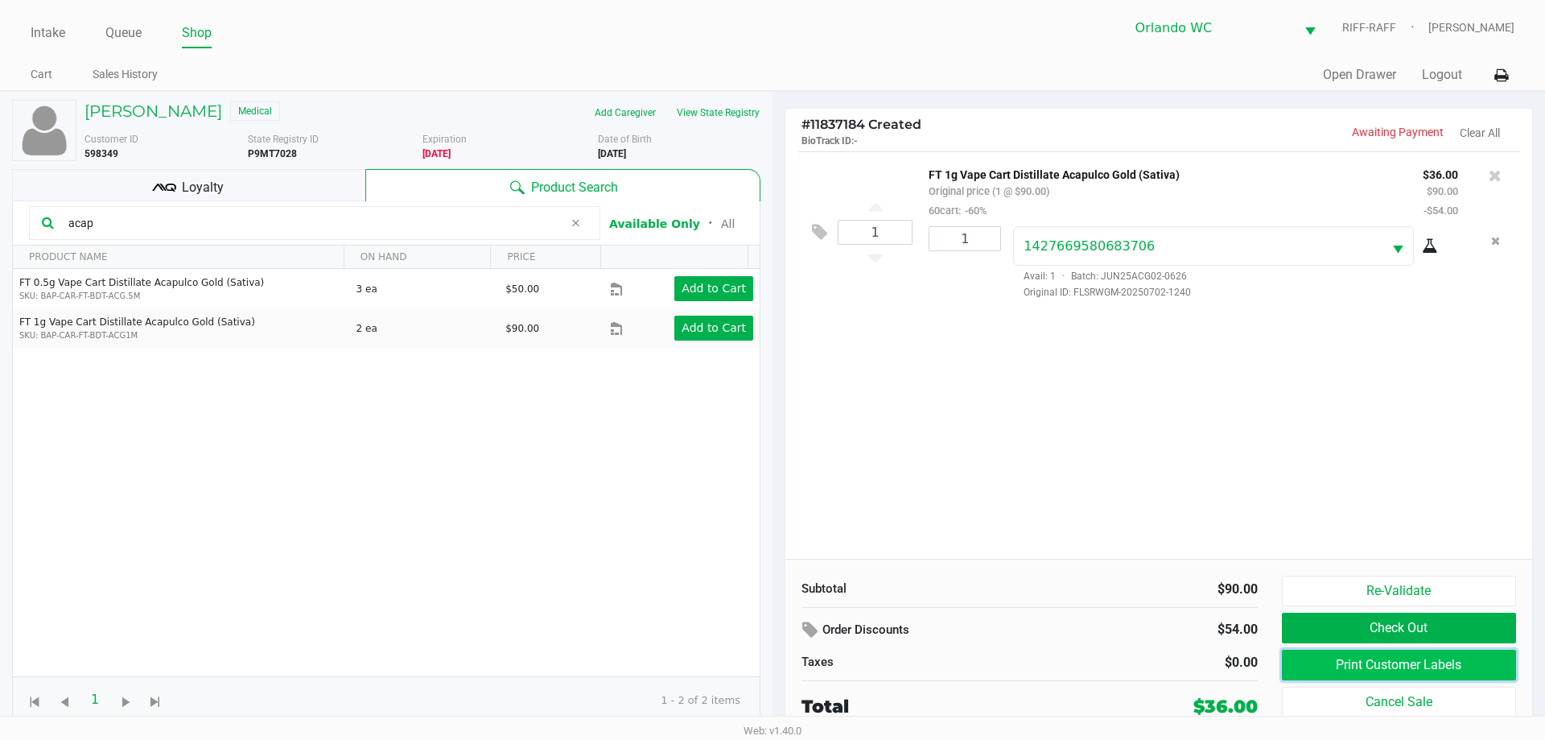
click at [770, 665] on button "Print Customer Labels" at bounding box center [1399, 664] width 234 height 31
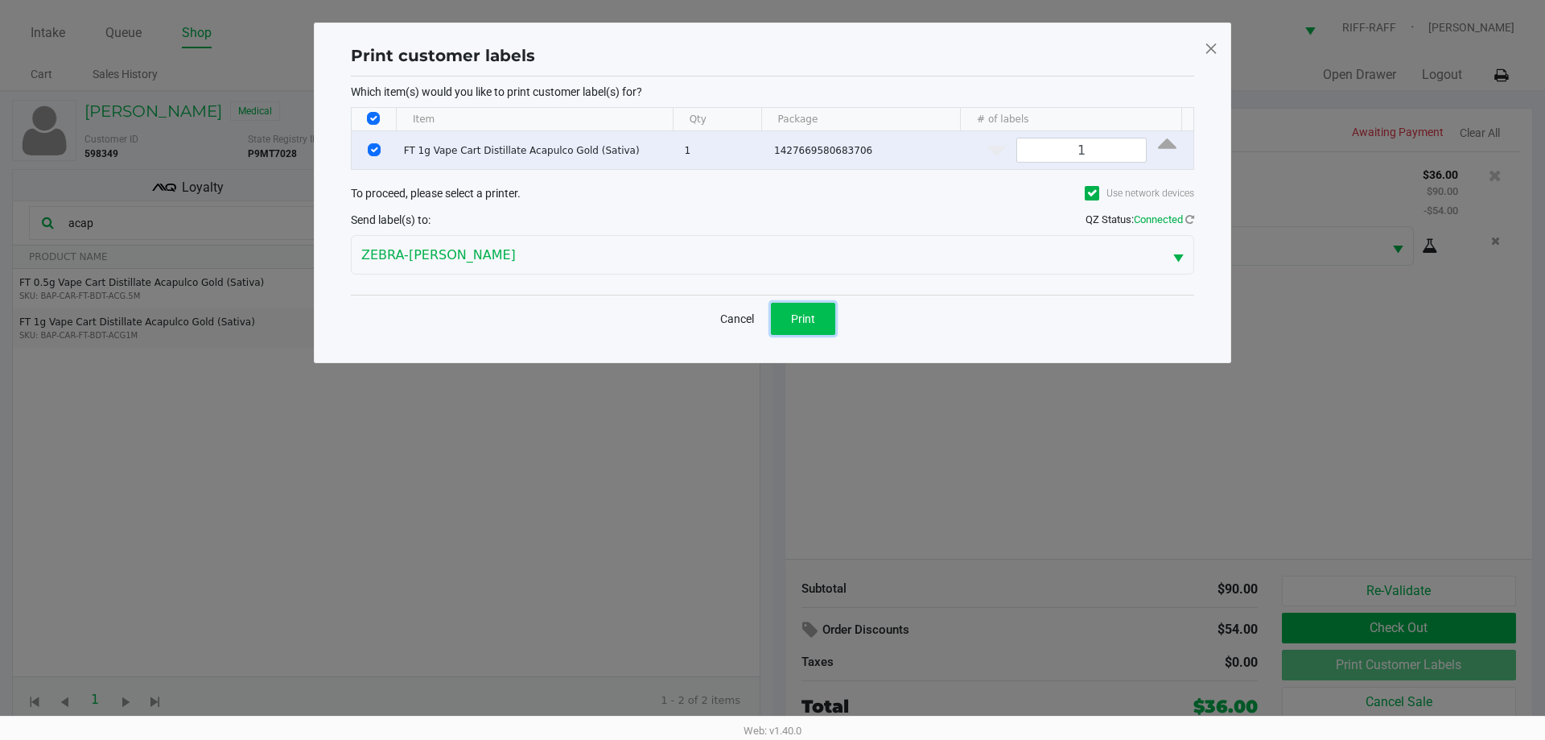
click at [770, 315] on button "Print" at bounding box center [803, 319] width 64 height 32
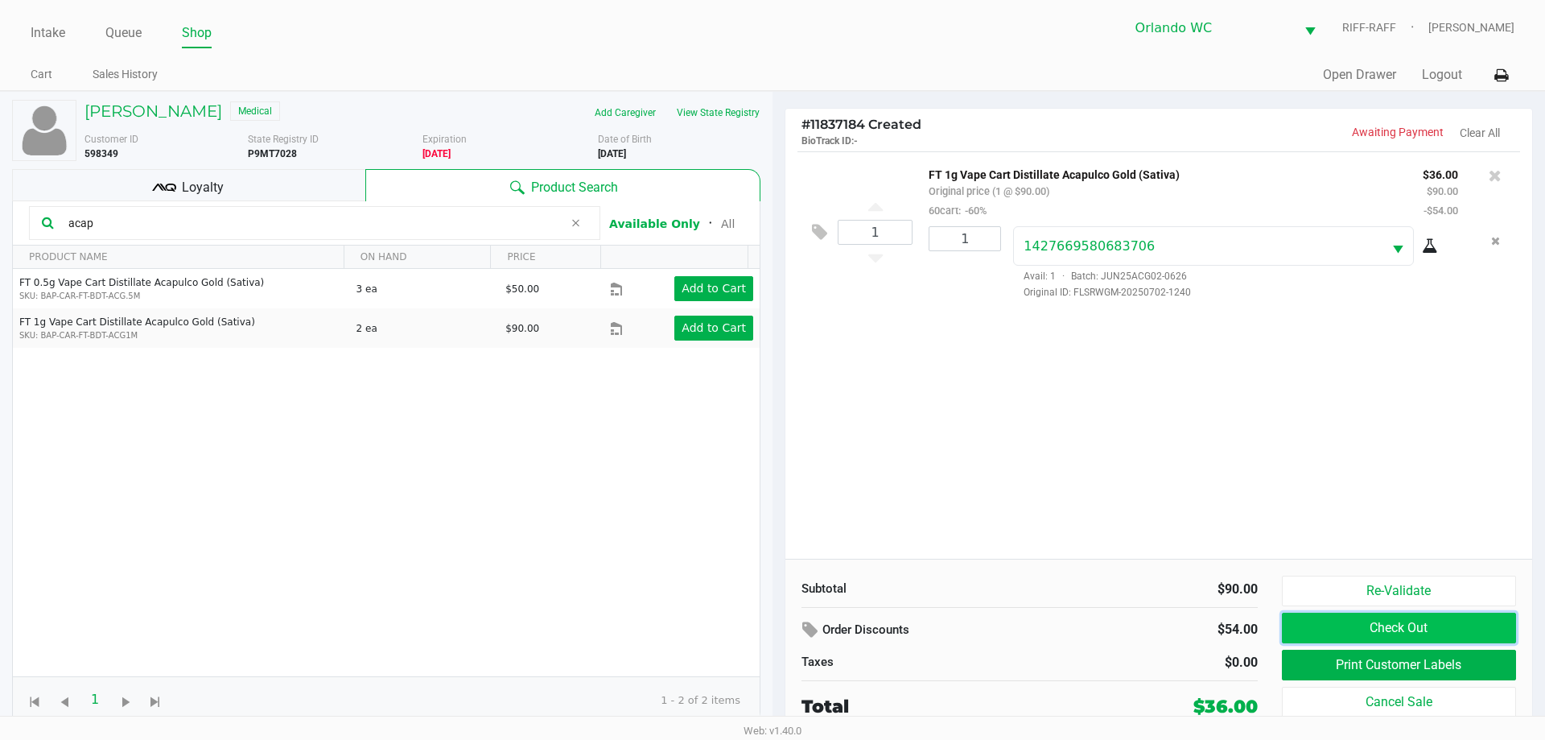
click at [770, 622] on button "Check Out" at bounding box center [1399, 627] width 234 height 31
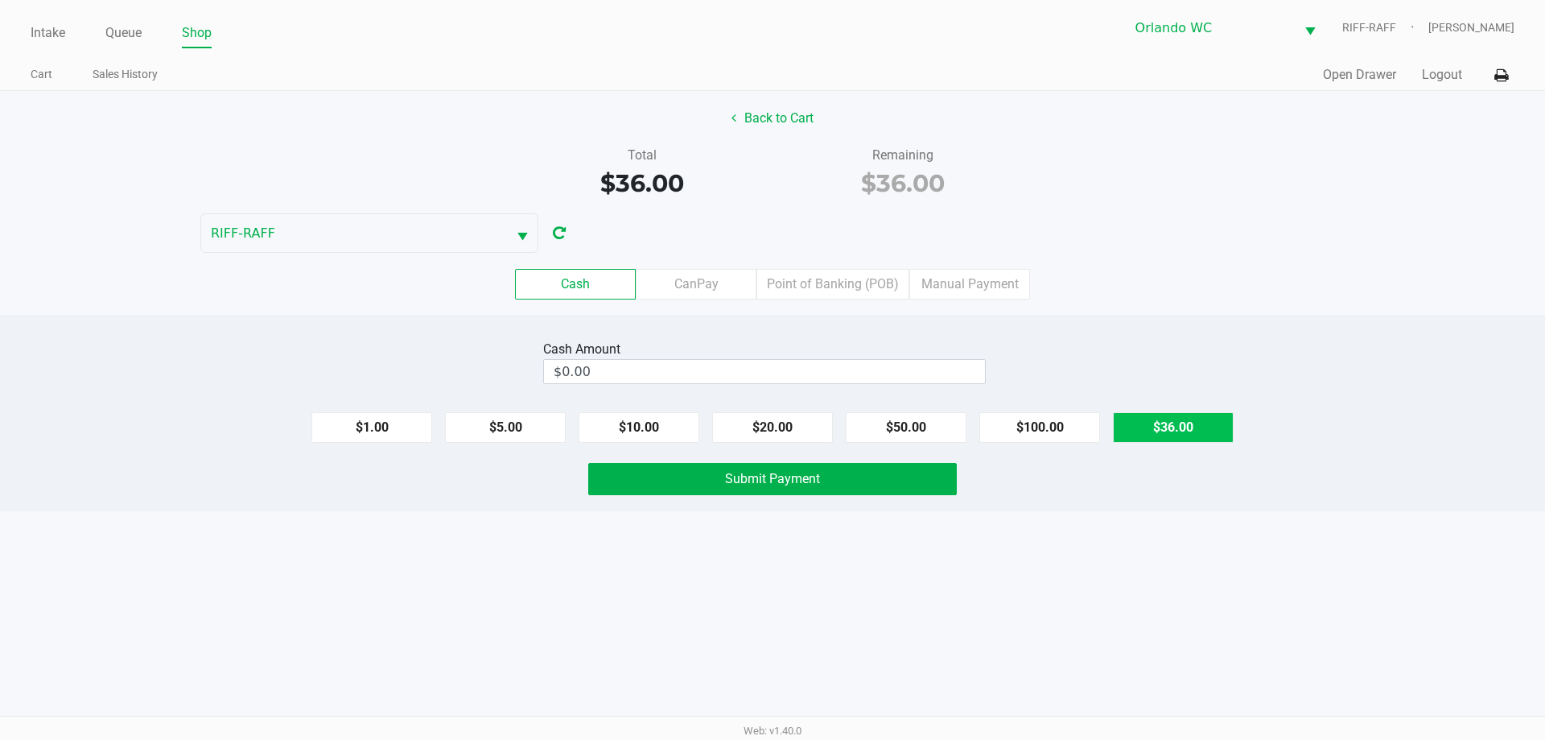
click at [770, 422] on button "$36.00" at bounding box center [1173, 427] width 121 height 31
click at [770, 273] on label "Point of Banking (POB)" at bounding box center [832, 284] width 153 height 31
click at [0, 0] on 7 "Point of Banking (POB)" at bounding box center [0, 0] width 0 height 0
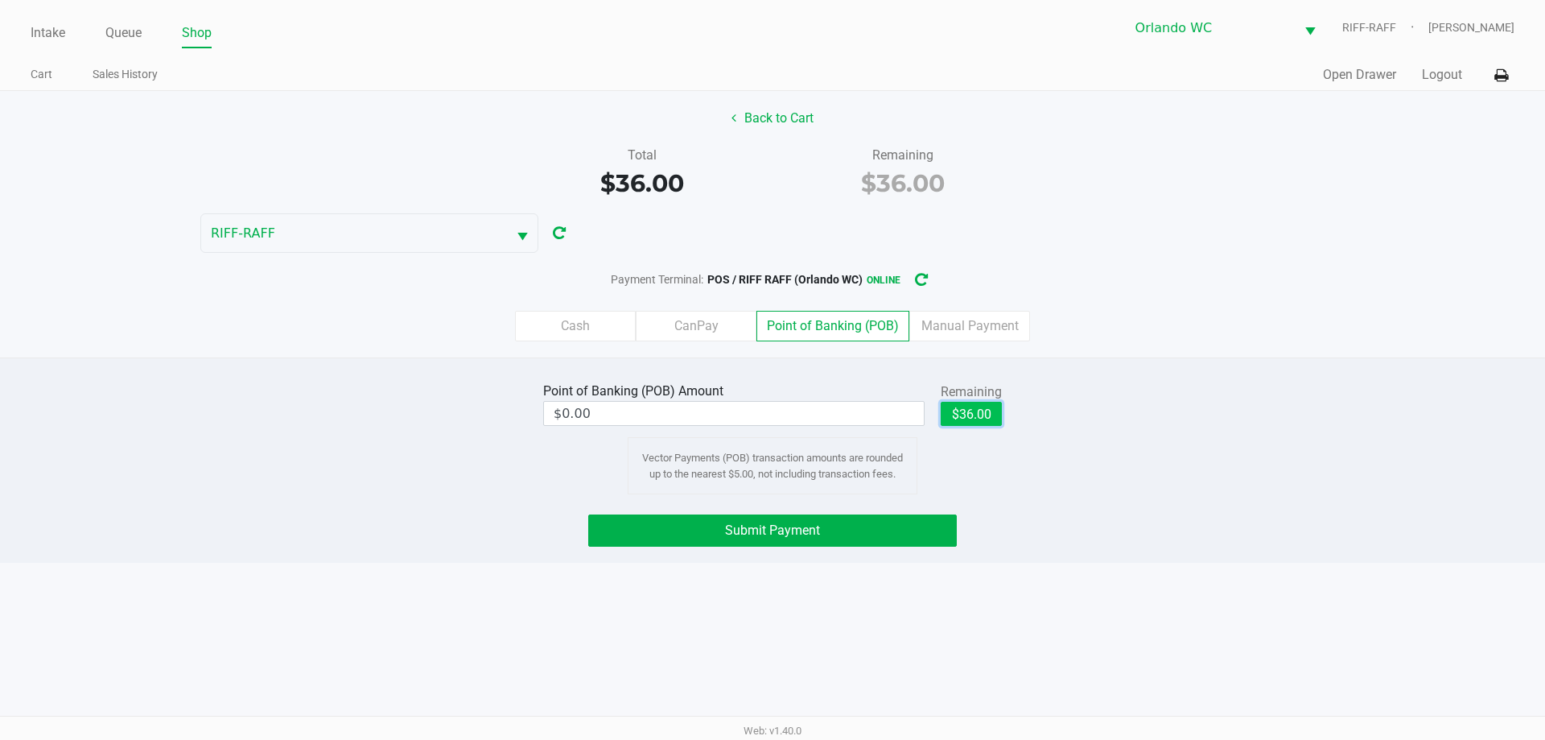
click at [770, 418] on button "$36.00" at bounding box center [971, 414] width 61 height 24
type input "$36.00"
click at [770, 530] on button "Submit Payment" at bounding box center [772, 530] width 369 height 32
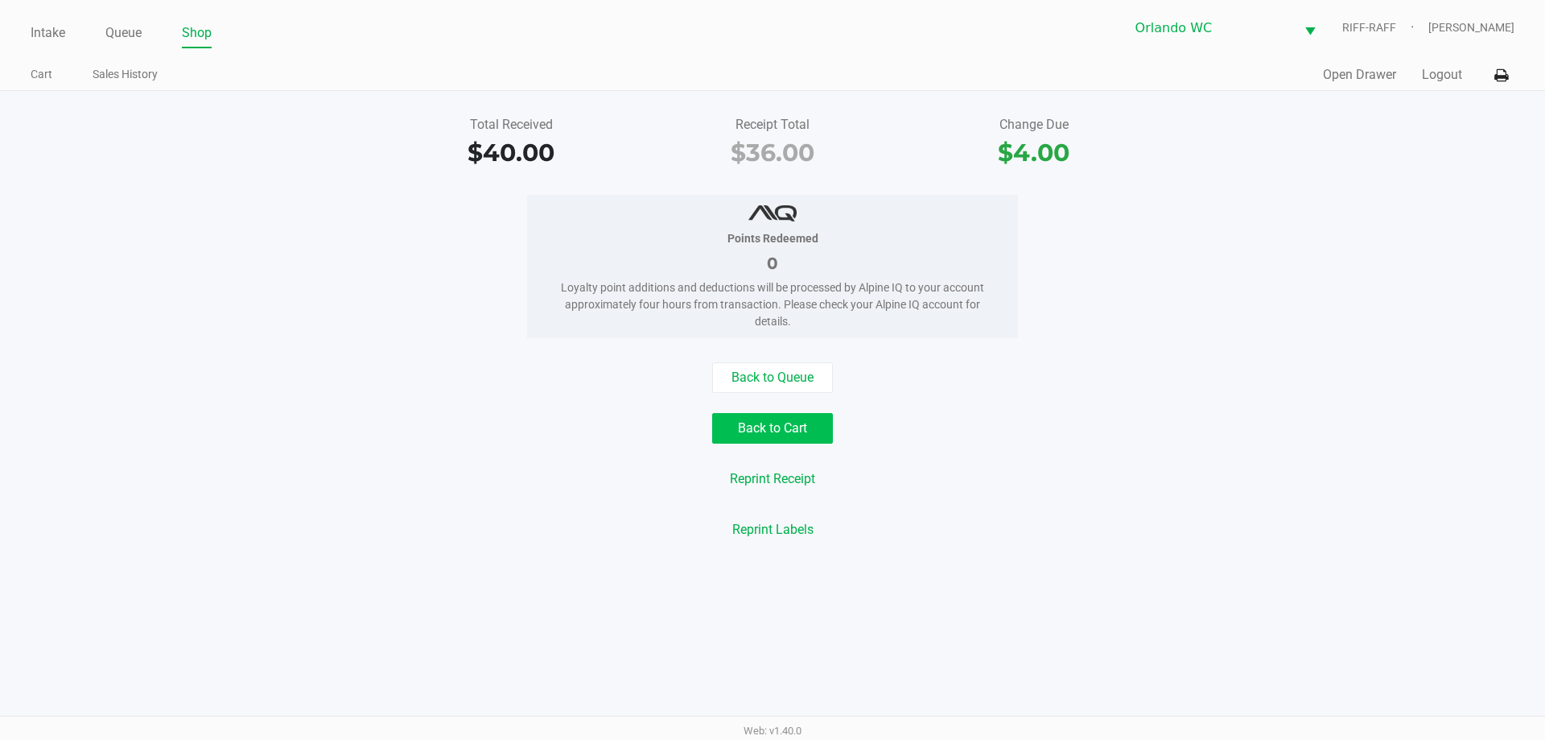
click at [770, 431] on button "Back to Cart" at bounding box center [772, 428] width 121 height 31
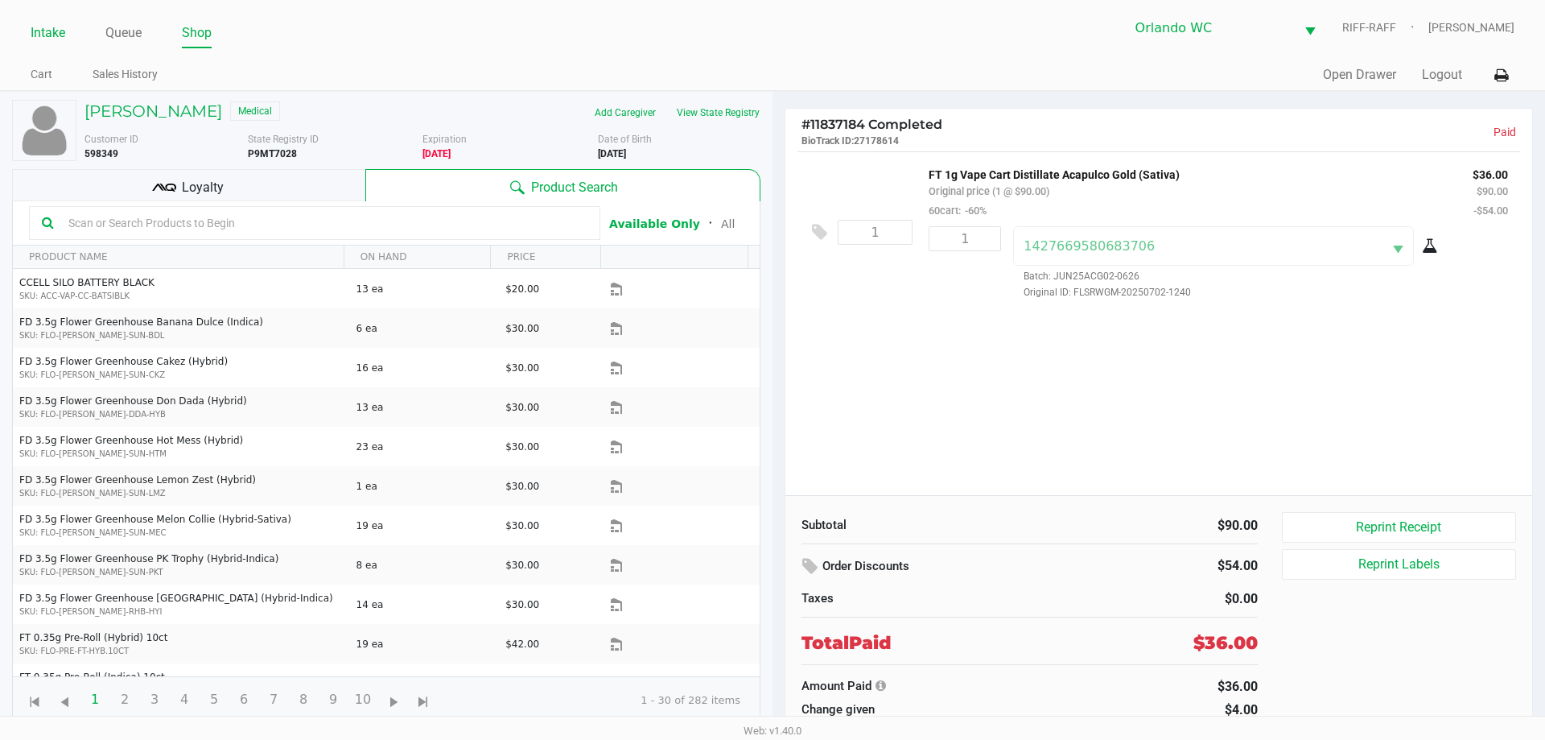
click at [56, 26] on link "Intake" at bounding box center [48, 33] width 35 height 23
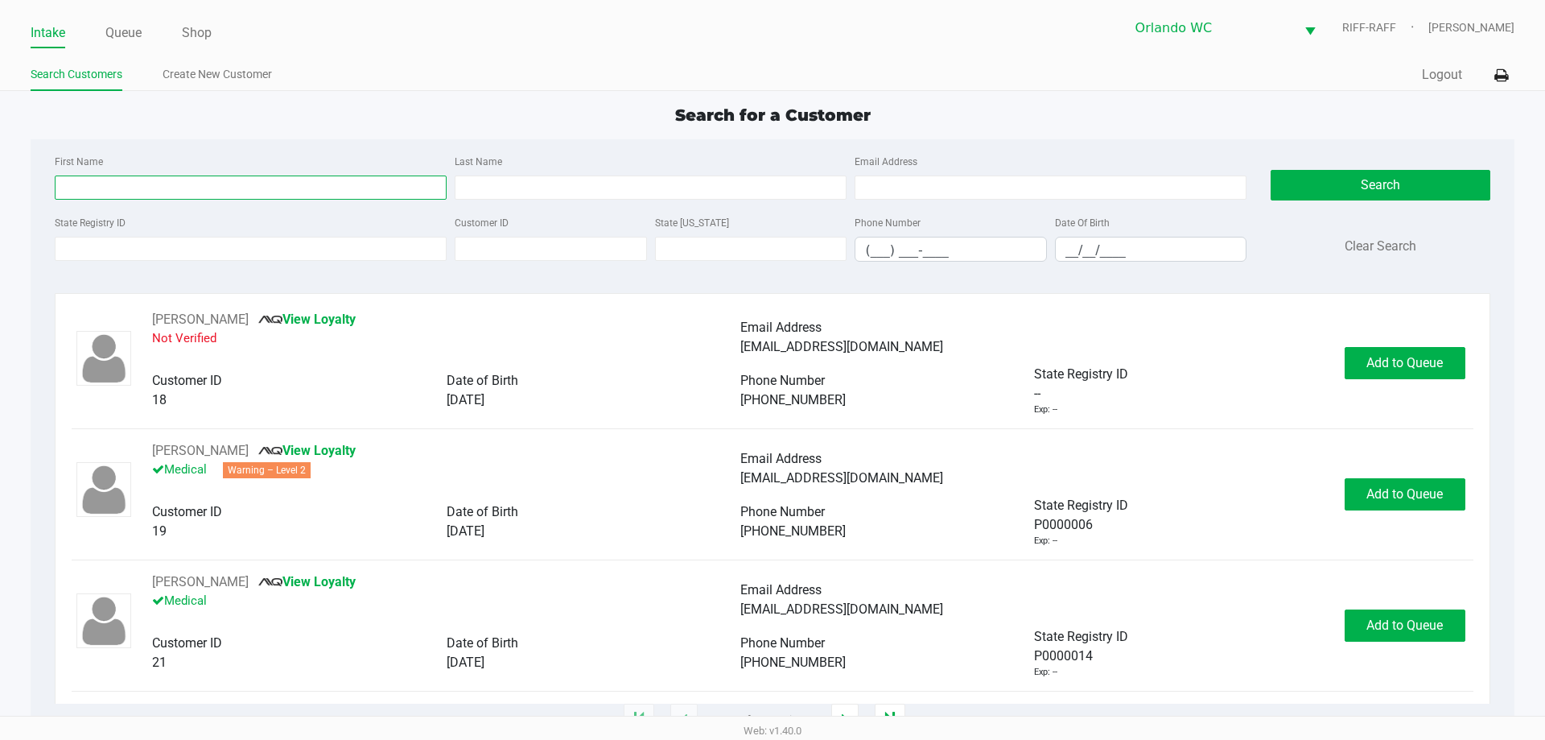
click at [141, 192] on input "First Name" at bounding box center [251, 187] width 392 height 24
click at [138, 253] on input "State Registry ID" at bounding box center [251, 249] width 392 height 24
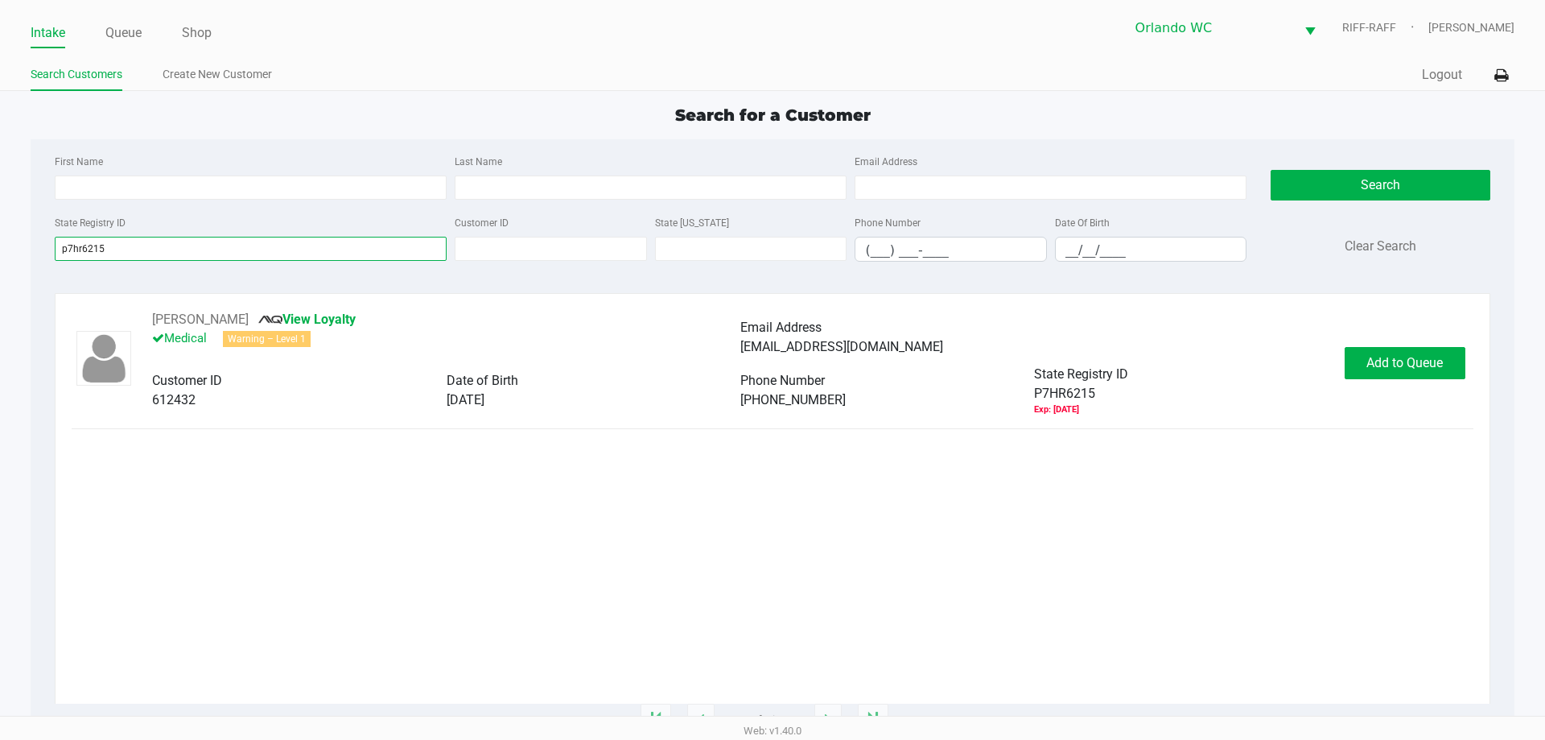
type input "p7hr6215"
click at [770, 346] on div "JAIME CARROLL View Loyalty Medical Warning – Level 1 Email Address jacarroll051…" at bounding box center [772, 363] width 1401 height 106
click at [770, 352] on button "Add to Queue" at bounding box center [1405, 363] width 121 height 32
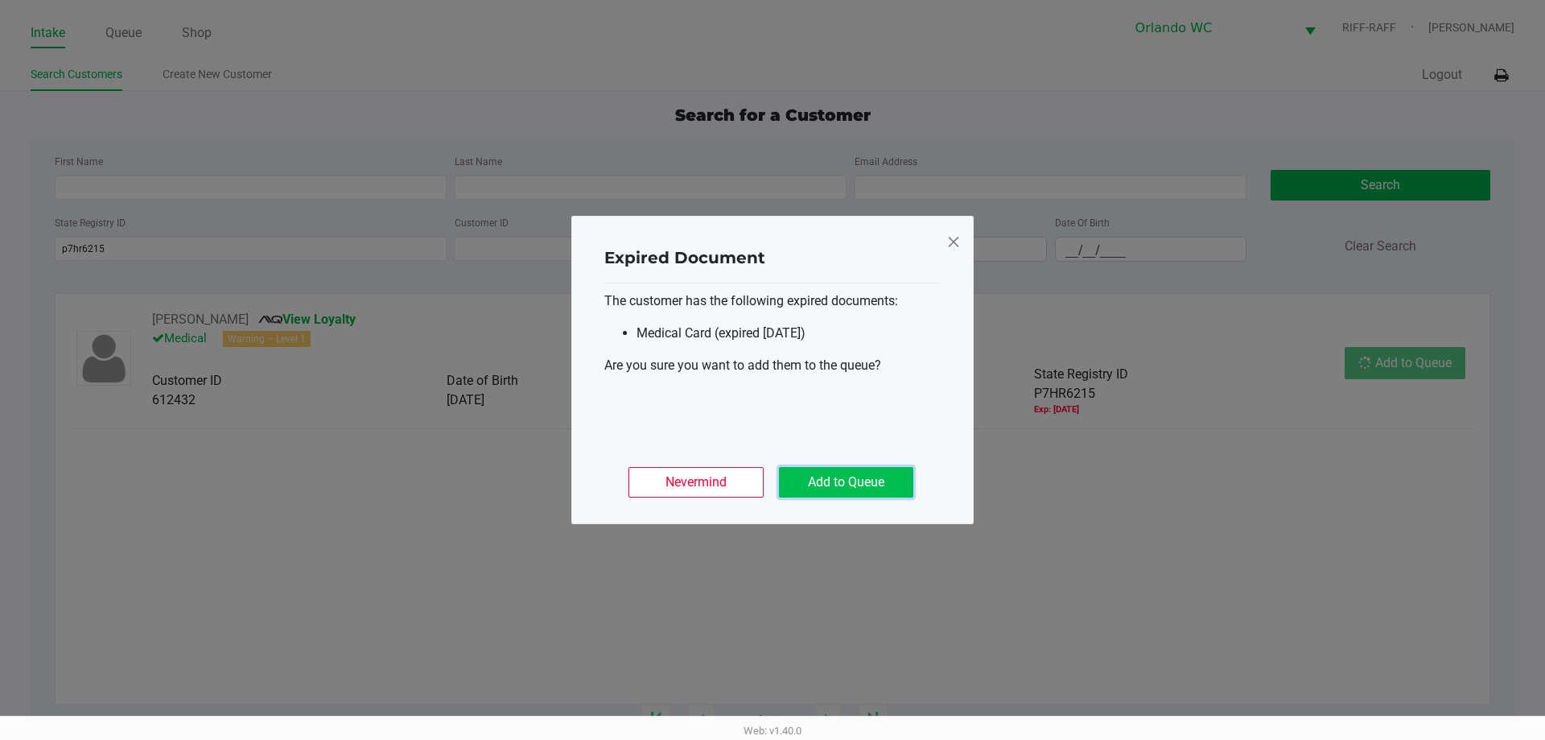
click at [770, 477] on button "Add to Queue" at bounding box center [846, 482] width 134 height 31
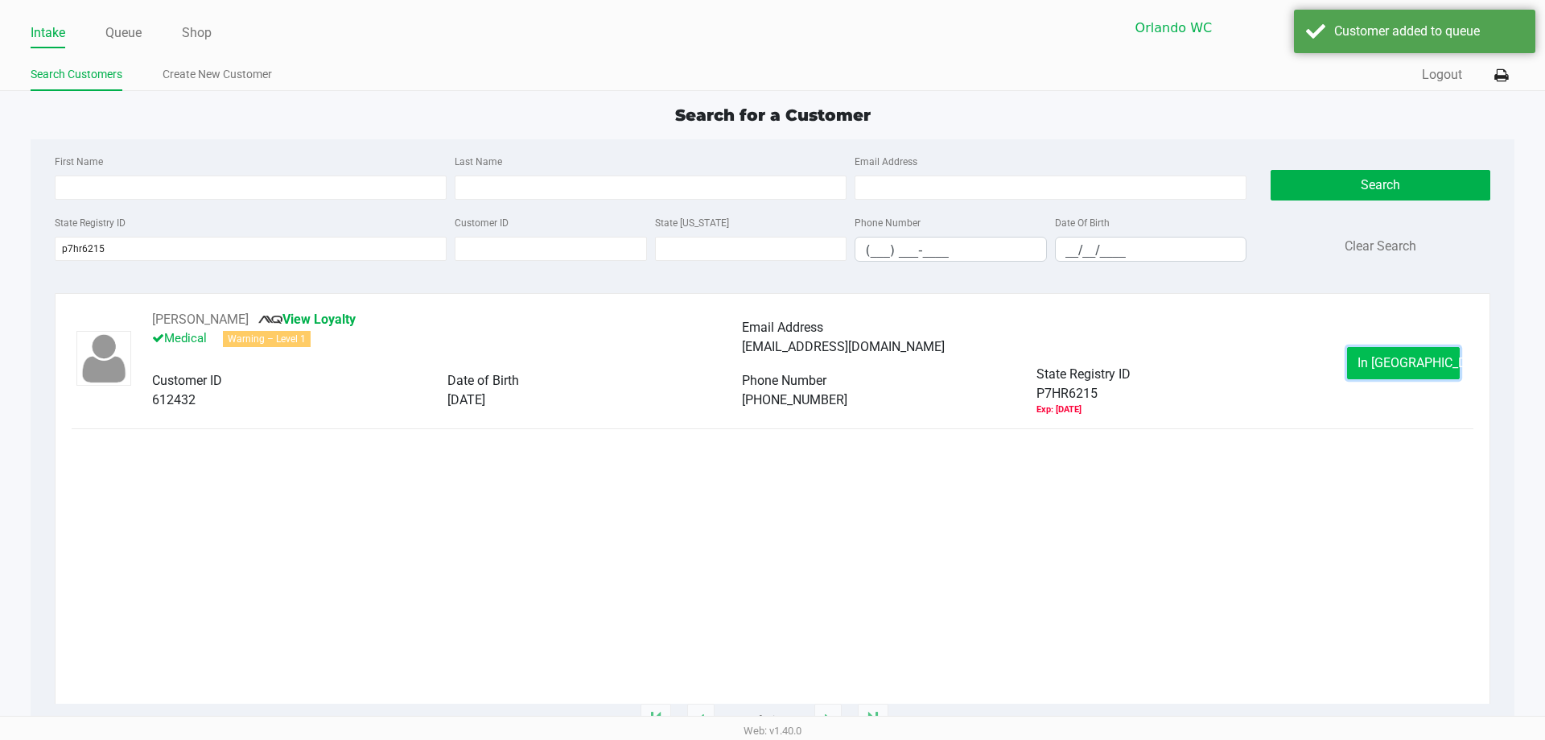
click at [770, 367] on span "In Queue" at bounding box center [1424, 362] width 135 height 15
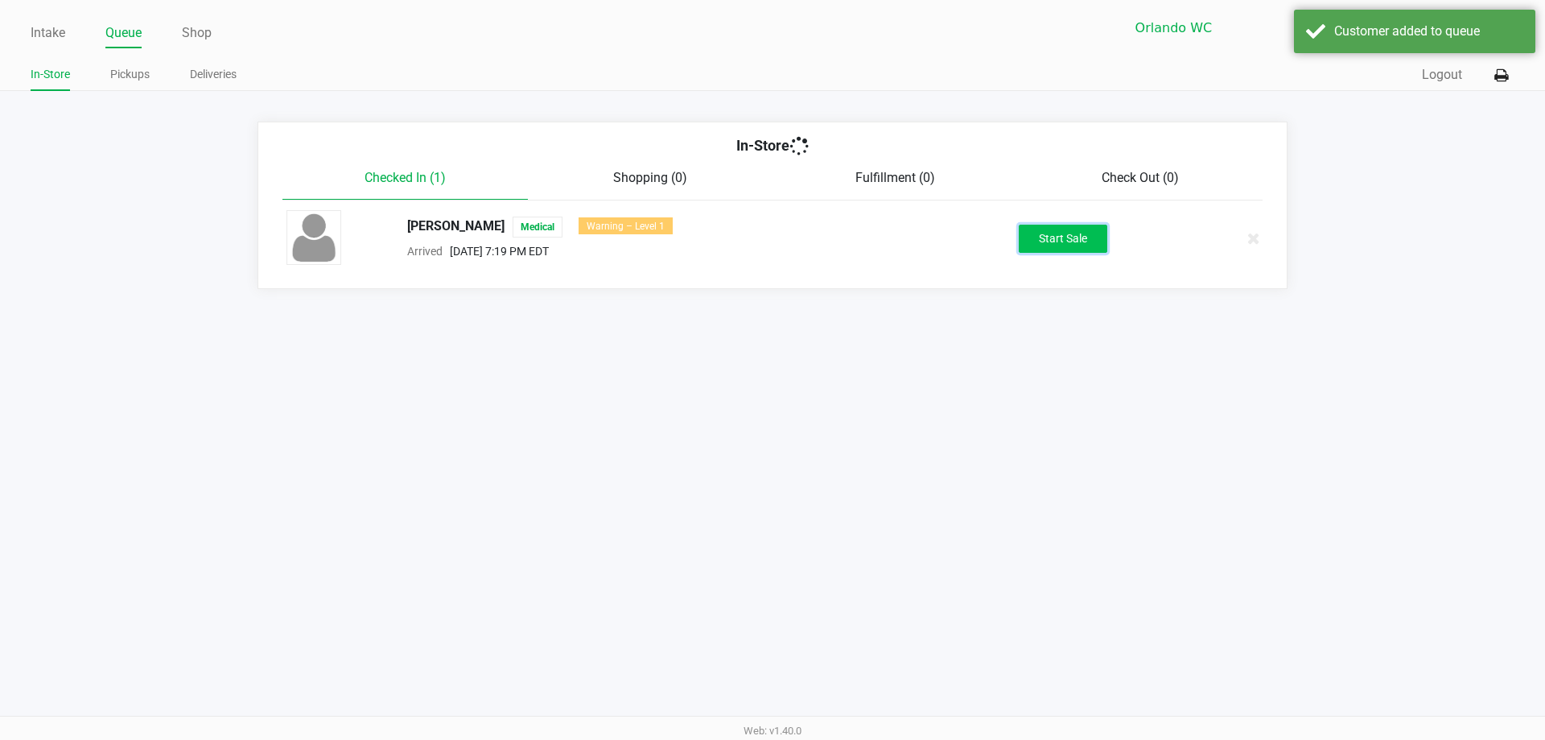
click at [770, 241] on button "Start Sale" at bounding box center [1063, 239] width 89 height 28
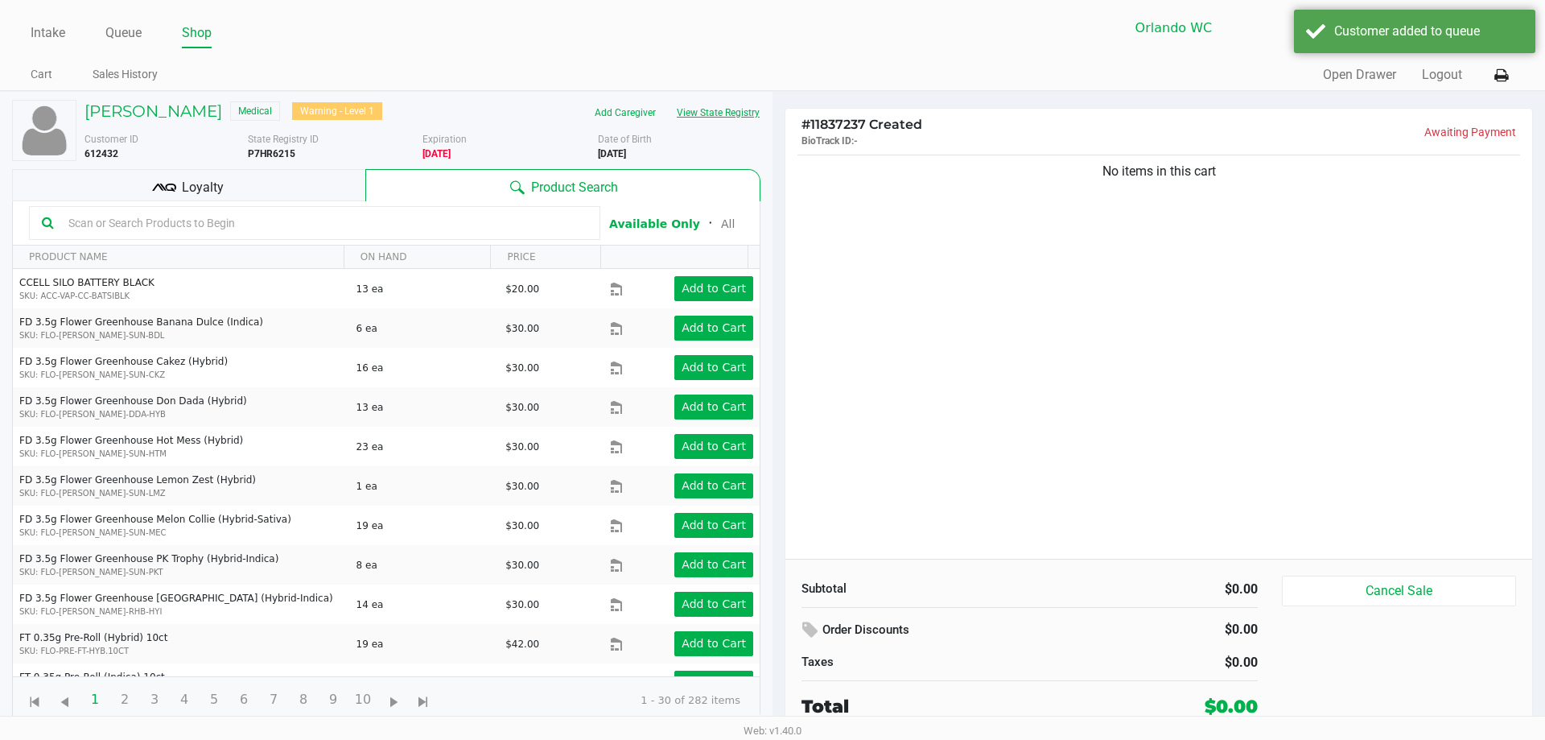
click at [739, 117] on button "View State Registry" at bounding box center [713, 113] width 94 height 26
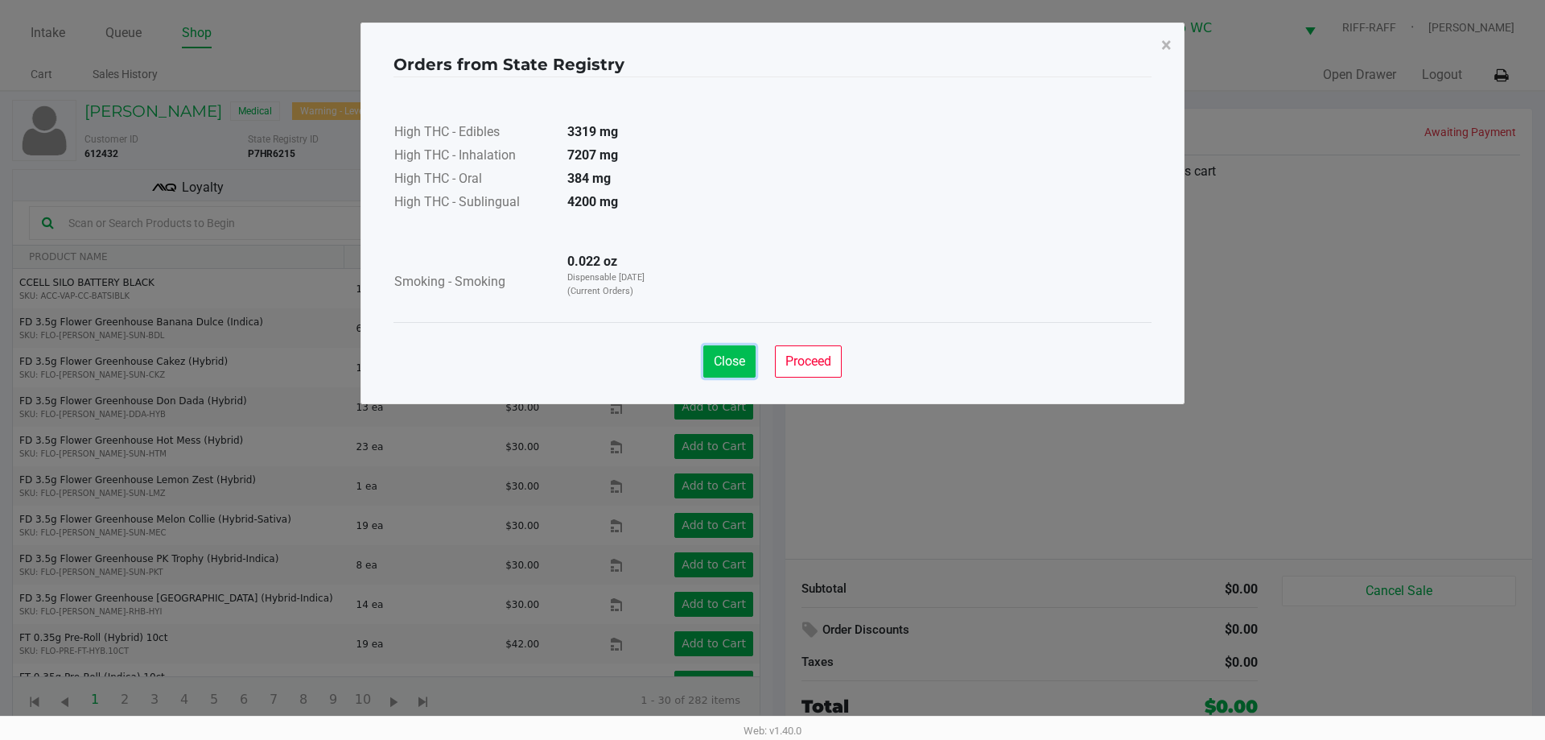
click at [742, 360] on span "Close" at bounding box center [729, 360] width 31 height 15
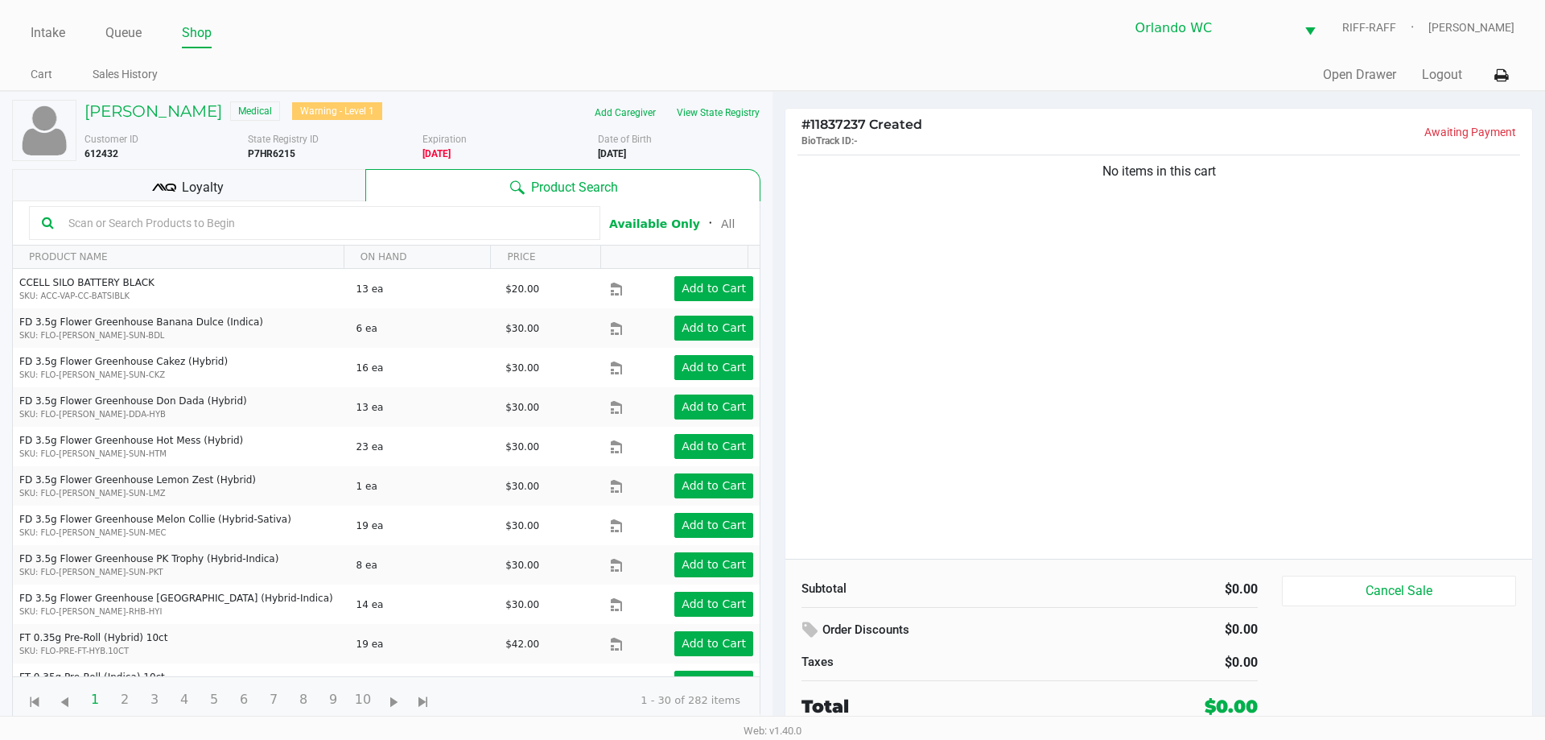
click at [237, 225] on input "text" at bounding box center [324, 223] width 525 height 24
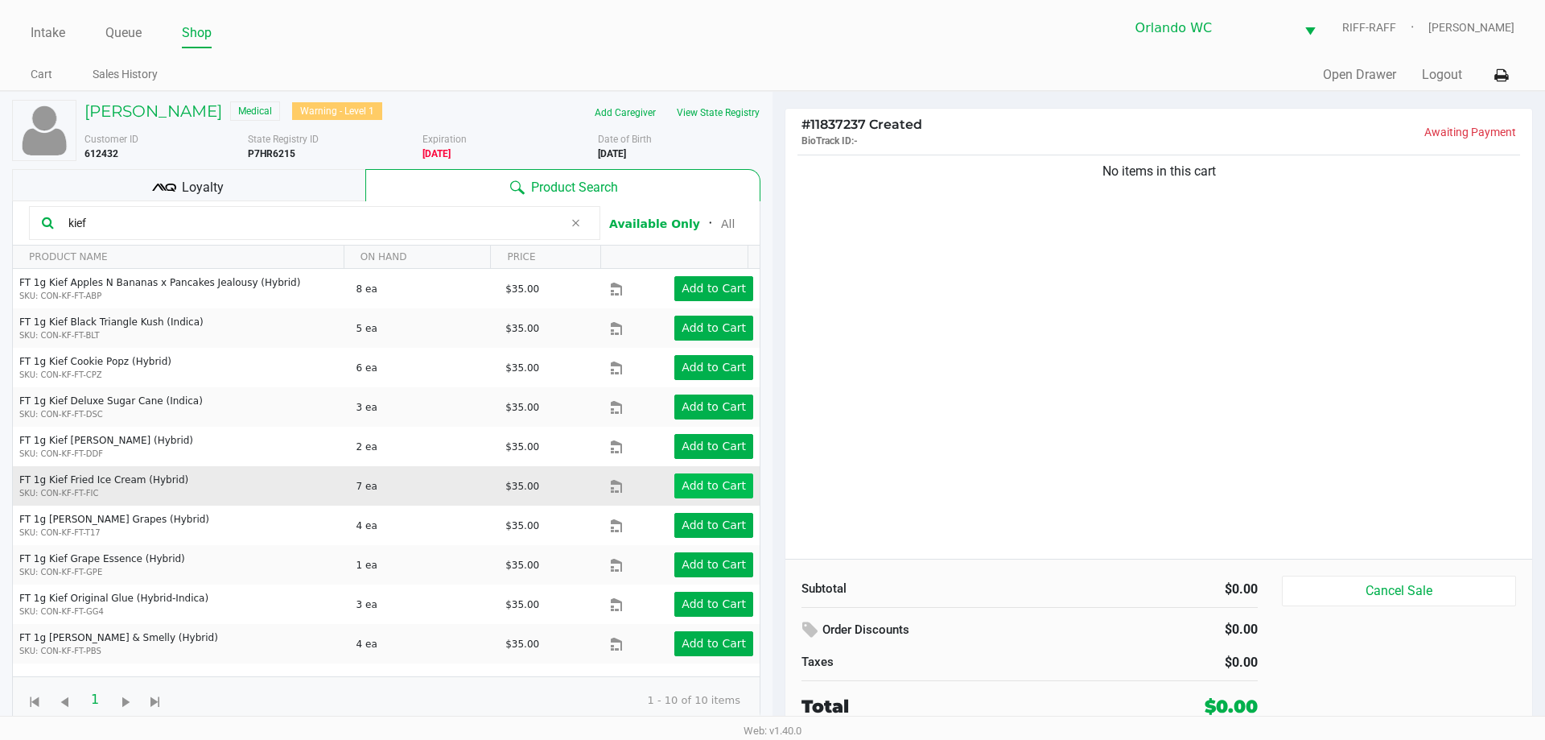
type input "kief"
click at [702, 483] on app-button-loader "Add to Cart" at bounding box center [714, 485] width 64 height 13
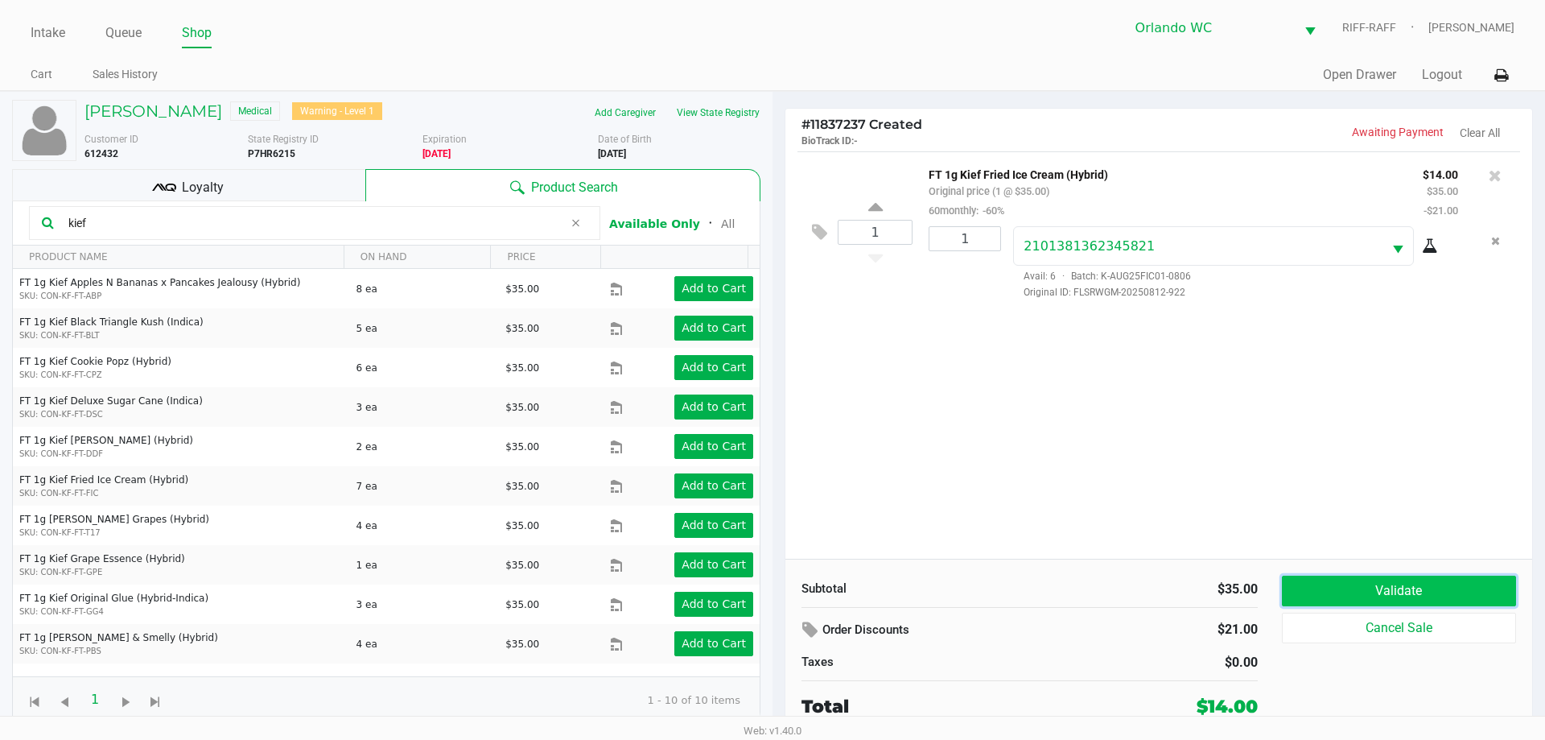
click at [770, 591] on button "Validate" at bounding box center [1399, 590] width 234 height 31
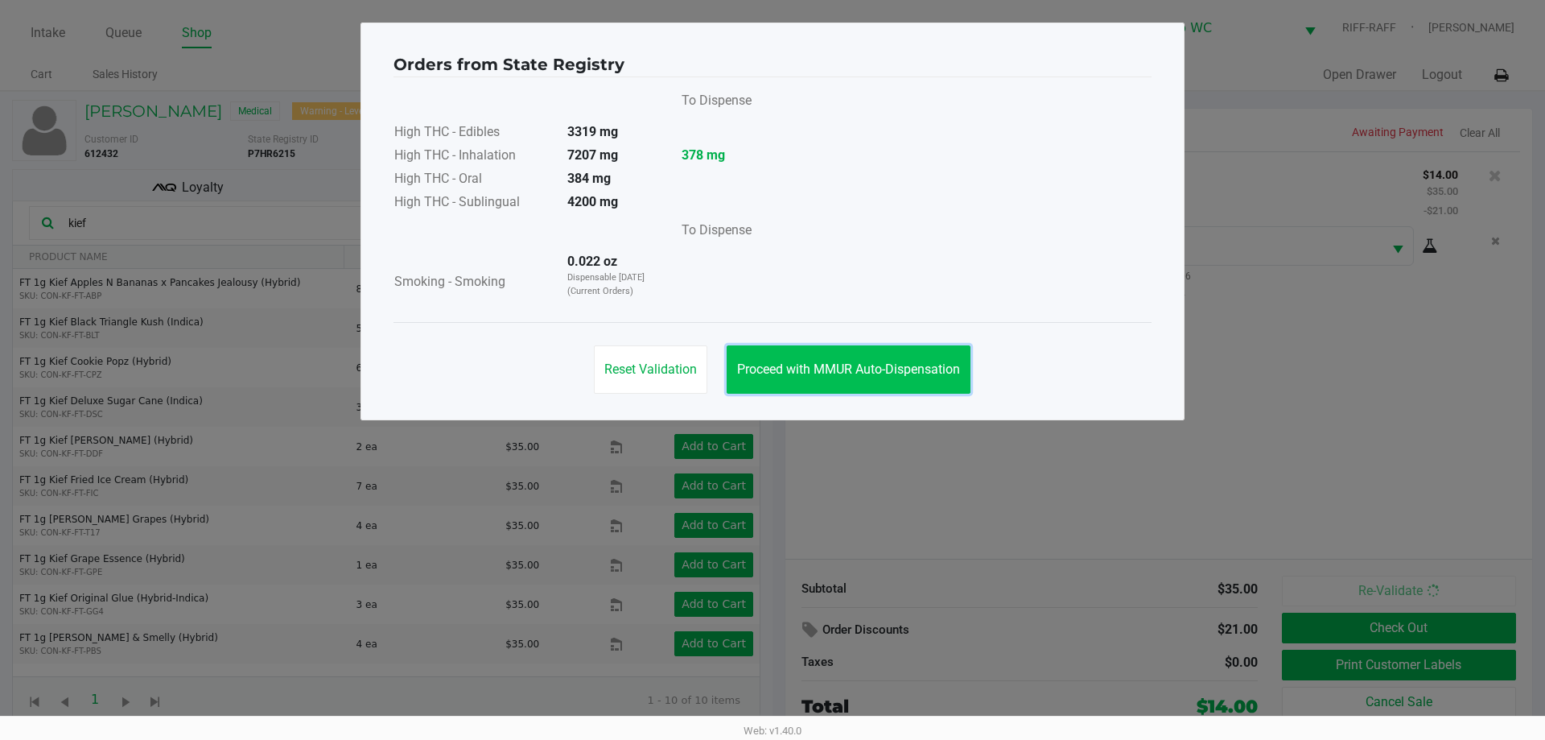
click at [770, 374] on span "Proceed with MMUR Auto-Dispensation" at bounding box center [848, 368] width 223 height 15
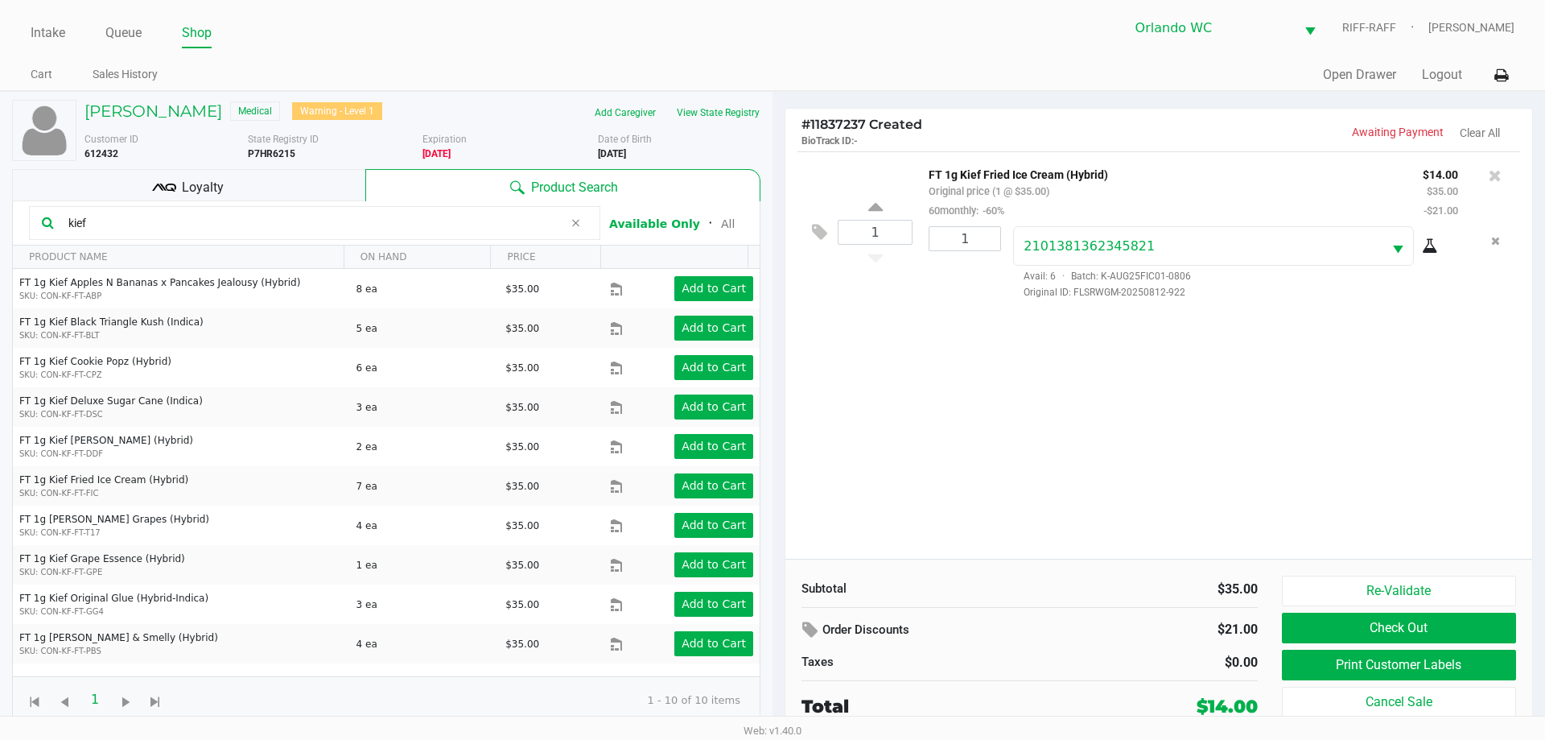
click at [200, 183] on span "Loyalty" at bounding box center [203, 187] width 42 height 19
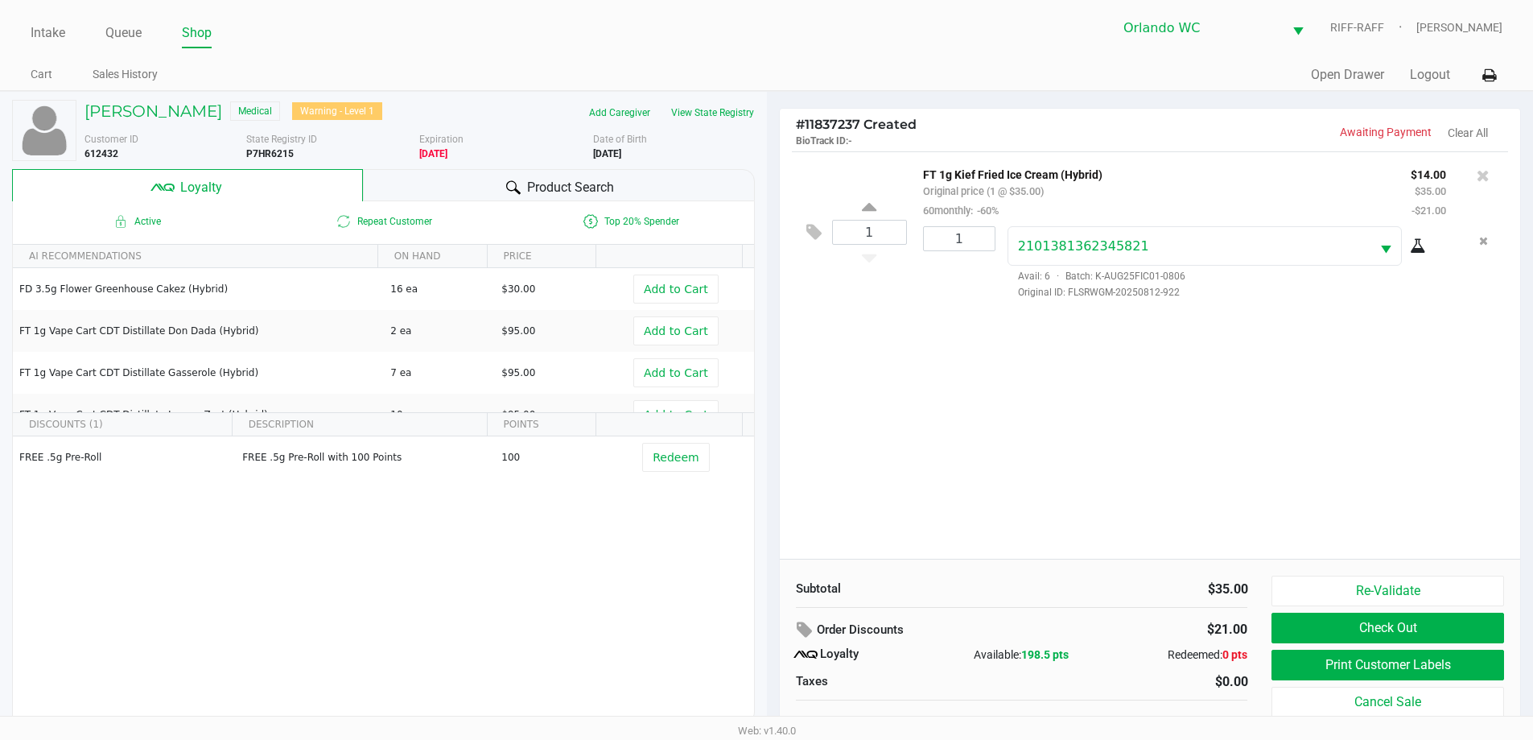
click at [770, 461] on div "1 FT 1g Kief Fried Ice Cream (Hybrid) Original price (1 @ $35.00) 60monthly: -6…" at bounding box center [1150, 354] width 741 height 407
click at [742, 113] on button "View State Registry" at bounding box center [708, 113] width 94 height 26
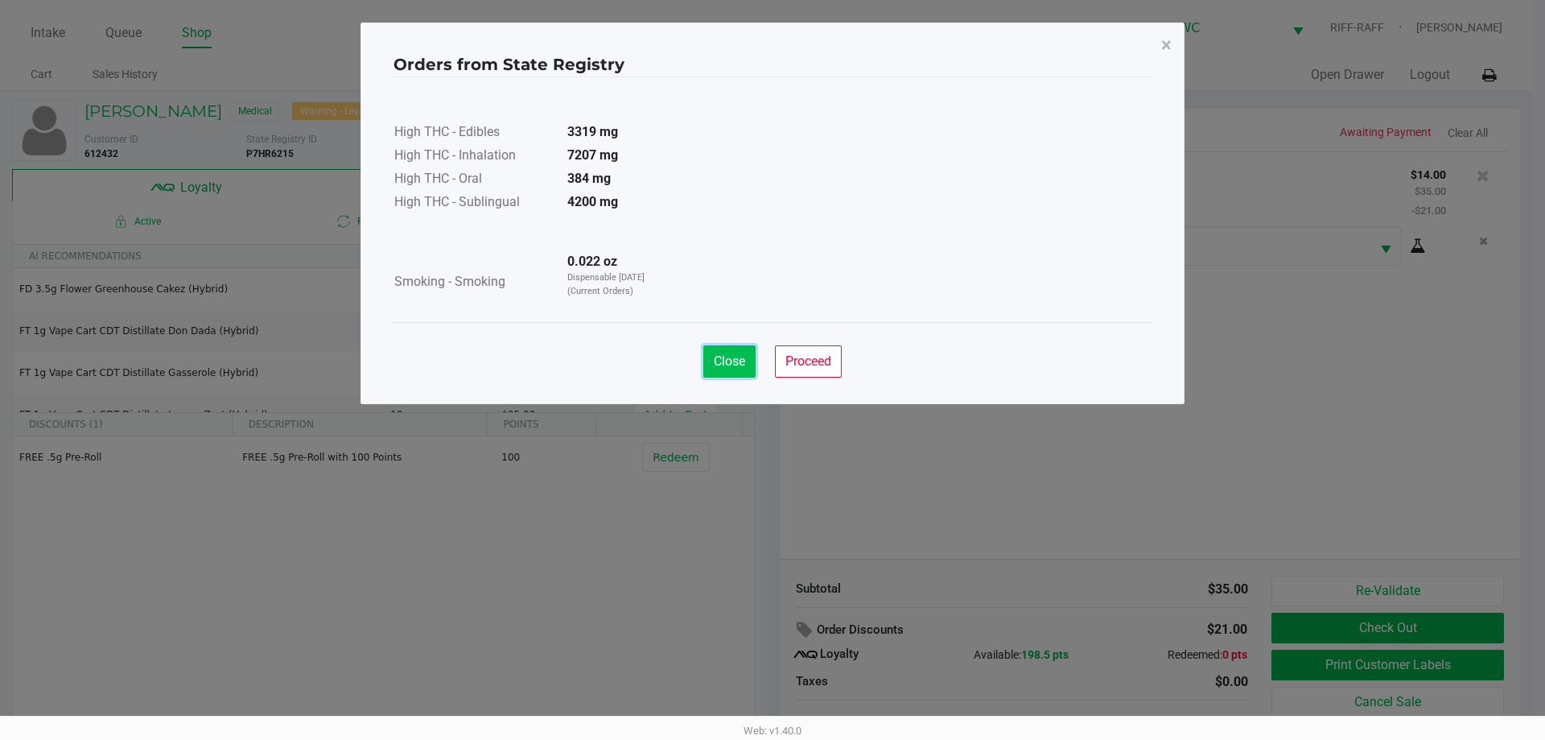
click at [746, 358] on button "Close" at bounding box center [729, 361] width 52 height 32
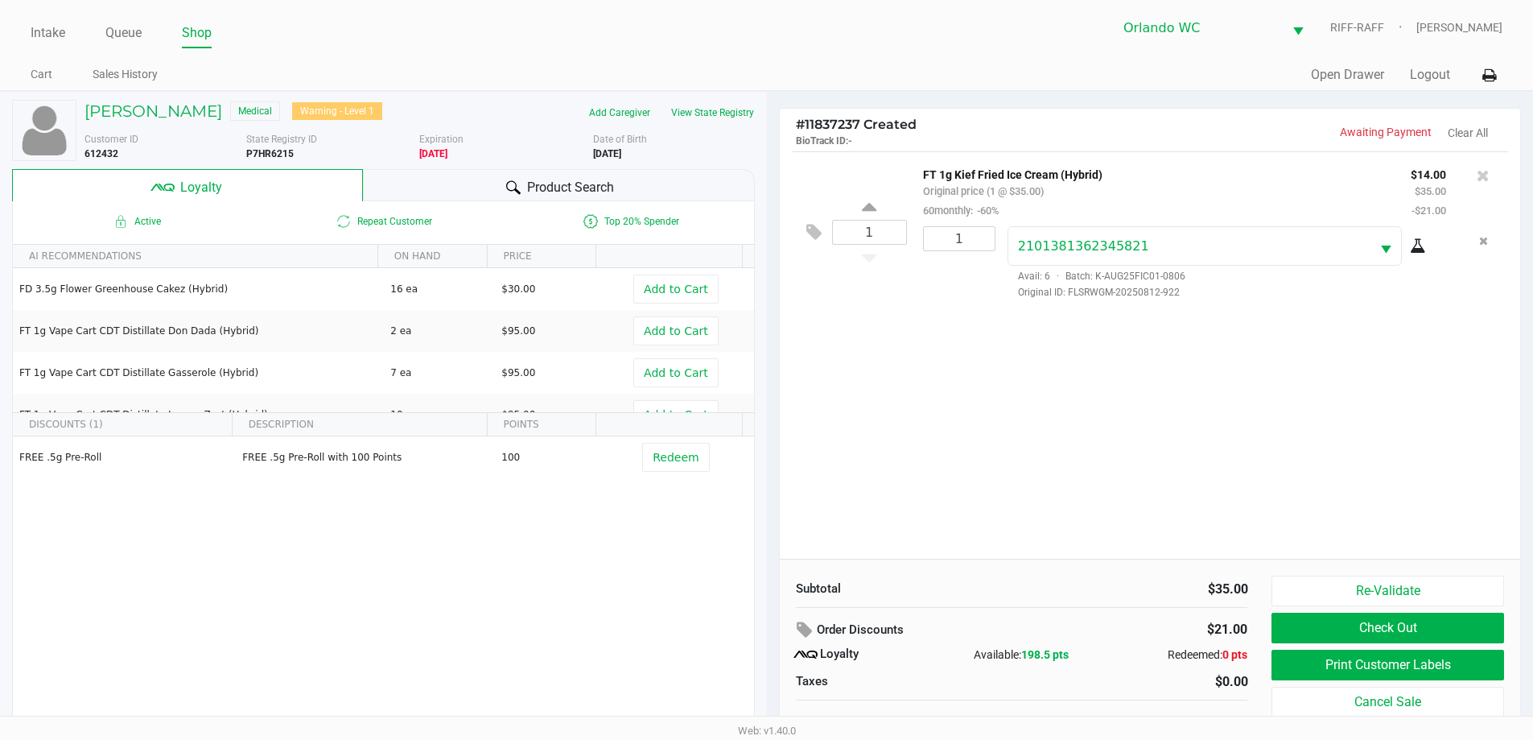
click at [770, 446] on div "1 FT 1g Kief Fried Ice Cream (Hybrid) Original price (1 @ $35.00) 60monthly: -6…" at bounding box center [1150, 354] width 741 height 407
click at [770, 665] on button "Print Customer Labels" at bounding box center [1387, 664] width 232 height 31
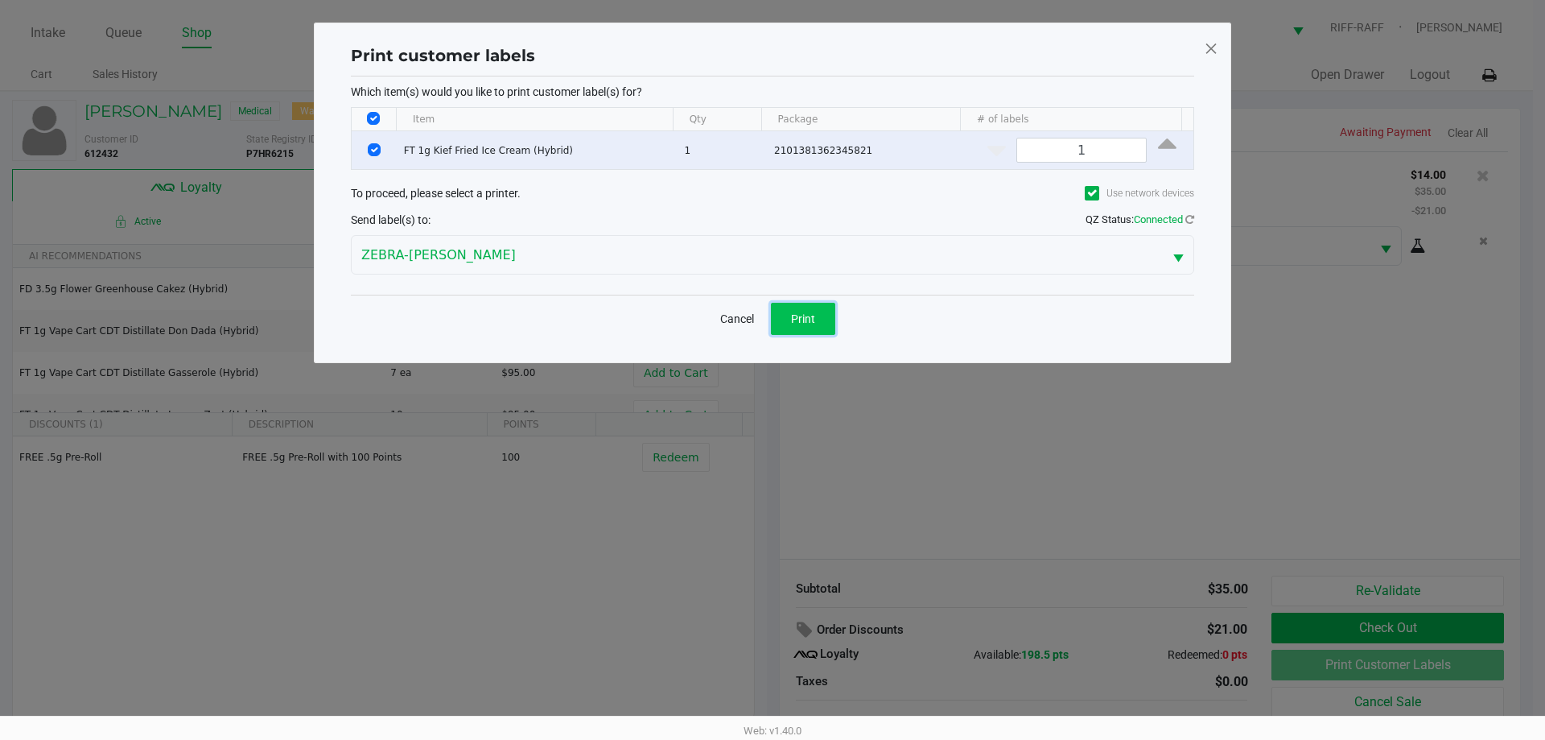
click at [770, 308] on button "Print" at bounding box center [803, 319] width 64 height 32
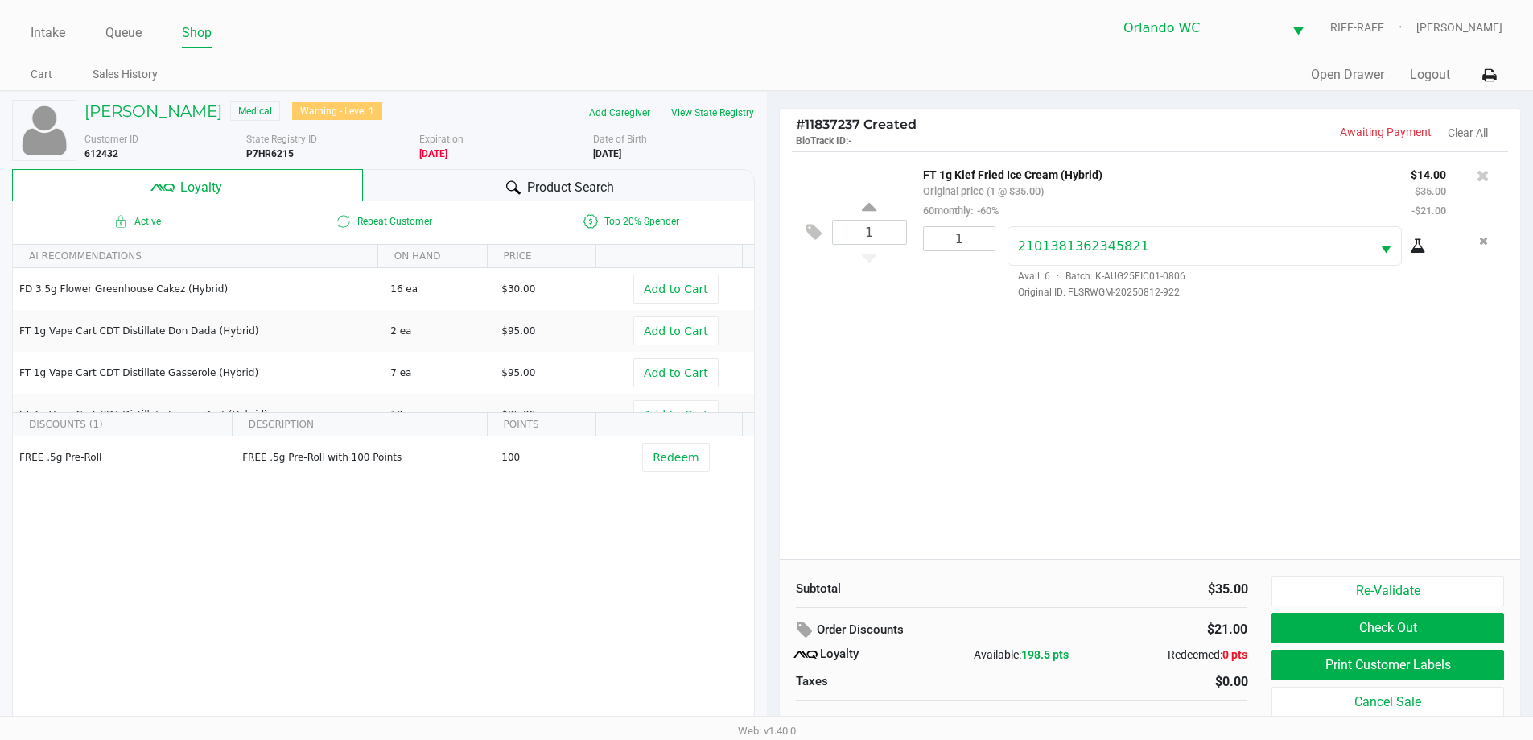
click at [506, 183] on icon at bounding box center [513, 187] width 14 height 14
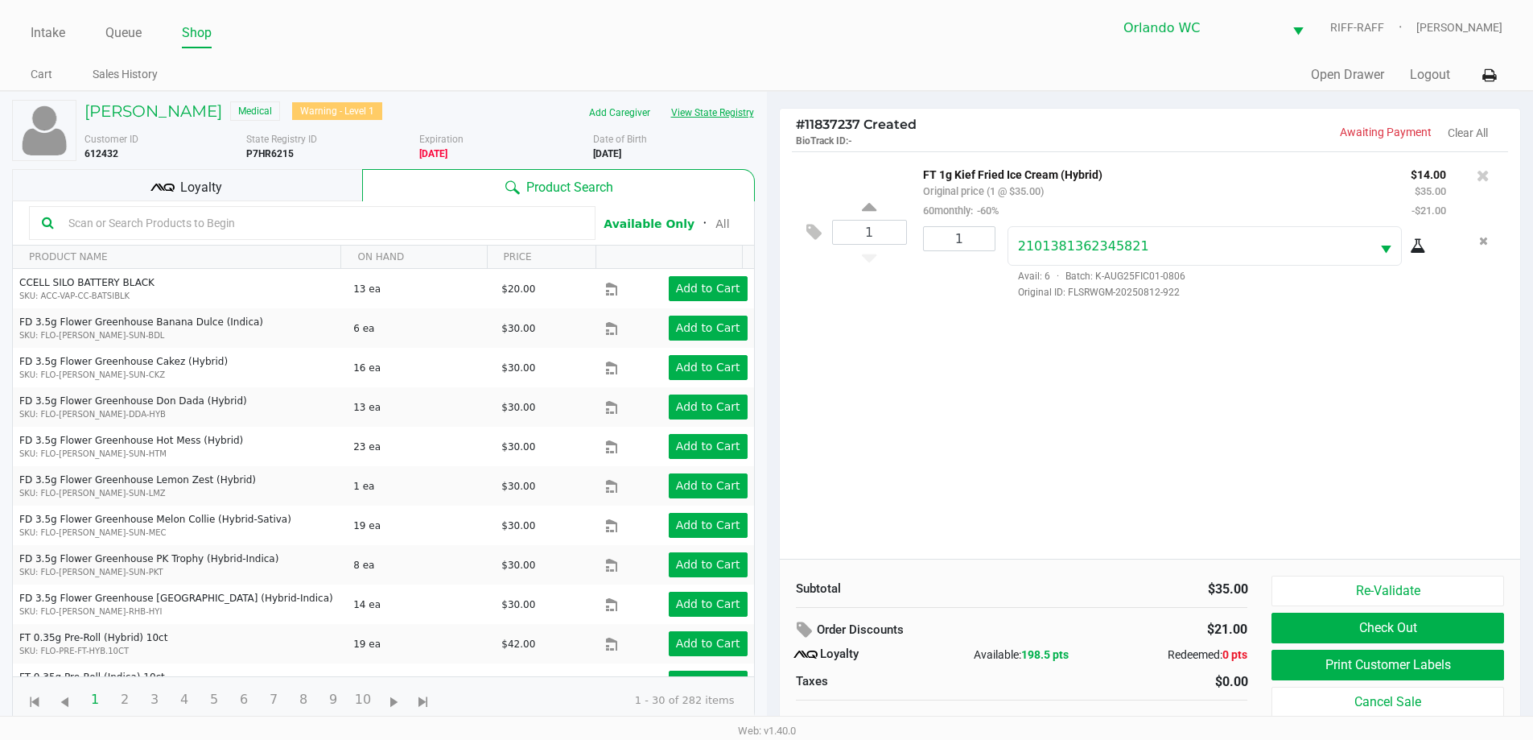
click at [722, 115] on button "View State Registry" at bounding box center [708, 113] width 94 height 26
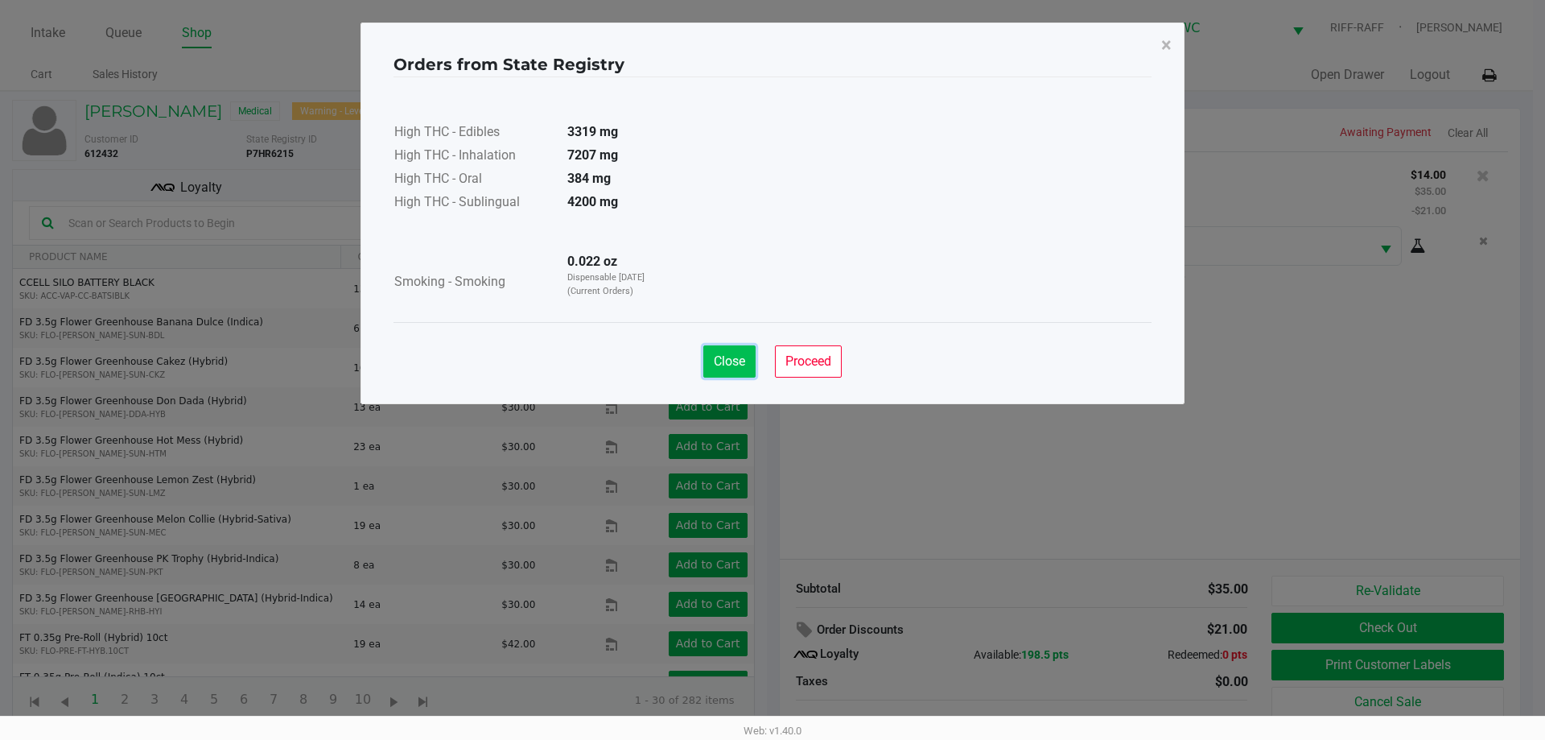
click at [728, 356] on span "Close" at bounding box center [729, 360] width 31 height 15
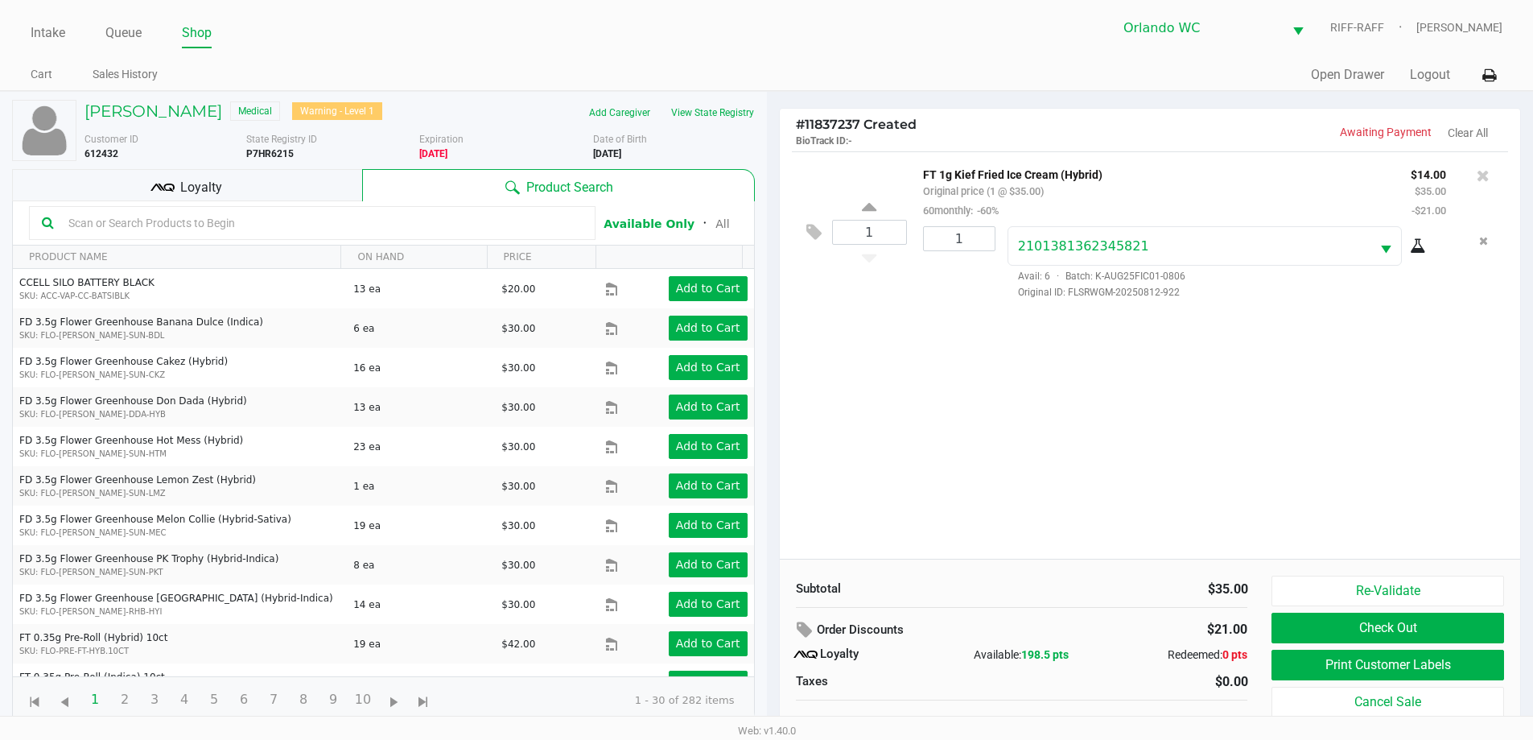
click at [770, 378] on div "1 FT 1g Kief Fried Ice Cream (Hybrid) Original price (1 @ $35.00) 60monthly: -6…" at bounding box center [1150, 354] width 741 height 407
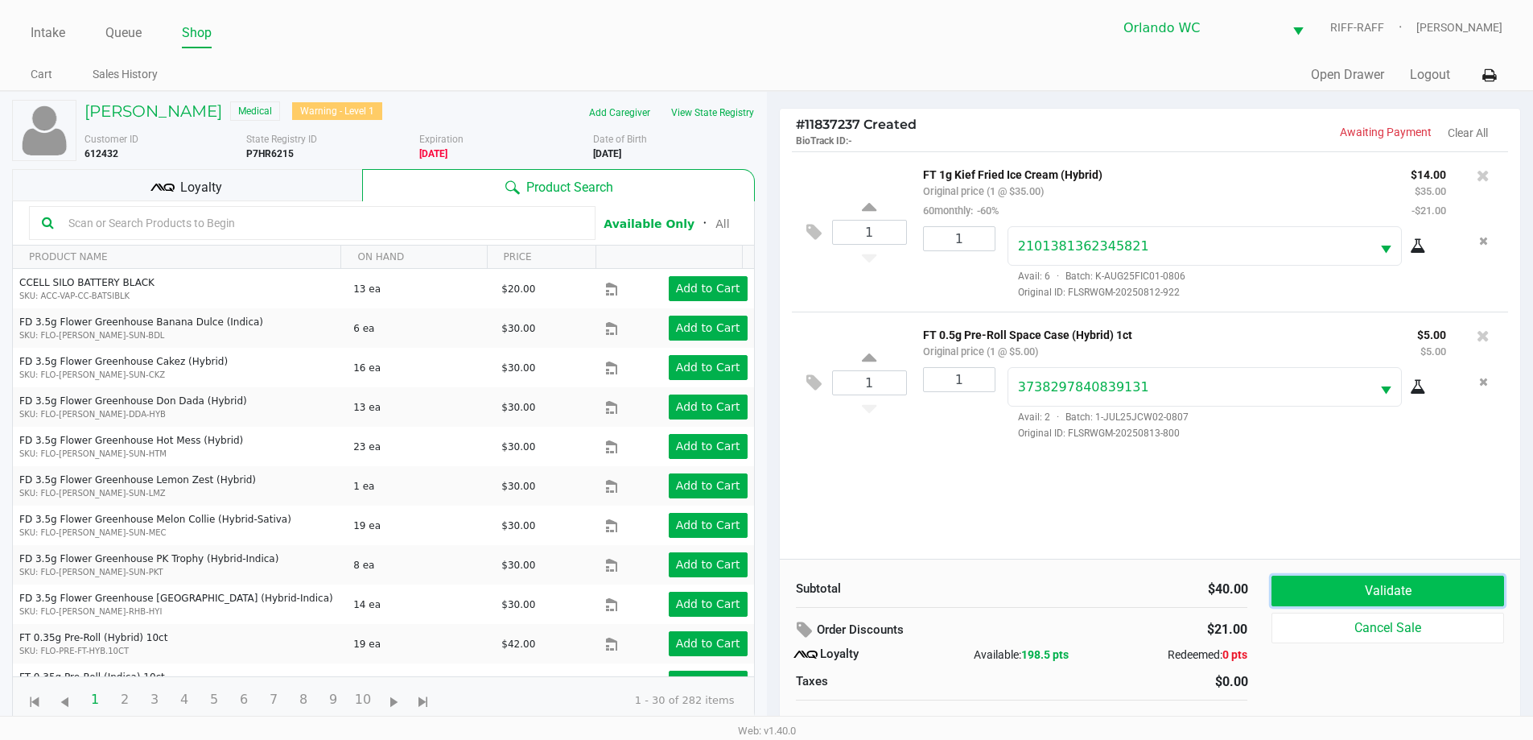
click at [770, 593] on button "Validate" at bounding box center [1387, 590] width 232 height 31
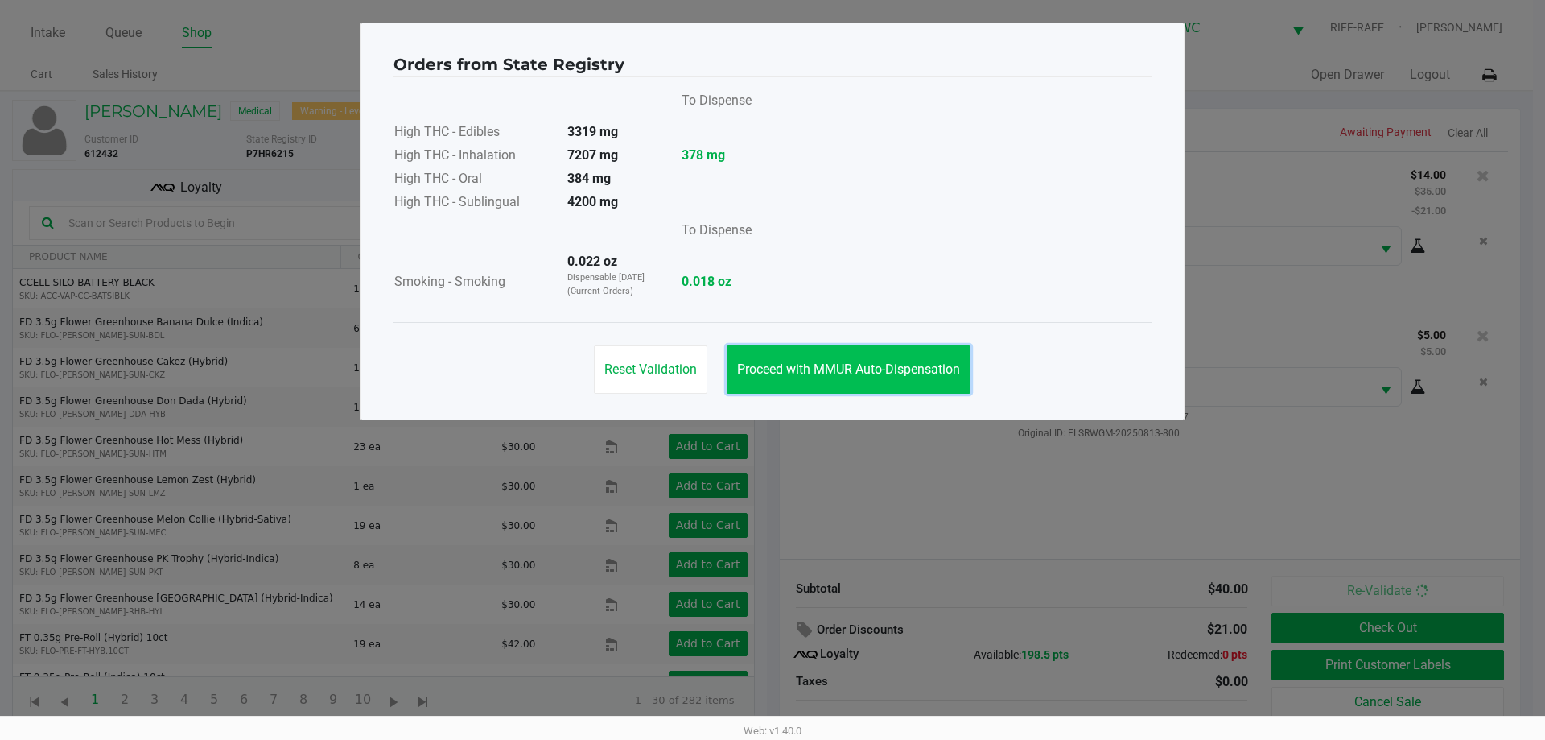
click at [770, 365] on span "Proceed with MMUR Auto-Dispensation" at bounding box center [848, 368] width 223 height 15
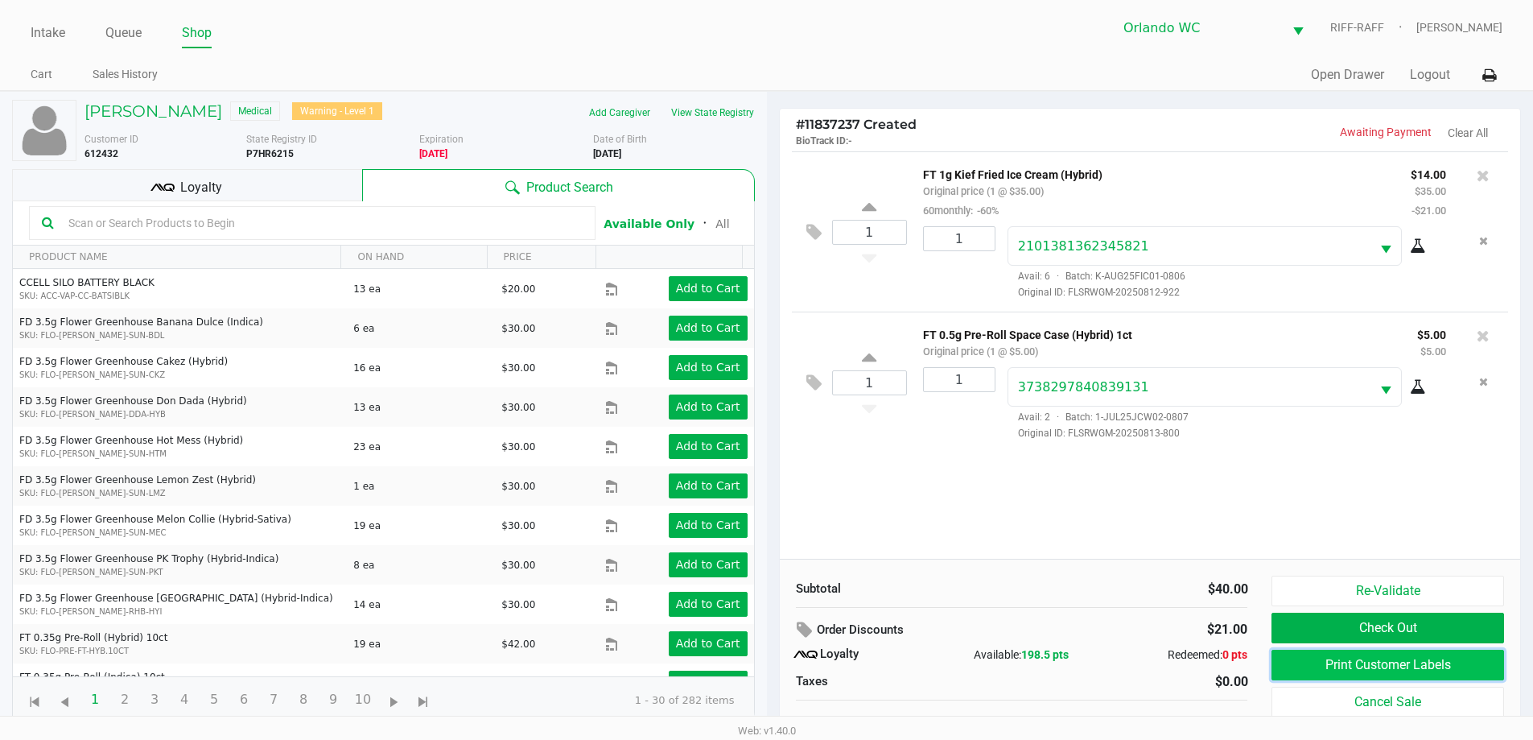
click at [770, 658] on button "Print Customer Labels" at bounding box center [1387, 664] width 232 height 31
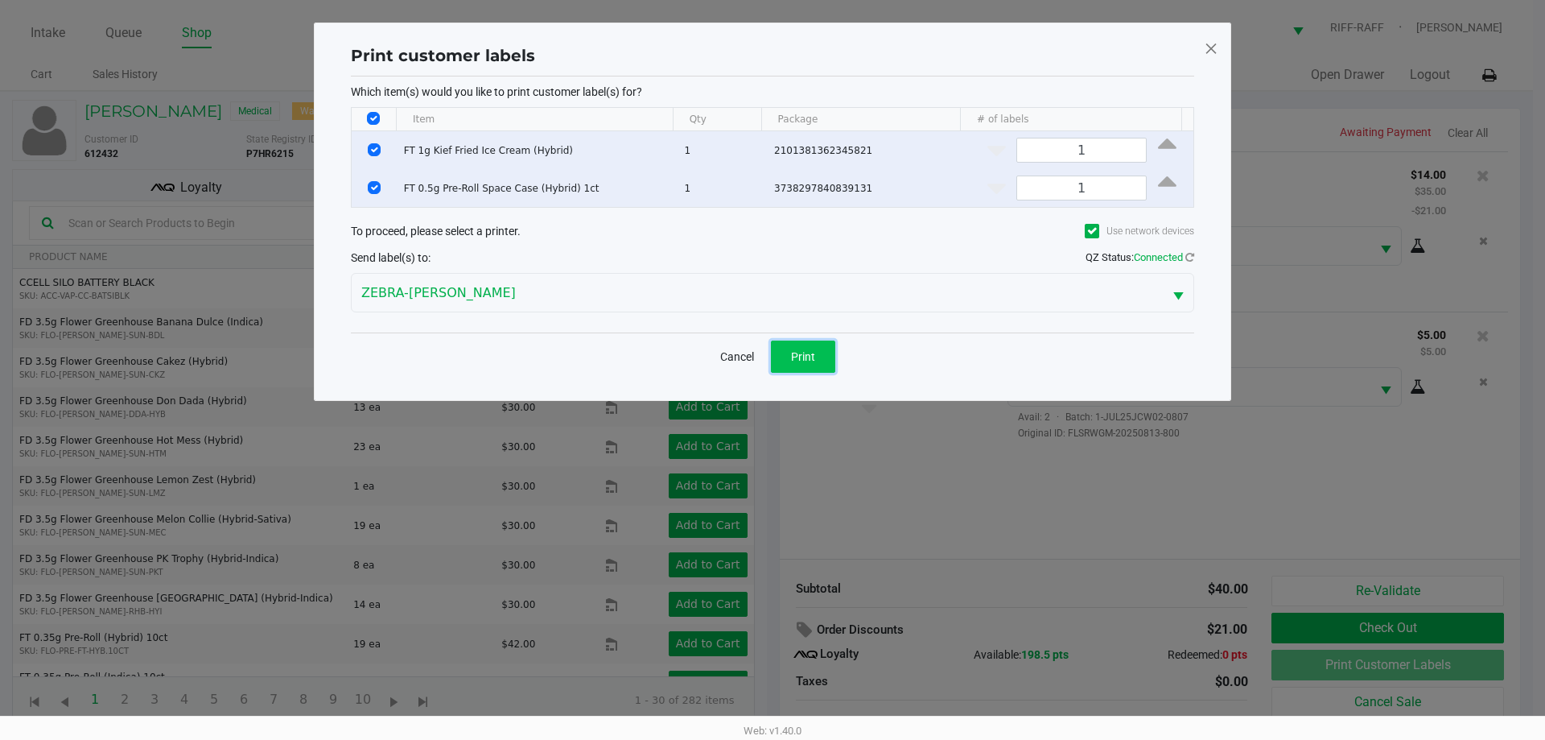
click at [770, 356] on span "Print" at bounding box center [803, 356] width 24 height 13
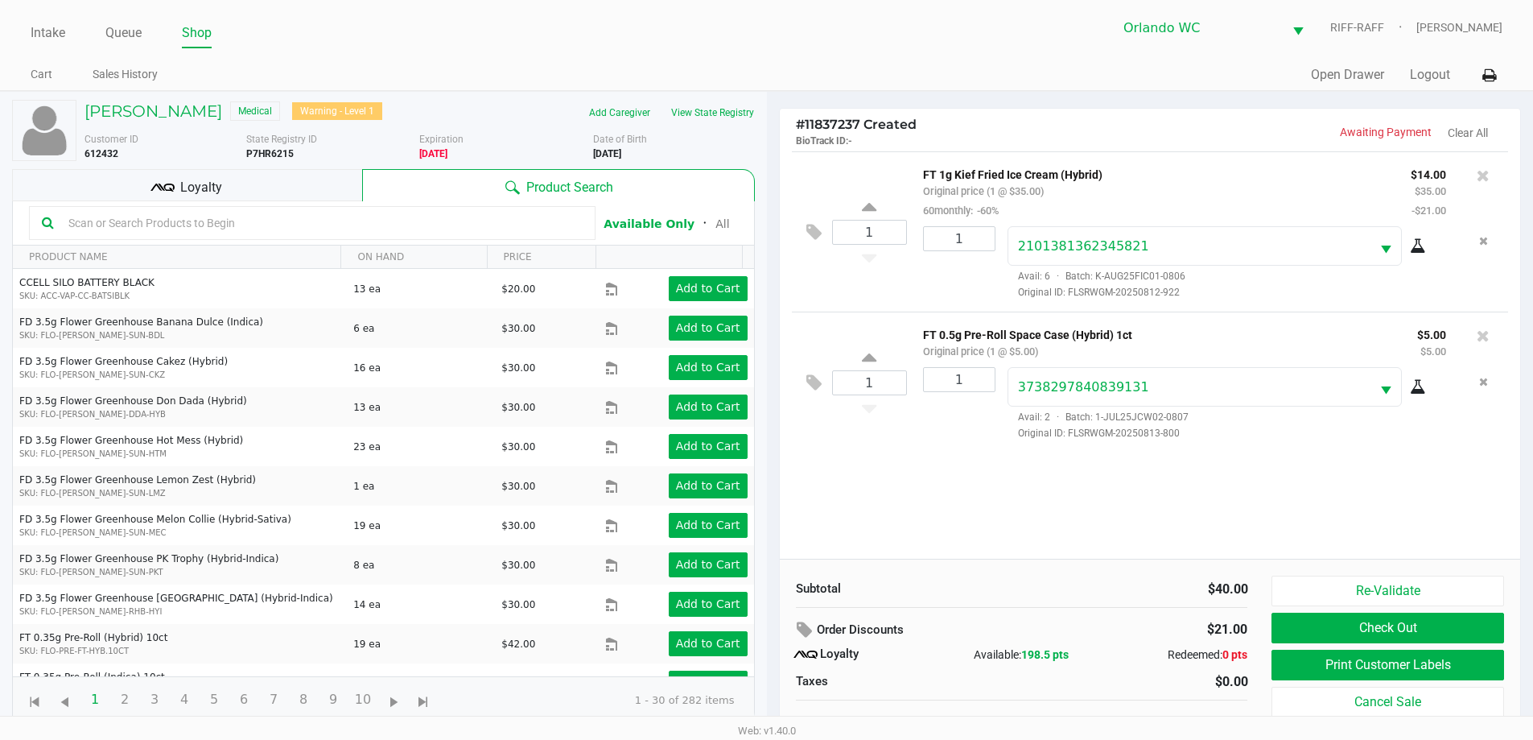
click at [191, 183] on span "Loyalty" at bounding box center [201, 187] width 42 height 19
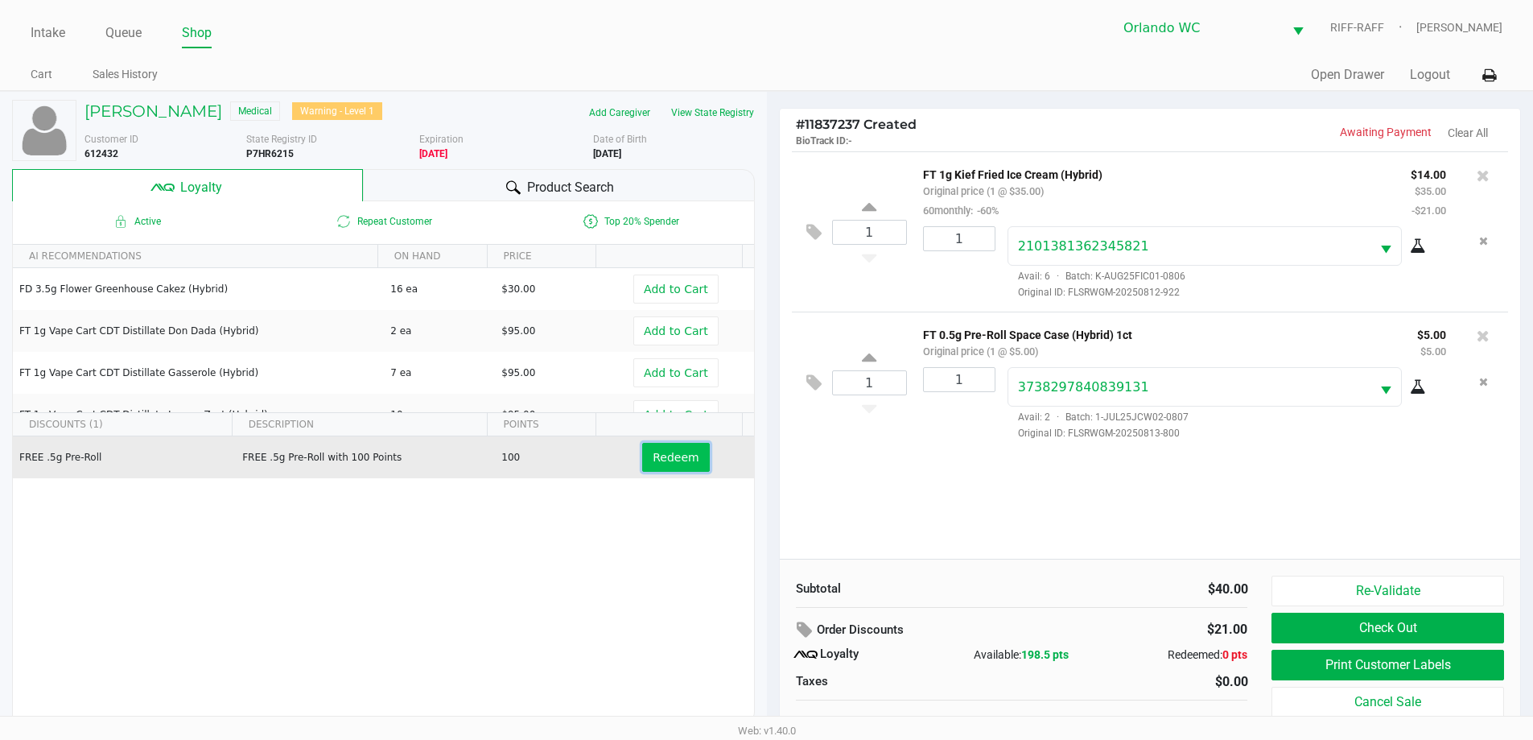
click at [653, 462] on span "Redeem" at bounding box center [676, 457] width 46 height 13
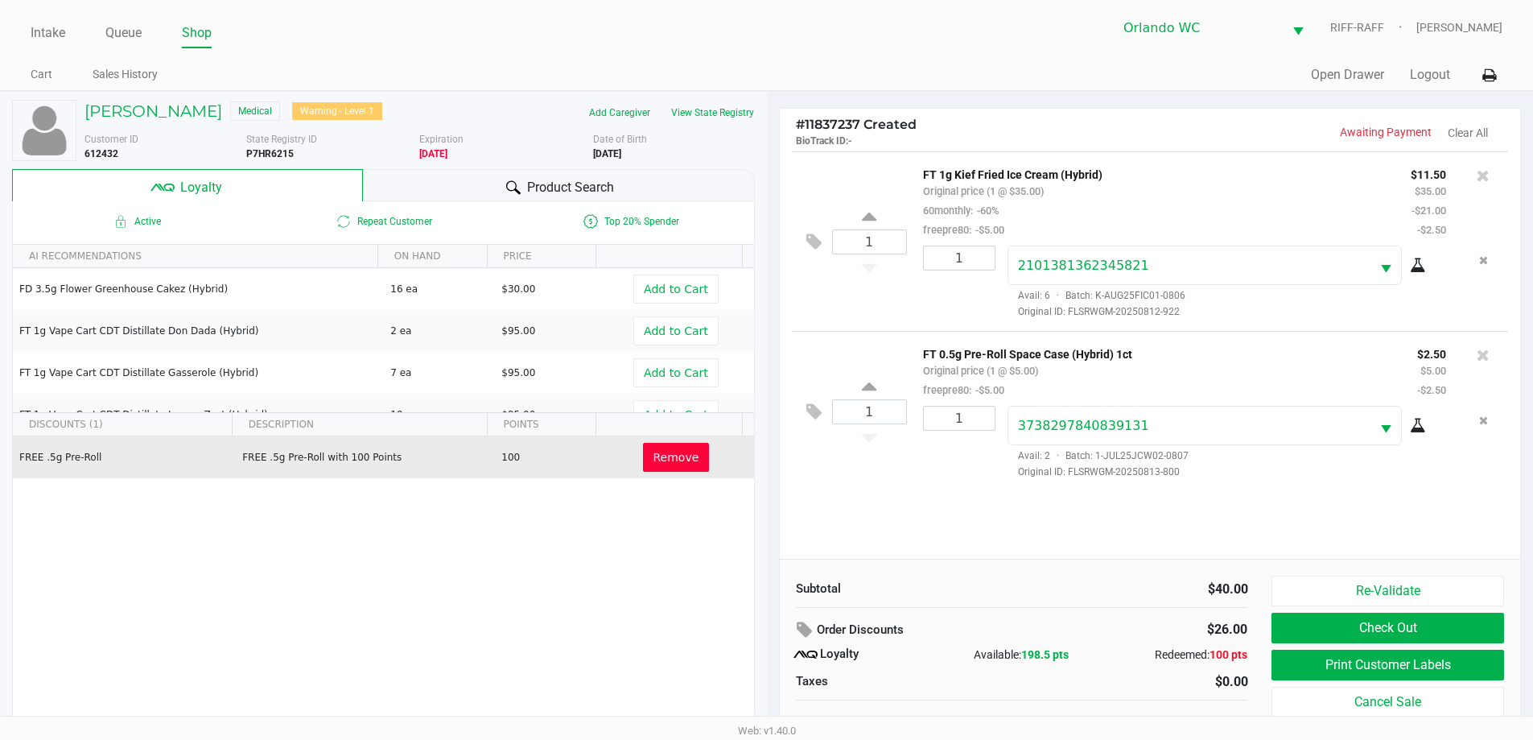
scroll to position [16, 0]
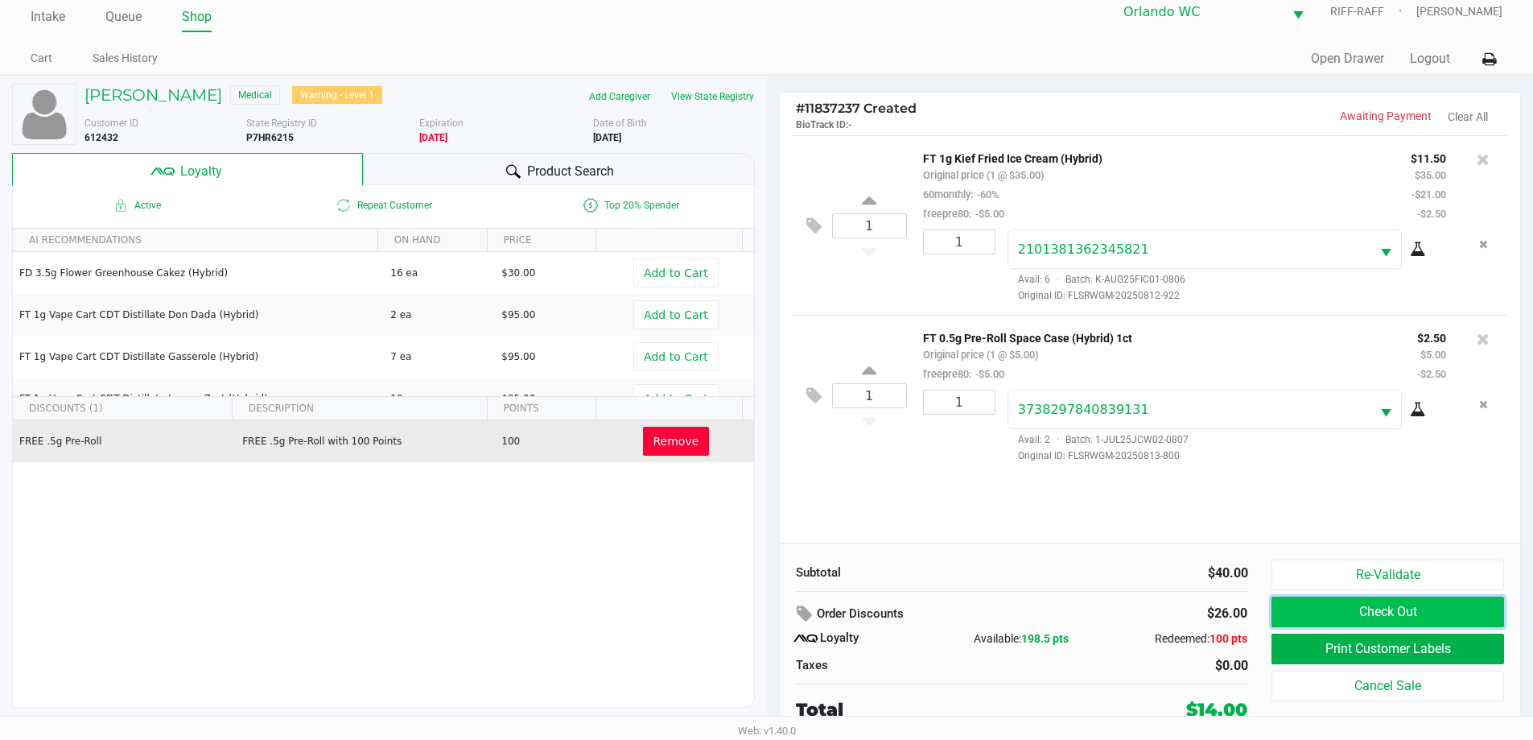
click at [770, 611] on button "Check Out" at bounding box center [1387, 611] width 232 height 31
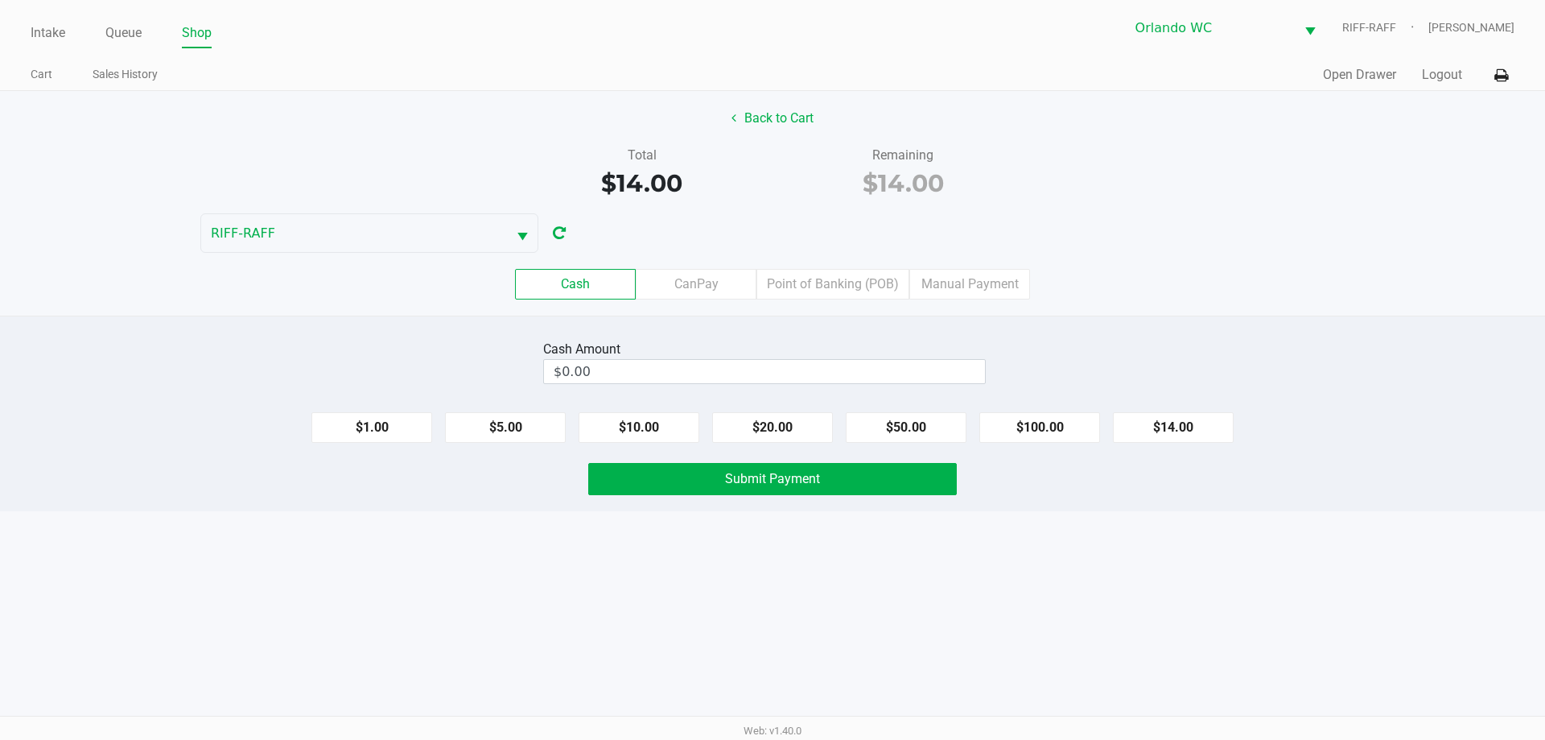
click at [770, 423] on button "$50.00" at bounding box center [906, 427] width 121 height 31
type input "$50.00"
click at [770, 490] on button "Submit Payment" at bounding box center [772, 479] width 369 height 32
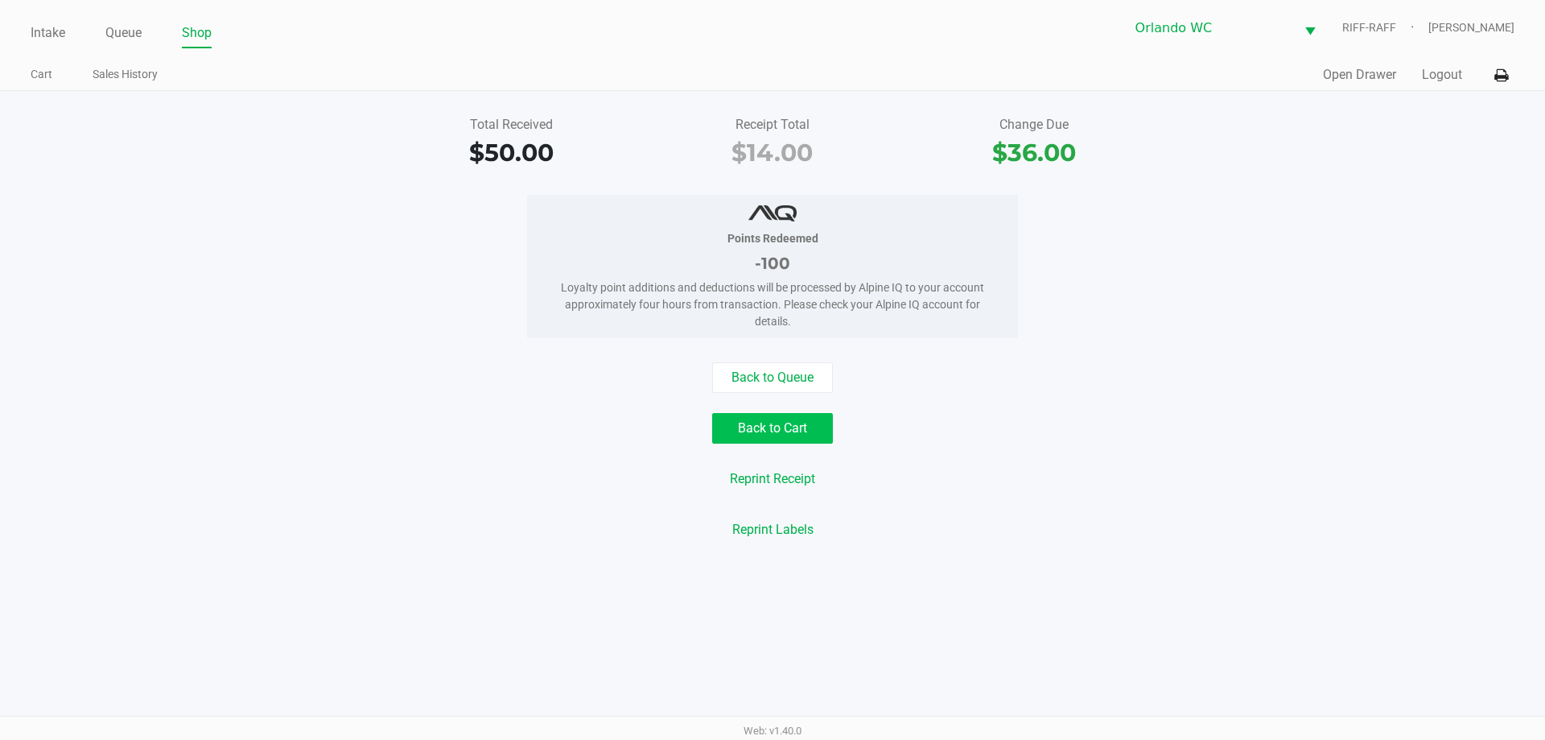
click at [751, 432] on button "Back to Cart" at bounding box center [772, 428] width 121 height 31
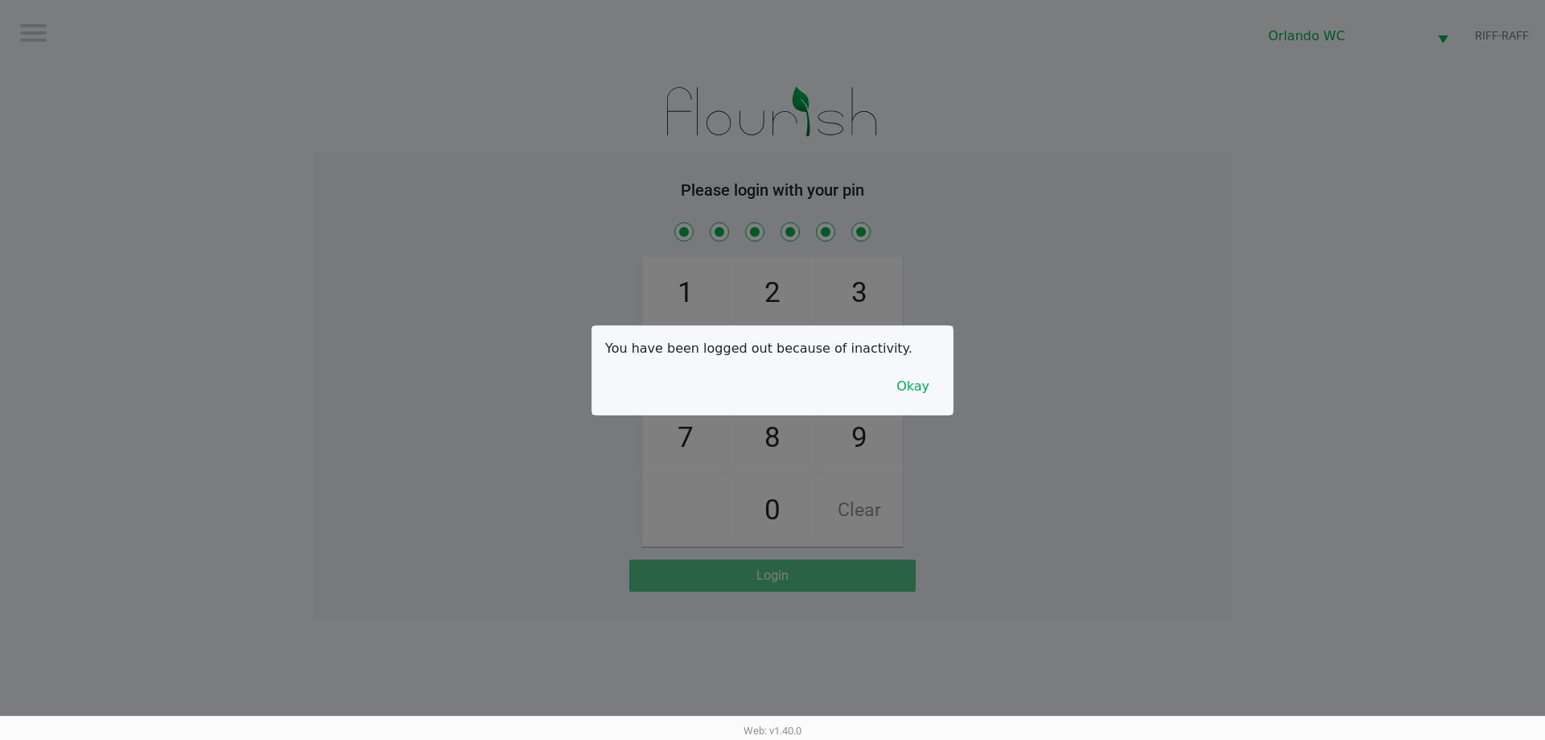
checkbox input "true"
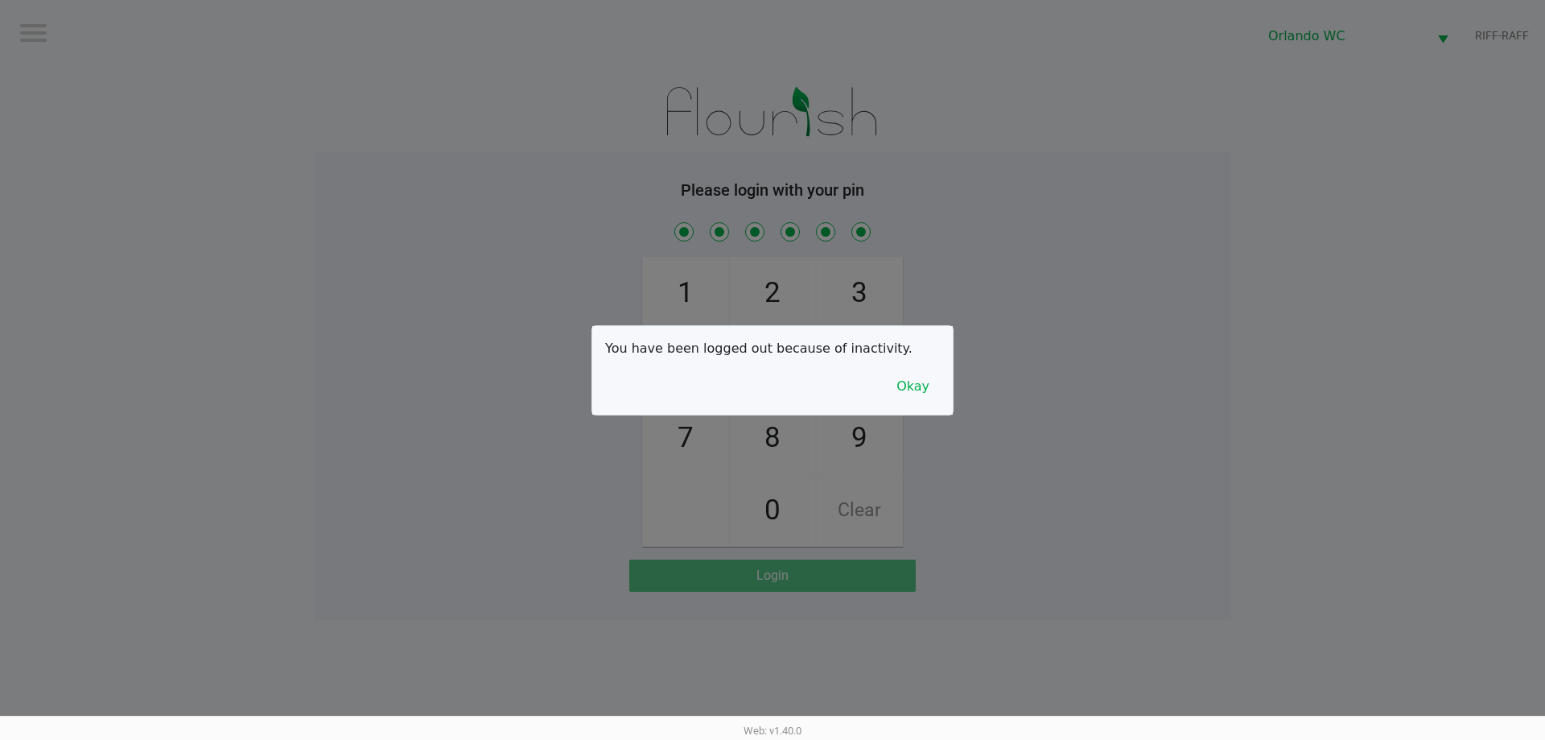
checkbox input "true"
checkbox input "false"
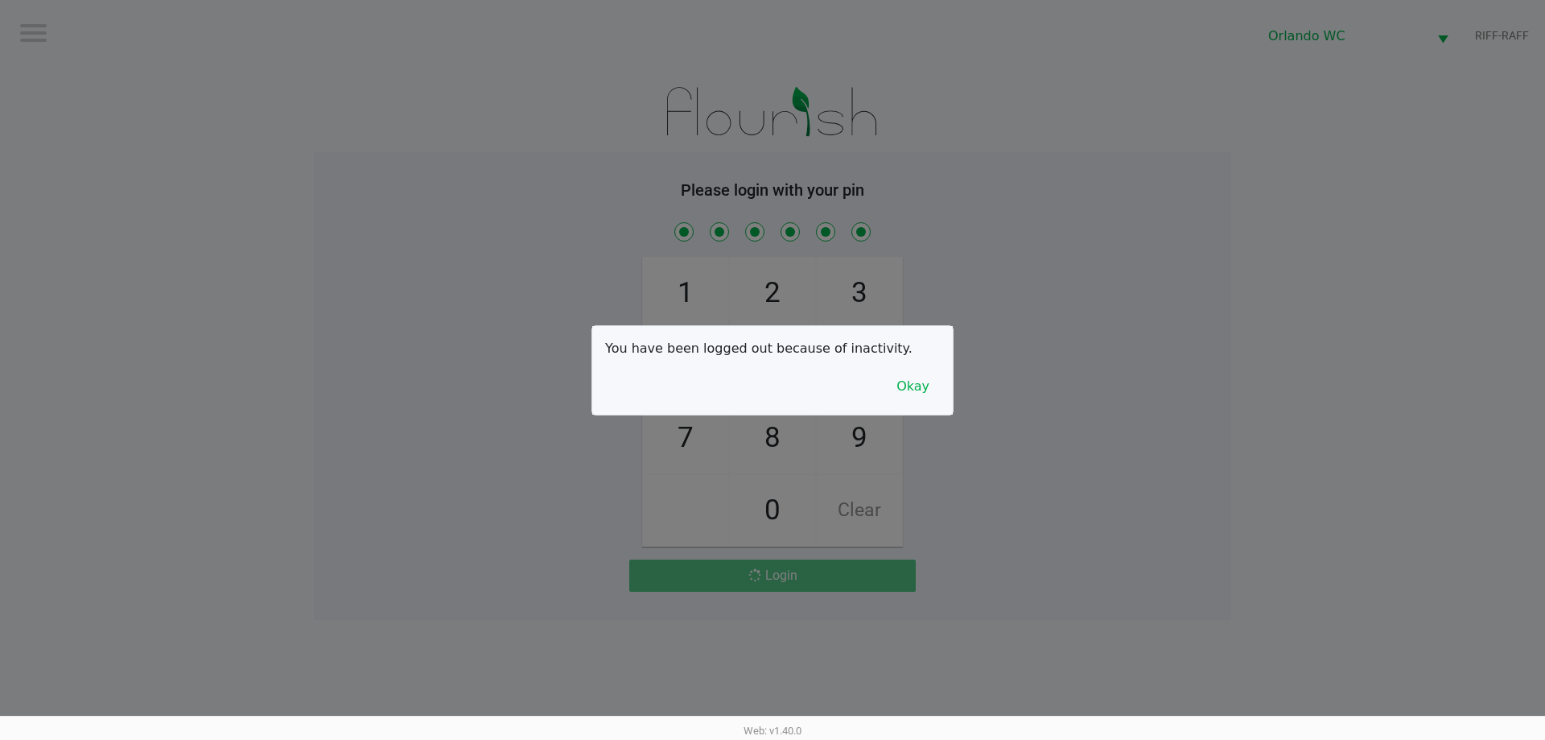
checkbox input "false"
click at [770, 386] on button "Okay" at bounding box center [913, 386] width 54 height 31
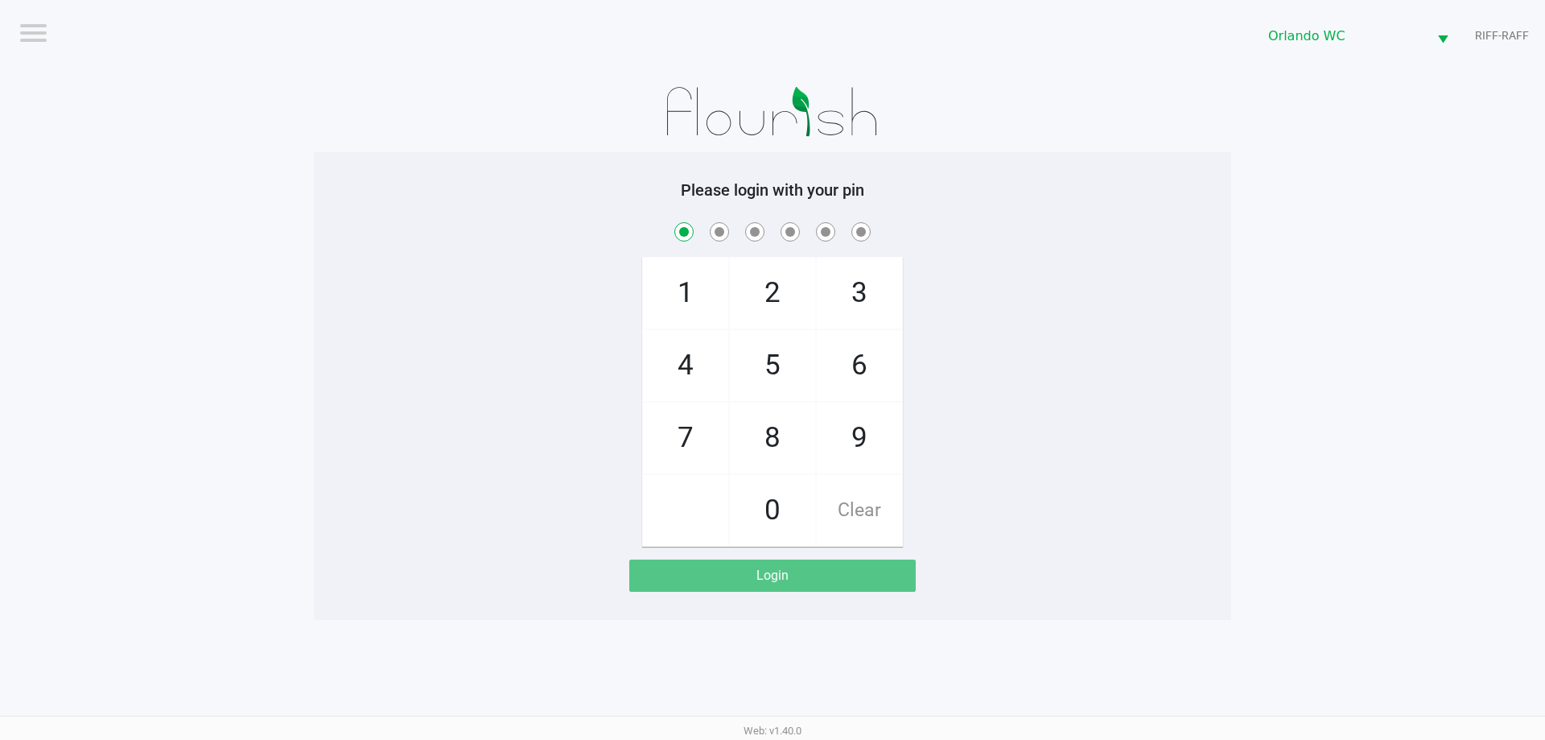
checkbox input "true"
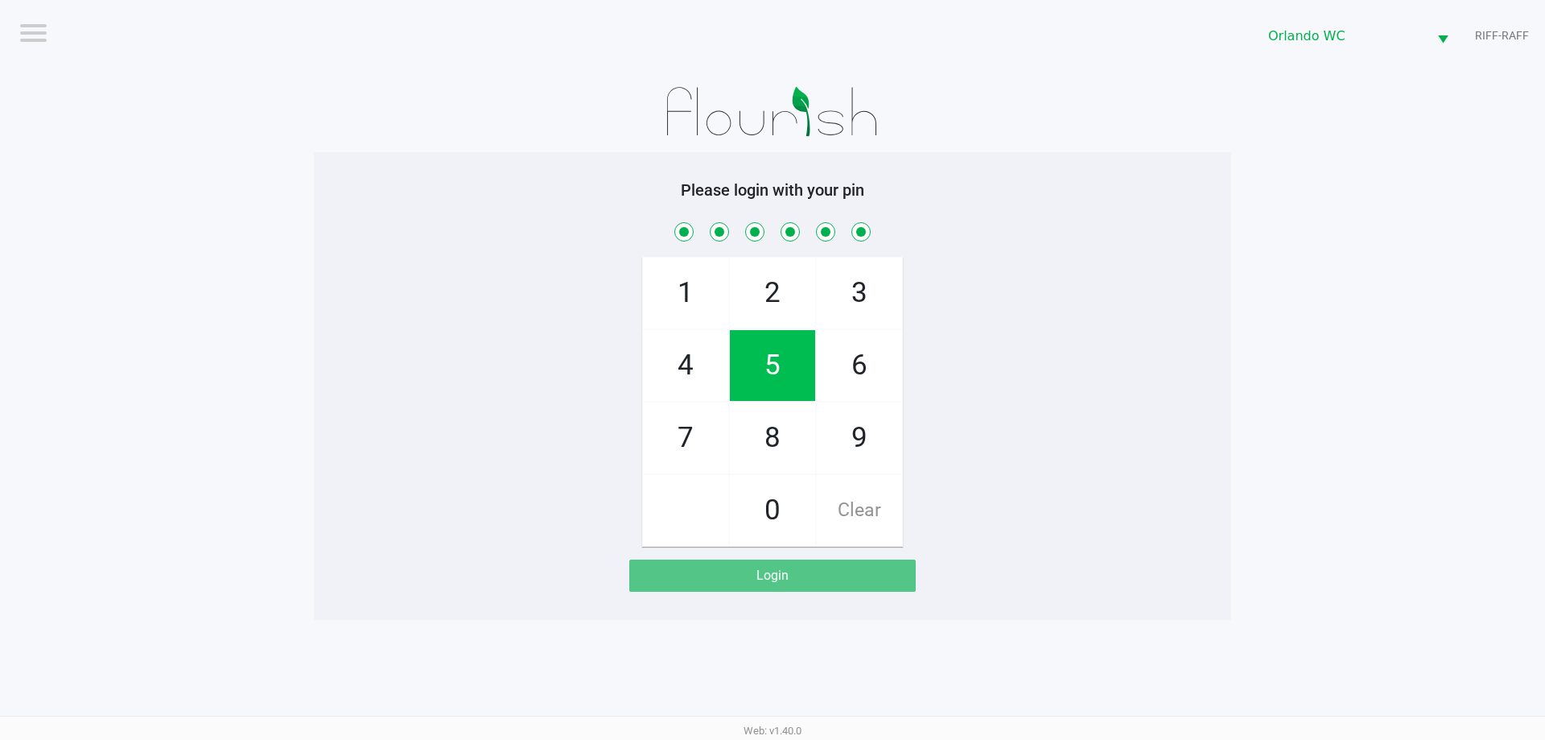
checkbox input "true"
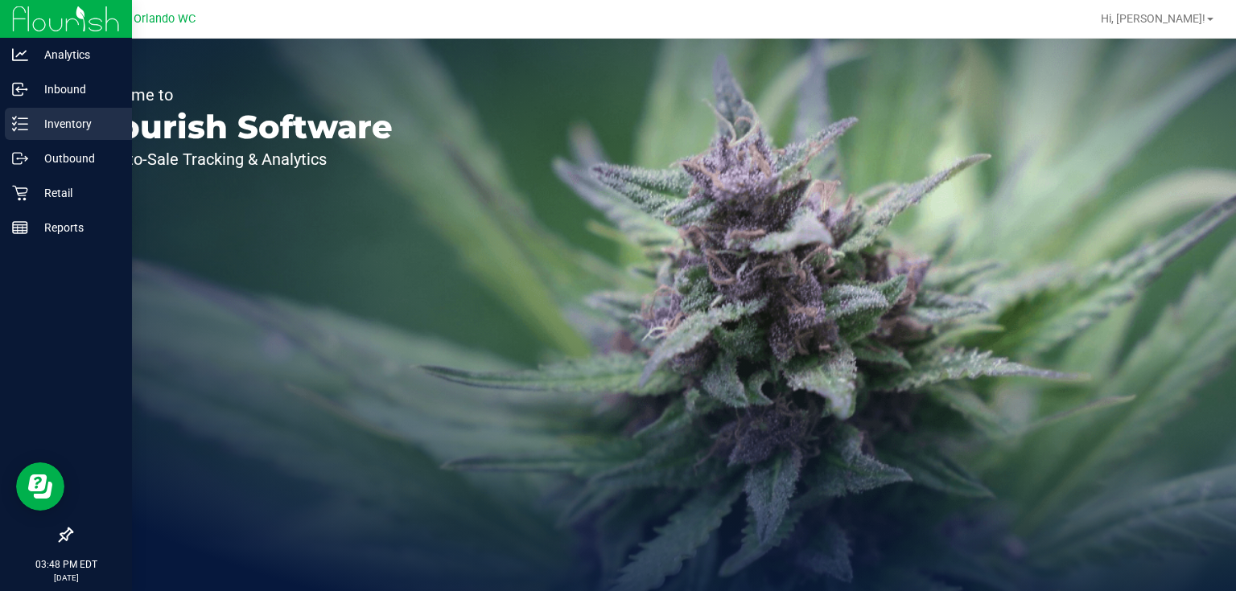
click at [14, 118] on icon at bounding box center [14, 118] width 3 height 2
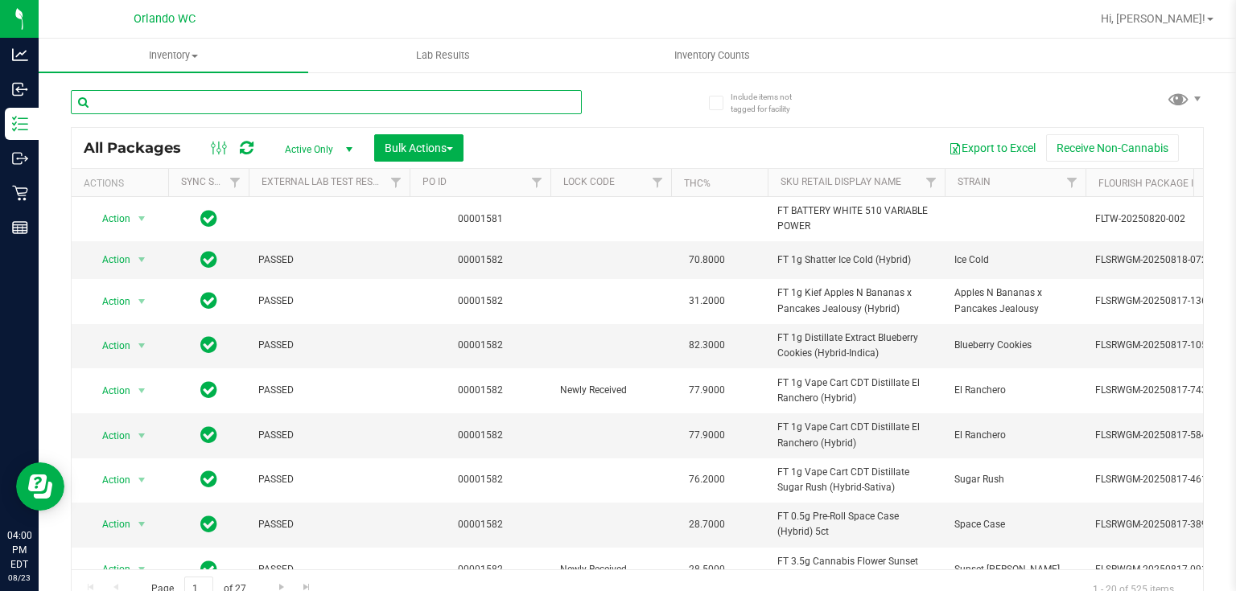
click at [198, 96] on input "text" at bounding box center [326, 102] width 511 height 24
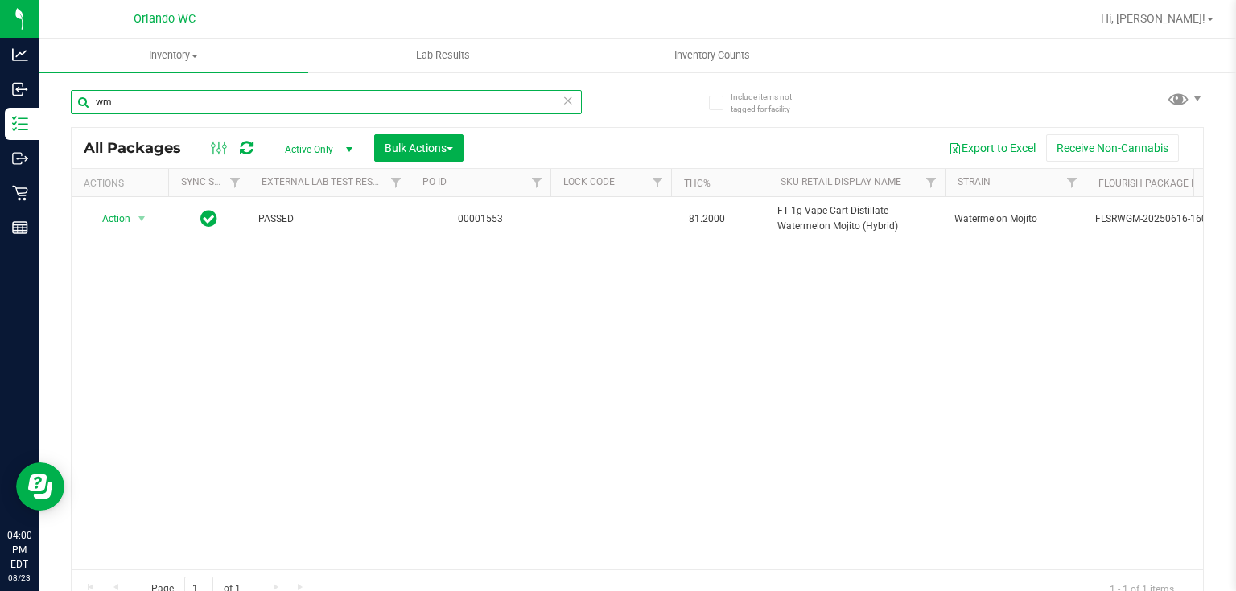
type input "w"
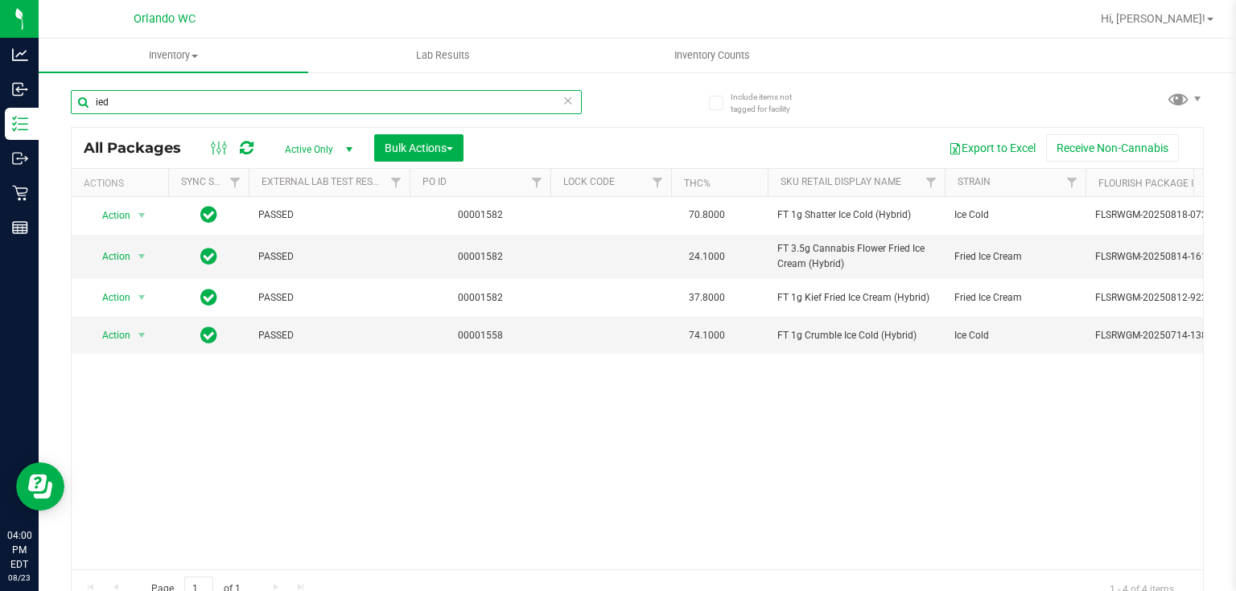
drag, startPoint x: 109, startPoint y: 101, endPoint x: 64, endPoint y: 97, distance: 45.2
click at [64, 97] on div "Include items not tagged for facility ied All Packages Active Only Active Only …" at bounding box center [637, 316] width 1197 height 491
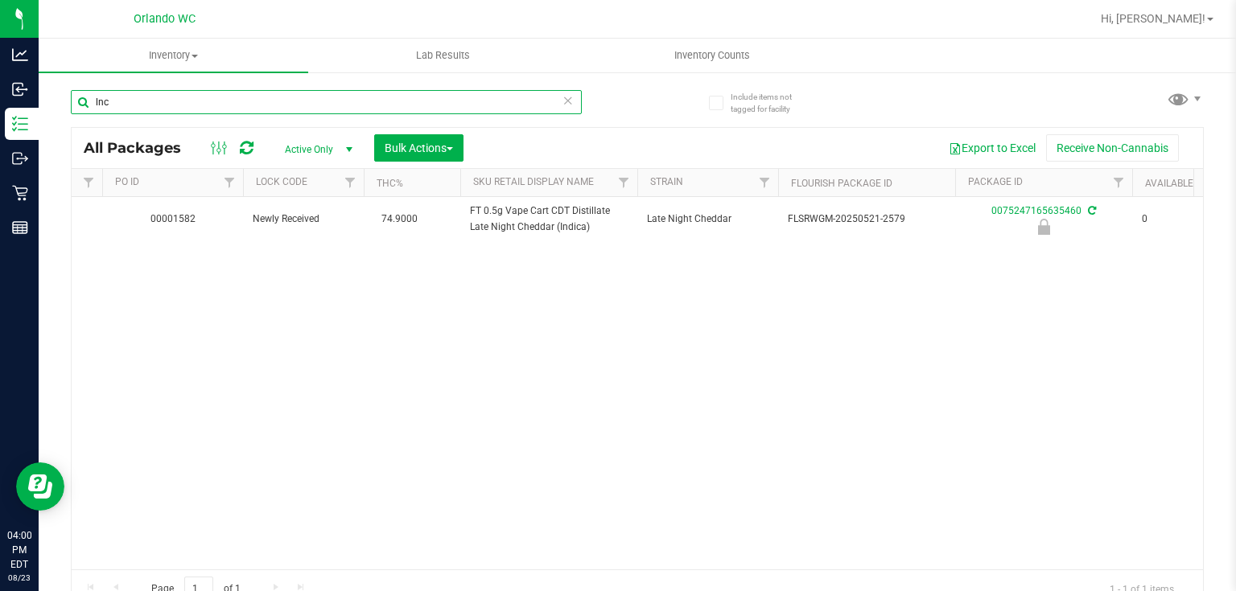
scroll to position [0, 311]
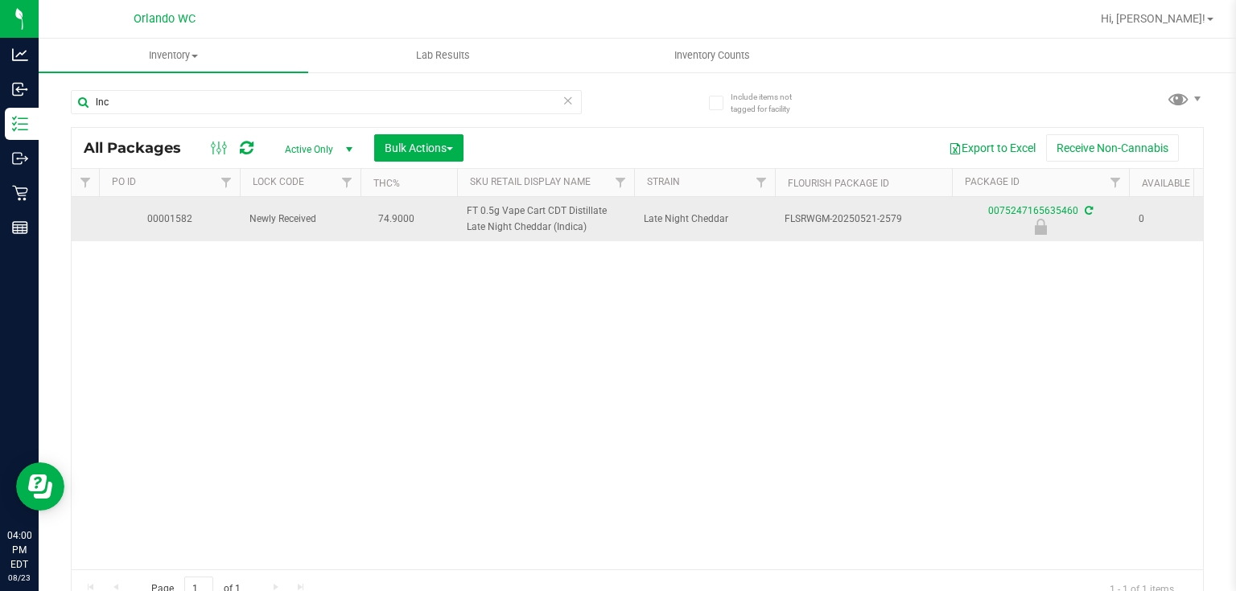
drag, startPoint x: 464, startPoint y: 209, endPoint x: 591, endPoint y: 232, distance: 128.3
click at [591, 232] on td "FT 0.5g Vape Cart CDT Distillate Late Night Cheddar (Indica)" at bounding box center [545, 219] width 177 height 44
copy span "FT 0.5g Vape Cart CDT Distillate Late Night Cheddar (Indica)"
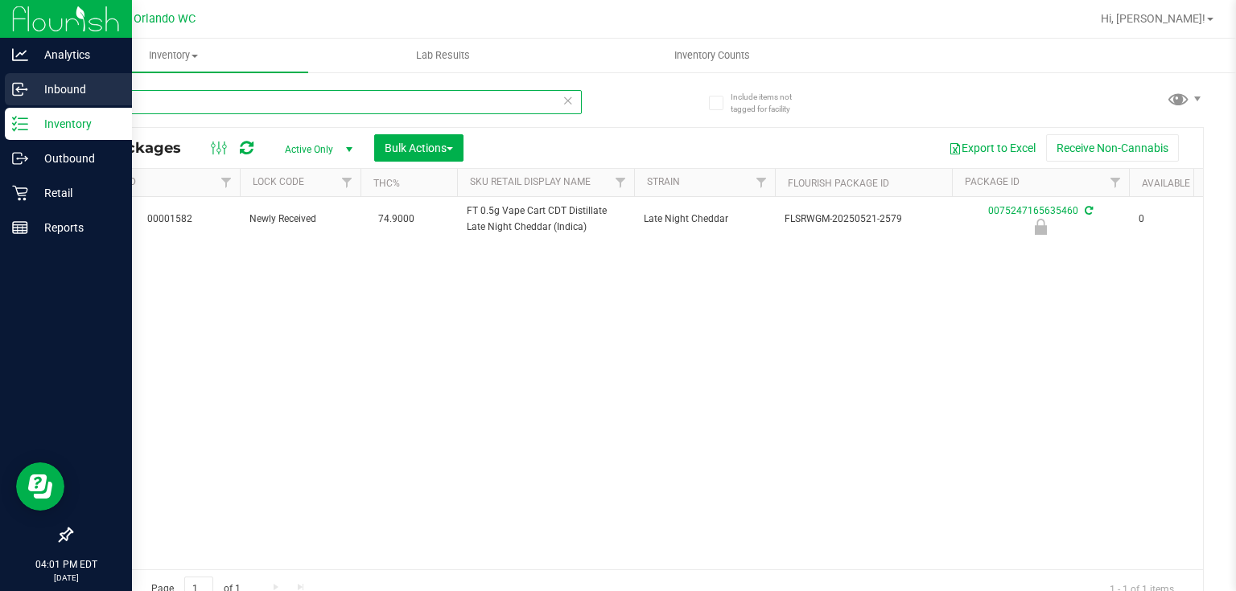
drag, startPoint x: 161, startPoint y: 105, endPoint x: 0, endPoint y: 103, distance: 161.0
click at [0, 103] on div "Analytics Inbound Inventory Outbound Retail Reports 04:01 PM EDT [DATE] 08/23 O…" at bounding box center [618, 295] width 1236 height 591
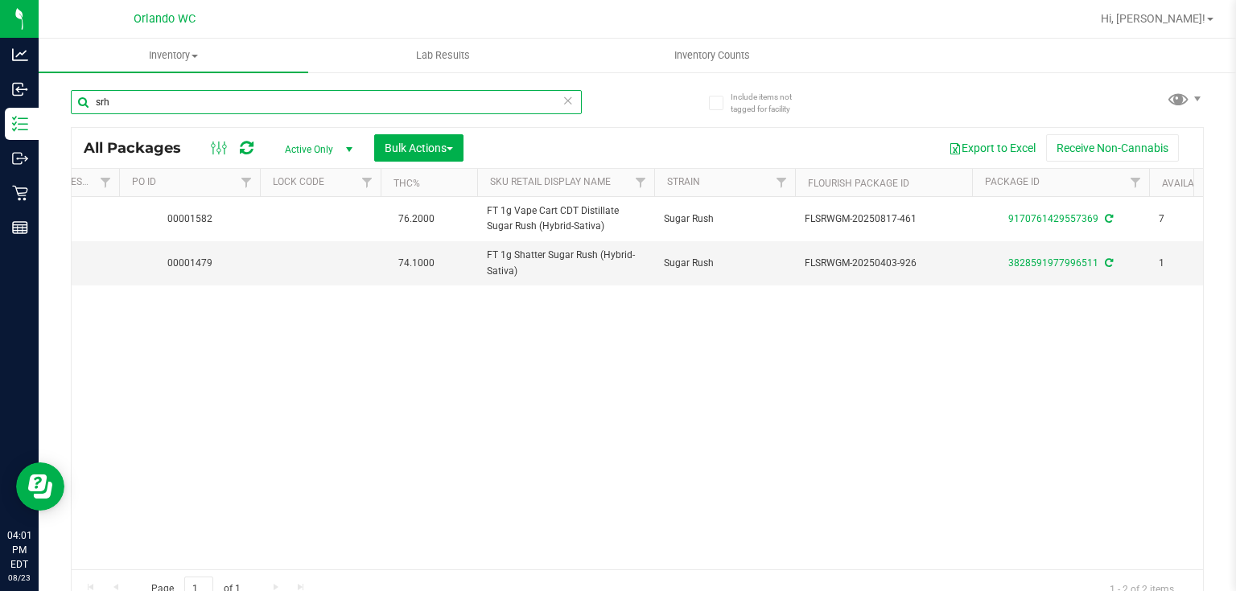
scroll to position [0, 256]
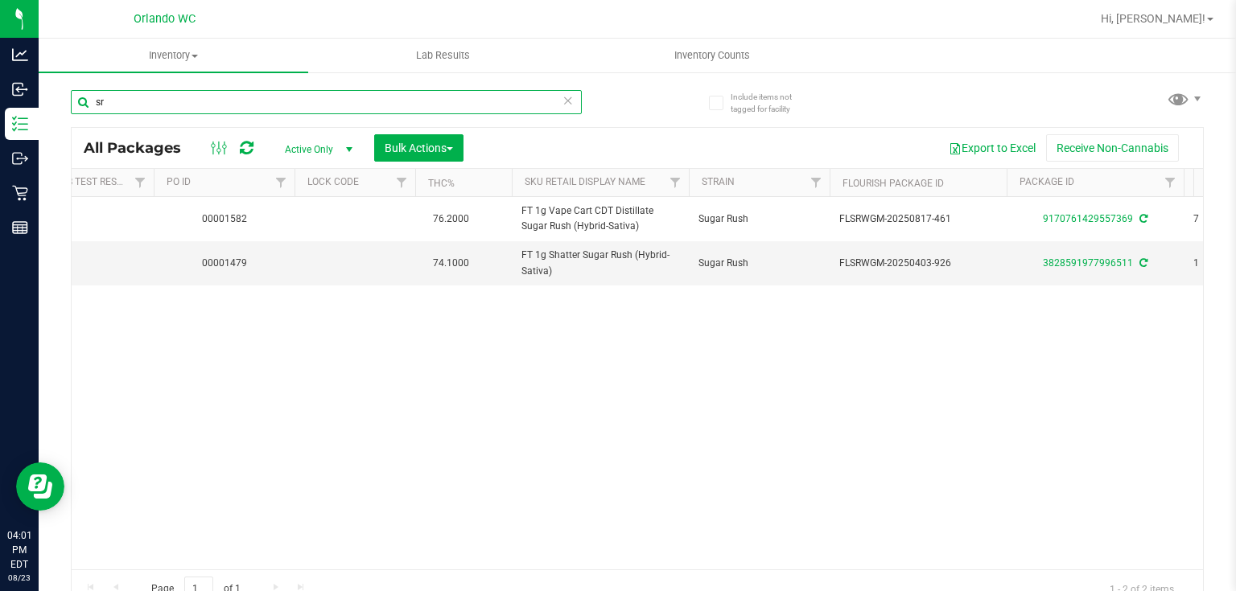
type input "s"
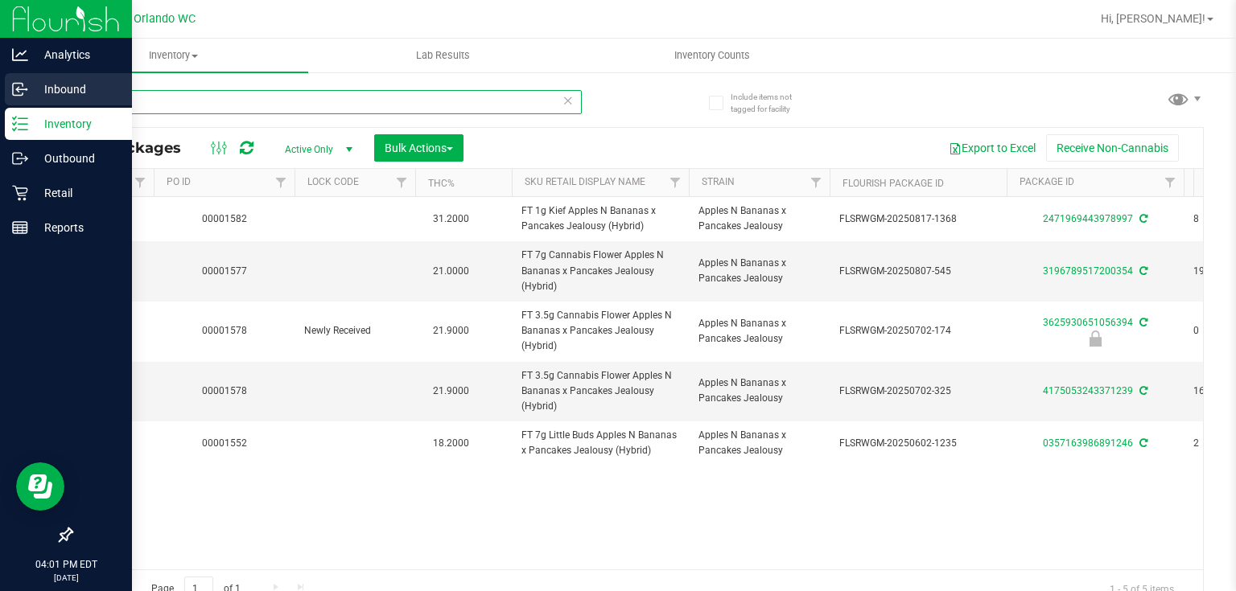
drag, startPoint x: 161, startPoint y: 109, endPoint x: 19, endPoint y: 88, distance: 143.3
click at [21, 88] on div "Analytics Inbound Inventory Outbound Retail Reports 04:01 PM EDT [DATE] 08/23 O…" at bounding box center [618, 295] width 1236 height 591
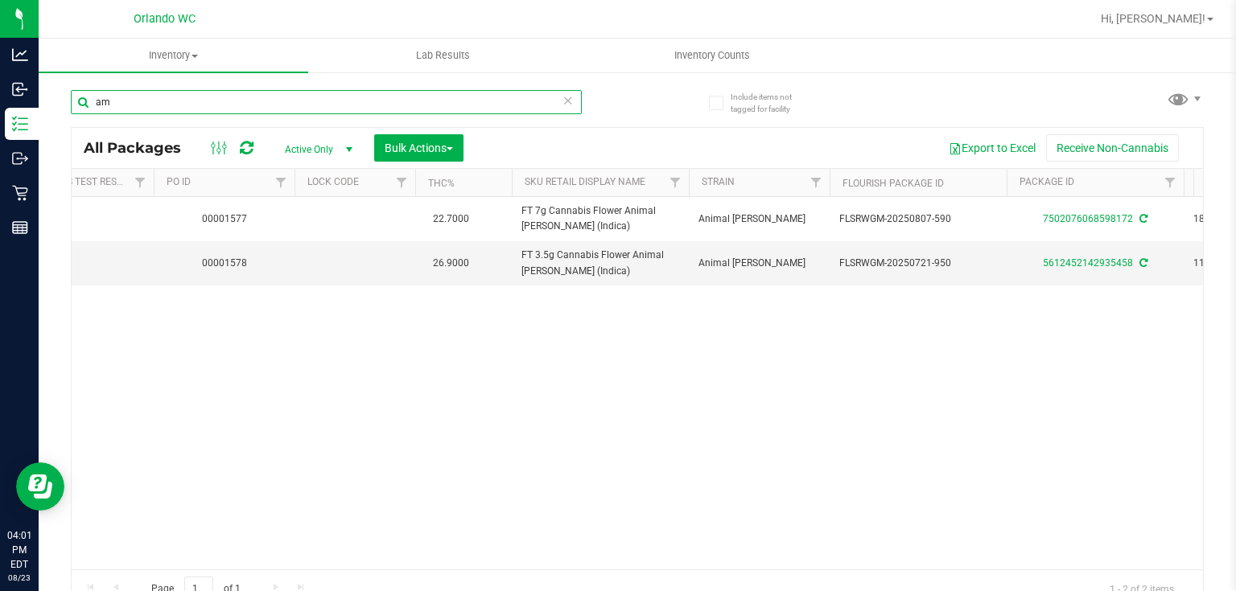
type input "a"
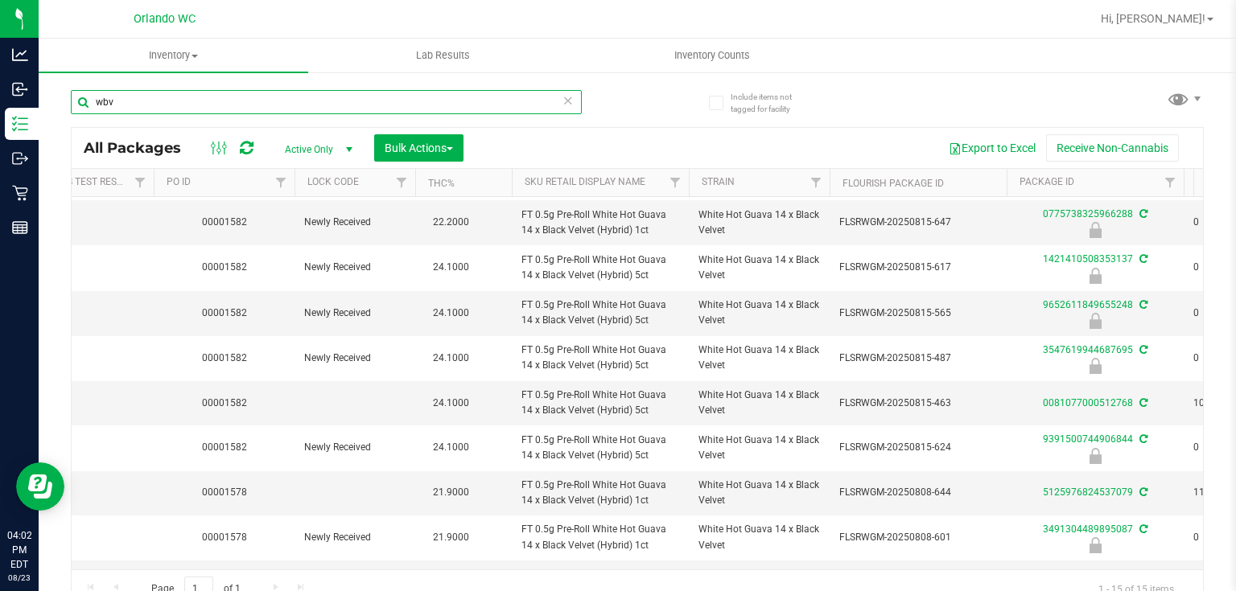
scroll to position [0, 256]
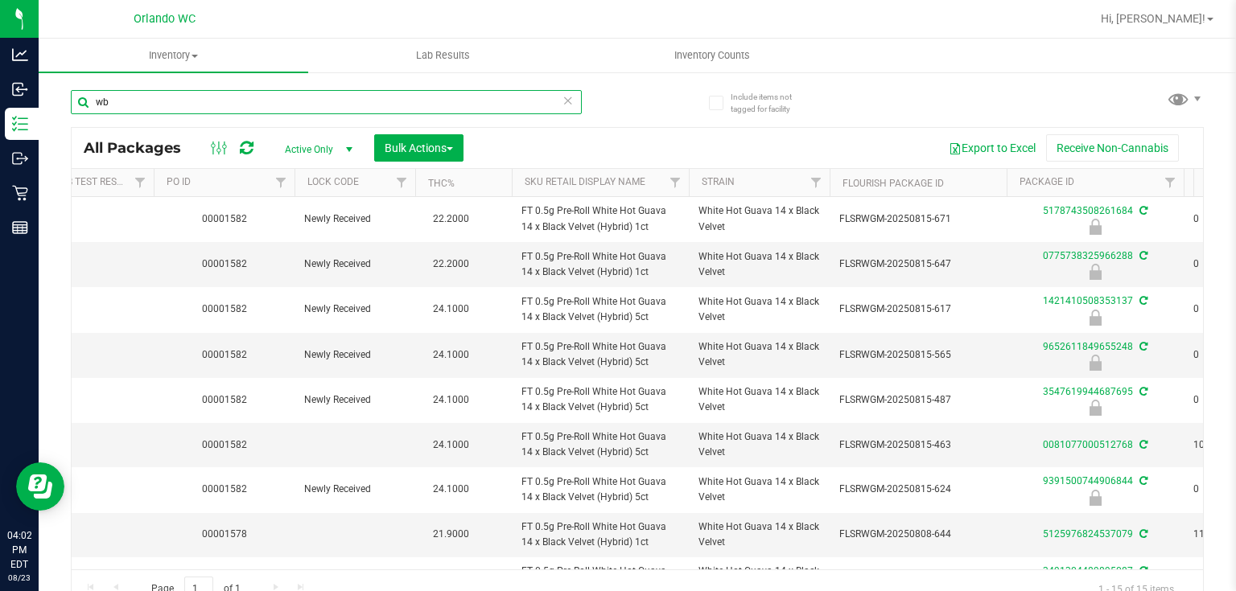
type input "w"
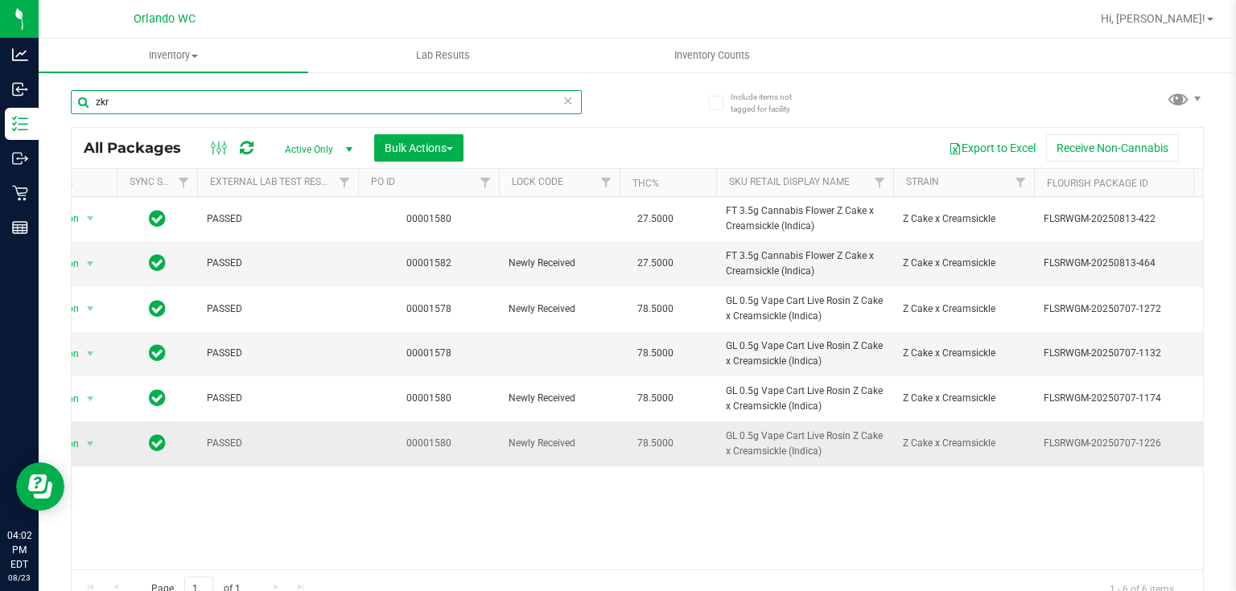
scroll to position [0, 50]
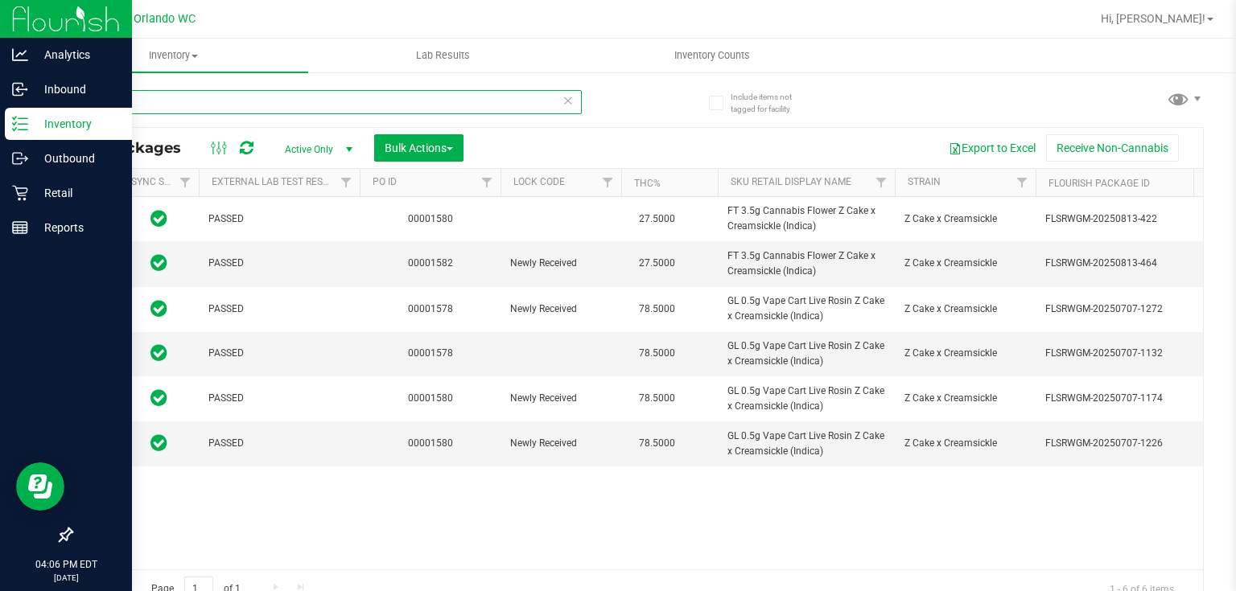
drag, startPoint x: 206, startPoint y: 107, endPoint x: 5, endPoint y: 107, distance: 201.2
click at [13, 107] on div "Analytics Inbound Inventory Outbound Retail Reports 04:06 PM EDT [DATE] 08/23 O…" at bounding box center [618, 295] width 1236 height 591
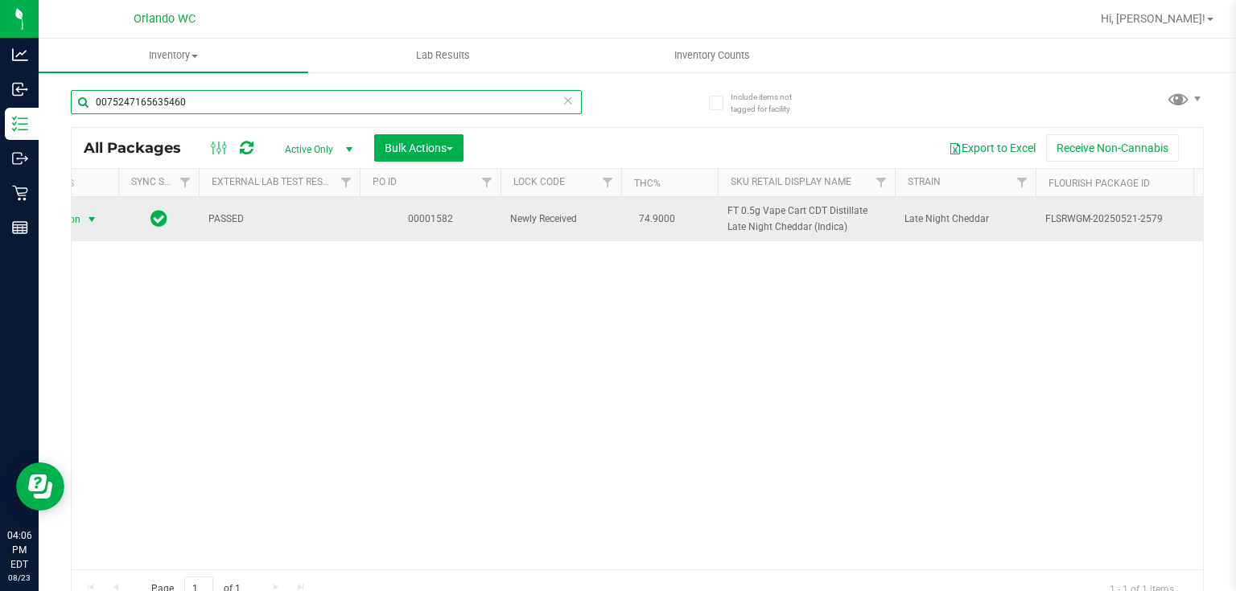
type input "0075247165635460"
click at [85, 221] on span "select" at bounding box center [91, 219] width 13 height 13
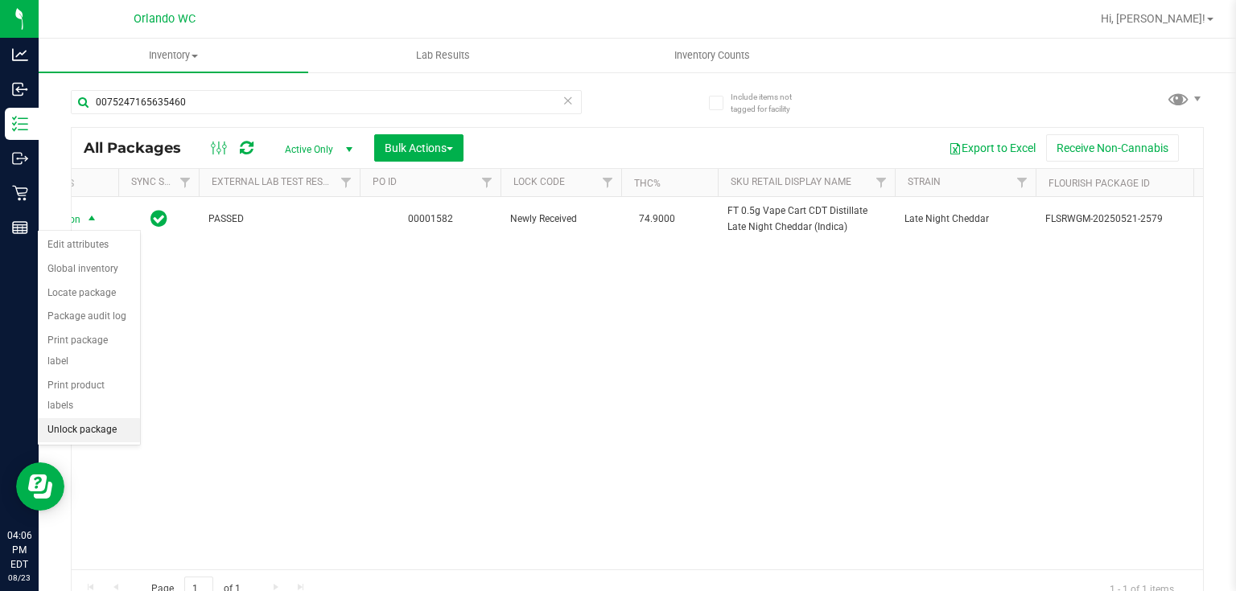
click at [98, 418] on li "Unlock package" at bounding box center [89, 430] width 102 height 24
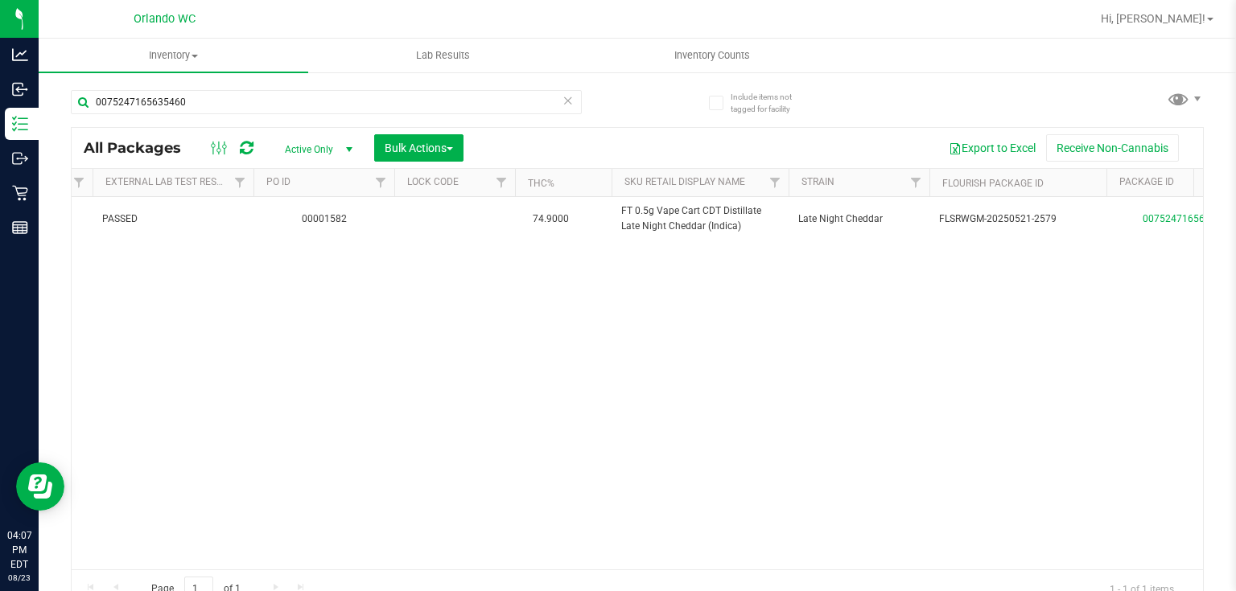
scroll to position [0, 220]
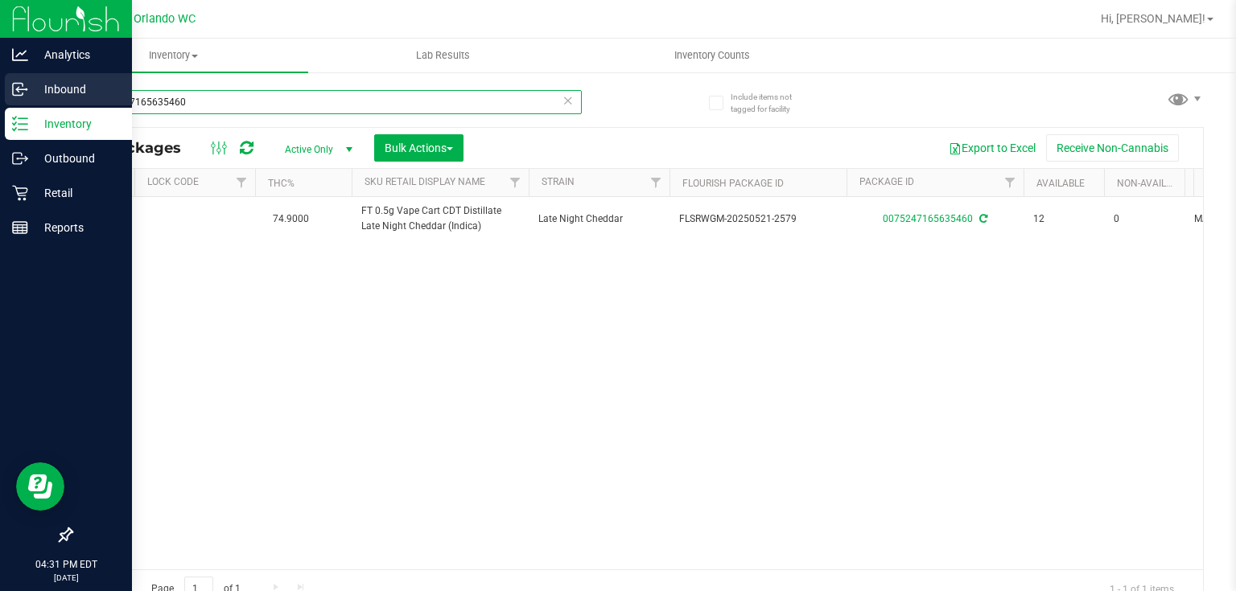
drag, startPoint x: 213, startPoint y: 100, endPoint x: 19, endPoint y: 82, distance: 195.5
click at [23, 82] on div "Analytics Inbound Inventory Outbound Retail Reports 04:31 PM EDT [DATE] 08/23 O…" at bounding box center [618, 295] width 1236 height 591
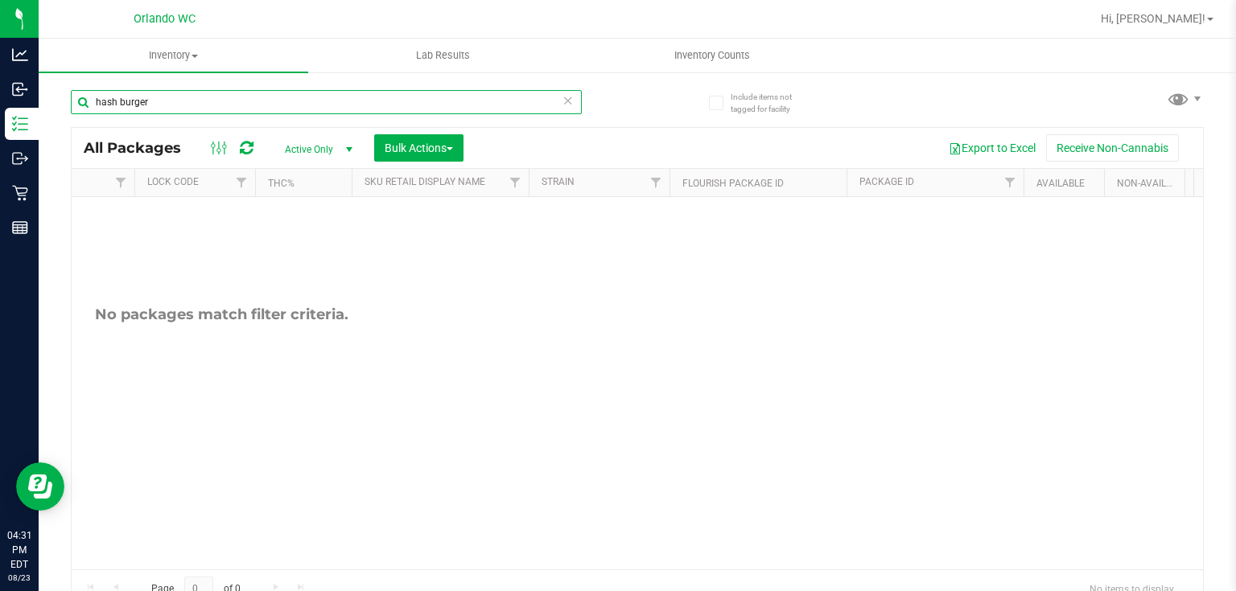
type input "hash burger"
drag, startPoint x: 146, startPoint y: 101, endPoint x: 89, endPoint y: 101, distance: 57.9
click at [89, 101] on input "hash burger" at bounding box center [326, 102] width 511 height 24
click at [229, 94] on input "hash burger" at bounding box center [326, 102] width 511 height 24
drag, startPoint x: 180, startPoint y: 106, endPoint x: 75, endPoint y: 108, distance: 105.4
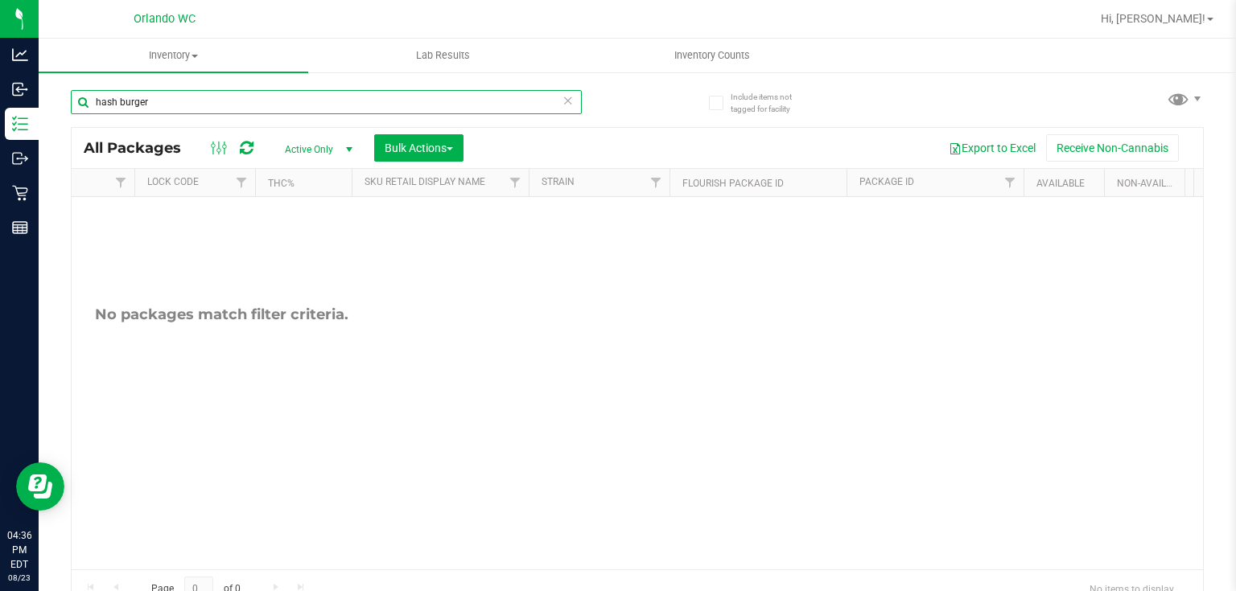
click at [76, 106] on input "hash burger" at bounding box center [326, 102] width 511 height 24
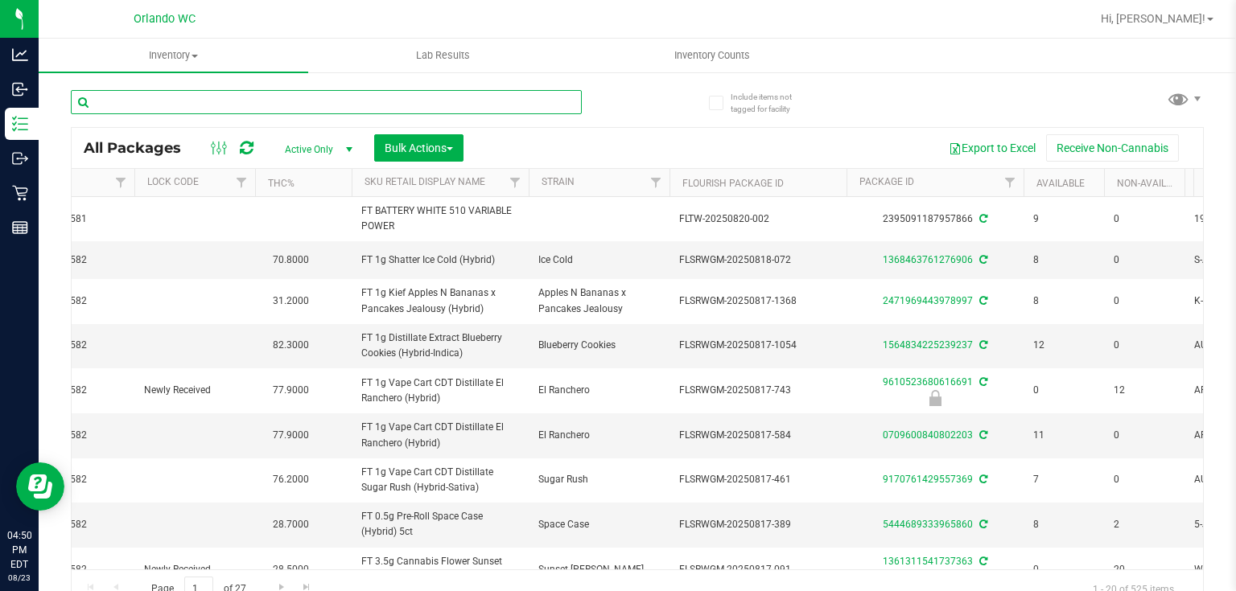
click at [219, 101] on input "text" at bounding box center [326, 102] width 511 height 24
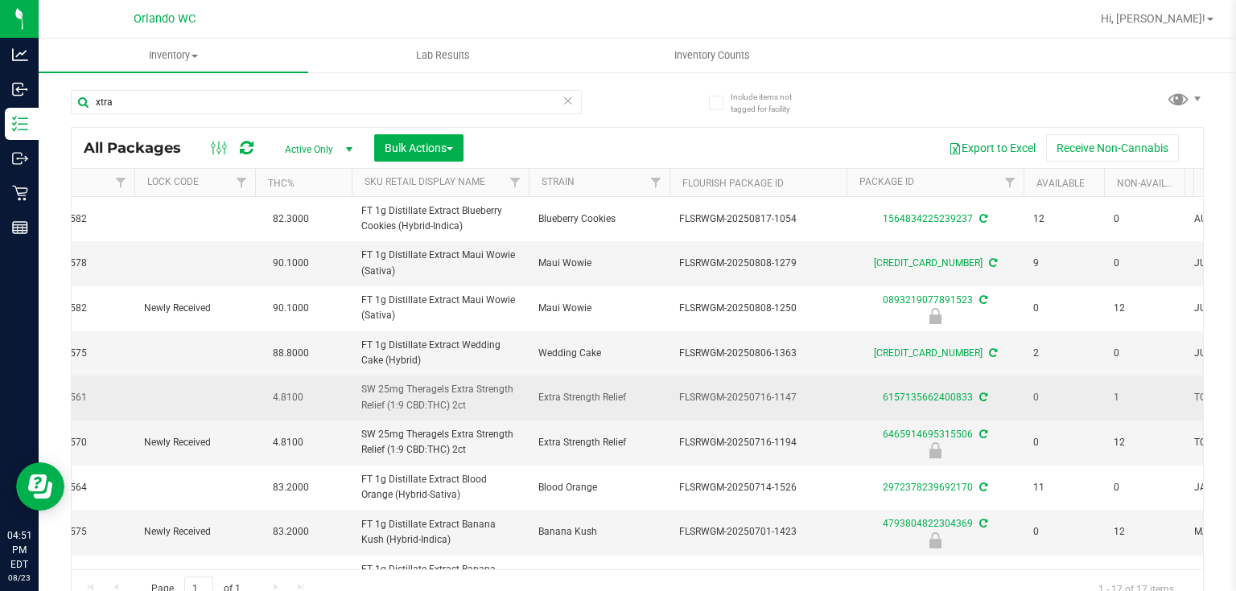
drag, startPoint x: 356, startPoint y: 381, endPoint x: 478, endPoint y: 404, distance: 123.6
click at [478, 404] on td "SW 25mg Theragels Extra Strength Relief (1:9 CBD:THC) 2ct" at bounding box center [440, 398] width 177 height 44
copy span "SW 25mg Theragels Extra Strength Relief (1:9 CBD:THC) 2ct"
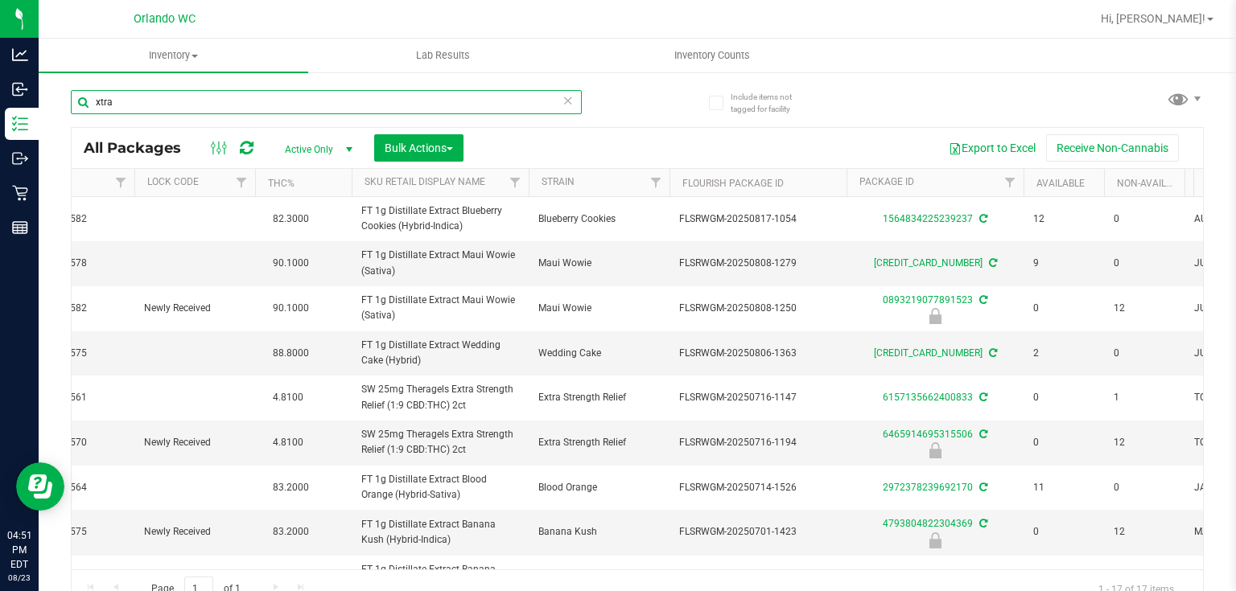
drag, startPoint x: 192, startPoint y: 106, endPoint x: 89, endPoint y: 105, distance: 103.8
click at [89, 105] on input "xtra" at bounding box center [326, 102] width 511 height 24
paste input "SW 25mg Theragels Extra Strength Relief (1:9 CBD:THC) 2ct"
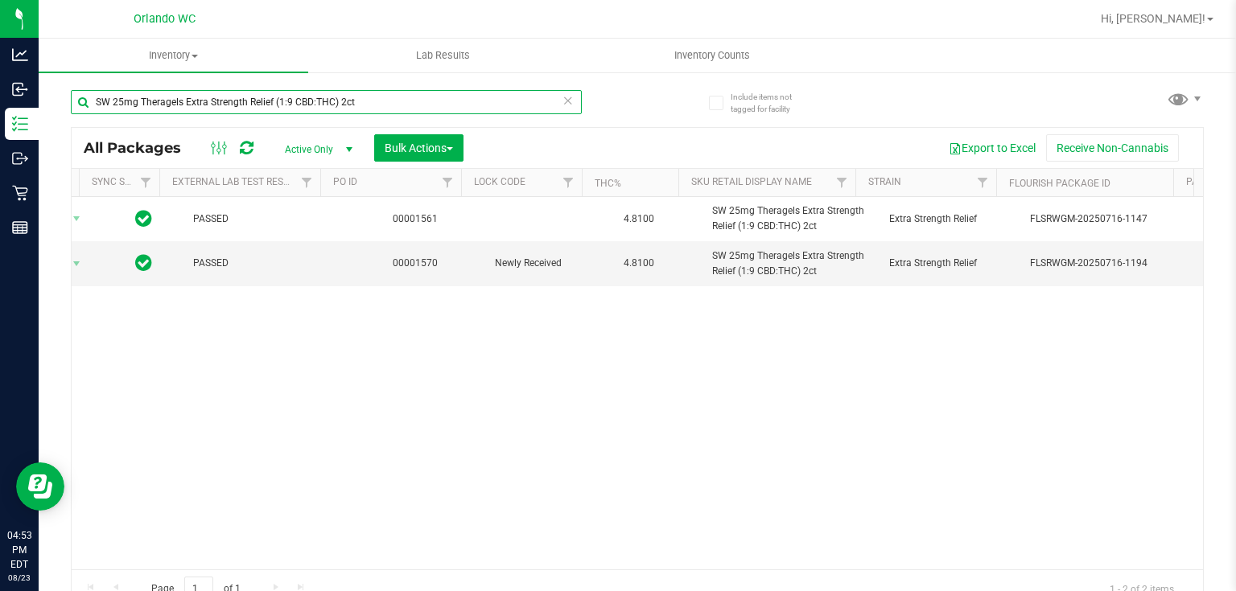
scroll to position [0, 65]
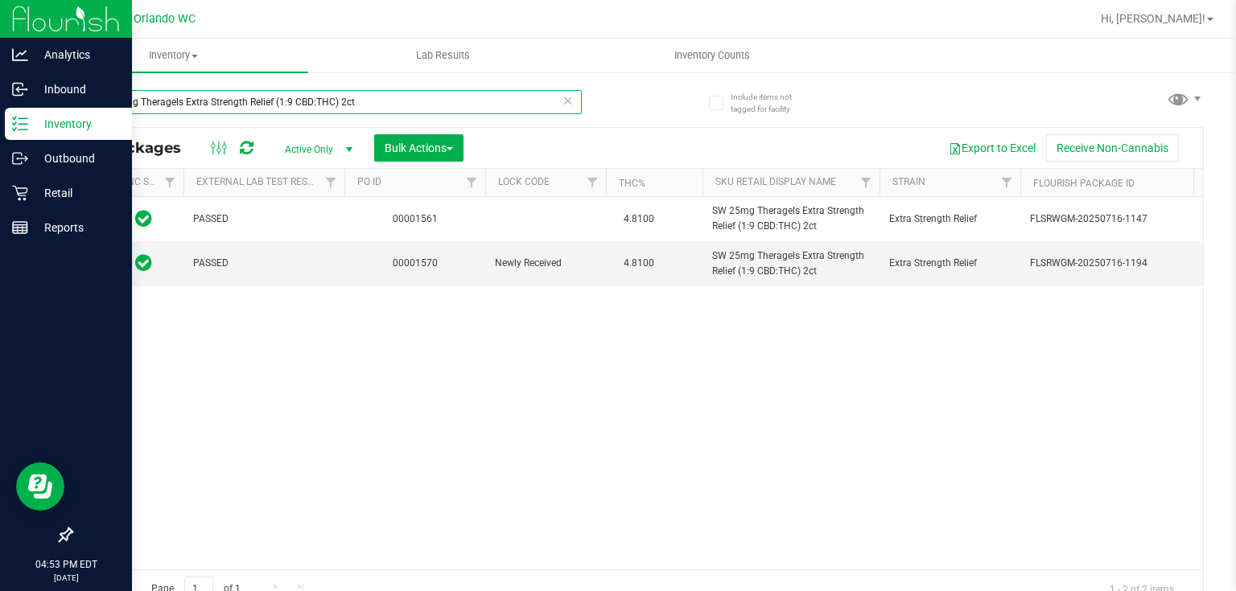
drag, startPoint x: 365, startPoint y: 109, endPoint x: 0, endPoint y: 0, distance: 380.4
click at [0, 0] on div "Analytics Inbound Inventory Outbound Retail Reports 04:53 PM EDT [DATE] 08/23 O…" at bounding box center [618, 295] width 1236 height 591
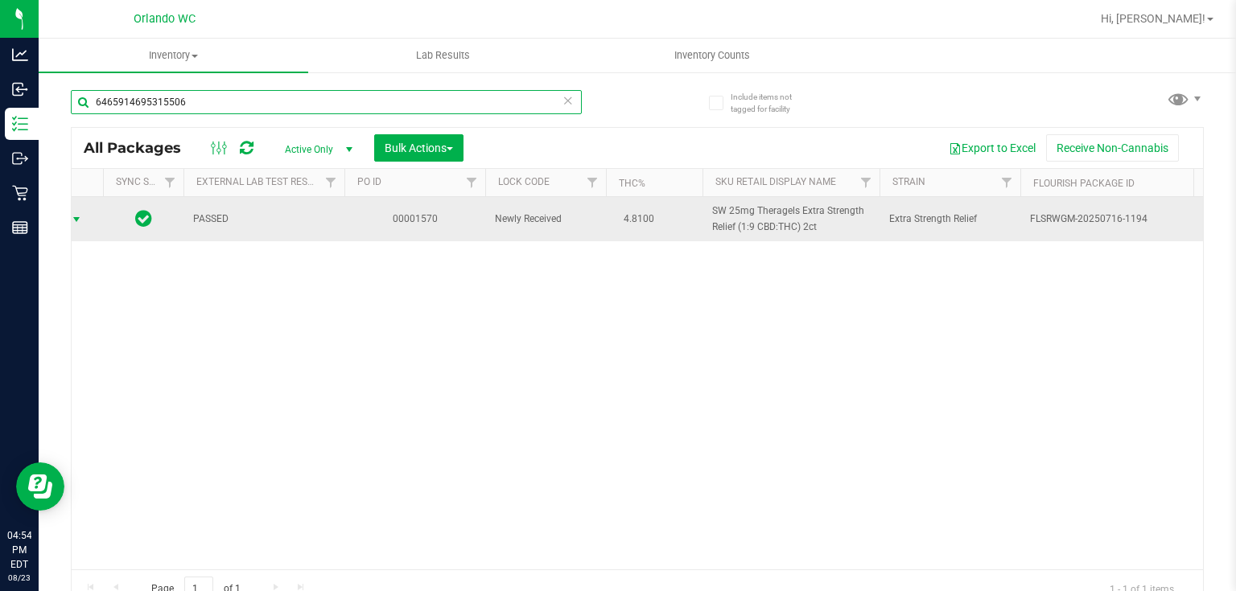
type input "6465914695315506"
click at [83, 220] on span "select" at bounding box center [77, 219] width 20 height 23
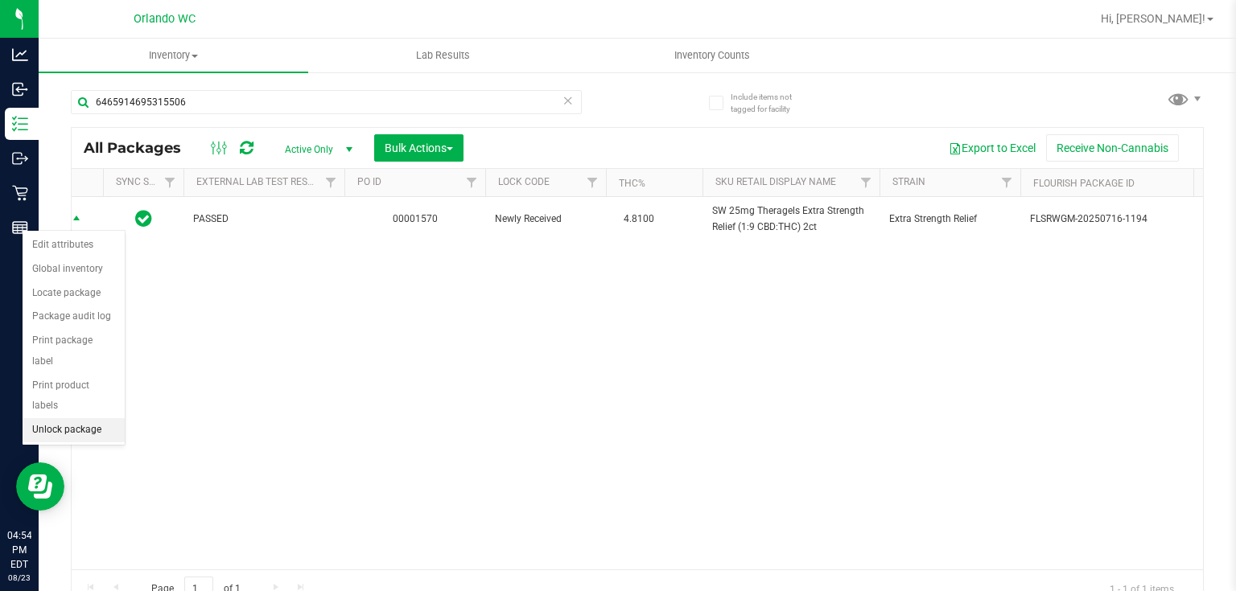
click at [105, 418] on li "Unlock package" at bounding box center [74, 430] width 102 height 24
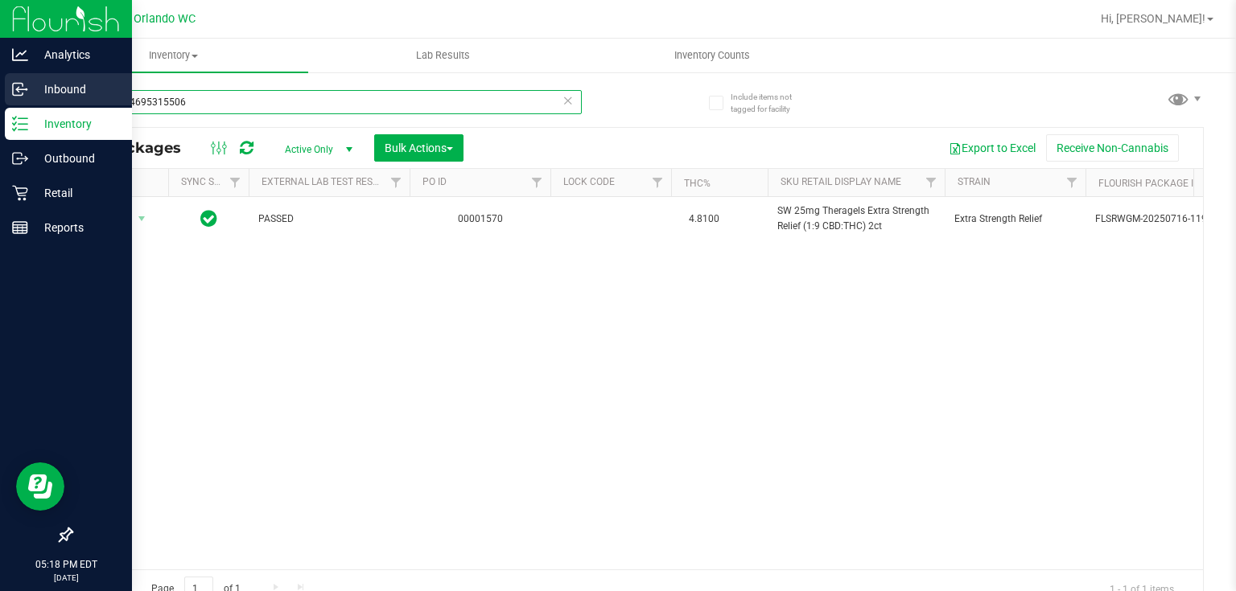
drag, startPoint x: 127, startPoint y: 92, endPoint x: 11, endPoint y: 81, distance: 116.3
click at [11, 81] on div "Analytics Inbound Inventory Outbound Retail Reports 05:18 PM EDT [DATE] 08/23 O…" at bounding box center [618, 295] width 1236 height 591
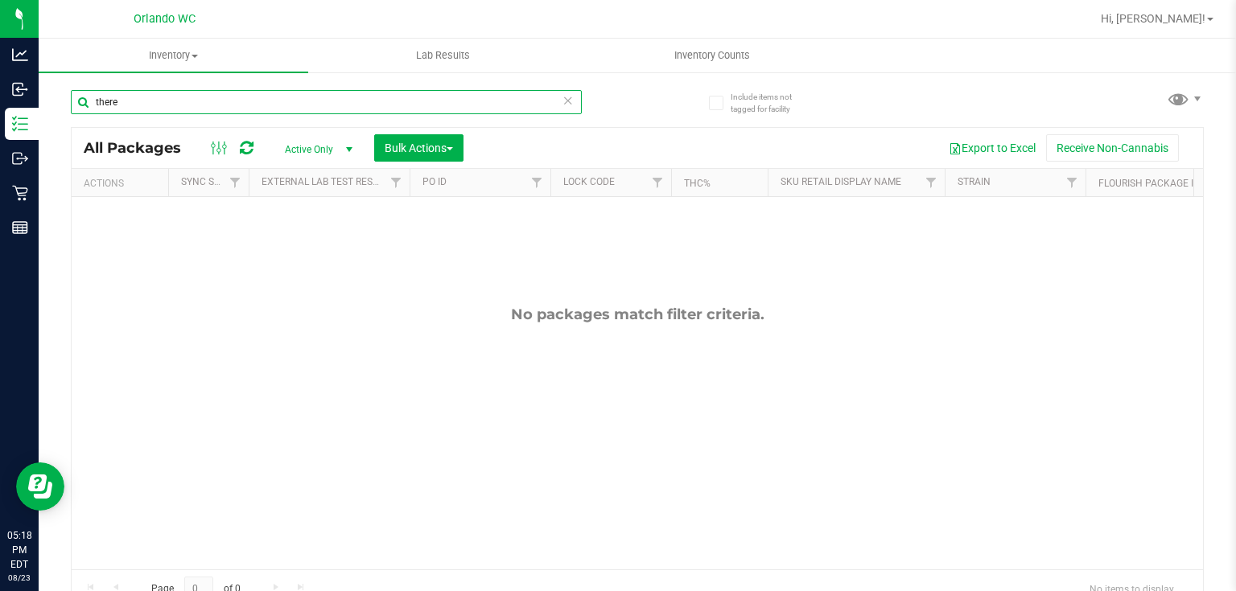
click at [246, 109] on input "there" at bounding box center [326, 102] width 511 height 24
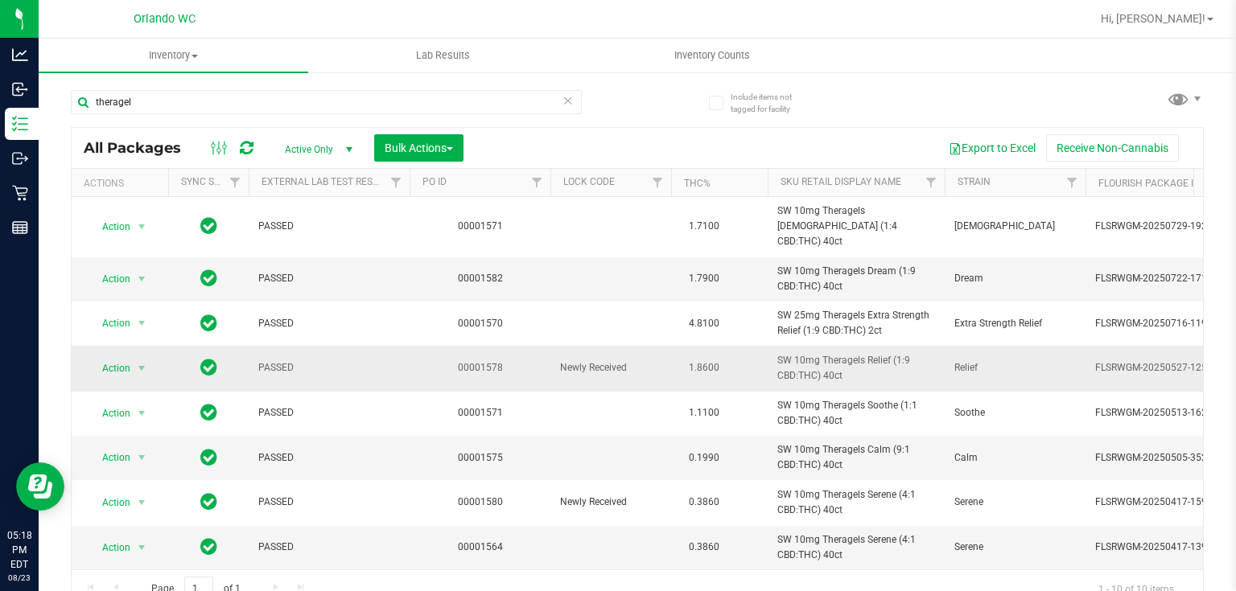
drag, startPoint x: 764, startPoint y: 341, endPoint x: 869, endPoint y: 362, distance: 107.5
click at [869, 362] on tr "Action Action Edit attributes Global inventory Locate package Package audit log…" at bounding box center [1251, 368] width 2358 height 45
copy tr "SW 10mg Theragels Relief (1:9 CBD:THC) 40ct"
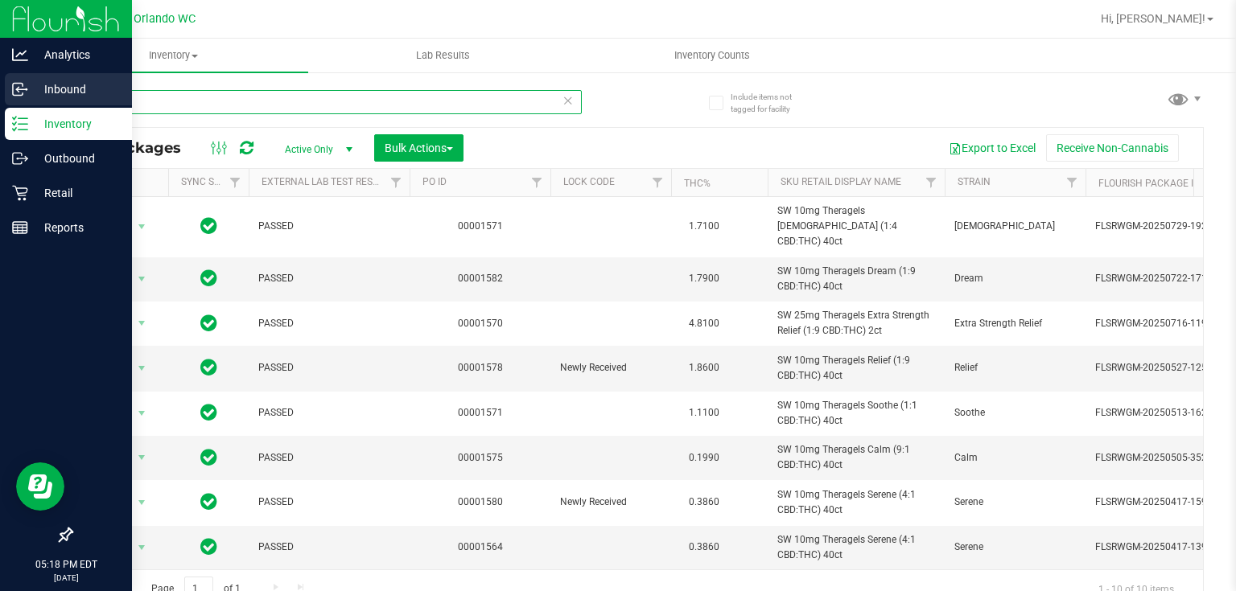
drag, startPoint x: 148, startPoint y: 105, endPoint x: 14, endPoint y: 90, distance: 135.2
click at [14, 90] on div "Analytics Inbound Inventory Outbound Retail Reports 05:18 PM EDT [DATE] 08/23 O…" at bounding box center [618, 295] width 1236 height 591
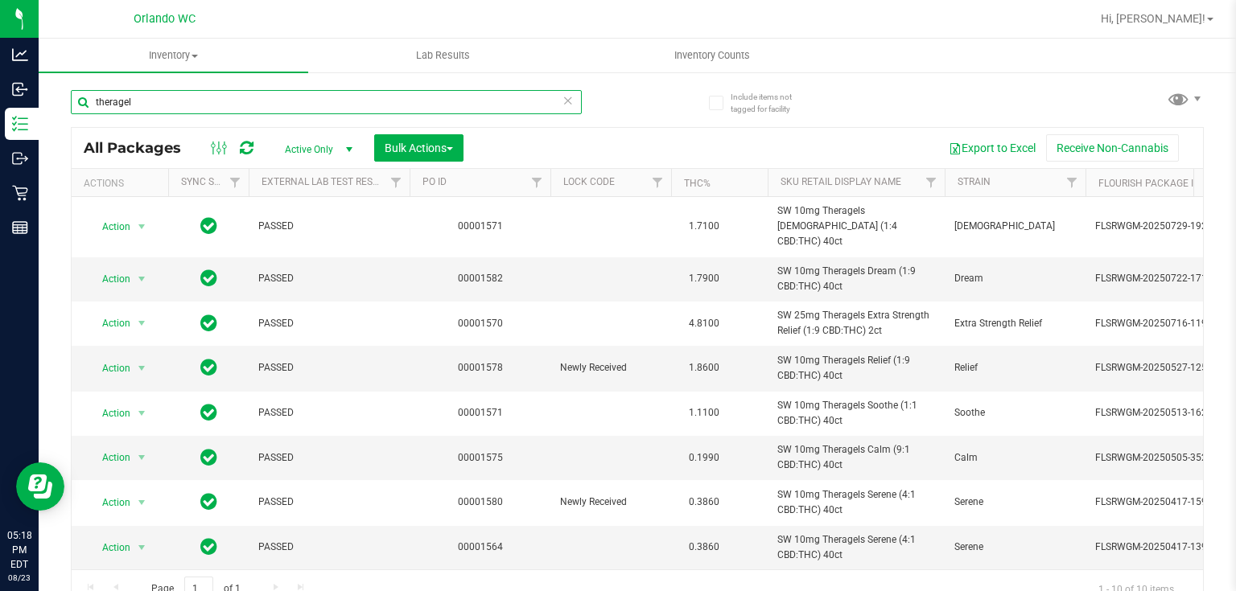
paste input "SW 10mg Theragels Relief (1:9 CBD:THC) 40ct"
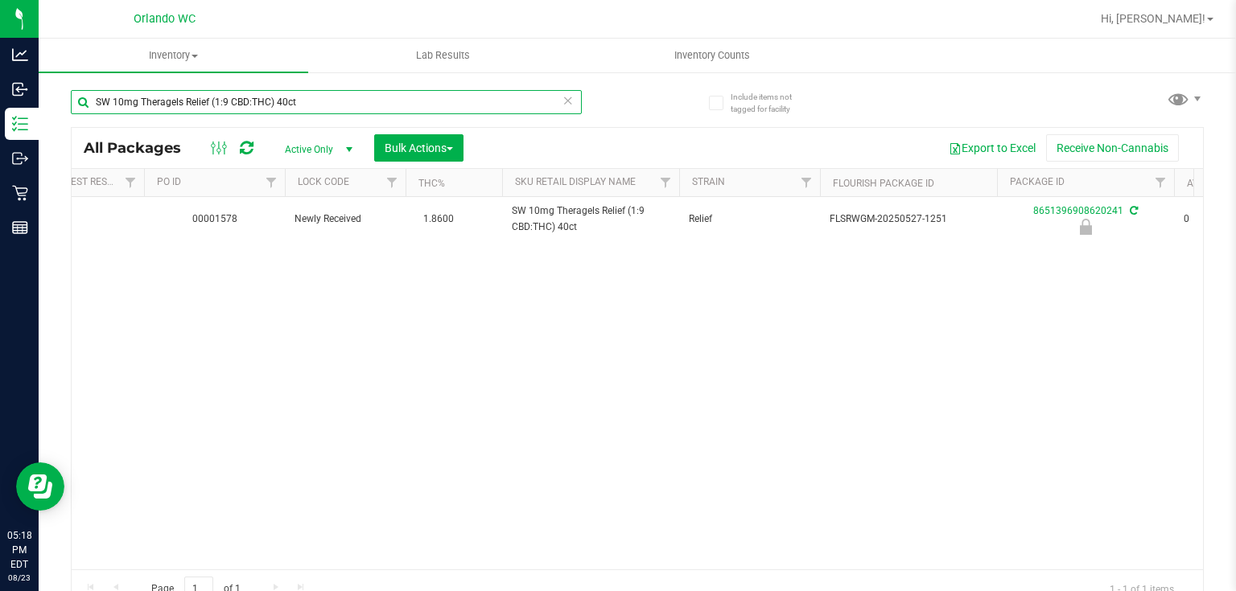
scroll to position [0, 276]
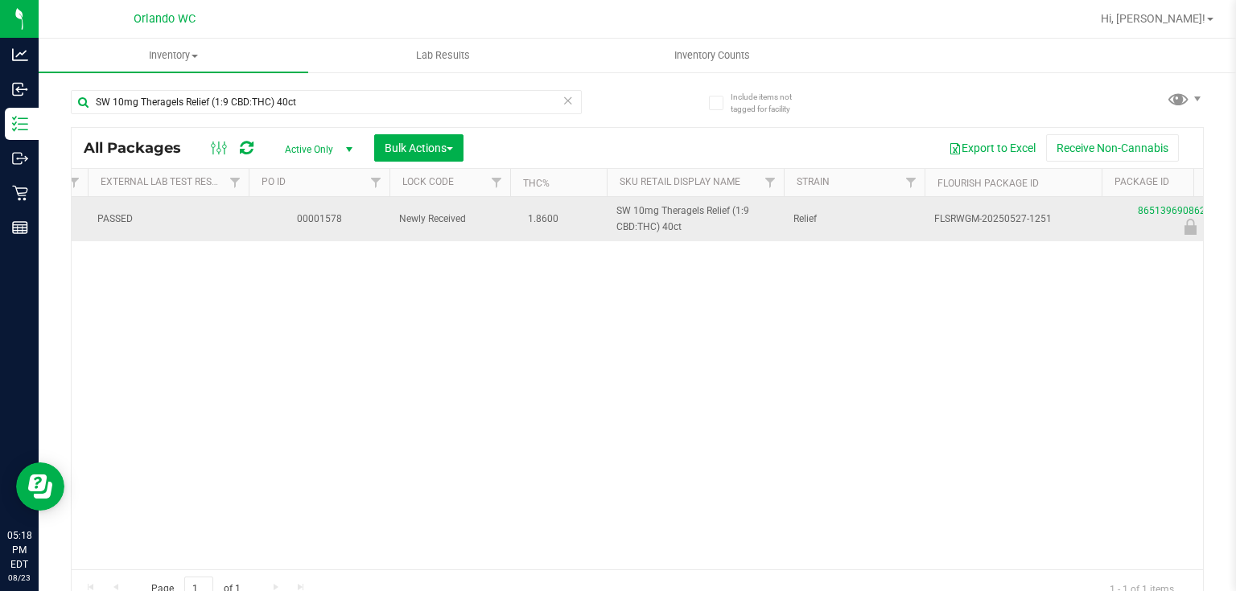
drag, startPoint x: 616, startPoint y: 203, endPoint x: 711, endPoint y: 229, distance: 98.4
click at [711, 229] on span "SW 10mg Theragels Relief (1:9 CBD:THC) 40ct" at bounding box center [695, 219] width 158 height 31
copy span "SW 10mg Theragels Relief (1:9 CBD:THC) 40ct"
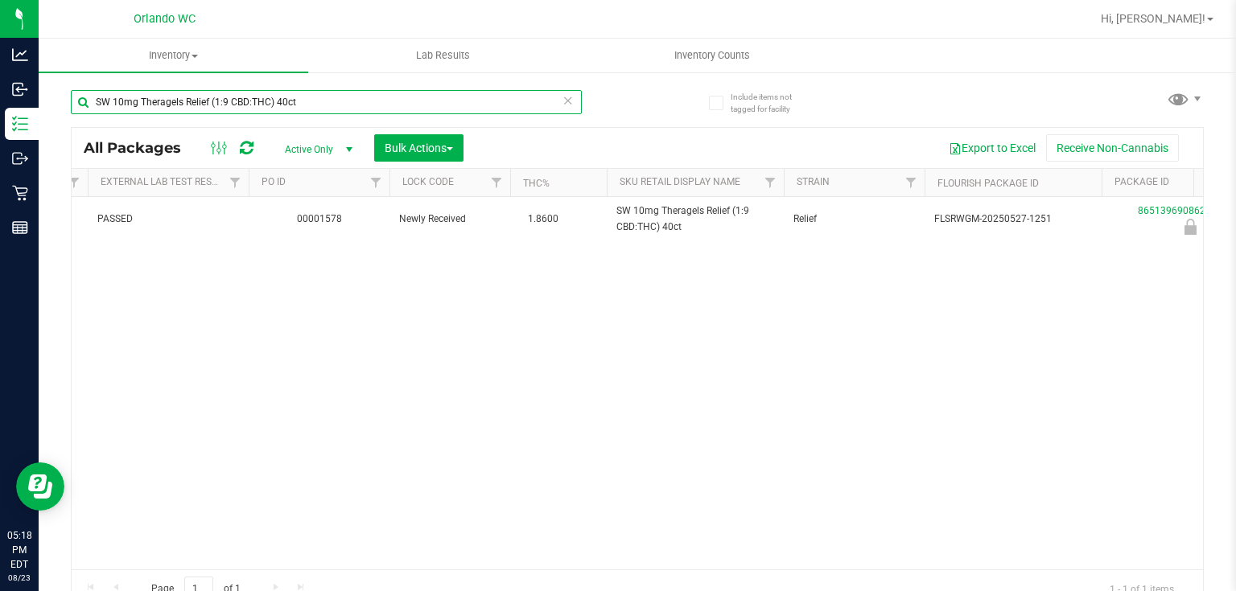
click at [220, 99] on input "SW 10mg Theragels Relief (1:9 CBD:THC) 40ct" at bounding box center [326, 102] width 511 height 24
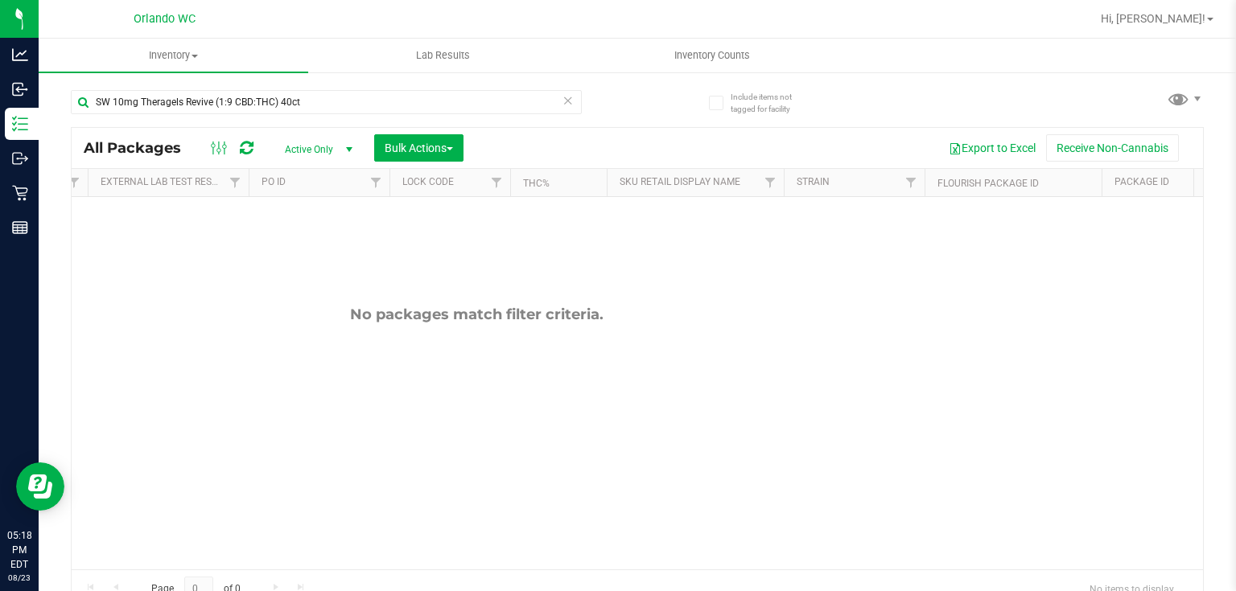
drag, startPoint x: 84, startPoint y: 77, endPoint x: 61, endPoint y: 77, distance: 22.5
drag, startPoint x: 61, startPoint y: 77, endPoint x: 312, endPoint y: 92, distance: 251.5
click at [312, 92] on input "SW 10mg Theragels Revive (1:9 CBD:THC) 40ct" at bounding box center [326, 102] width 511 height 24
drag, startPoint x: 315, startPoint y: 98, endPoint x: 64, endPoint y: 82, distance: 250.8
click at [68, 82] on div "Include items not tagged for facility SW 10mg Theragels Revive (1:9 CBD:THC) 40…" at bounding box center [637, 316] width 1197 height 491
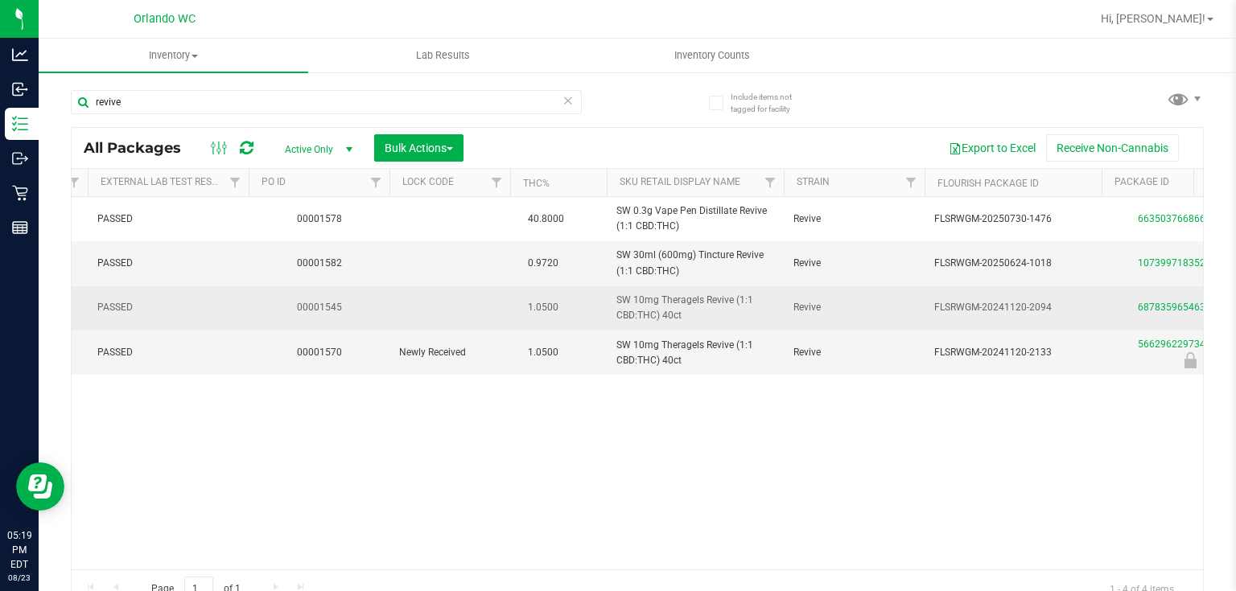
drag, startPoint x: 613, startPoint y: 297, endPoint x: 730, endPoint y: 317, distance: 118.4
click at [730, 317] on td "SW 10mg Theragels Revive (1:1 CBD:THC) 40ct" at bounding box center [695, 308] width 177 height 44
copy span "SW 10mg Theragels Revive (1:1 CBD:THC) 40ct"
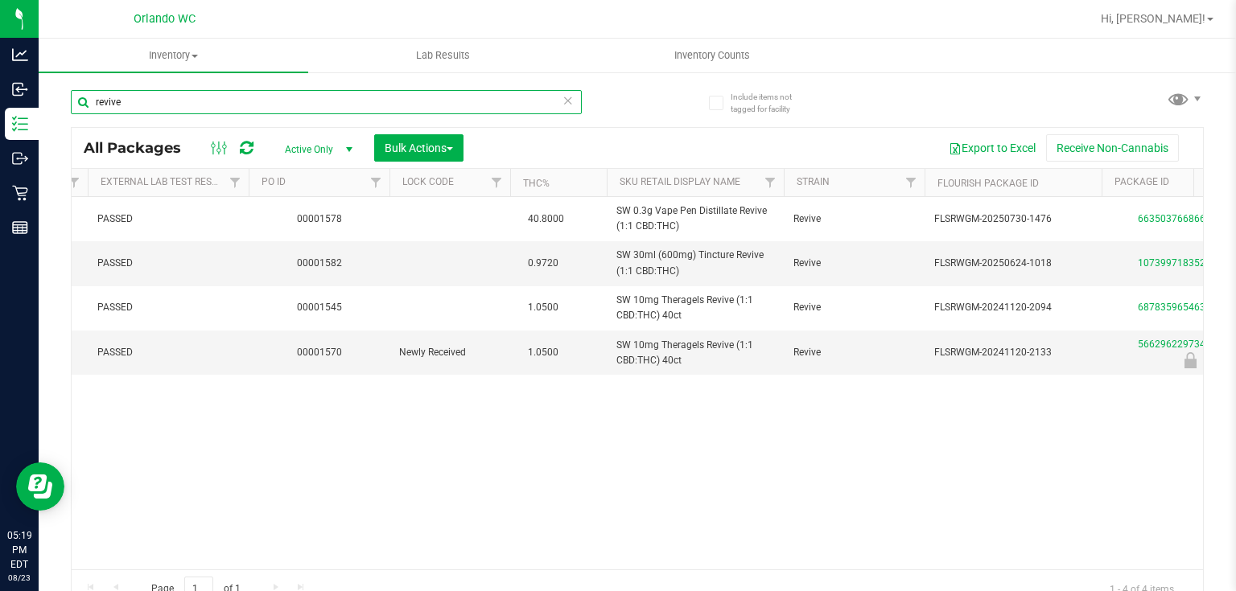
drag, startPoint x: 151, startPoint y: 104, endPoint x: 72, endPoint y: 104, distance: 78.9
click at [72, 104] on input "revive" at bounding box center [326, 102] width 511 height 24
paste input "SW 10mg Theragels Revive (1:1 CBD:THC) 40ct"
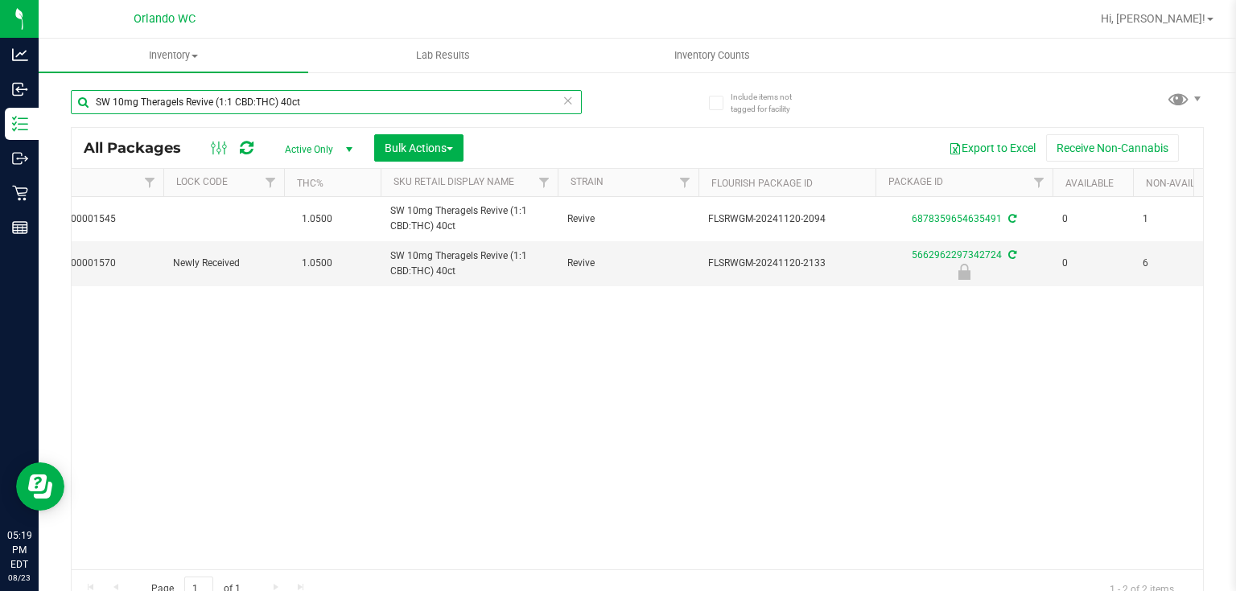
scroll to position [0, 389]
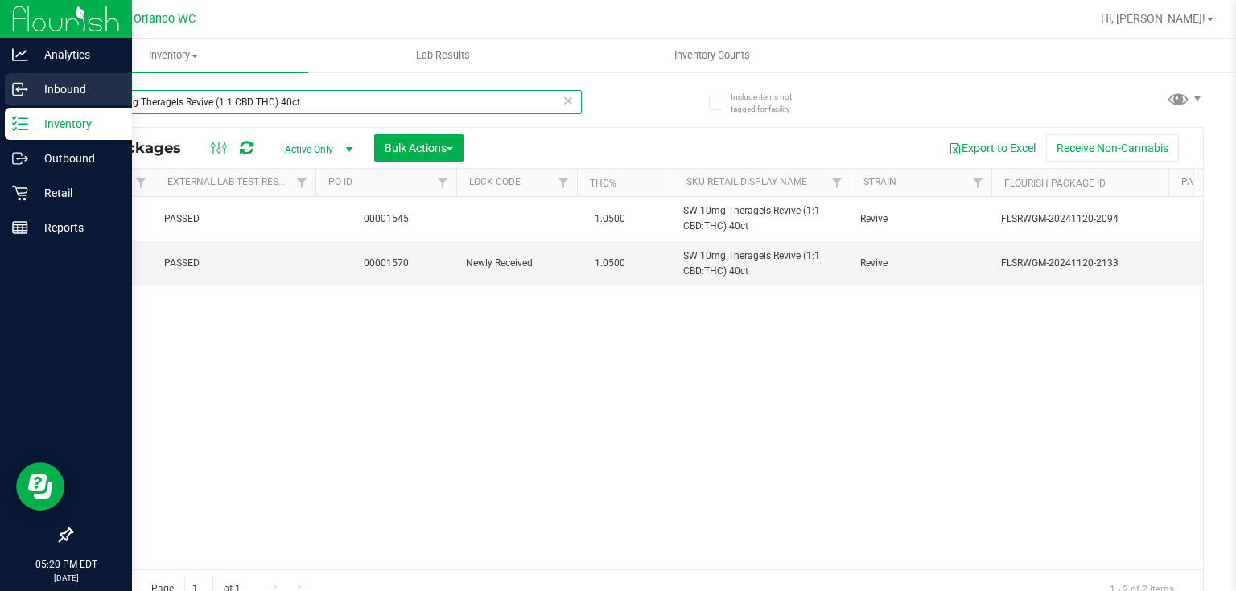
drag, startPoint x: 305, startPoint y: 105, endPoint x: 0, endPoint y: 103, distance: 305.0
click at [0, 103] on div "Analytics Inbound Inventory Outbound Retail Reports 05:20 PM EDT [DATE] 08/23 O…" at bounding box center [618, 295] width 1236 height 591
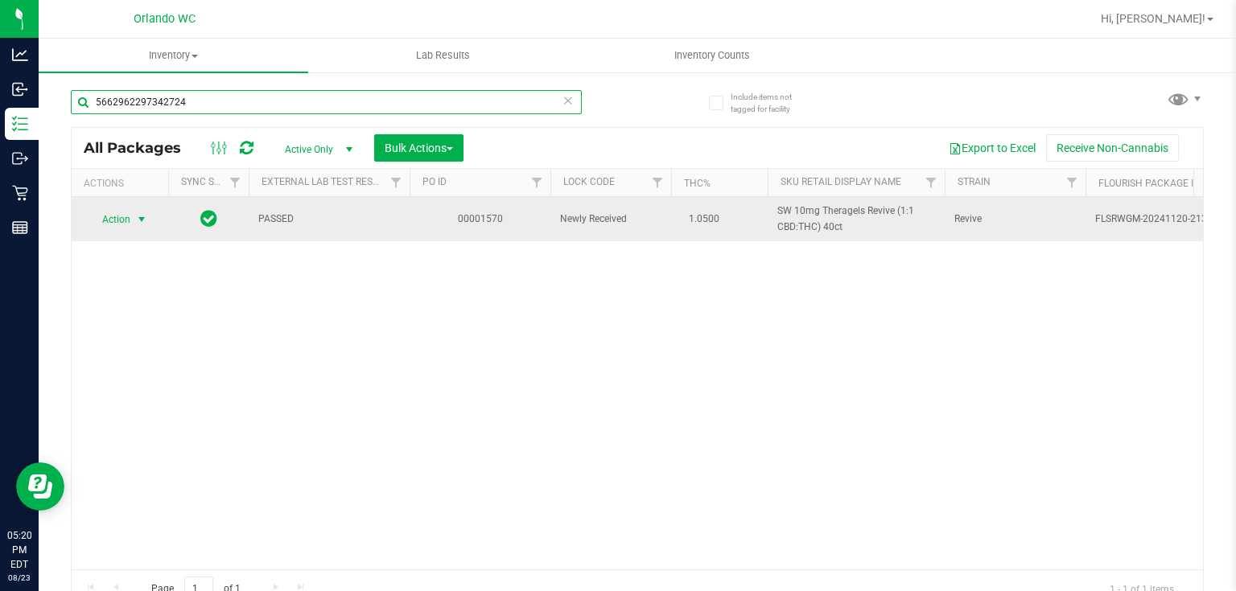
type input "5662962297342724"
click at [129, 219] on span "Action" at bounding box center [109, 219] width 43 height 23
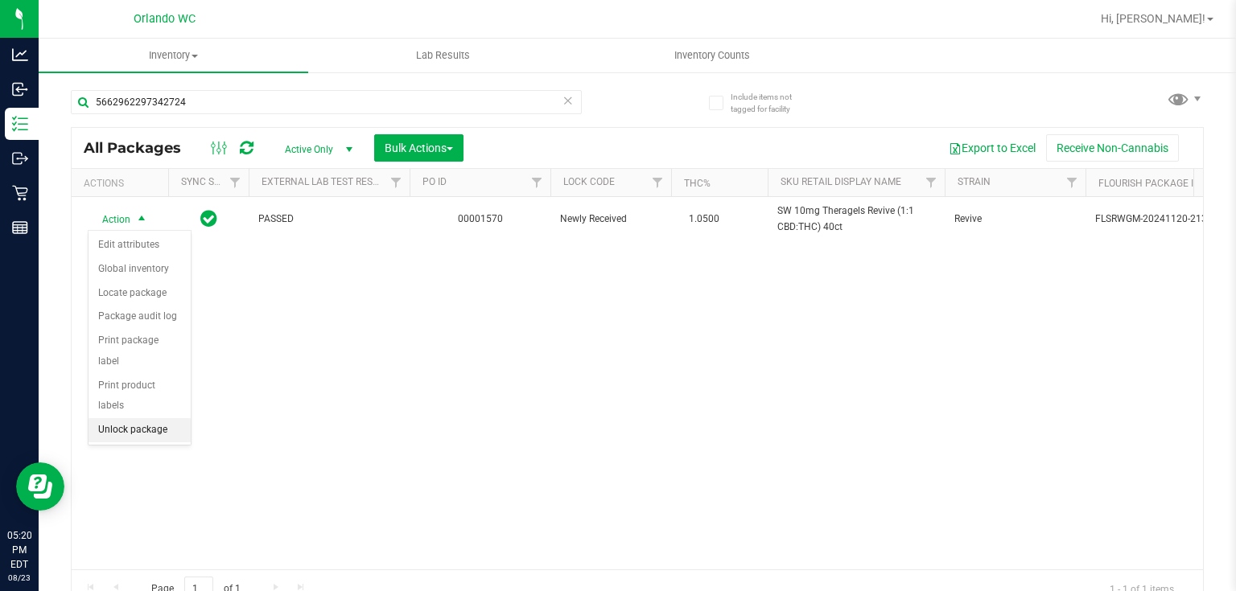
click at [122, 418] on li "Unlock package" at bounding box center [140, 430] width 102 height 24
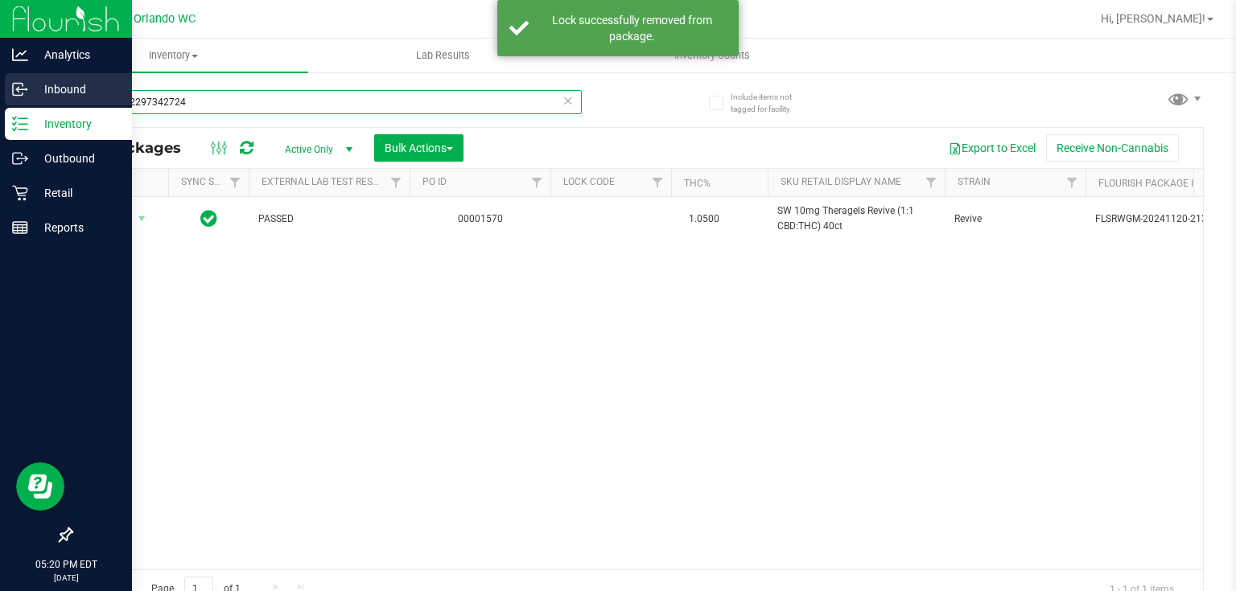
drag, startPoint x: 192, startPoint y: 103, endPoint x: 3, endPoint y: 83, distance: 190.2
click at [1, 84] on div "Analytics Inbound Inventory Outbound Retail Reports 05:20 PM EDT [DATE] 08/23 O…" at bounding box center [618, 295] width 1236 height 591
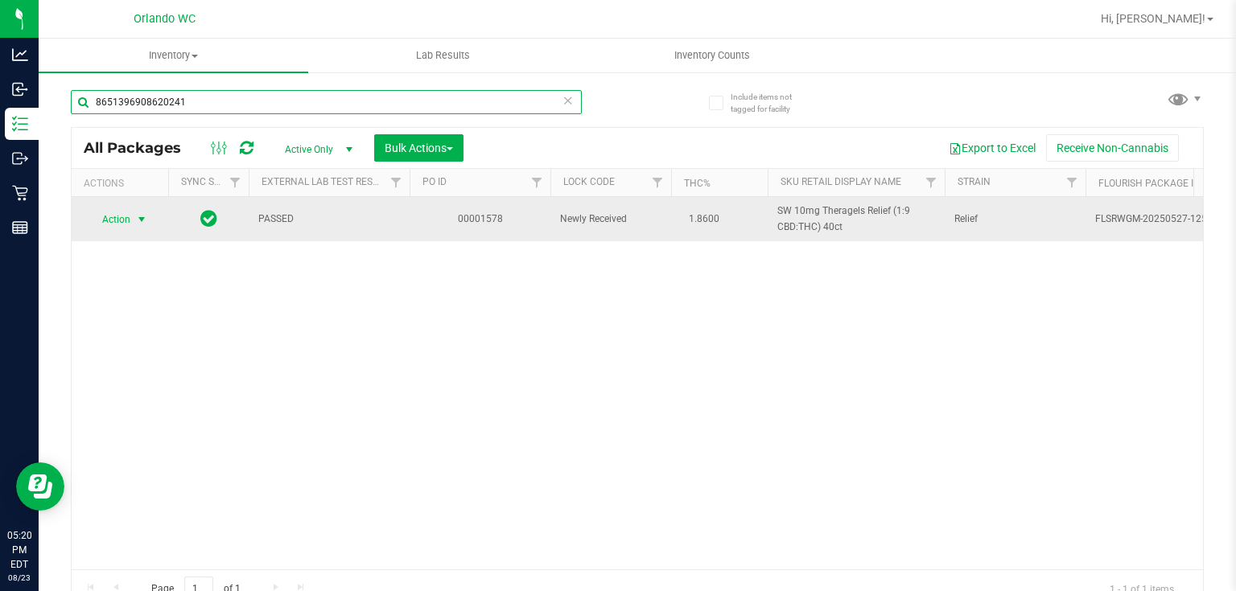
type input "8651396908620241"
click at [127, 228] on span "Action" at bounding box center [109, 219] width 43 height 23
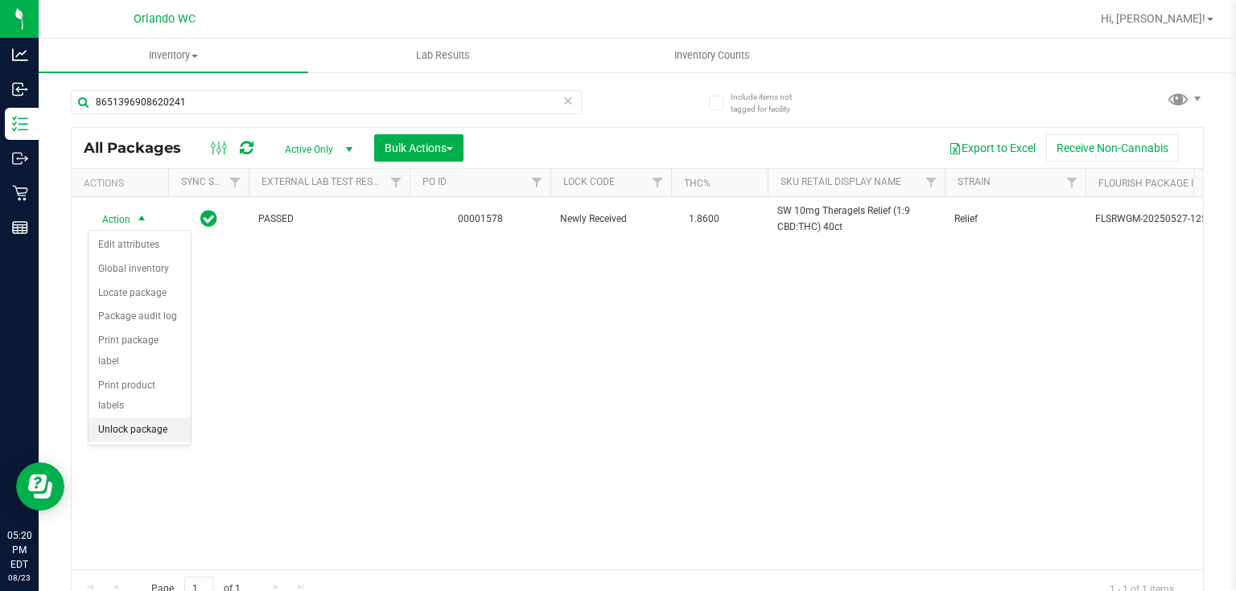
click at [142, 418] on li "Unlock package" at bounding box center [140, 430] width 102 height 24
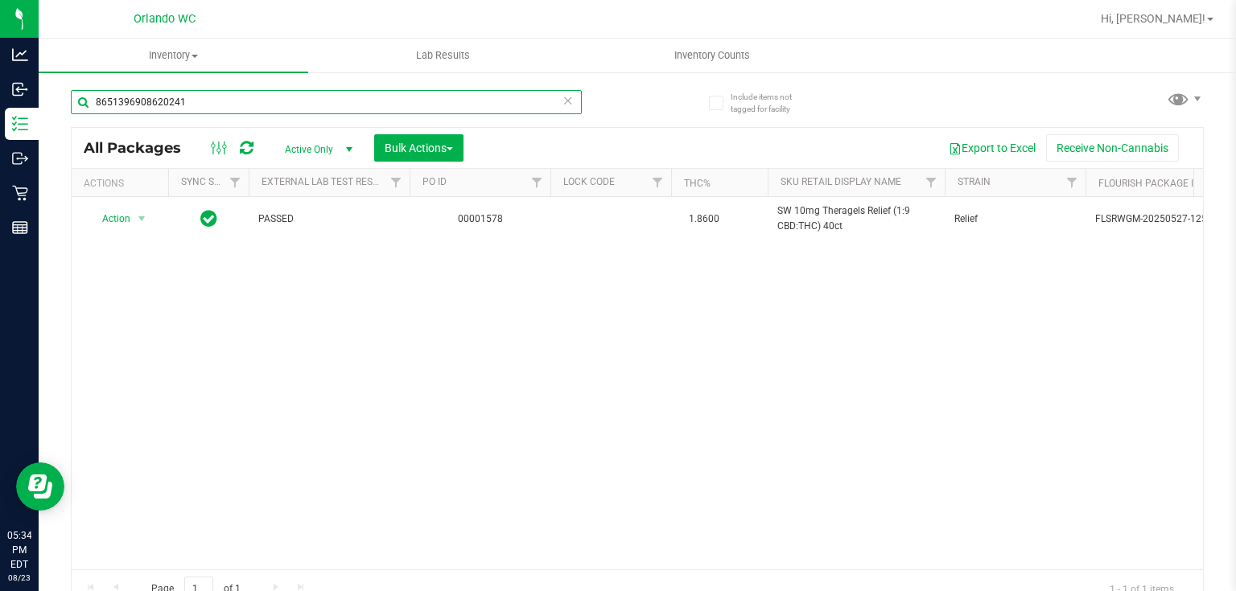
drag, startPoint x: 200, startPoint y: 101, endPoint x: 96, endPoint y: 93, distance: 104.9
click at [96, 93] on input "8651396908620241" at bounding box center [326, 102] width 511 height 24
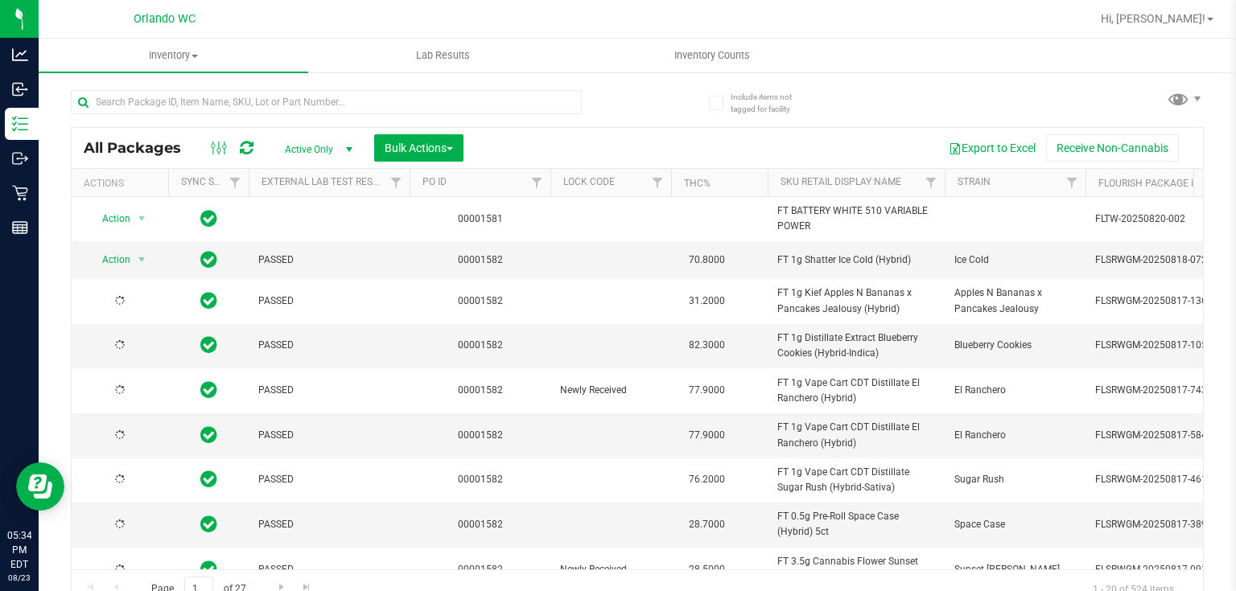
type input "[DATE]"
click at [269, 106] on input "text" at bounding box center [326, 102] width 511 height 24
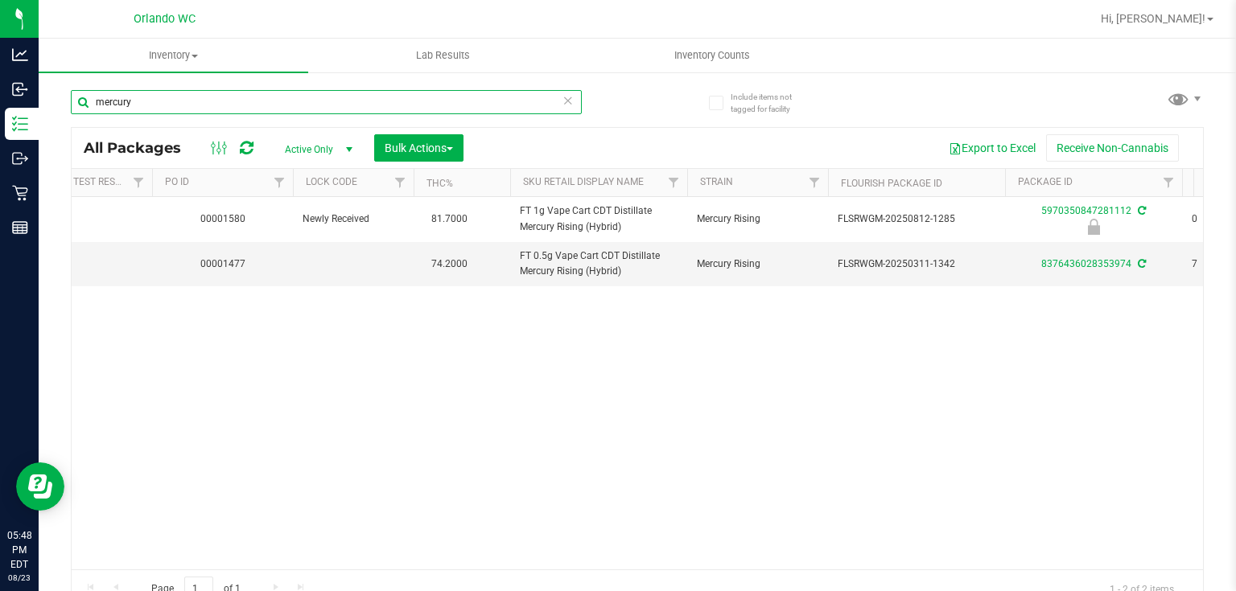
scroll to position [0, 122]
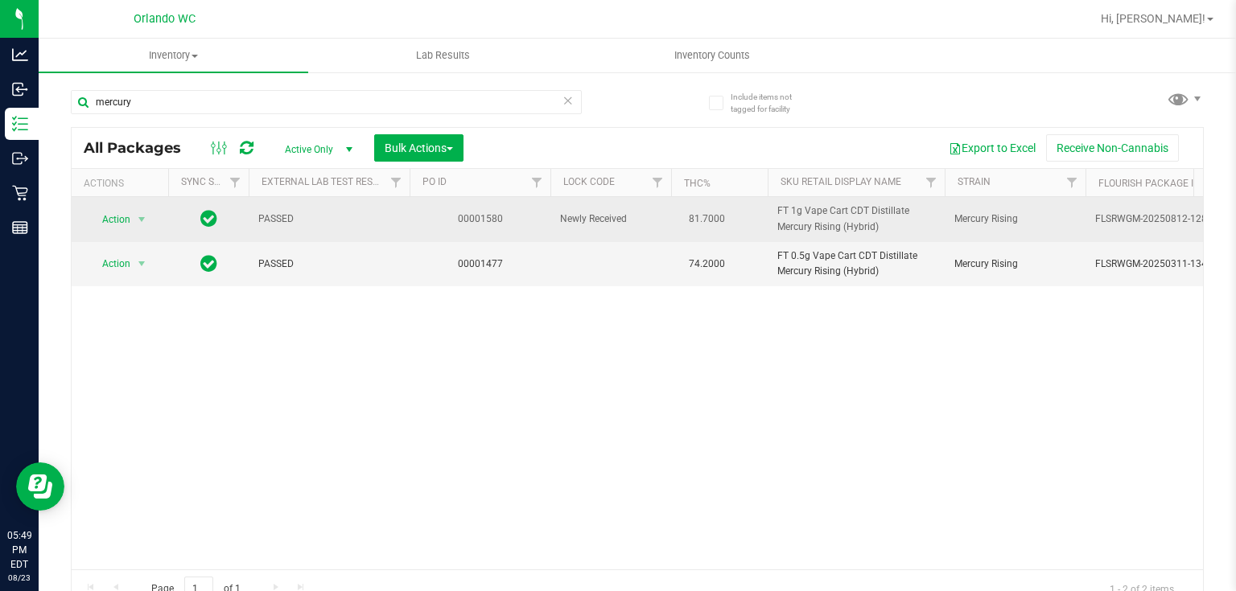
drag, startPoint x: 775, startPoint y: 206, endPoint x: 927, endPoint y: 228, distance: 153.6
click at [927, 228] on td "FT 1g Vape Cart CDT Distillate Mercury Rising (Hybrid)" at bounding box center [856, 219] width 177 height 45
copy span "FT 1g Vape Cart CDT Distillate Mercury Rising (Hybrid)"
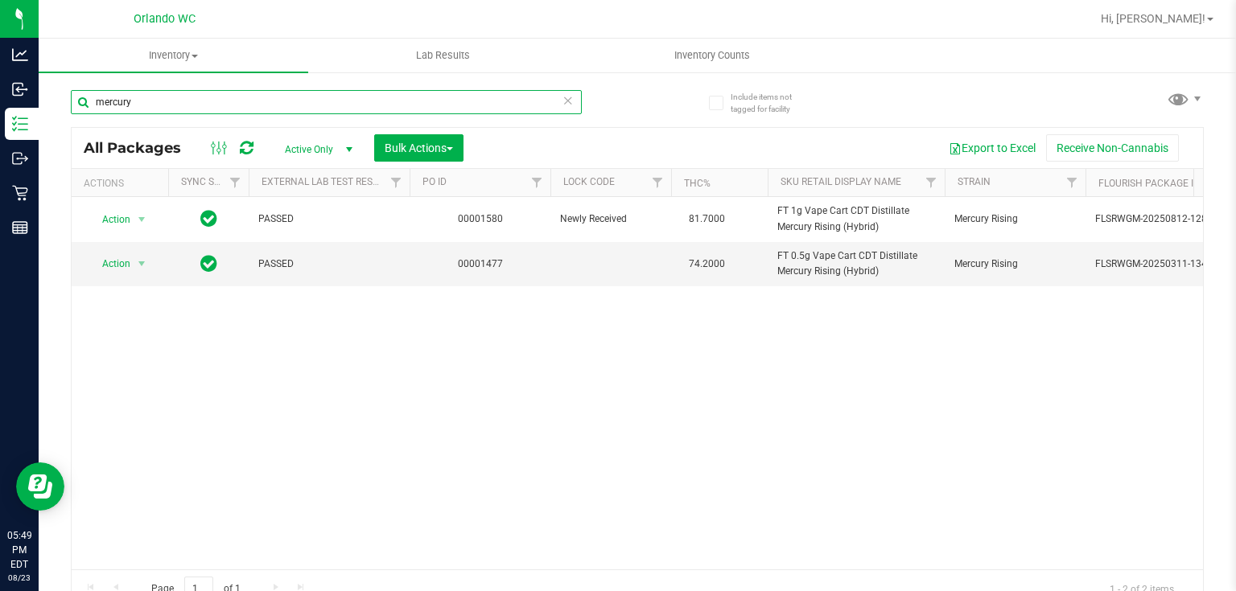
drag, startPoint x: 234, startPoint y: 104, endPoint x: 87, endPoint y: 92, distance: 147.8
click at [87, 92] on input "mercury" at bounding box center [326, 102] width 511 height 24
paste input "FT 1g Vape Cart CDT Distillate Mercury Rising (Hybrid)"
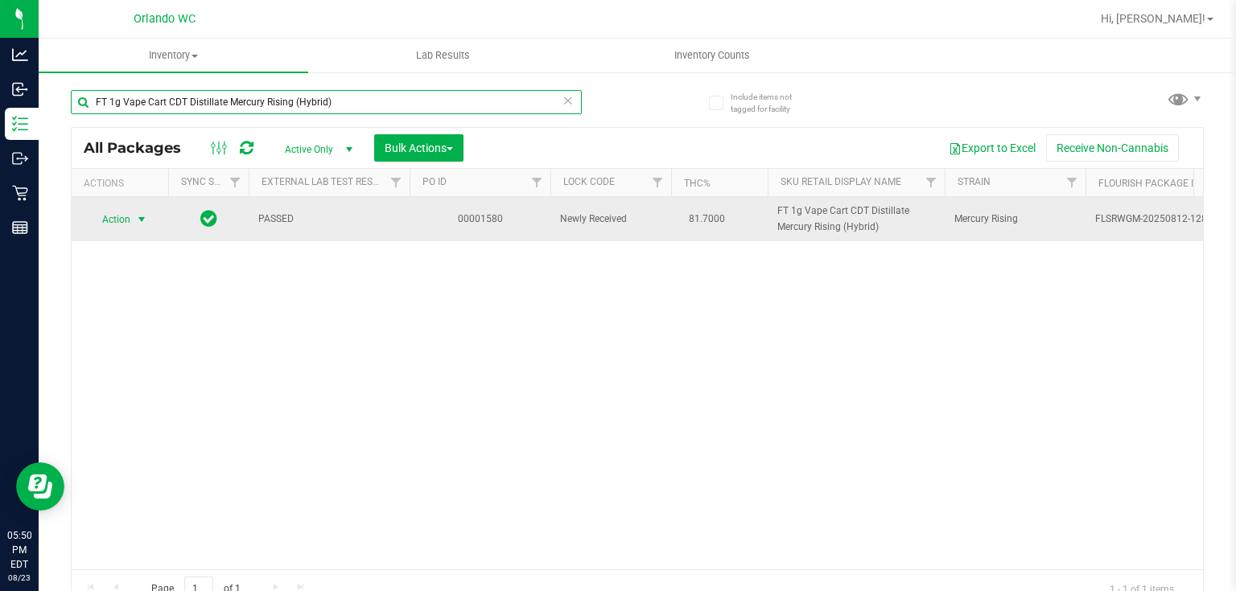
type input "FT 1g Vape Cart CDT Distillate Mercury Rising (Hybrid)"
click at [137, 219] on span "select" at bounding box center [141, 219] width 13 height 13
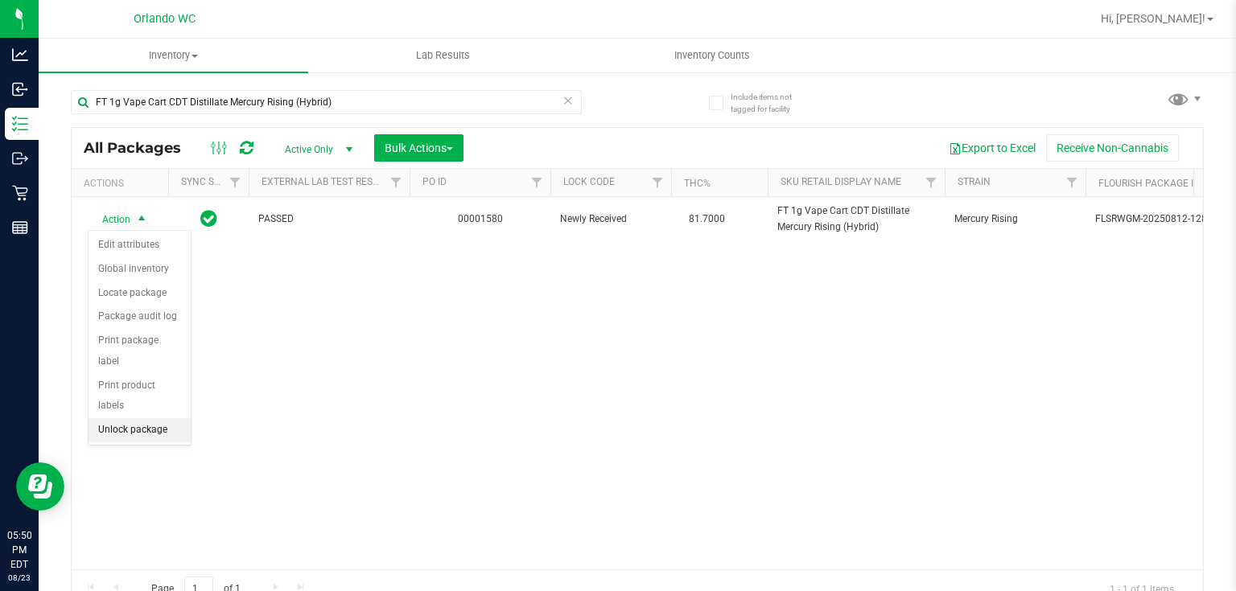
click at [126, 418] on li "Unlock package" at bounding box center [140, 430] width 102 height 24
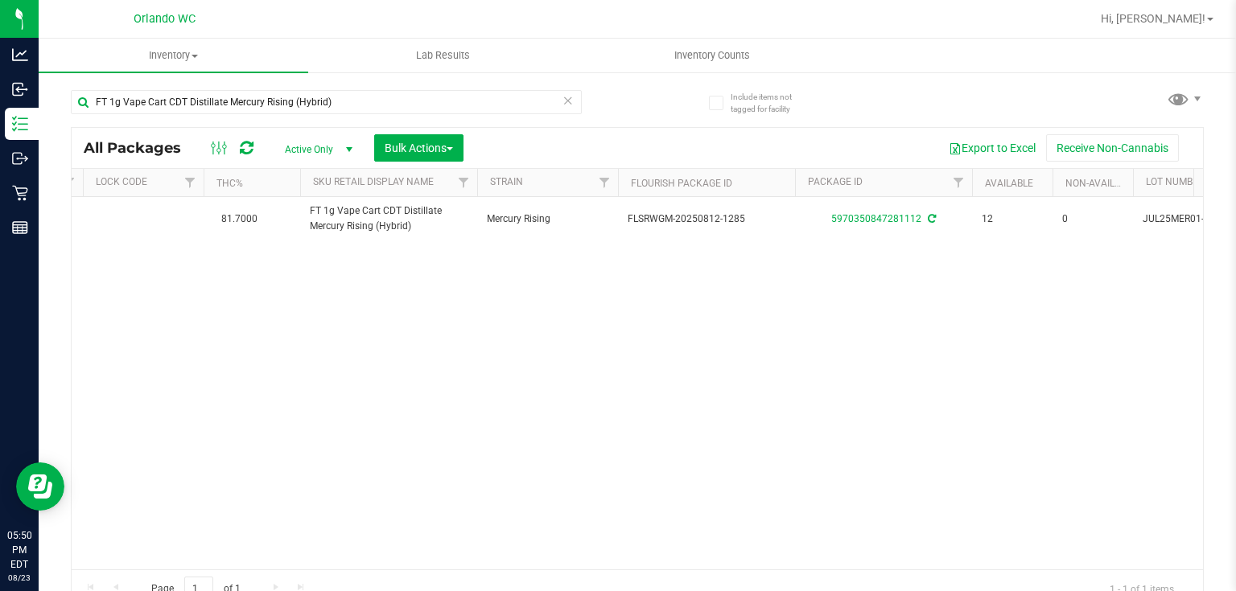
scroll to position [0, 470]
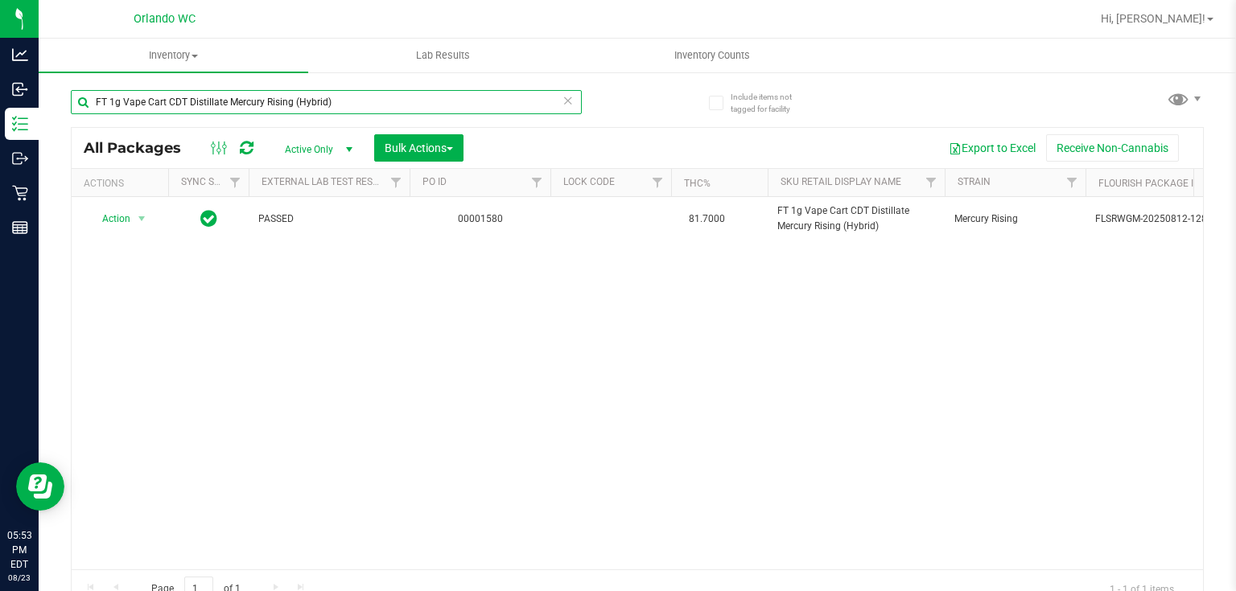
drag, startPoint x: 354, startPoint y: 101, endPoint x: 49, endPoint y: 91, distance: 305.1
click at [39, 93] on div "Include items not tagged for facility FT 1g Vape Cart CDT Distillate Mercury Ri…" at bounding box center [637, 316] width 1197 height 491
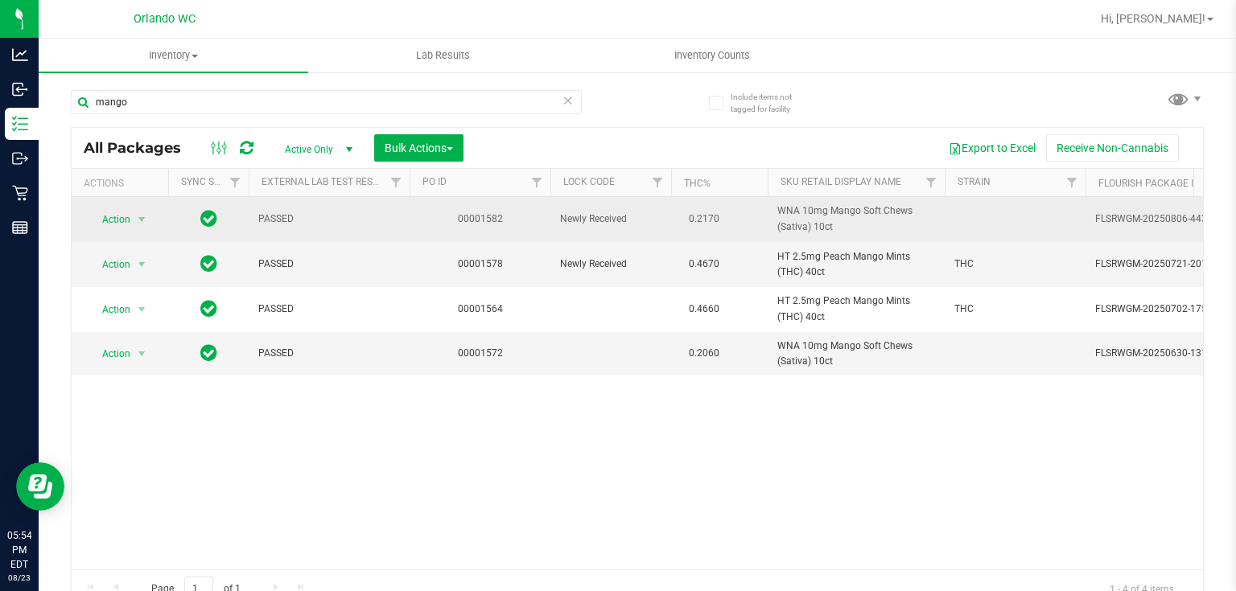
drag, startPoint x: 769, startPoint y: 201, endPoint x: 875, endPoint y: 229, distance: 109.9
click at [875, 229] on td "WNA 10mg Mango Soft Chews (Sativa) 10ct" at bounding box center [856, 219] width 177 height 45
copy span "WNA 10mg Mango Soft Chews (Sativa) 10ct"
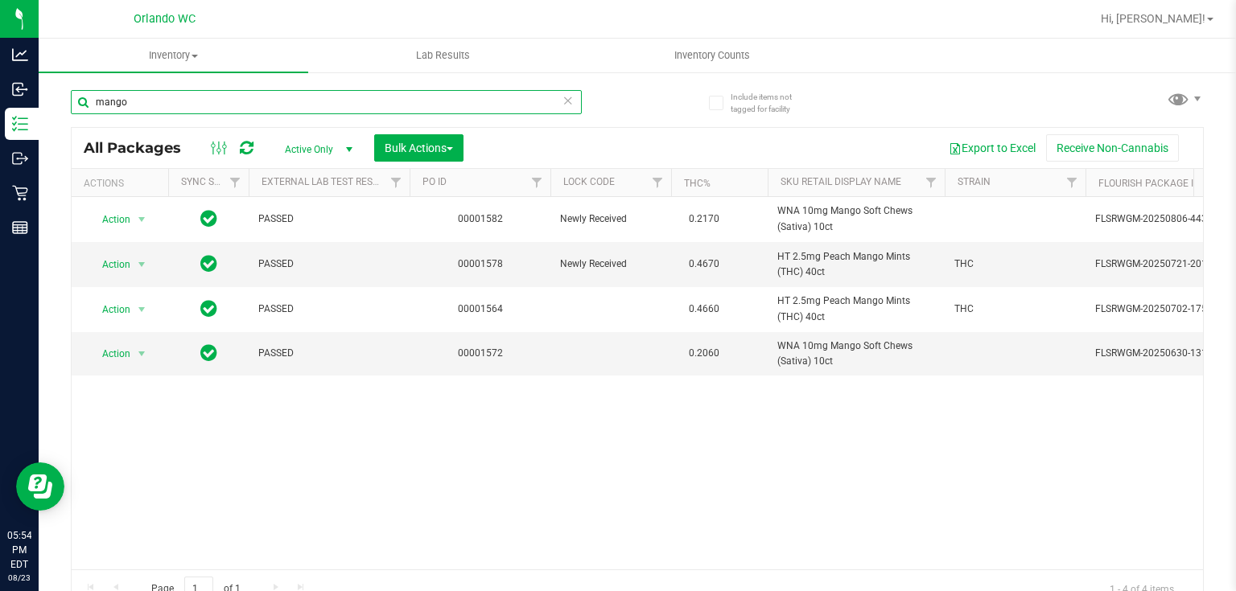
drag, startPoint x: 93, startPoint y: 98, endPoint x: 84, endPoint y: 97, distance: 9.8
click at [84, 97] on input "mango" at bounding box center [326, 102] width 511 height 24
paste input "WNA 10mg Mango Soft Chews (Sativa) 10ct"
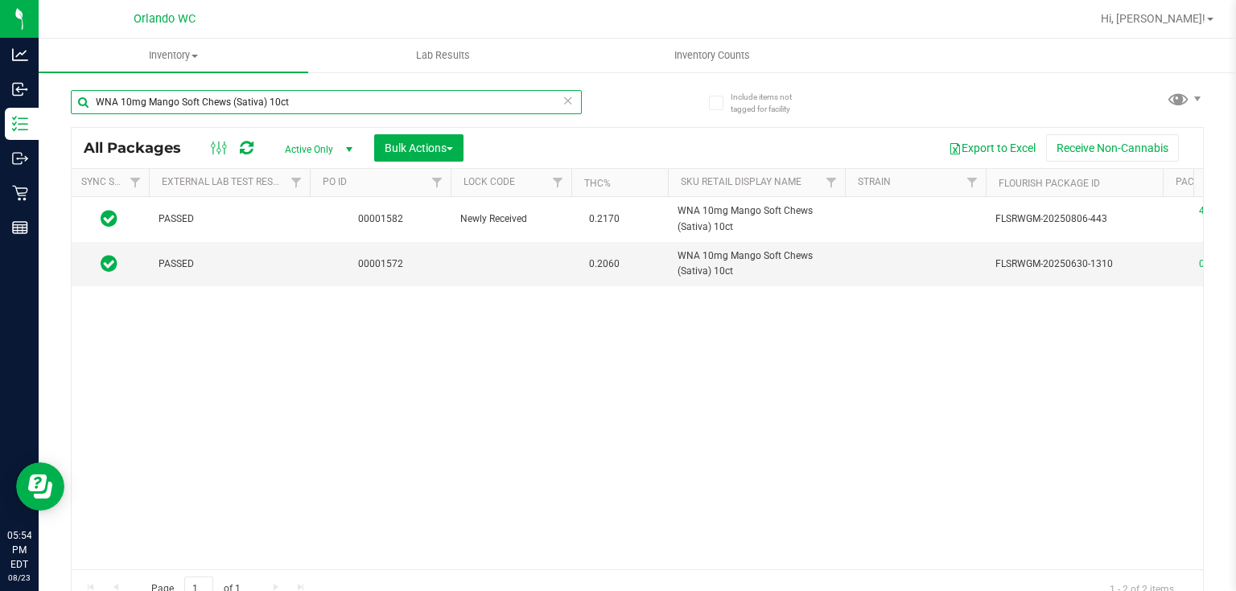
scroll to position [0, 40]
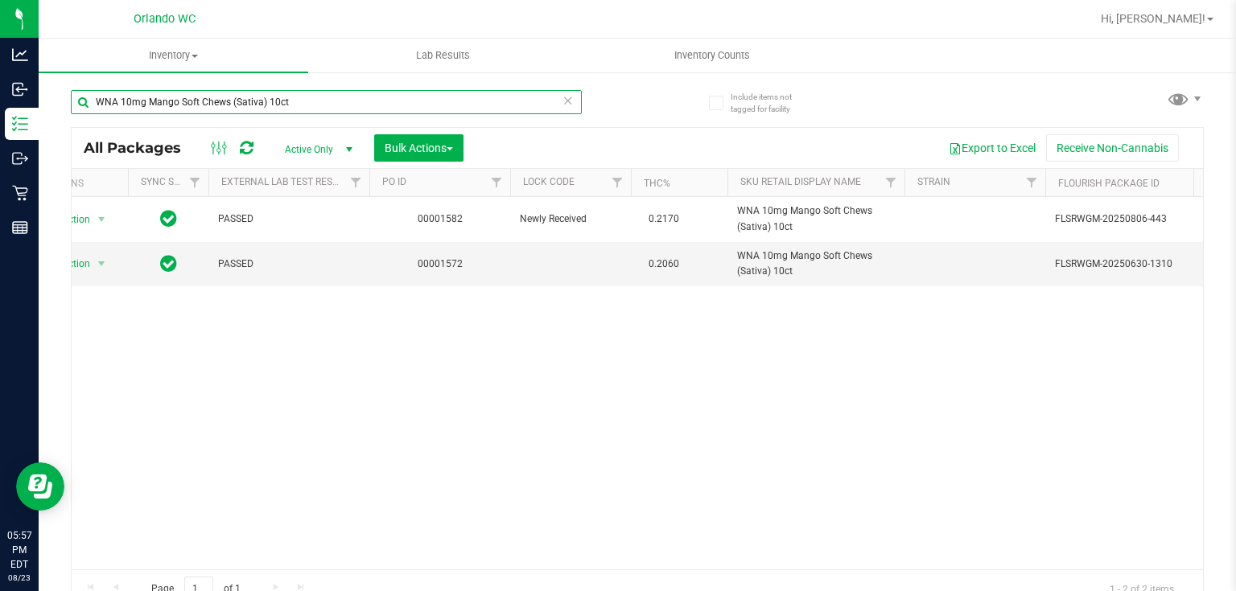
type input "WNA 10mg Mango Soft Chews (Sativa) 10ct"
drag, startPoint x: 303, startPoint y: 98, endPoint x: 80, endPoint y: 80, distance: 222.9
click at [80, 80] on div "WNA 10mg Mango Soft Chews (Sativa) 10ct" at bounding box center [354, 101] width 566 height 51
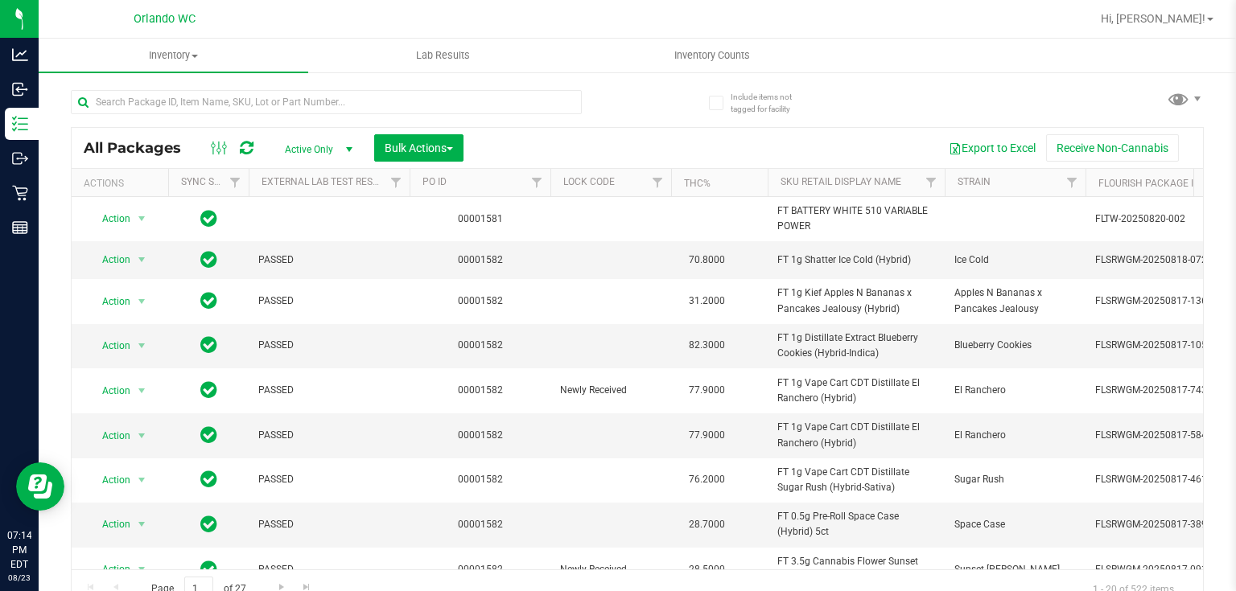
scroll to position [0, 40]
